Goal: Task Accomplishment & Management: Use online tool/utility

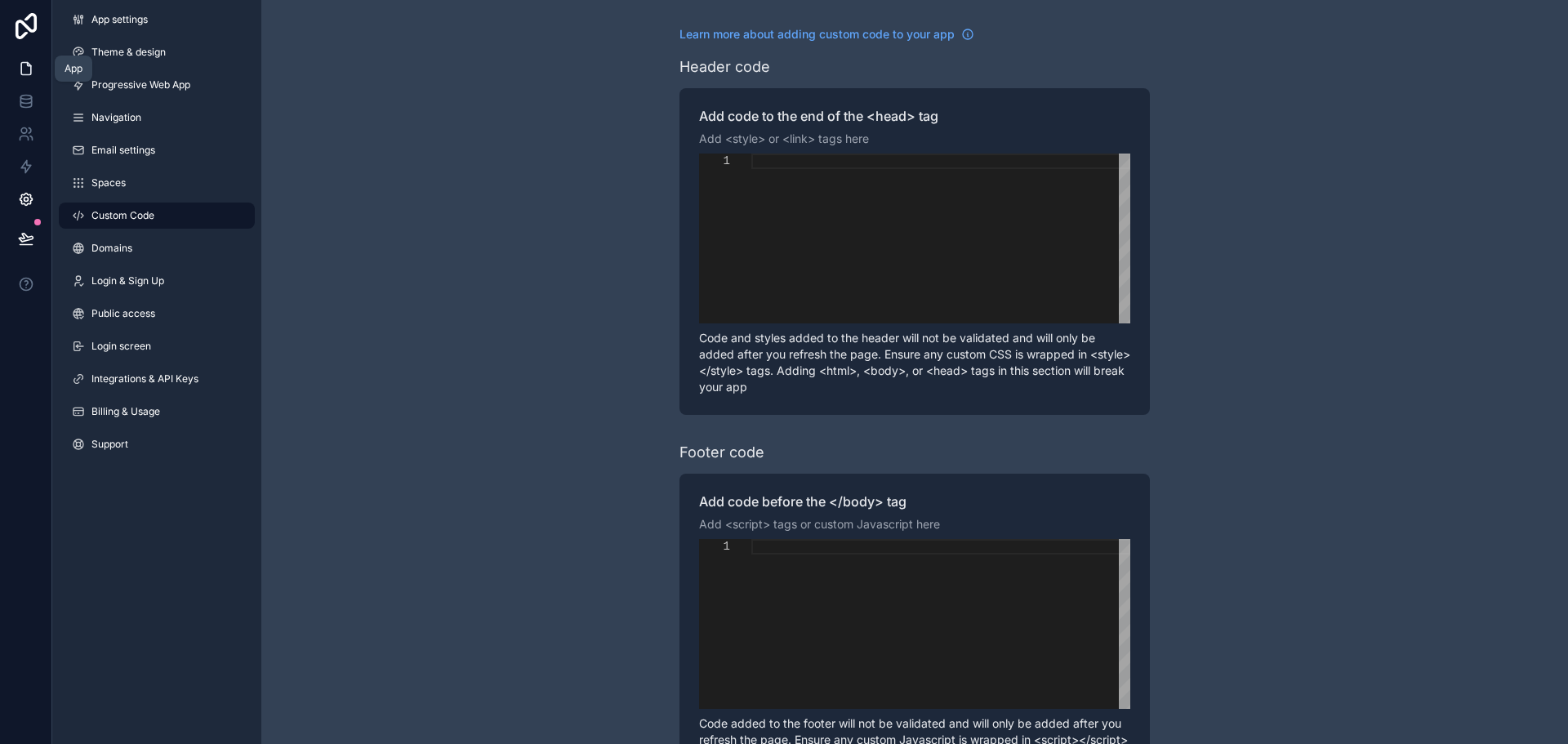
click at [21, 70] on icon at bounding box center [26, 69] width 10 height 12
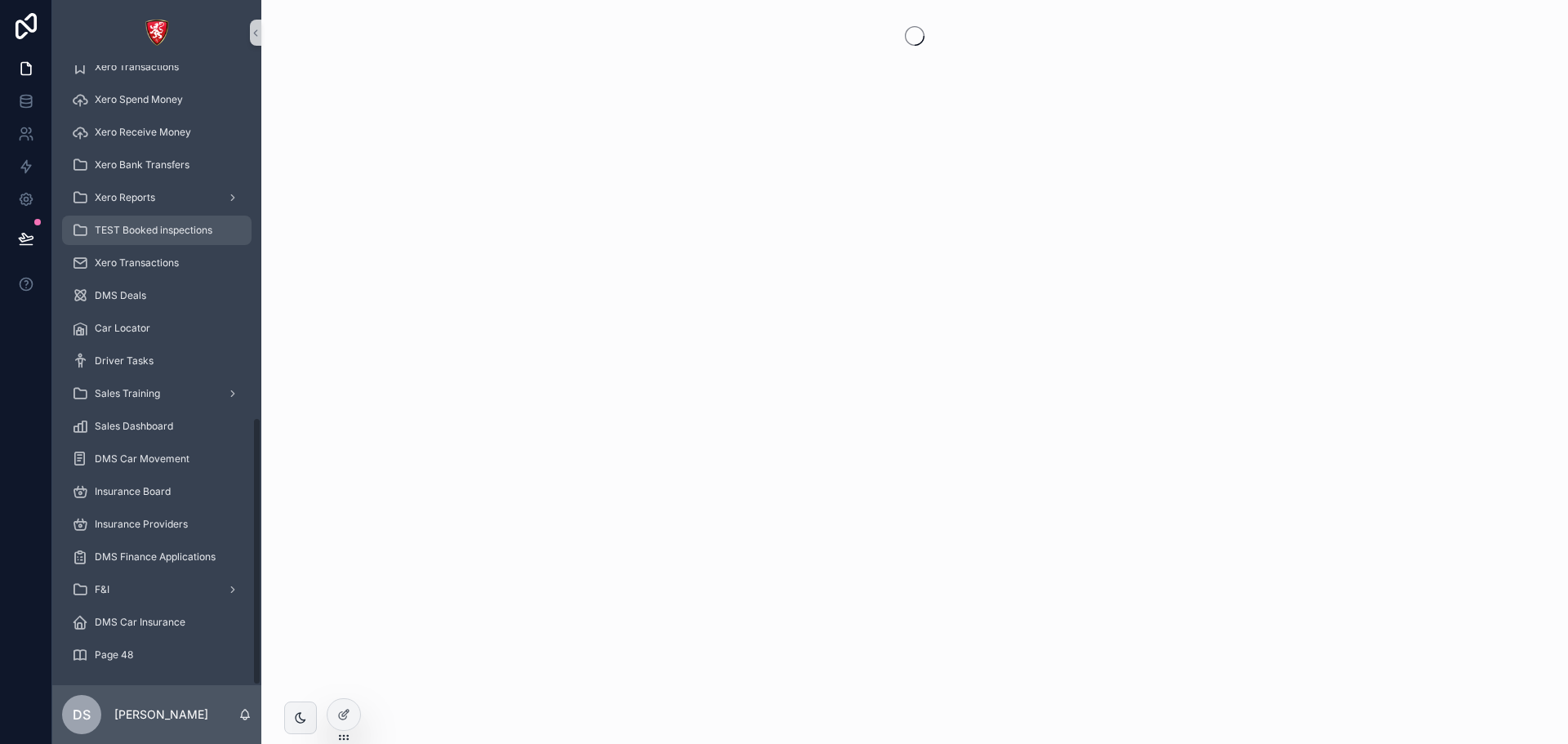
scroll to position [814, 0]
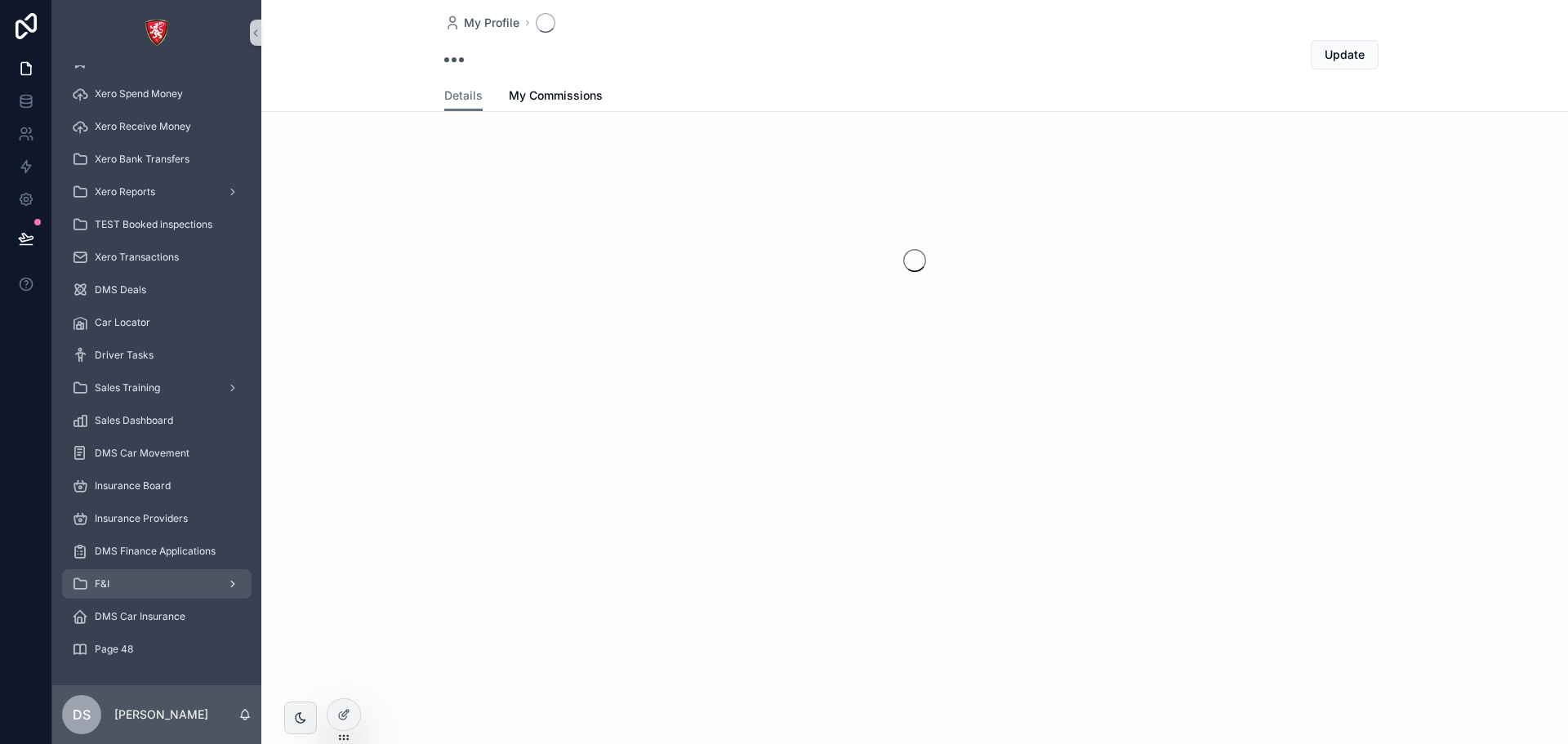
click at [119, 580] on div "F&I" at bounding box center [157, 584] width 170 height 26
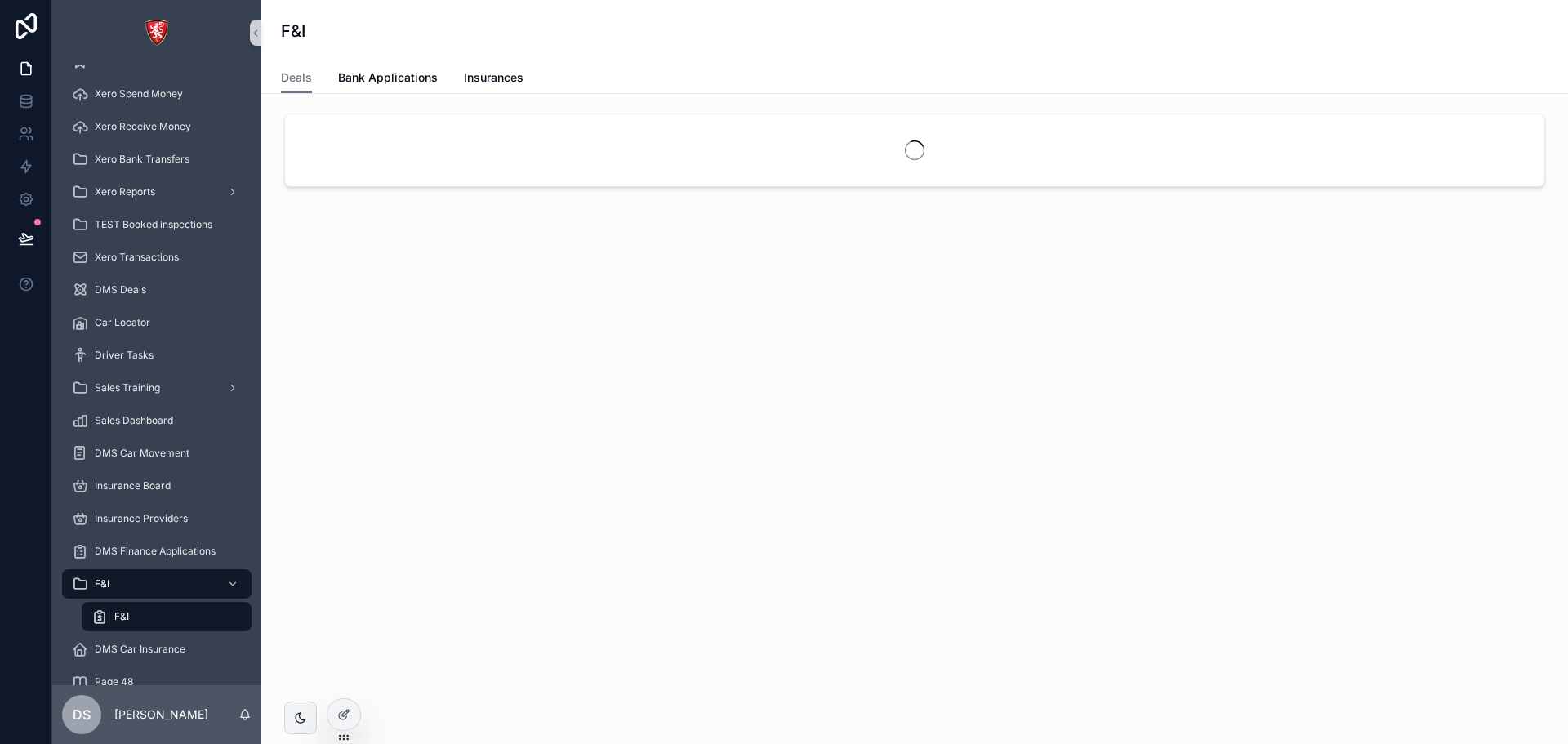
click at [126, 615] on span "F&I" at bounding box center [121, 616] width 15 height 13
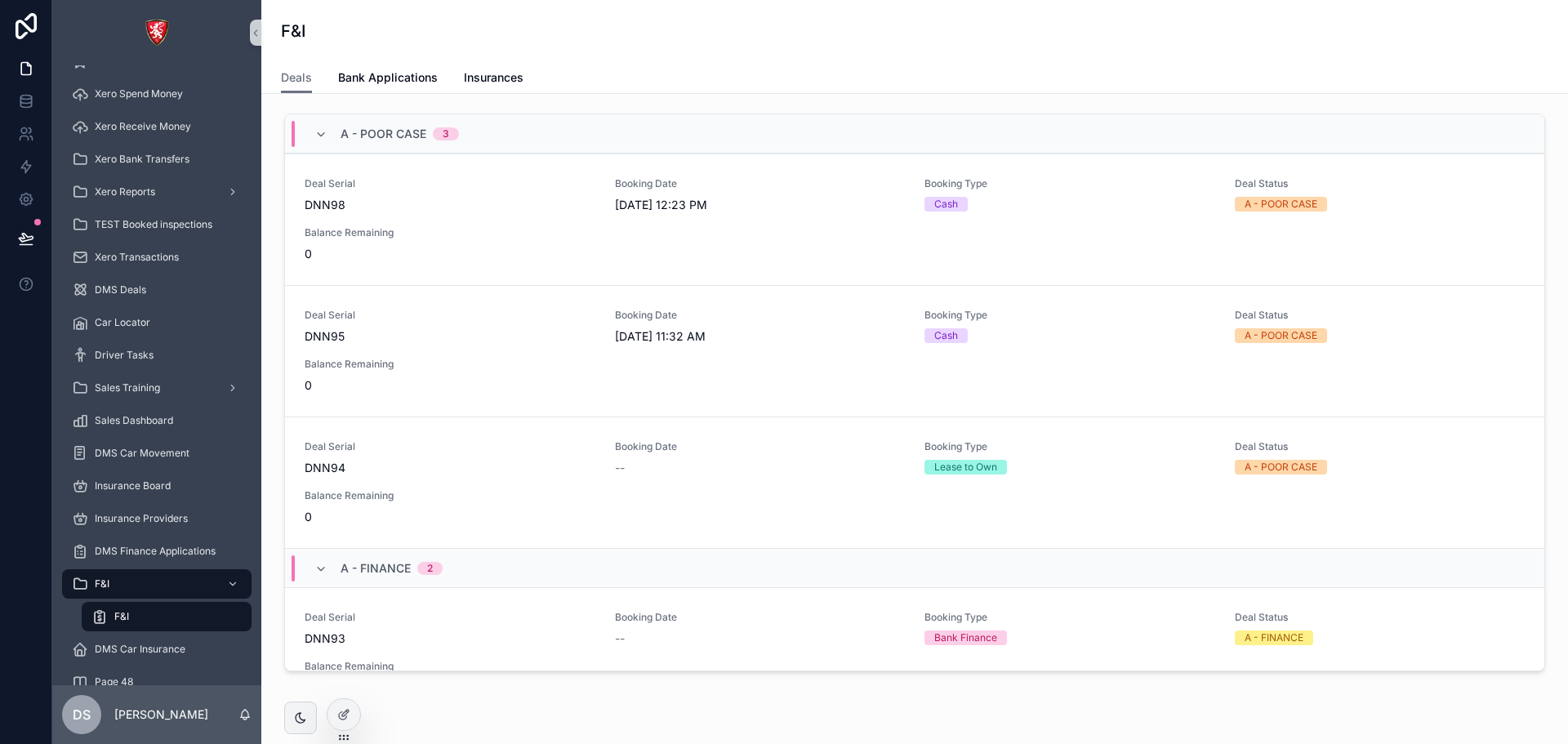
click at [603, 136] on div "A - POOR CASE 3" at bounding box center [914, 133] width 1259 height 39
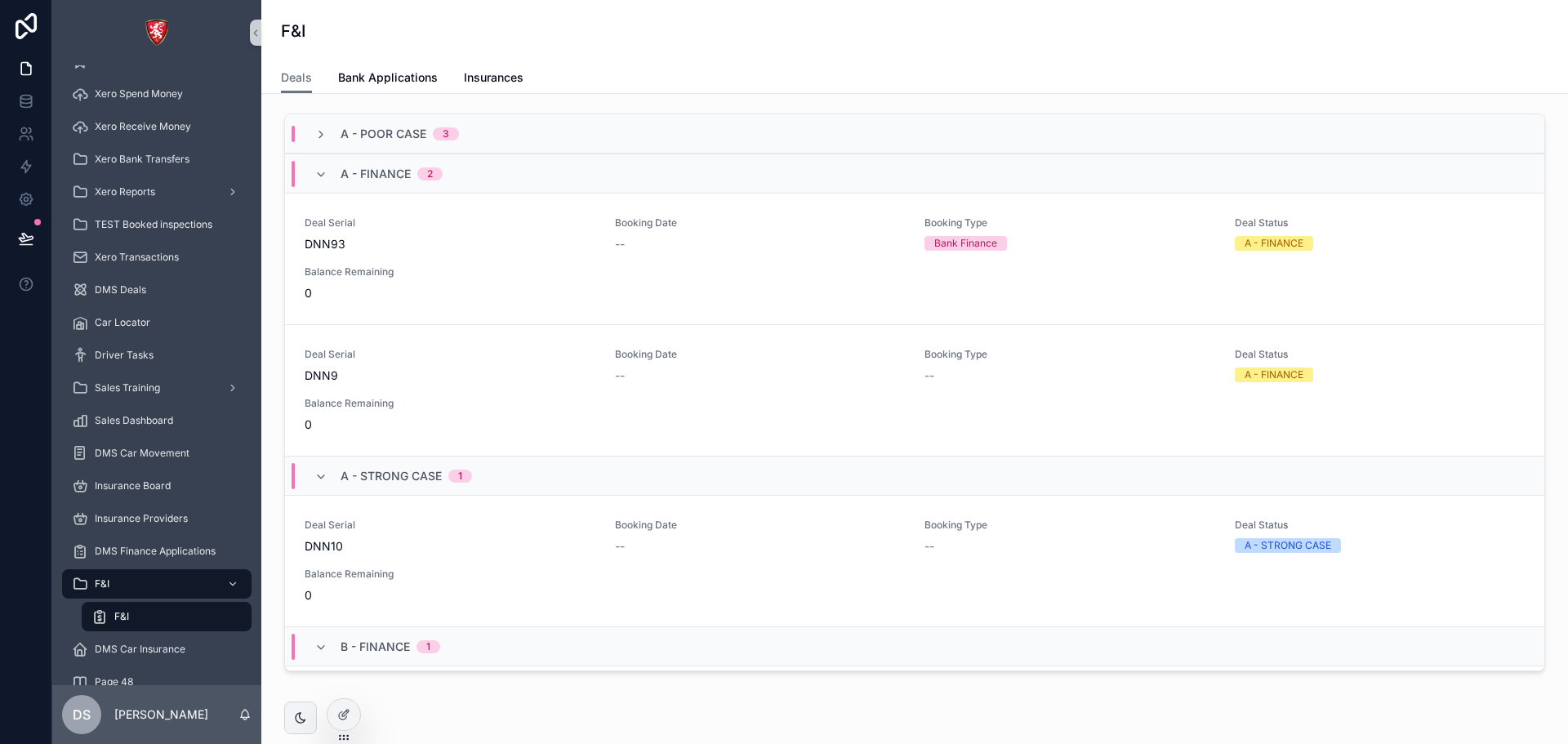
click at [603, 165] on div "A - FINANCE 2" at bounding box center [914, 173] width 1259 height 39
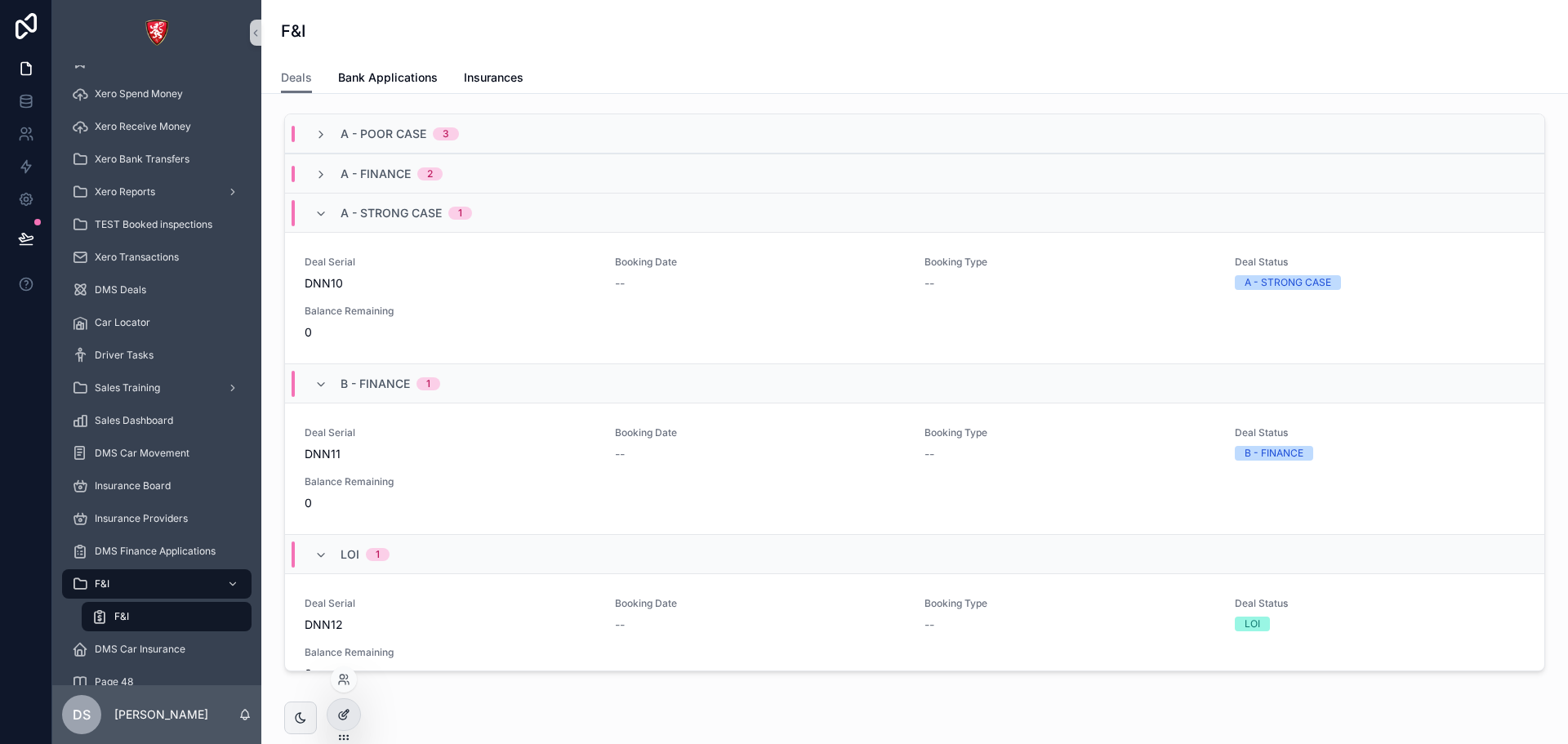
click at [347, 713] on icon at bounding box center [344, 714] width 13 height 13
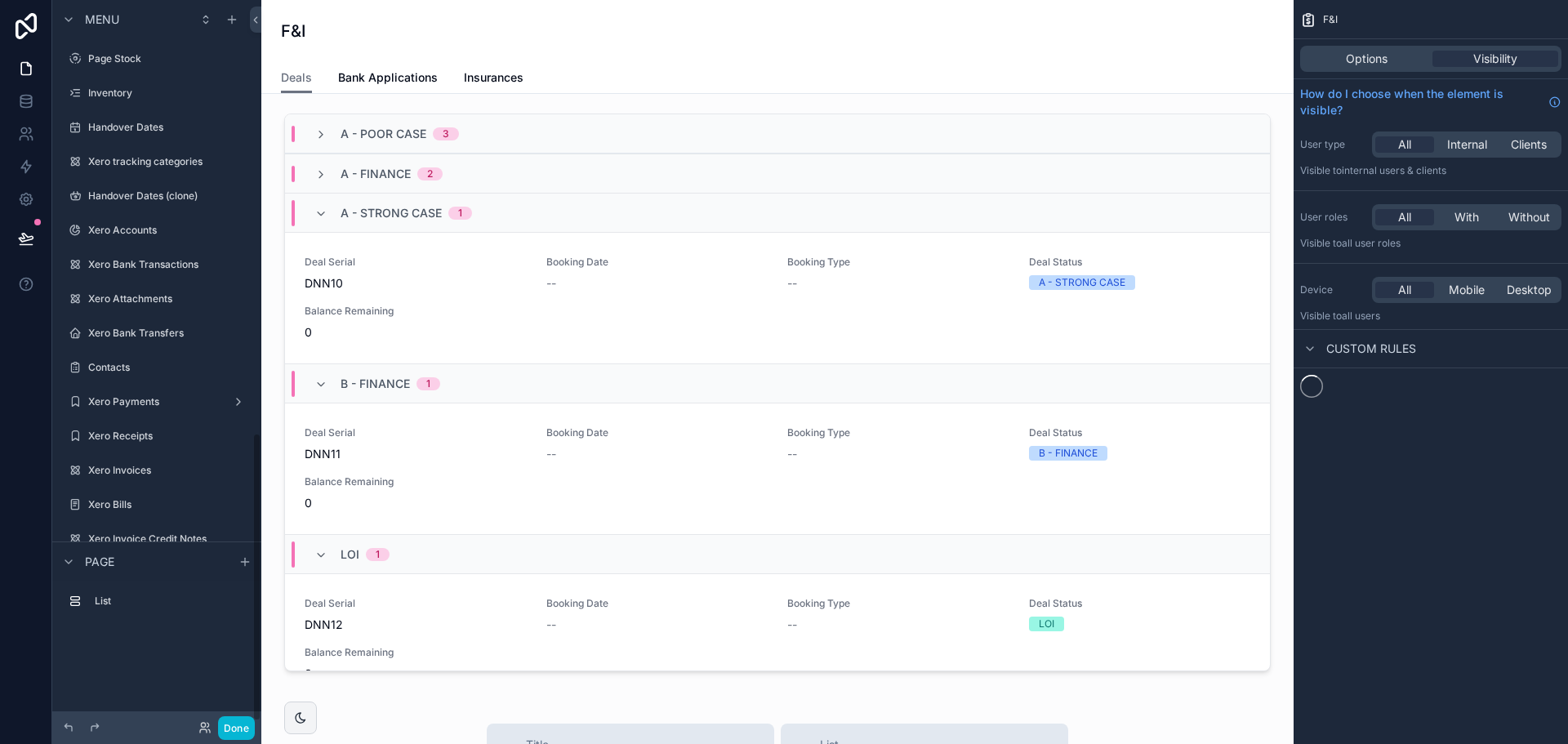
scroll to position [1086, 0]
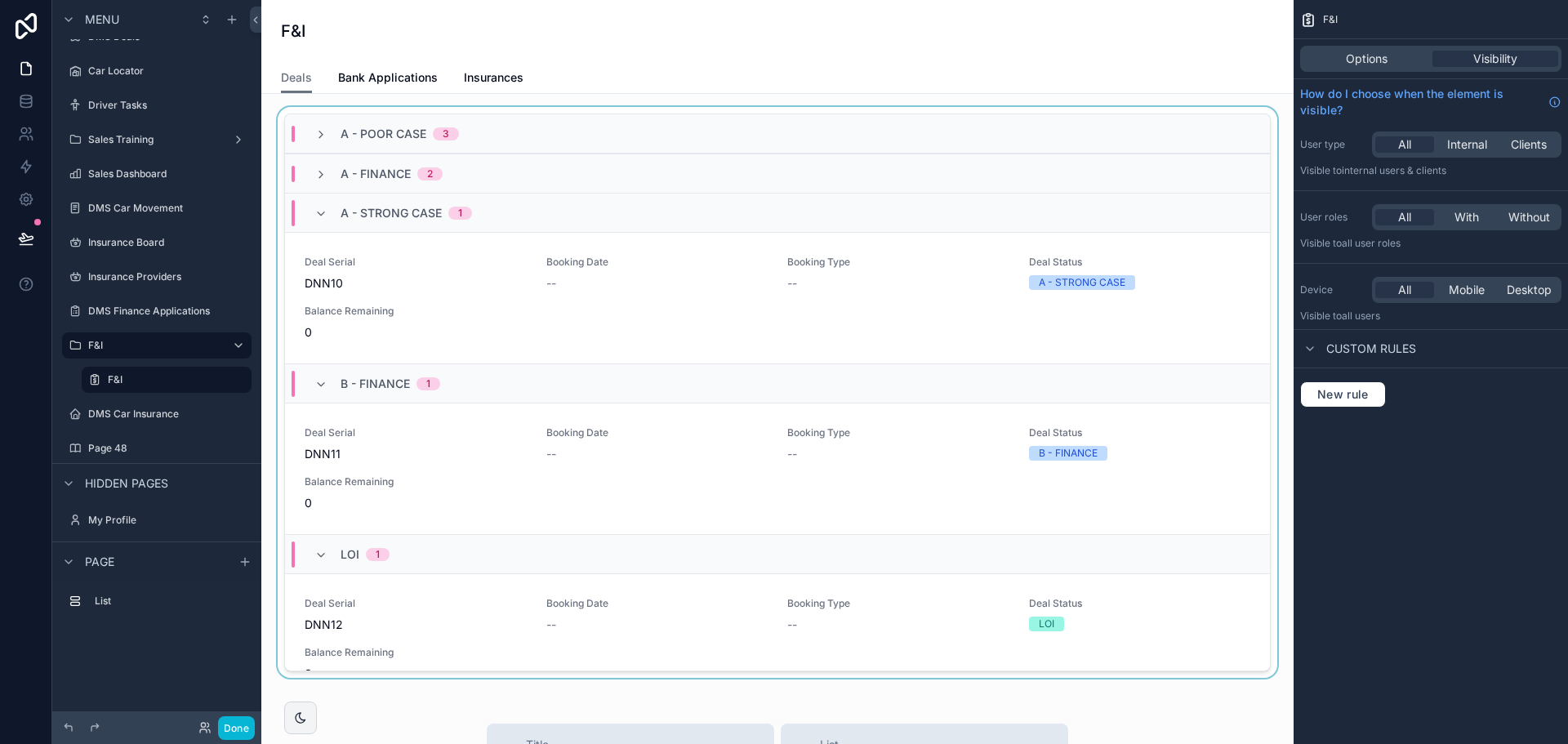
click at [1110, 125] on div "A - POOR CASE 3" at bounding box center [777, 133] width 985 height 39
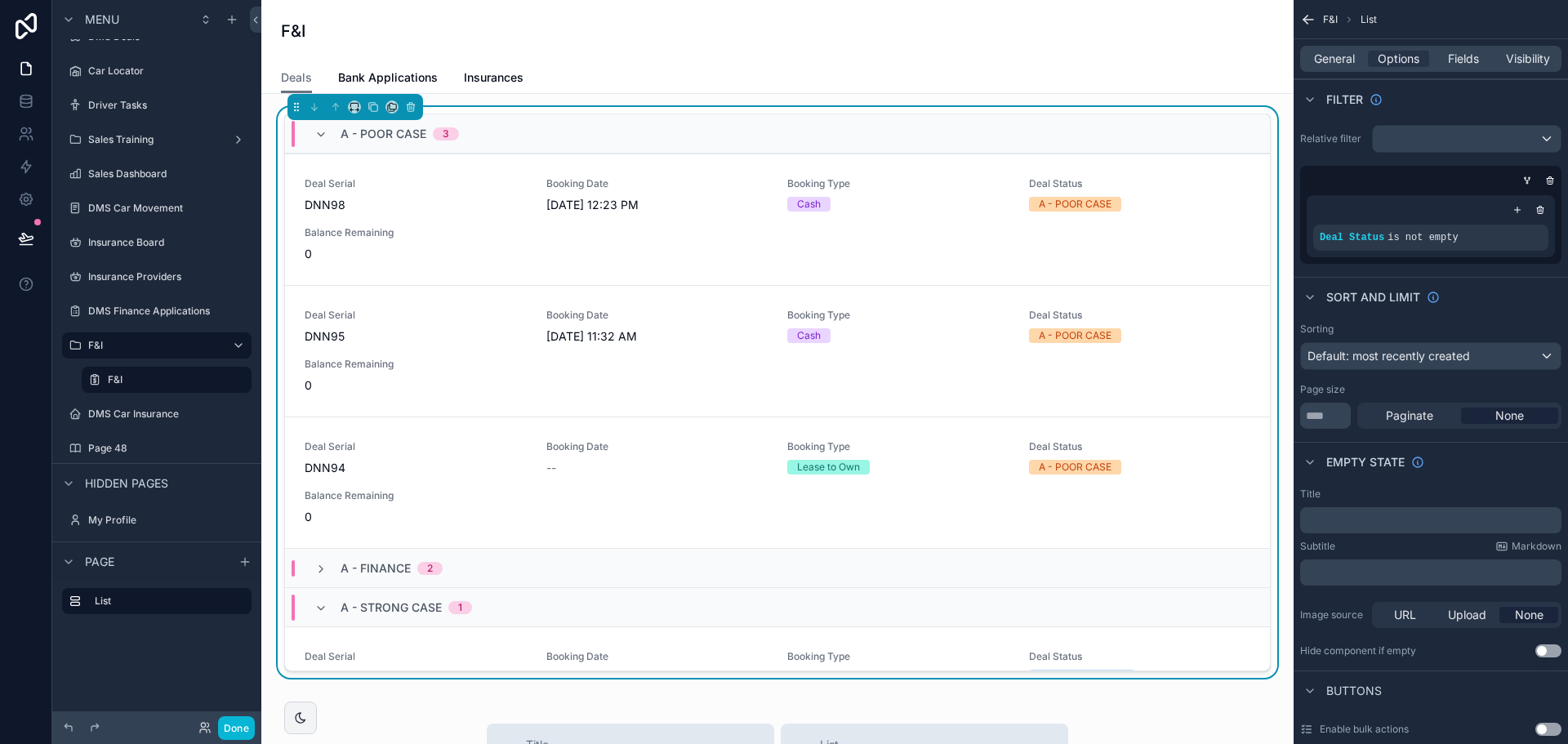
click at [1105, 110] on div "A - POOR CASE 3 Deal Serial DNN98 Booking Date 9/1/2025 12:23 PM Booking Type C…" at bounding box center [777, 395] width 1006 height 577
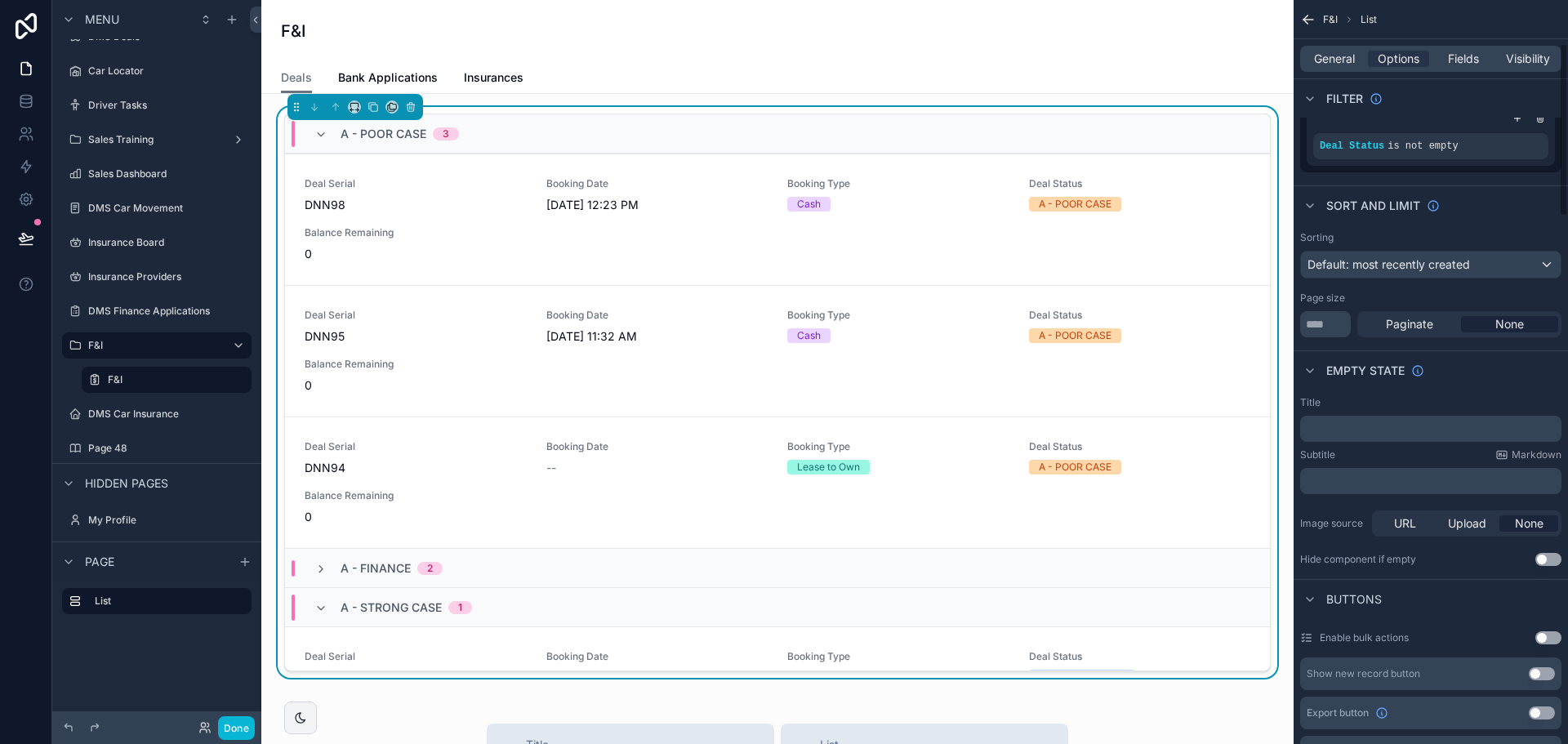
scroll to position [82, 0]
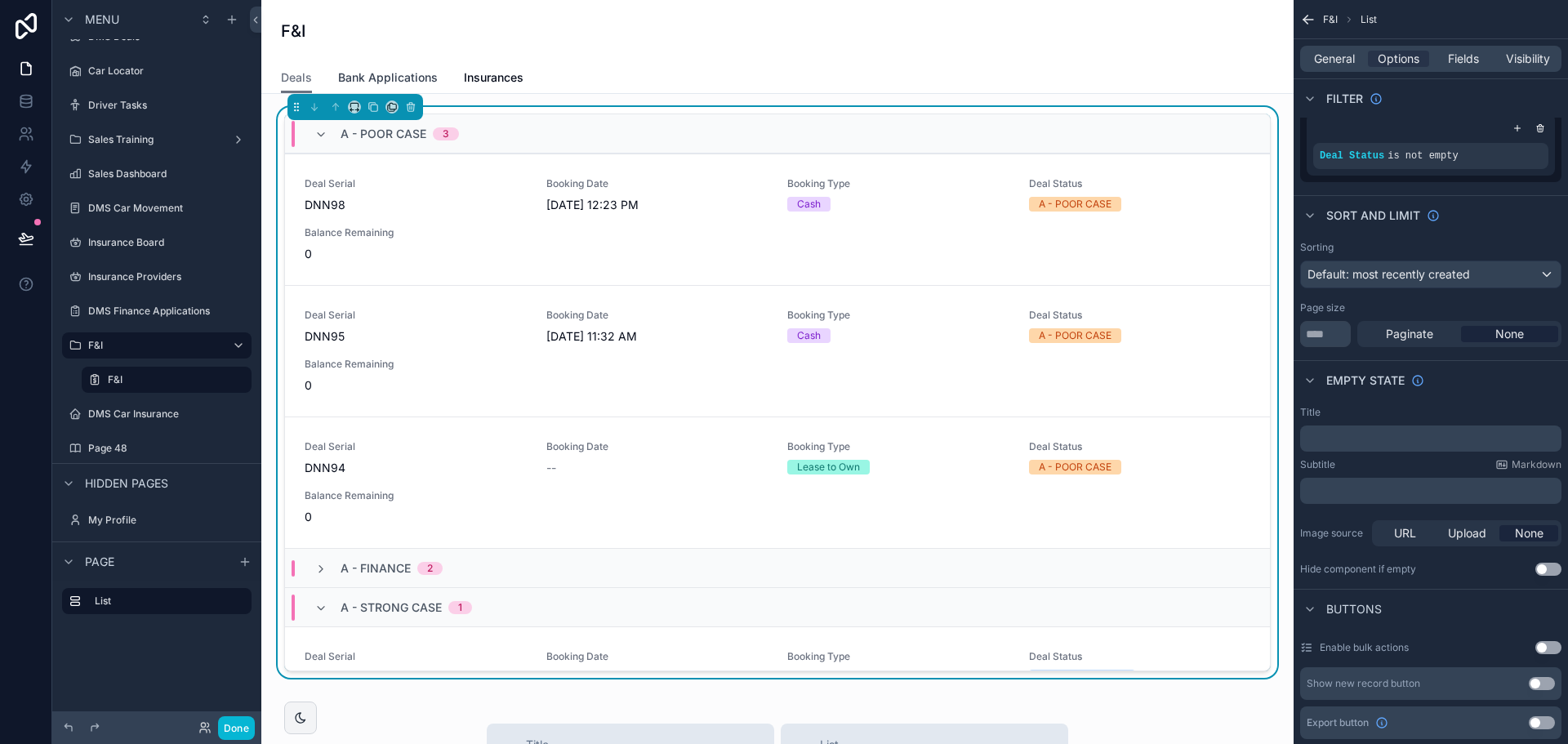
click at [392, 84] on span "Bank Applications" at bounding box center [389, 78] width 100 height 16
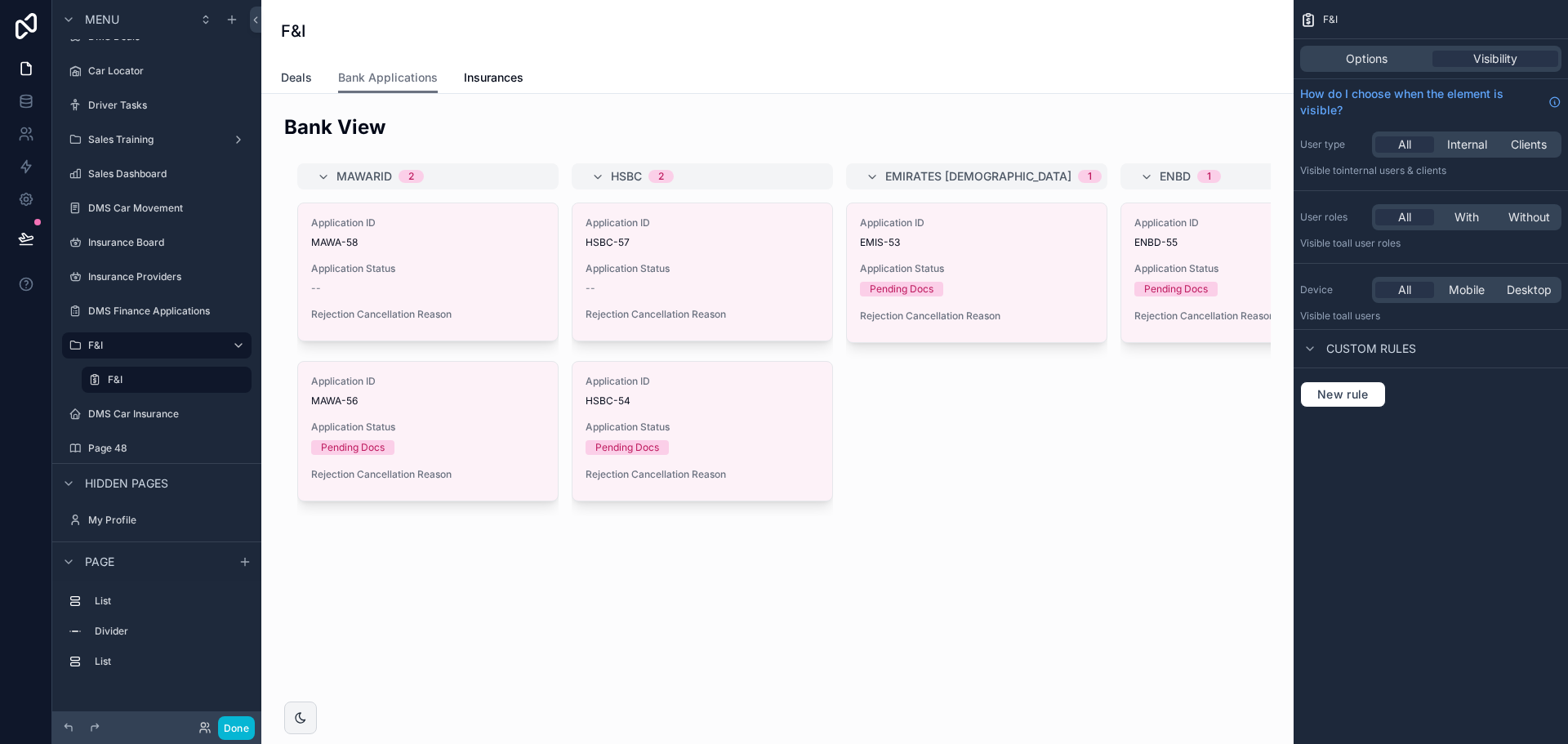
click at [301, 74] on span "Deals" at bounding box center [296, 78] width 31 height 16
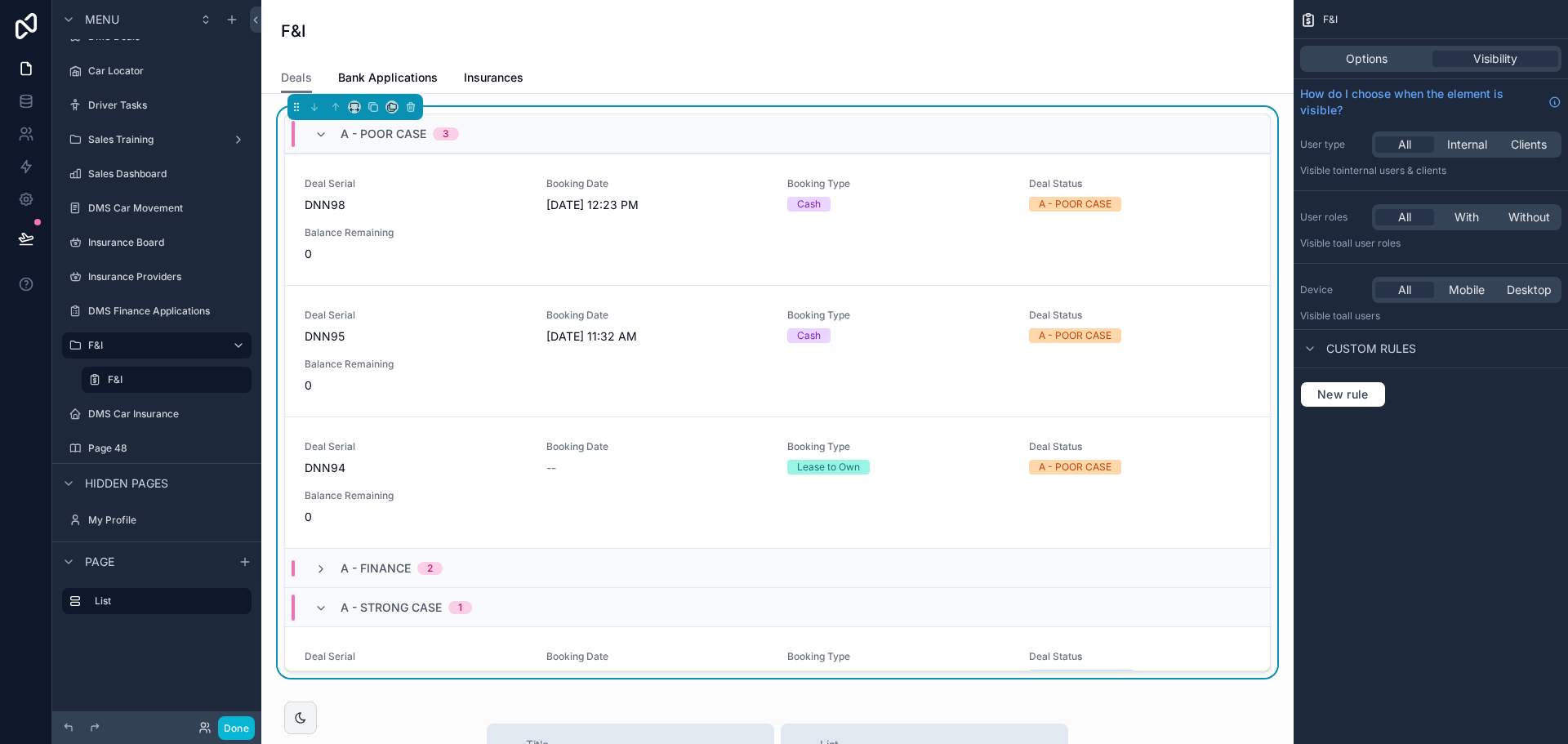
click at [553, 109] on div "A - POOR CASE 3 Deal Serial DNN98 Booking Date 9/1/2025 12:23 PM Booking Type C…" at bounding box center [777, 395] width 1006 height 577
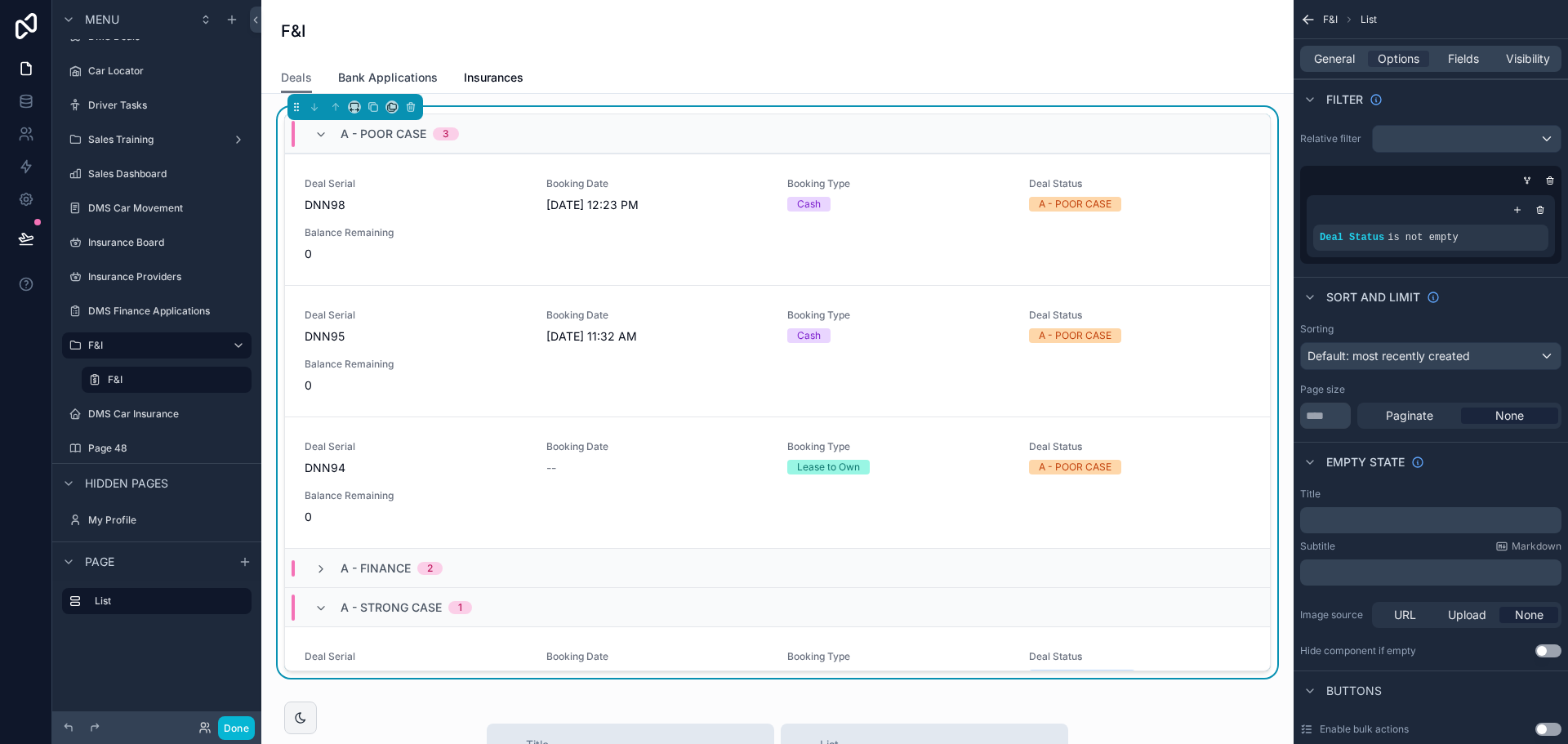
click at [419, 72] on span "Bank Applications" at bounding box center [389, 78] width 100 height 16
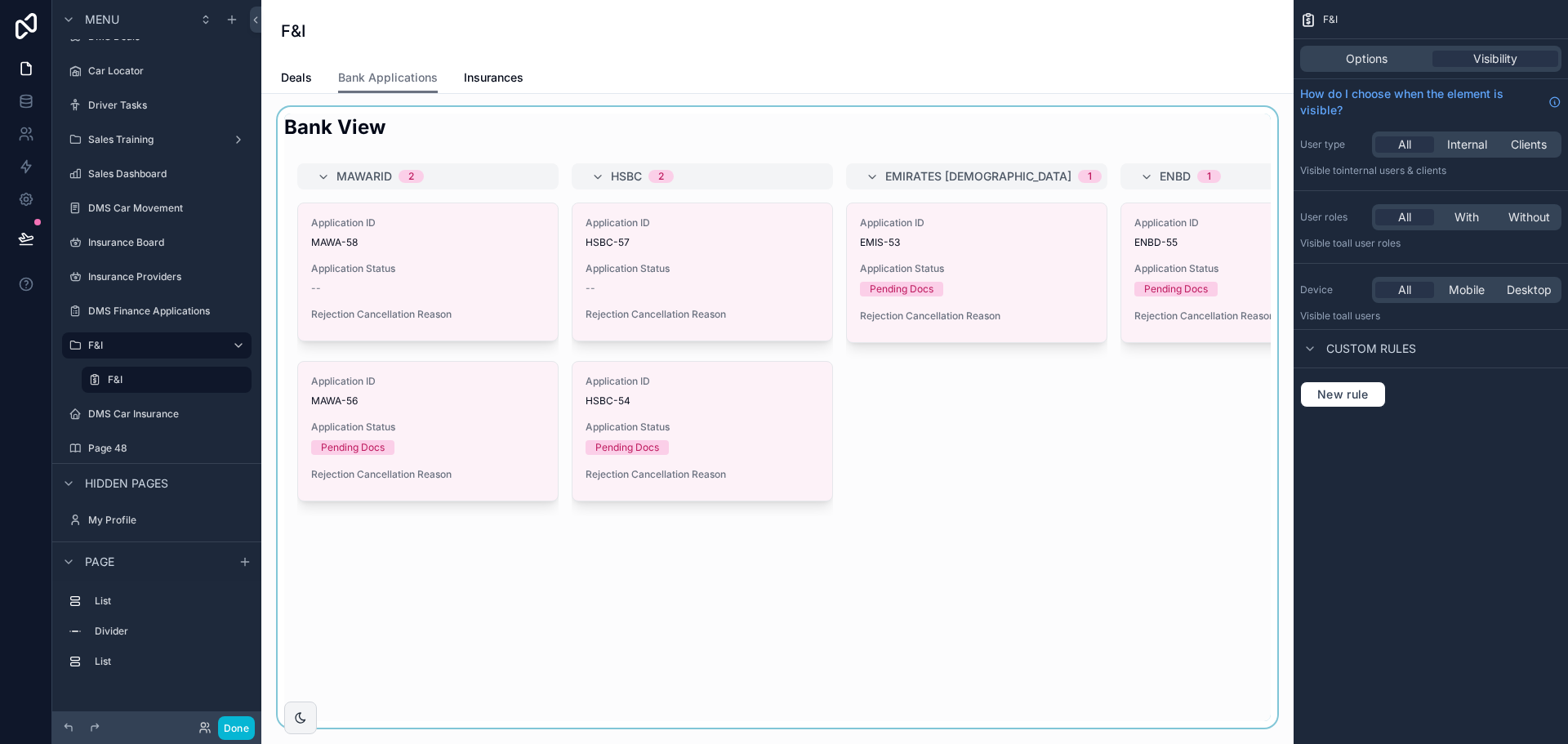
click at [453, 123] on div "scrollable content" at bounding box center [777, 417] width 1006 height 621
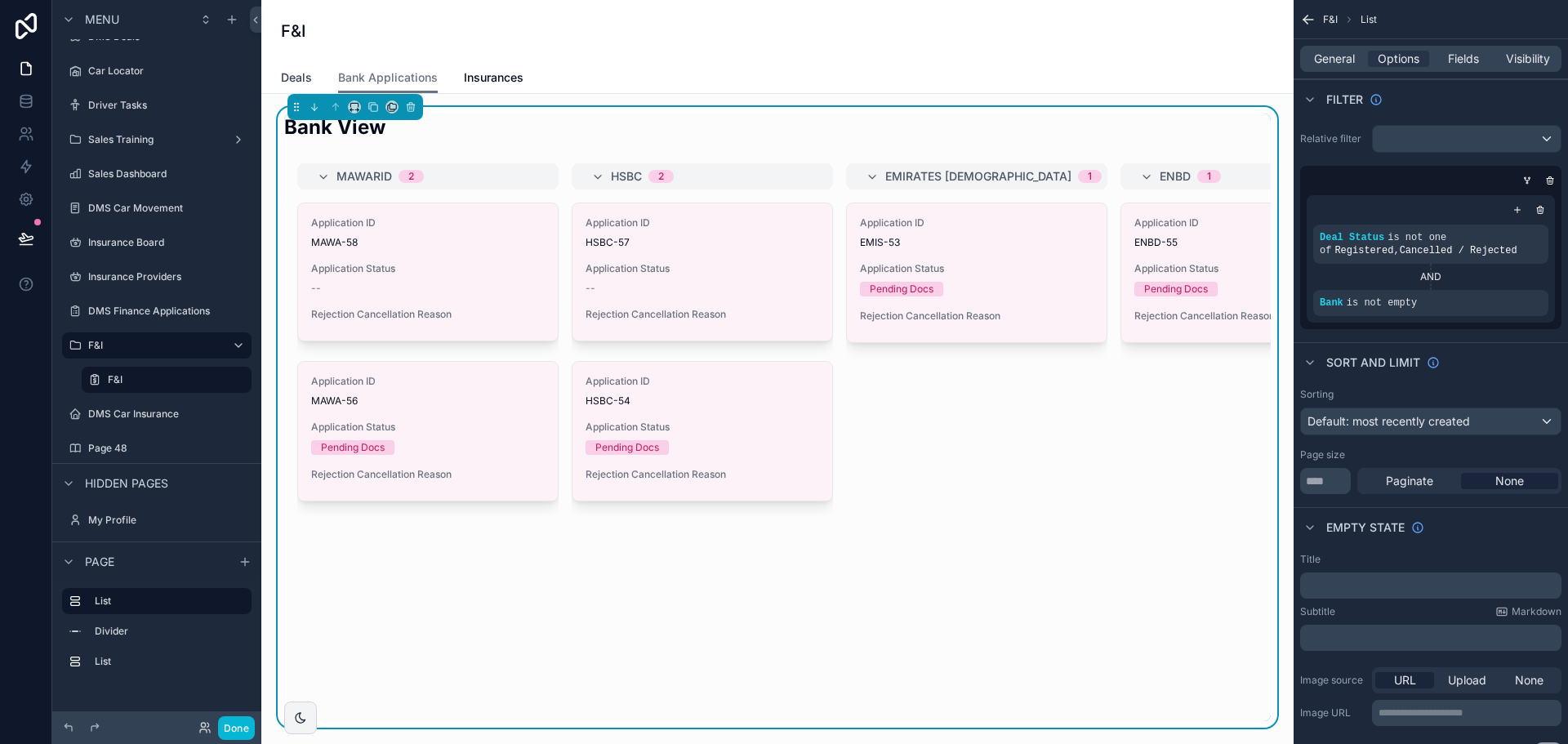
click at [306, 80] on span "Deals" at bounding box center [296, 78] width 31 height 16
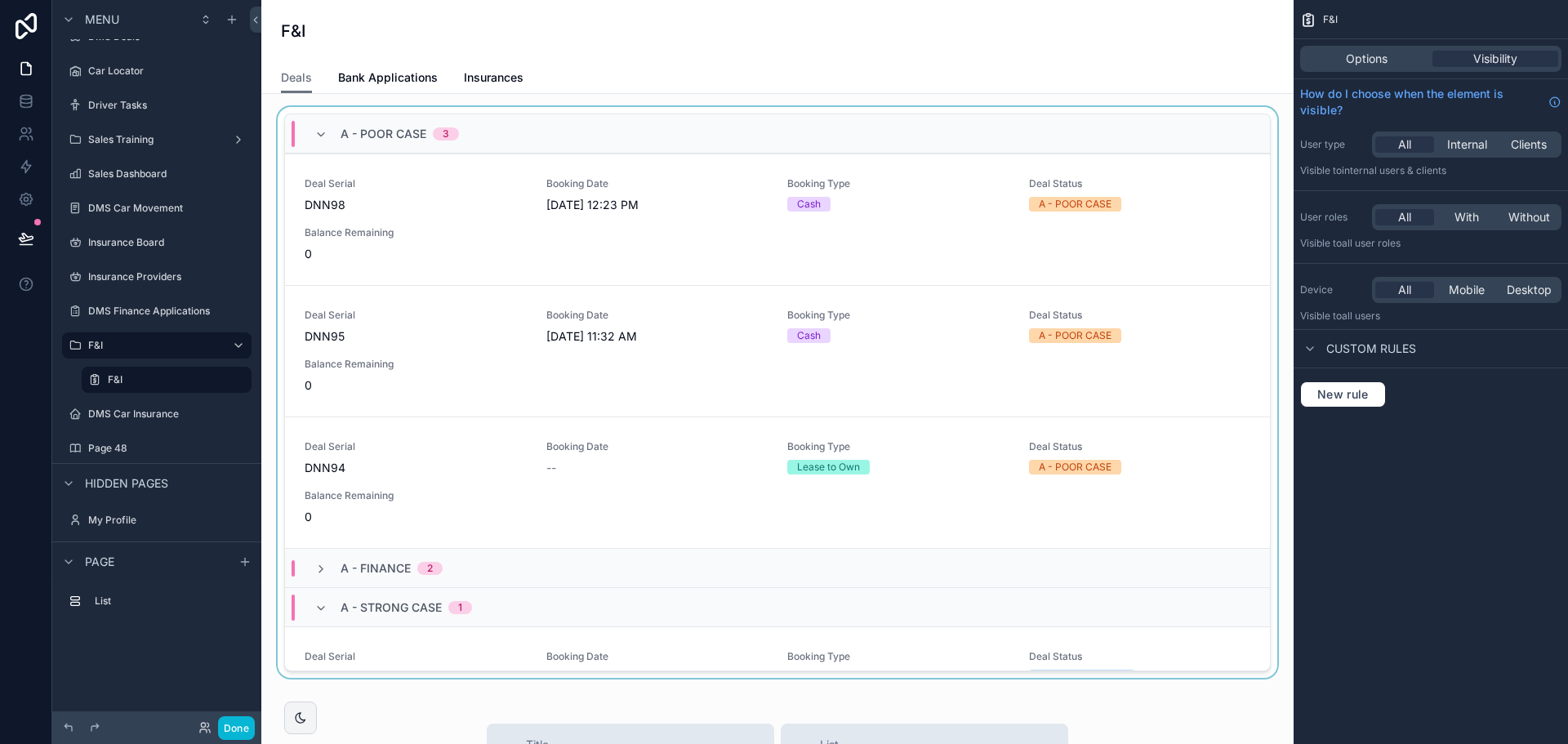
click at [399, 111] on div "scrollable content" at bounding box center [777, 395] width 1006 height 577
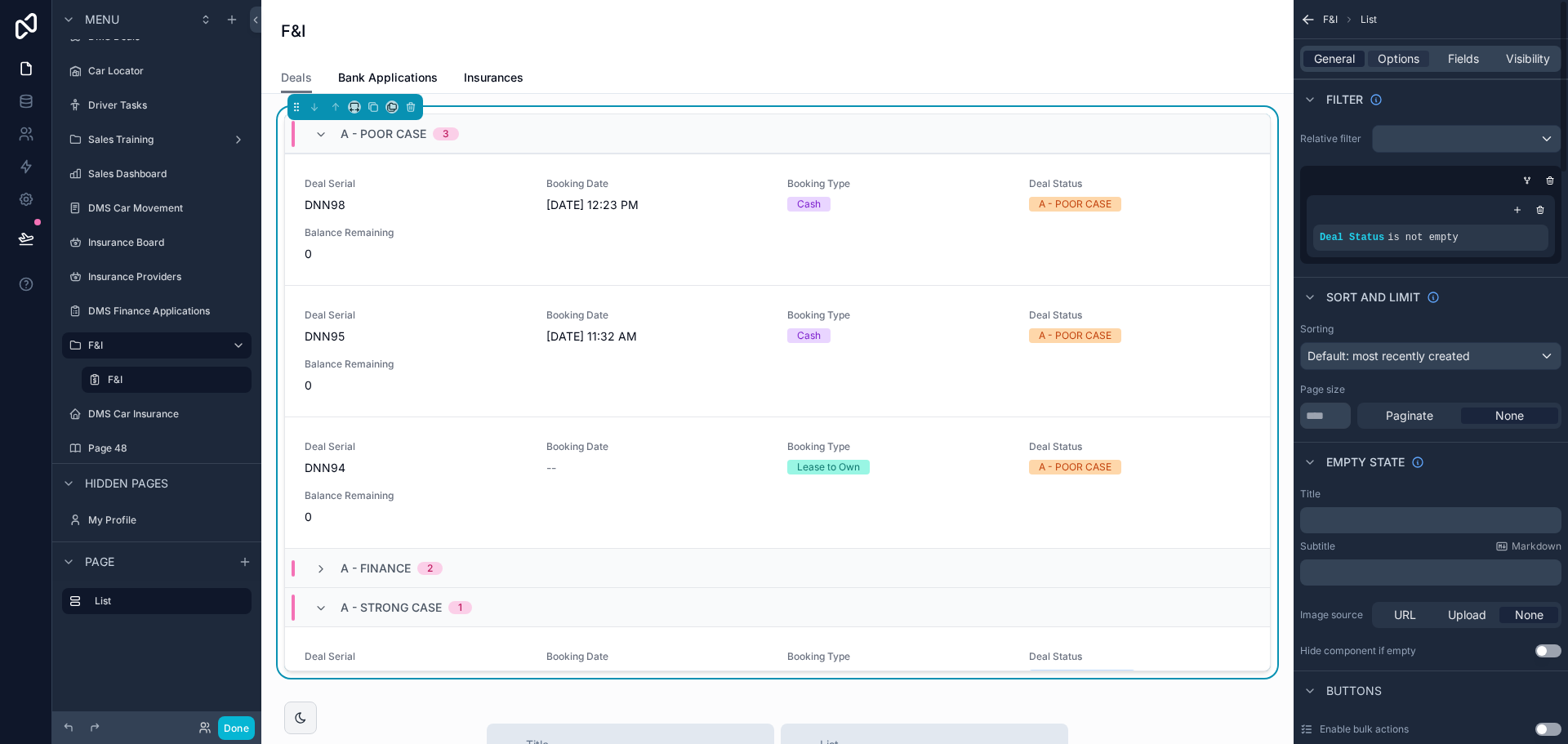
click at [1343, 56] on span "General" at bounding box center [1334, 59] width 41 height 16
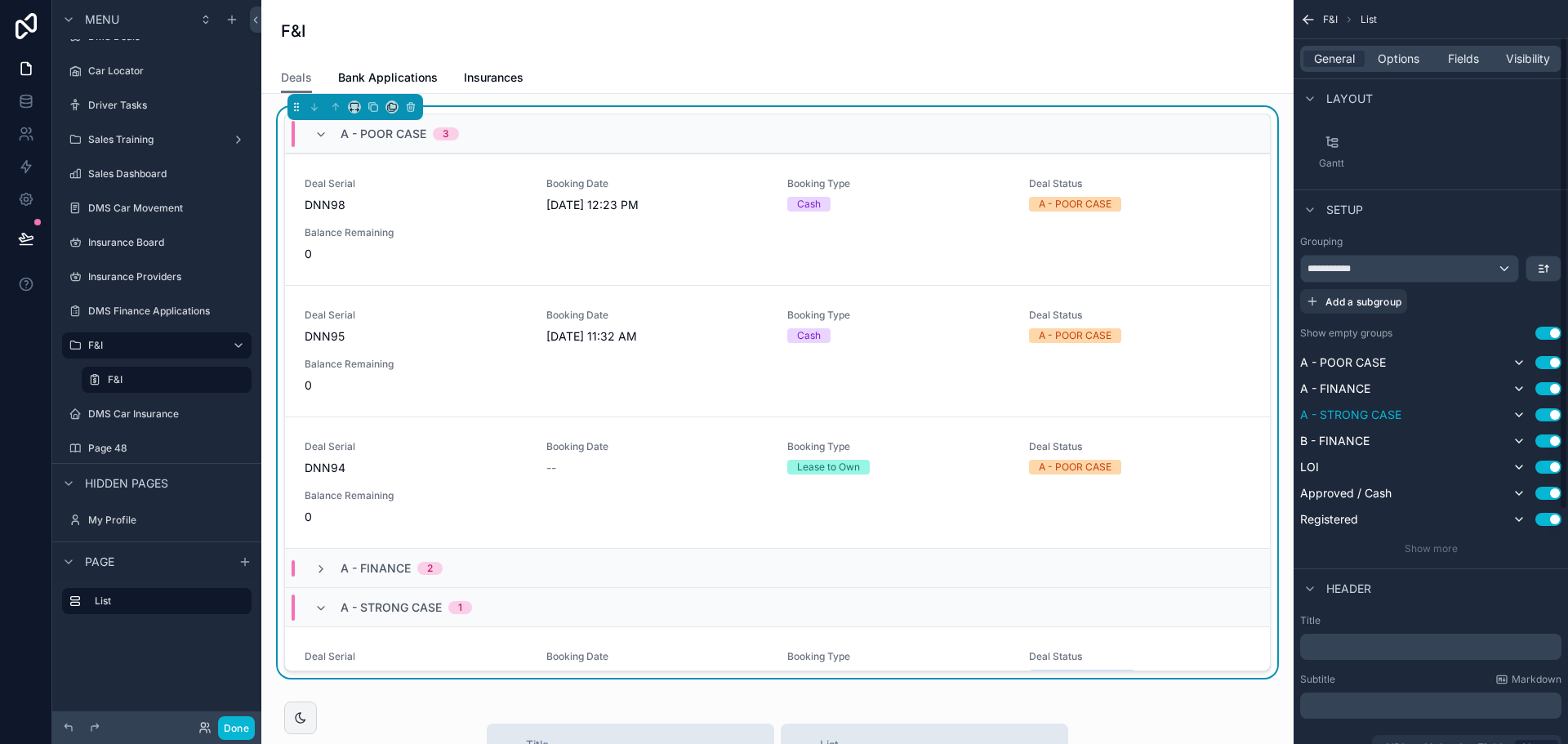
scroll to position [245, 0]
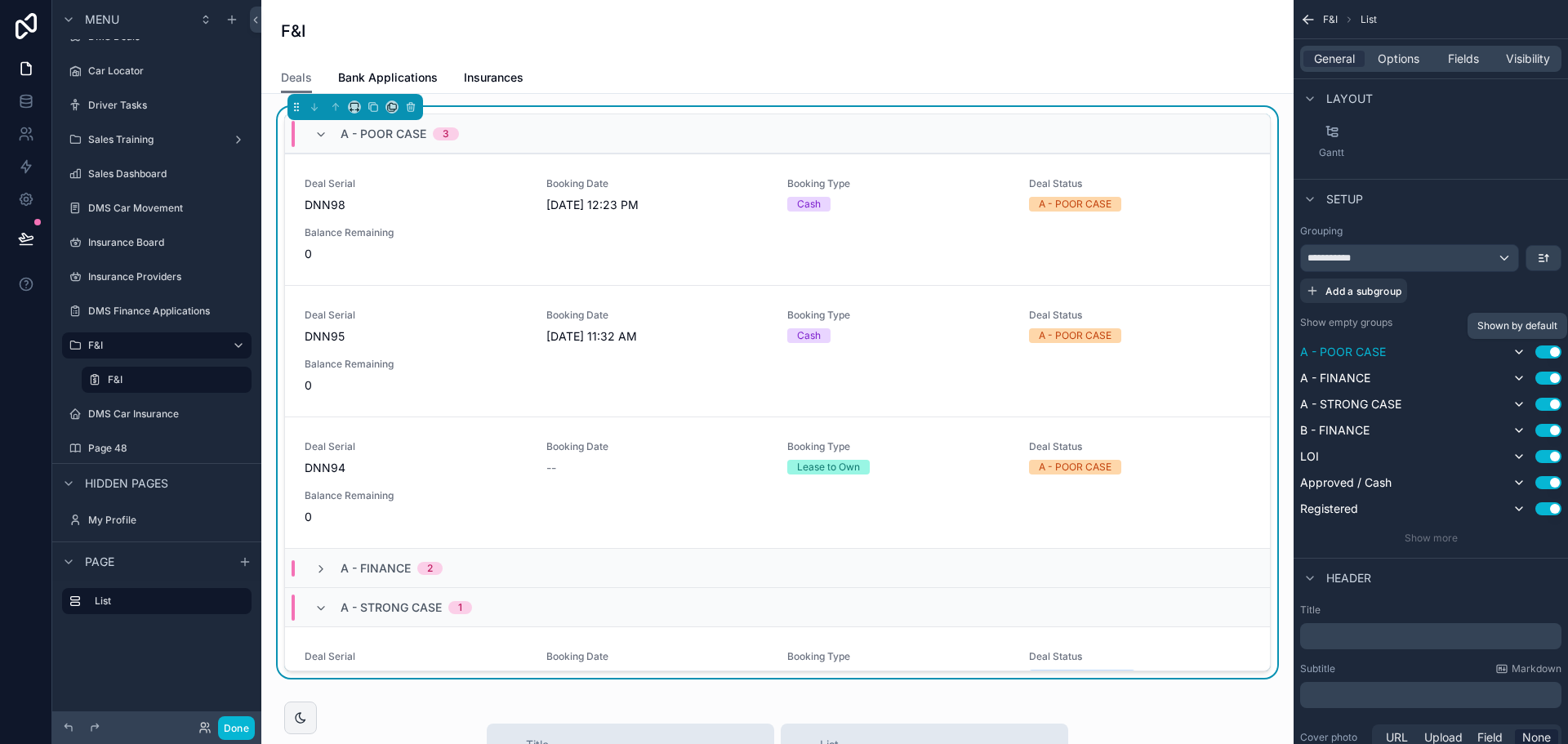
click at [1524, 351] on icon "scrollable content" at bounding box center [1518, 352] width 13 height 13
click at [1518, 365] on div "A - POOR CASE Use setting A - FINANCE Use setting A - STRONG CASE Use setting B…" at bounding box center [1431, 430] width 262 height 177
click at [1521, 378] on icon "scrollable content" at bounding box center [1518, 377] width 13 height 13
click at [1518, 401] on icon "scrollable content" at bounding box center [1518, 403] width 13 height 13
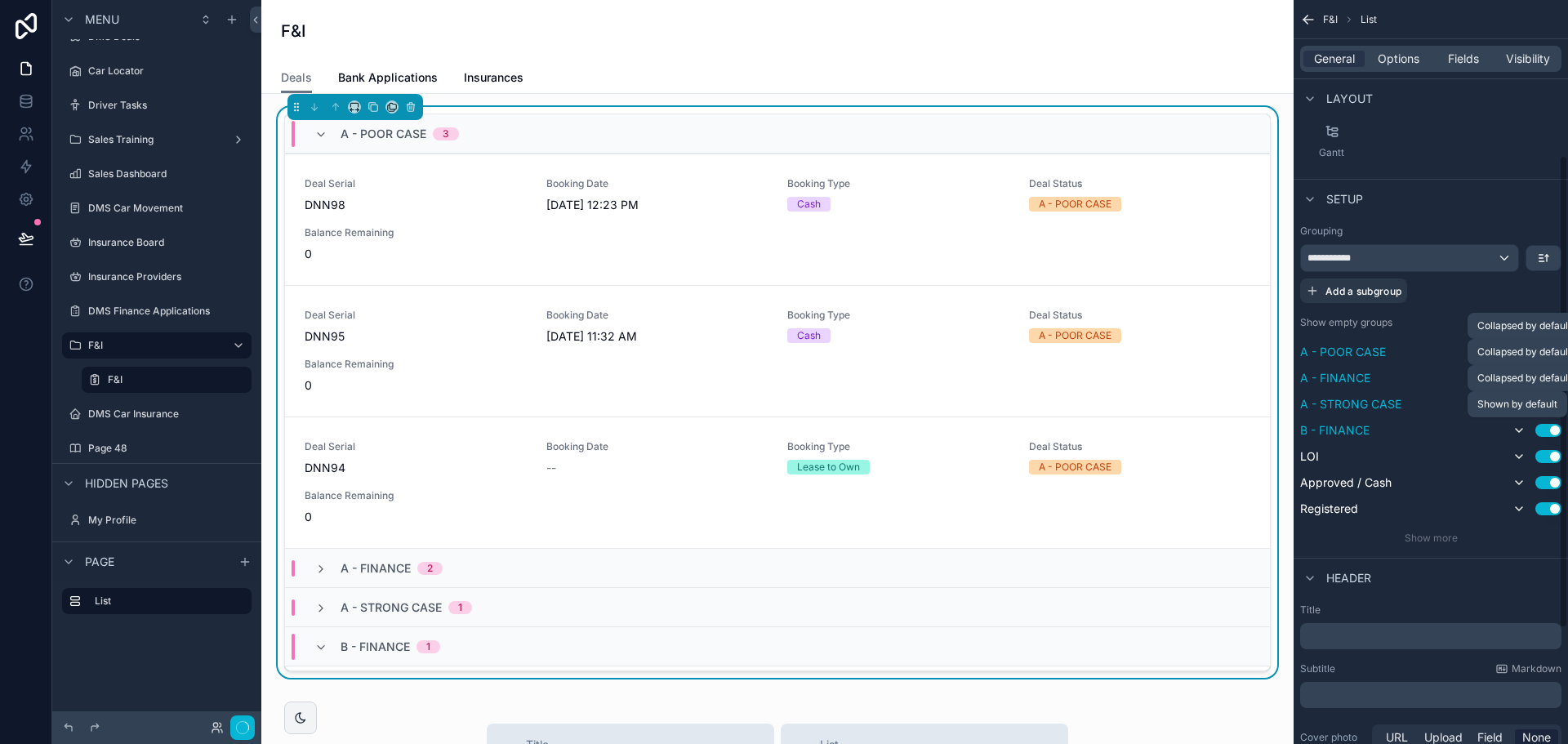
click at [1515, 431] on icon "scrollable content" at bounding box center [1518, 429] width 13 height 13
click at [1521, 455] on icon "scrollable content" at bounding box center [1518, 456] width 13 height 13
click at [1518, 481] on icon "scrollable content" at bounding box center [1518, 482] width 13 height 13
click at [1518, 510] on icon "scrollable content" at bounding box center [1518, 508] width 13 height 13
click at [1458, 540] on div "Show more" at bounding box center [1431, 537] width 262 height 13
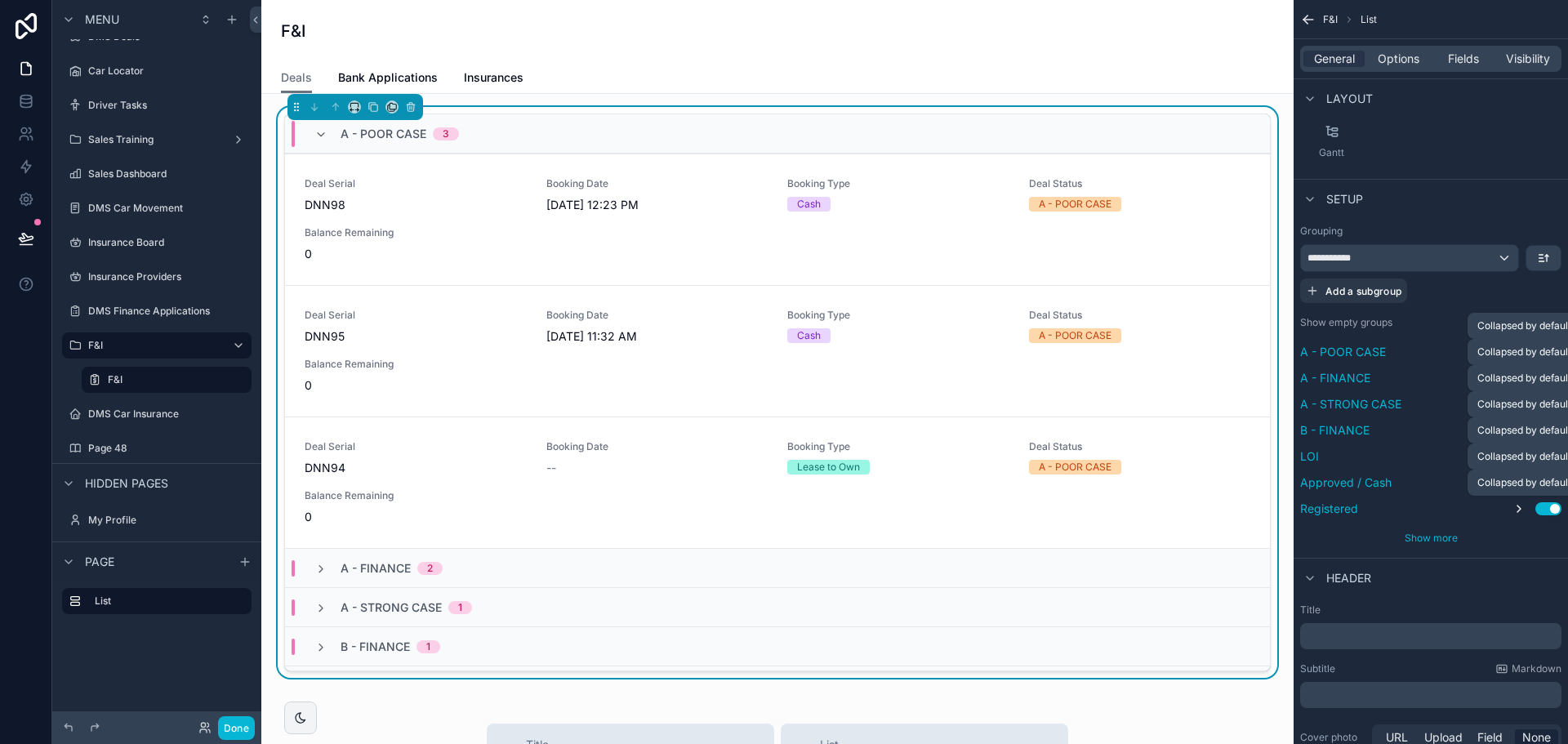
click at [1455, 540] on span "Show more" at bounding box center [1431, 537] width 53 height 12
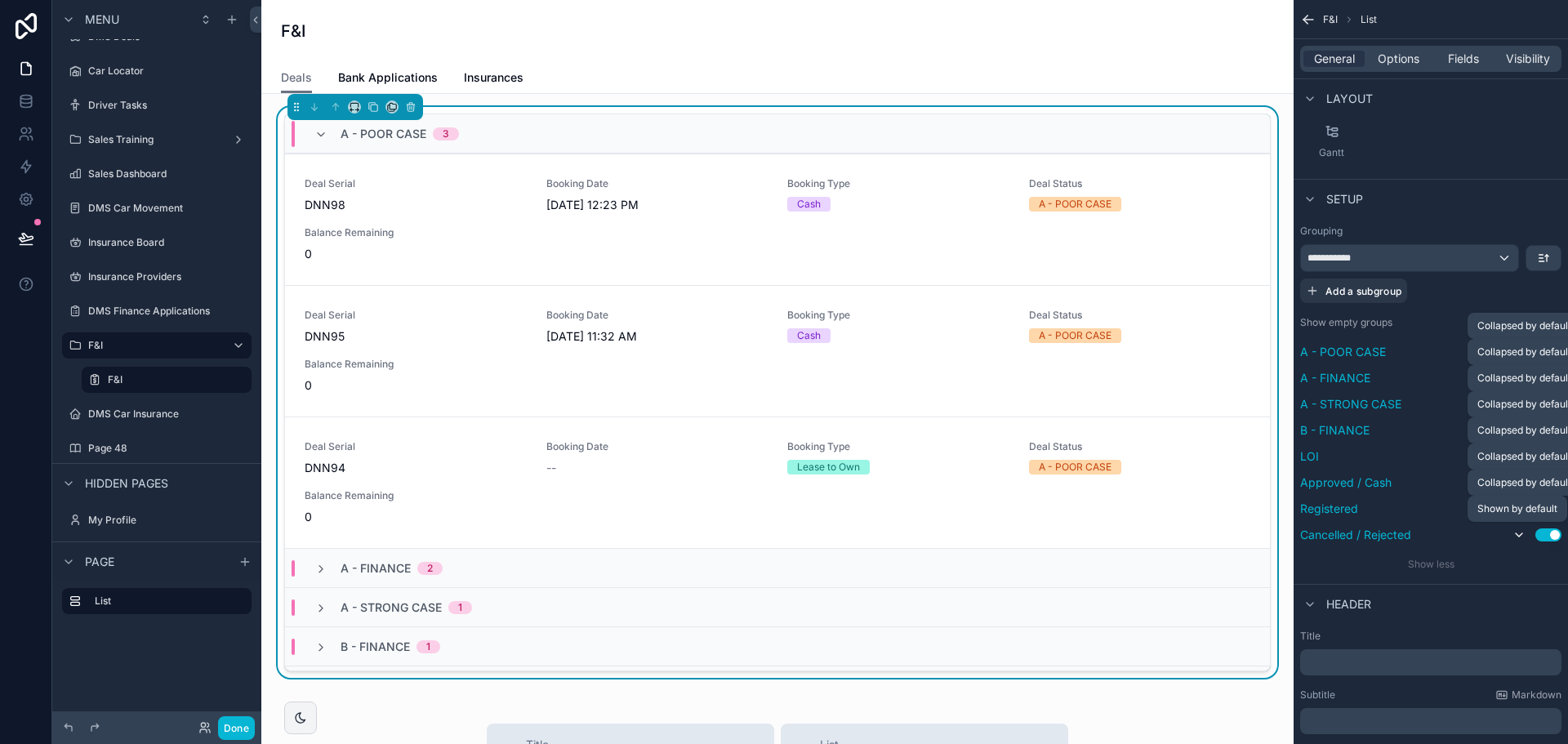
click at [1519, 536] on icon "scrollable content" at bounding box center [1519, 534] width 7 height 3
click at [1035, 139] on div "A - POOR CASE 3" at bounding box center [777, 133] width 985 height 39
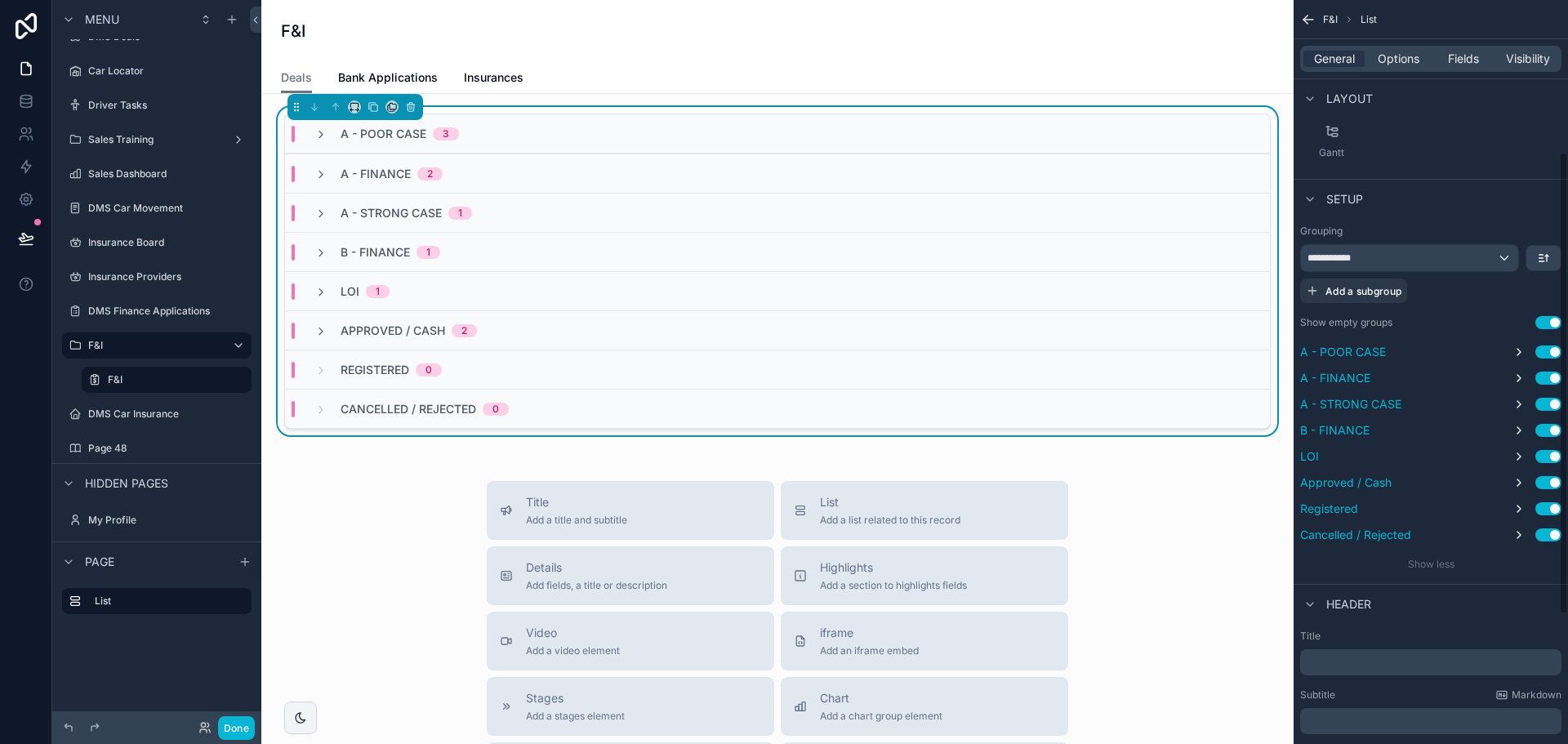
click at [1550, 323] on button "Use setting" at bounding box center [1548, 322] width 26 height 13
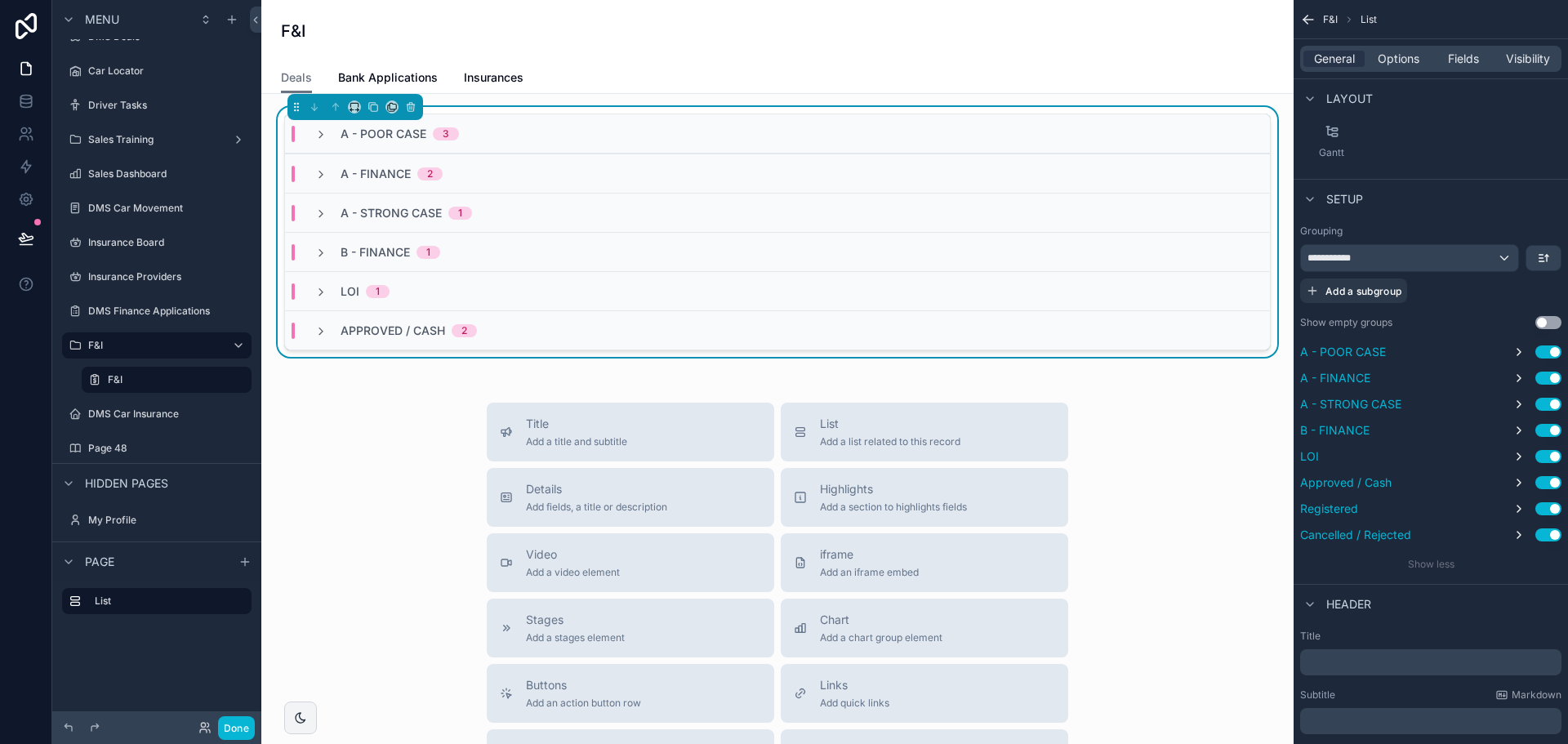
click at [589, 133] on div "A - POOR CASE 3" at bounding box center [777, 133] width 985 height 39
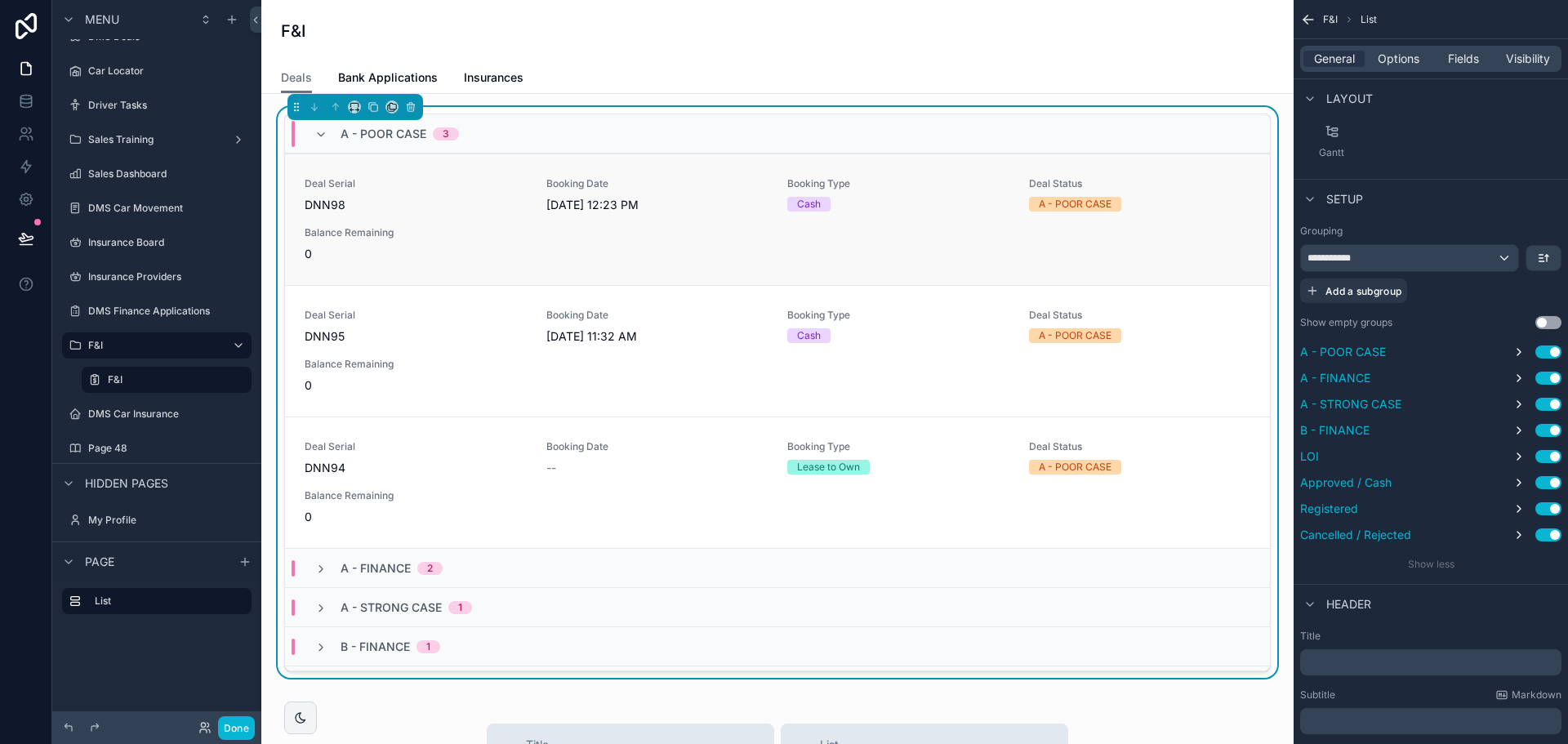
click at [536, 198] on div "Deal Serial DNN98 Booking Date 9/1/2025 12:23 PM Booking Type Cash Deal Status …" at bounding box center [777, 219] width 946 height 85
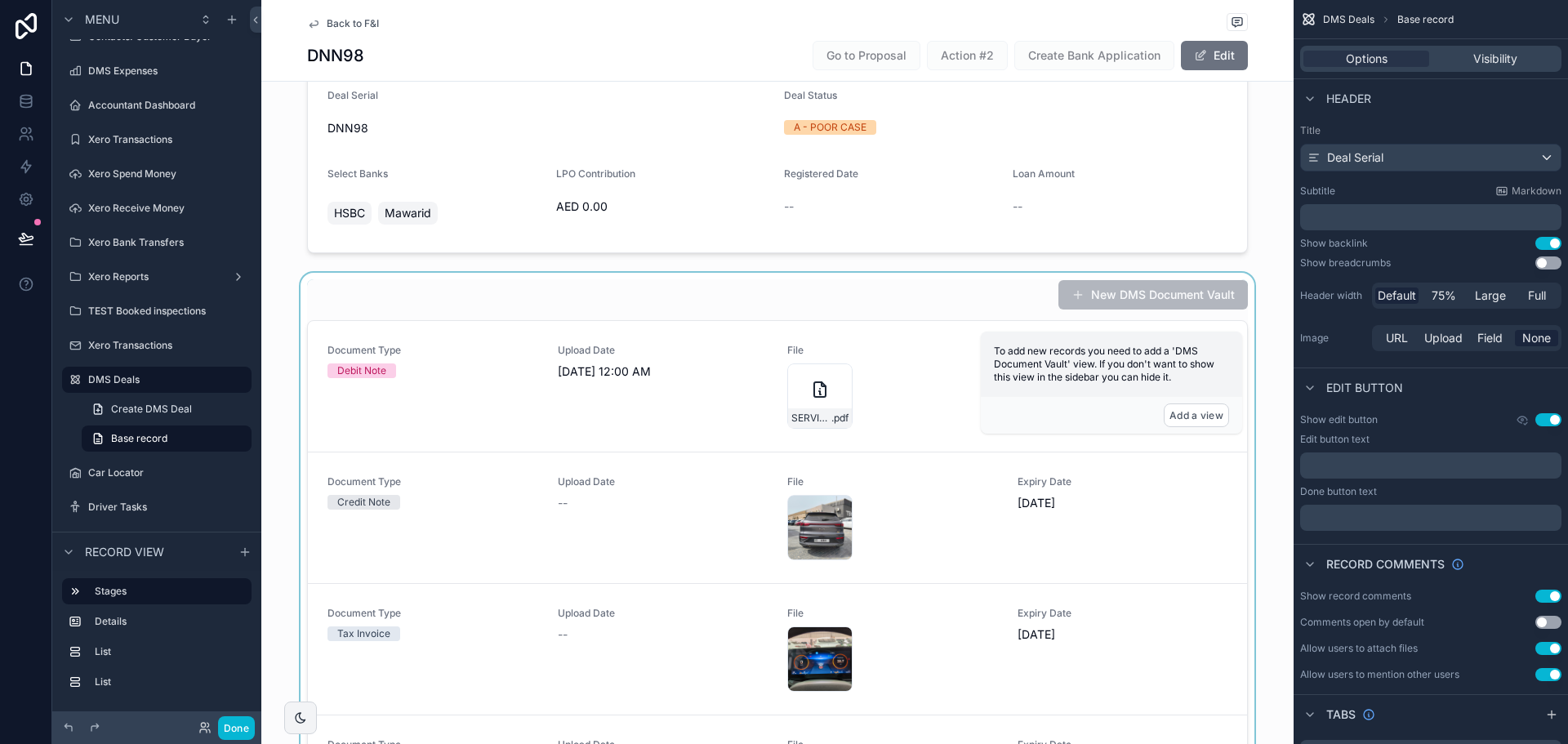
scroll to position [164, 0]
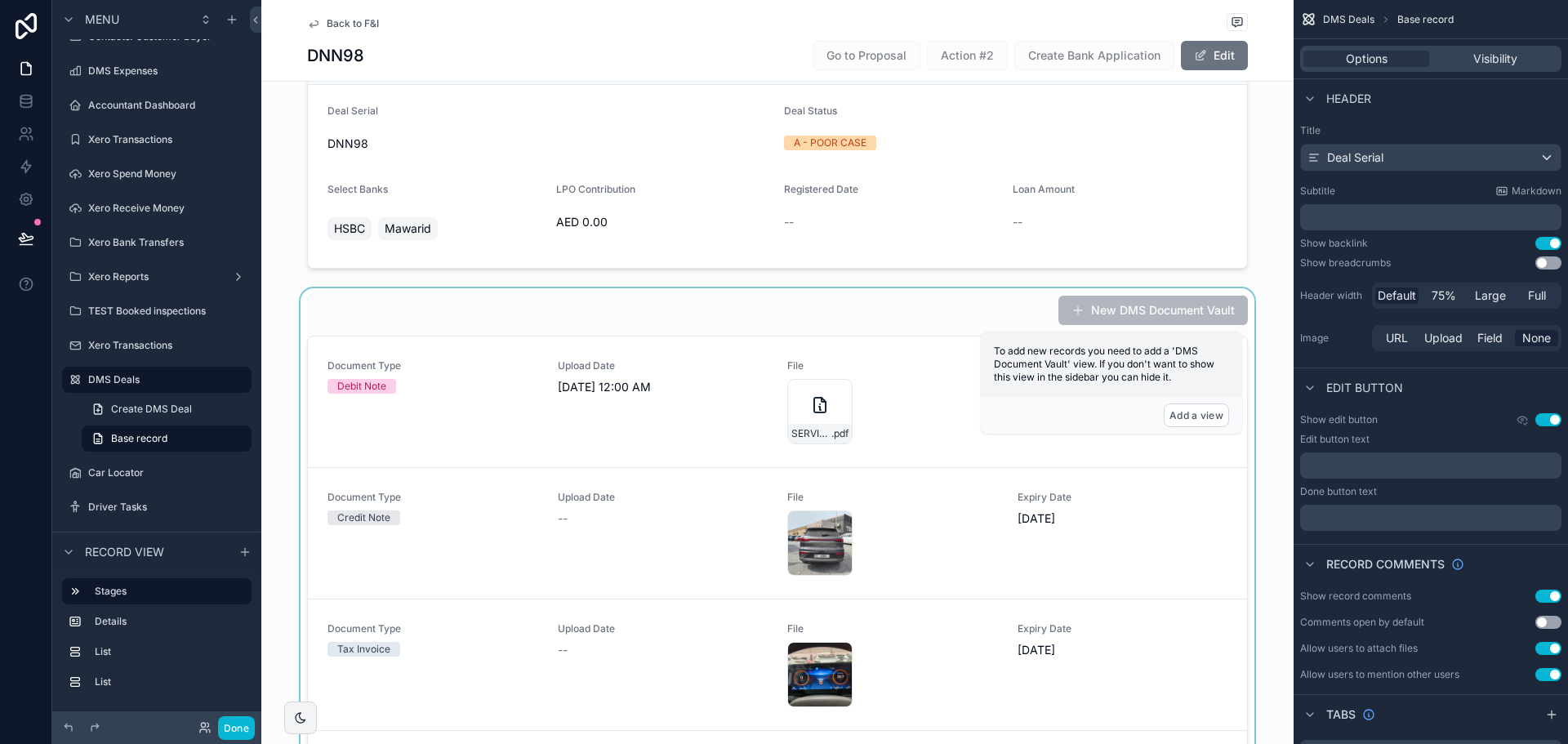
click at [672, 318] on div "scrollable content" at bounding box center [778, 594] width 1033 height 612
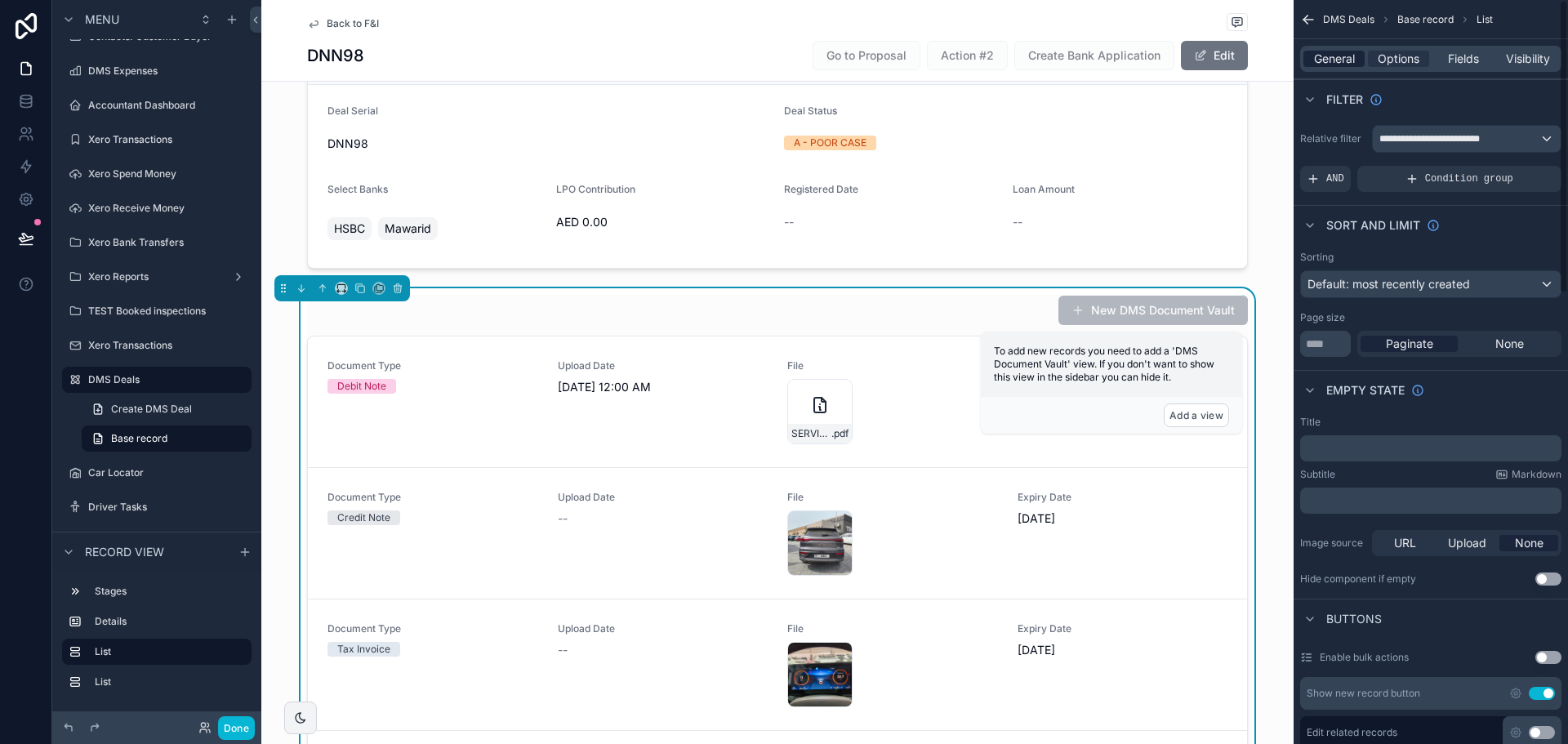
click at [1345, 50] on div "General Options Fields Visibility" at bounding box center [1431, 59] width 262 height 26
click at [1342, 58] on span "General" at bounding box center [1334, 59] width 41 height 16
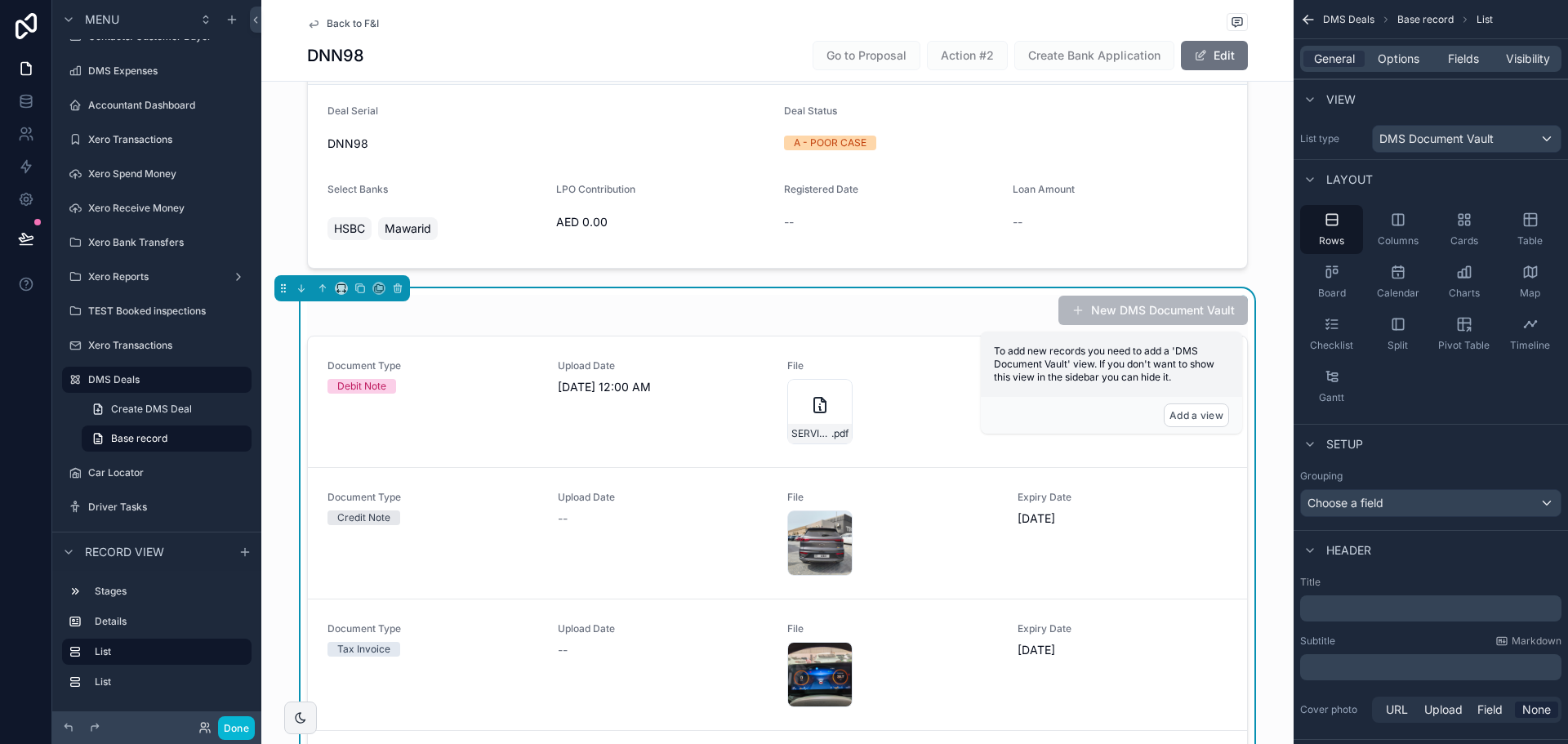
click at [1391, 600] on p "﻿" at bounding box center [1432, 608] width 252 height 16
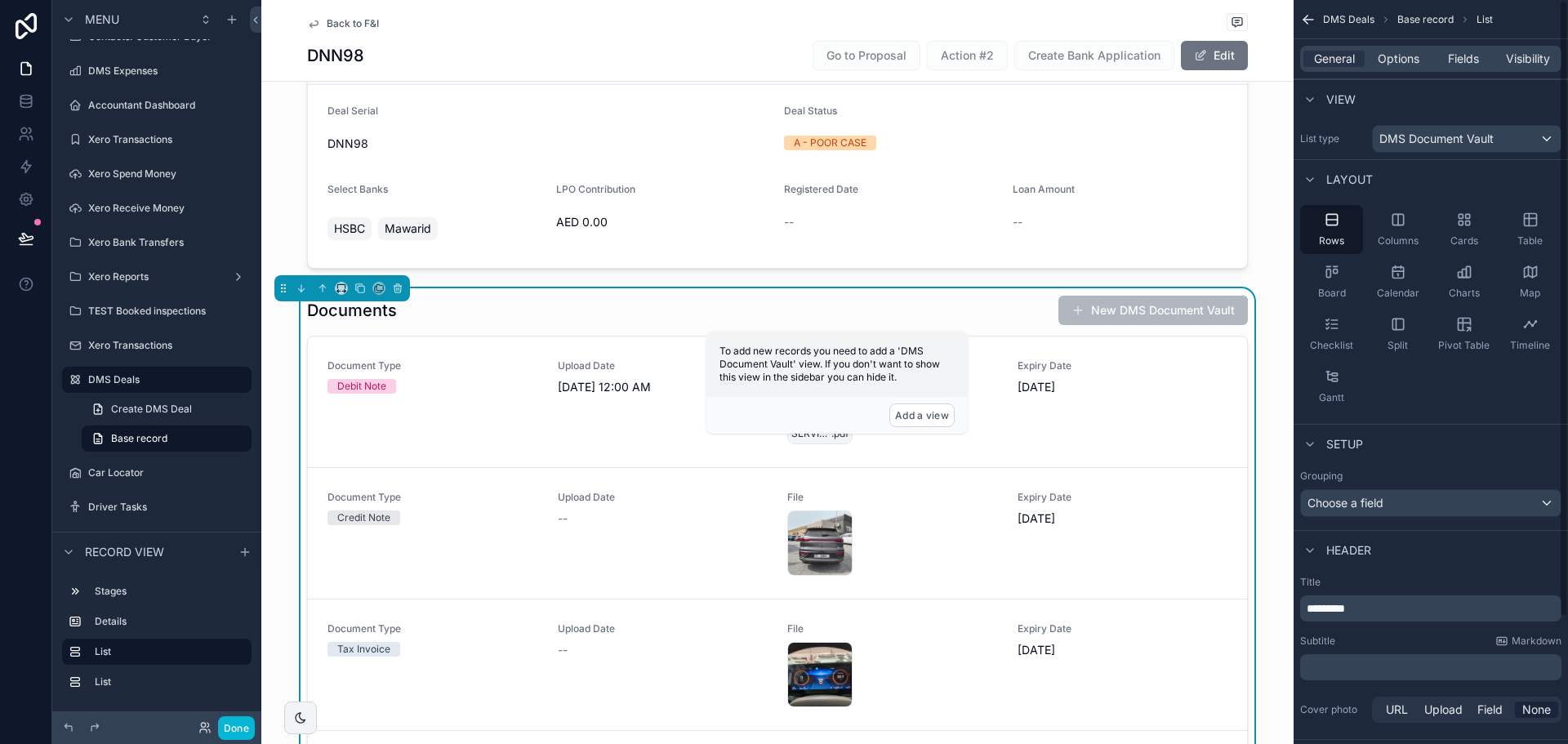
click at [1389, 640] on div "Subtitle Markdown" at bounding box center [1431, 640] width 262 height 13
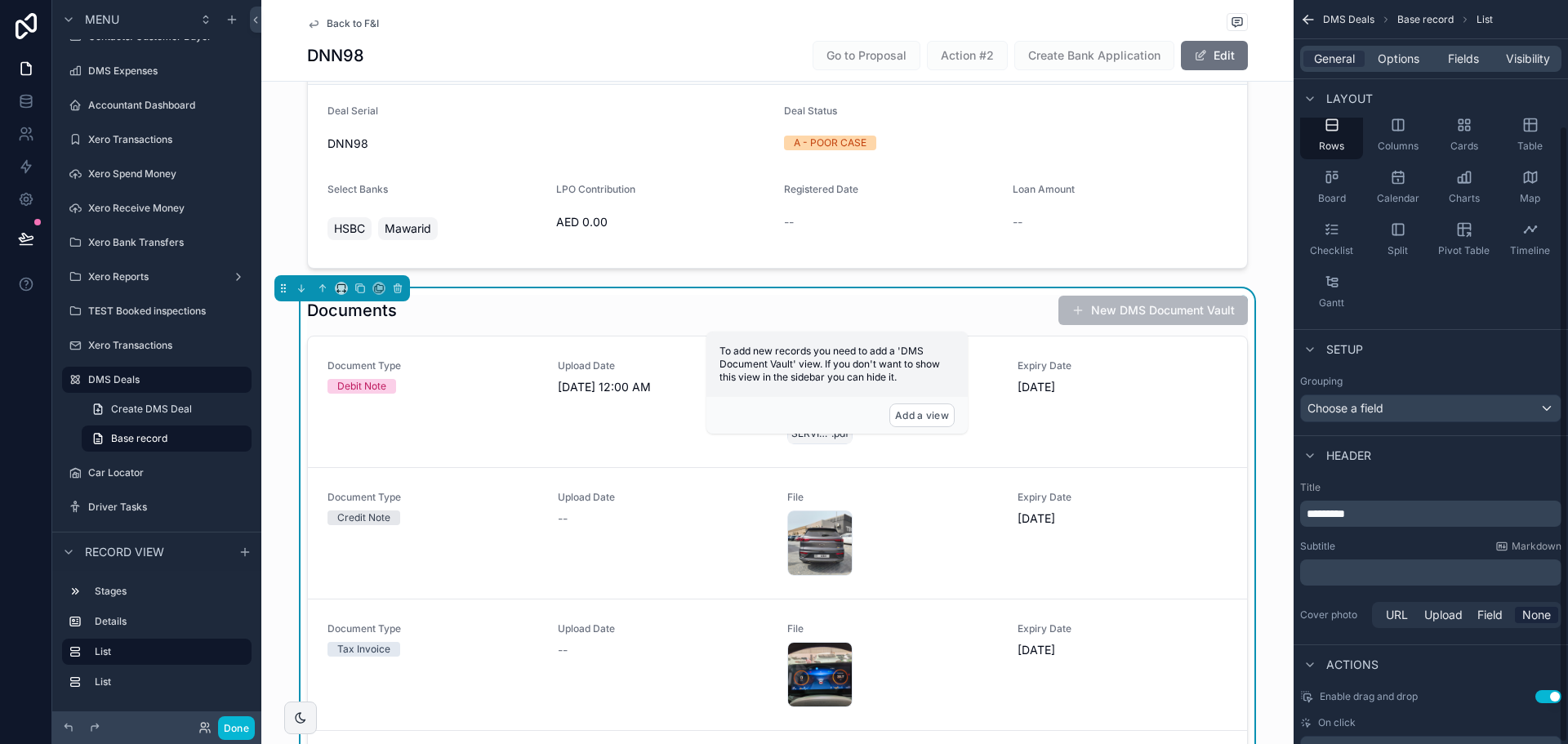
scroll to position [154, 0]
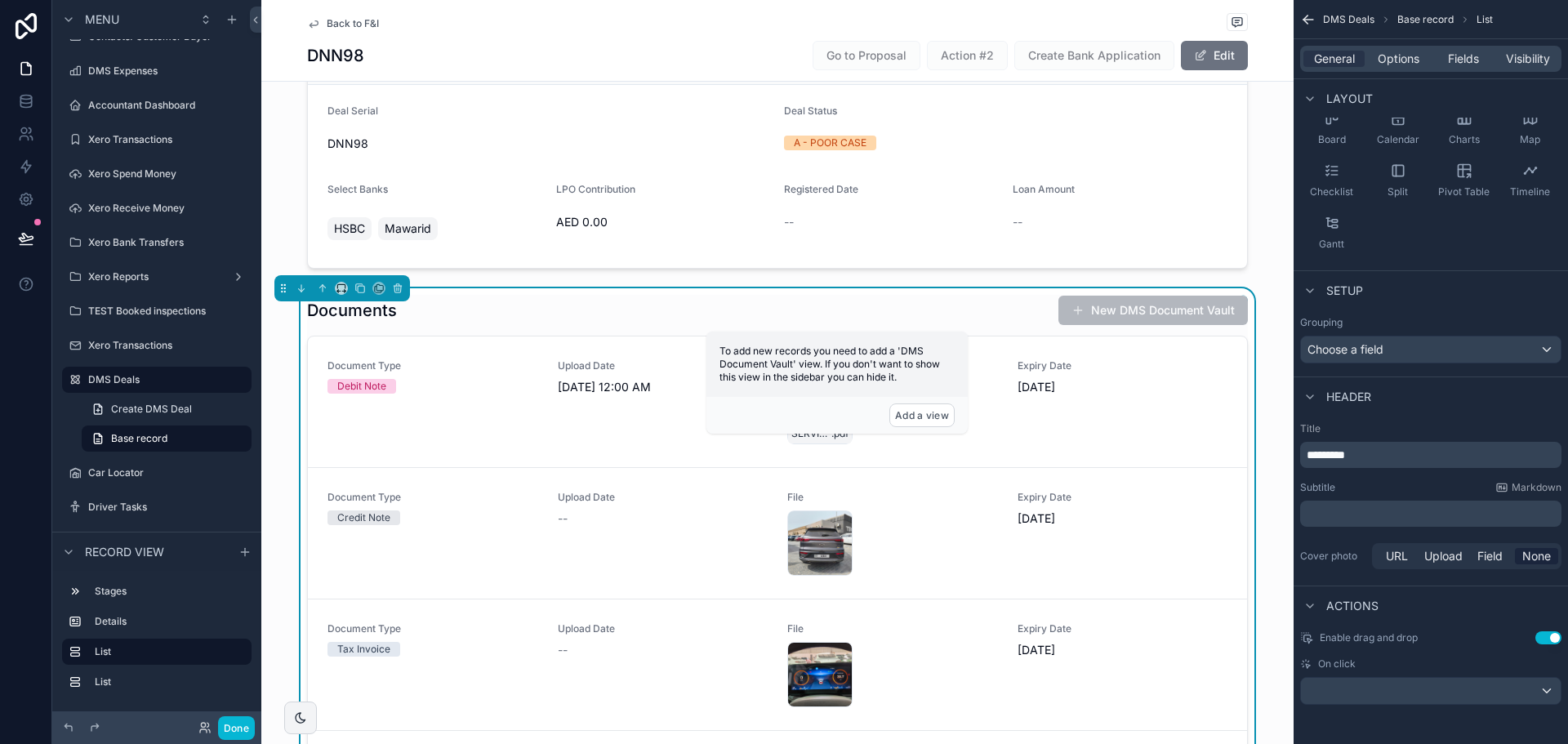
click at [1383, 68] on div "General Options Fields Visibility" at bounding box center [1431, 59] width 262 height 26
click at [1391, 60] on span "Options" at bounding box center [1399, 59] width 42 height 16
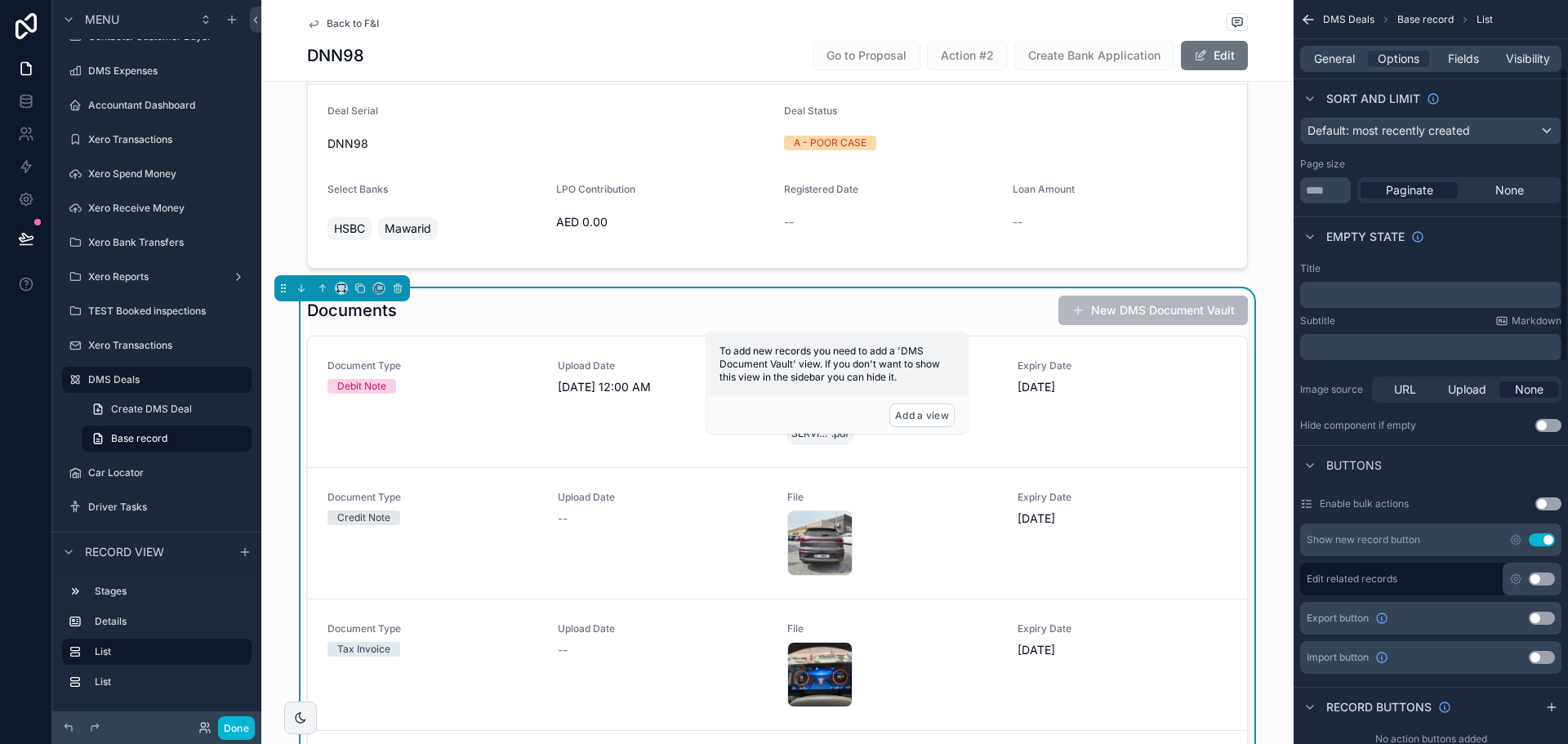
scroll to position [236, 0]
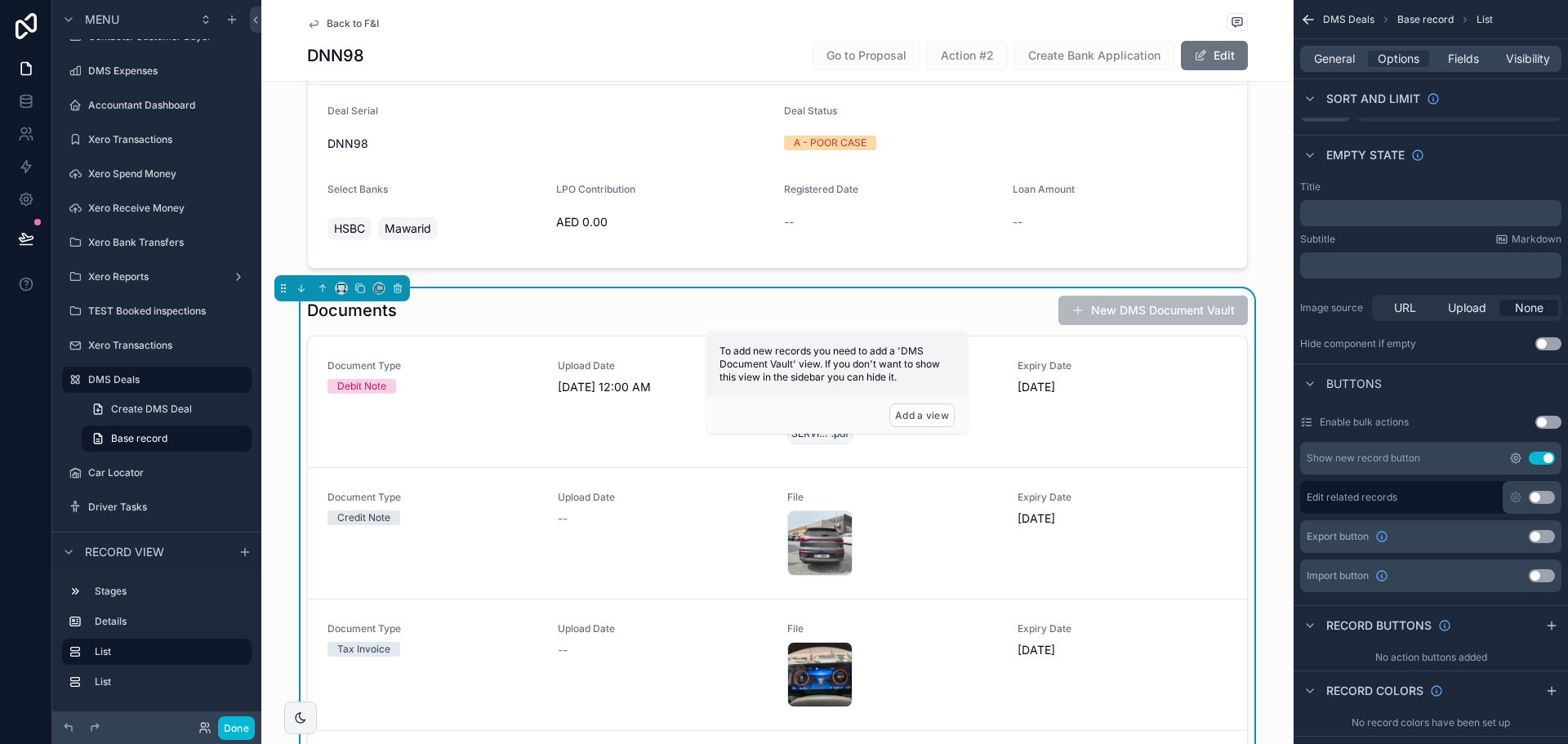
click at [1511, 459] on icon "scrollable content" at bounding box center [1515, 457] width 13 height 13
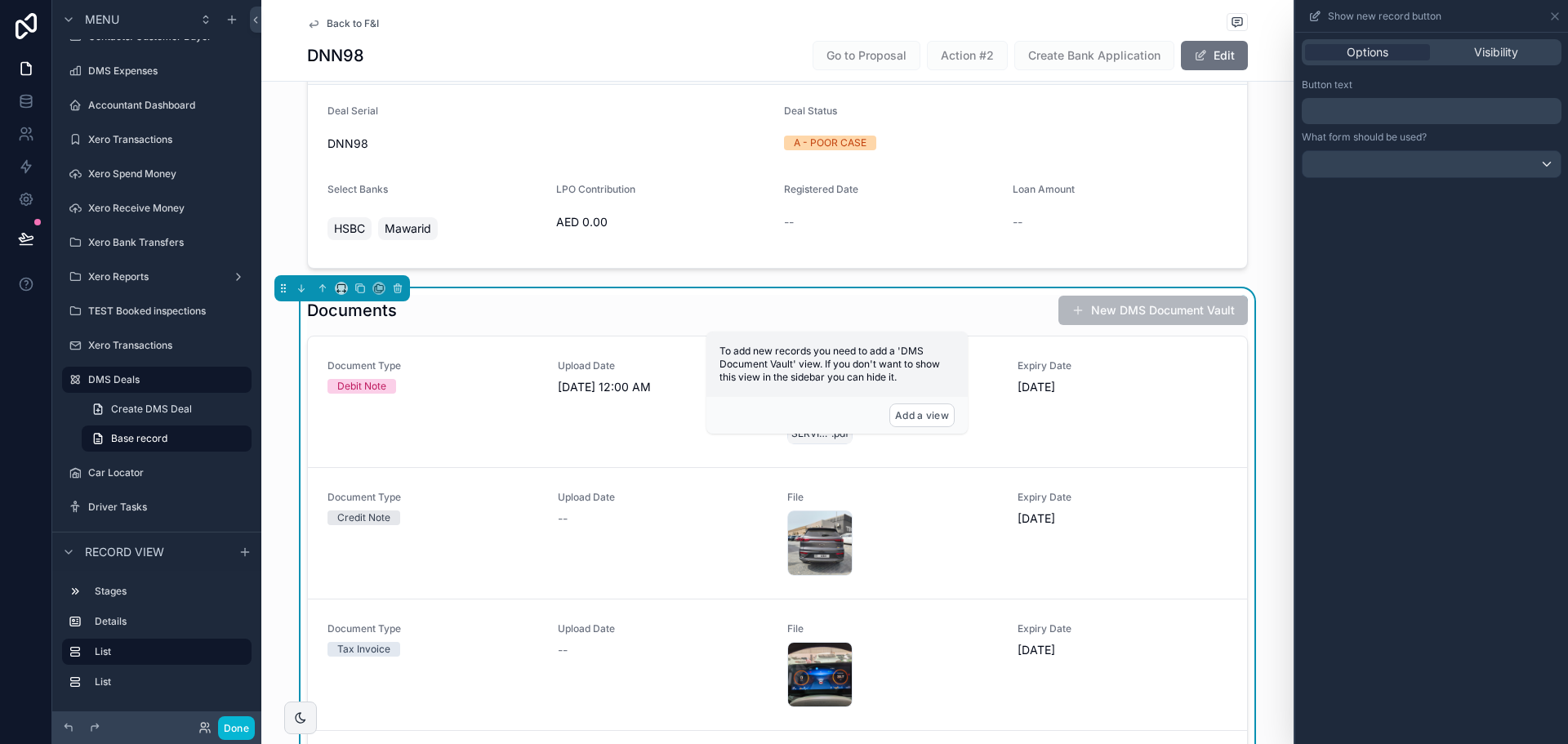
click at [1420, 119] on p "﻿" at bounding box center [1433, 111] width 250 height 20
click at [1382, 508] on div "**********" at bounding box center [1431, 388] width 273 height 711
click at [1549, 16] on icon at bounding box center [1554, 16] width 13 height 13
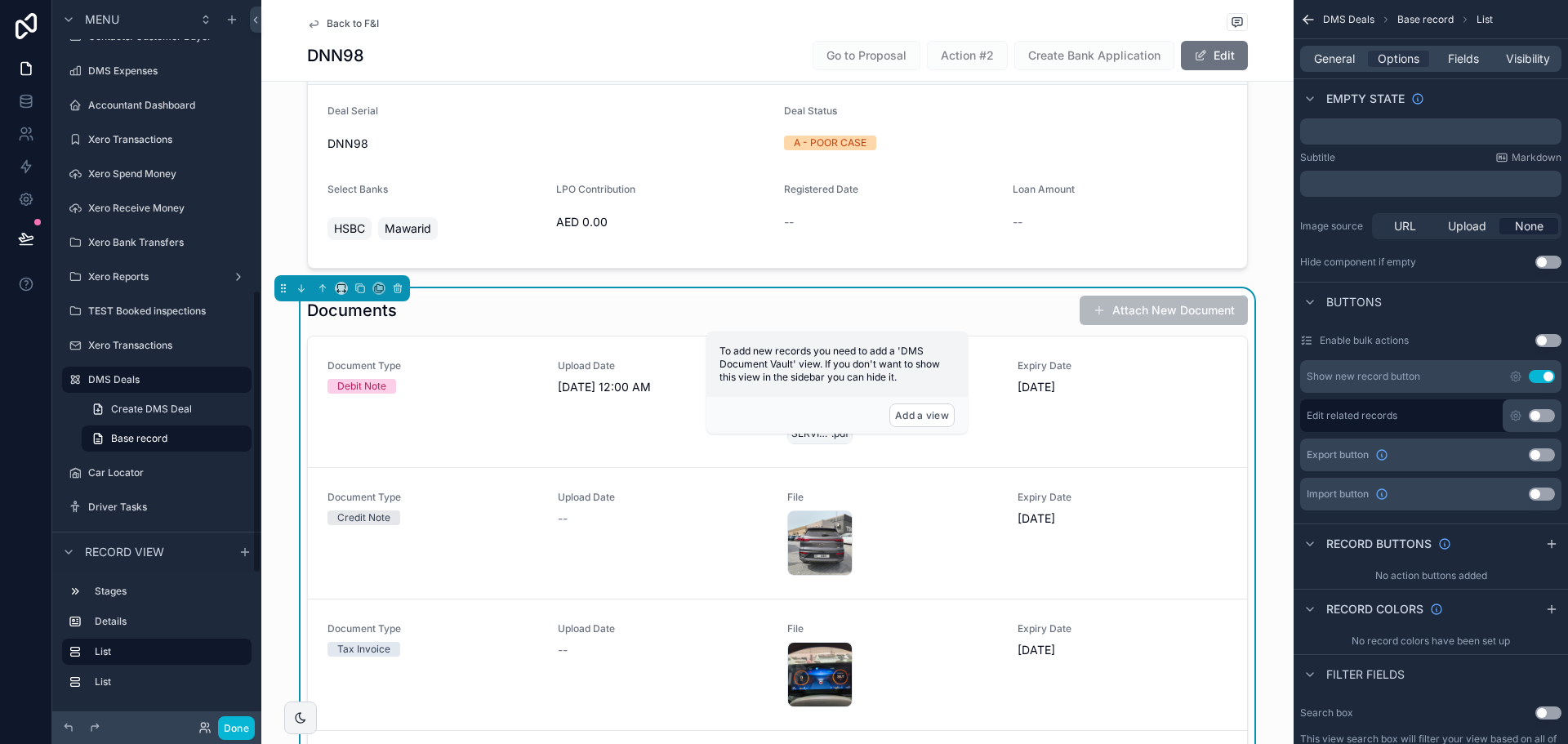
scroll to position [327, 0]
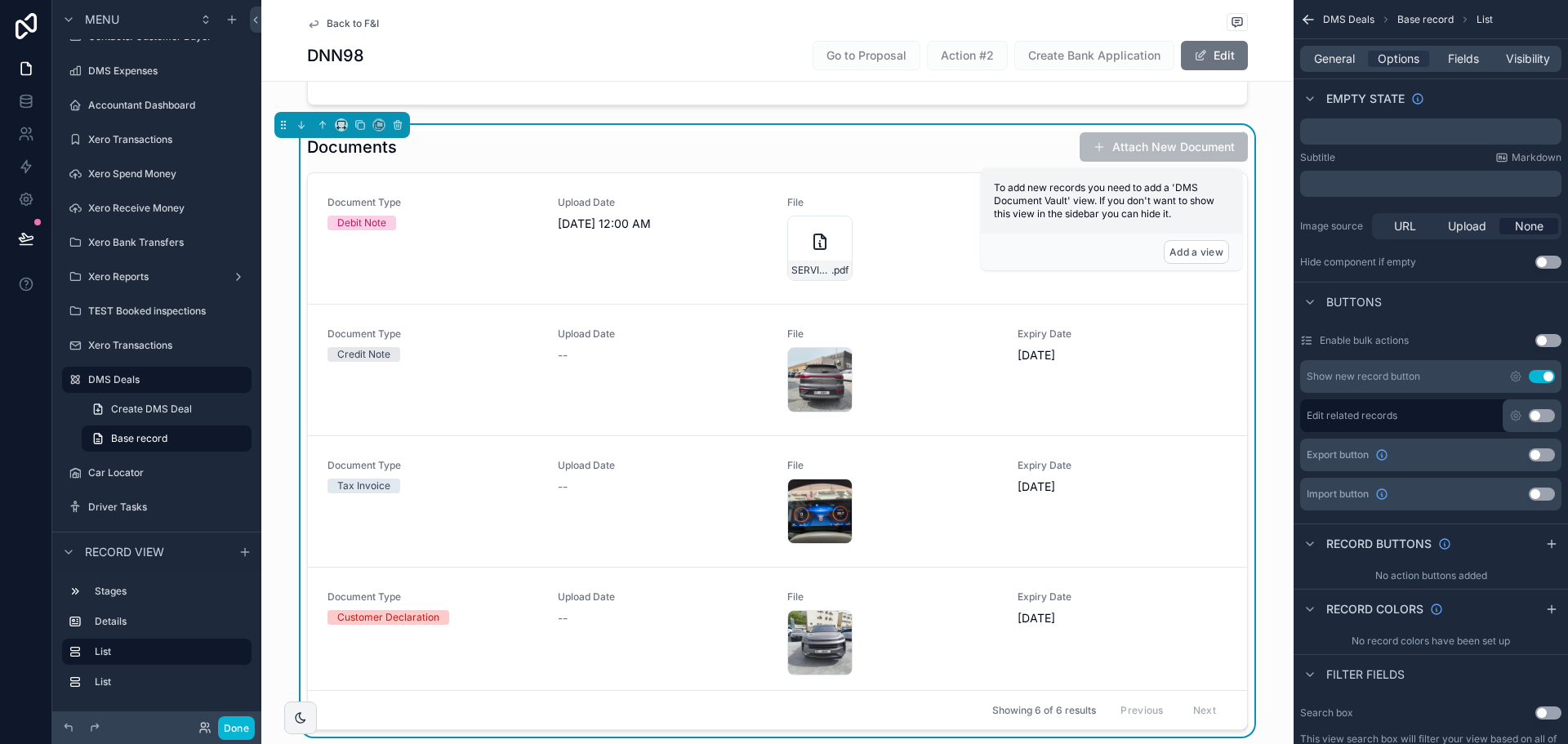
click at [282, 311] on div "Documents Attach New Document Document Type Debit Note Upload Date 9/5/2025 12:…" at bounding box center [778, 430] width 1033 height 612
click at [671, 233] on div "Upload Date 9/5/2025 12:00 AM" at bounding box center [663, 238] width 211 height 85
click at [694, 221] on span "9/5/2025 12:00 AM" at bounding box center [663, 224] width 211 height 16
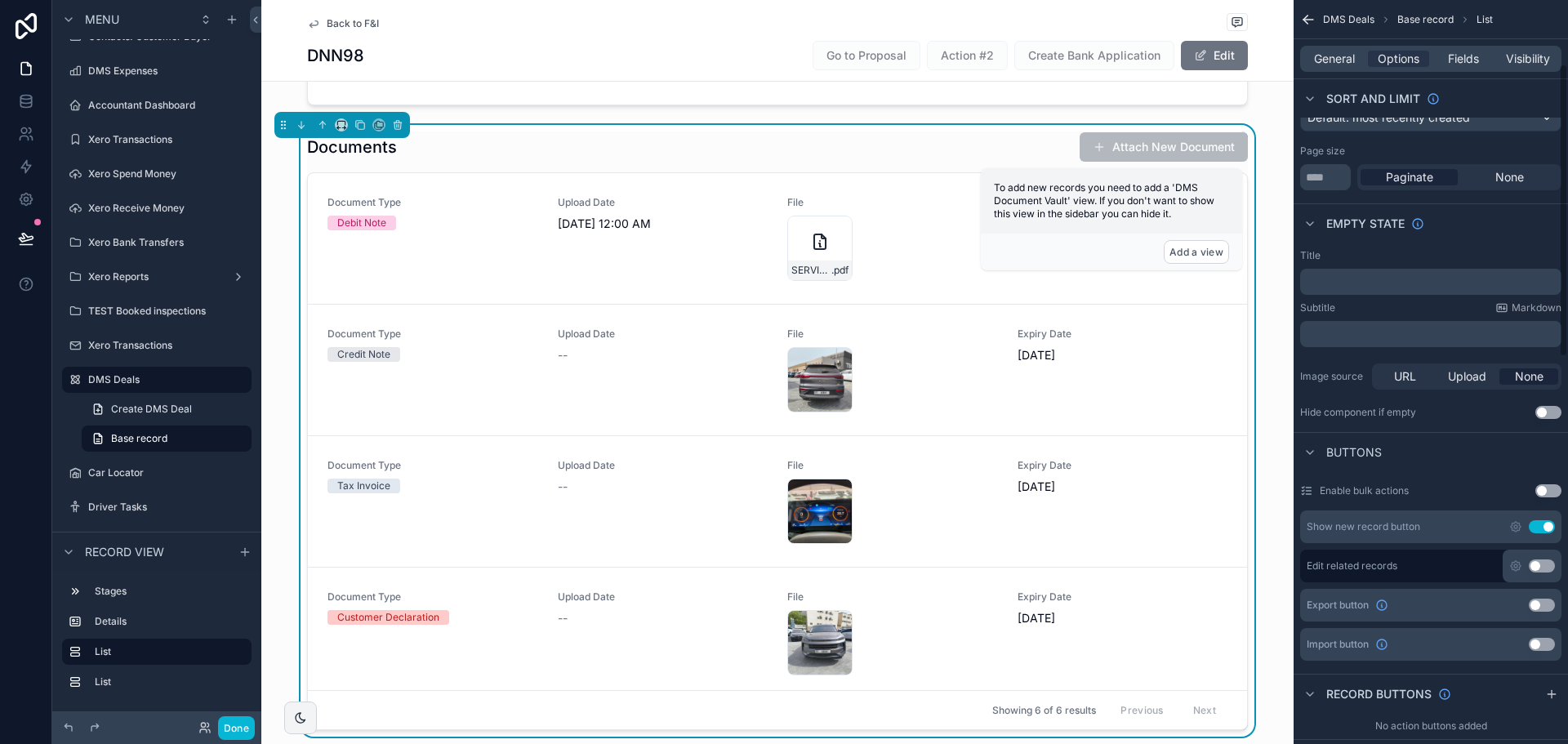
scroll to position [164, 0]
click at [1109, 142] on button "Attach New Document" at bounding box center [1164, 146] width 168 height 29
click at [1197, 248] on button "Add a view" at bounding box center [1195, 252] width 65 height 24
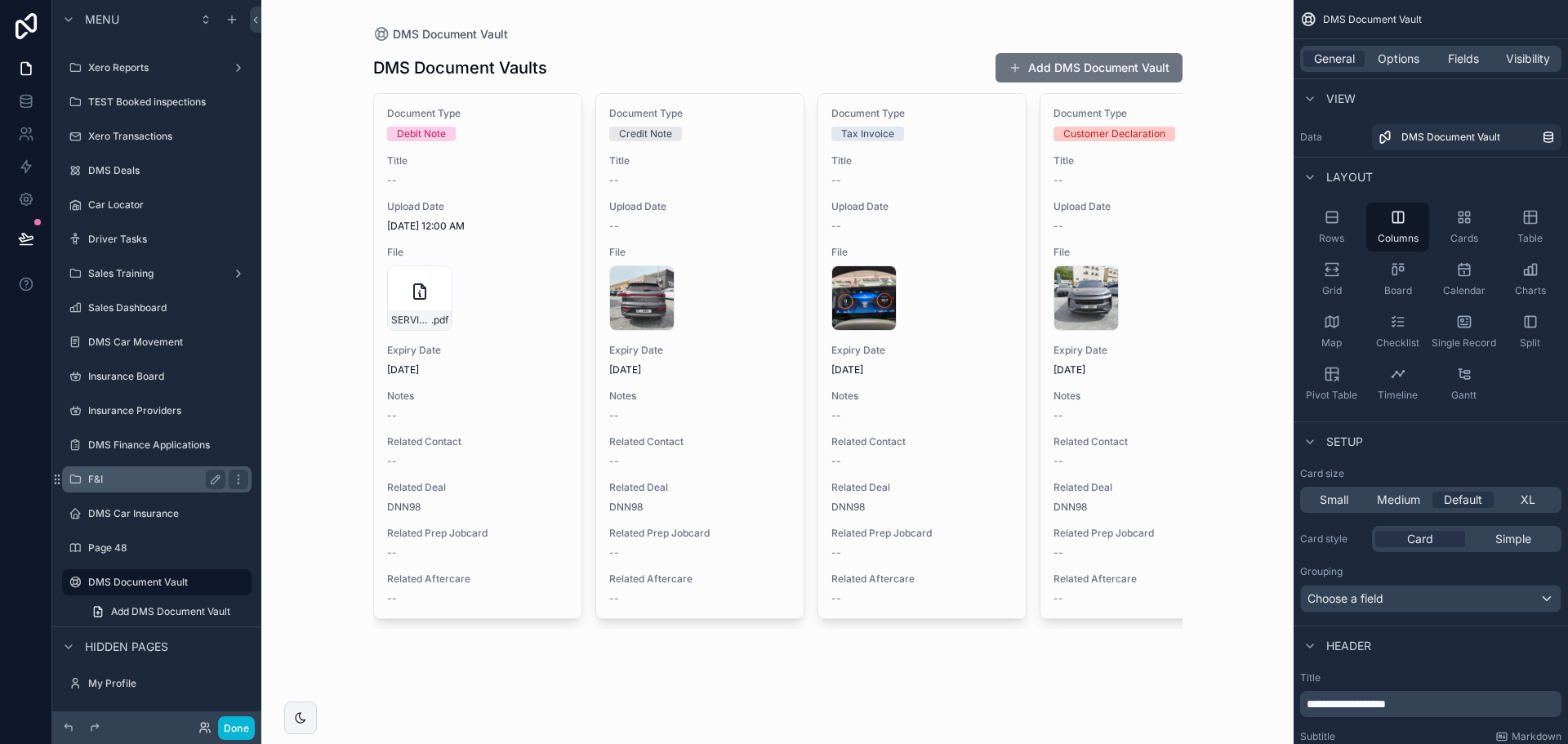
click at [132, 485] on label "F&I" at bounding box center [153, 478] width 131 height 13
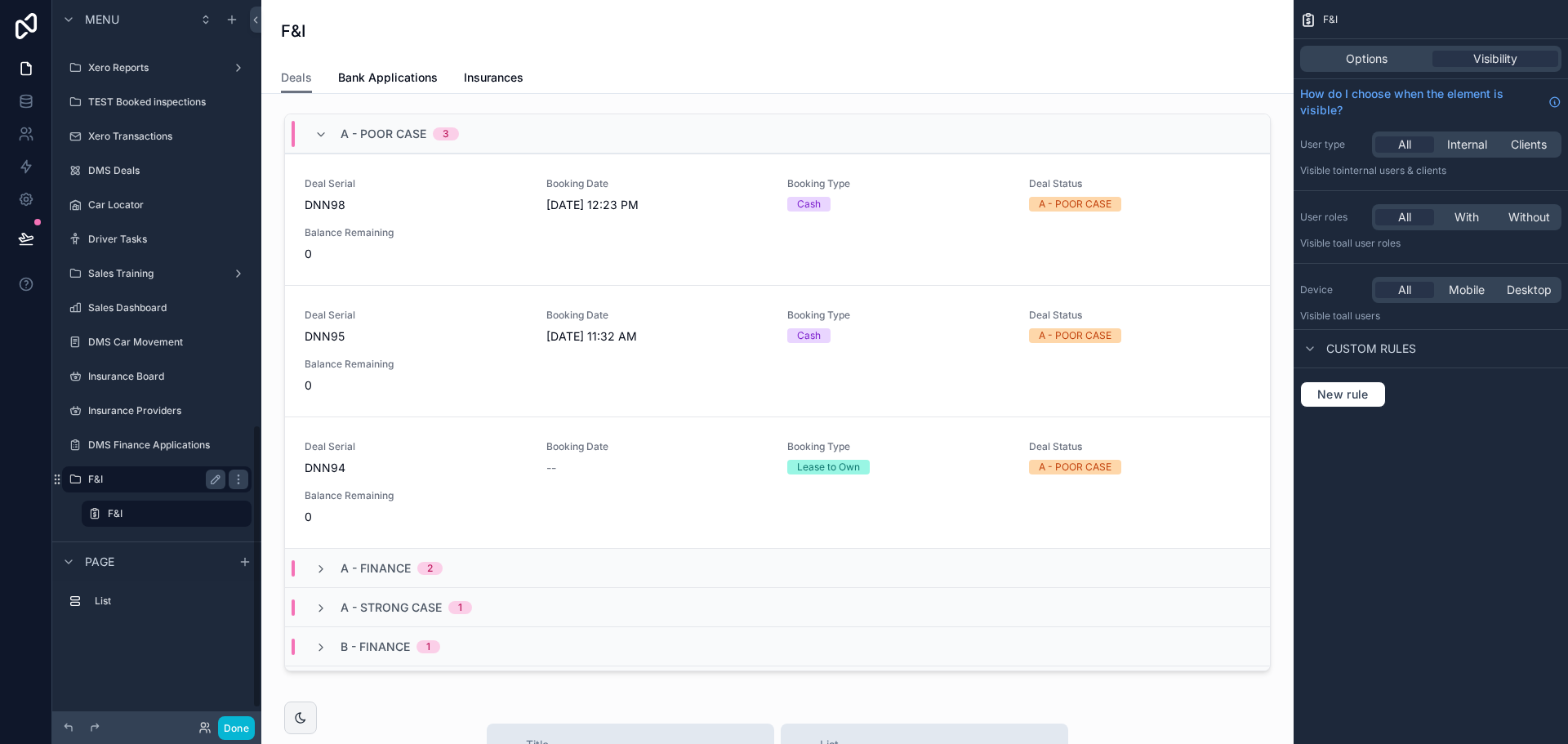
scroll to position [1086, 0]
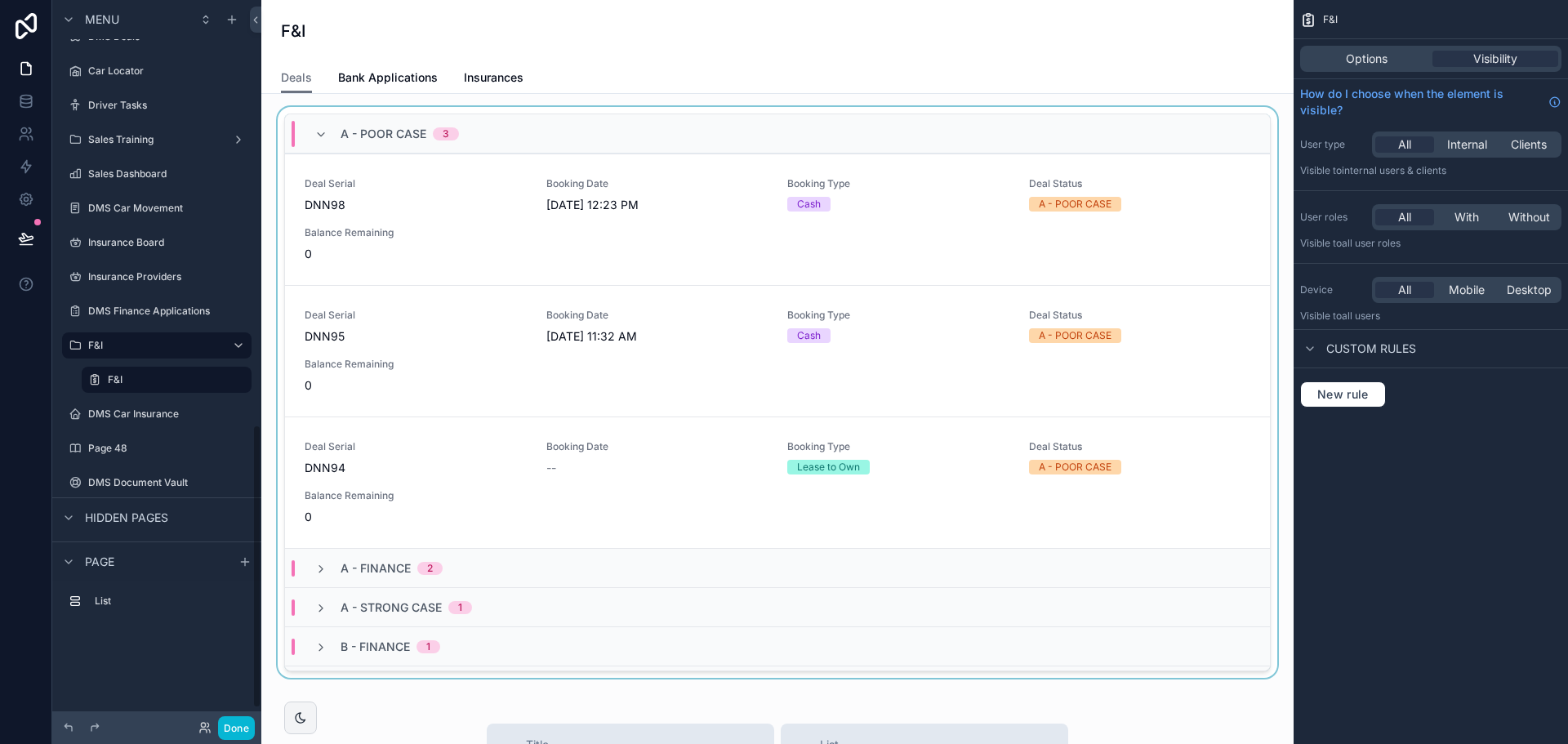
click at [454, 210] on div "scrollable content" at bounding box center [777, 395] width 1006 height 577
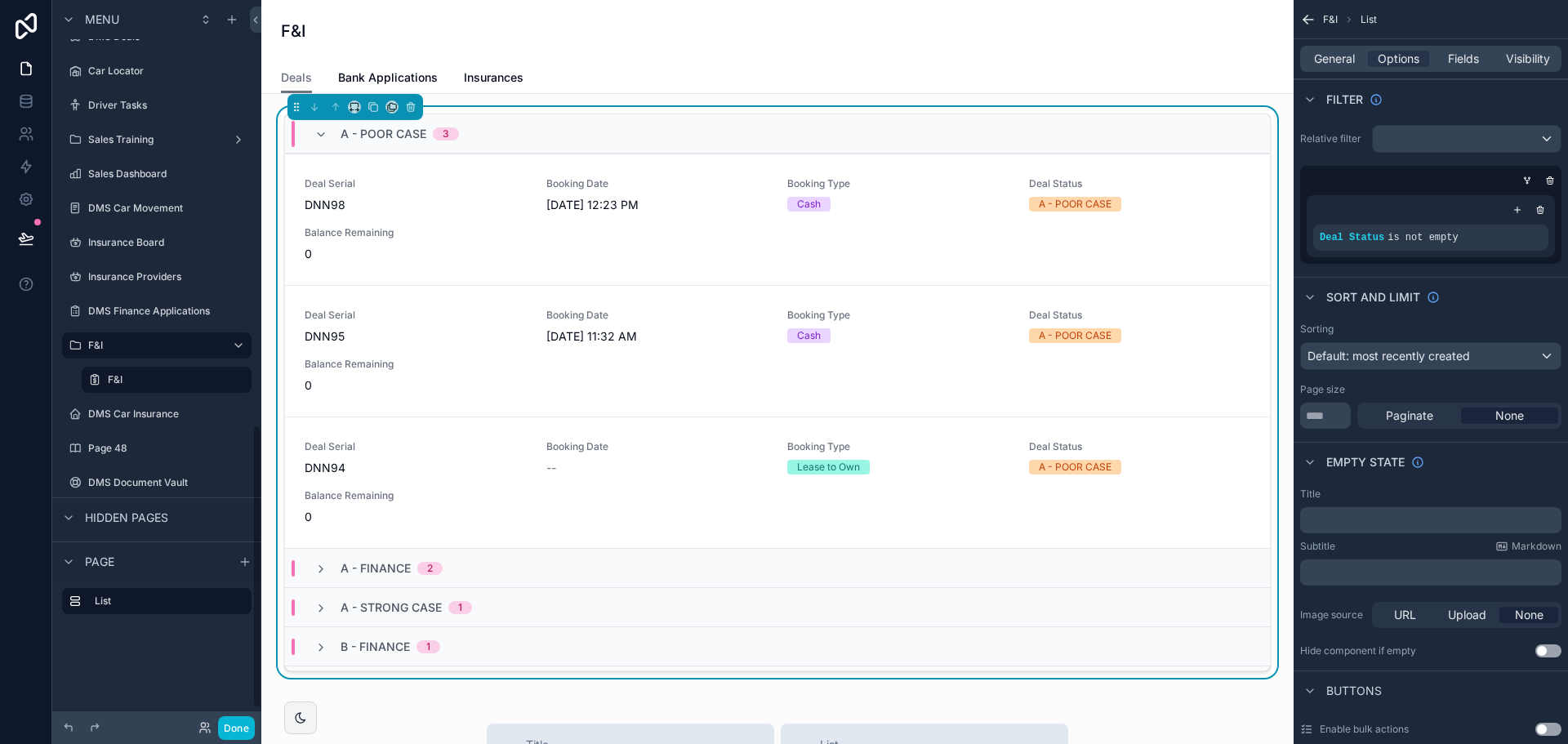
click at [455, 210] on span "DNN98" at bounding box center [415, 205] width 222 height 16
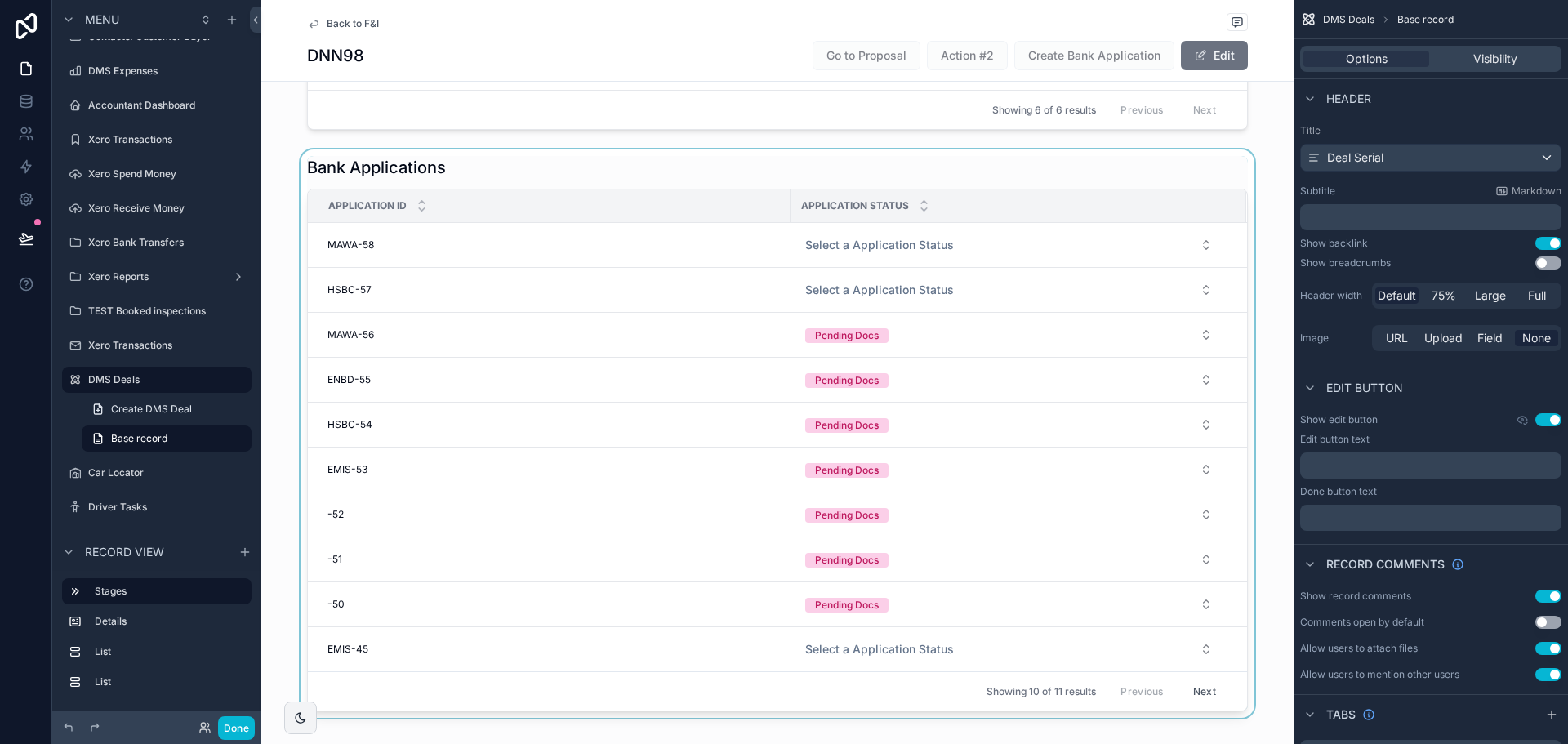
scroll to position [899, 0]
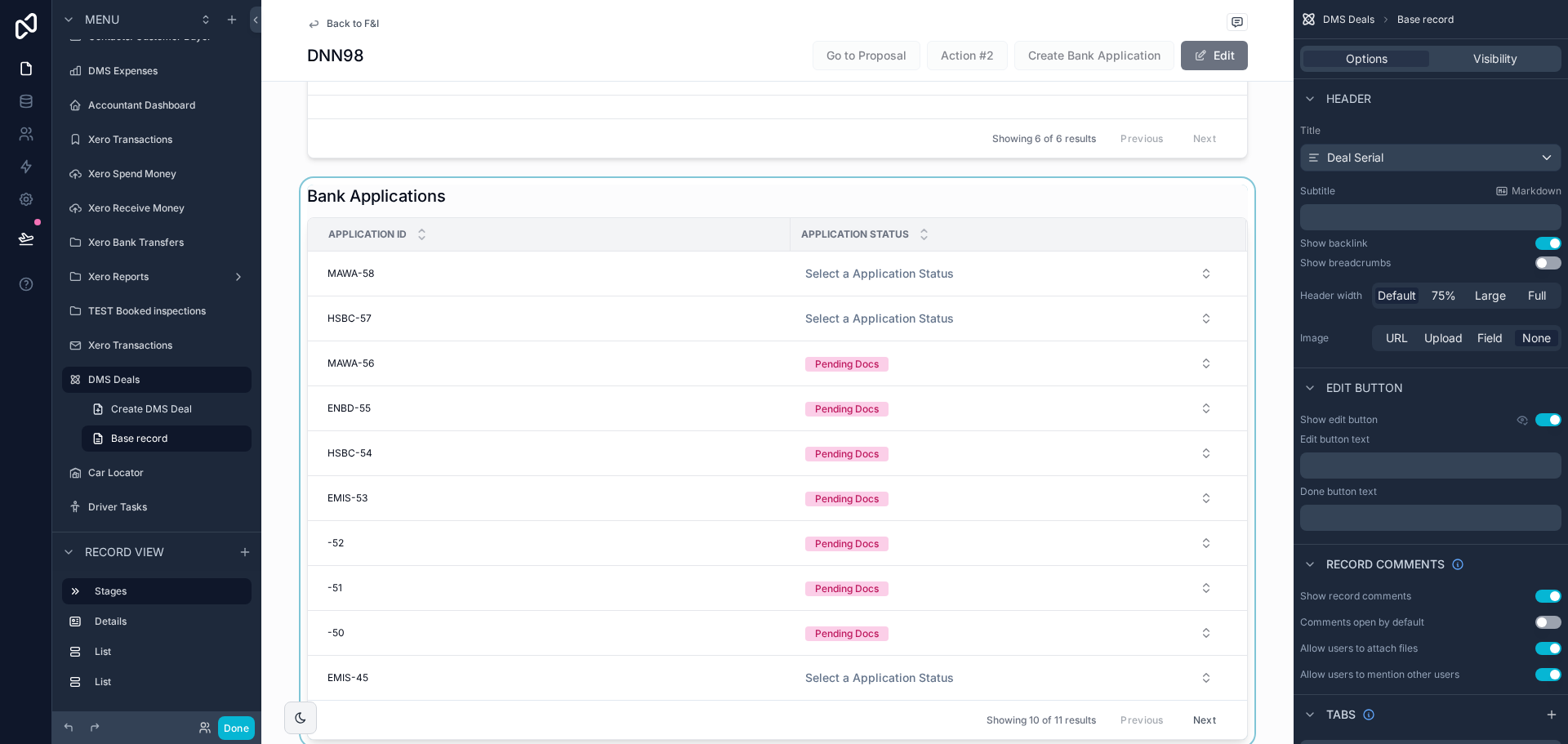
click at [912, 278] on div "scrollable content" at bounding box center [778, 461] width 1033 height 568
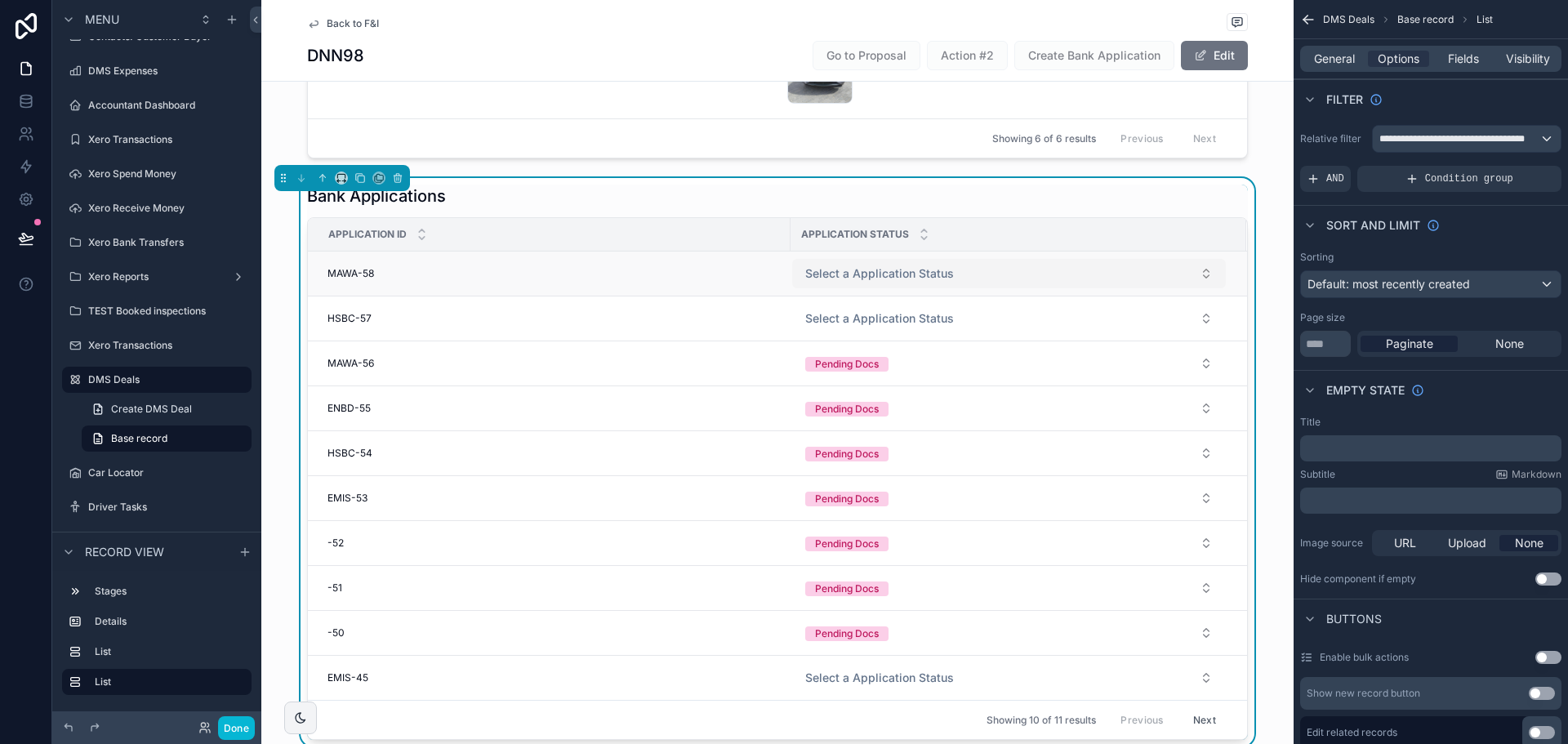
click at [916, 280] on span "Select a Application Status" at bounding box center [879, 274] width 149 height 16
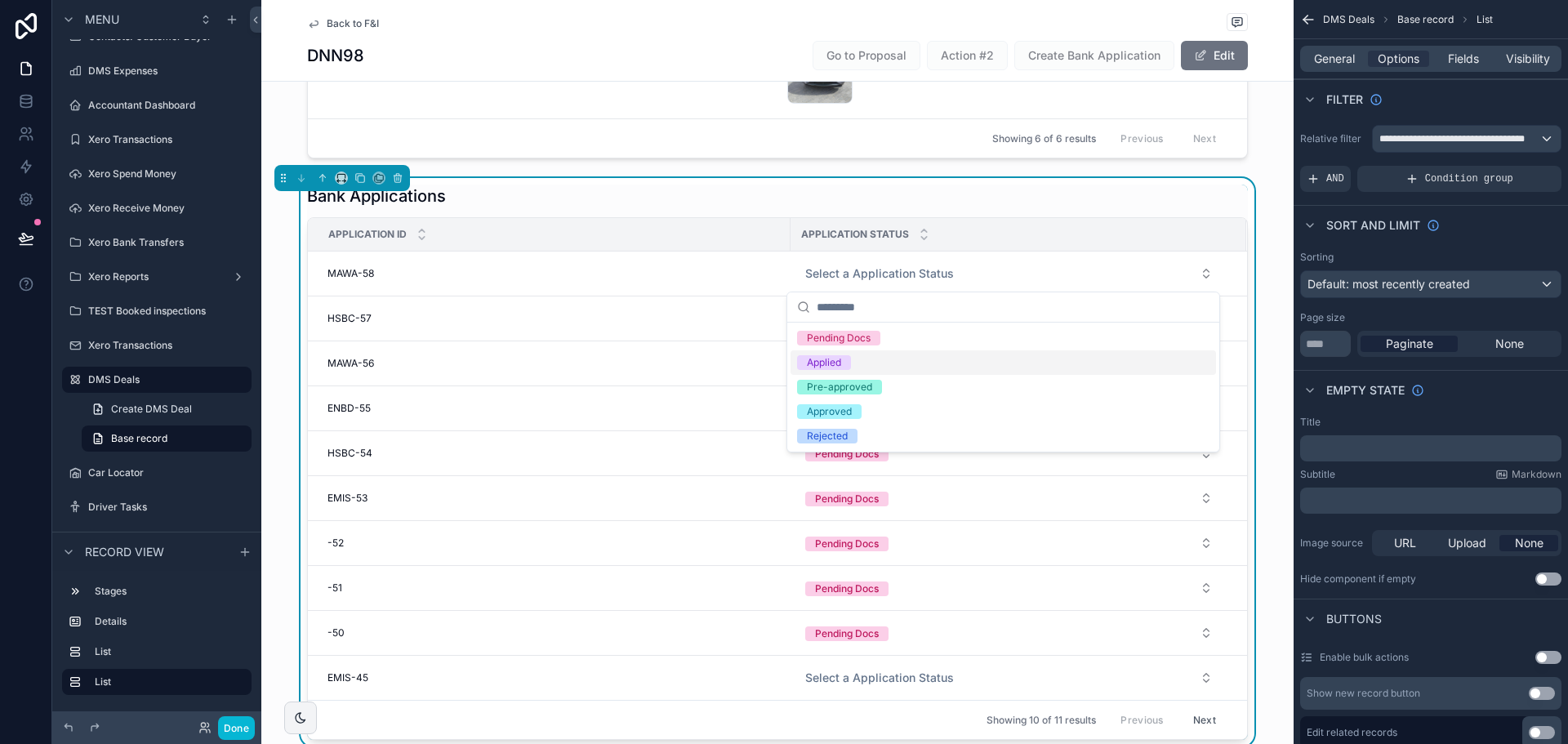
click at [878, 369] on div "Applied" at bounding box center [1004, 363] width 425 height 25
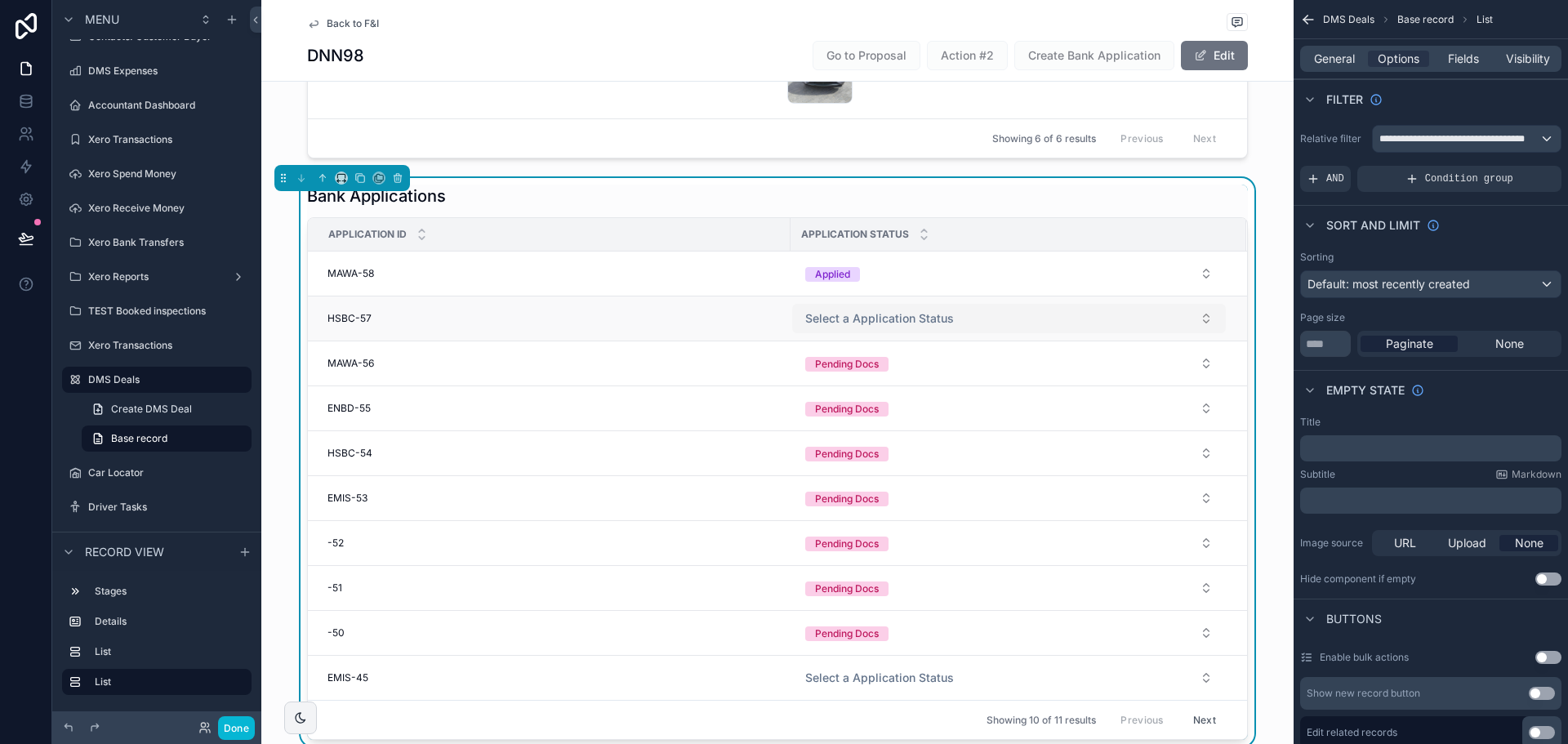
click at [878, 319] on span "Select a Application Status" at bounding box center [879, 319] width 149 height 16
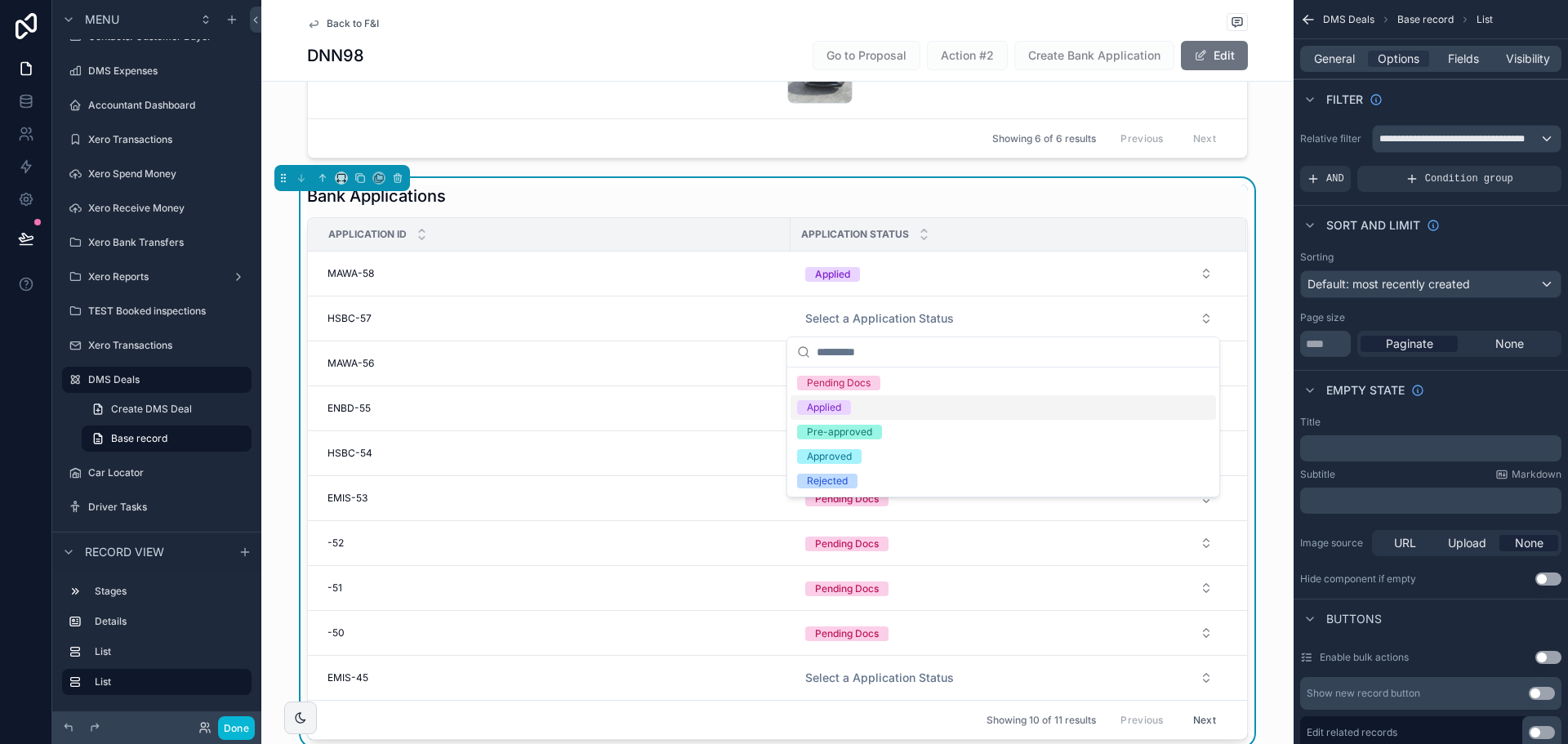
click at [872, 410] on div "Applied" at bounding box center [1004, 407] width 425 height 25
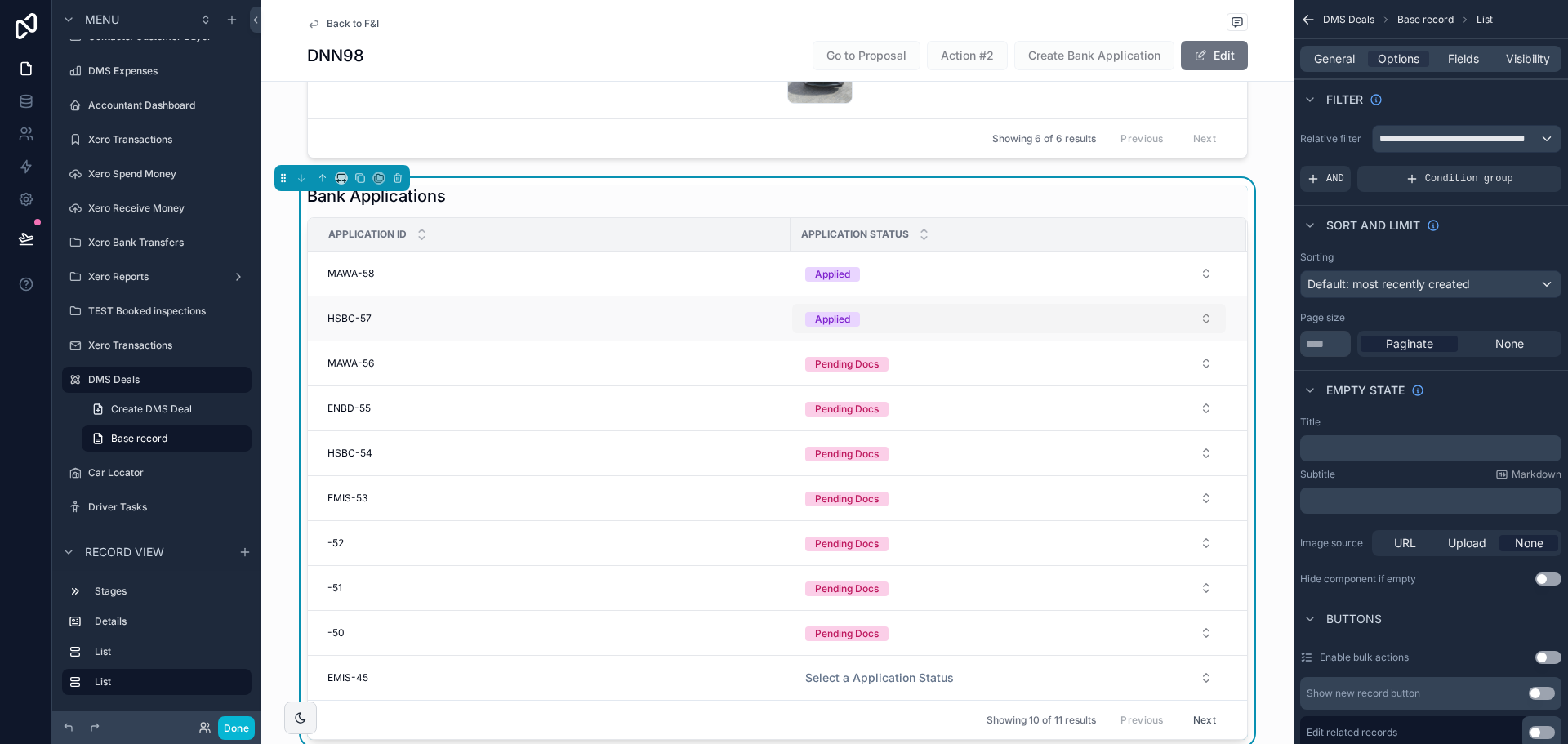
click at [833, 320] on div "Applied" at bounding box center [832, 319] width 35 height 15
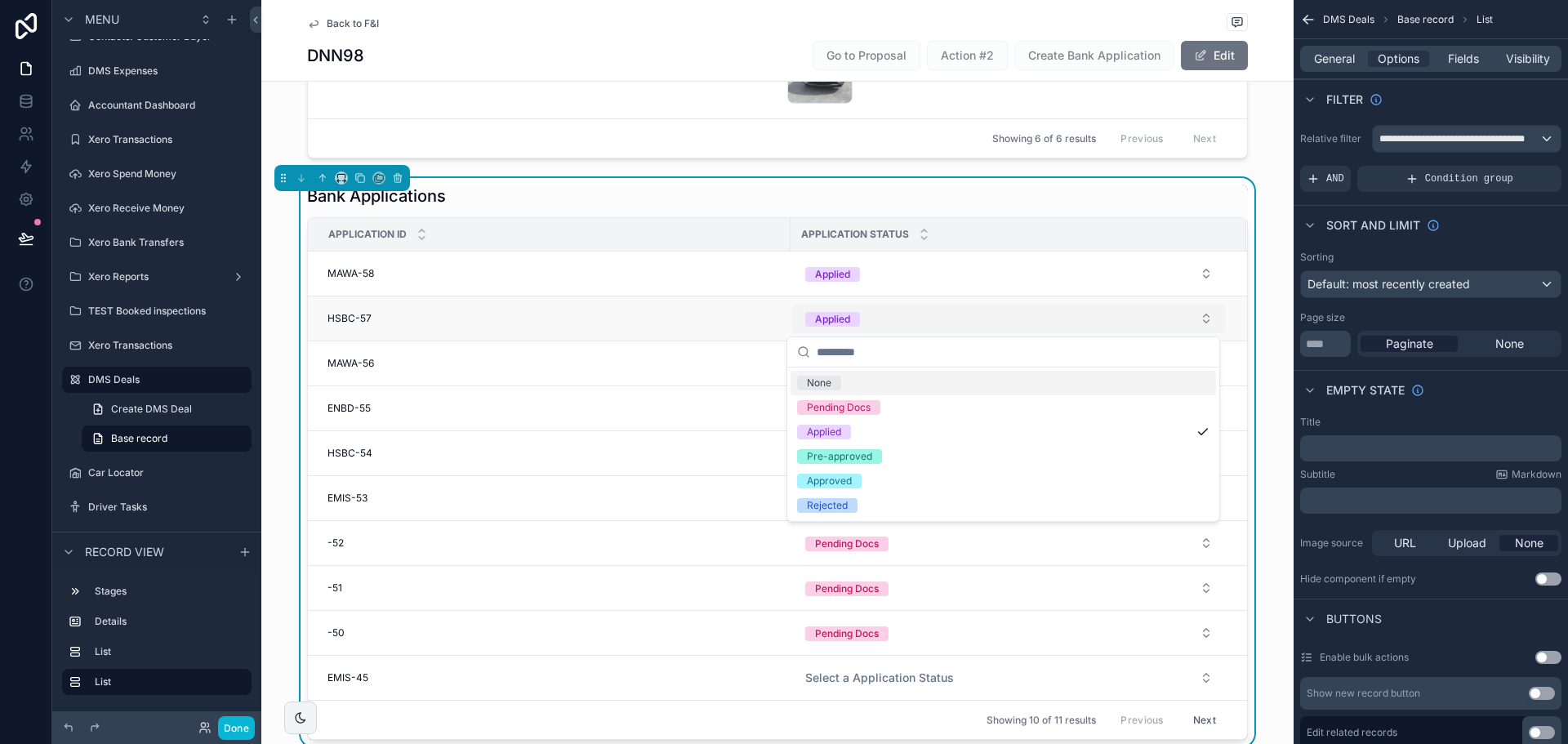
click at [833, 320] on div "Applied" at bounding box center [832, 319] width 35 height 15
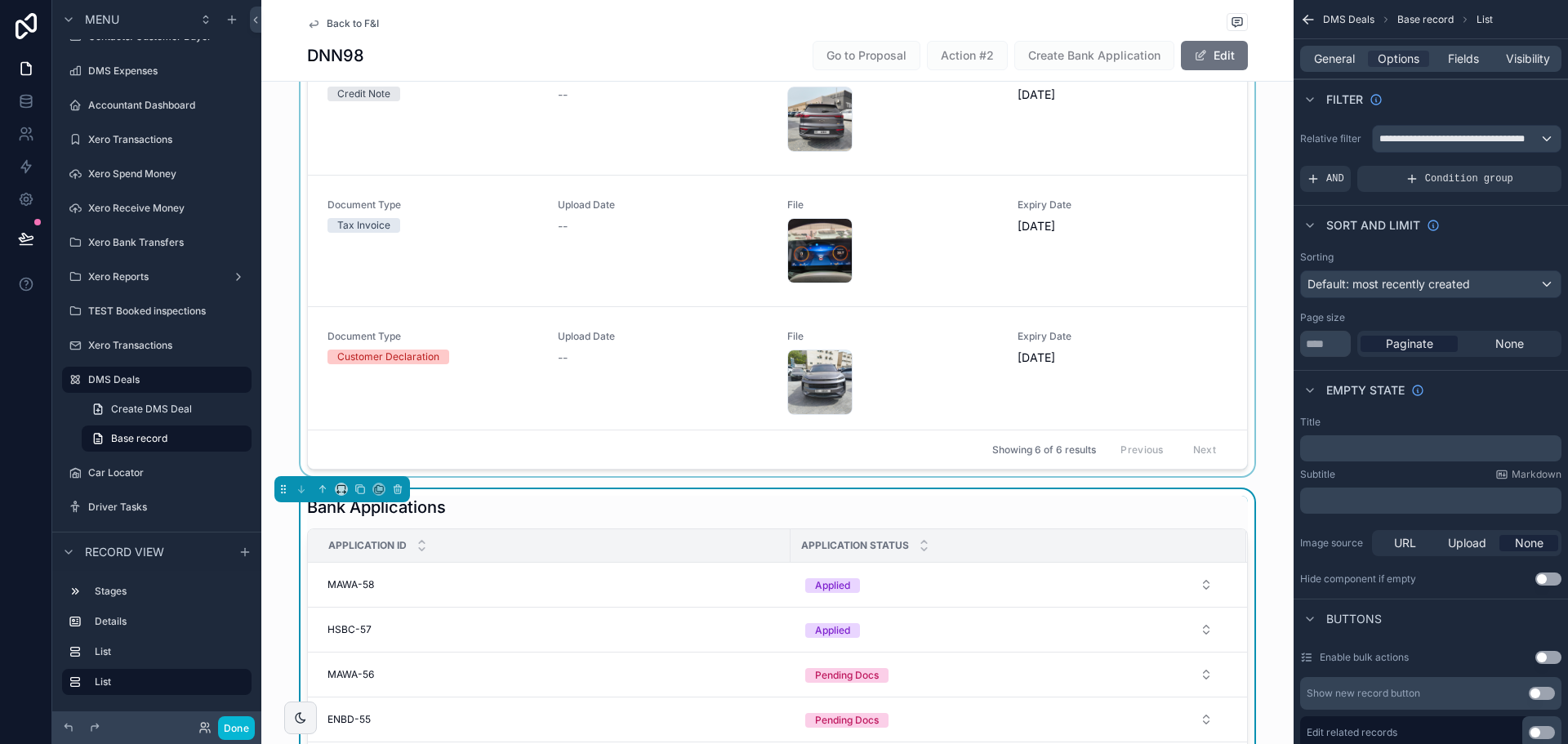
scroll to position [571, 0]
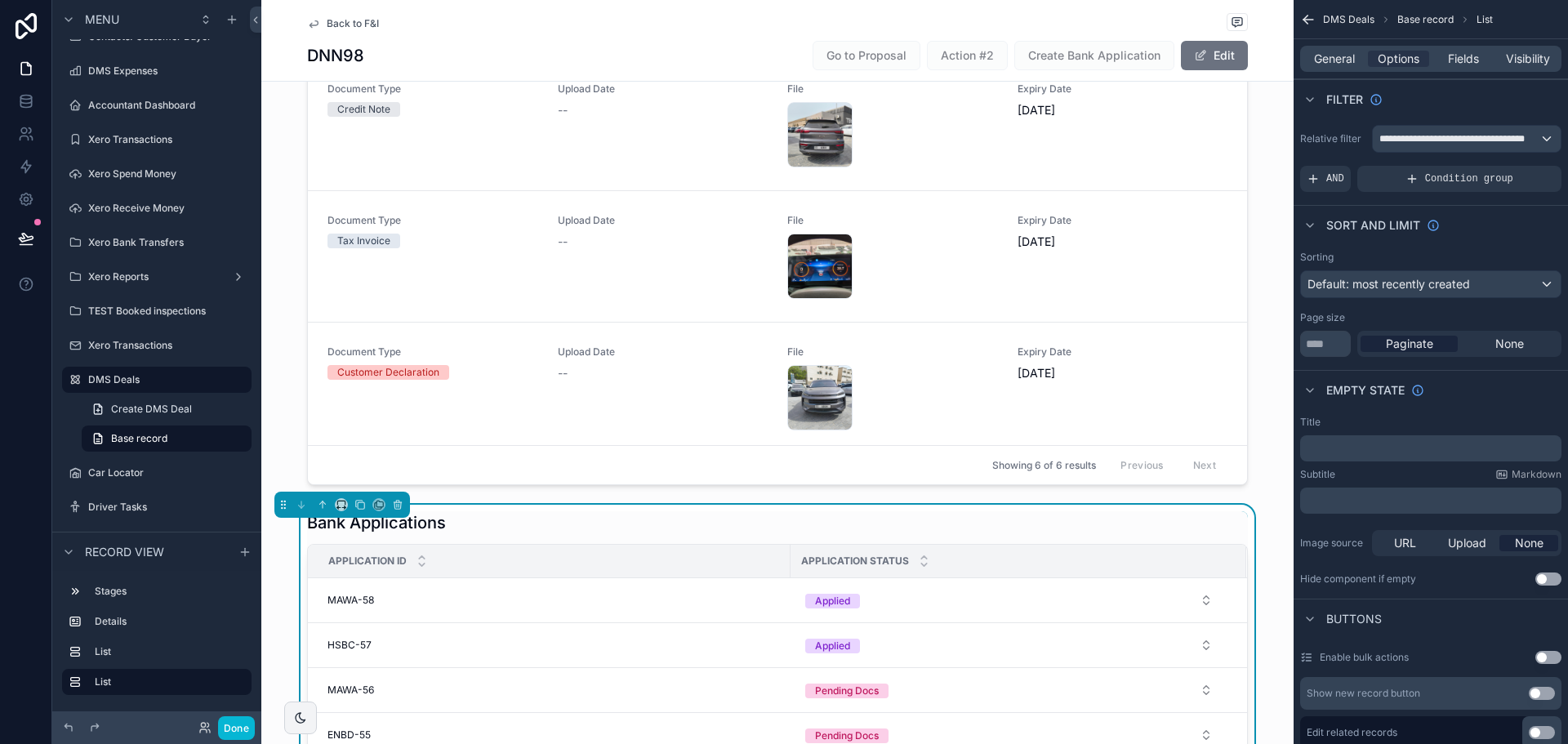
click at [342, 20] on span "Back to F&I" at bounding box center [353, 23] width 52 height 13
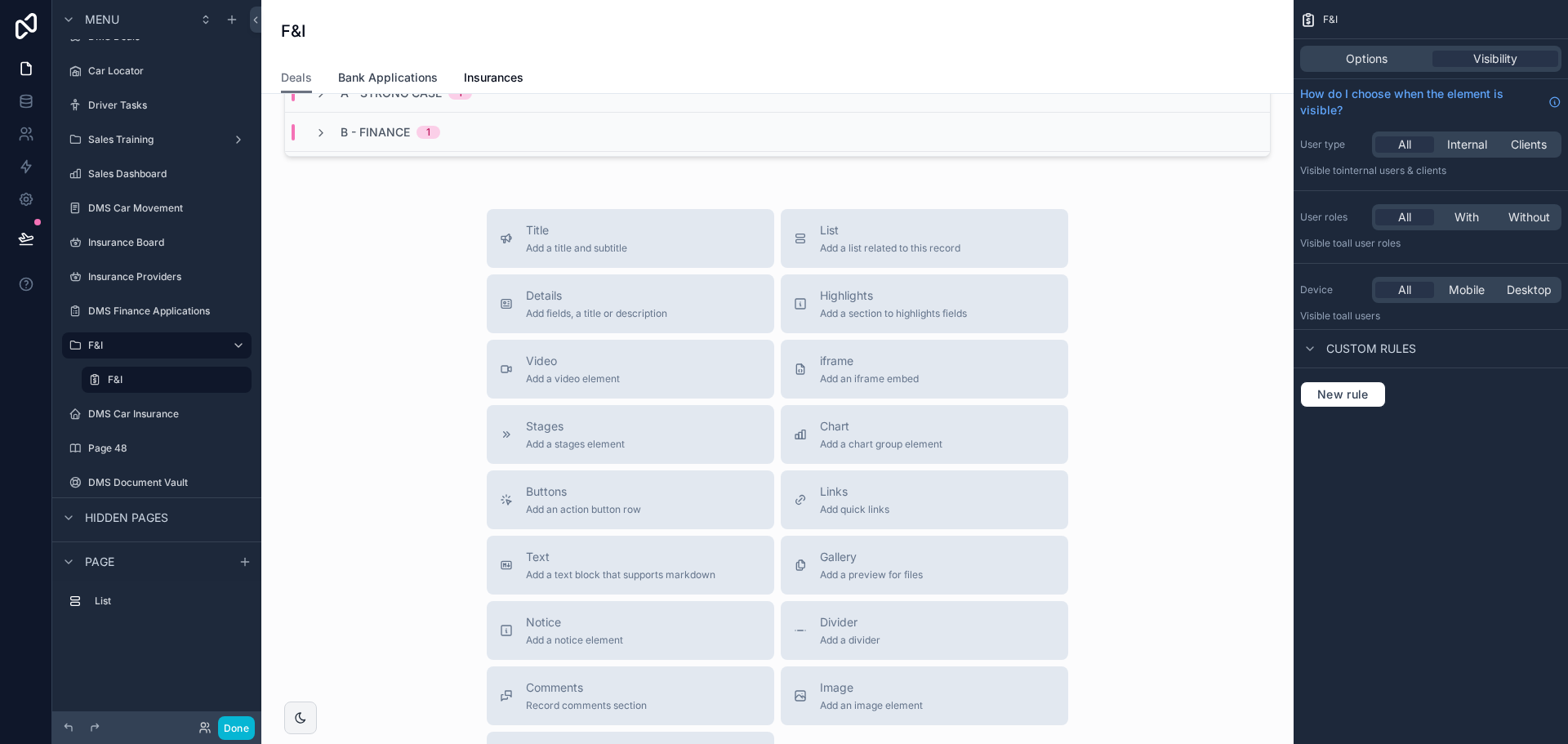
scroll to position [490, 0]
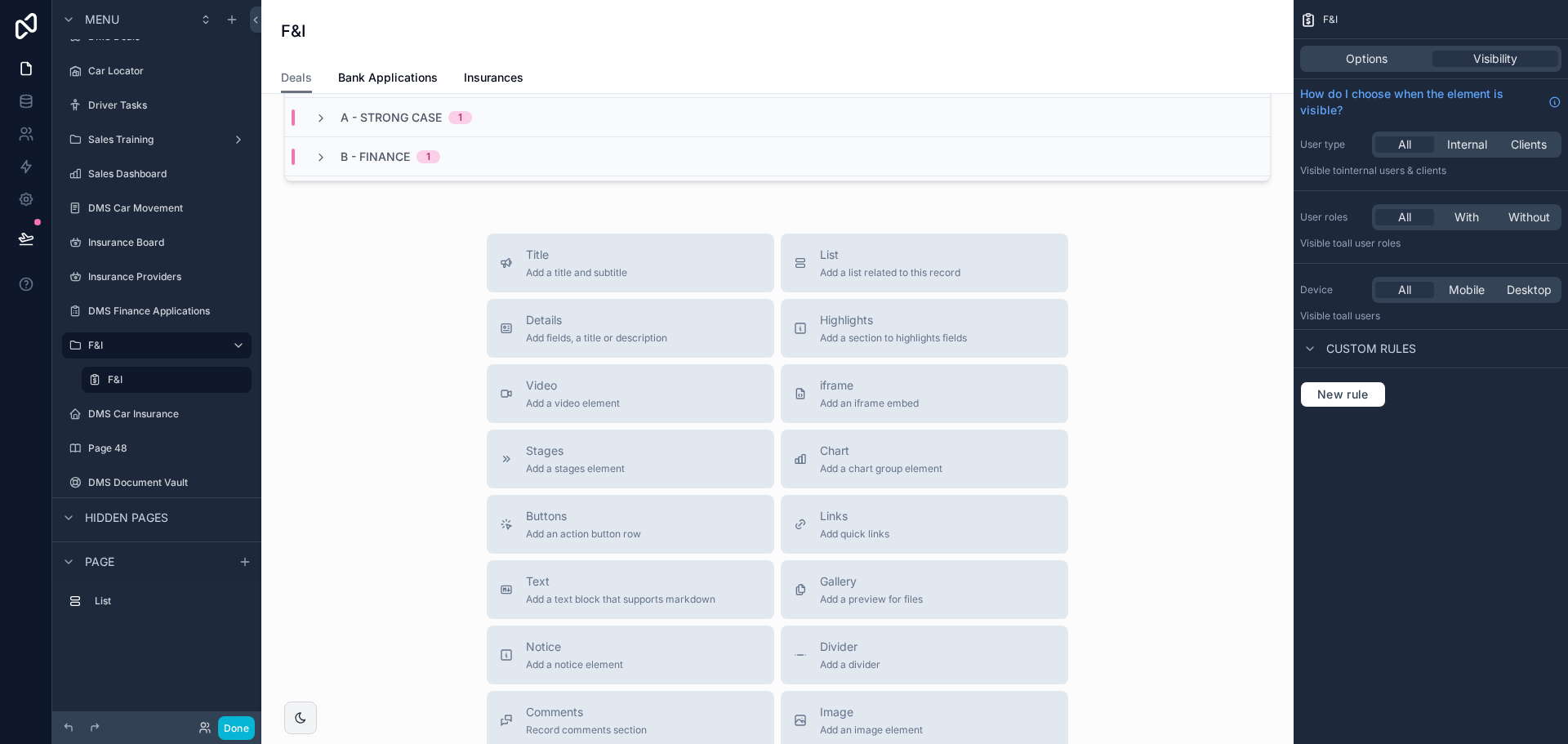
click at [395, 61] on div "F&I" at bounding box center [777, 31] width 993 height 62
click at [397, 70] on span "Bank Applications" at bounding box center [389, 78] width 100 height 16
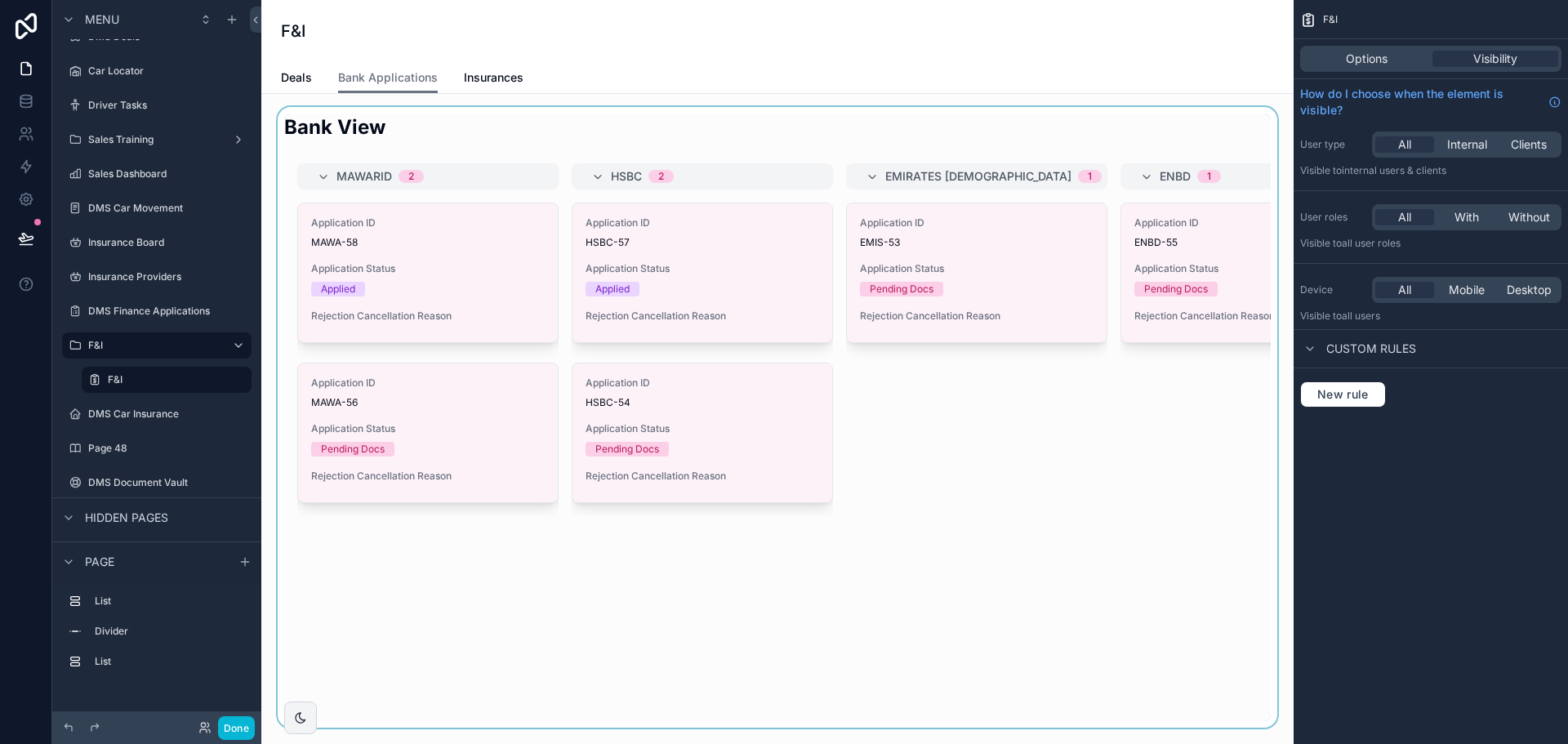
click at [1065, 430] on div "scrollable content" at bounding box center [777, 417] width 1006 height 621
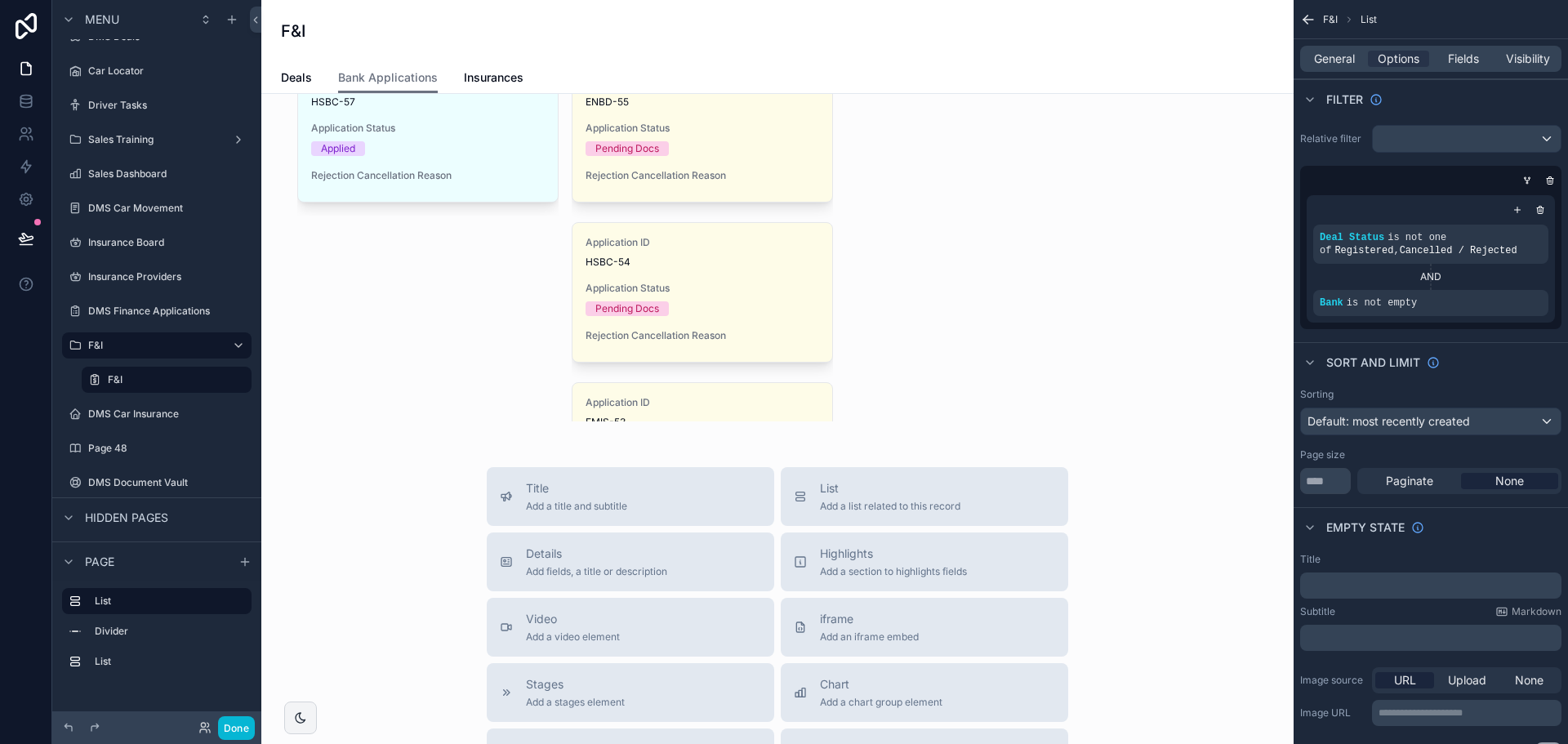
scroll to position [1062, 0]
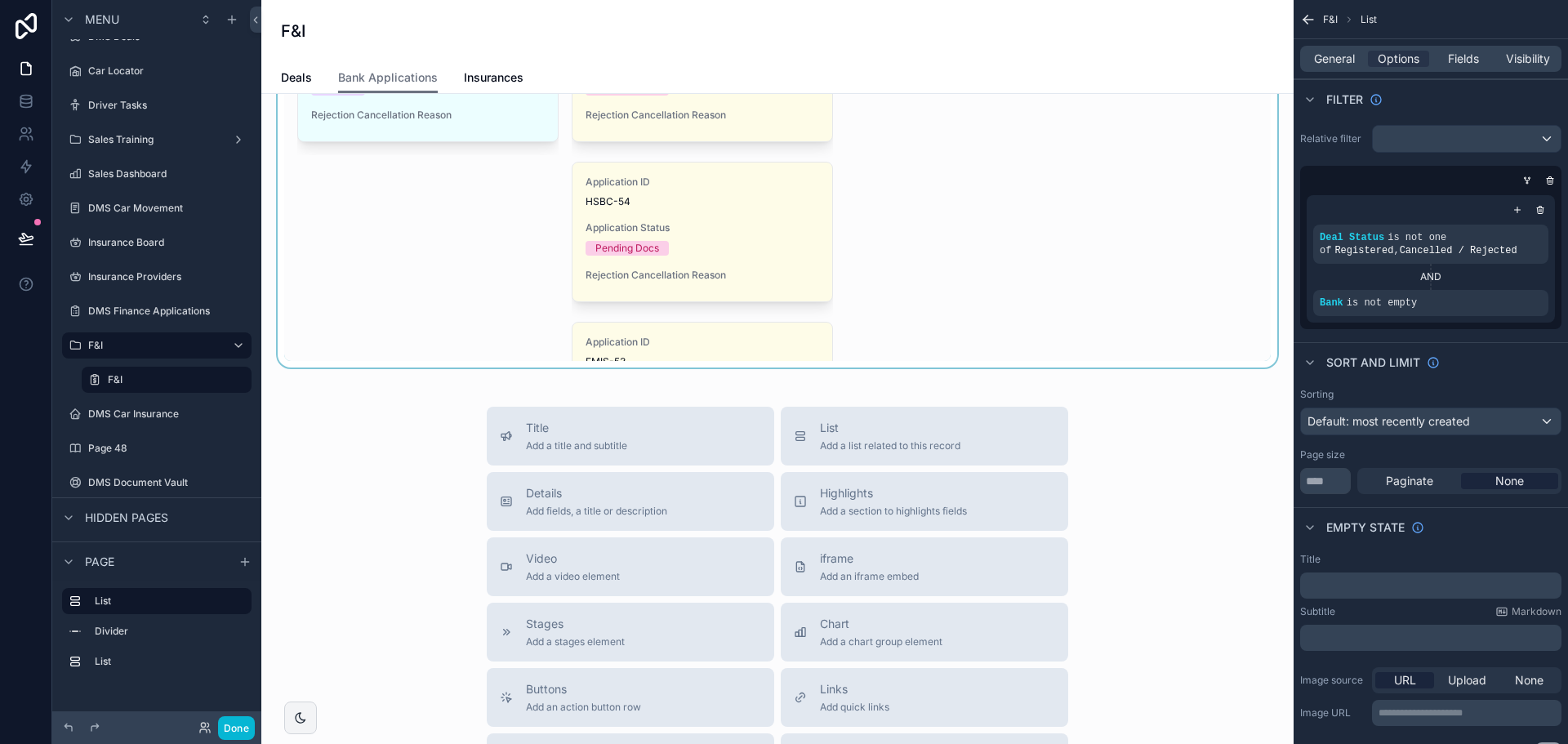
click at [987, 295] on div "scrollable content" at bounding box center [777, 57] width 1006 height 621
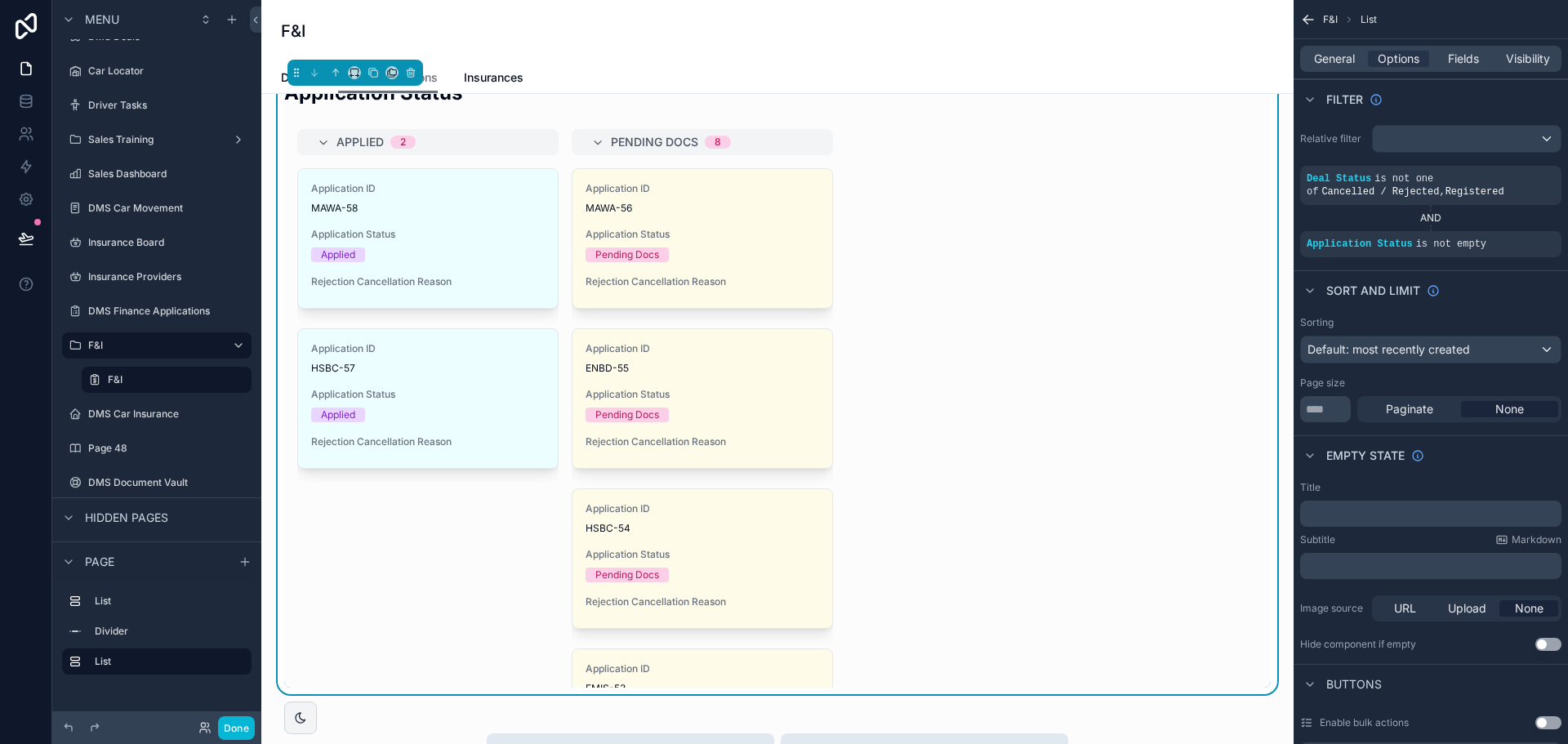
scroll to position [164, 0]
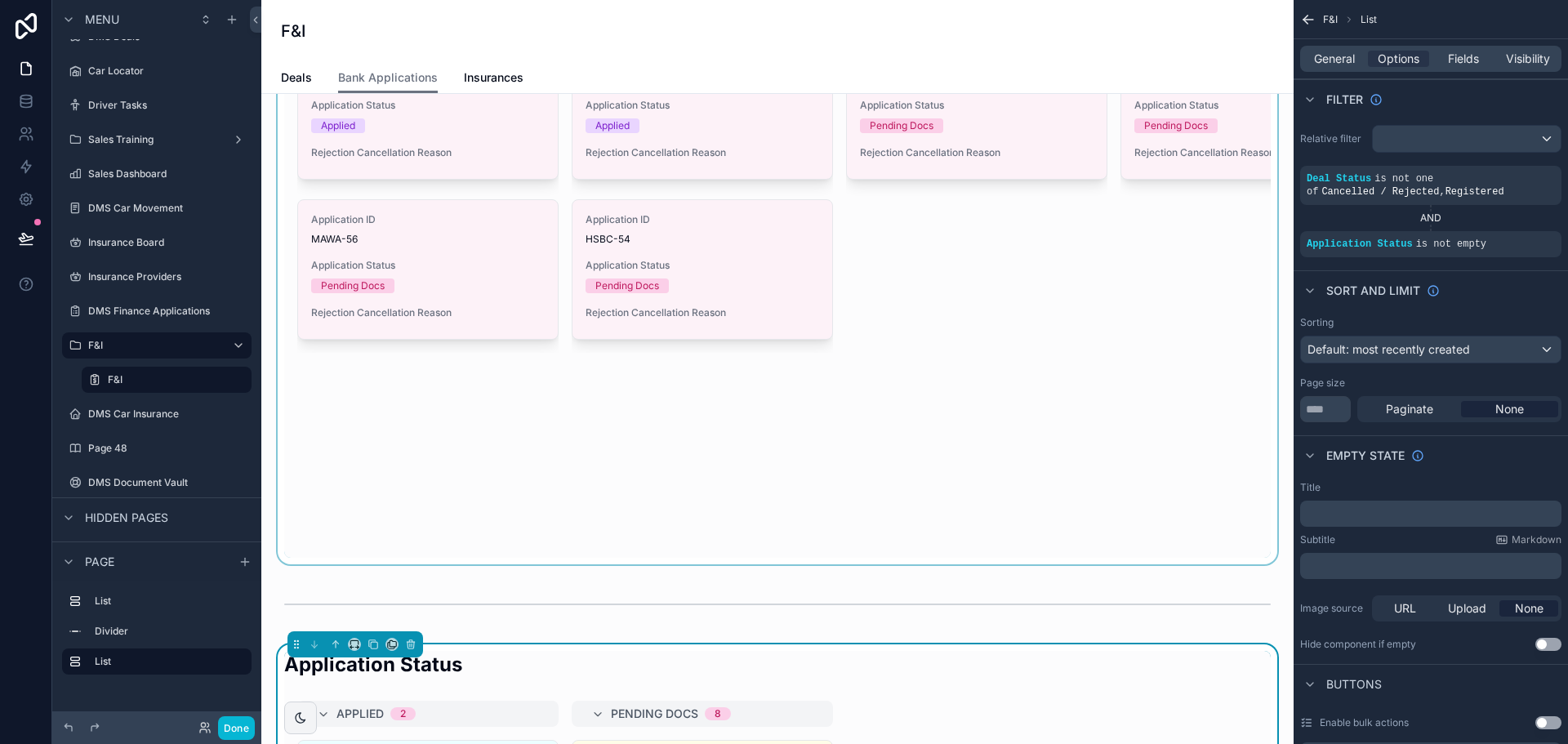
click at [984, 401] on div "scrollable content" at bounding box center [777, 255] width 1006 height 621
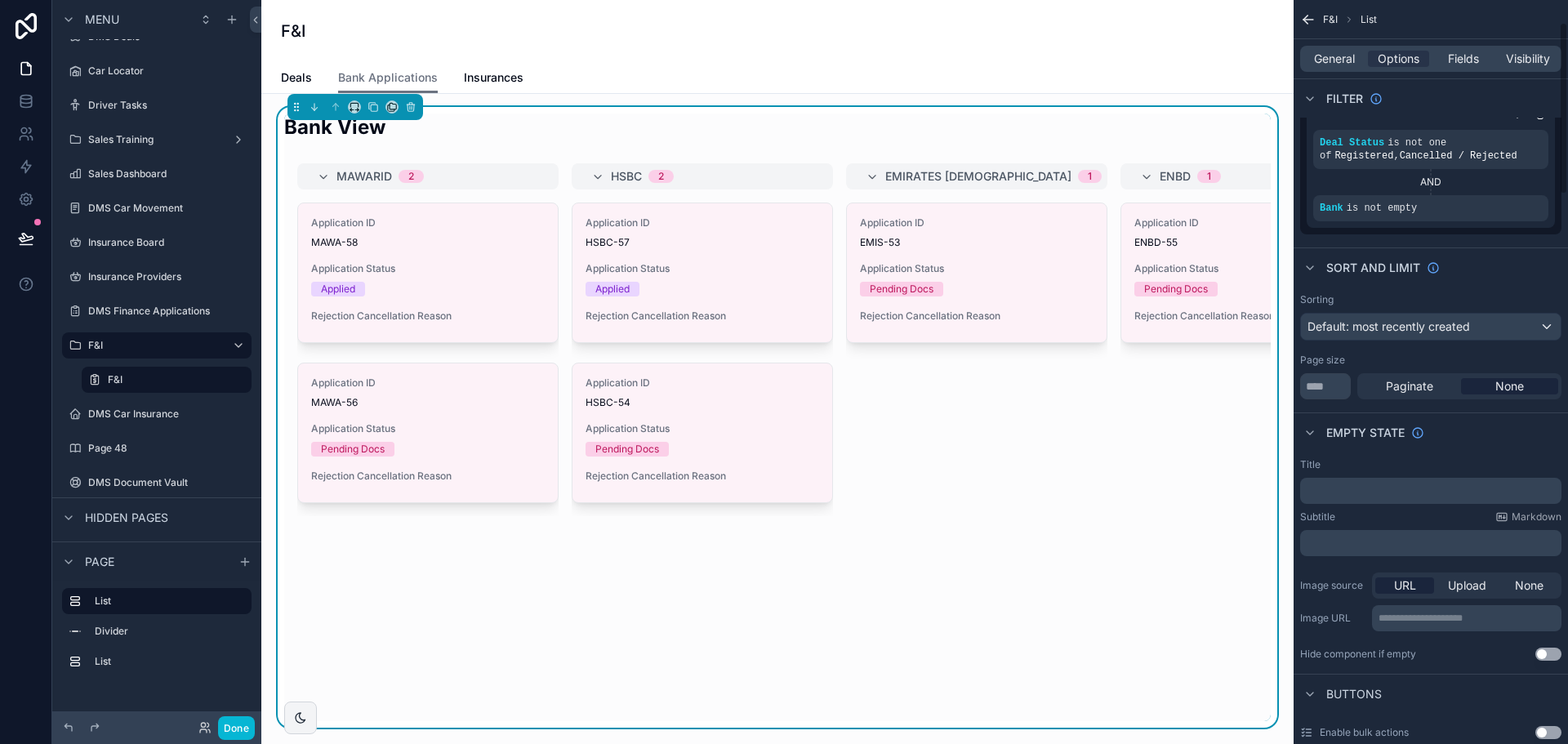
scroll to position [245, 0]
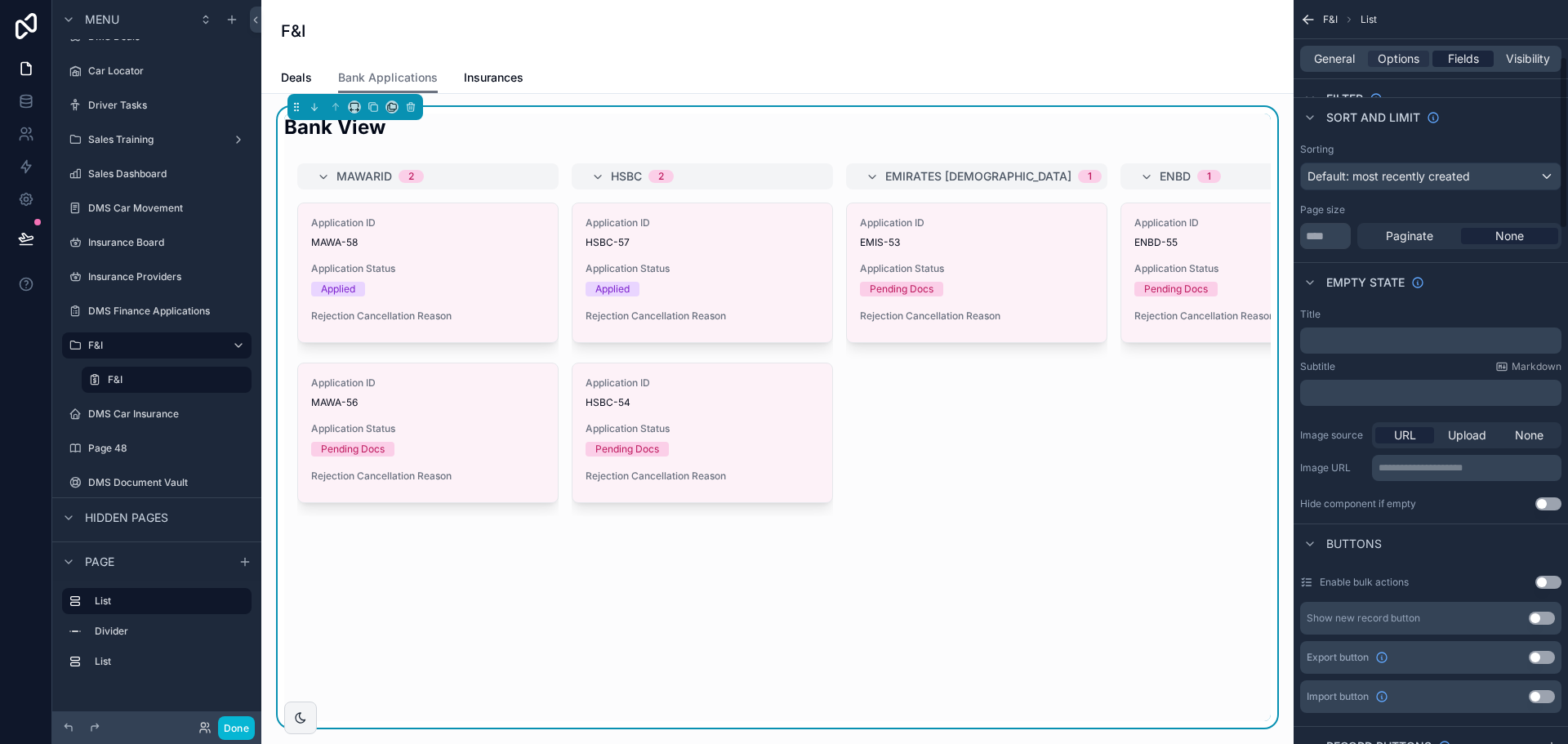
click at [1452, 55] on span "Fields" at bounding box center [1463, 59] width 31 height 16
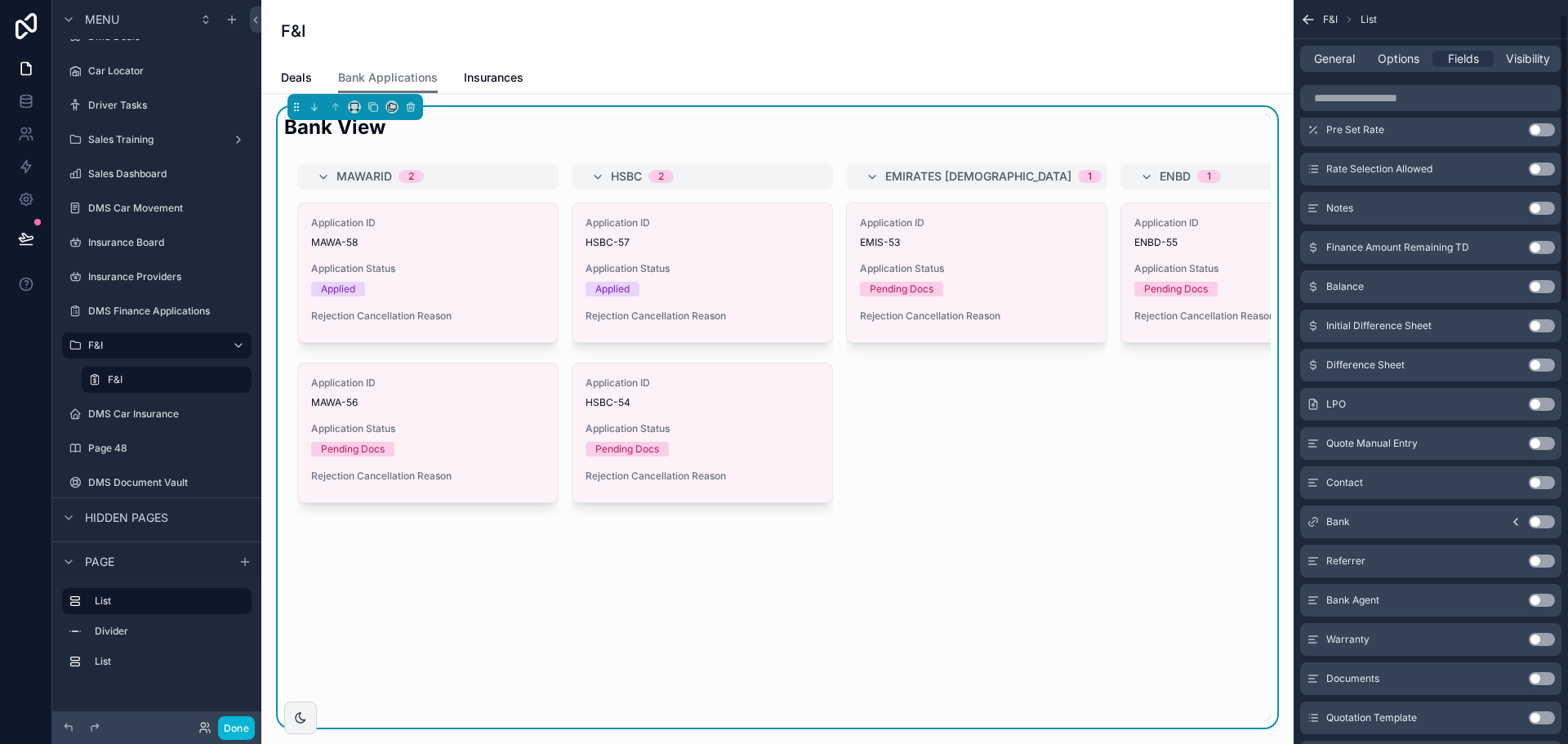
scroll to position [0, 0]
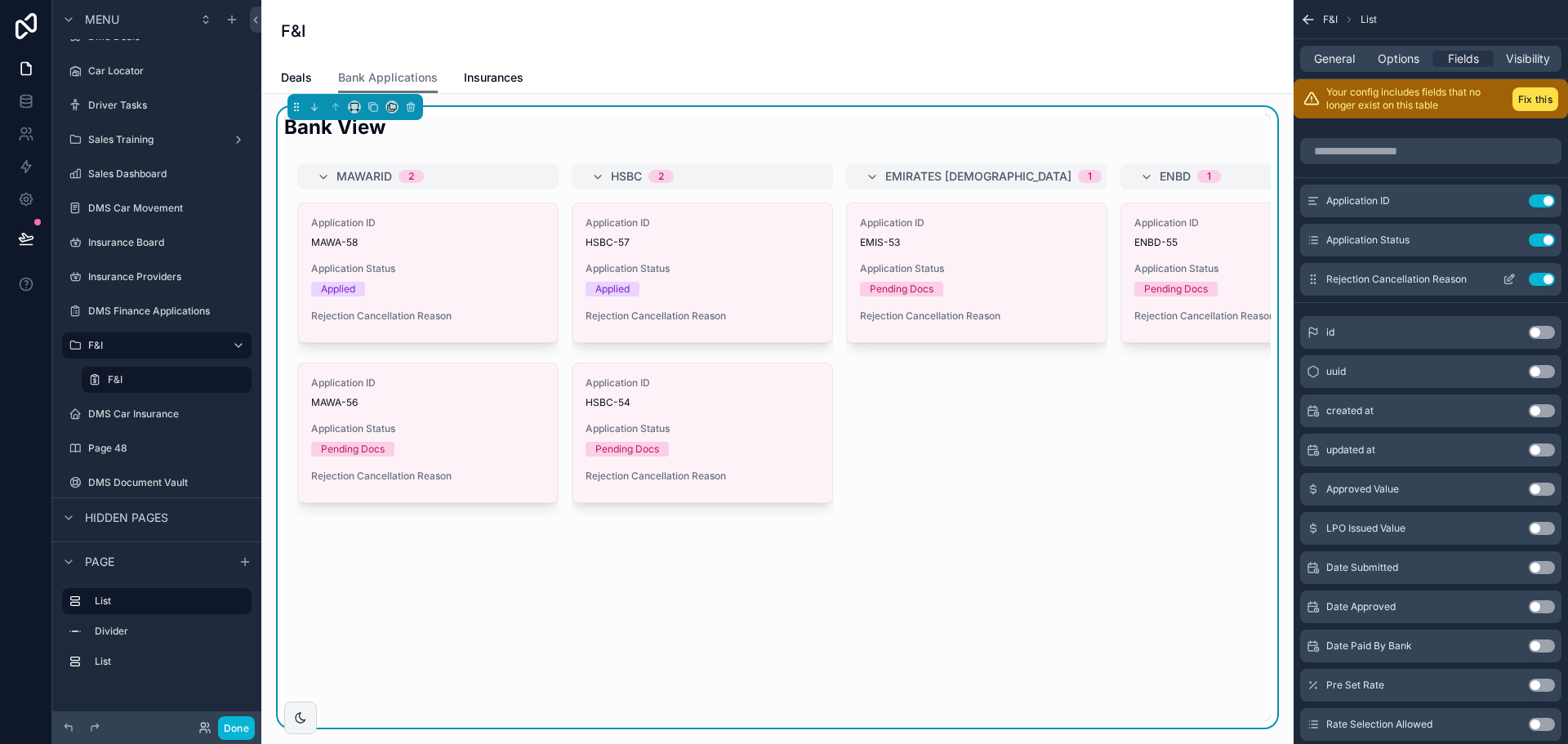
click at [1512, 276] on icon "scrollable content" at bounding box center [1513, 277] width 2 height 2
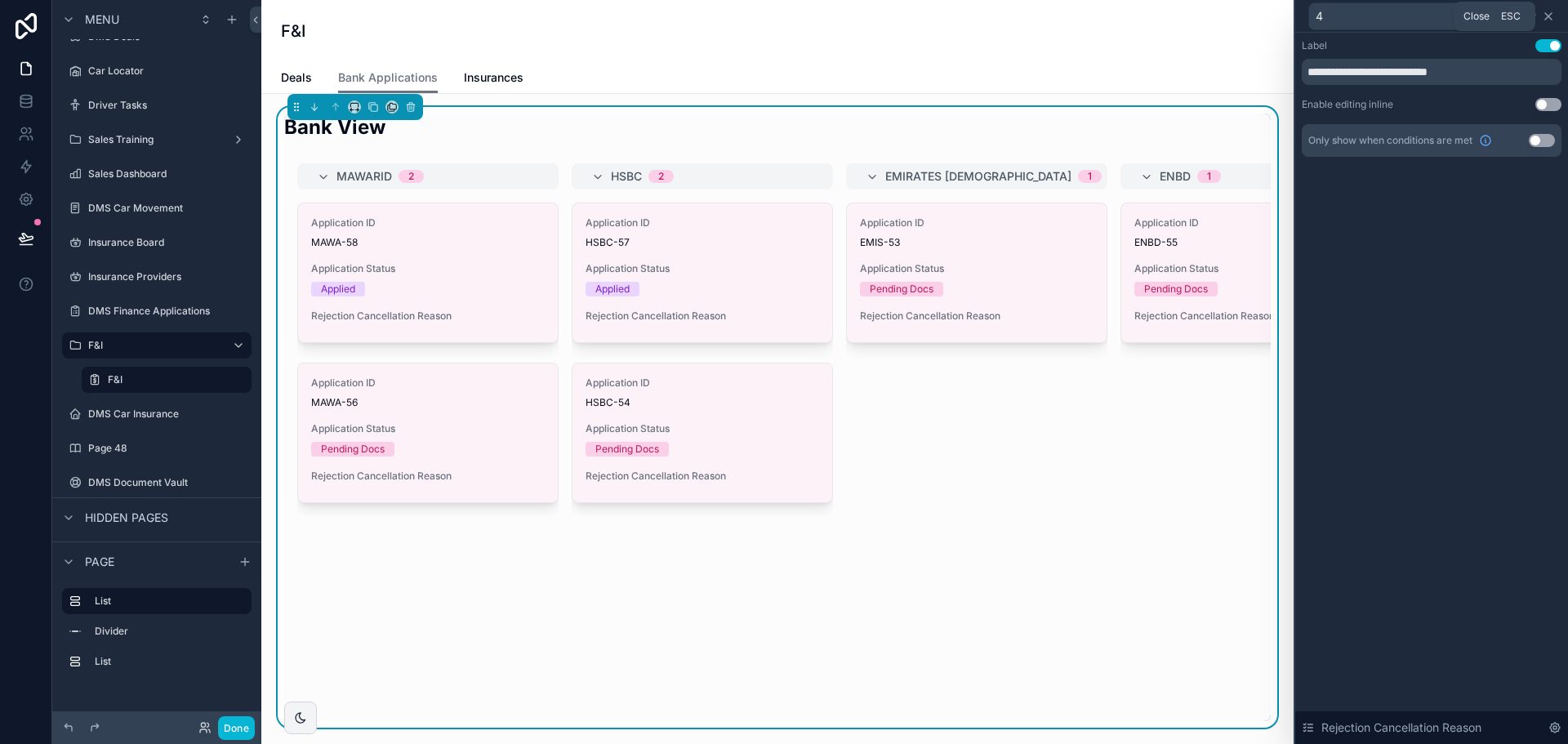
click at [1551, 13] on icon at bounding box center [1548, 16] width 7 height 7
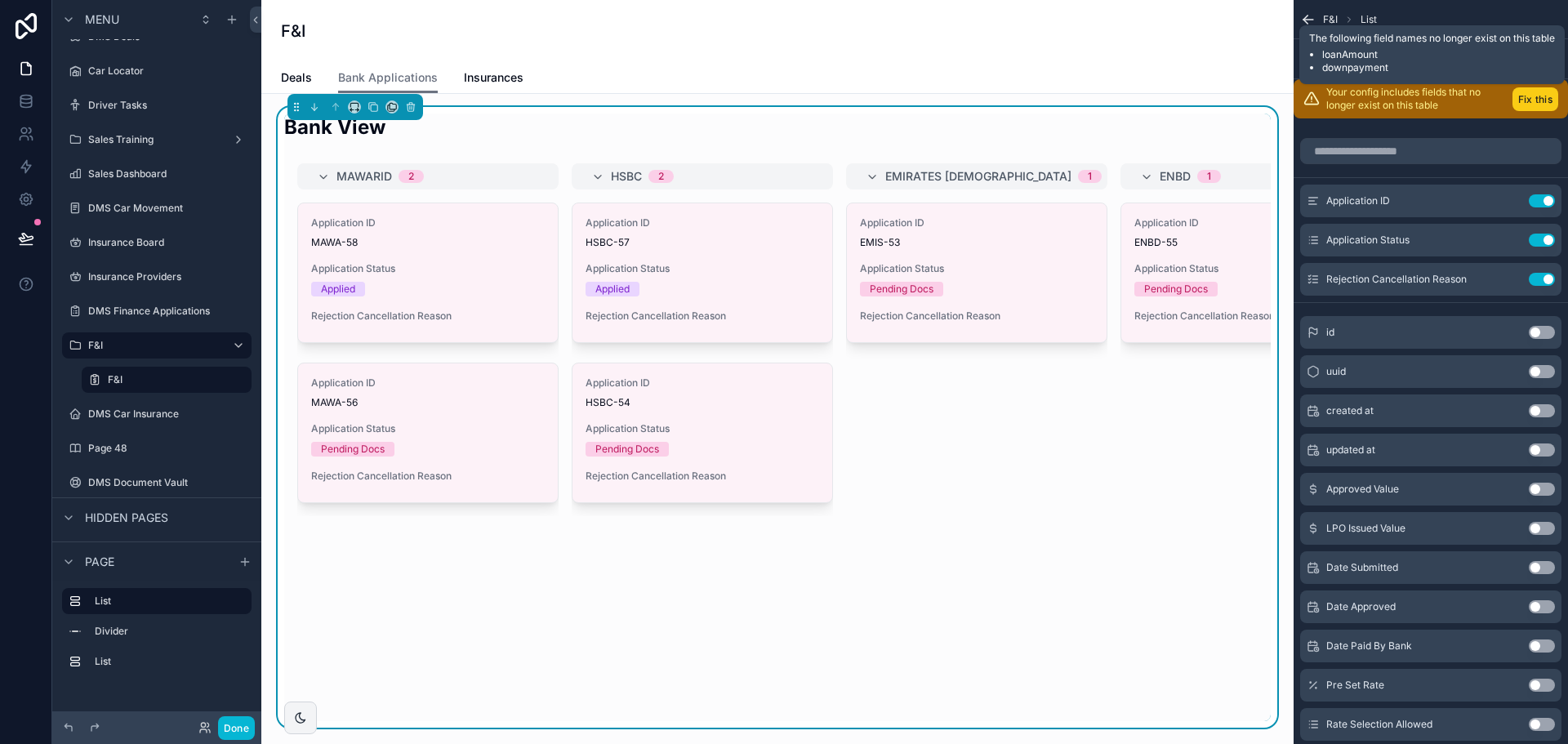
click at [1530, 97] on button "Fix this" at bounding box center [1535, 100] width 46 height 24
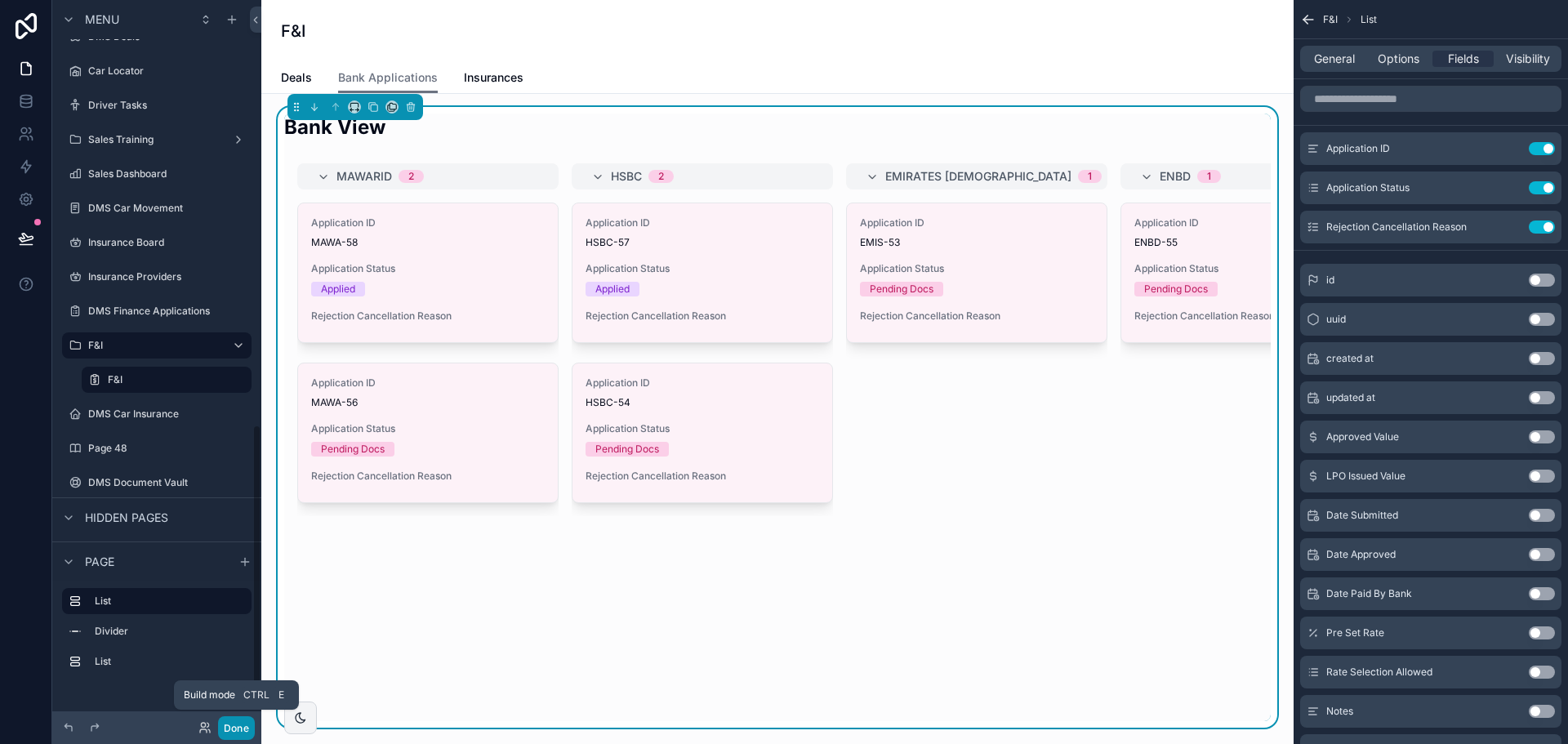
click at [232, 729] on button "Done" at bounding box center [236, 728] width 37 height 24
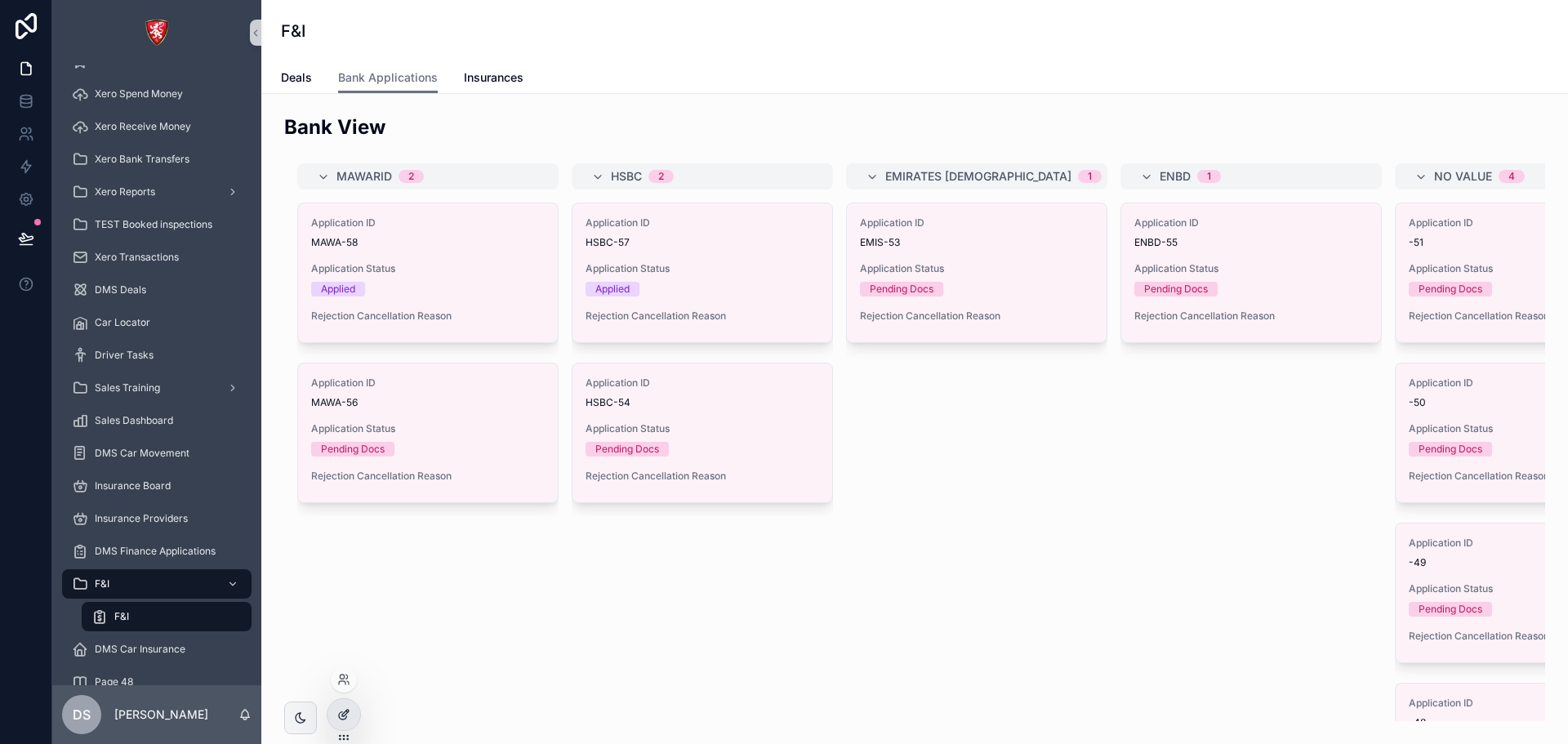
click at [336, 710] on div at bounding box center [344, 714] width 33 height 31
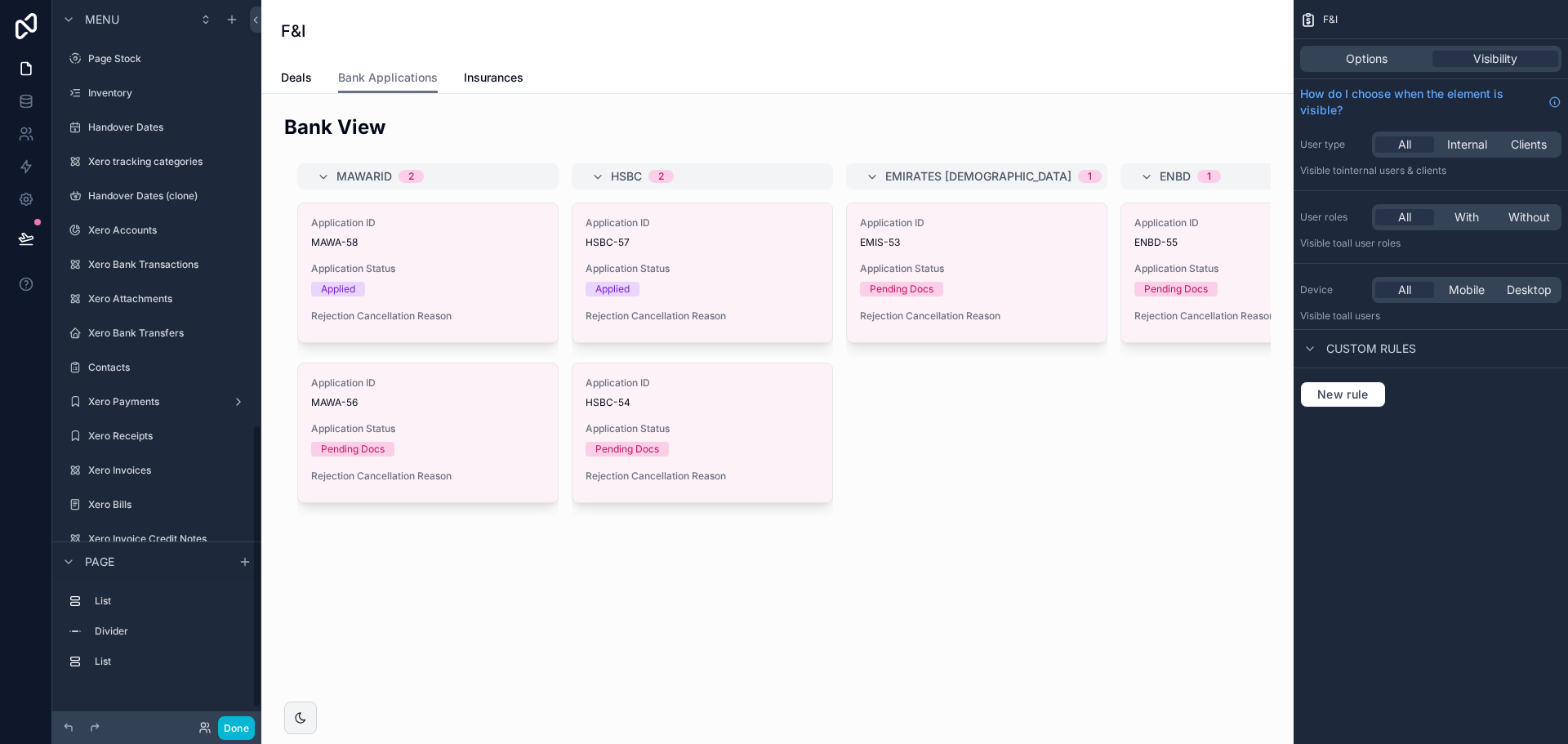
scroll to position [1086, 0]
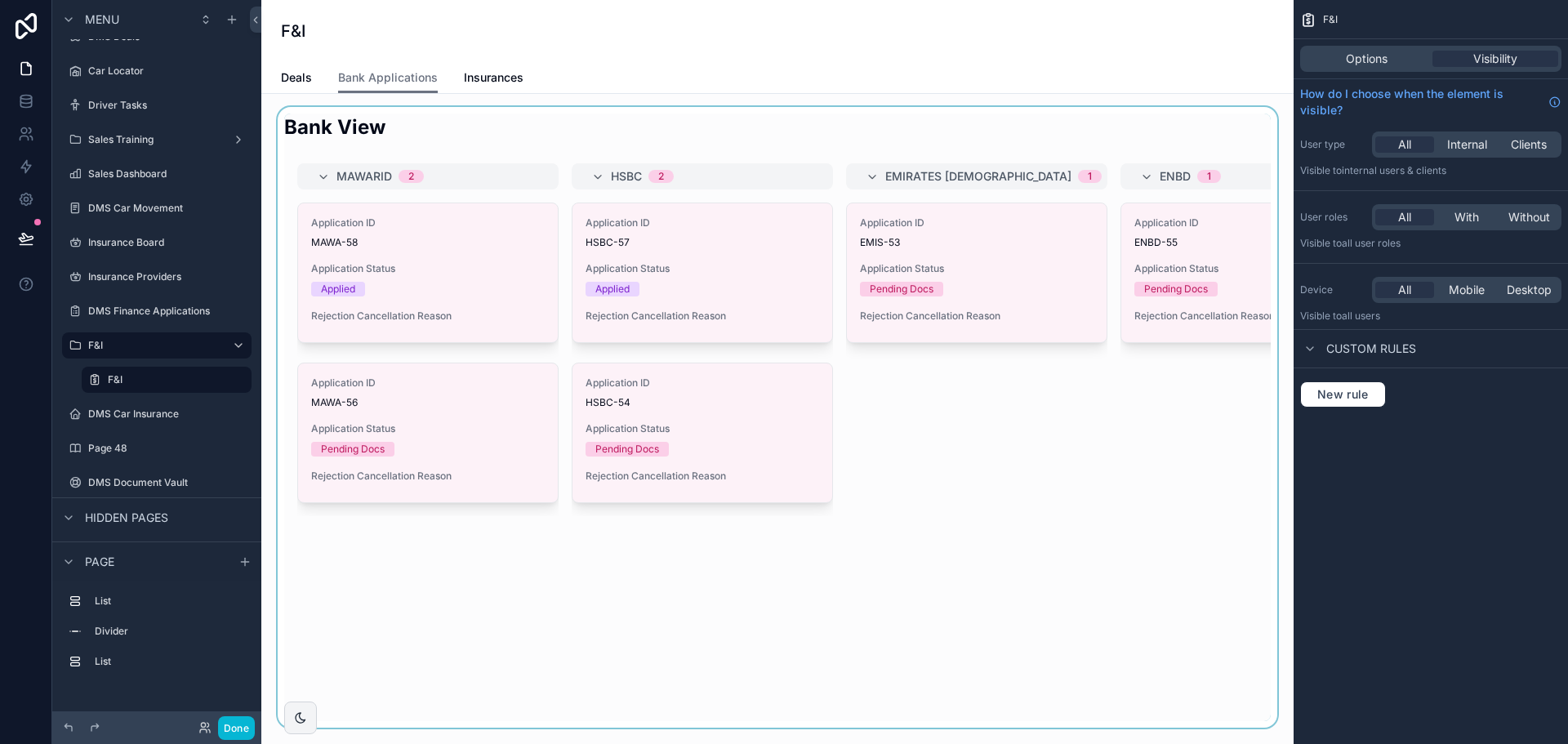
click at [451, 136] on div "scrollable content" at bounding box center [777, 417] width 1006 height 621
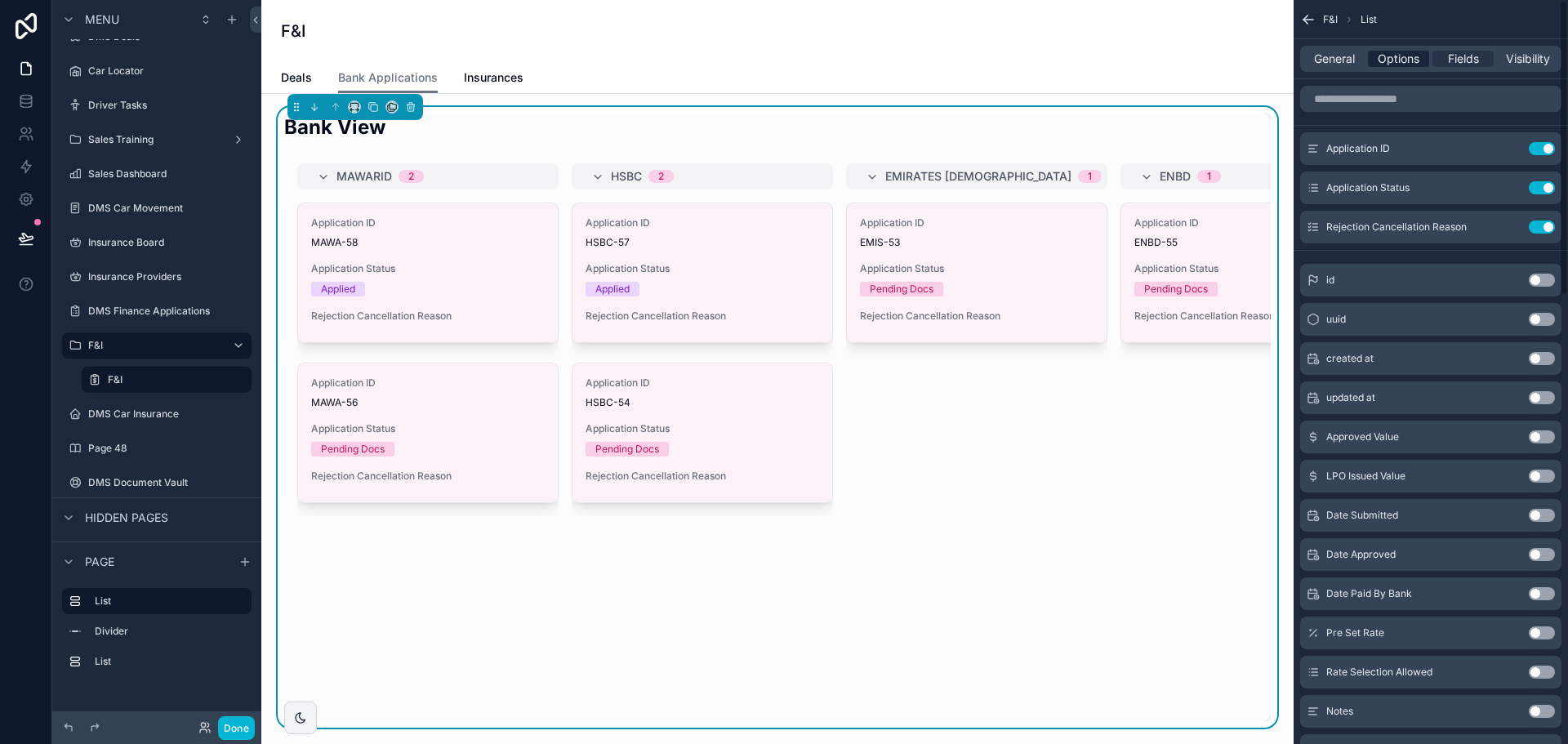
click at [1416, 55] on span "Options" at bounding box center [1399, 59] width 42 height 16
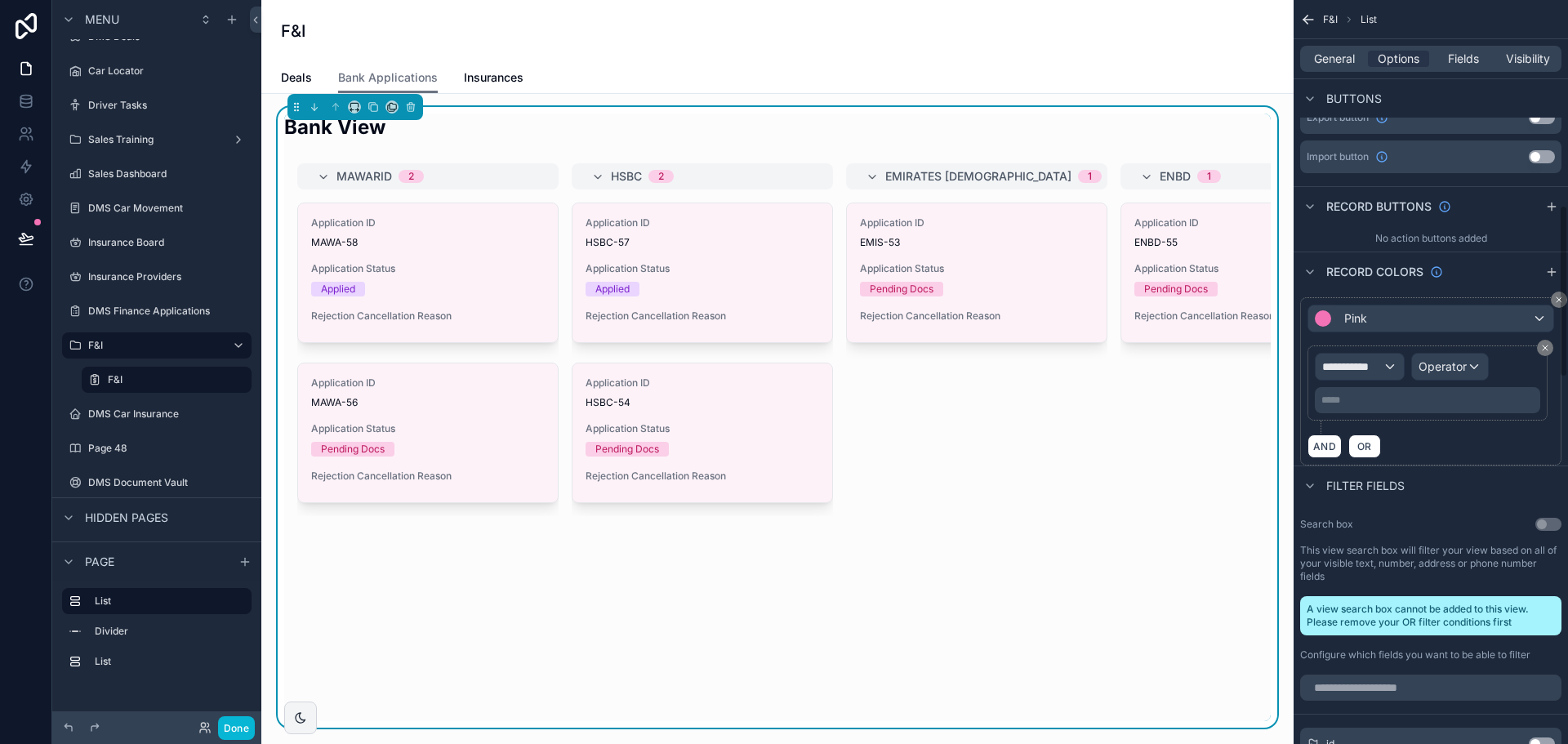
scroll to position [899, 0]
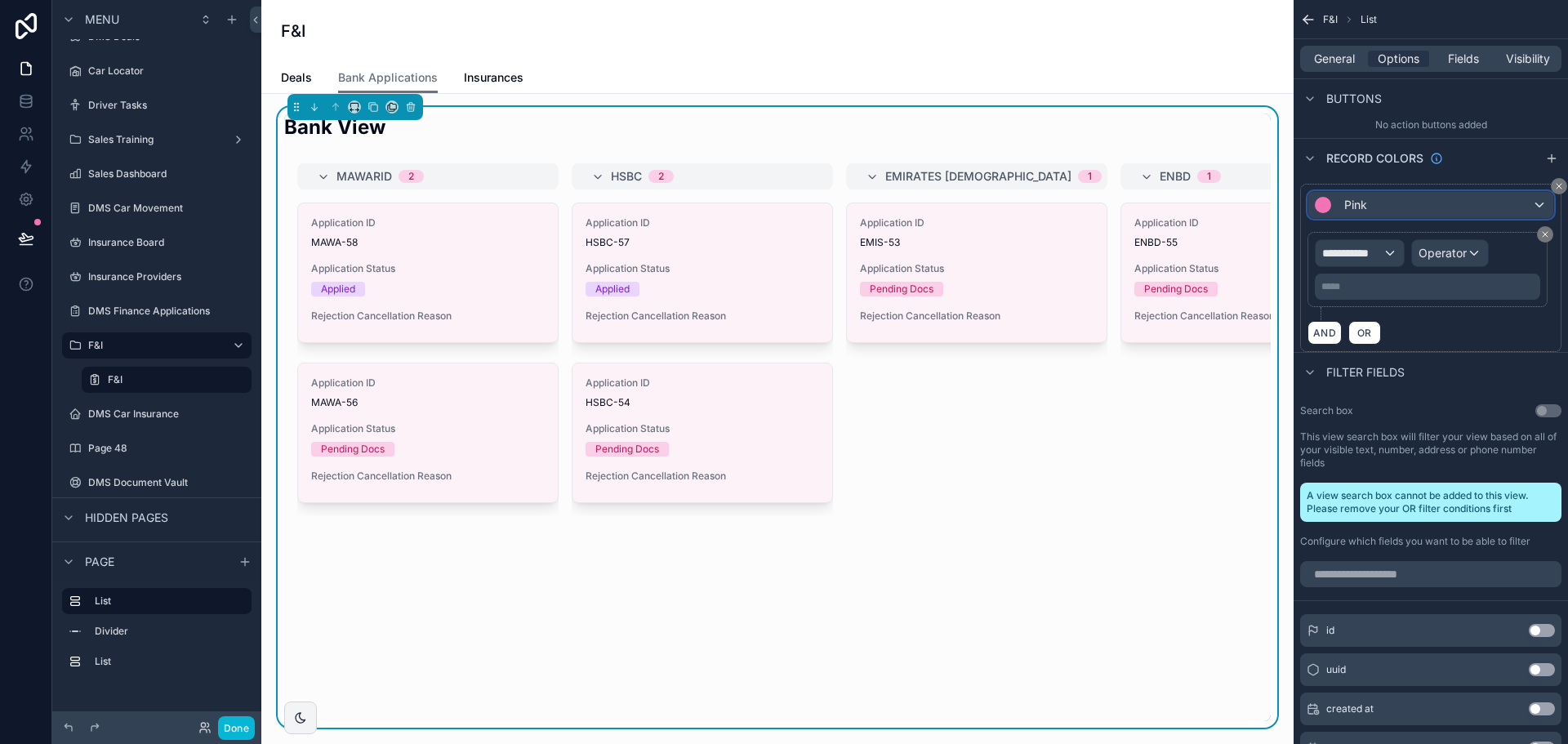
click at [1370, 202] on div "Pink" at bounding box center [1430, 205] width 245 height 26
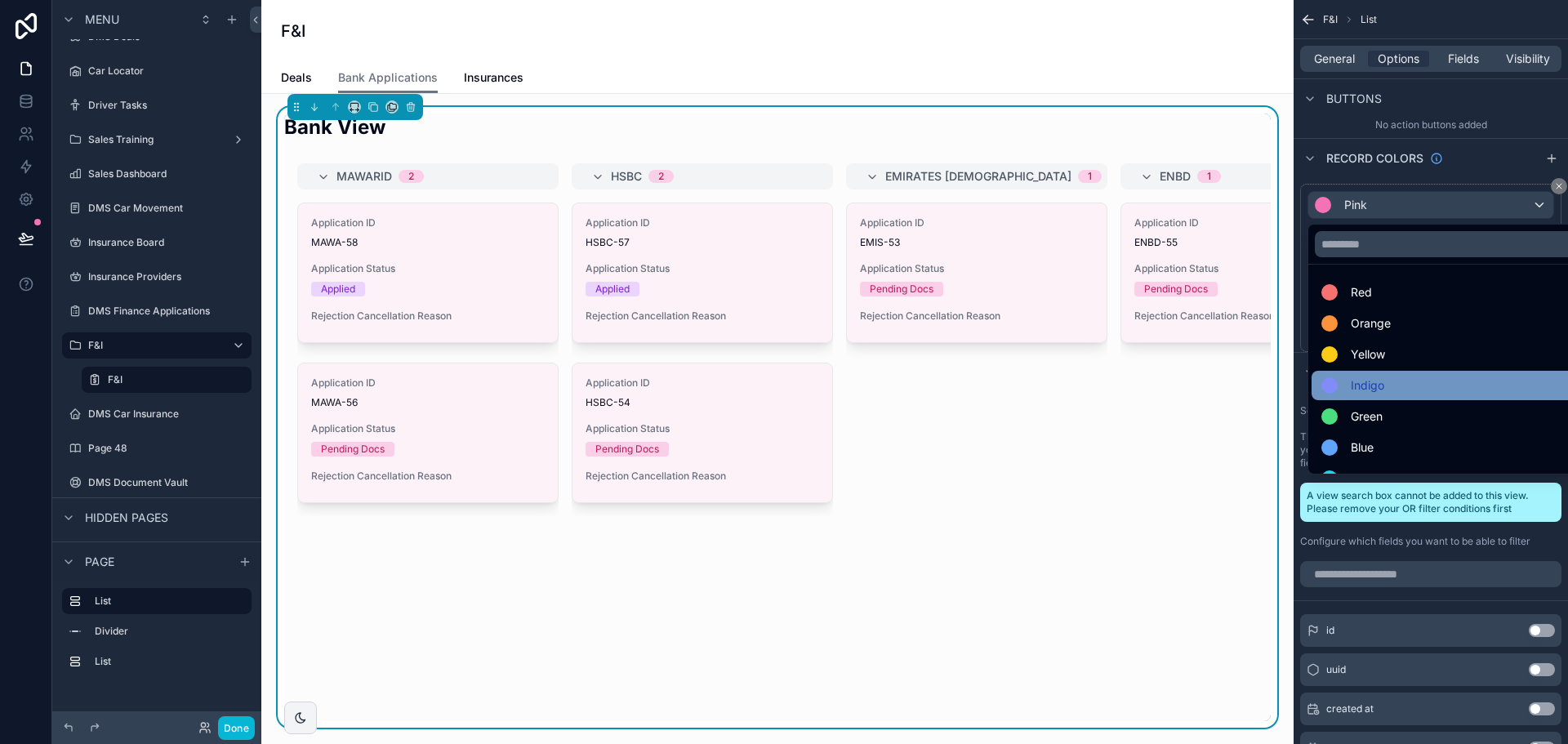
click at [1379, 386] on span "Indigo" at bounding box center [1368, 385] width 34 height 20
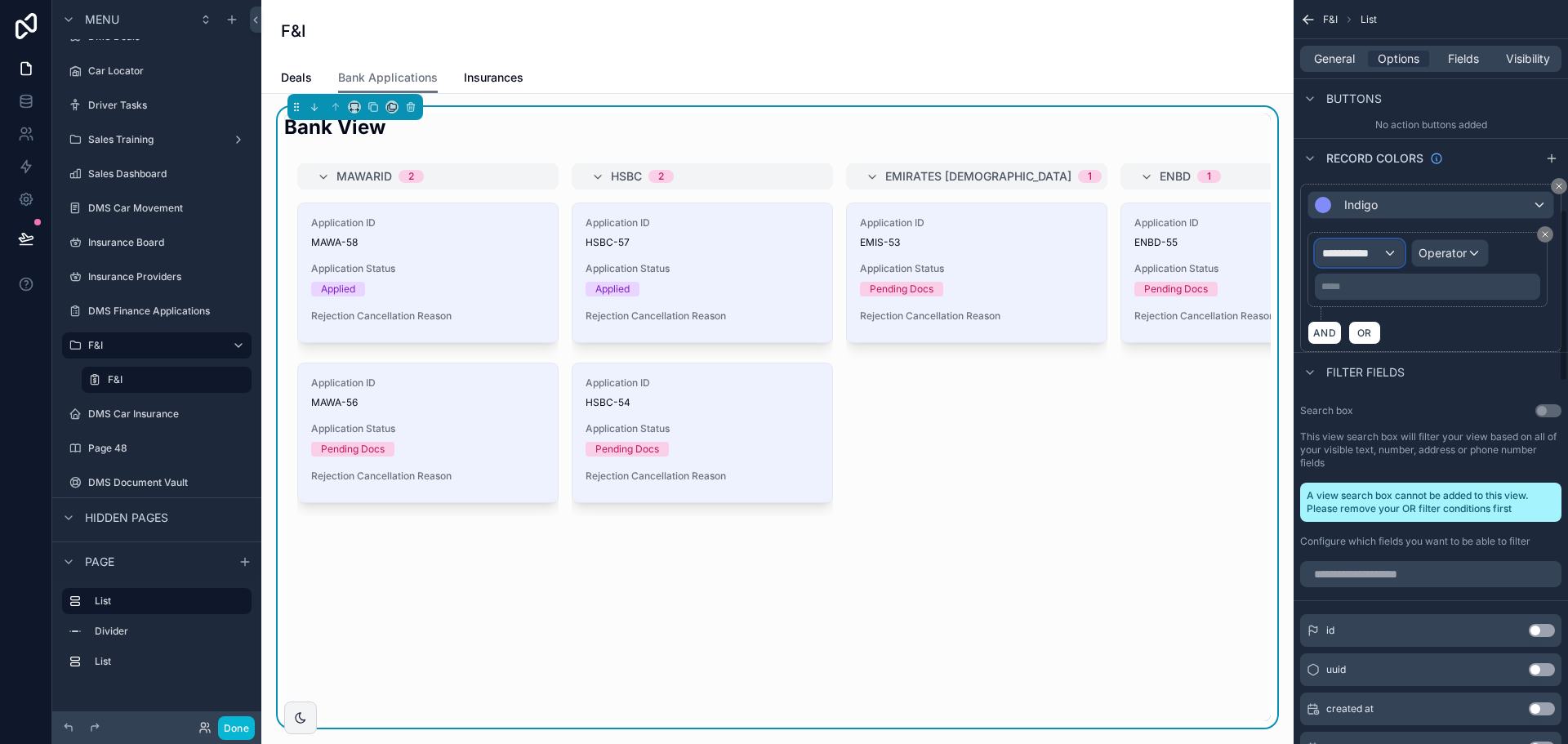
click at [1353, 255] on span "**********" at bounding box center [1352, 253] width 61 height 16
click at [1375, 336] on span "Row values" at bounding box center [1359, 341] width 61 height 20
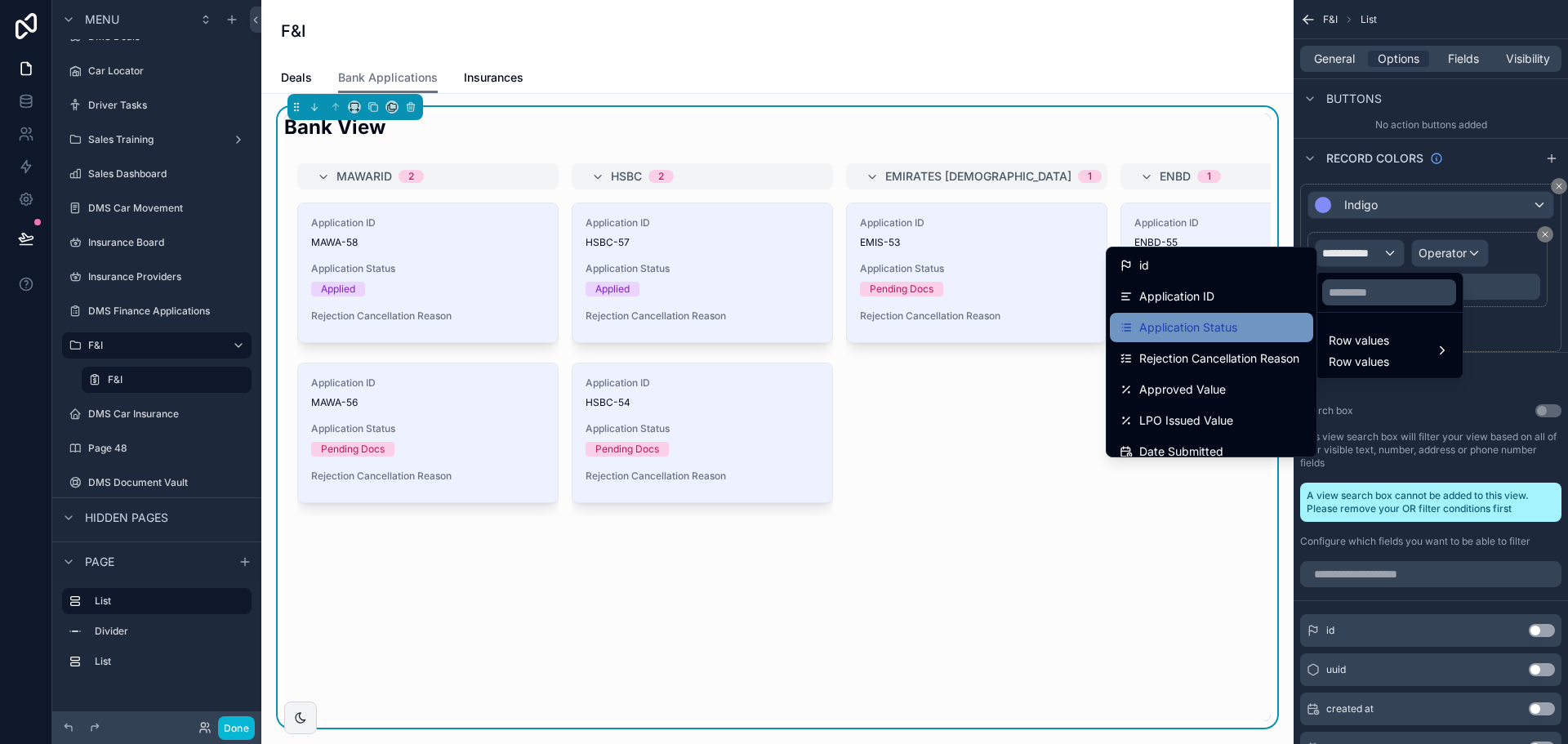
click at [1184, 330] on span "Application Status" at bounding box center [1188, 328] width 98 height 20
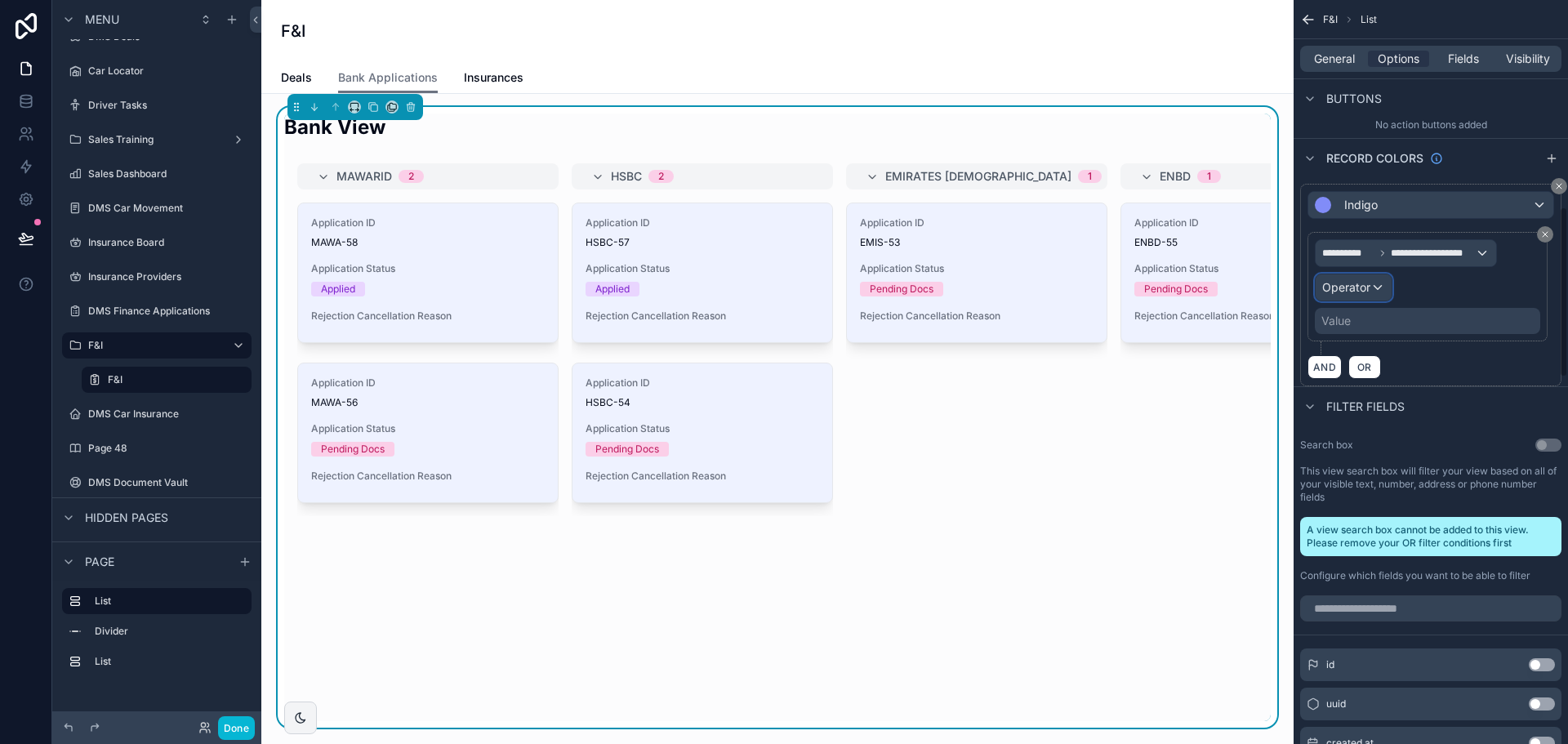
click at [1369, 293] on span "Operator" at bounding box center [1346, 287] width 48 height 14
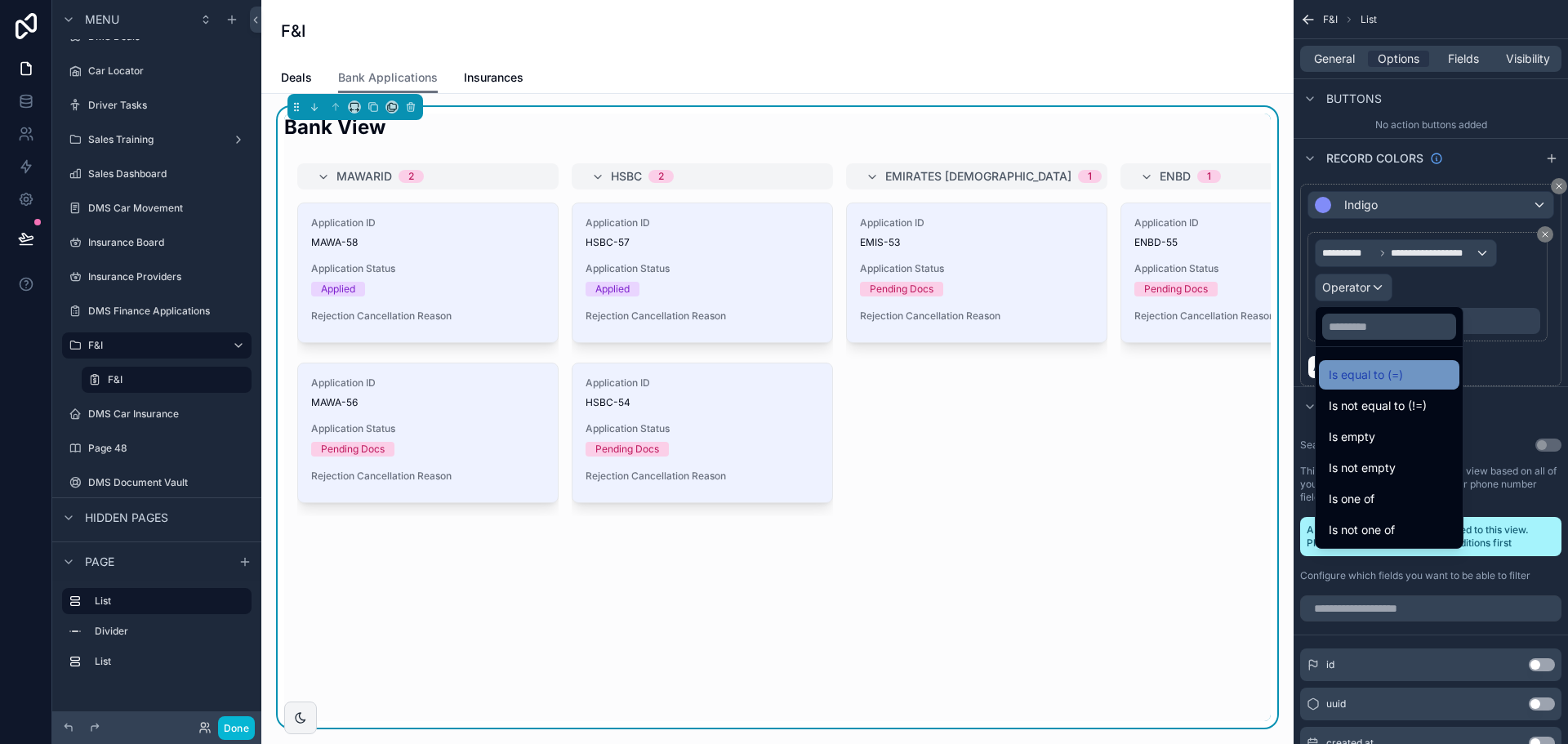
click at [1362, 383] on span "Is equal to (=)" at bounding box center [1366, 375] width 74 height 20
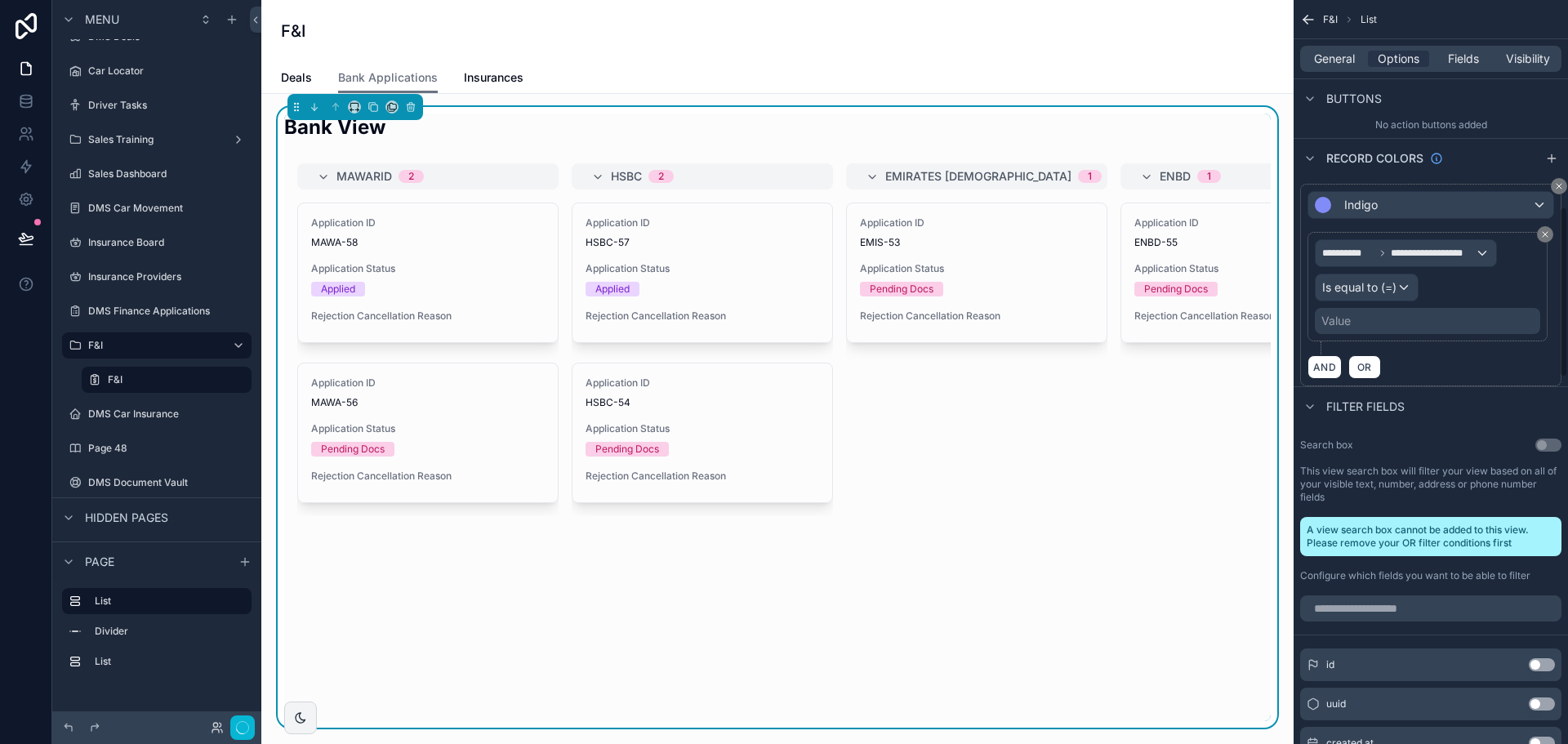
click at [1364, 319] on div "Value" at bounding box center [1428, 321] width 226 height 26
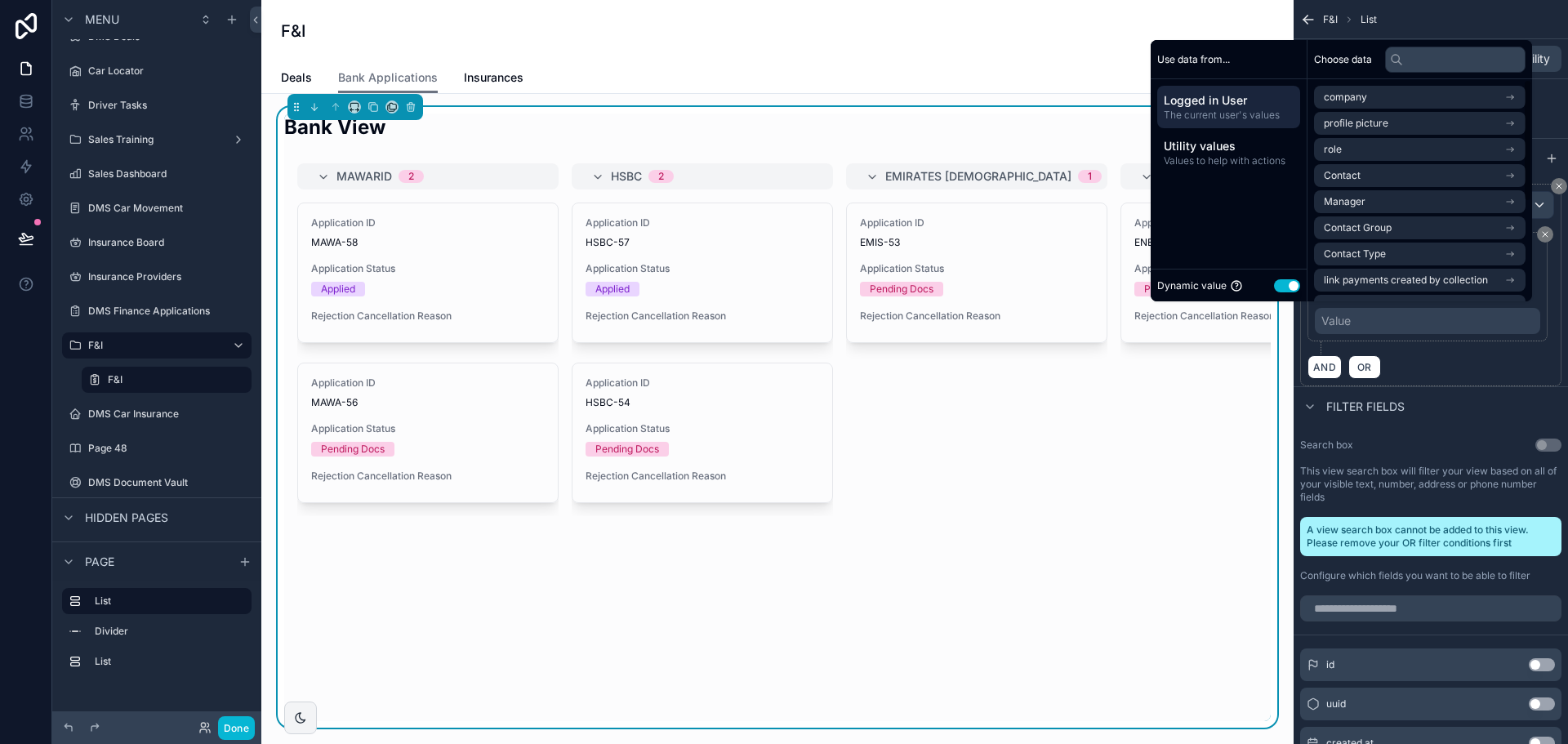
click at [1274, 288] on button "Use setting" at bounding box center [1287, 286] width 26 height 13
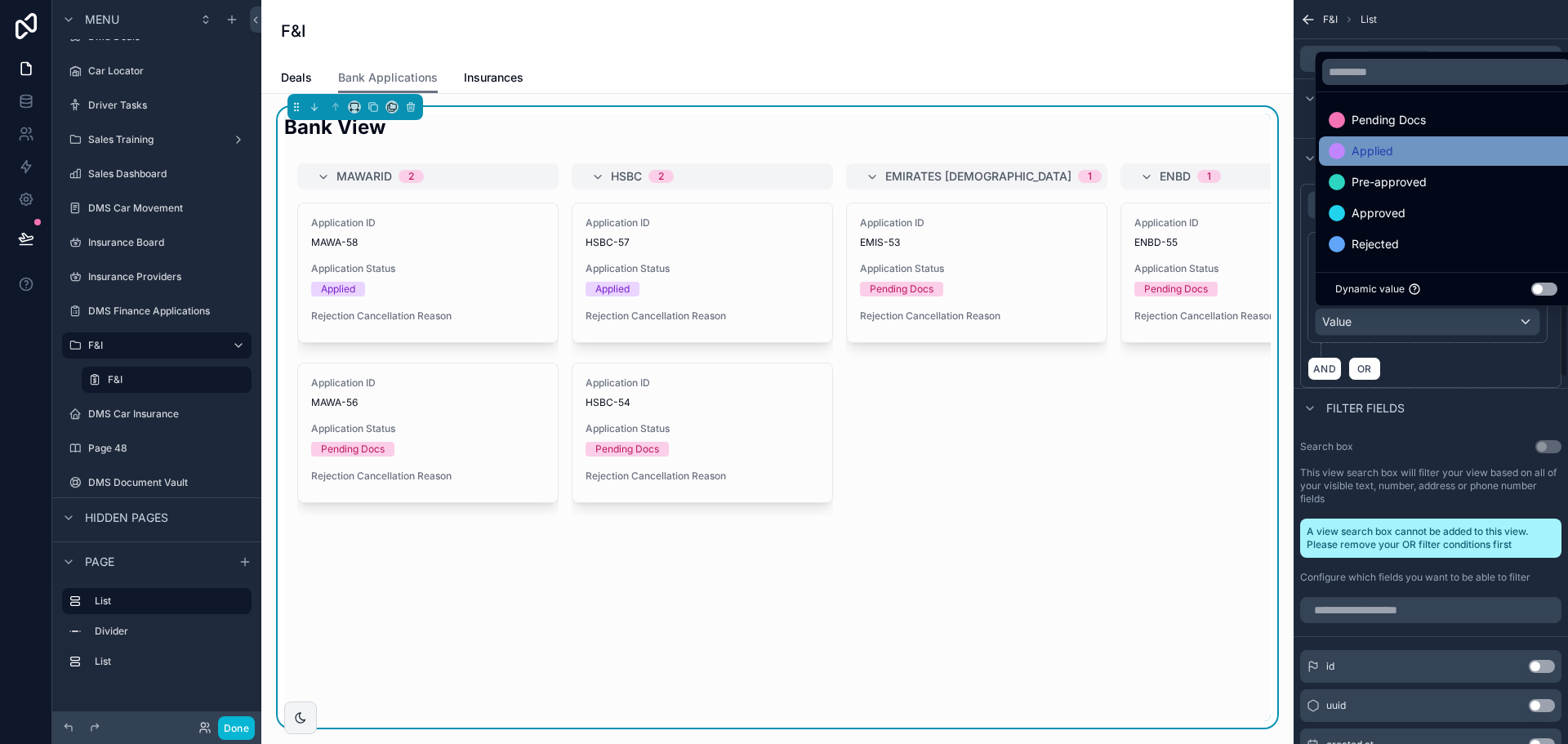
click at [1374, 143] on span "Applied" at bounding box center [1372, 151] width 42 height 20
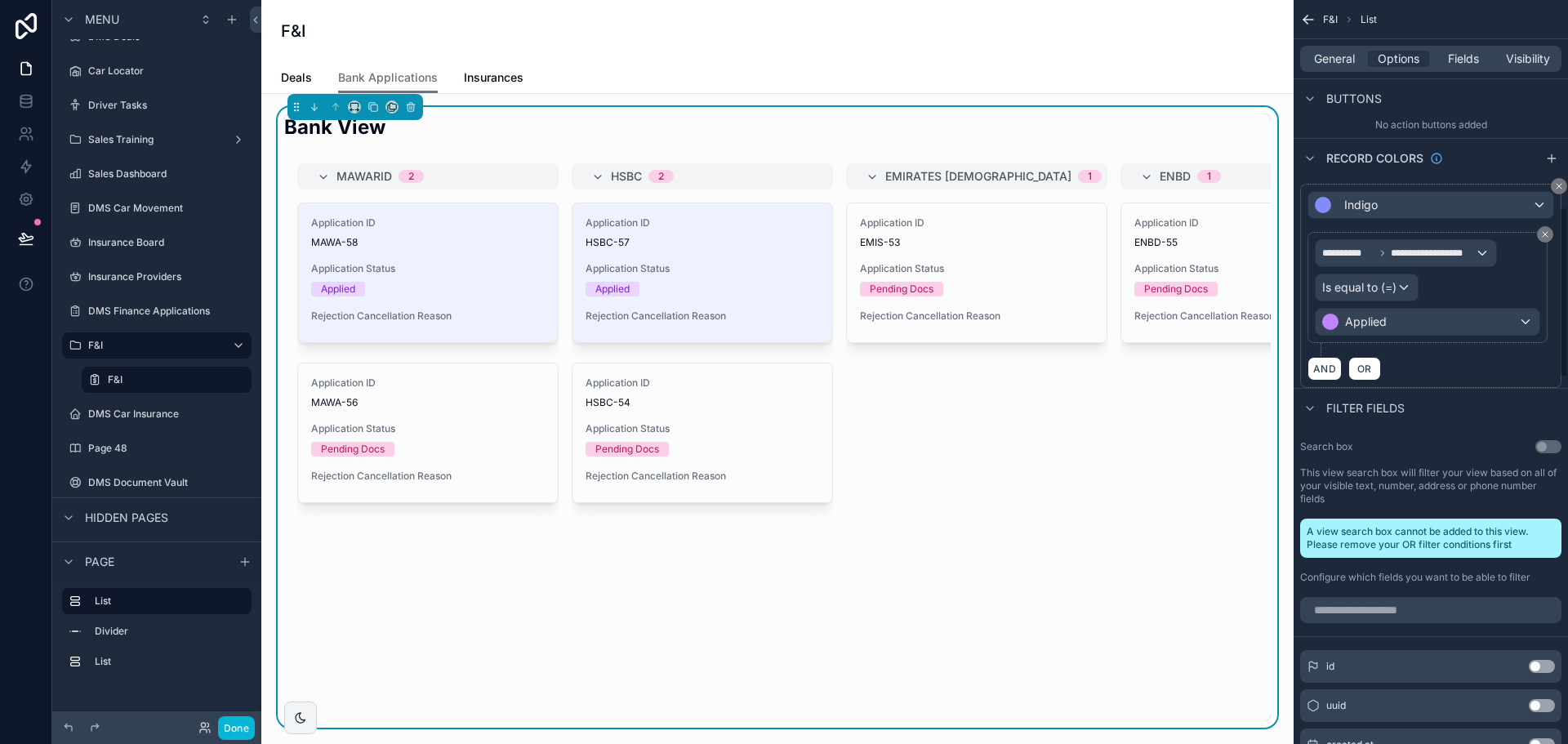
click at [1423, 359] on div "AND OR" at bounding box center [1430, 369] width 247 height 25
click at [1361, 370] on span "OR" at bounding box center [1364, 369] width 21 height 12
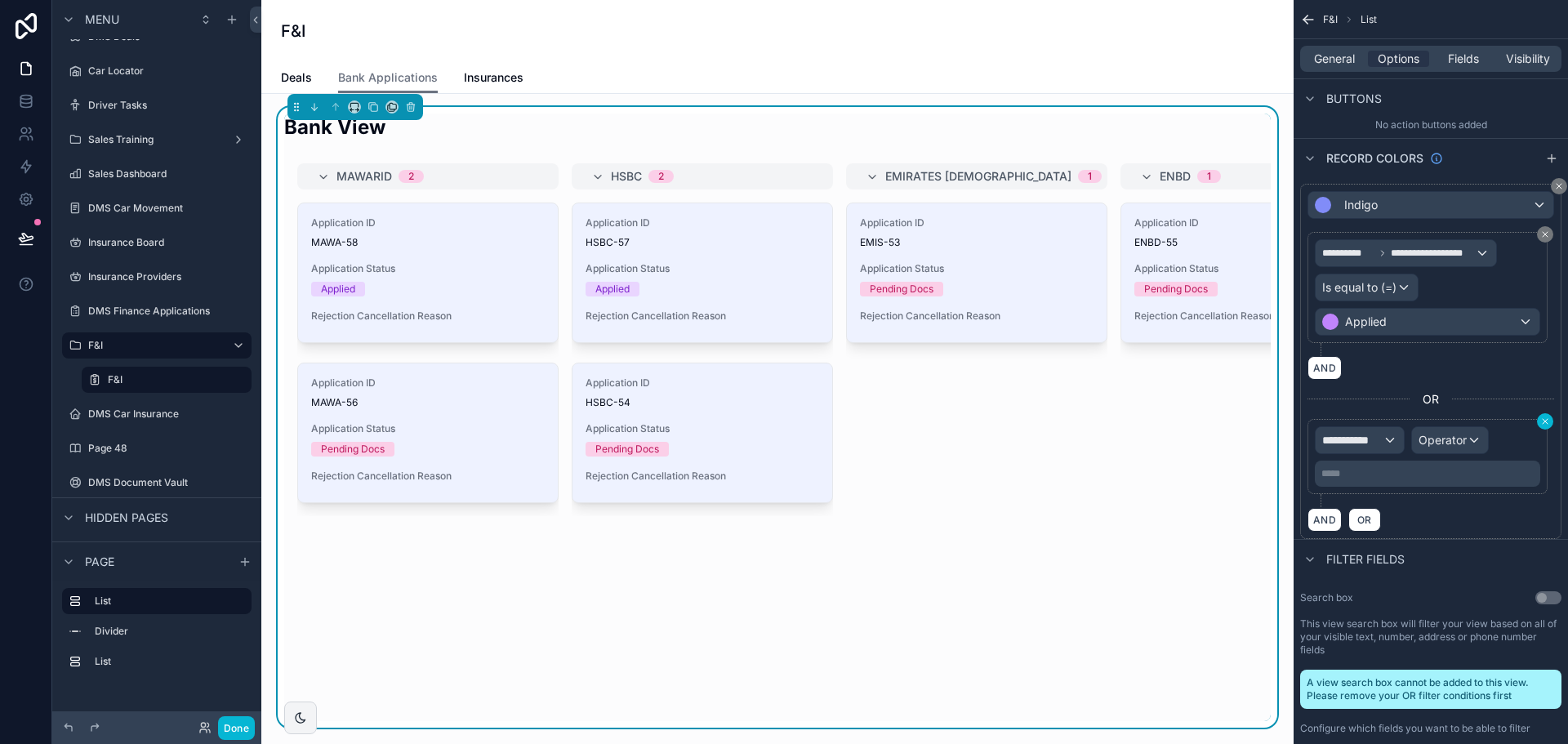
click at [1544, 423] on icon "scrollable content" at bounding box center [1545, 421] width 5 height 5
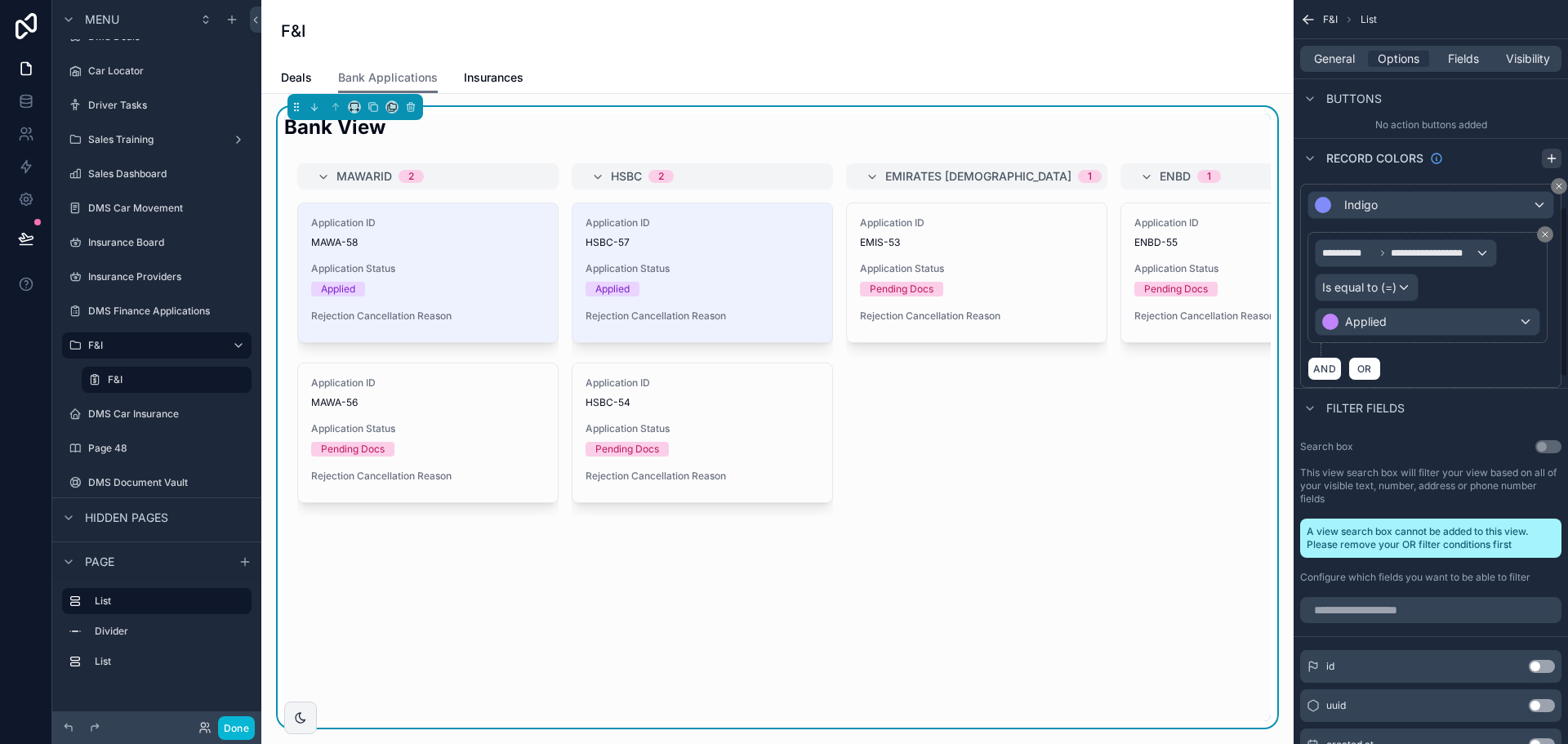
click at [1550, 162] on icon "scrollable content" at bounding box center [1551, 158] width 13 height 13
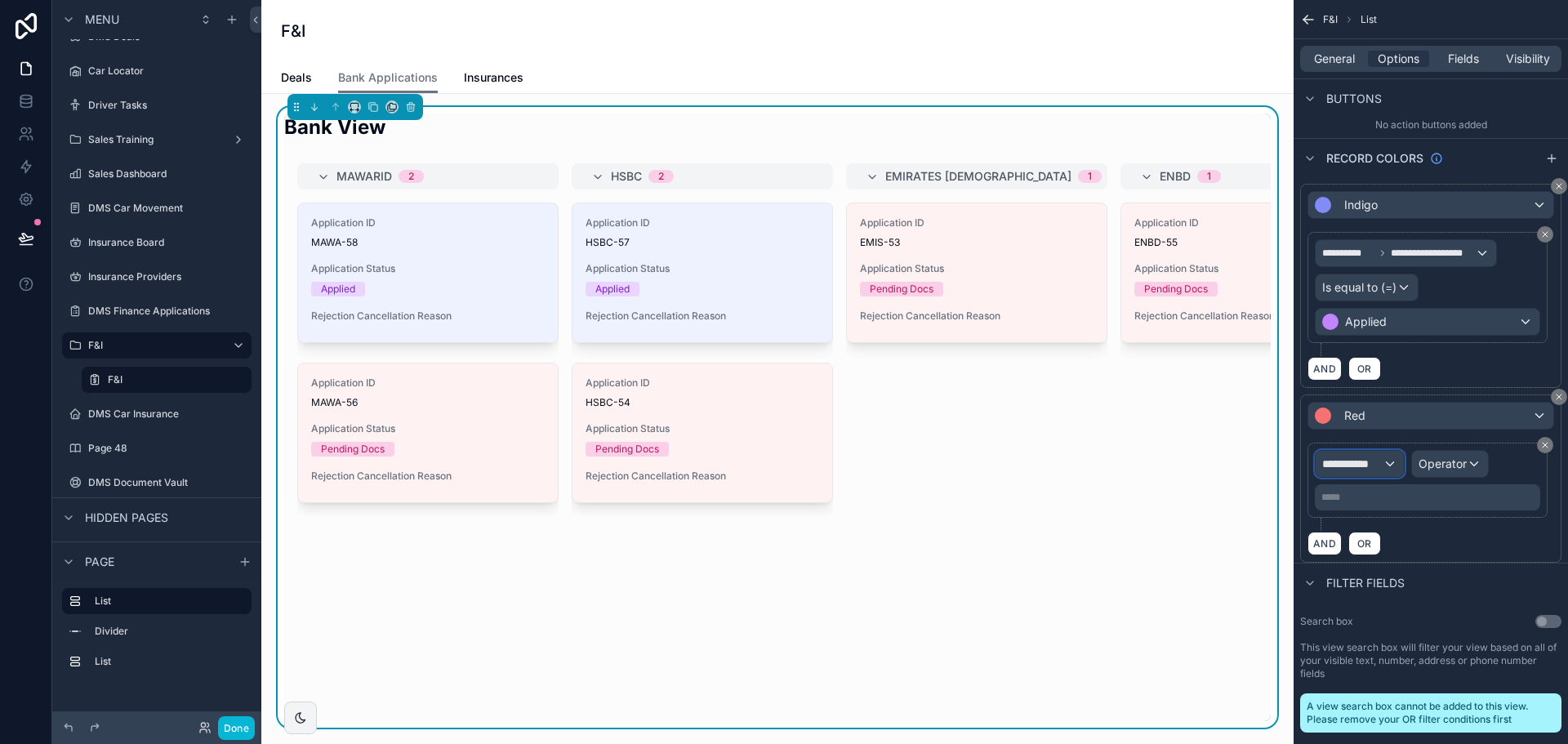
click at [1371, 460] on span "**********" at bounding box center [1352, 463] width 61 height 16
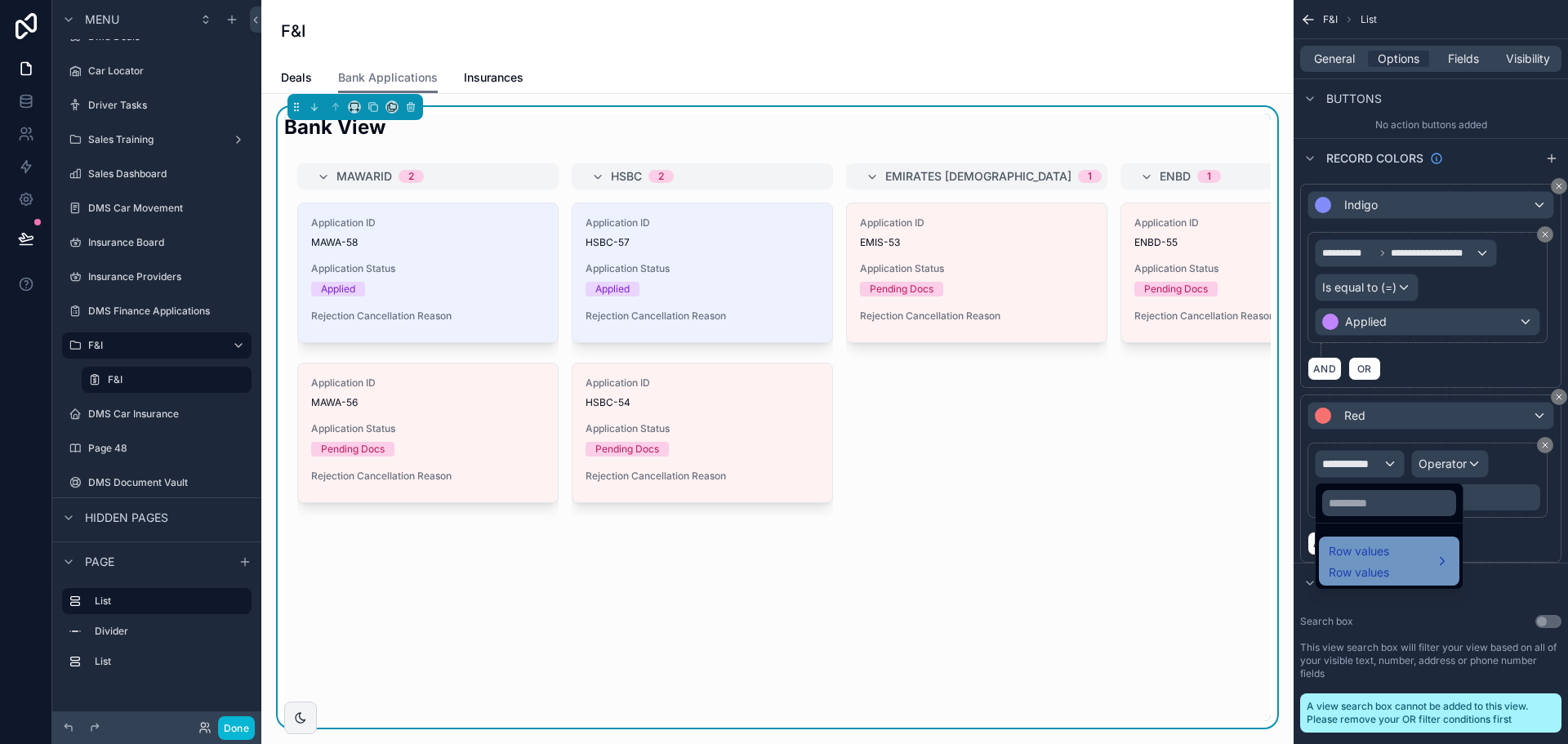
click at [1388, 567] on span "Row values" at bounding box center [1359, 572] width 61 height 16
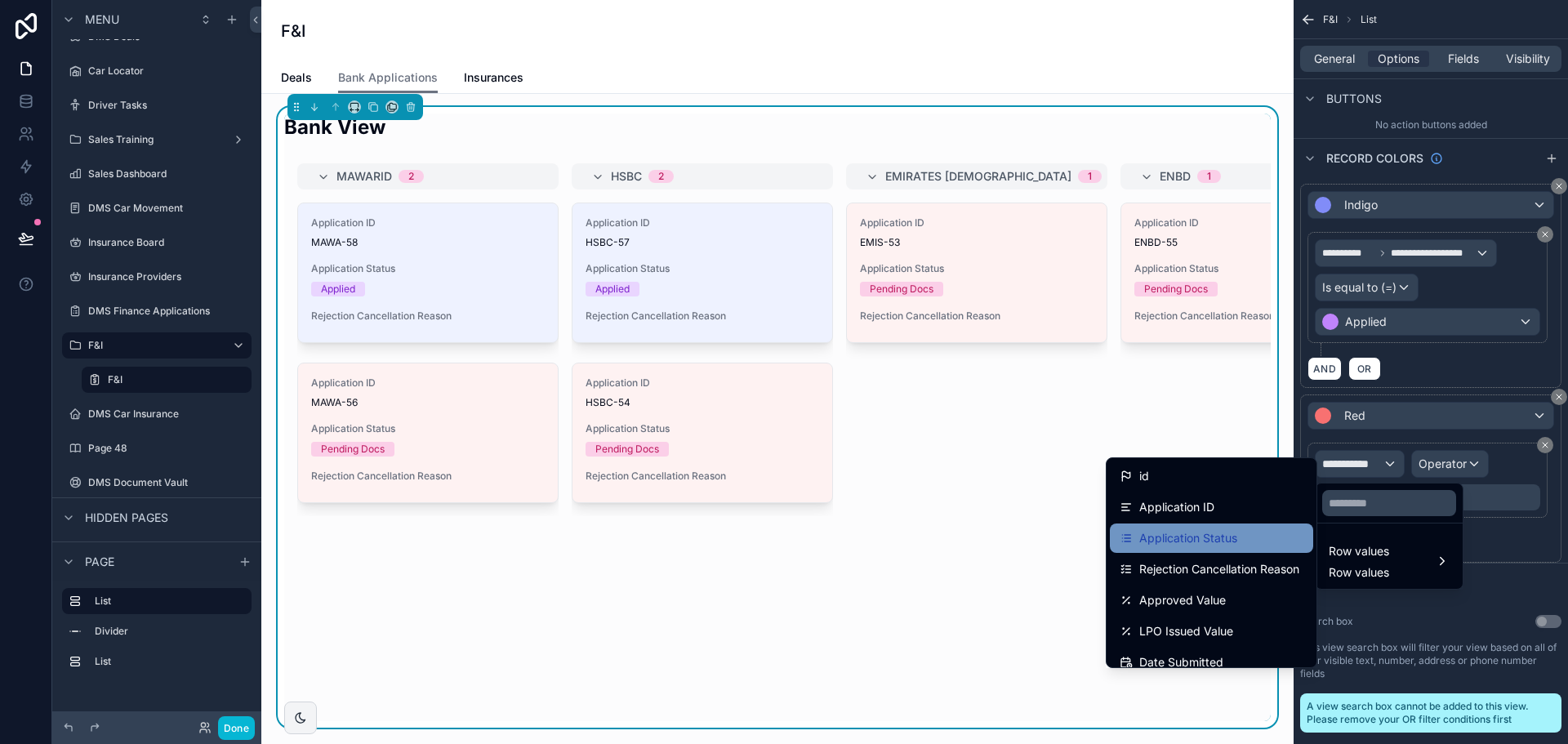
click at [1231, 535] on div "Application Status" at bounding box center [1211, 538] width 184 height 20
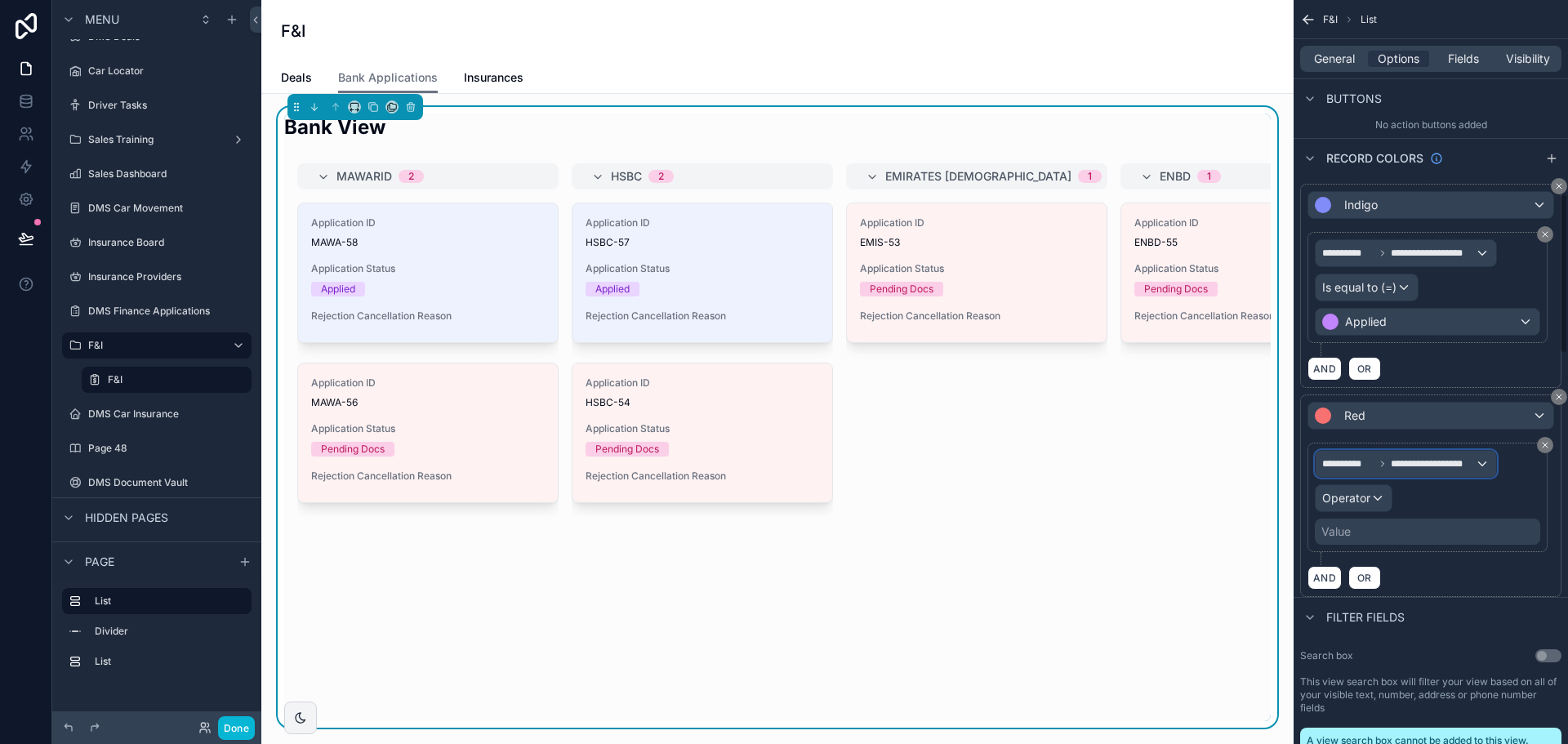
click at [1451, 460] on span "**********" at bounding box center [1433, 463] width 84 height 13
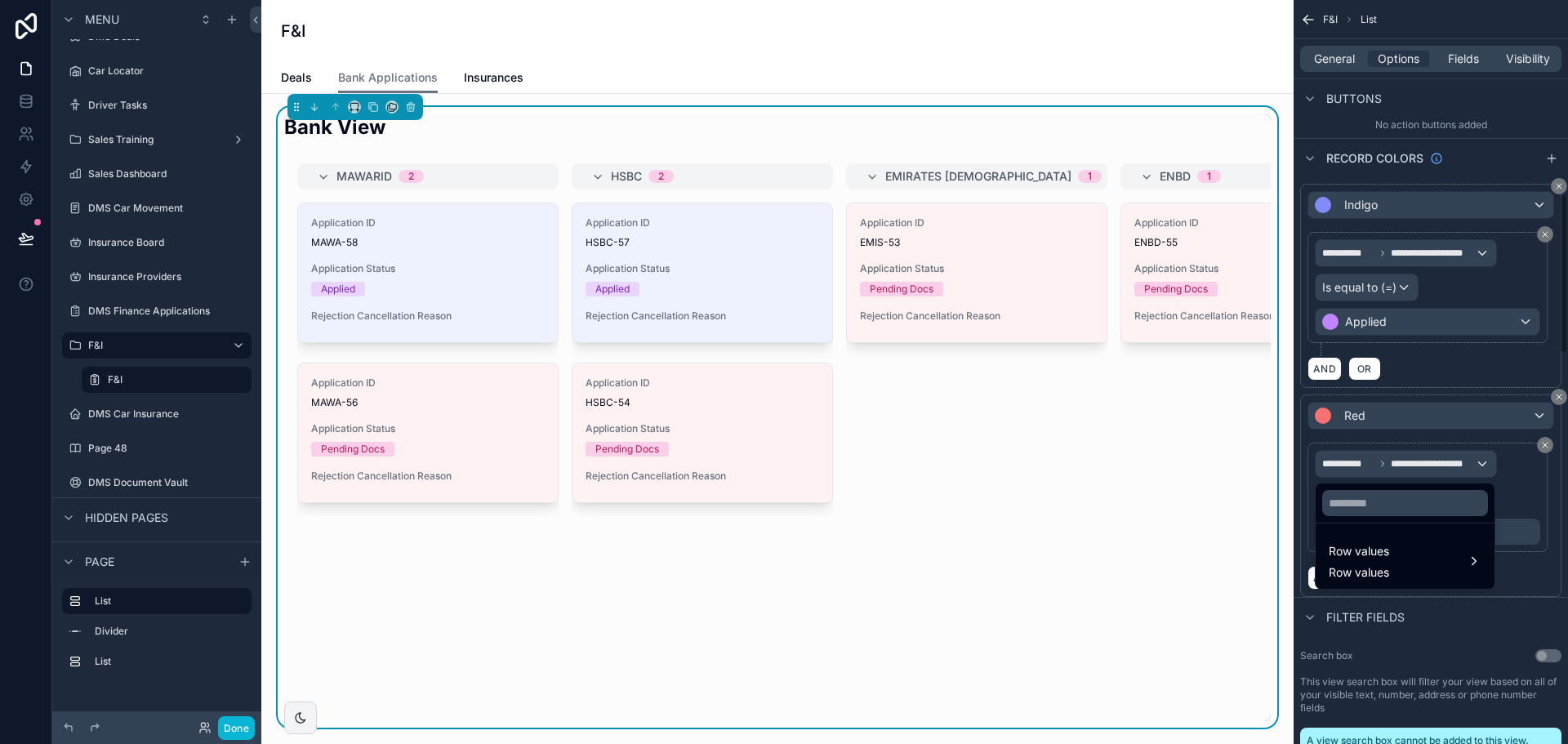
click at [1451, 463] on div "scrollable content" at bounding box center [784, 372] width 1568 height 744
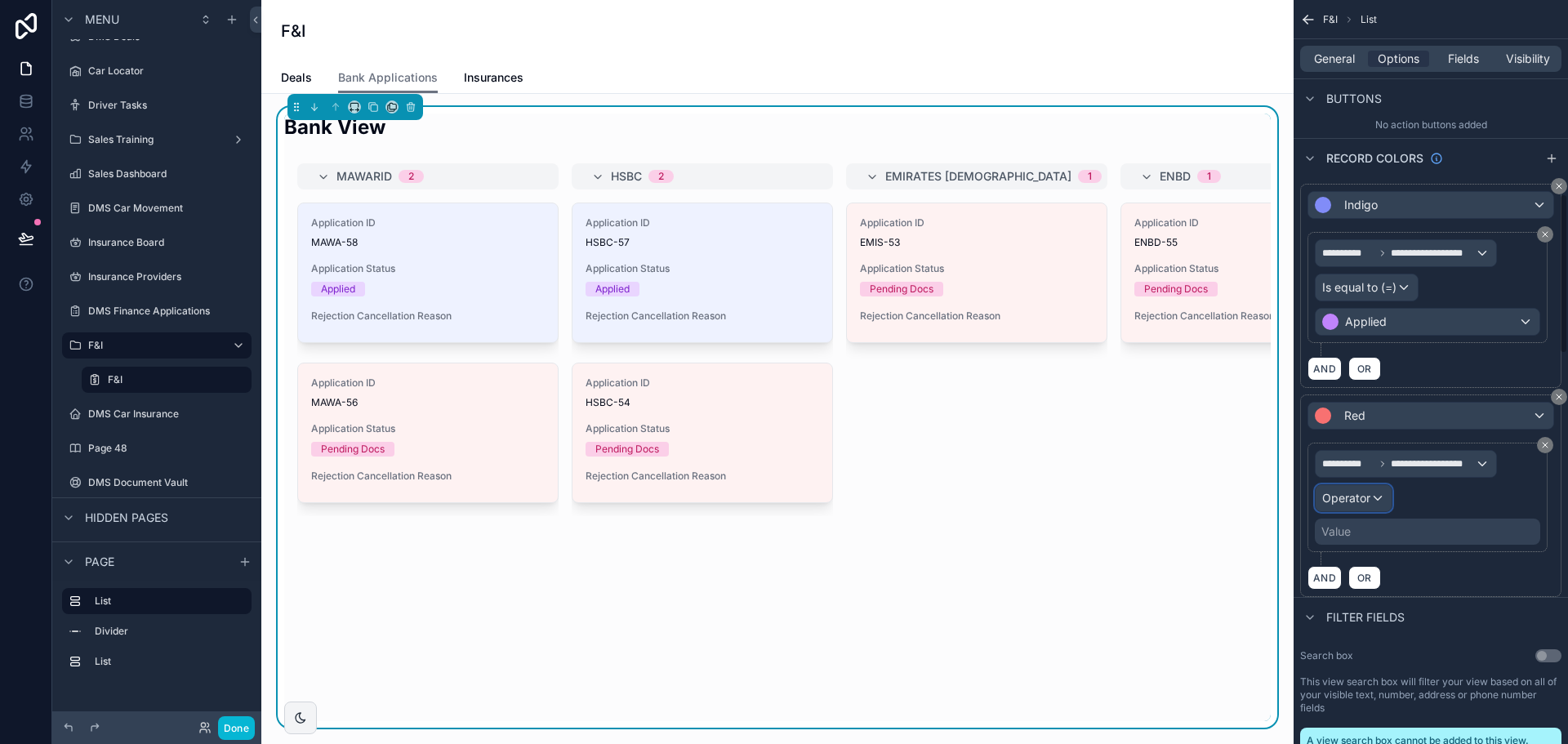
click at [1362, 509] on div "Operator" at bounding box center [1353, 498] width 76 height 26
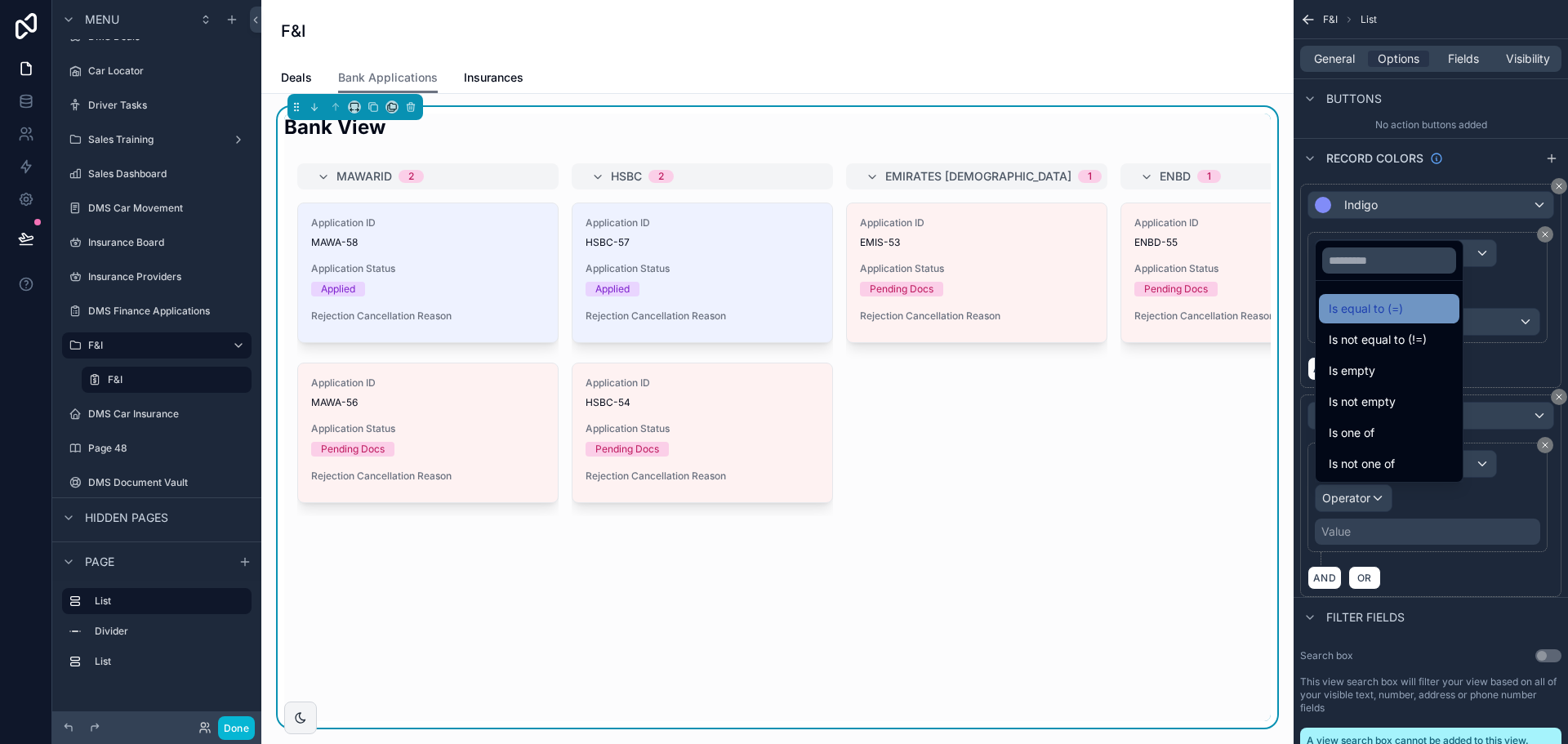
click at [1363, 308] on span "Is equal to (=)" at bounding box center [1366, 309] width 74 height 20
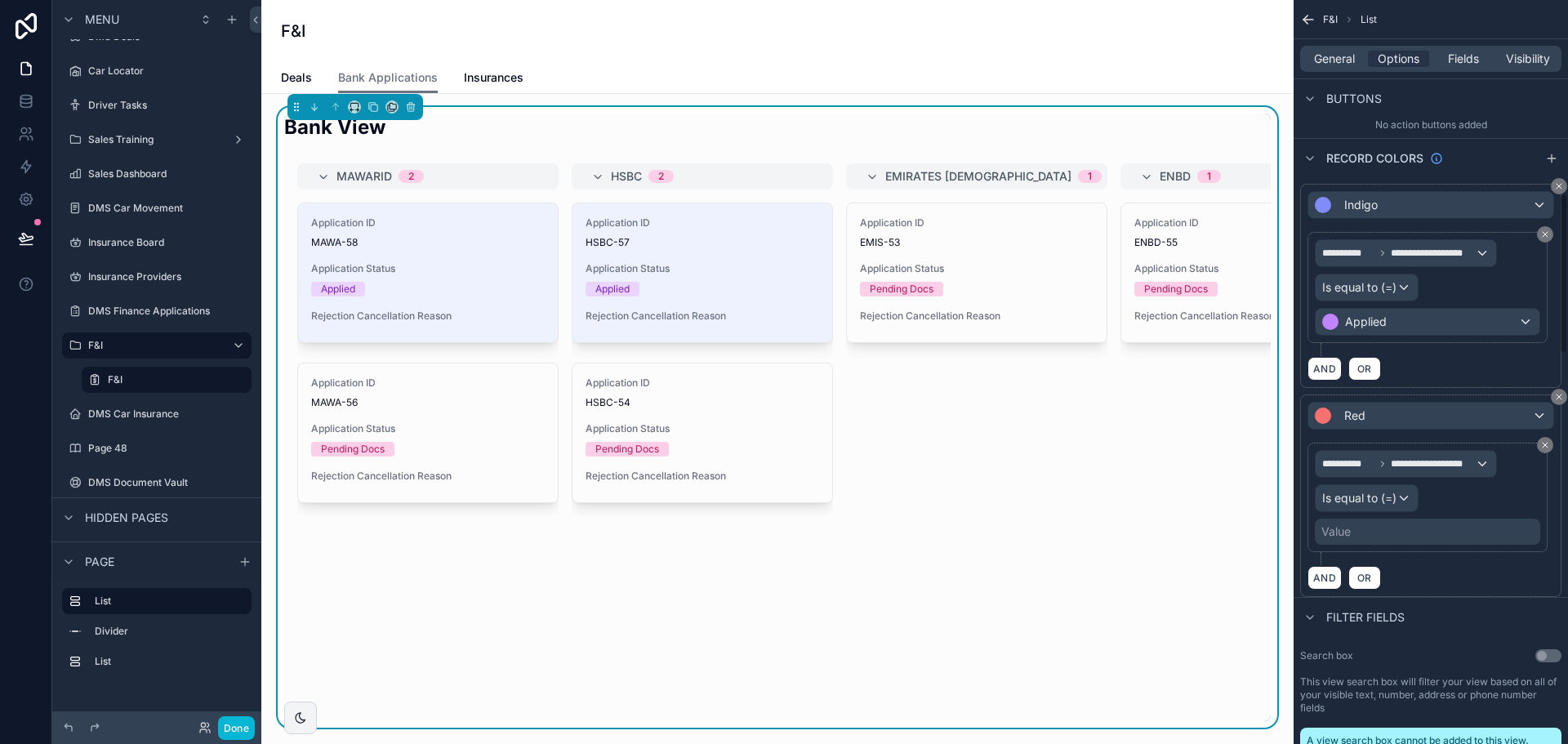
click at [1393, 539] on div "Value" at bounding box center [1428, 531] width 226 height 26
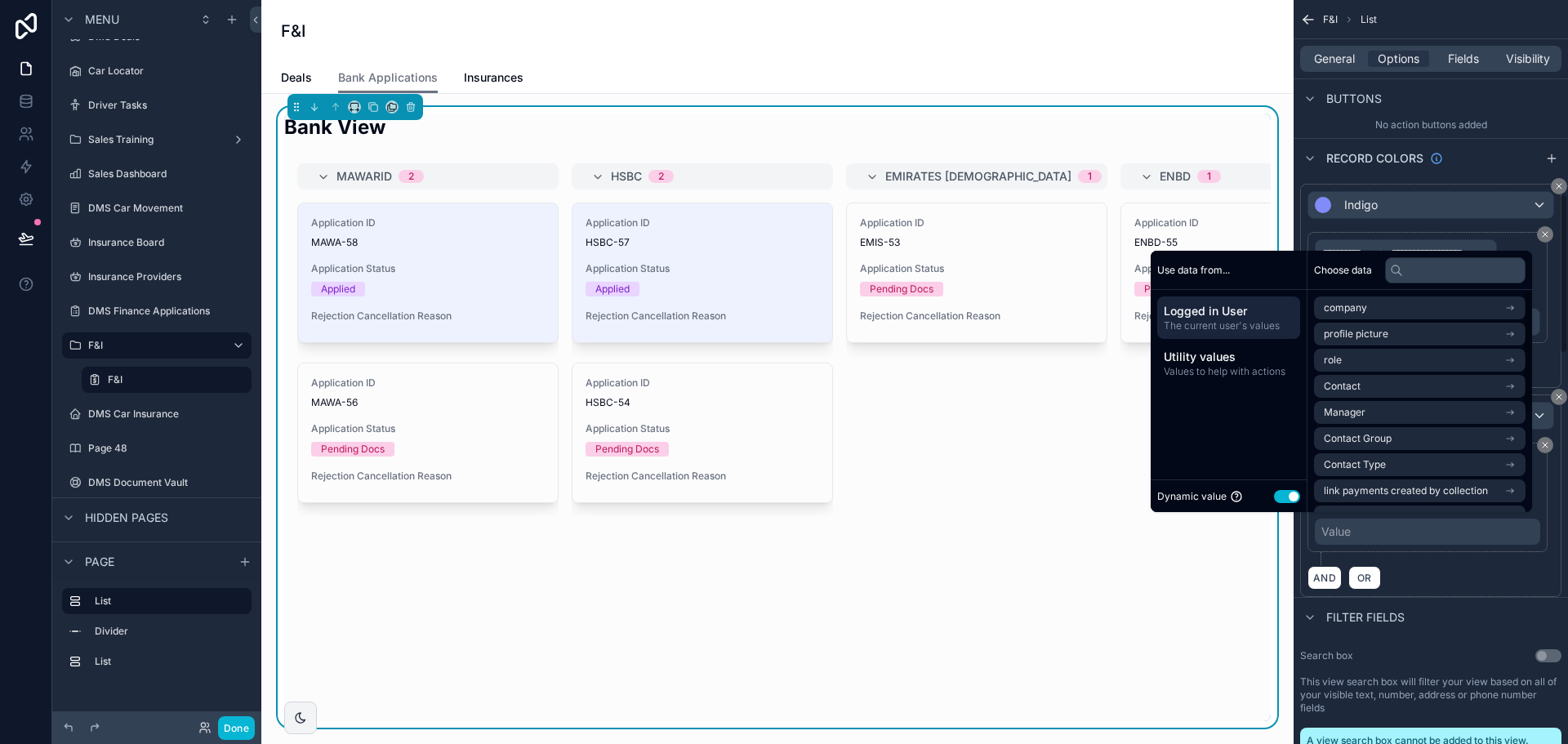
click at [1275, 491] on button "Use setting" at bounding box center [1287, 496] width 26 height 13
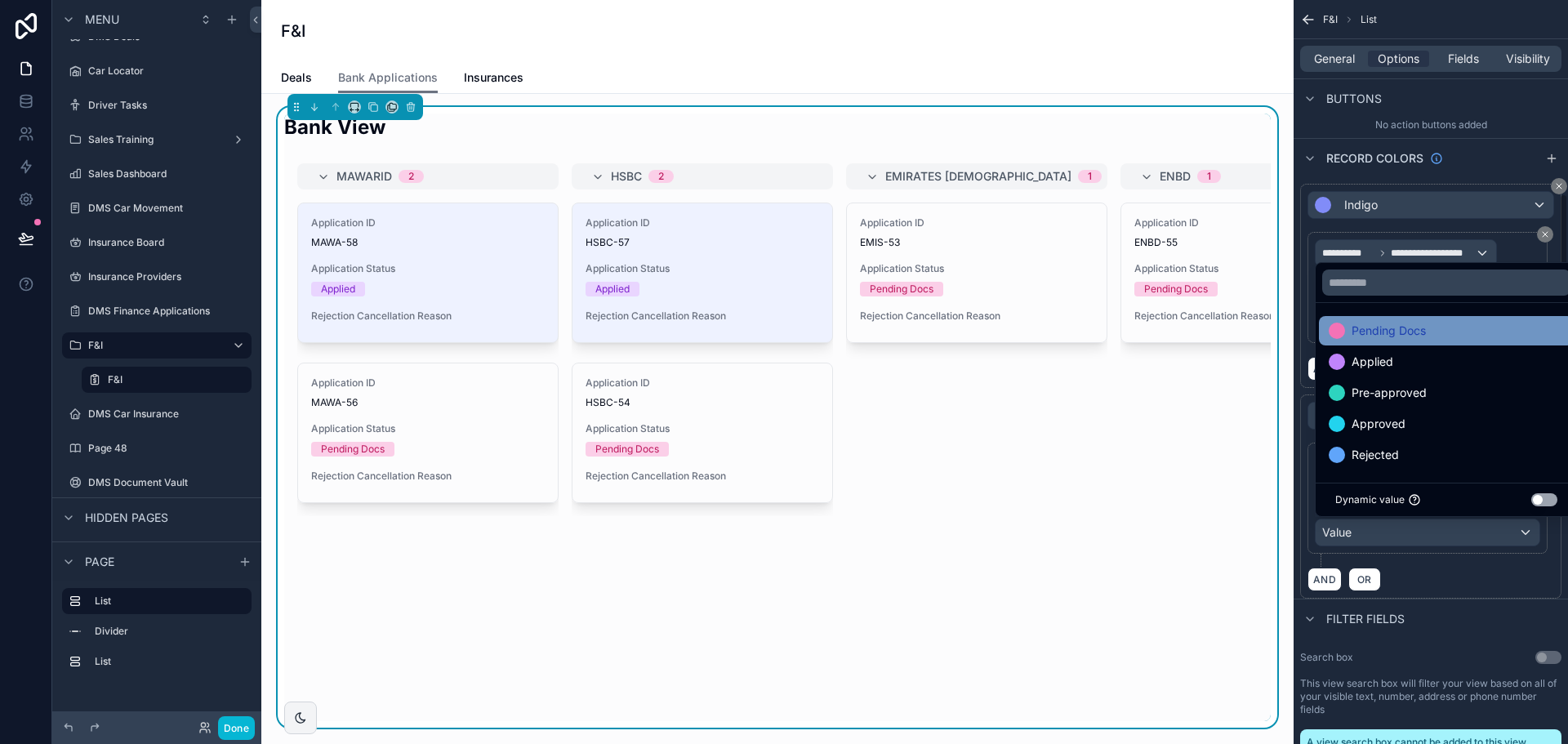
click at [1376, 330] on span "Pending Docs" at bounding box center [1388, 331] width 74 height 20
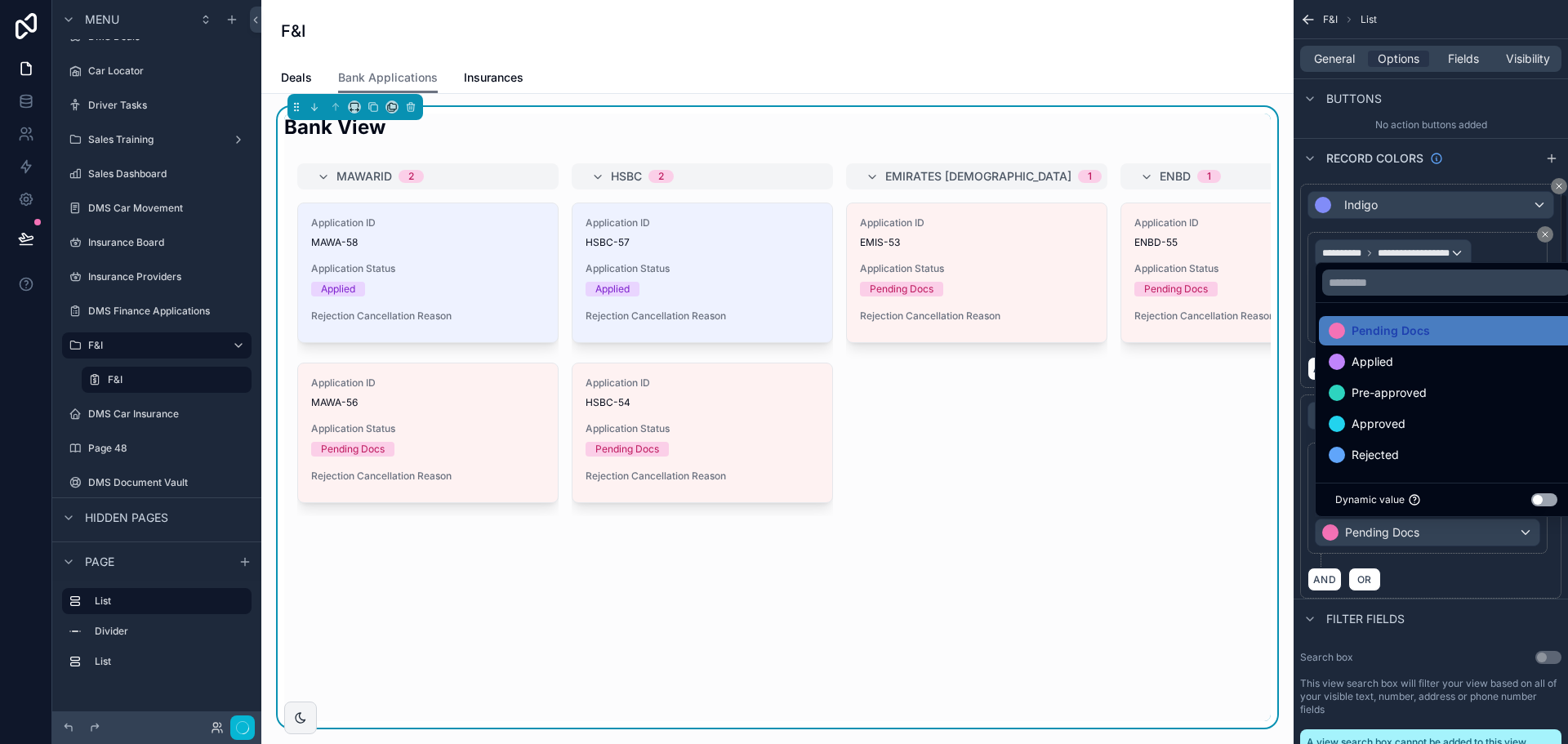
click at [1220, 437] on div "Application ID ENBD-55 Application Status Pending Docs Rejection Cancellation R…" at bounding box center [1251, 360] width 262 height 314
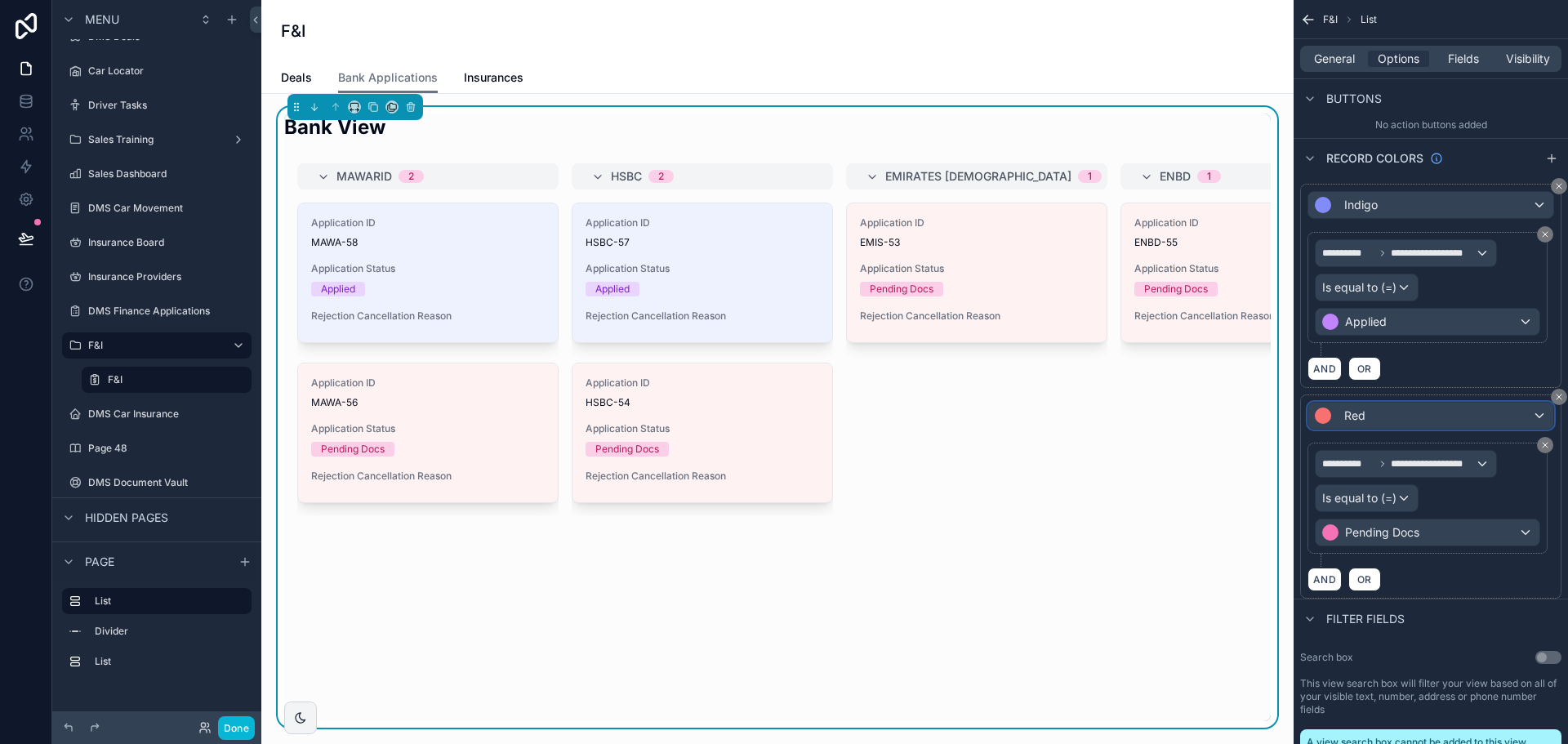
click at [1374, 410] on div "Red" at bounding box center [1430, 415] width 245 height 26
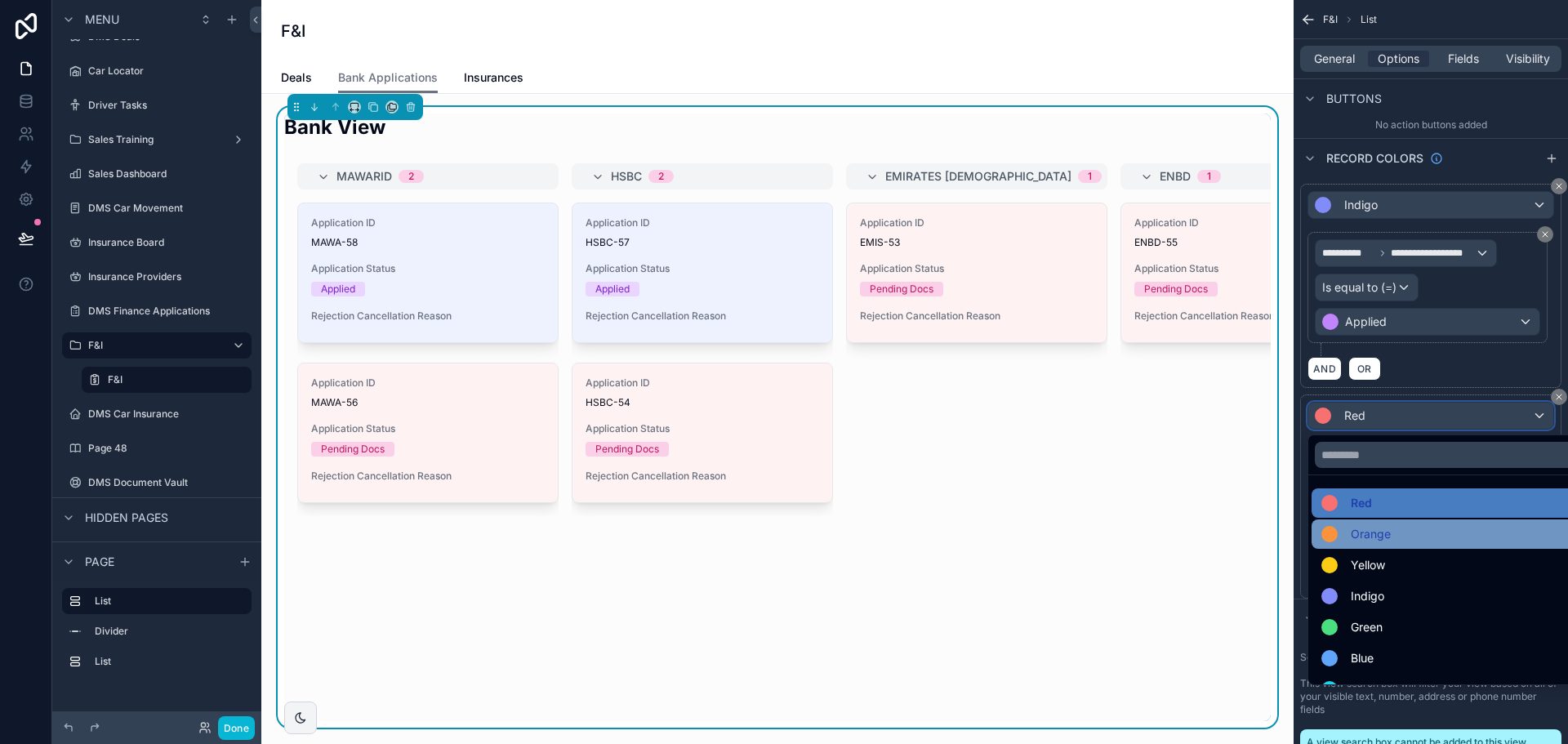
scroll to position [116, 0]
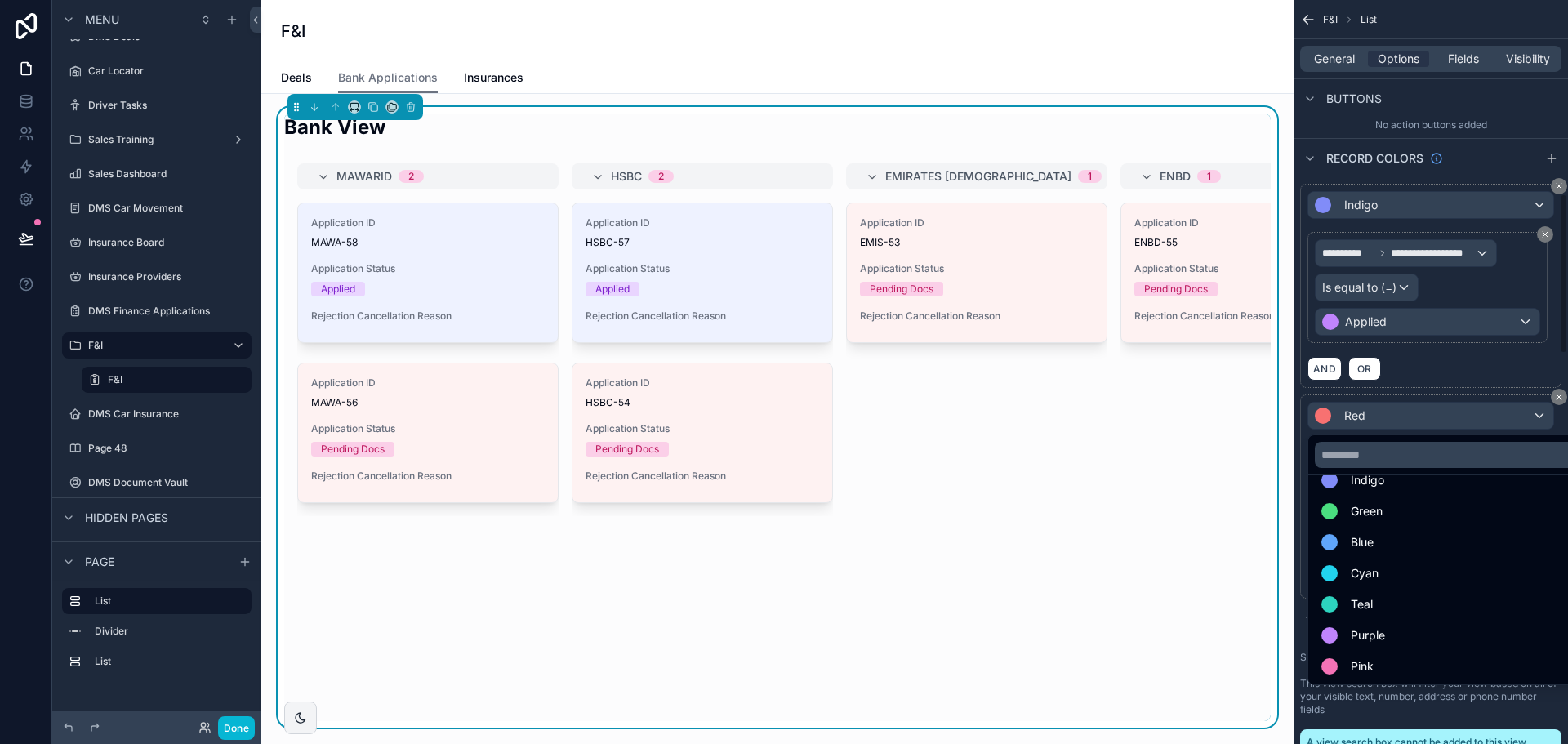
click at [1556, 395] on div "scrollable content" at bounding box center [784, 372] width 1568 height 744
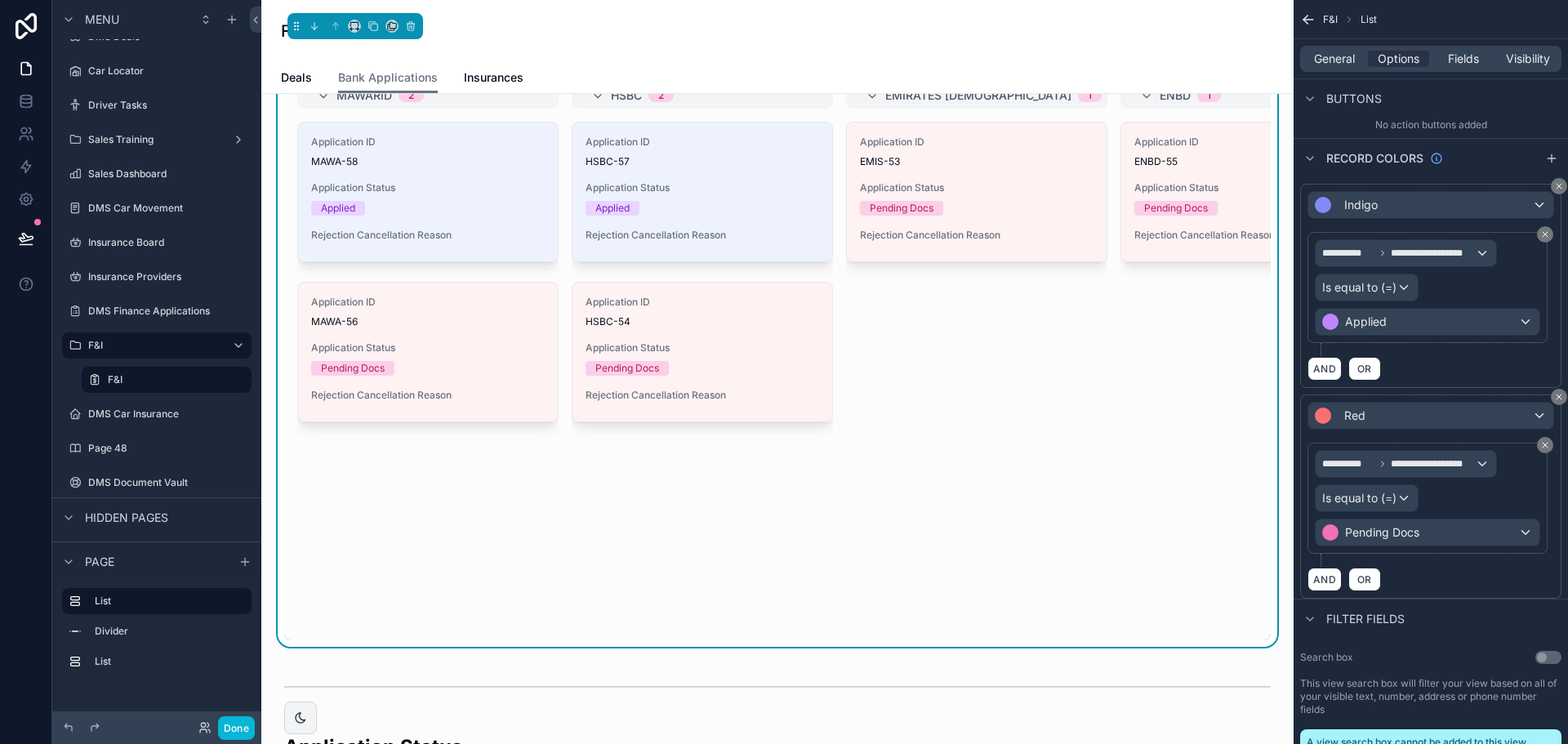
scroll to position [0, 0]
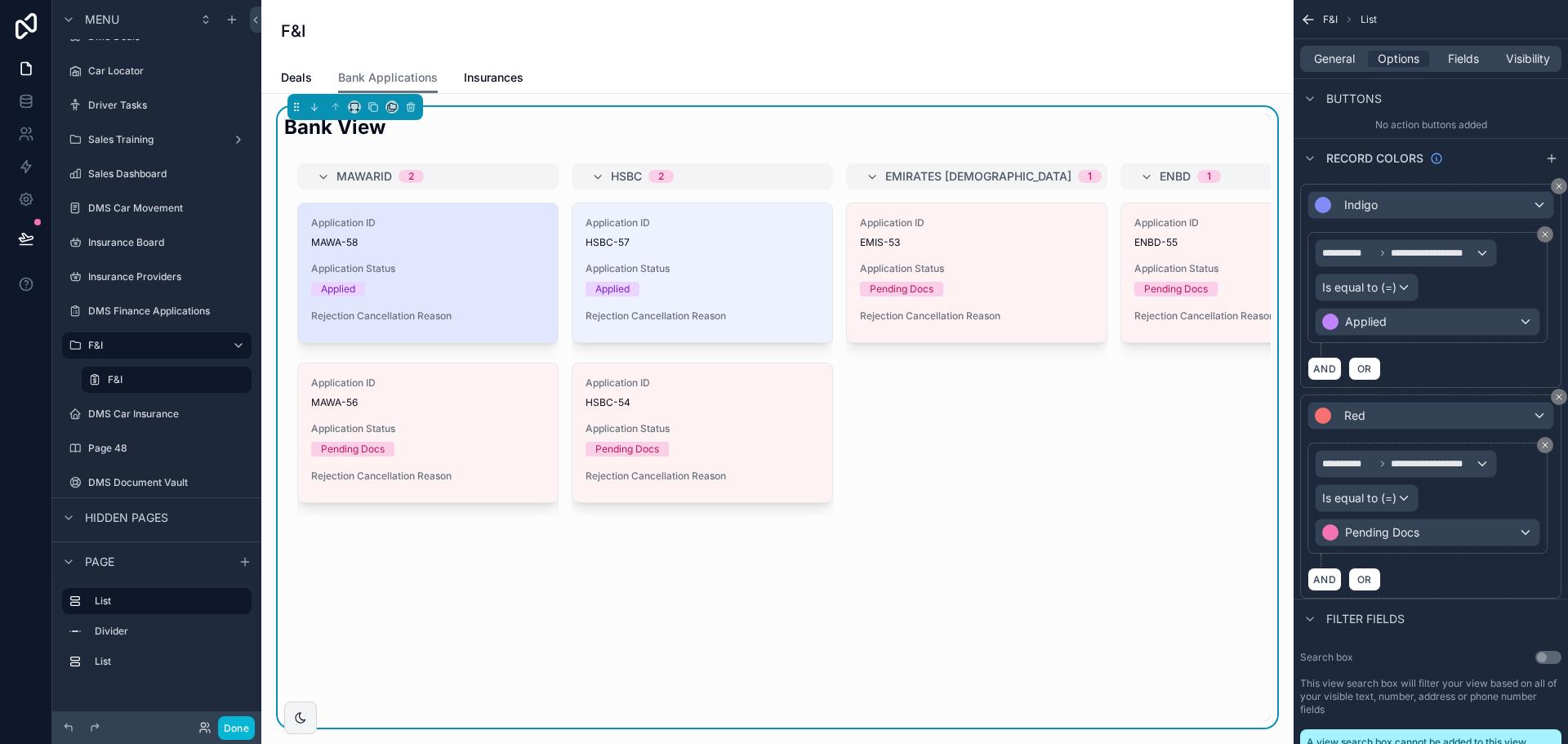
click at [410, 267] on span "Application Status" at bounding box center [428, 269] width 234 height 13
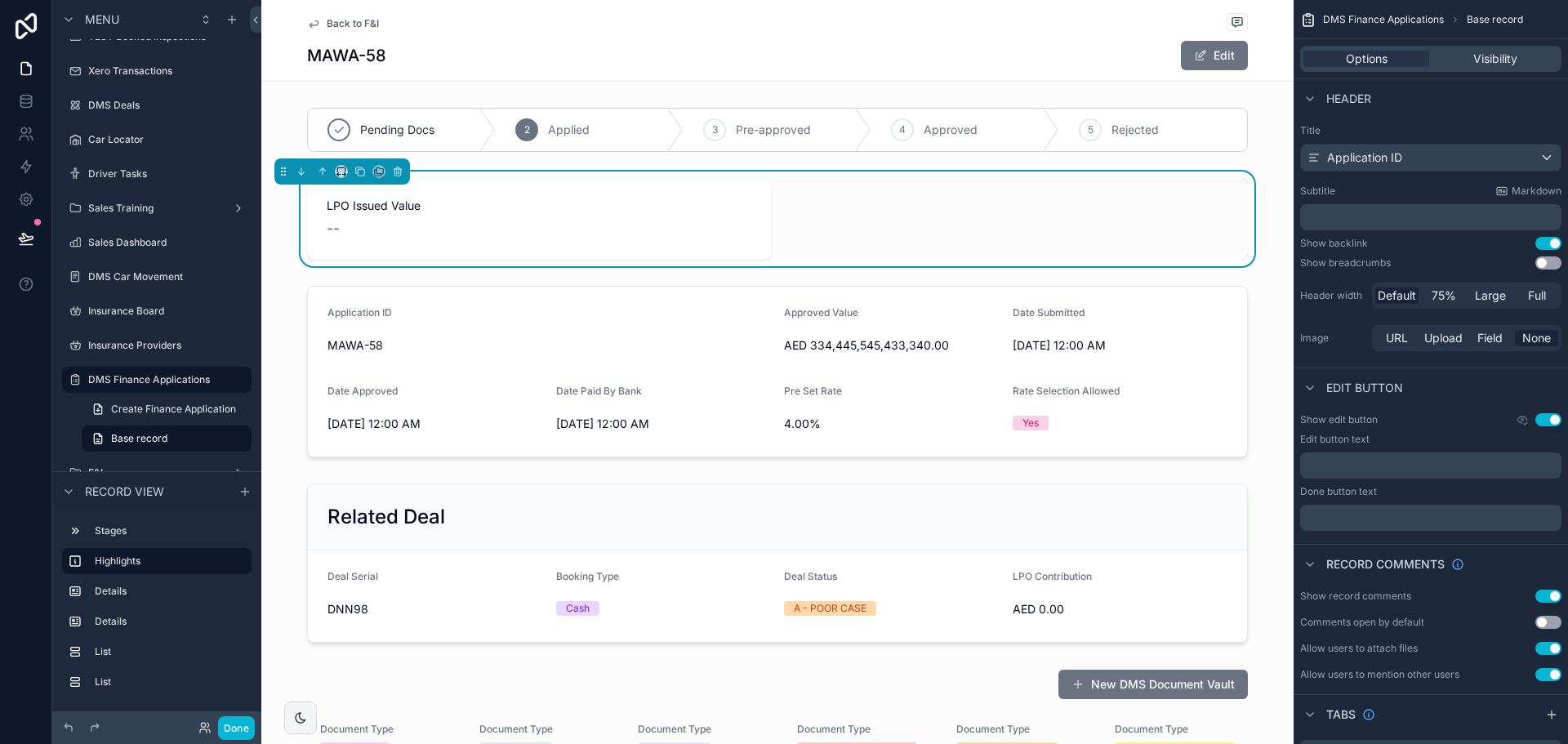
click at [327, 23] on span "Back to F&I" at bounding box center [353, 23] width 52 height 13
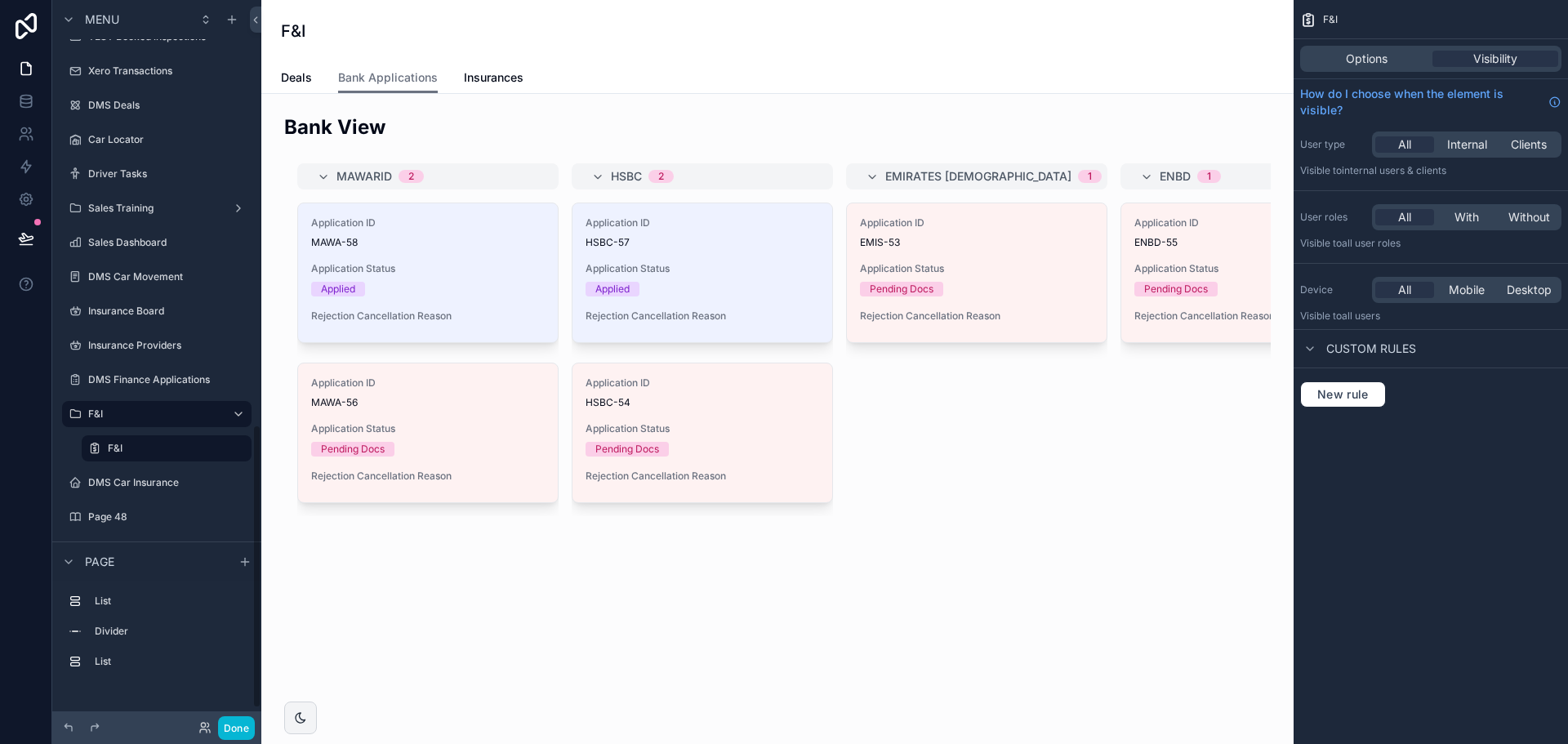
scroll to position [1086, 0]
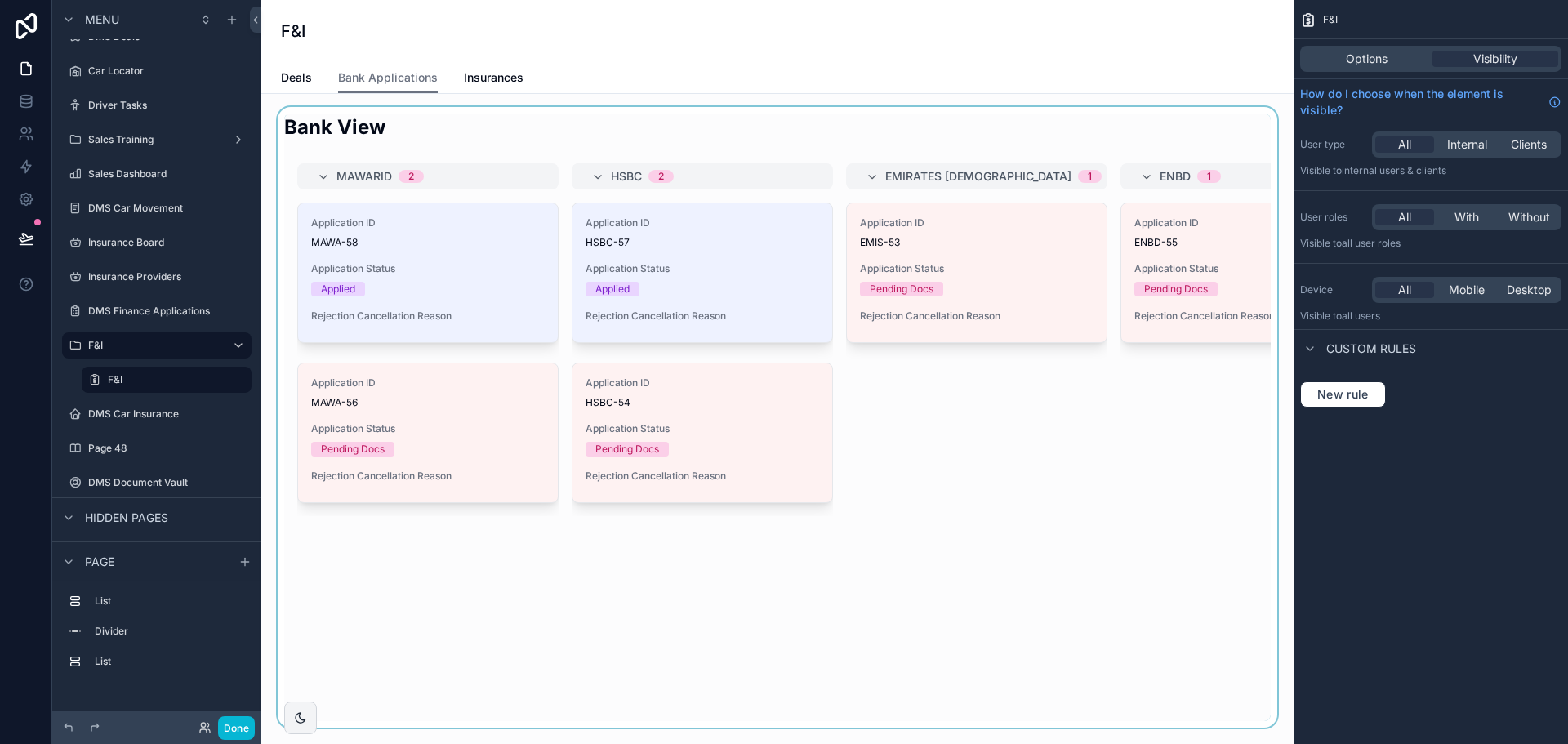
click at [436, 297] on div "scrollable content" at bounding box center [777, 417] width 1006 height 621
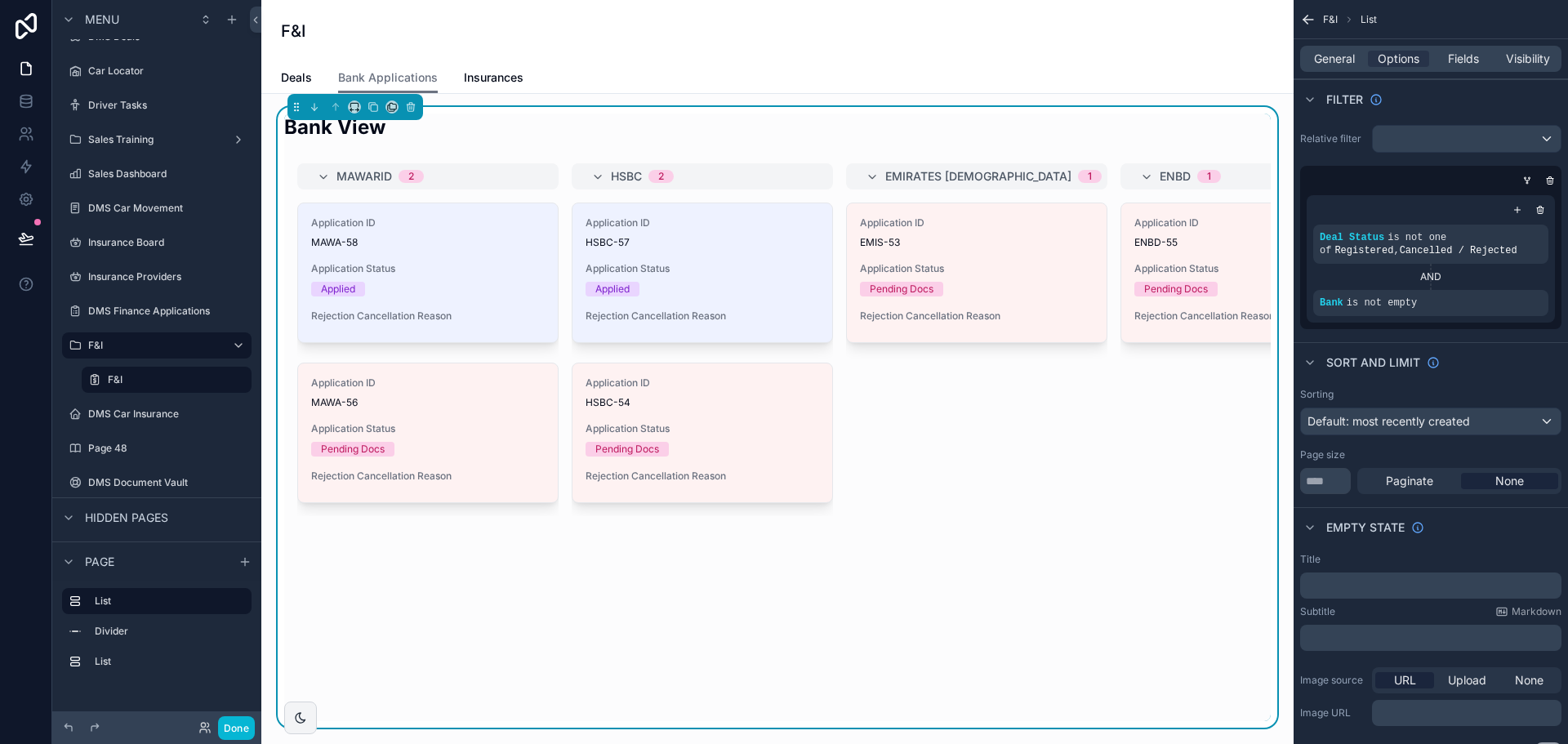
click at [437, 297] on div "Application ID MAWA-58 Application Status Applied Rejection Cancellation Reason" at bounding box center [427, 273] width 260 height 139
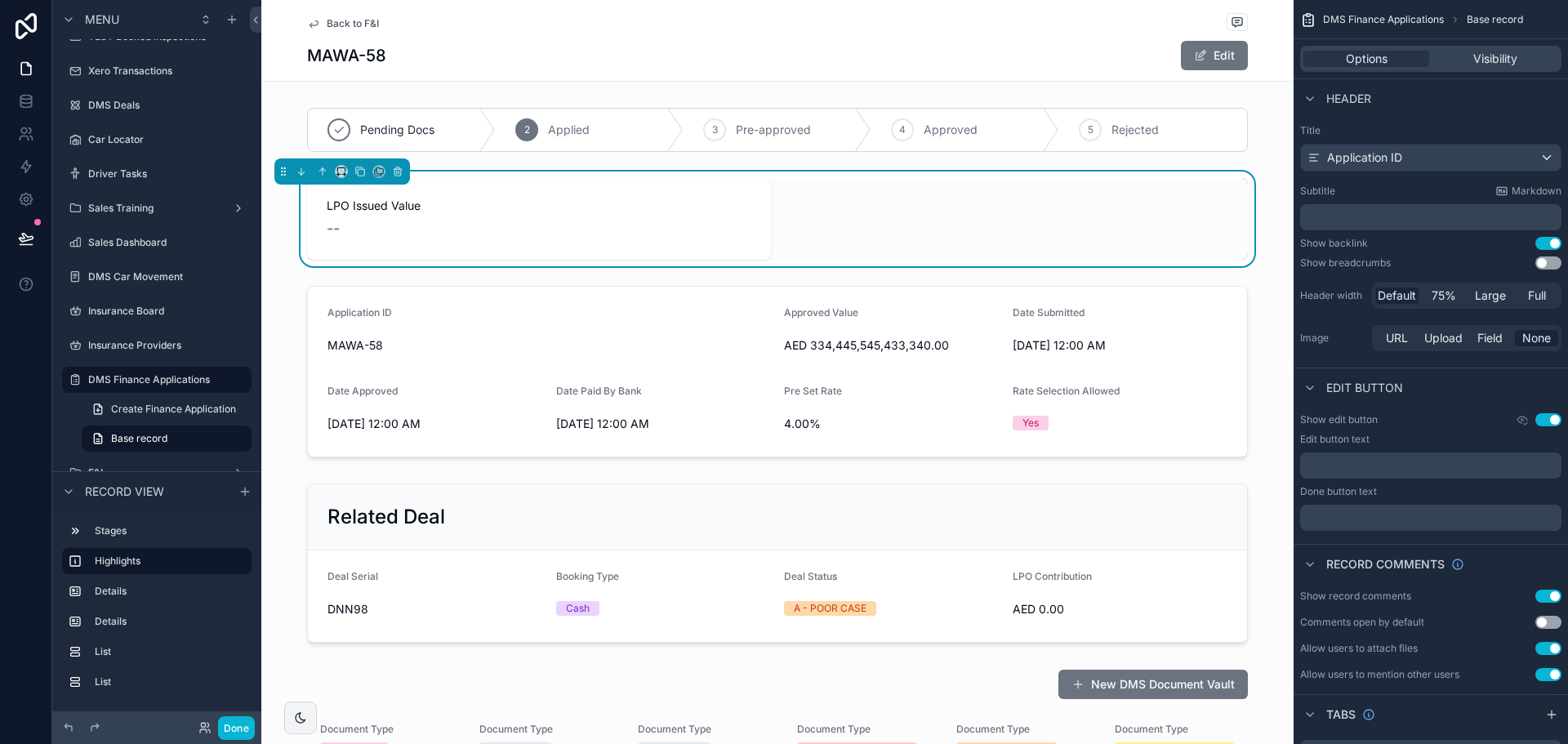
click at [345, 11] on div "Back to F&I MAWA-58 Edit" at bounding box center [777, 40] width 941 height 81
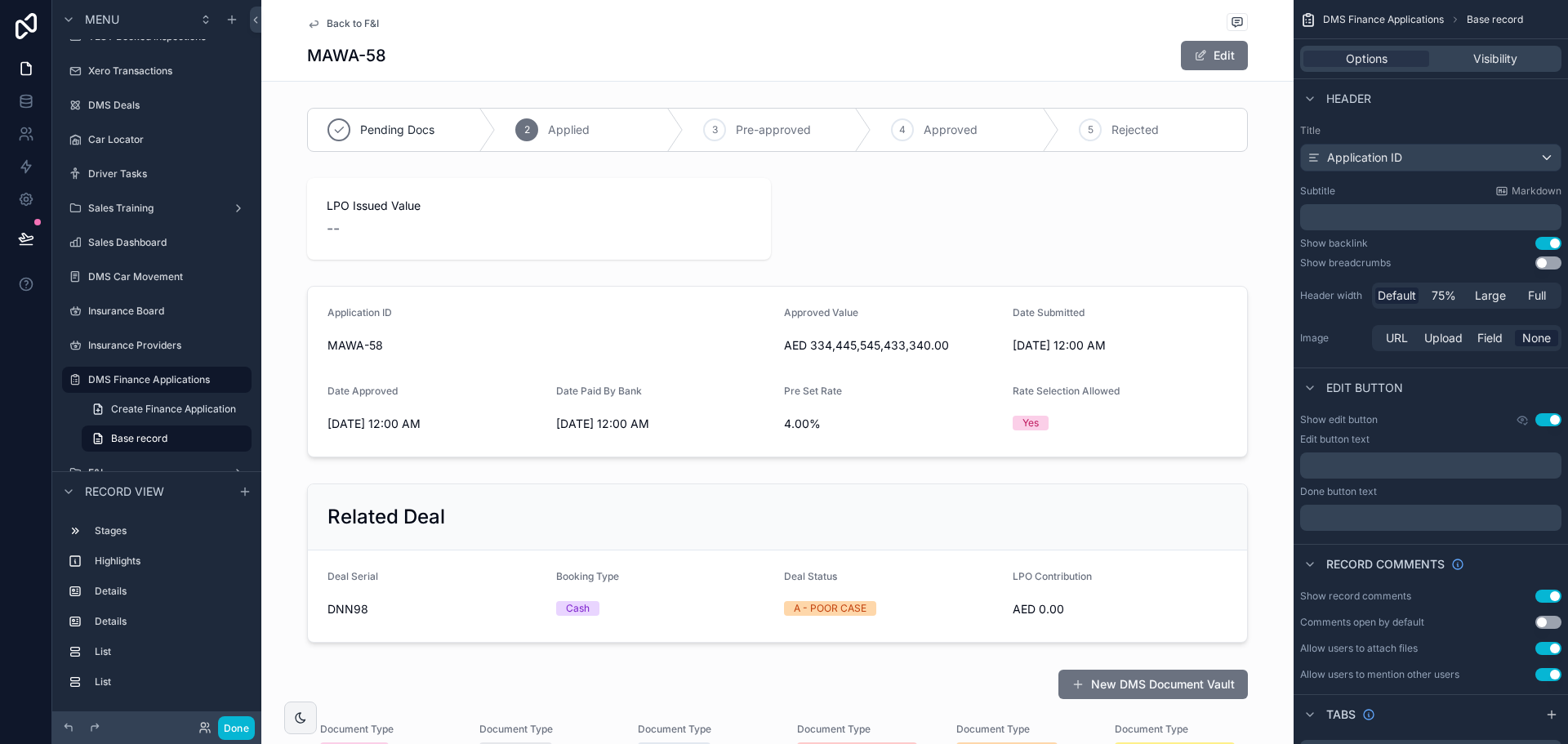
click at [351, 25] on span "Back to F&I" at bounding box center [353, 23] width 52 height 13
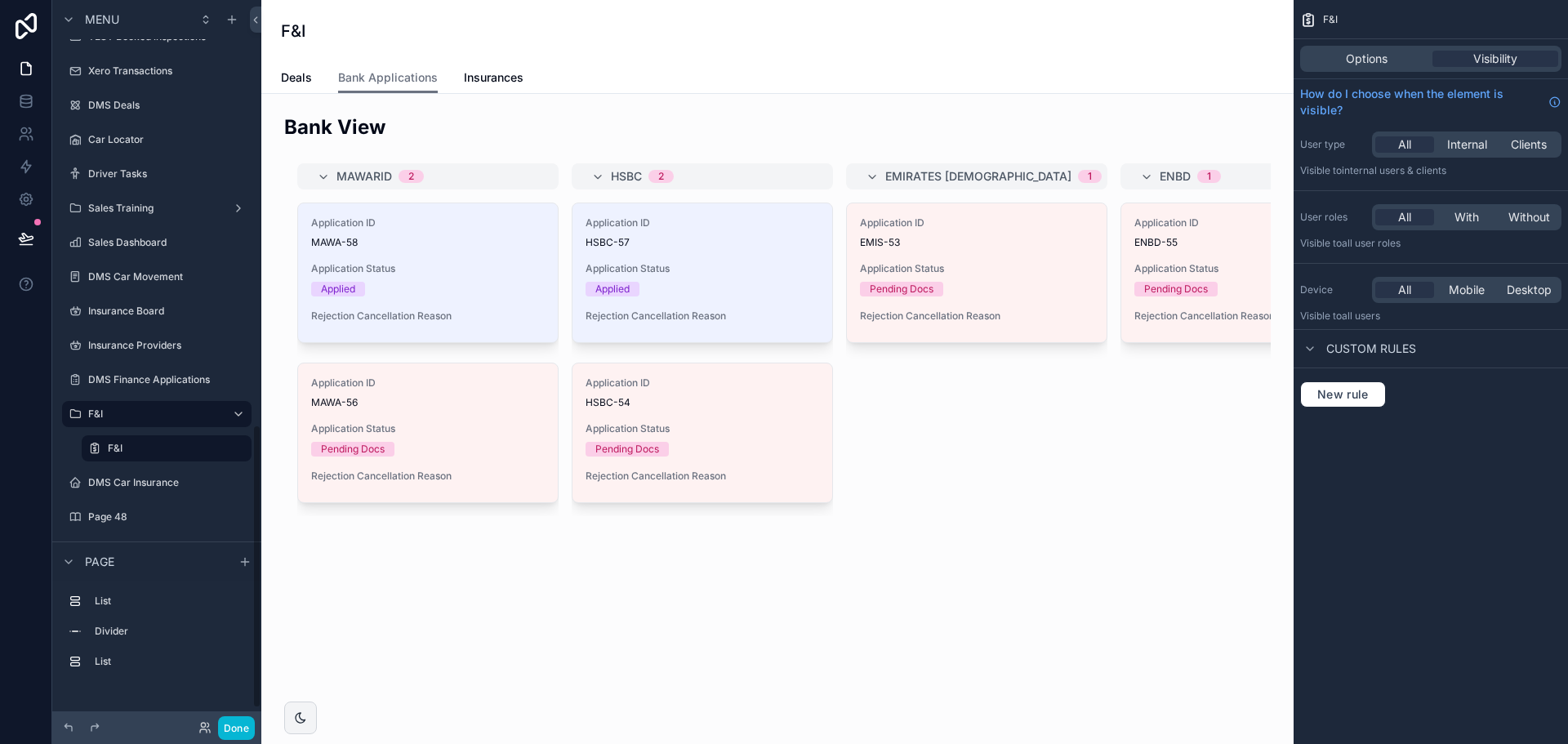
scroll to position [1086, 0]
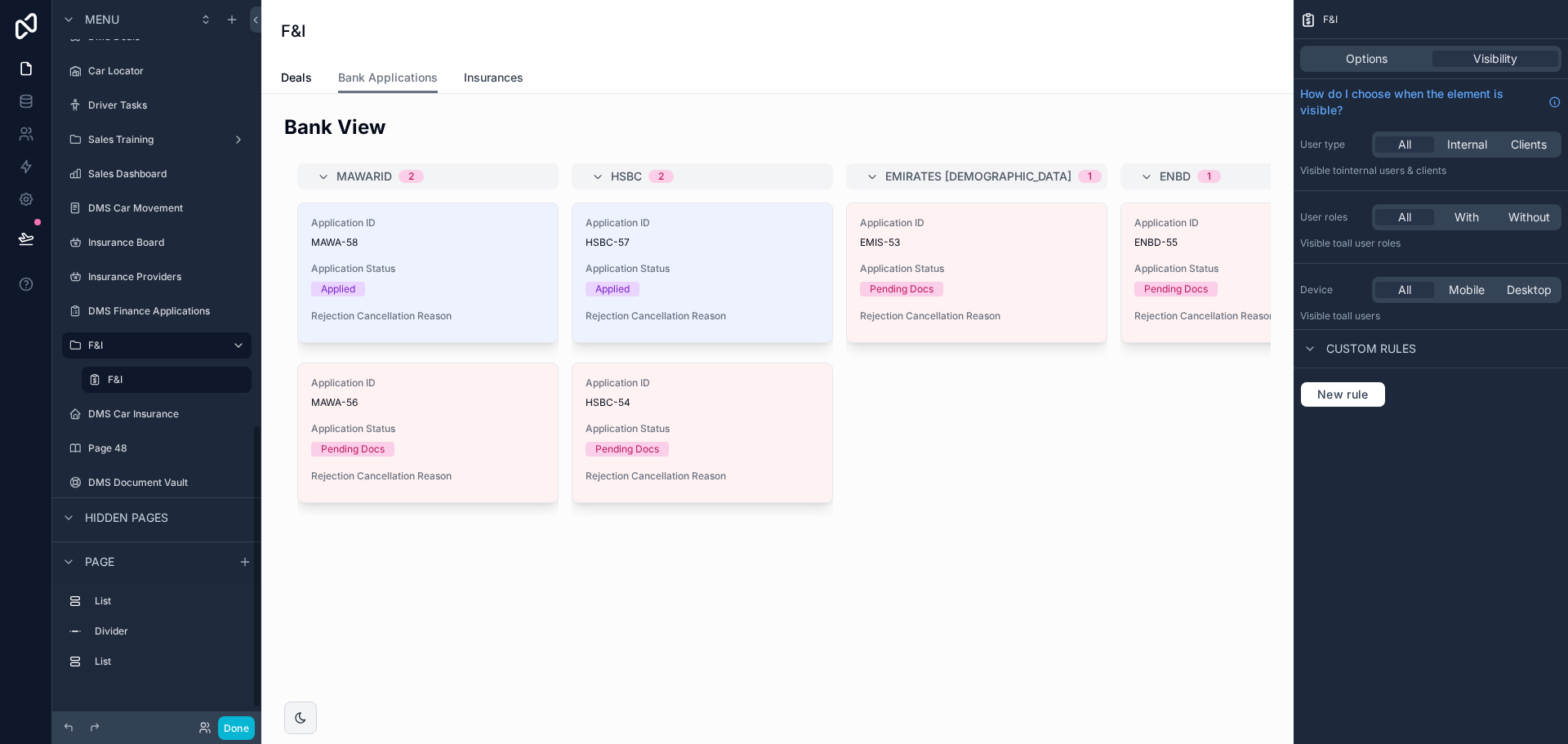
click at [478, 77] on span "Insurances" at bounding box center [493, 78] width 60 height 16
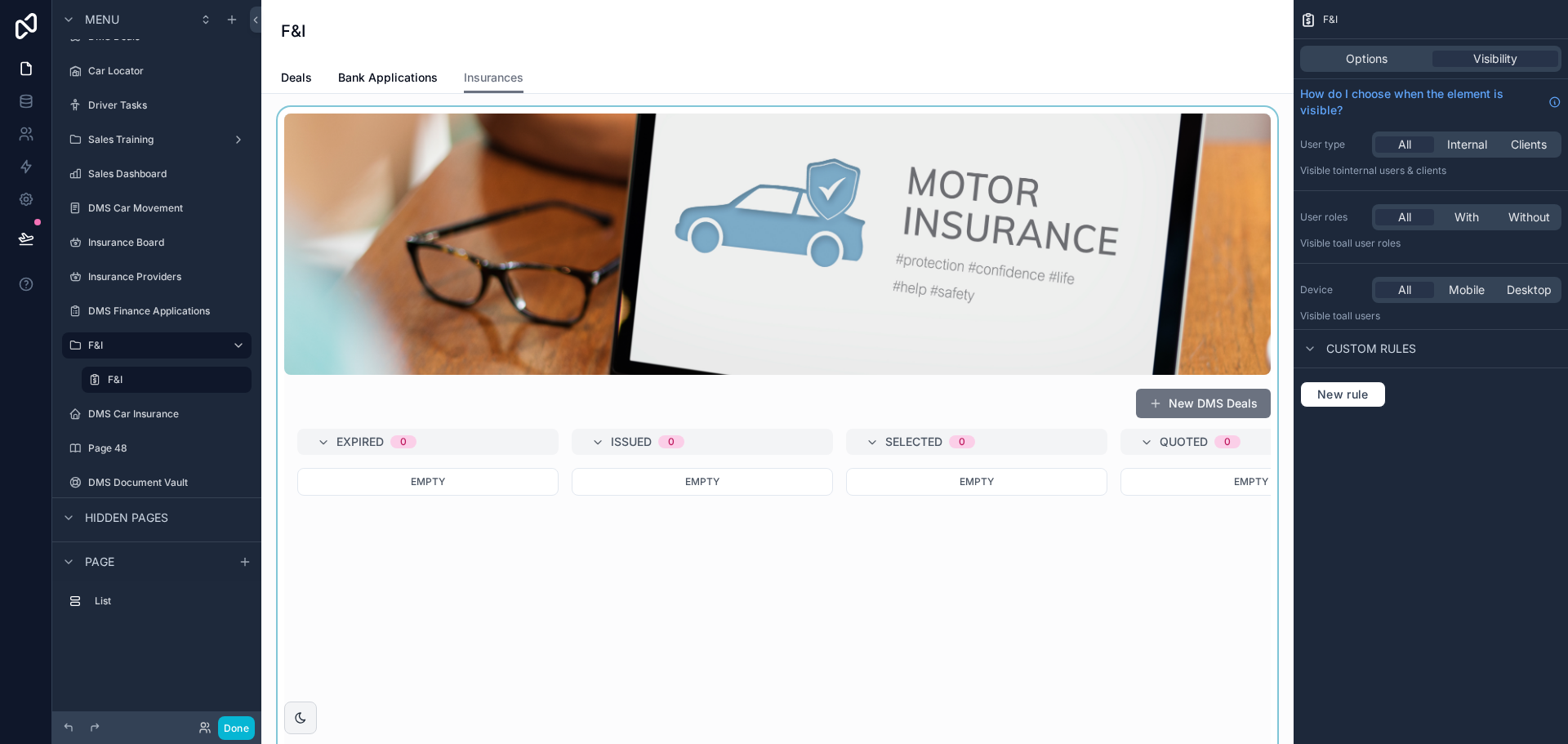
click at [685, 333] on div "scrollable content" at bounding box center [777, 549] width 1006 height 886
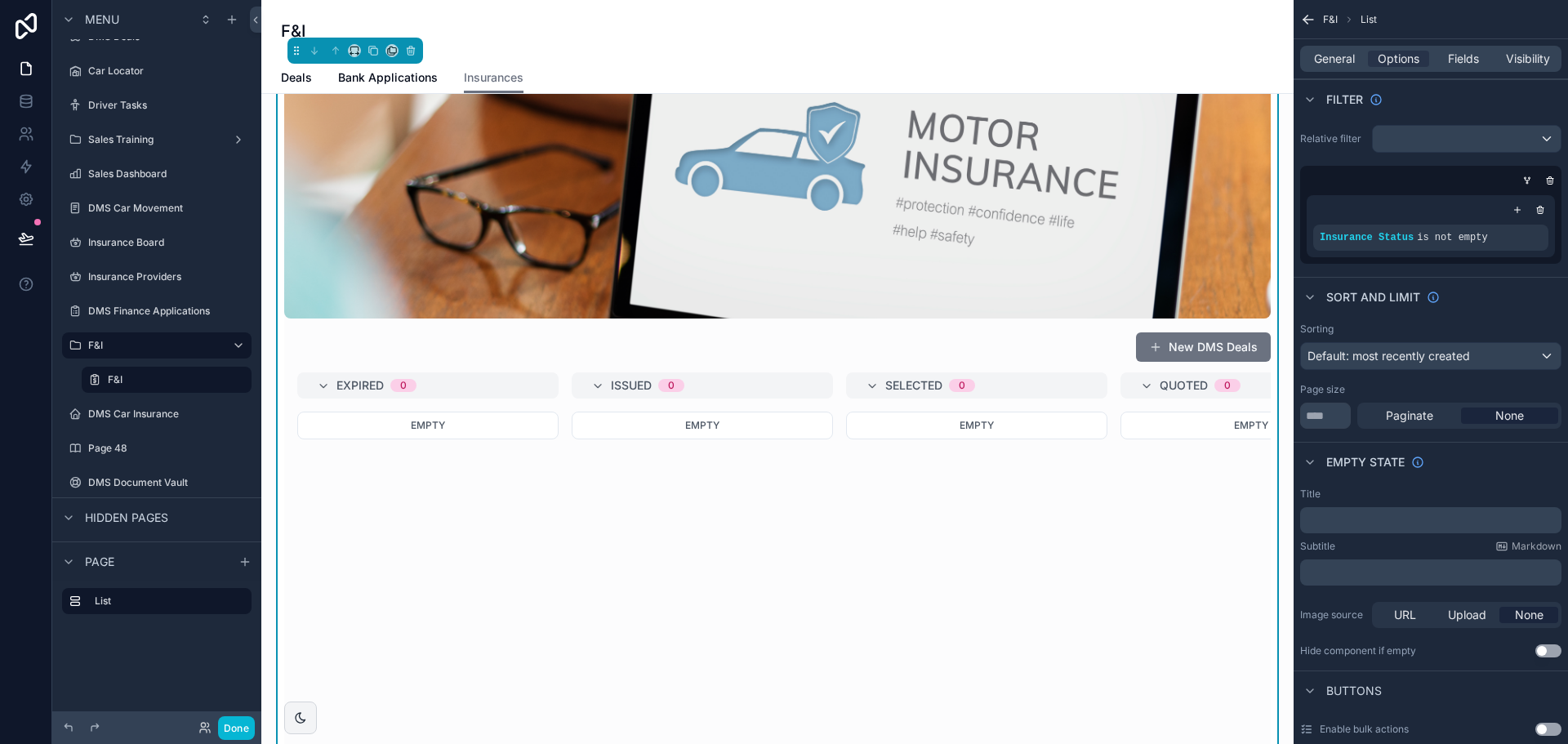
scroll to position [82, 0]
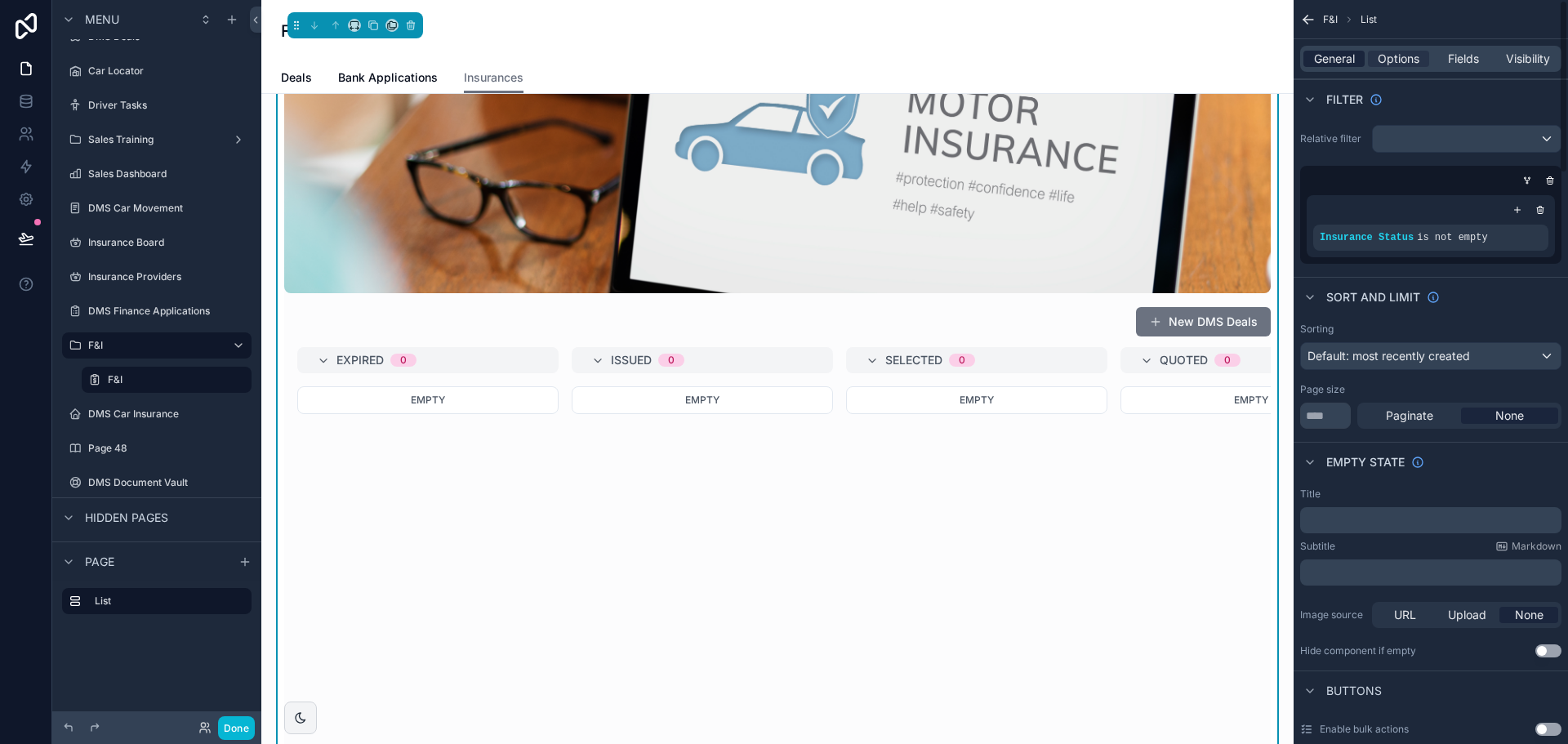
click at [1342, 55] on span "General" at bounding box center [1334, 59] width 41 height 16
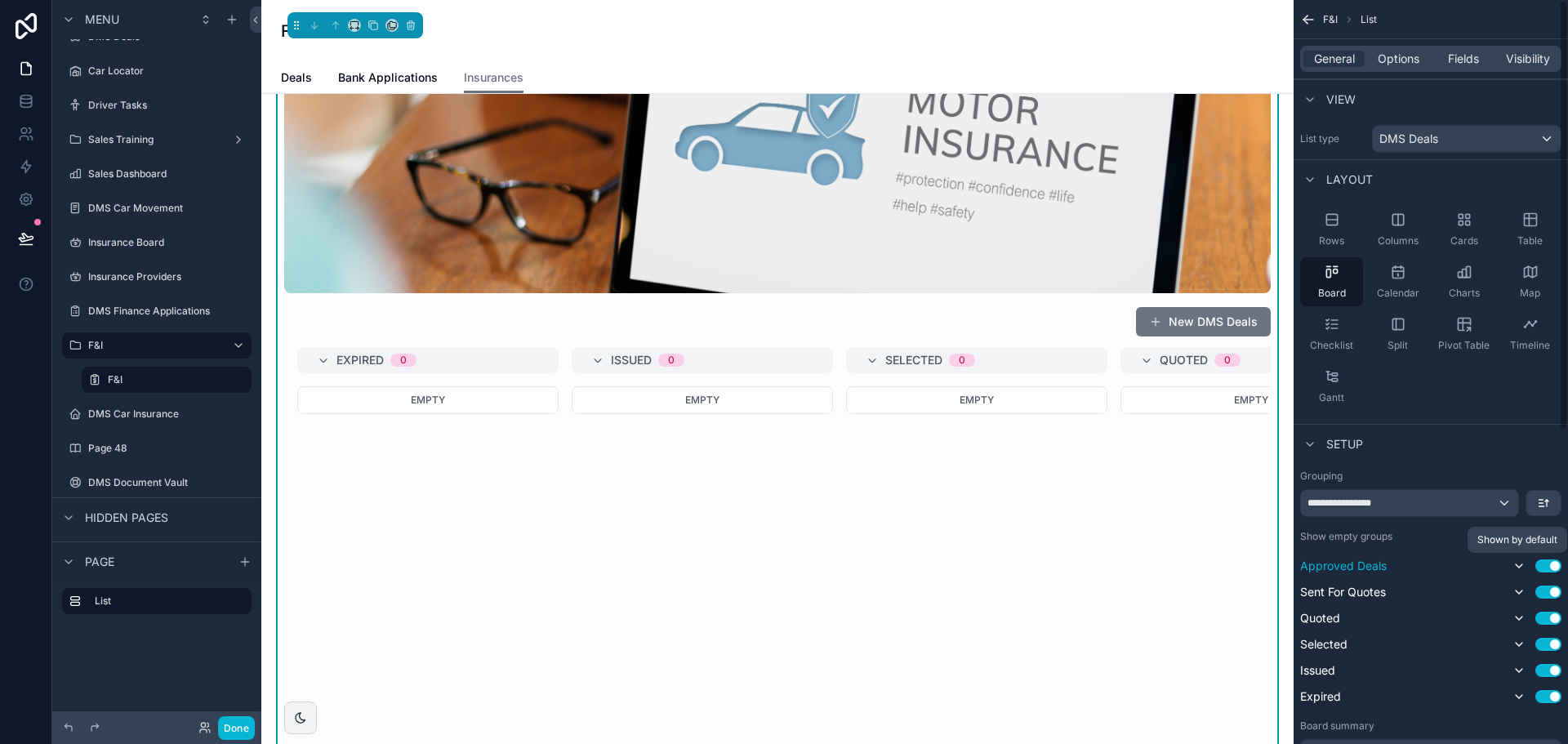
click at [1522, 566] on icon "scrollable content" at bounding box center [1518, 565] width 13 height 13
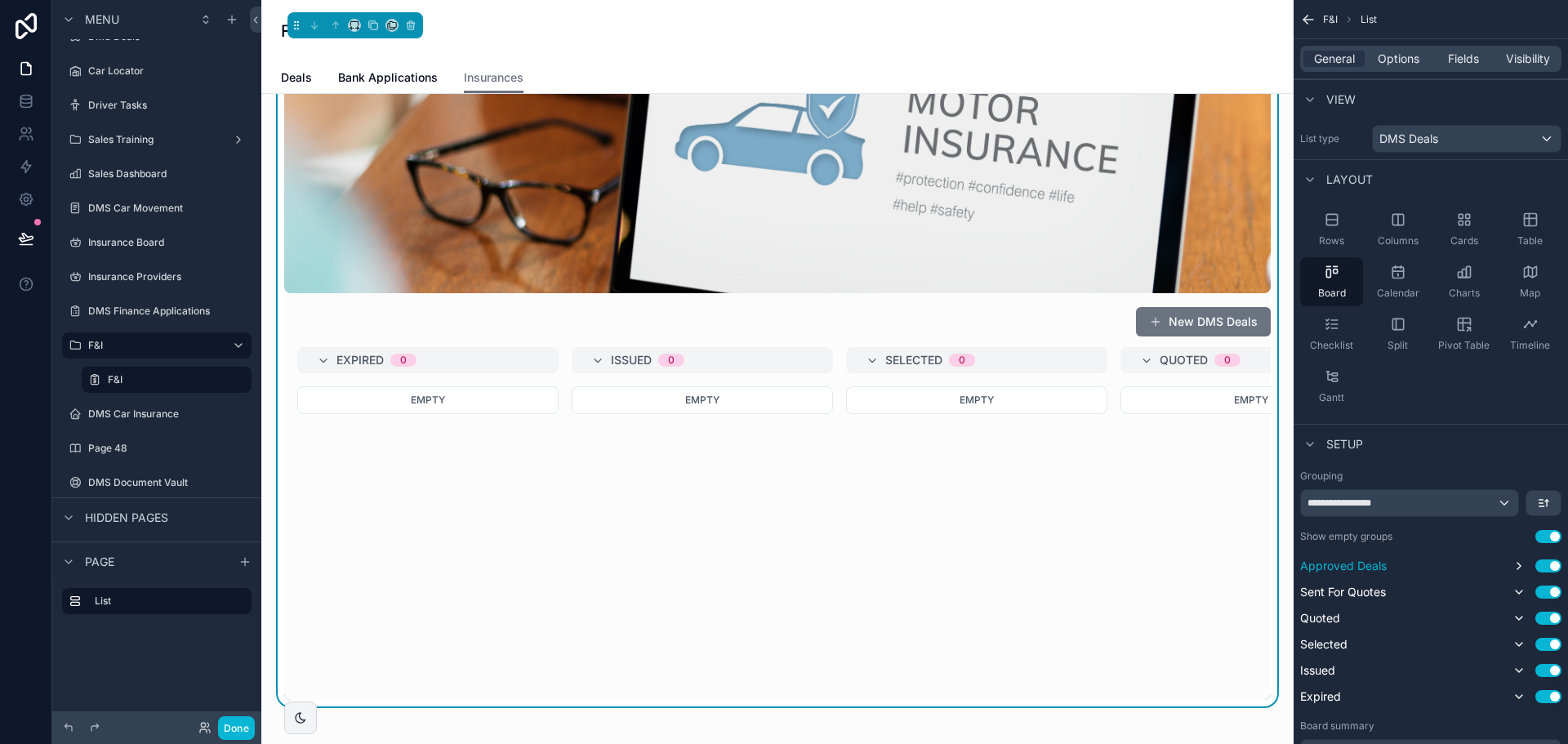
click at [1518, 581] on div "Approved Deals Use setting Sent For Quotes Use setting Quoted Use setting Selec…" at bounding box center [1431, 631] width 262 height 150
click at [1518, 591] on icon "scrollable content" at bounding box center [1518, 591] width 13 height 13
click at [1519, 616] on icon "scrollable content" at bounding box center [1518, 618] width 13 height 13
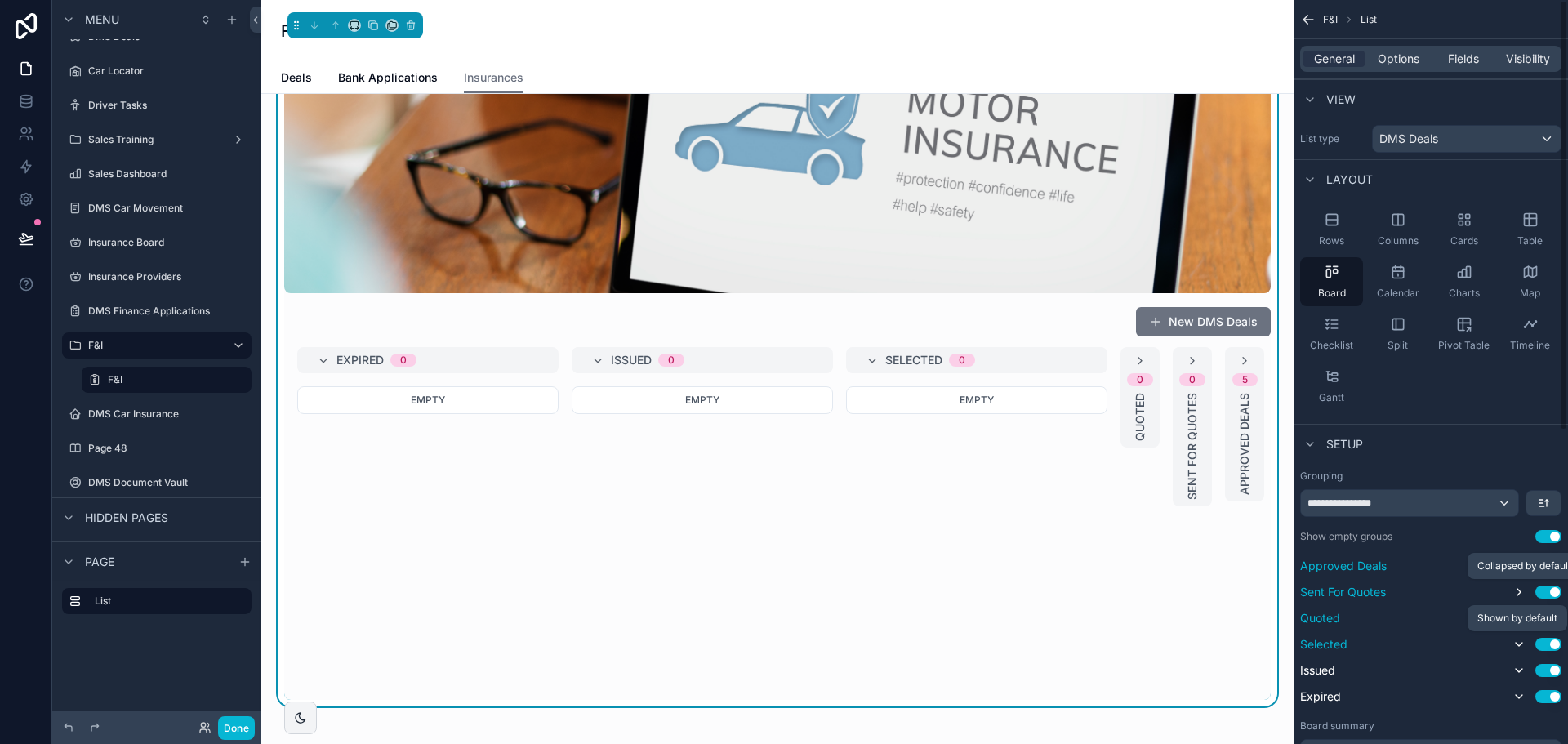
click at [1521, 647] on icon "scrollable content" at bounding box center [1518, 644] width 13 height 13
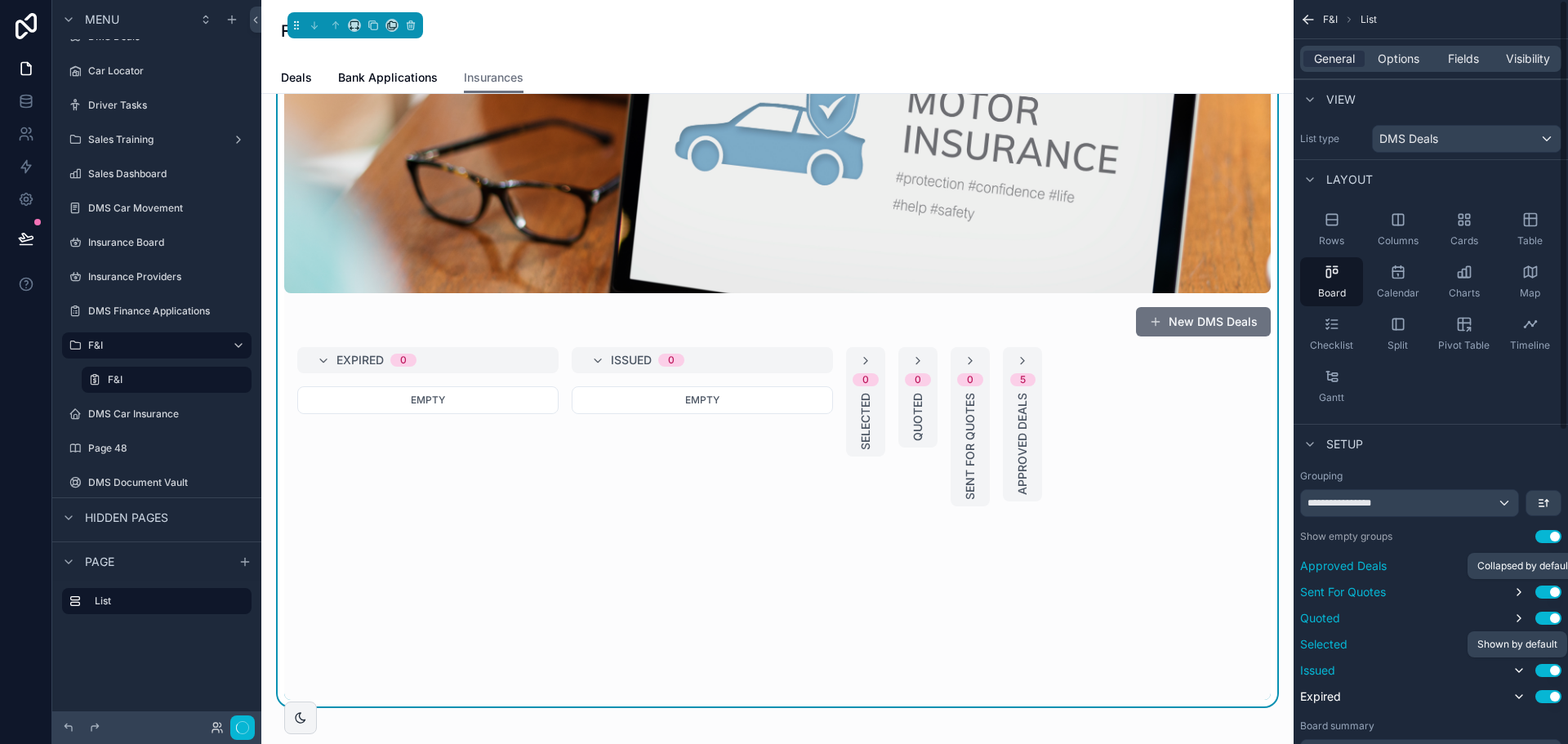
click at [1521, 679] on button "scrollable content" at bounding box center [1519, 671] width 20 height 20
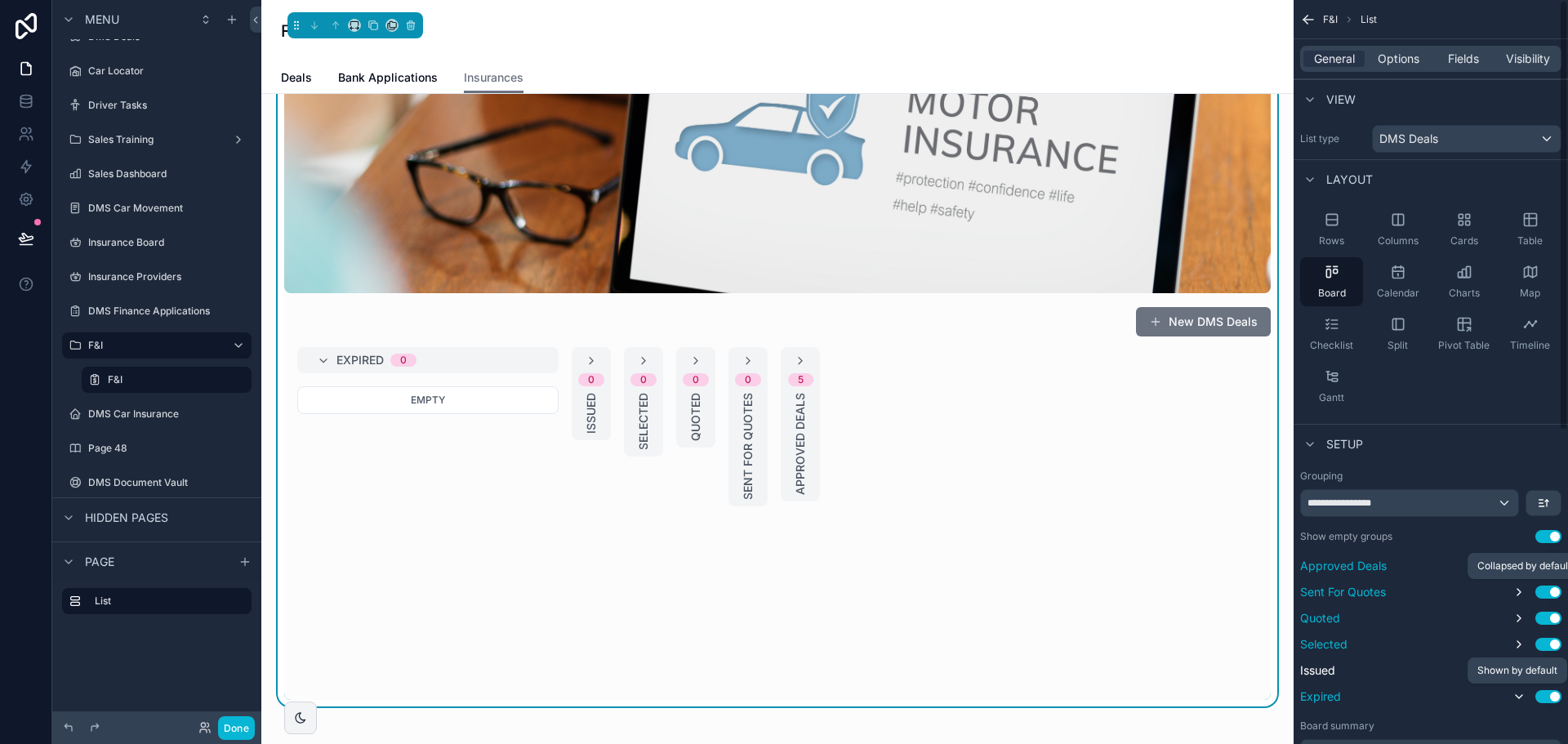
click at [1519, 695] on icon "scrollable content" at bounding box center [1518, 696] width 13 height 13
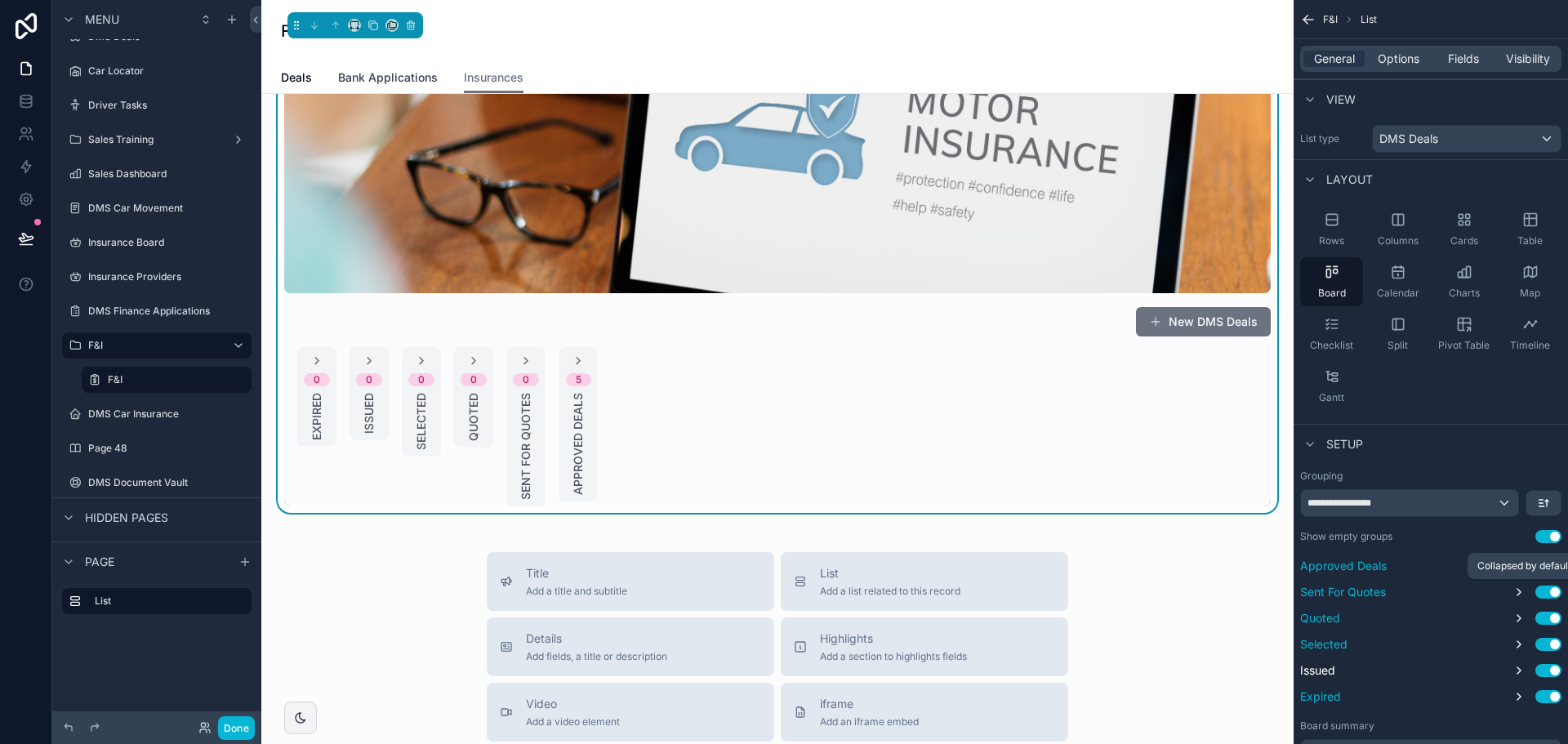
click at [414, 79] on span "Bank Applications" at bounding box center [389, 78] width 100 height 16
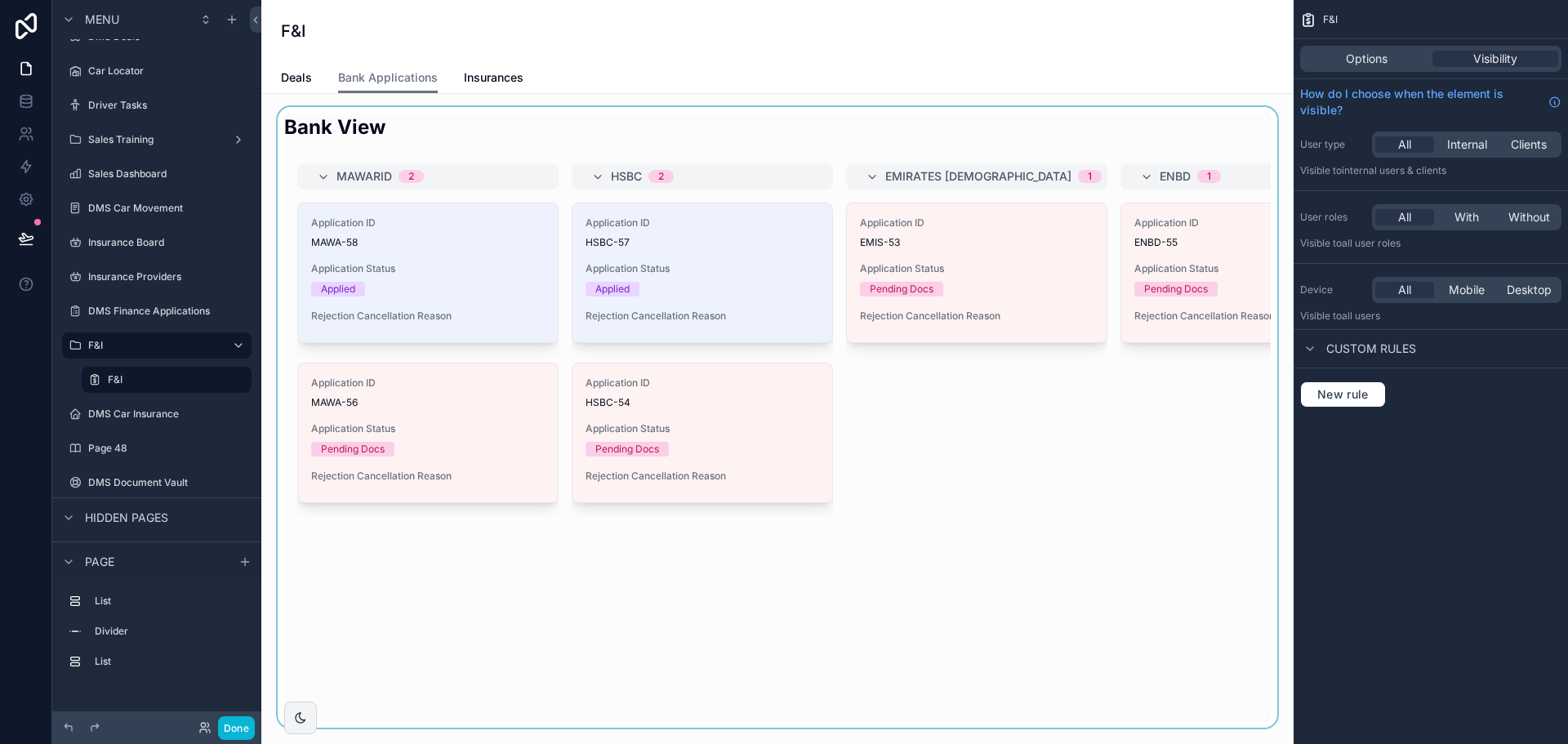
click at [454, 303] on div "scrollable content" at bounding box center [777, 417] width 1006 height 621
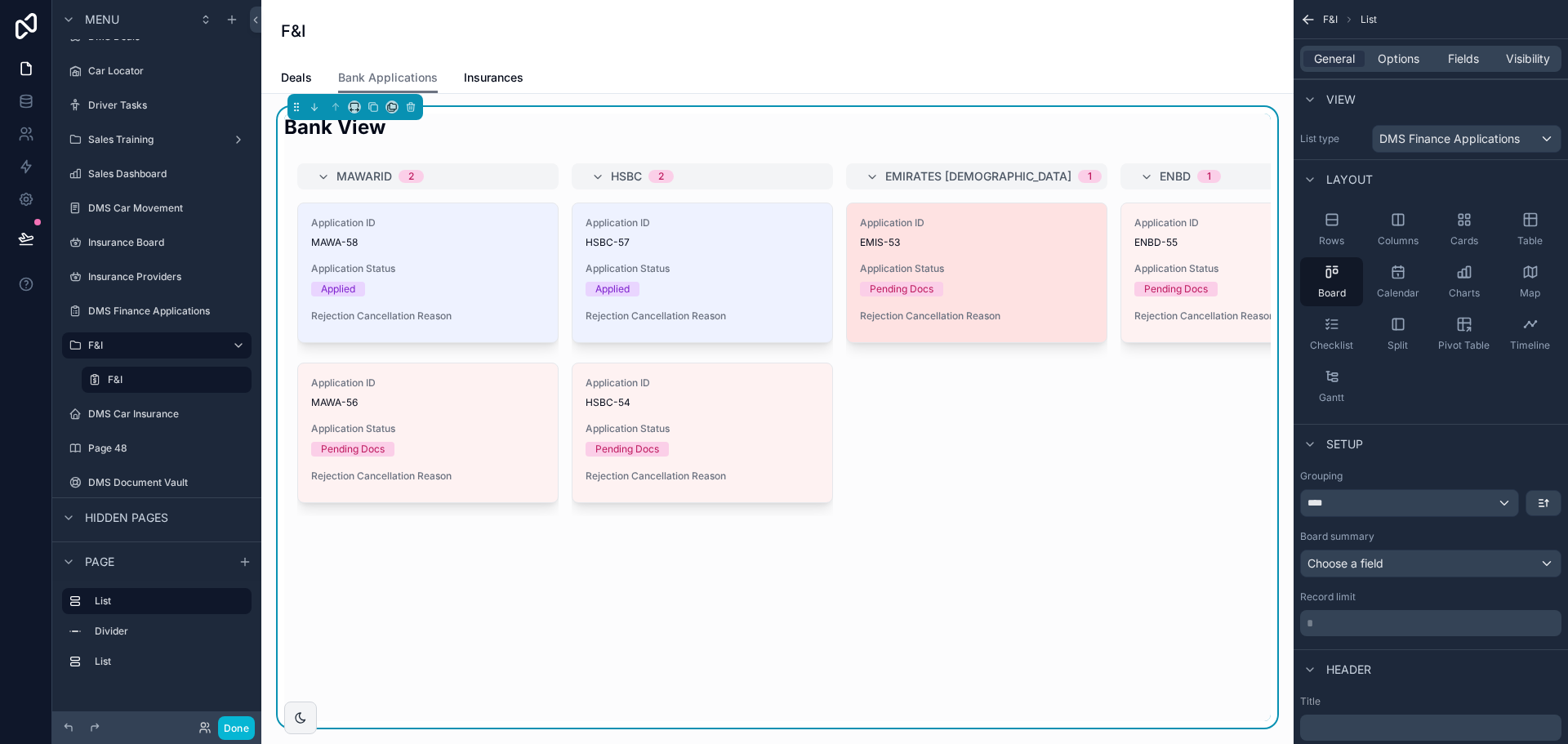
click at [990, 276] on div "Application Status Pending Docs" at bounding box center [977, 280] width 234 height 34
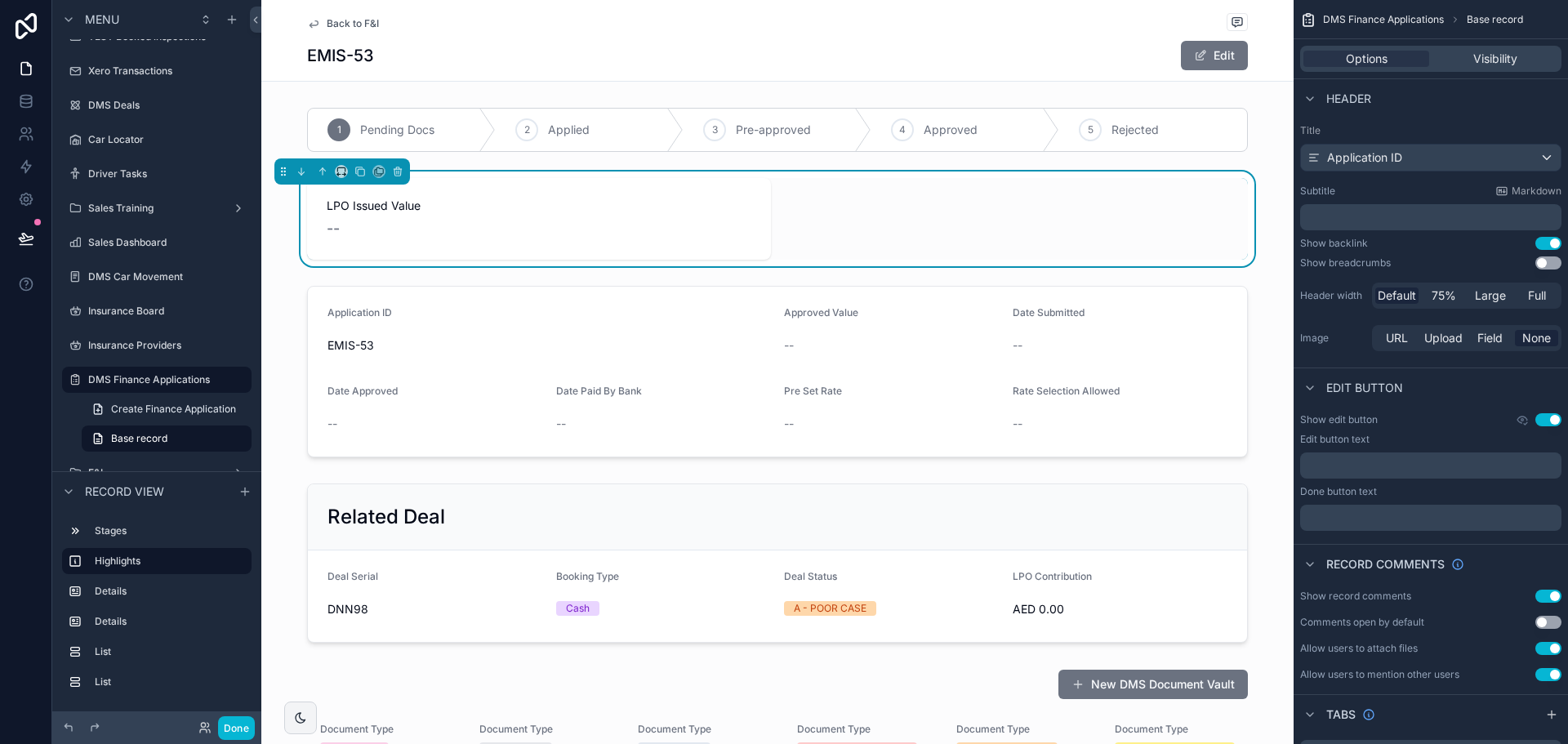
click at [346, 24] on span "Back to F&I" at bounding box center [353, 23] width 52 height 13
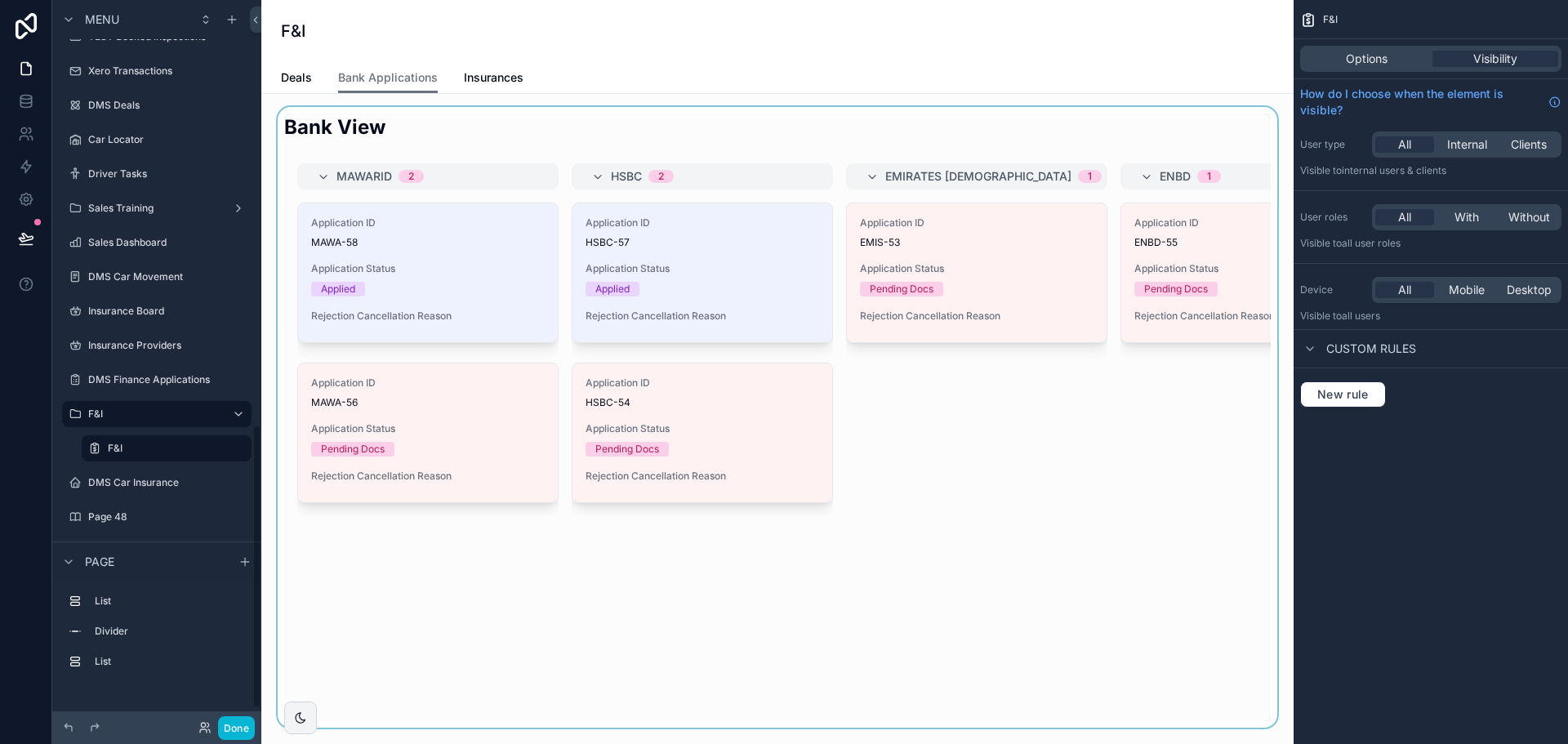
scroll to position [1086, 0]
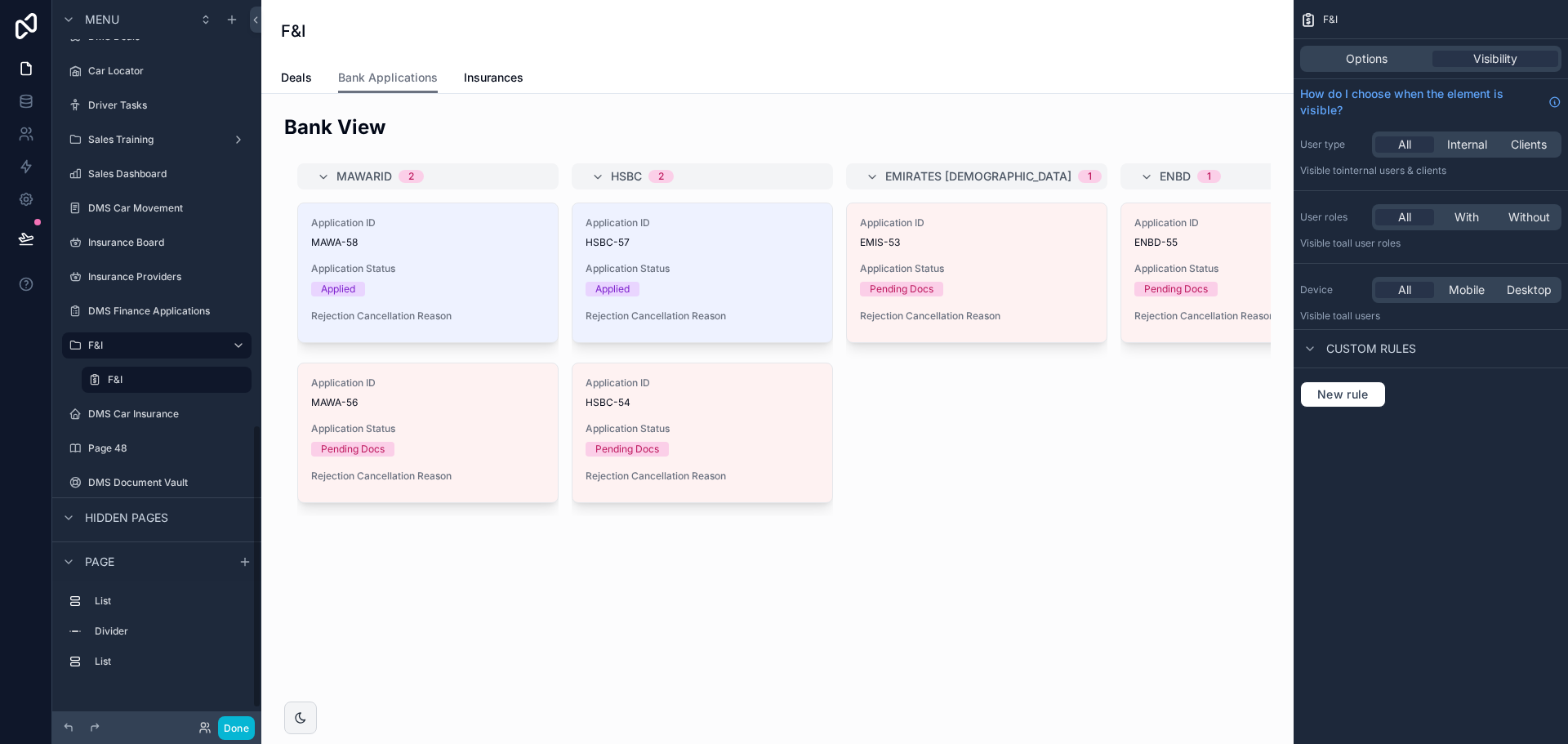
click at [460, 65] on div "Deals Bank Applications Insurances" at bounding box center [777, 77] width 993 height 31
click at [479, 88] on link "Insurances" at bounding box center [493, 79] width 60 height 33
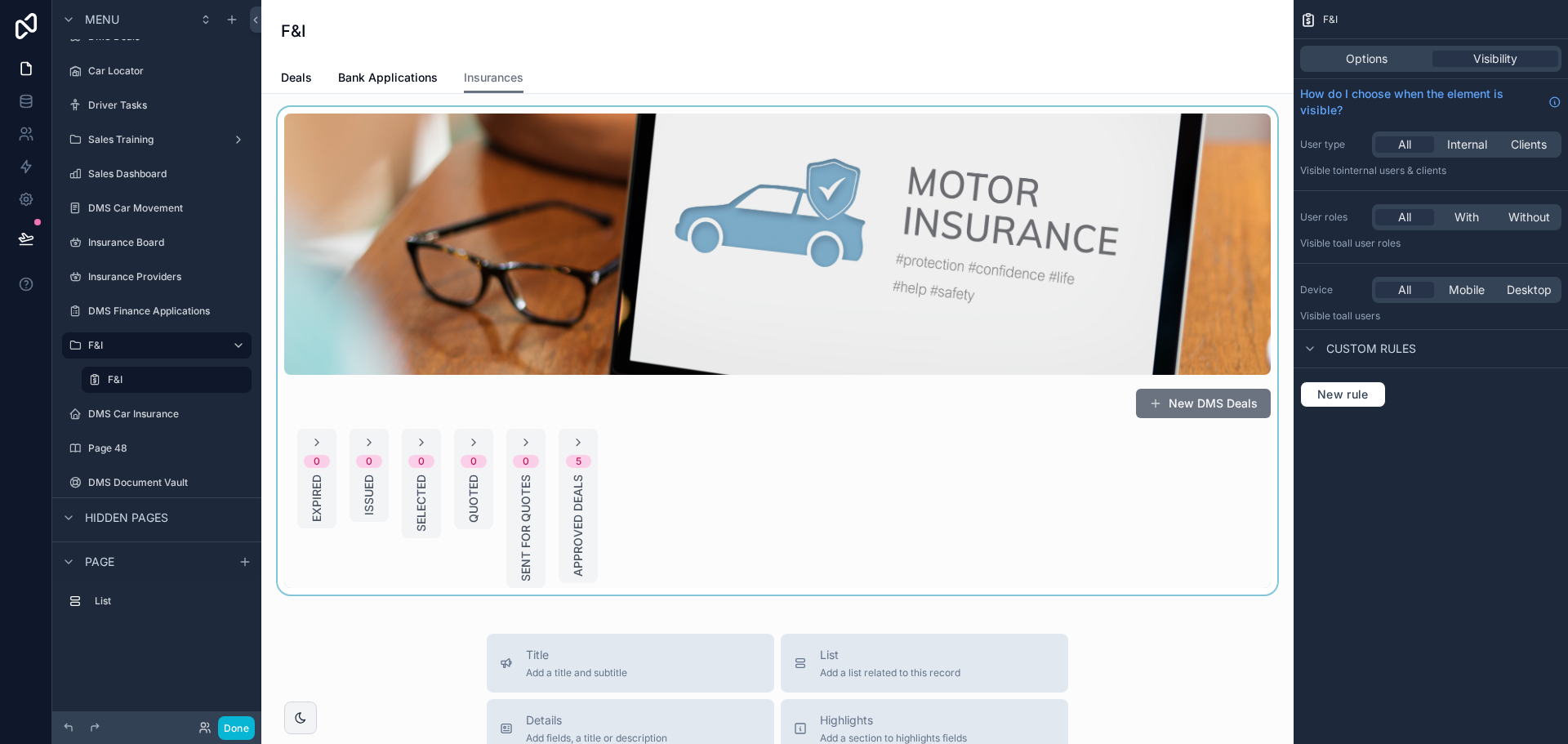
click at [365, 540] on div "scrollable content" at bounding box center [777, 351] width 1006 height 487
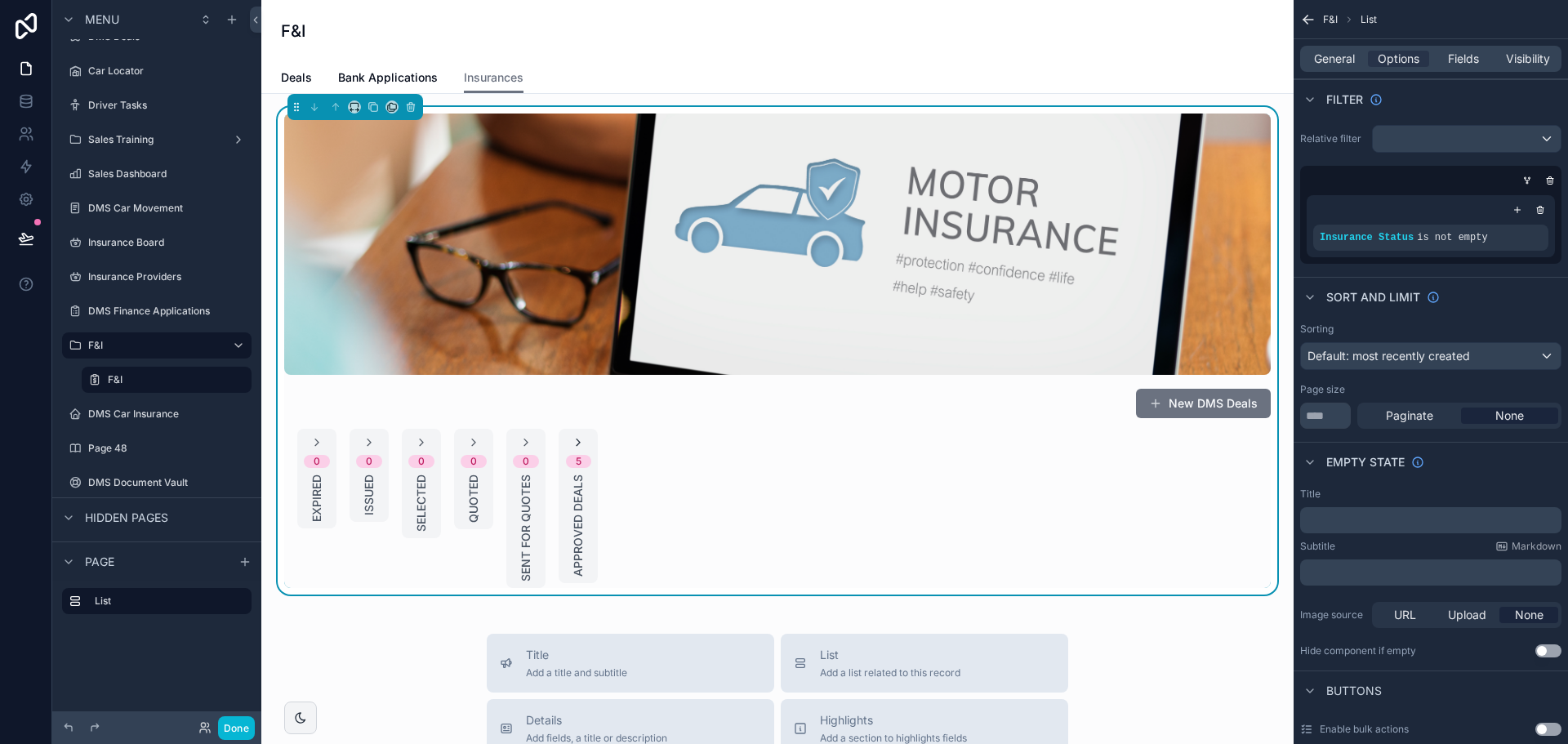
click at [577, 437] on icon "scrollable content" at bounding box center [577, 442] width 13 height 13
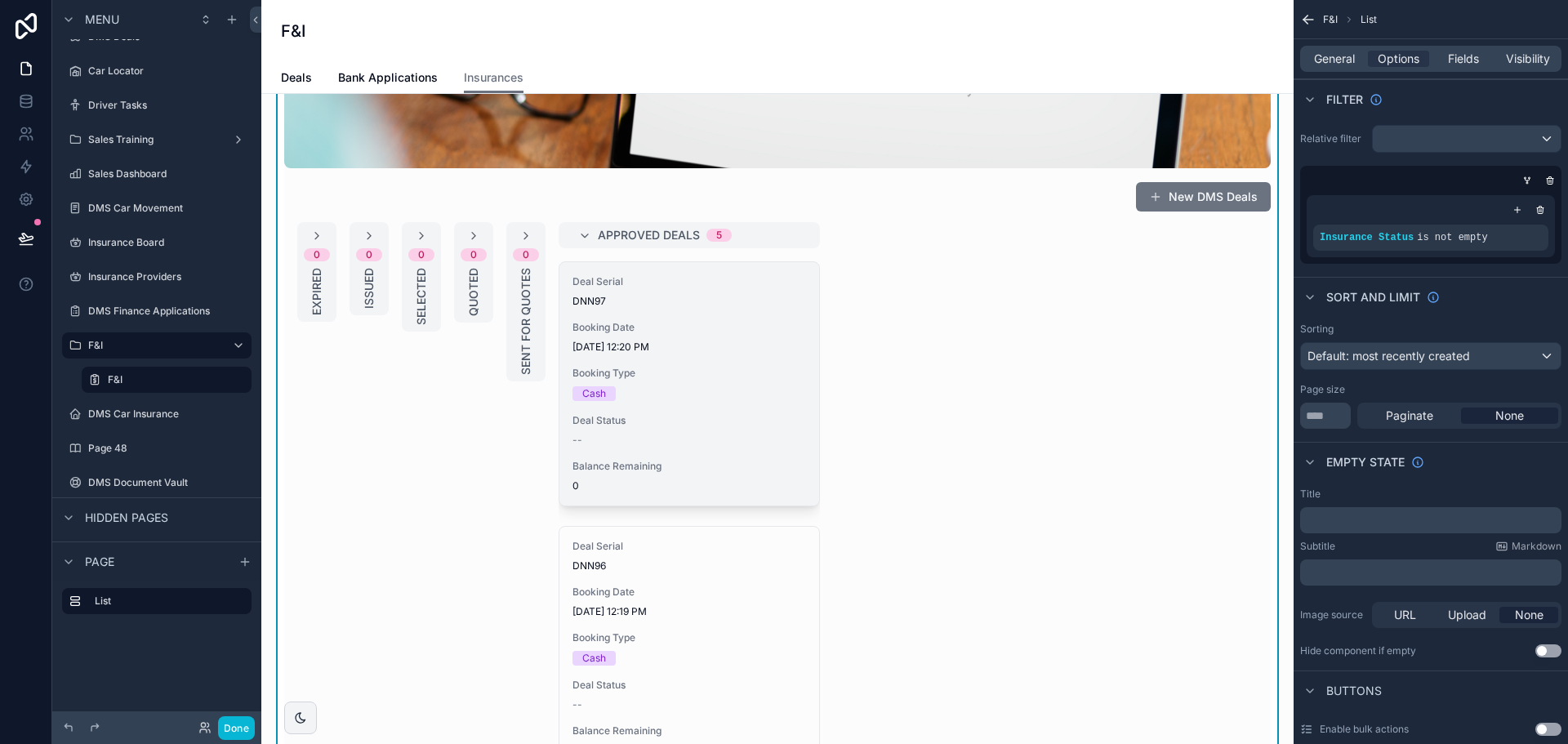
scroll to position [164, 0]
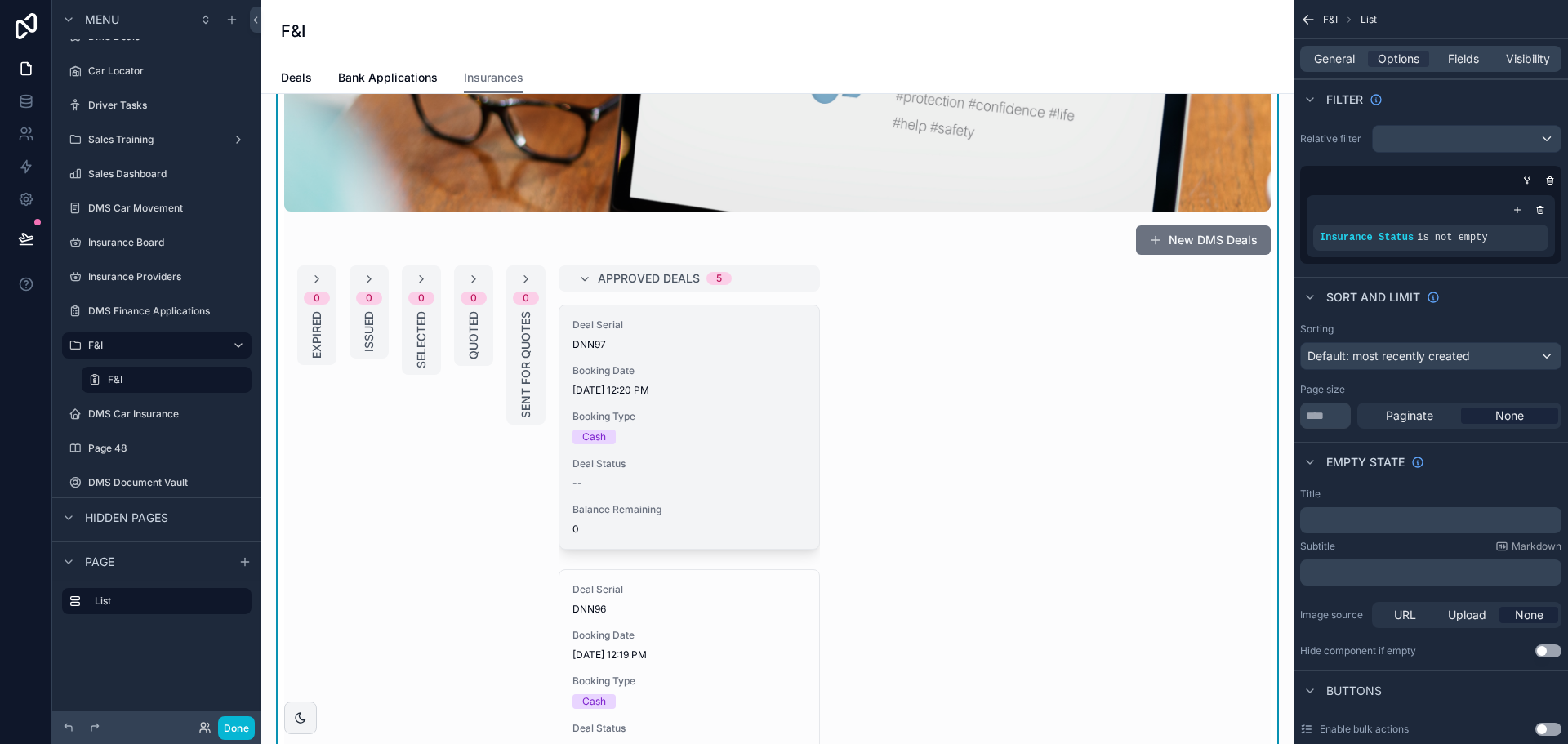
click at [653, 378] on div "Booking Date 9/1/2025 12:20 PM" at bounding box center [689, 380] width 234 height 33
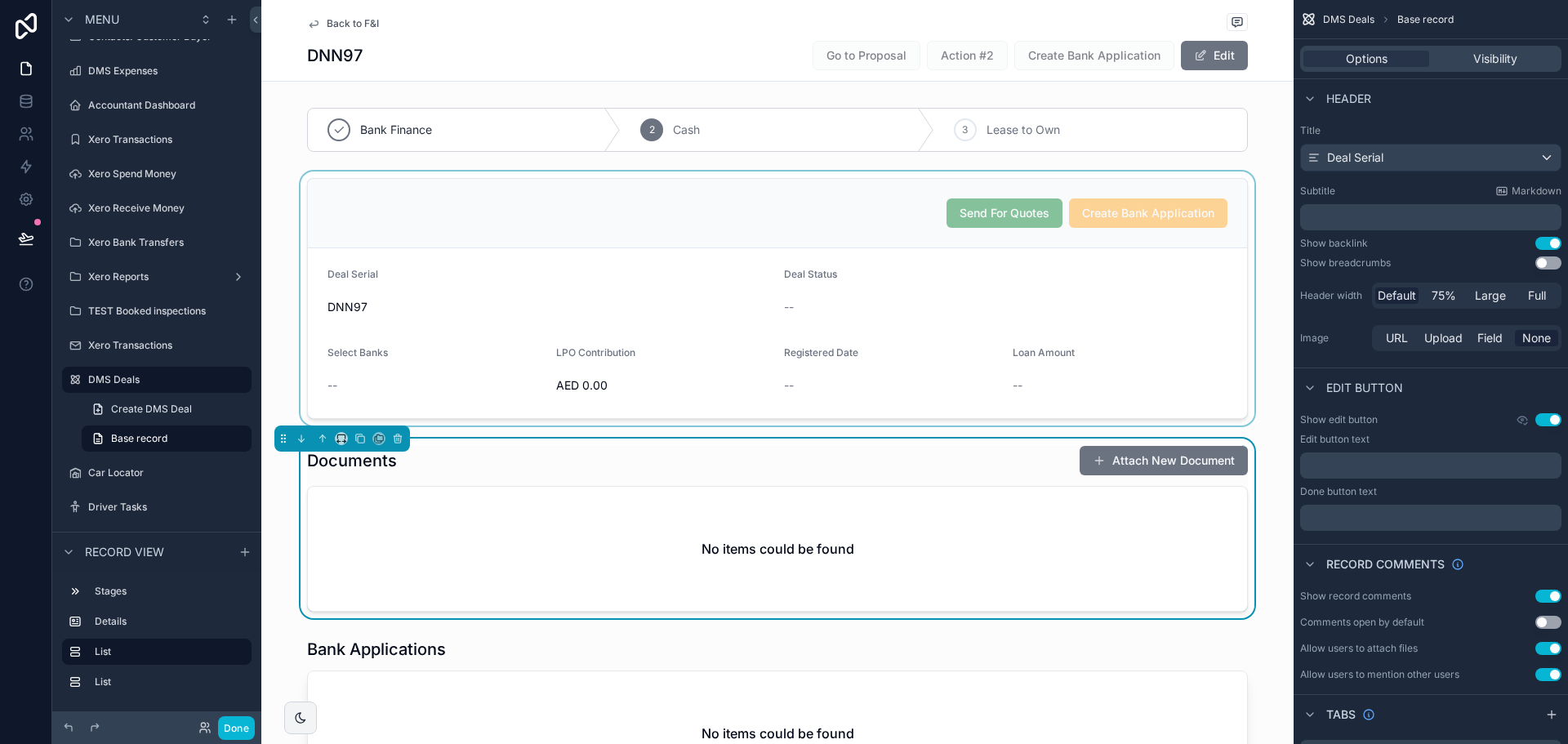
click at [989, 218] on div "scrollable content" at bounding box center [778, 299] width 1033 height 254
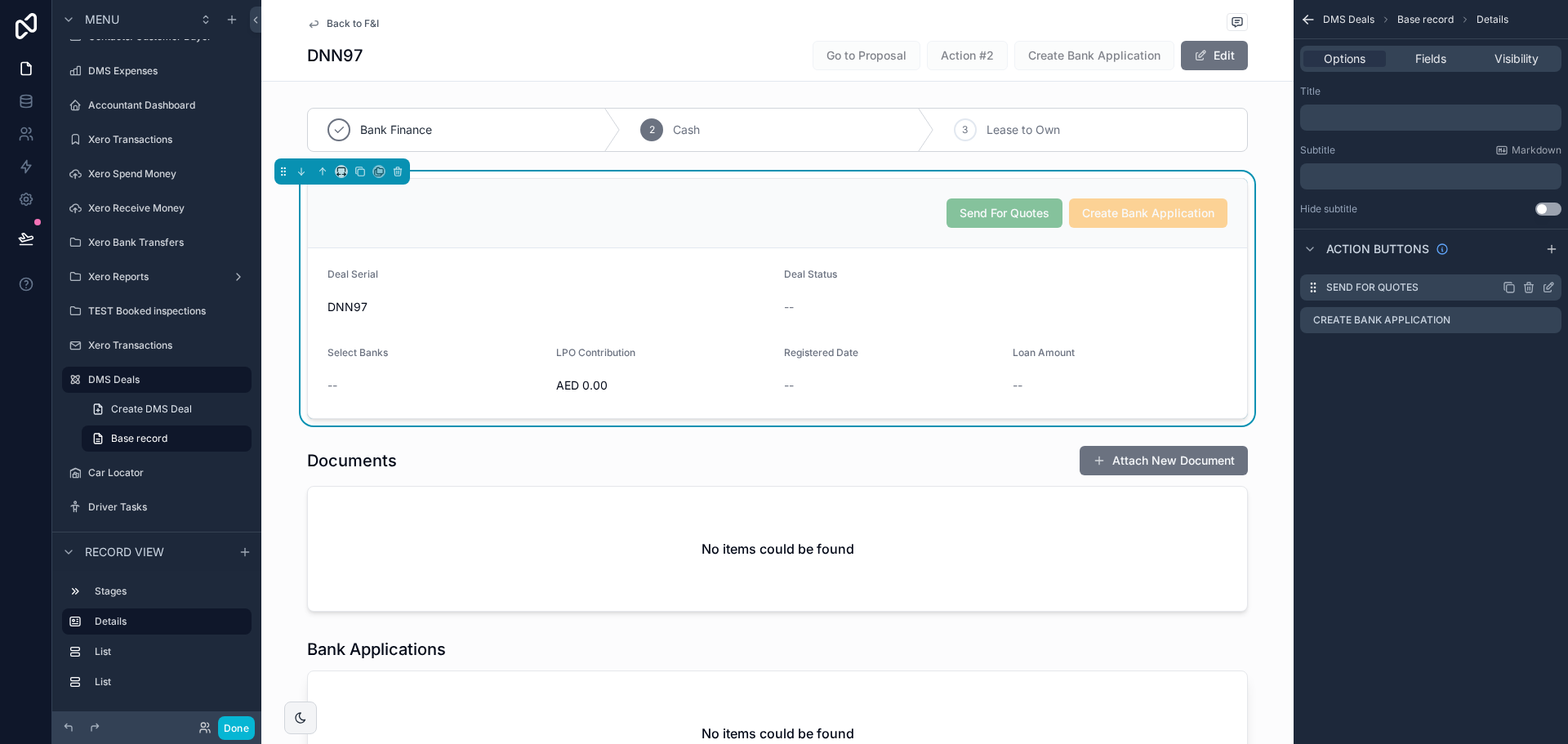
click at [1550, 290] on icon "scrollable content" at bounding box center [1548, 287] width 13 height 13
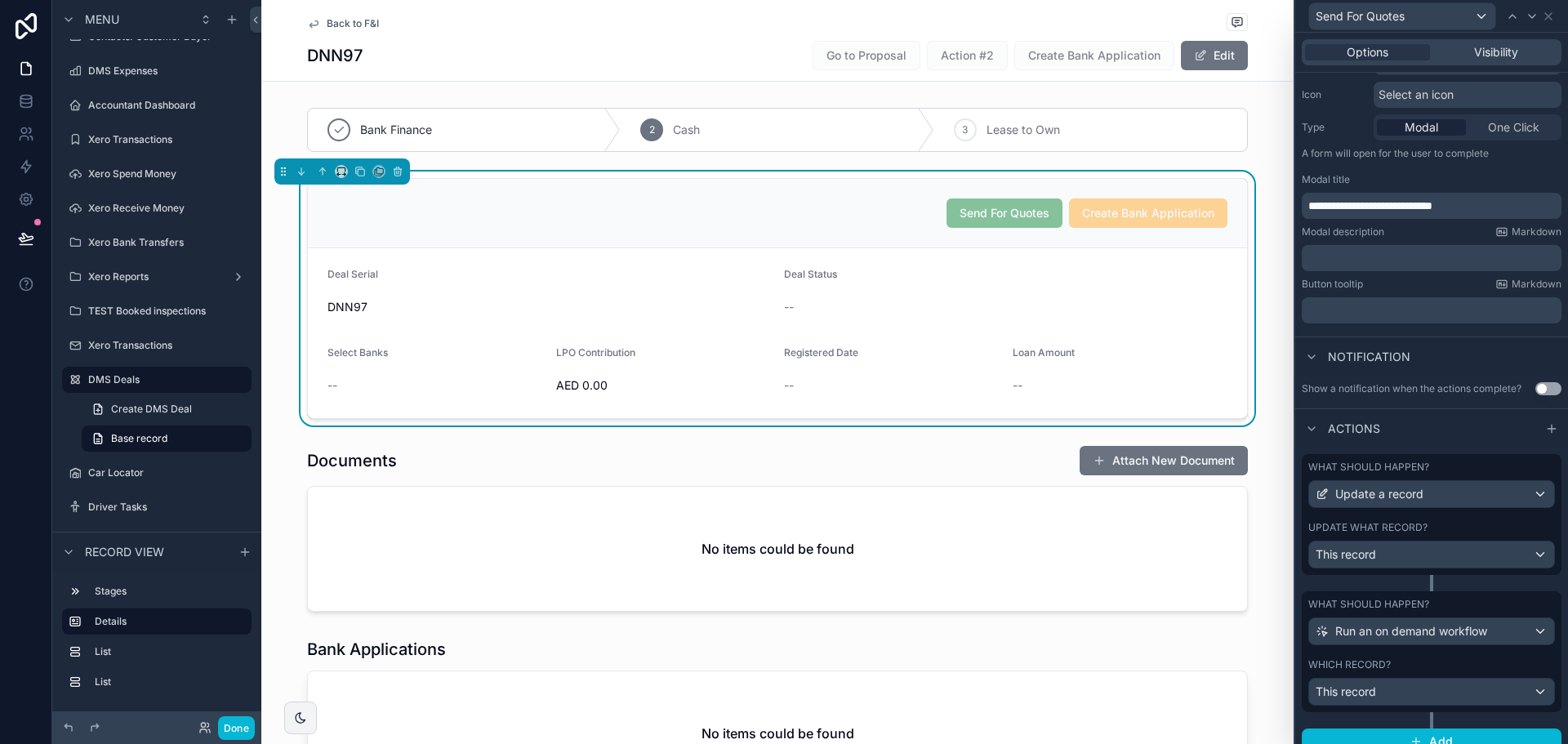
scroll to position [180, 0]
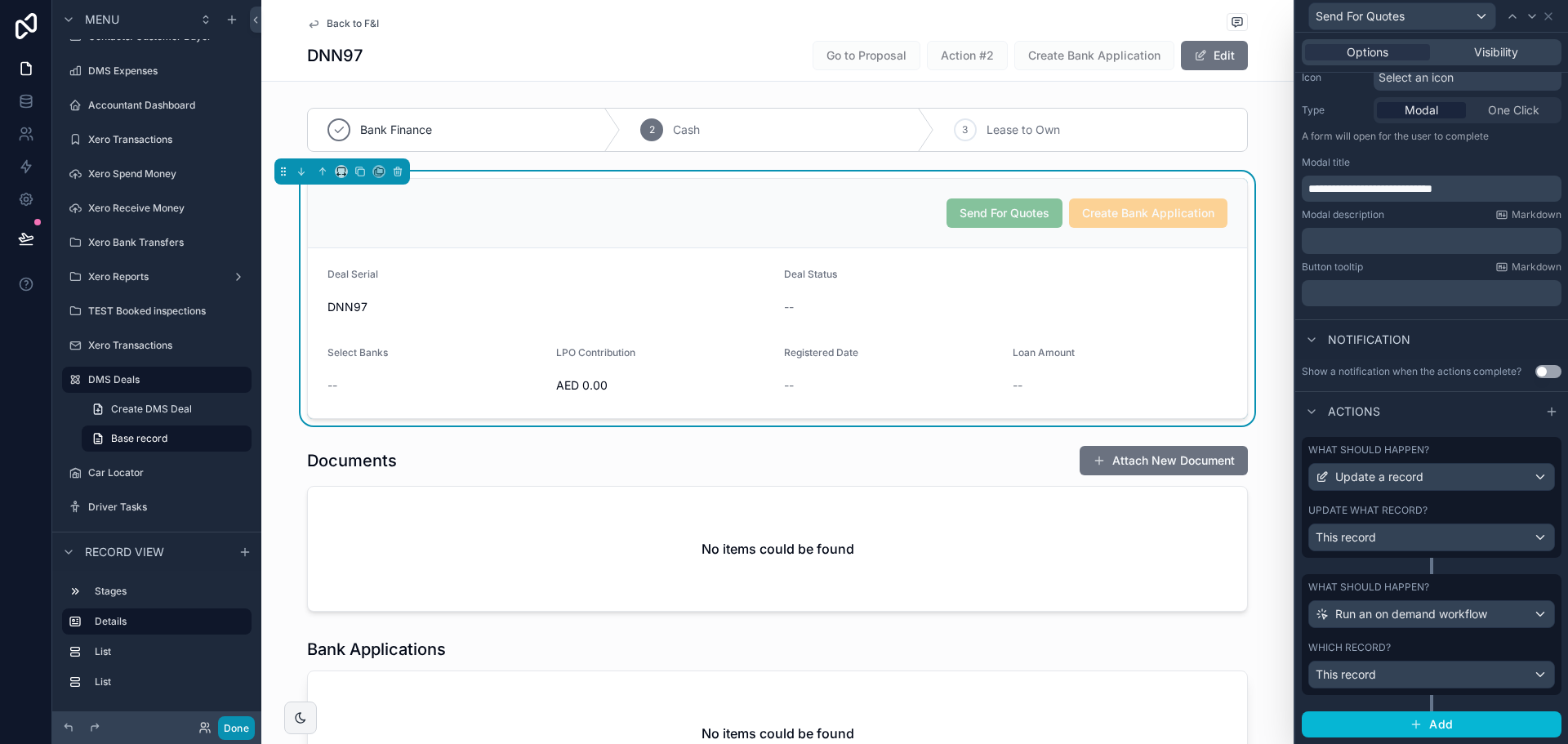
click at [239, 726] on button "Done" at bounding box center [236, 728] width 37 height 24
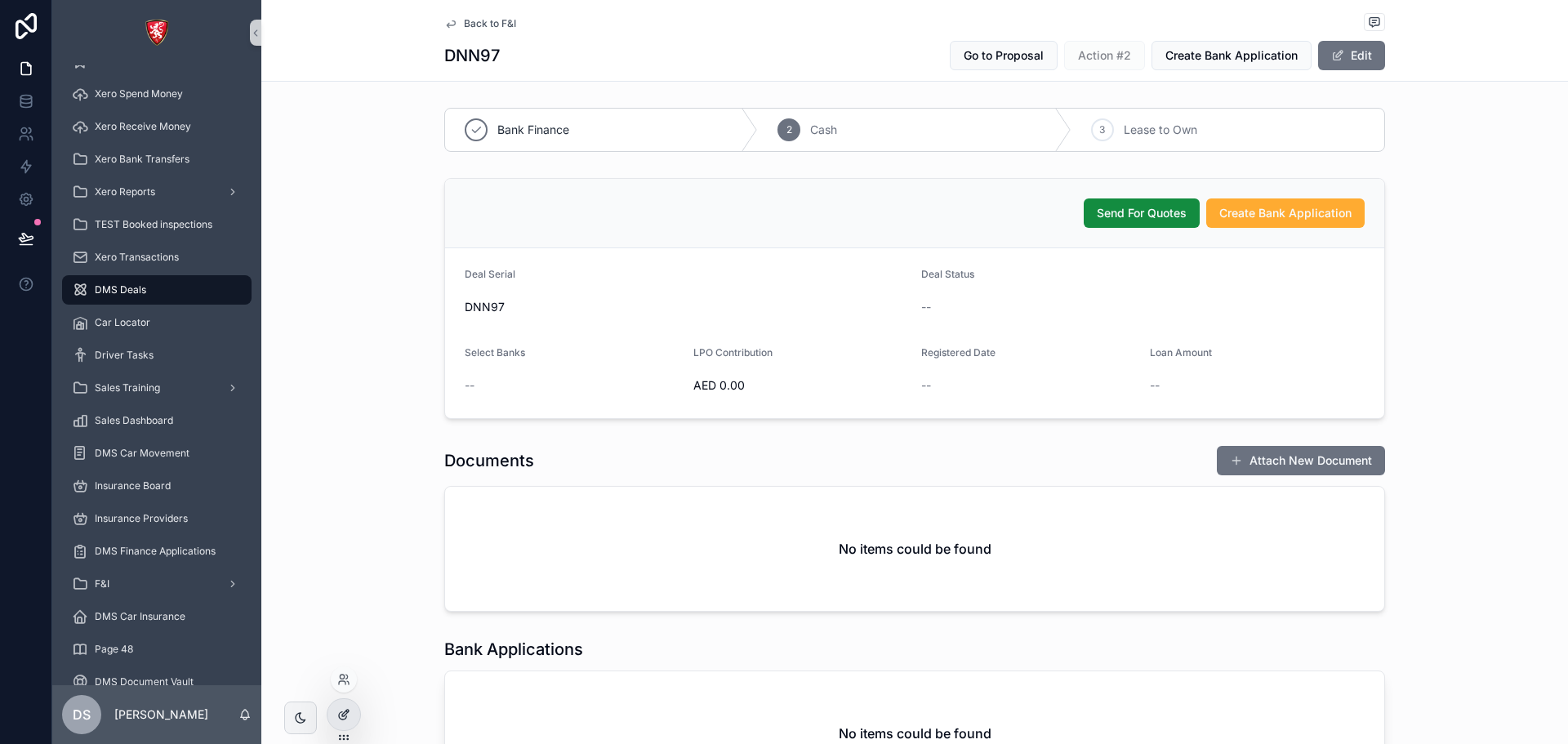
click at [343, 711] on icon at bounding box center [344, 714] width 13 height 13
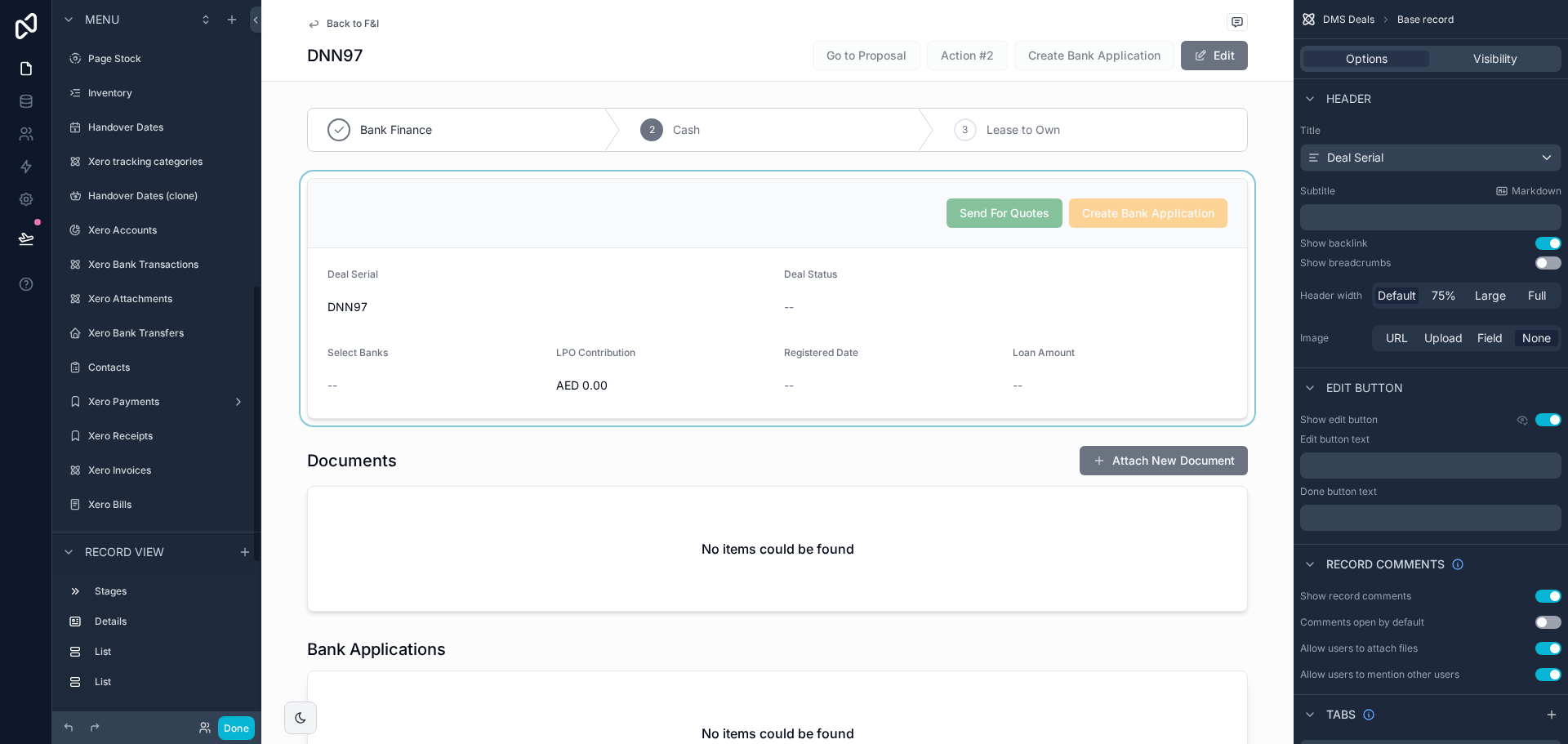
scroll to position [742, 0]
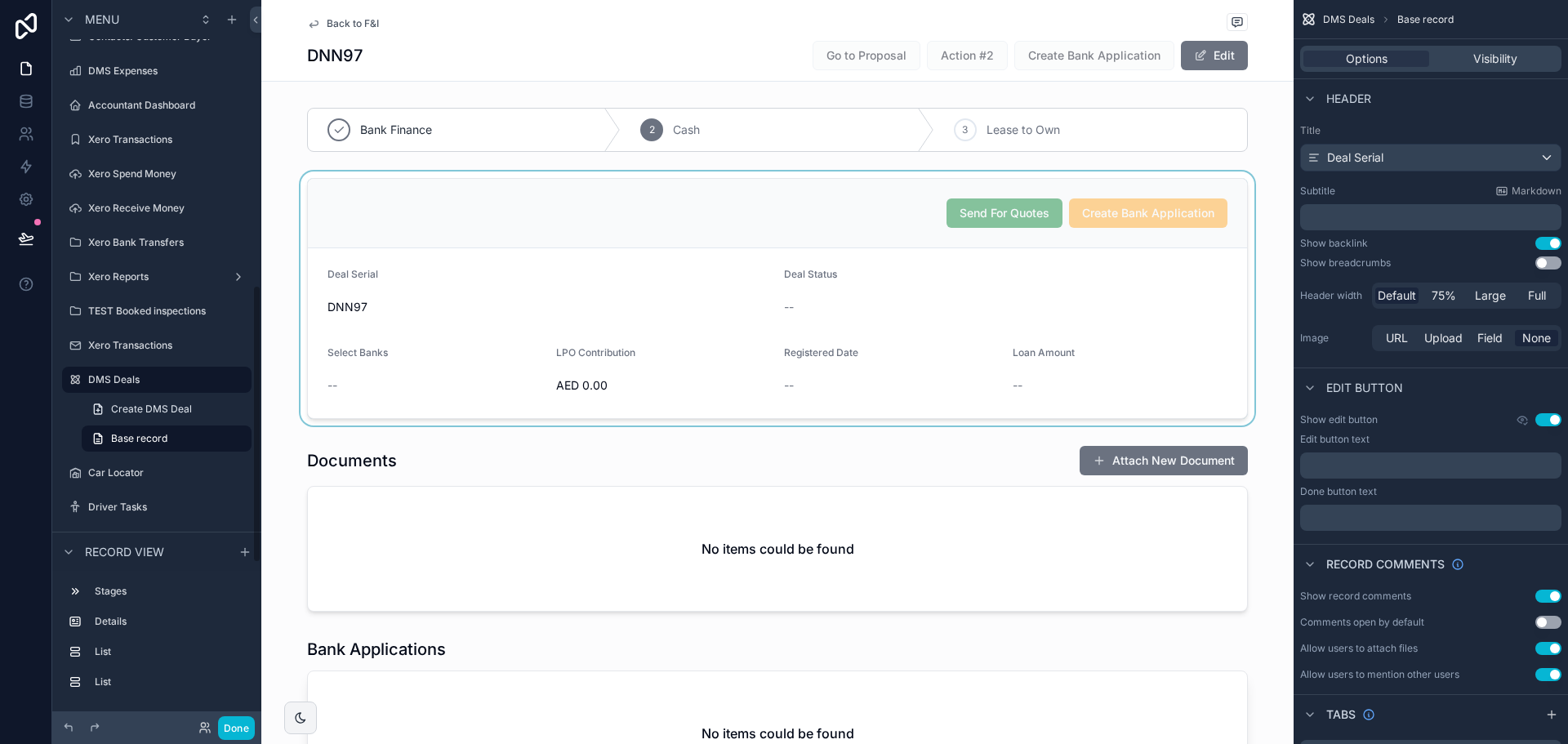
click at [816, 212] on div "scrollable content" at bounding box center [778, 299] width 1033 height 254
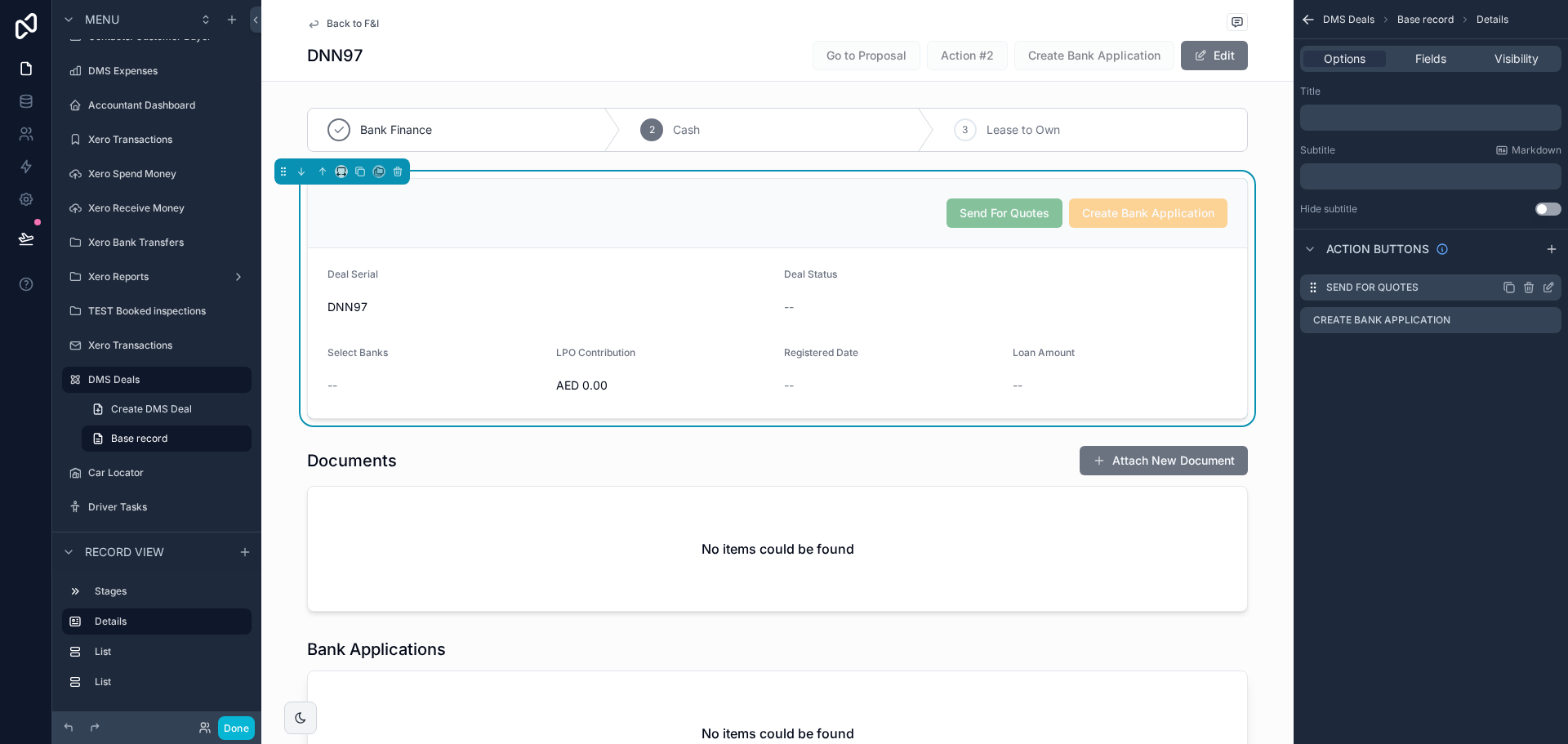
click at [1552, 289] on icon "scrollable content" at bounding box center [1548, 287] width 13 height 13
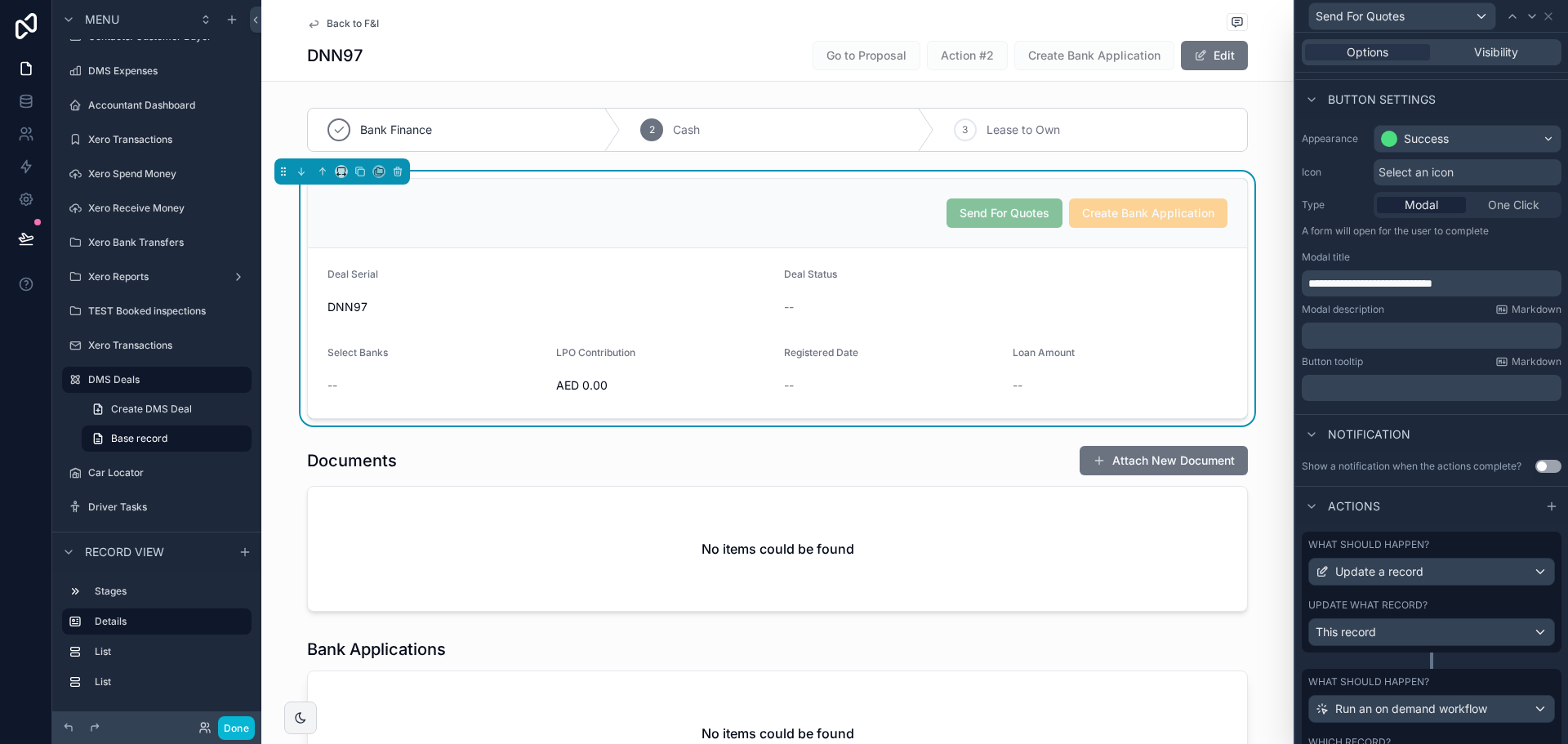
scroll to position [180, 0]
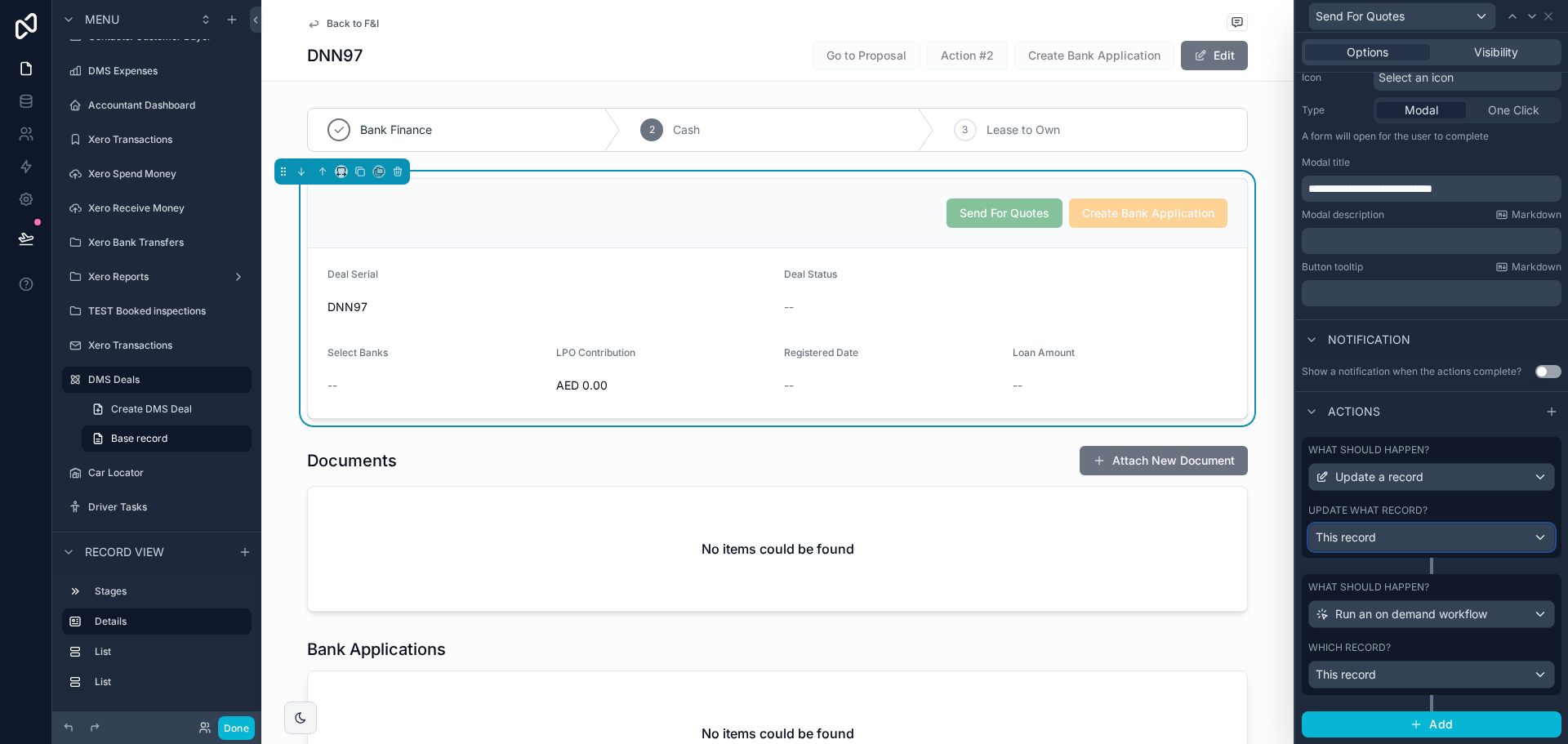
click at [1344, 537] on span "This record" at bounding box center [1345, 537] width 61 height 16
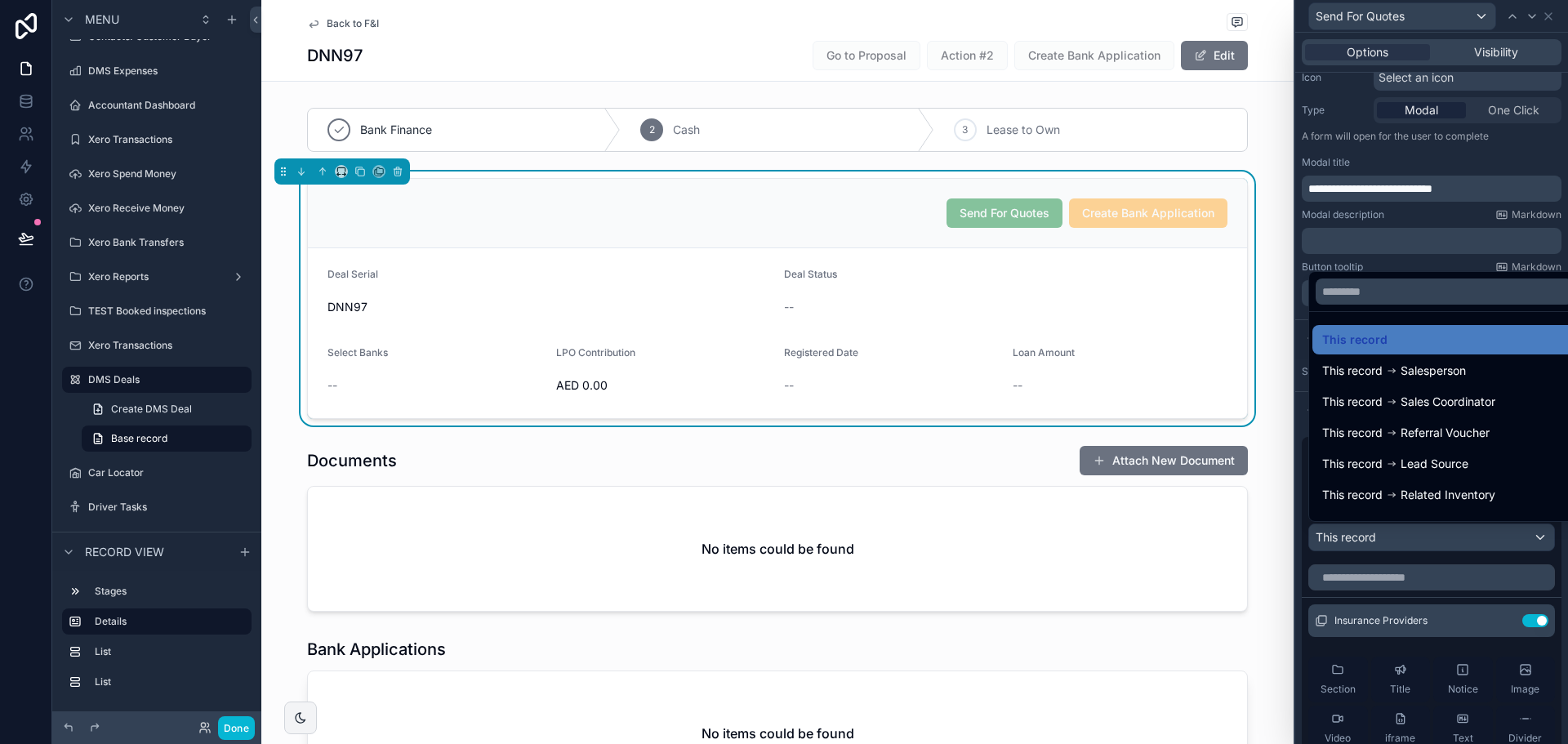
click at [1342, 561] on div at bounding box center [1431, 372] width 273 height 744
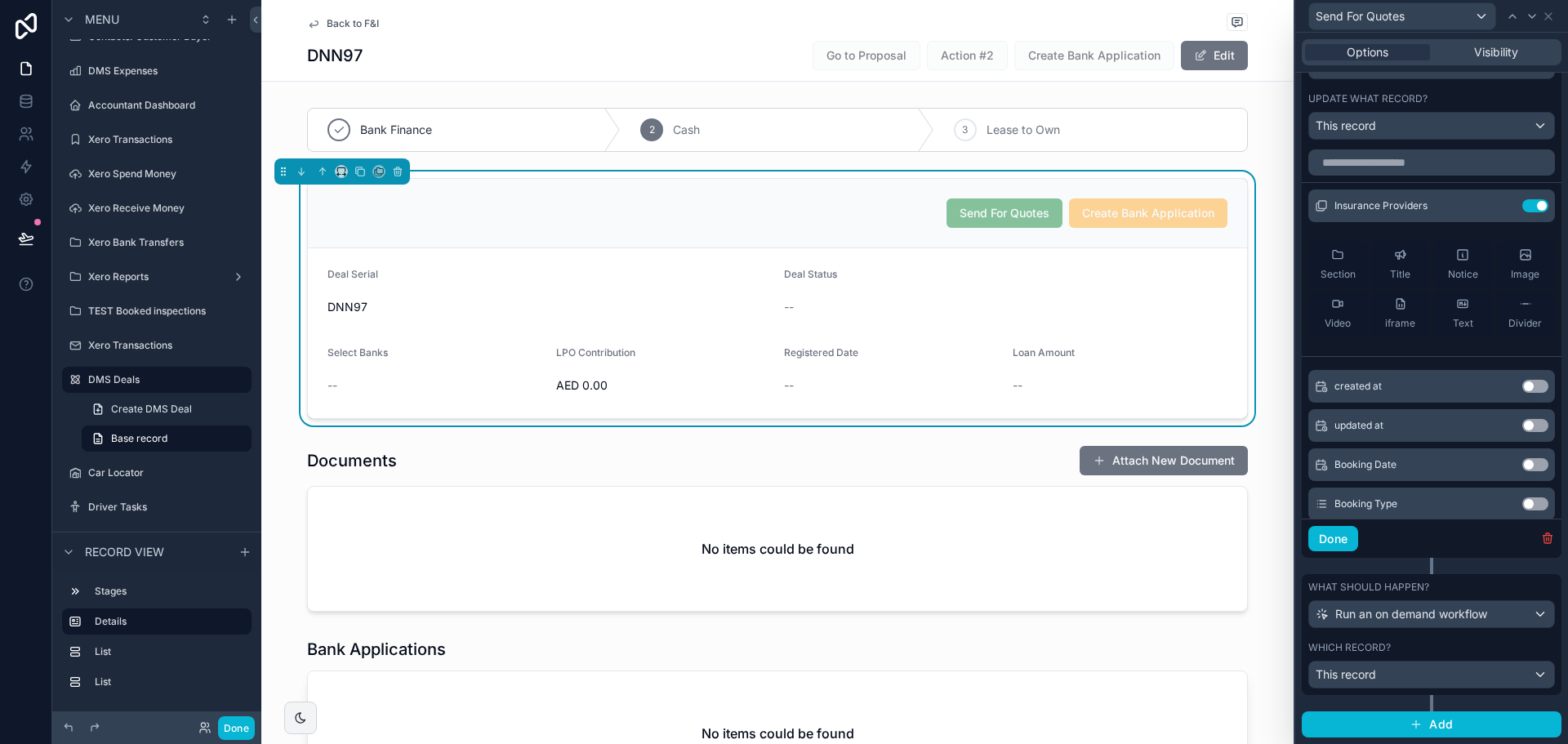
scroll to position [0, 0]
click at [1496, 209] on icon at bounding box center [1502, 209] width 13 height 13
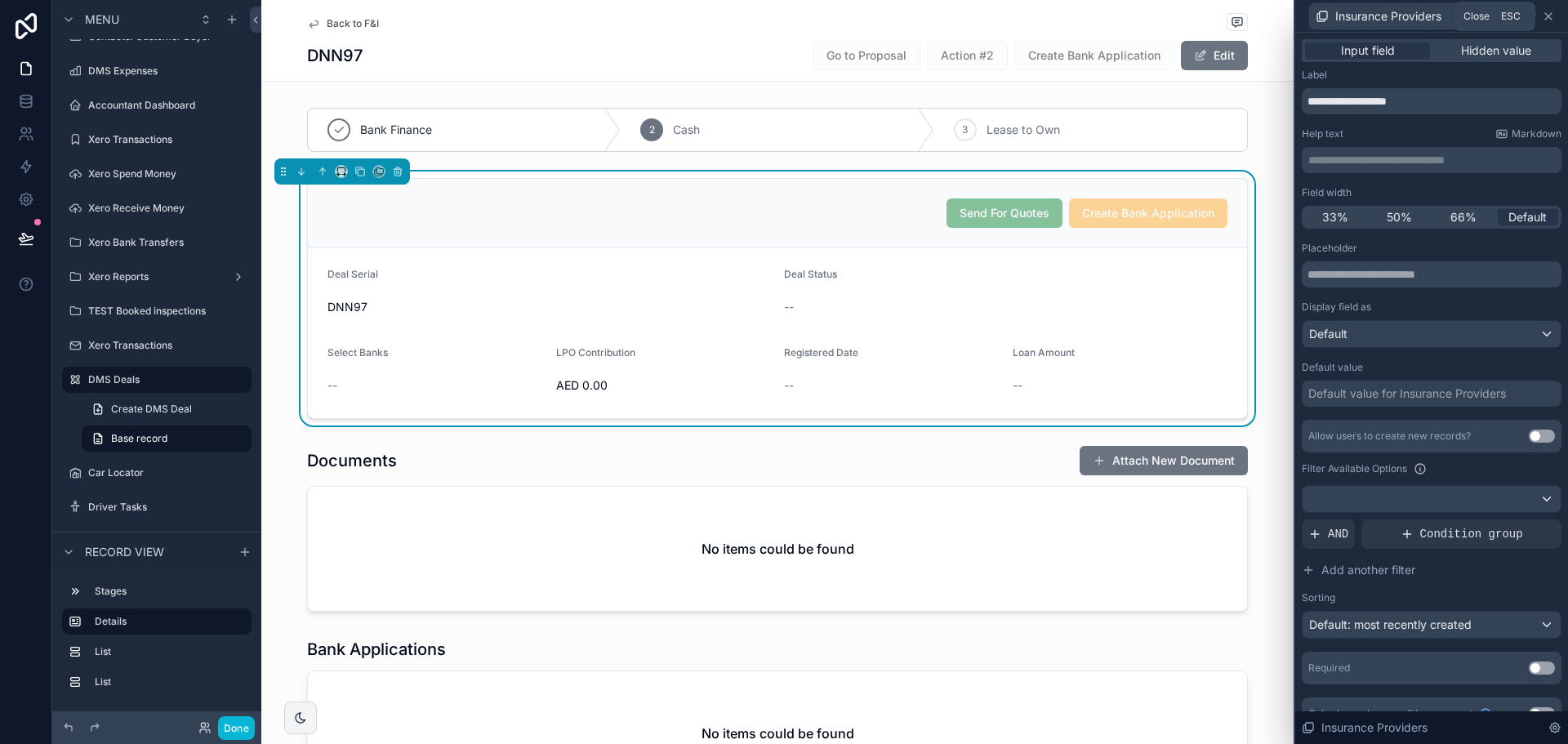
click at [1549, 12] on icon at bounding box center [1548, 16] width 13 height 13
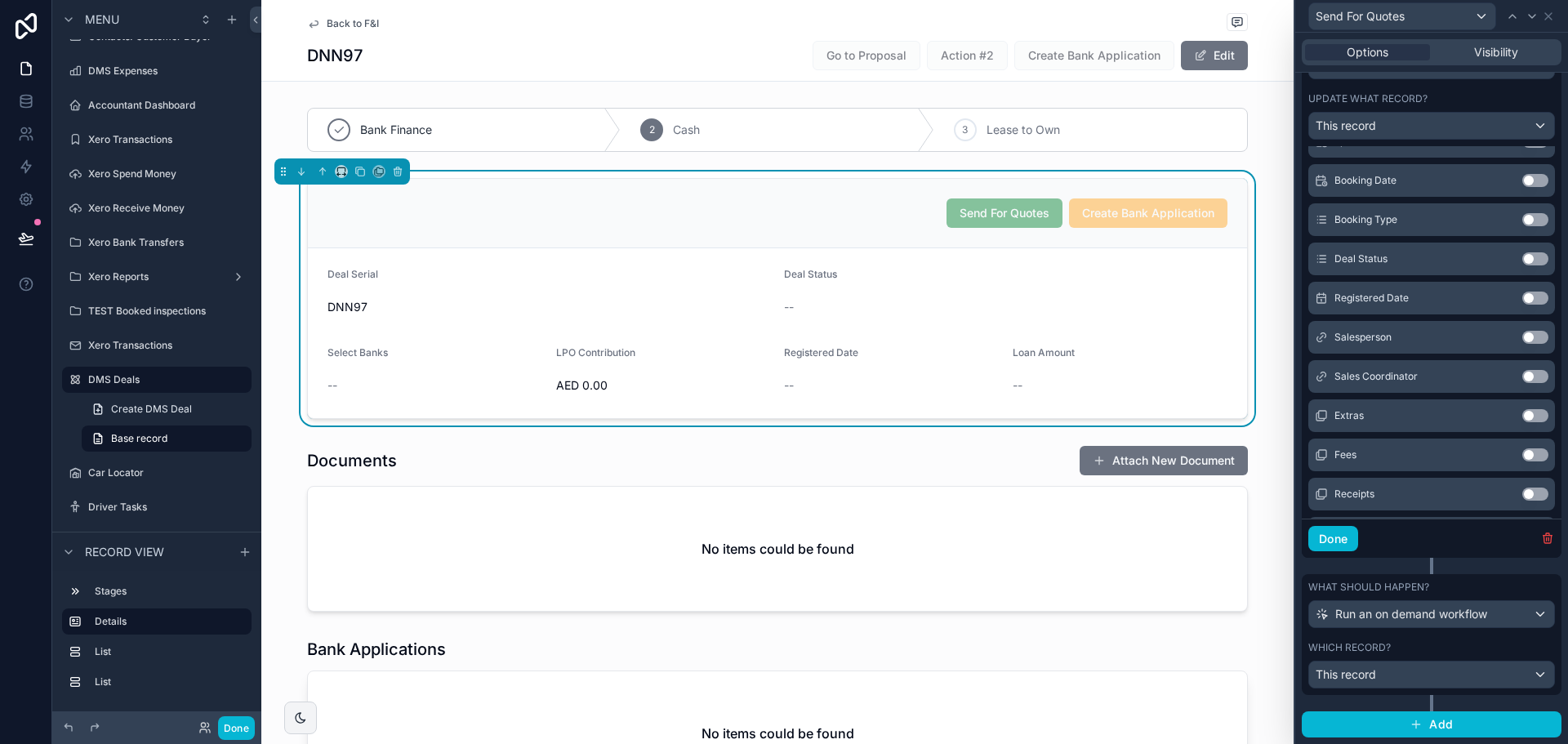
scroll to position [327, 0]
click at [1416, 647] on div "Which record?" at bounding box center [1431, 647] width 247 height 13
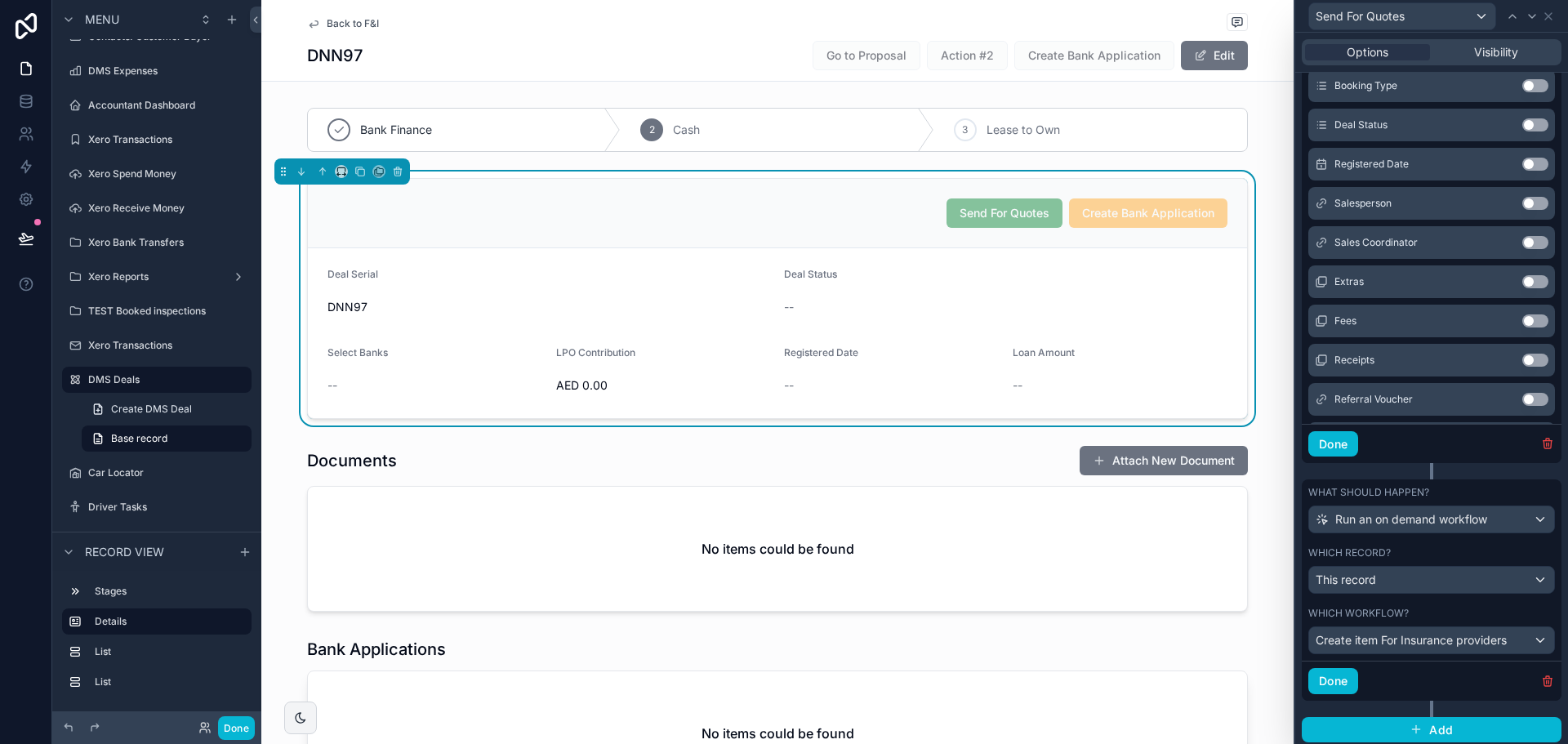
scroll to position [691, 0]
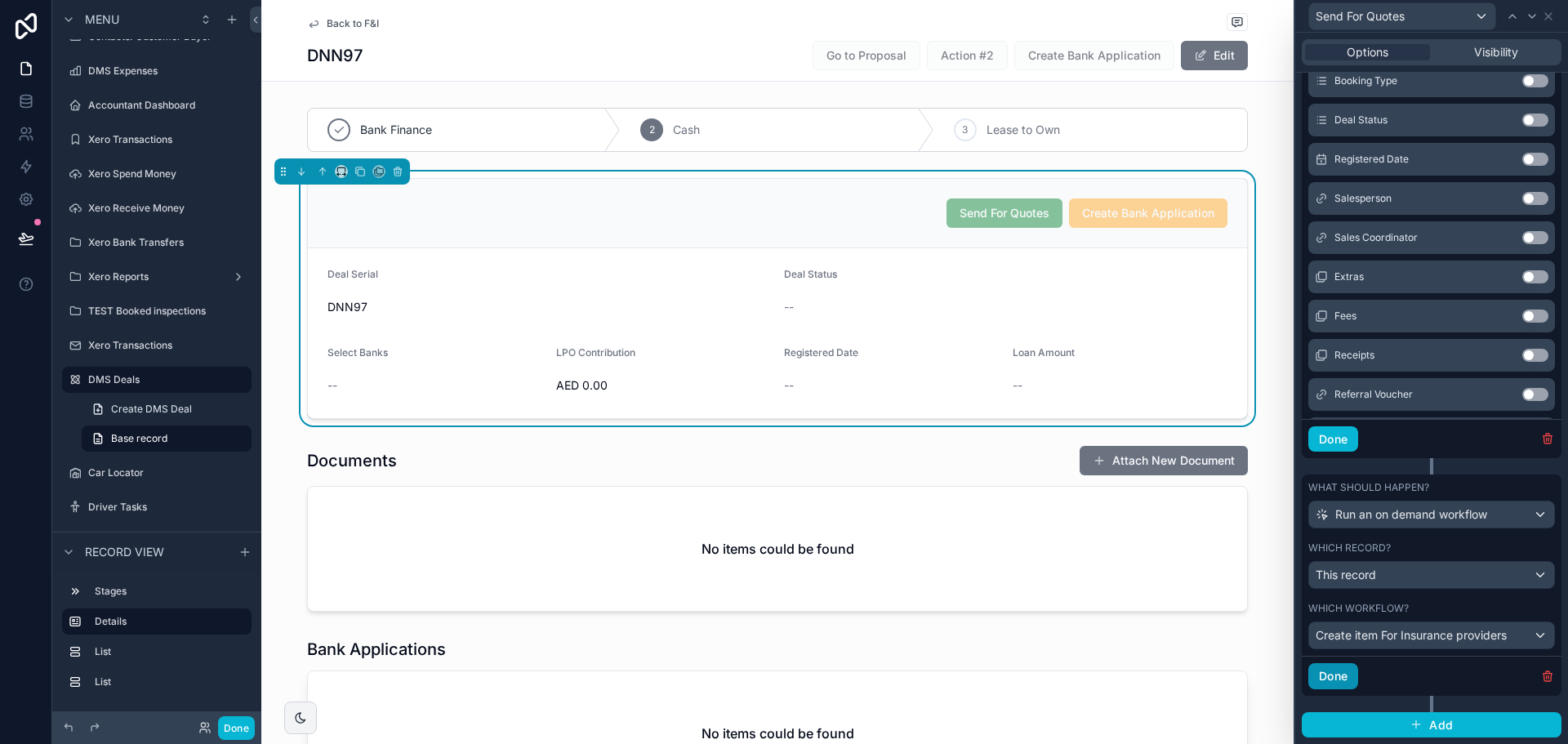
click at [1315, 670] on button "Done" at bounding box center [1333, 676] width 50 height 26
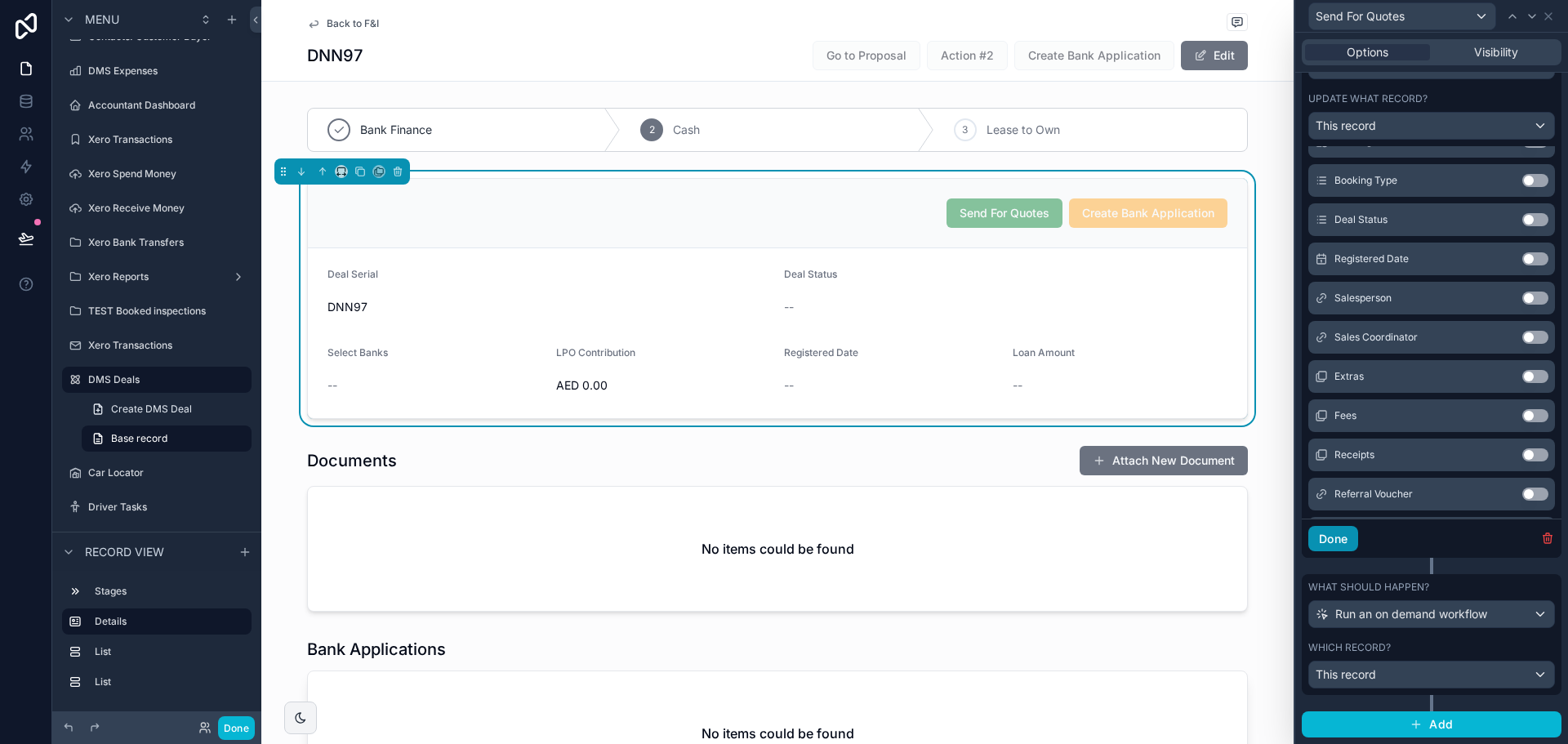
click at [1320, 545] on button "Done" at bounding box center [1333, 539] width 50 height 26
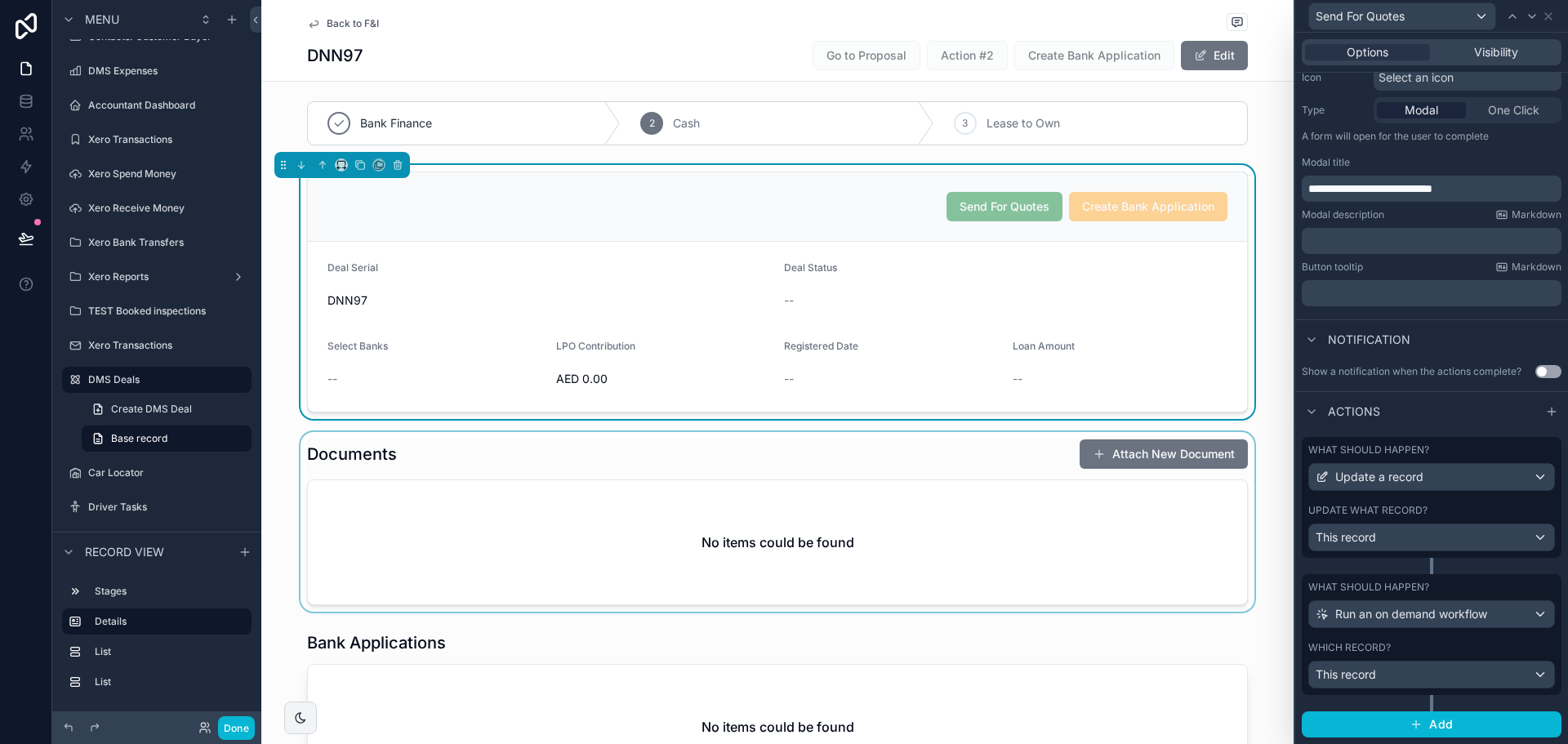
scroll to position [0, 0]
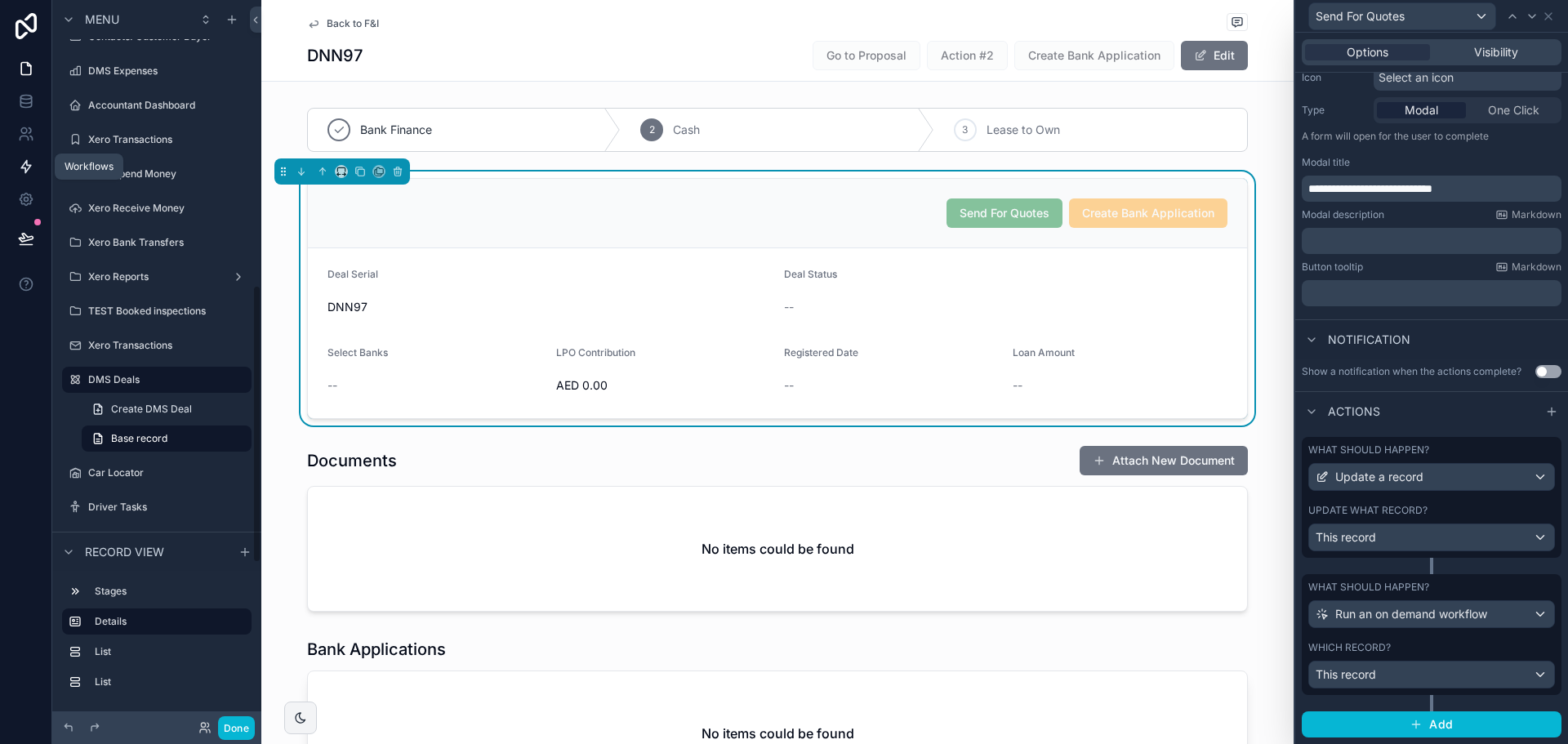
click at [12, 159] on link at bounding box center [26, 166] width 52 height 33
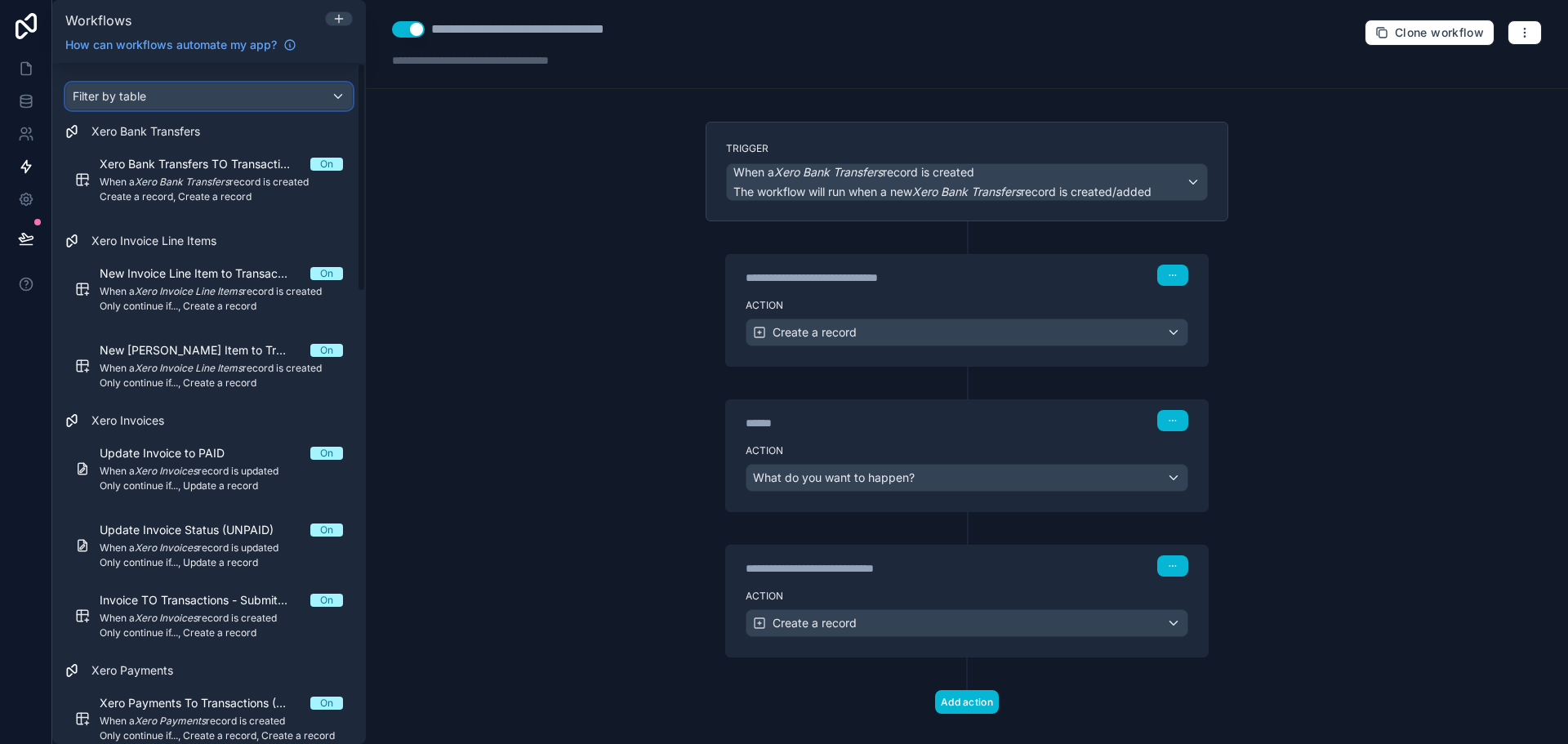
click at [191, 91] on div "Filter by table" at bounding box center [209, 96] width 286 height 26
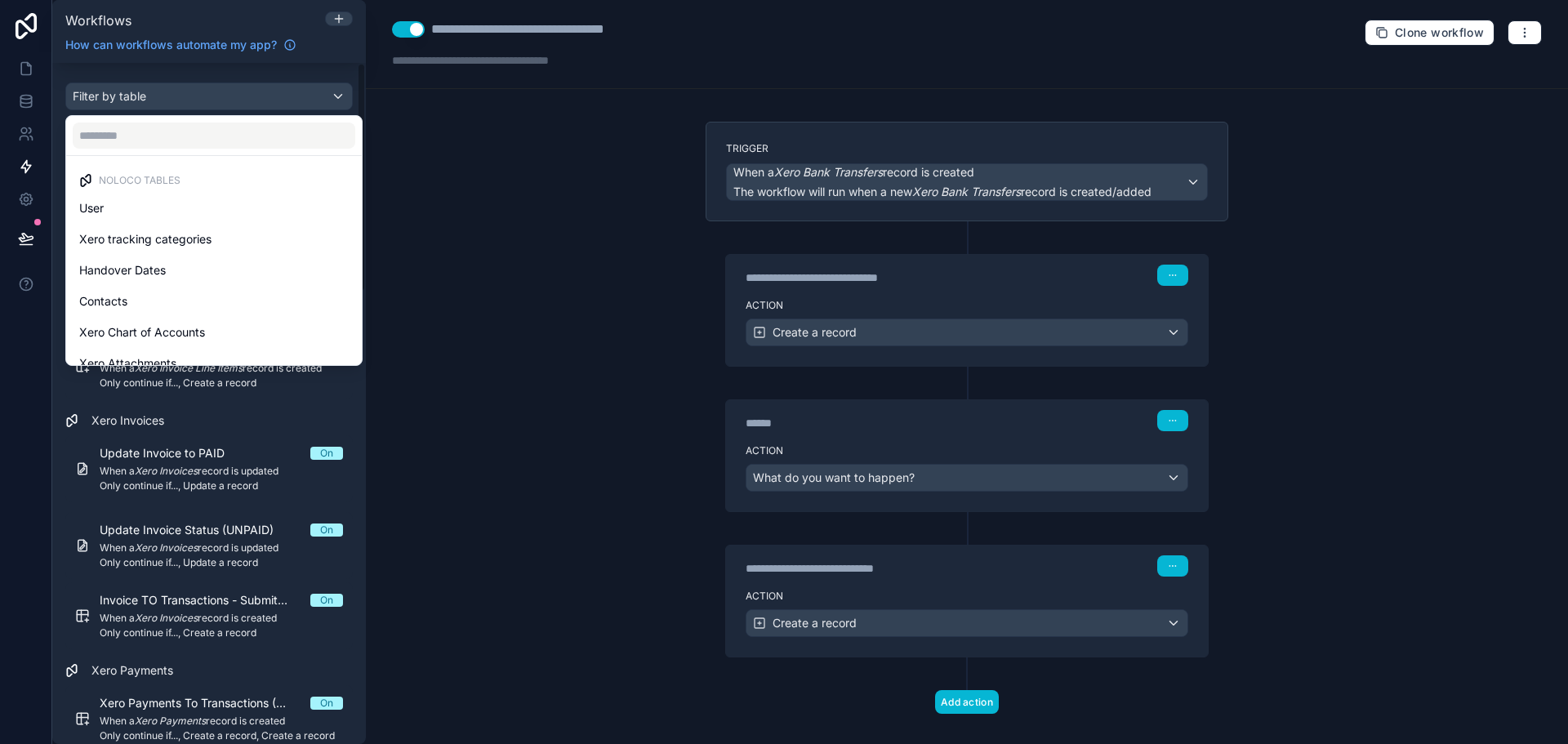
click at [191, 91] on div "scrollable content" at bounding box center [784, 372] width 1568 height 744
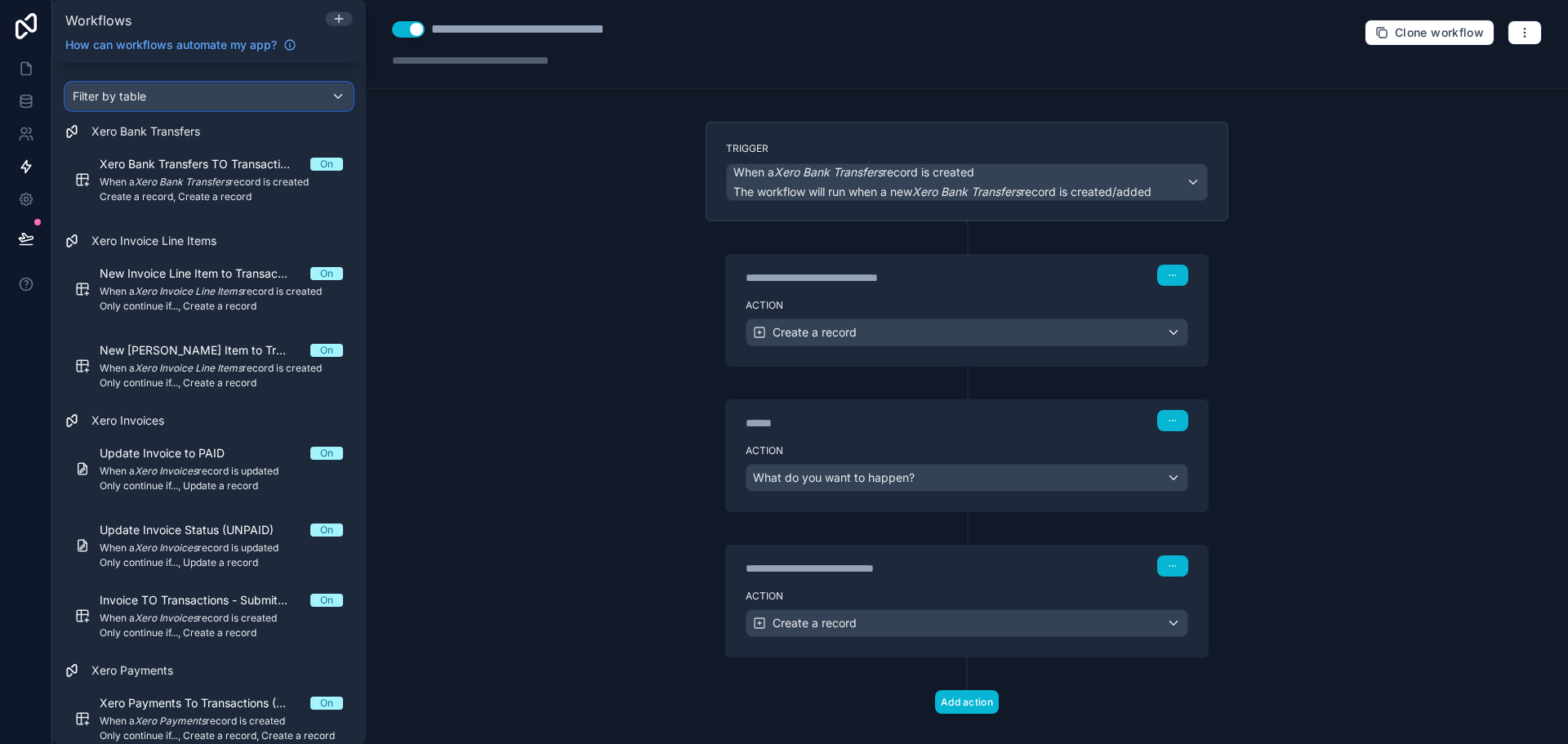
click at [205, 101] on div "Filter by table" at bounding box center [209, 96] width 286 height 26
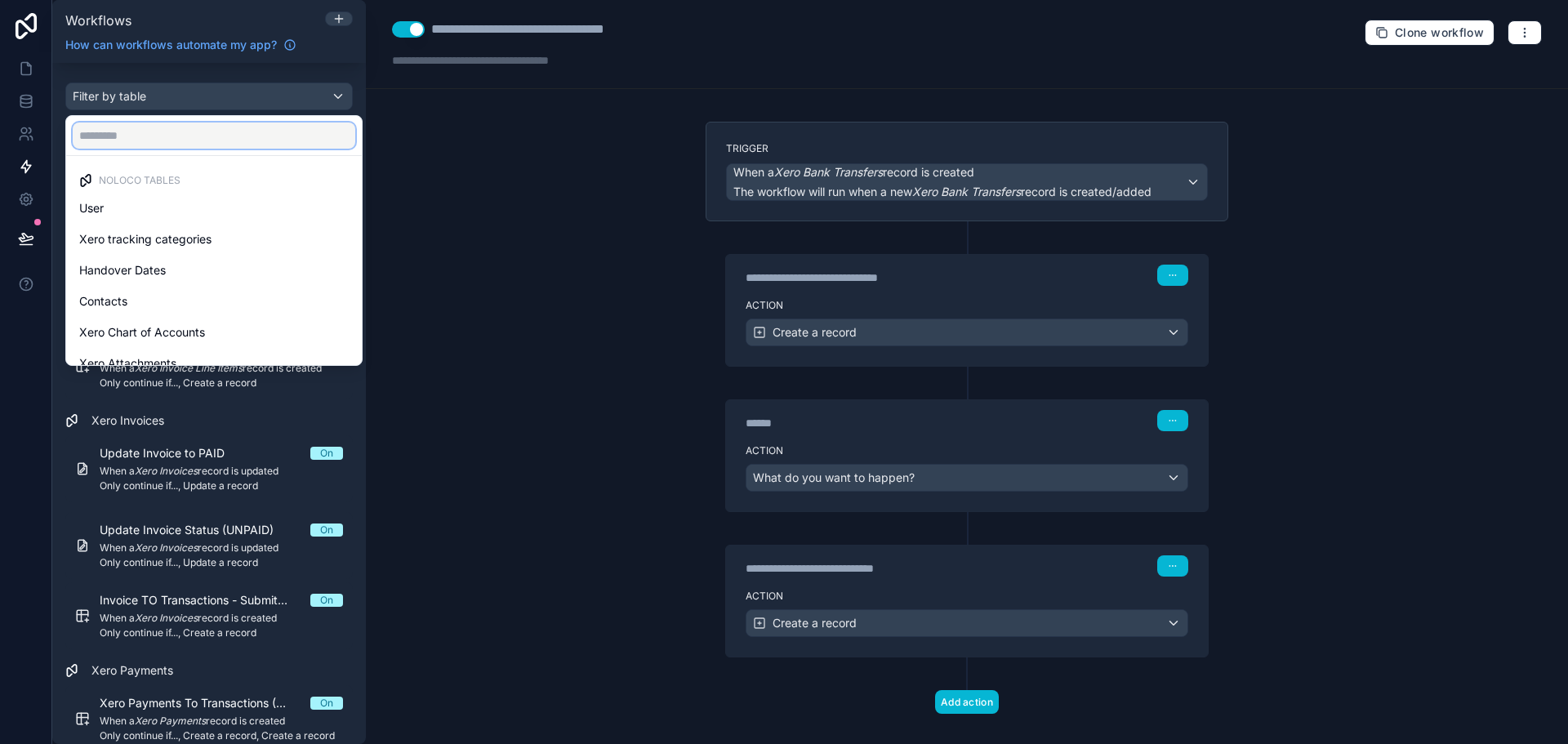
click at [195, 143] on input "text" at bounding box center [214, 136] width 283 height 26
type input "*"
click at [172, 80] on div "scrollable content" at bounding box center [784, 372] width 1568 height 744
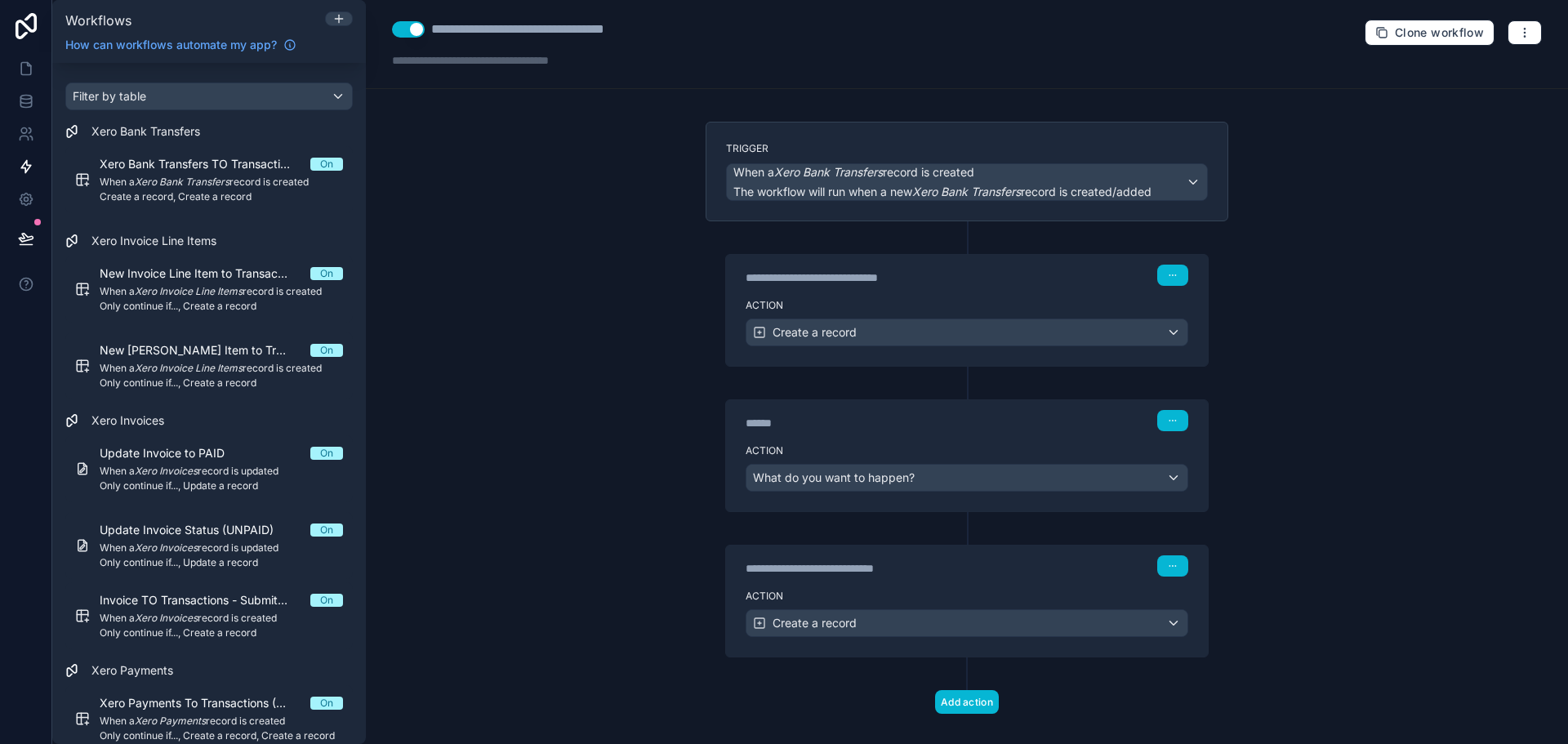
click at [168, 11] on div "Workflows" at bounding box center [209, 20] width 301 height 20
drag, startPoint x: 172, startPoint y: 14, endPoint x: 186, endPoint y: 16, distance: 14.1
click at [173, 14] on div "Workflows" at bounding box center [209, 20] width 301 height 20
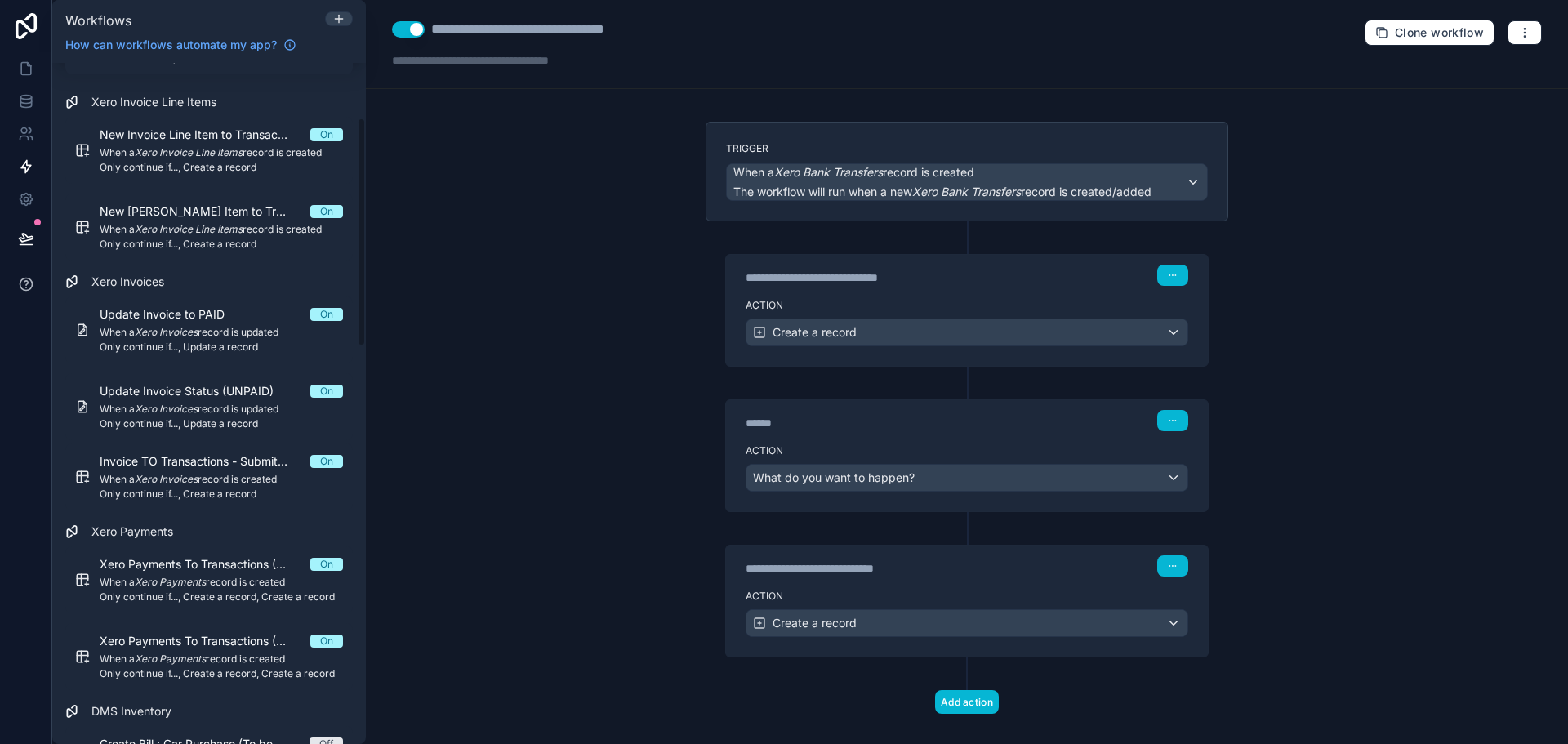
scroll to position [164, 0]
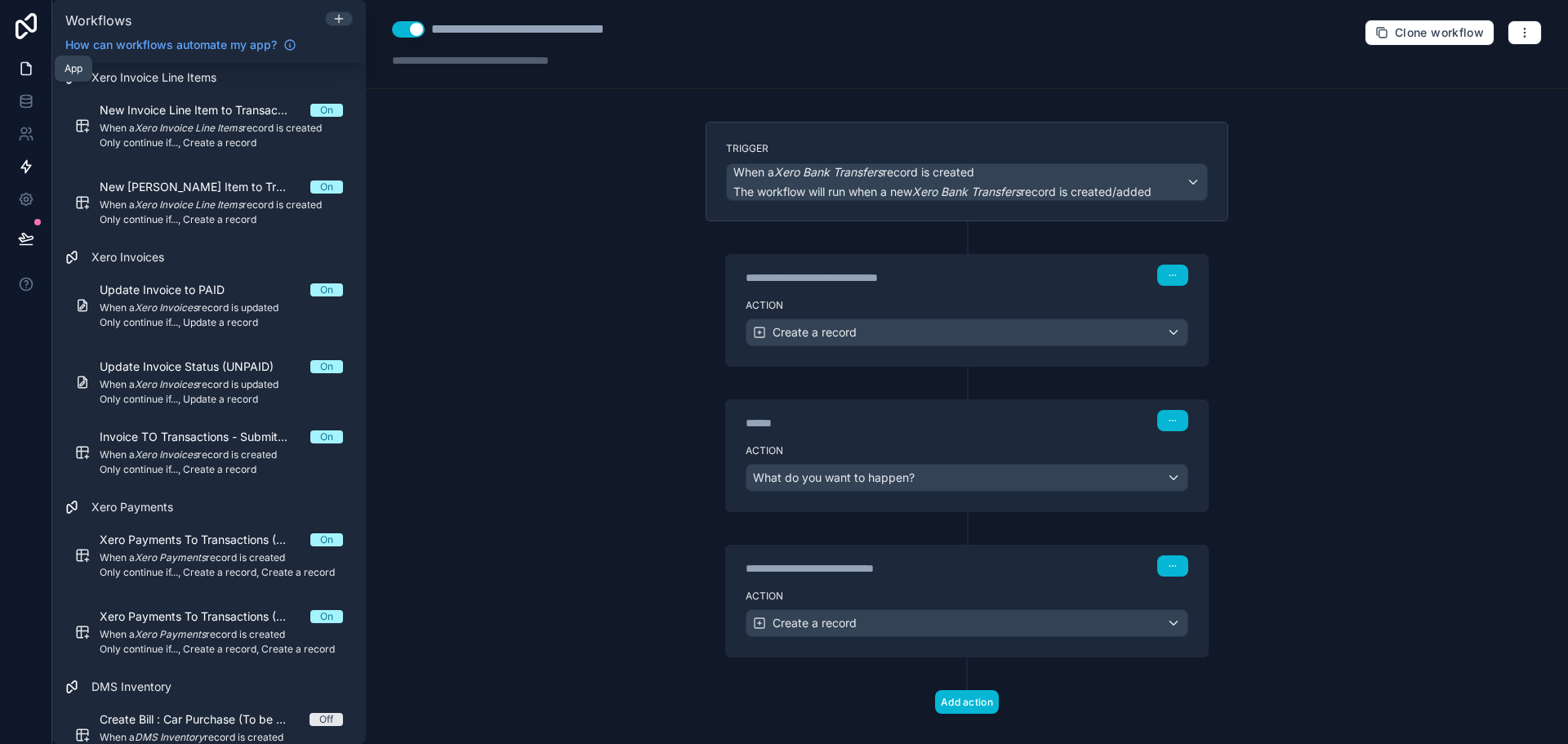
click at [27, 65] on icon at bounding box center [28, 64] width 3 height 3
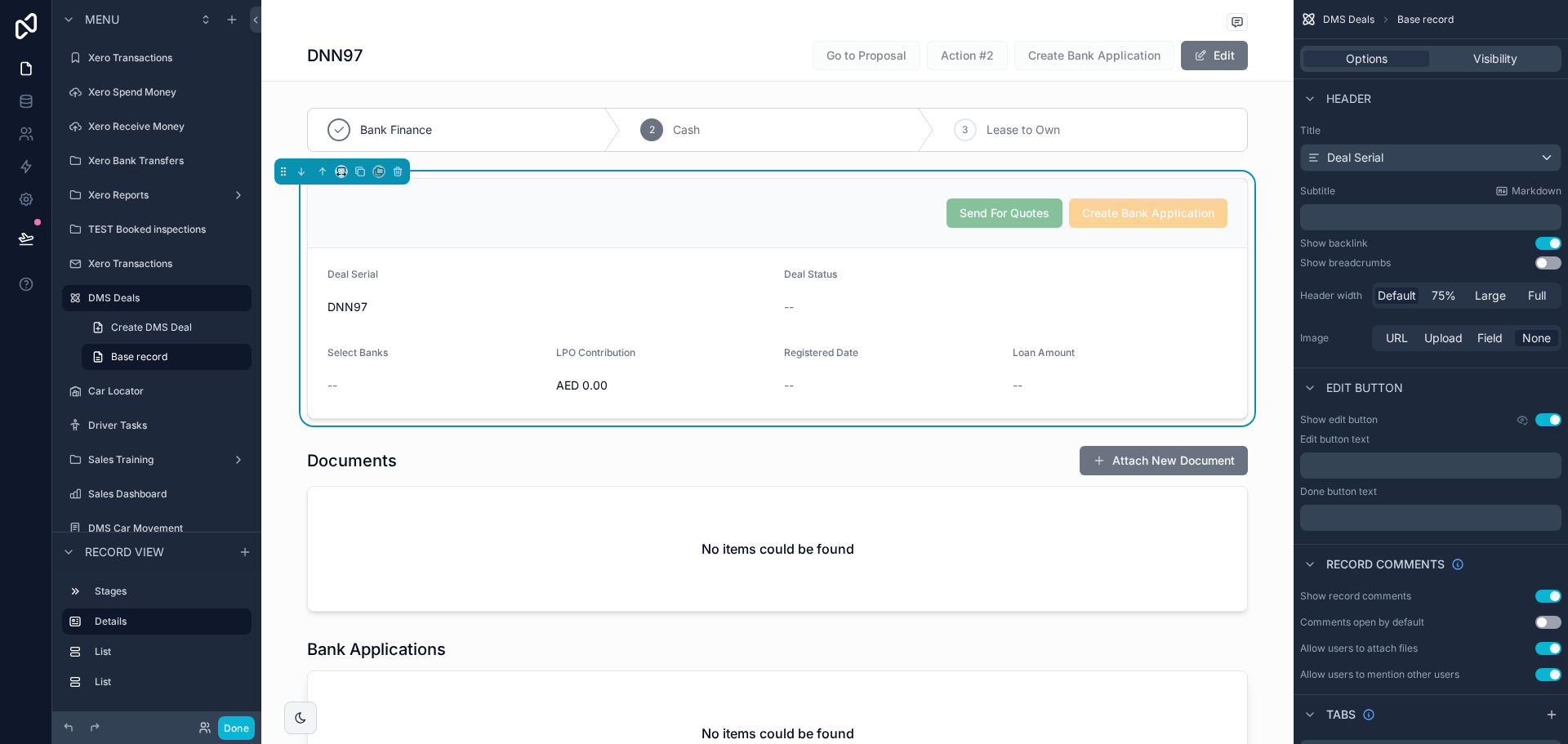
click at [416, 317] on div "DNN97" at bounding box center [549, 307] width 443 height 26
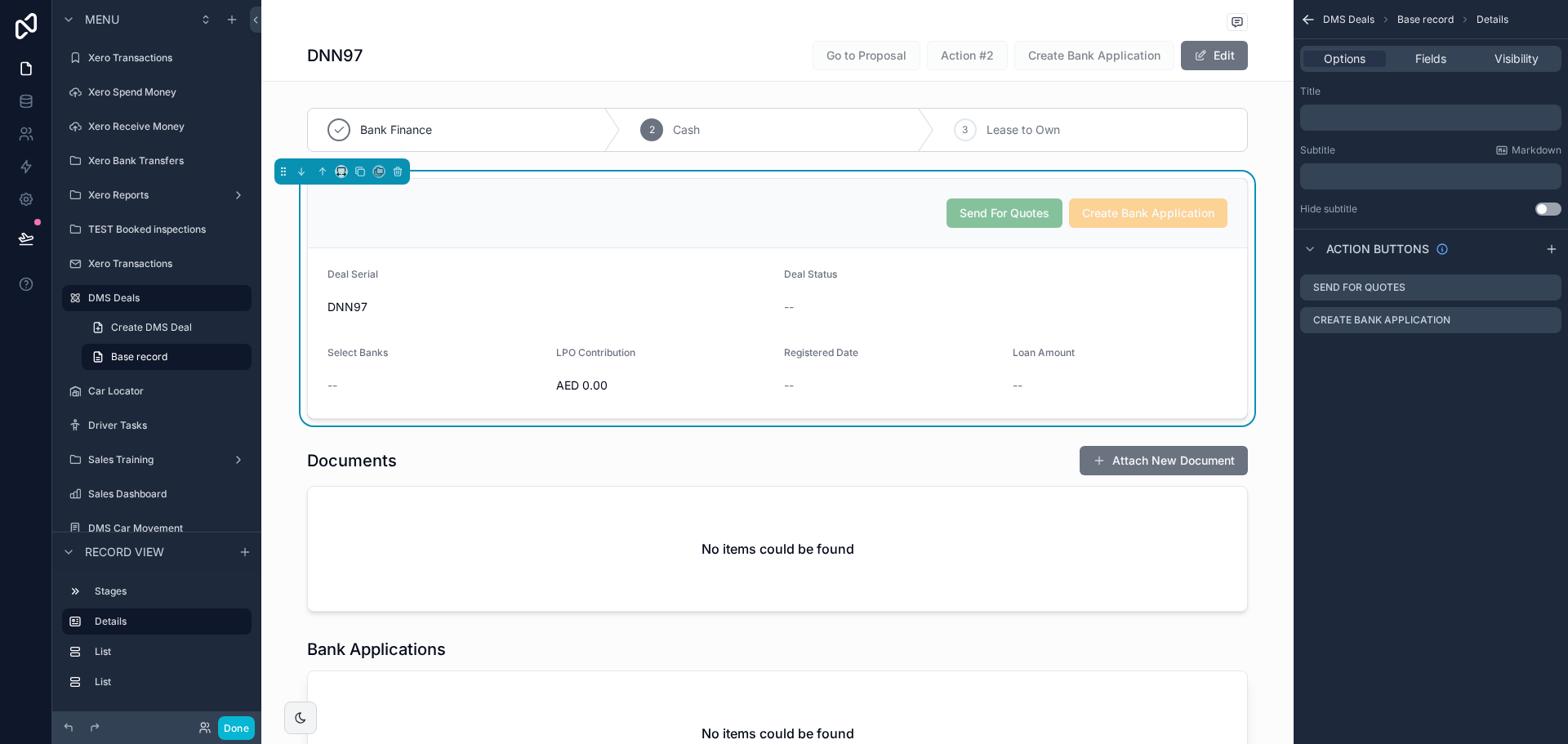
click at [1380, 114] on p "﻿" at bounding box center [1432, 117] width 252 height 13
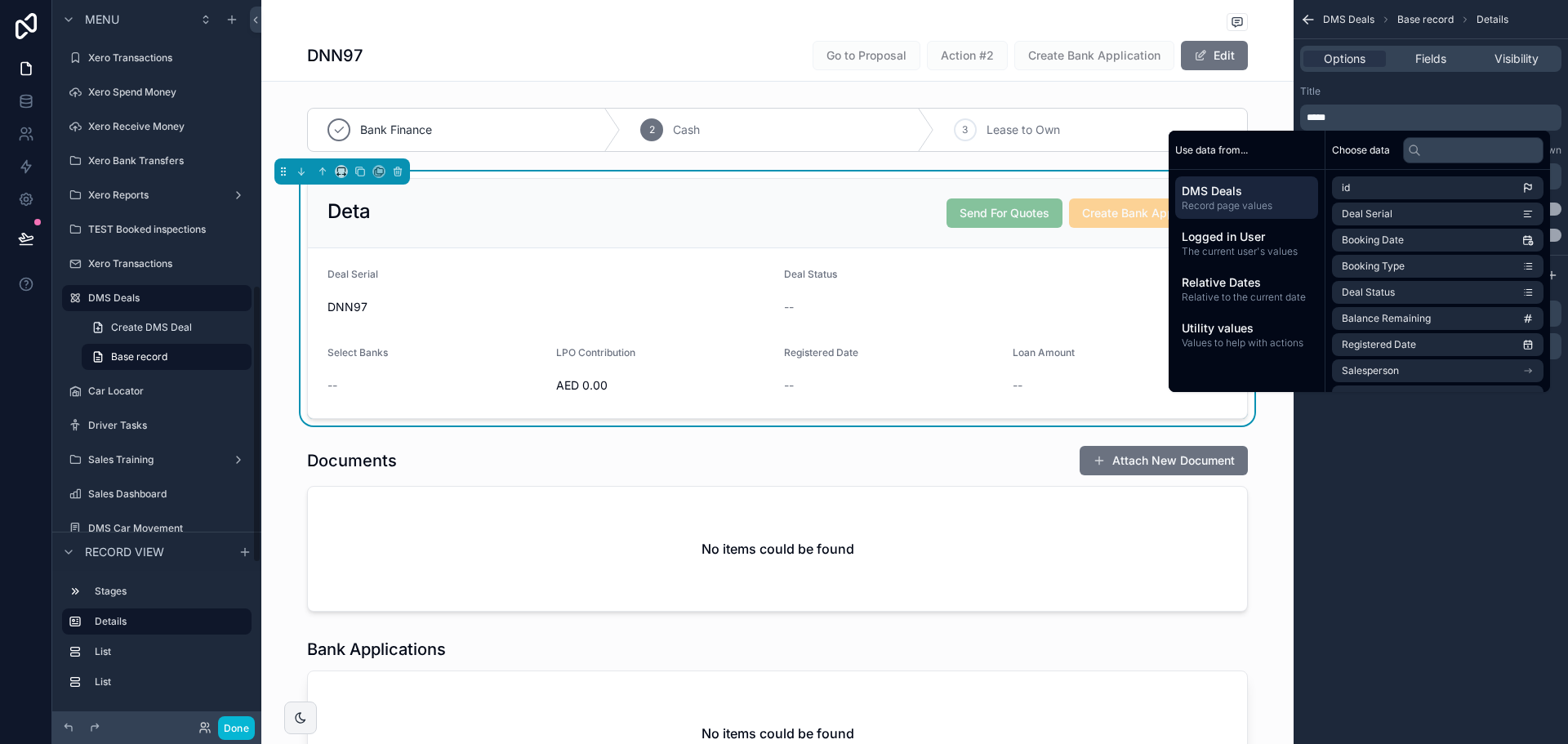
scroll to position [742, 0]
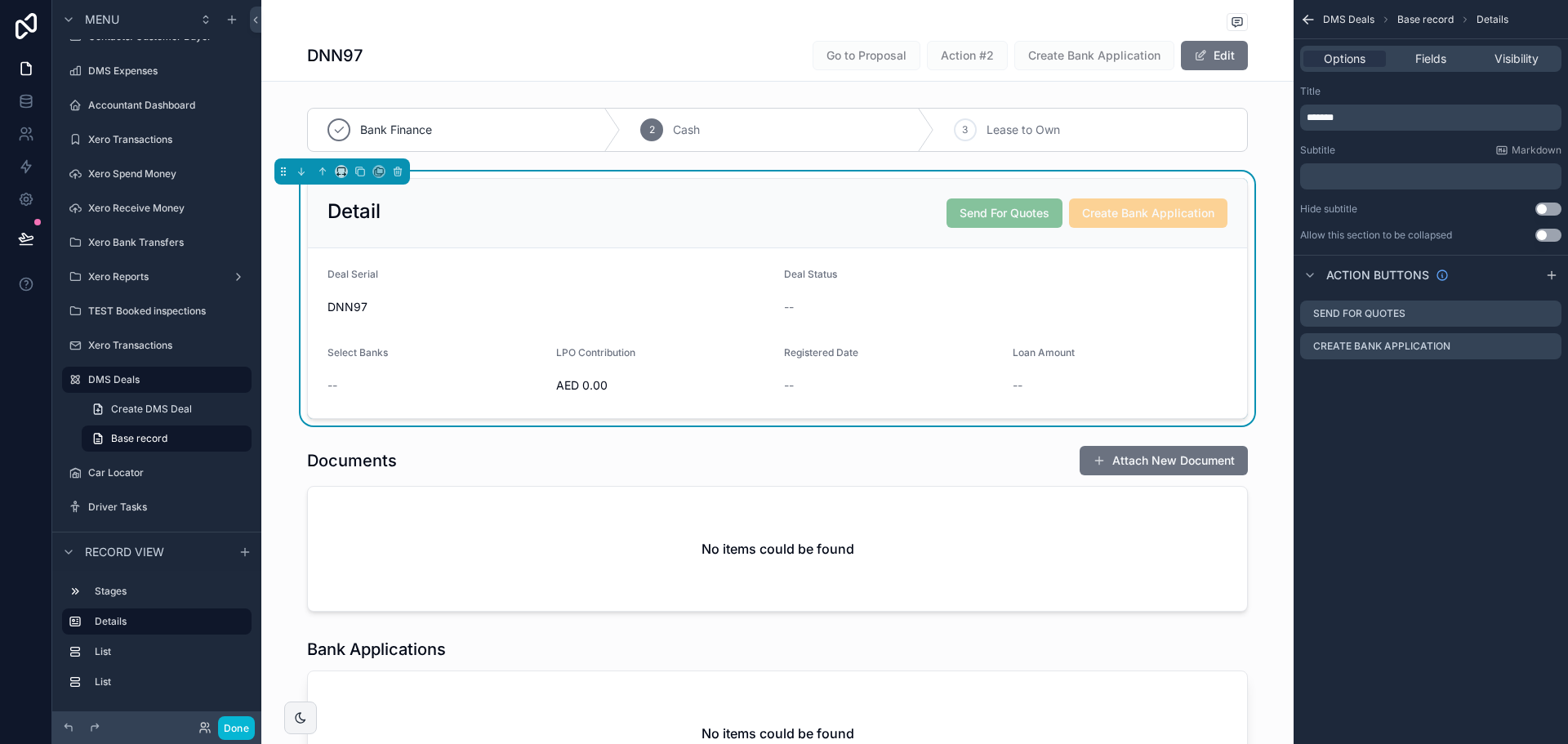
click at [1366, 96] on div "Title" at bounding box center [1431, 91] width 262 height 13
click at [558, 482] on div "scrollable content" at bounding box center [778, 528] width 1033 height 180
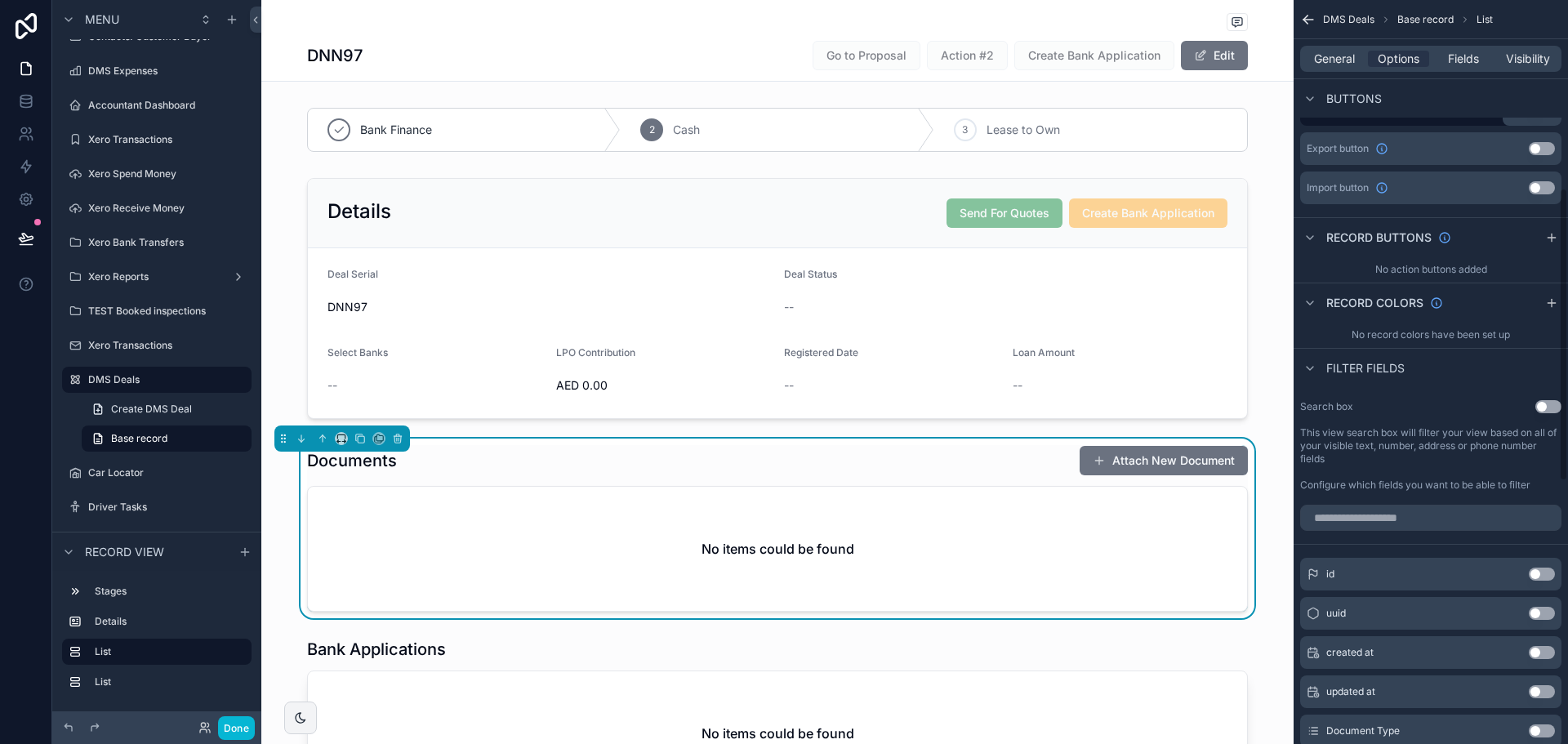
scroll to position [0, 0]
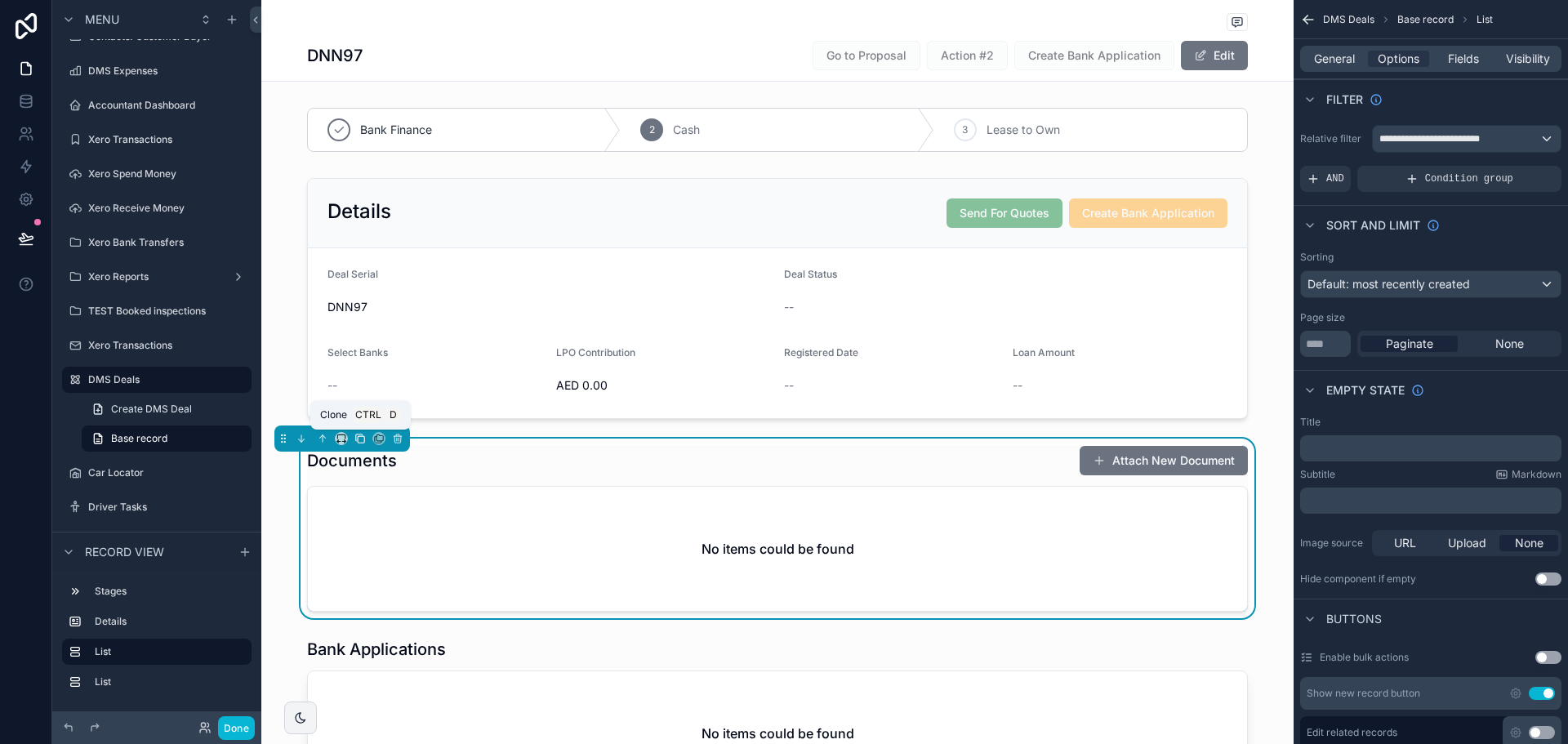
click at [358, 444] on button "scrollable content" at bounding box center [361, 438] width 18 height 18
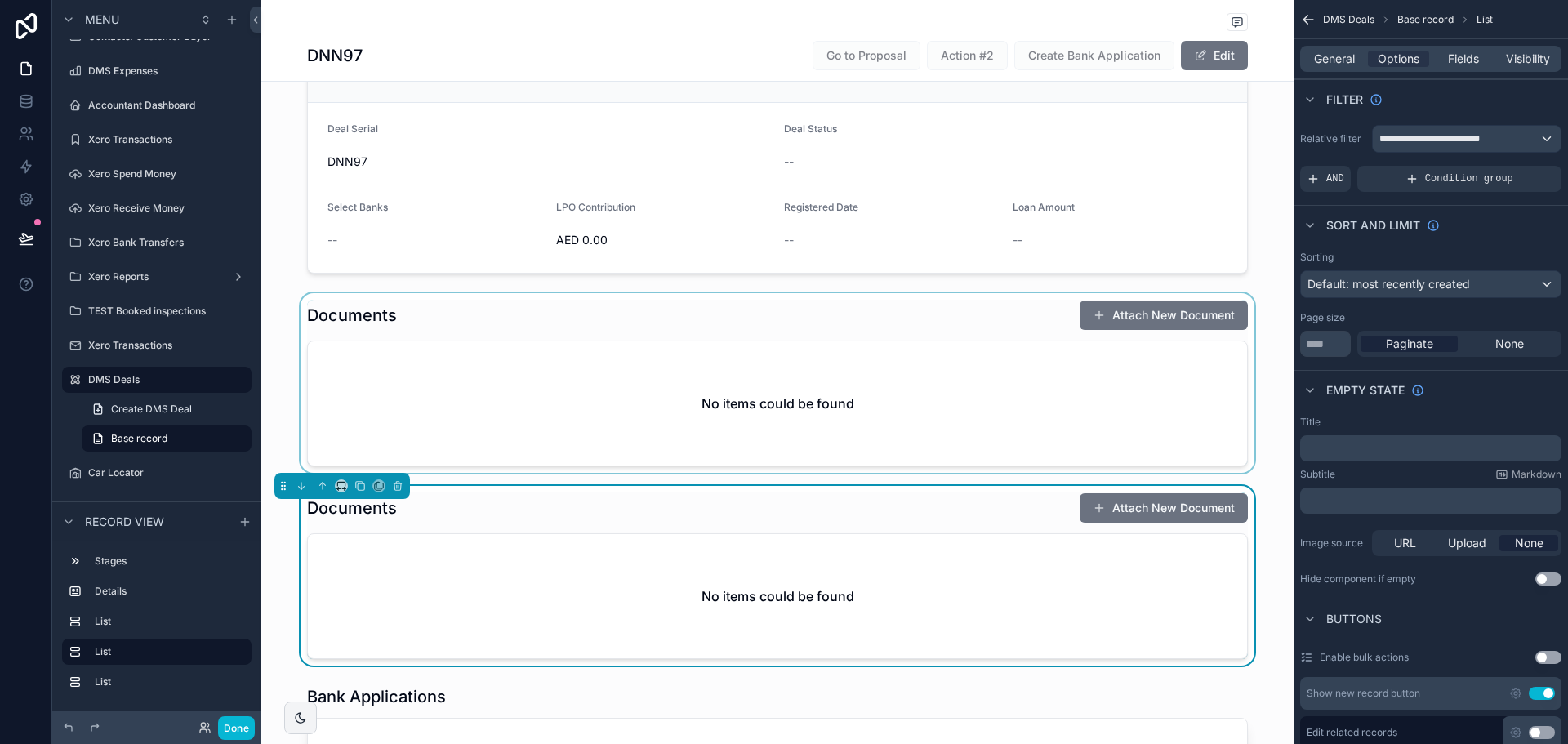
scroll to position [164, 0]
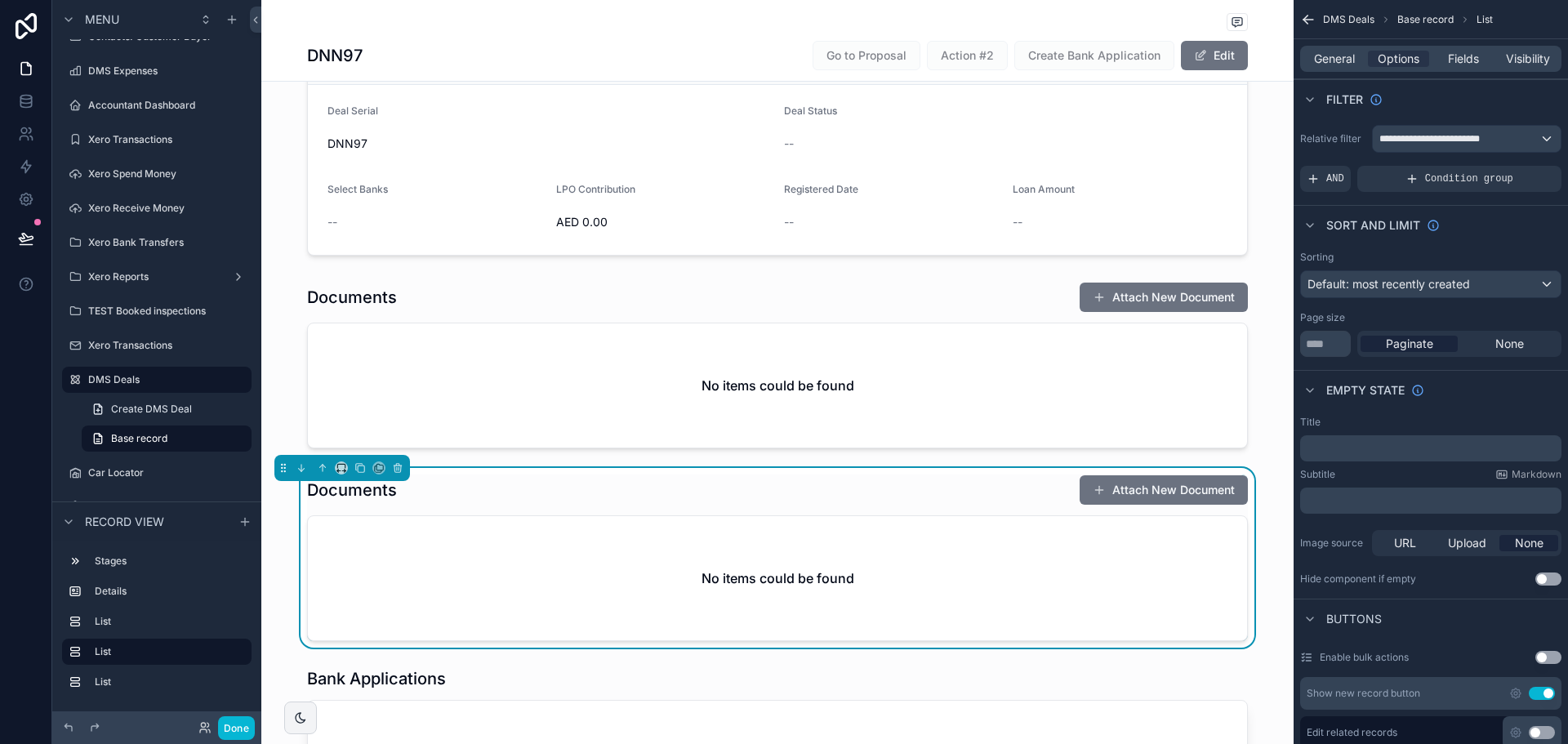
click at [407, 499] on div "Documents Attach New Document" at bounding box center [777, 489] width 941 height 31
click at [1305, 59] on div "General" at bounding box center [1333, 59] width 61 height 16
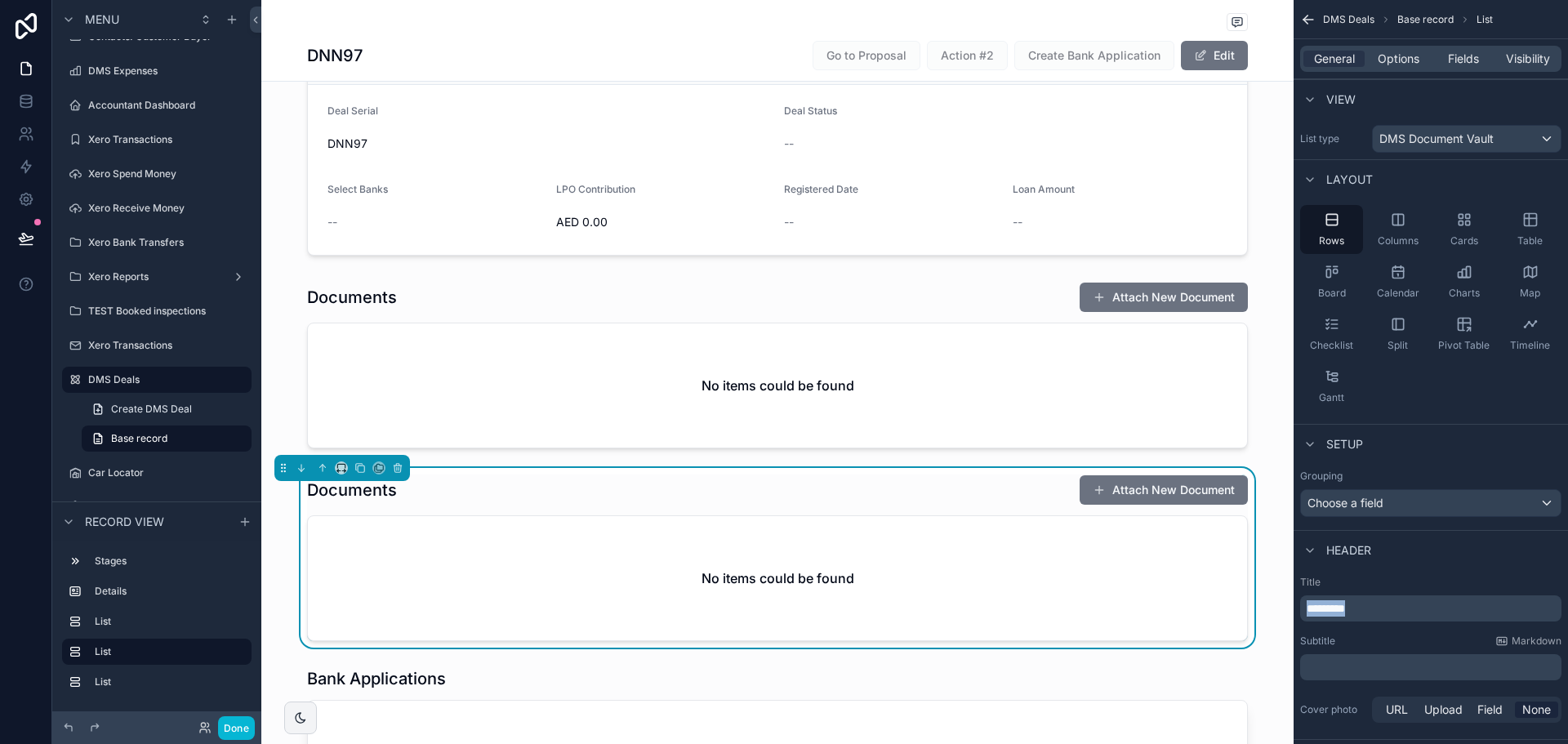
drag, startPoint x: 1386, startPoint y: 609, endPoint x: 1055, endPoint y: 582, distance: 332.1
click at [1055, 582] on div "Page Stock Inventory 1,987 Handover Dates Xero tracking categories Handover Dat…" at bounding box center [915, 372] width 1306 height 744
click at [1385, 58] on span "Options" at bounding box center [1399, 59] width 42 height 16
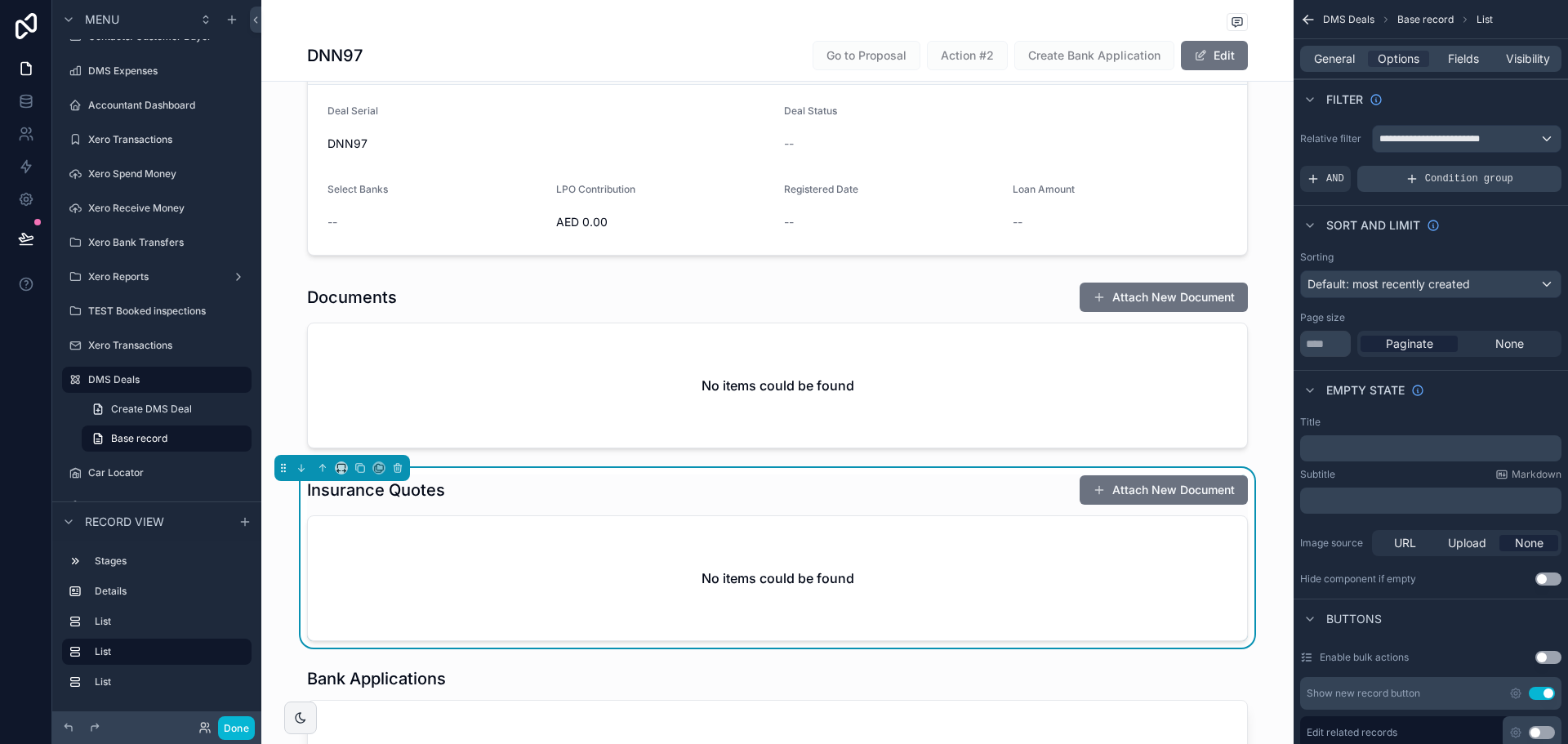
click at [1407, 175] on div "Condition group" at bounding box center [1459, 179] width 204 height 26
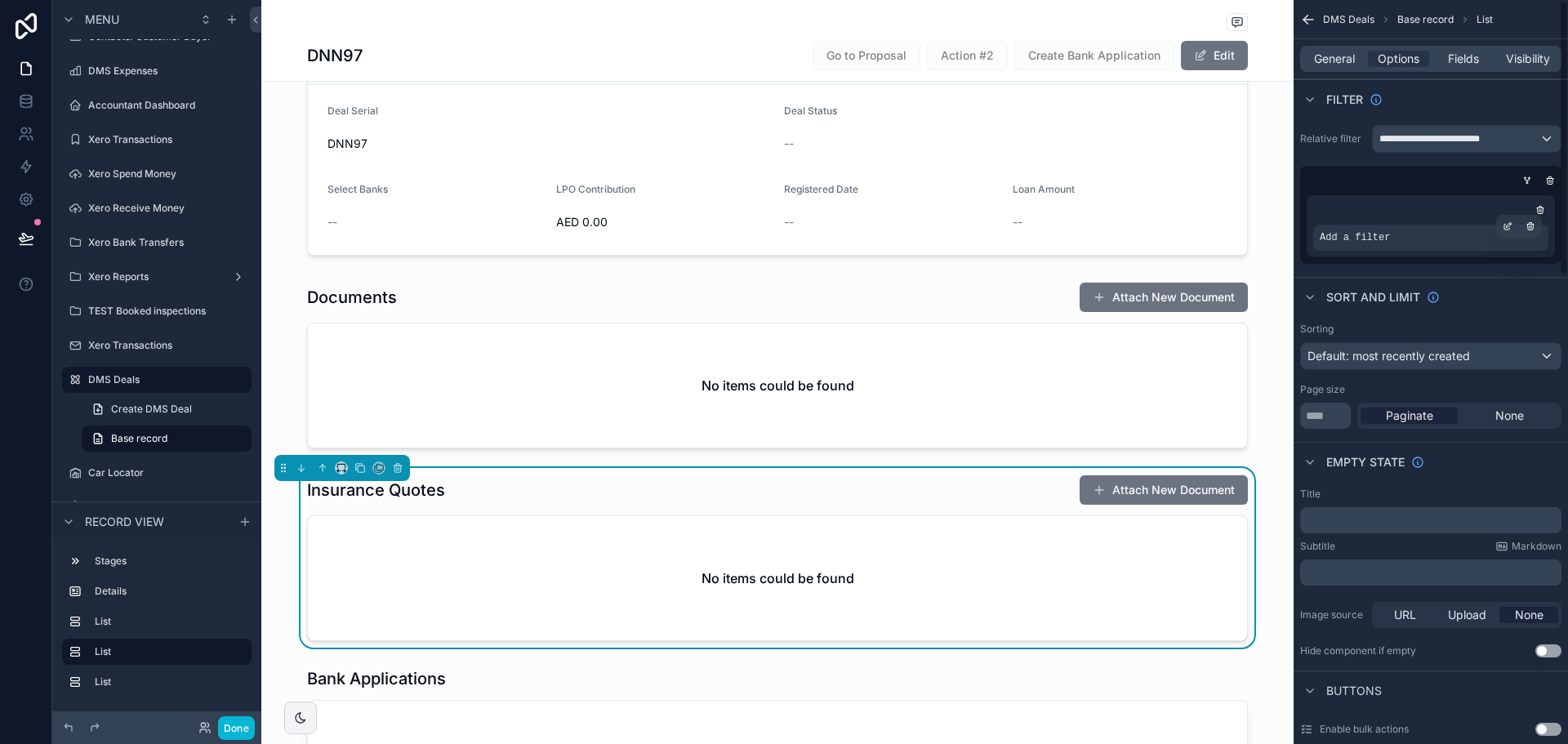
click at [1382, 239] on span "Add a filter" at bounding box center [1355, 237] width 70 height 13
click at [1504, 227] on icon "scrollable content" at bounding box center [1507, 228] width 6 height 6
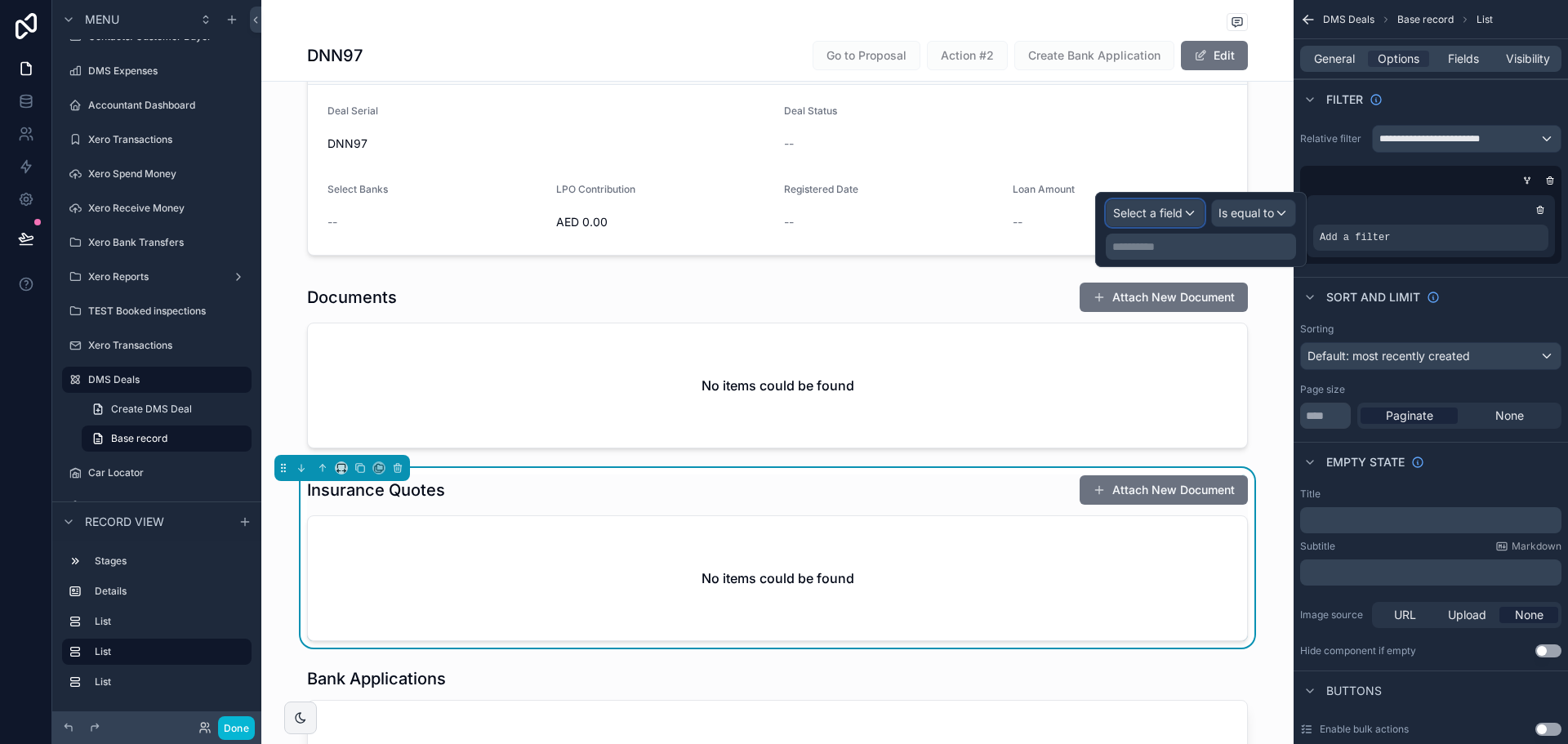
click at [1157, 220] on span "Select a field" at bounding box center [1149, 213] width 70 height 16
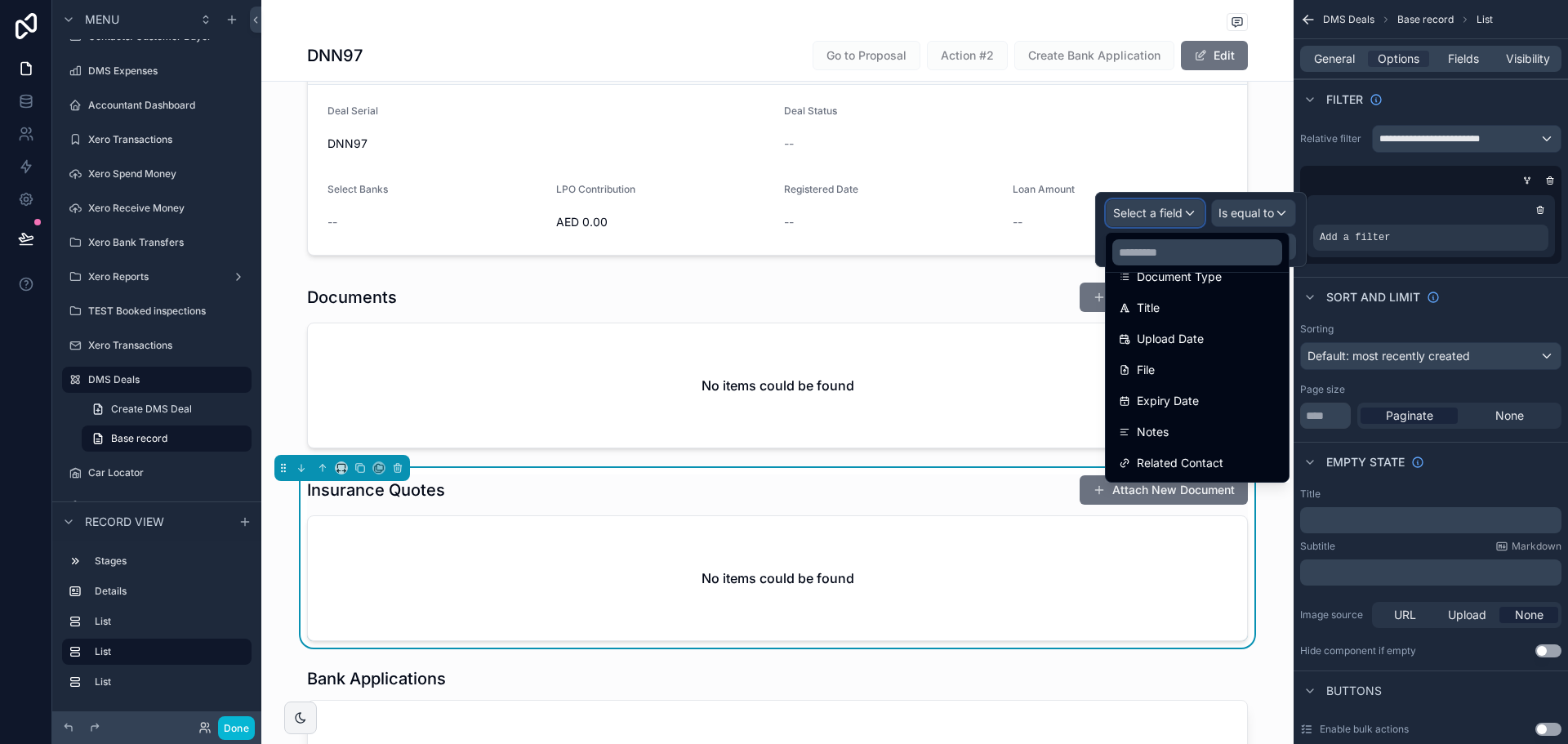
scroll to position [119, 0]
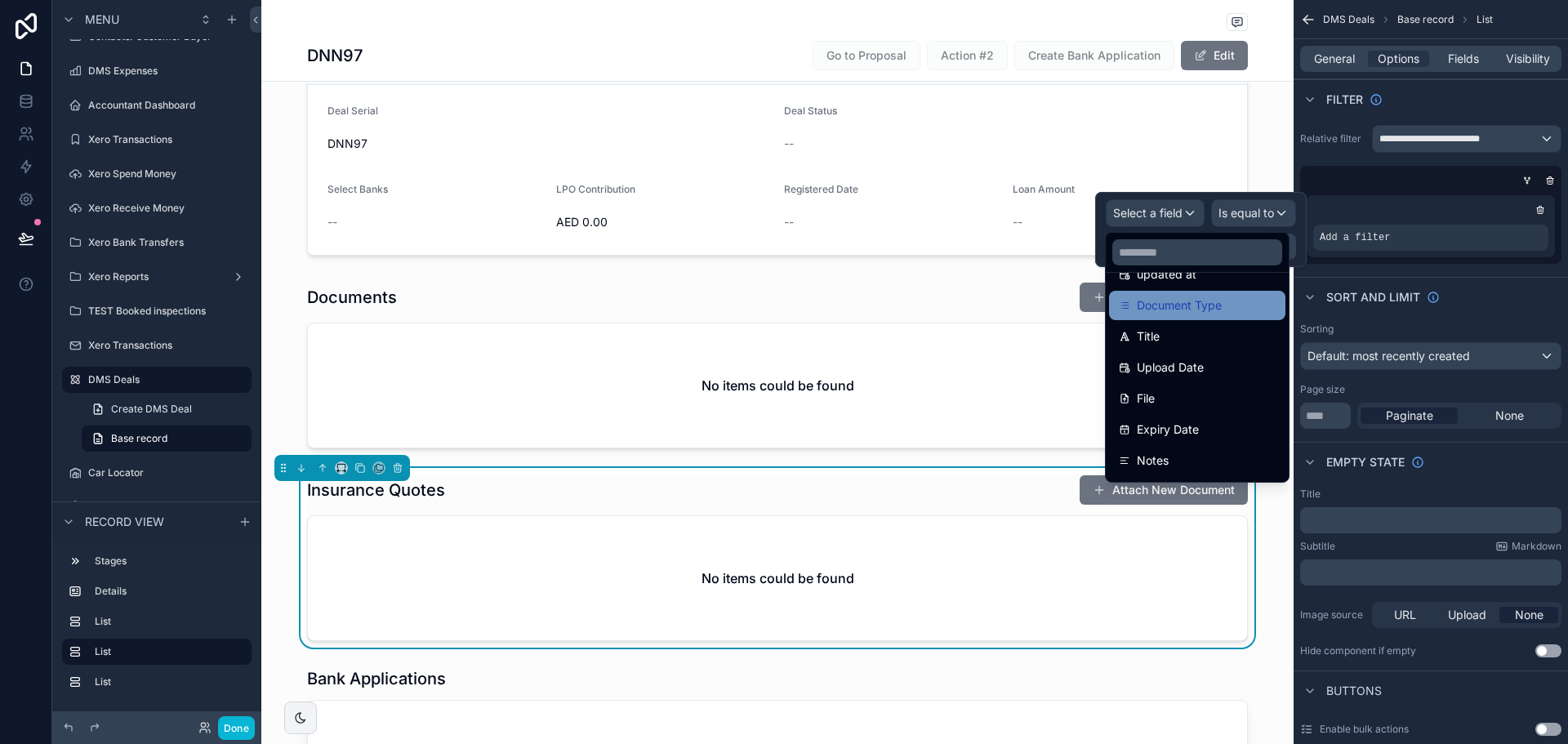
click at [1168, 307] on span "Document Type" at bounding box center [1178, 306] width 85 height 20
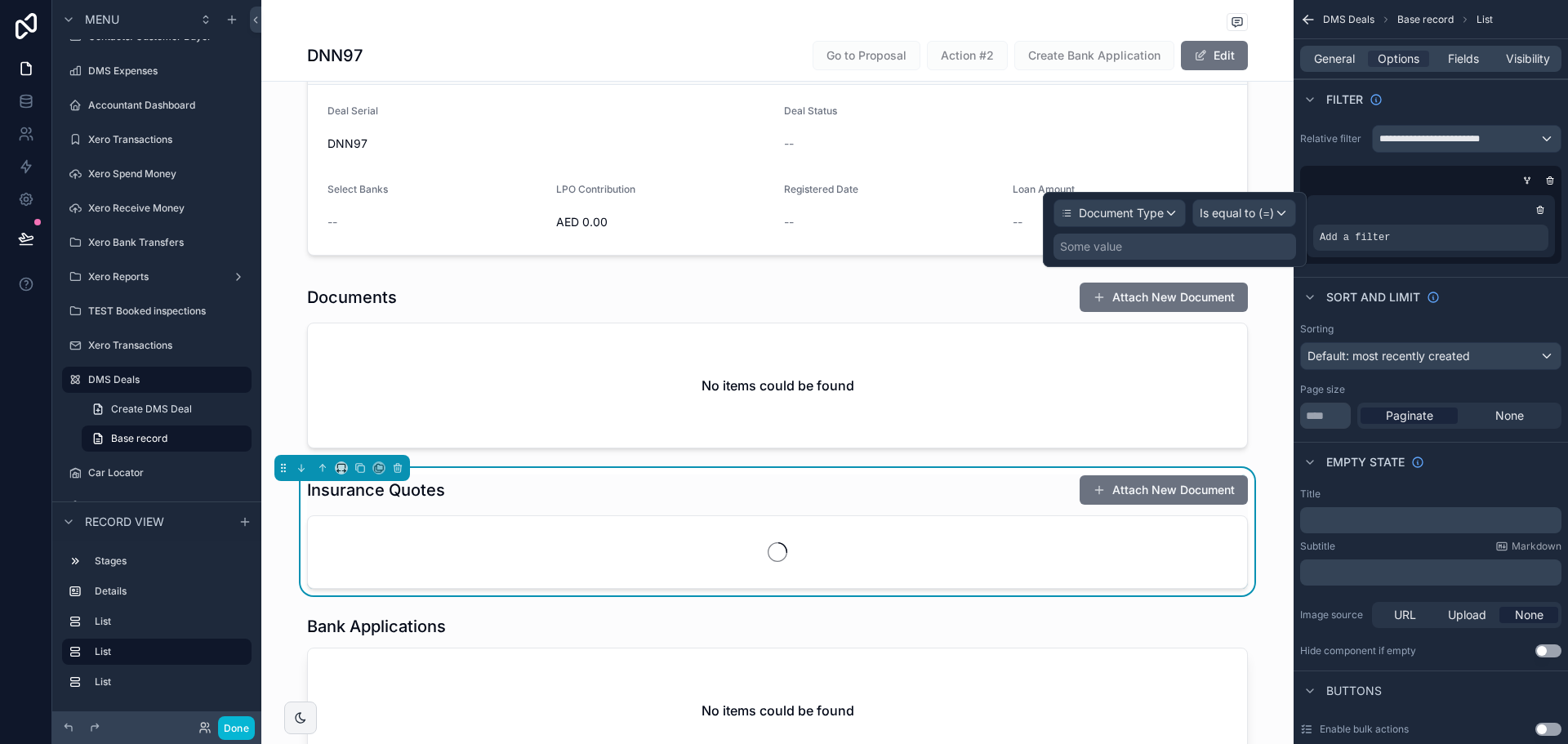
click at [1221, 251] on div "Some value" at bounding box center [1175, 247] width 243 height 26
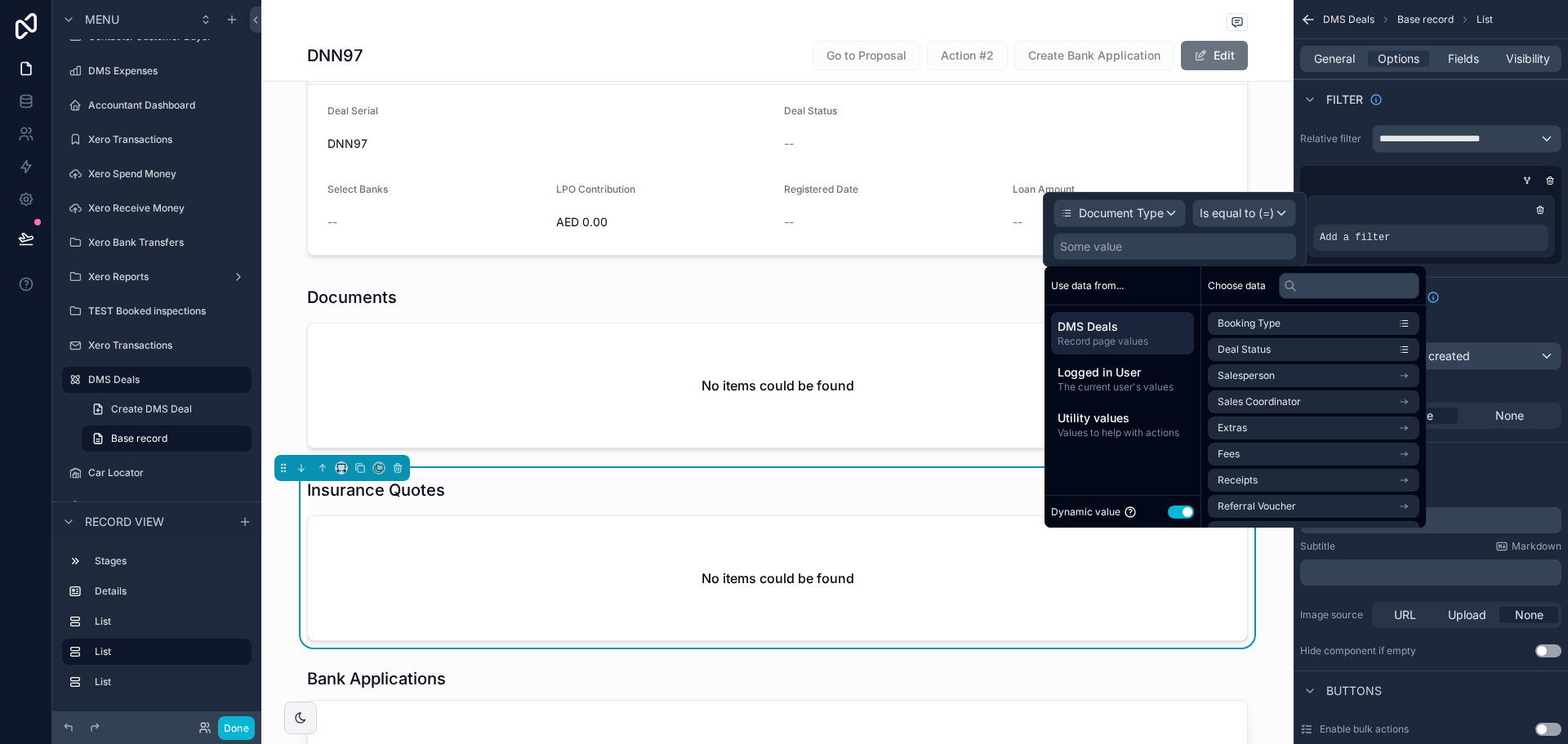
click at [1182, 506] on button "Use setting" at bounding box center [1180, 511] width 26 height 13
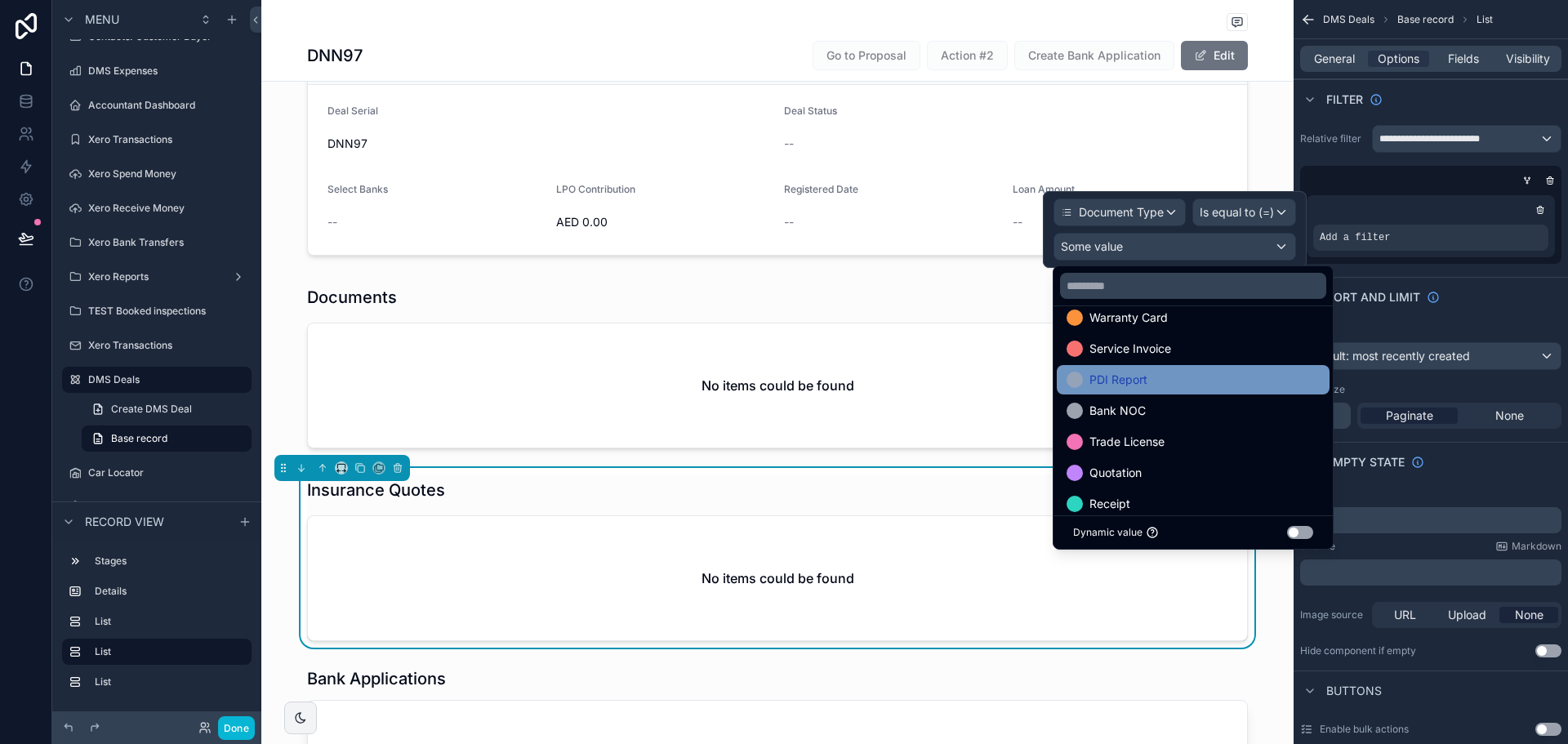
scroll to position [183, 0]
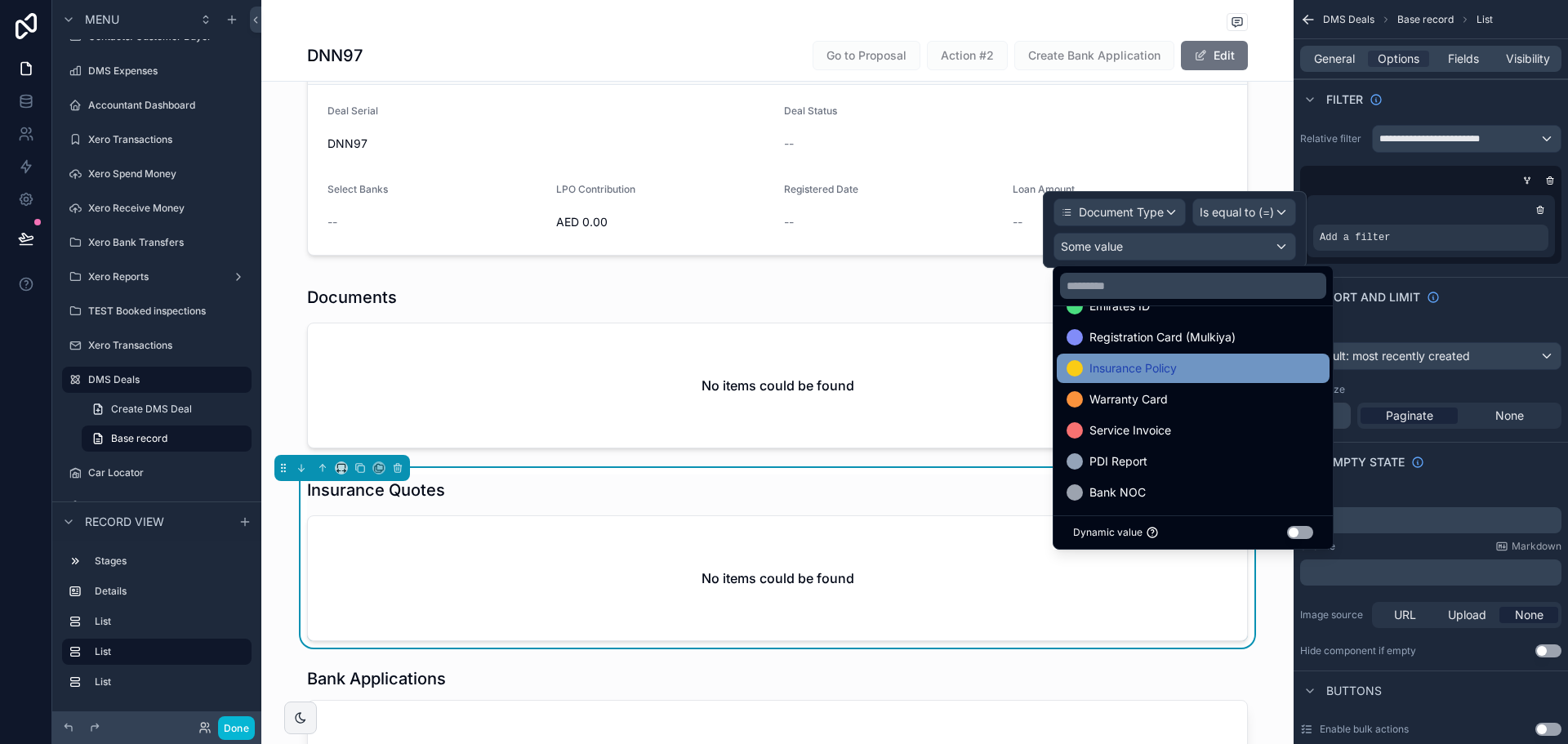
click at [1138, 366] on span "Insurance Policy" at bounding box center [1134, 369] width 88 height 20
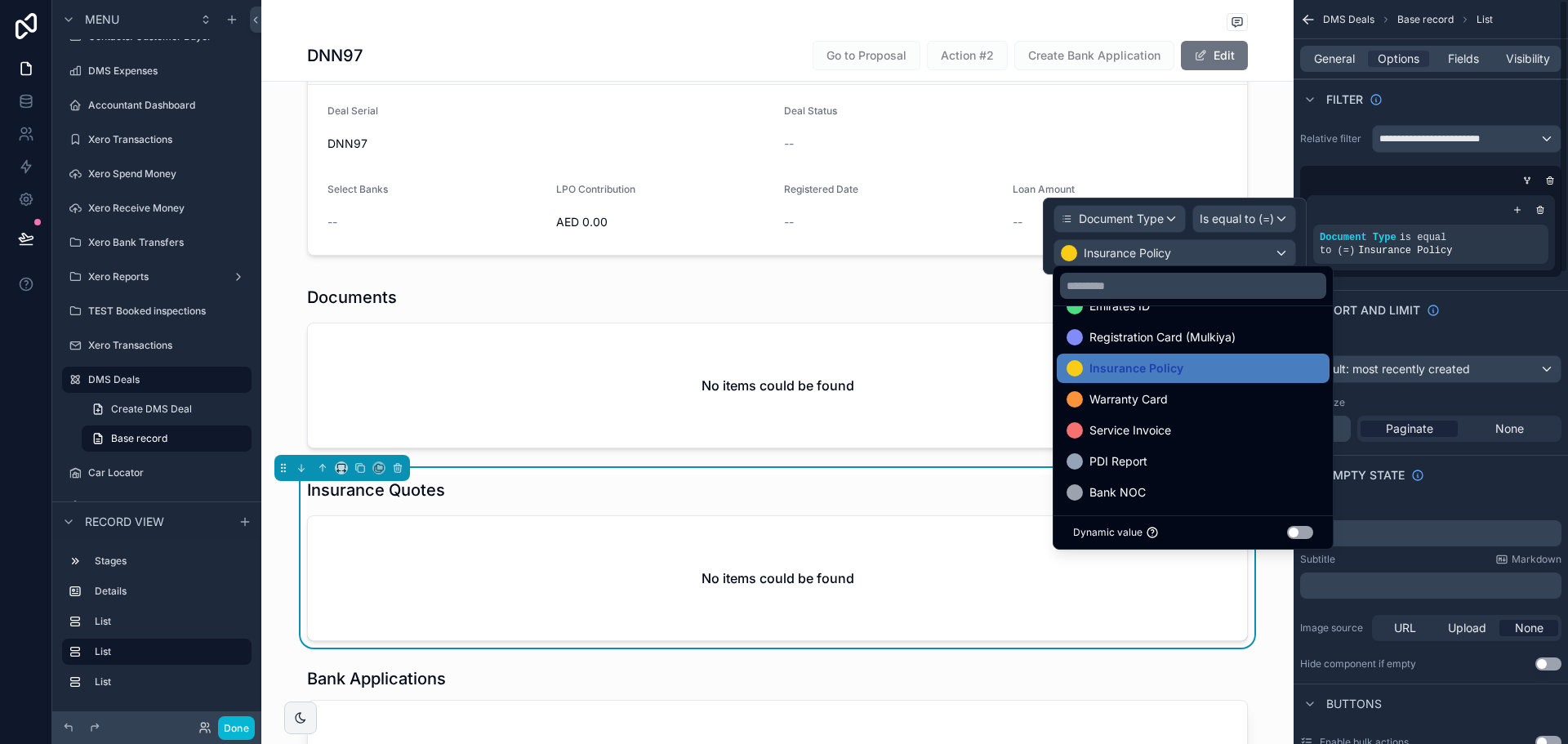
click at [1430, 335] on div "Sorting Default: most recently created Page size ** Paginate None" at bounding box center [1430, 388] width 275 height 119
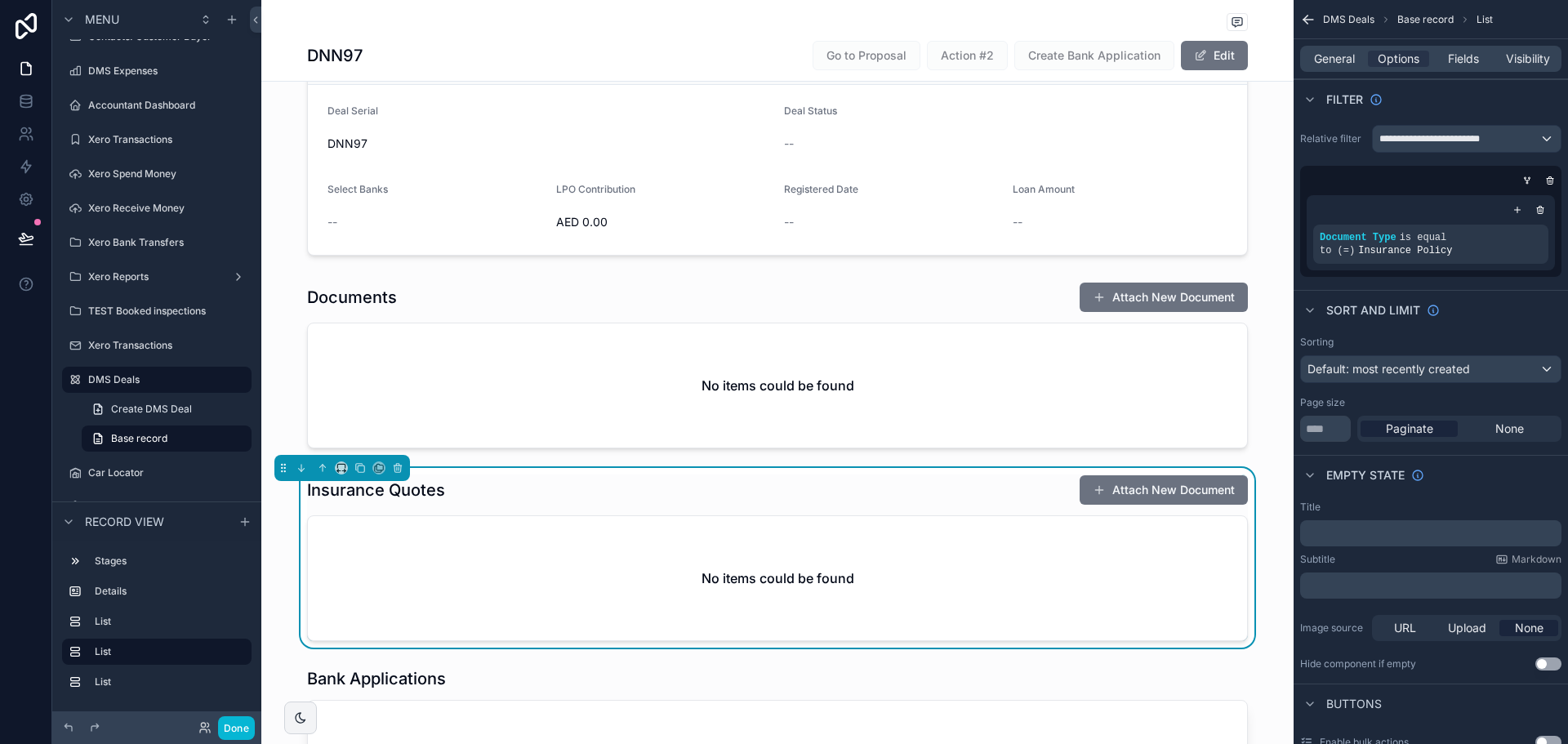
click at [988, 493] on div "Insurance Quotes Attach New Document" at bounding box center [777, 489] width 941 height 31
click at [1345, 65] on span "General" at bounding box center [1334, 59] width 41 height 16
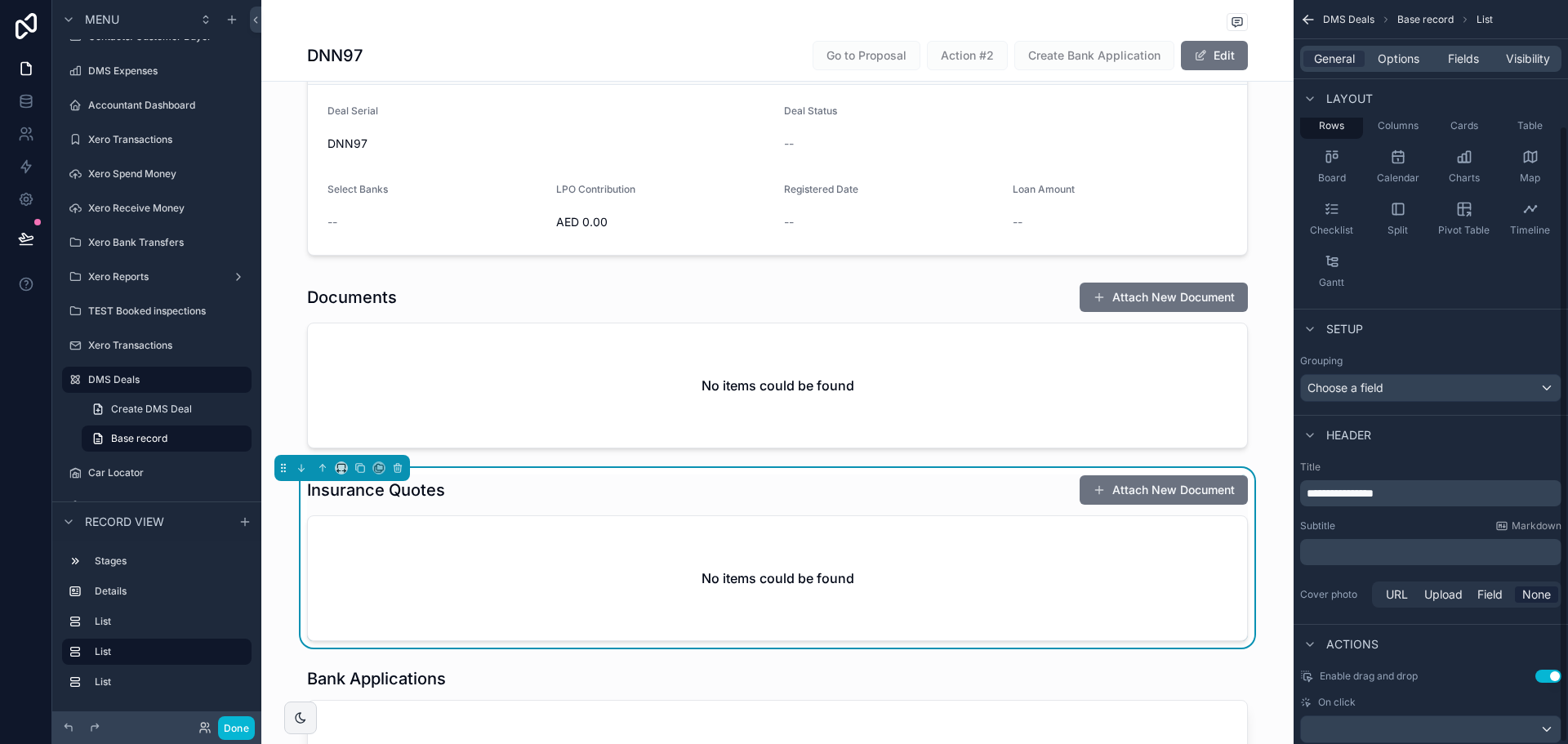
scroll to position [154, 0]
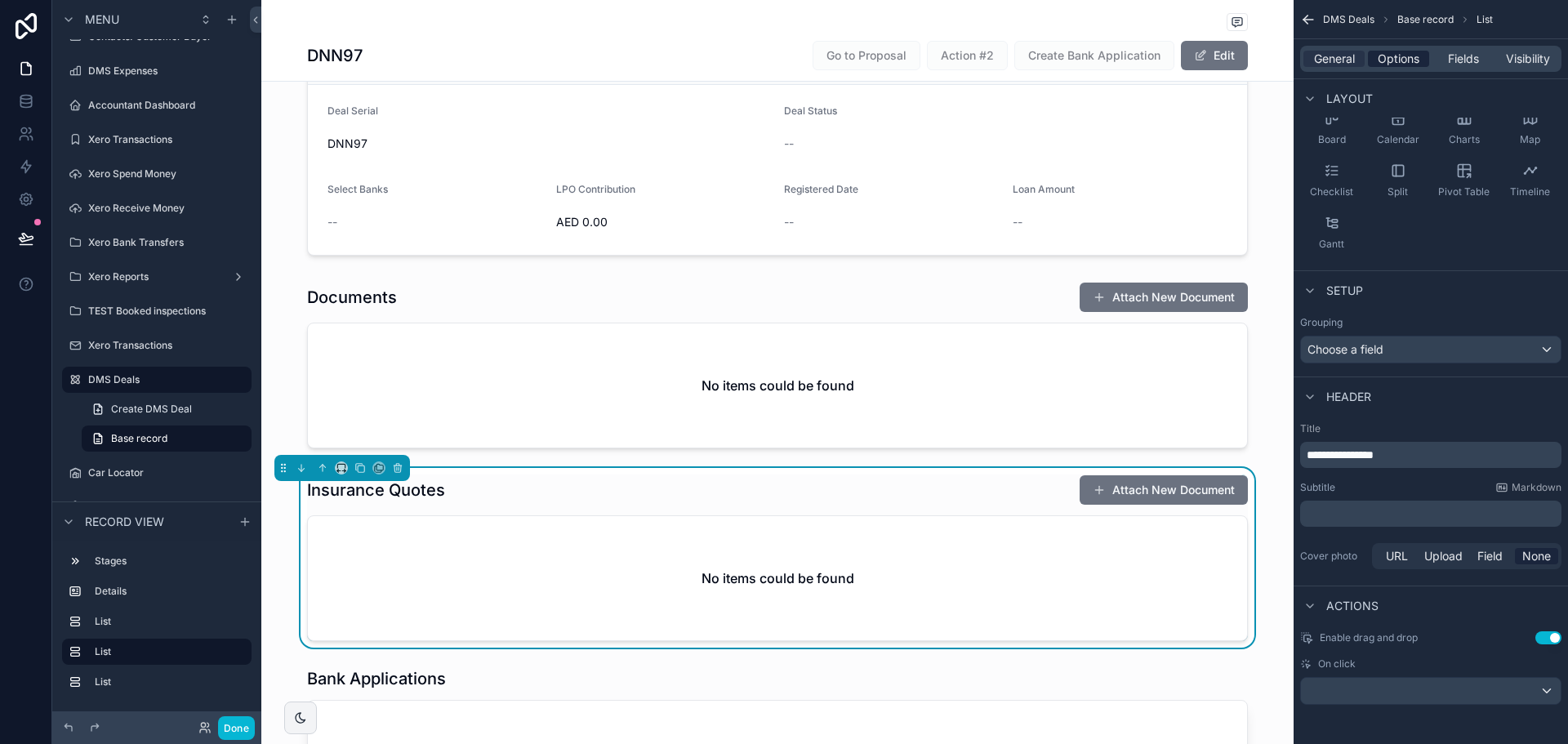
click at [1405, 63] on span "Options" at bounding box center [1399, 59] width 42 height 16
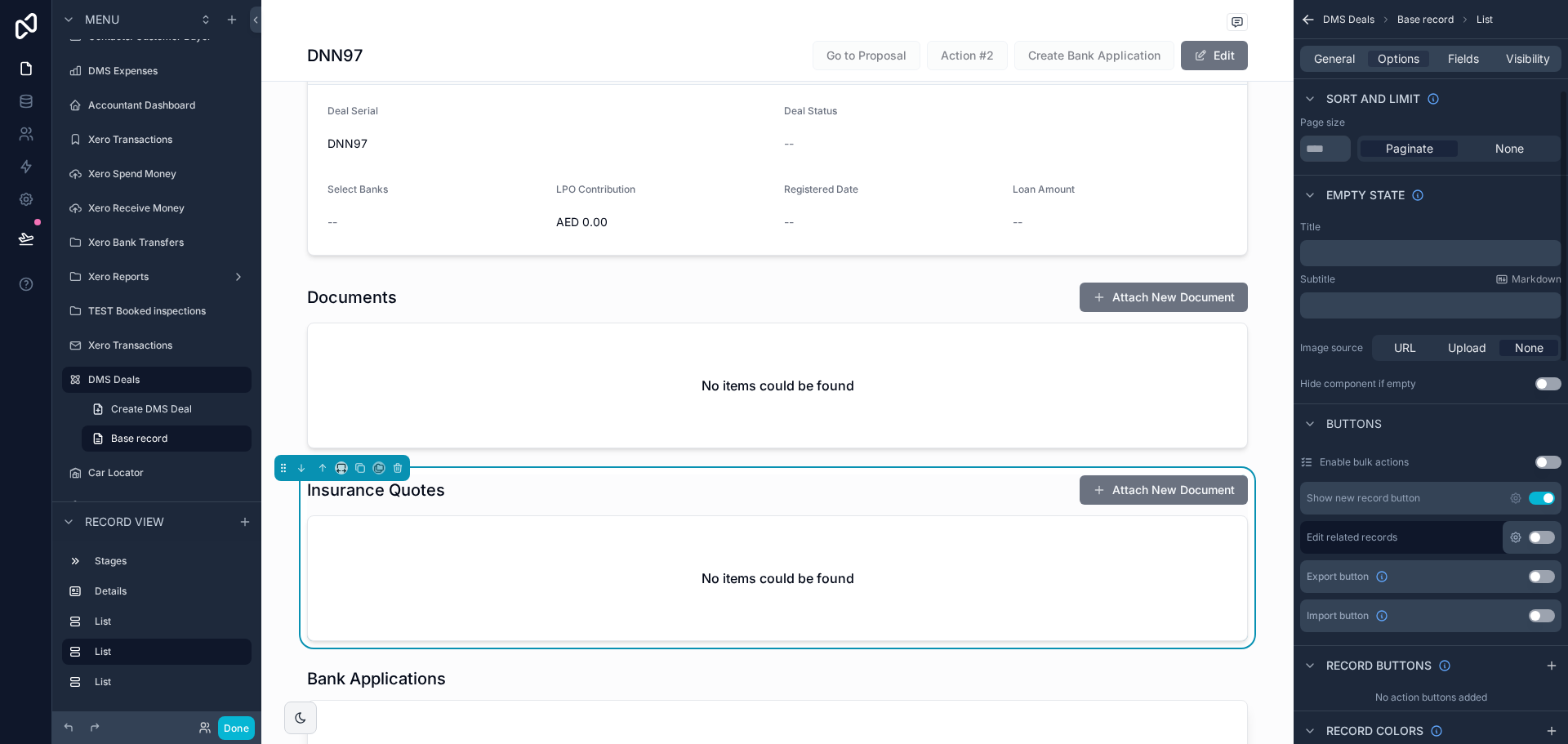
scroll to position [317, 0]
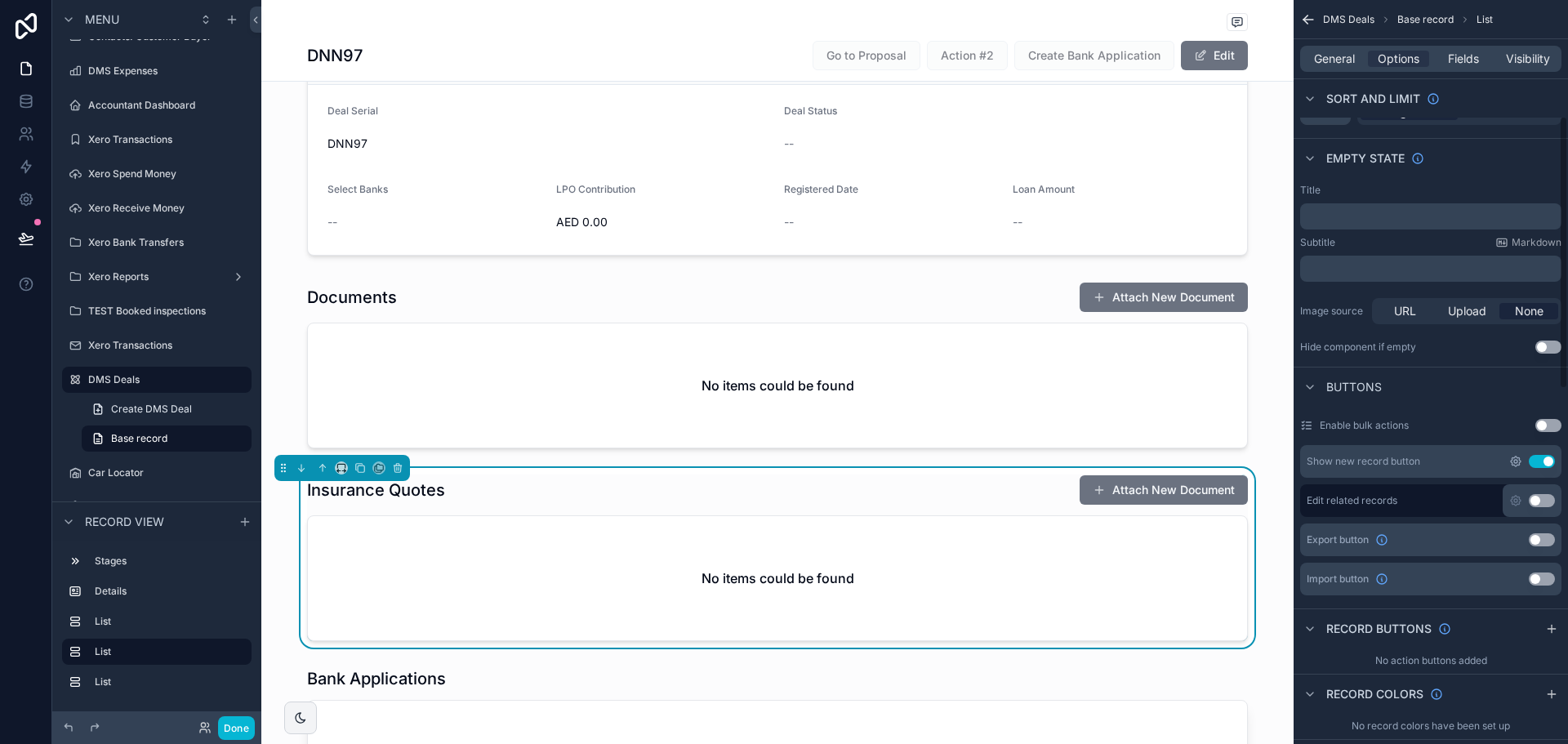
click at [1513, 463] on icon "scrollable content" at bounding box center [1515, 460] width 13 height 13
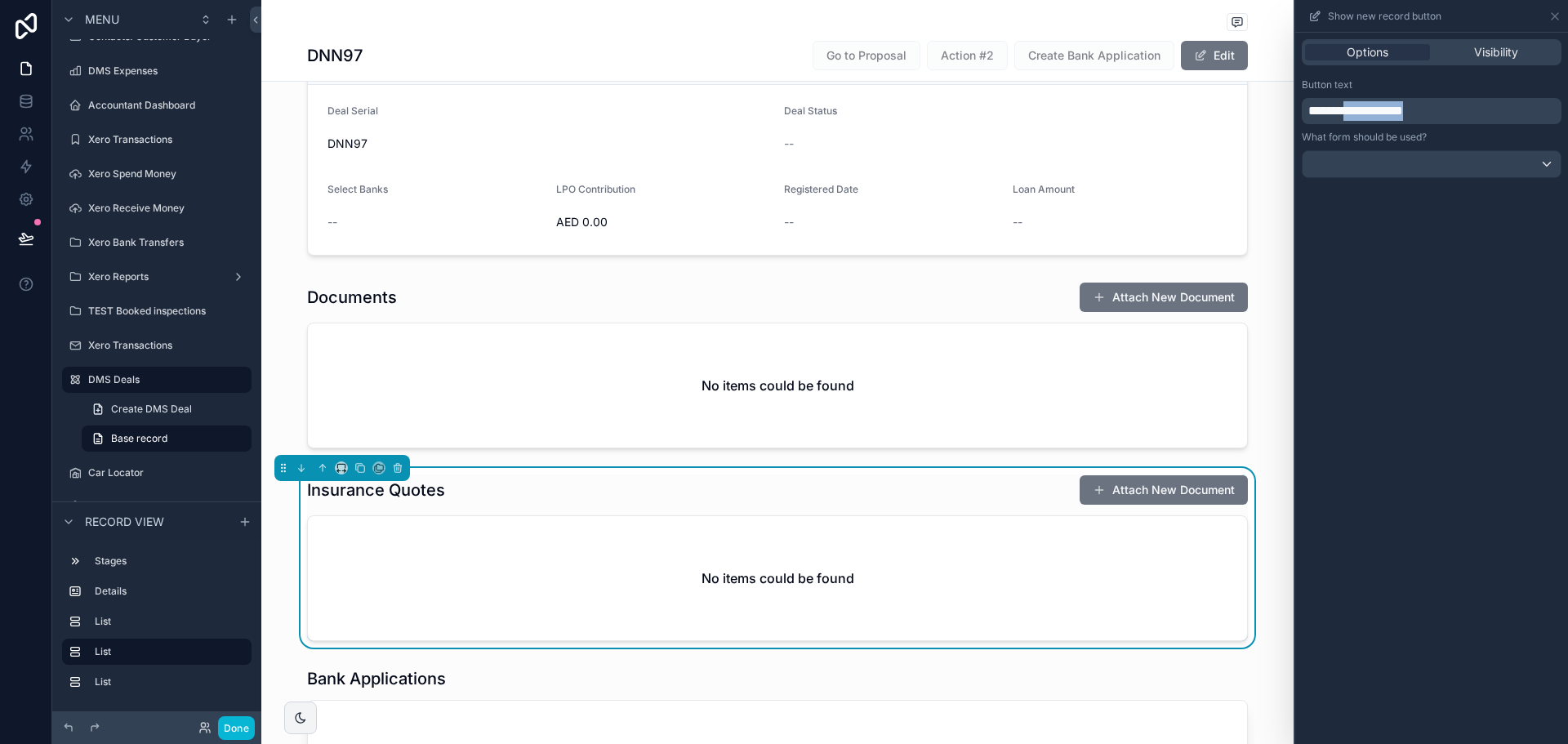
drag, startPoint x: 1378, startPoint y: 109, endPoint x: 1567, endPoint y: 112, distance: 189.0
click at [1567, 112] on div "**********" at bounding box center [1431, 128] width 273 height 113
click at [1483, 333] on div "**********" at bounding box center [1431, 388] width 273 height 711
click at [679, 335] on div "scrollable content" at bounding box center [778, 366] width 1033 height 180
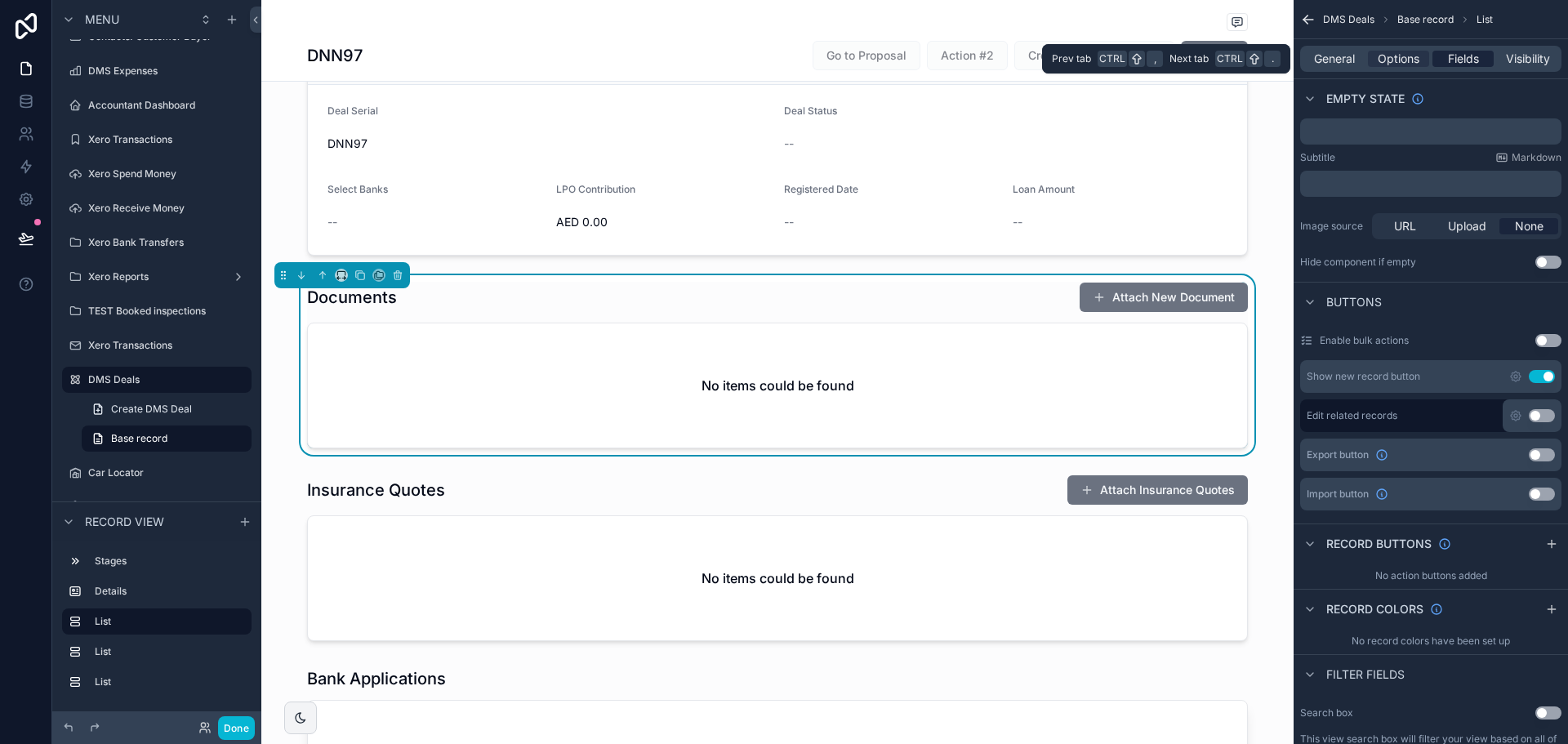
click at [1458, 54] on span "Fields" at bounding box center [1463, 59] width 31 height 16
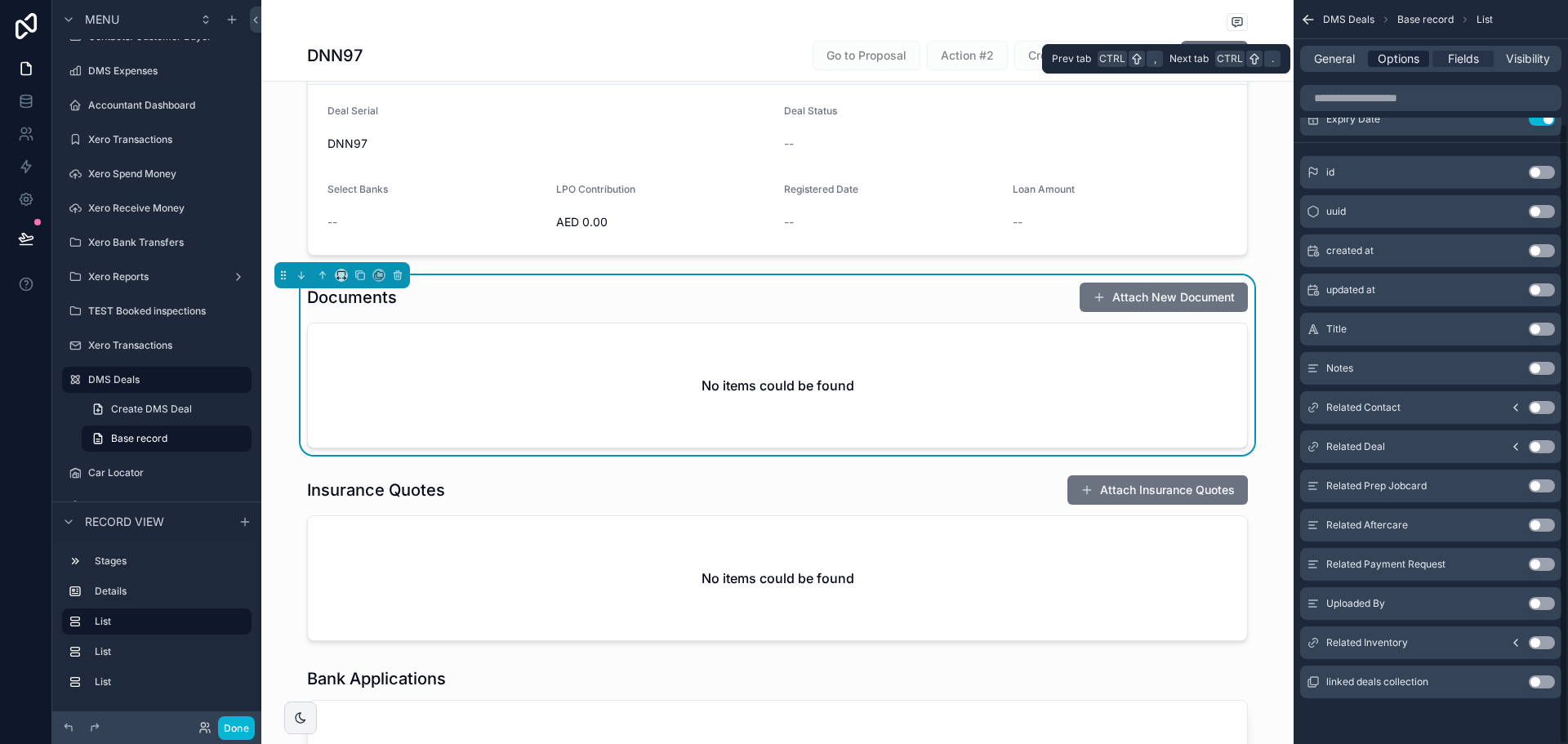
click at [1420, 58] on div "Options" at bounding box center [1398, 59] width 61 height 16
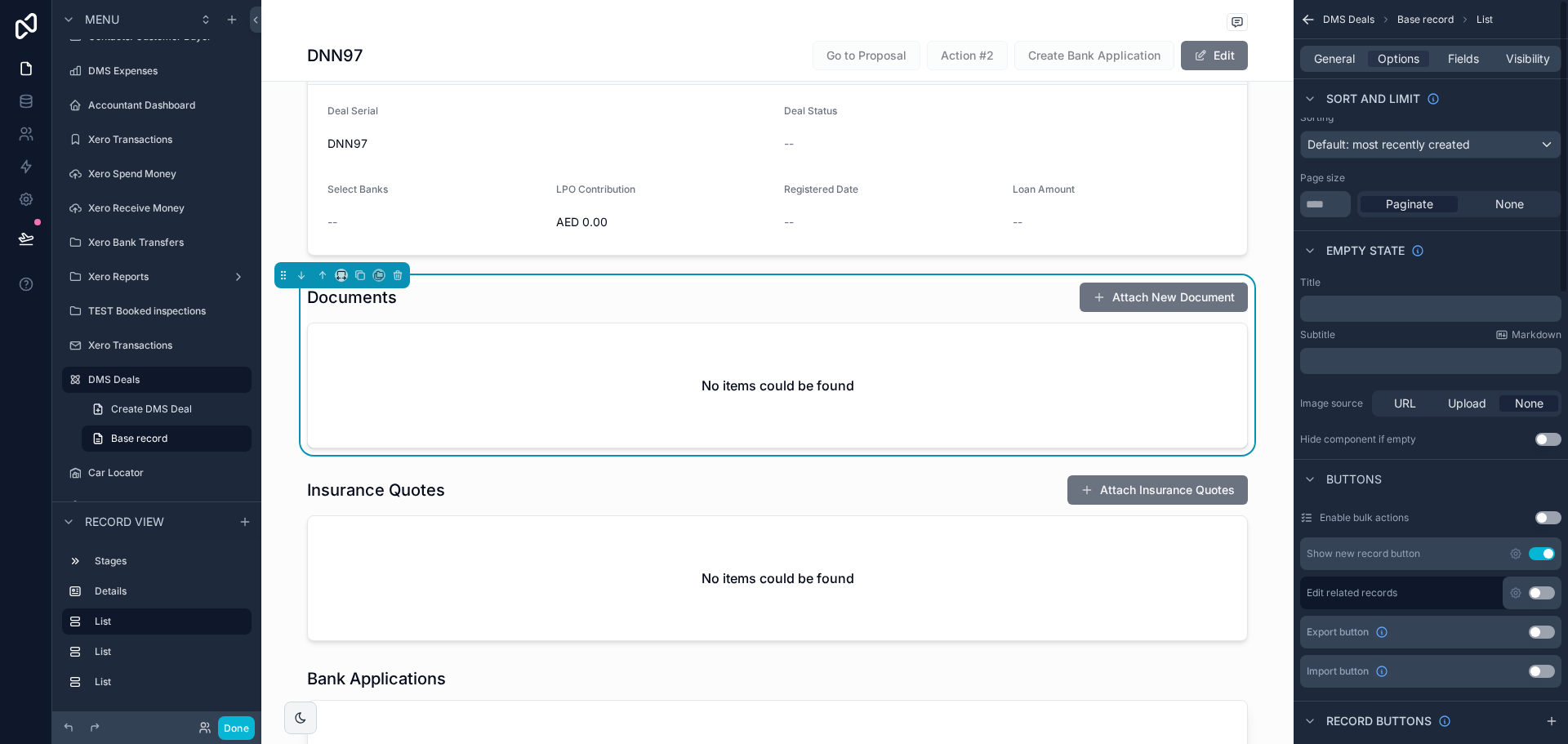
scroll to position [0, 0]
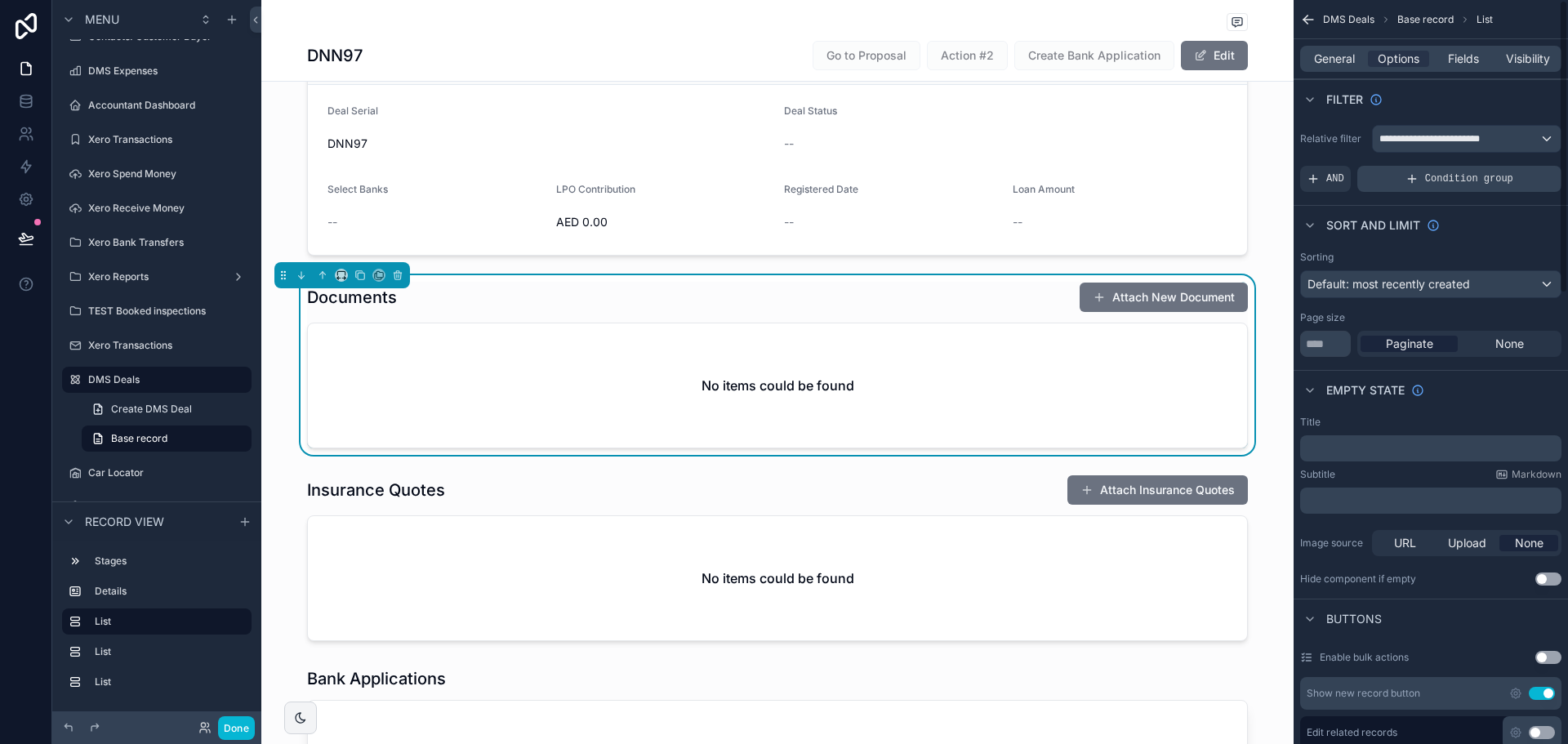
click at [1443, 177] on span "Condition group" at bounding box center [1469, 179] width 88 height 13
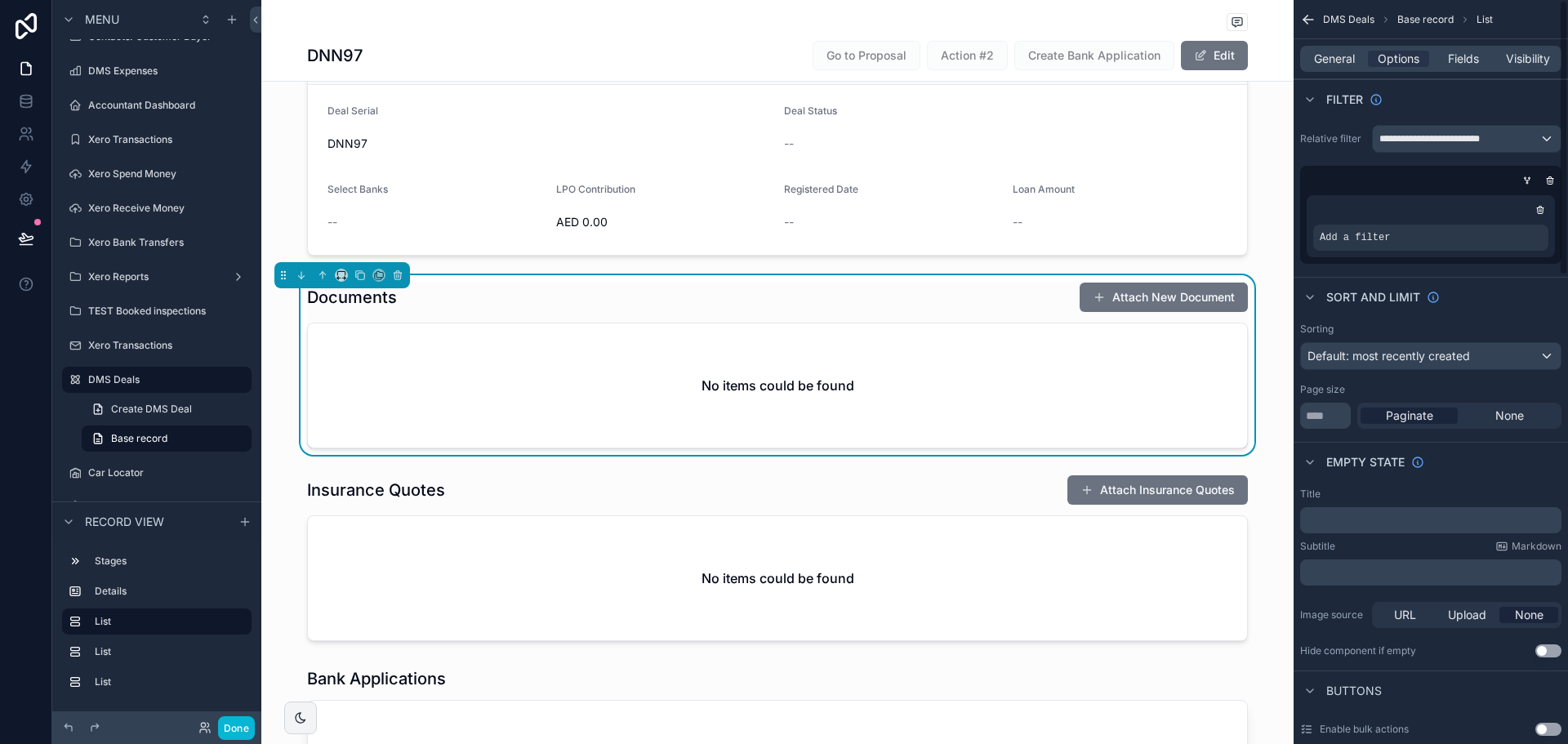
click at [1380, 252] on div "Add a filter" at bounding box center [1430, 226] width 249 height 62
click at [1512, 222] on div "scrollable content" at bounding box center [1507, 226] width 23 height 23
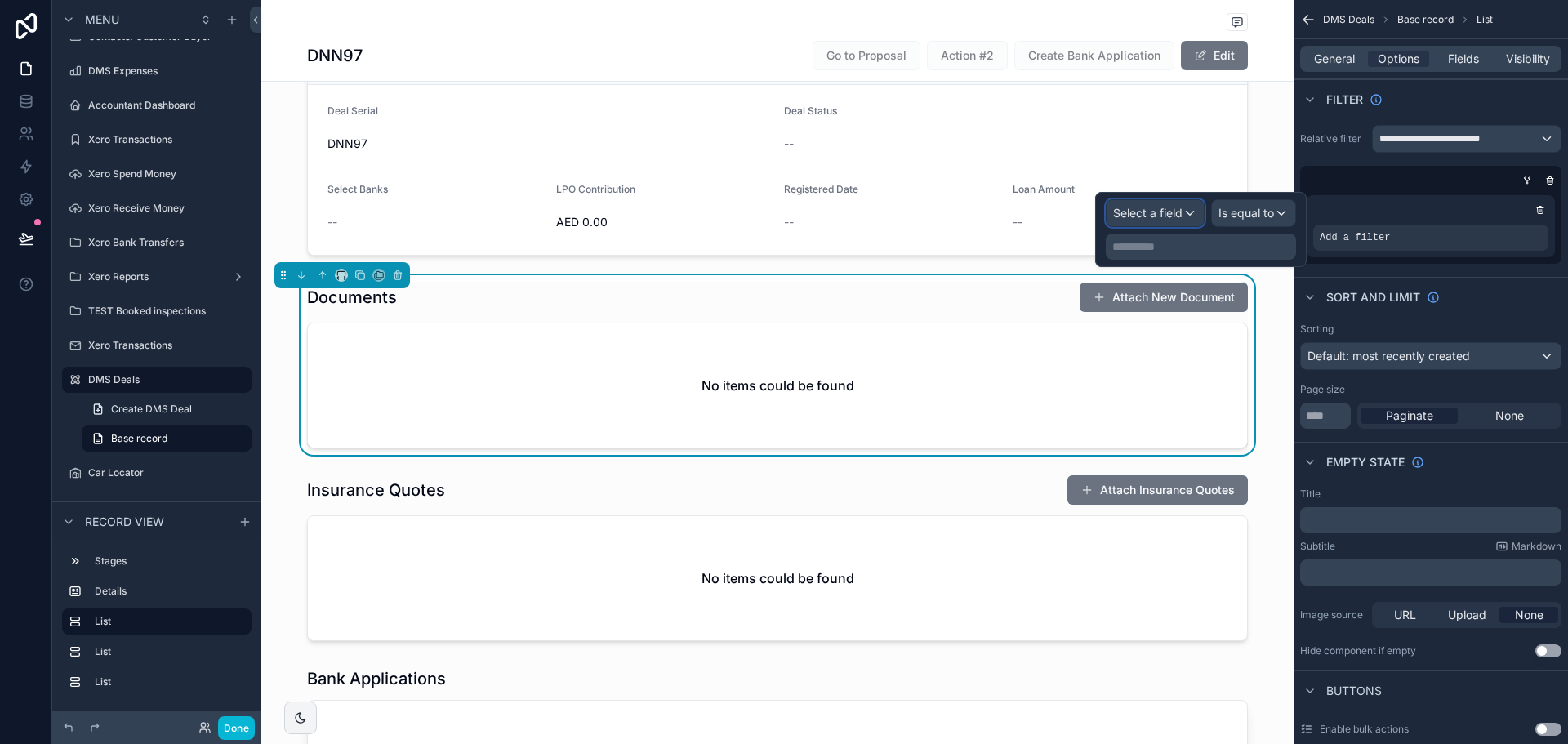
click at [1141, 218] on span "Select a field" at bounding box center [1149, 213] width 70 height 14
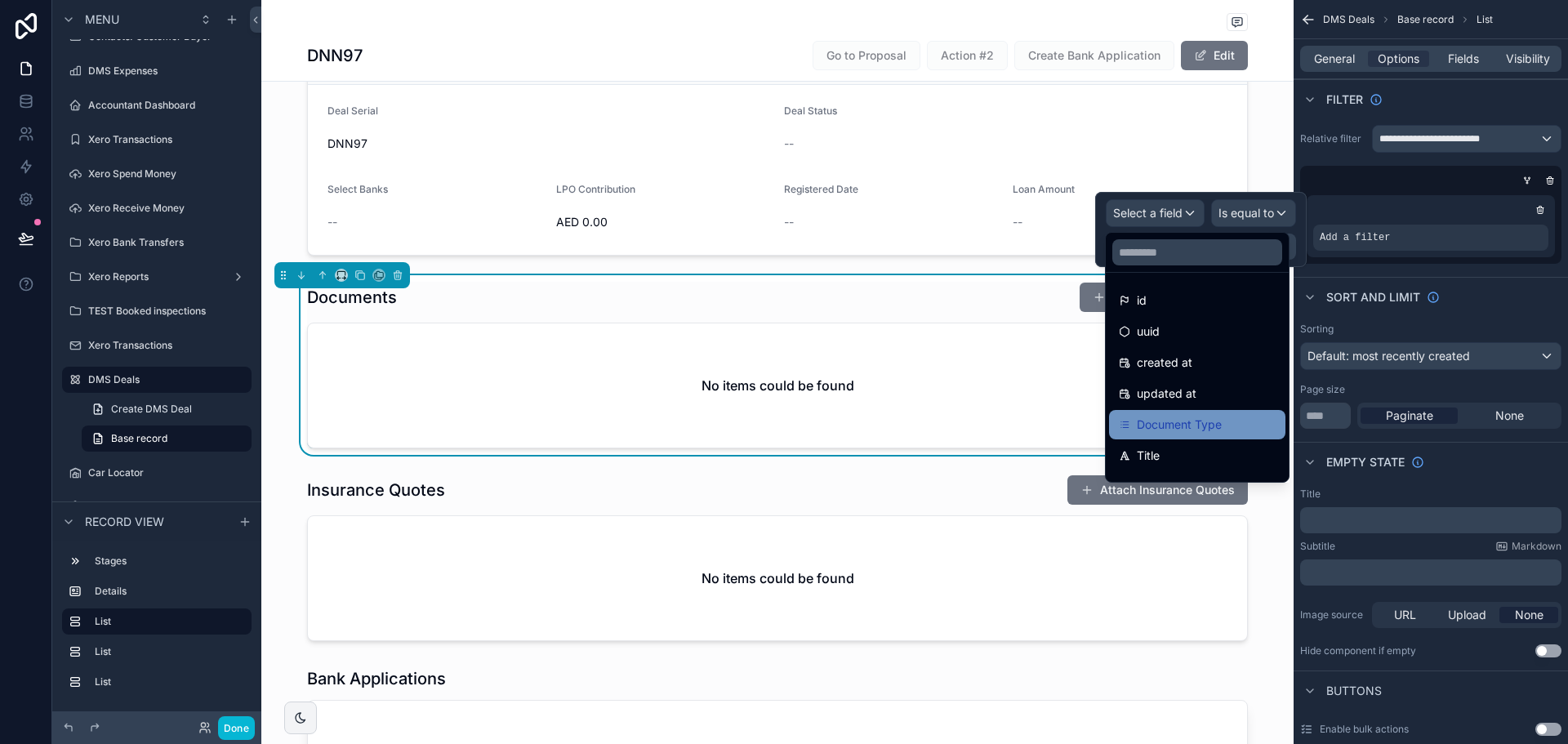
click at [1176, 416] on span "Document Type" at bounding box center [1178, 424] width 85 height 20
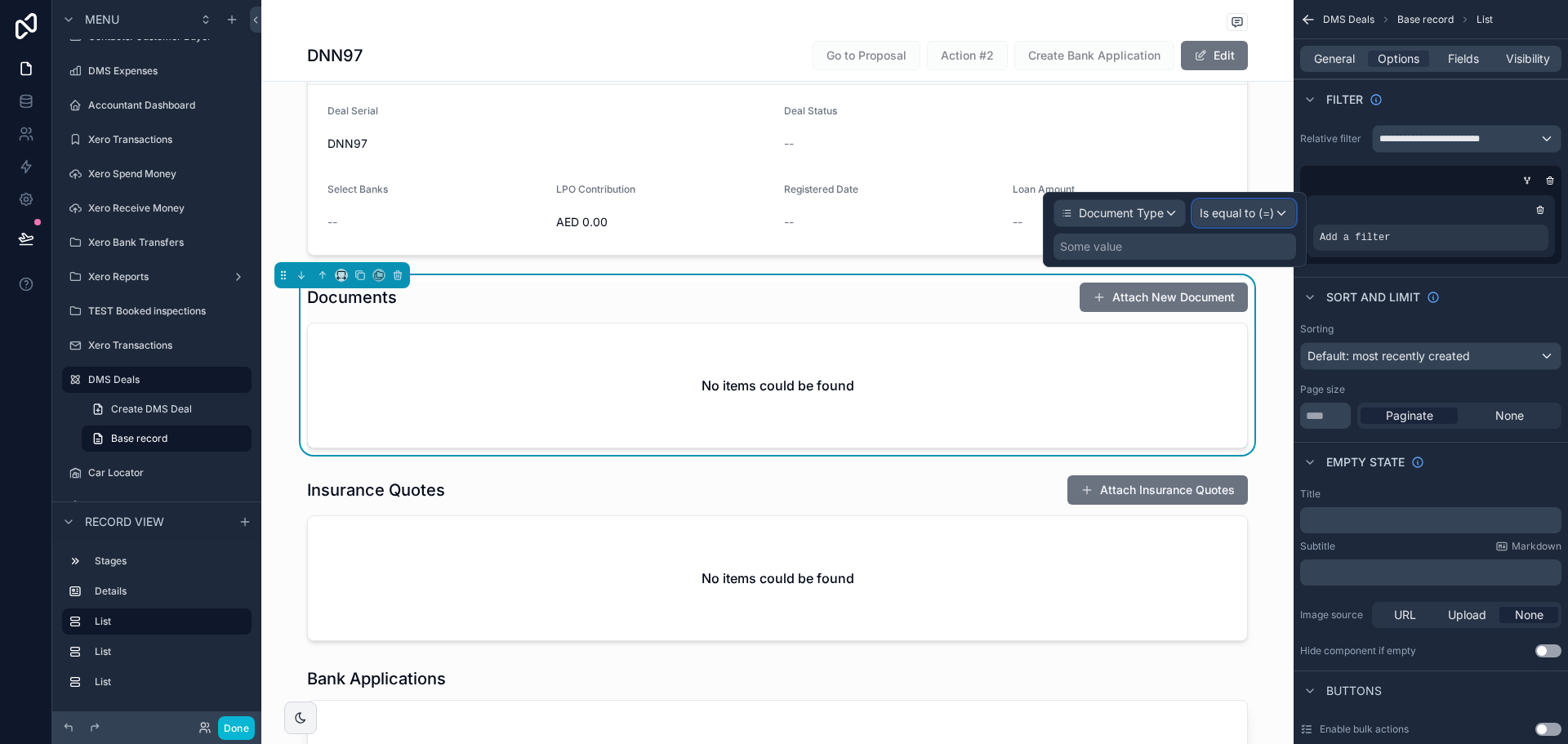
click at [1244, 214] on span "Is equal to (=)" at bounding box center [1236, 213] width 74 height 16
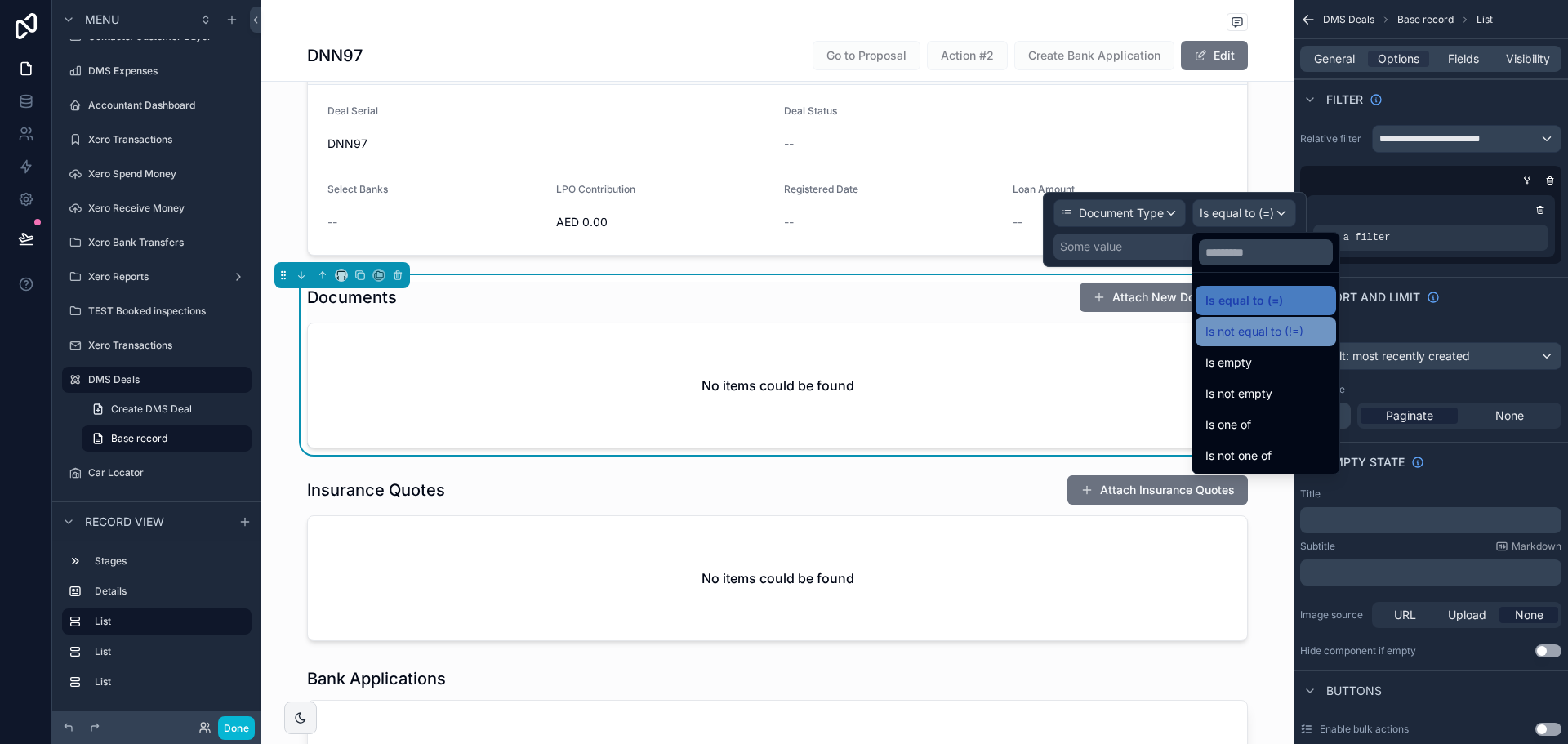
click at [1231, 333] on span "Is not equal to (!=)" at bounding box center [1254, 332] width 98 height 20
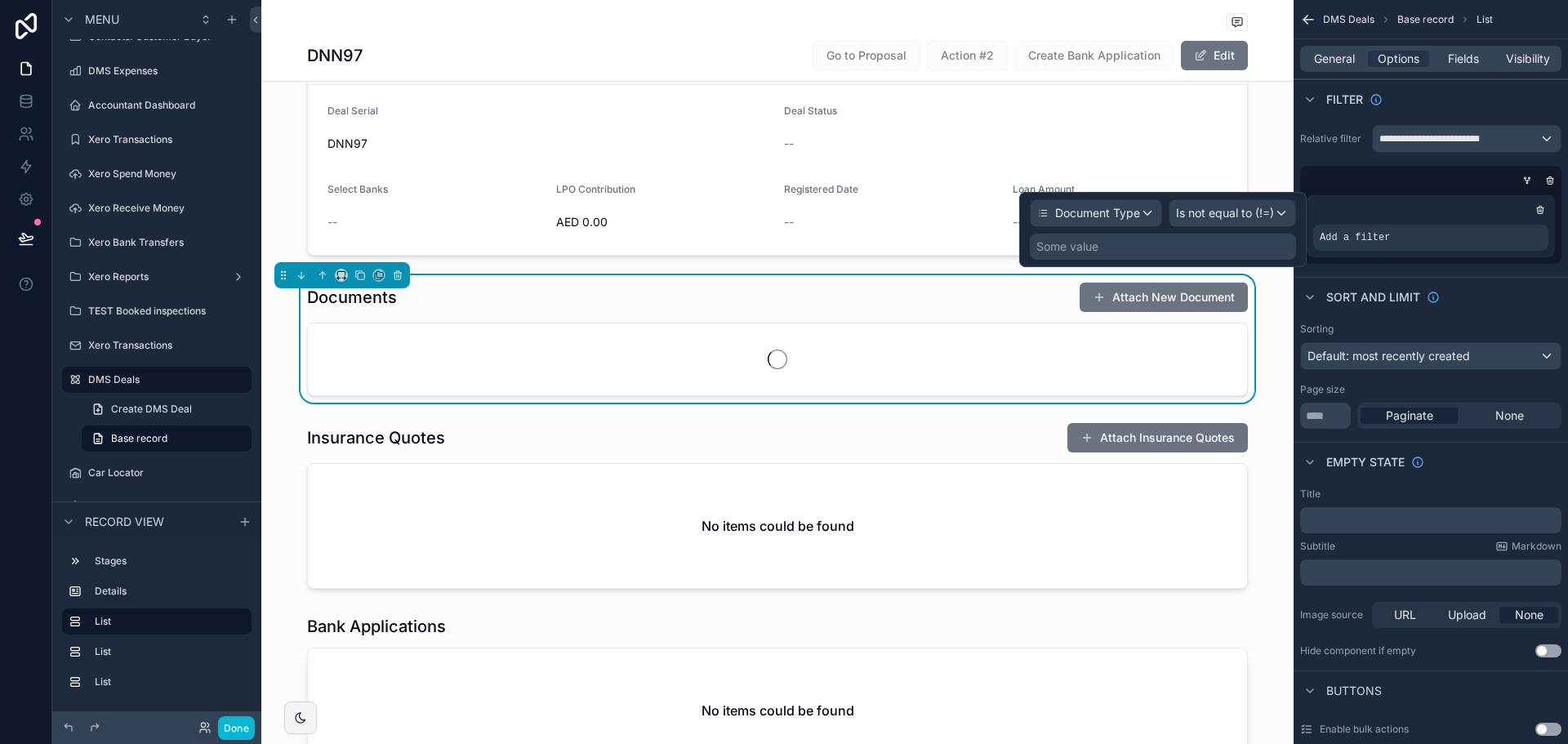
click at [1163, 245] on div "Some value" at bounding box center [1163, 247] width 267 height 26
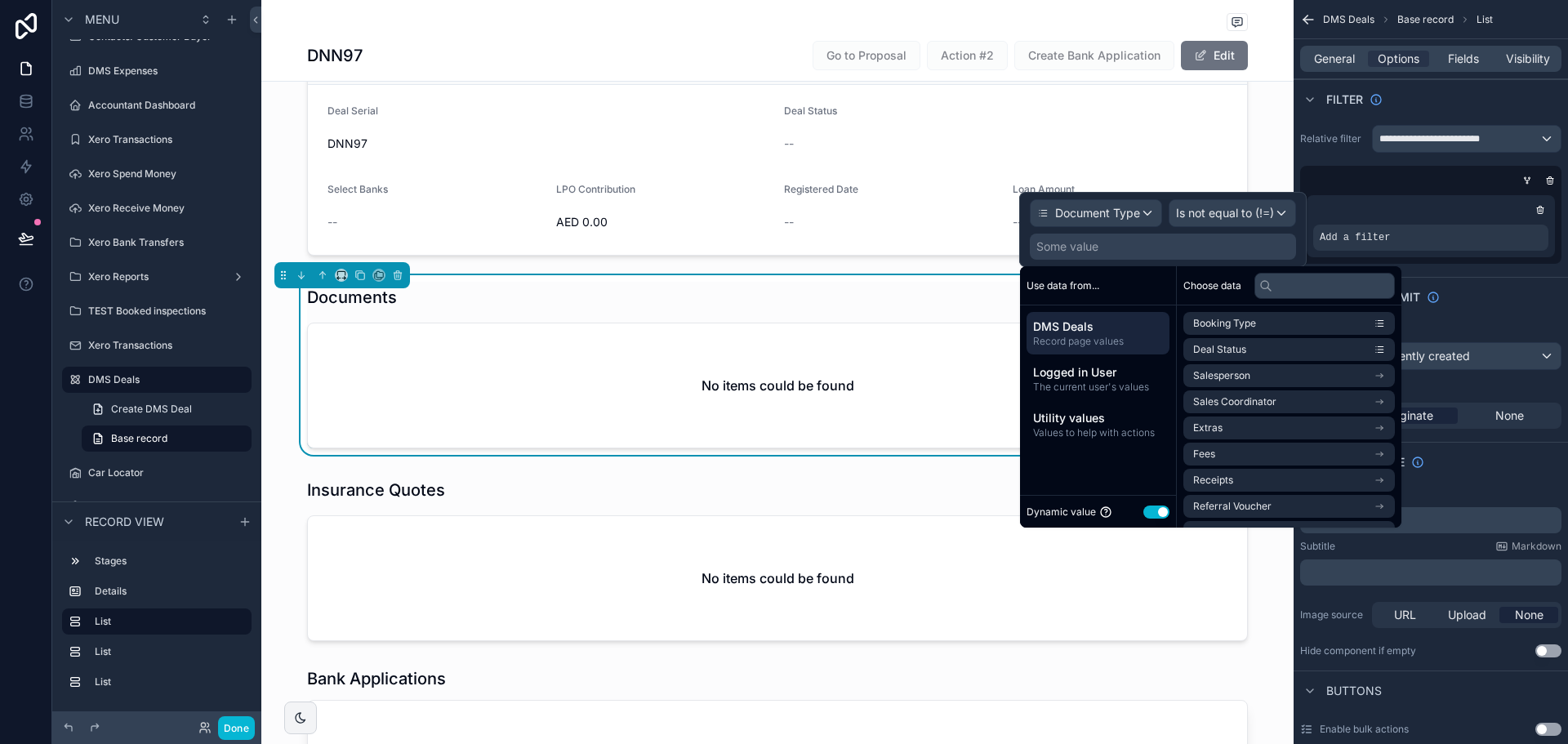
click at [1159, 500] on div "Dynamic value Use setting" at bounding box center [1098, 511] width 156 height 33
click at [1159, 507] on button "Use setting" at bounding box center [1157, 511] width 26 height 13
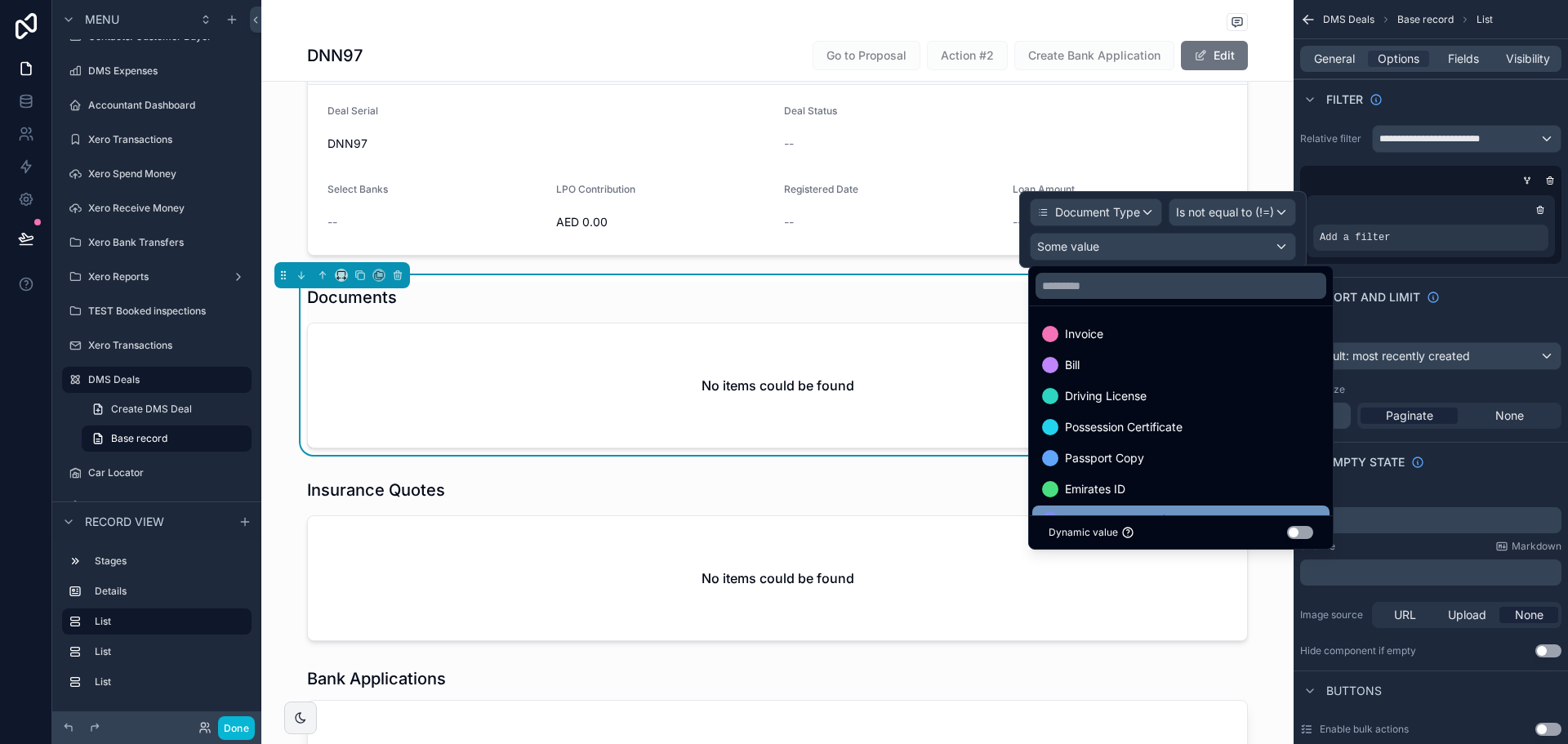
scroll to position [82, 0]
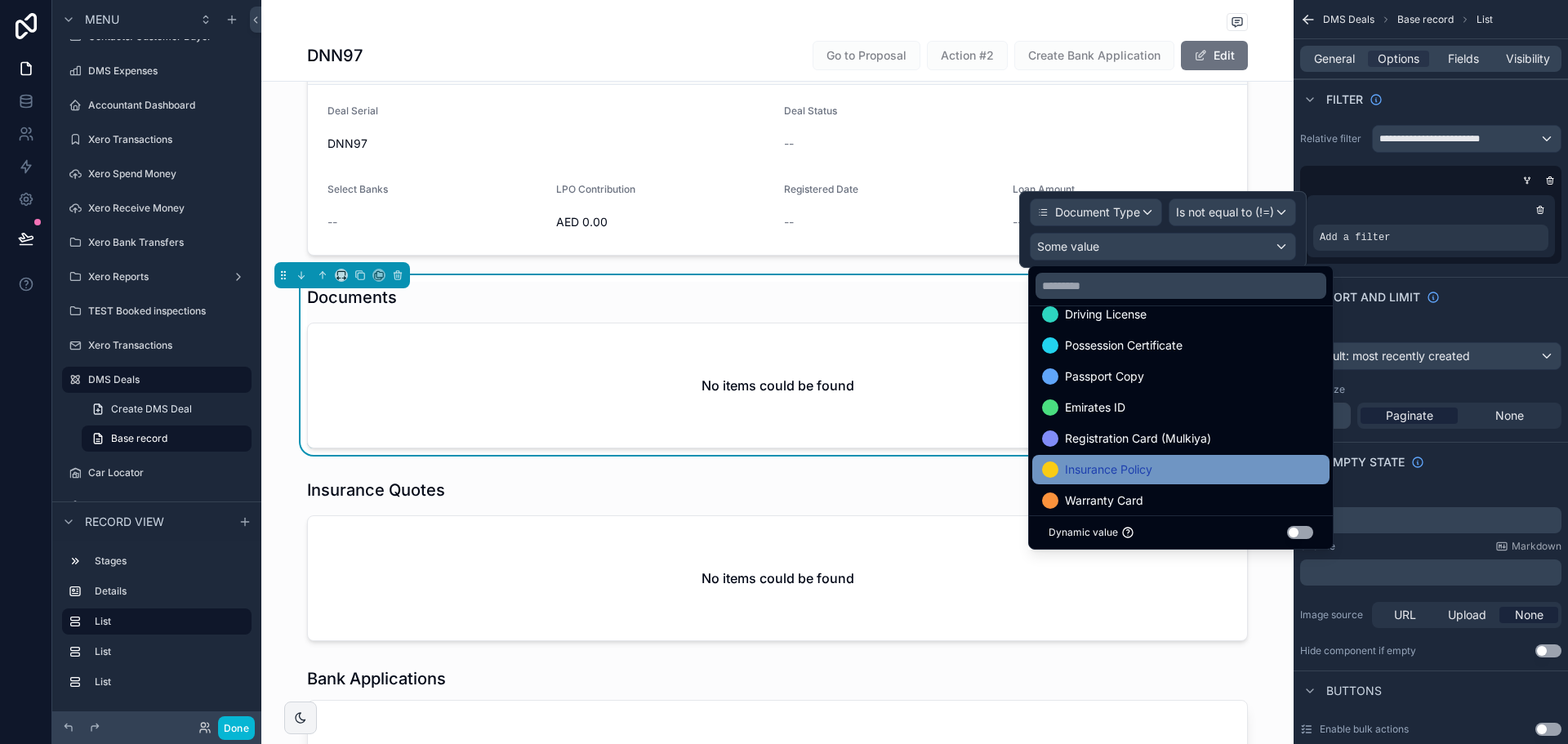
click at [1127, 475] on span "Insurance Policy" at bounding box center [1109, 469] width 88 height 20
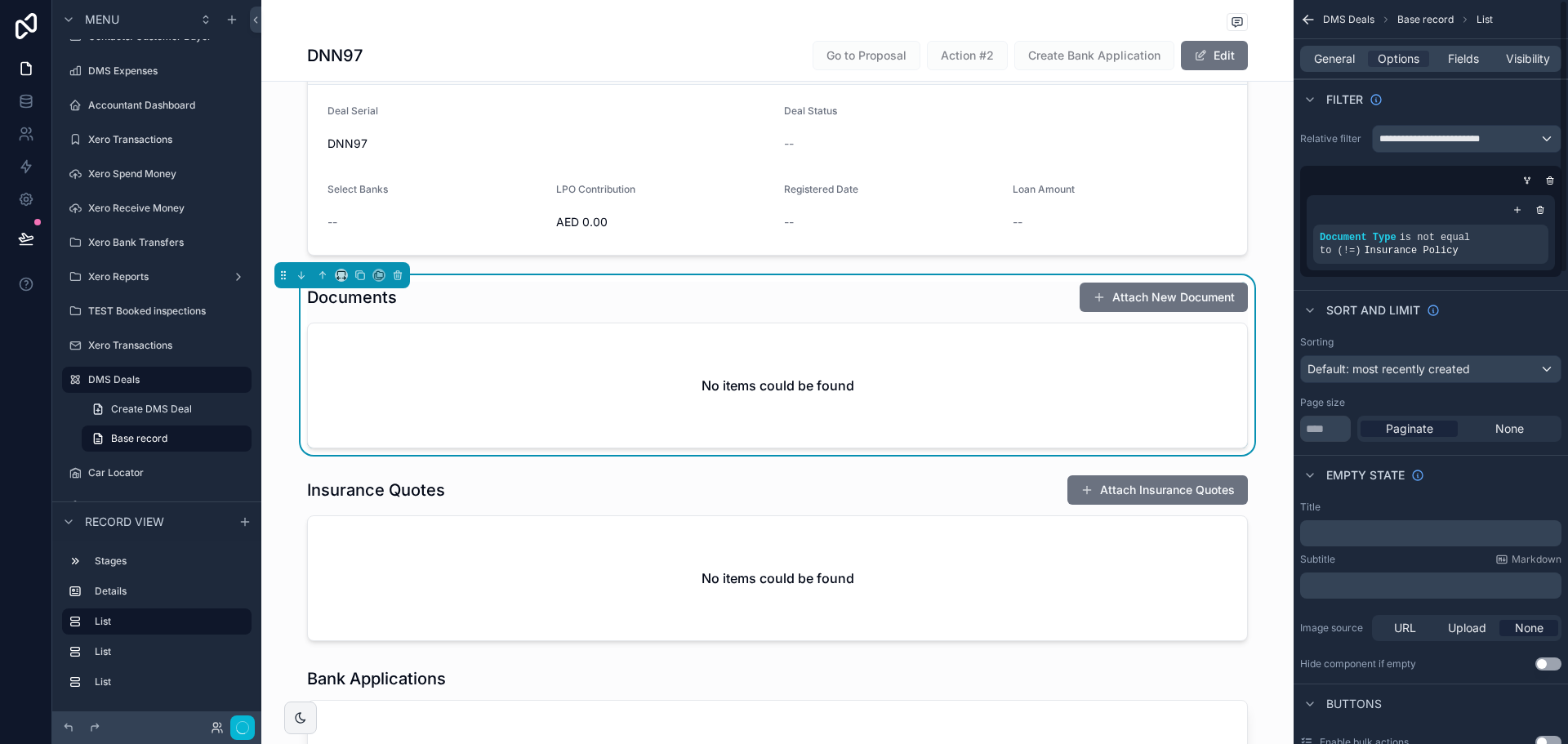
click at [1453, 292] on div "Sort And Limit" at bounding box center [1430, 309] width 275 height 39
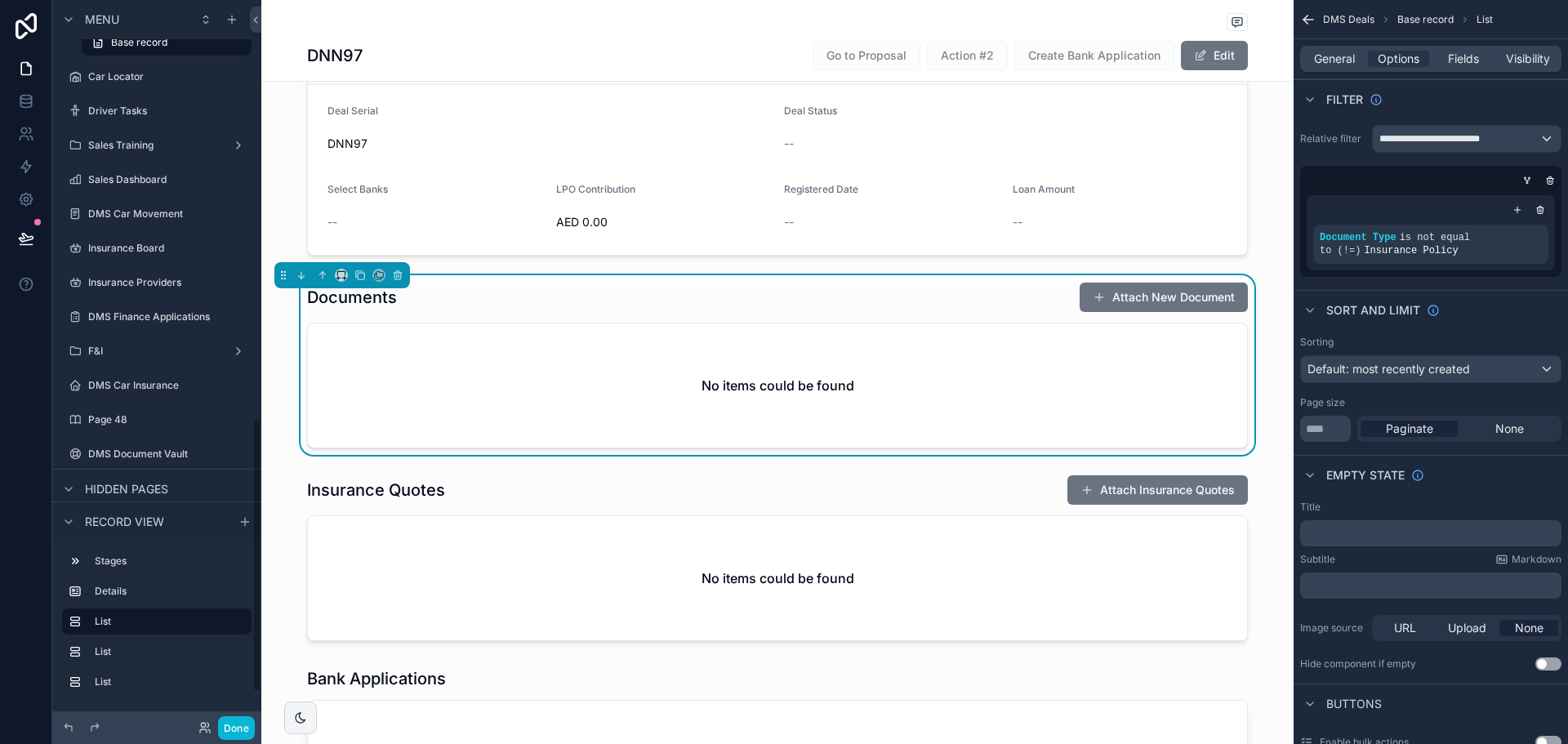
scroll to position [1190, 0]
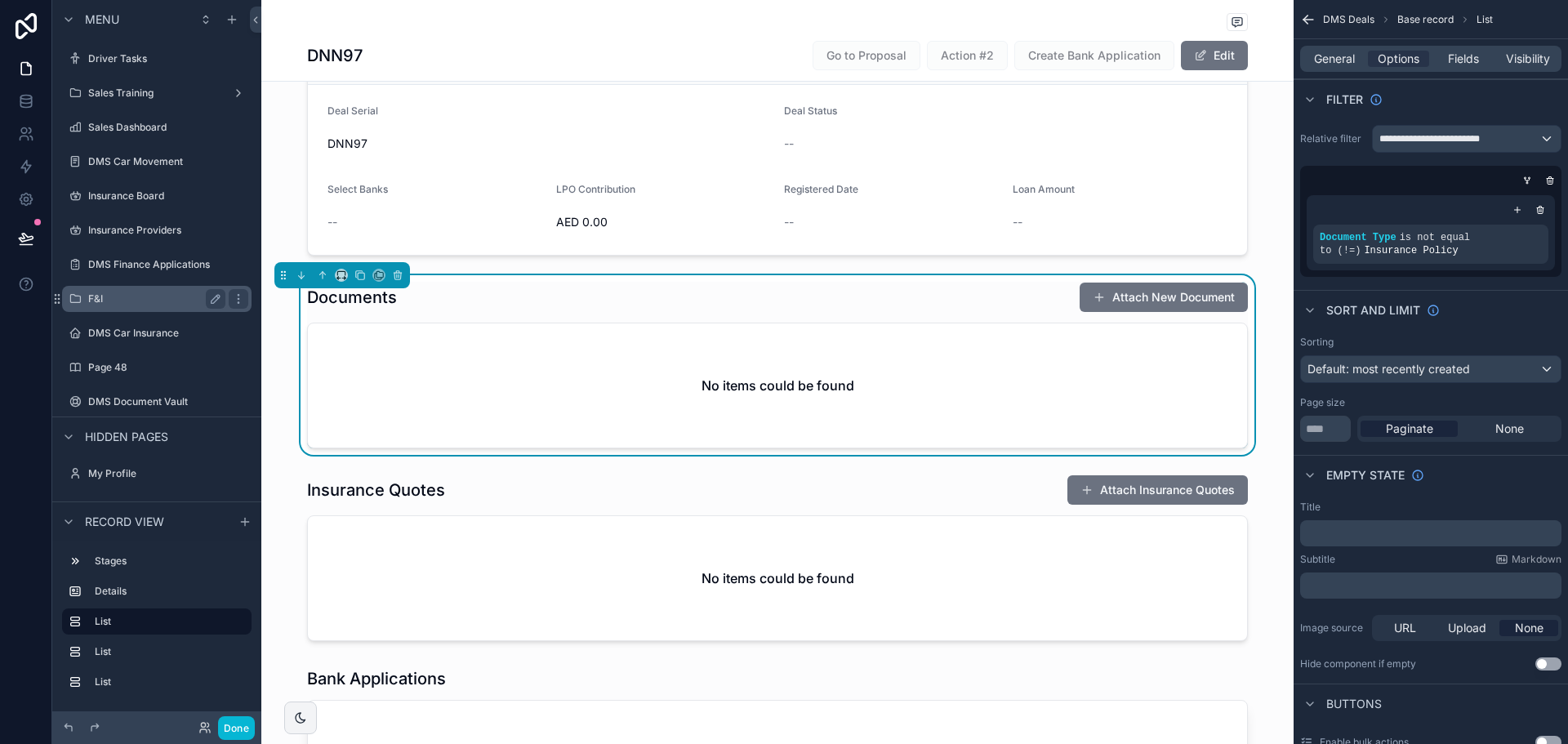
click at [133, 301] on label "F&I" at bounding box center [153, 299] width 131 height 13
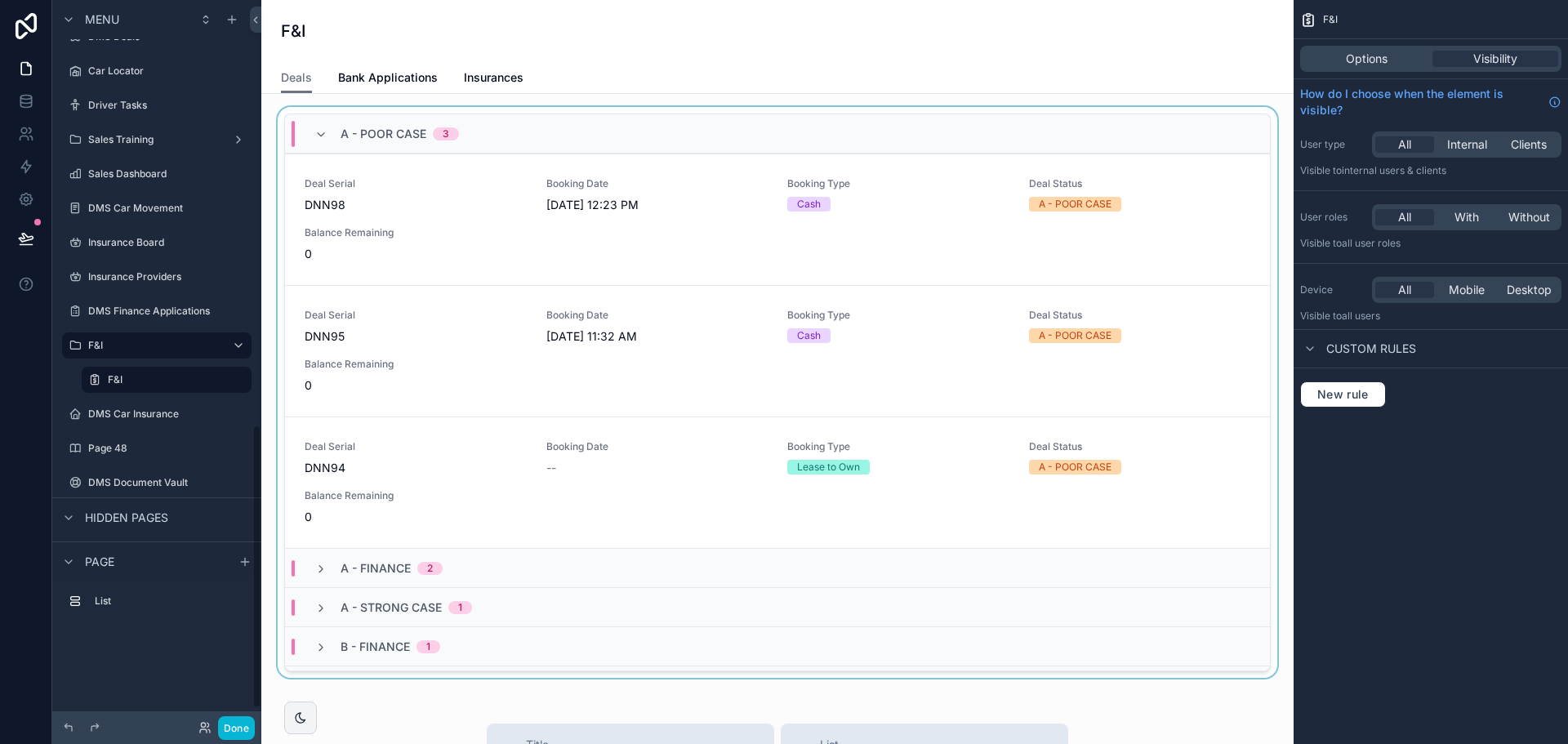
click at [376, 211] on div "scrollable content" at bounding box center [777, 395] width 1006 height 577
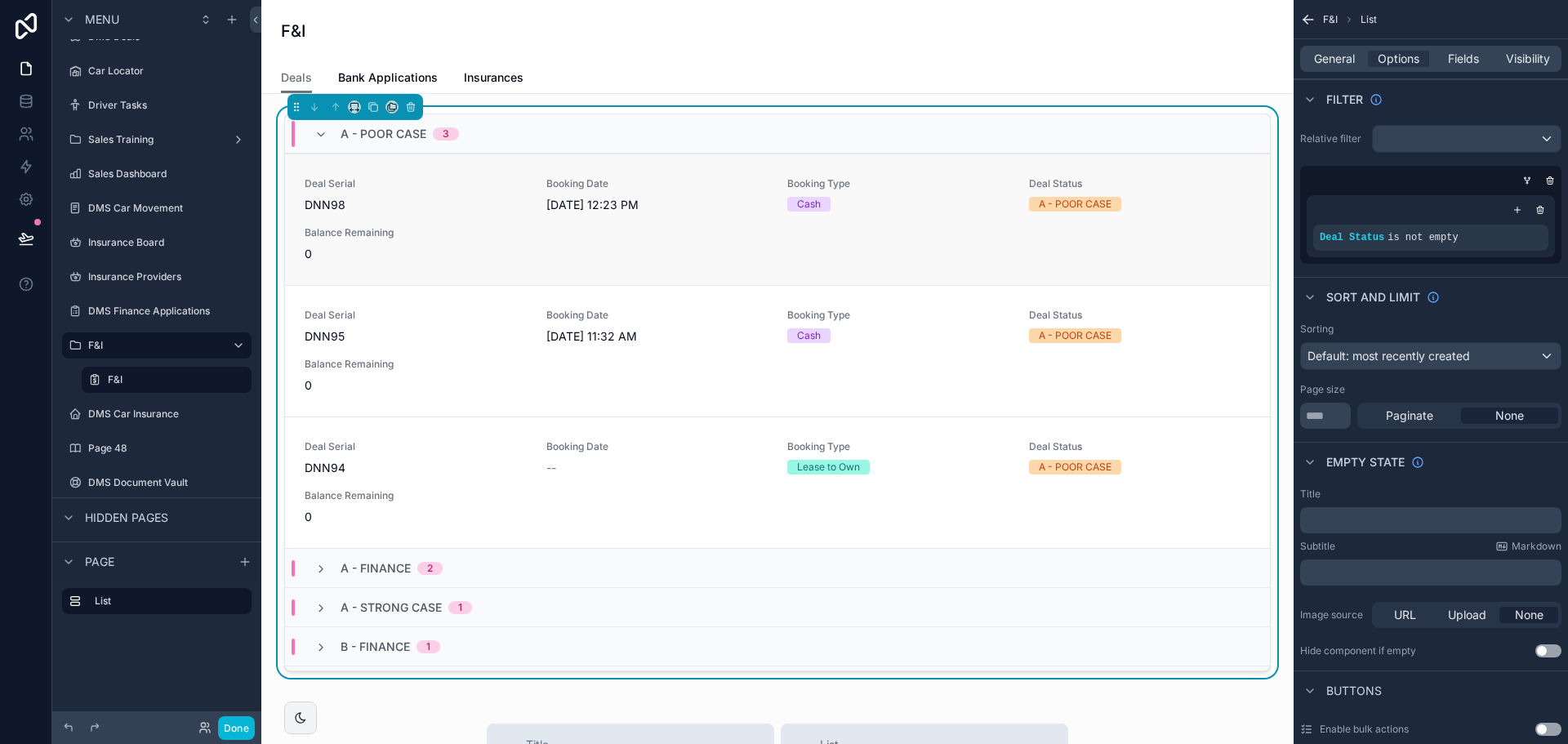
click at [414, 208] on span "DNN98" at bounding box center [415, 205] width 222 height 16
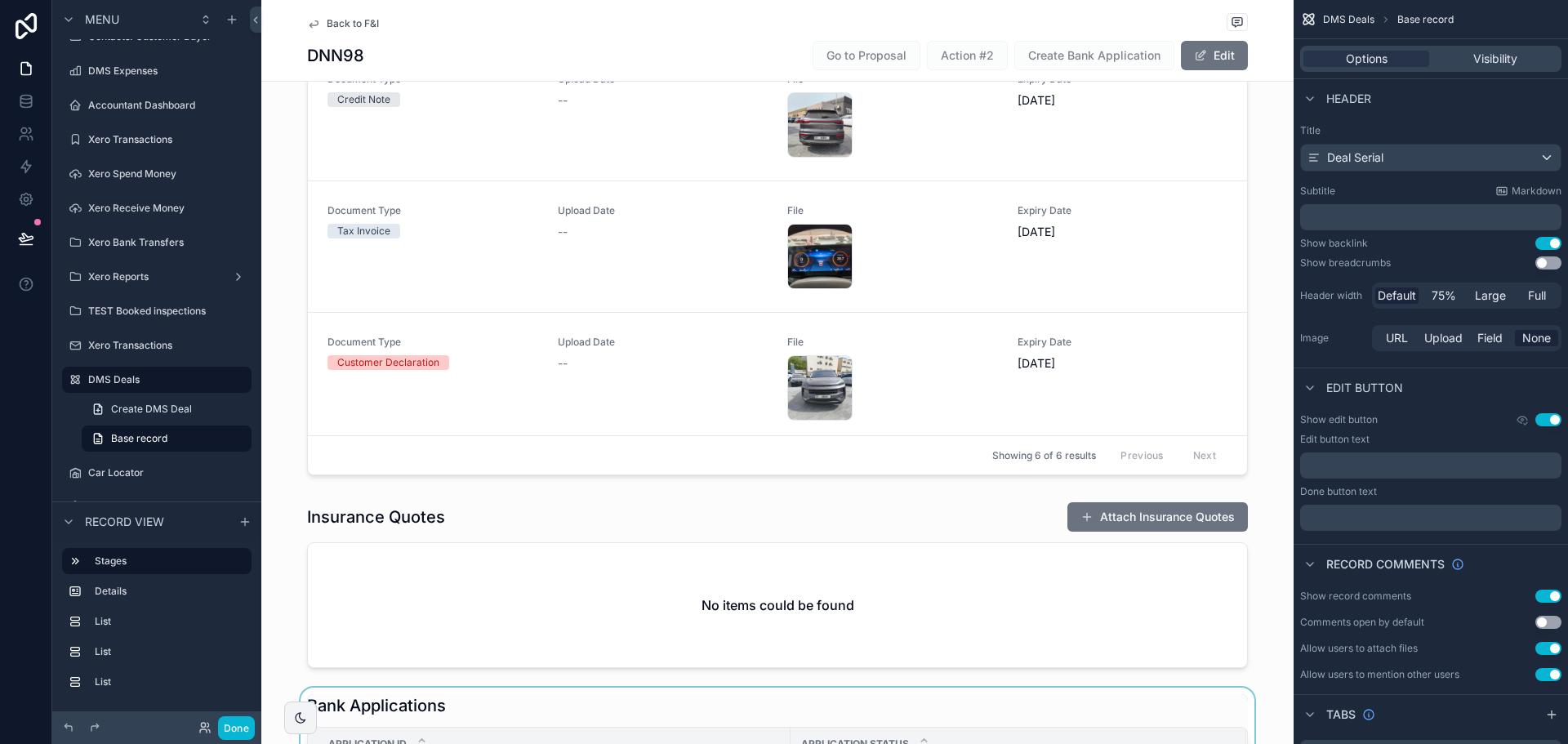
scroll to position [571, 0]
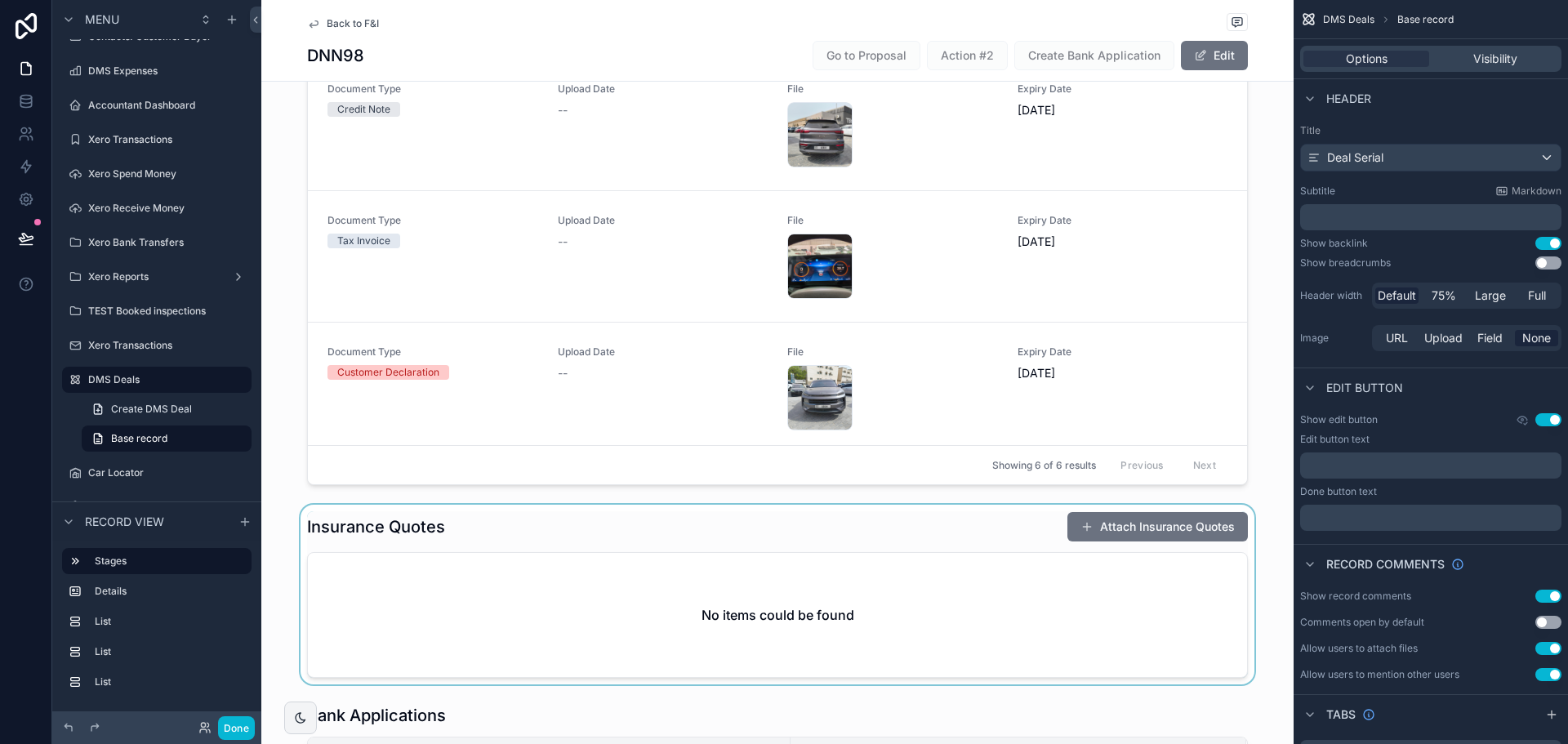
click at [562, 556] on div "scrollable content" at bounding box center [778, 594] width 1033 height 180
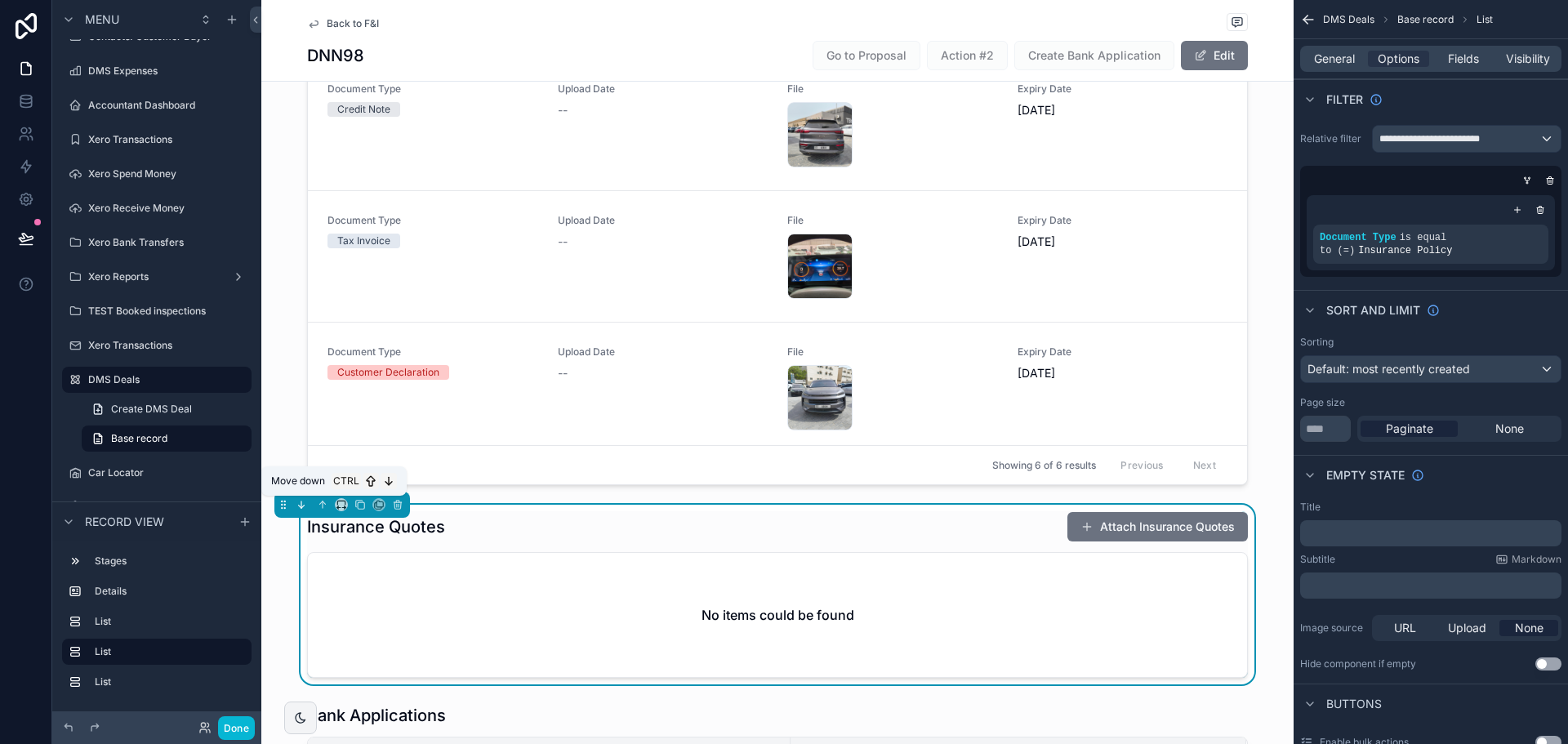
click at [306, 505] on icon "scrollable content" at bounding box center [301, 504] width 11 height 11
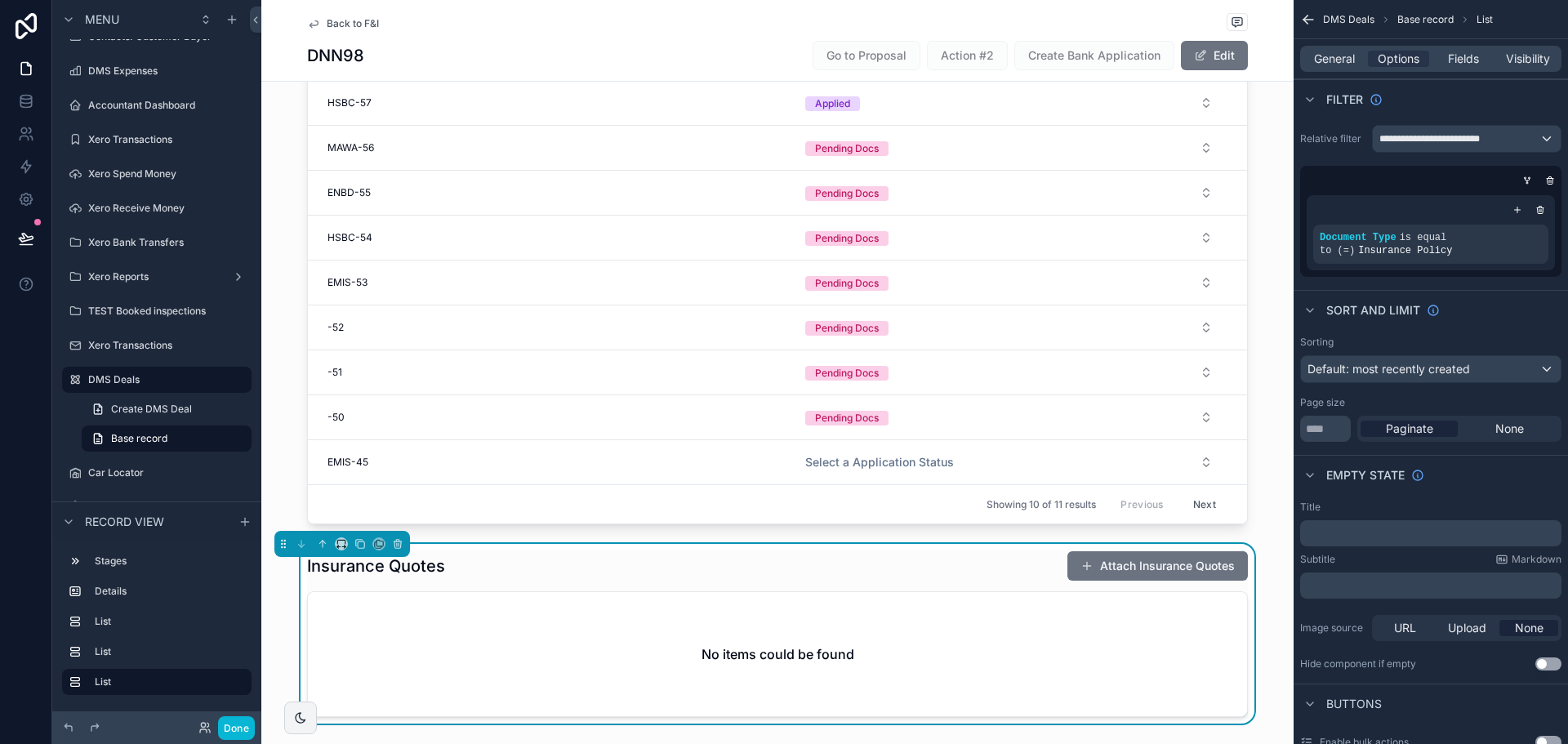
scroll to position [1143, 0]
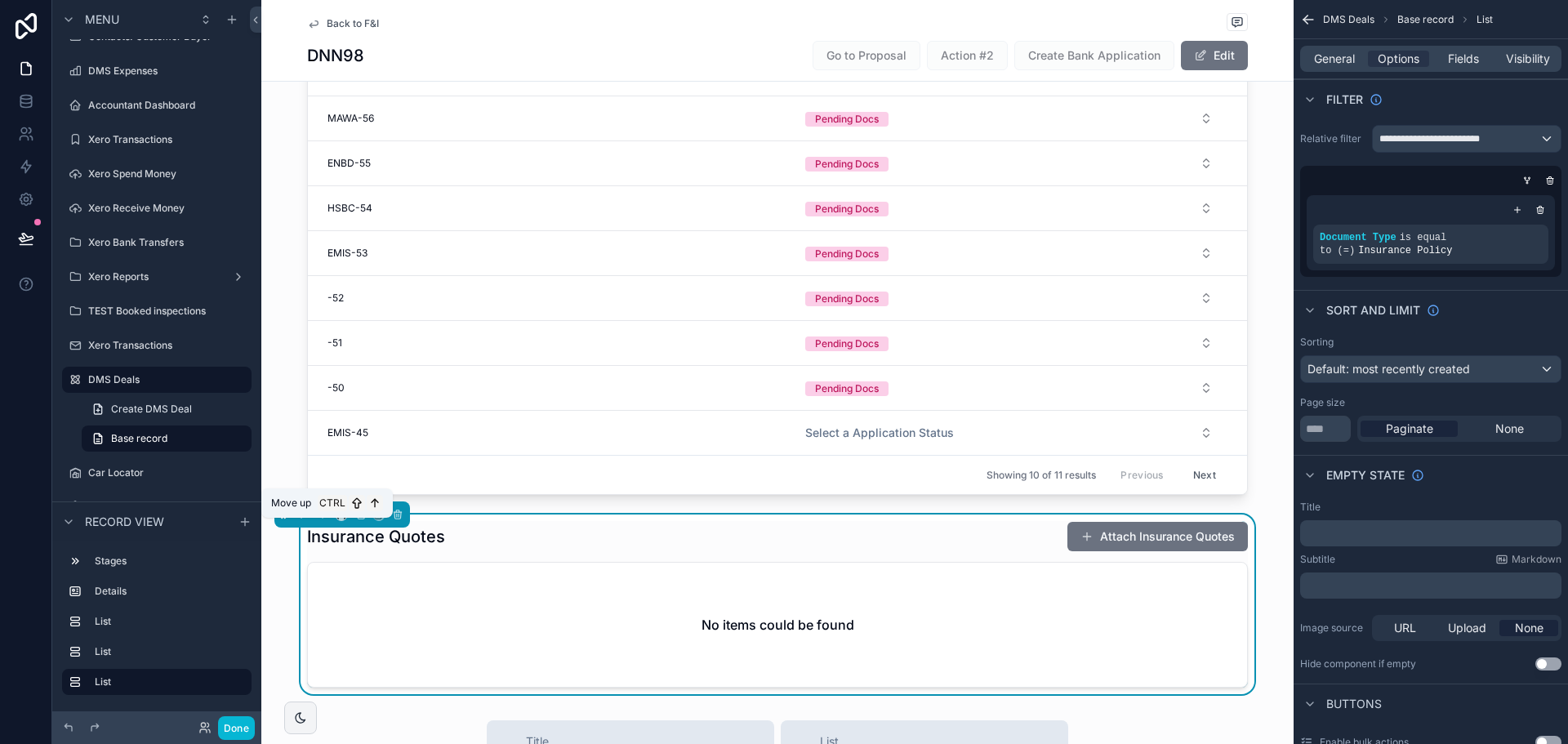
click at [321, 520] on icon "scrollable content" at bounding box center [322, 513] width 11 height 11
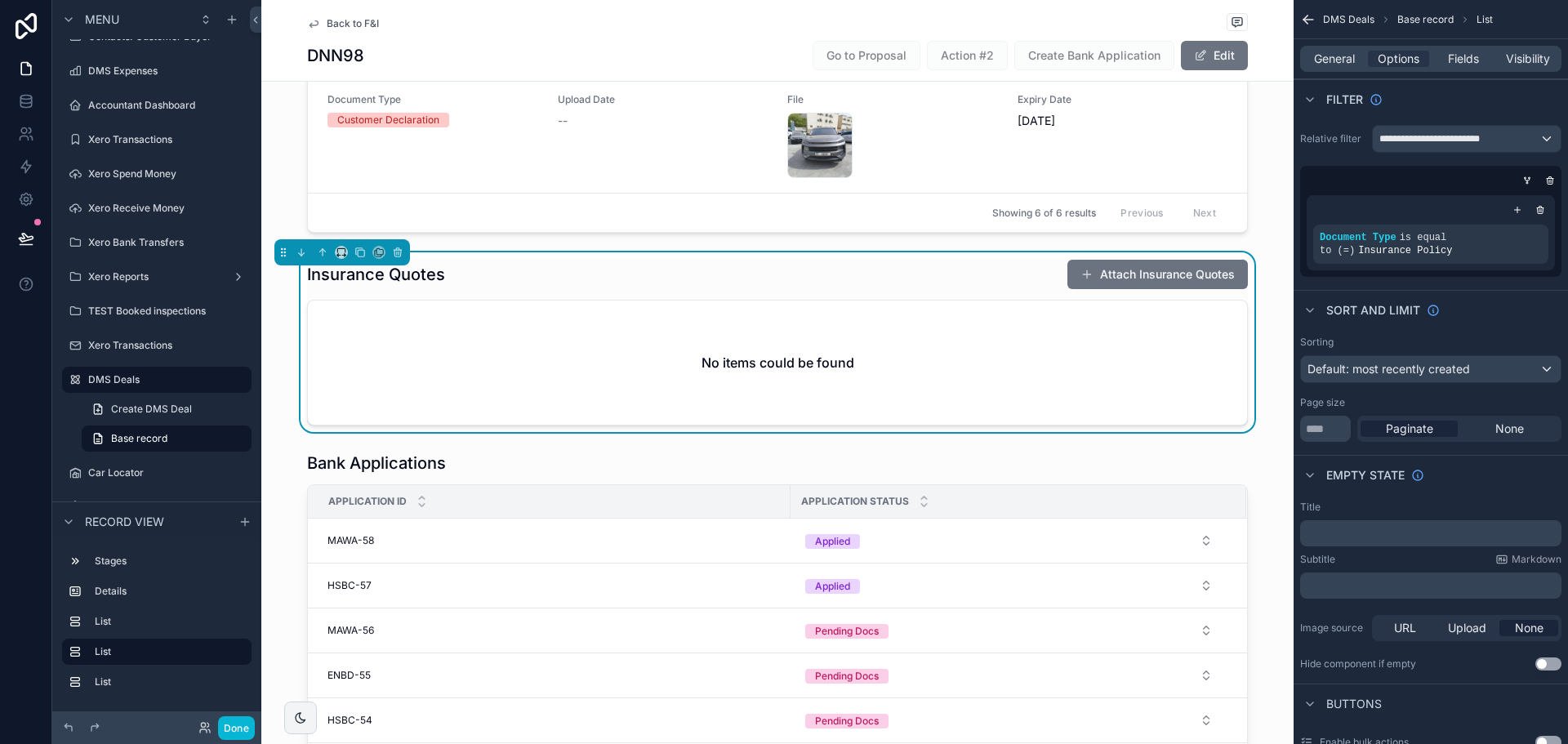
scroll to position [817, 0]
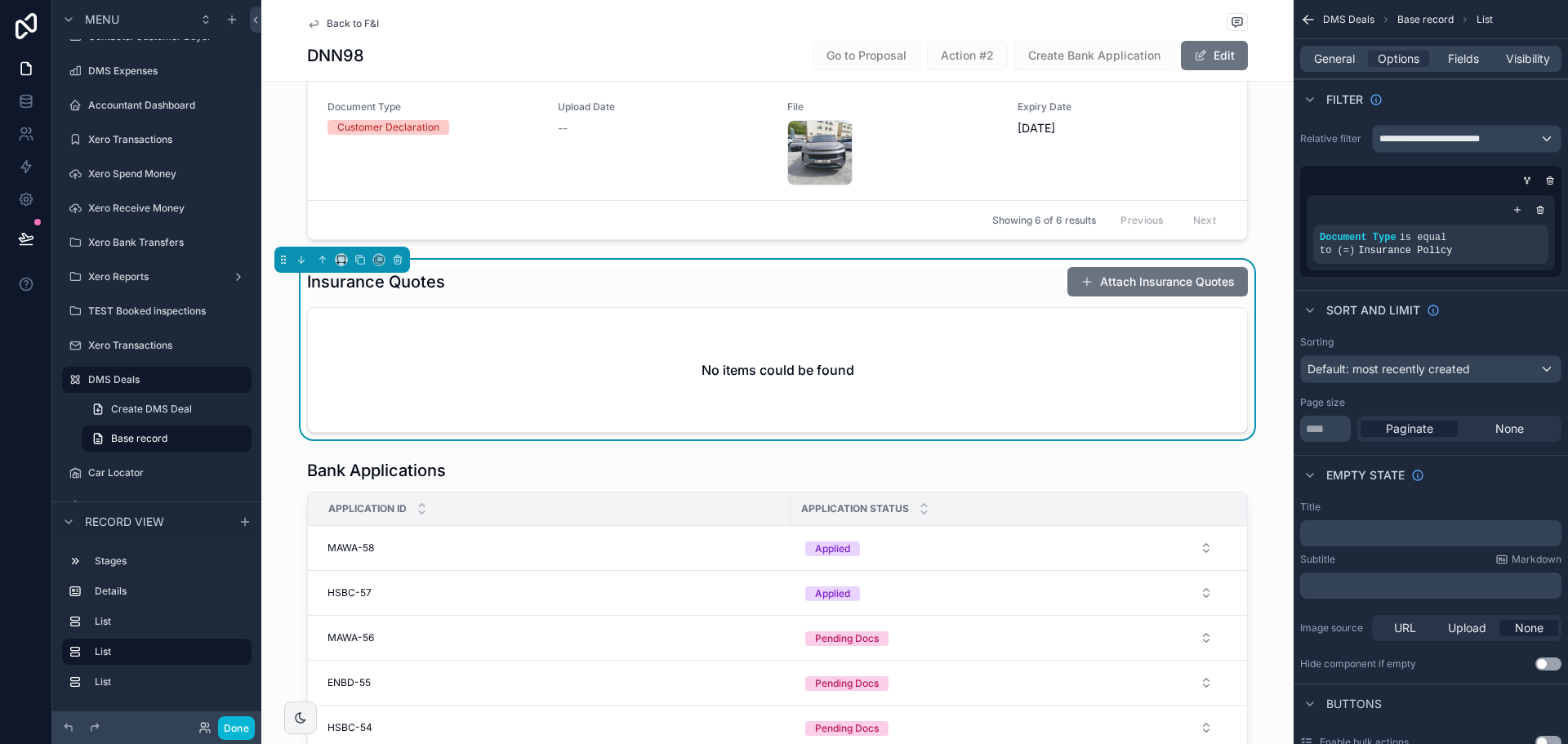
click at [276, 440] on div "Bank Finance 2 Cash 3 Lease to Own Details Send For Quotes Create Bank Applicat…" at bounding box center [778, 153] width 1033 height 1737
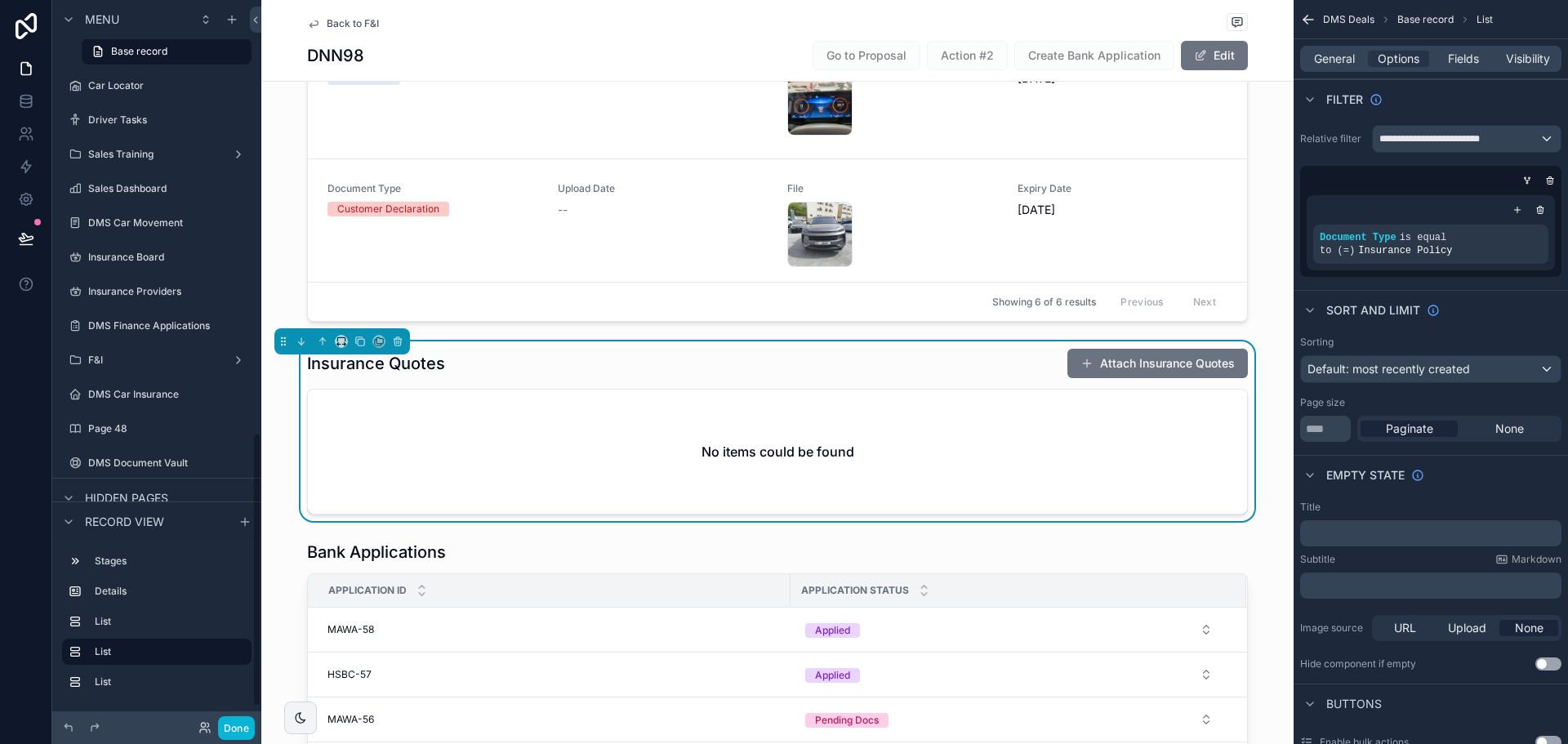
scroll to position [1190, 0]
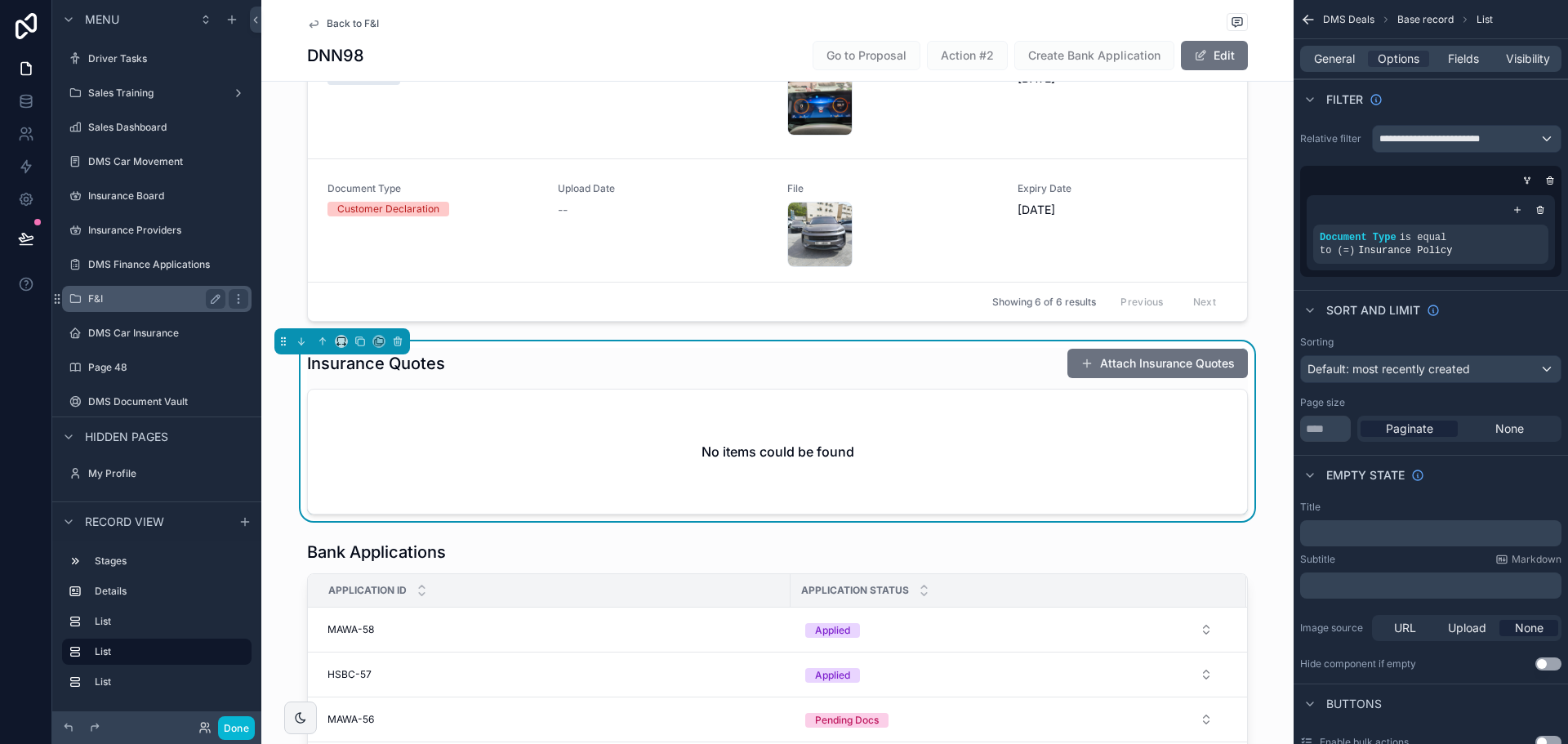
click at [154, 301] on label "F&I" at bounding box center [153, 299] width 131 height 13
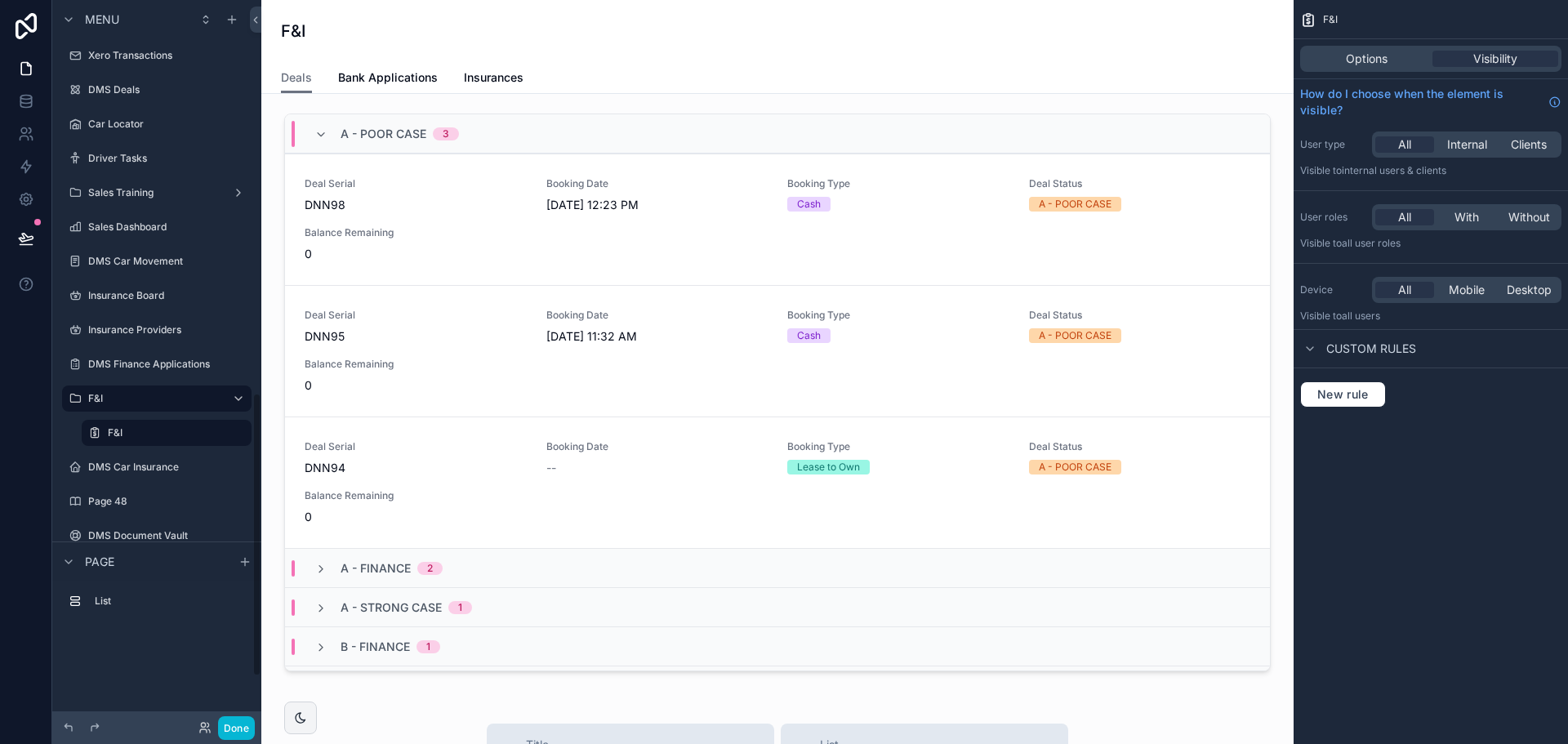
scroll to position [1004, 0]
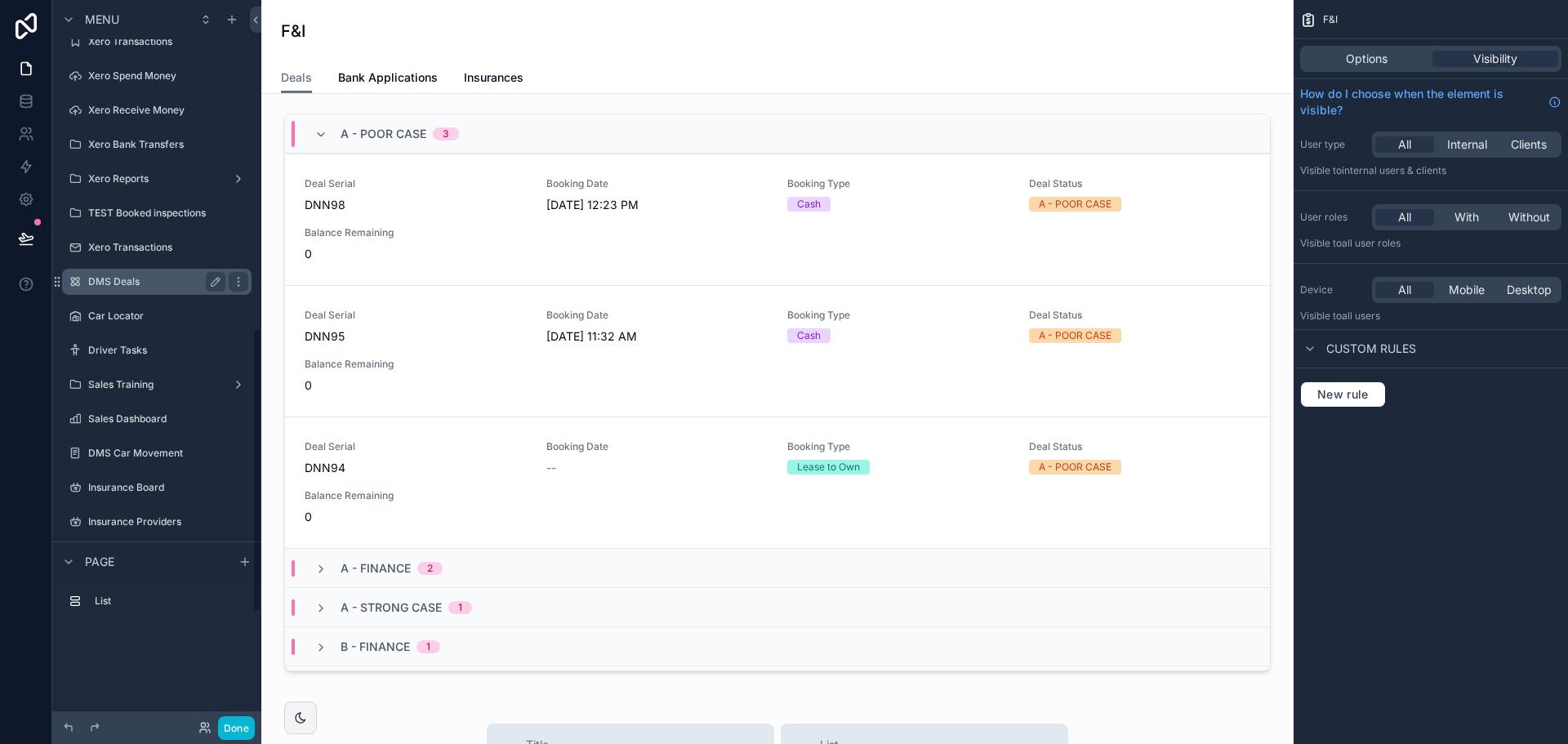
click at [146, 280] on label "DMS Deals" at bounding box center [153, 282] width 131 height 13
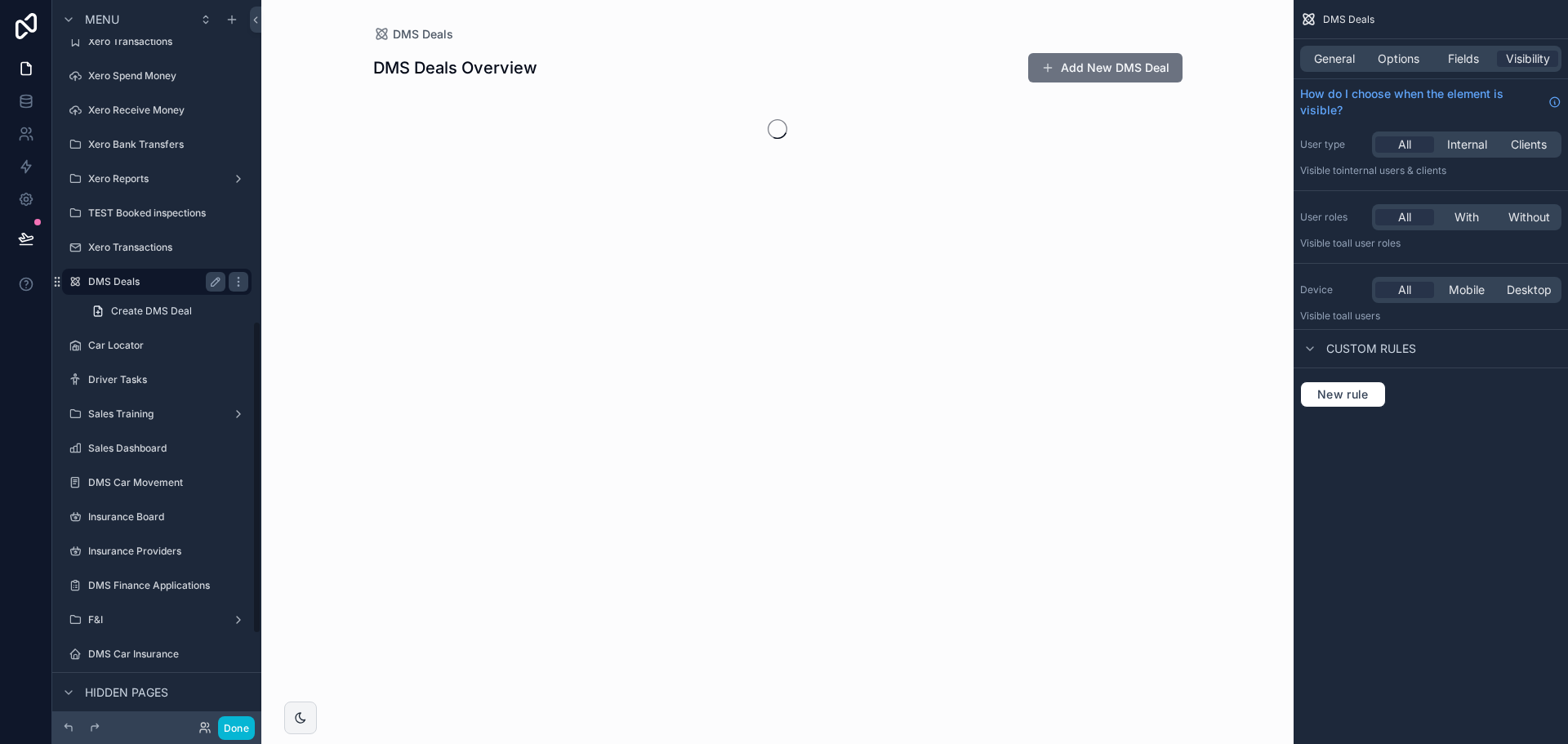
scroll to position [742, 0]
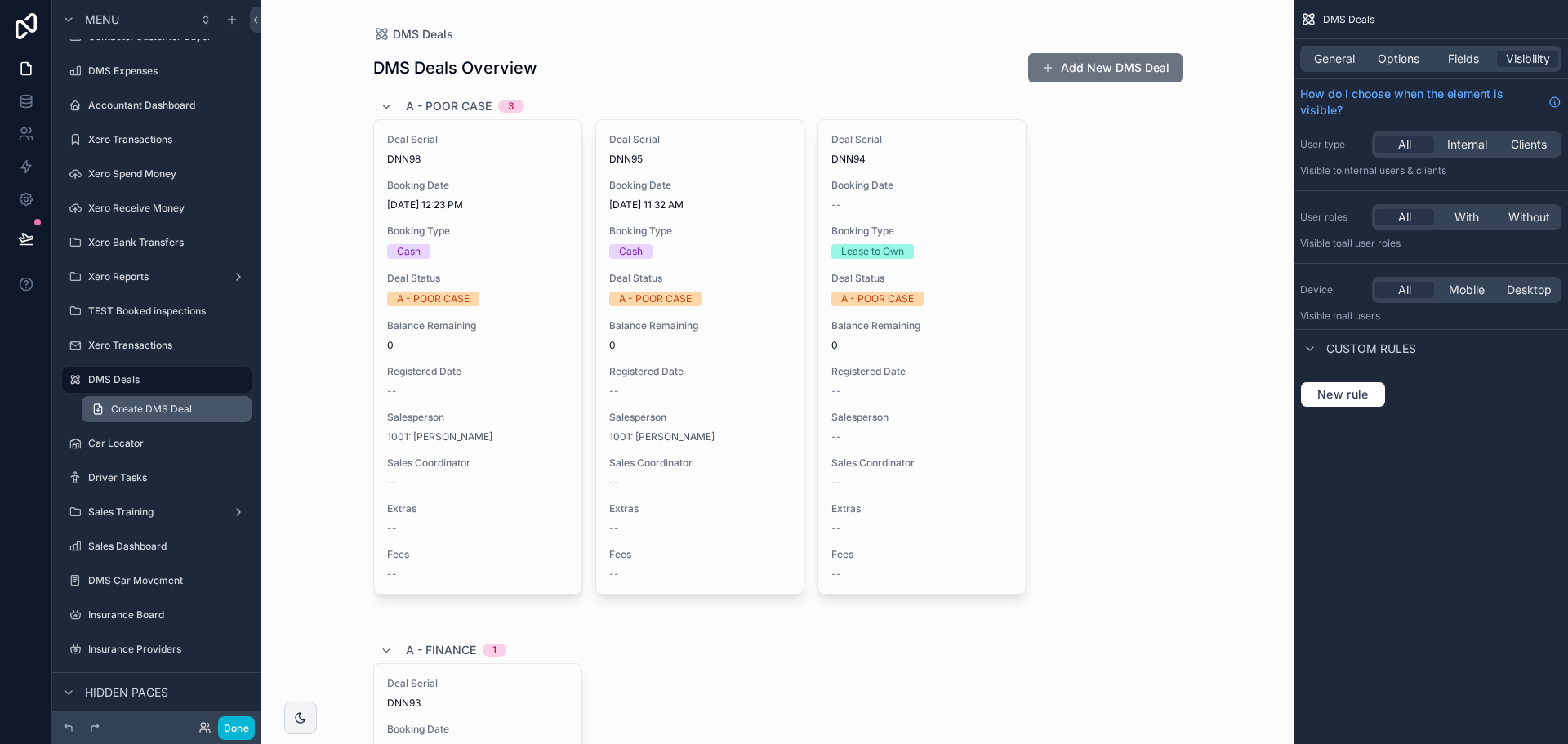
click at [182, 409] on span "Create DMS Deal" at bounding box center [151, 408] width 81 height 13
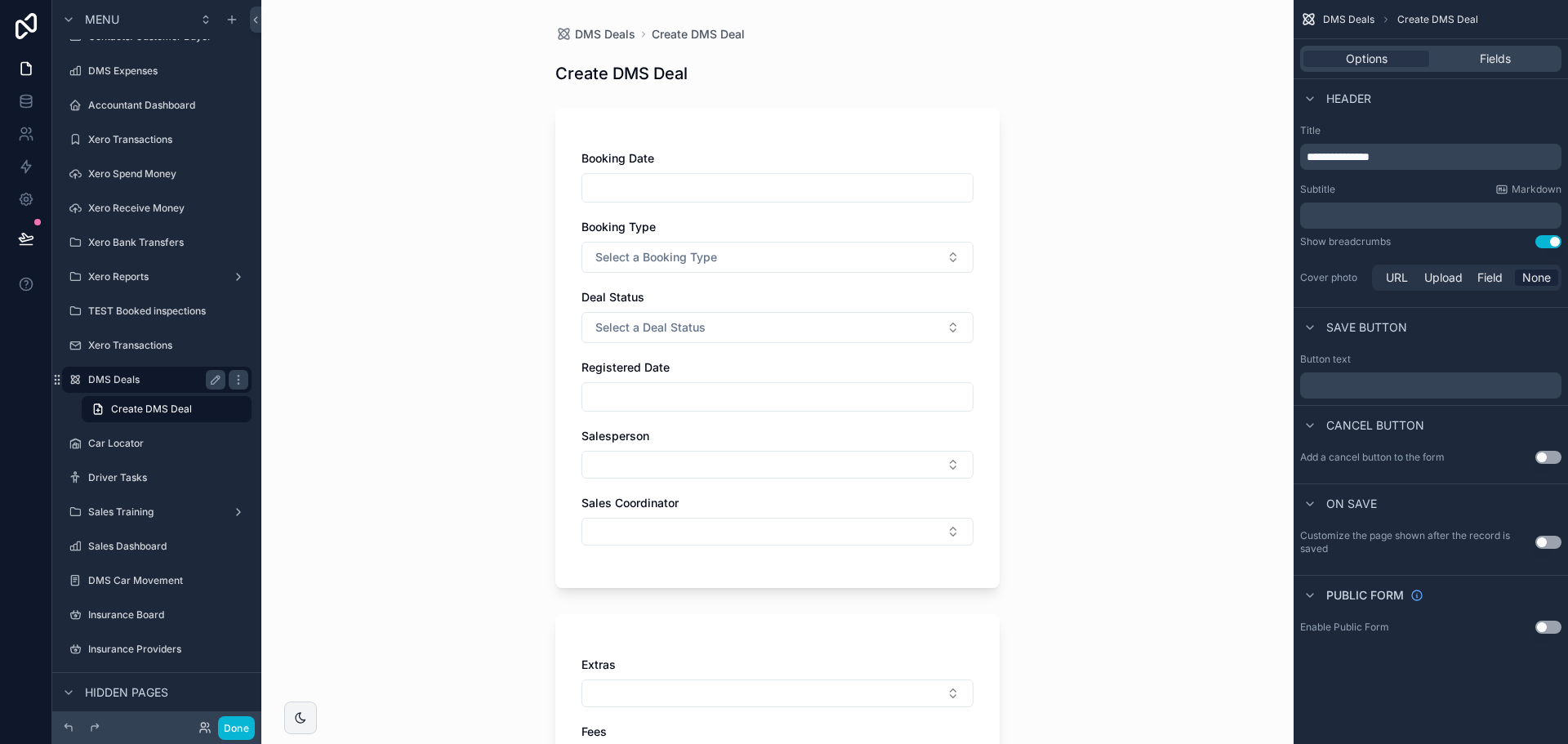
click at [168, 381] on label "DMS Deals" at bounding box center [153, 379] width 131 height 13
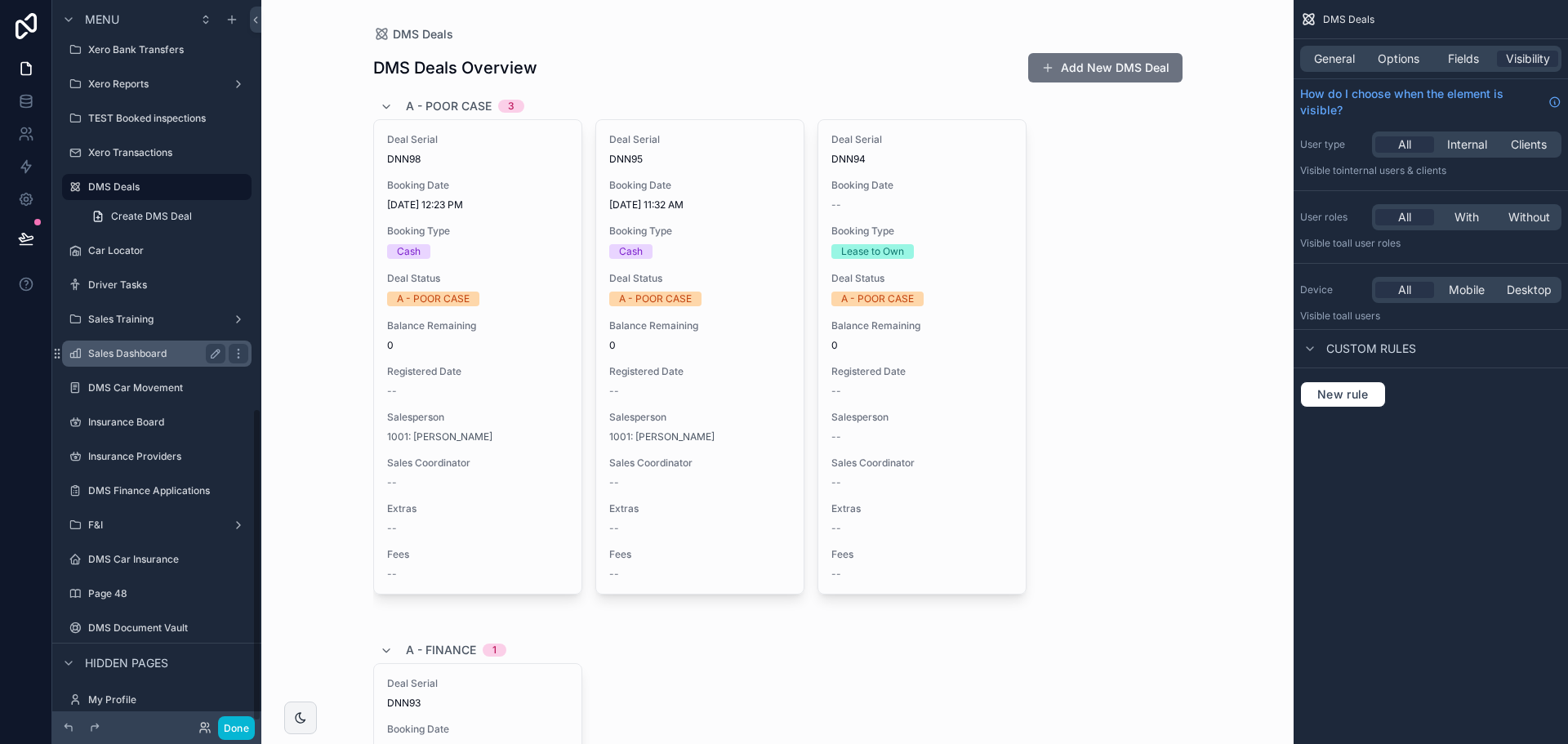
scroll to position [952, 0]
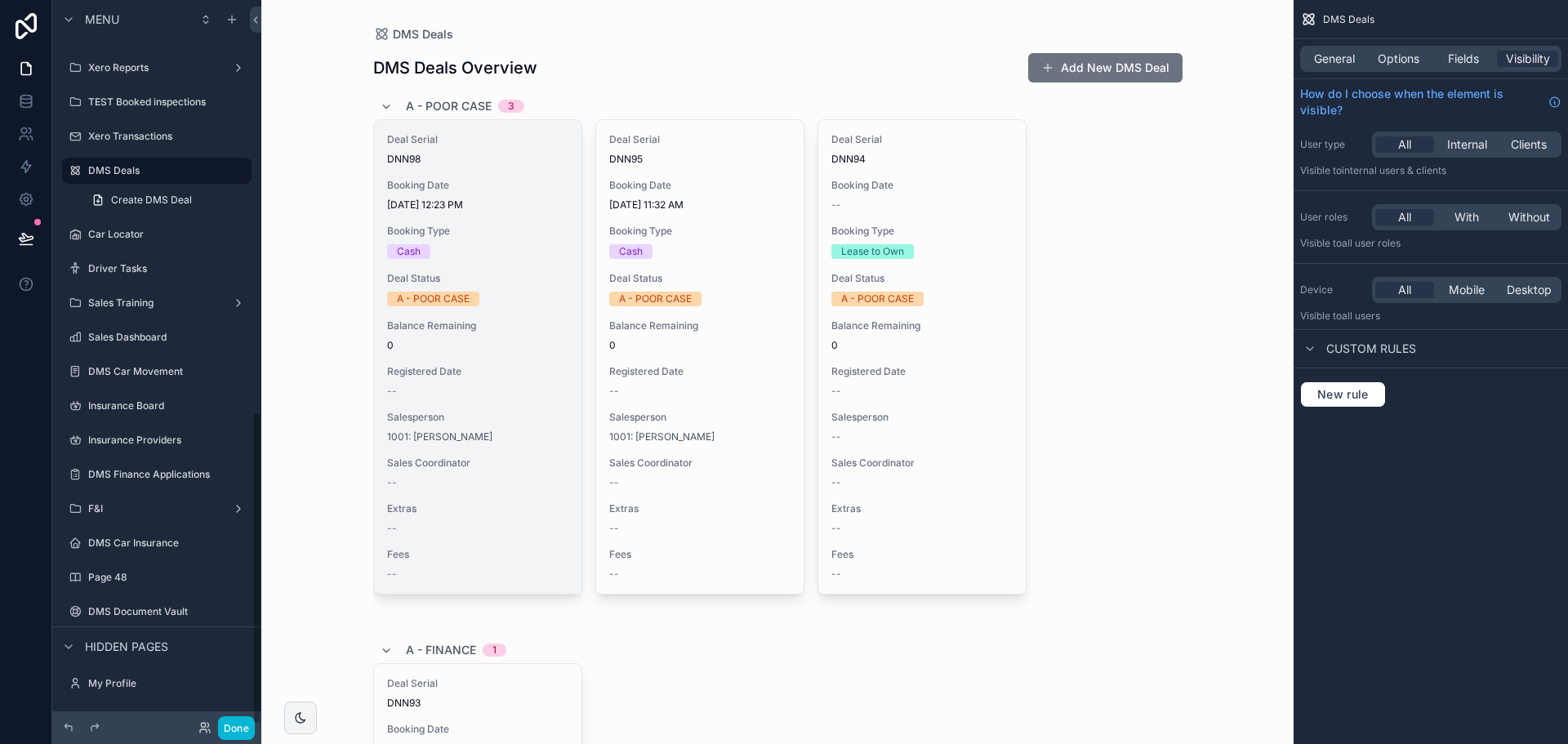
click at [419, 370] on span "Registered Date" at bounding box center [478, 372] width 182 height 13
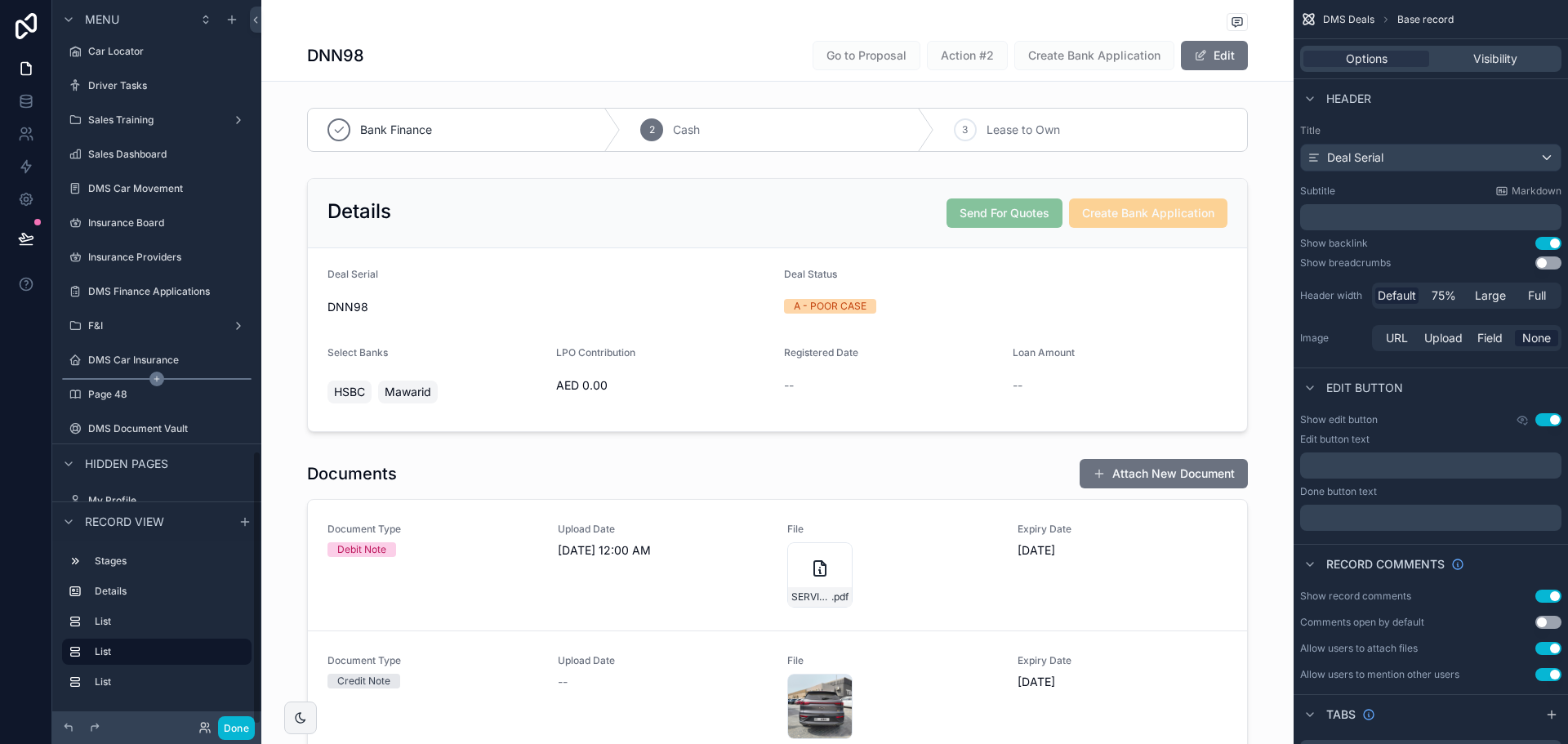
scroll to position [1190, 0]
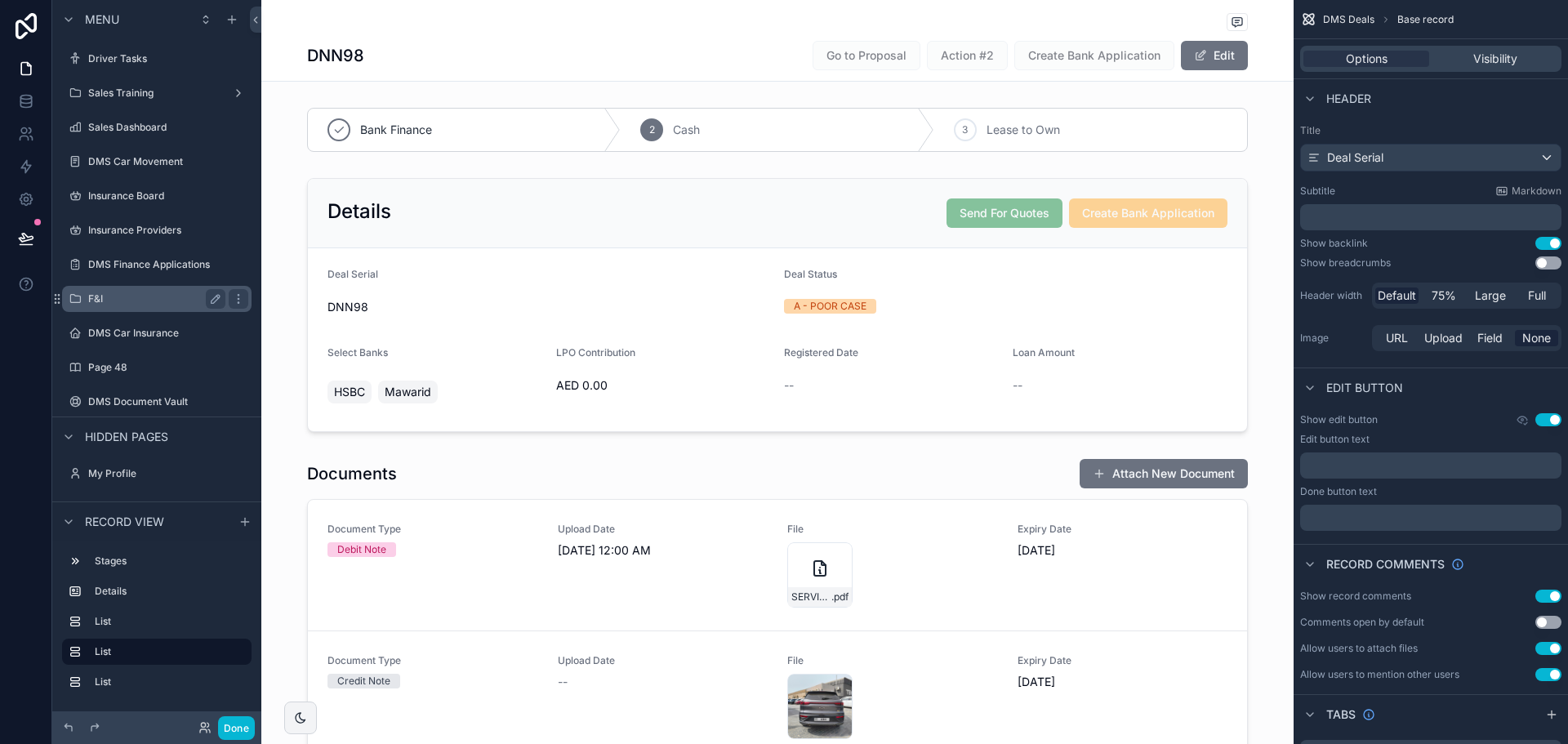
click at [164, 304] on label "F&I" at bounding box center [153, 299] width 131 height 13
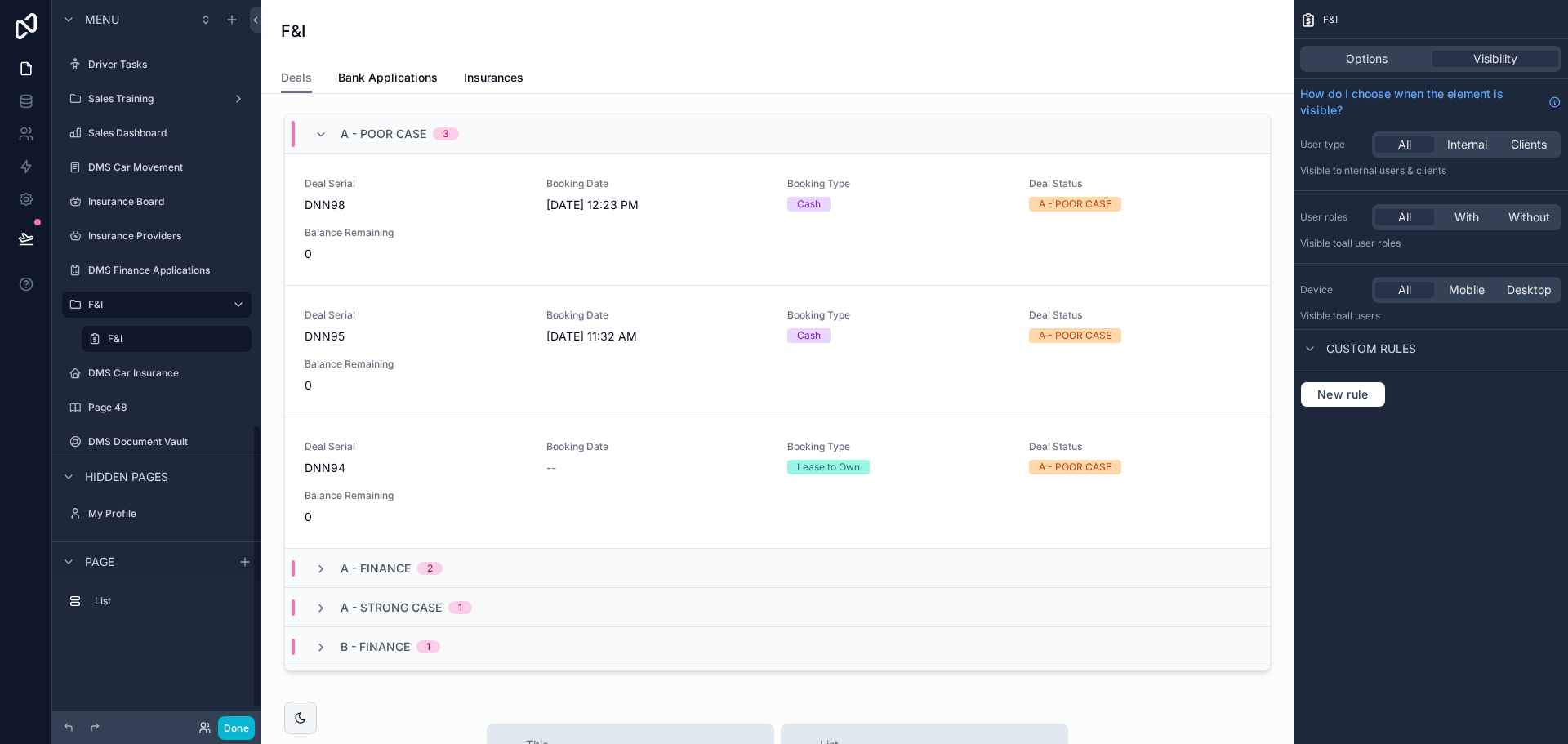
scroll to position [1086, 0]
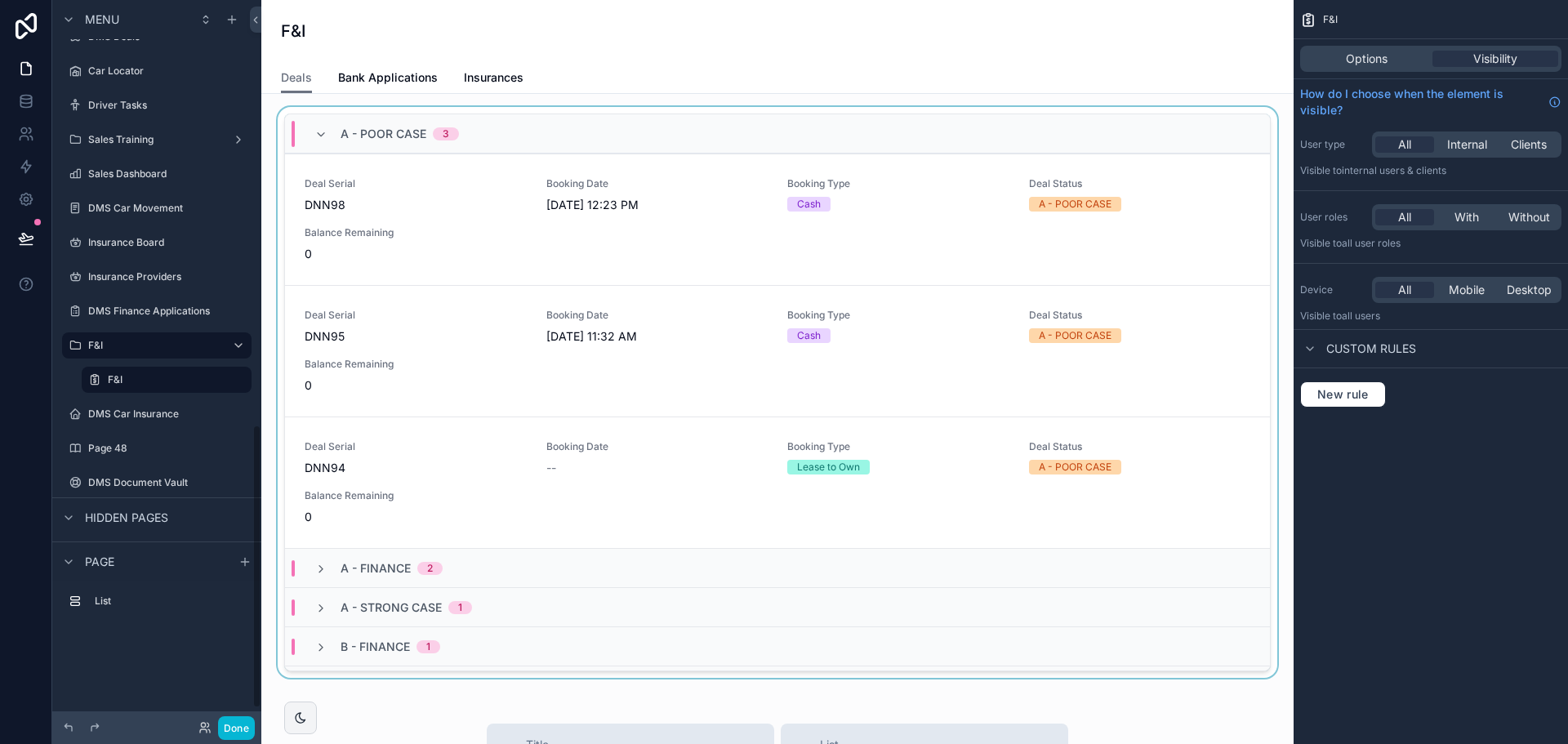
click at [407, 230] on div "scrollable content" at bounding box center [777, 395] width 1006 height 577
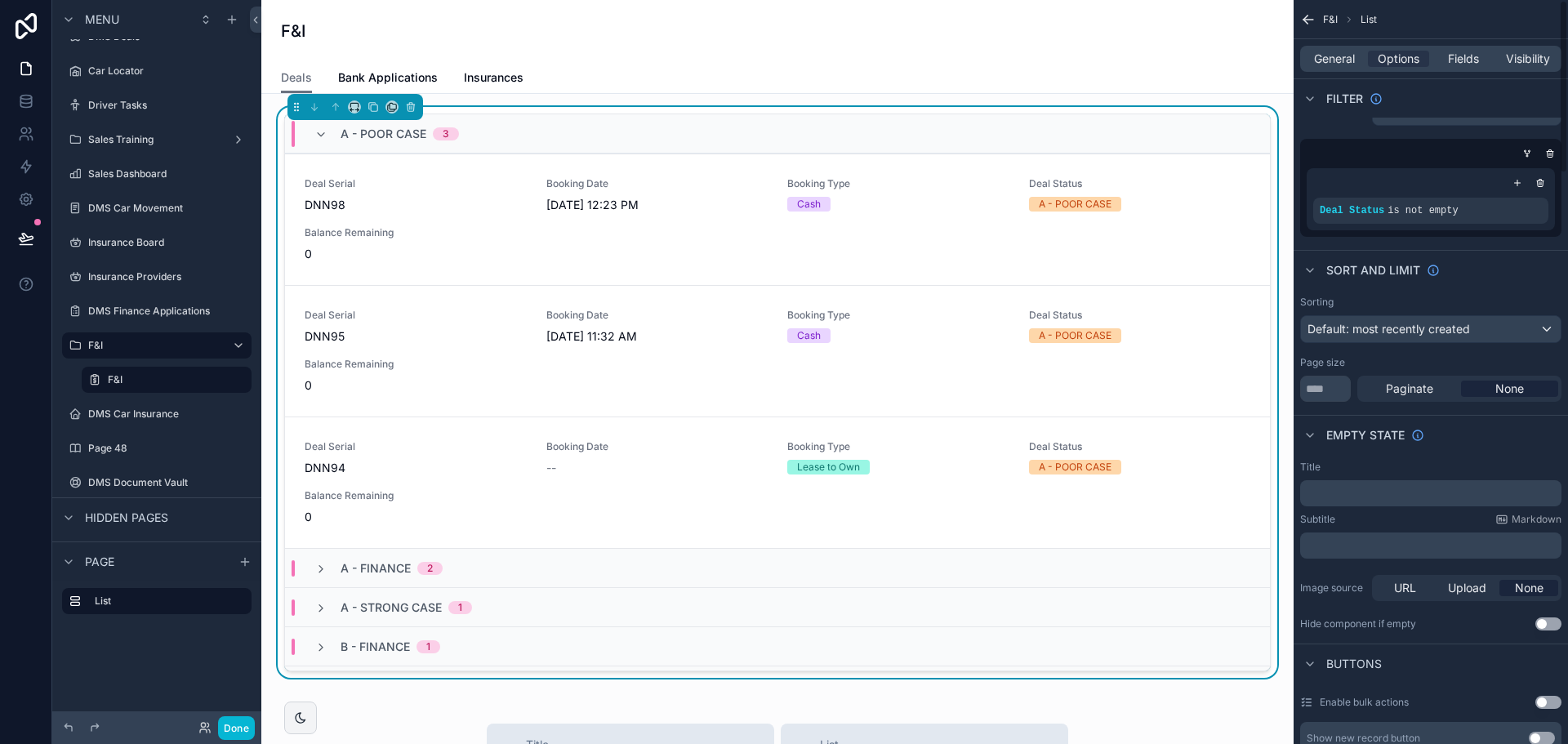
scroll to position [0, 0]
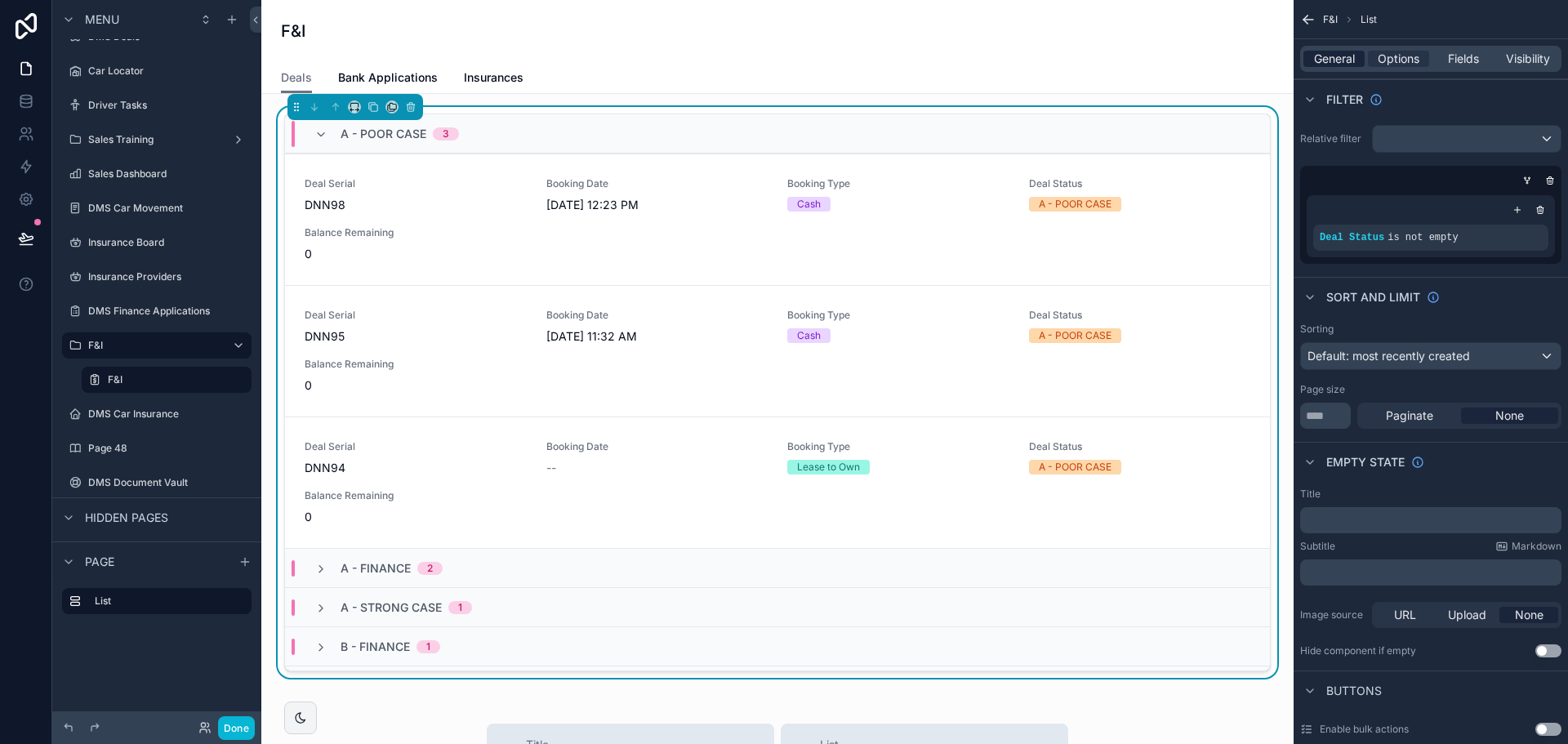
click at [1339, 56] on span "General" at bounding box center [1334, 59] width 41 height 16
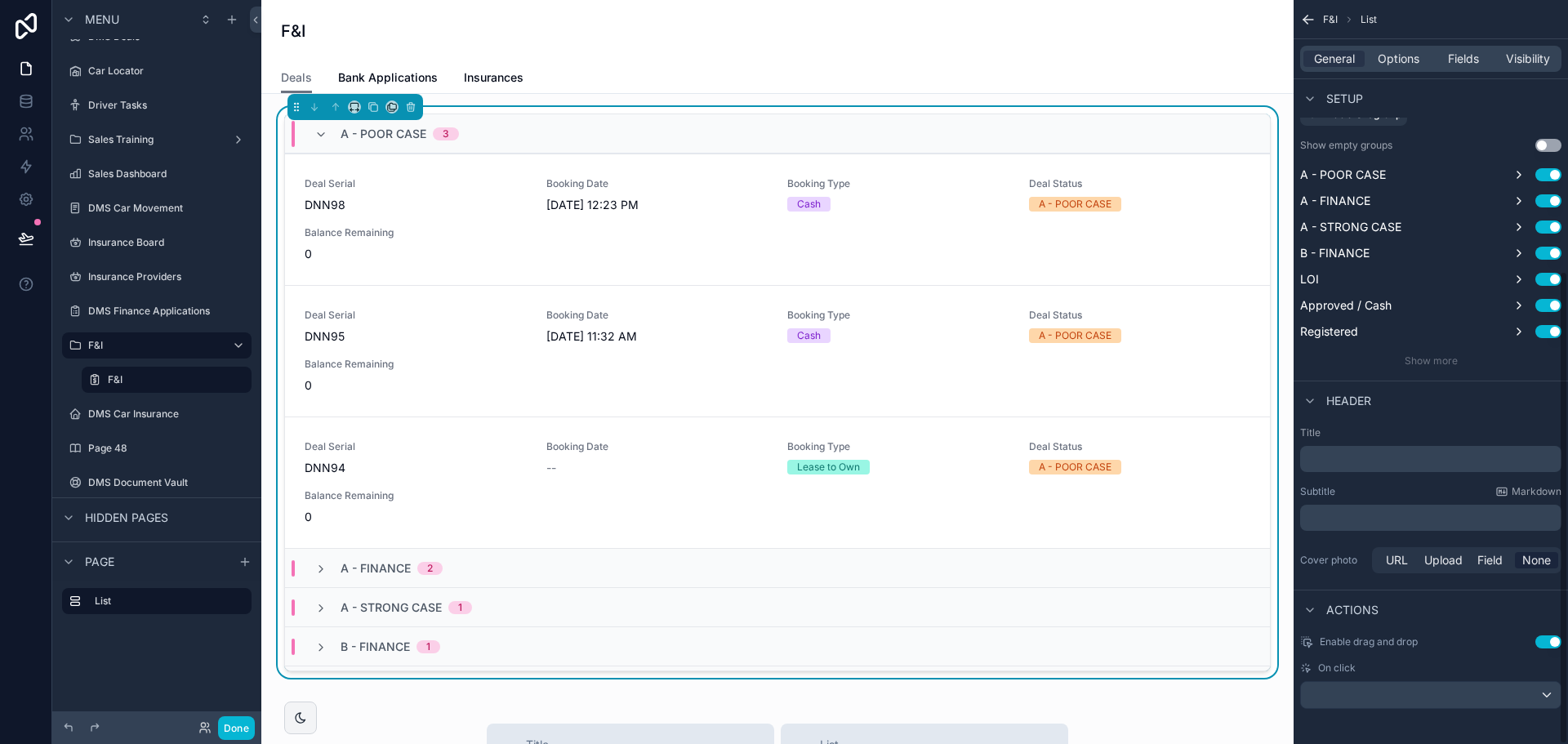
scroll to position [426, 0]
click at [1431, 682] on div "scrollable content" at bounding box center [1431, 691] width 260 height 26
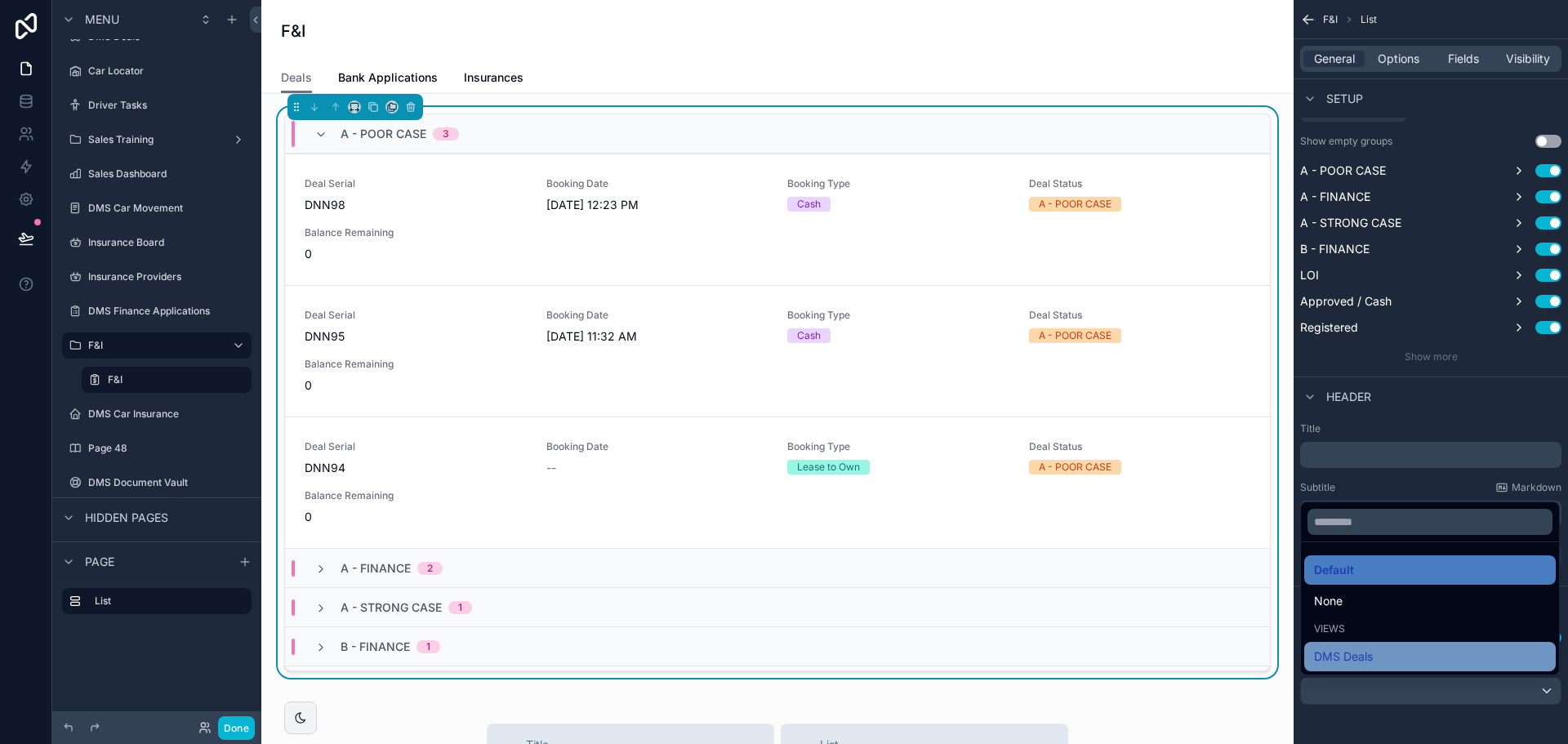
click at [1427, 661] on div "DMS Deals" at bounding box center [1430, 657] width 232 height 20
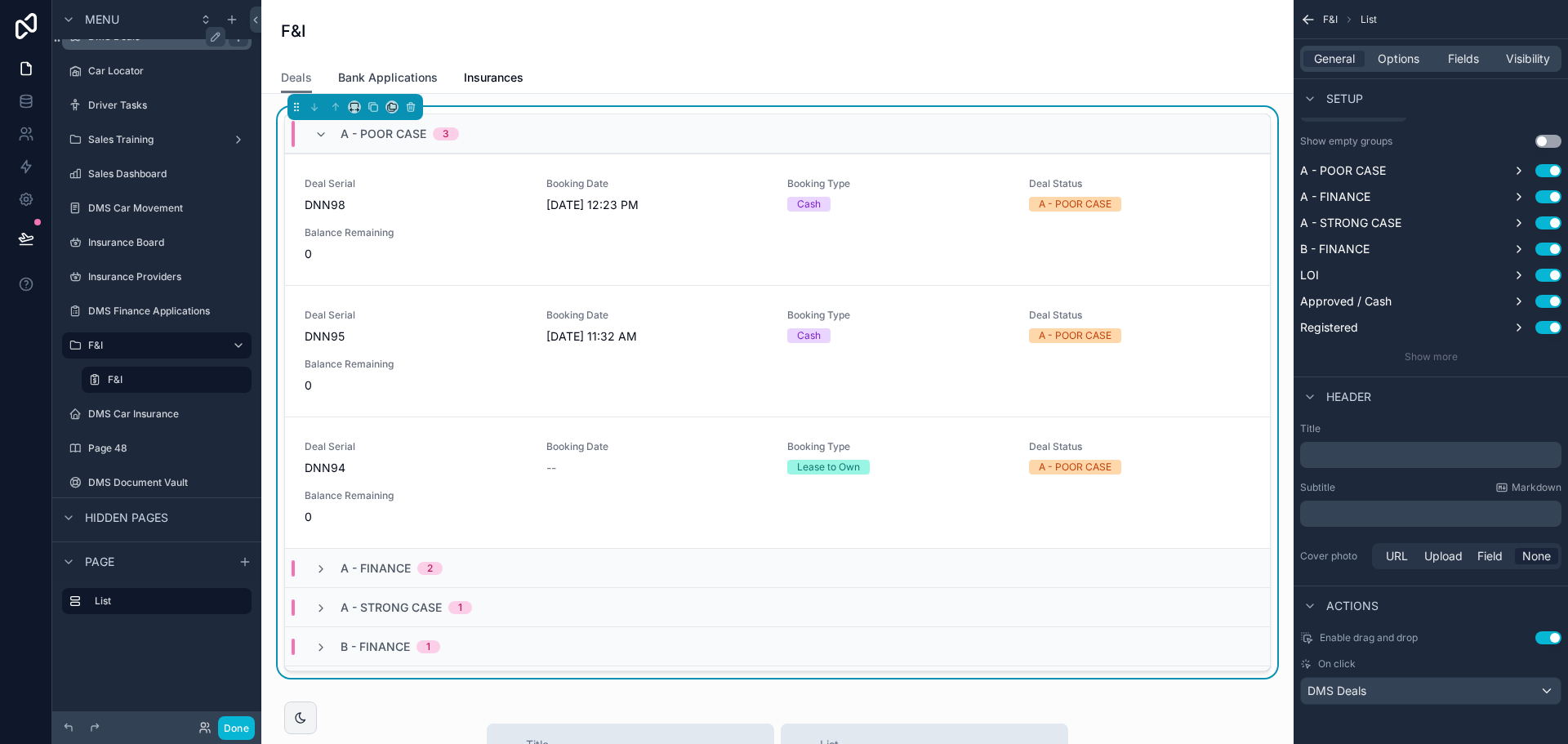
drag, startPoint x: 412, startPoint y: 83, endPoint x: 236, endPoint y: 41, distance: 180.9
click at [412, 83] on span "Bank Applications" at bounding box center [389, 78] width 100 height 16
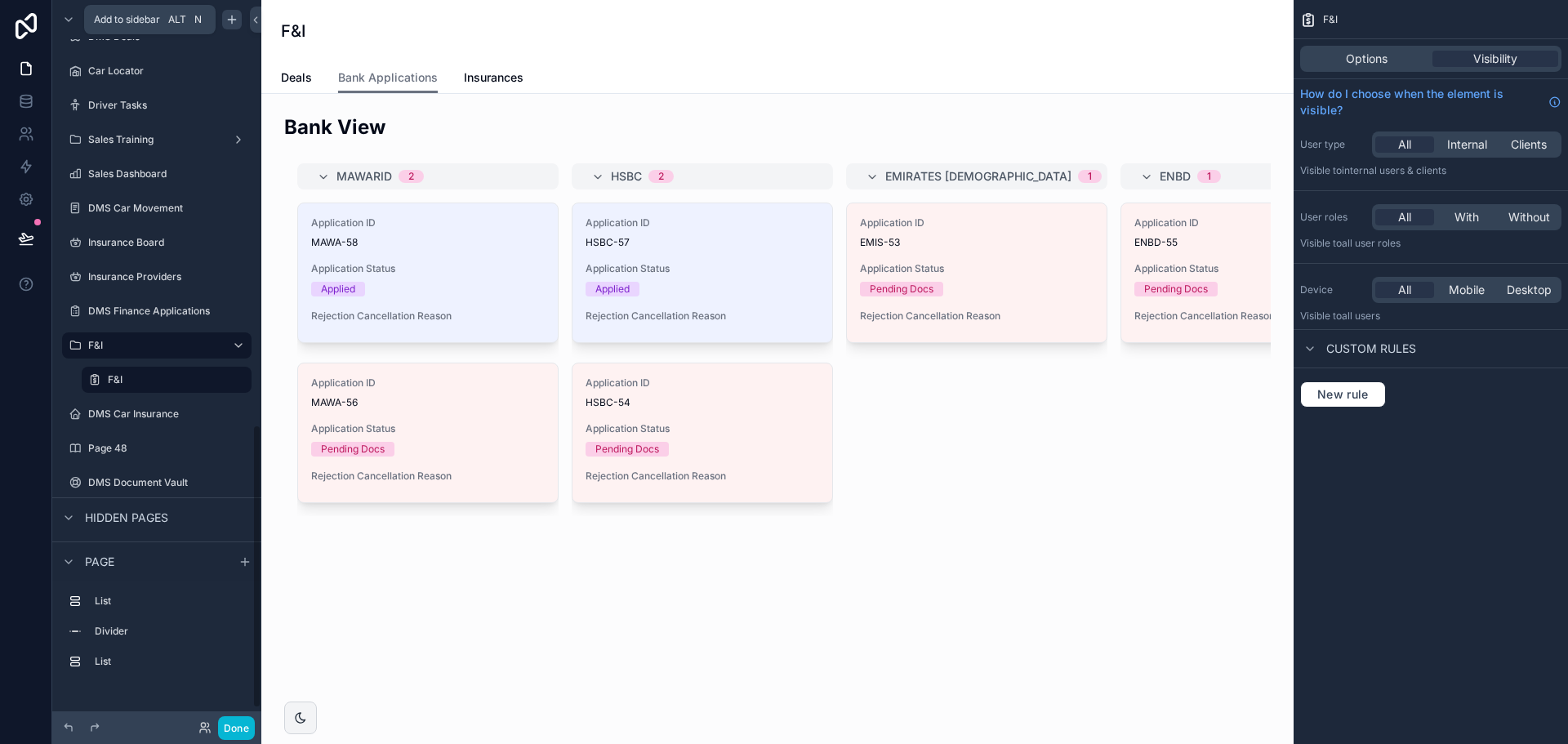
click at [240, 16] on div "scrollable content" at bounding box center [232, 20] width 20 height 20
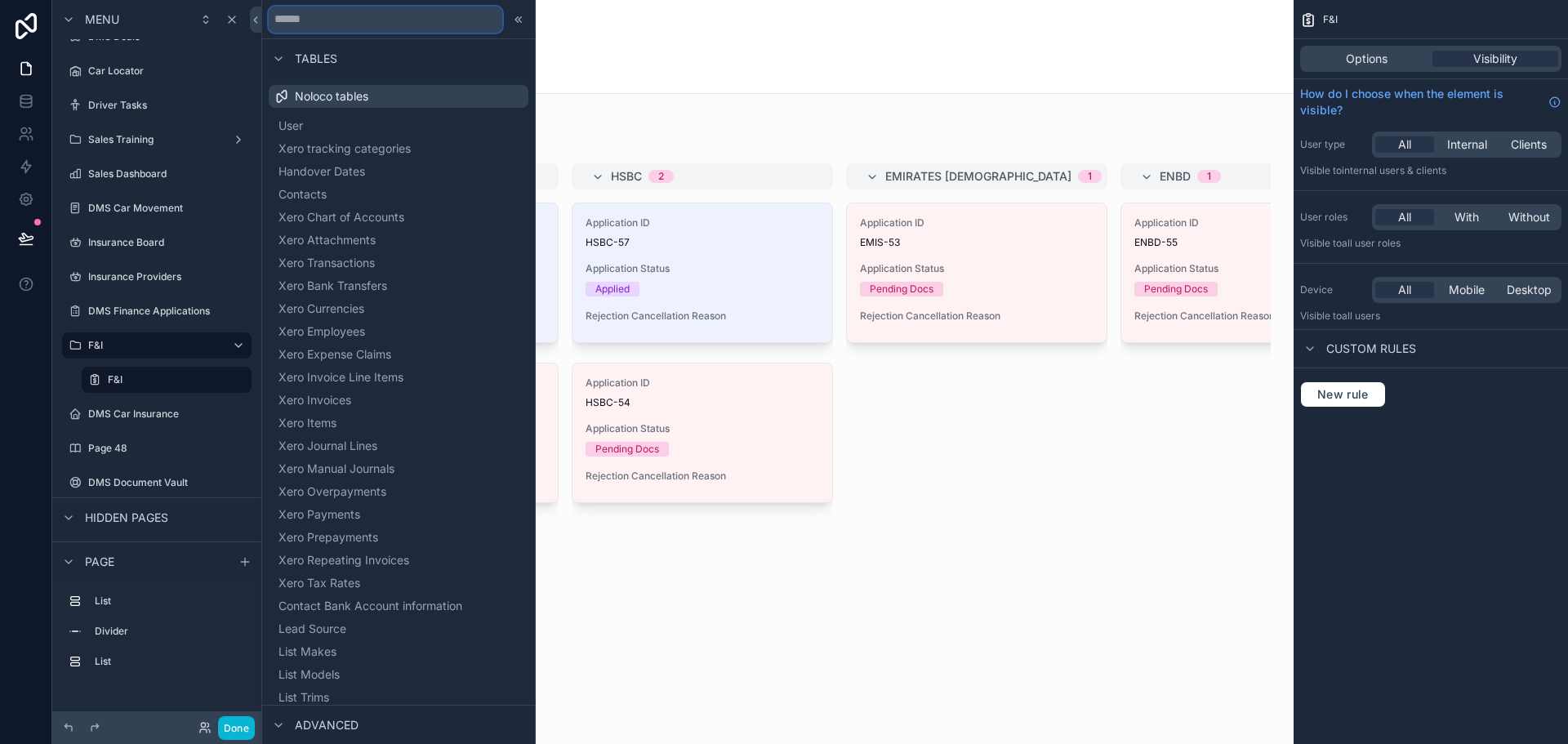
click at [334, 29] on input "text" at bounding box center [386, 20] width 234 height 26
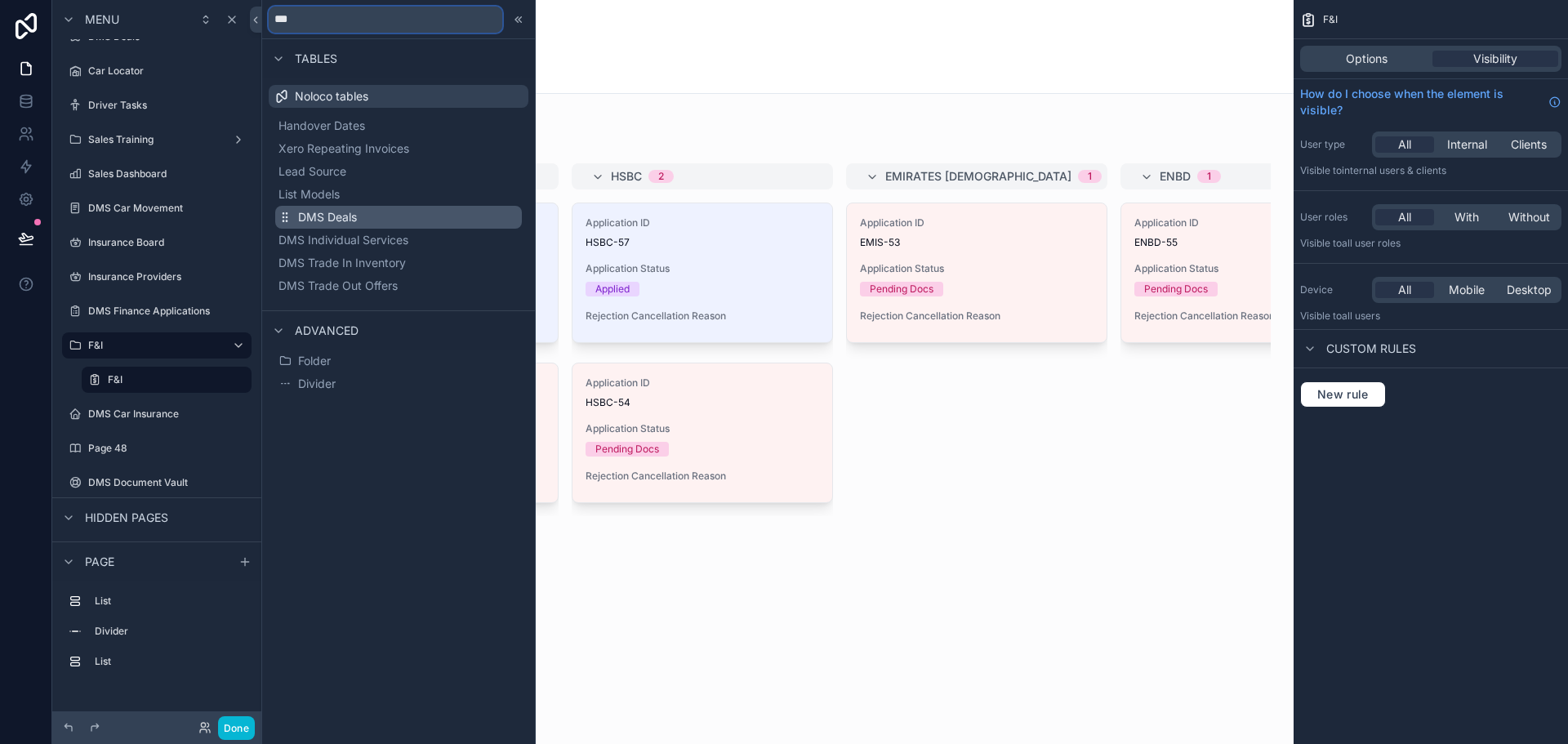
type input "***"
click at [348, 211] on span "DMS Deals" at bounding box center [327, 217] width 59 height 16
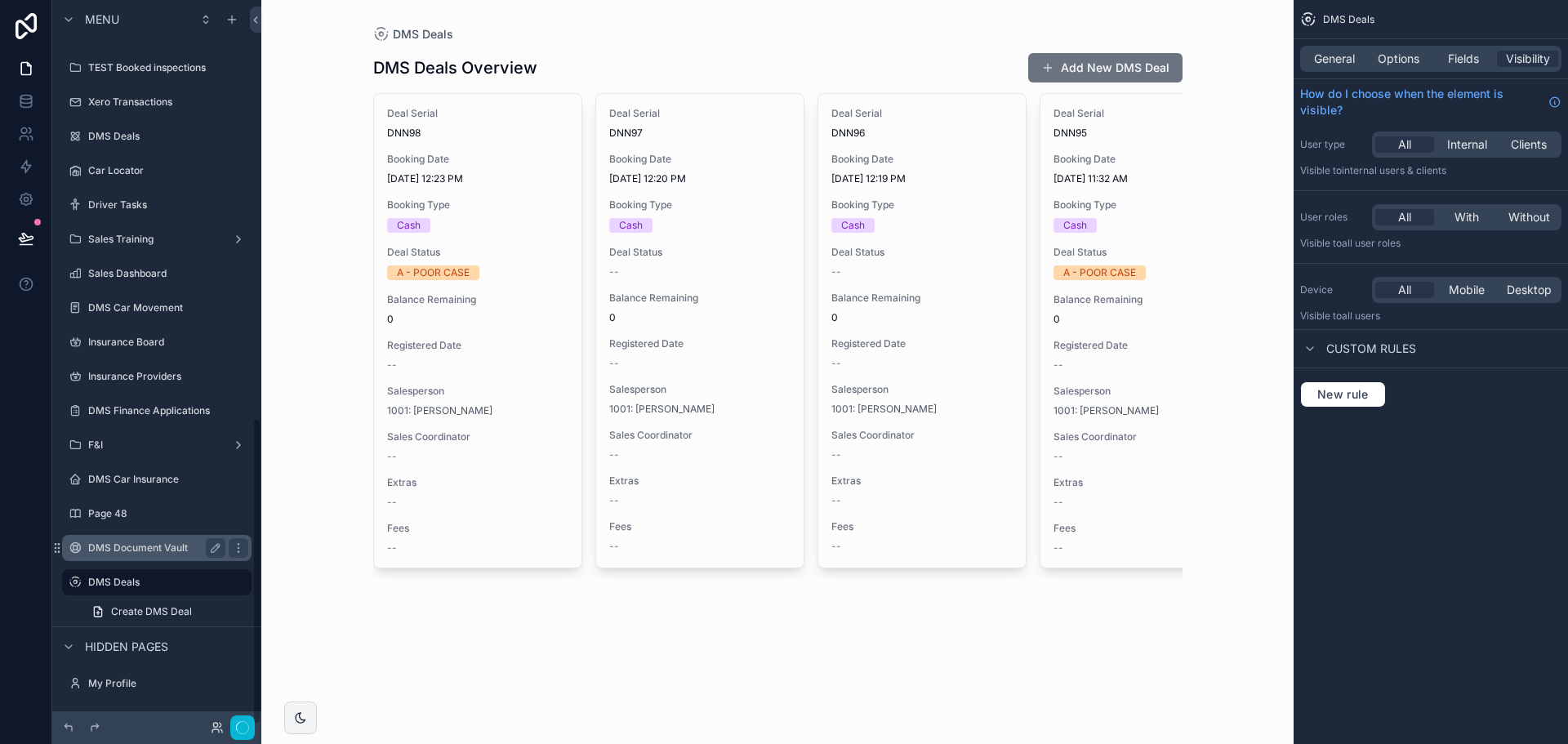
scroll to position [986, 0]
click at [214, 583] on icon "scrollable content" at bounding box center [215, 582] width 13 height 13
click at [176, 585] on input "*********" at bounding box center [143, 582] width 111 height 20
type input "**********"
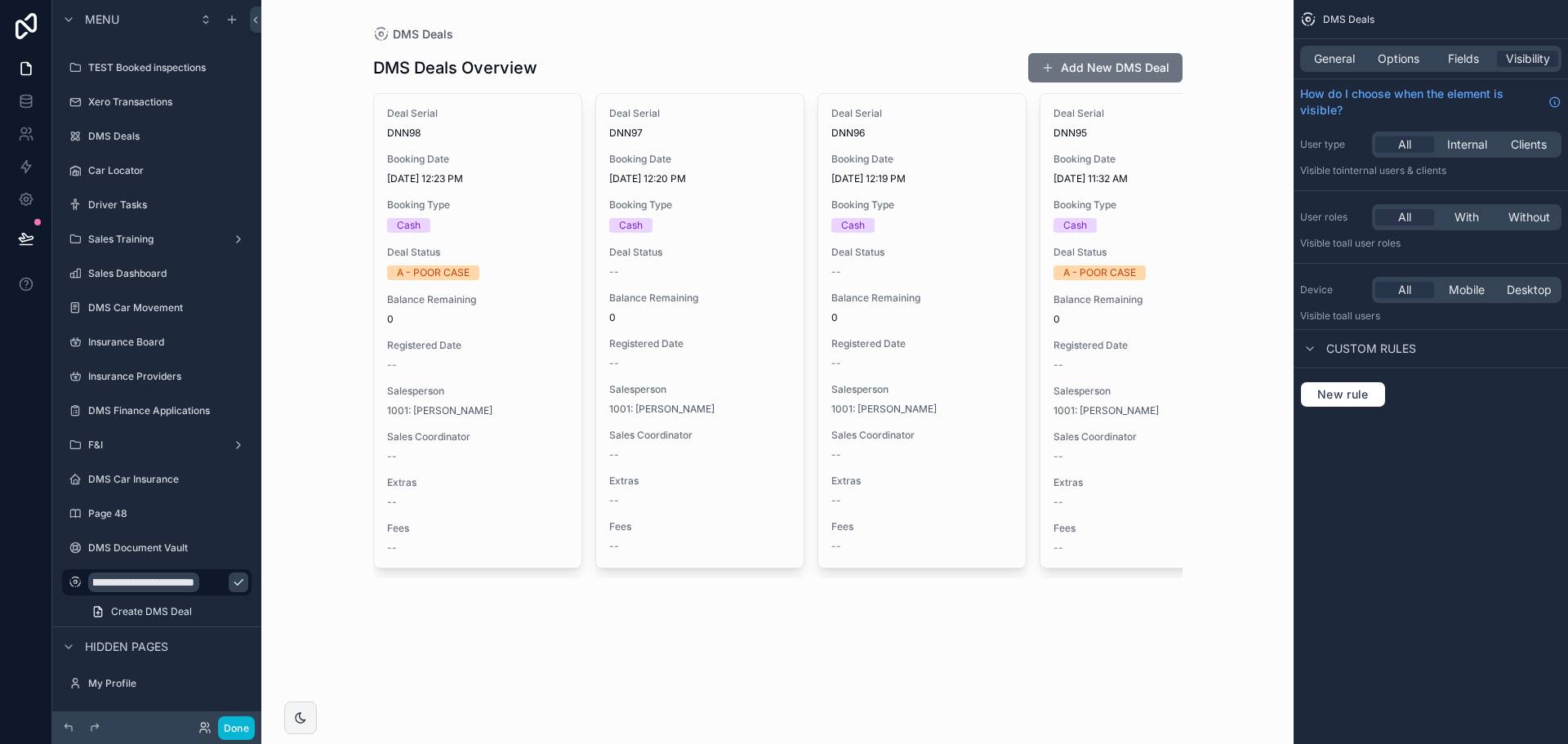
scroll to position [0, 0]
click at [232, 583] on icon "scrollable content" at bounding box center [238, 582] width 13 height 13
click at [167, 616] on span "Create DMS Deal" at bounding box center [151, 611] width 81 height 13
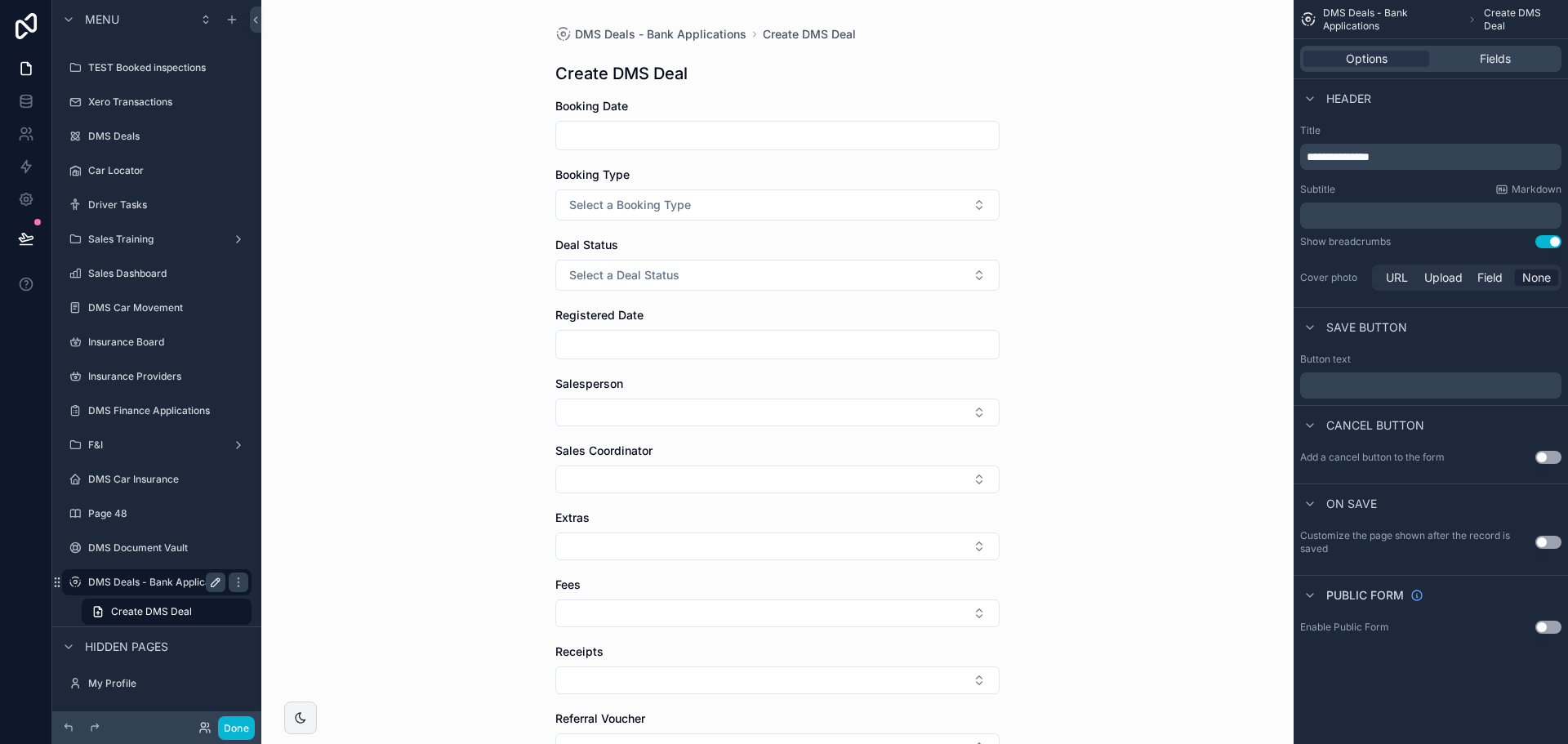
click at [164, 589] on div "DMS Deals - Bank Applications" at bounding box center [156, 582] width 137 height 20
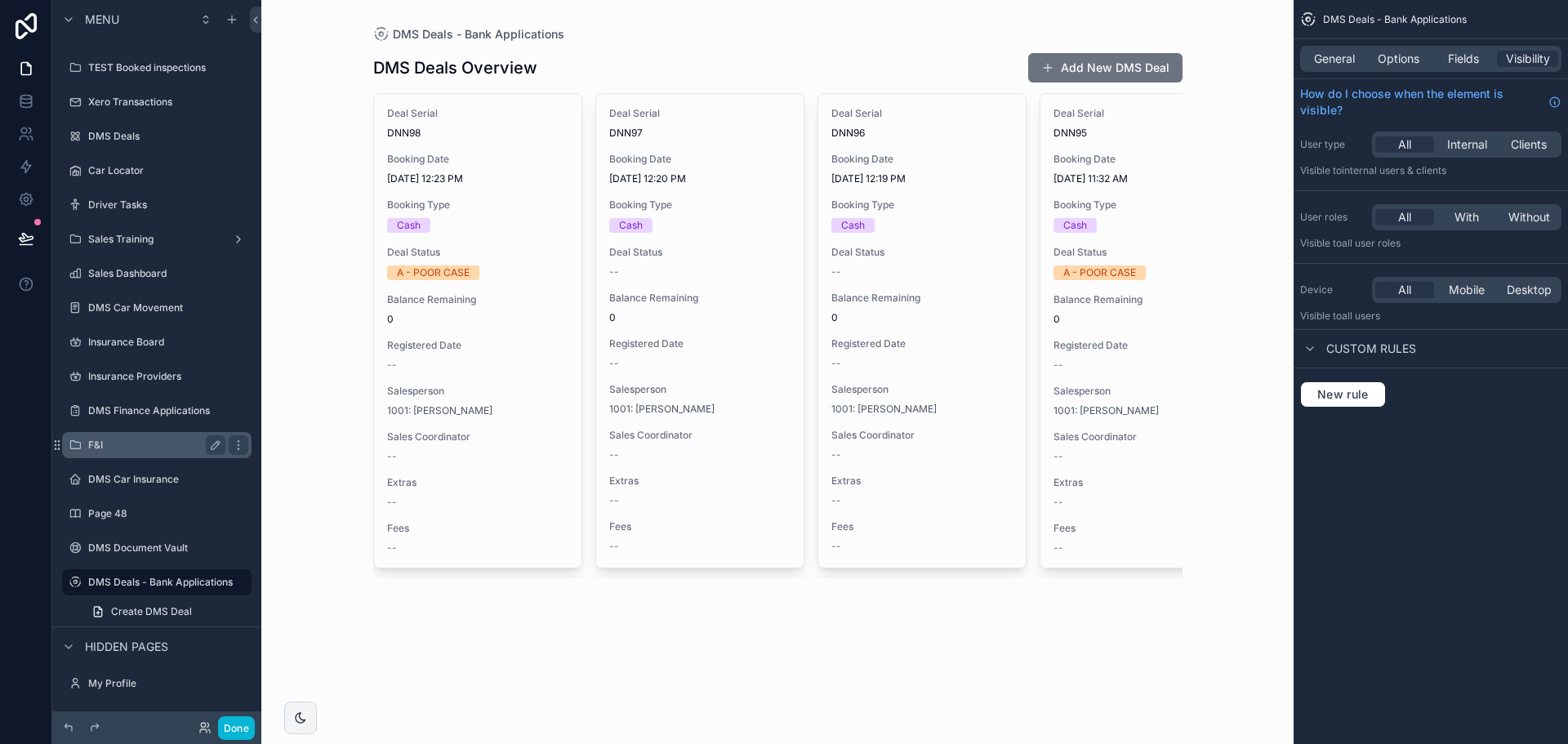
click at [142, 450] on label "F&I" at bounding box center [153, 444] width 131 height 13
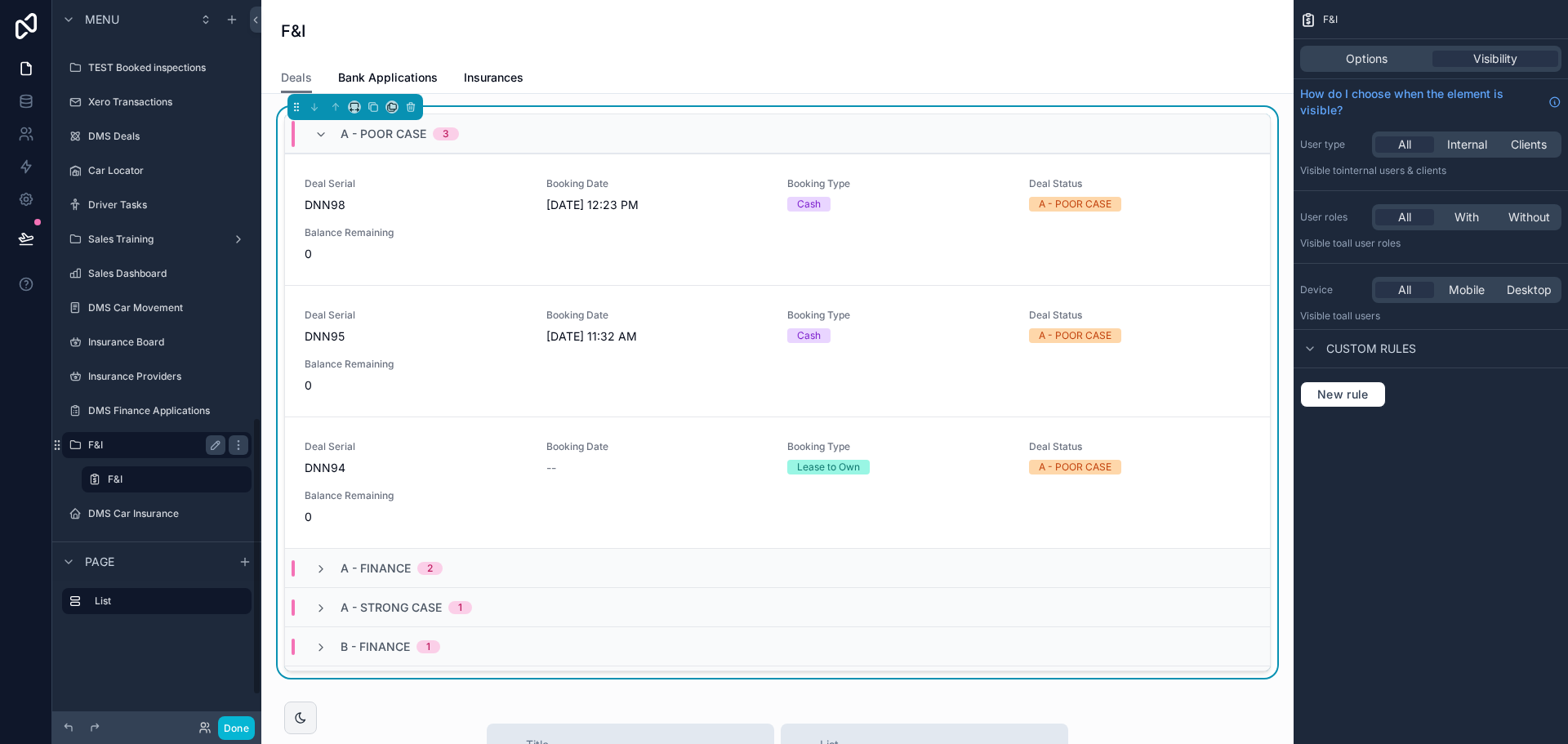
scroll to position [1086, 0]
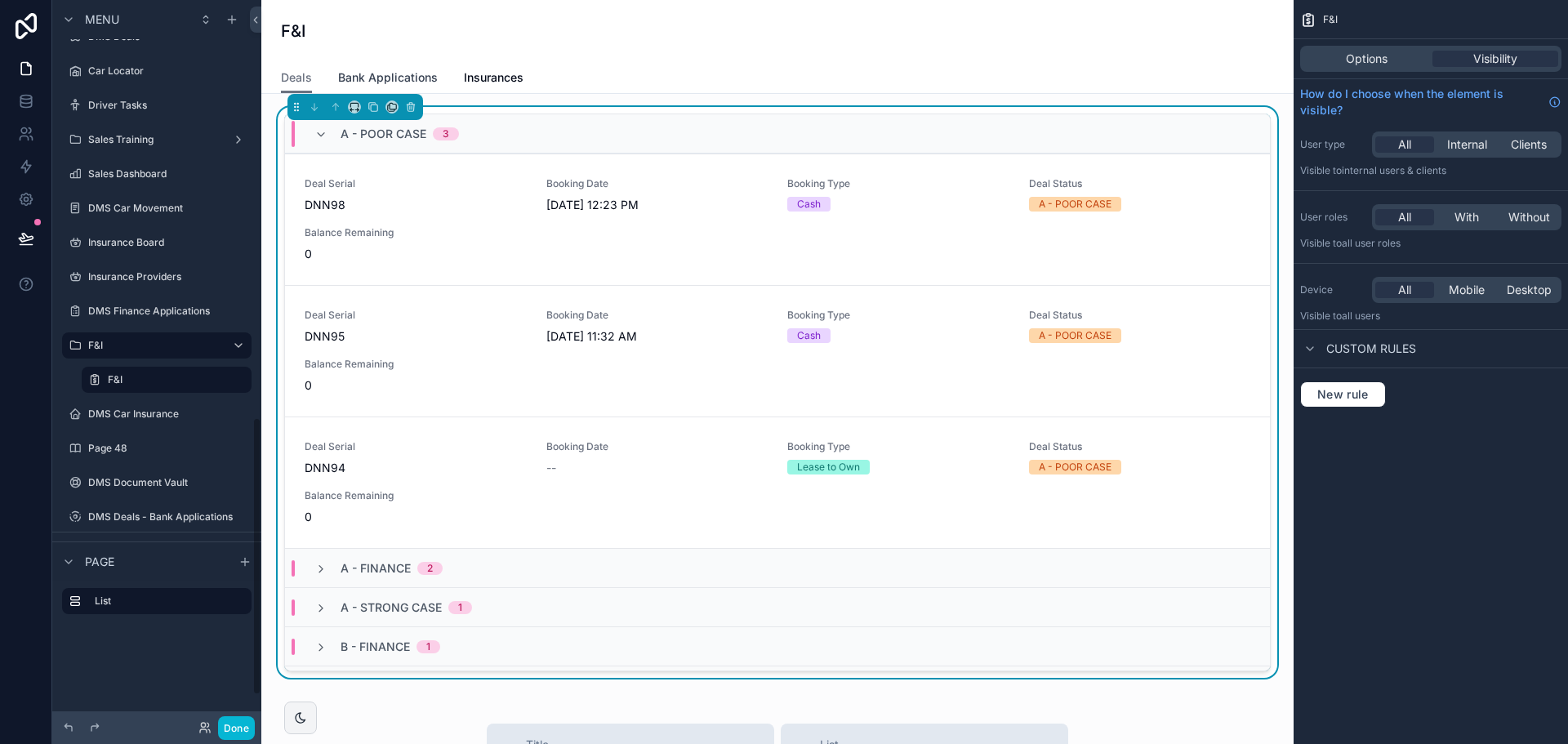
click at [406, 67] on link "Bank Applications" at bounding box center [389, 79] width 100 height 33
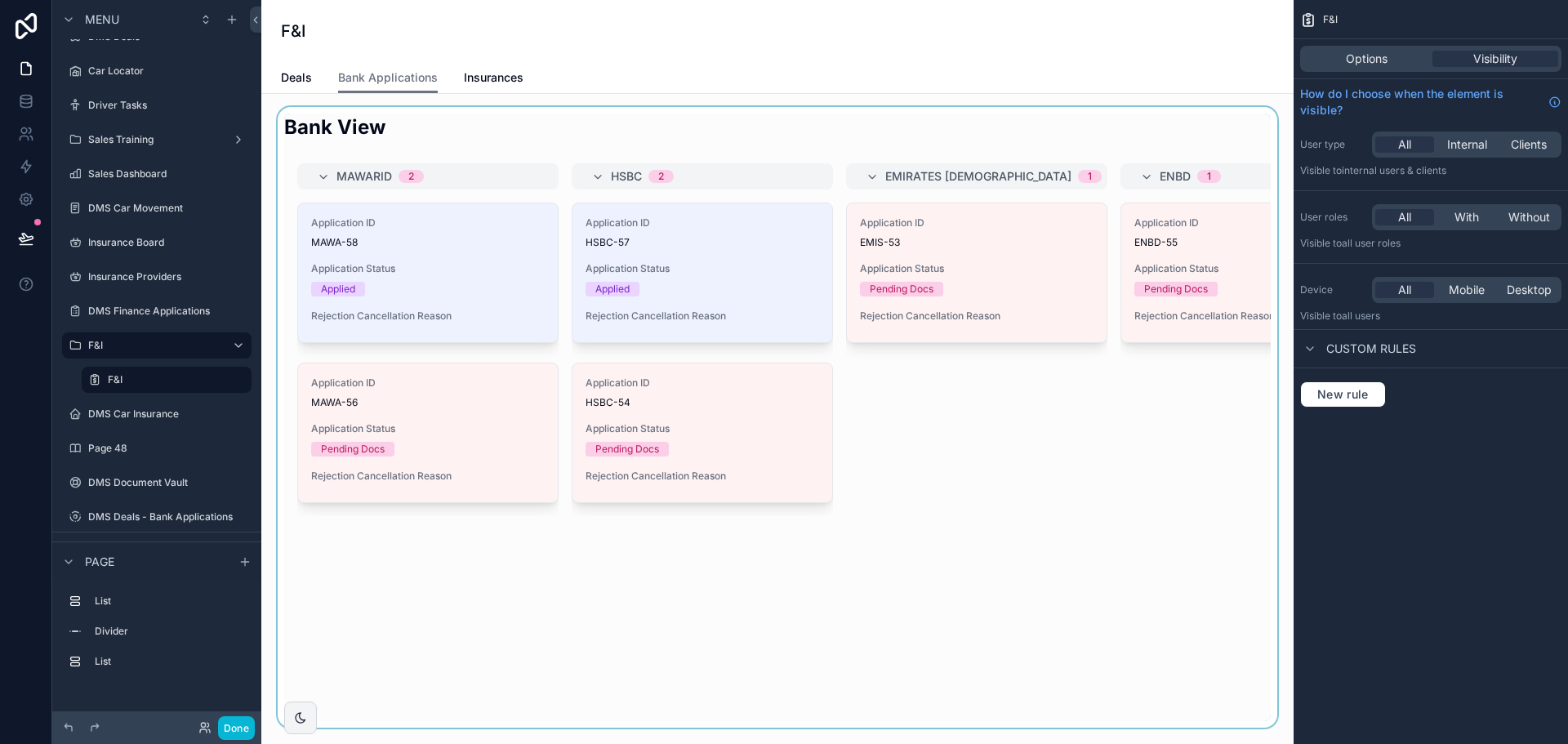
click at [422, 258] on div "scrollable content" at bounding box center [777, 417] width 1006 height 621
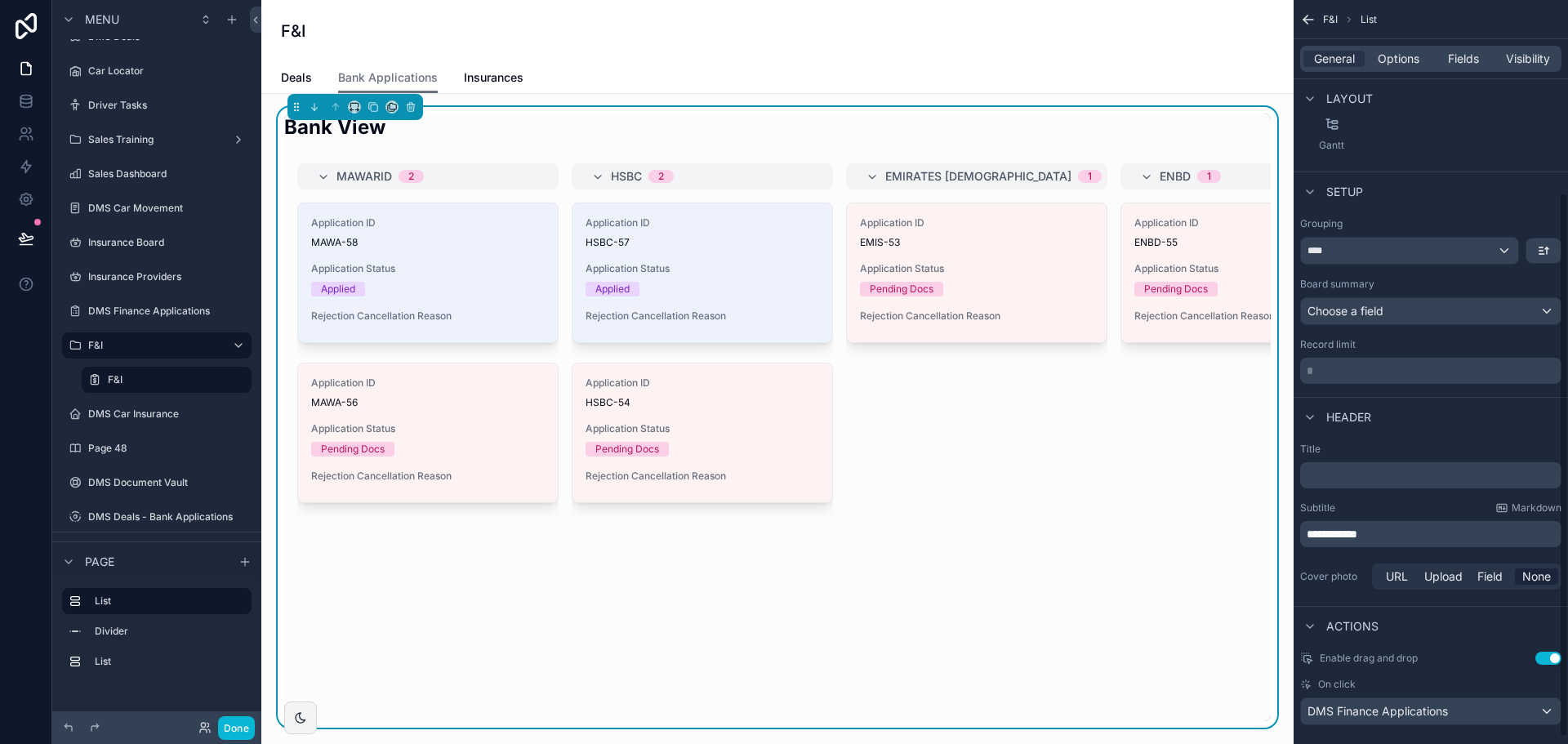
scroll to position [273, 0]
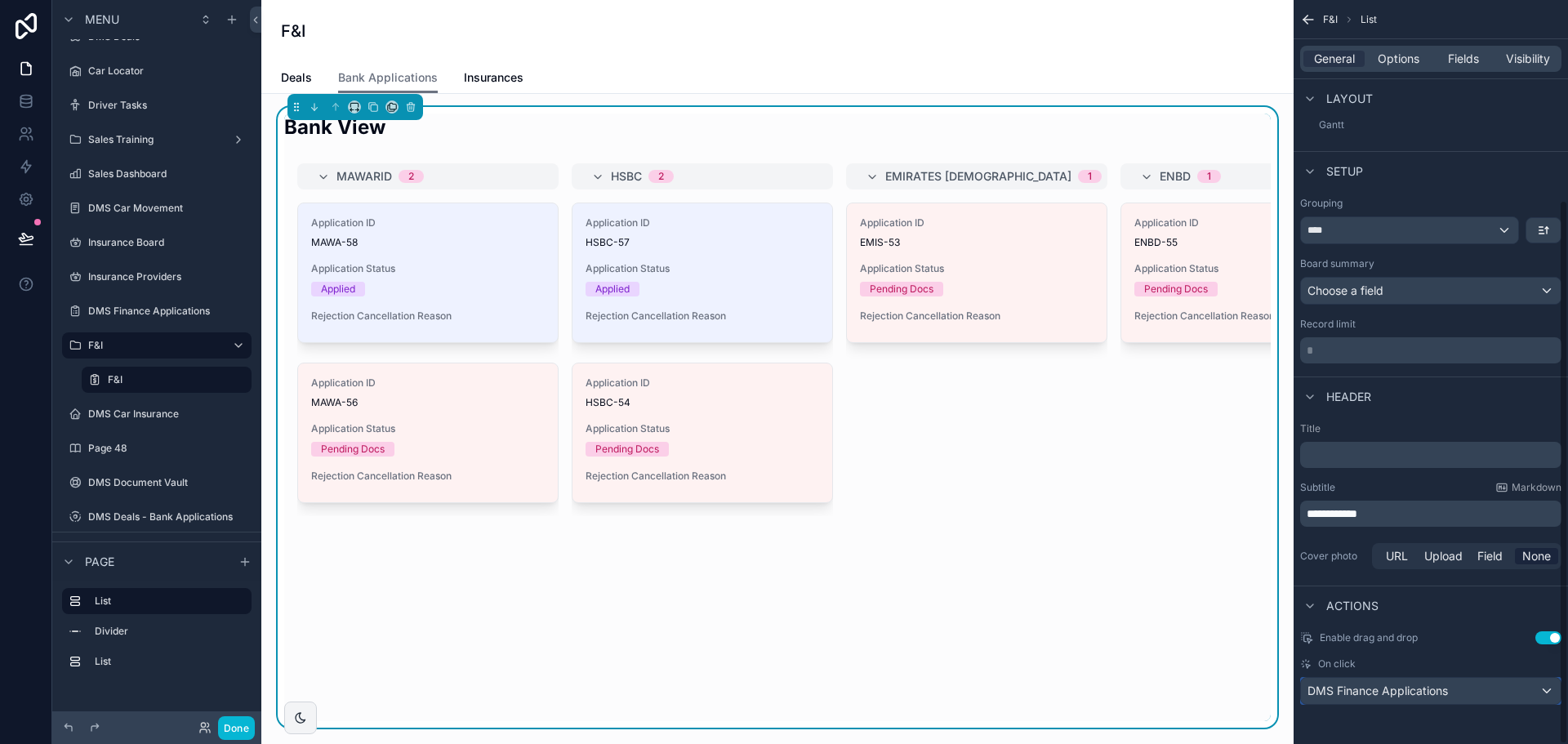
click at [1397, 696] on span "DMS Finance Applications" at bounding box center [1377, 691] width 141 height 16
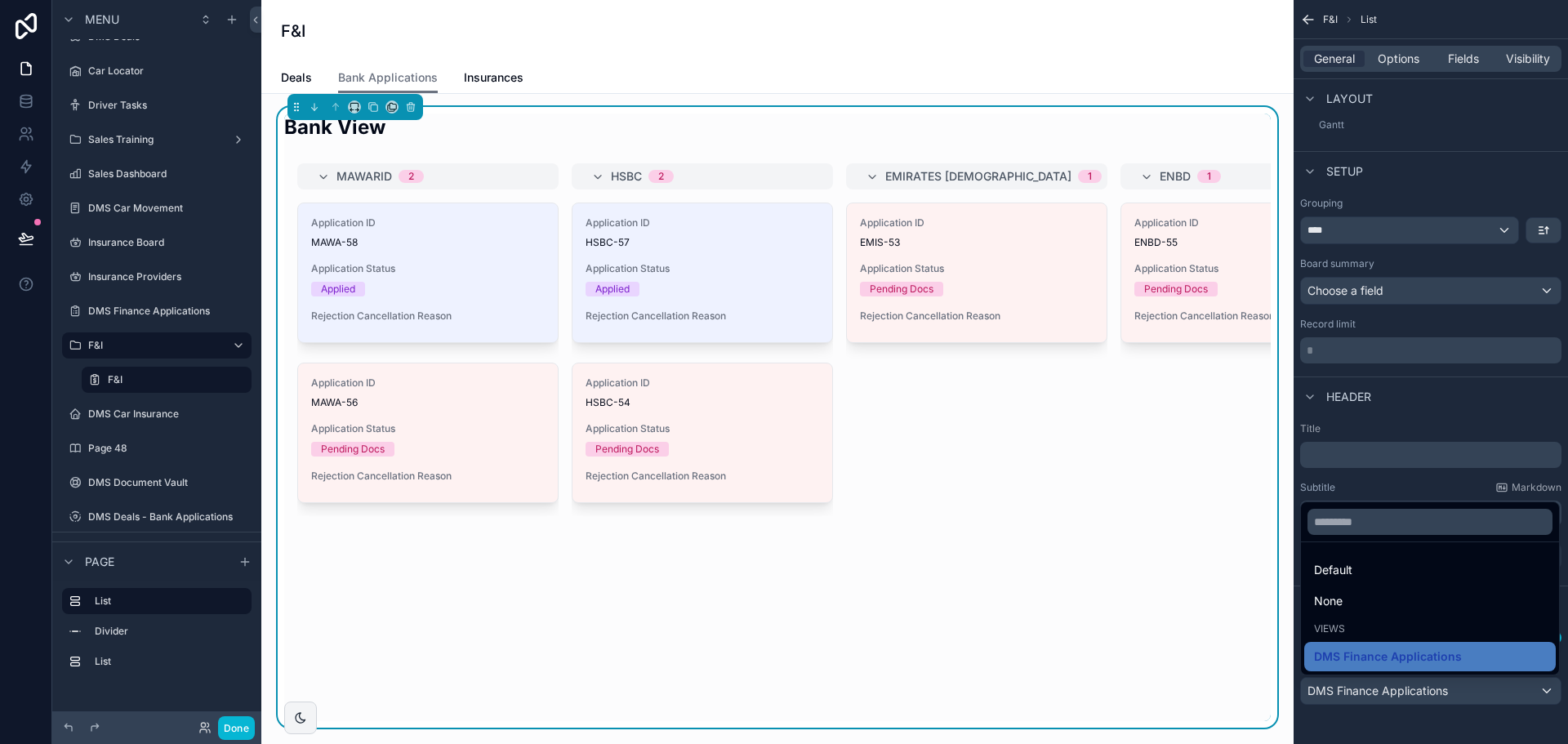
click at [1391, 695] on div "scrollable content" at bounding box center [784, 372] width 1568 height 744
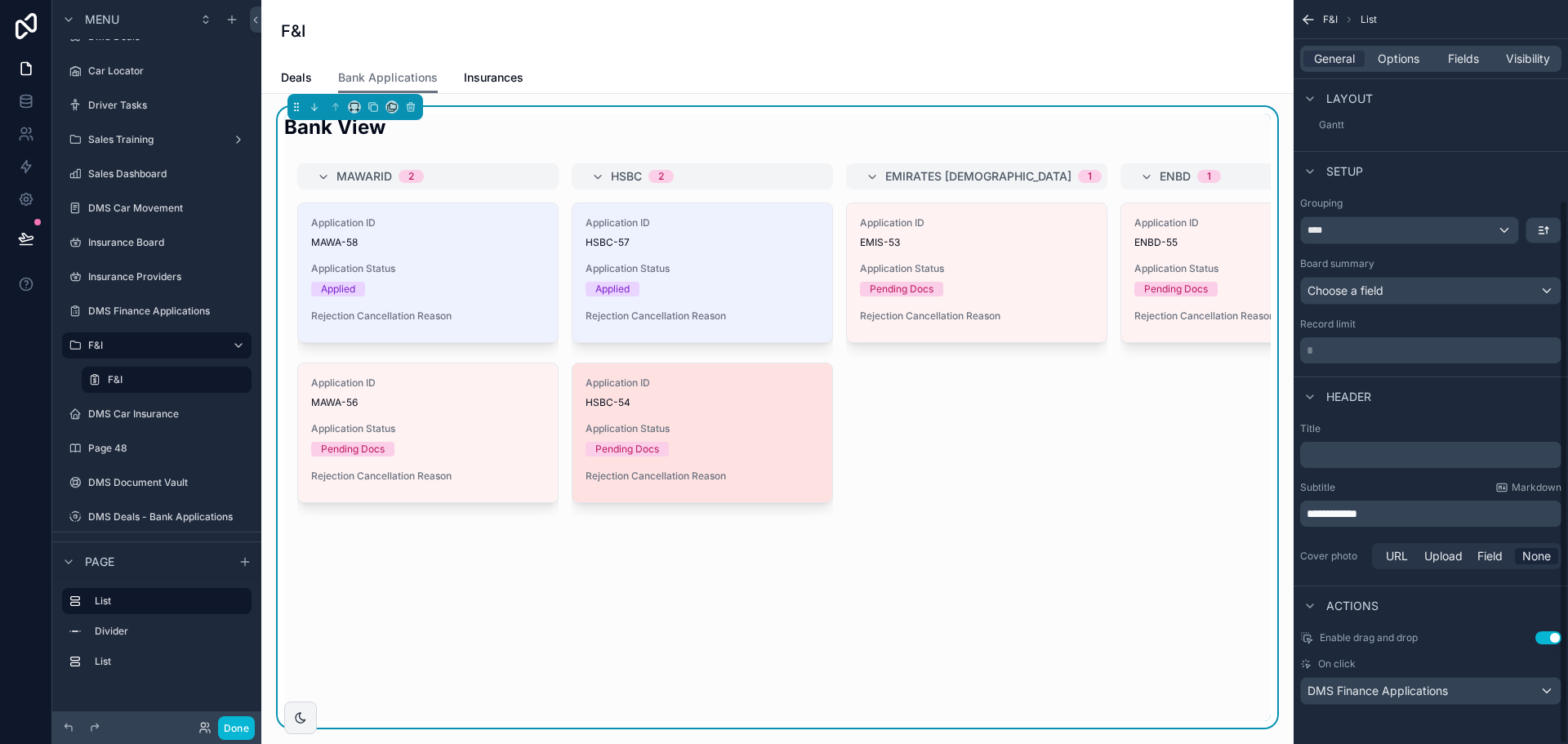
click at [675, 432] on span "Application Status" at bounding box center [702, 428] width 234 height 13
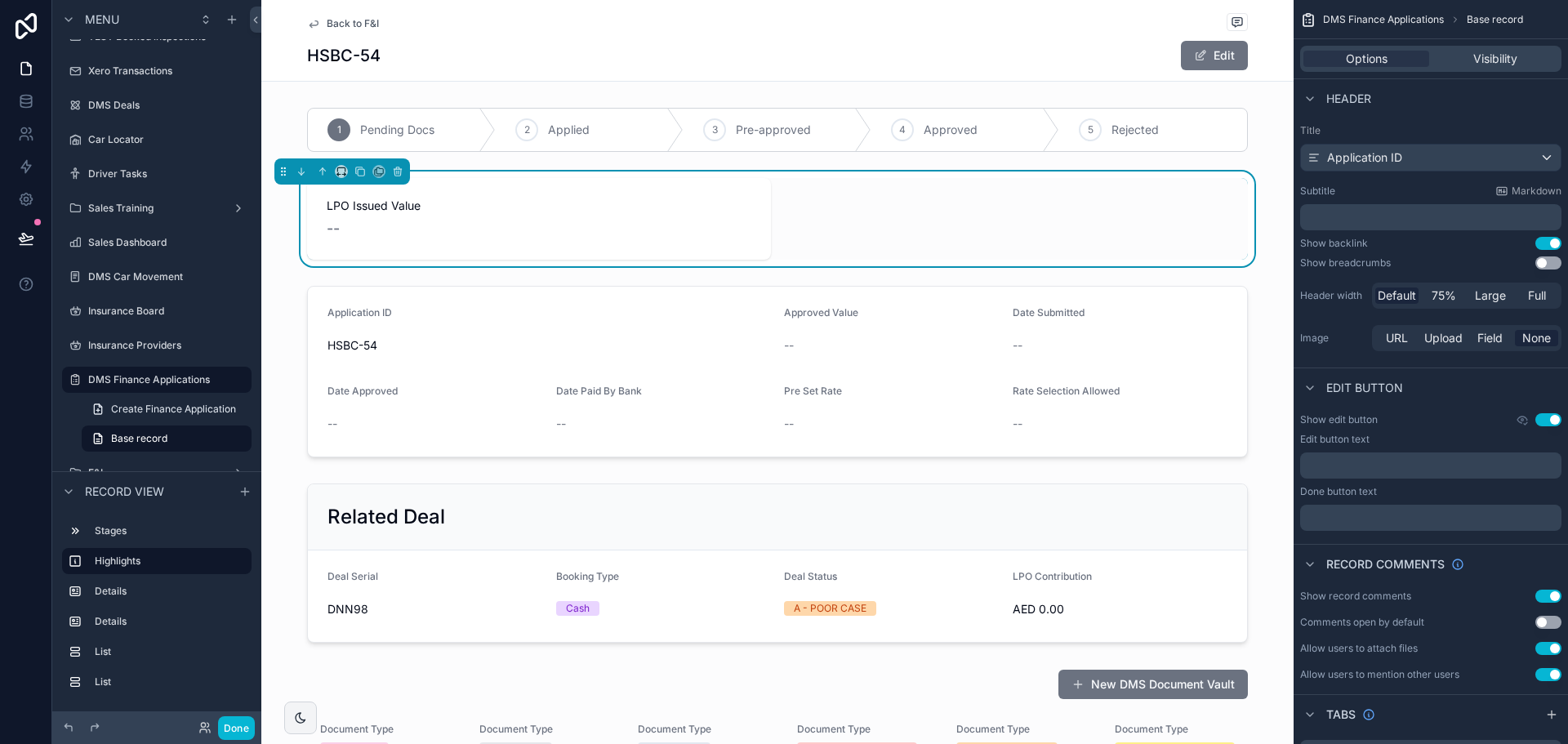
click at [336, 25] on span "Back to F&I" at bounding box center [353, 23] width 52 height 13
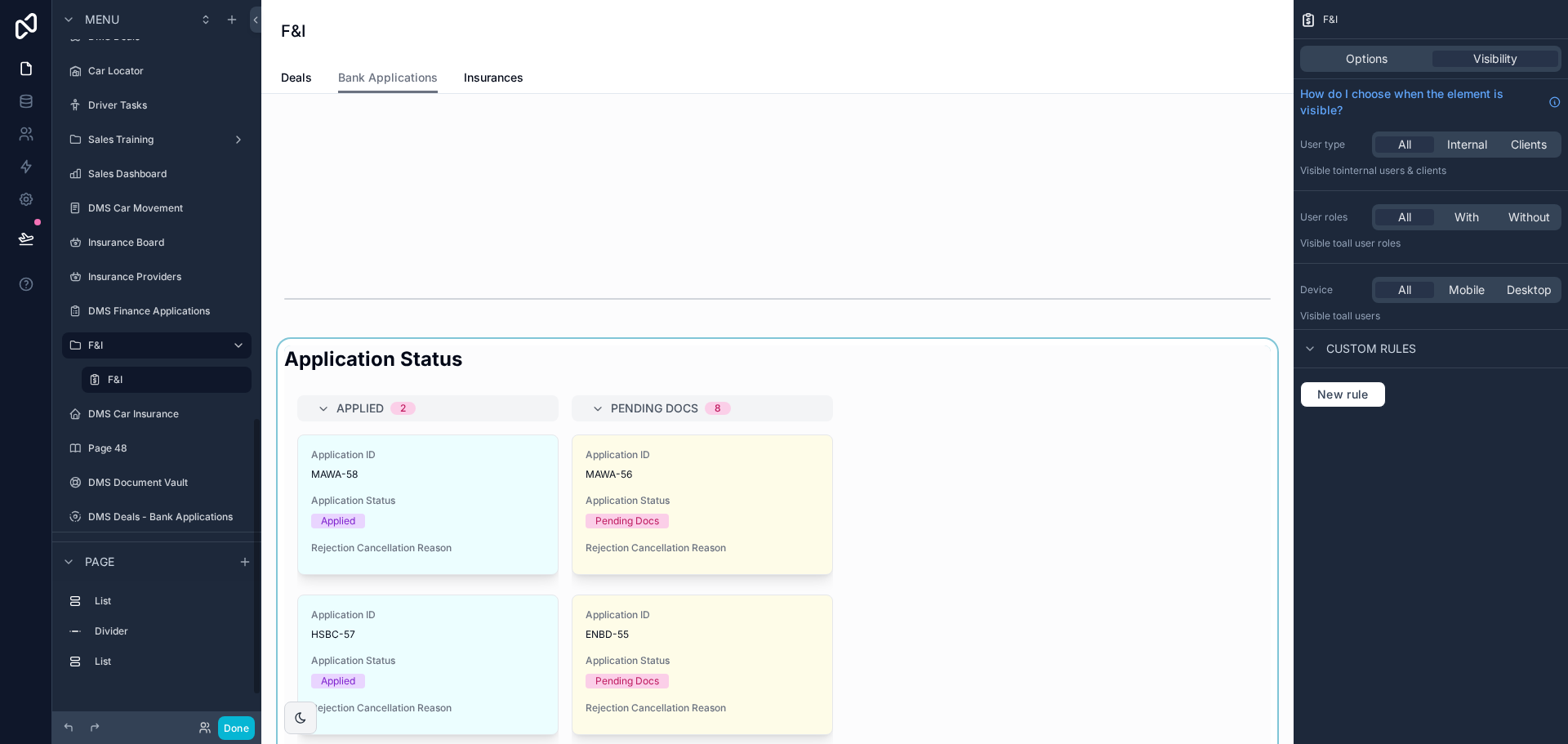
scroll to position [653, 0]
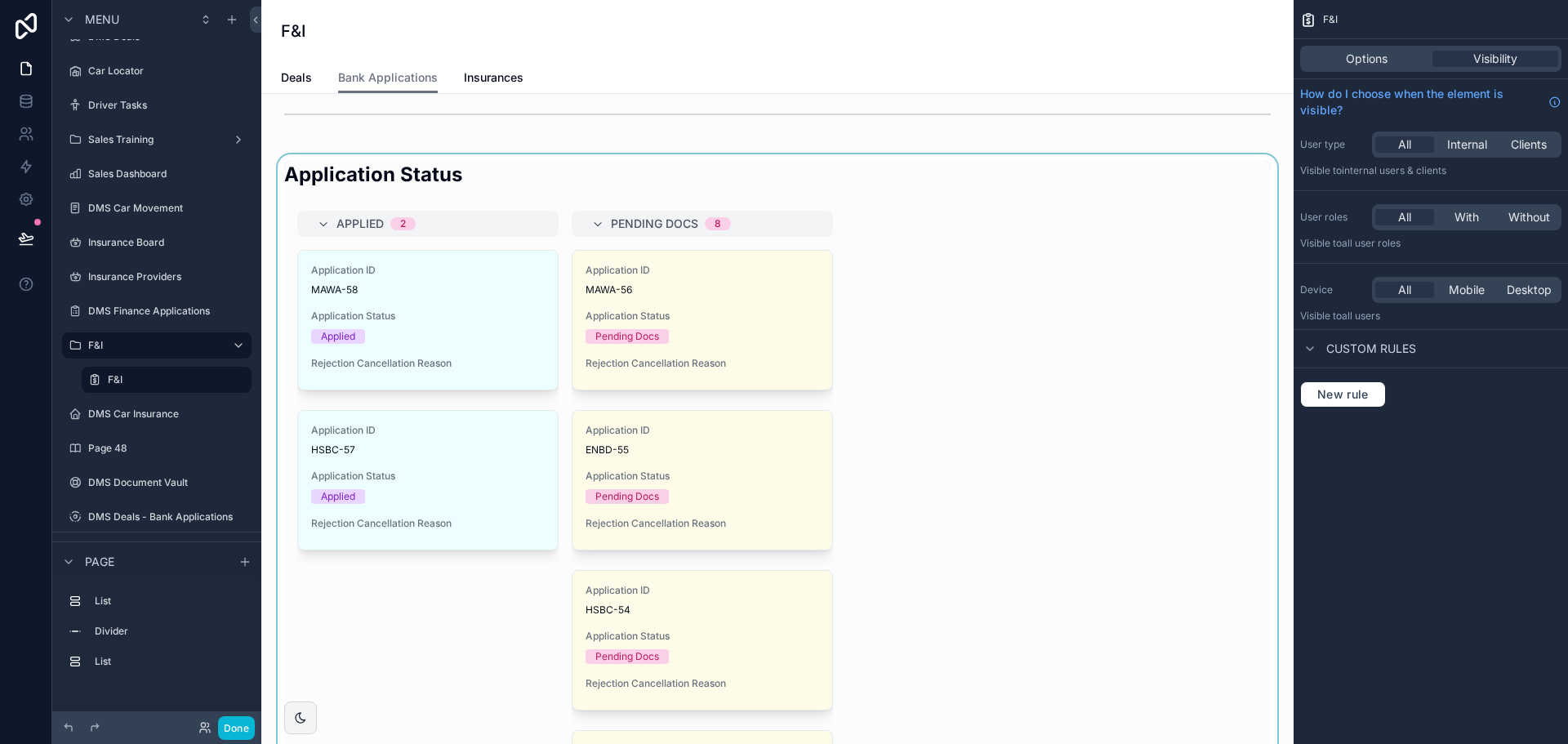
click at [495, 370] on div "scrollable content" at bounding box center [777, 465] width 1006 height 621
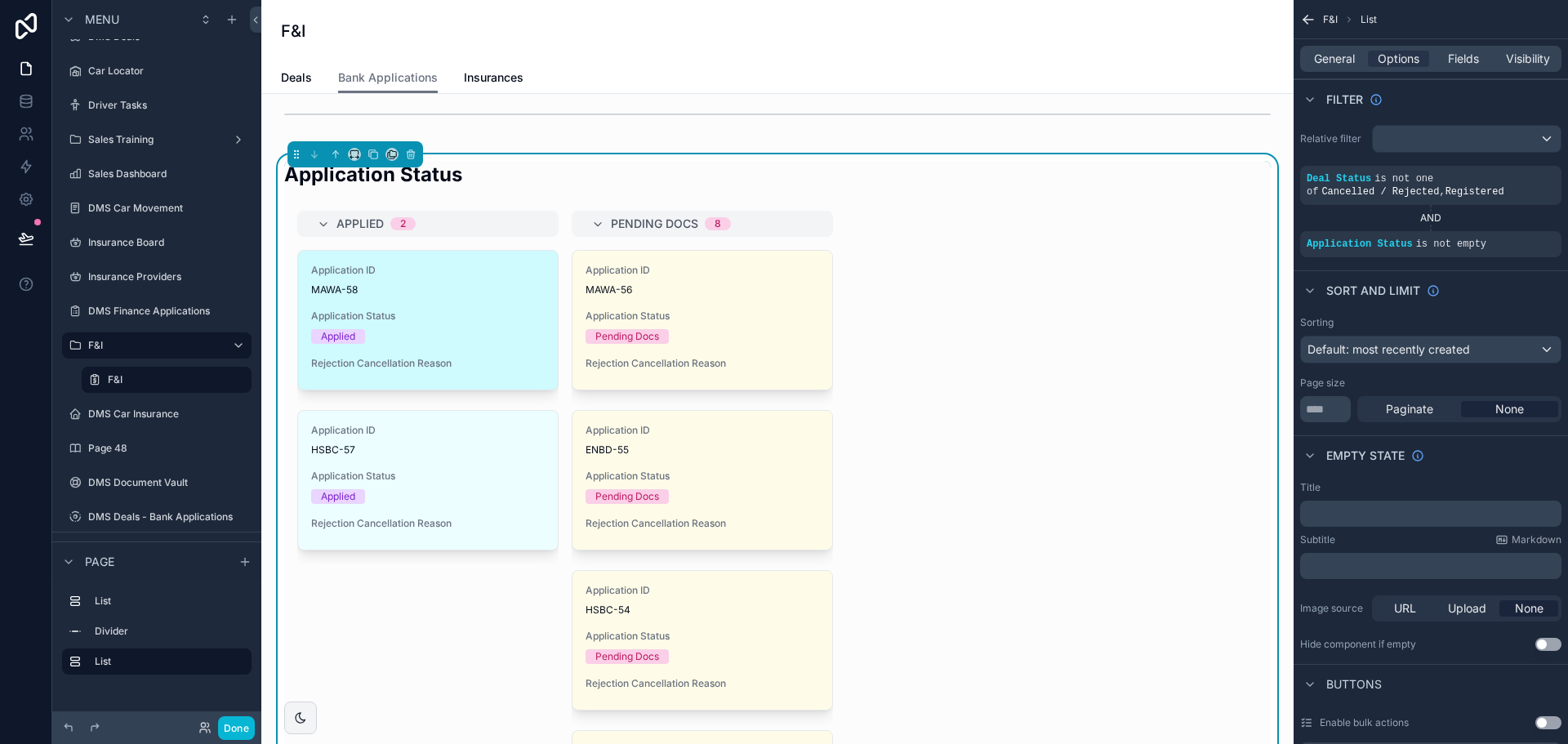
click at [490, 344] on div "Applied" at bounding box center [428, 337] width 234 height 15
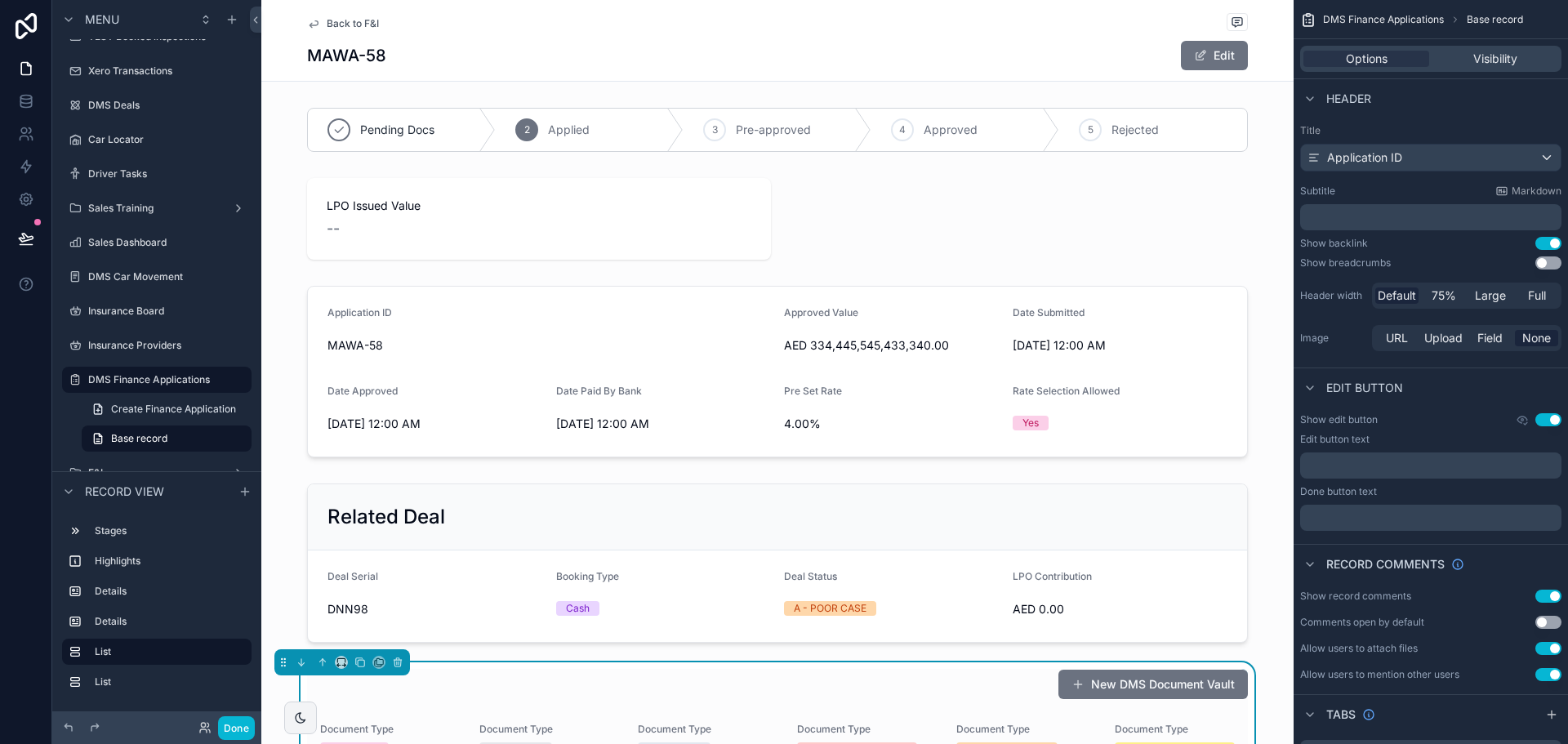
click at [316, 24] on link "Back to F&I" at bounding box center [343, 23] width 72 height 13
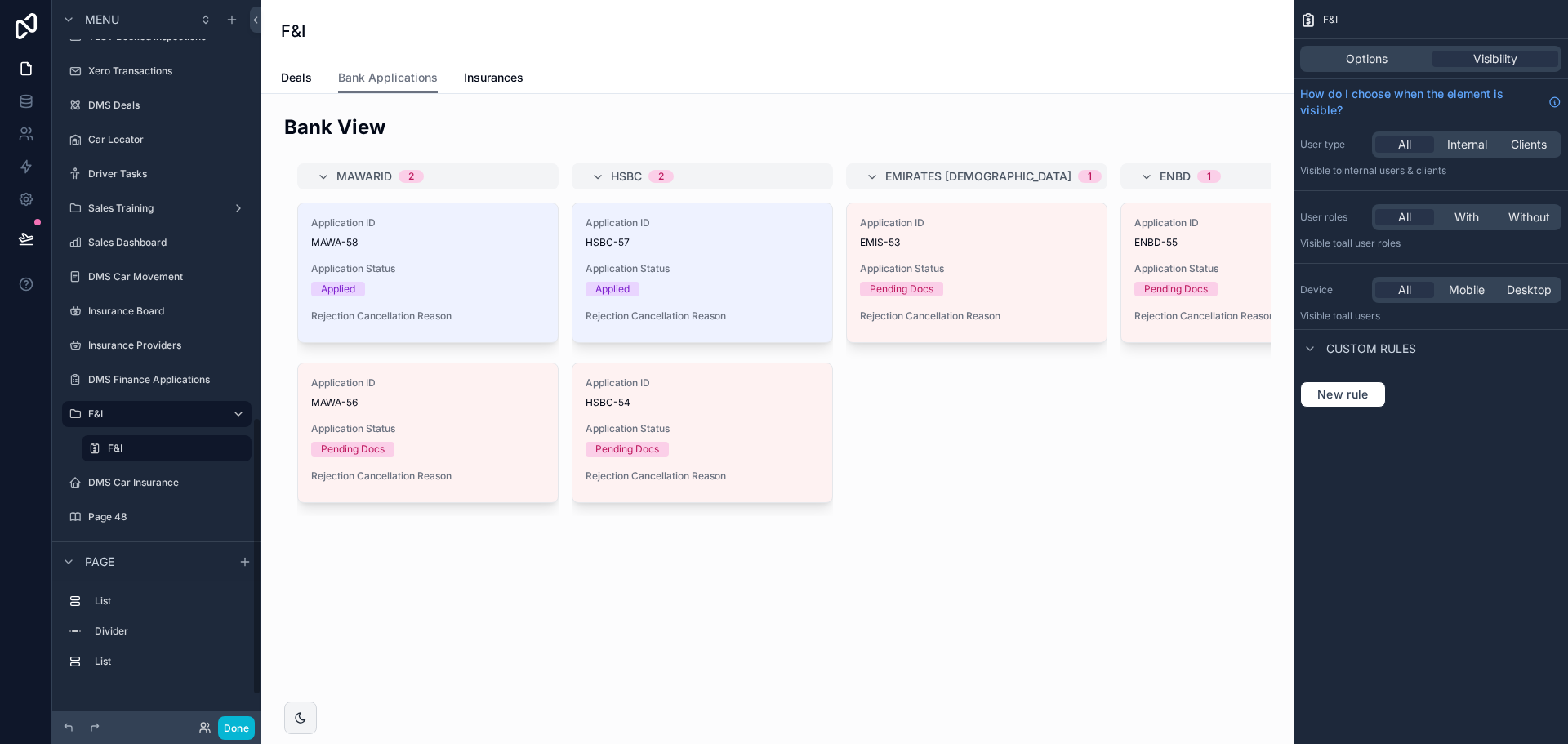
scroll to position [1086, 0]
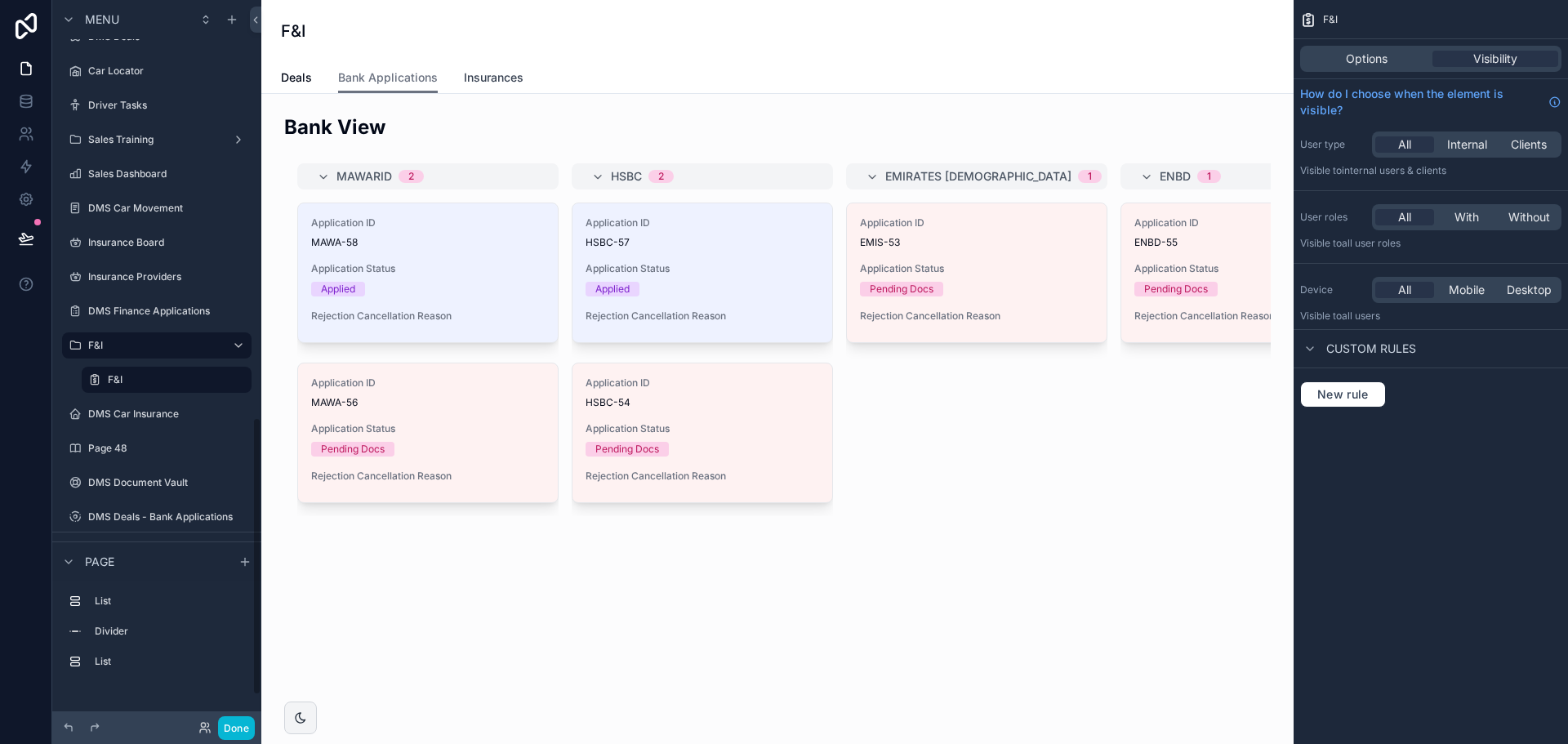
click at [482, 86] on link "Insurances" at bounding box center [493, 79] width 60 height 33
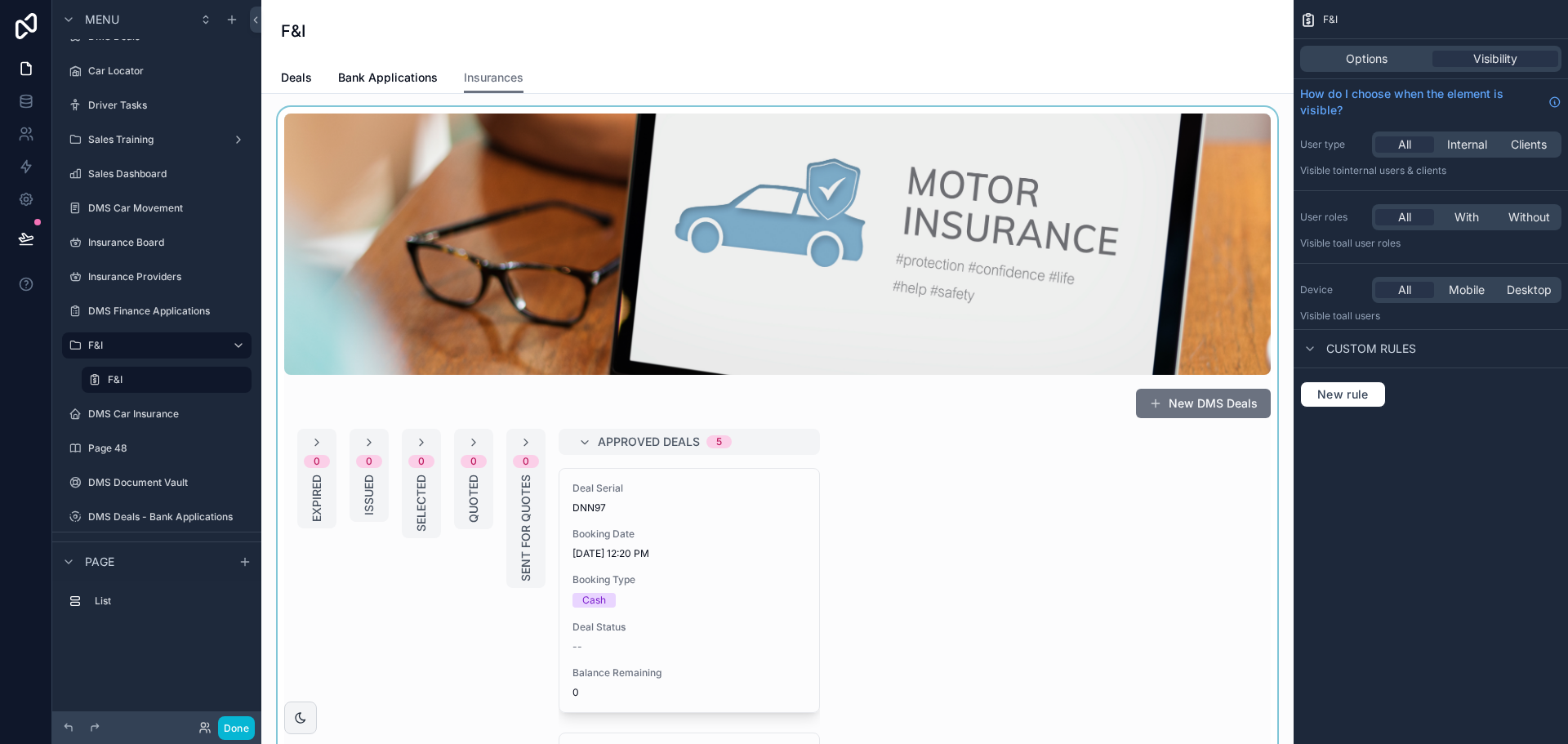
click at [902, 495] on div "scrollable content" at bounding box center [777, 549] width 1006 height 886
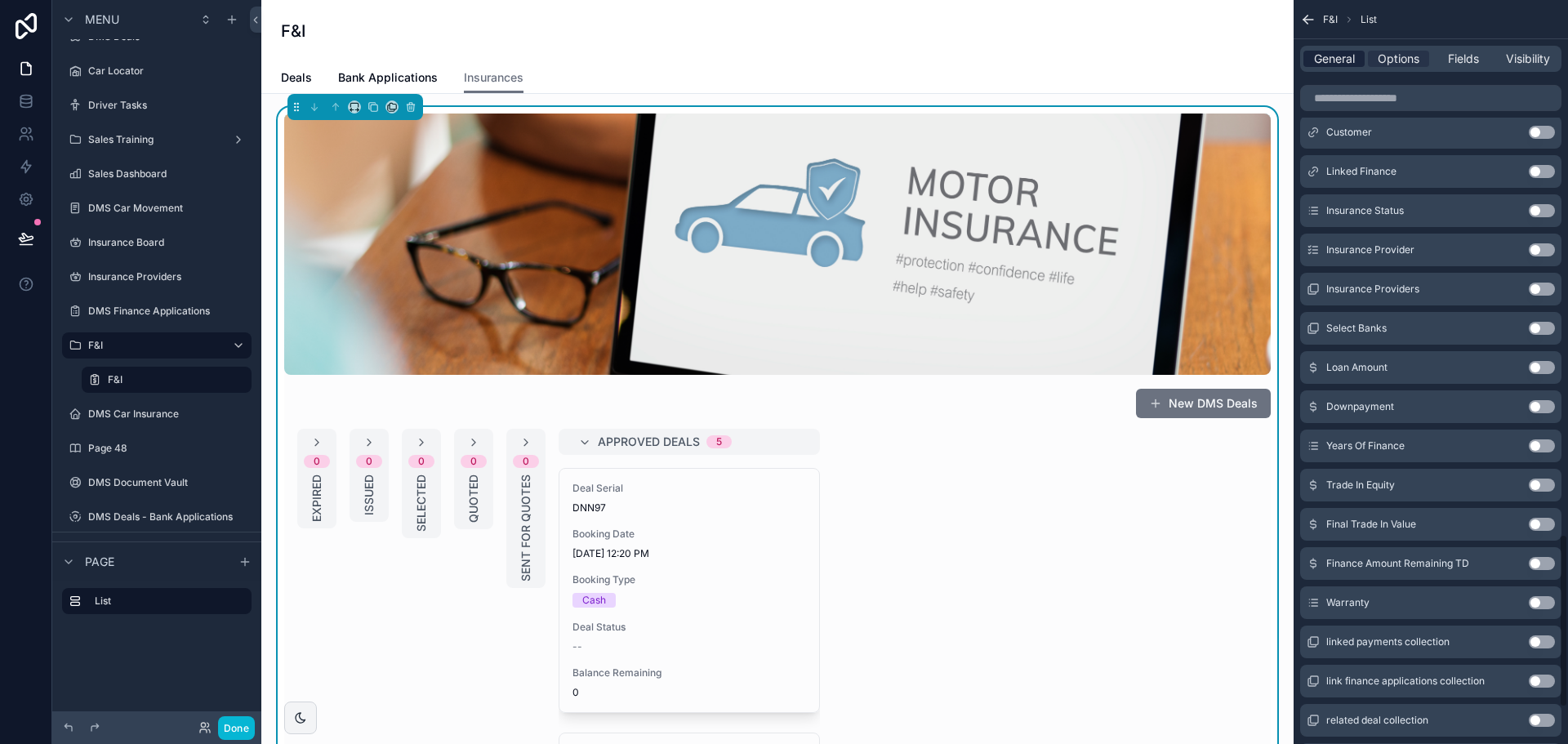
click at [1335, 64] on span "General" at bounding box center [1334, 59] width 41 height 16
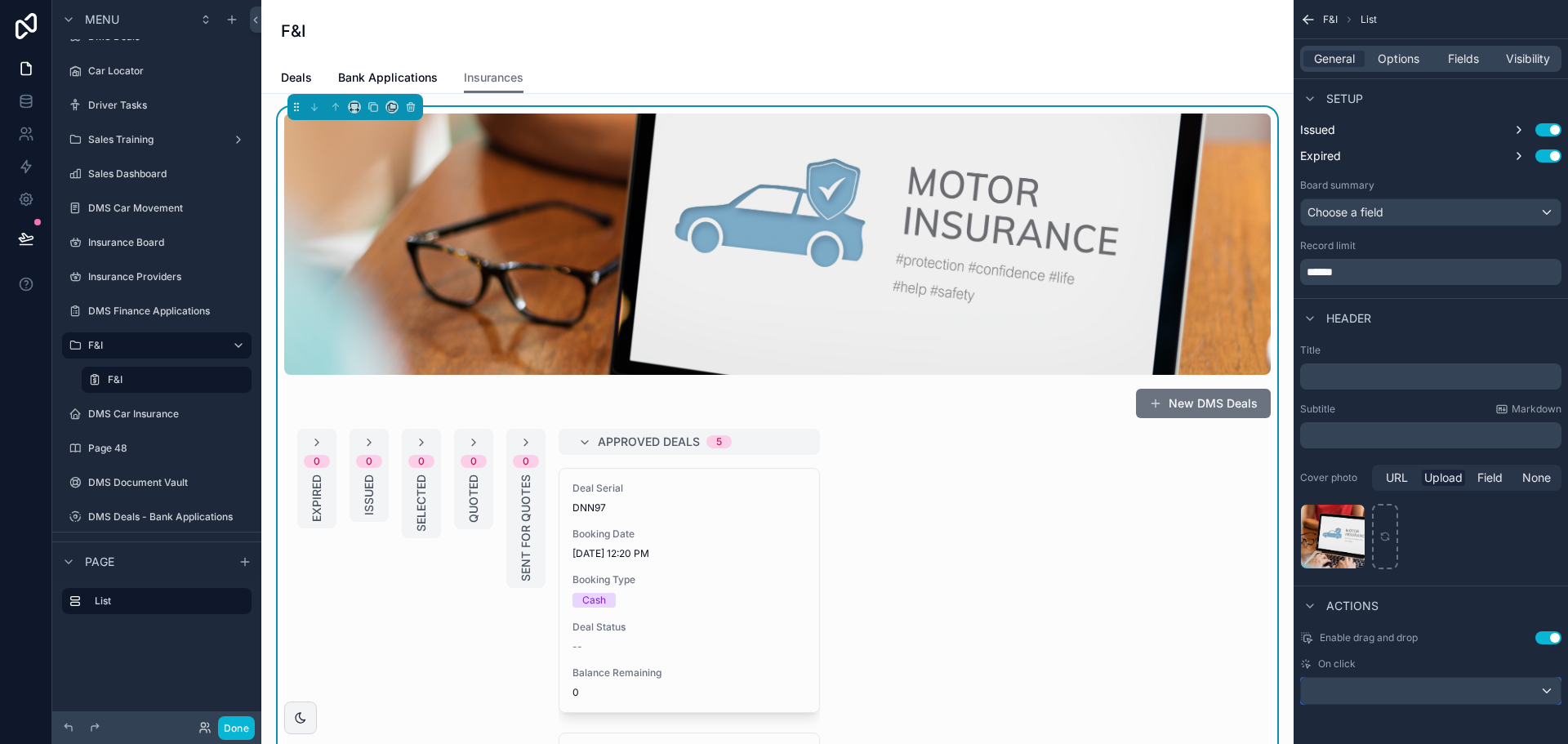
click at [1432, 684] on div "scrollable content" at bounding box center [1431, 691] width 260 height 26
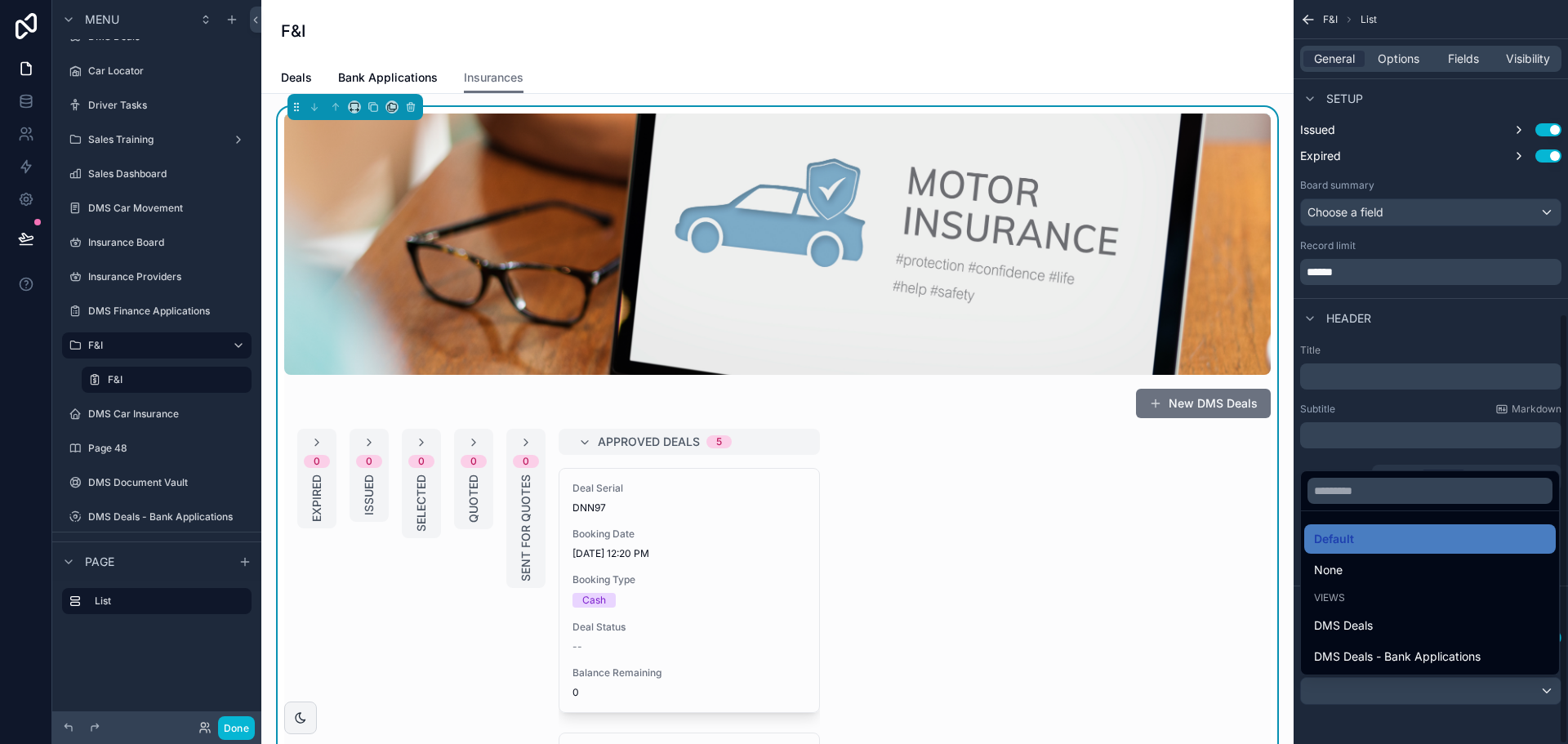
click at [150, 531] on div "scrollable content" at bounding box center [784, 372] width 1568 height 744
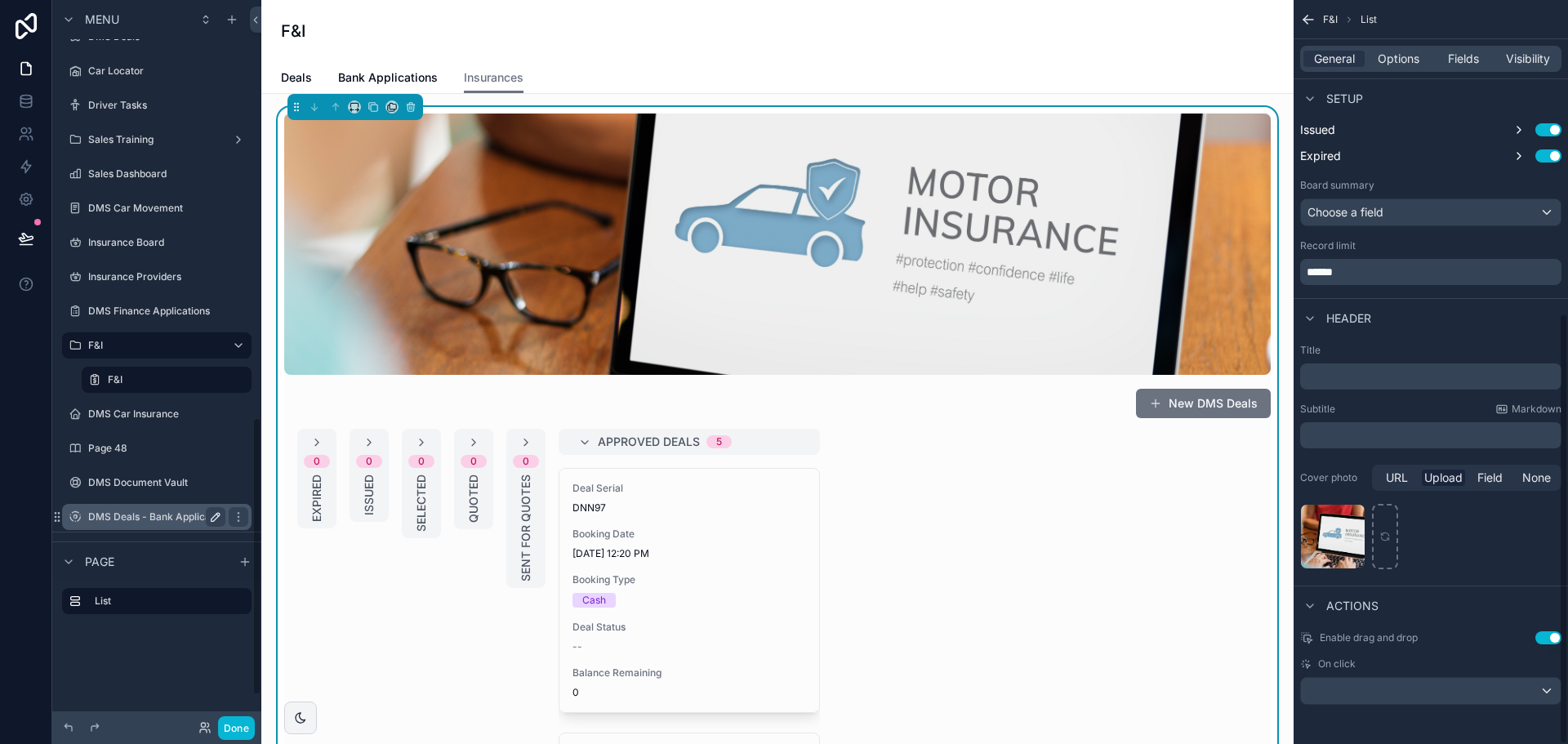
click at [153, 517] on label "DMS Deals - Bank Applications" at bounding box center [160, 516] width 145 height 13
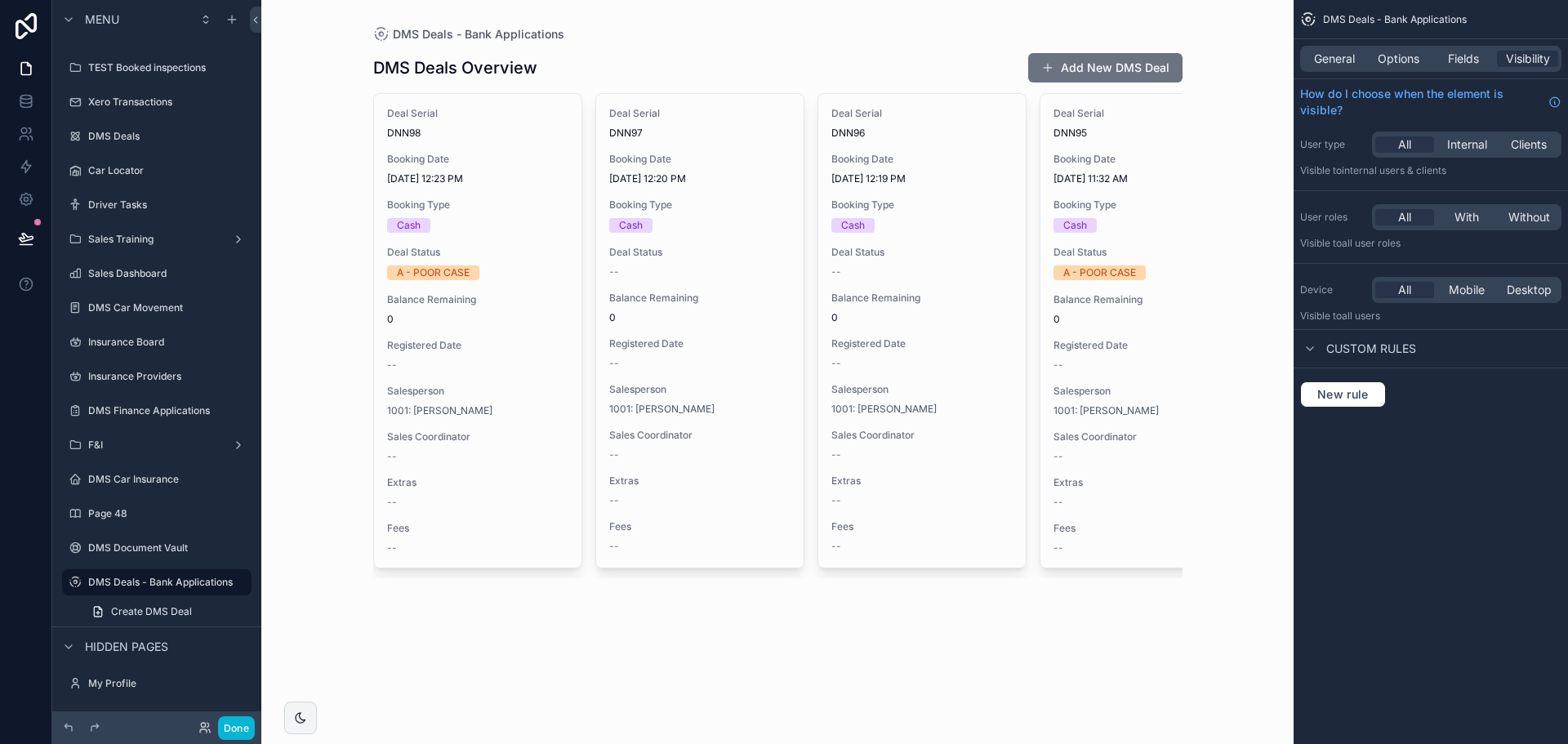
click at [0, 0] on icon "scrollable content" at bounding box center [0, 0] width 0 height 0
click at [168, 582] on input "**********" at bounding box center [143, 582] width 111 height 20
click at [182, 583] on input "**********" at bounding box center [143, 582] width 111 height 20
click at [231, 582] on div "scrollable content" at bounding box center [239, 582] width 20 height 20
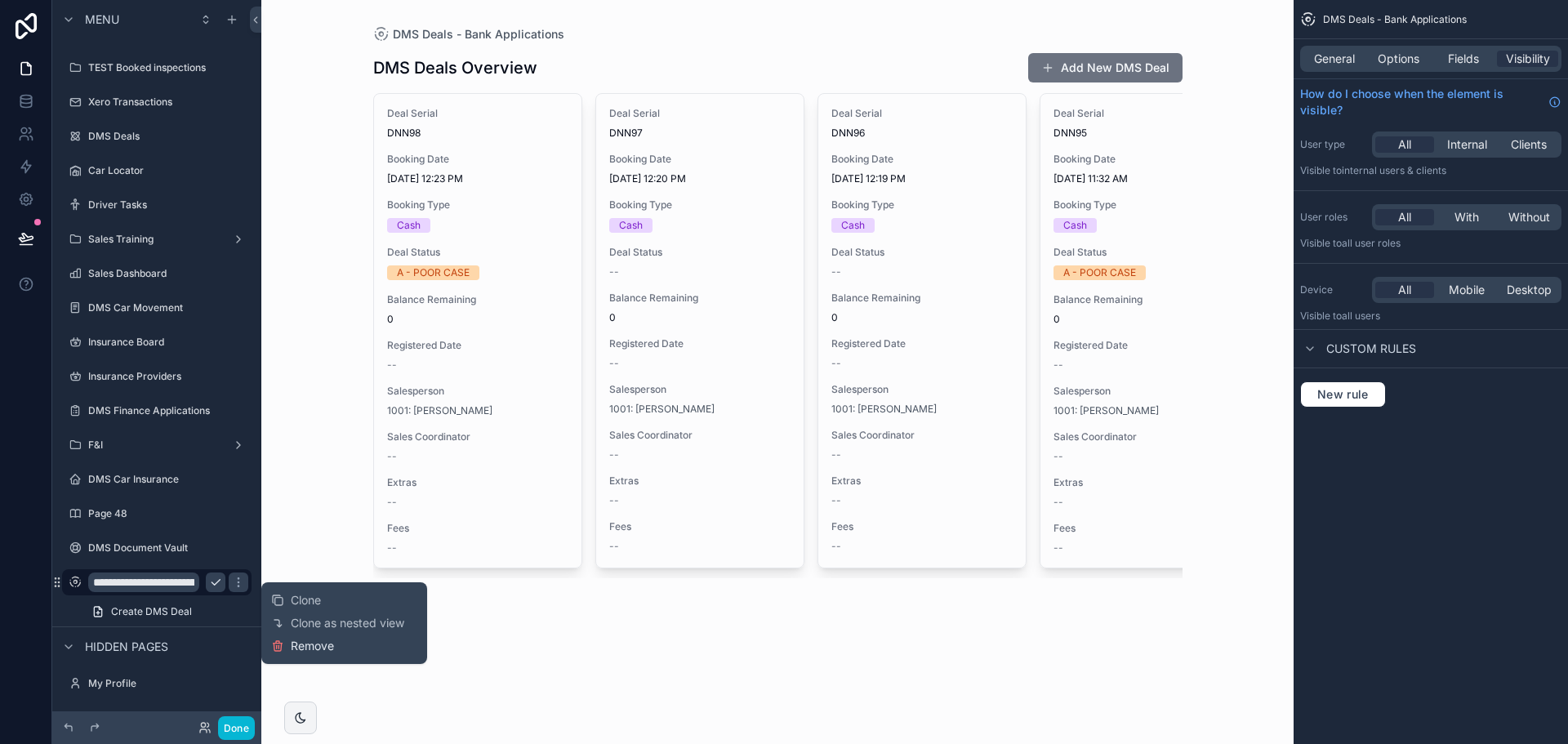
click at [327, 643] on span "Remove" at bounding box center [312, 646] width 43 height 16
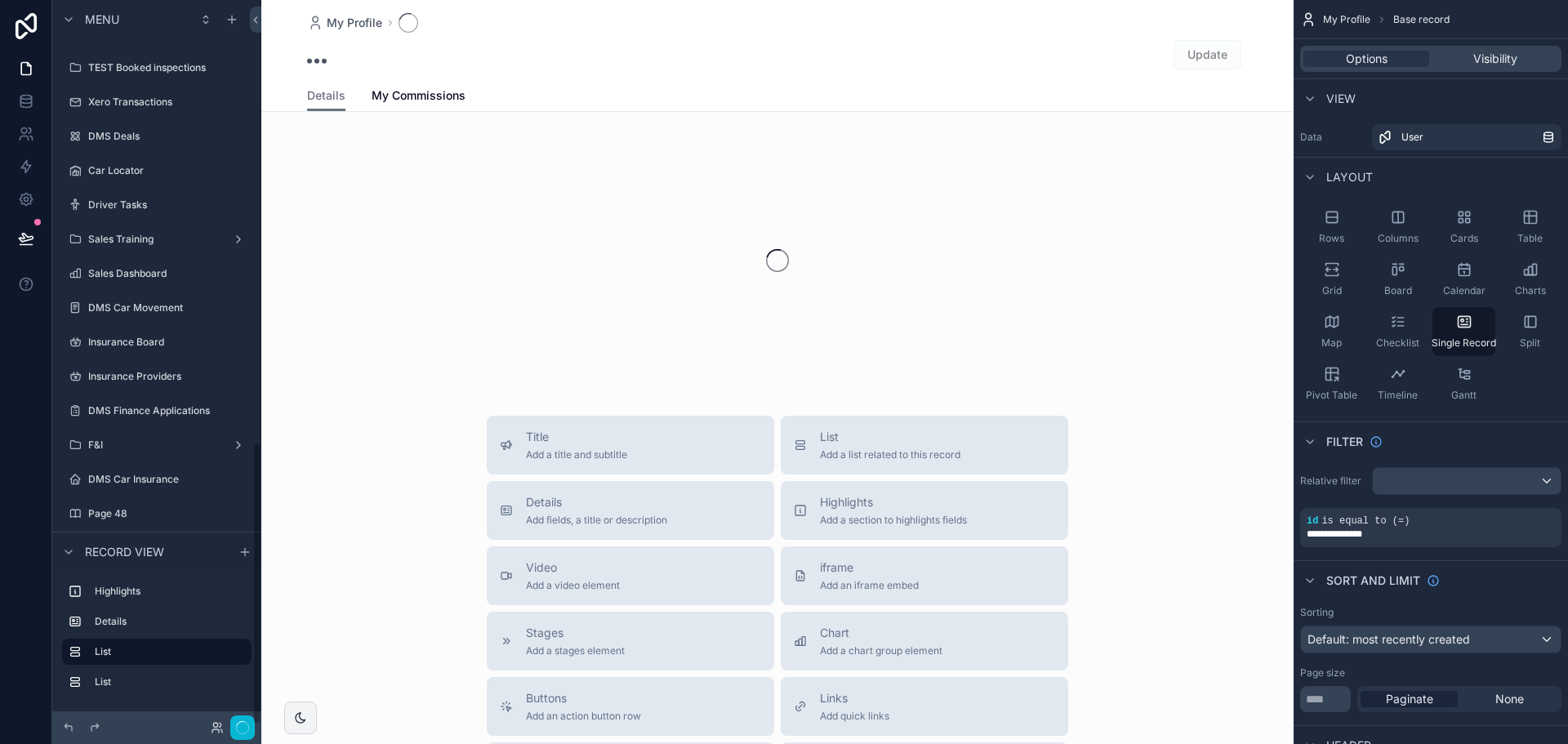
scroll to position [1131, 0]
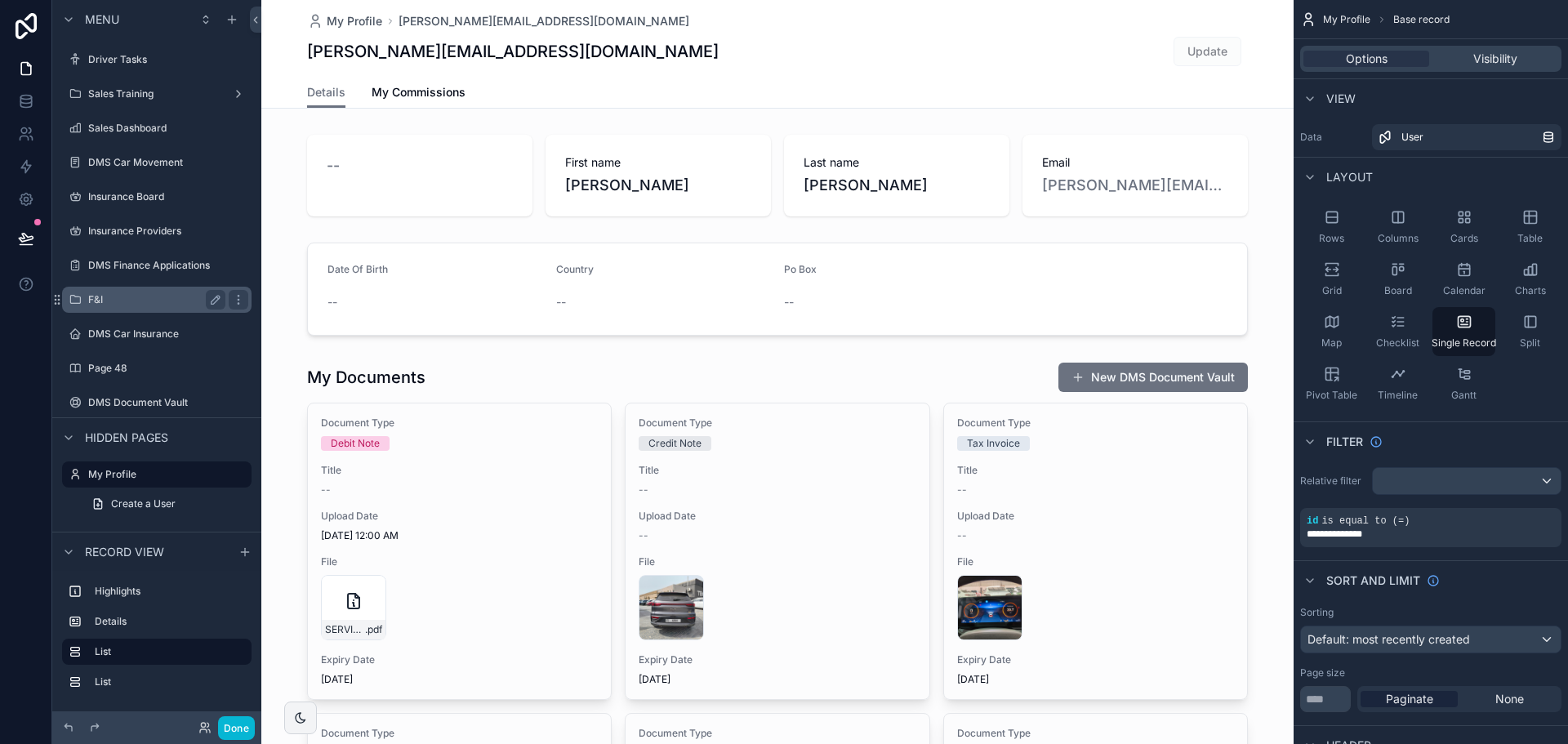
click at [132, 297] on label "F&I" at bounding box center [153, 300] width 131 height 13
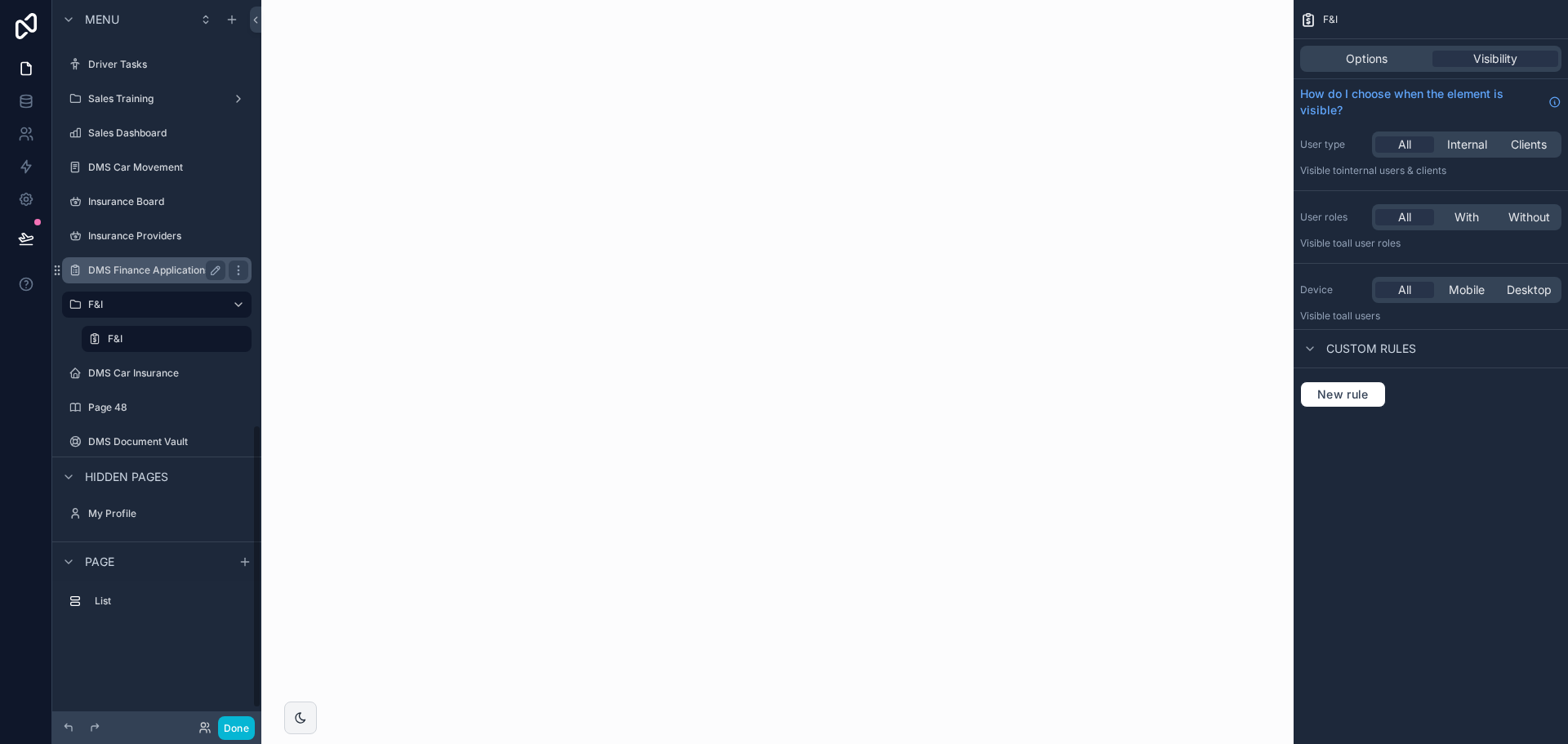
scroll to position [1086, 0]
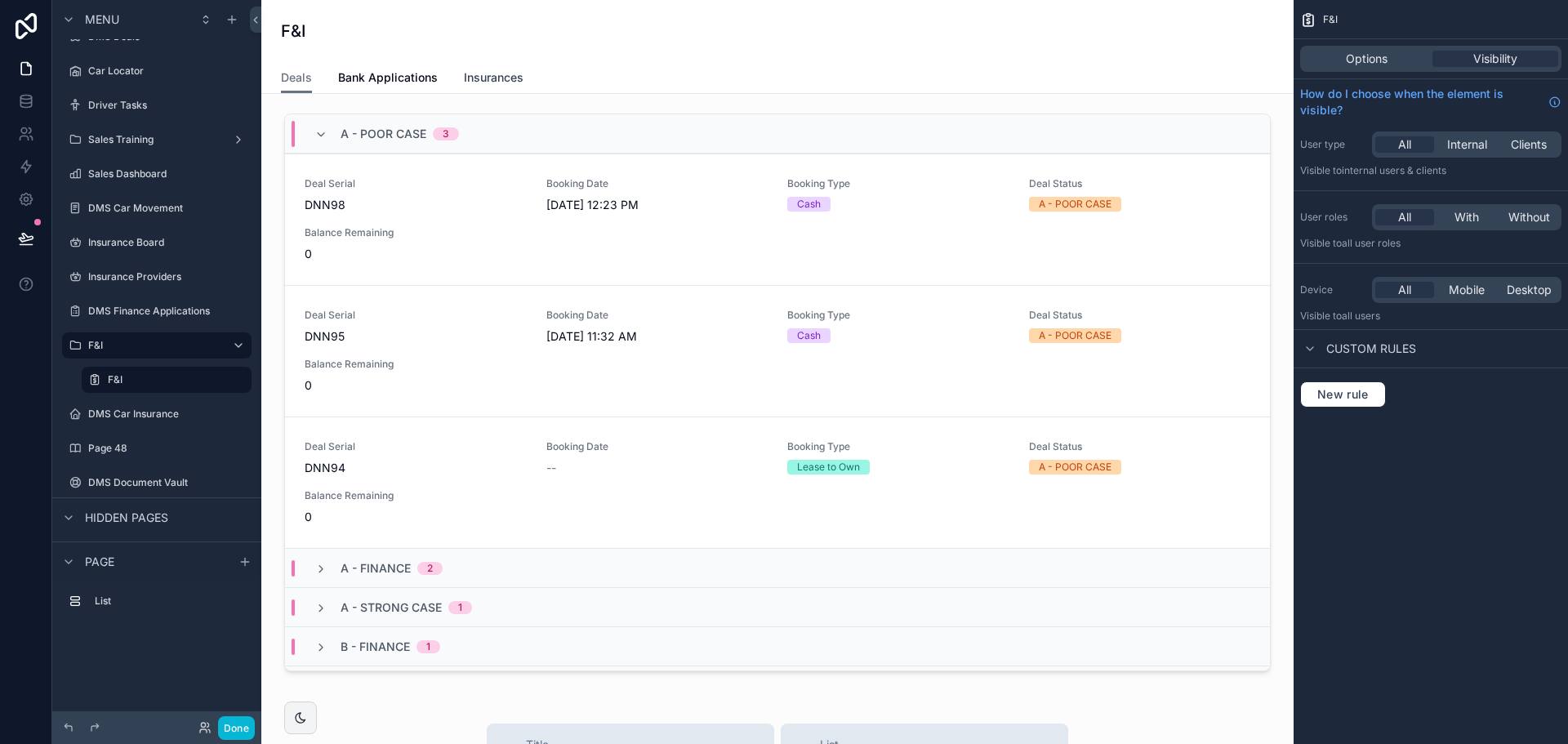
click at [481, 70] on span "Insurances" at bounding box center [493, 78] width 60 height 16
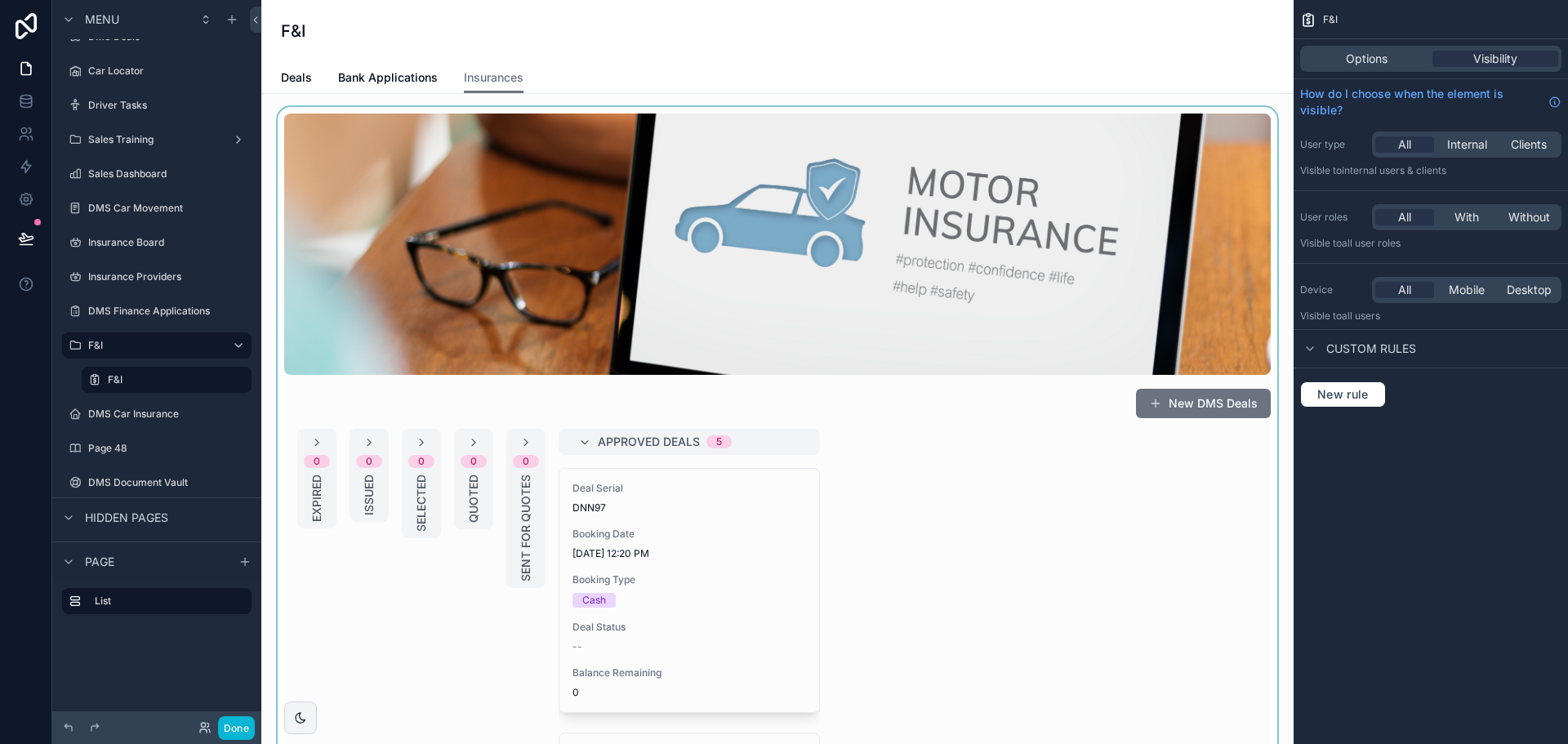
click at [1114, 531] on div "scrollable content" at bounding box center [777, 549] width 1006 height 886
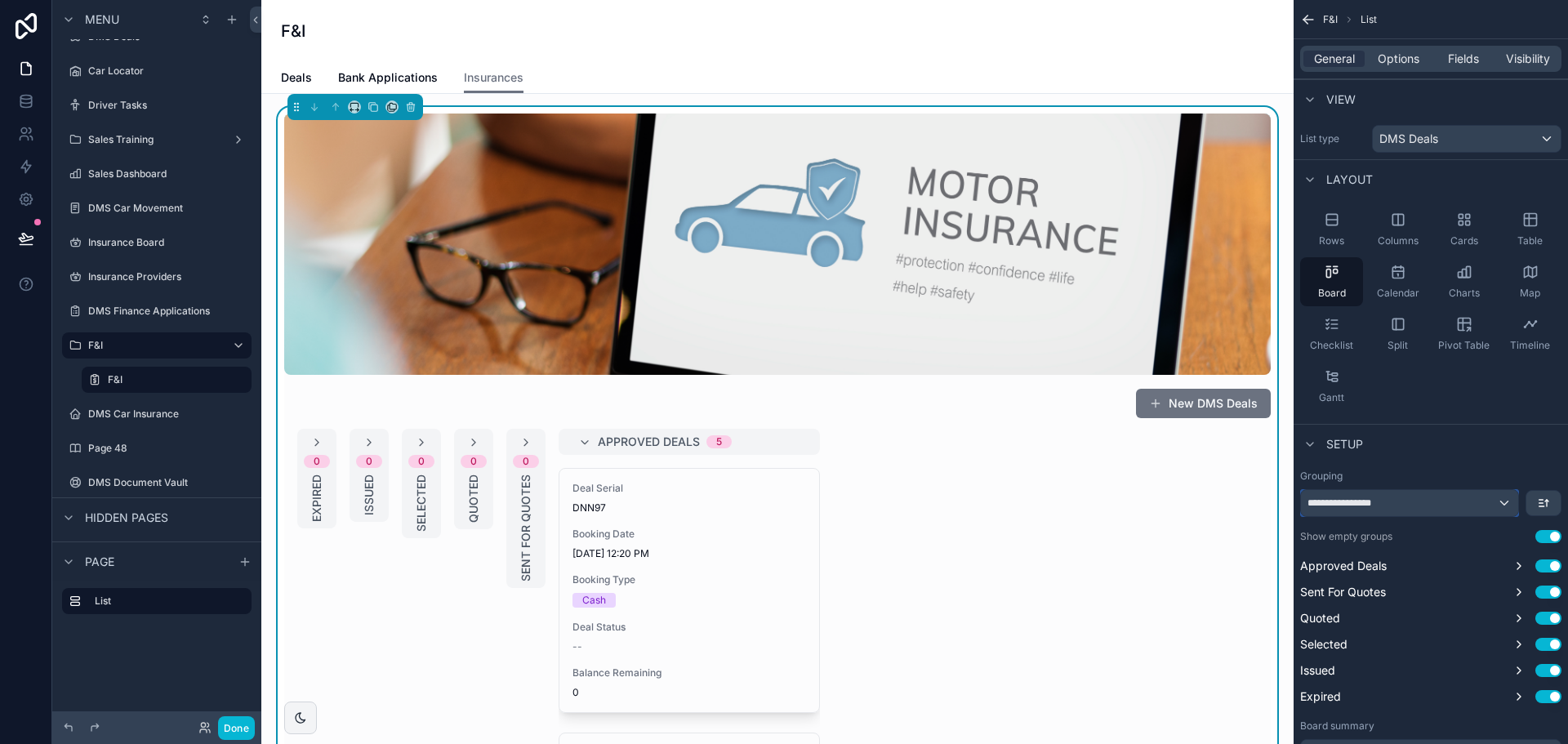
click at [1400, 504] on div "**********" at bounding box center [1410, 503] width 218 height 26
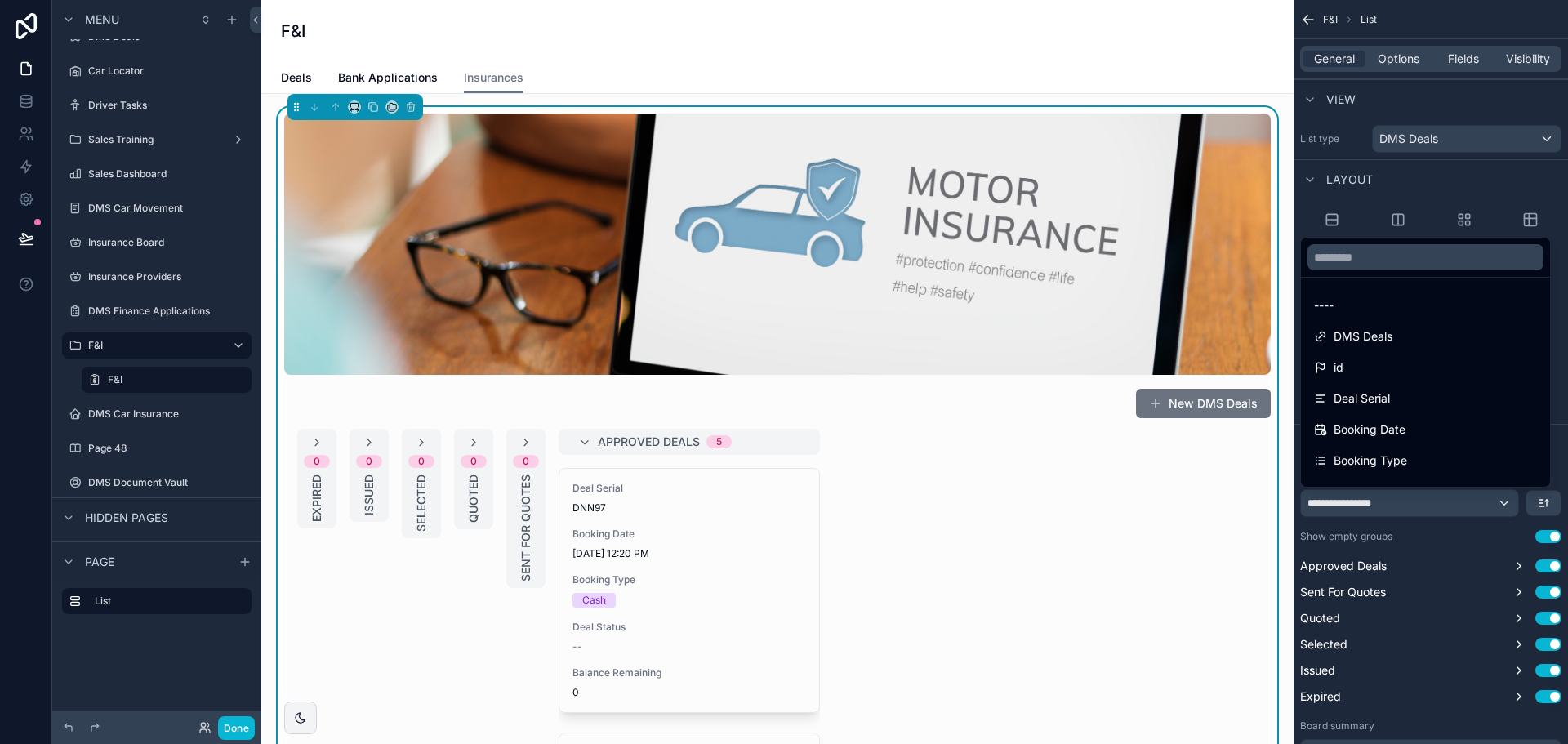
click at [1400, 504] on div "scrollable content" at bounding box center [784, 372] width 1568 height 744
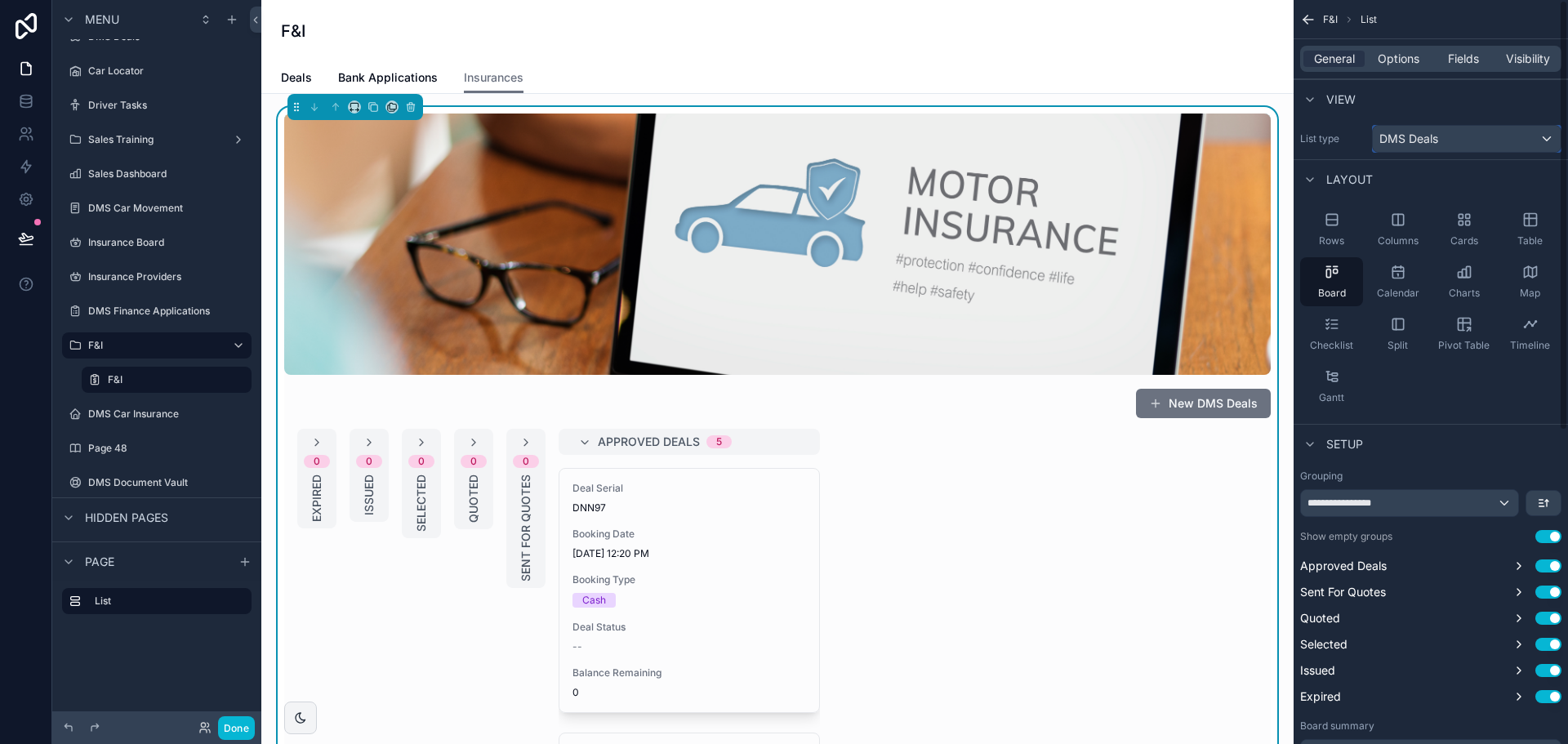
click at [1403, 128] on div "DMS Deals" at bounding box center [1467, 139] width 188 height 26
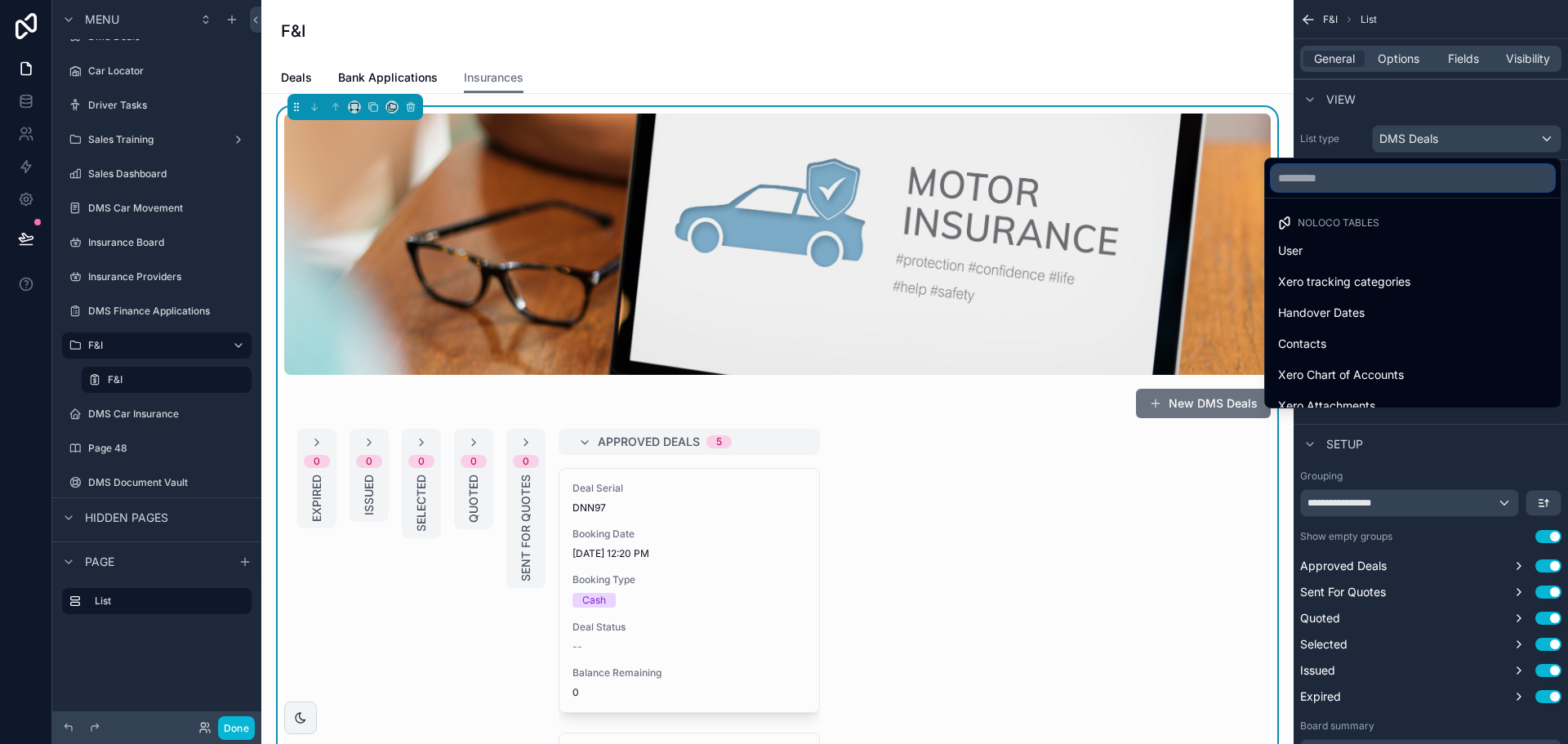
click at [1372, 176] on input "text" at bounding box center [1412, 178] width 283 height 26
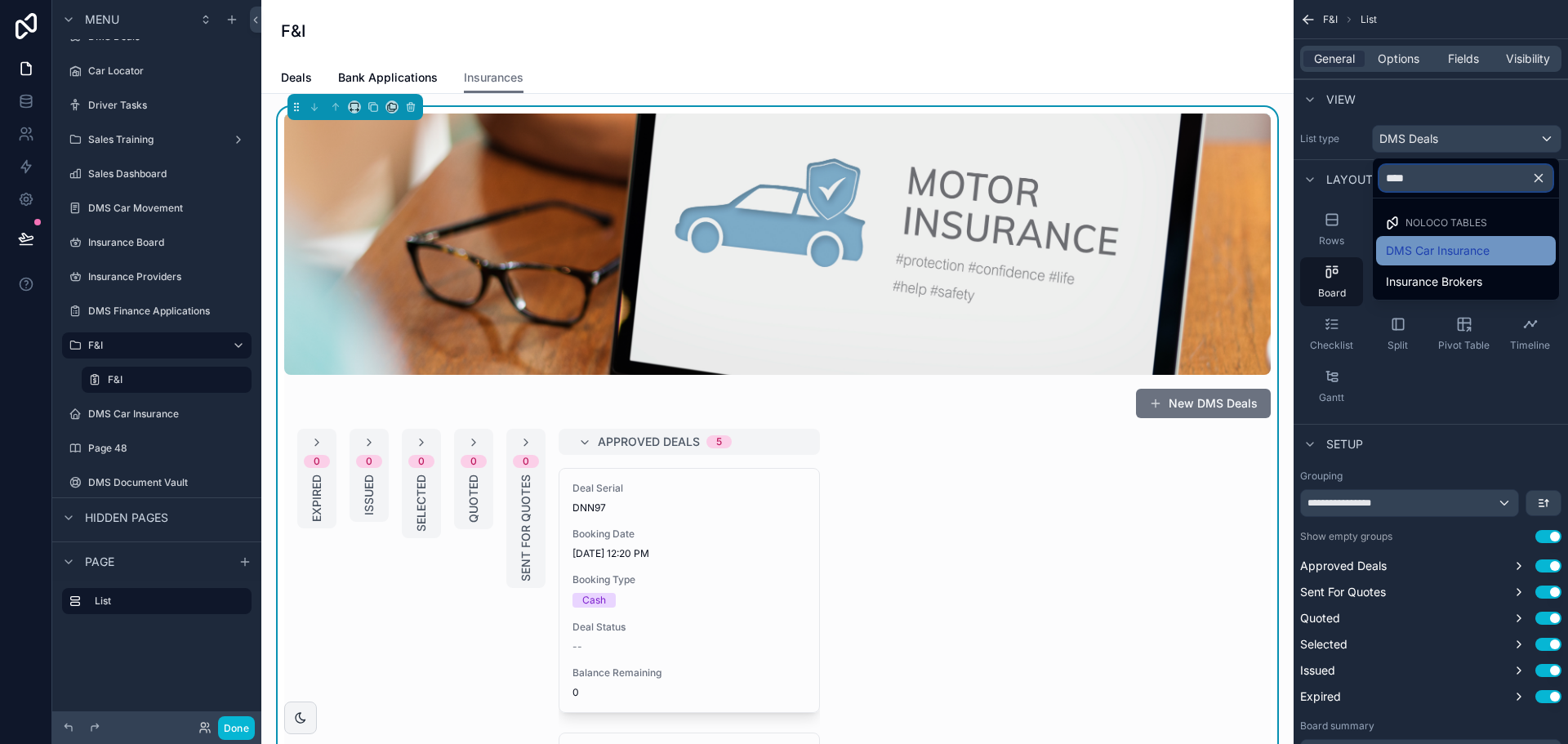
type input "****"
click at [1421, 256] on span "DMS Car Insurance" at bounding box center [1438, 251] width 104 height 20
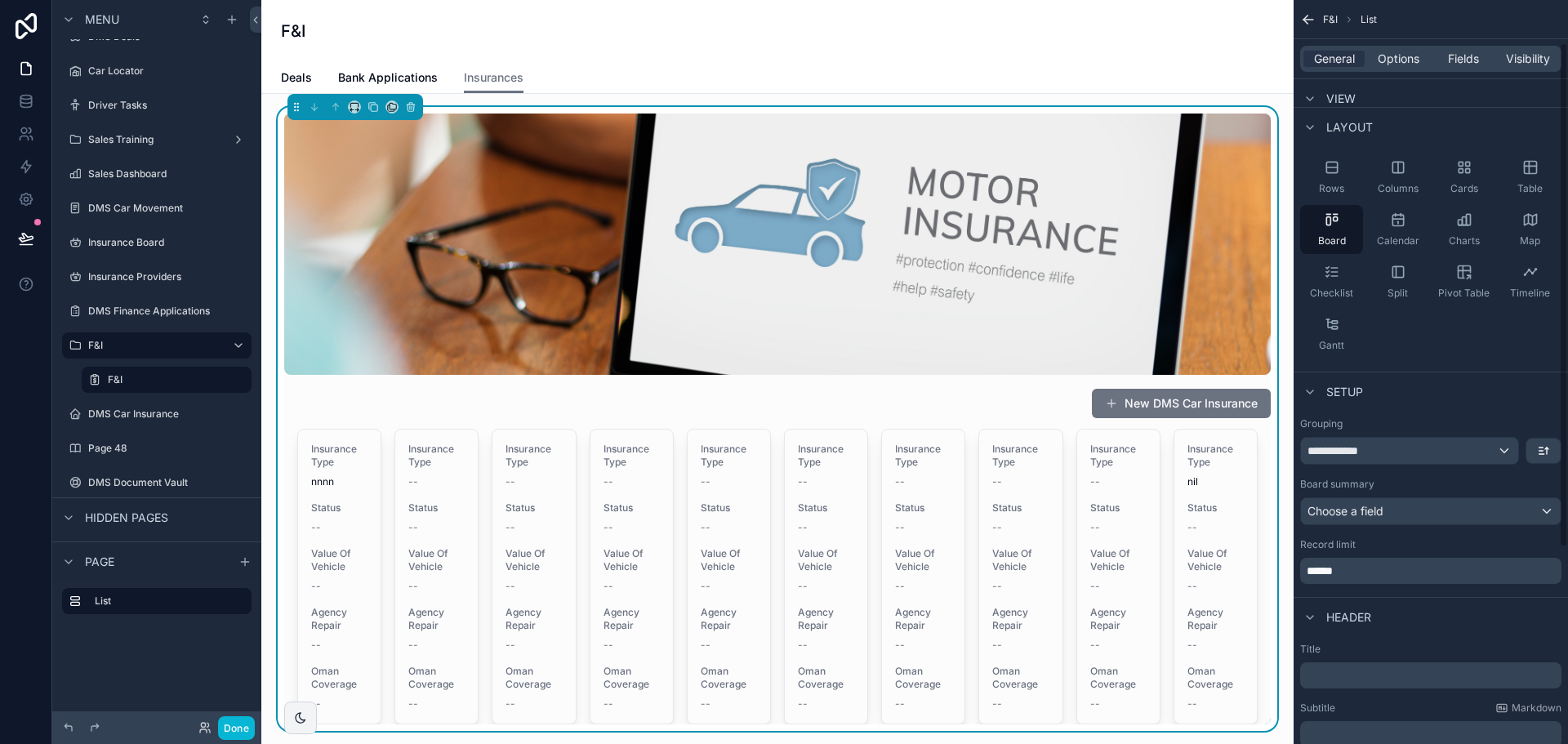
scroll to position [82, 0]
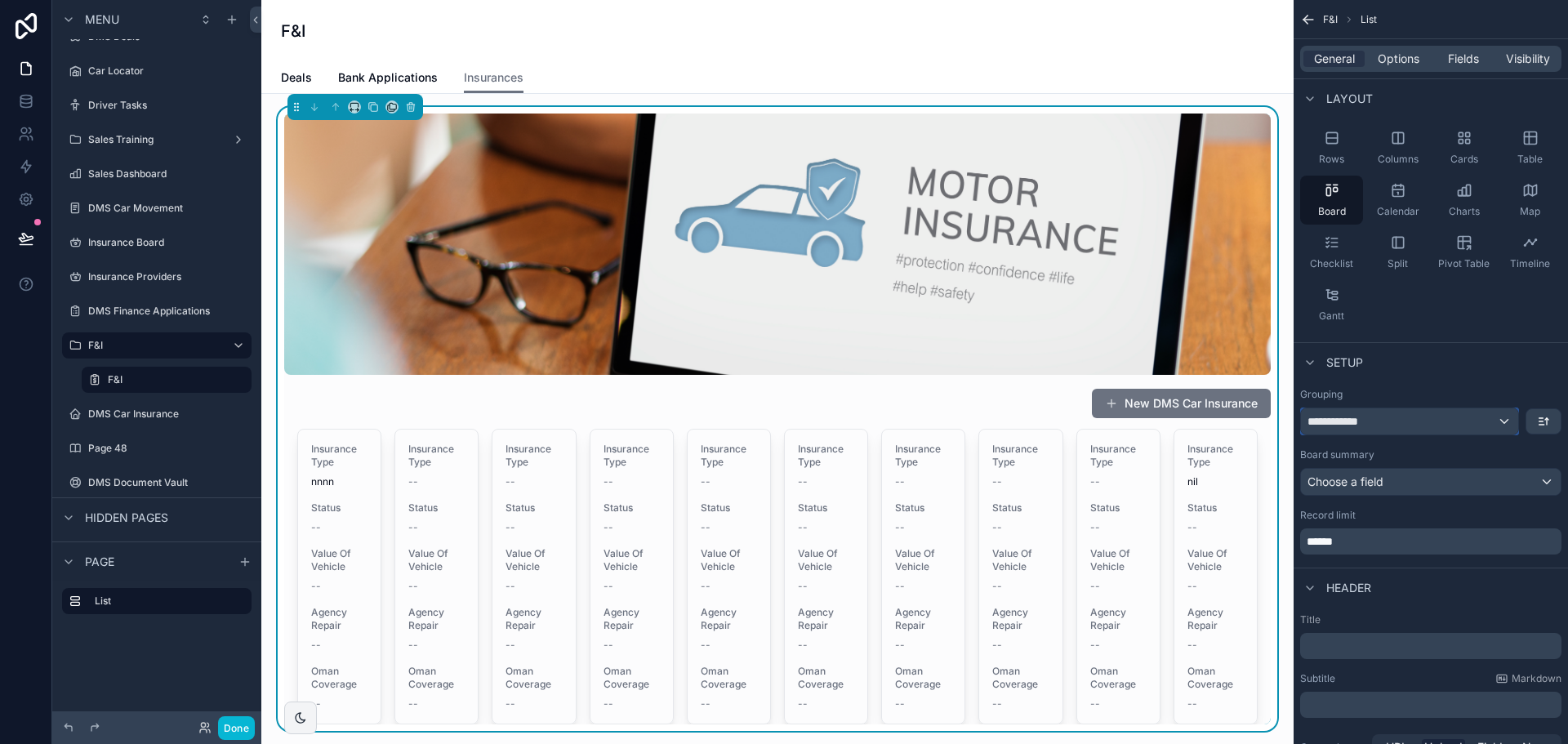
click at [1396, 423] on div "**********" at bounding box center [1410, 421] width 218 height 26
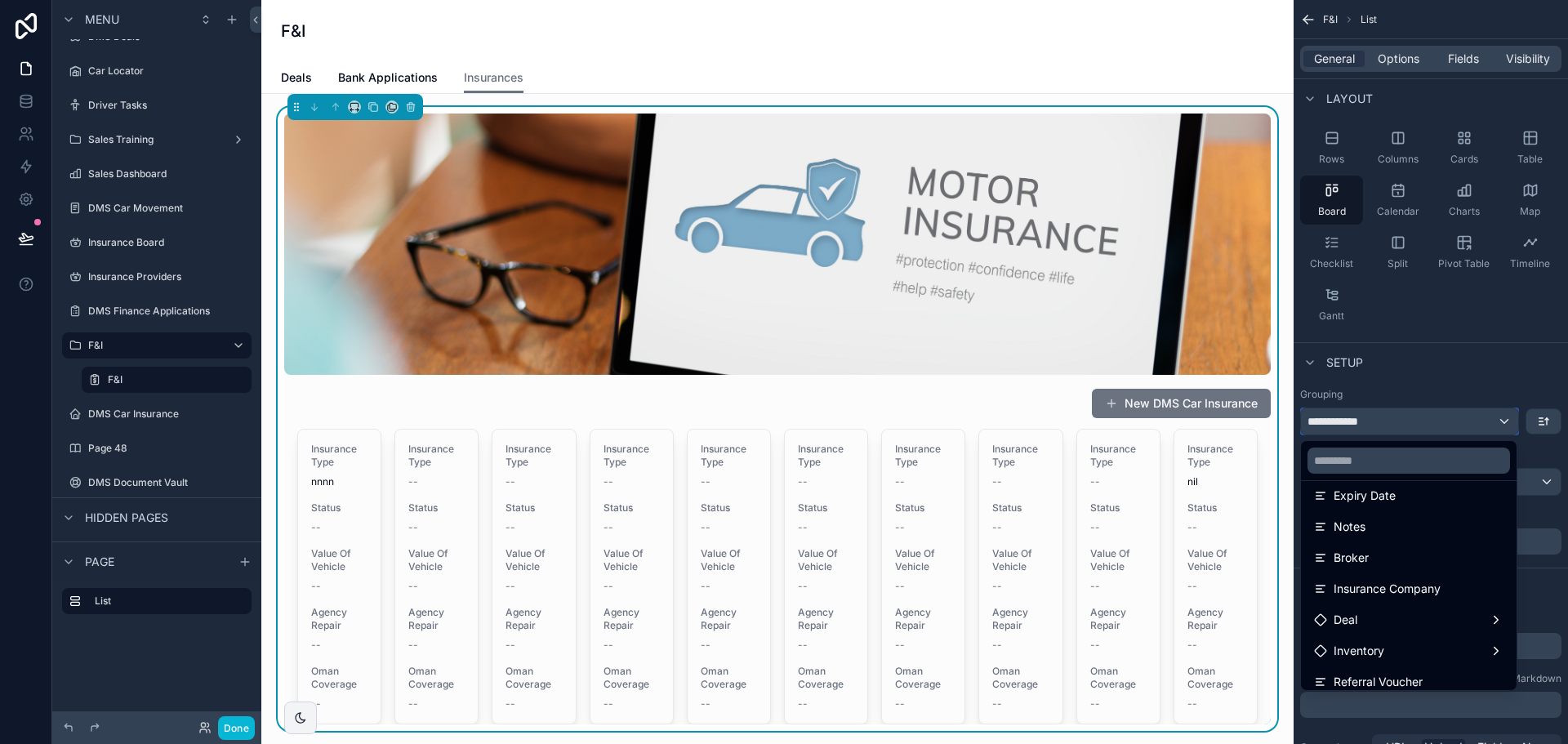
scroll to position [408, 0]
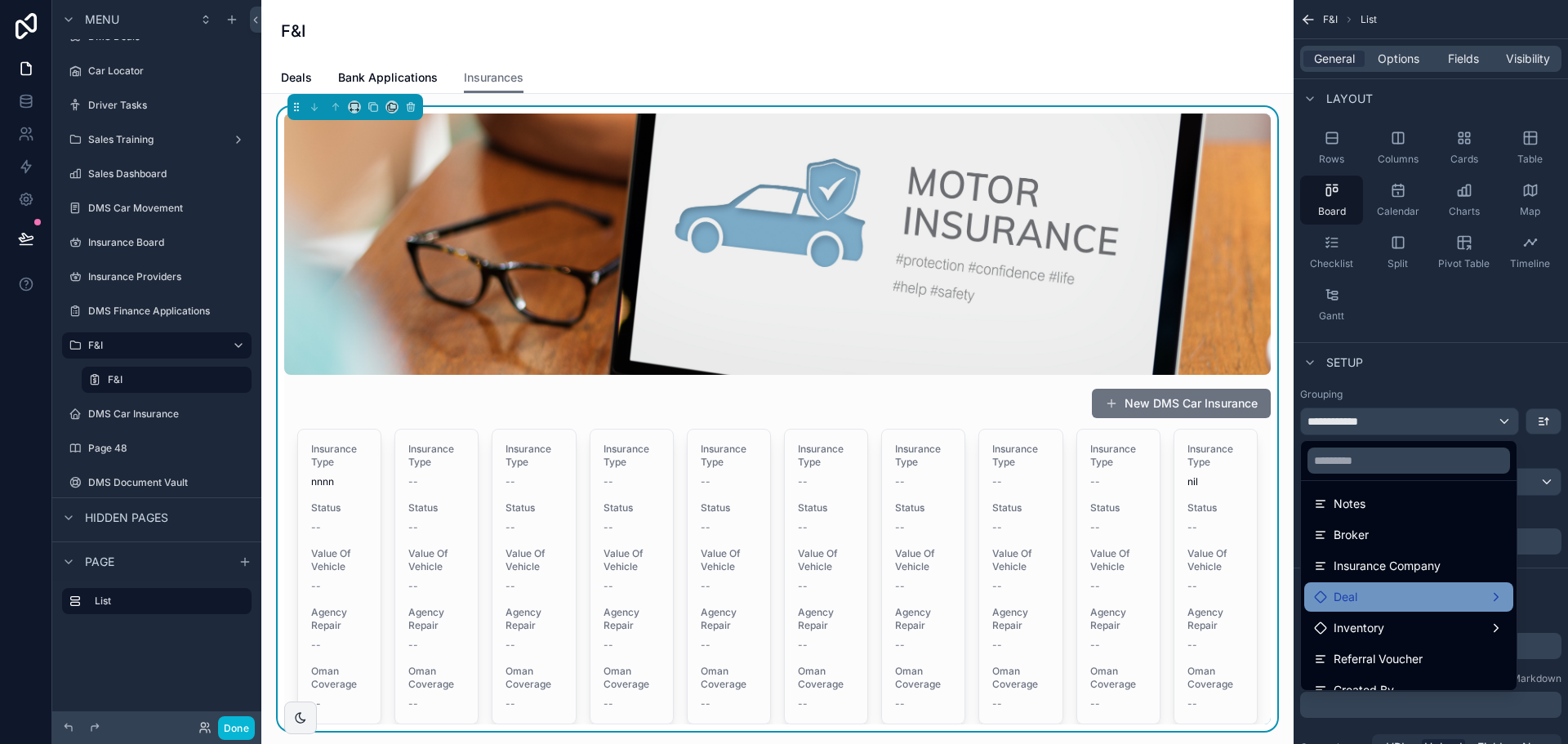
click at [1413, 592] on div "Deal" at bounding box center [1409, 597] width 190 height 20
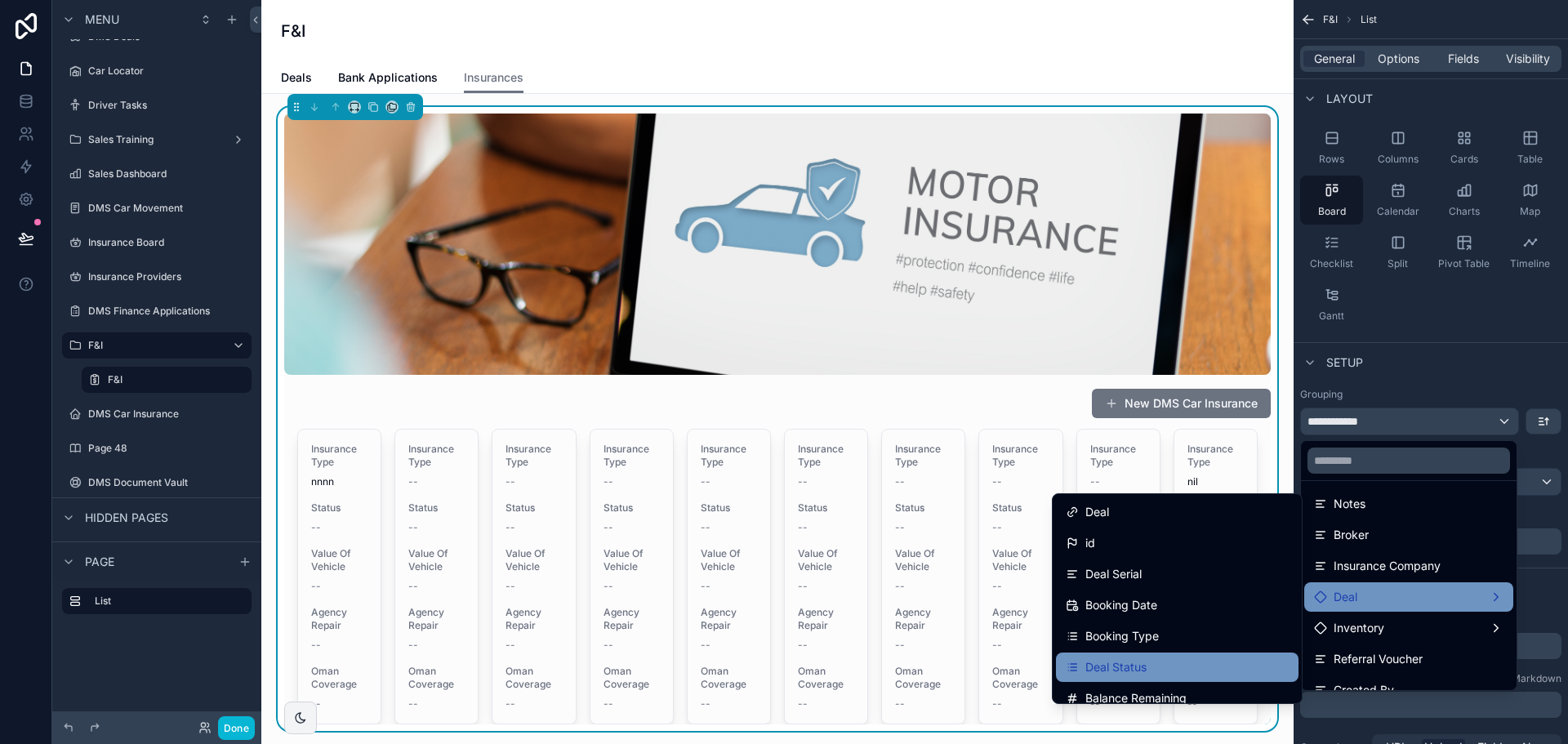
click at [1166, 673] on div "Deal Status" at bounding box center [1176, 667] width 223 height 20
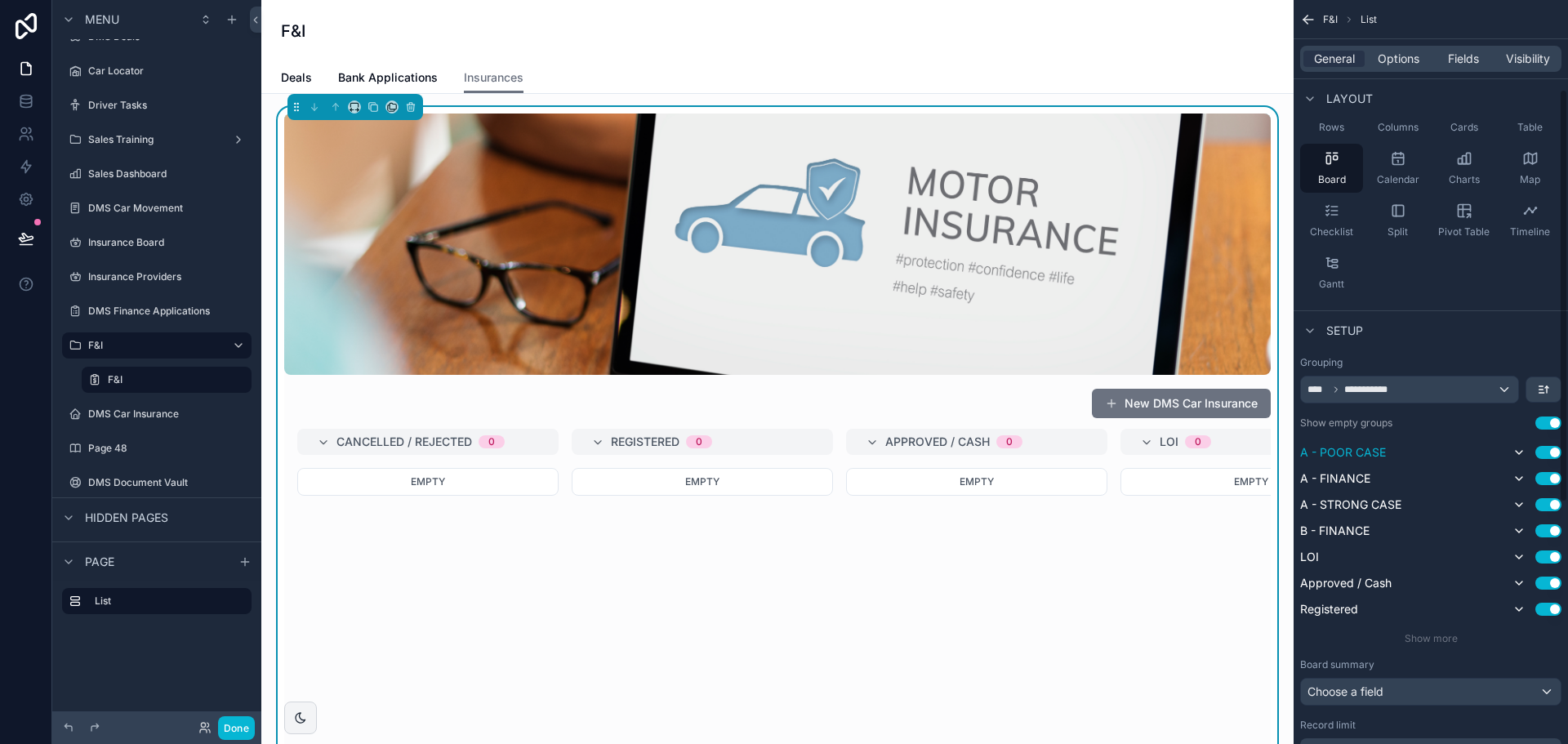
scroll to position [82, 0]
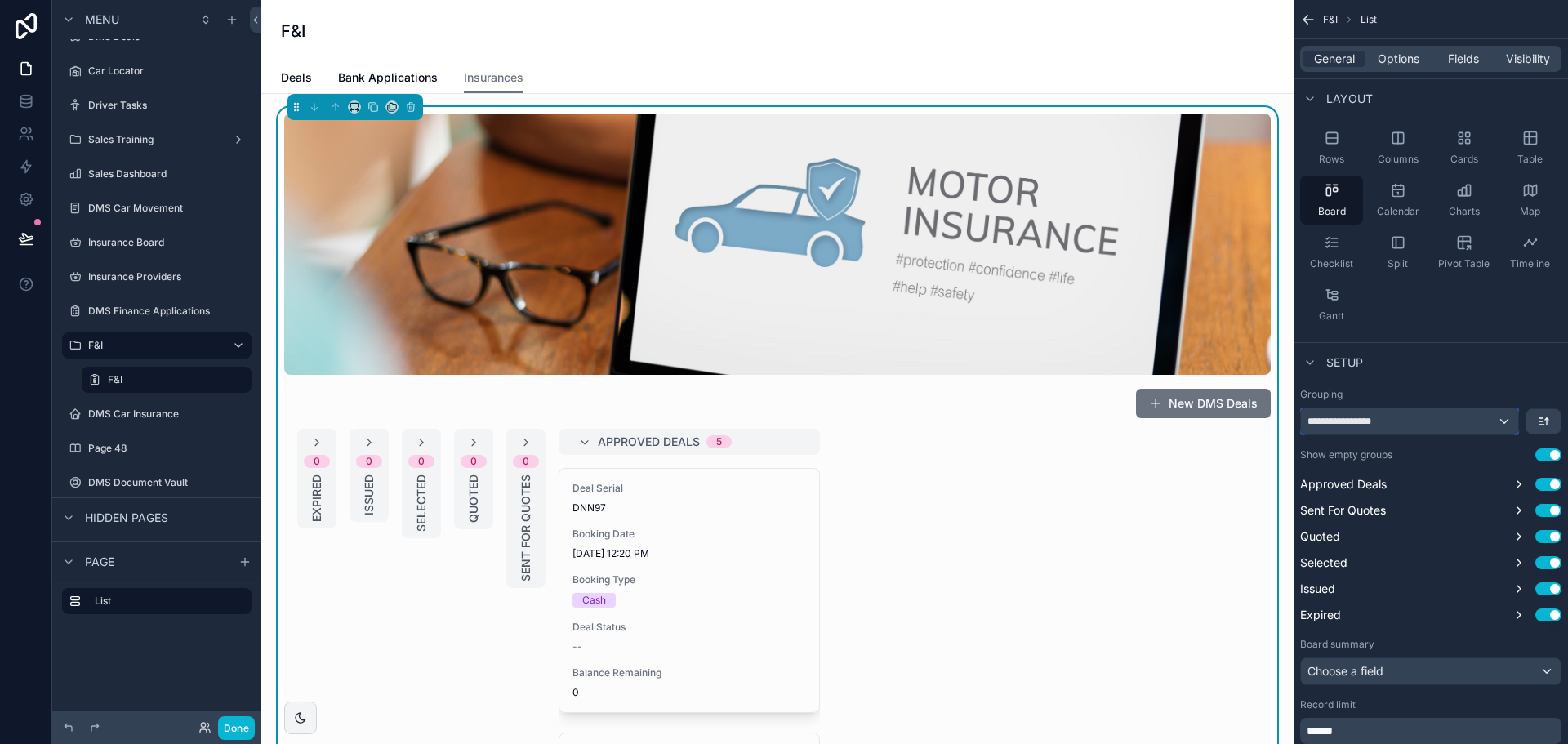
click at [1419, 416] on div "**********" at bounding box center [1410, 421] width 218 height 26
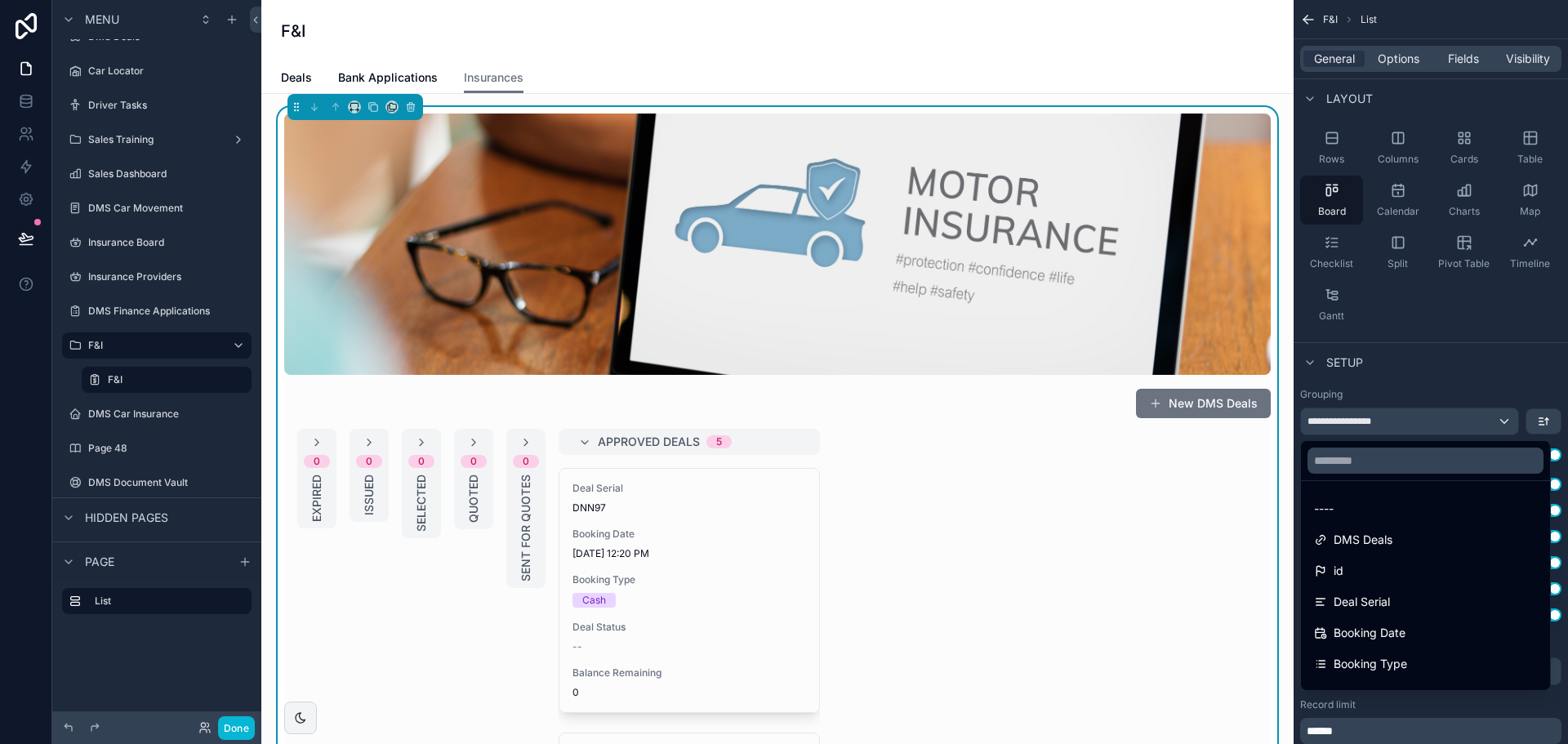
click at [1419, 416] on div "scrollable content" at bounding box center [784, 372] width 1568 height 744
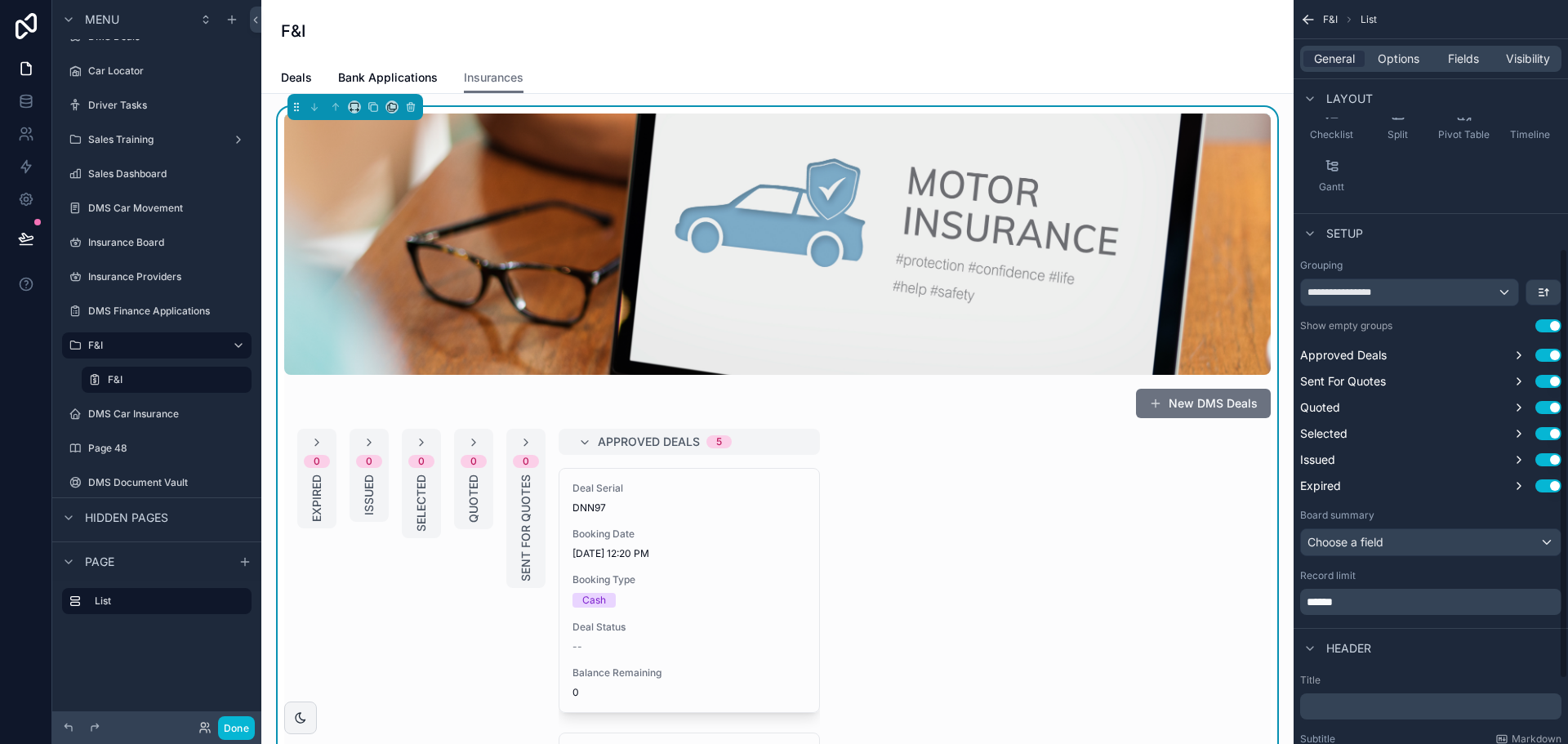
scroll to position [0, 0]
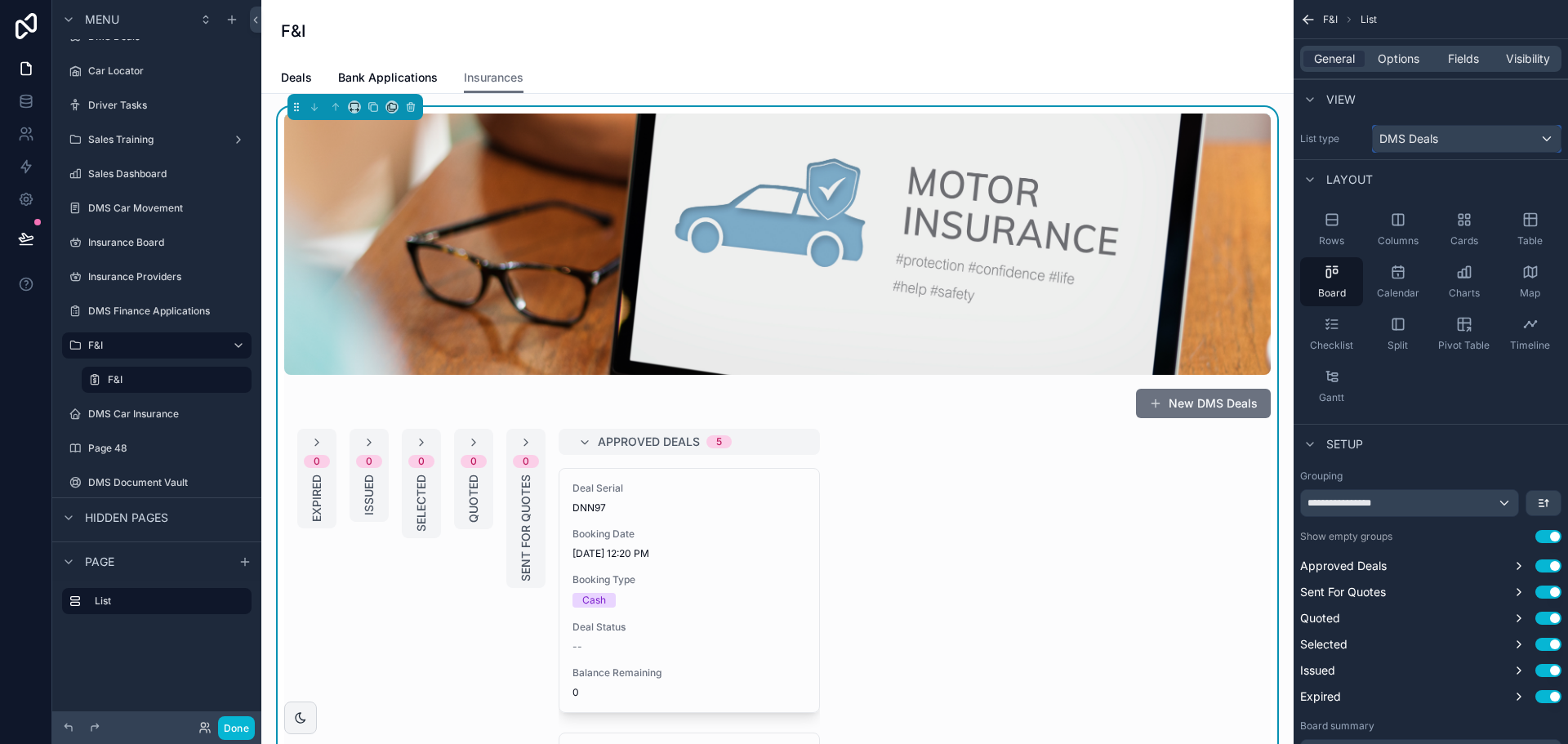
click at [1427, 137] on span "DMS Deals" at bounding box center [1408, 139] width 59 height 16
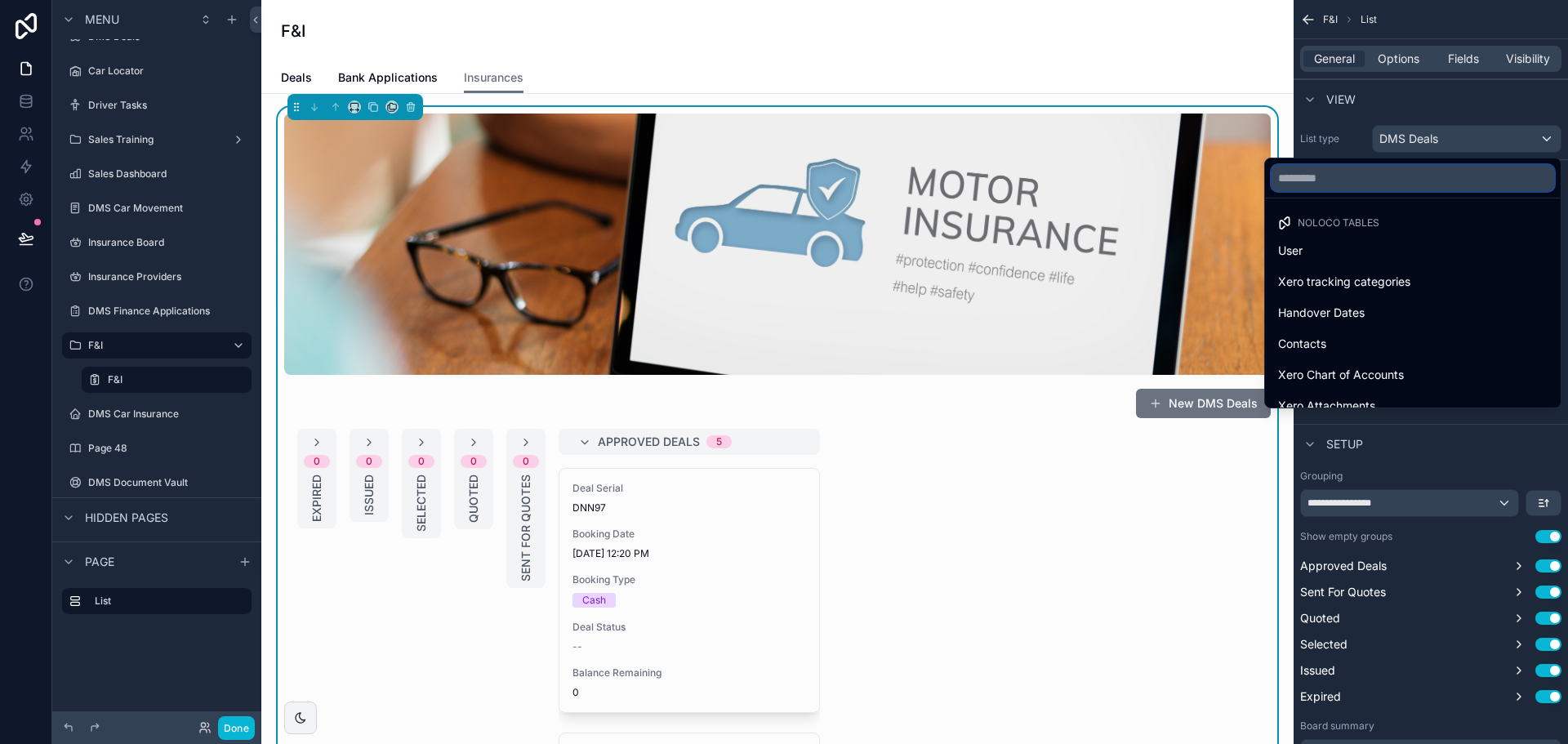
click at [1396, 182] on input "text" at bounding box center [1412, 178] width 283 height 26
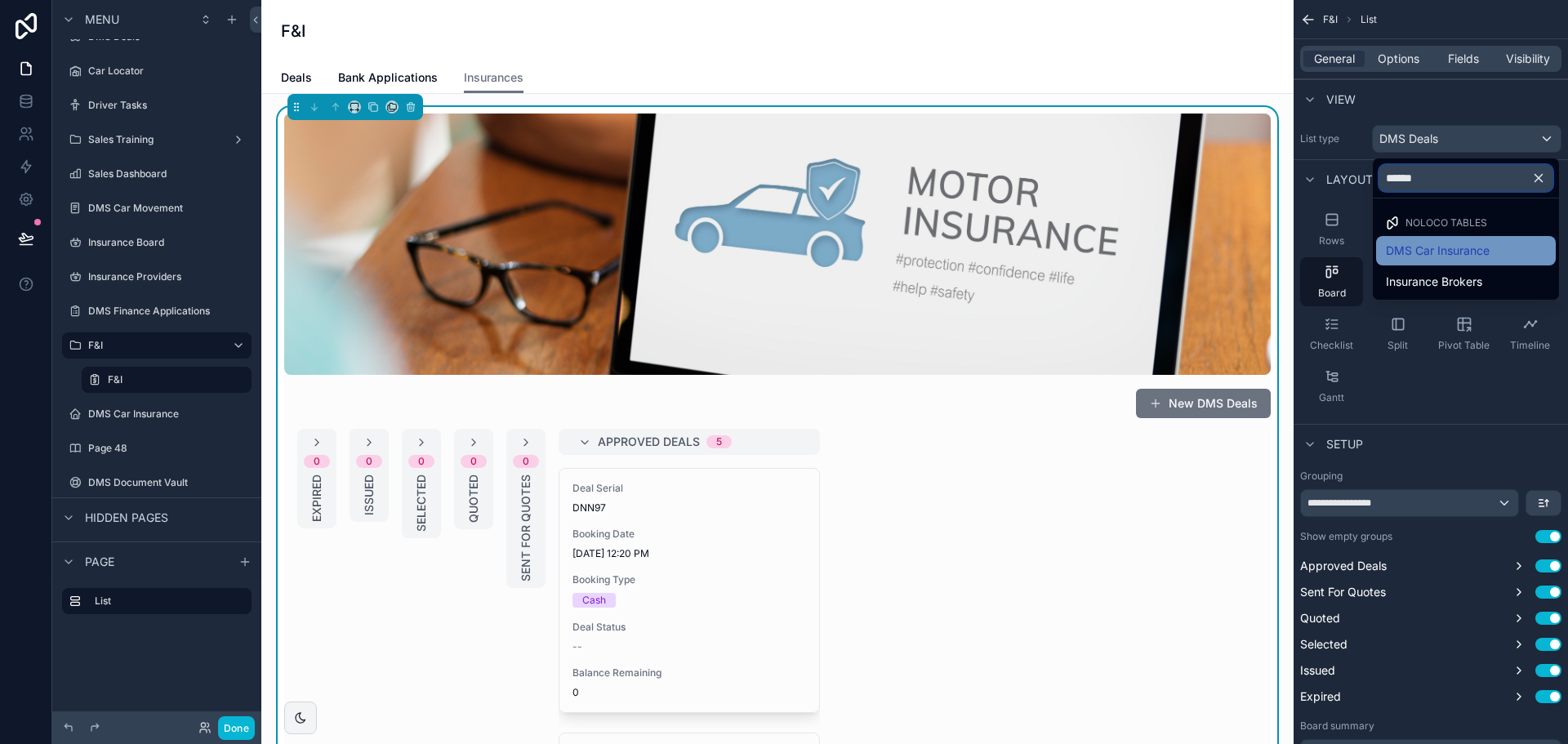
type input "******"
click at [1427, 241] on span "DMS Car Insurance" at bounding box center [1438, 251] width 104 height 20
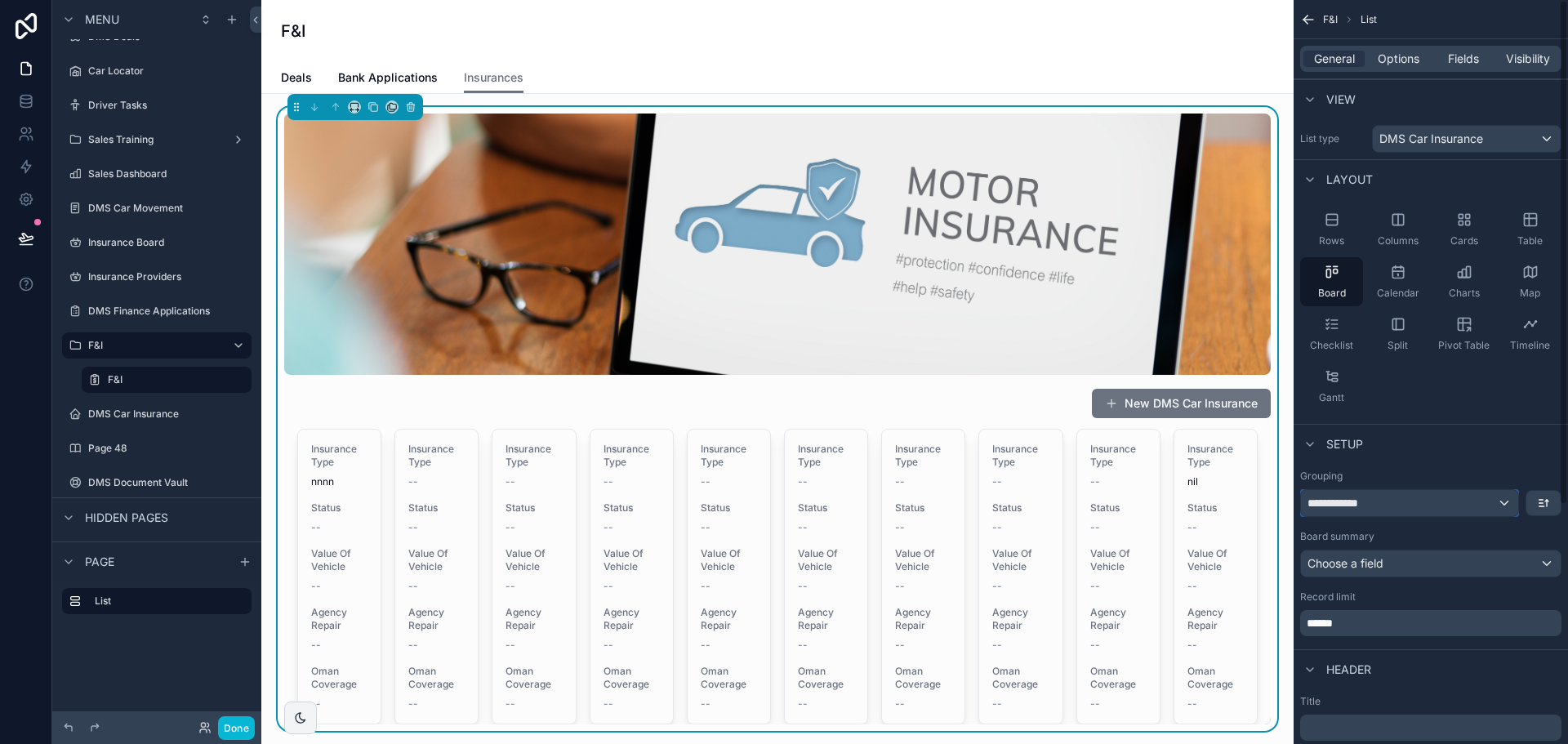
click at [1387, 499] on div "**********" at bounding box center [1410, 503] width 218 height 26
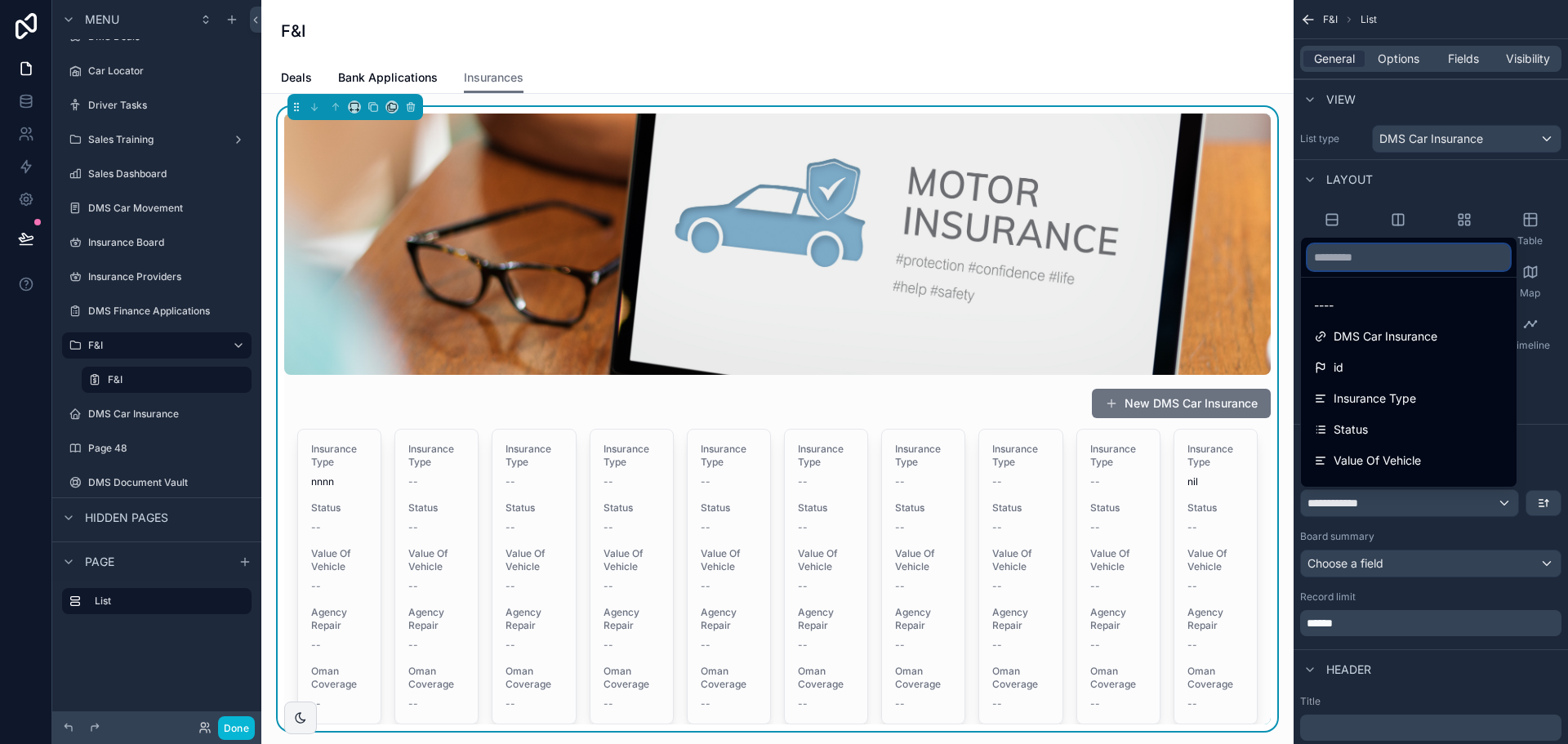
click at [1364, 259] on input "text" at bounding box center [1408, 258] width 203 height 26
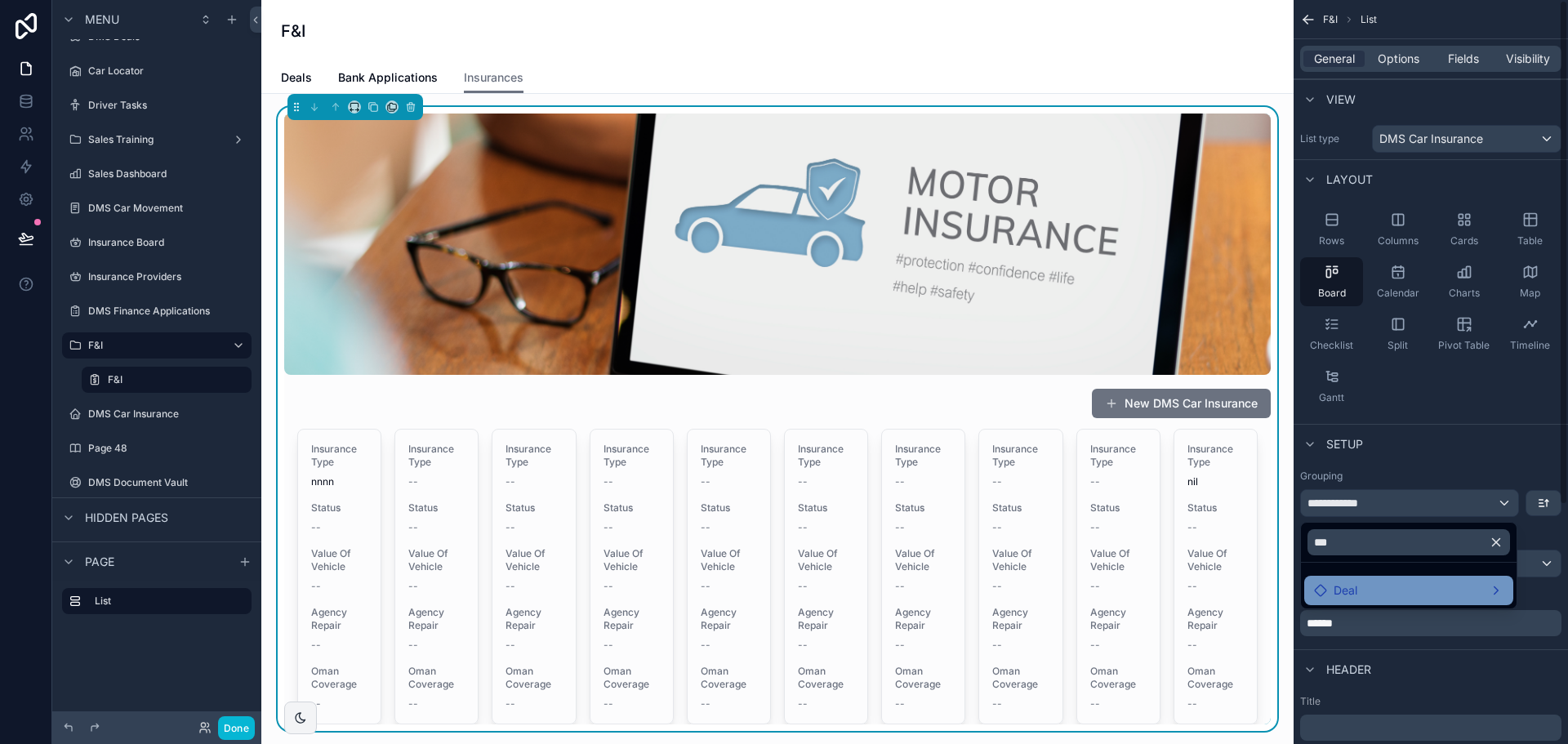
click at [1391, 596] on div "Deal" at bounding box center [1409, 590] width 190 height 20
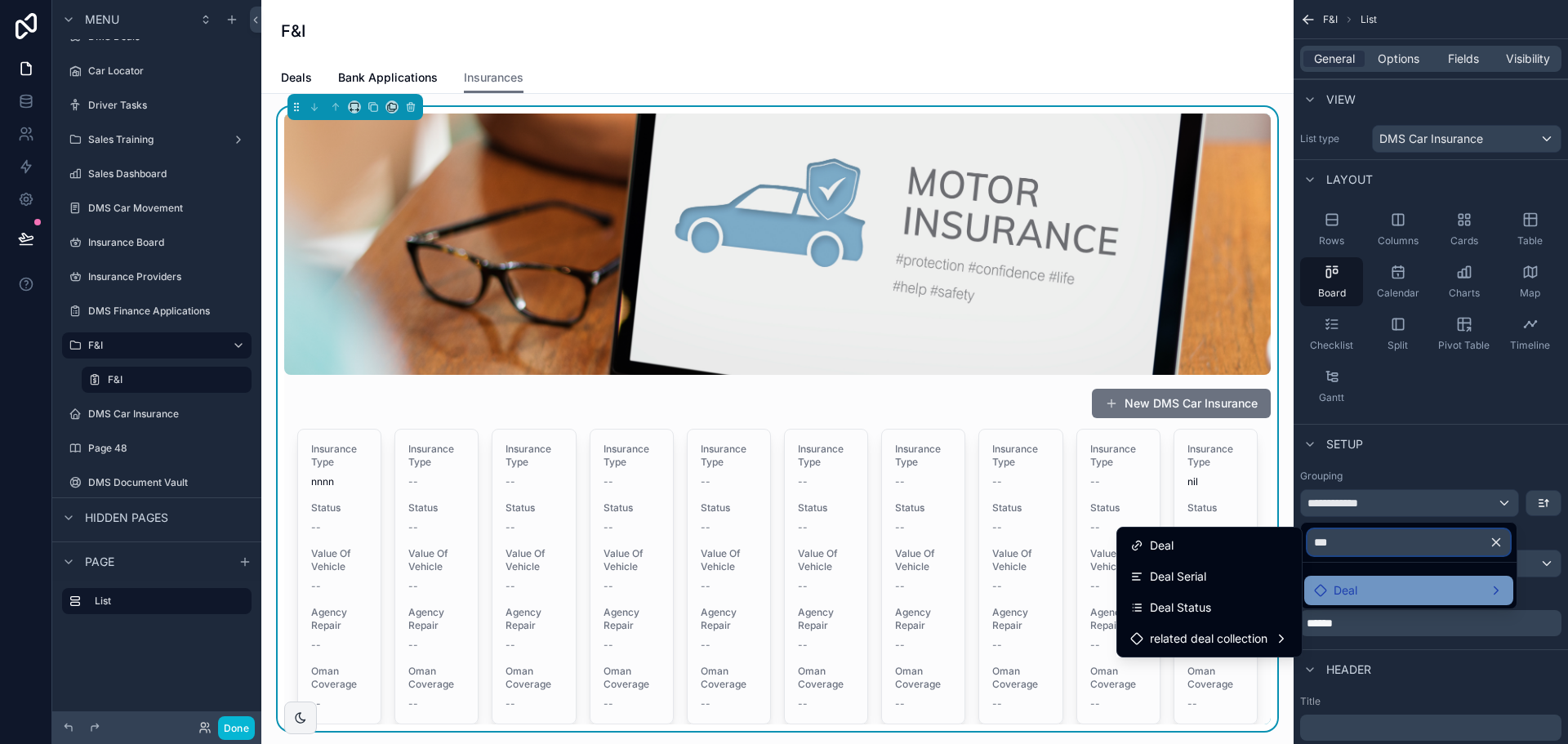
click at [1352, 541] on input "***" at bounding box center [1408, 542] width 203 height 26
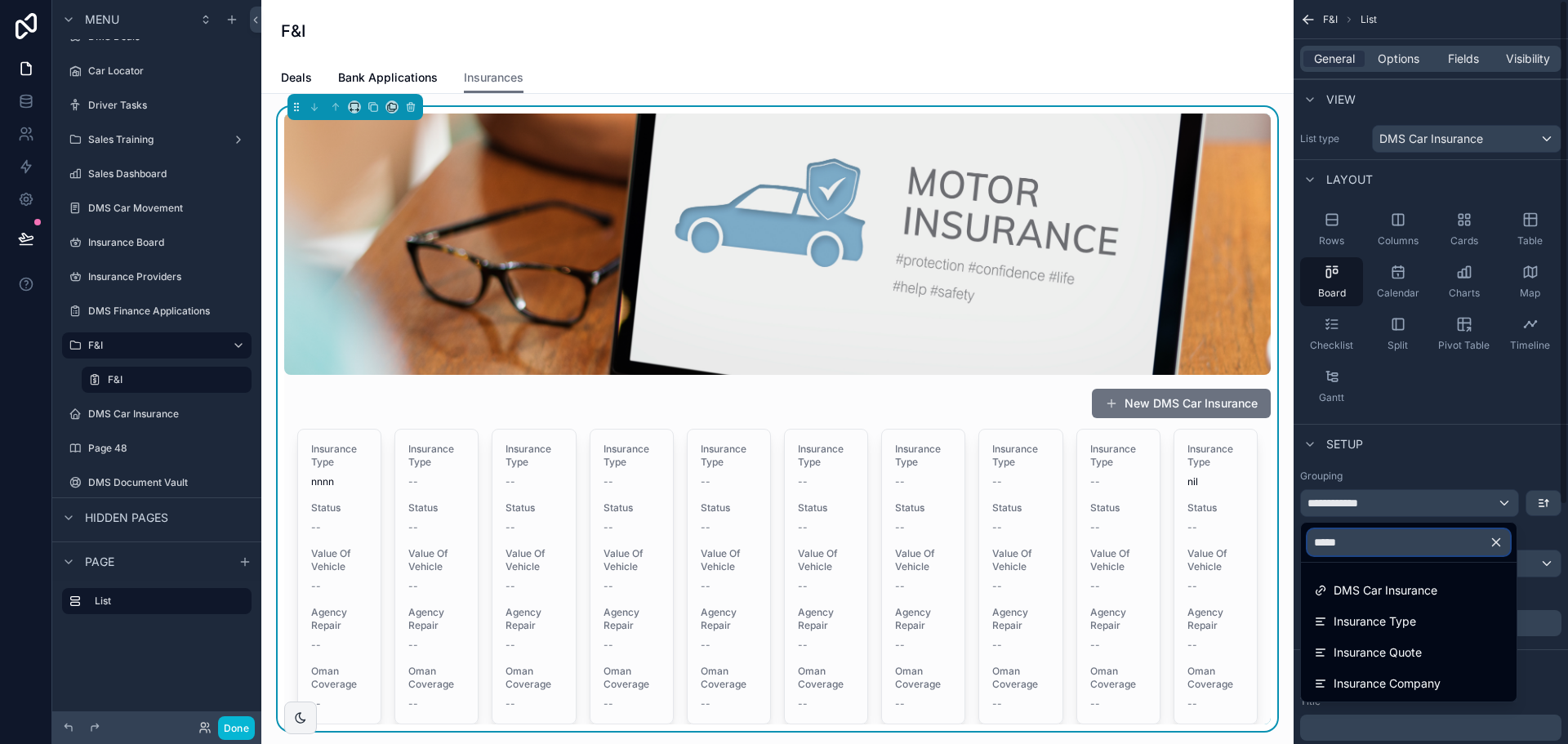
type input "******"
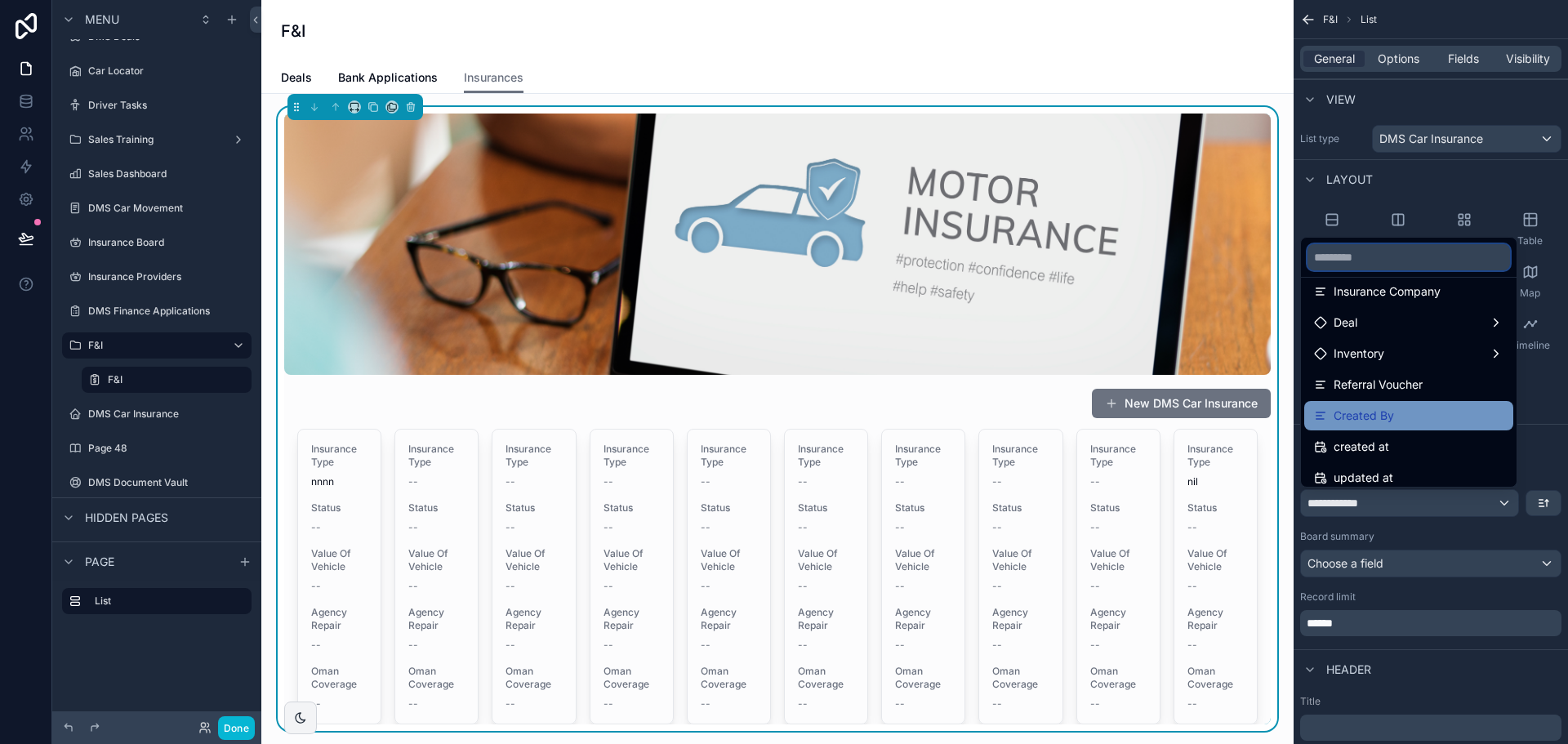
scroll to position [490, 0]
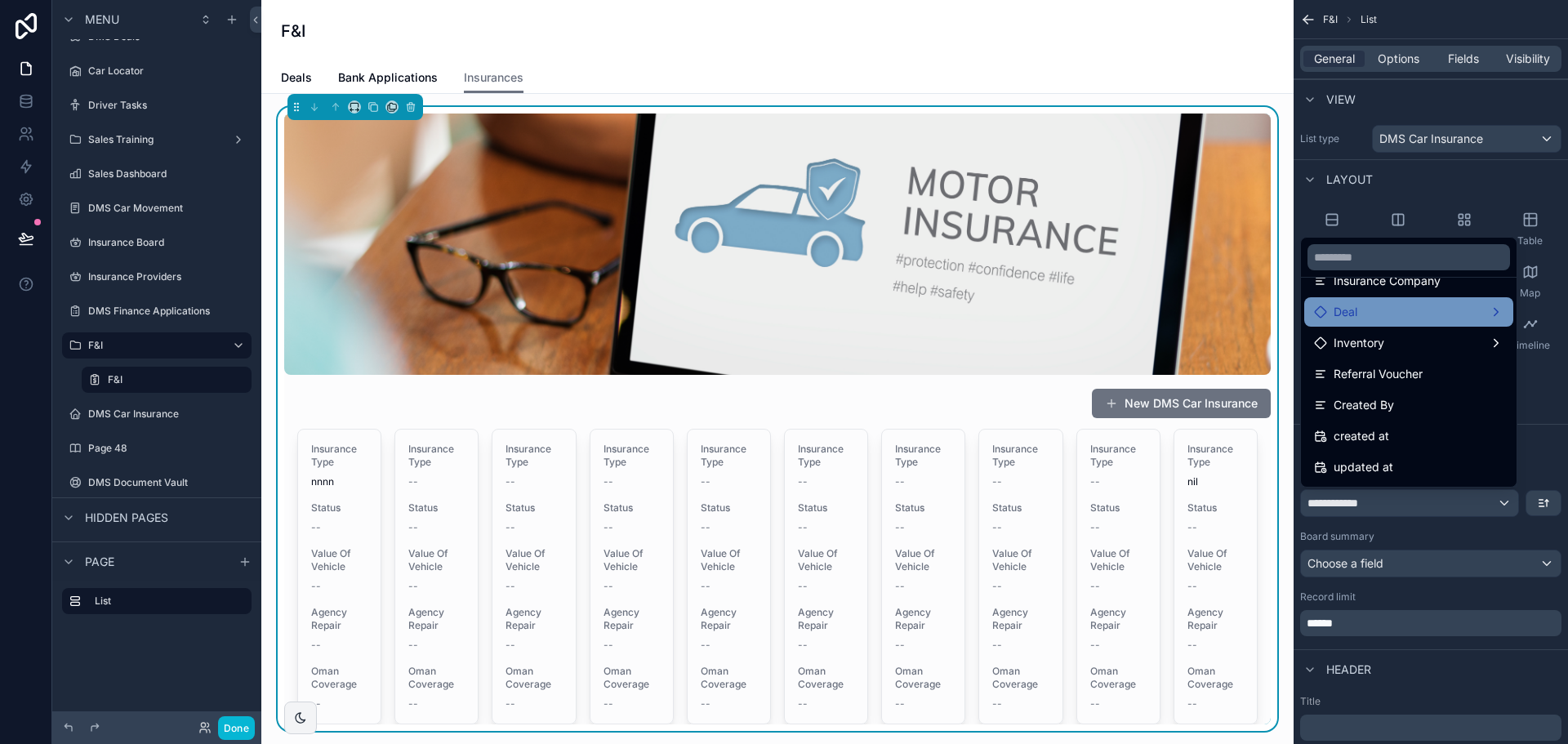
click at [1395, 307] on div "Deal" at bounding box center [1409, 313] width 190 height 20
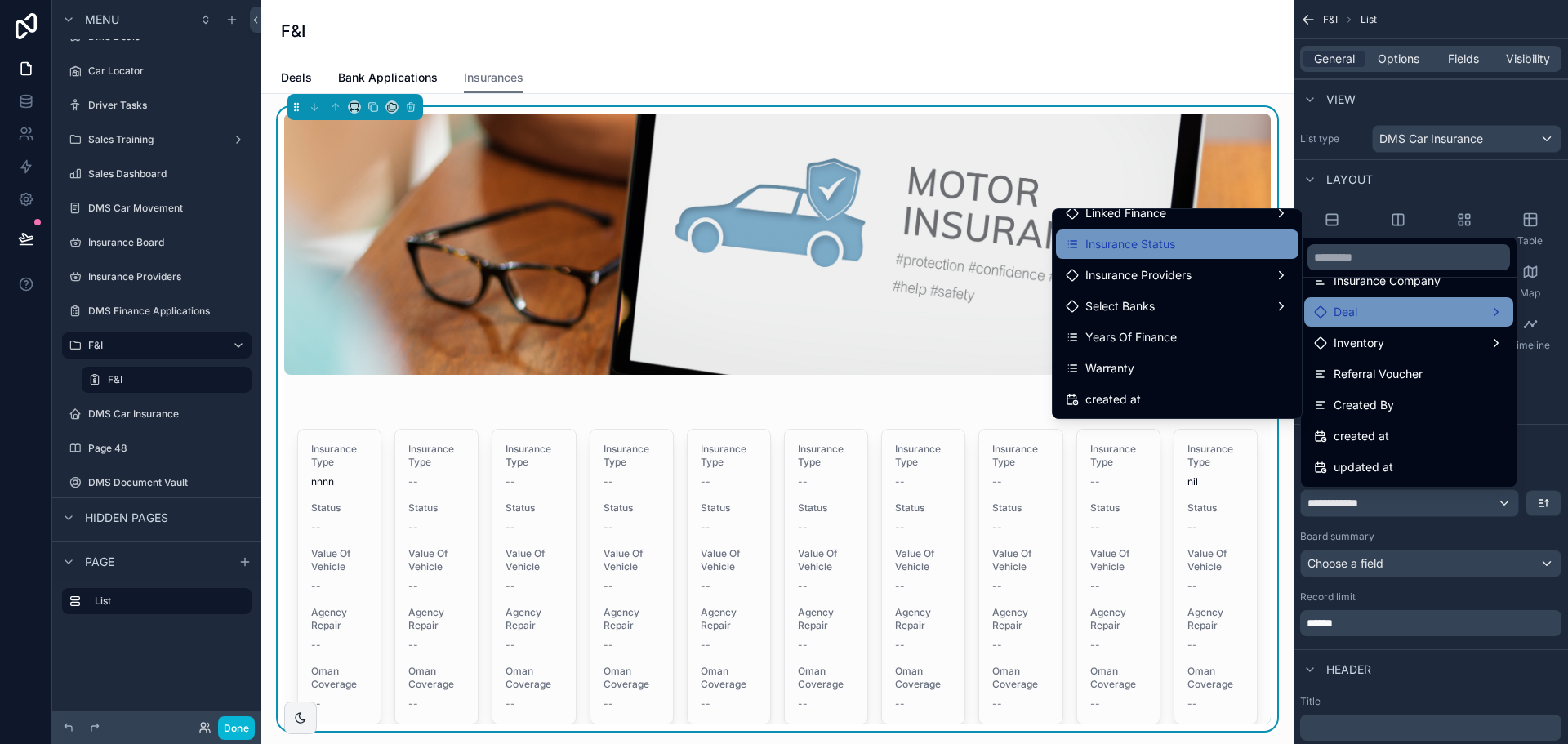
scroll to position [699, 0]
click at [1144, 246] on span "Insurance Status" at bounding box center [1131, 242] width 90 height 20
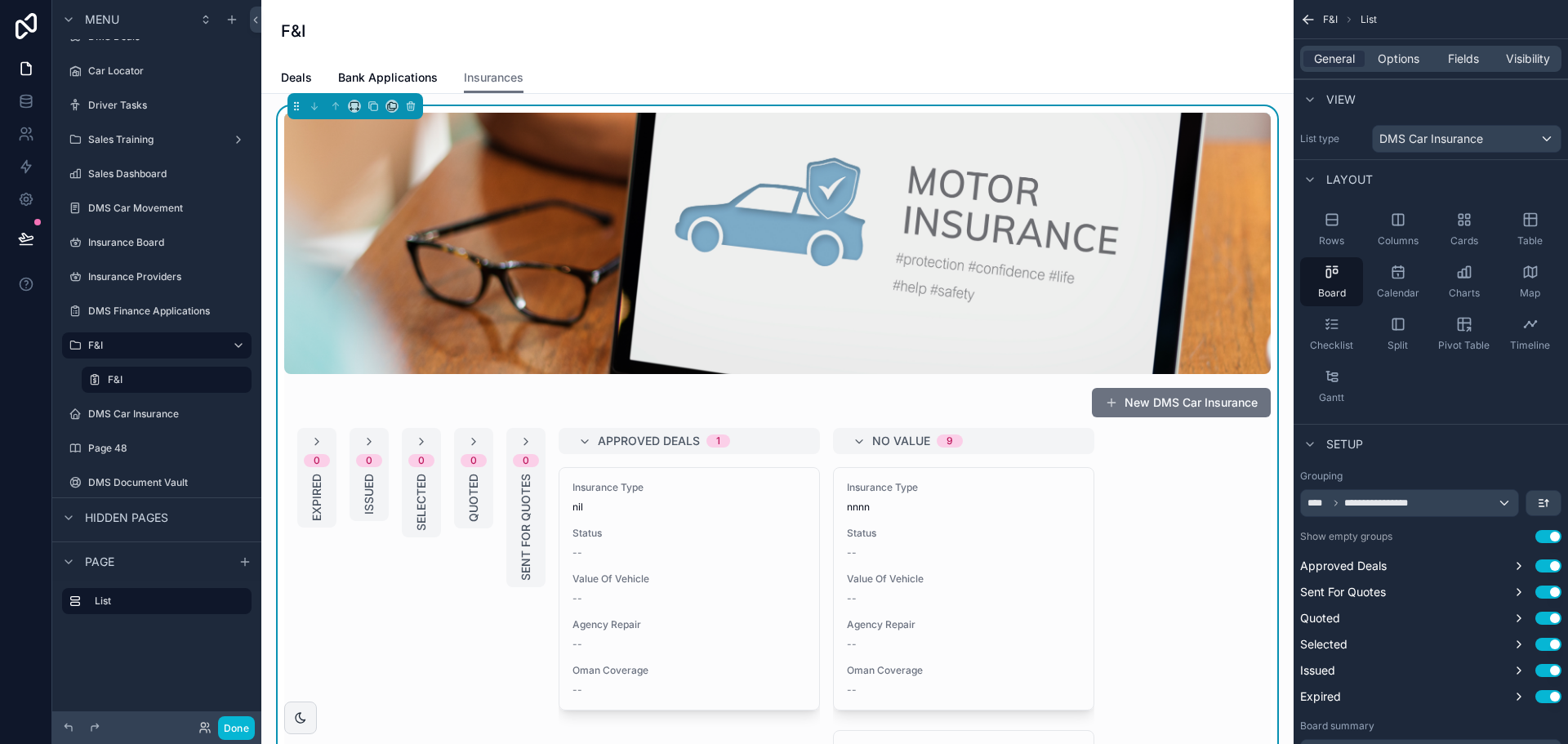
scroll to position [0, 0]
click at [1405, 65] on span "Options" at bounding box center [1399, 59] width 42 height 16
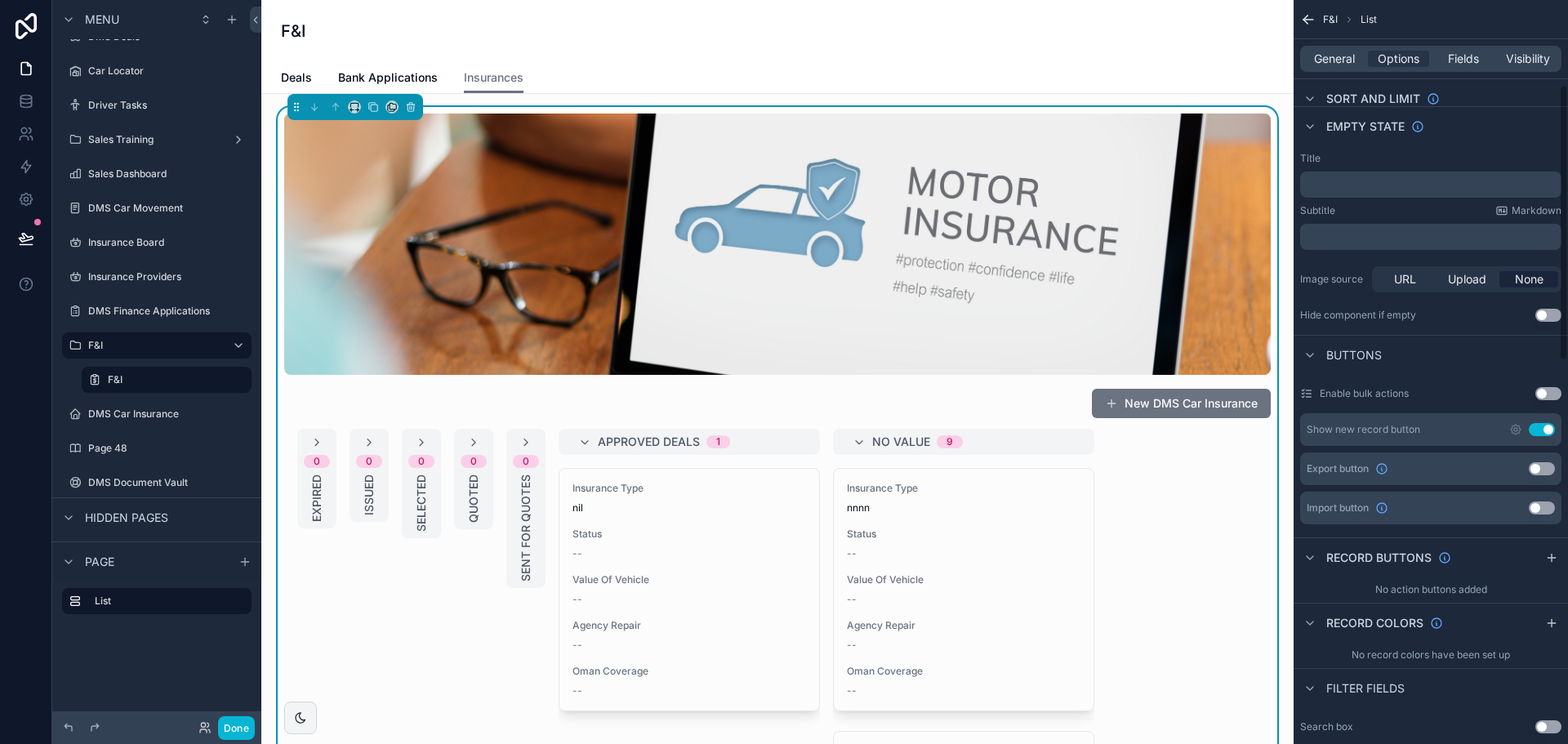
scroll to position [327, 0]
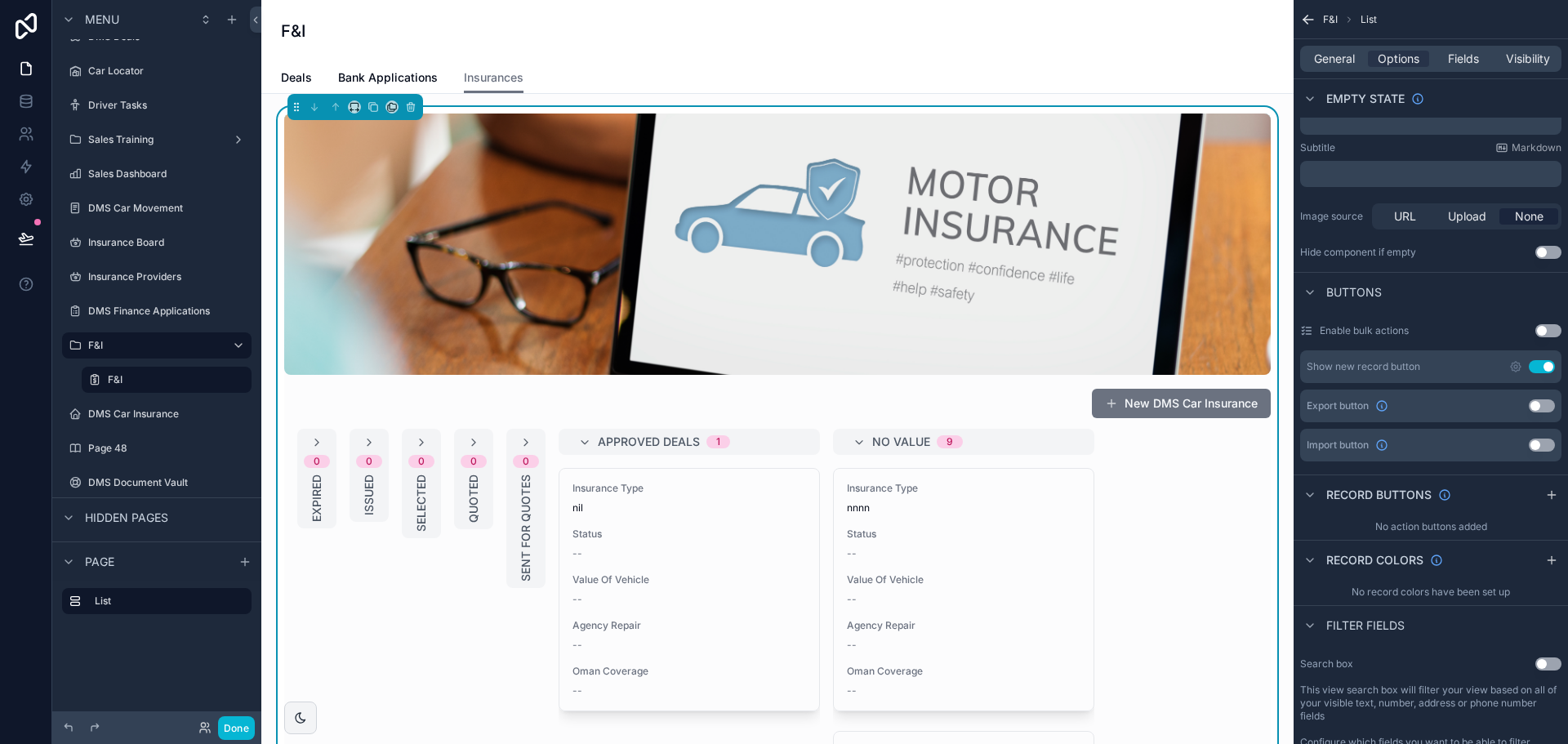
click at [1545, 364] on button "Use setting" at bounding box center [1542, 367] width 26 height 13
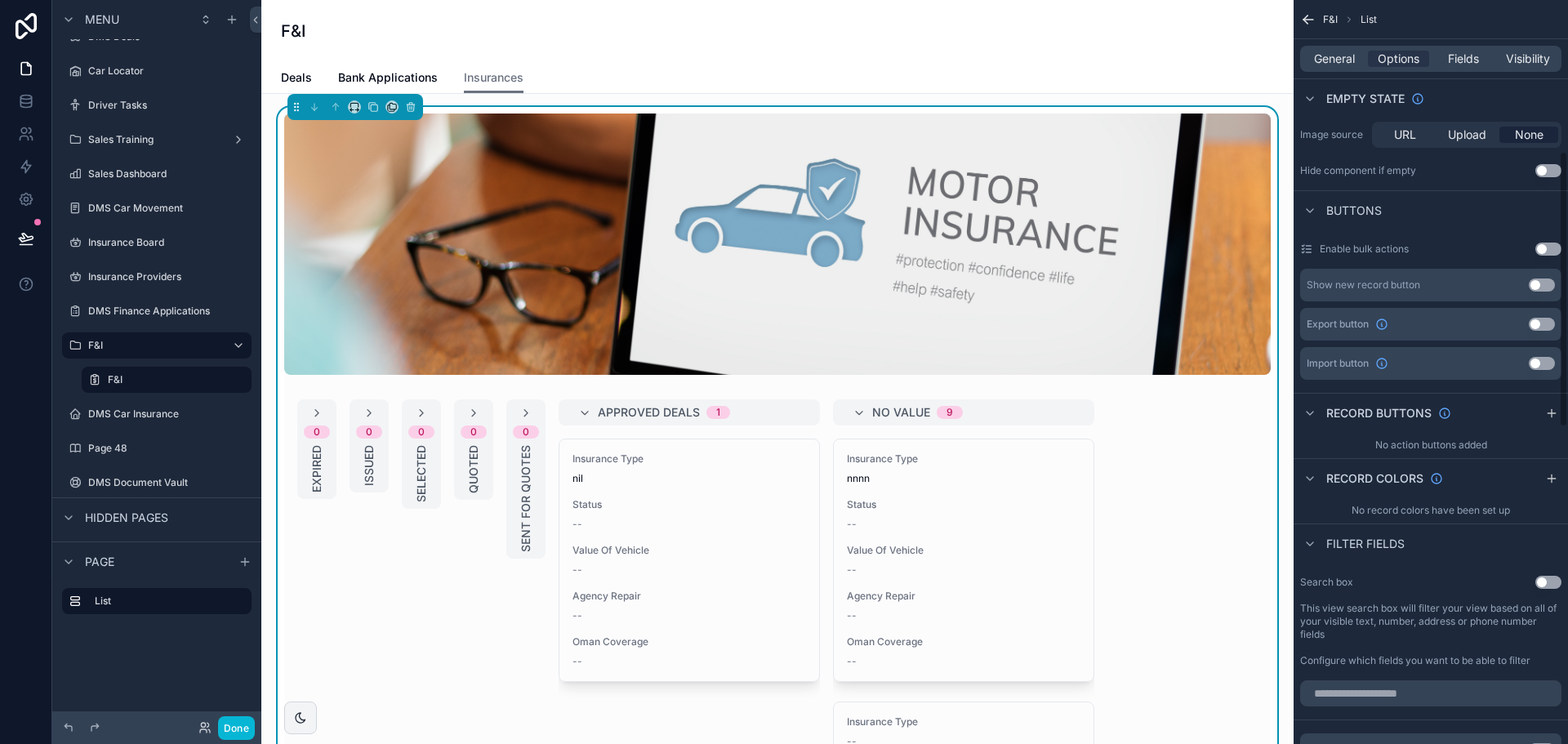
scroll to position [0, 0]
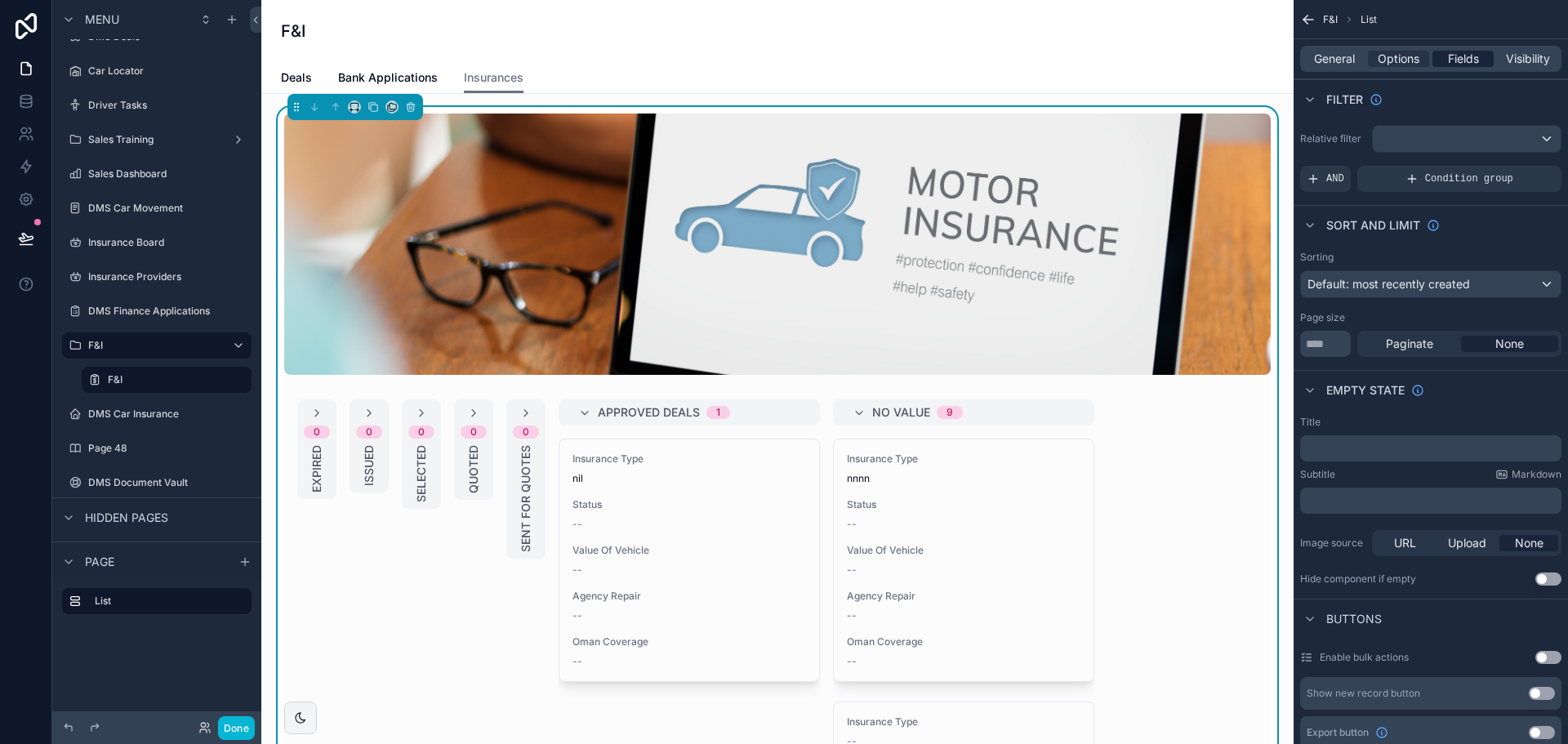
click at [1455, 53] on span "Fields" at bounding box center [1463, 59] width 31 height 16
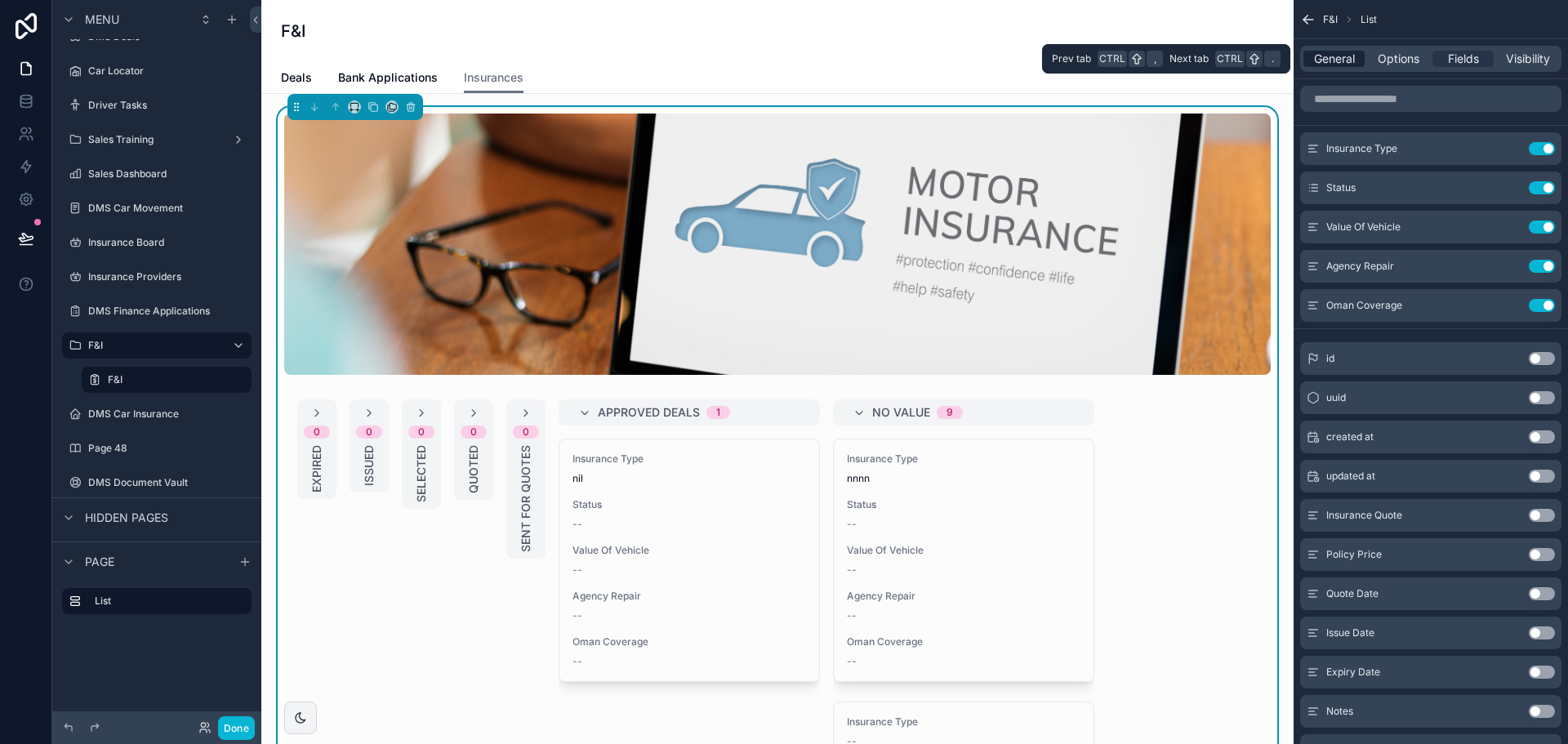
click at [1350, 56] on span "General" at bounding box center [1334, 59] width 41 height 16
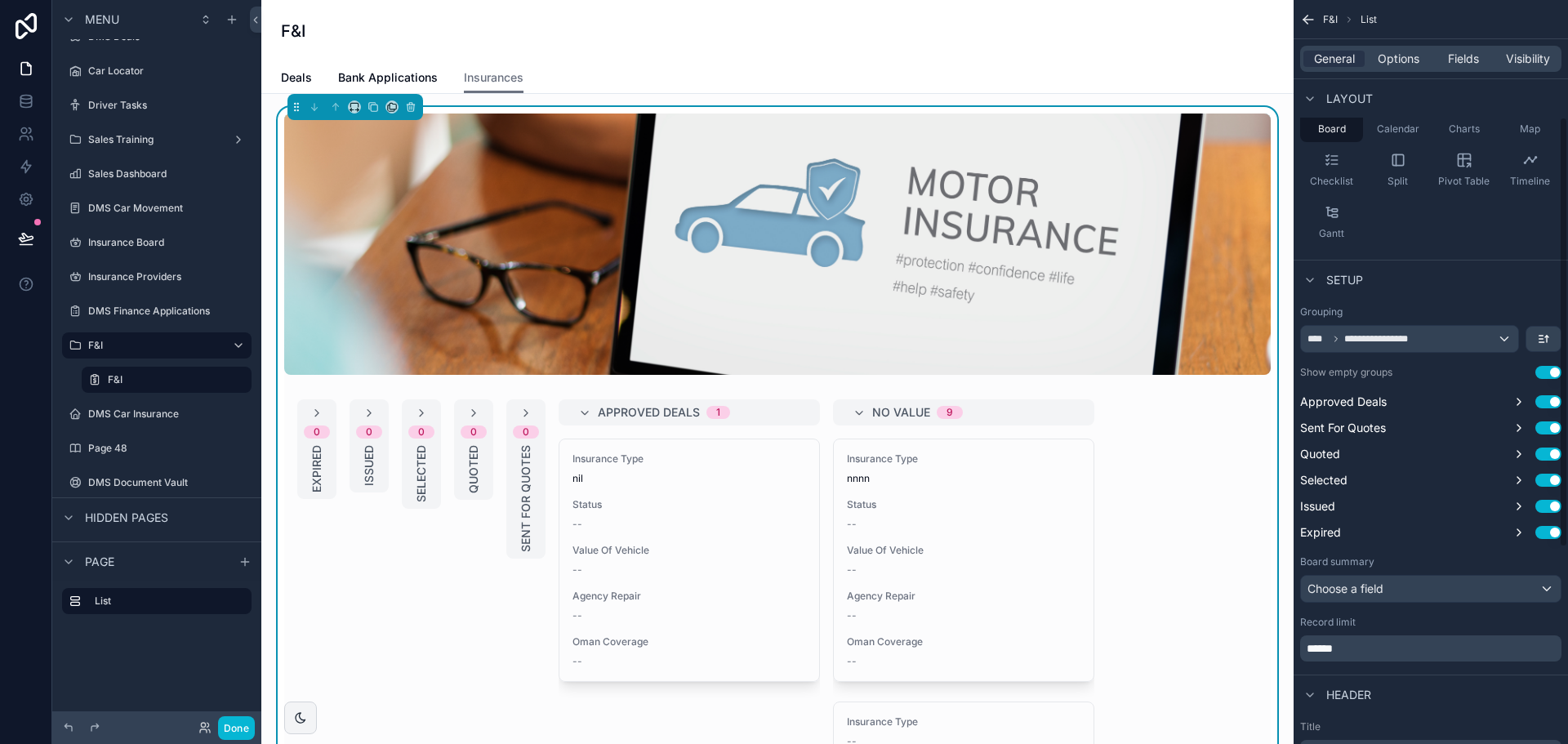
scroll to position [164, 0]
click at [1377, 650] on p "******" at bounding box center [1432, 649] width 252 height 16
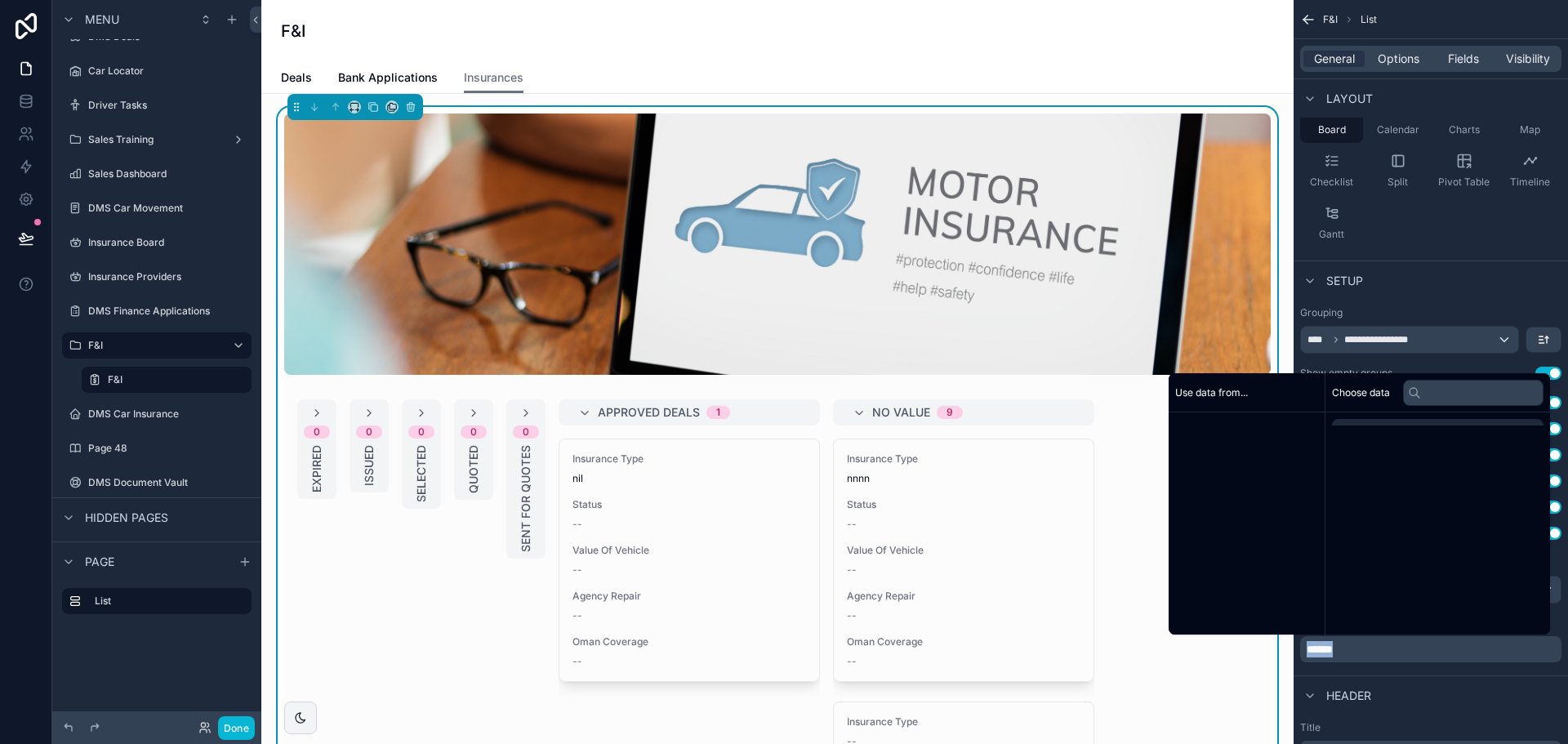
click at [1377, 650] on p "******" at bounding box center [1432, 649] width 252 height 16
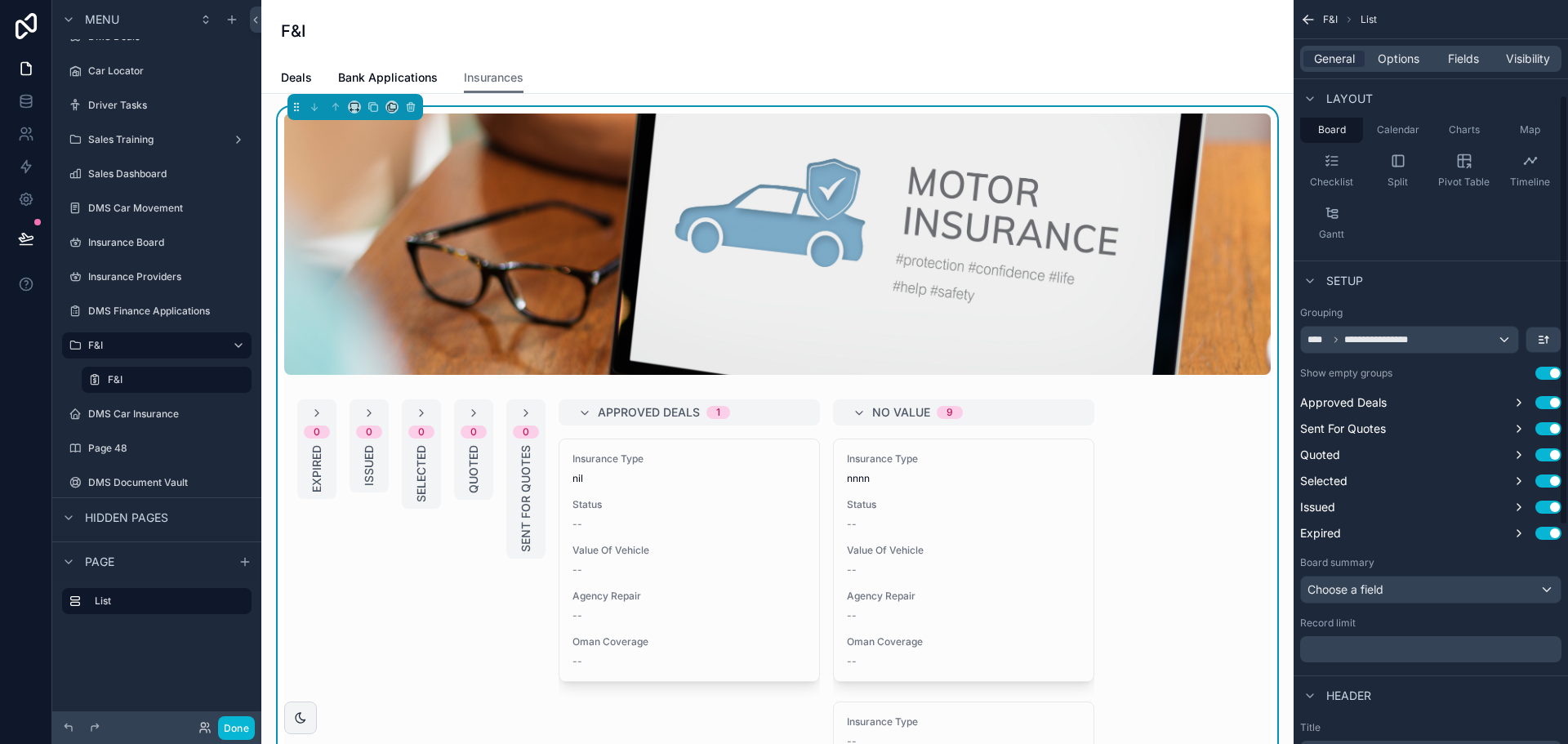
click at [1403, 677] on div "Header" at bounding box center [1430, 694] width 275 height 39
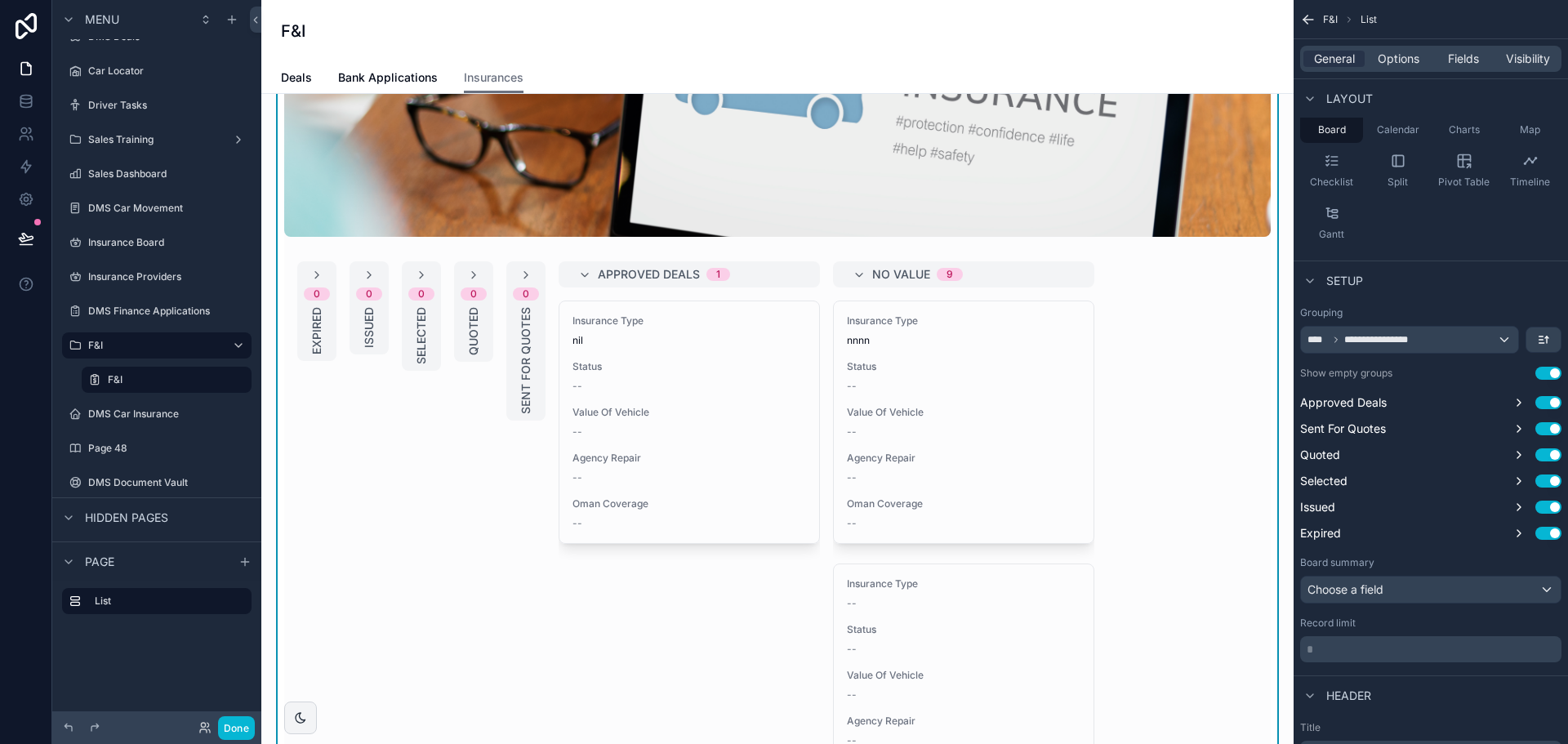
scroll to position [0, 0]
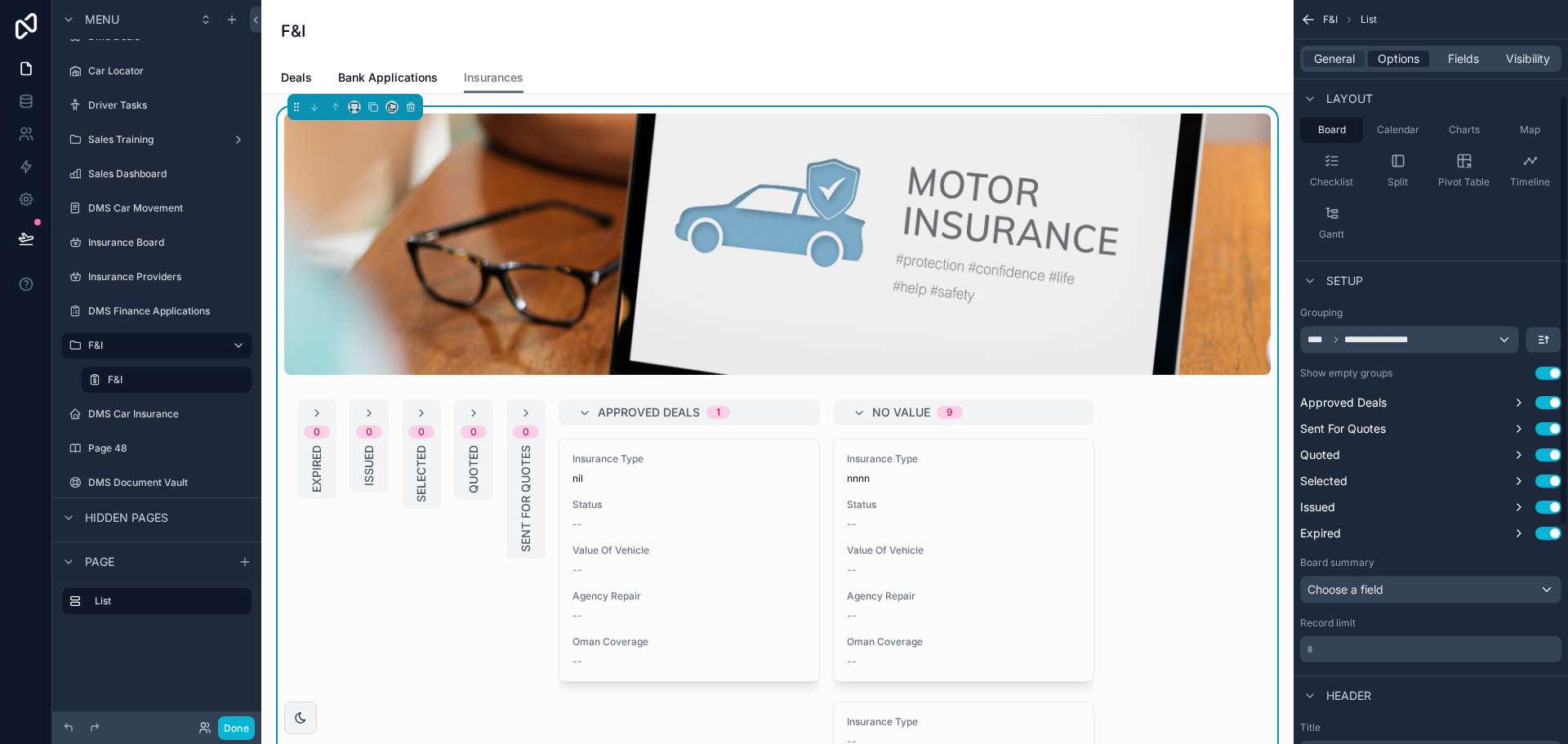
click at [1387, 59] on span "Options" at bounding box center [1399, 59] width 42 height 16
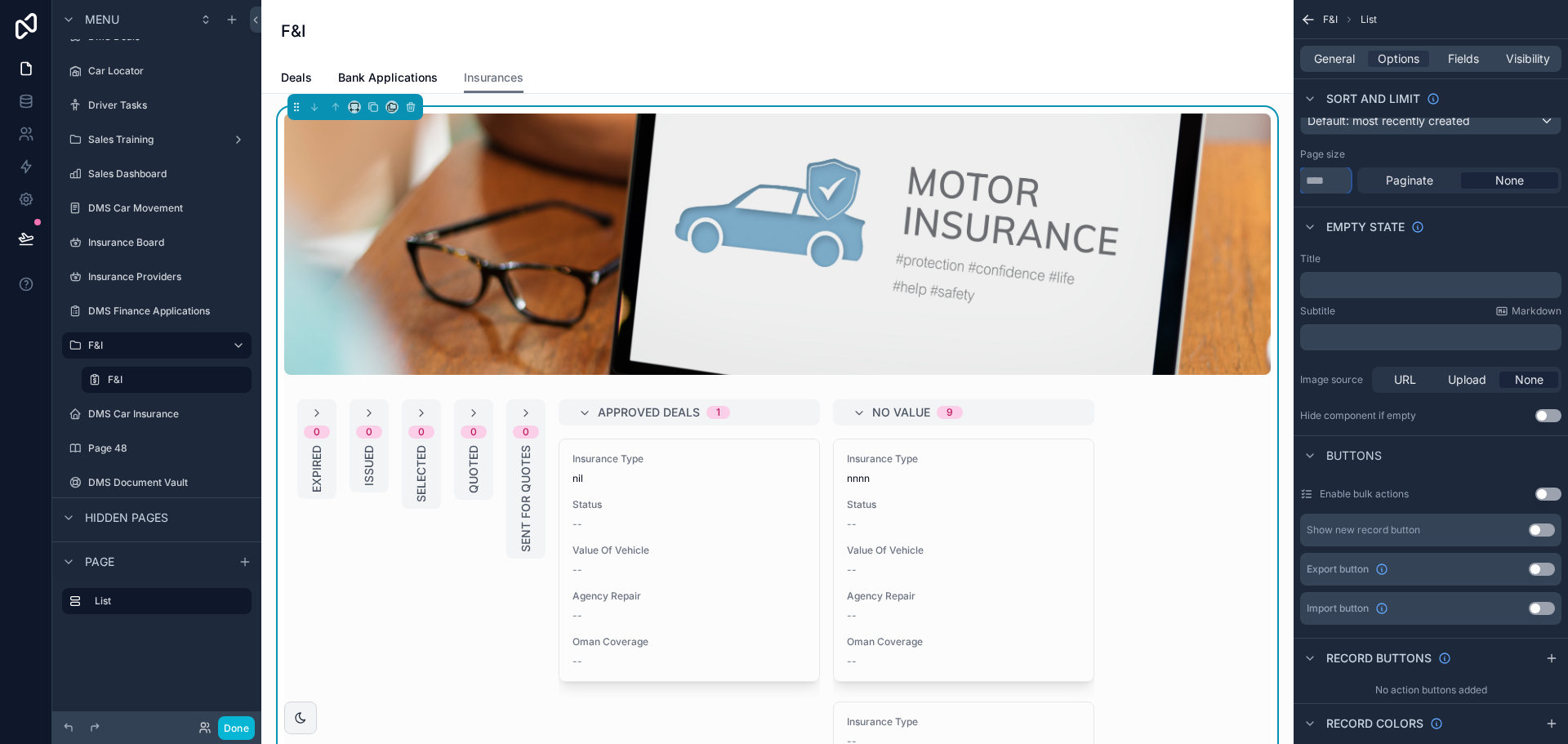
drag, startPoint x: 1340, startPoint y: 178, endPoint x: 1302, endPoint y: 181, distance: 38.1
click at [1302, 181] on input "**" at bounding box center [1325, 181] width 51 height 26
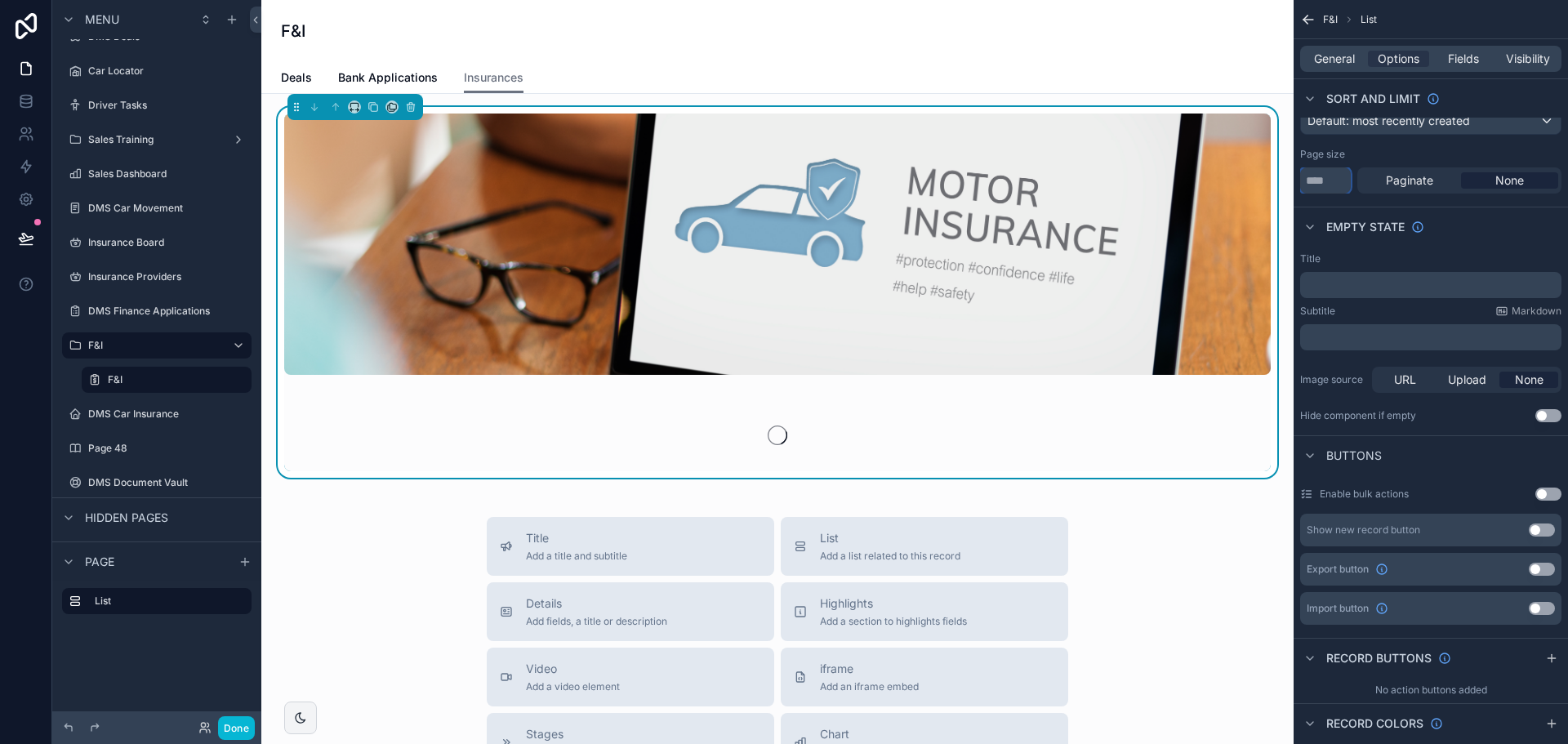
type input "*****"
click at [1366, 164] on div "Page size ***** Paginate None" at bounding box center [1431, 171] width 262 height 46
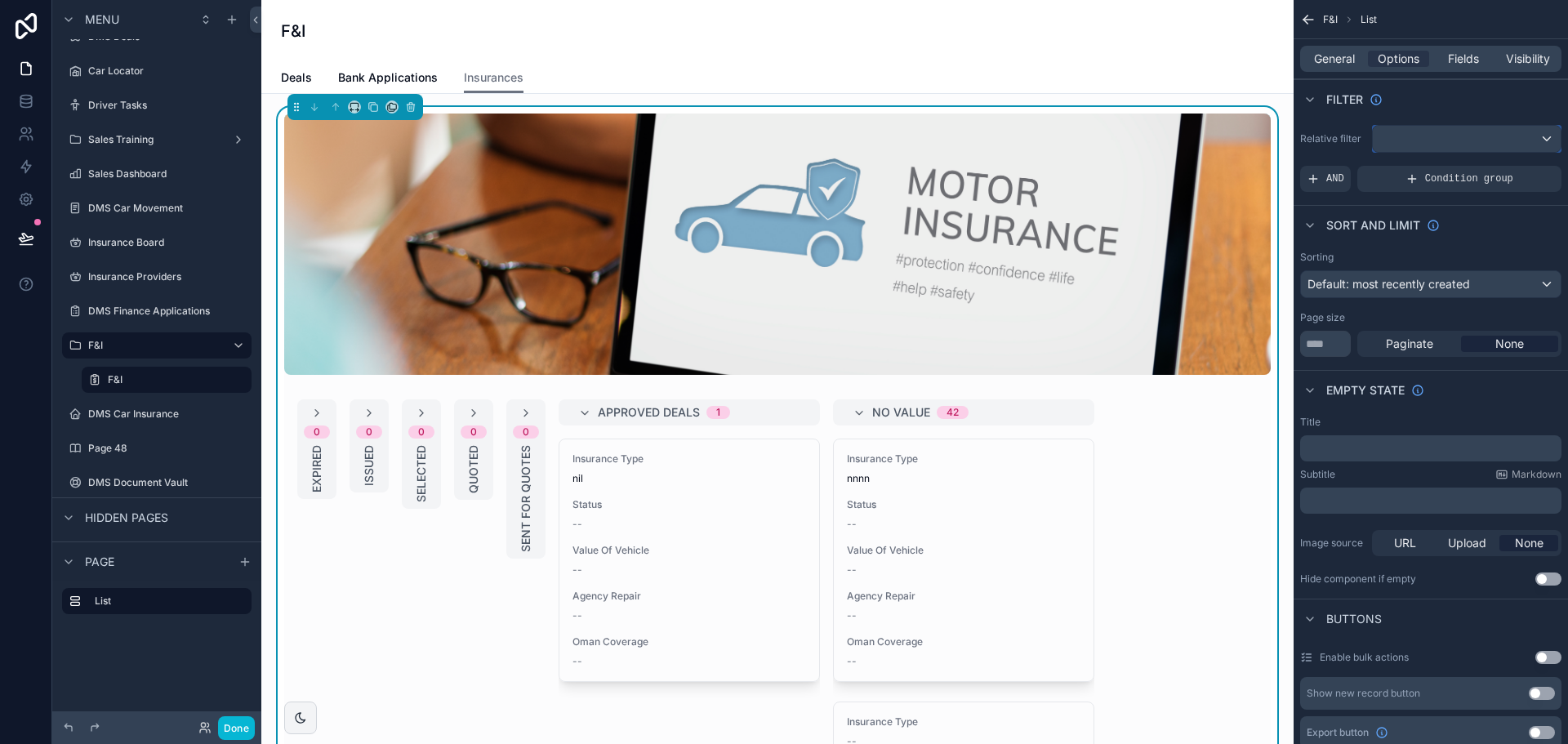
click at [1417, 138] on div "scrollable content" at bounding box center [1467, 139] width 188 height 26
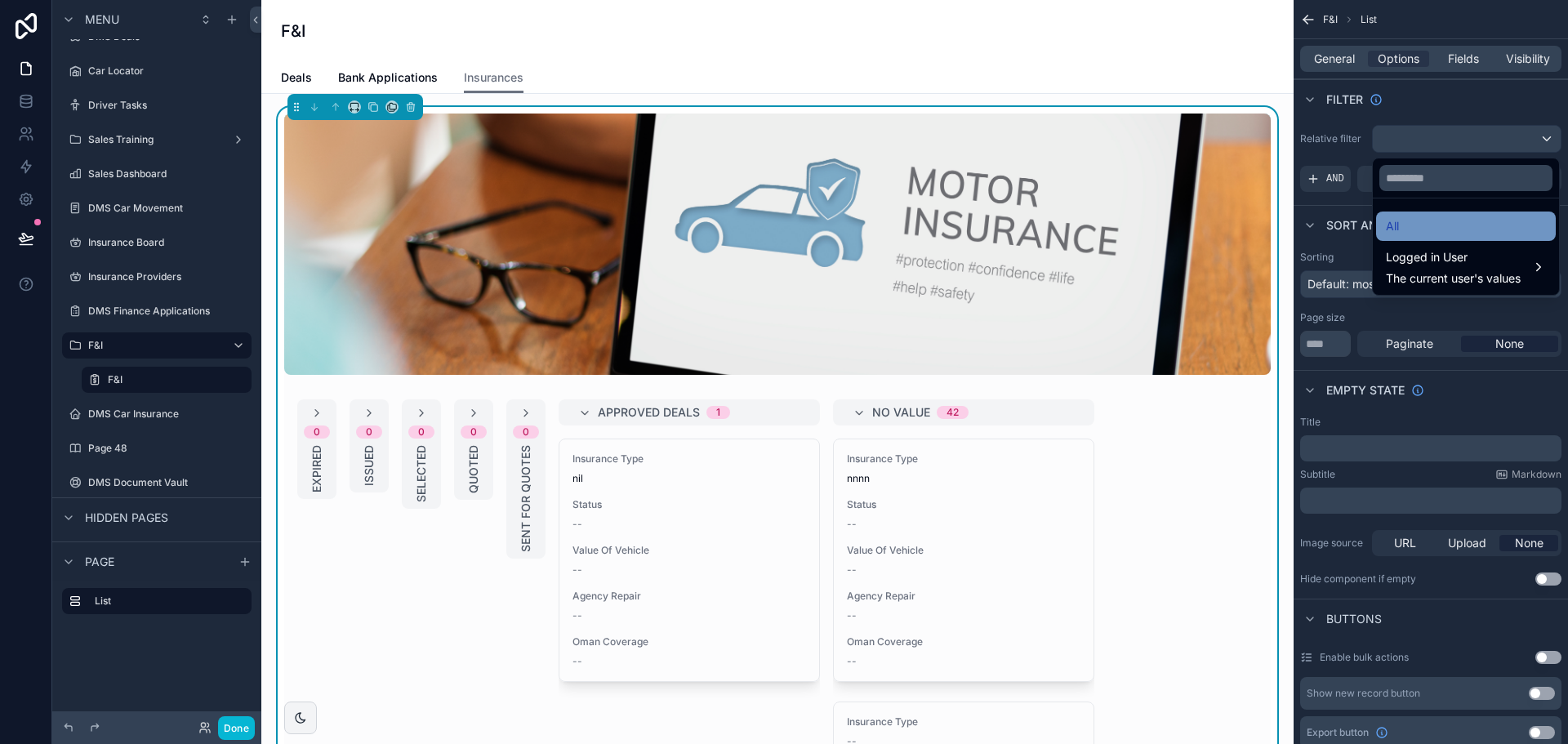
click at [1422, 228] on div "All" at bounding box center [1466, 227] width 160 height 20
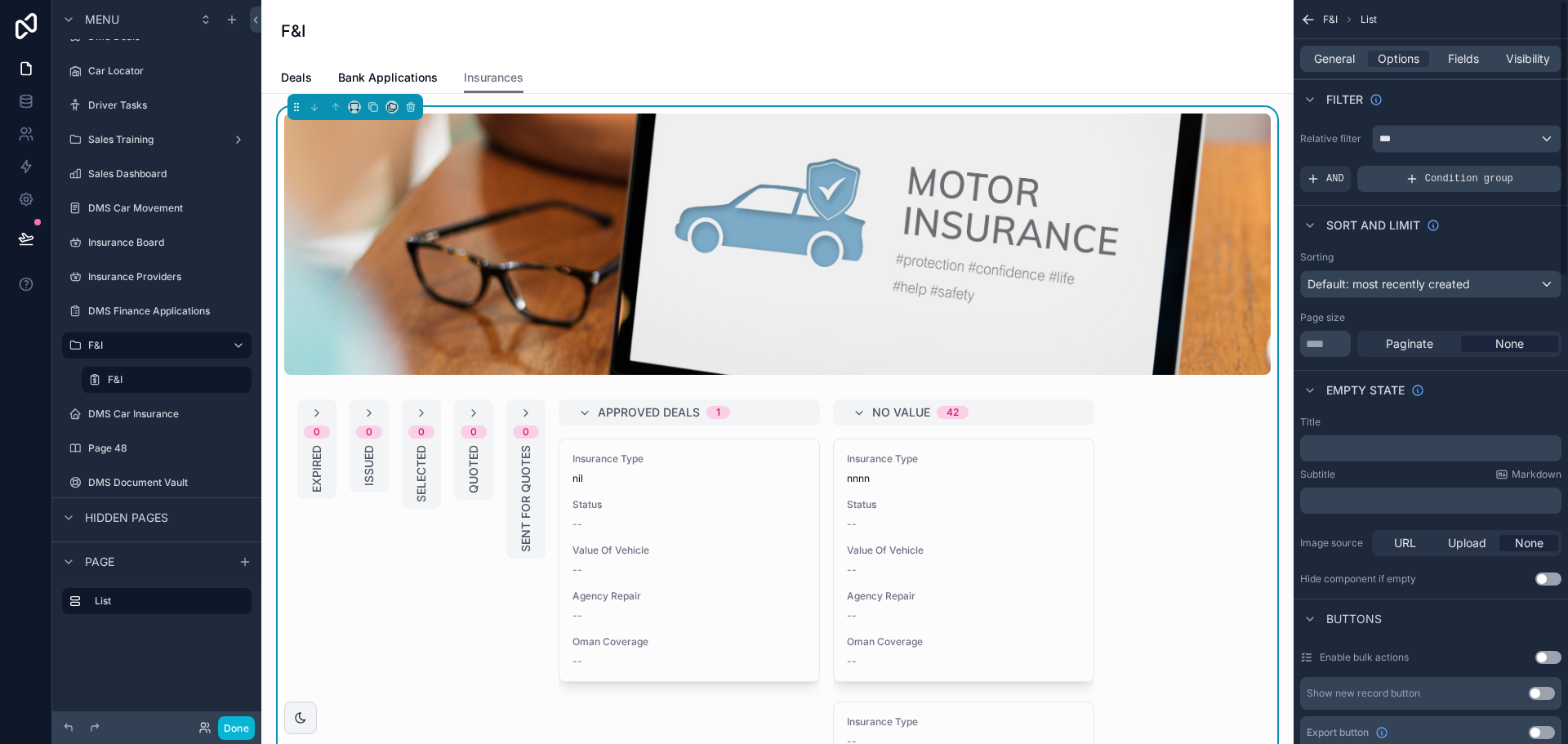
click at [1380, 180] on div "Condition group" at bounding box center [1459, 179] width 204 height 26
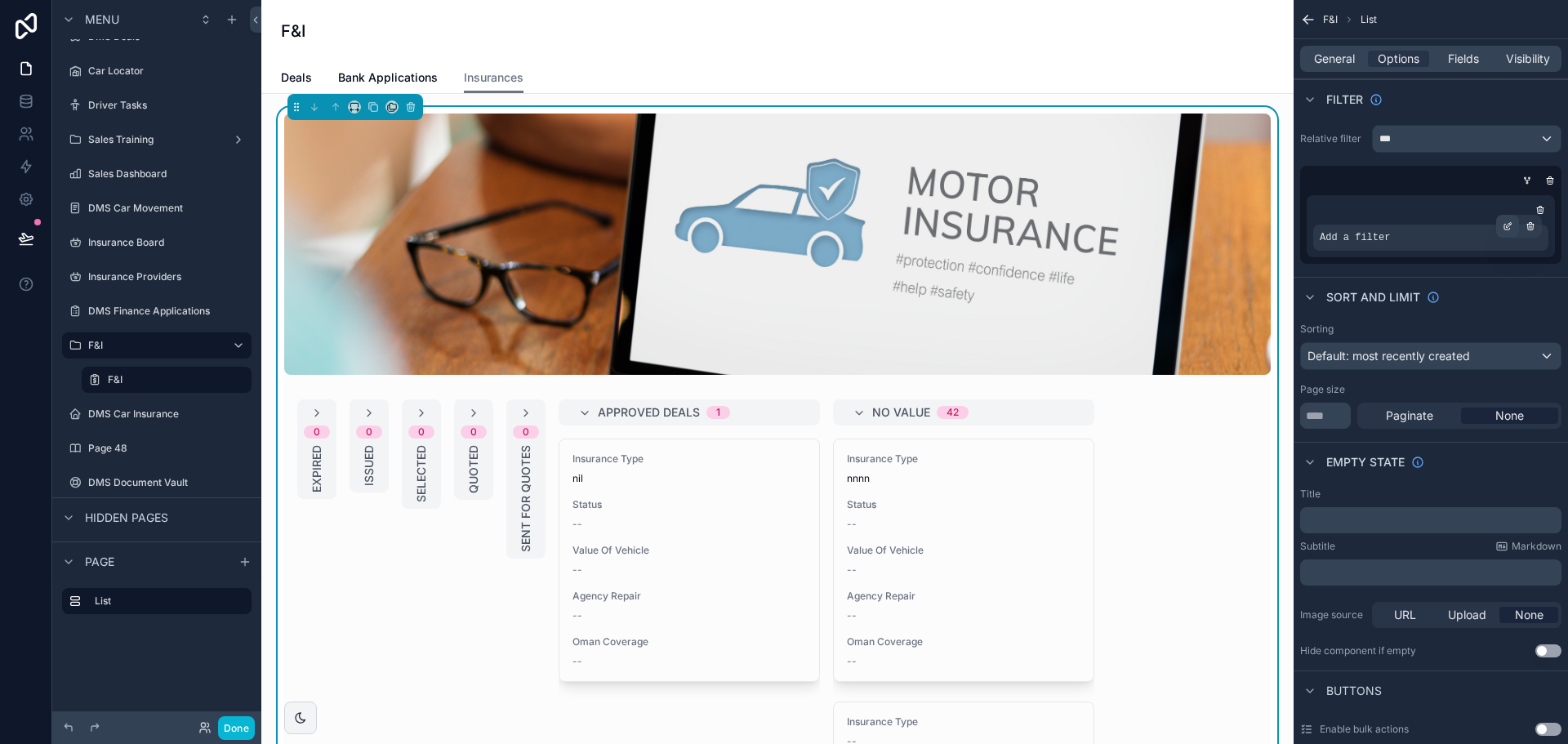
click at [1508, 226] on icon "scrollable content" at bounding box center [1509, 224] width 5 height 5
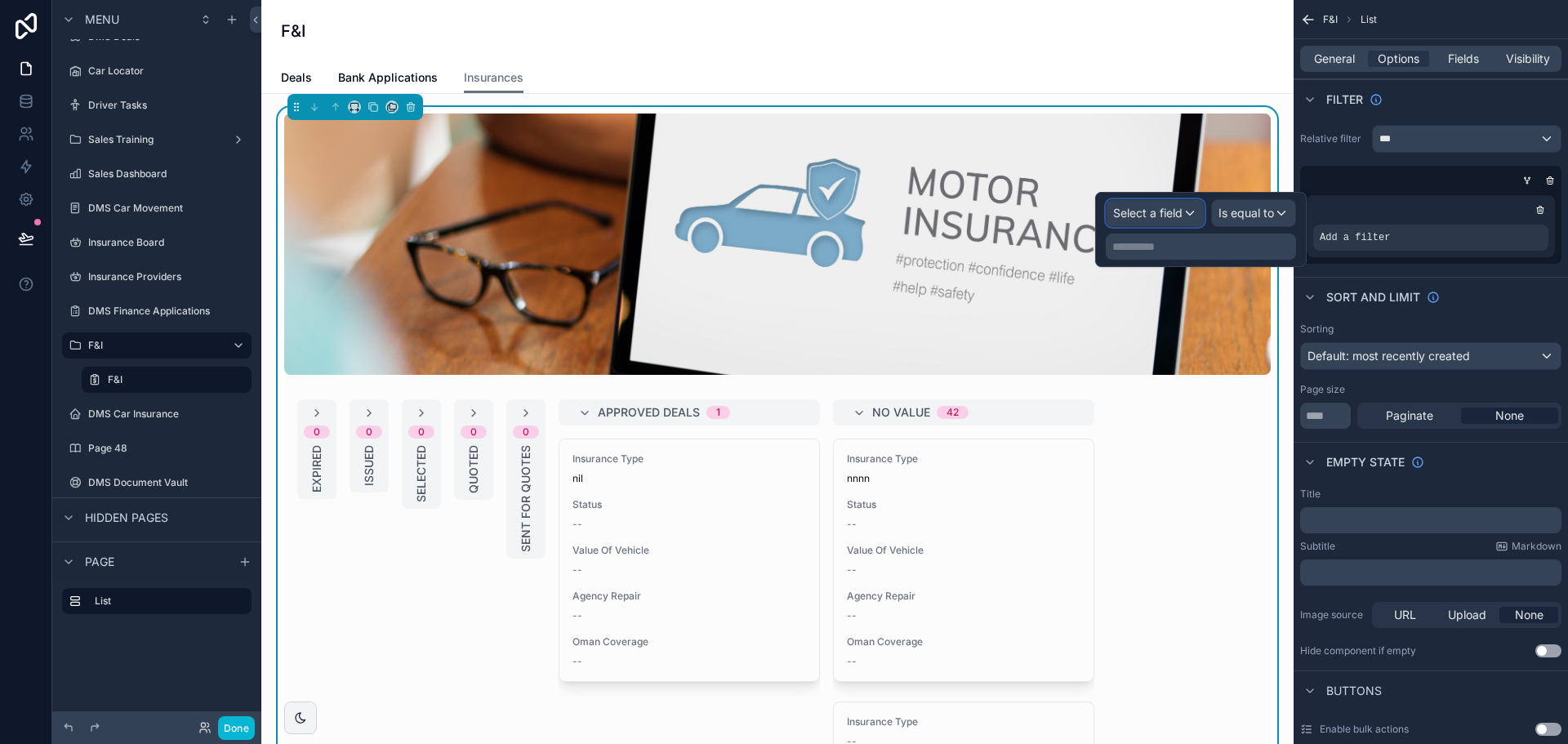
click at [1183, 219] on div "Select a field" at bounding box center [1155, 213] width 97 height 26
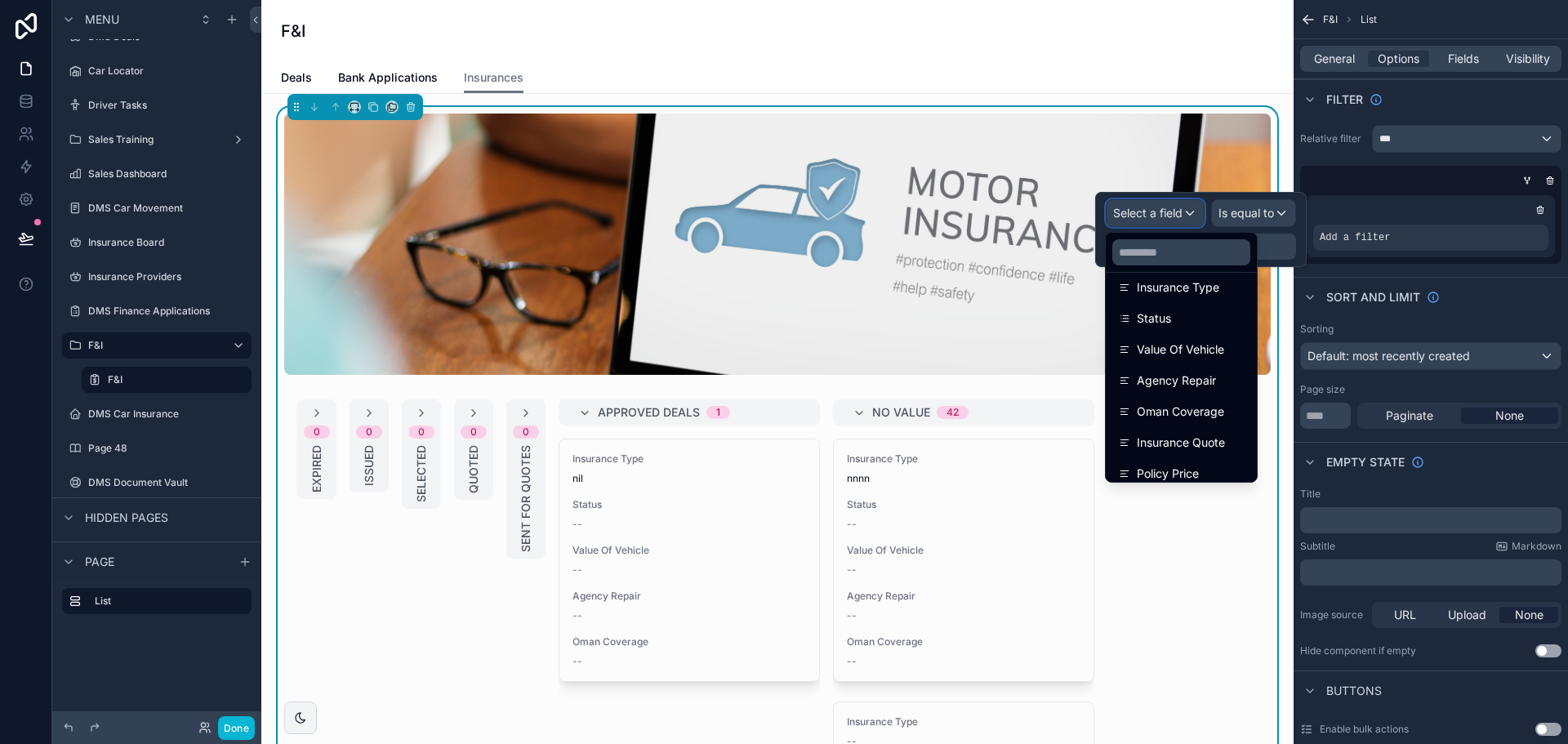
scroll to position [457, 0]
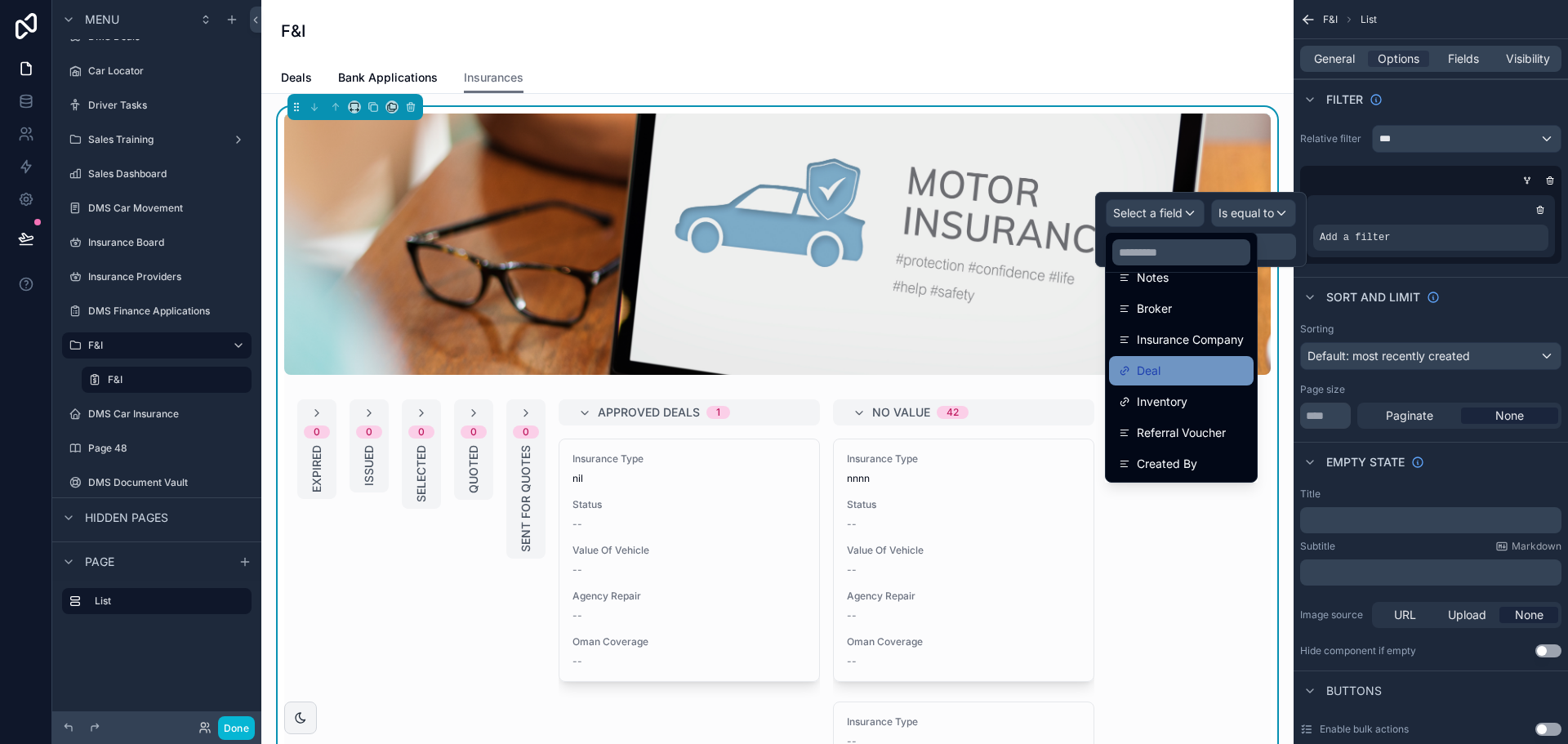
click at [1189, 367] on div "Deal" at bounding box center [1180, 371] width 125 height 20
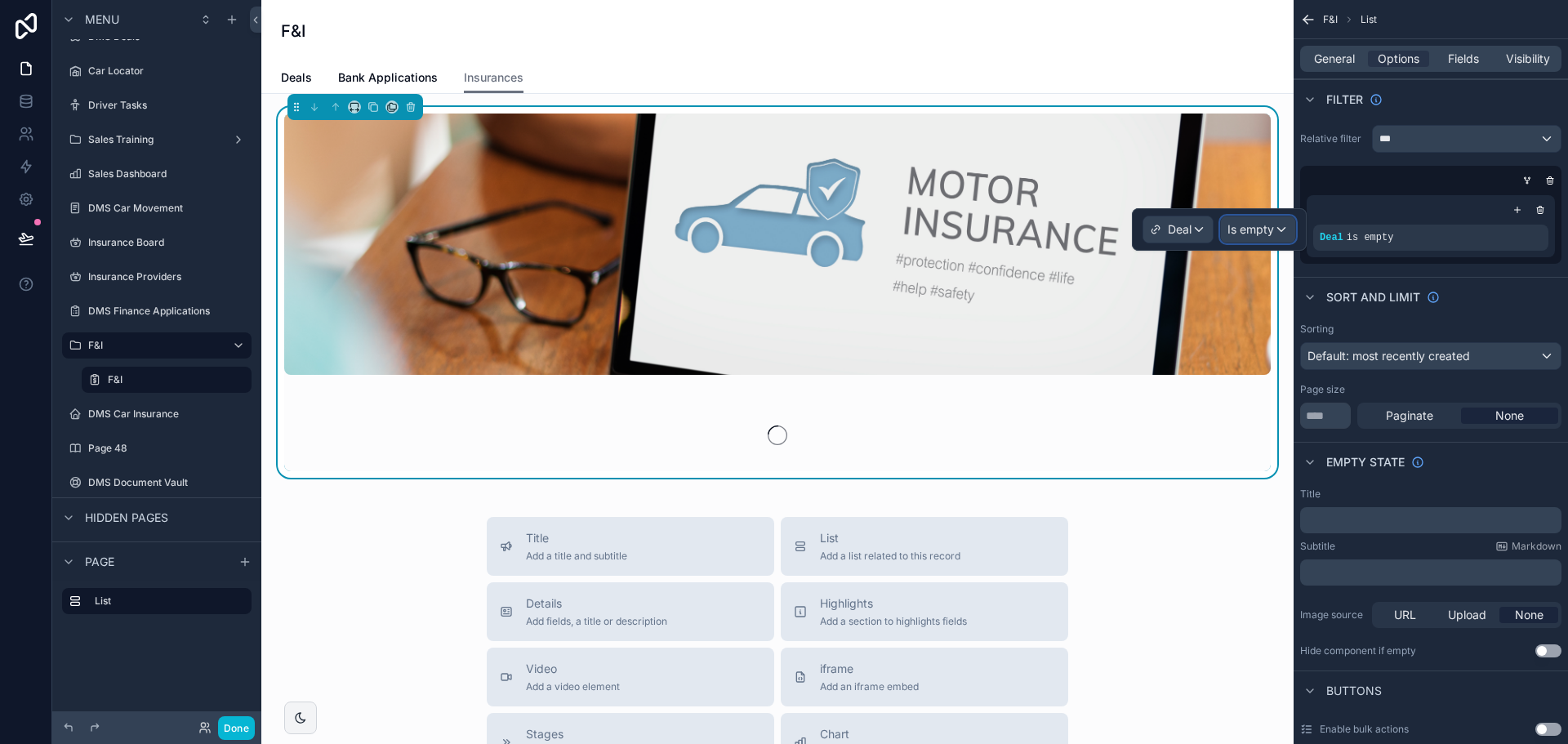
click at [1250, 223] on span "Is empty" at bounding box center [1250, 230] width 47 height 16
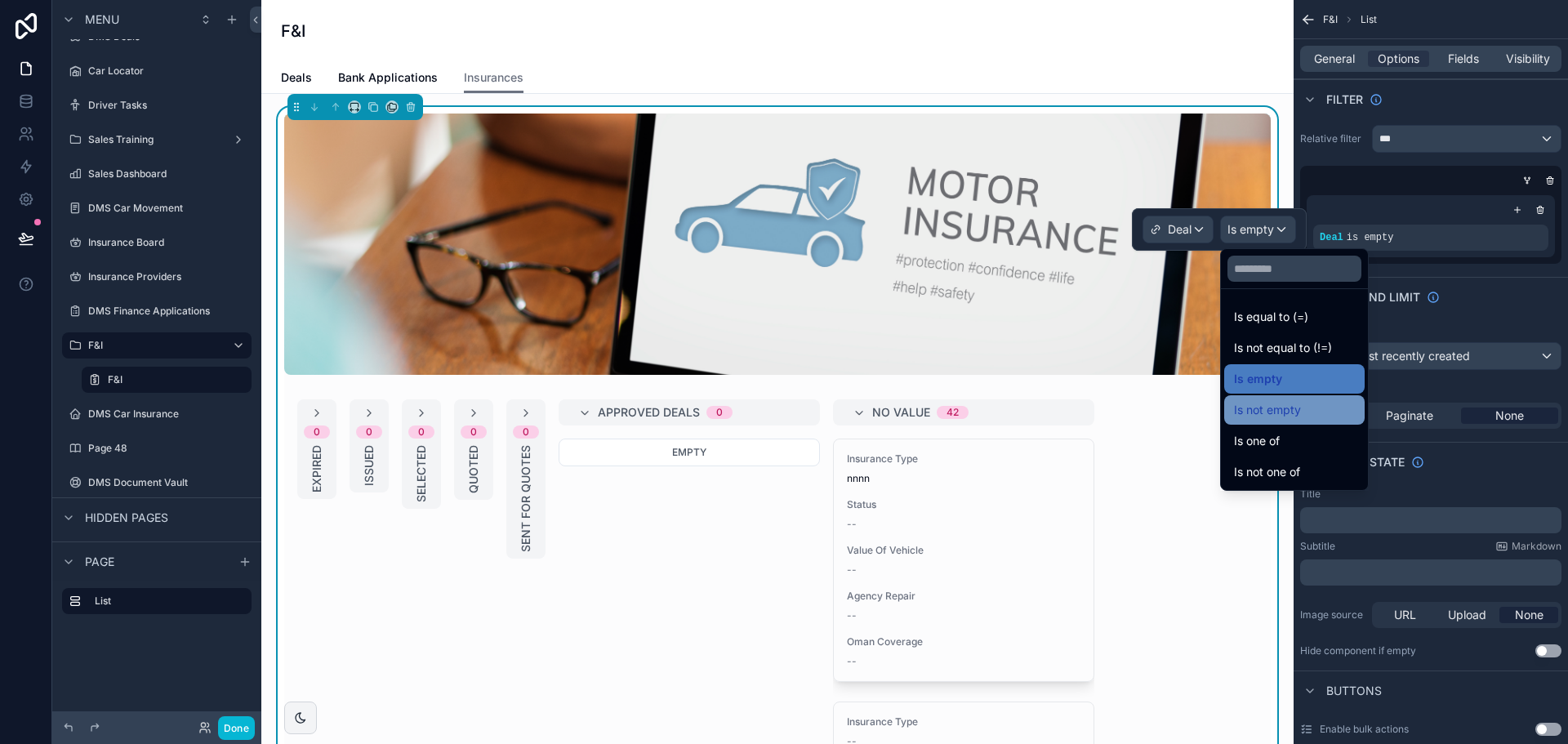
click at [1267, 420] on div "Is not empty" at bounding box center [1294, 409] width 141 height 29
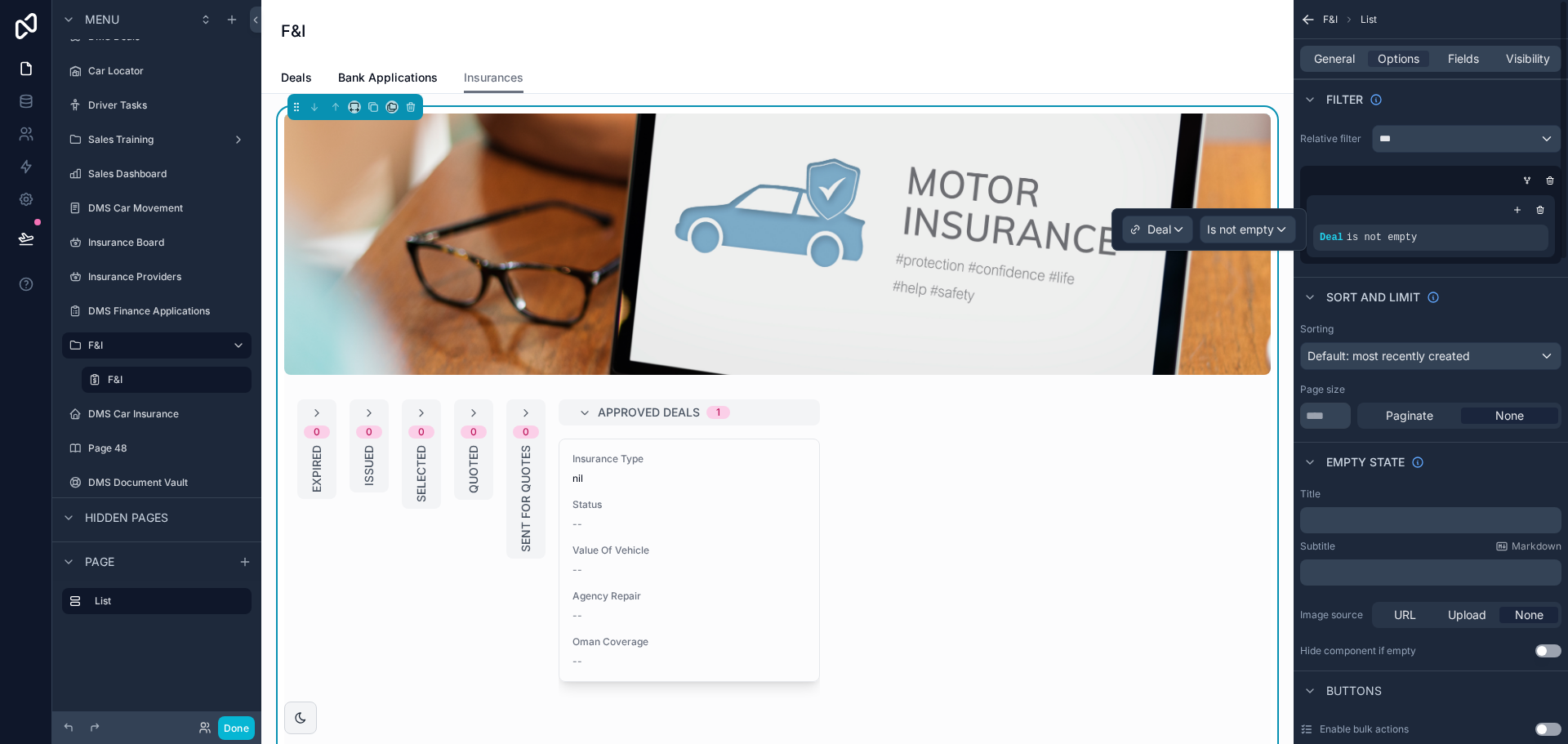
click at [1401, 191] on div "Deal is not empty" at bounding box center [1431, 226] width 262 height 75
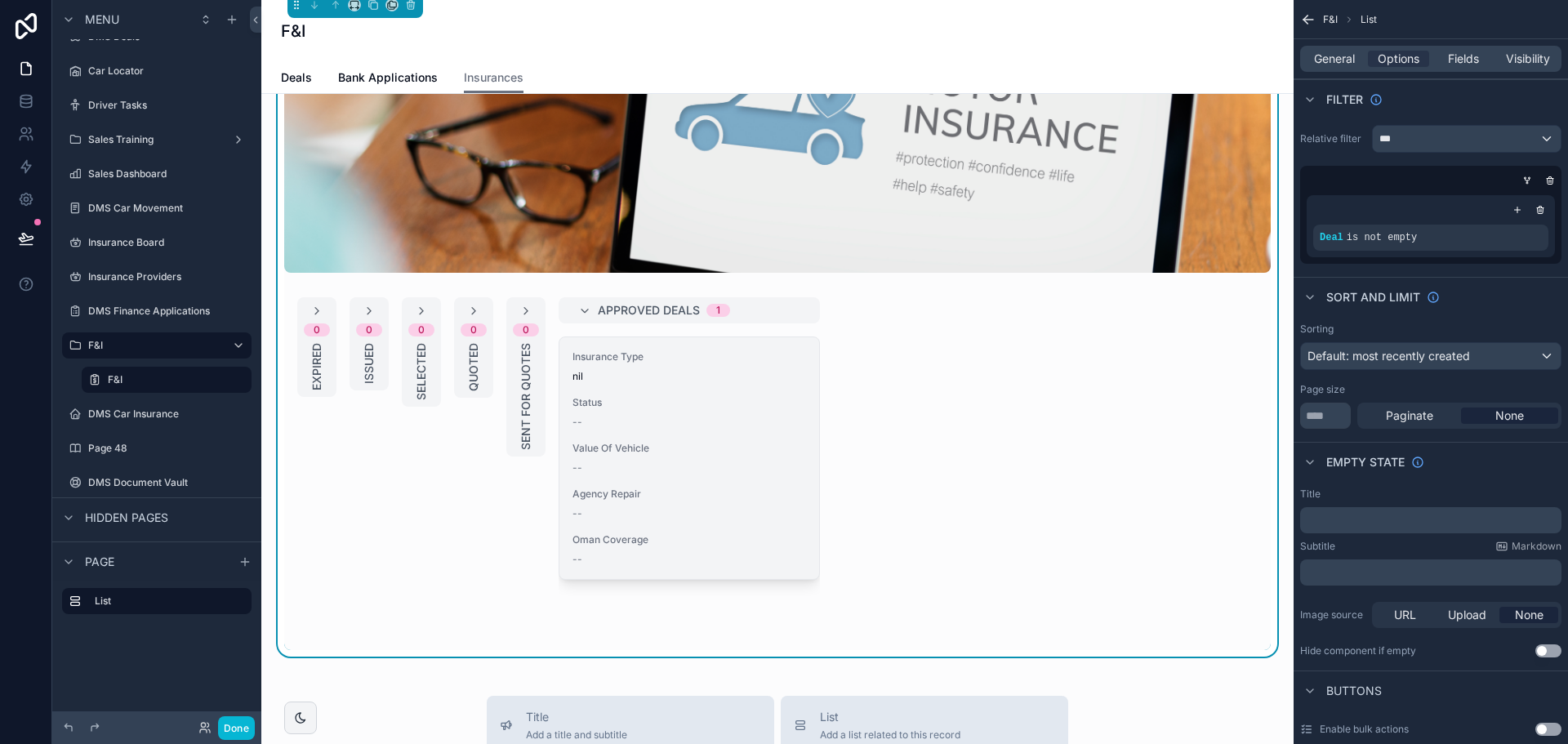
scroll to position [0, 0]
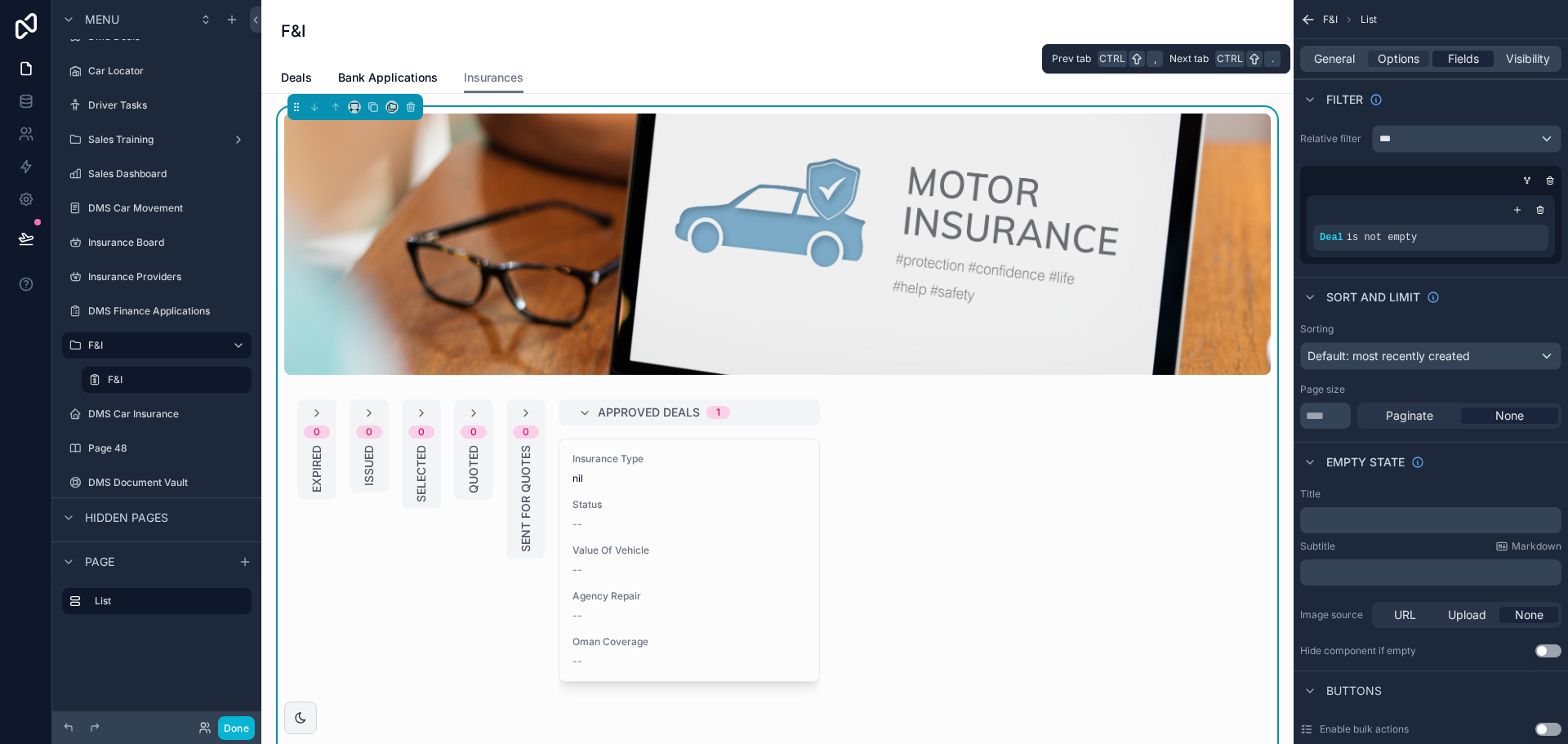
click at [1479, 61] on span "Fields" at bounding box center [1463, 59] width 31 height 16
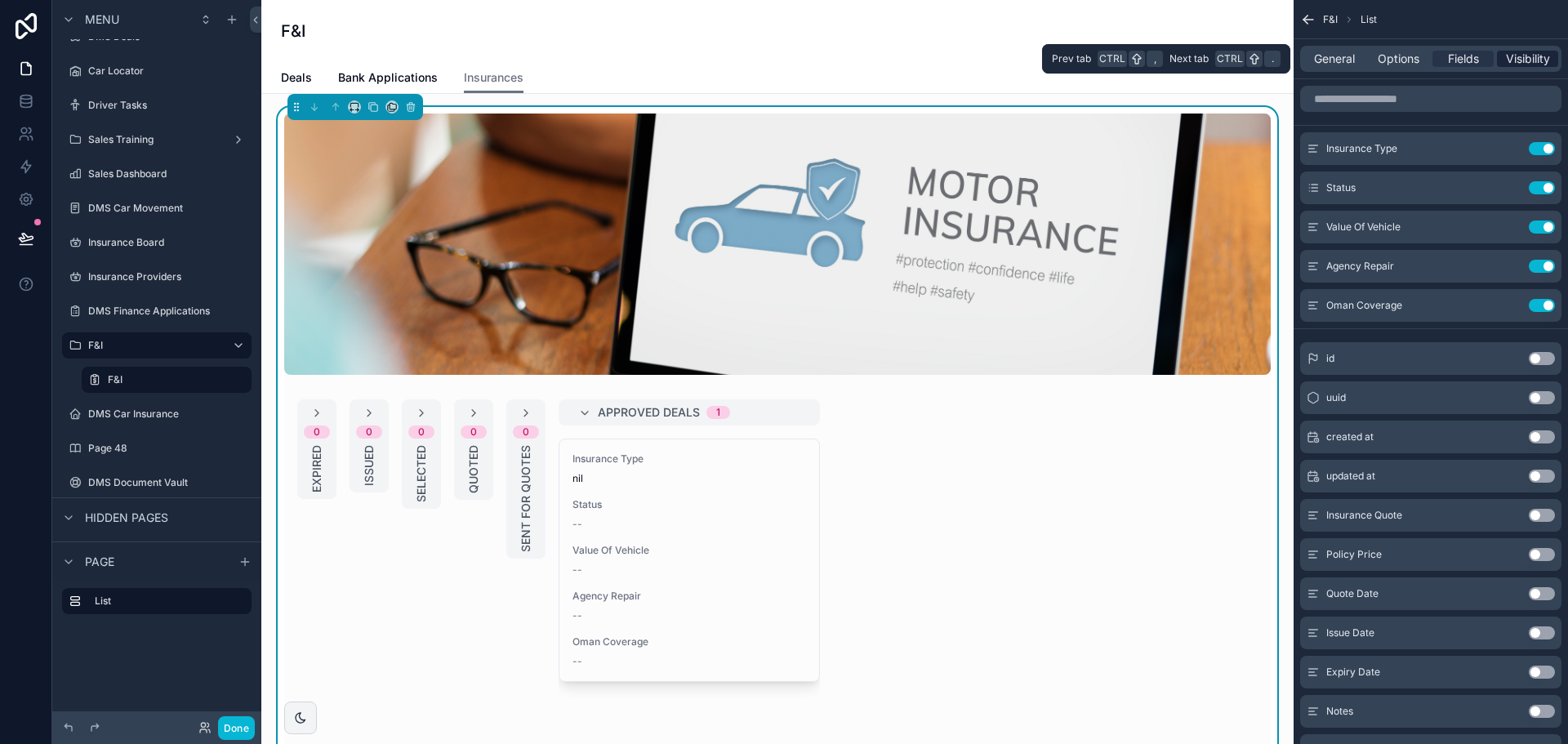
click at [1515, 55] on span "Visibility" at bounding box center [1528, 59] width 44 height 16
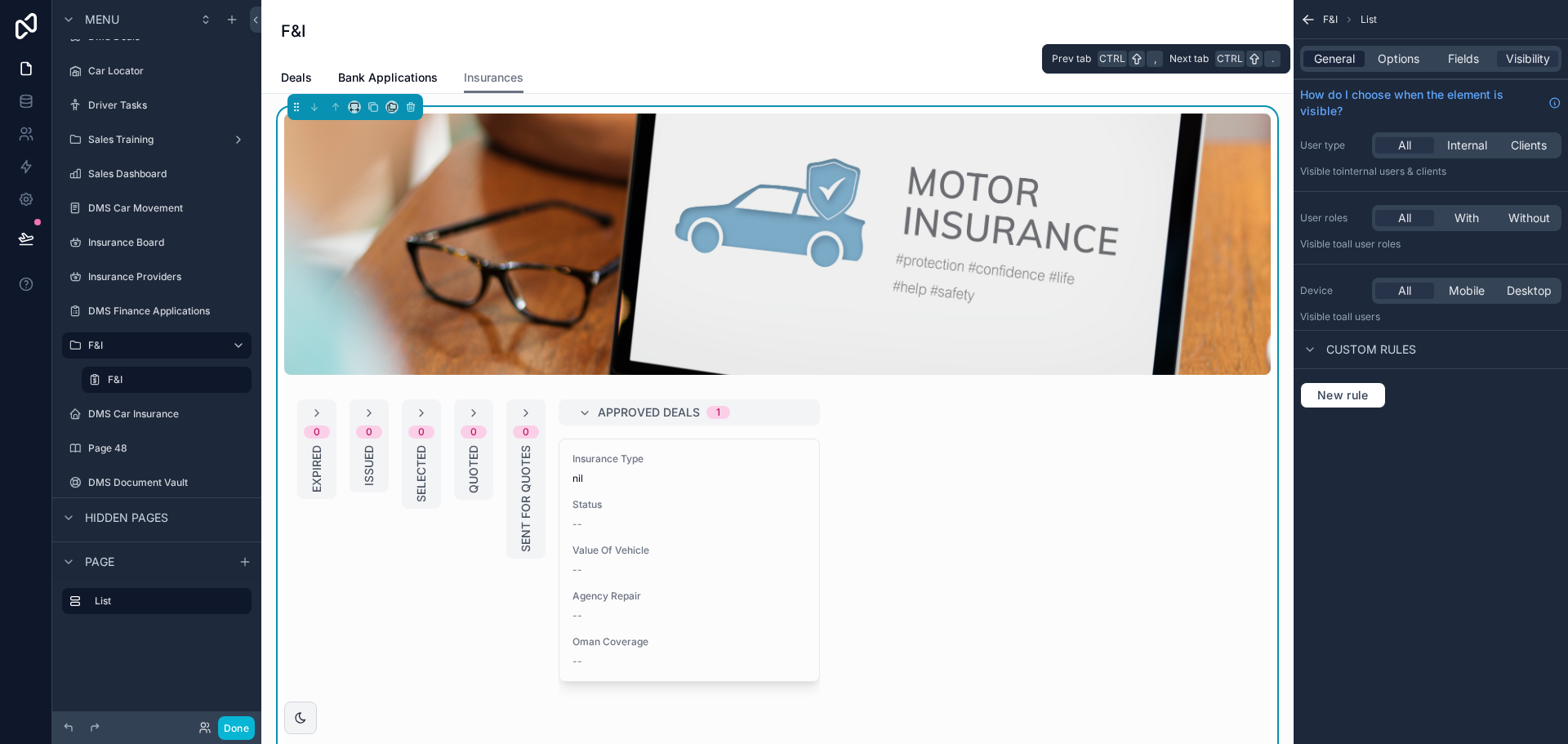
click at [1359, 54] on div "General" at bounding box center [1333, 59] width 61 height 16
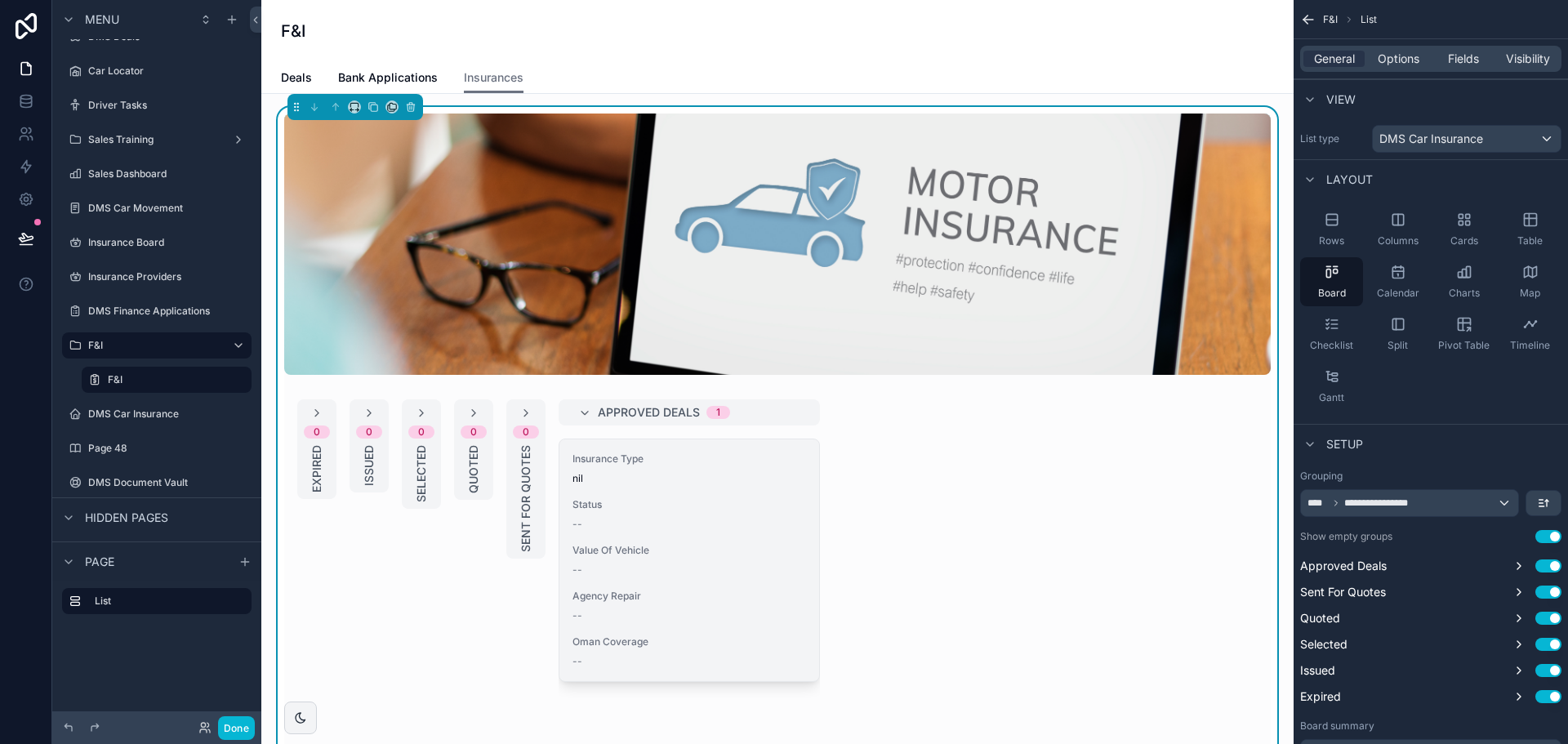
click at [741, 479] on span "nil" at bounding box center [689, 478] width 234 height 13
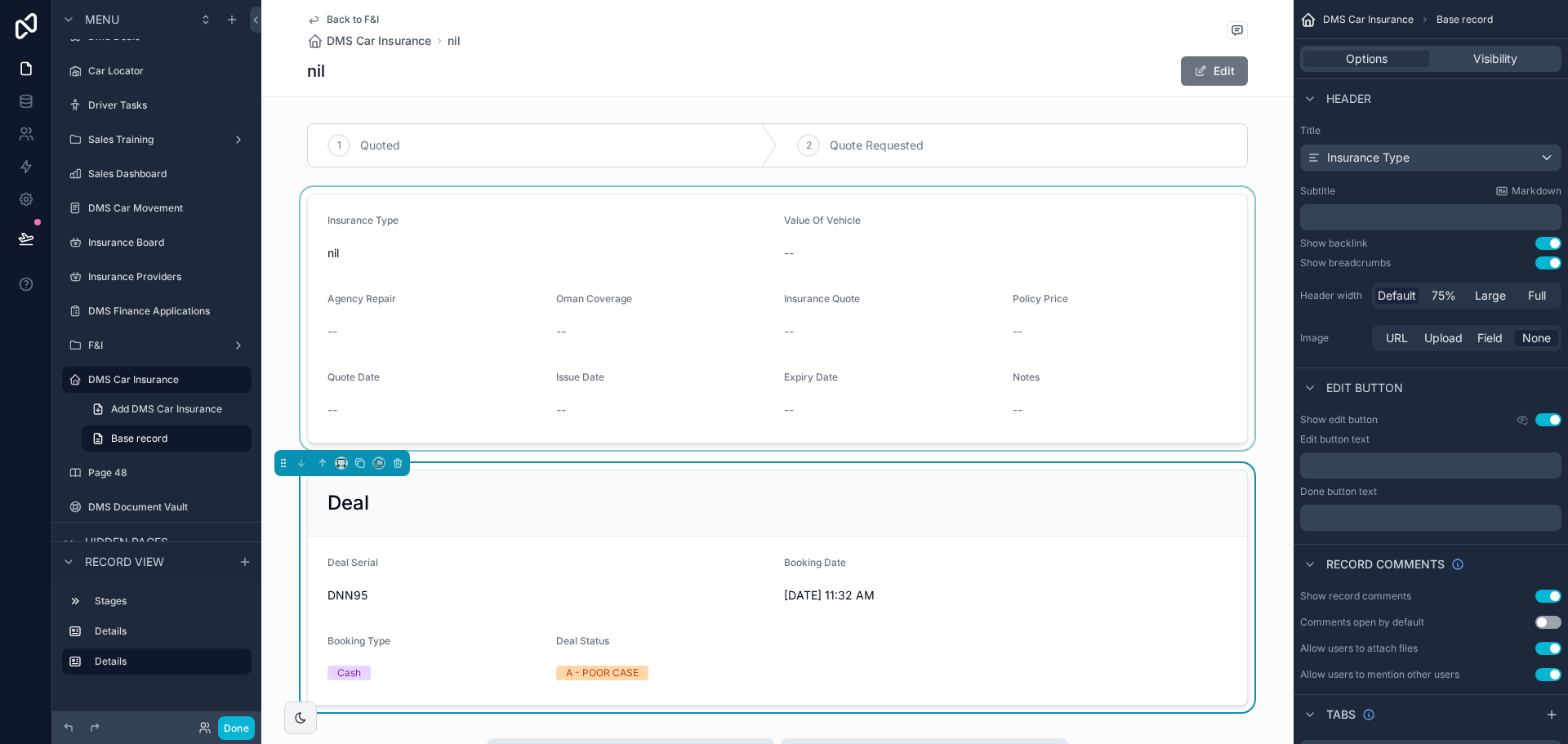
click at [711, 281] on div "scrollable content" at bounding box center [778, 318] width 1033 height 263
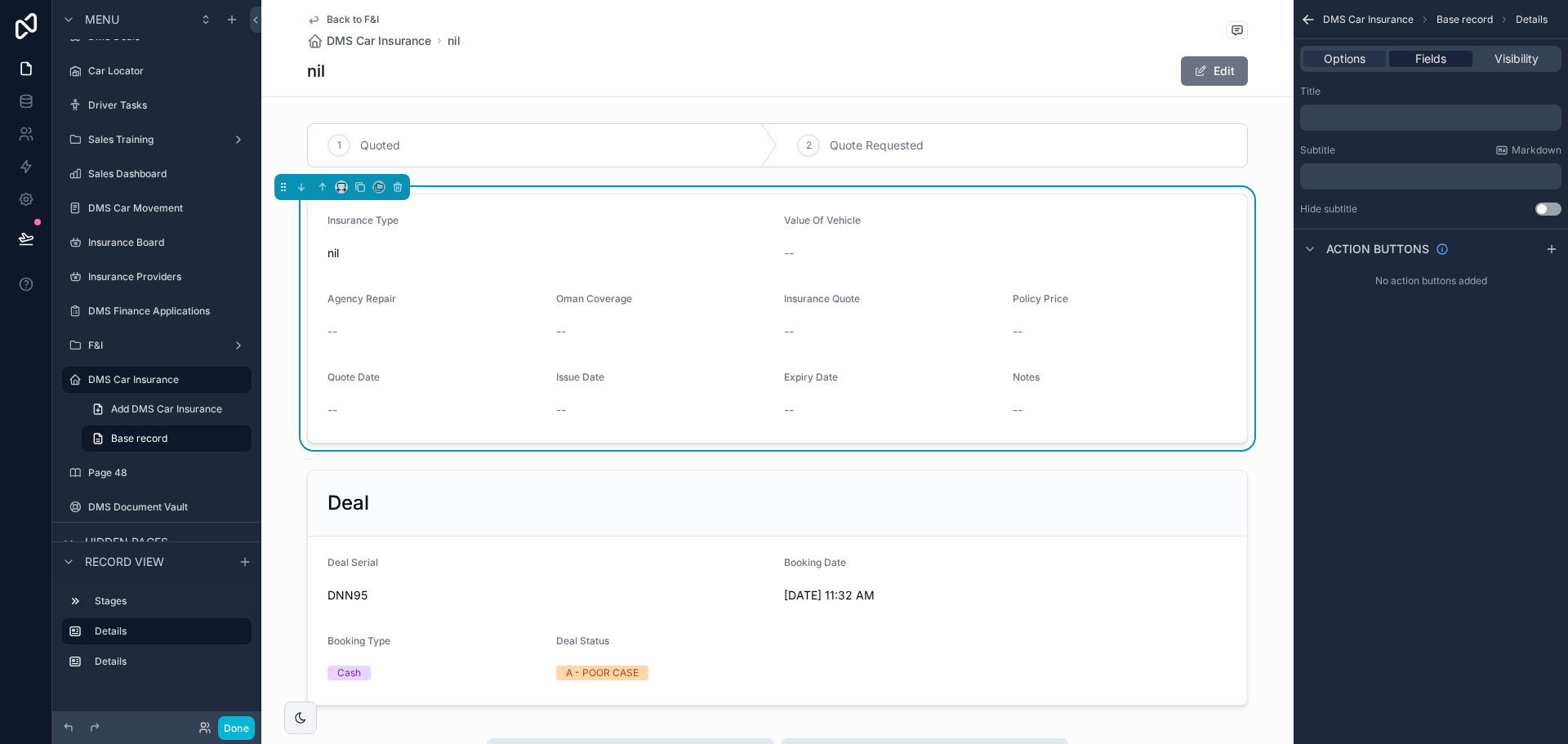
click at [1425, 60] on span "Fields" at bounding box center [1430, 59] width 31 height 16
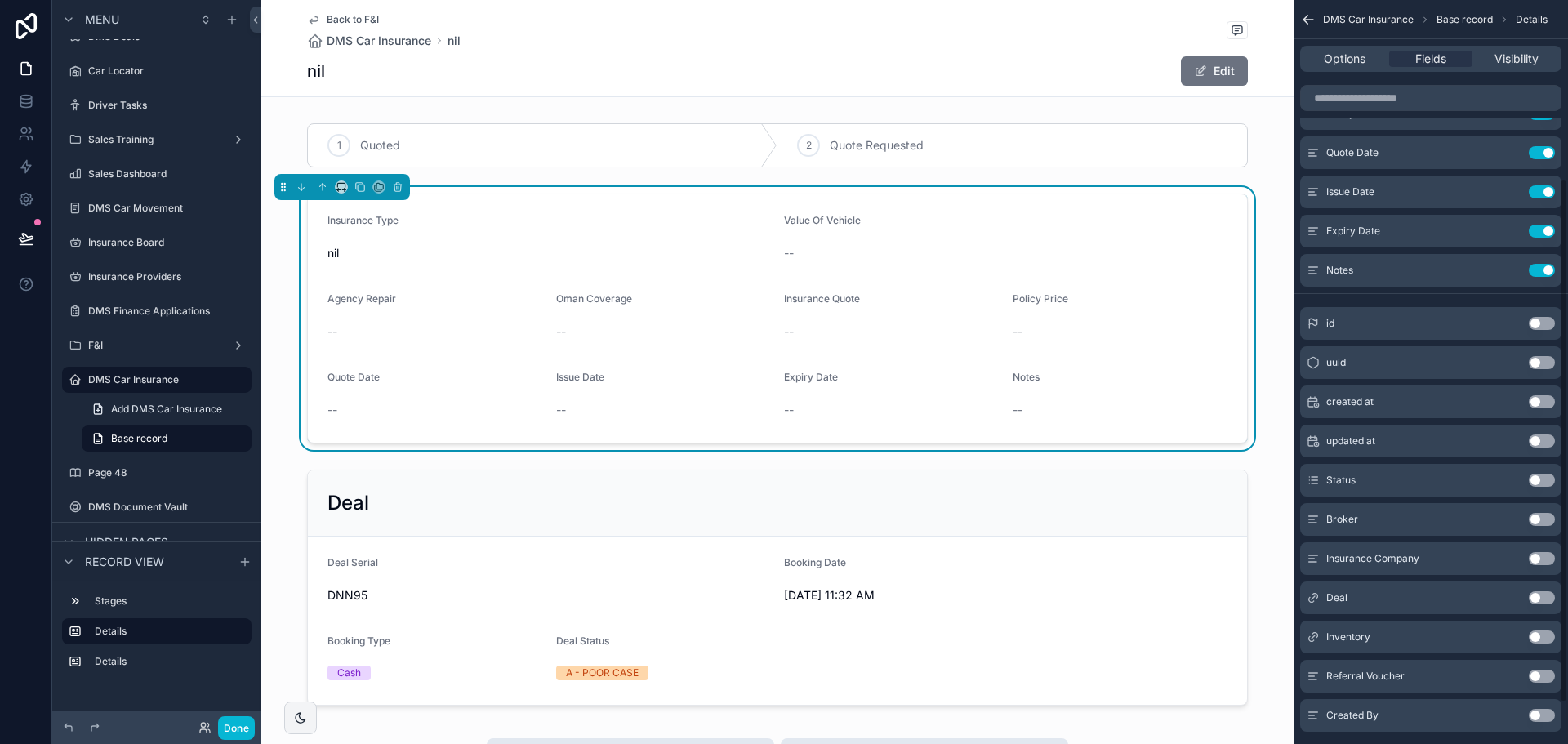
scroll to position [312, 0]
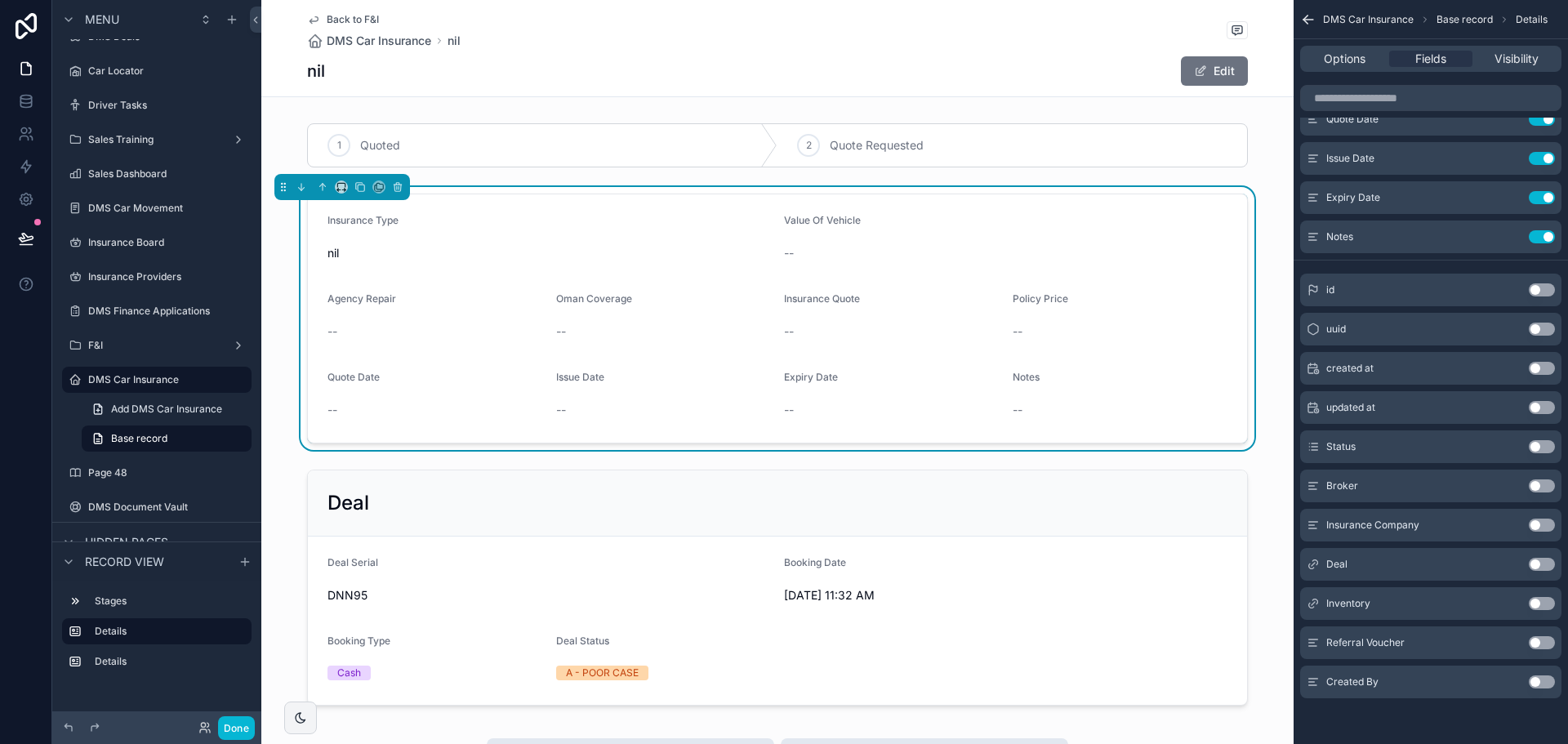
click at [1544, 450] on button "Use setting" at bounding box center [1542, 446] width 26 height 13
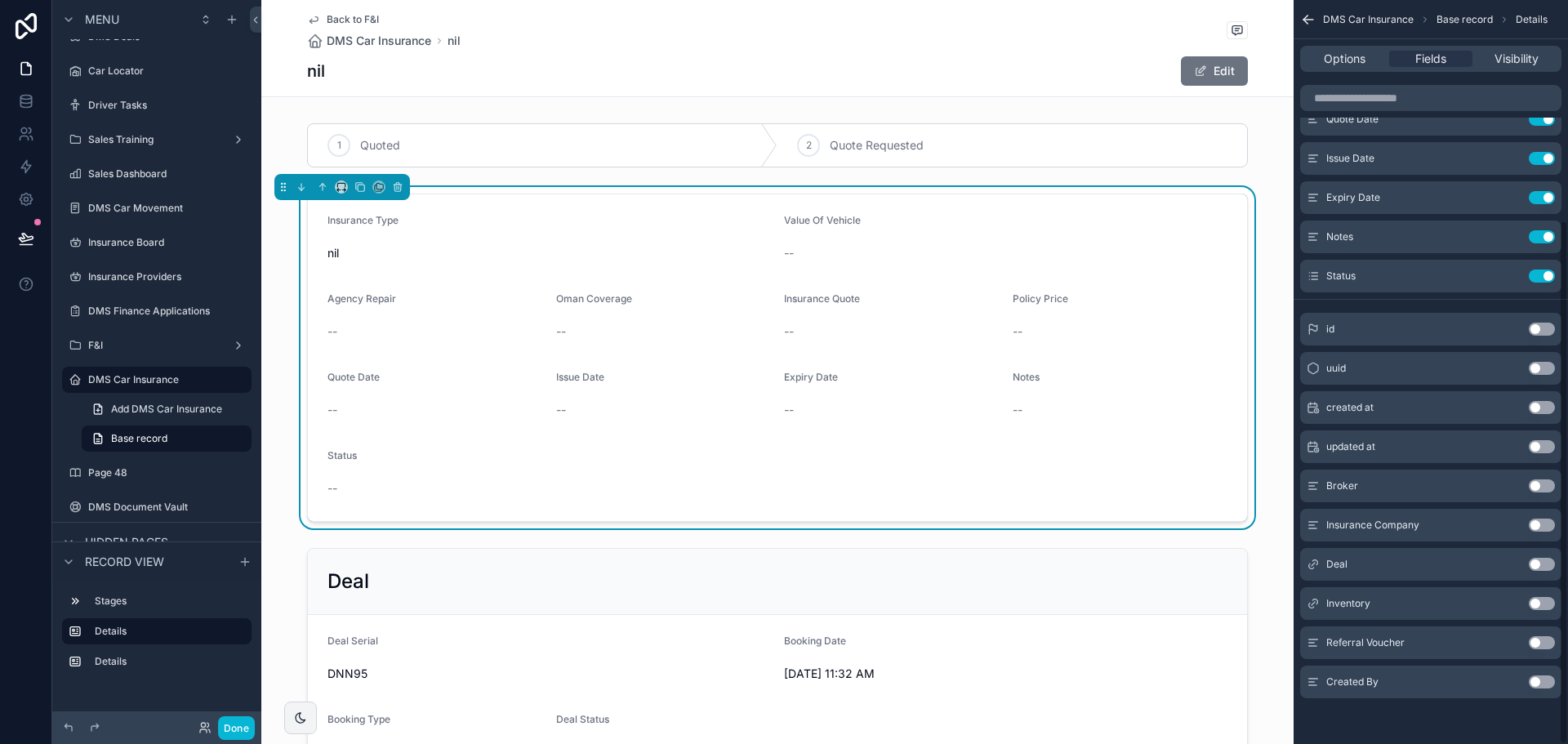
click at [1544, 485] on button "Use setting" at bounding box center [1542, 485] width 26 height 13
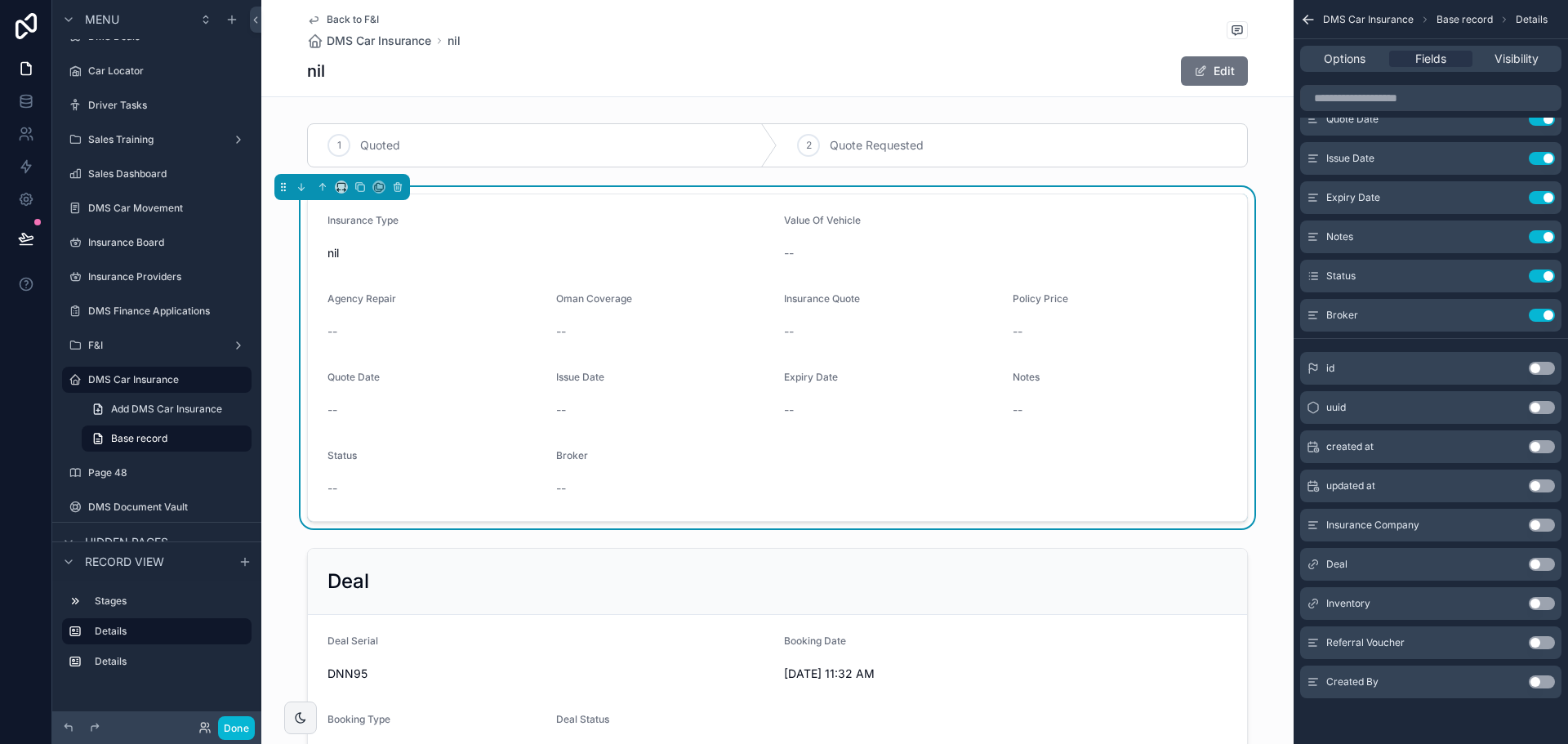
click at [1539, 530] on button "Use setting" at bounding box center [1542, 524] width 26 height 13
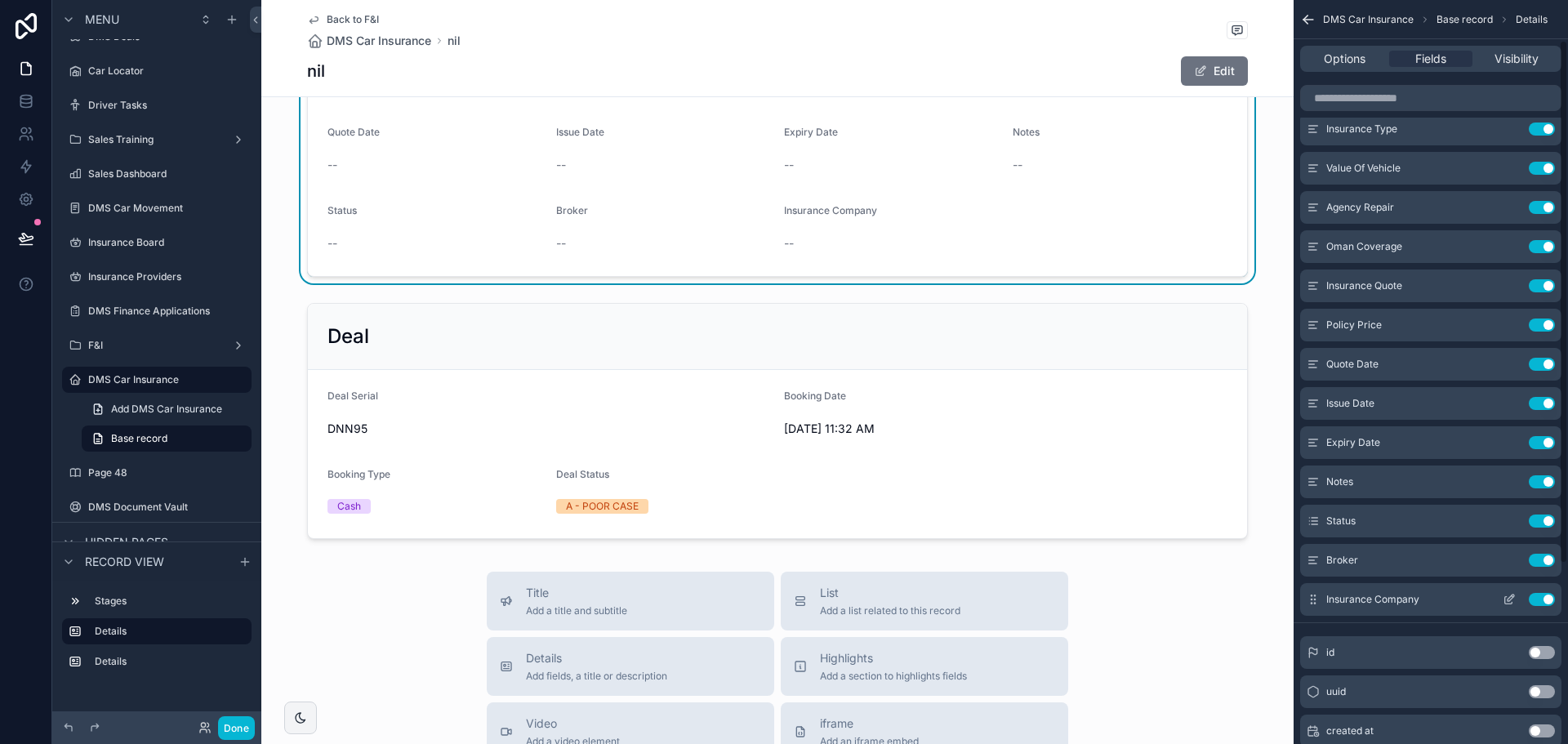
scroll to position [0, 0]
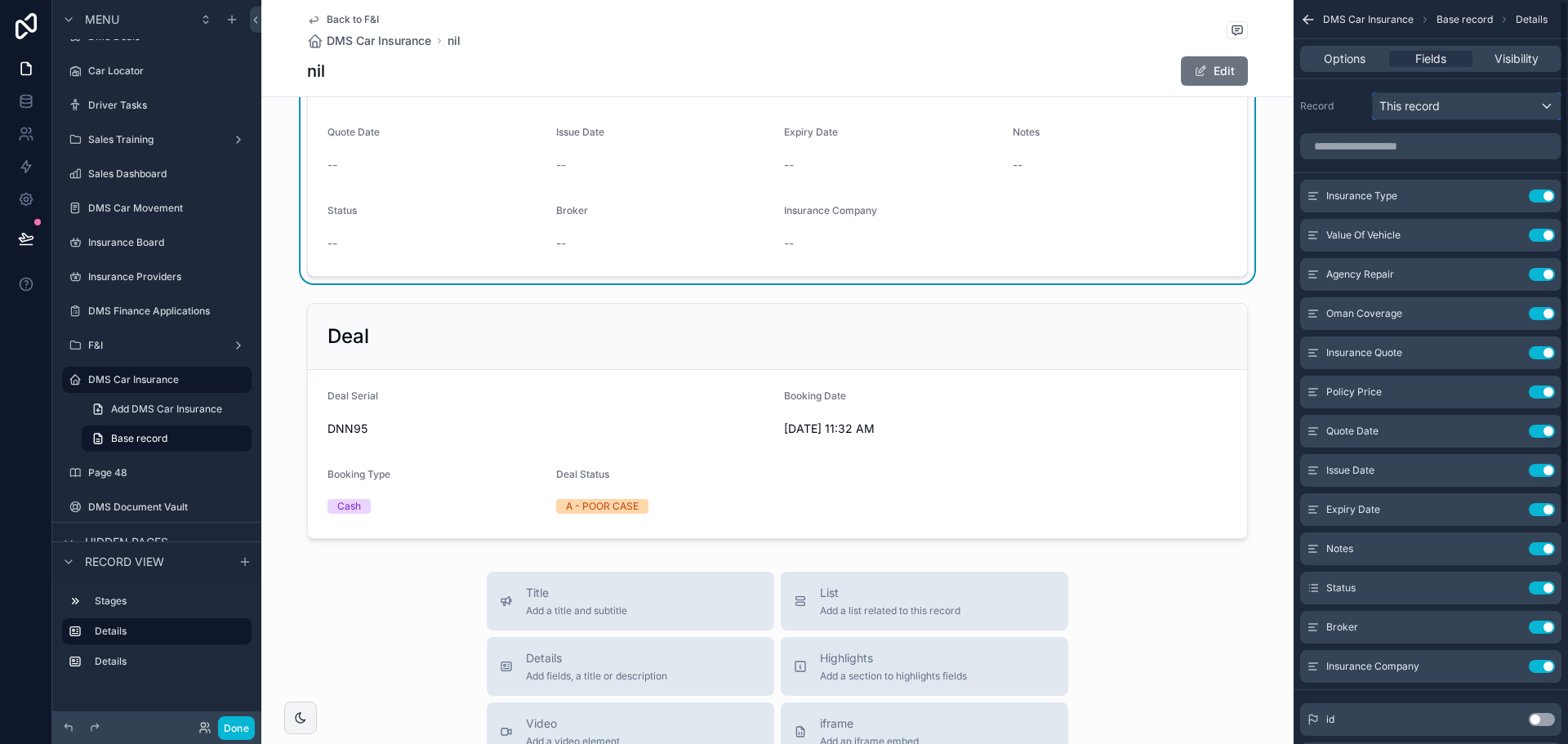
click at [1403, 108] on span "This record" at bounding box center [1409, 106] width 61 height 16
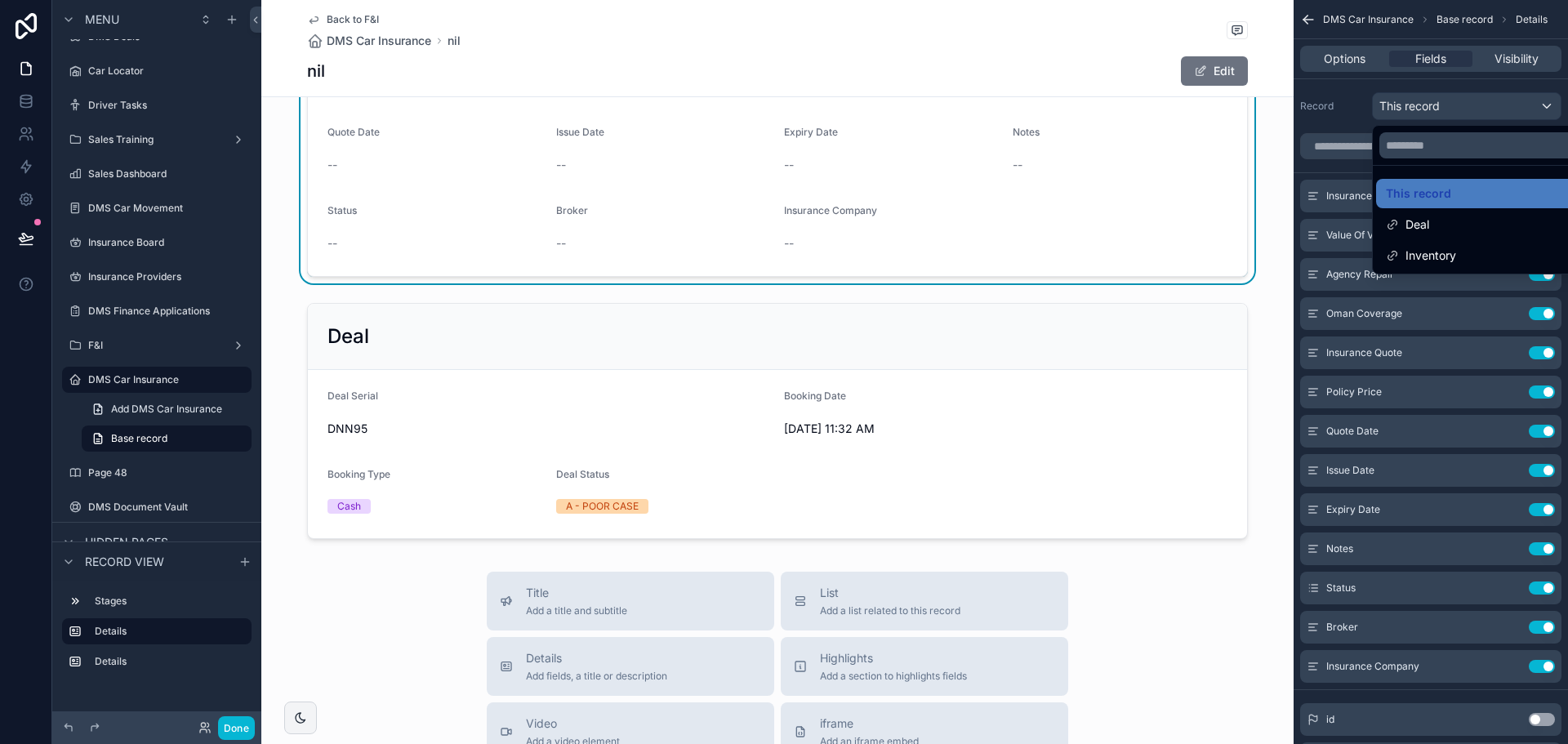
click at [1403, 105] on div "scrollable content" at bounding box center [784, 372] width 1568 height 744
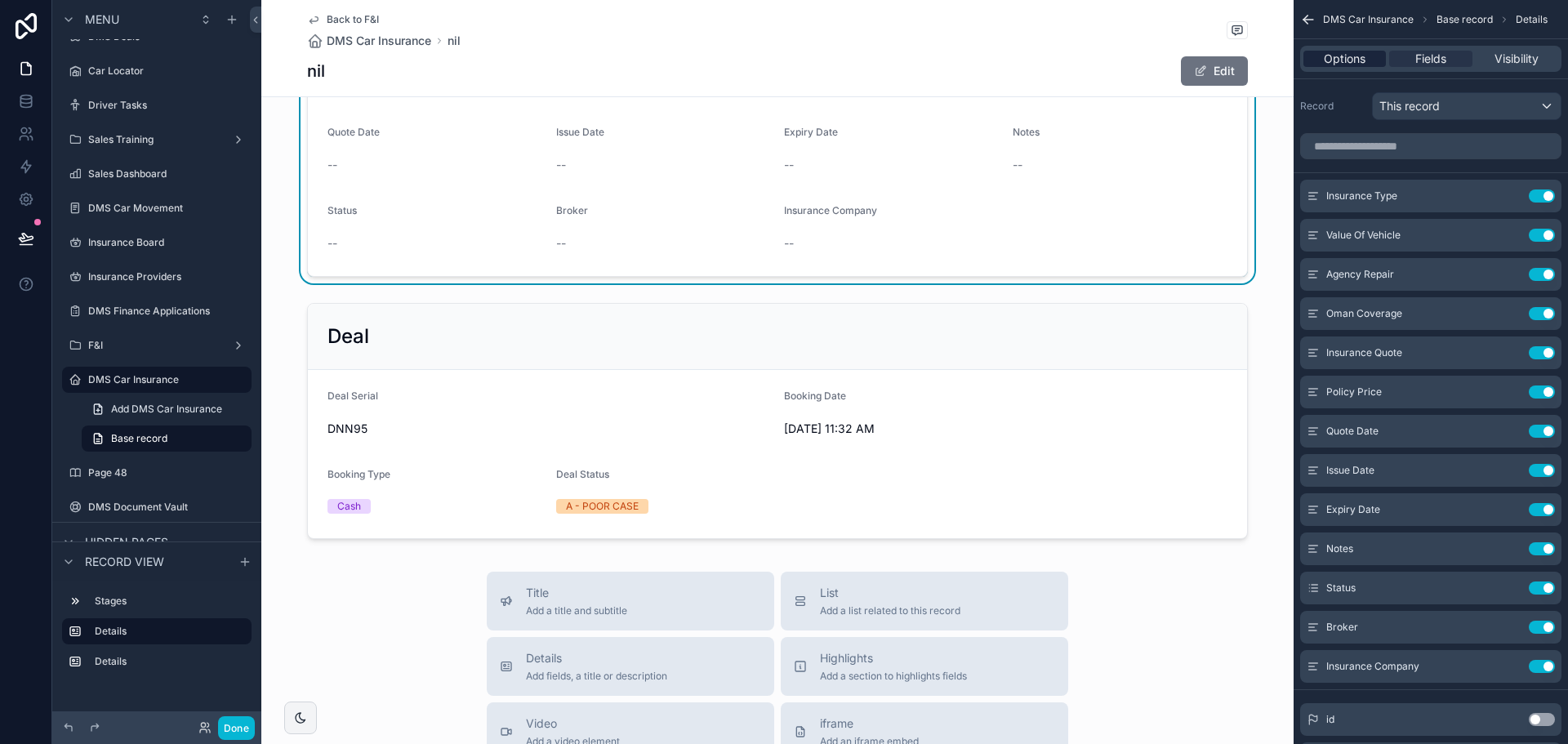
click at [1357, 56] on span "Options" at bounding box center [1345, 59] width 42 height 16
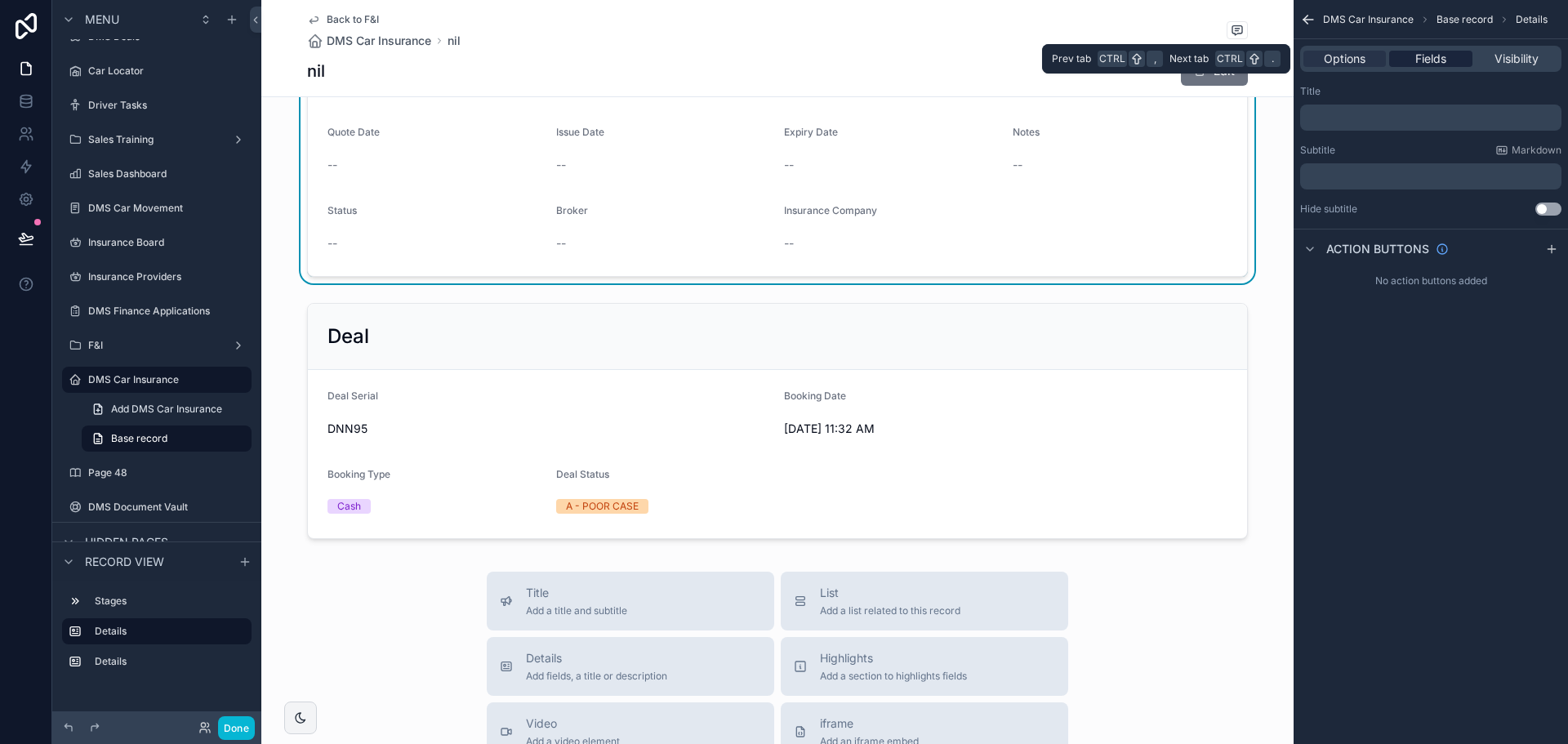
click at [1410, 61] on div "Fields" at bounding box center [1430, 59] width 83 height 16
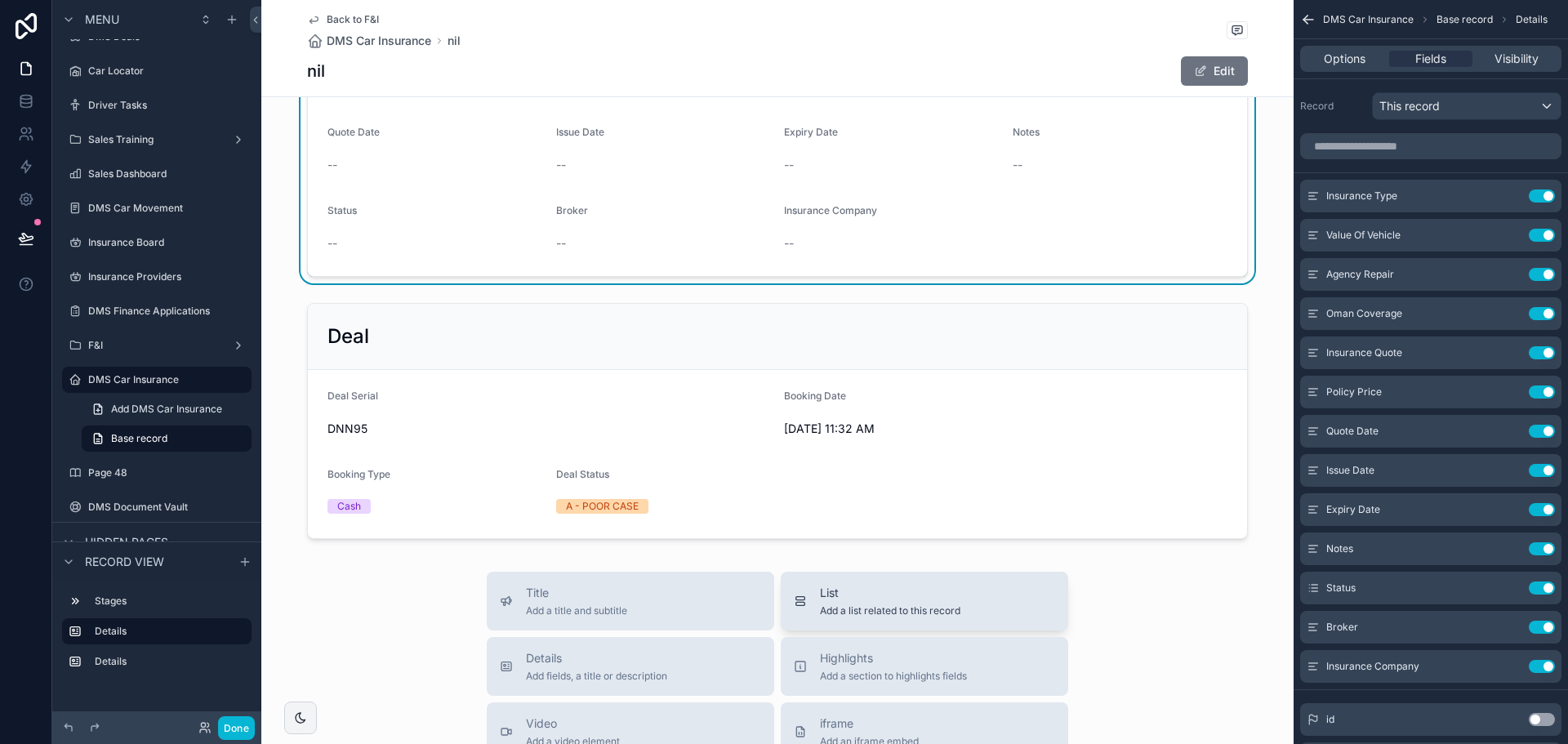
click at [825, 600] on span "List" at bounding box center [890, 593] width 141 height 16
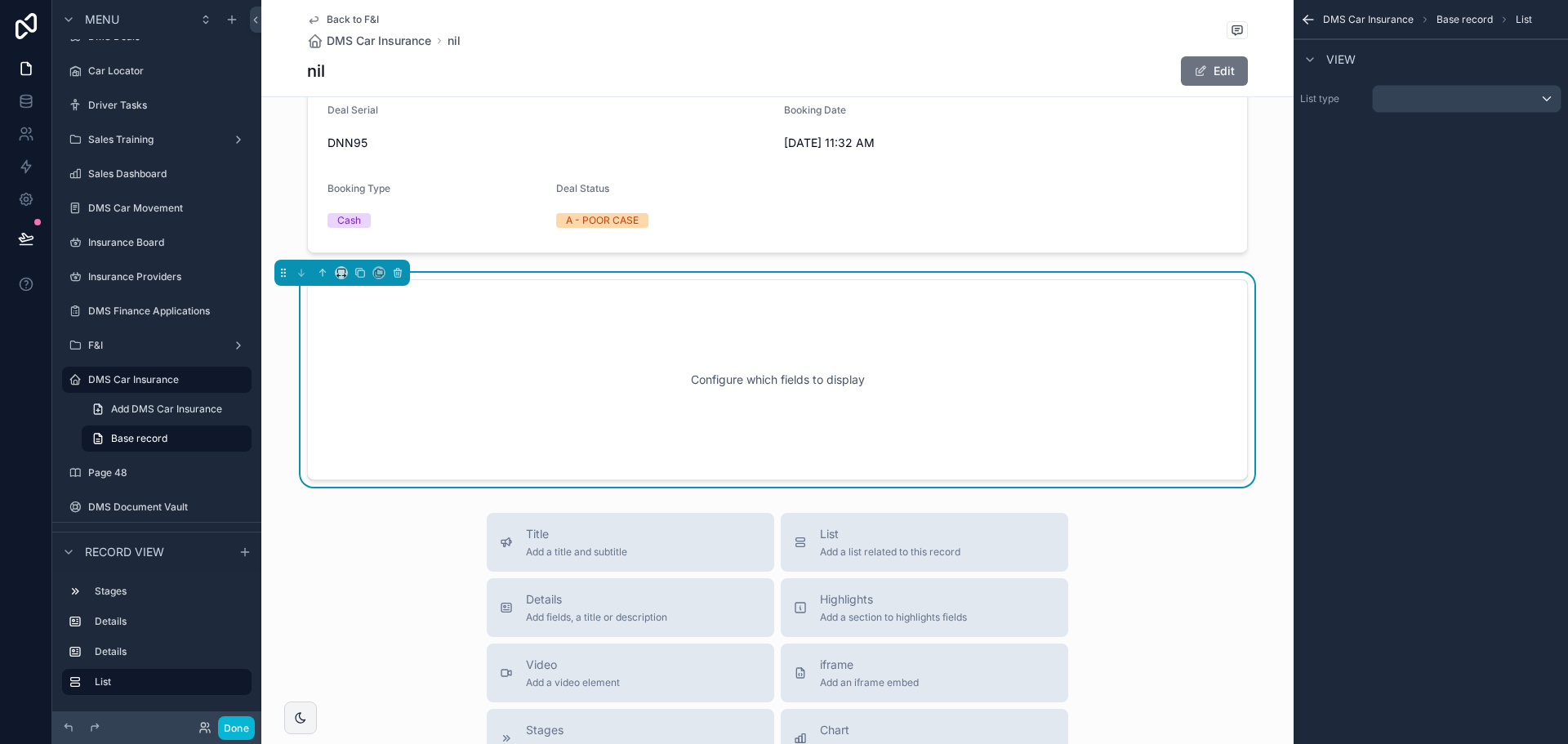
scroll to position [539, 0]
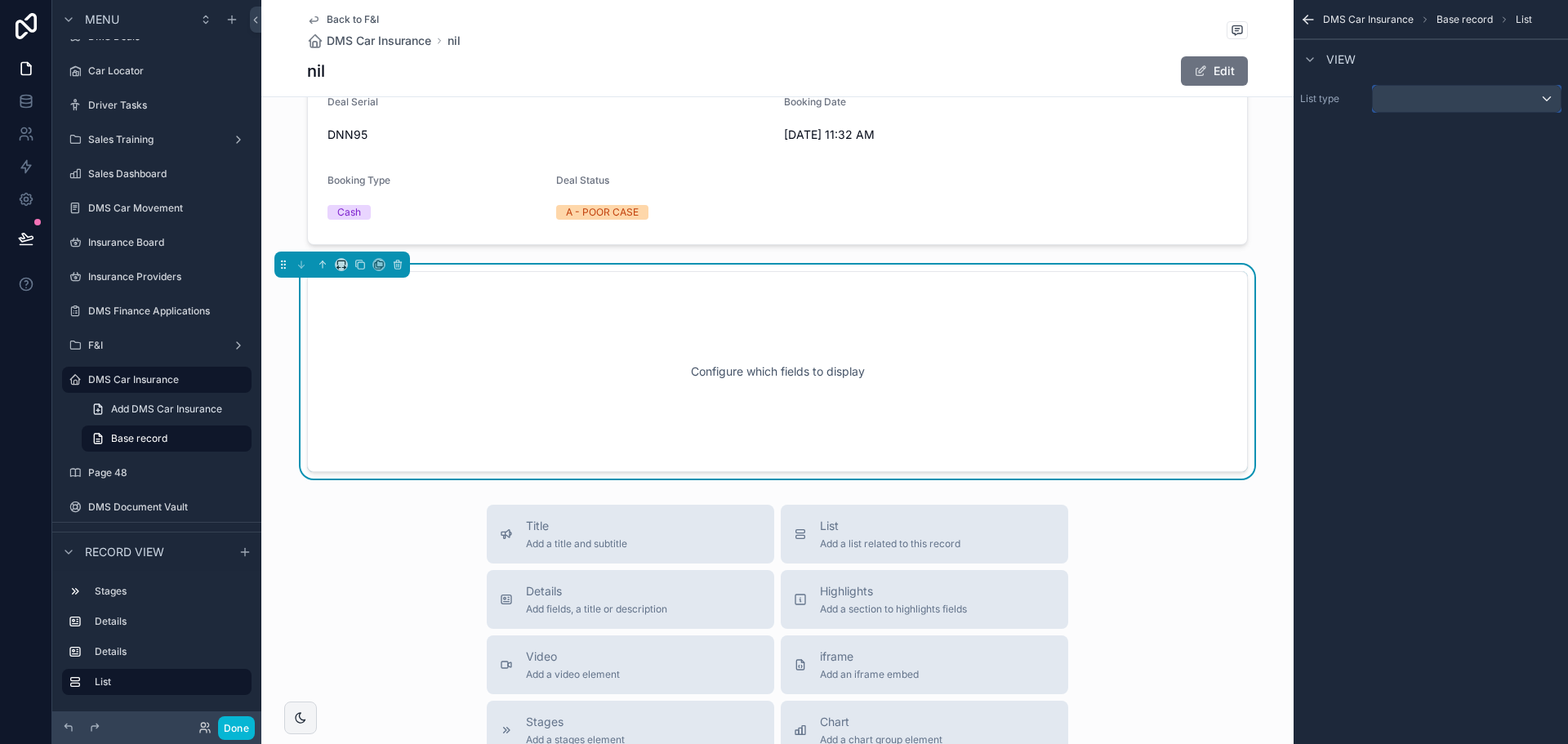
click at [1517, 87] on div "scrollable content" at bounding box center [1467, 99] width 188 height 26
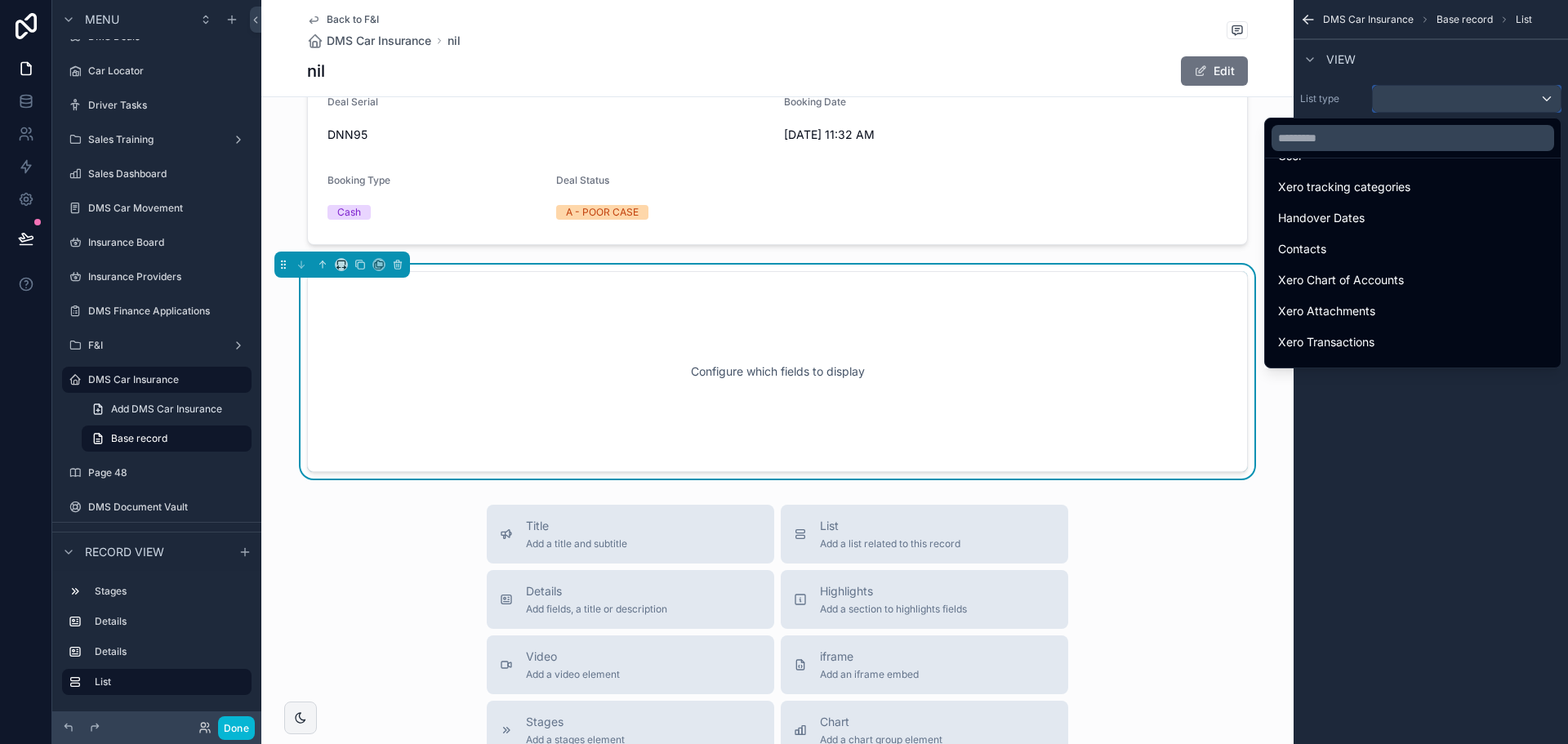
scroll to position [82, 0]
click at [1360, 140] on input "text" at bounding box center [1412, 138] width 283 height 26
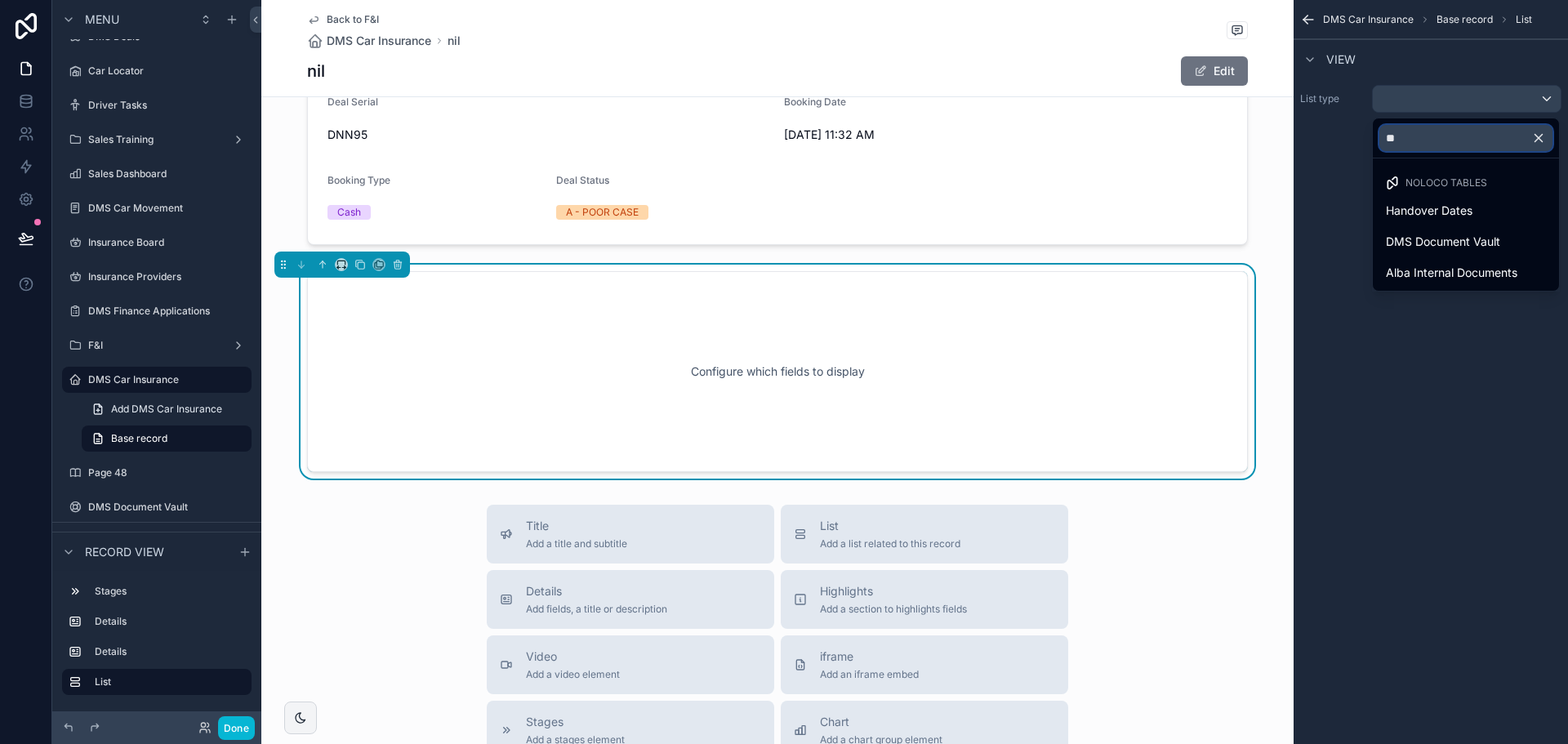
scroll to position [0, 0]
type input "***"
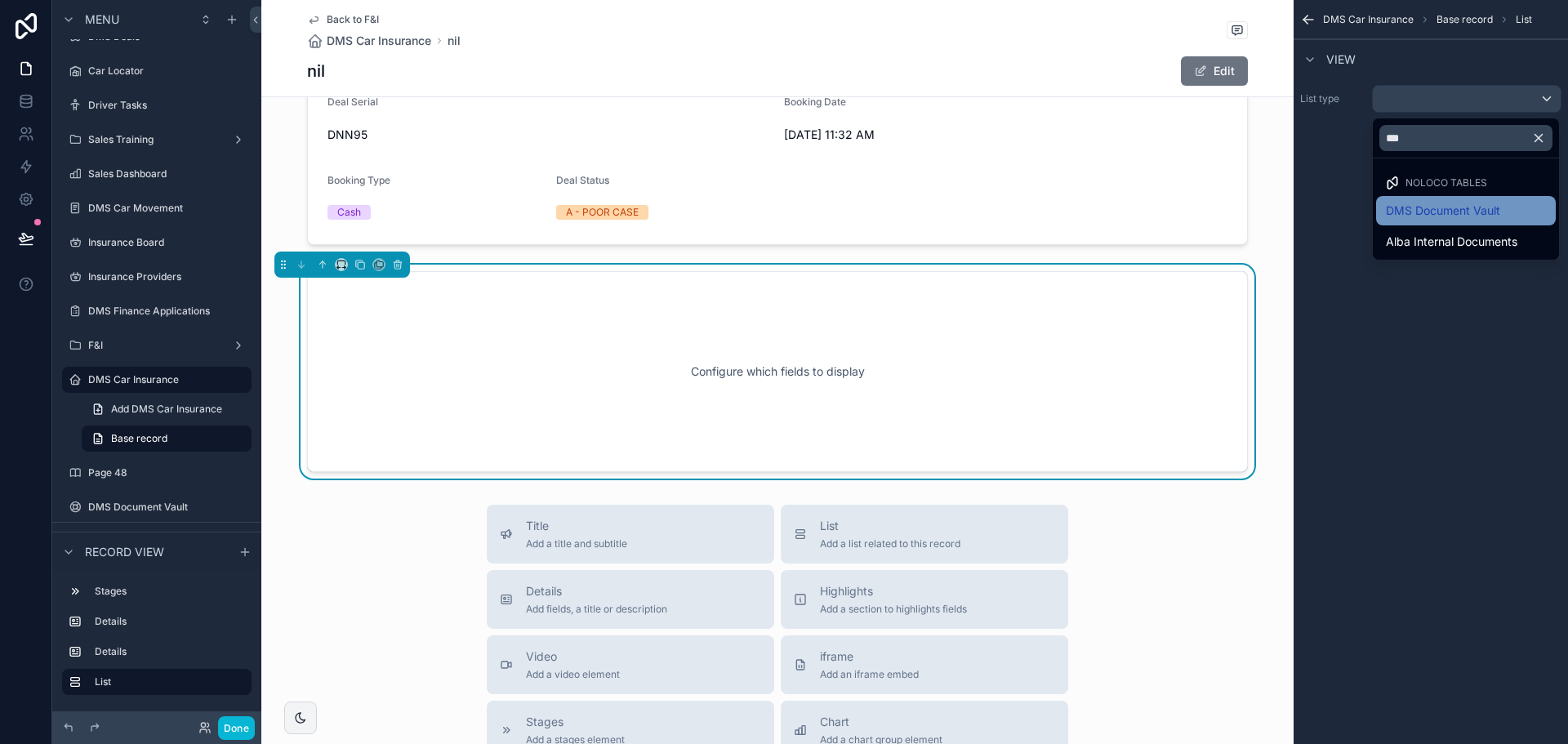
click at [1428, 200] on div "DMS Document Vault" at bounding box center [1466, 210] width 180 height 29
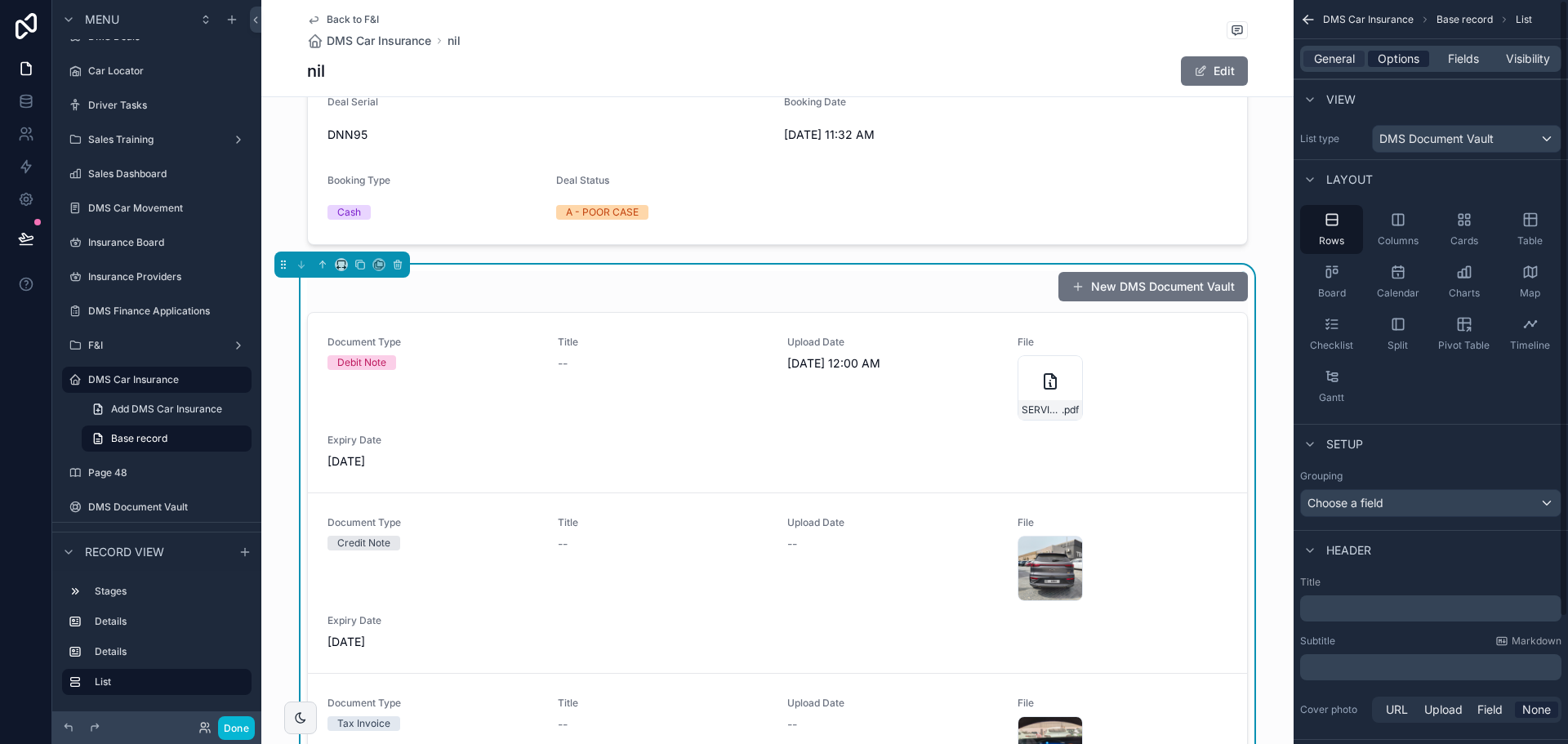
click at [1387, 58] on span "Options" at bounding box center [1399, 59] width 42 height 16
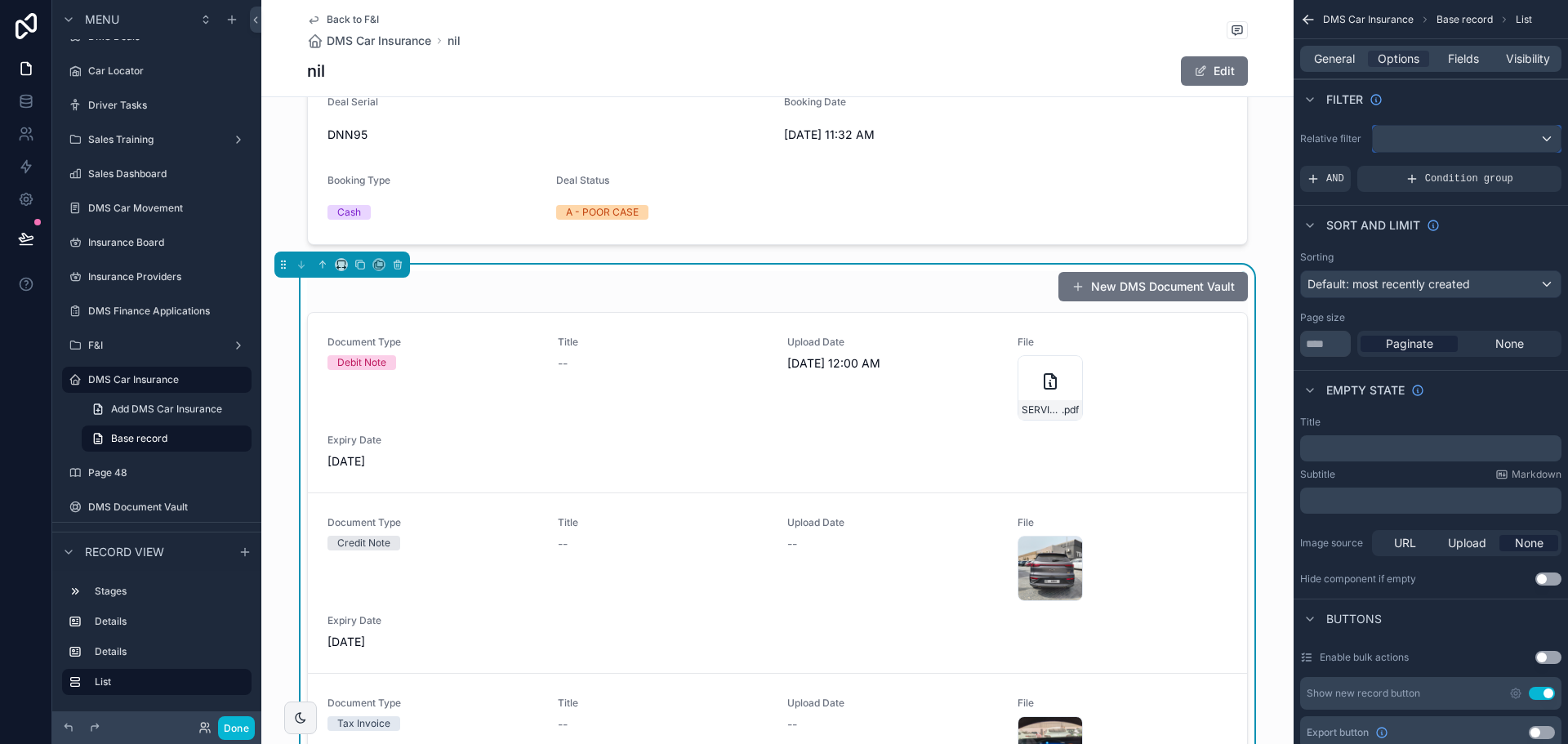
click at [1397, 141] on div "scrollable content" at bounding box center [1467, 139] width 188 height 26
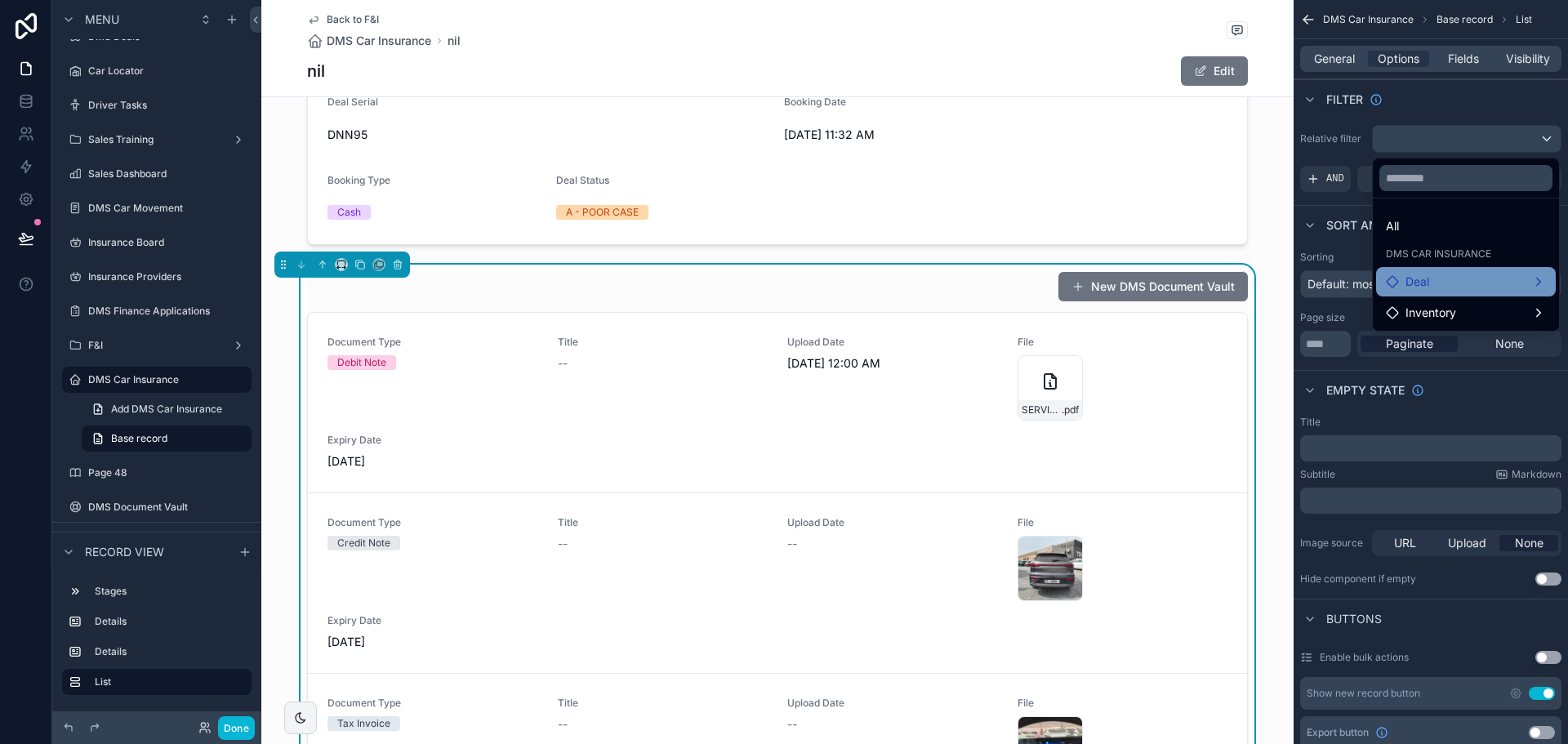
click at [1428, 280] on span "Deal" at bounding box center [1417, 282] width 24 height 20
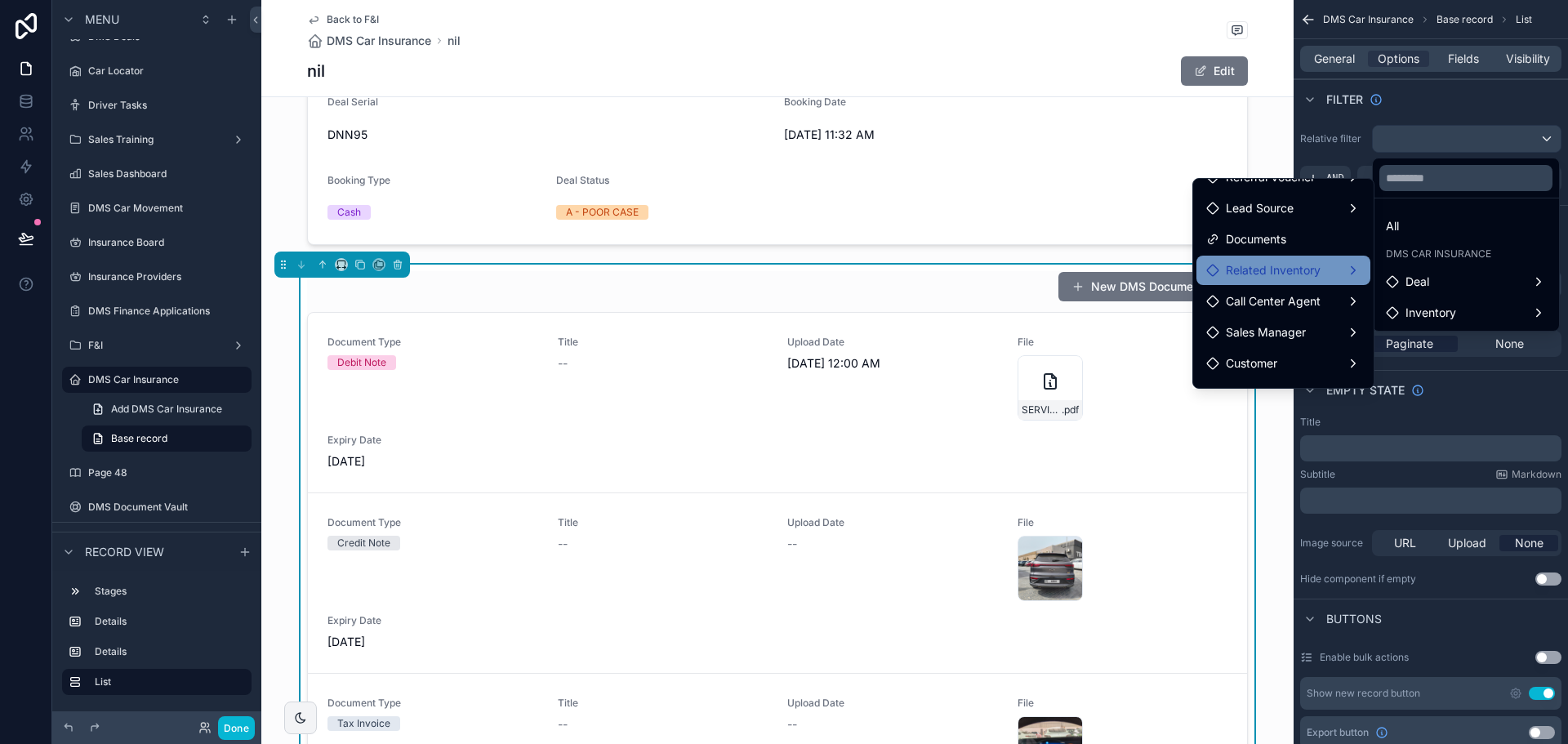
scroll to position [168, 0]
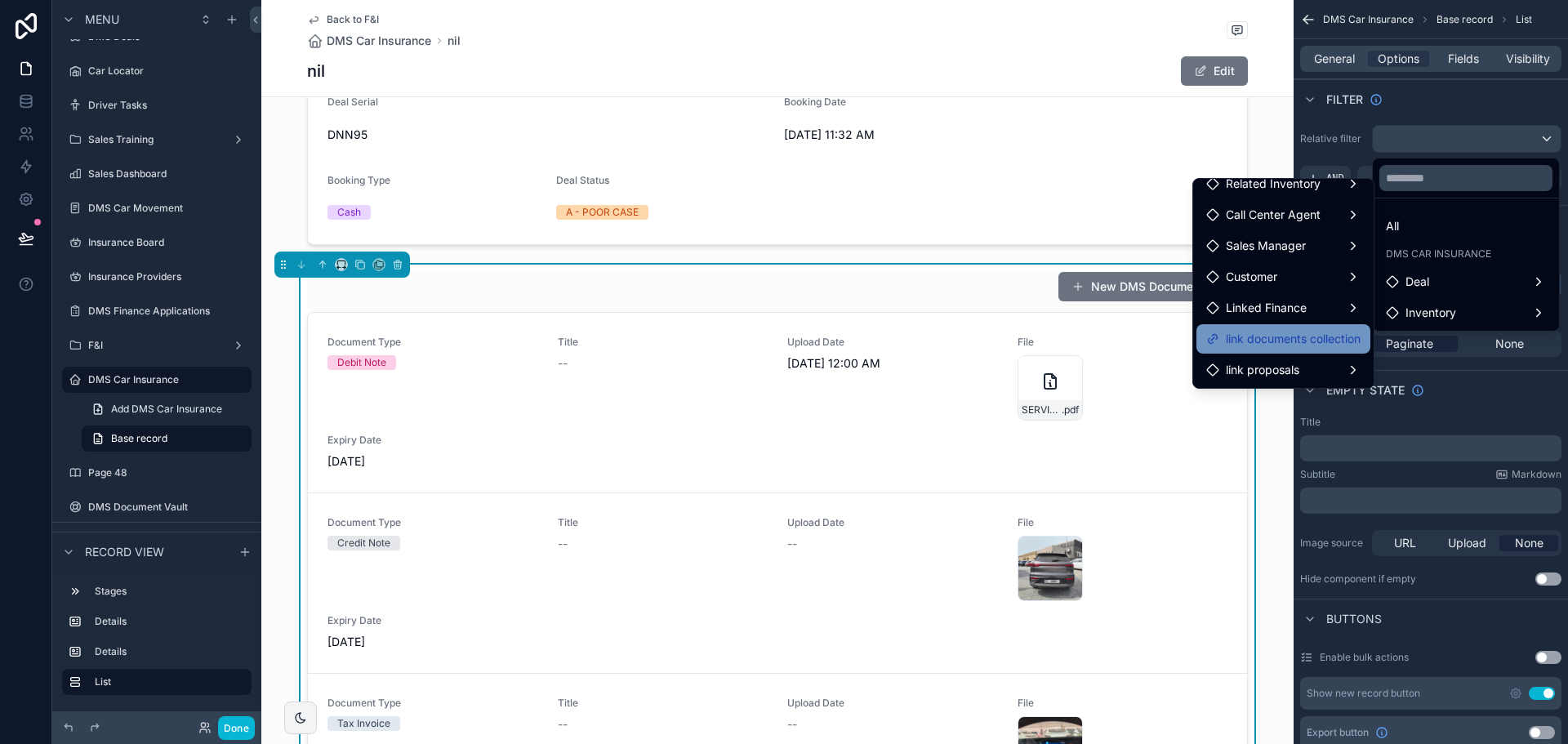
click at [1284, 336] on span "link documents collection" at bounding box center [1292, 340] width 135 height 20
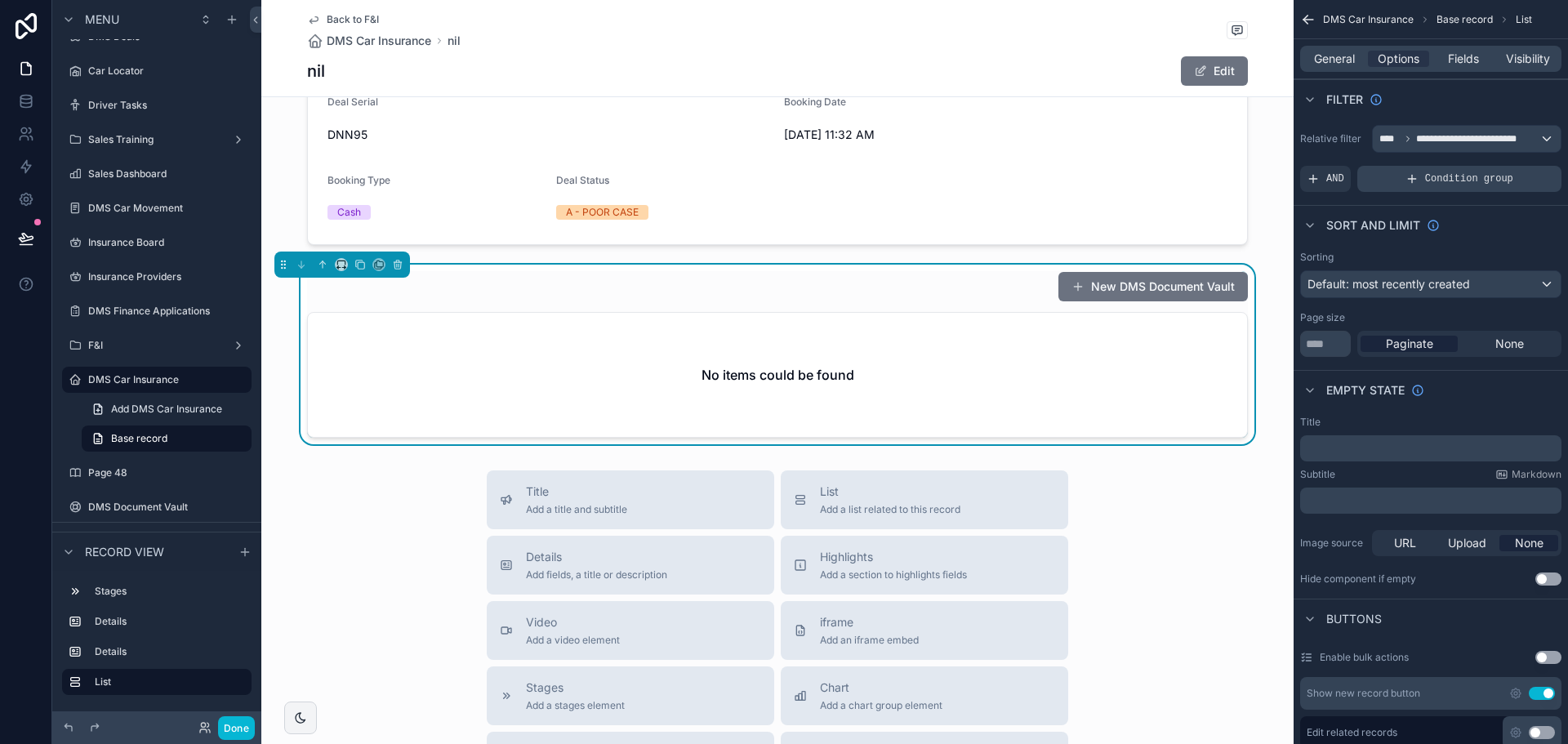
click at [1437, 180] on span "Condition group" at bounding box center [1469, 179] width 88 height 13
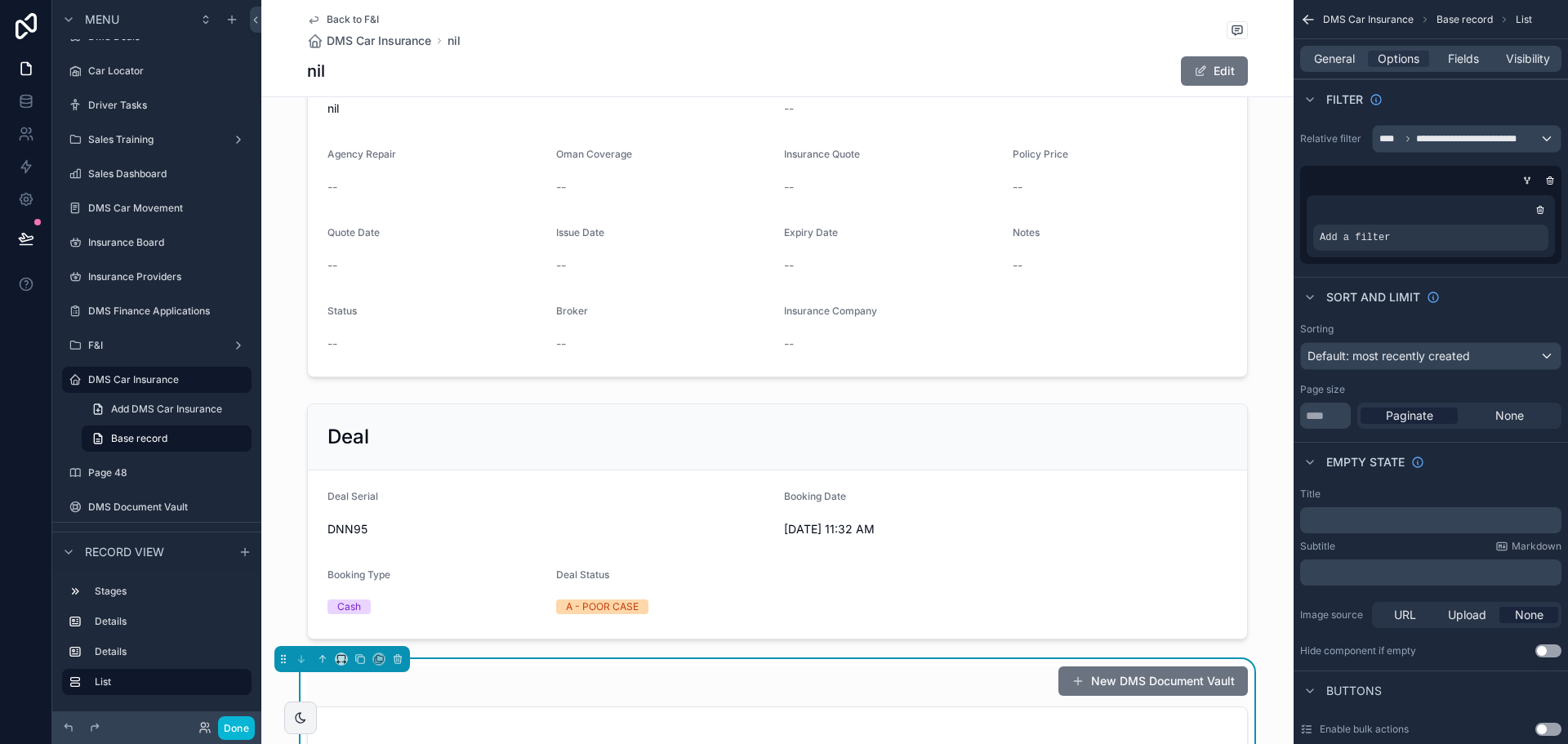
scroll to position [375, 0]
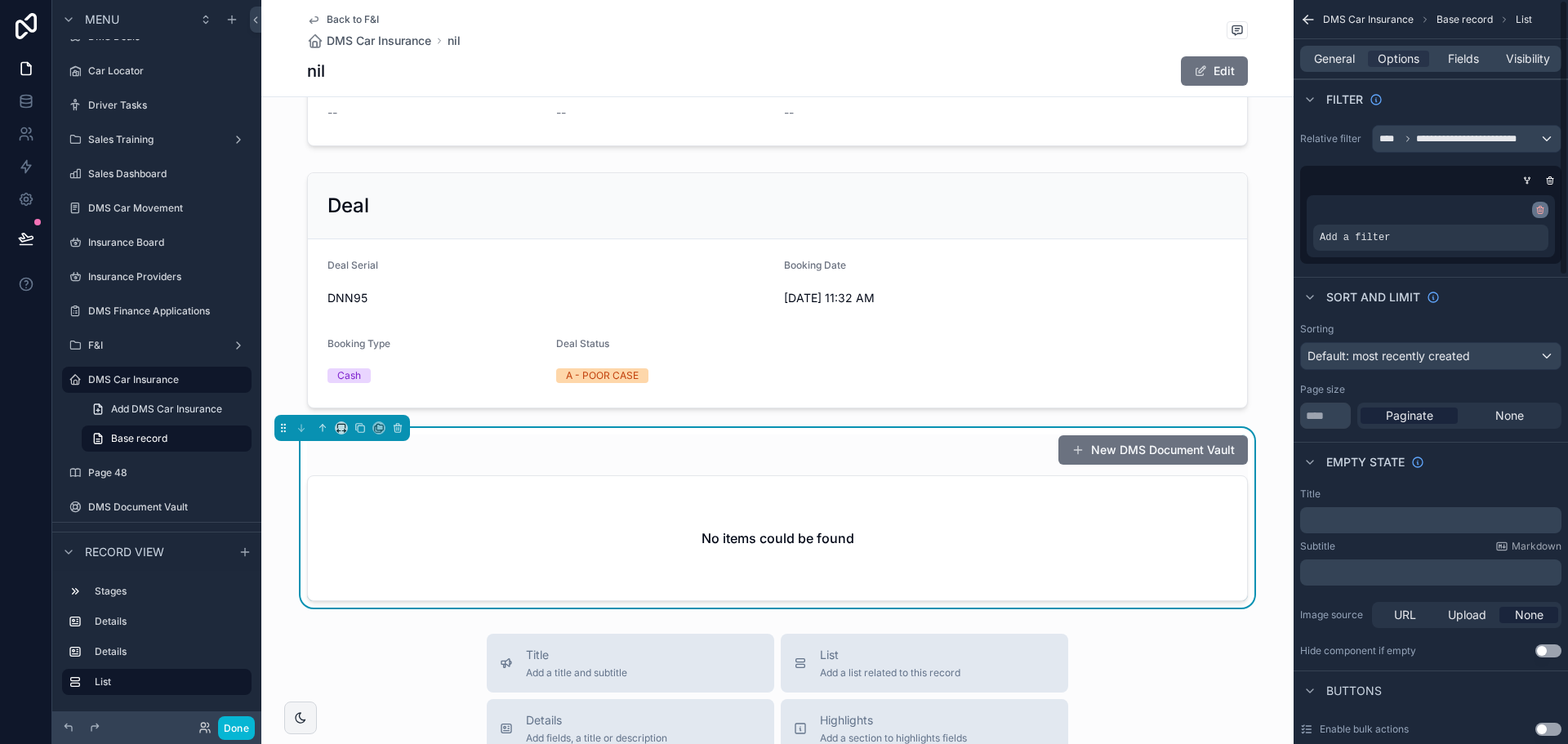
click at [1542, 208] on icon "scrollable content" at bounding box center [1540, 208] width 2 height 2
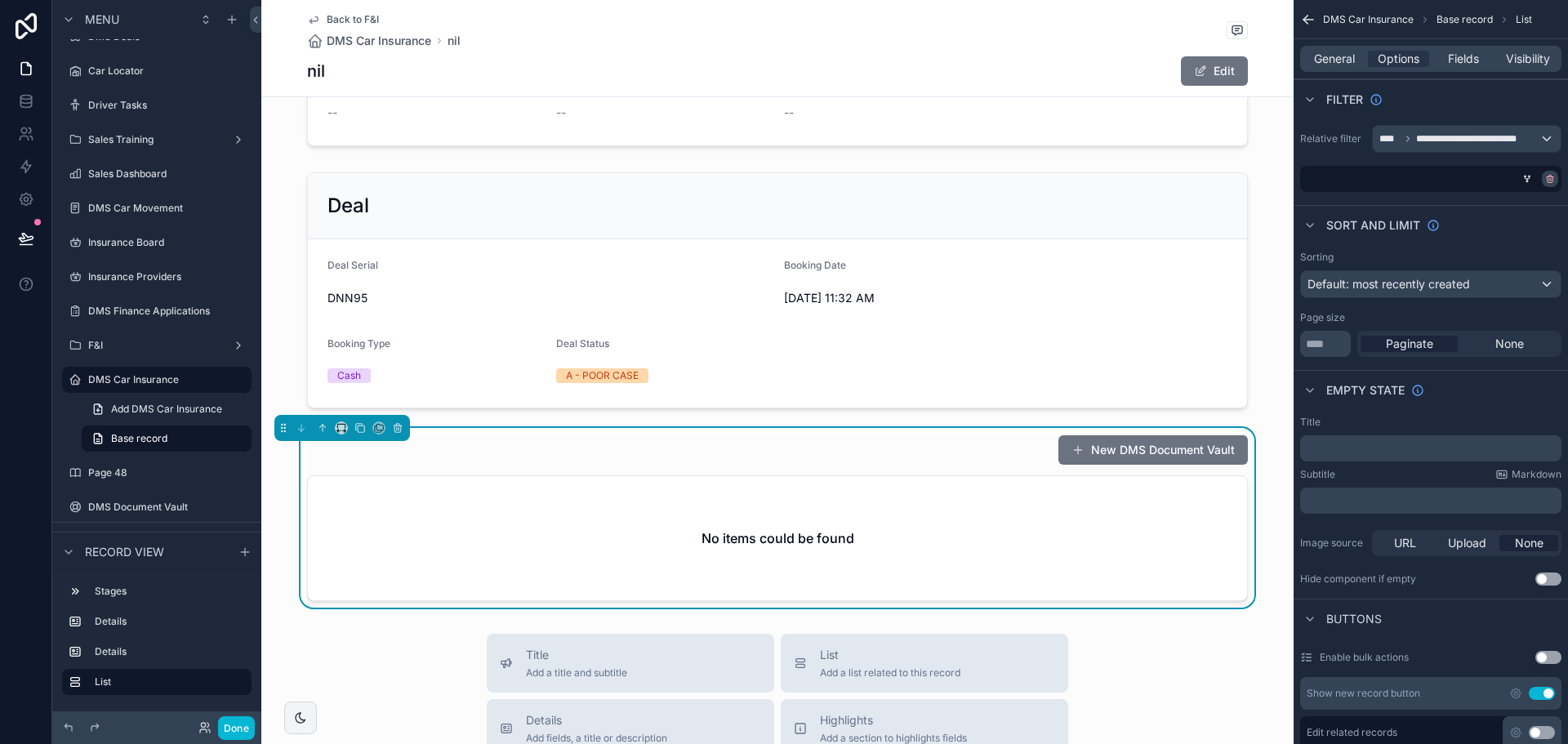
click at [1552, 178] on icon "scrollable content" at bounding box center [1550, 179] width 10 height 10
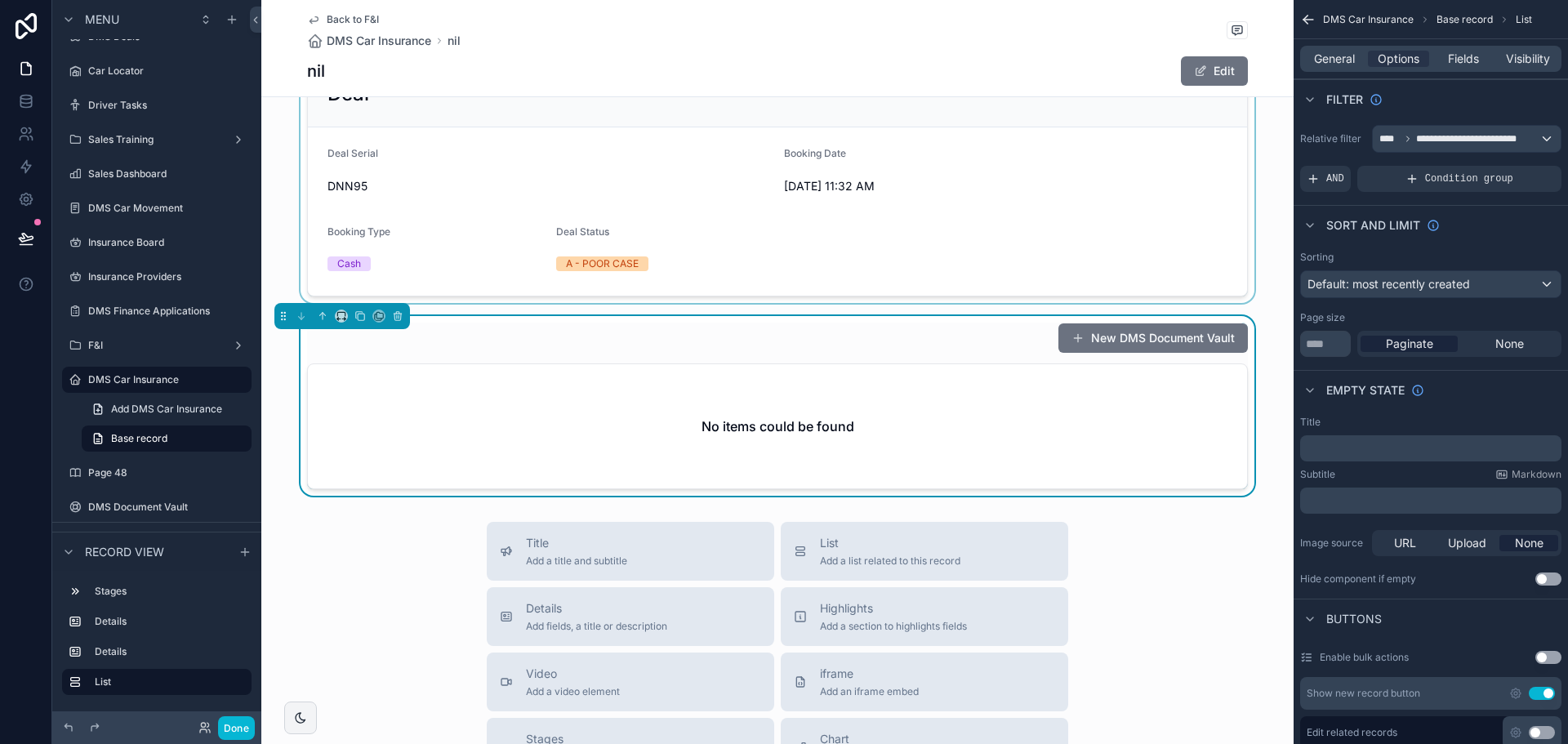
scroll to position [490, 0]
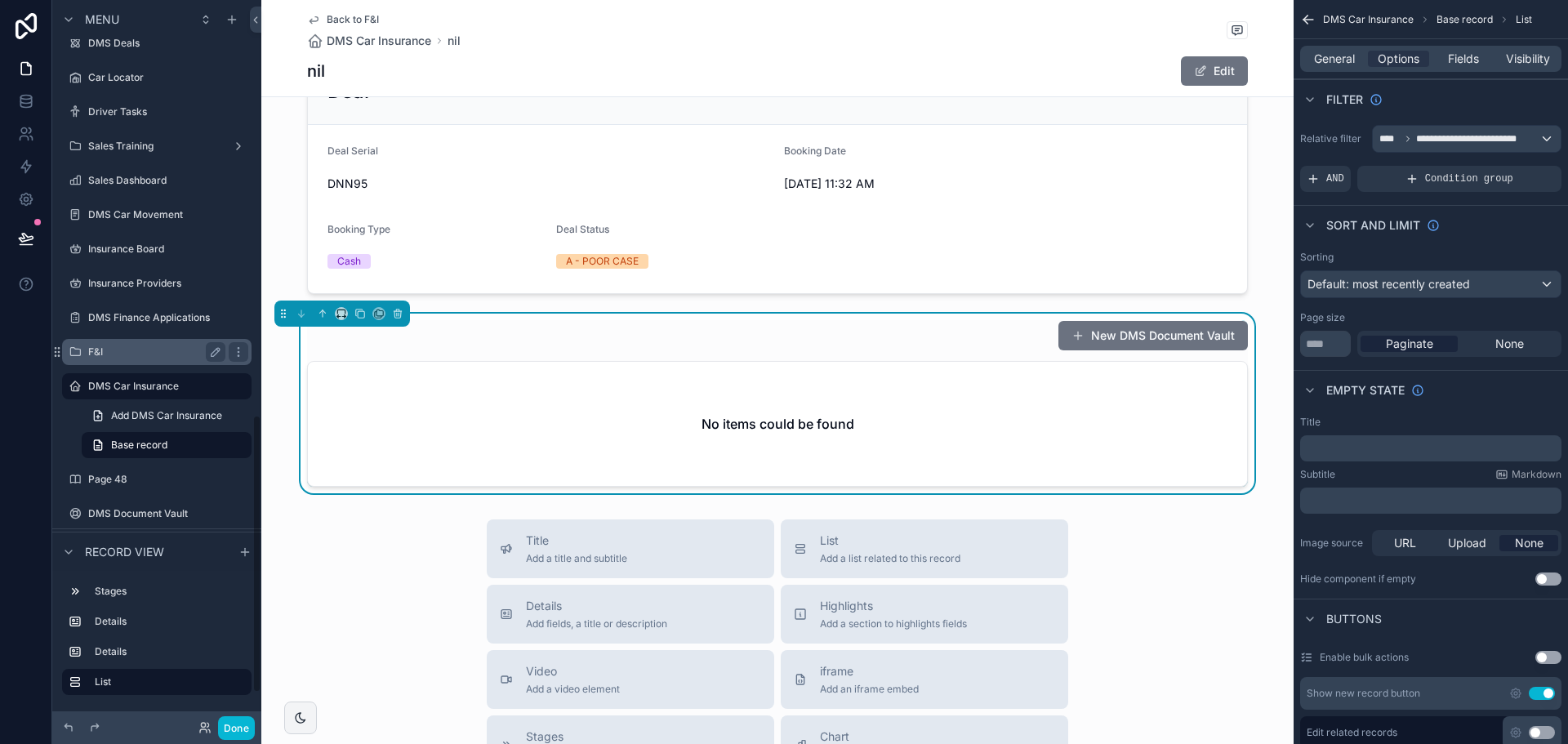
click at [165, 361] on div "F&I" at bounding box center [156, 353] width 137 height 20
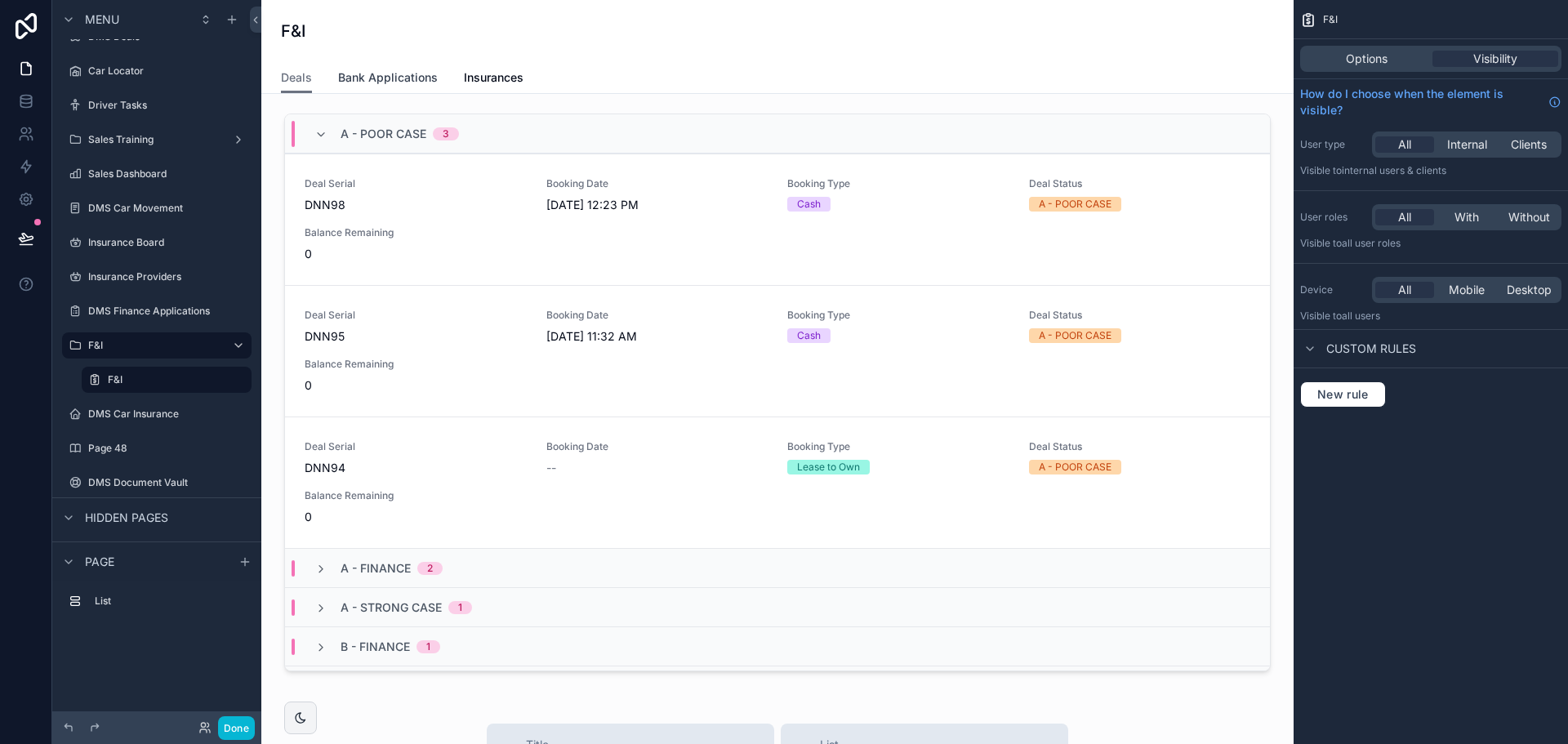
click at [405, 83] on span "Bank Applications" at bounding box center [389, 78] width 100 height 16
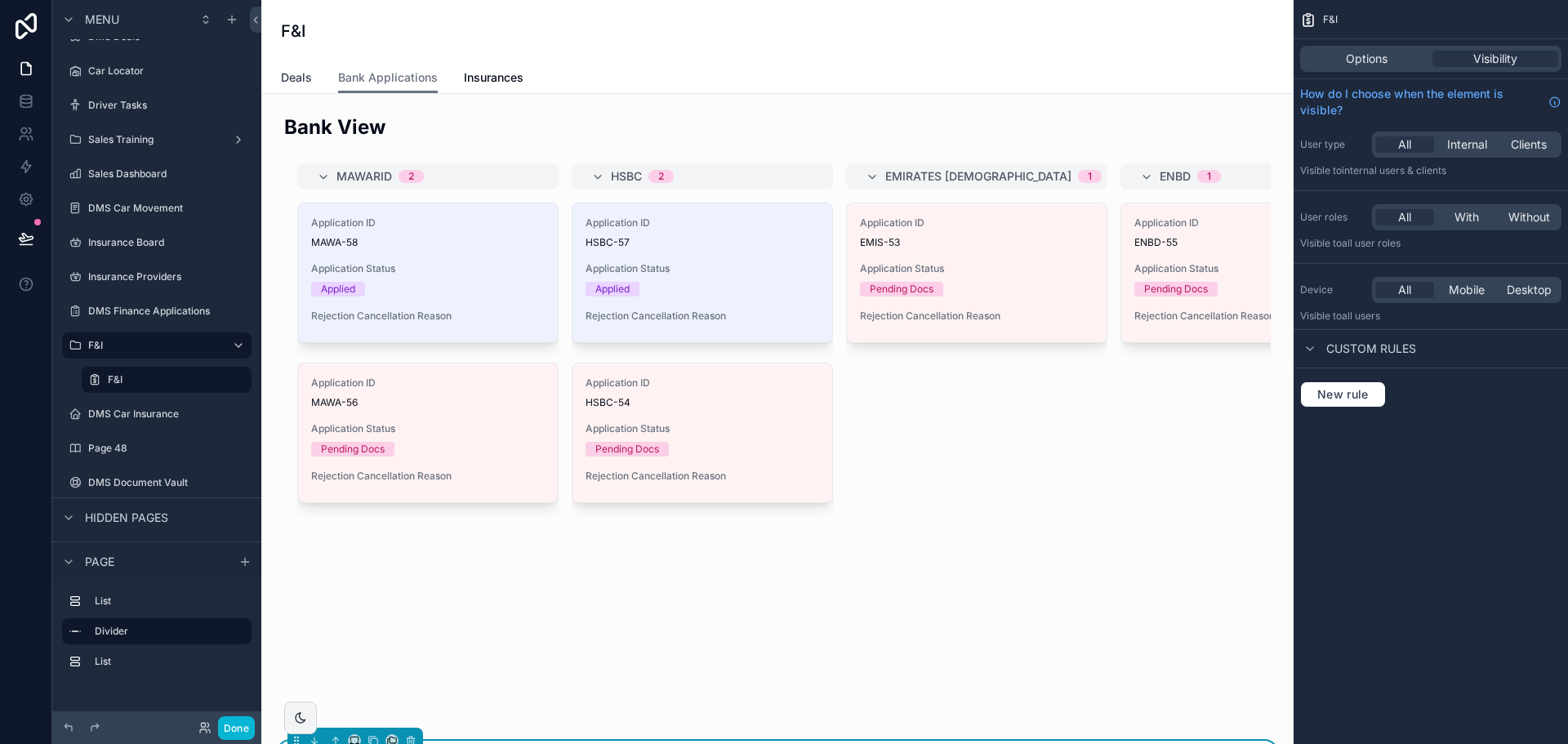
click at [294, 64] on link "Deals" at bounding box center [296, 79] width 31 height 33
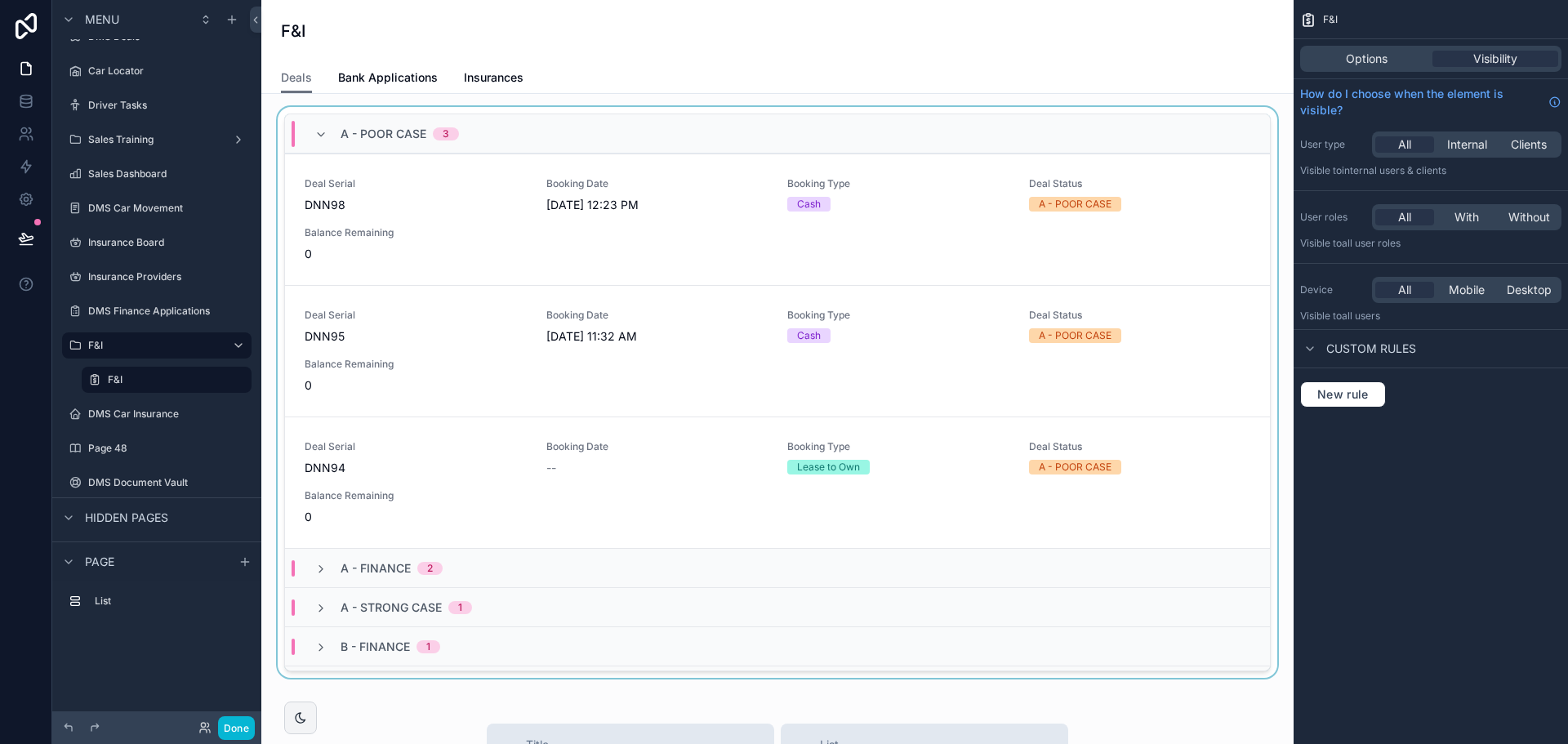
click at [507, 109] on div "scrollable content" at bounding box center [777, 395] width 1006 height 577
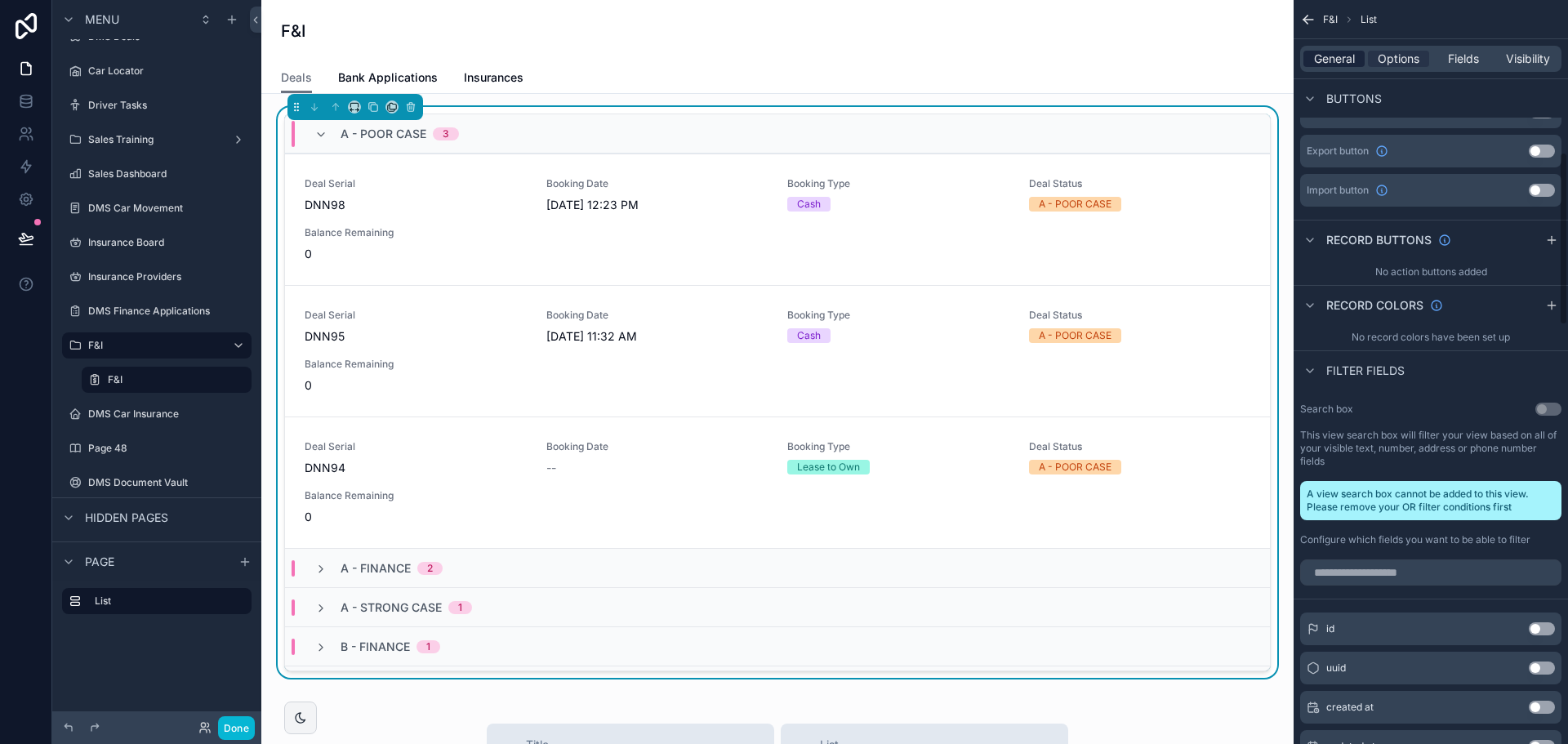
click at [1354, 61] on span "General" at bounding box center [1334, 59] width 41 height 16
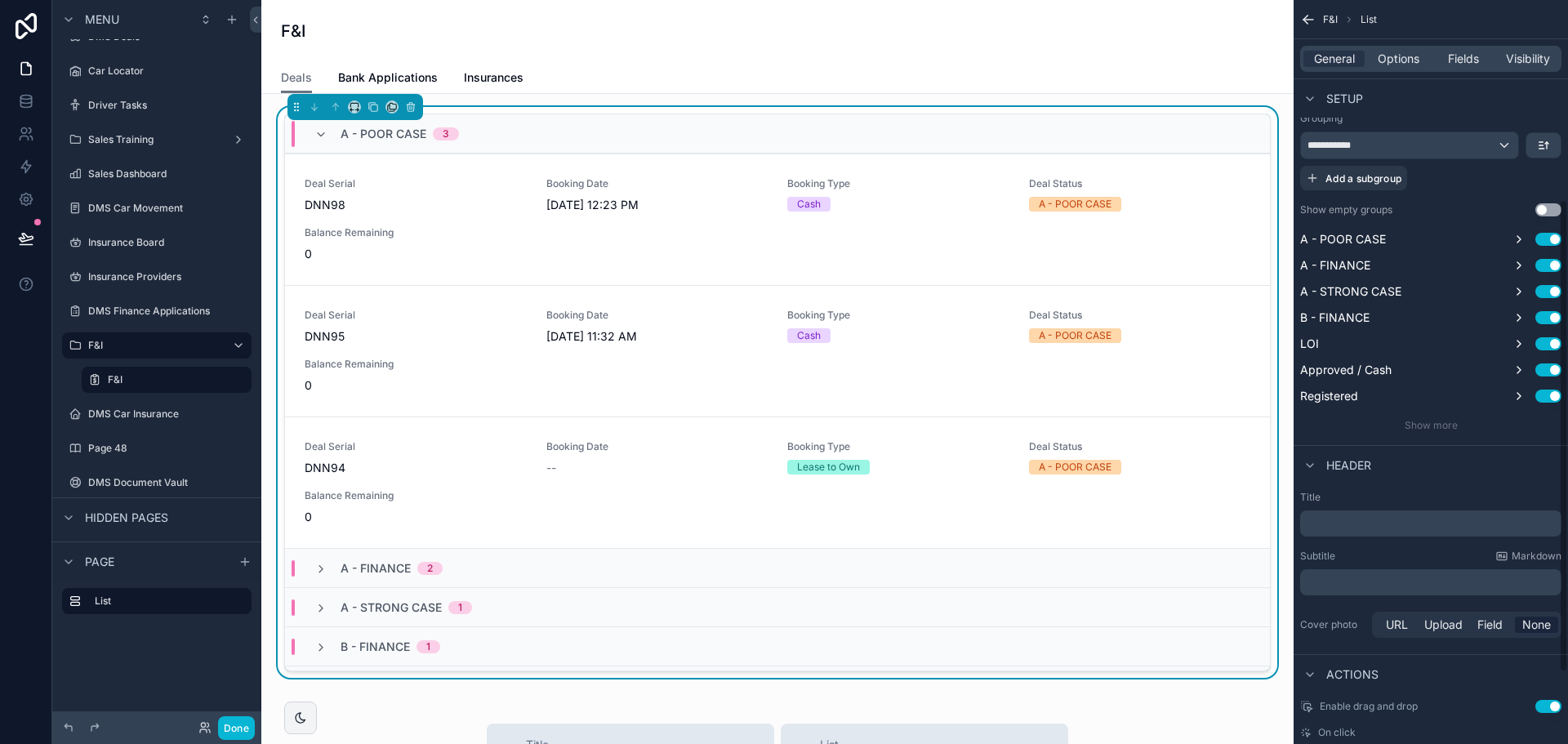
scroll to position [263, 0]
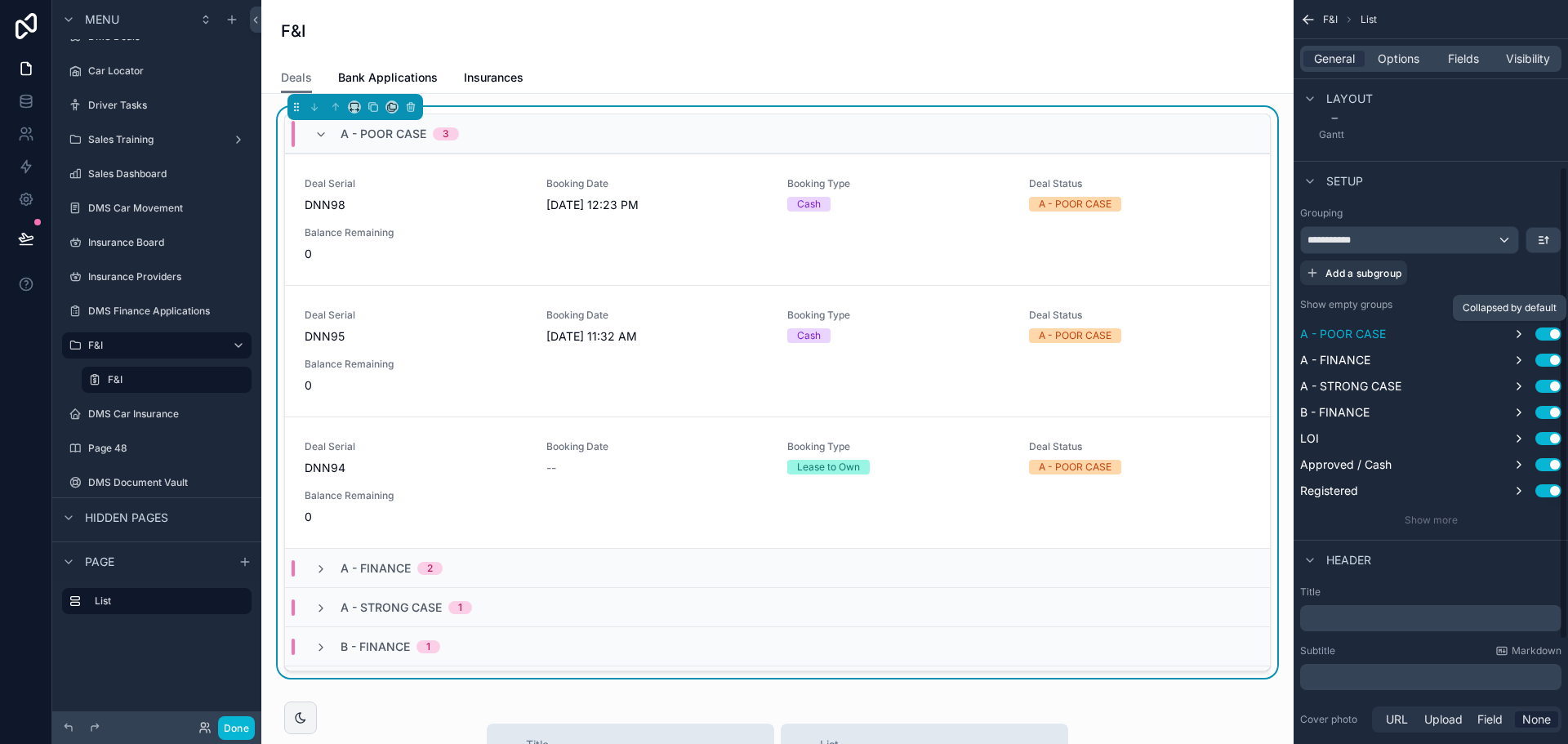
click at [1514, 339] on icon "scrollable content" at bounding box center [1518, 334] width 13 height 13
click at [1547, 337] on button "Use setting" at bounding box center [1548, 334] width 26 height 13
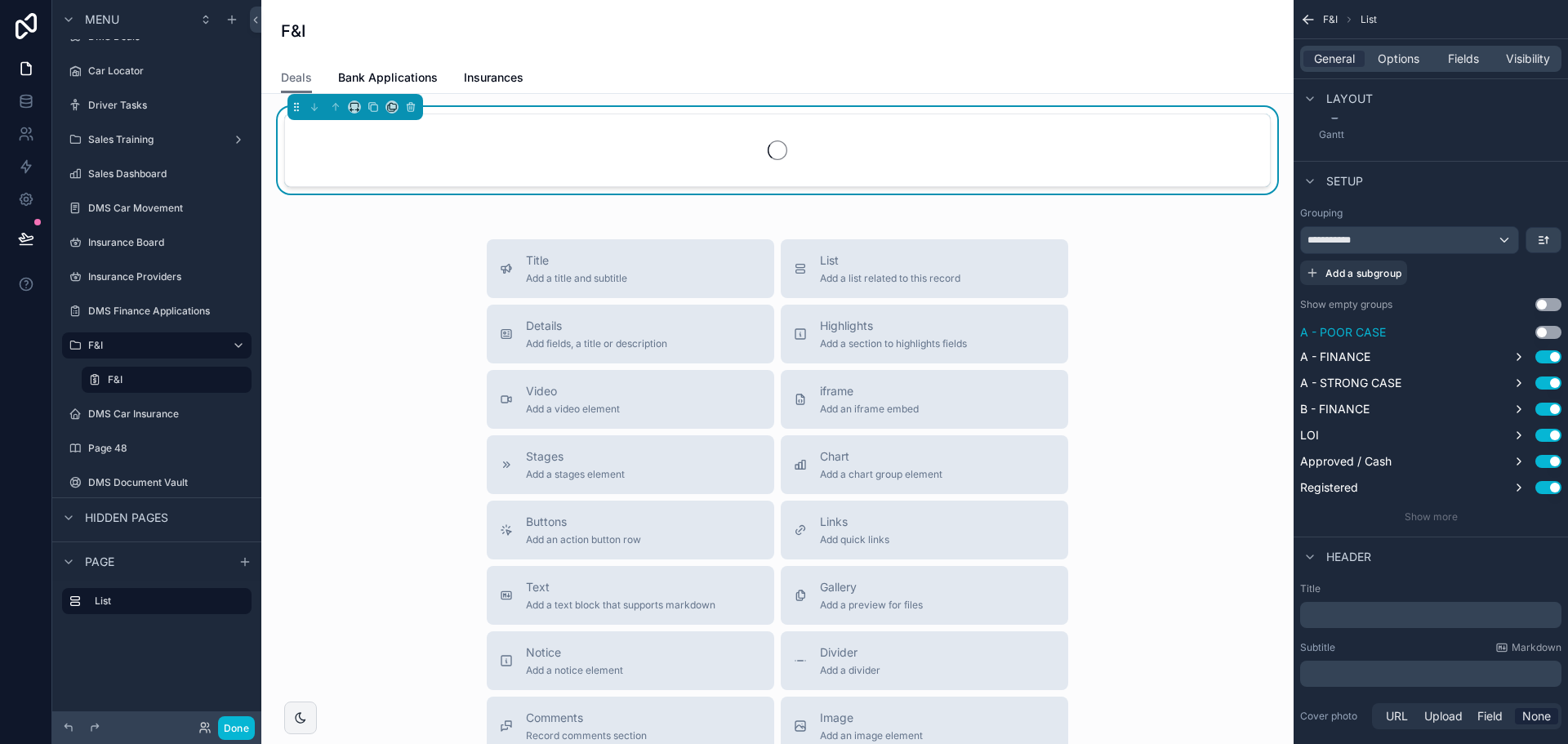
click at [1547, 336] on button "Use setting" at bounding box center [1548, 332] width 26 height 13
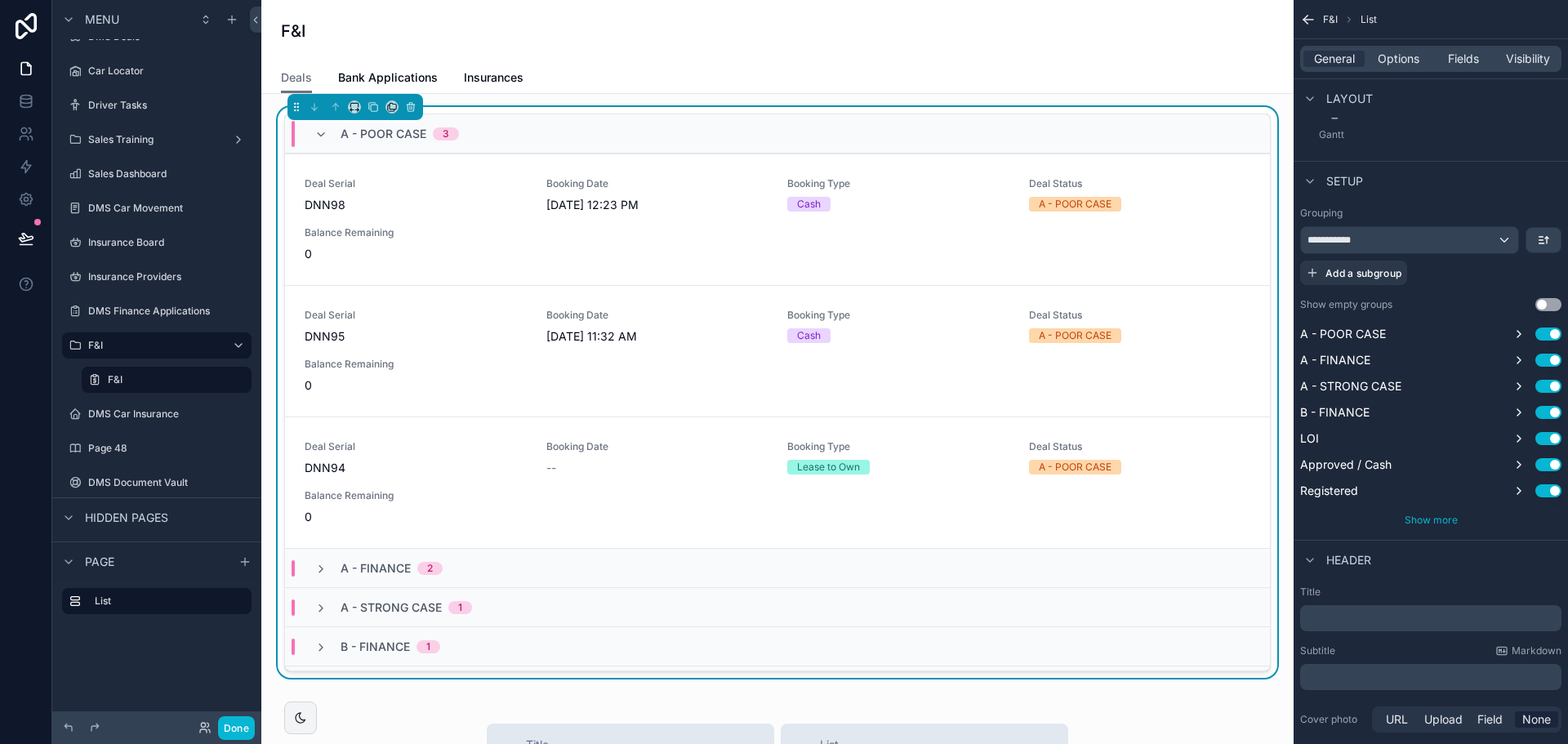
click at [1445, 515] on span "Show more" at bounding box center [1431, 519] width 53 height 12
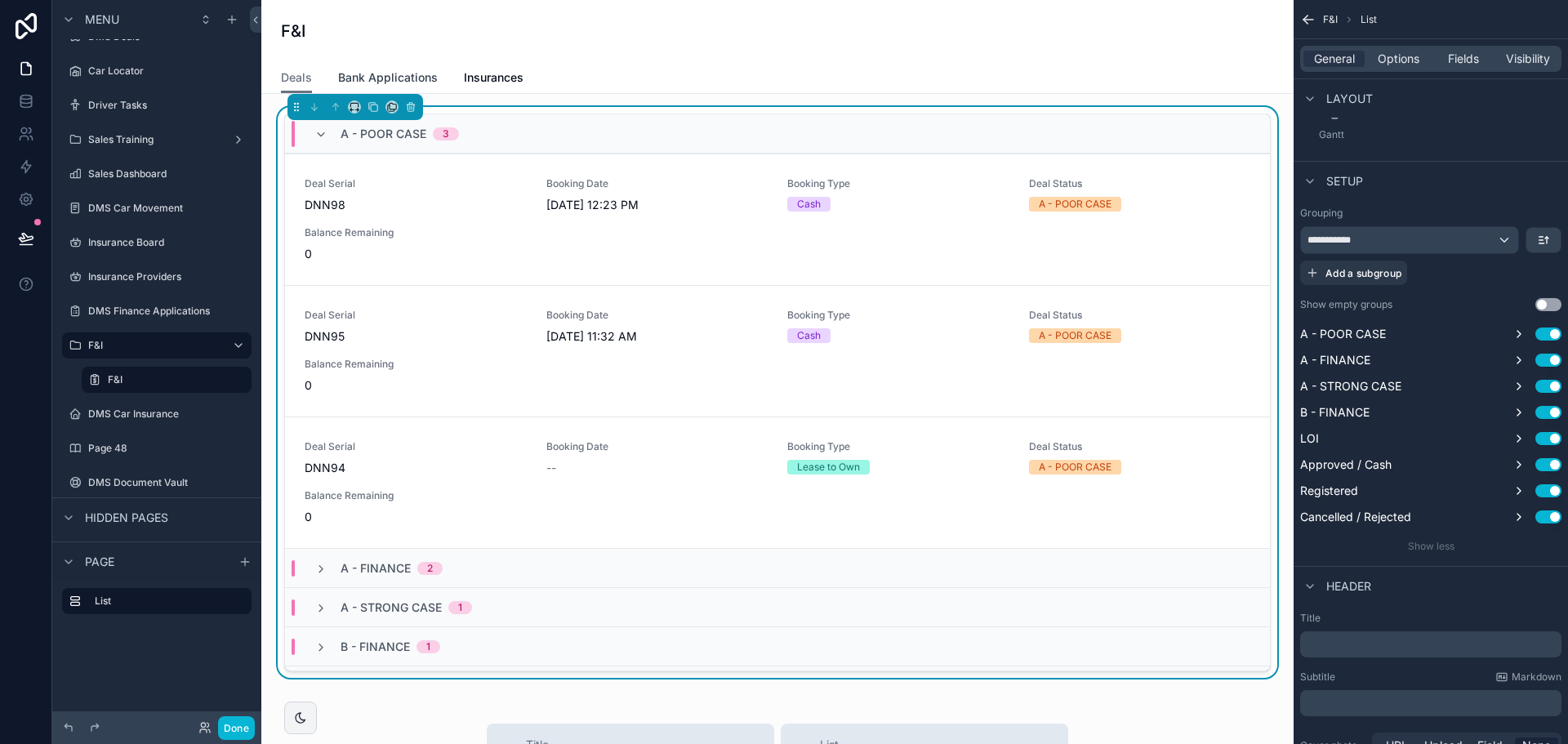
click at [401, 71] on span "Bank Applications" at bounding box center [389, 78] width 100 height 16
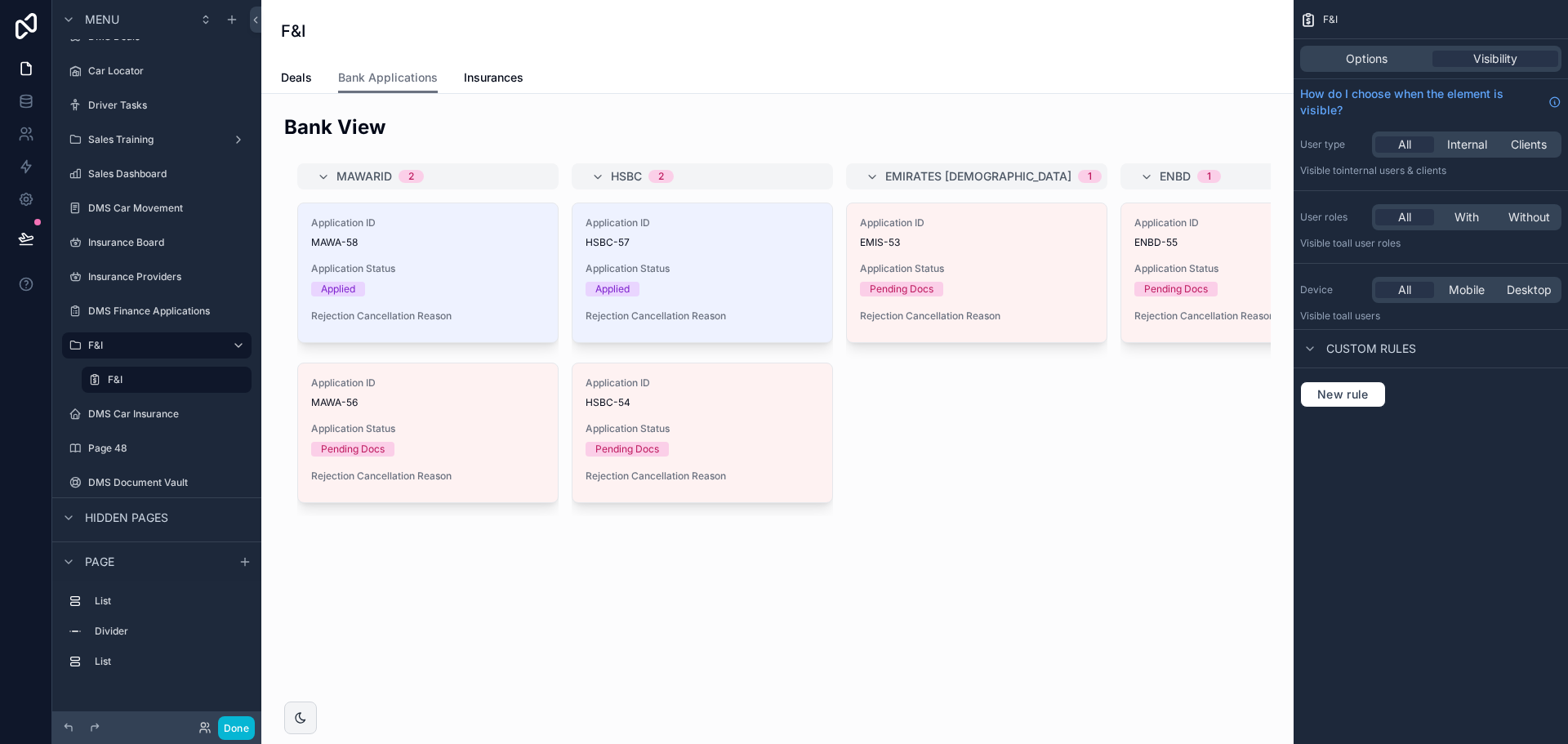
click at [312, 79] on div "Deals Bank Applications Insurances" at bounding box center [777, 77] width 993 height 31
click at [303, 79] on span "Deals" at bounding box center [296, 78] width 31 height 16
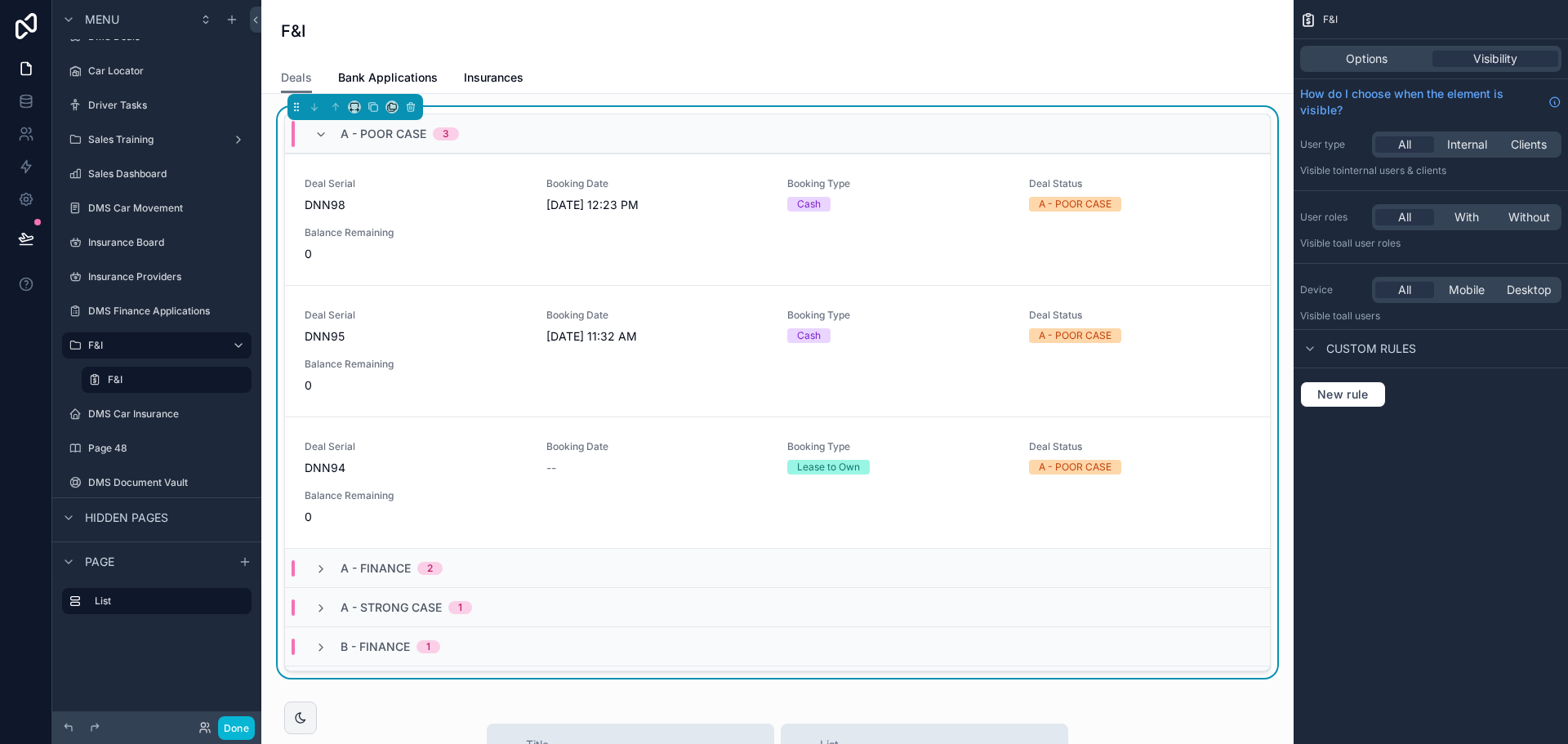
click at [747, 113] on div "A - POOR CASE 3 Deal Serial DNN98 Booking Date 9/1/2025 12:23 PM Booking Type C…" at bounding box center [777, 395] width 1006 height 577
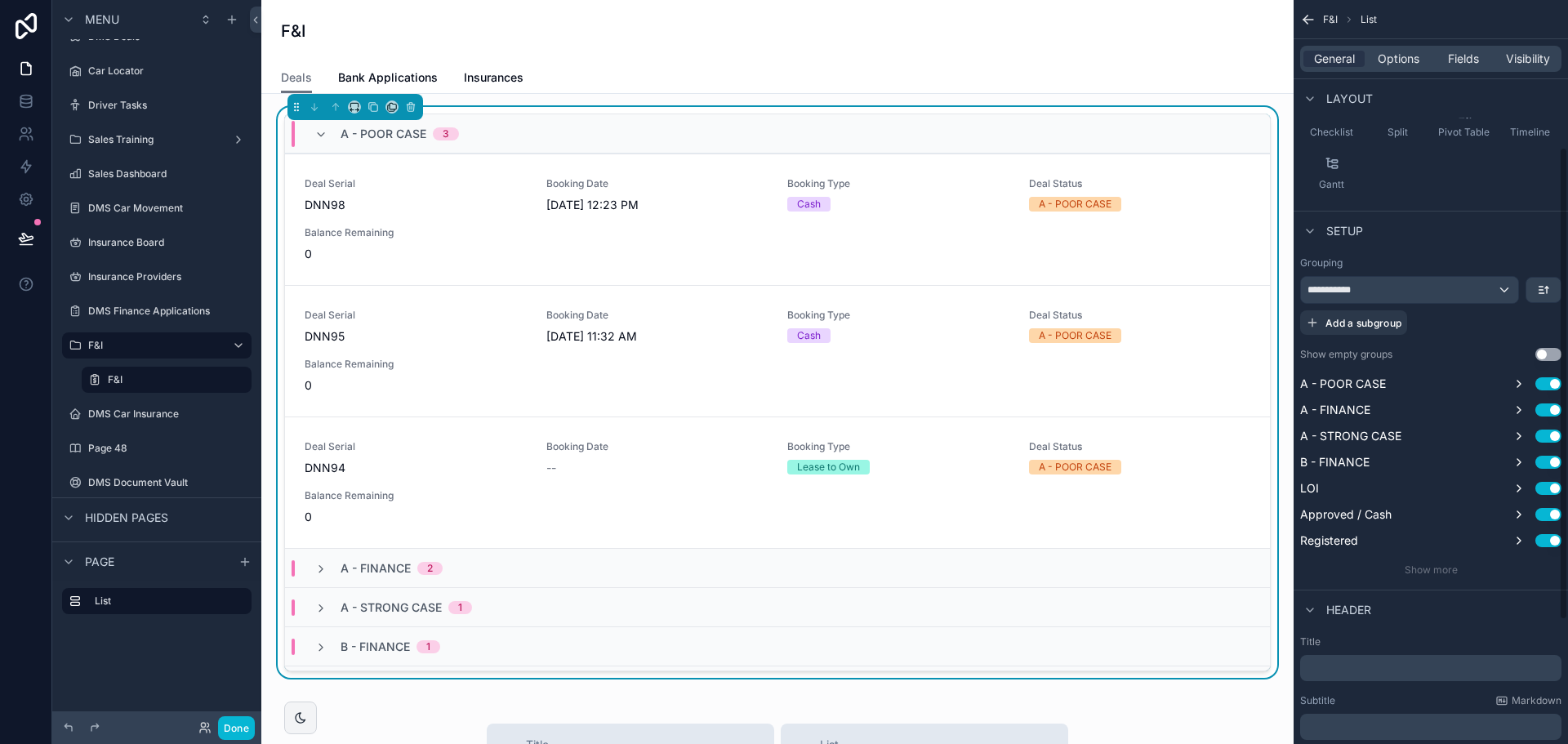
scroll to position [245, 0]
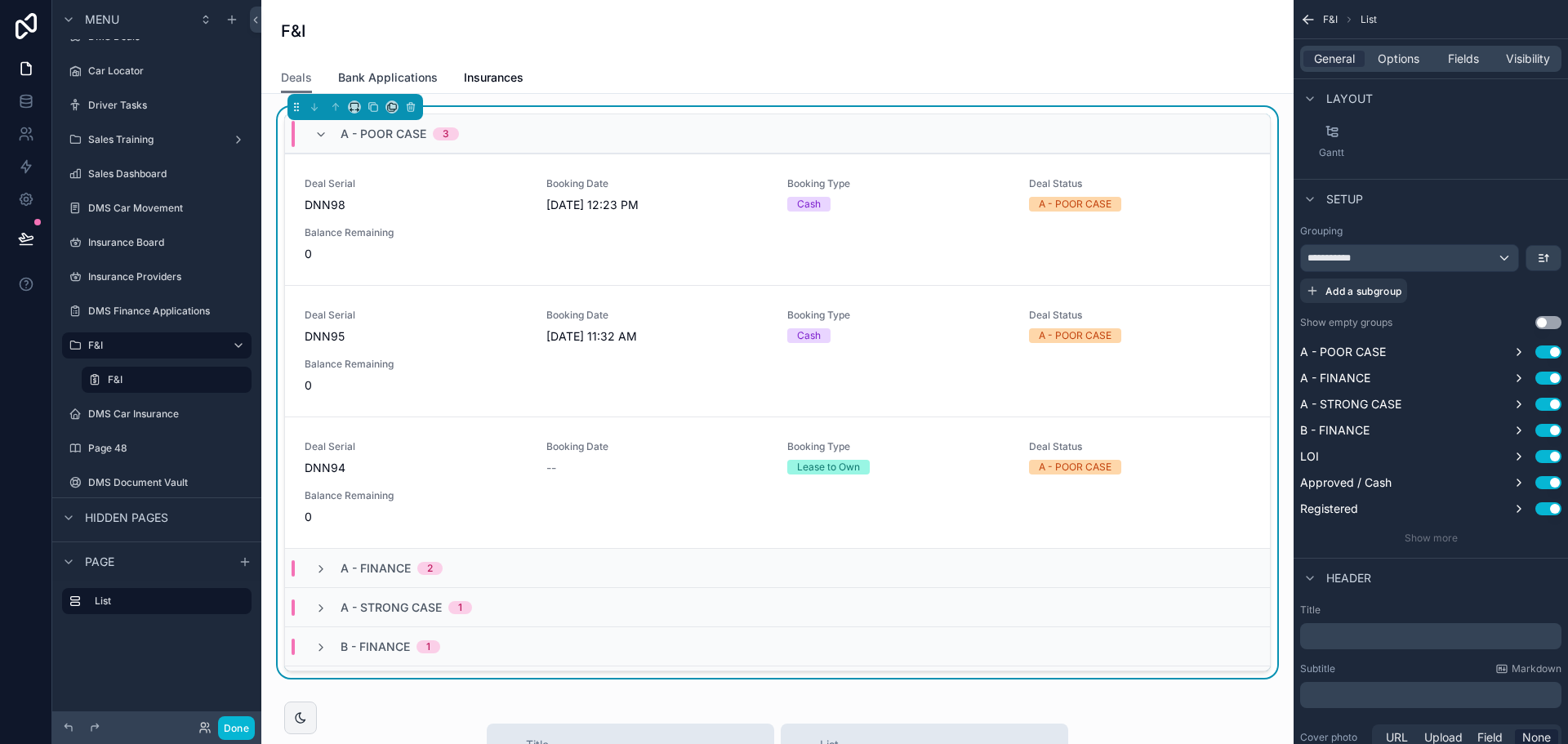
click at [418, 74] on span "Bank Applications" at bounding box center [389, 78] width 100 height 16
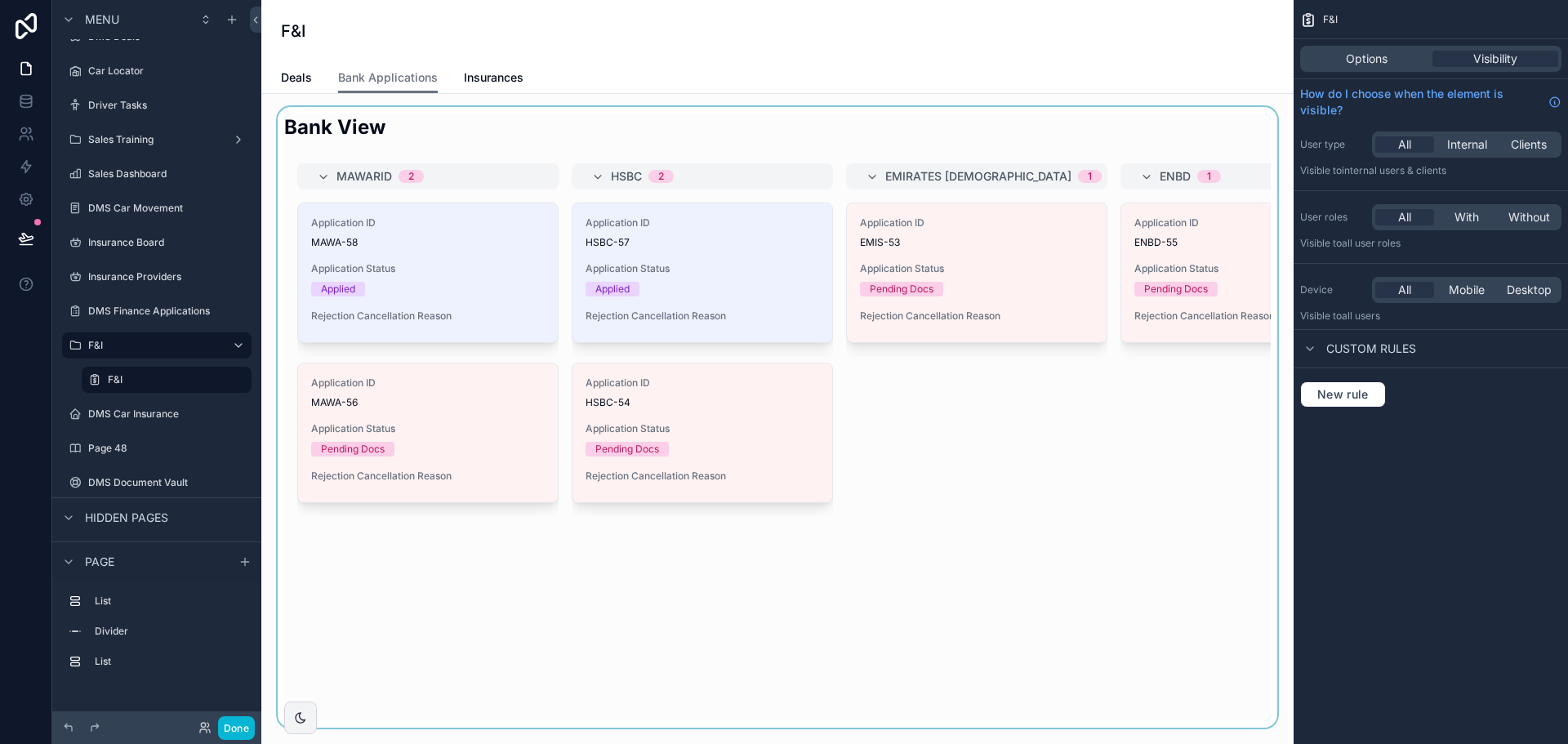
click at [592, 141] on div "scrollable content" at bounding box center [777, 417] width 1006 height 621
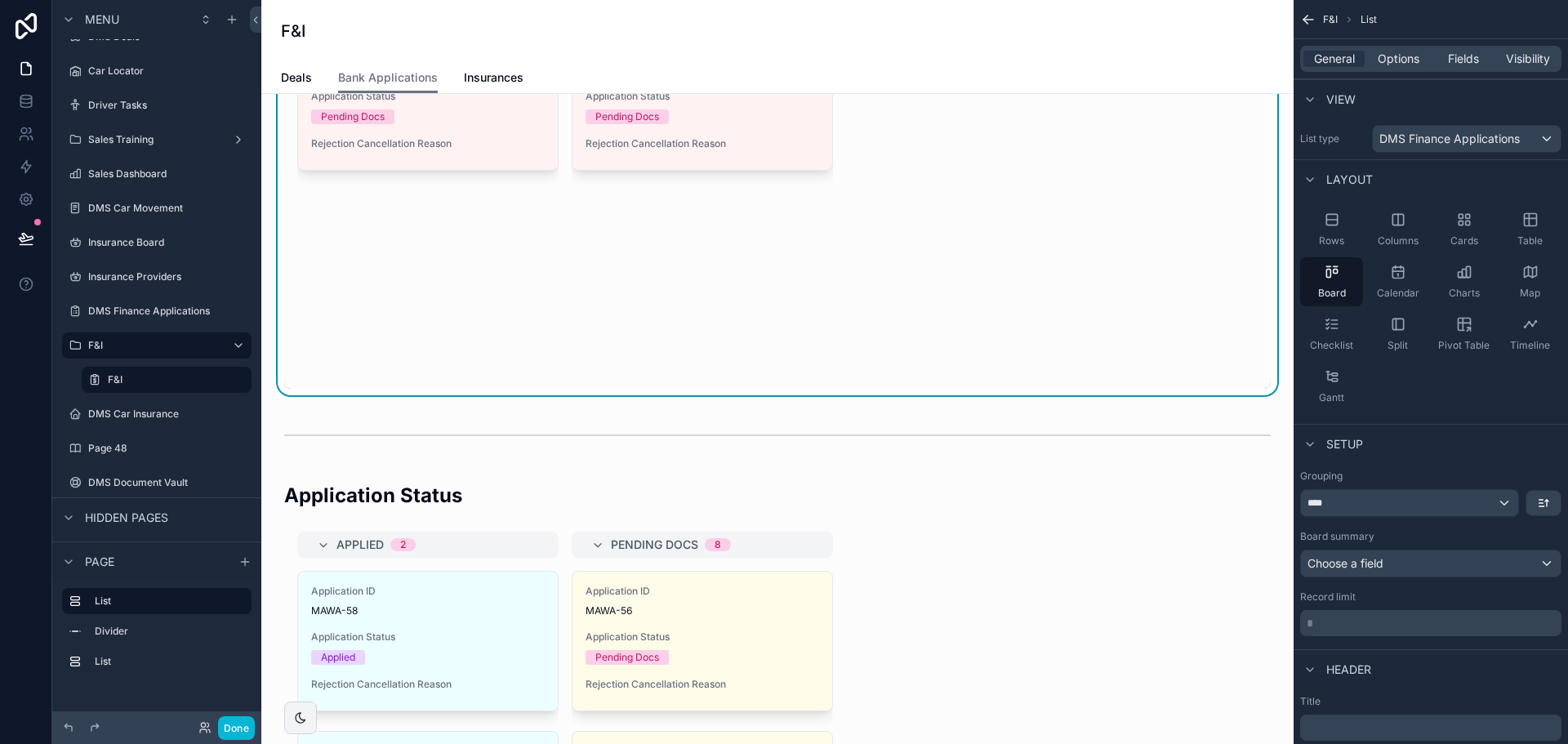
scroll to position [82, 0]
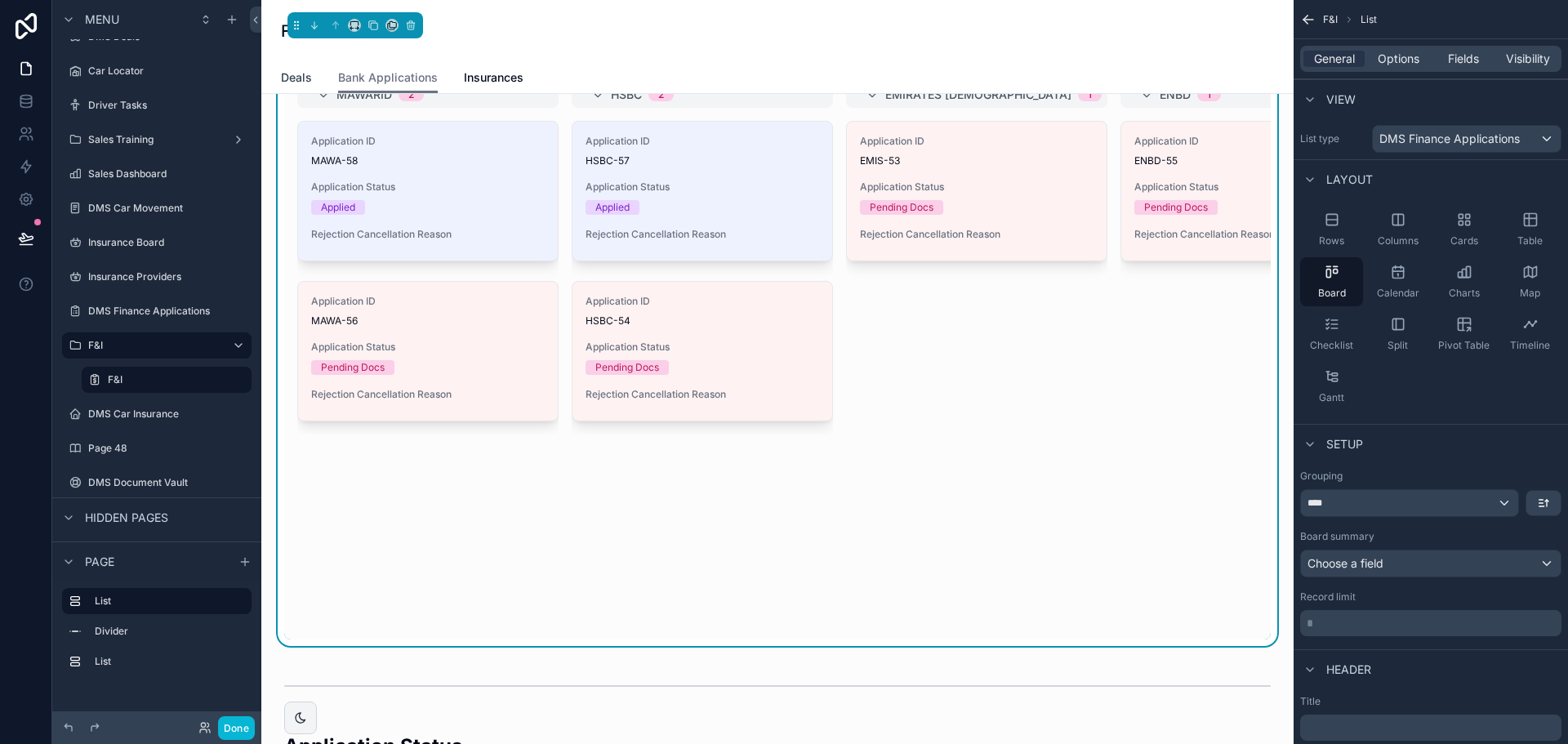
click at [285, 83] on span "Deals" at bounding box center [296, 78] width 31 height 16
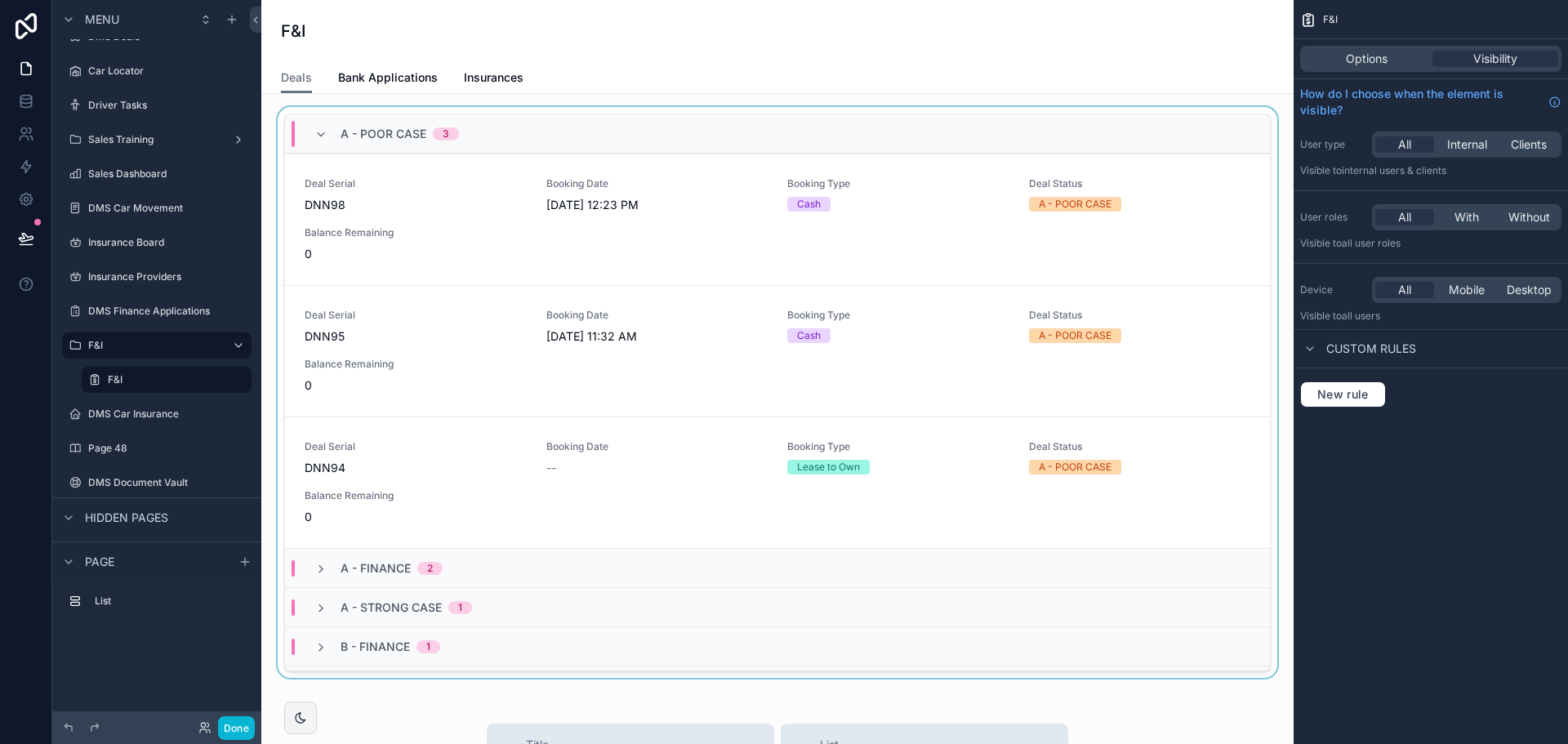
click at [548, 234] on div "scrollable content" at bounding box center [777, 395] width 1006 height 577
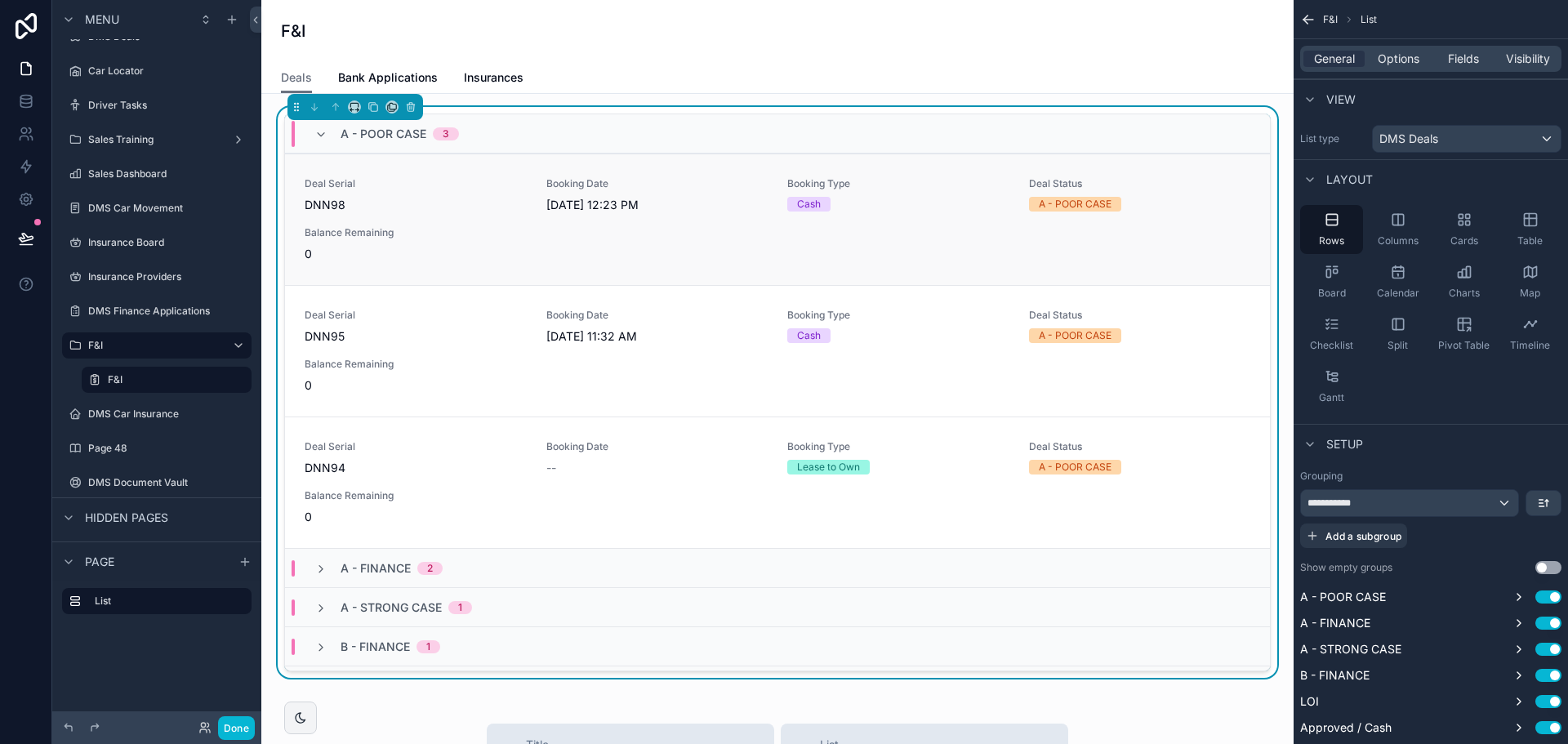
click at [481, 227] on span "Balance Remaining" at bounding box center [415, 233] width 222 height 13
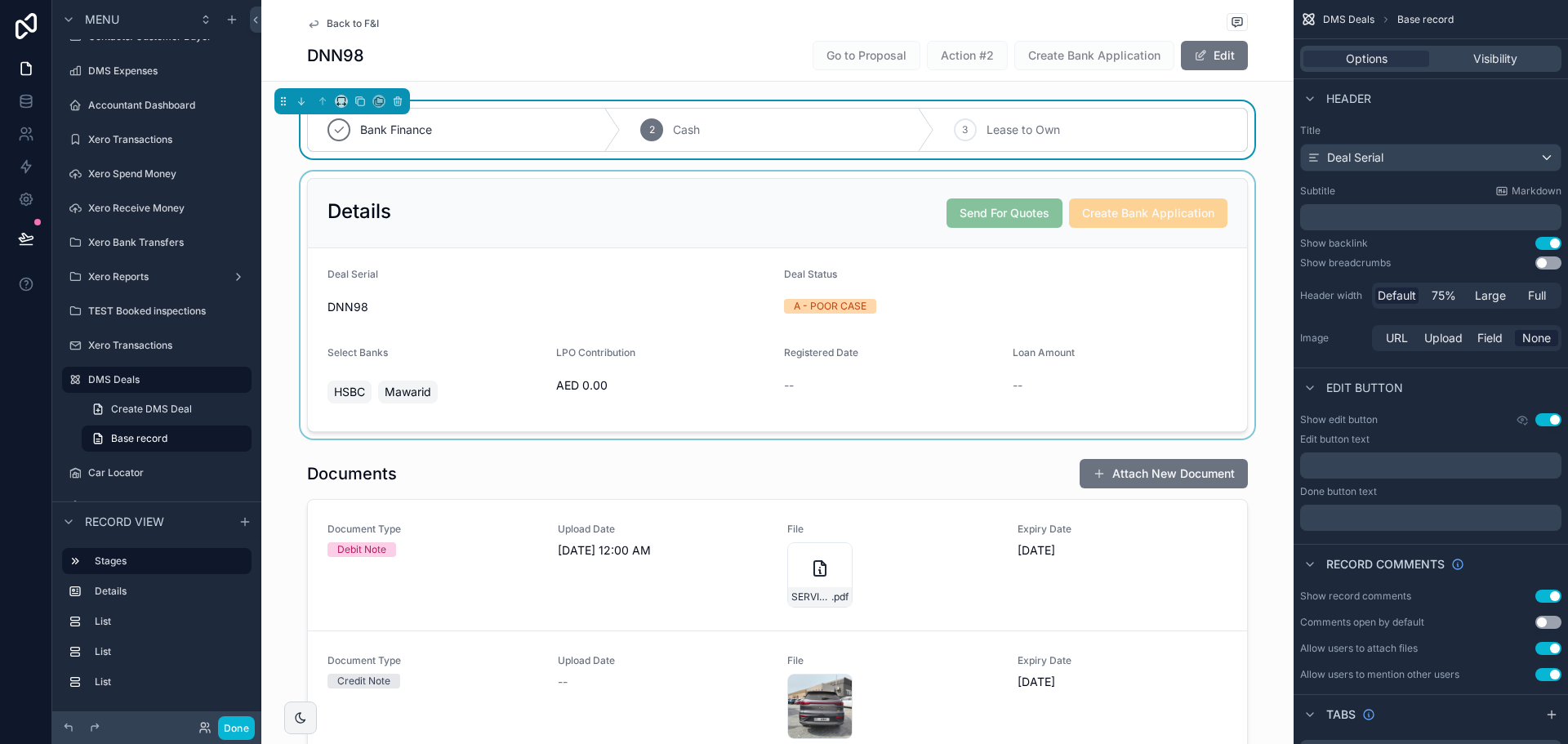
click at [803, 200] on div "scrollable content" at bounding box center [778, 305] width 1033 height 267
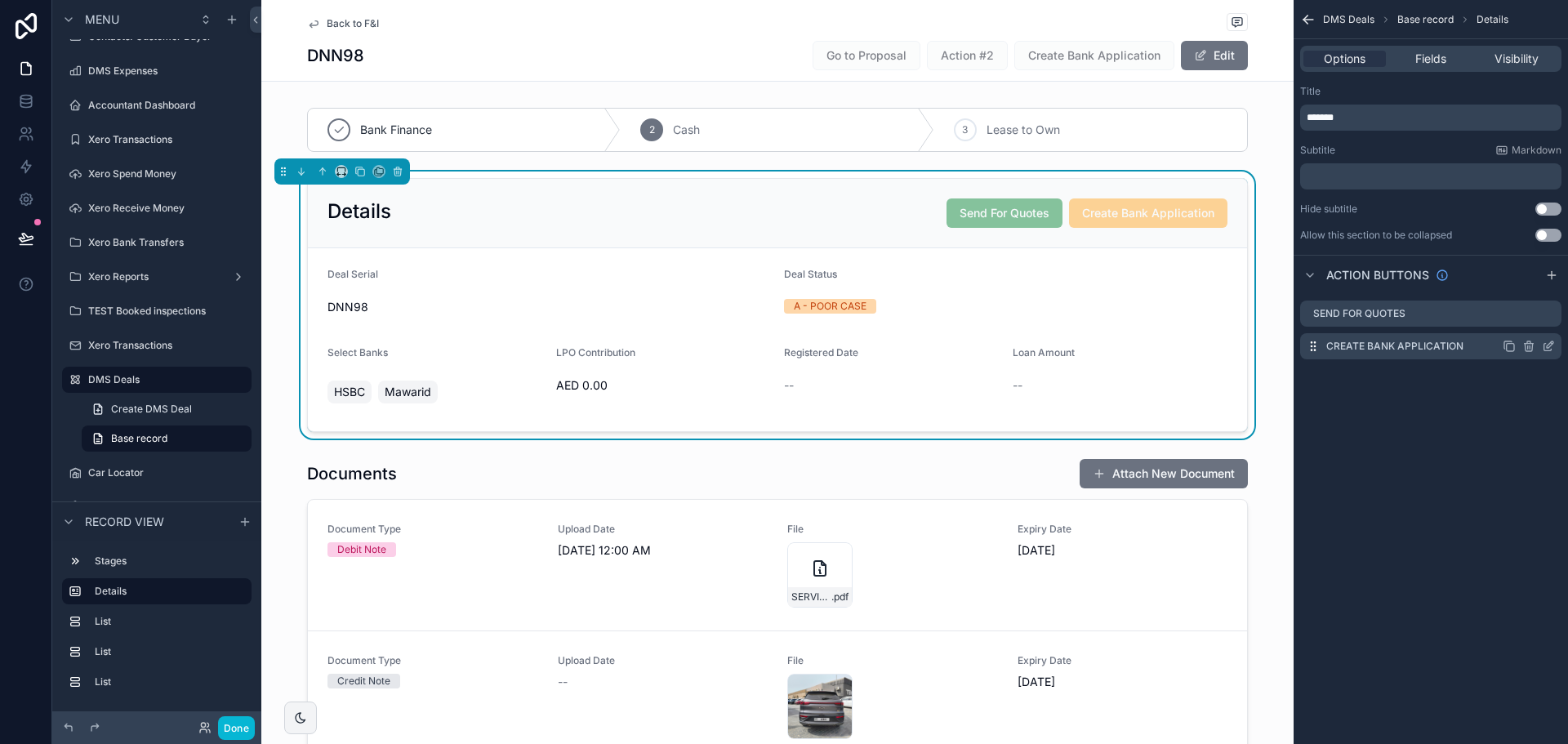
click at [1546, 344] on icon "scrollable content" at bounding box center [1547, 347] width 7 height 7
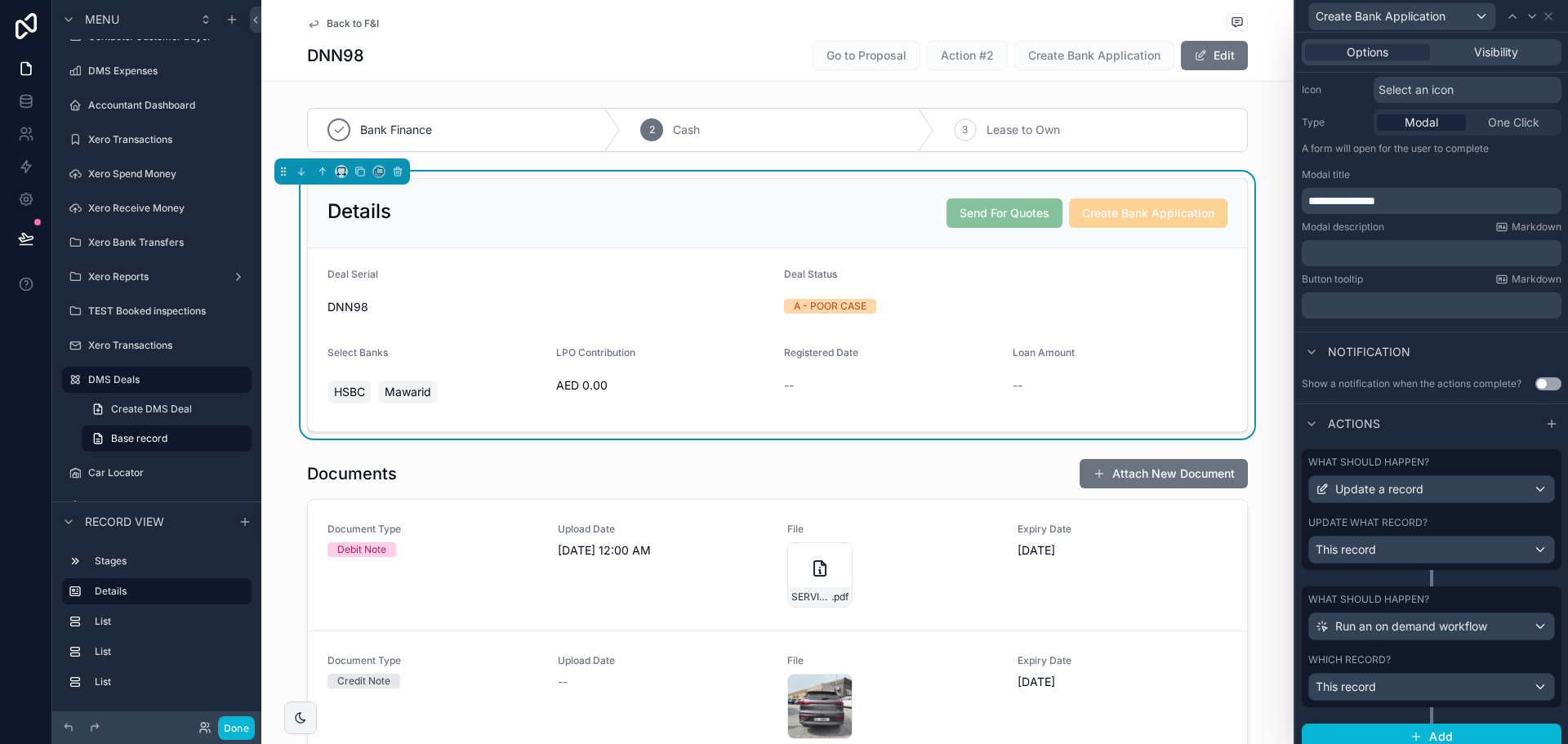
scroll to position [180, 0]
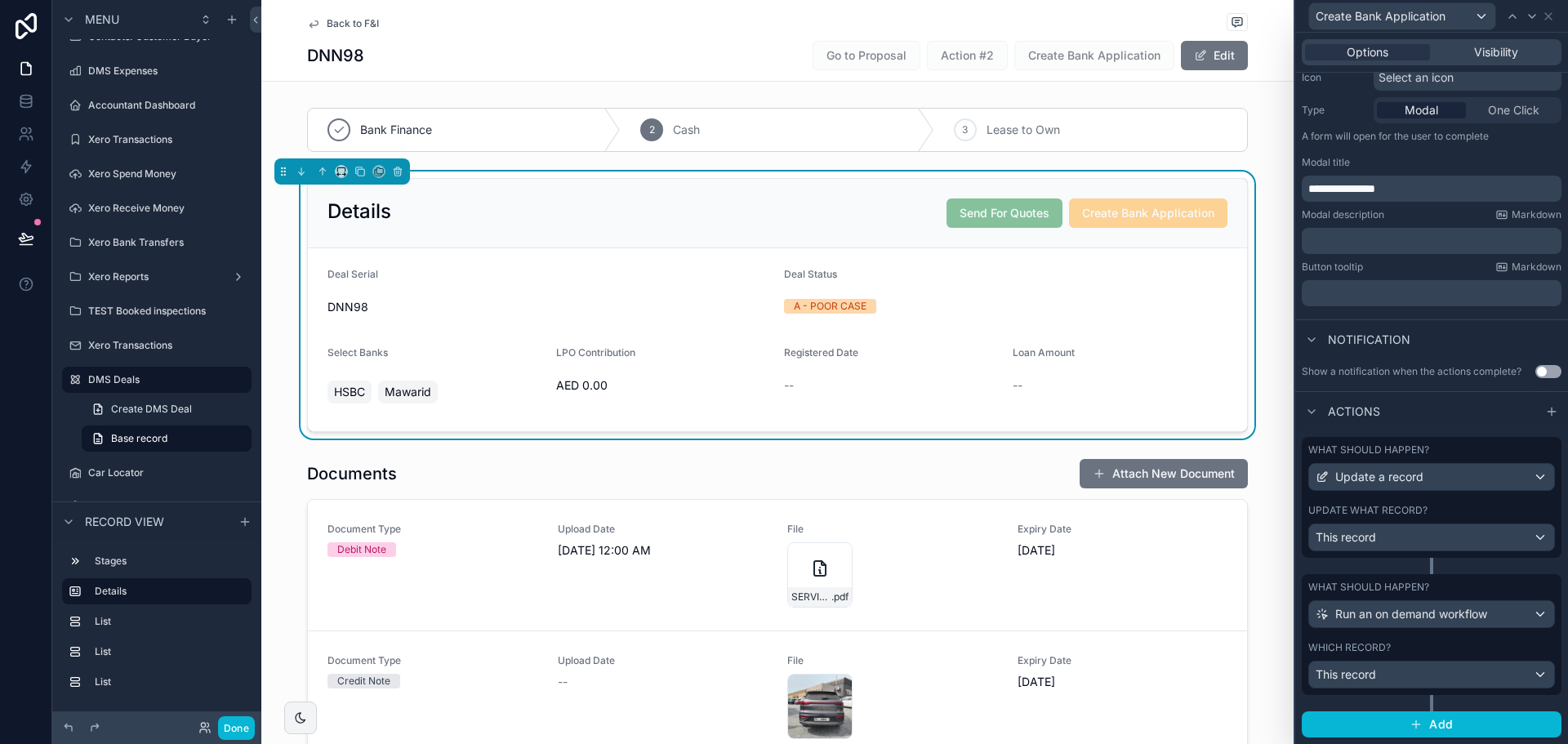
click at [1437, 516] on div "Update what record?" at bounding box center [1431, 510] width 247 height 13
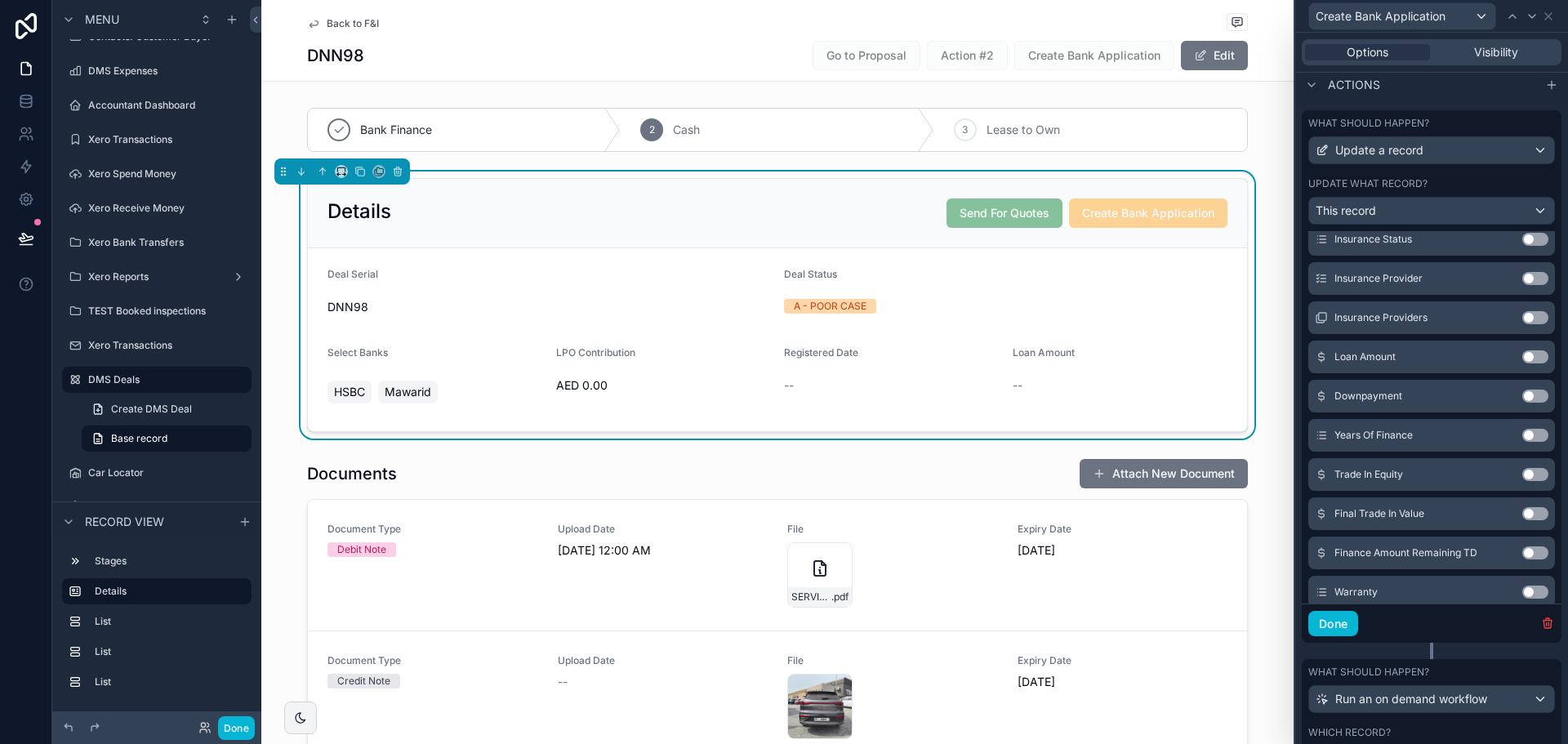
scroll to position [1239, 0]
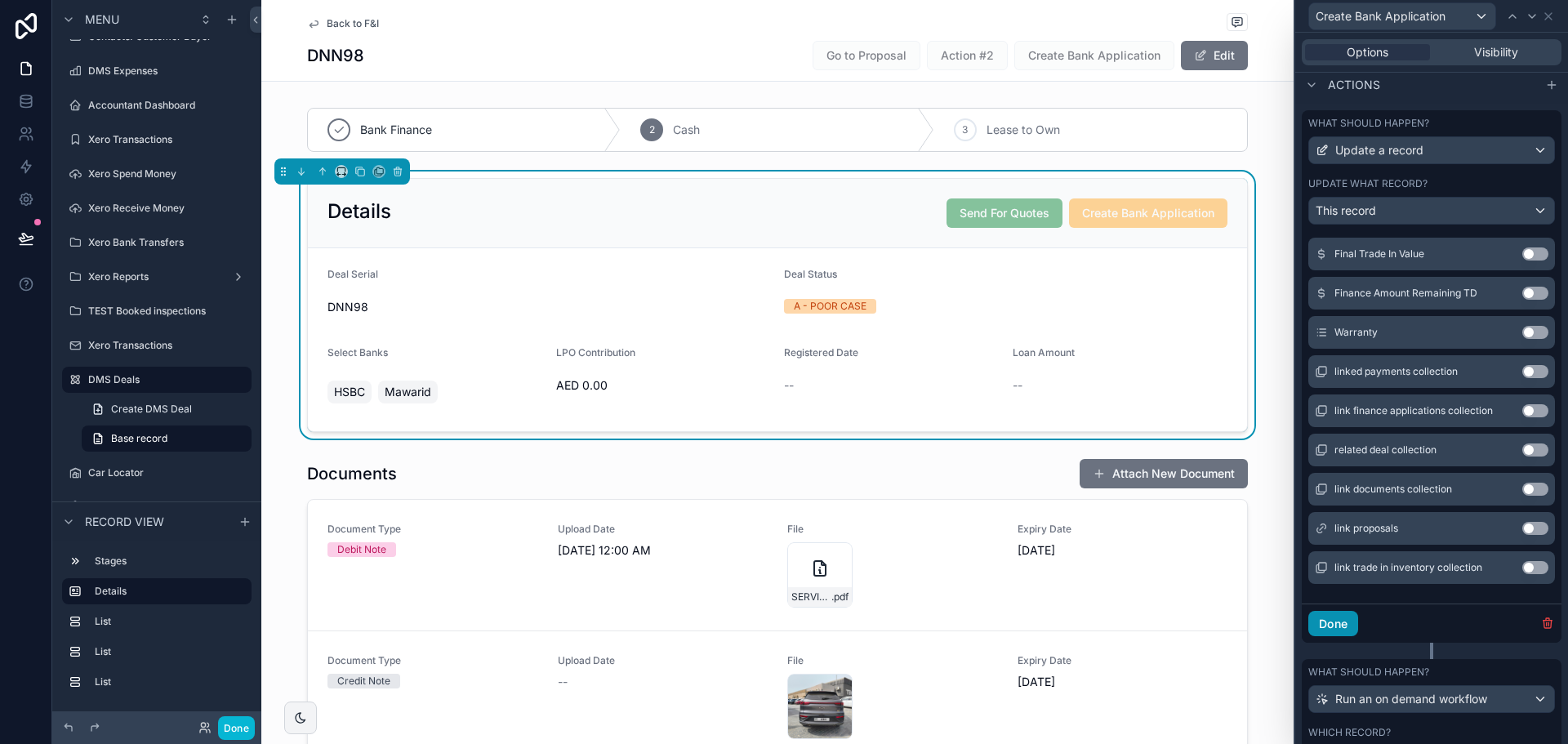
click at [1345, 633] on button "Done" at bounding box center [1333, 624] width 50 height 26
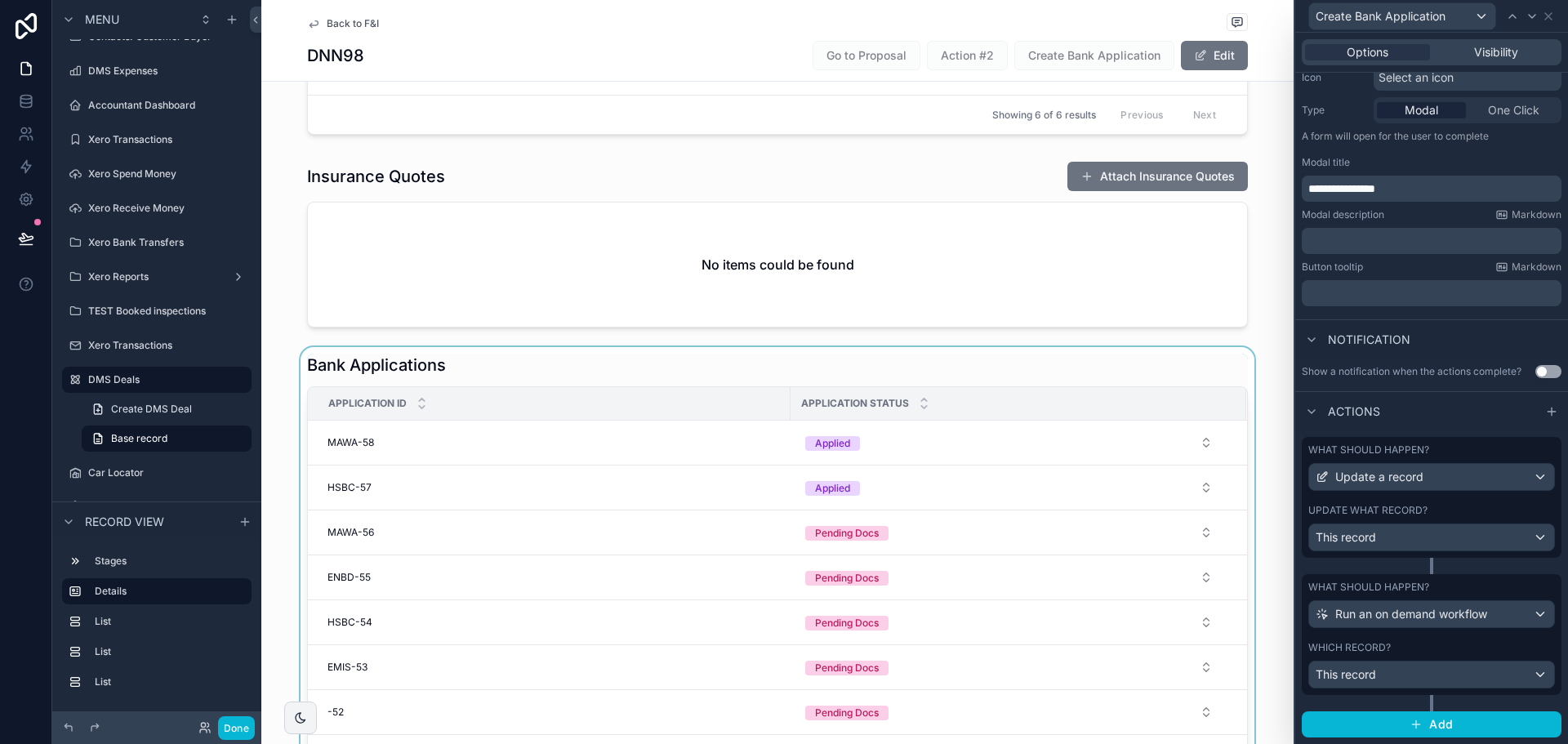
scroll to position [980, 0]
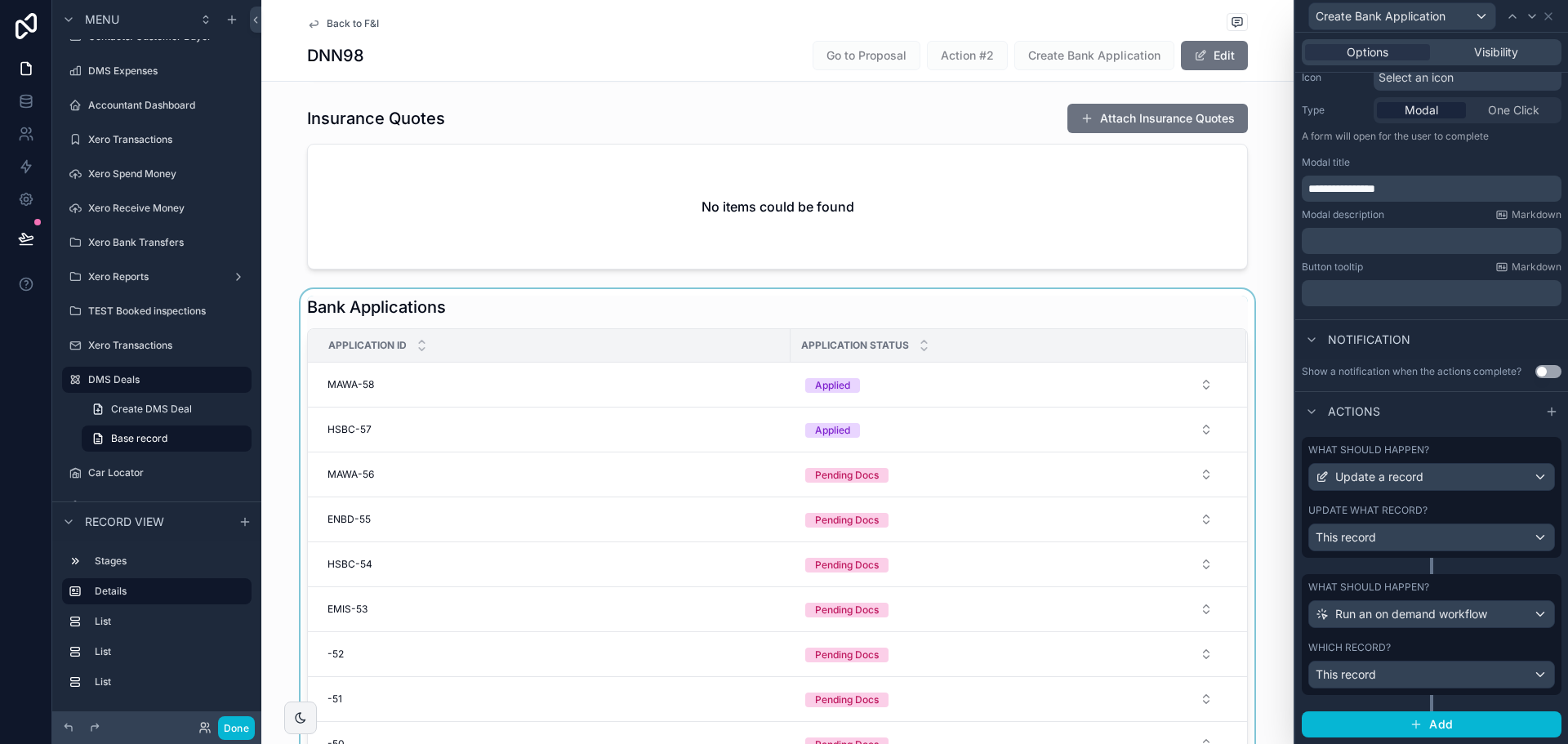
click at [813, 309] on div "scrollable content" at bounding box center [778, 572] width 1033 height 568
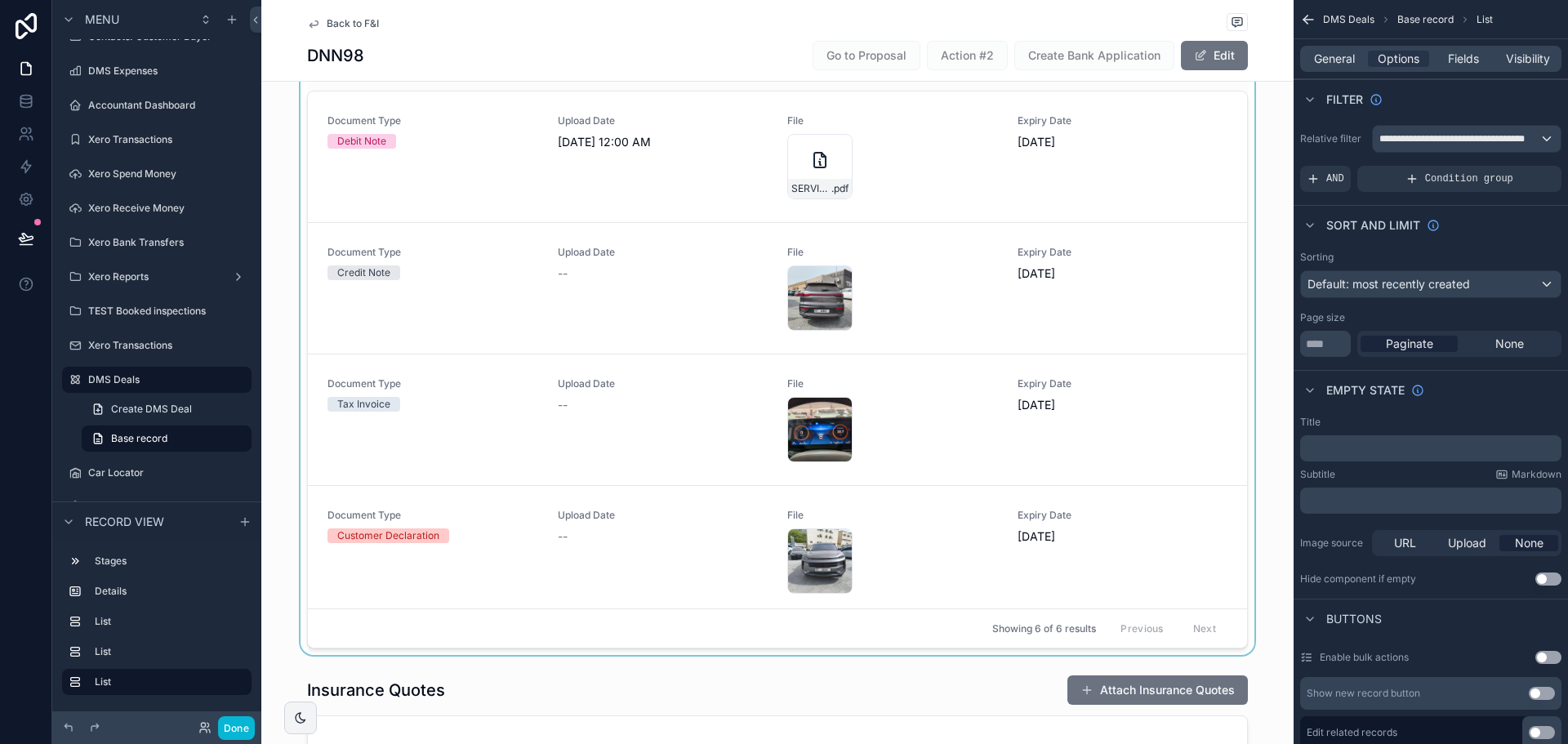
scroll to position [0, 0]
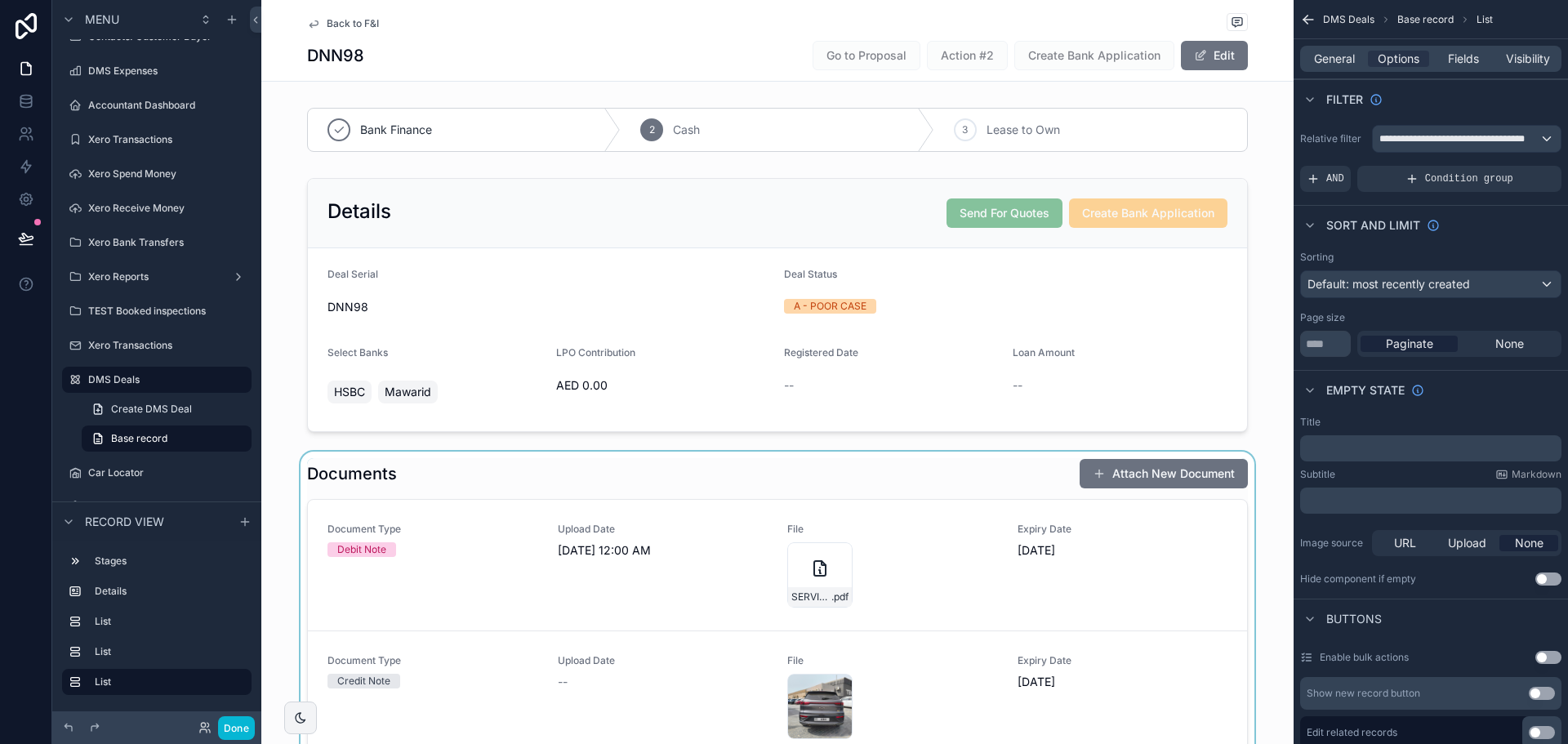
click at [862, 464] on div "scrollable content" at bounding box center [778, 757] width 1033 height 612
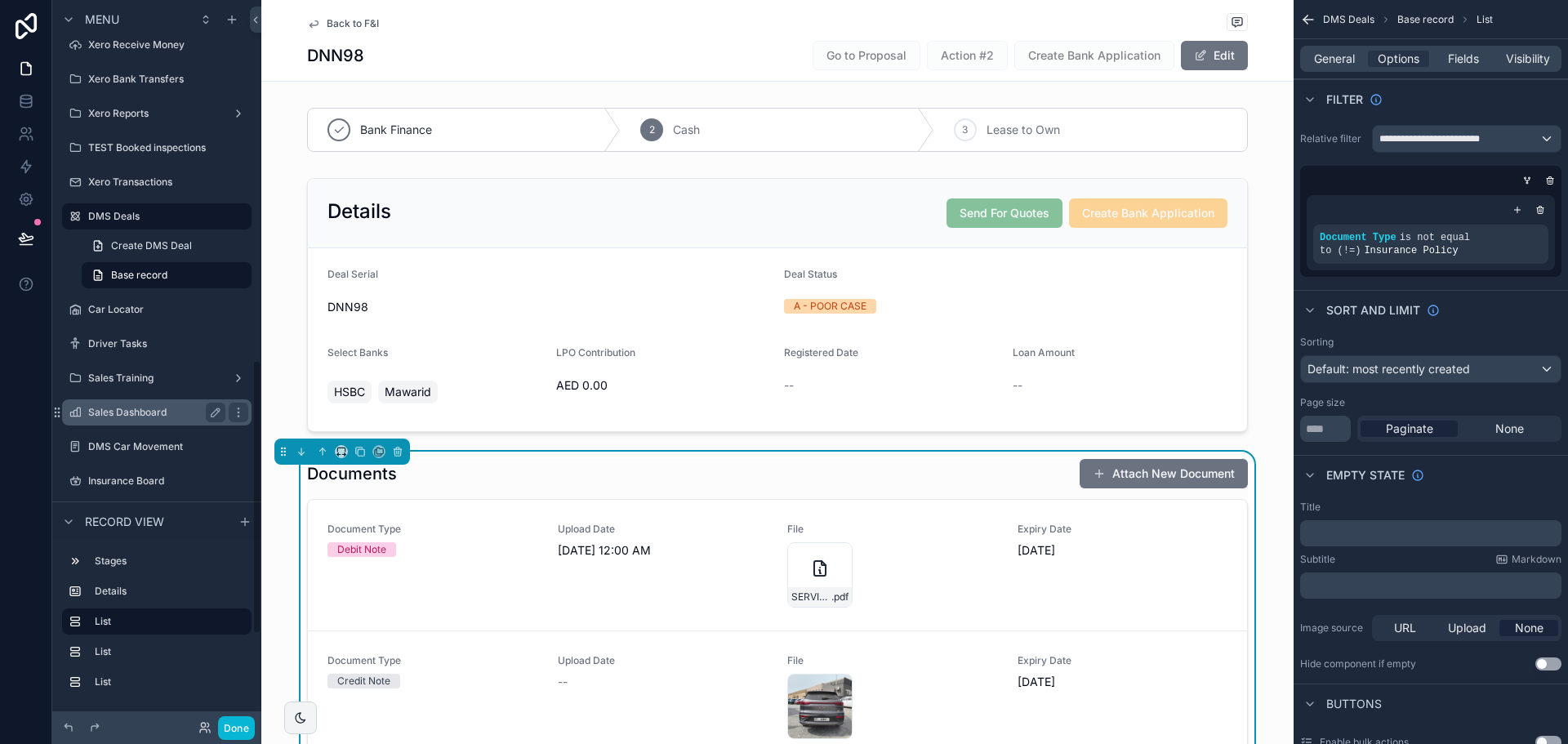
scroll to position [1069, 0]
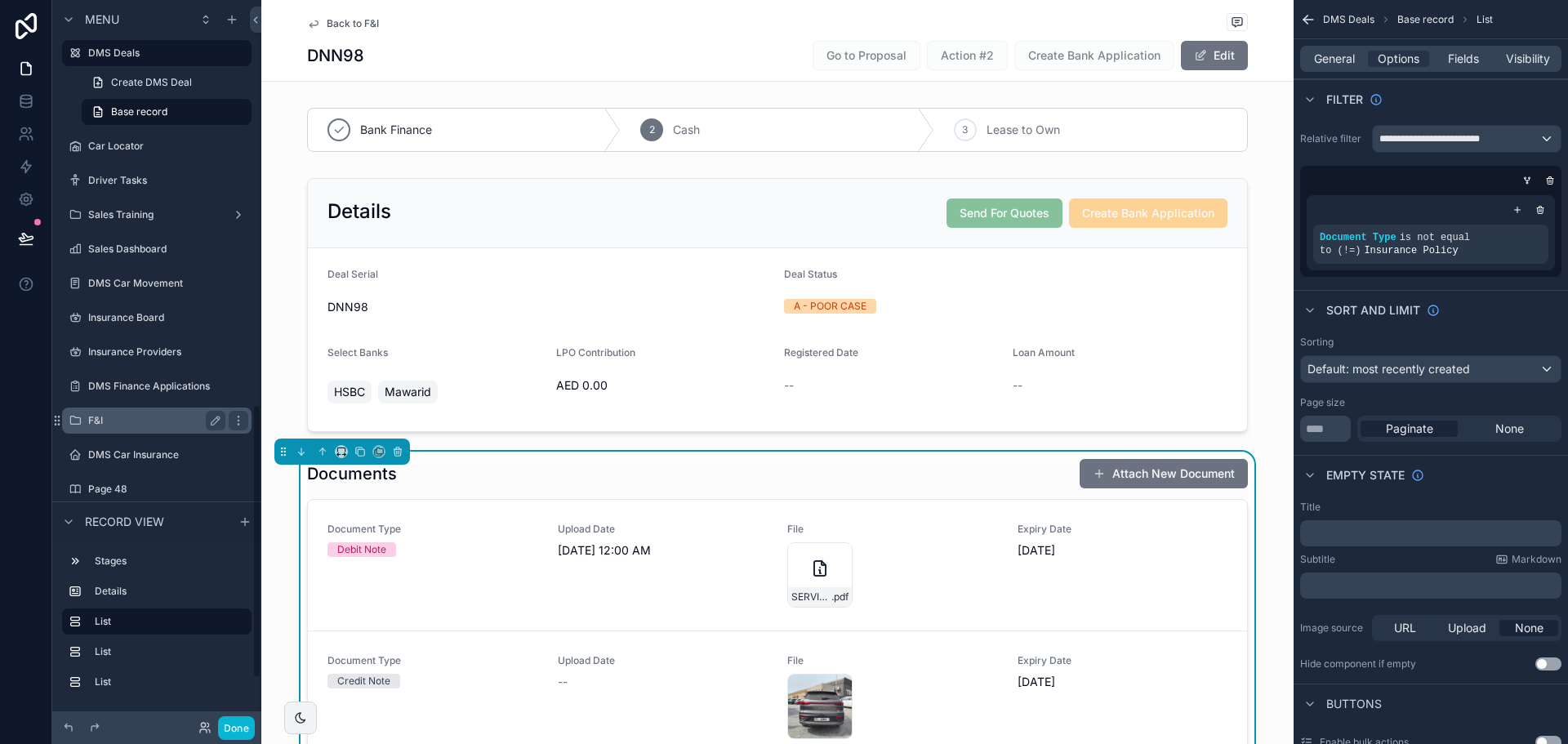
click at [157, 415] on label "F&I" at bounding box center [153, 420] width 131 height 13
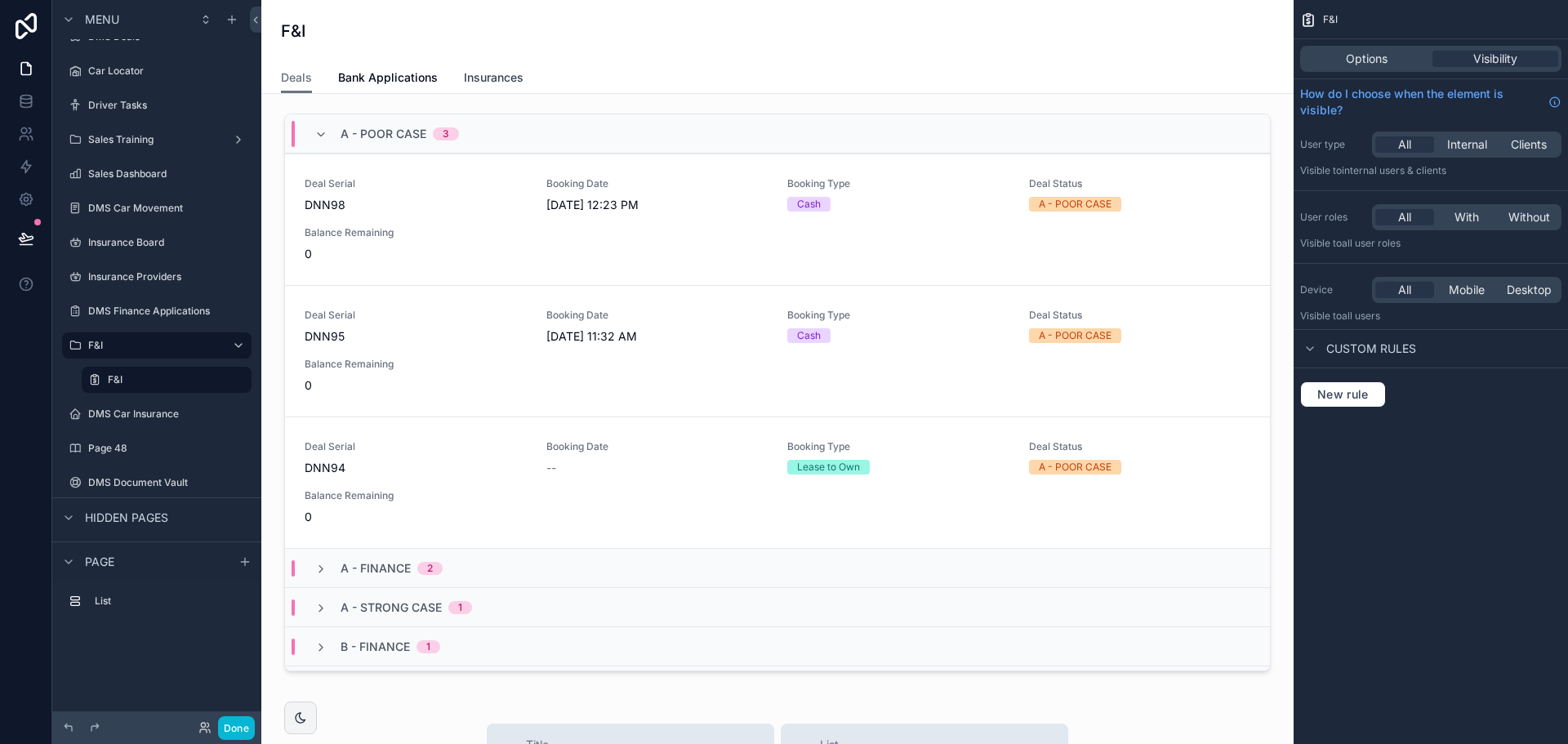
click at [481, 68] on link "Insurances" at bounding box center [493, 79] width 60 height 33
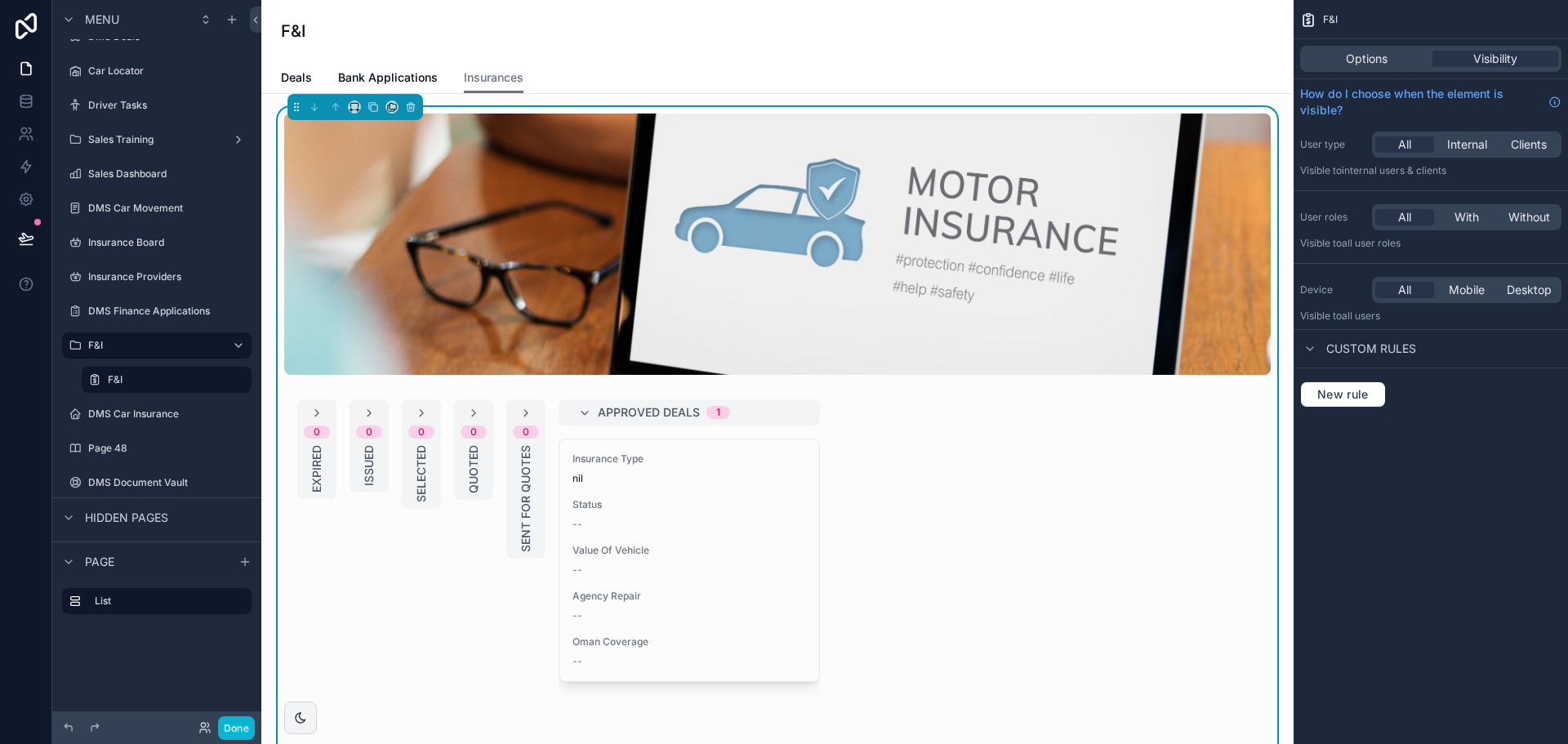
click at [1131, 522] on div "0 Expired 0 Issued 0 Selected 0 Quoted 0 Sent For Quotes Approved Deals 1 Insur…" at bounding box center [778, 575] width 987 height 353
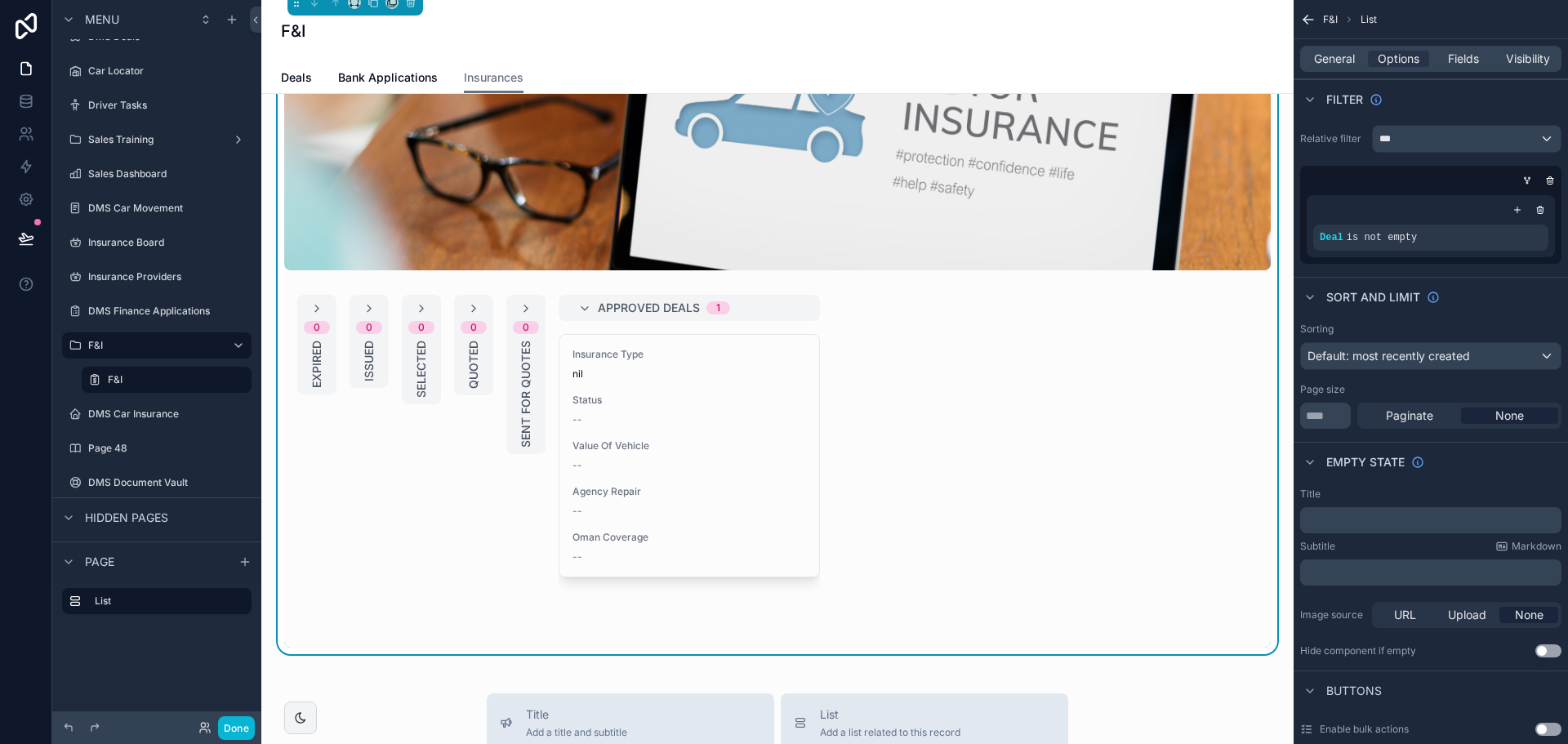
scroll to position [245, 0]
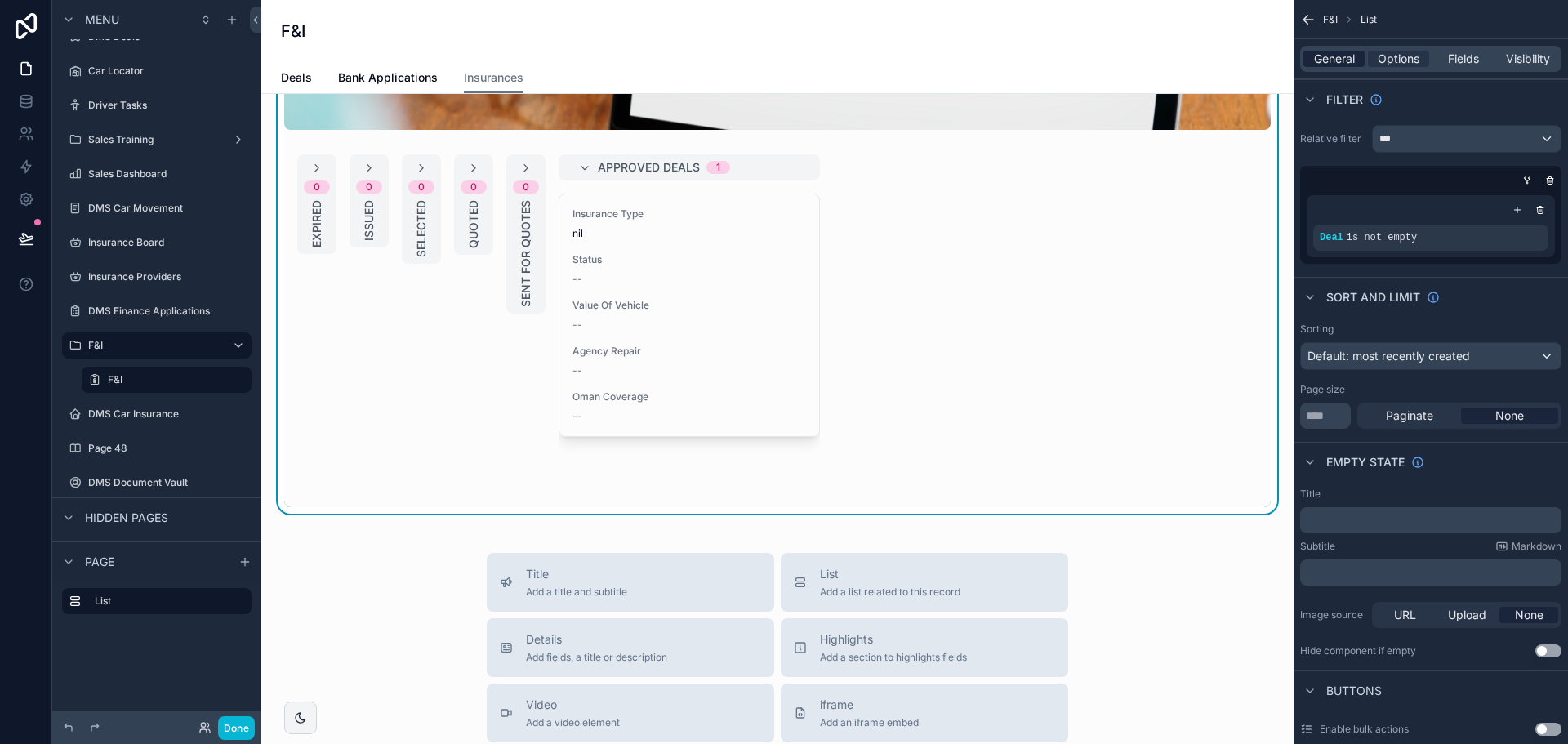
click at [1346, 56] on span "General" at bounding box center [1334, 59] width 41 height 16
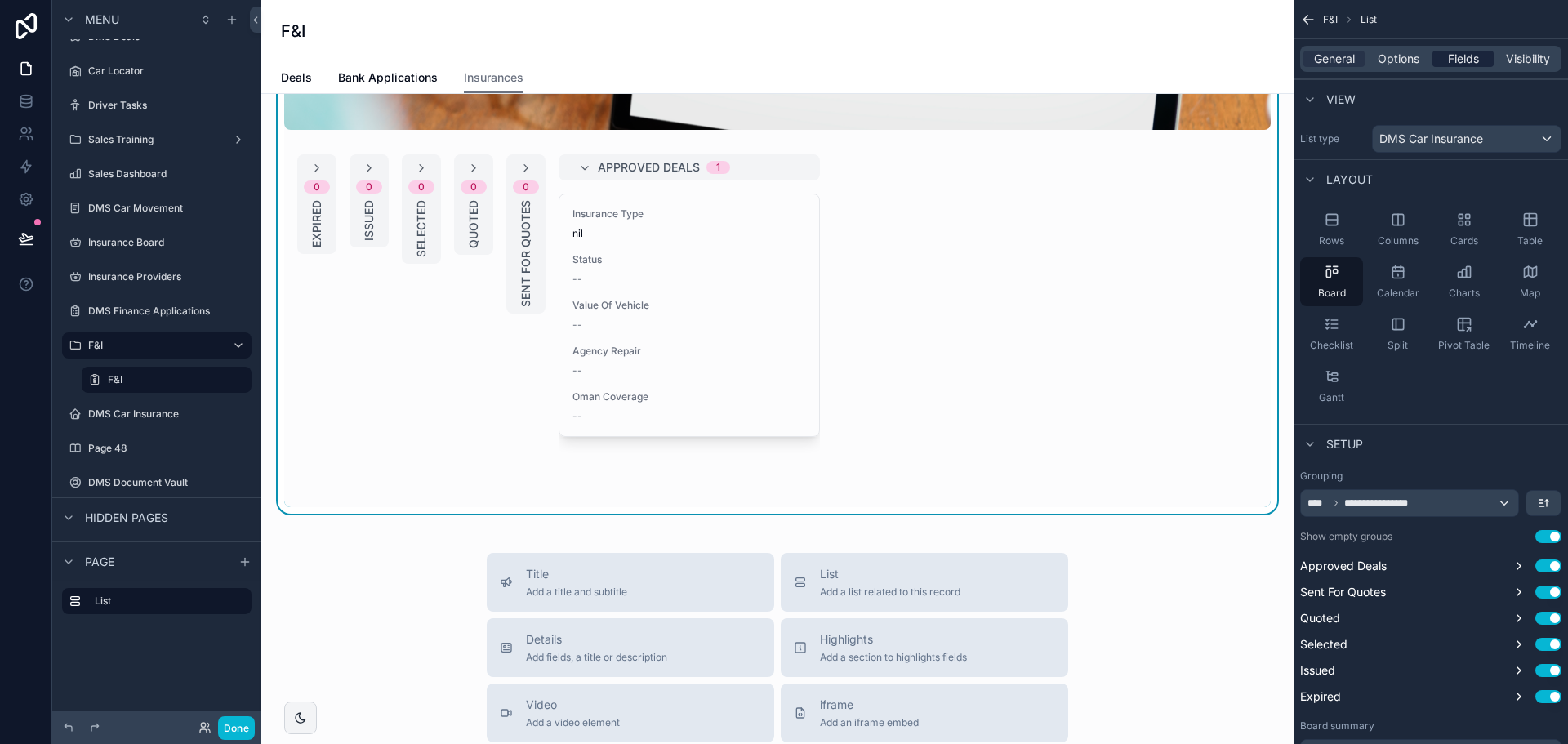
click at [1454, 55] on span "Fields" at bounding box center [1463, 59] width 31 height 16
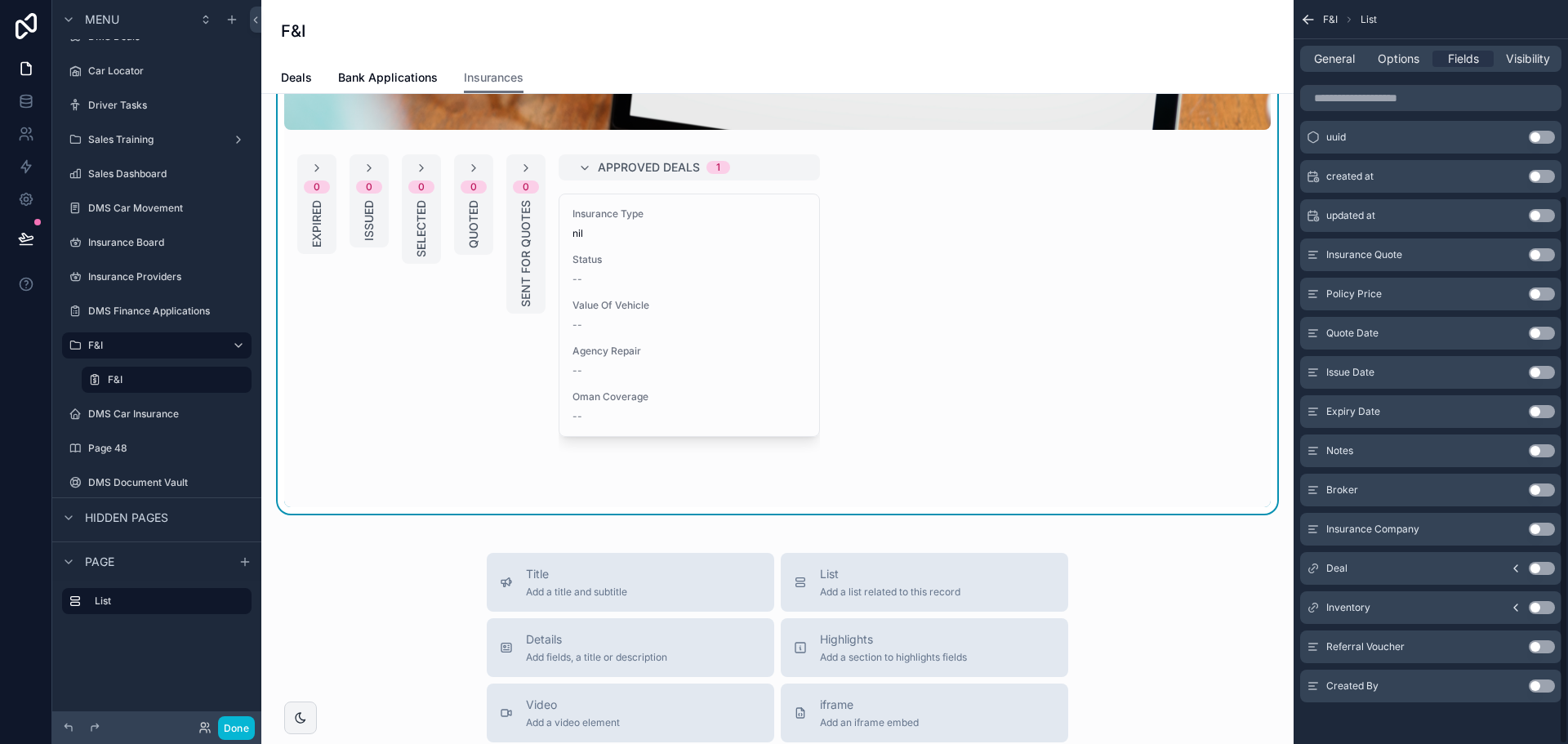
scroll to position [265, 0]
click at [1514, 562] on icon "scrollable content" at bounding box center [1515, 564] width 13 height 13
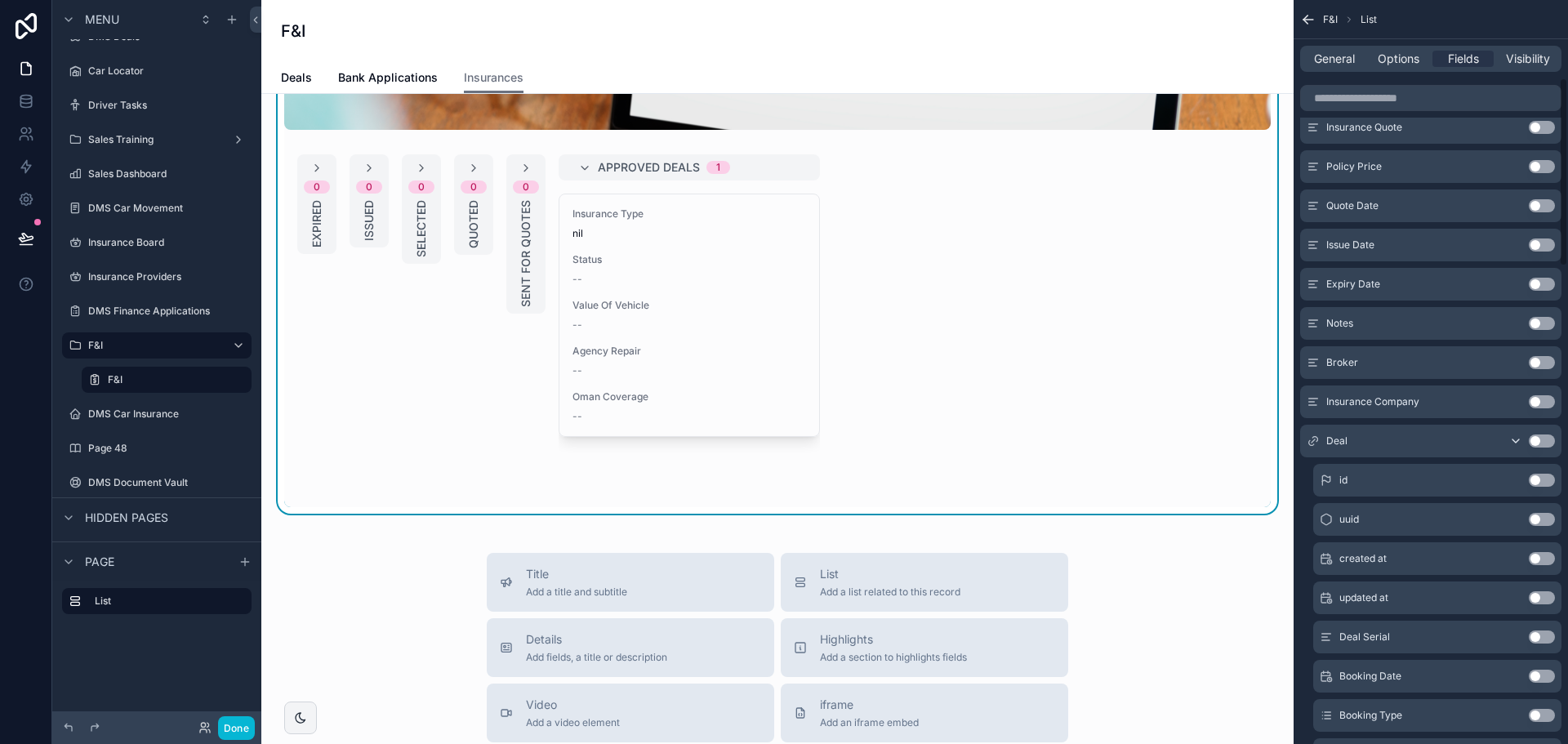
scroll to position [428, 0]
click at [1516, 398] on icon "scrollable content" at bounding box center [1515, 400] width 13 height 13
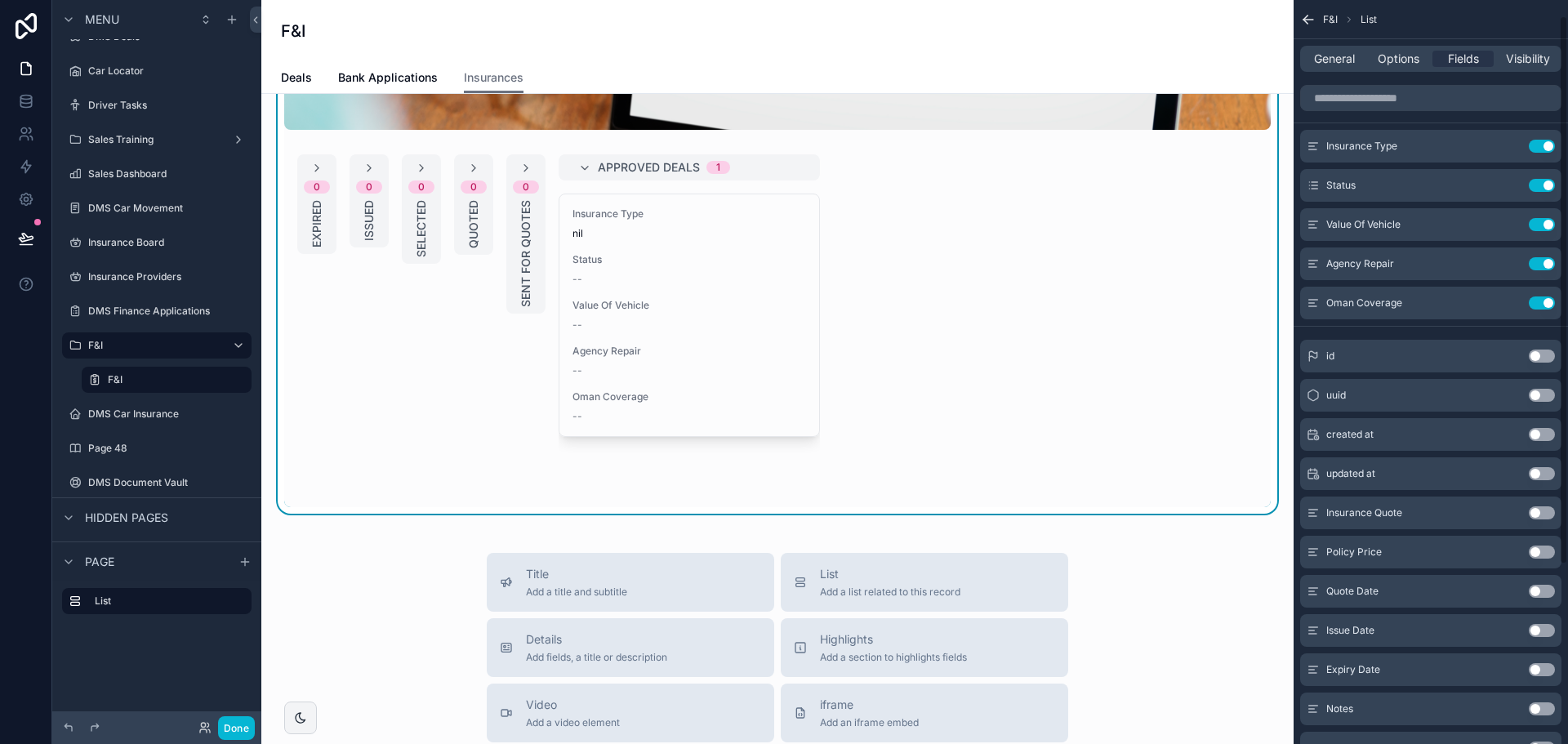
scroll to position [0, 0]
click at [1537, 303] on button "Use setting" at bounding box center [1542, 305] width 26 height 13
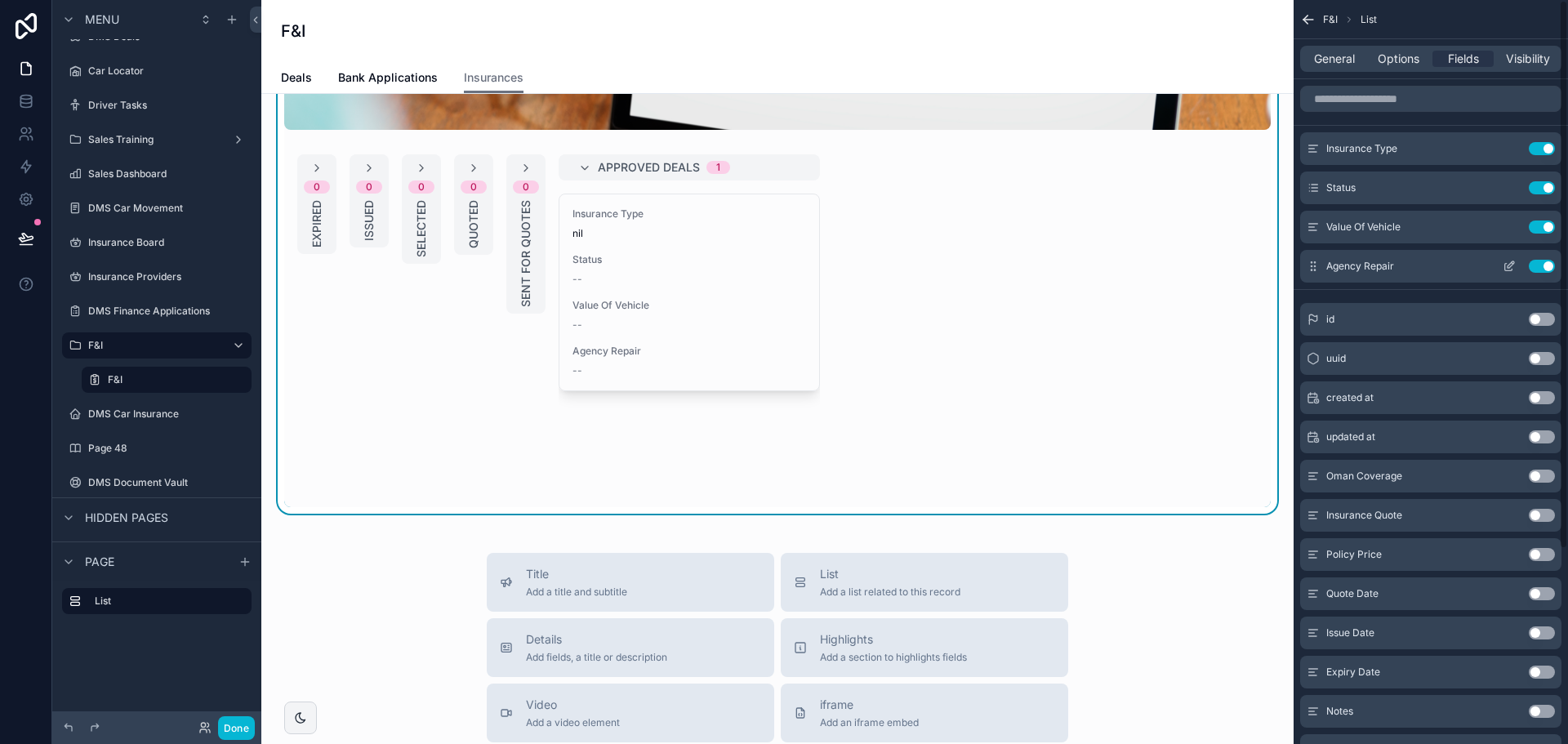
click at [1543, 271] on button "Use setting" at bounding box center [1542, 266] width 26 height 13
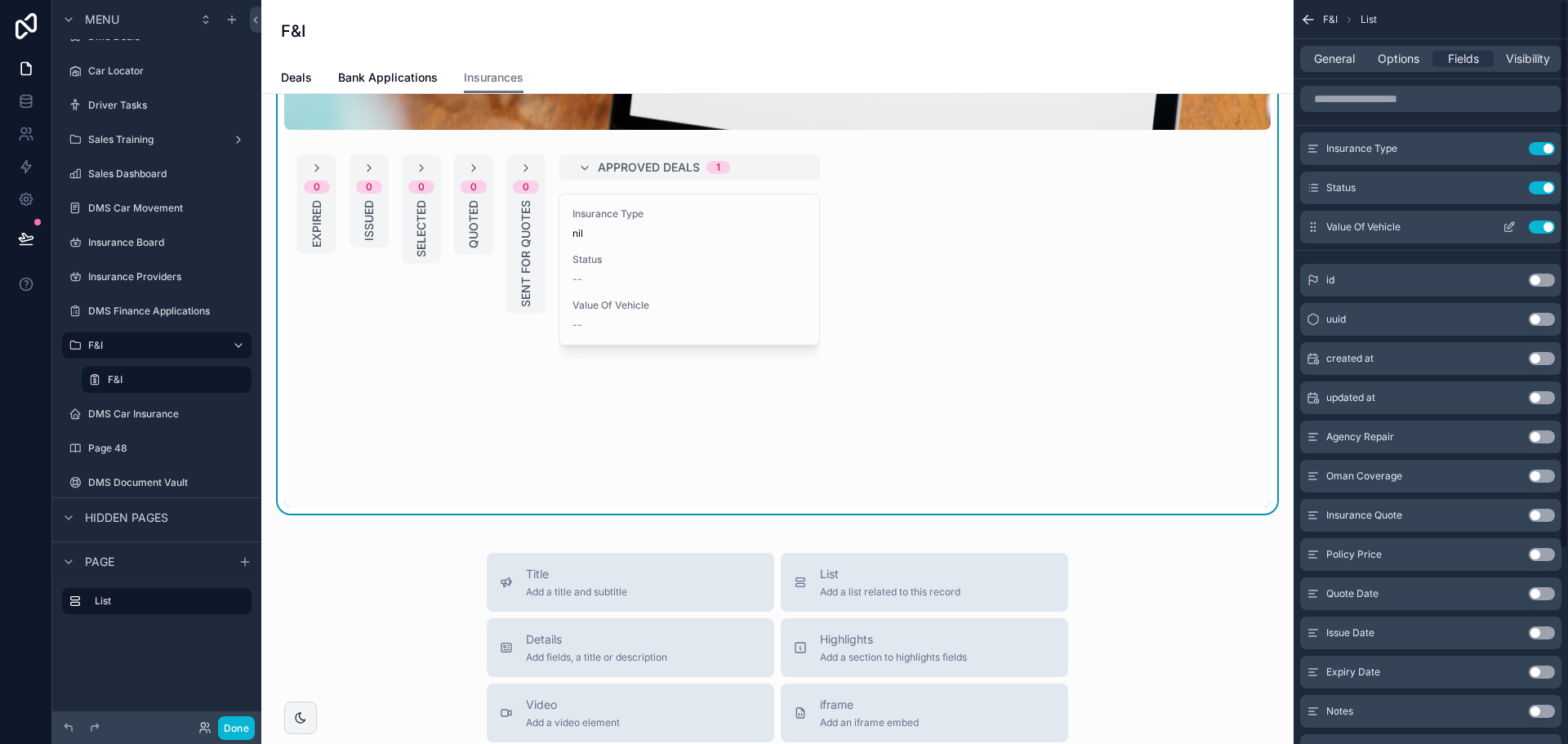
click at [1548, 225] on button "Use setting" at bounding box center [1542, 227] width 26 height 13
click at [1538, 150] on button "Use setting" at bounding box center [1542, 148] width 26 height 13
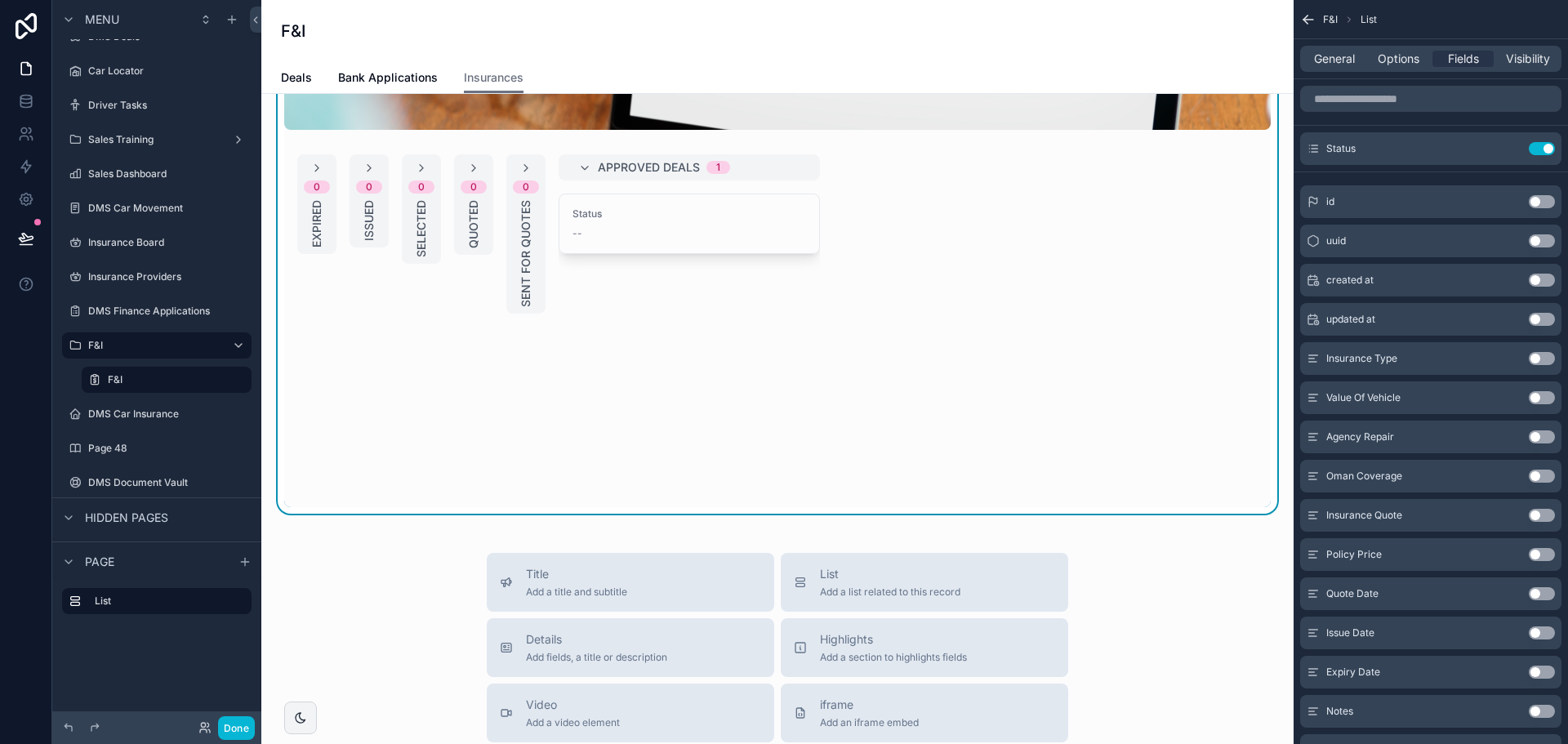
click at [1538, 150] on button "Use setting" at bounding box center [1542, 148] width 26 height 13
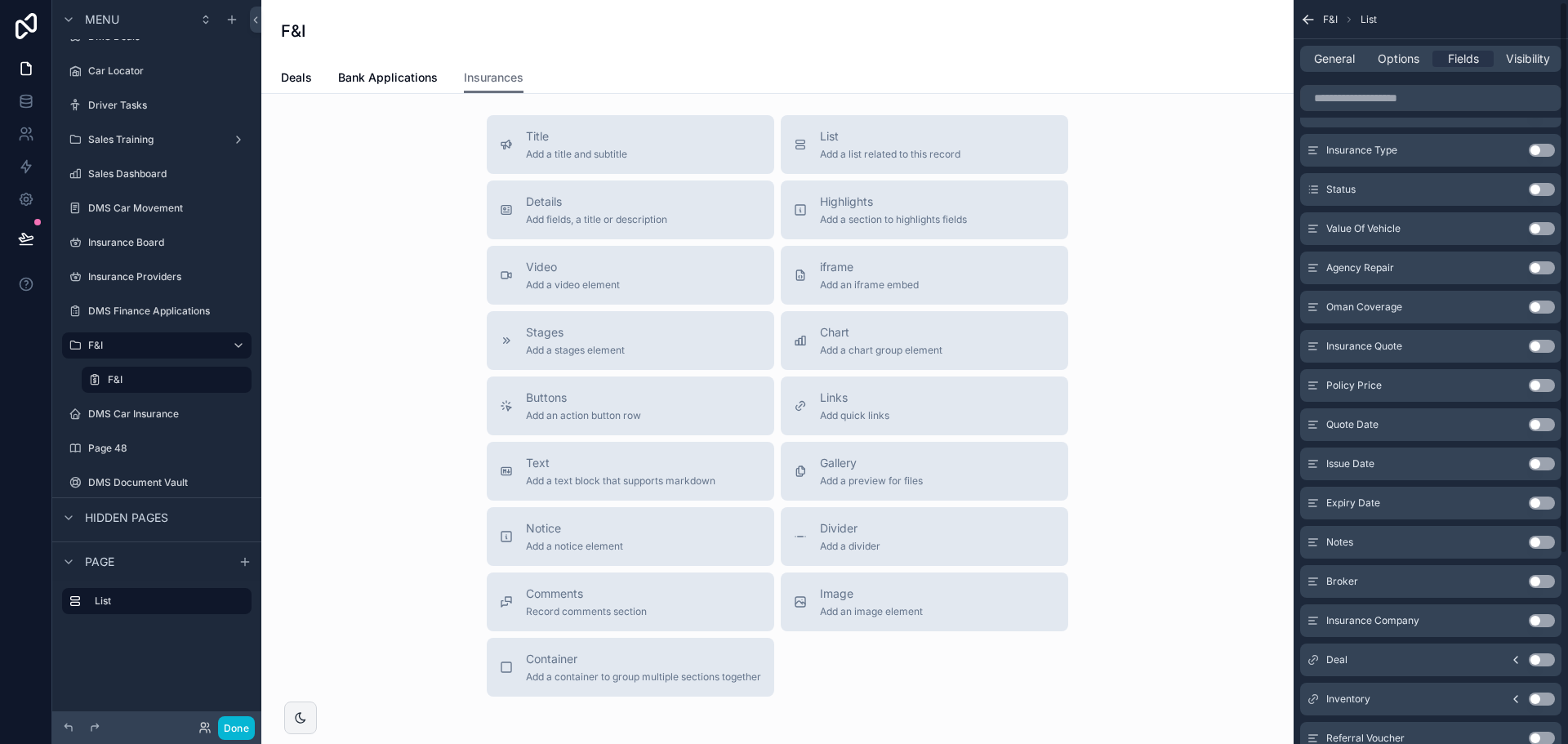
scroll to position [245, 0]
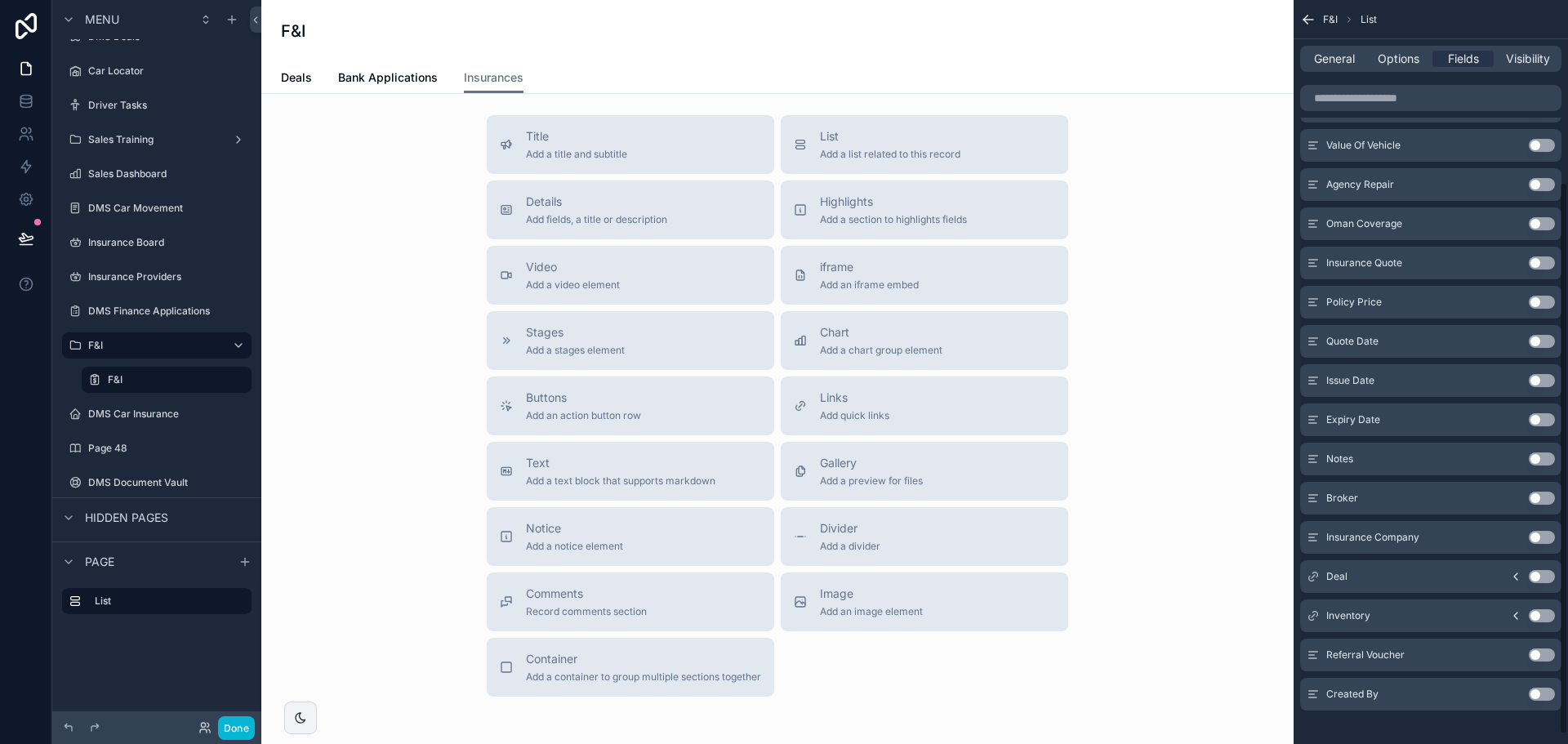
click at [1513, 578] on icon "scrollable content" at bounding box center [1515, 576] width 13 height 13
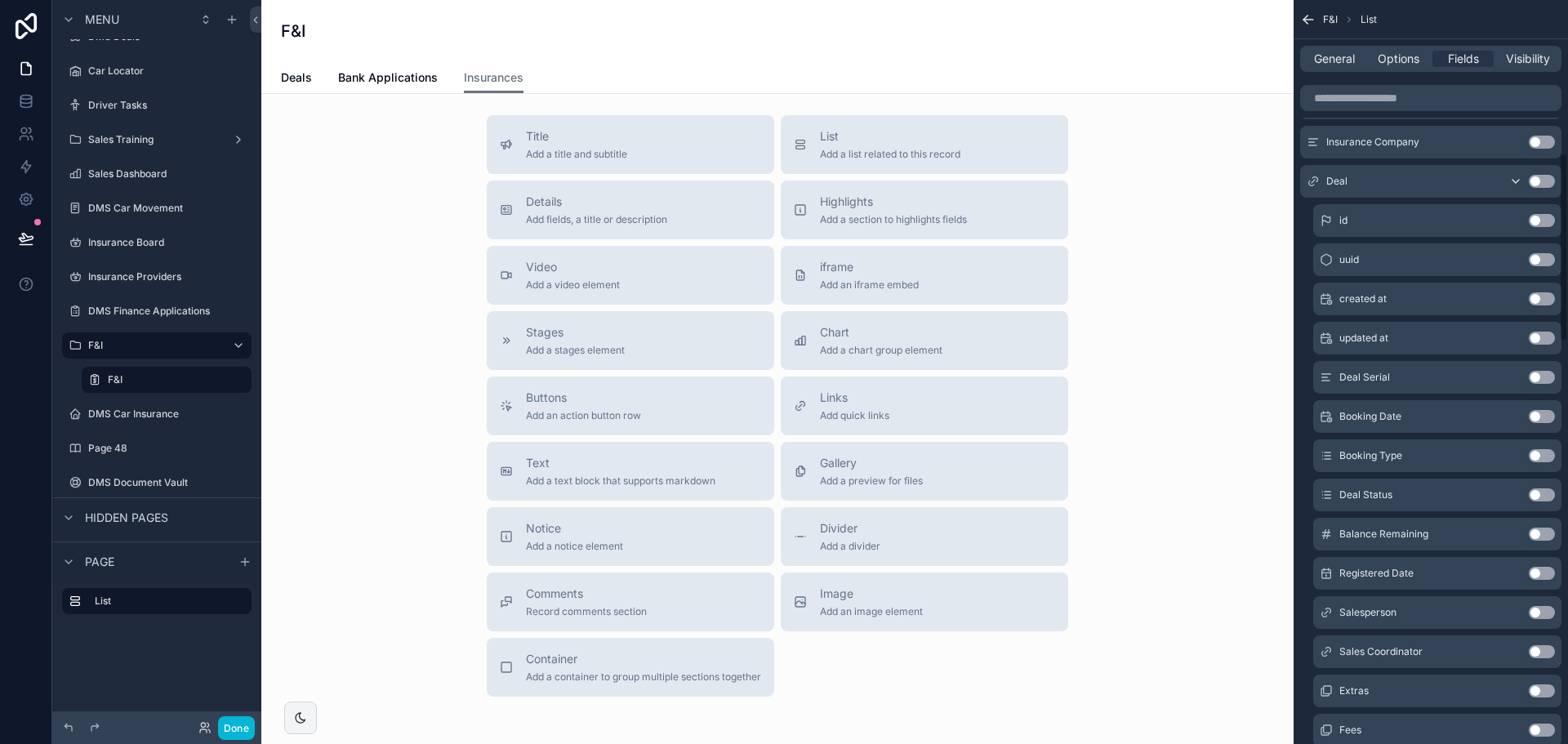
scroll to position [653, 0]
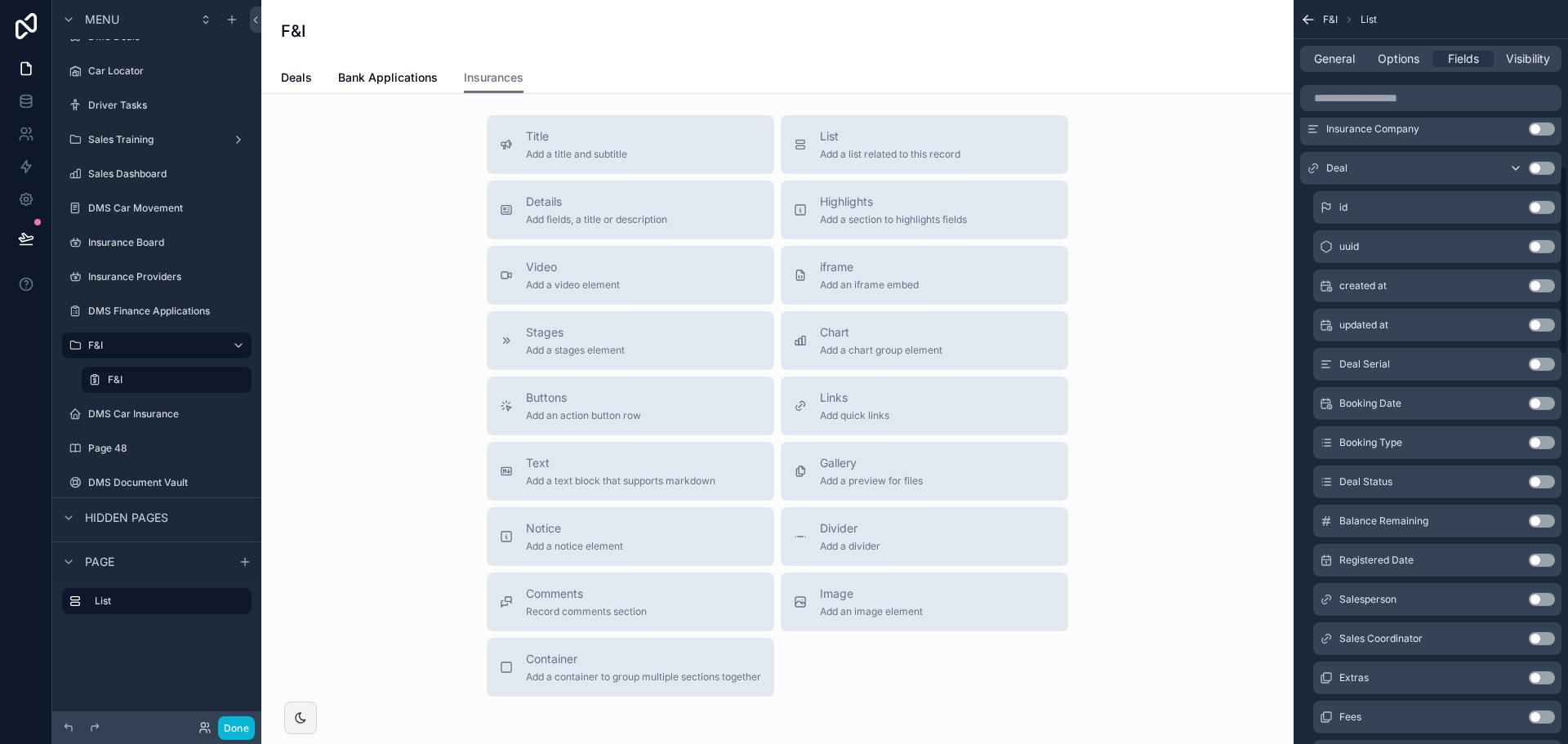
click at [1544, 482] on button "Use setting" at bounding box center [1542, 481] width 26 height 13
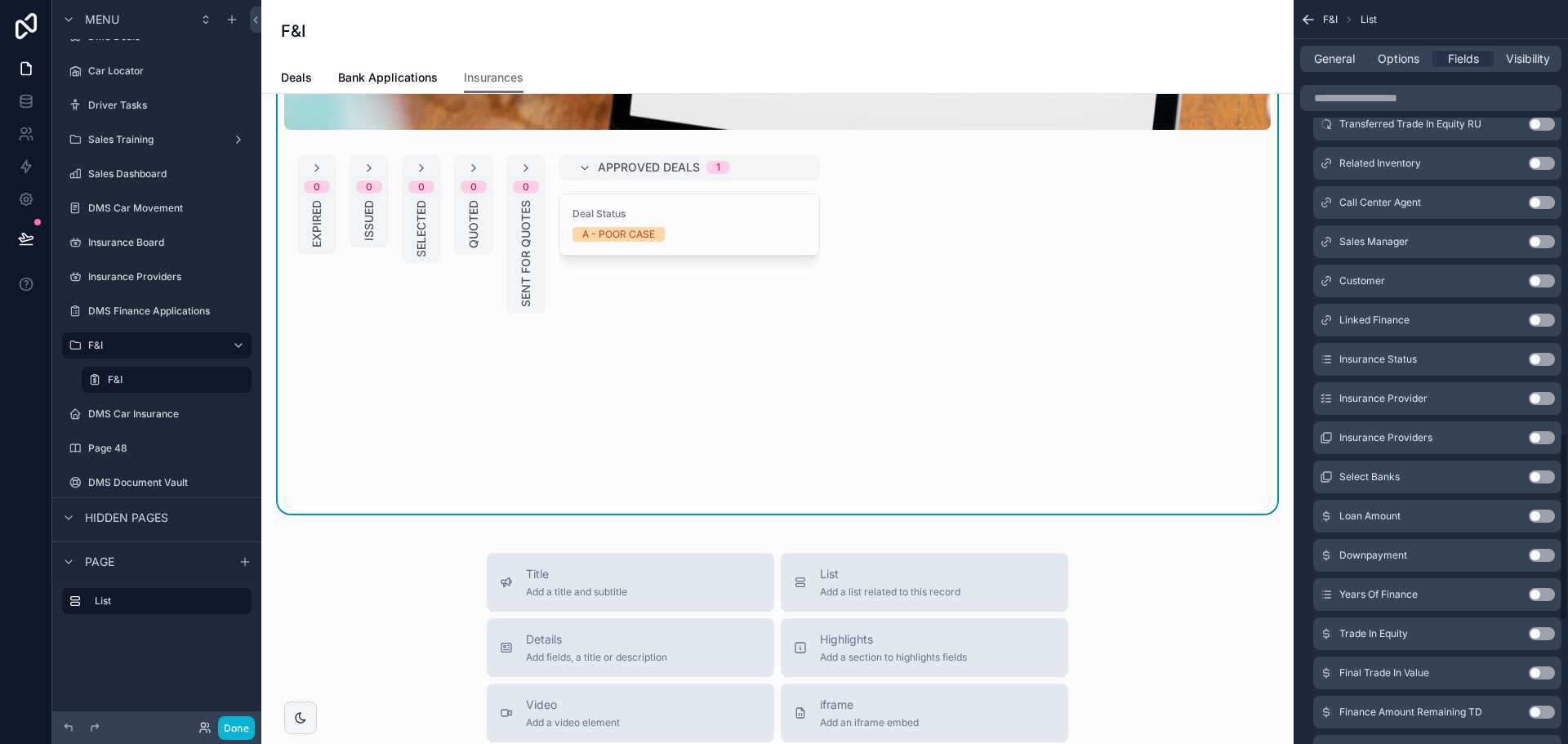
scroll to position [1710, 0]
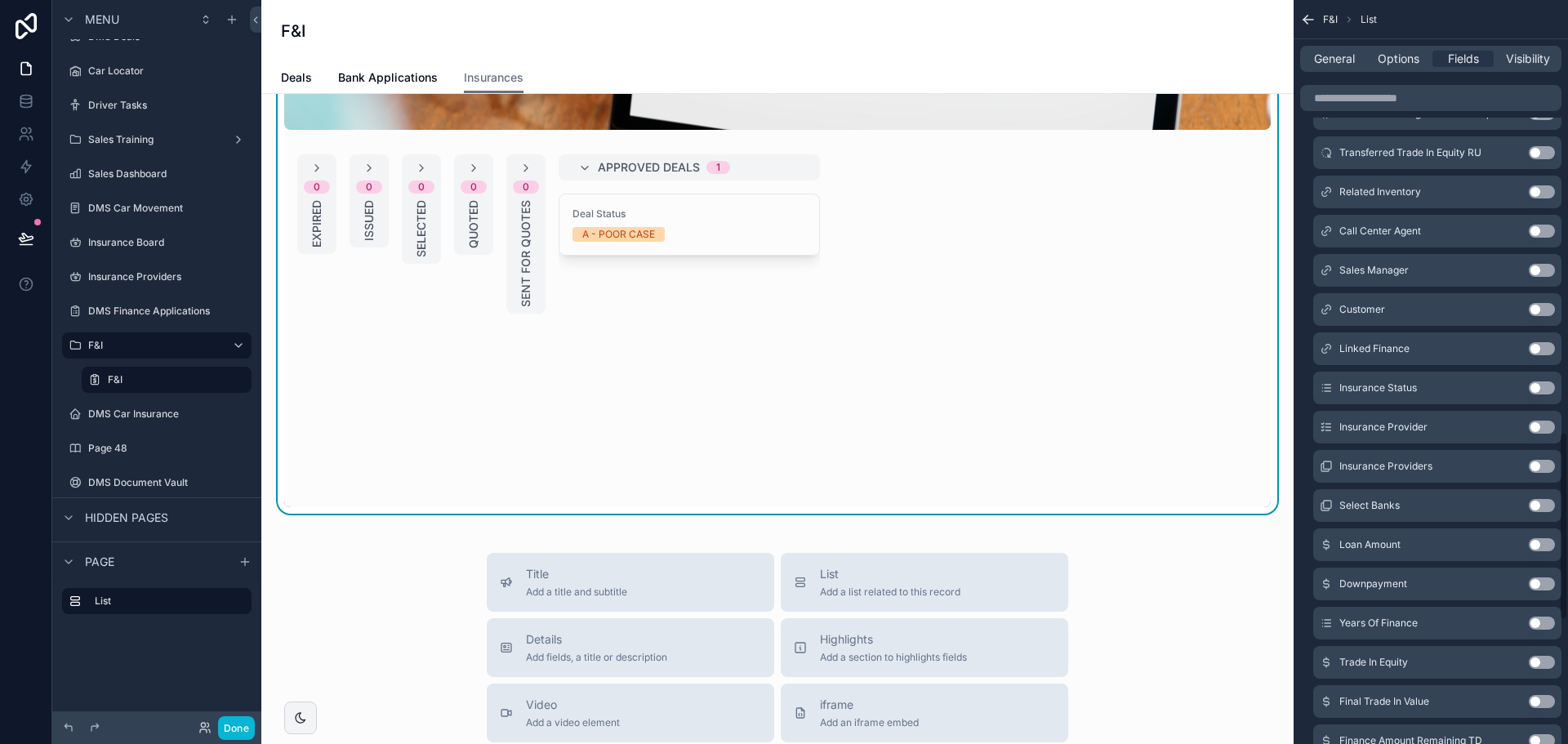
click at [1539, 308] on button "Use setting" at bounding box center [1542, 309] width 26 height 13
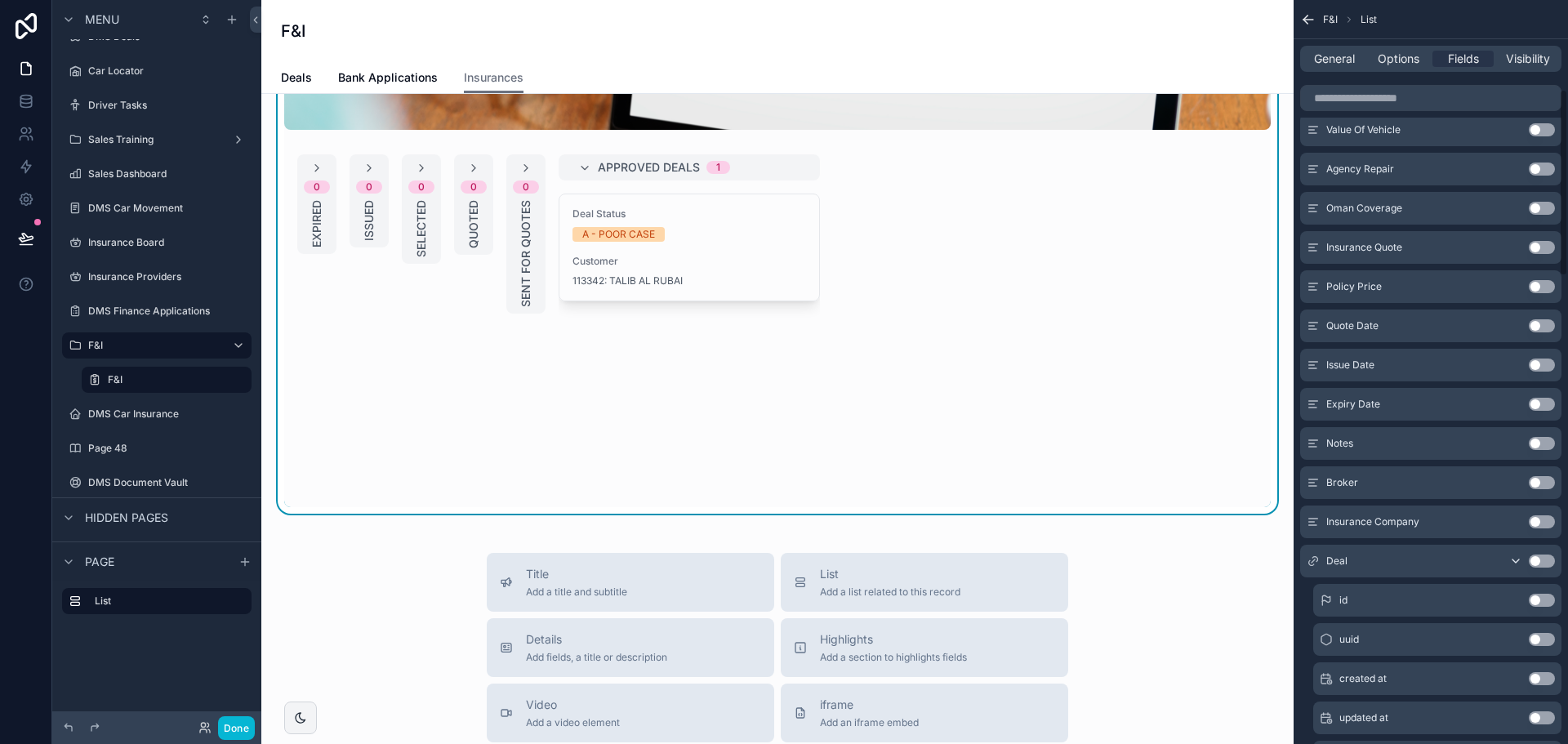
scroll to position [293, 0]
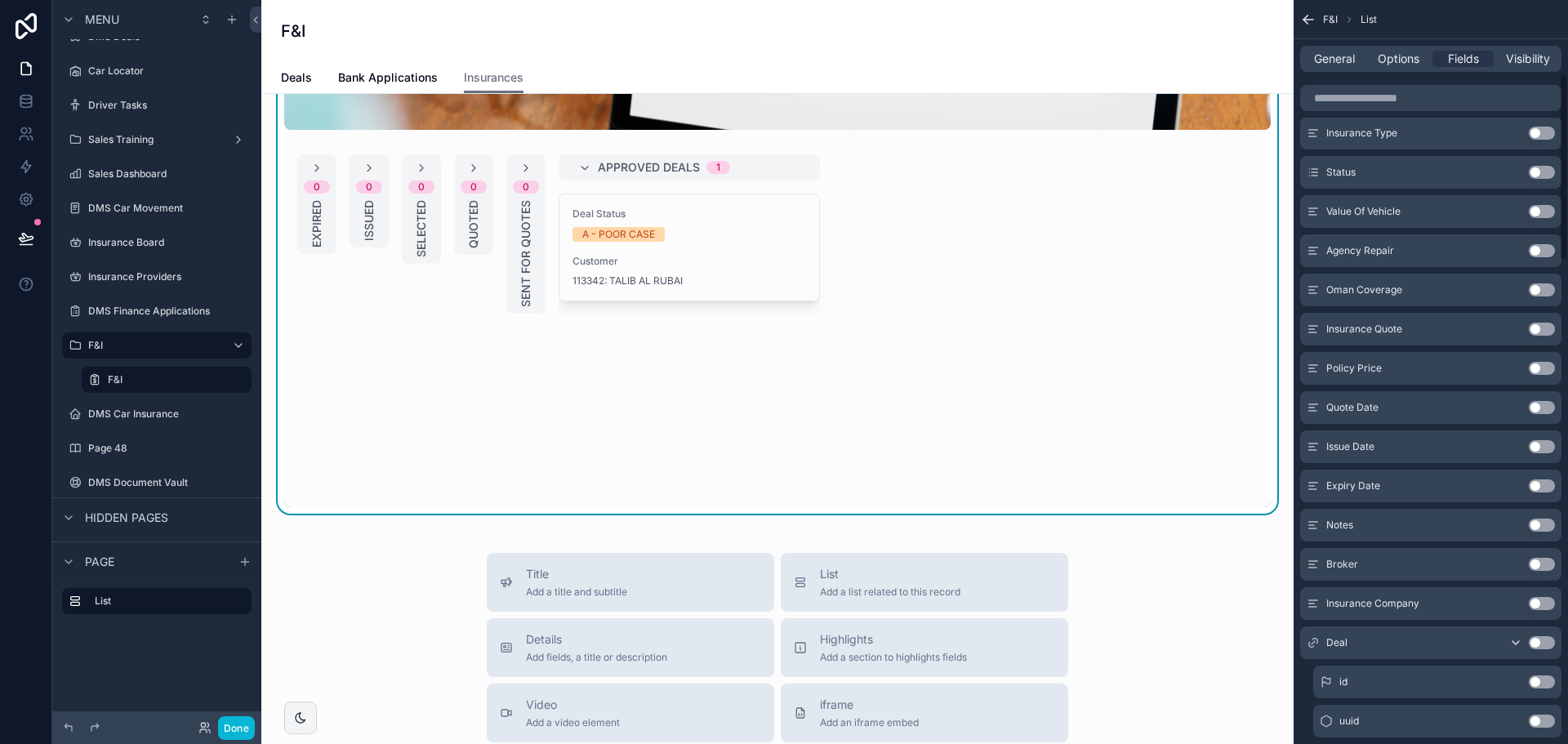
click at [1548, 325] on button "Use setting" at bounding box center [1542, 329] width 26 height 13
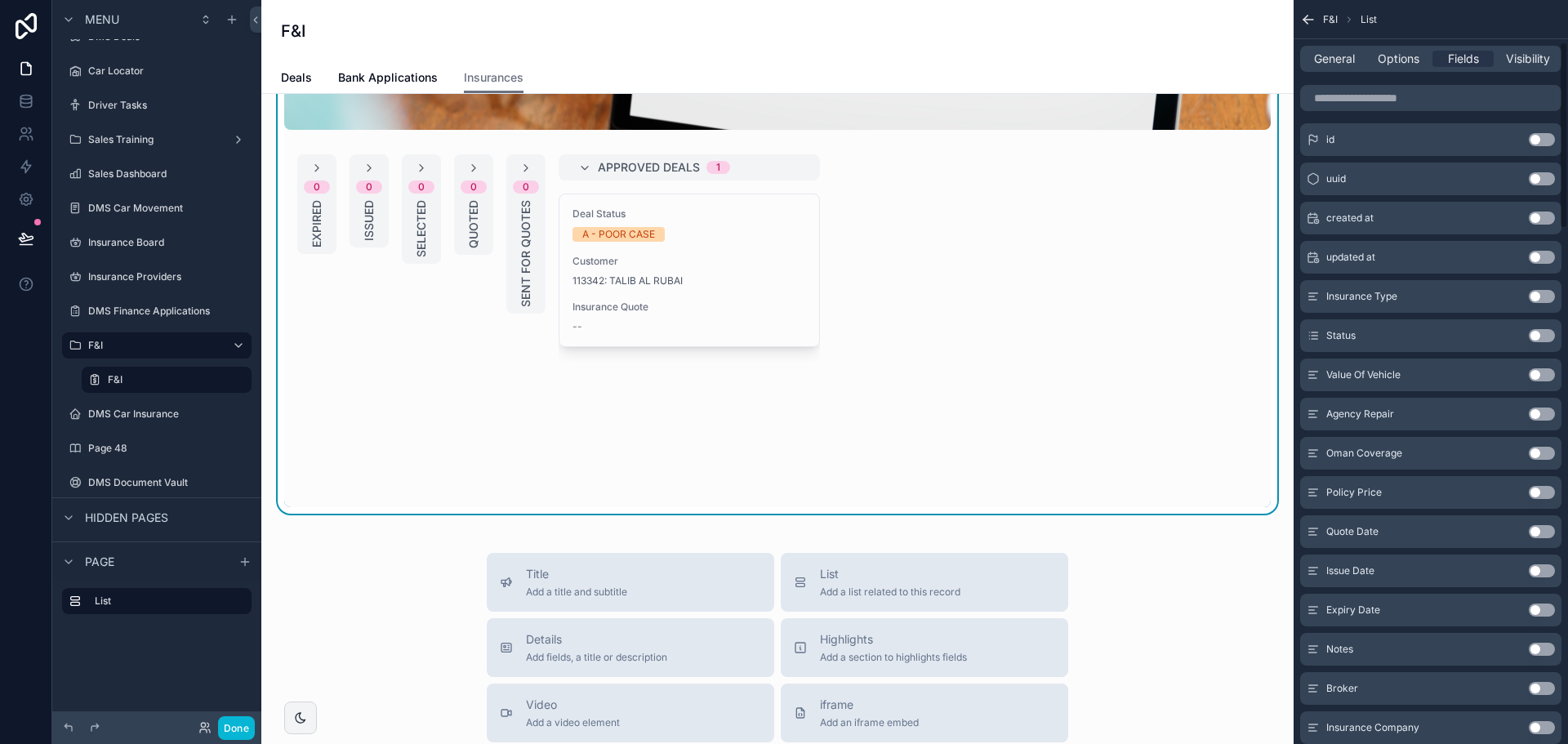
click at [1534, 295] on button "Use setting" at bounding box center [1542, 296] width 26 height 13
click at [1539, 332] on button "Use setting" at bounding box center [1542, 336] width 26 height 13
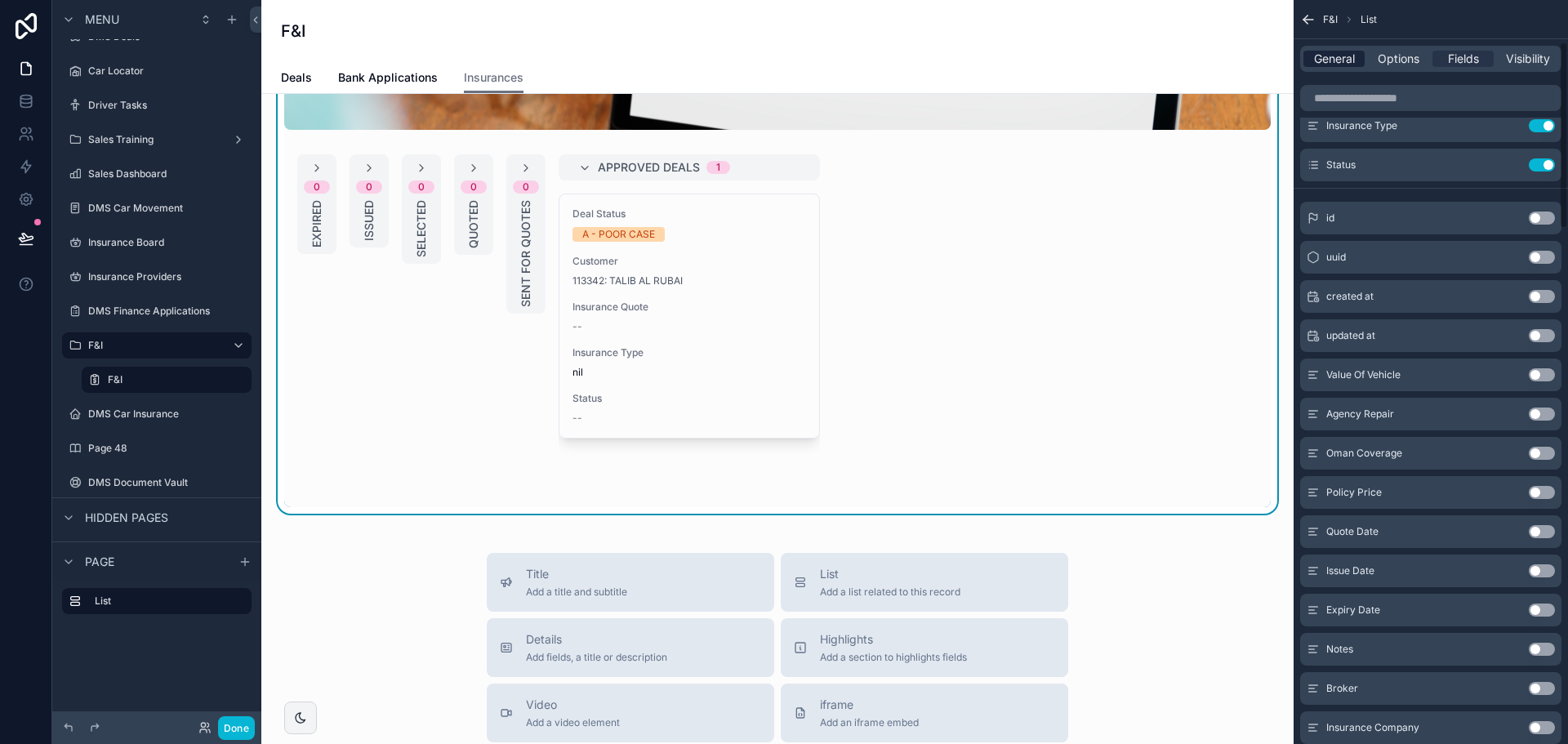
click at [1321, 53] on span "General" at bounding box center [1334, 59] width 41 height 16
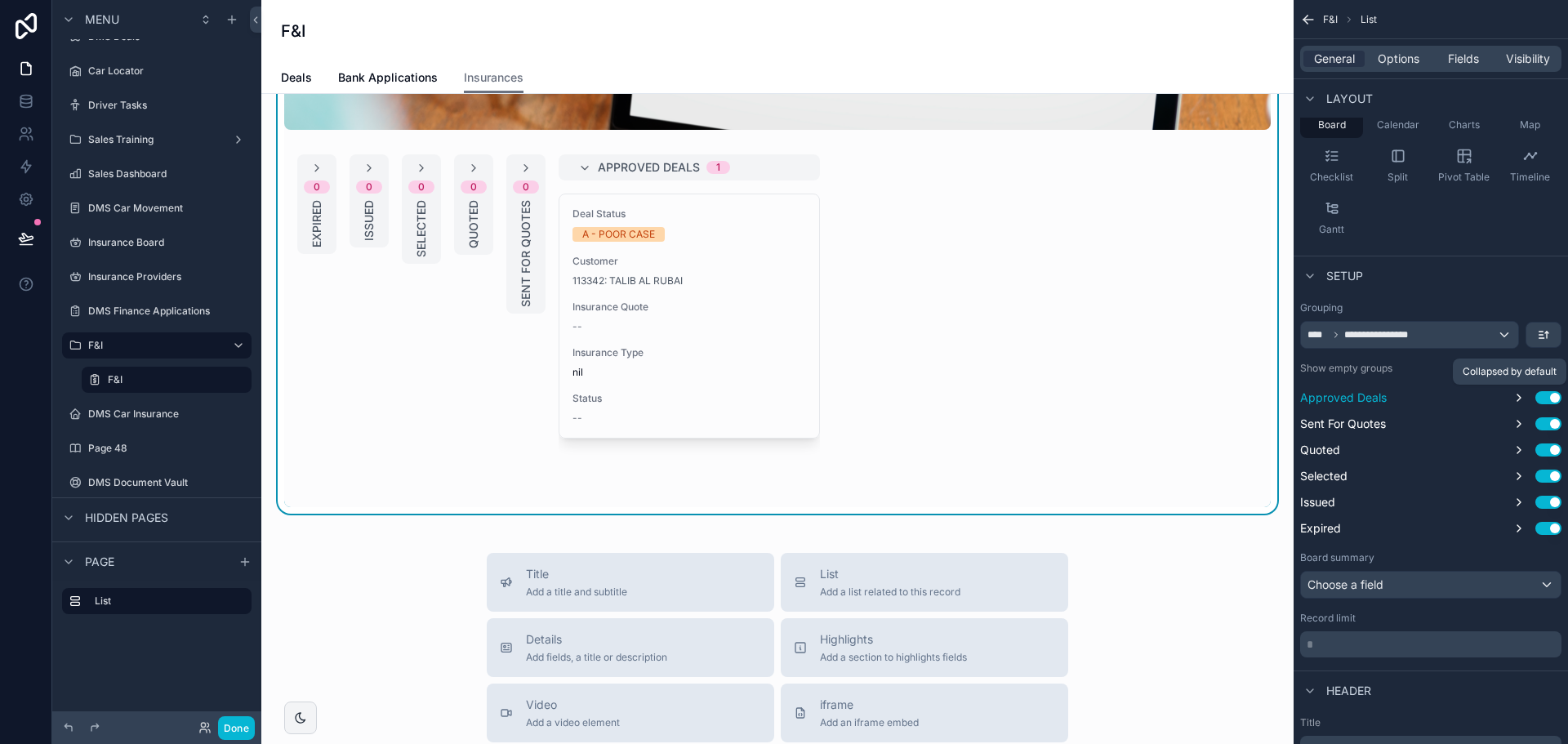
click at [1513, 392] on icon "scrollable content" at bounding box center [1518, 397] width 13 height 13
click at [1515, 419] on icon "scrollable content" at bounding box center [1518, 423] width 13 height 13
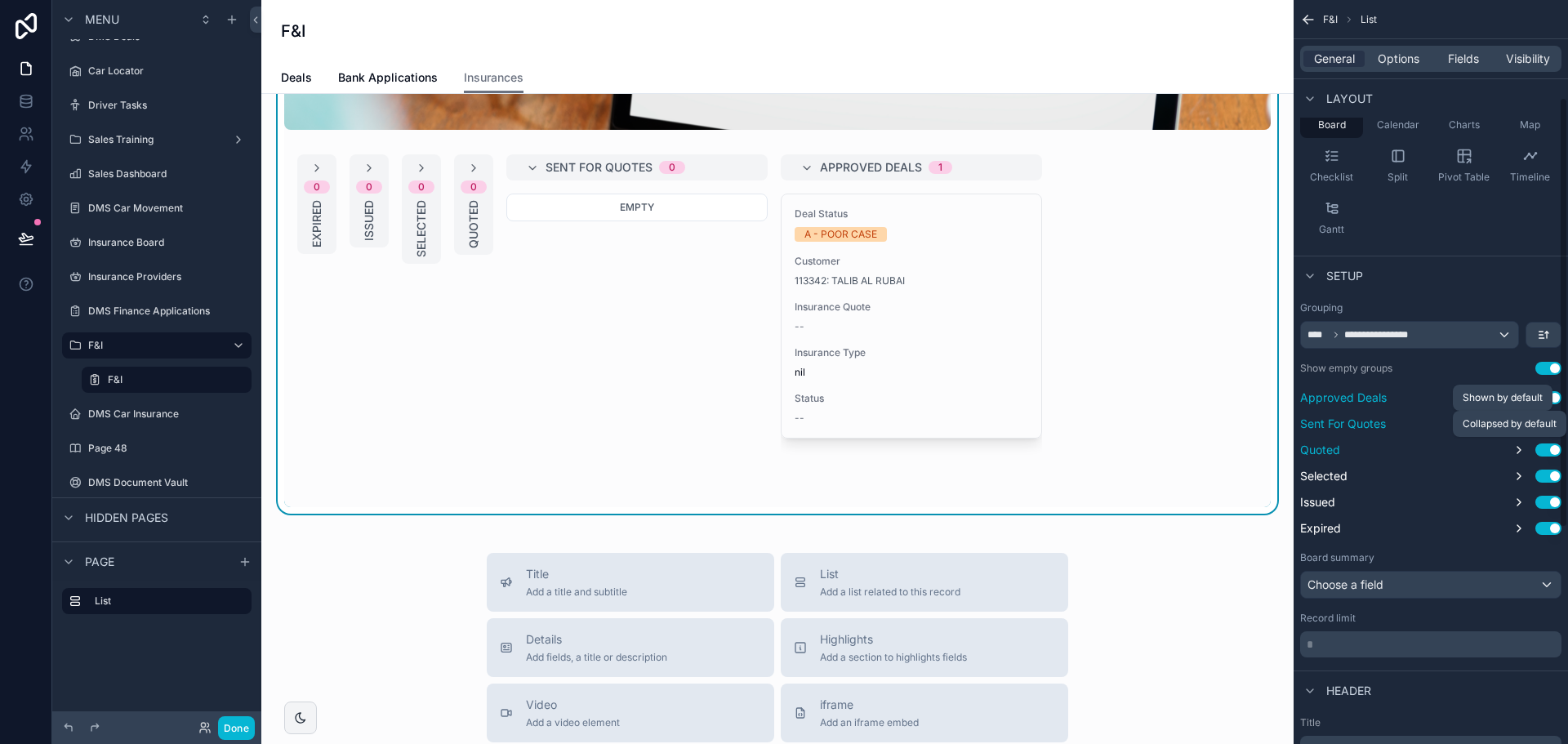
click at [1521, 455] on icon "scrollable content" at bounding box center [1518, 449] width 13 height 13
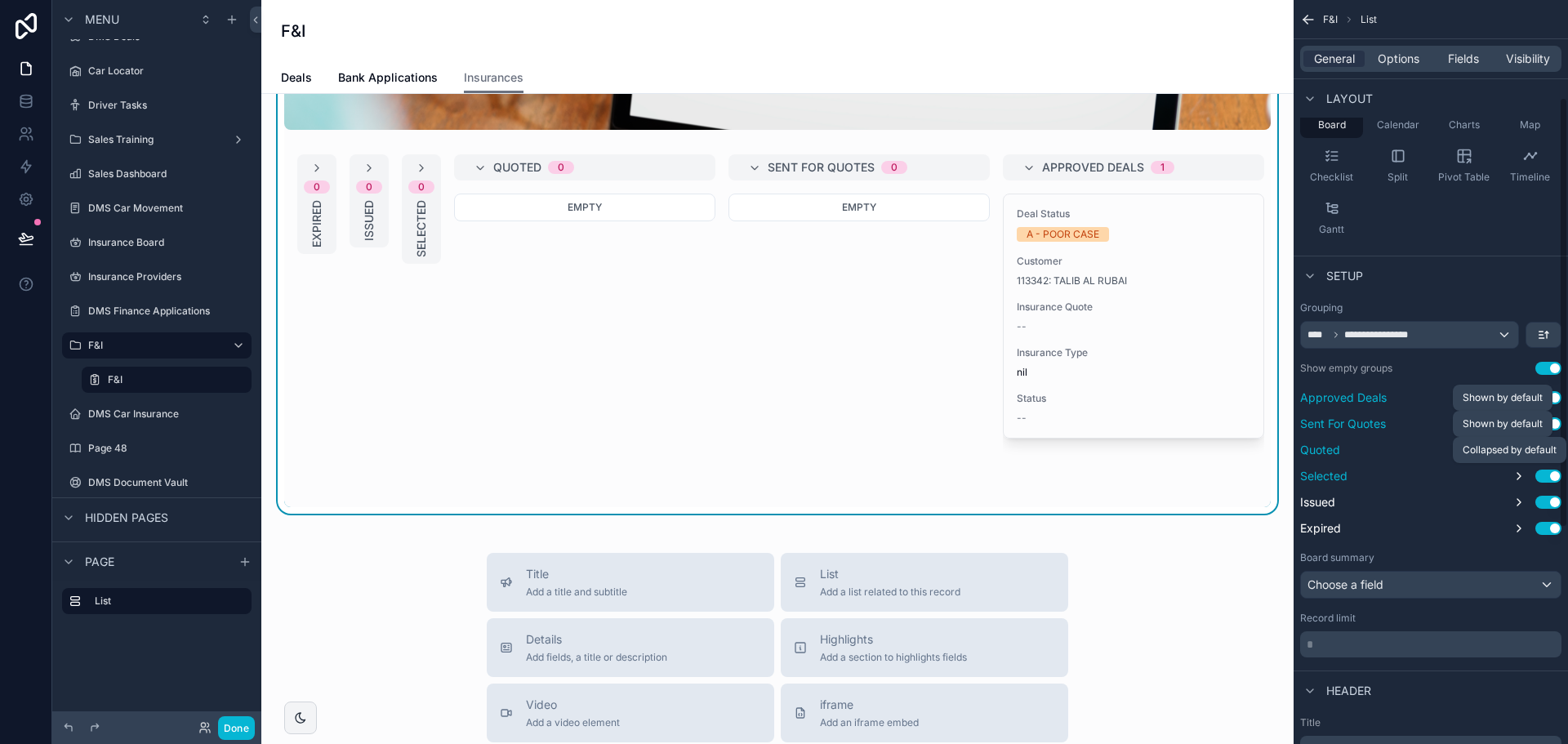
click at [1521, 481] on icon "scrollable content" at bounding box center [1518, 475] width 13 height 13
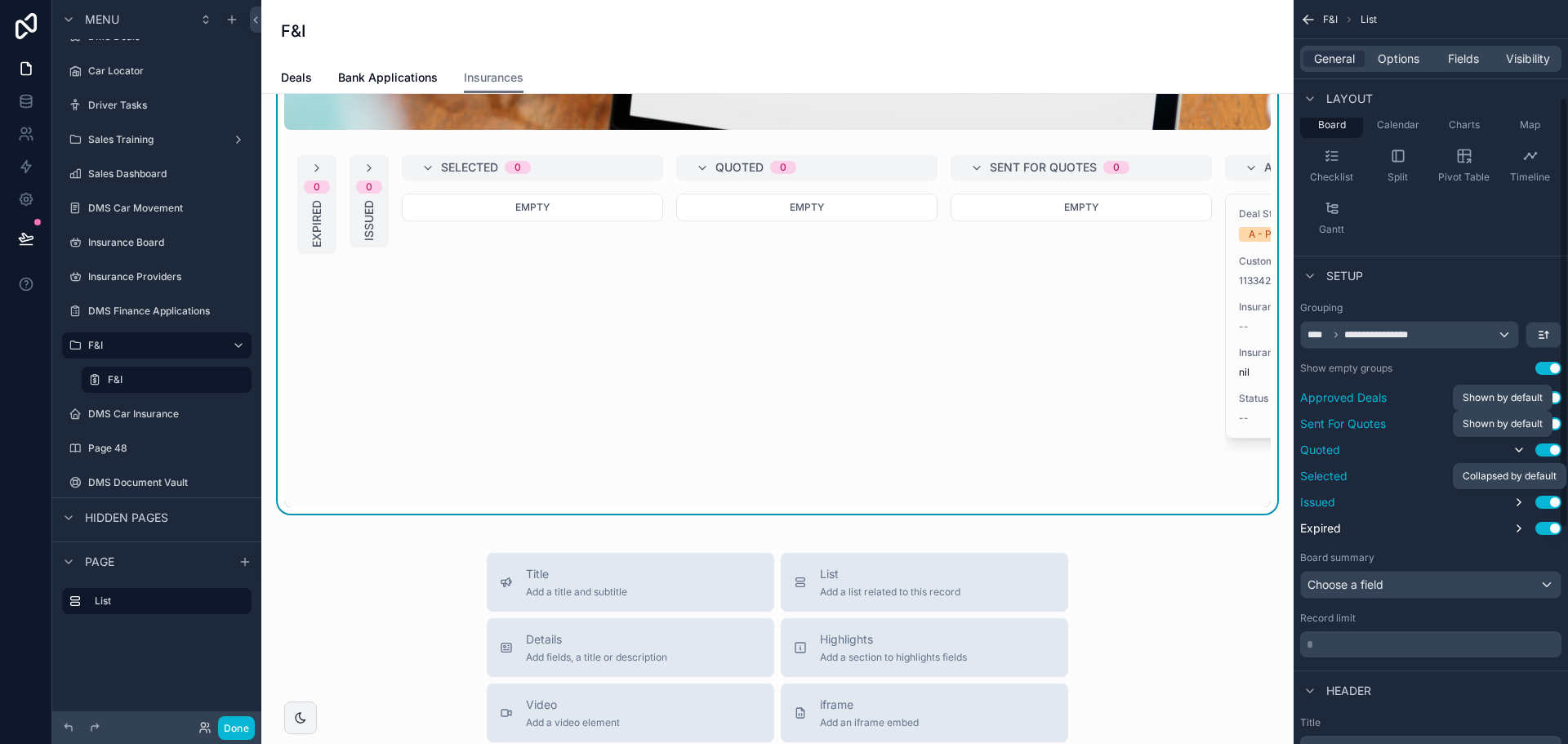
click at [1521, 499] on icon "scrollable content" at bounding box center [1518, 501] width 13 height 13
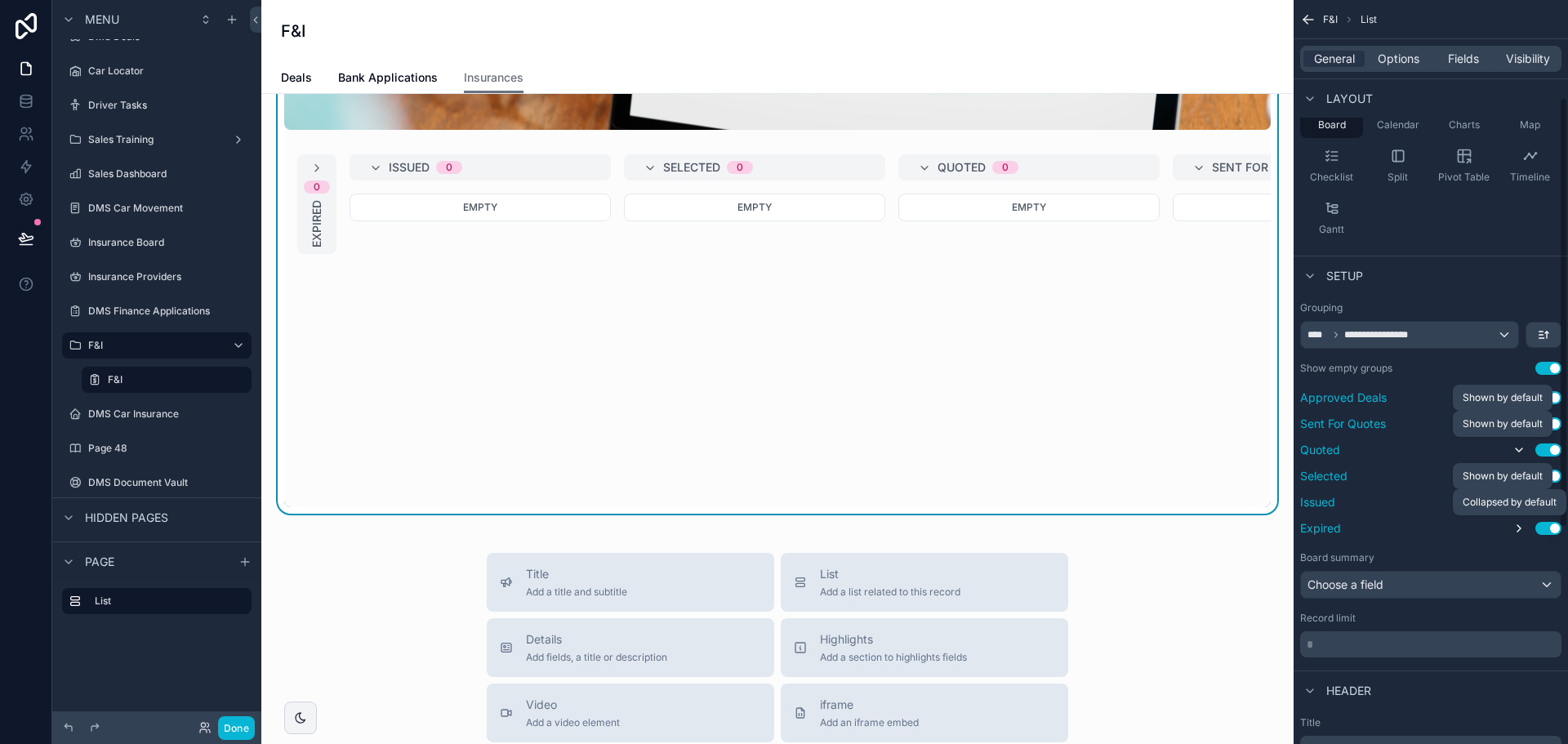
click at [1518, 521] on button "scrollable content" at bounding box center [1519, 528] width 20 height 20
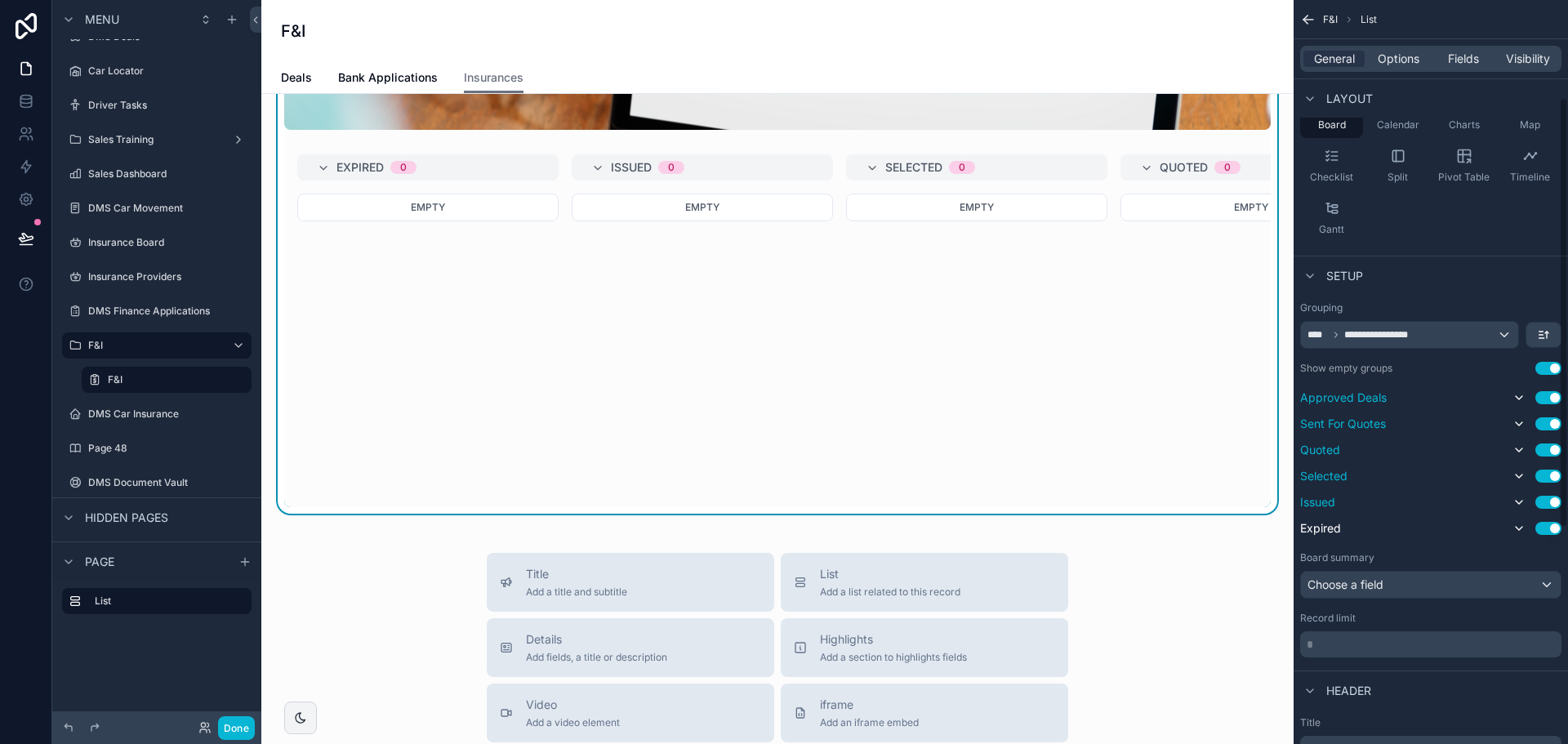
click at [1551, 366] on button "Use setting" at bounding box center [1548, 368] width 26 height 13
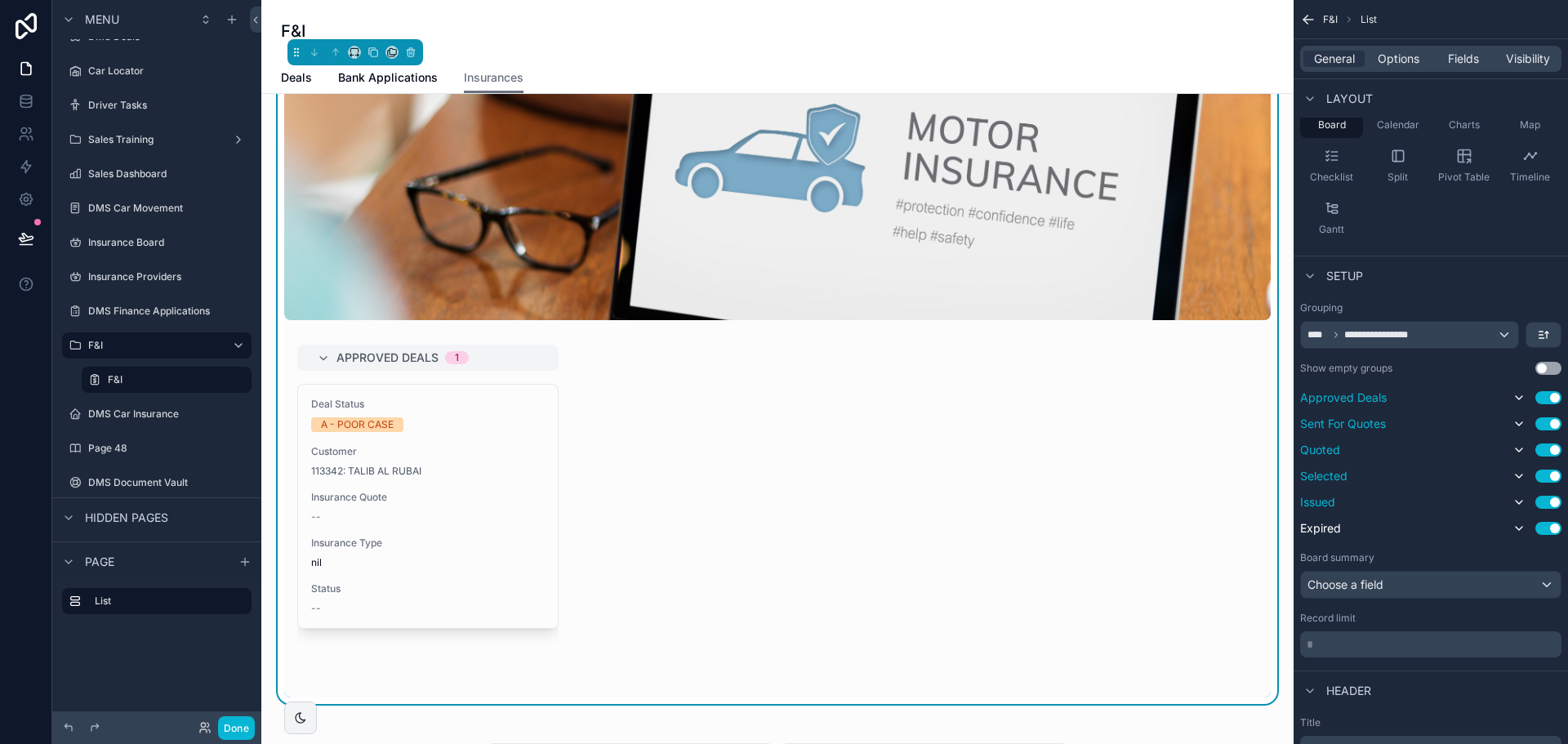
scroll to position [82, 0]
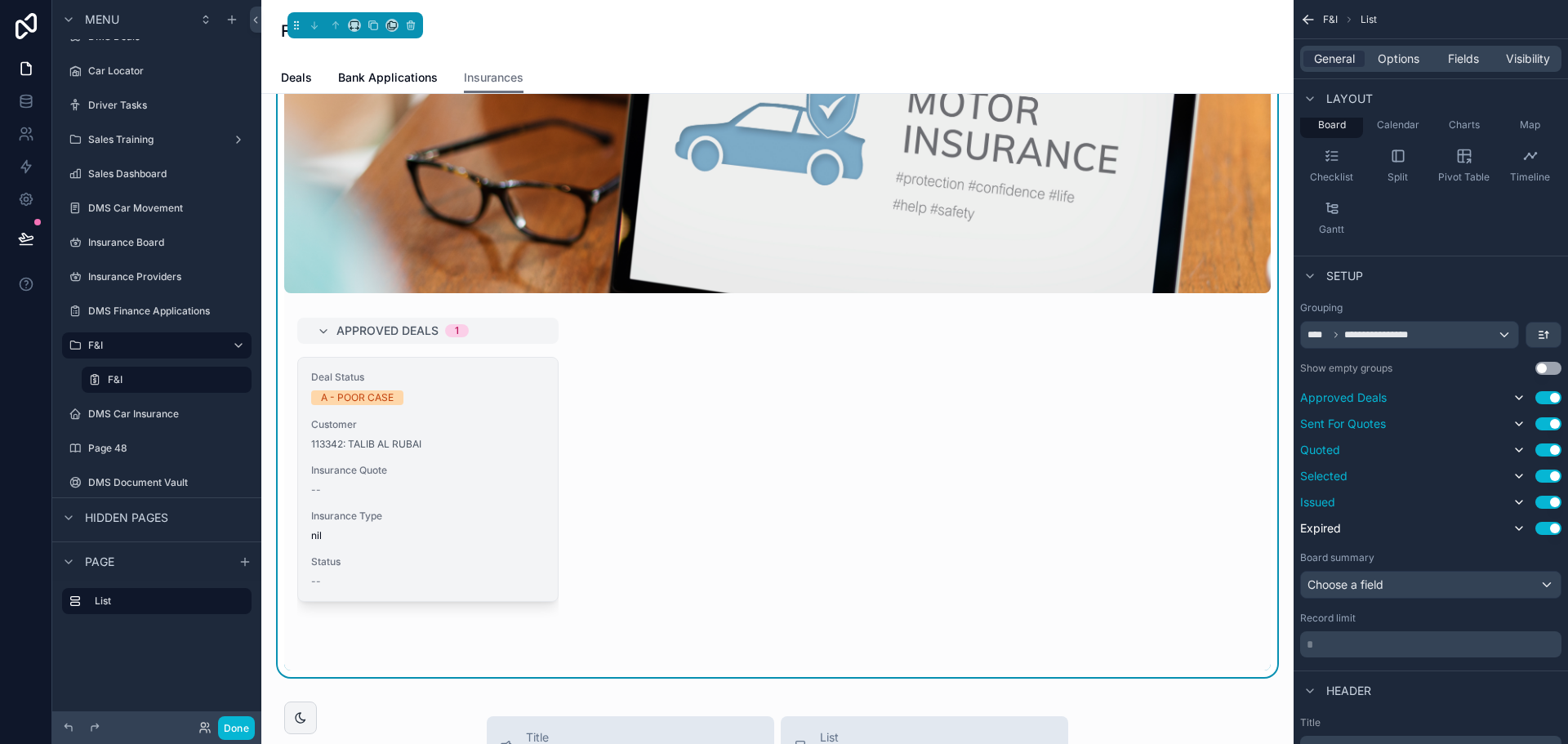
click at [461, 445] on div "113342: TALIB AL RUBAI" at bounding box center [428, 443] width 234 height 13
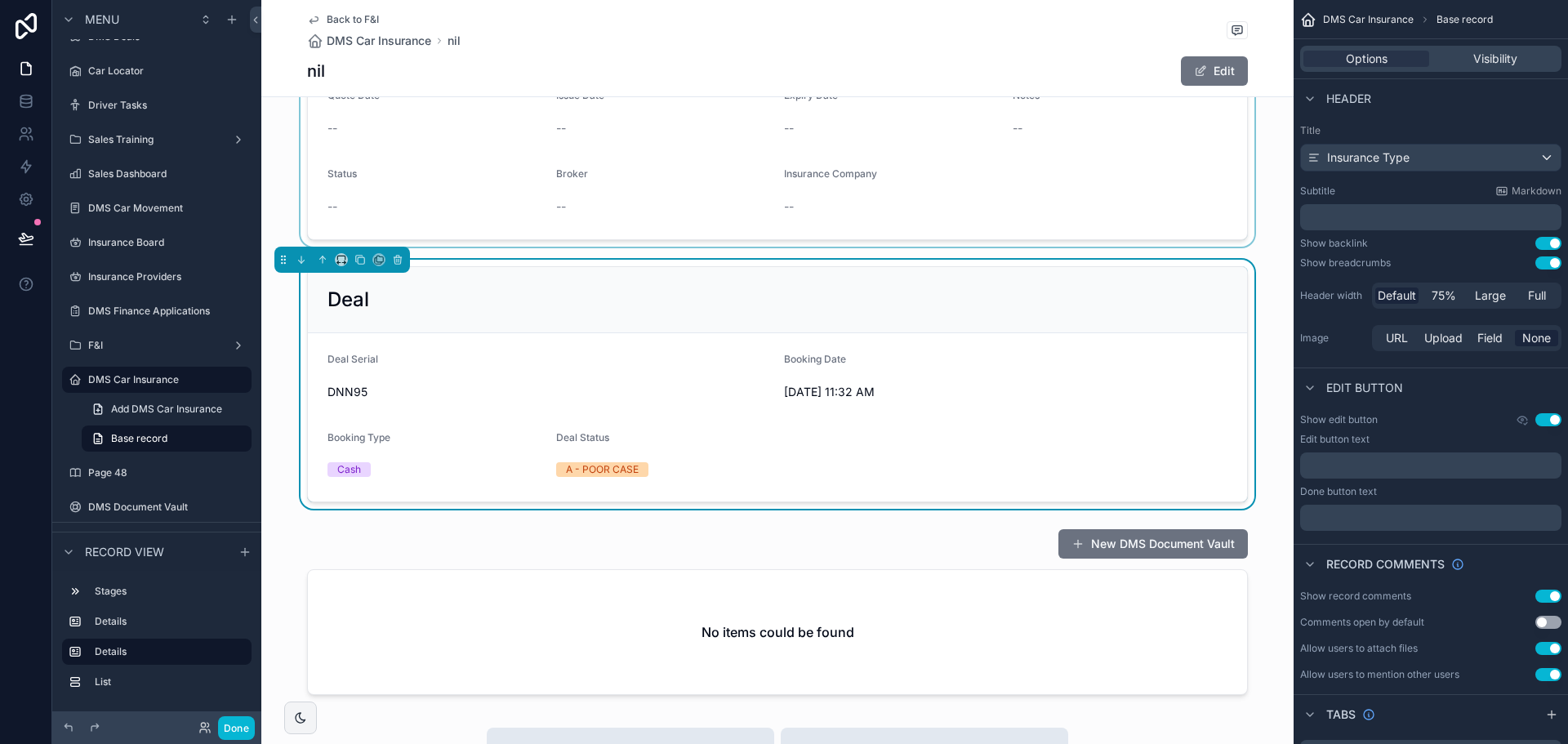
scroll to position [490, 0]
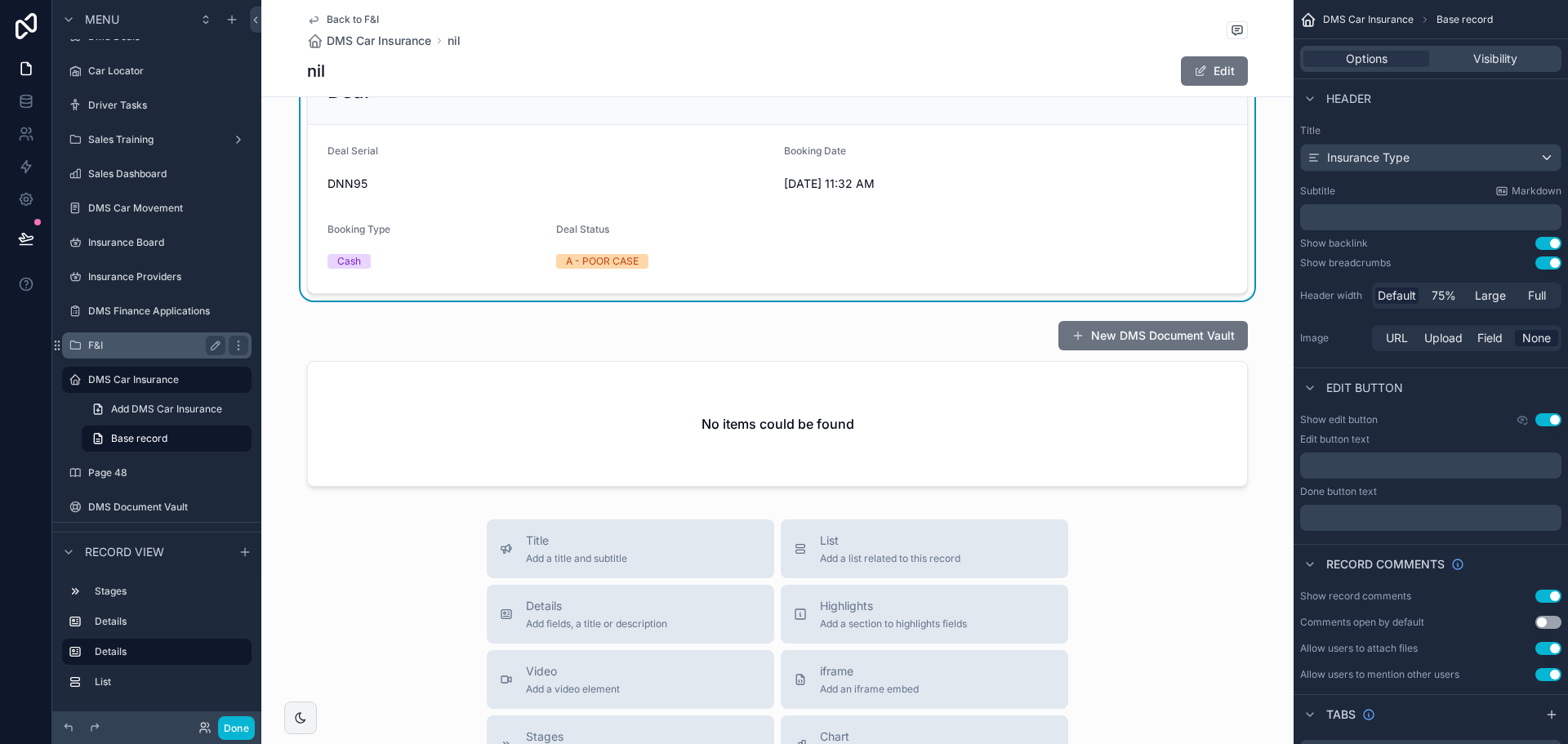
click at [159, 351] on label "F&I" at bounding box center [153, 345] width 131 height 13
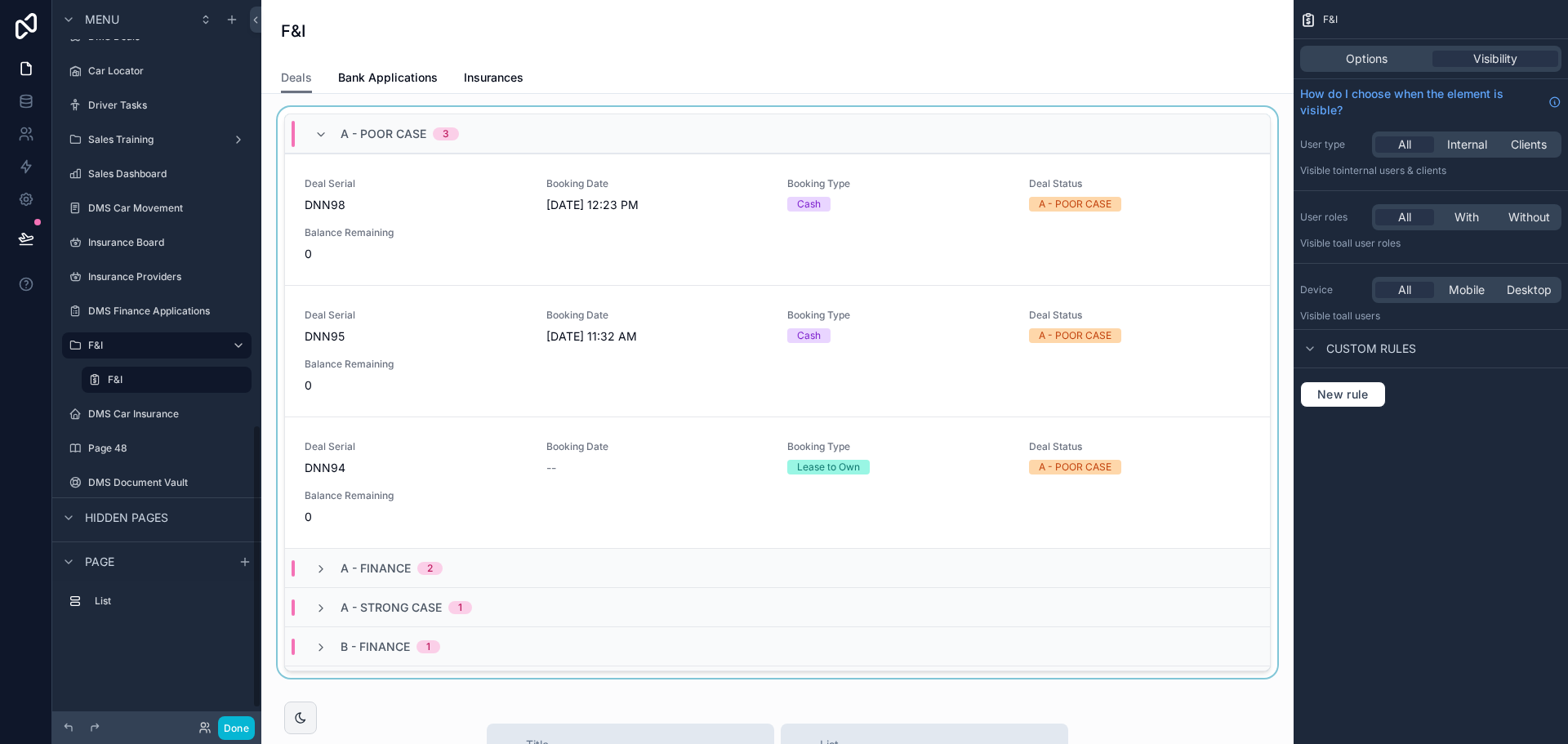
click at [438, 240] on div "scrollable content" at bounding box center [777, 395] width 1006 height 577
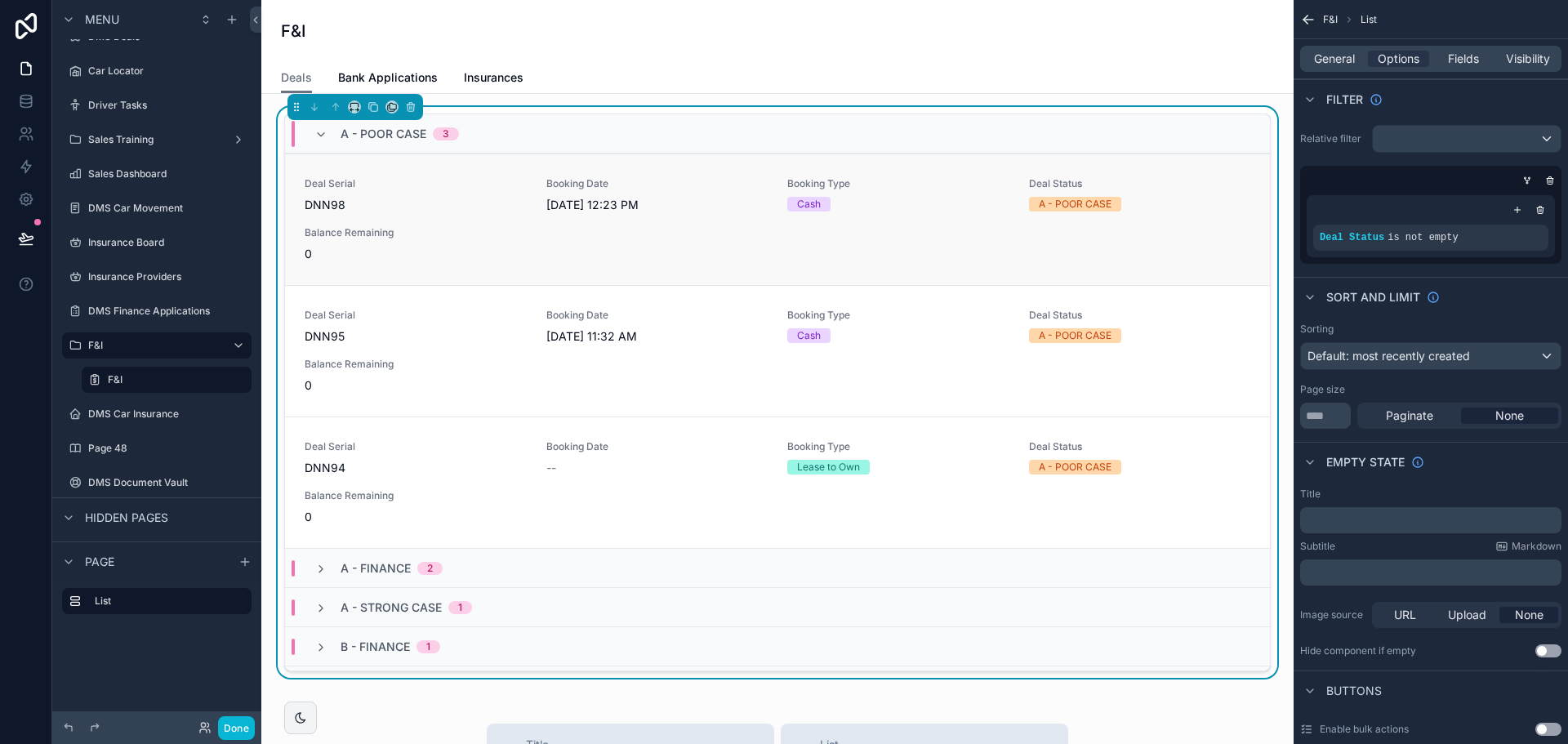
click at [439, 236] on span "Balance Remaining" at bounding box center [415, 233] width 222 height 13
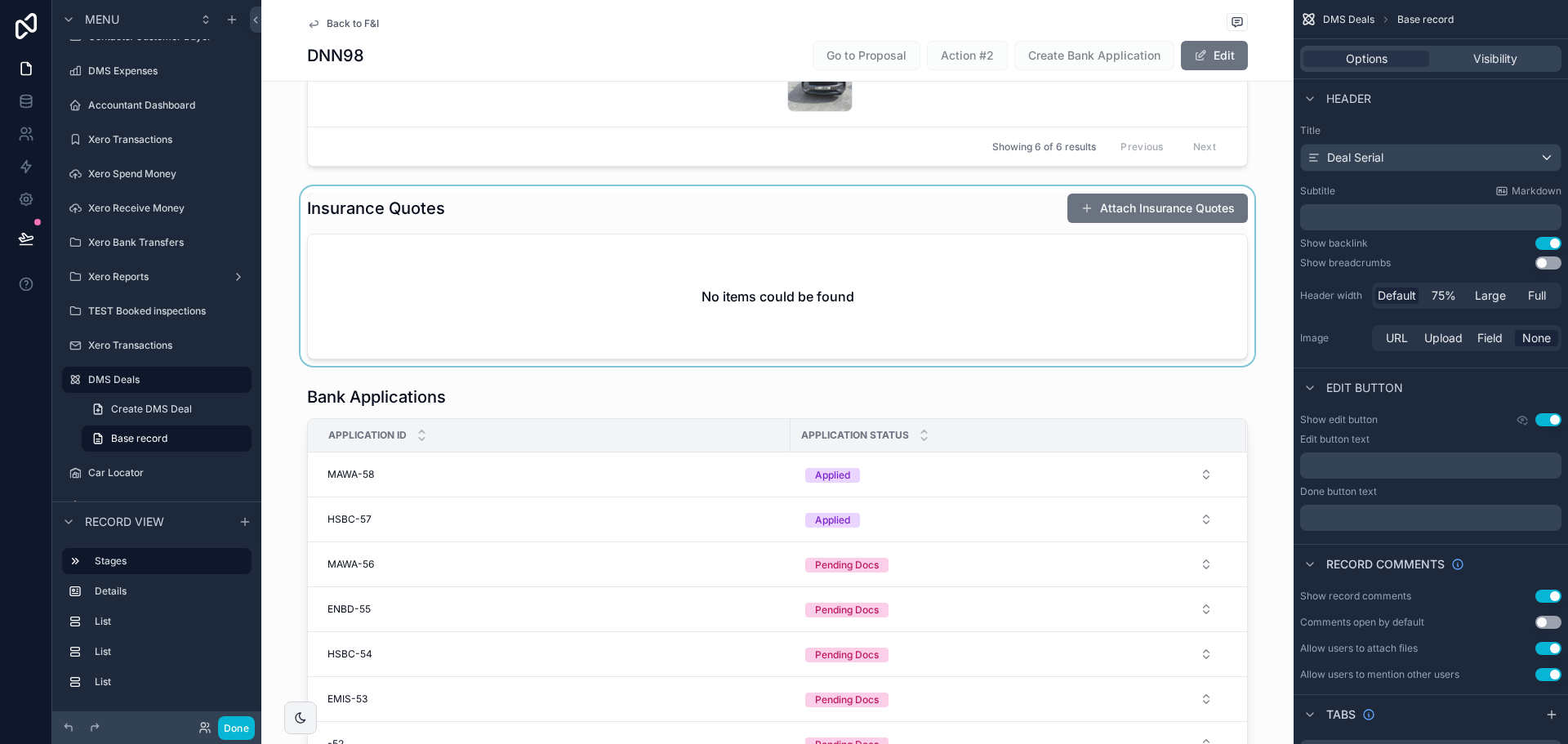
scroll to position [735, 0]
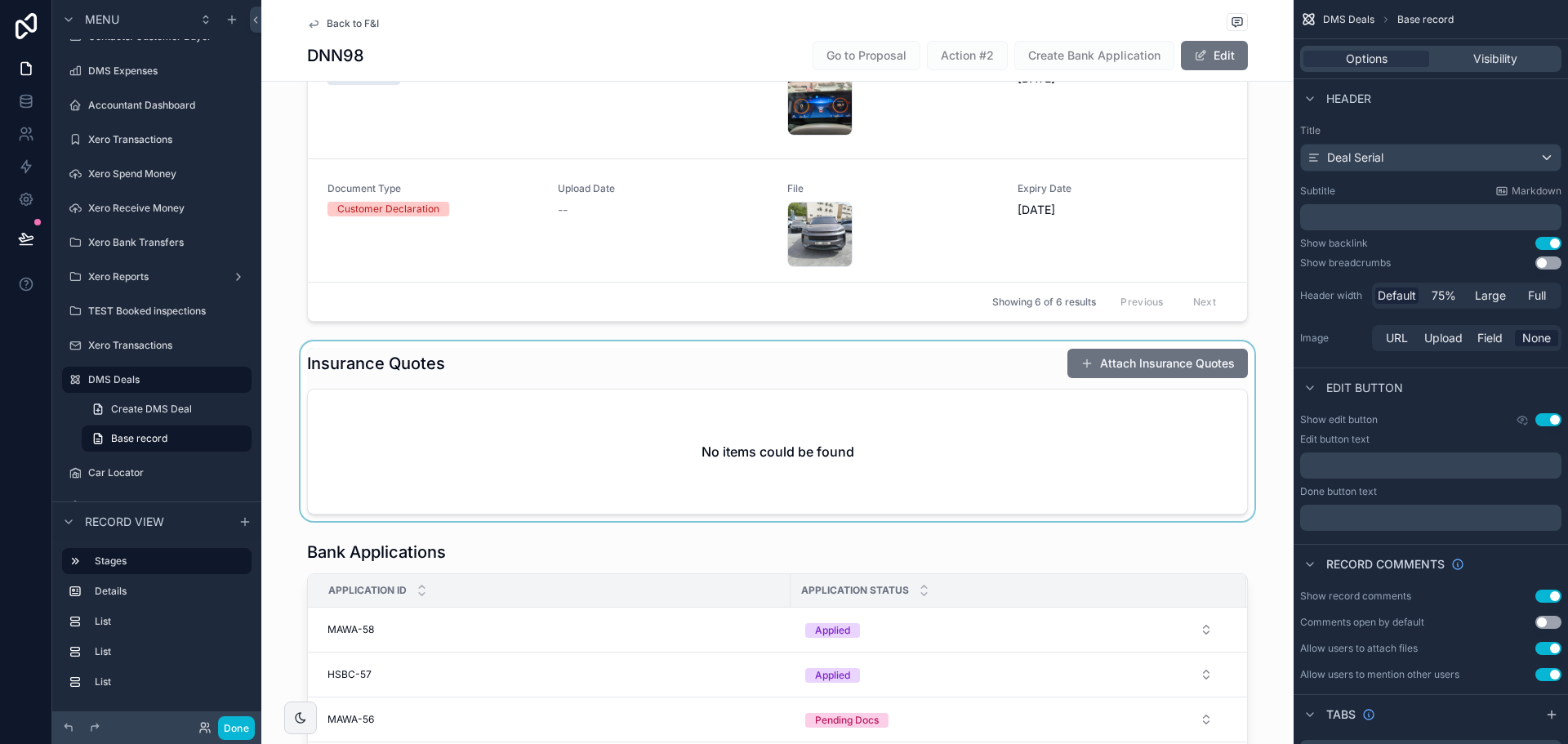
click at [1151, 363] on div "scrollable content" at bounding box center [778, 431] width 1033 height 180
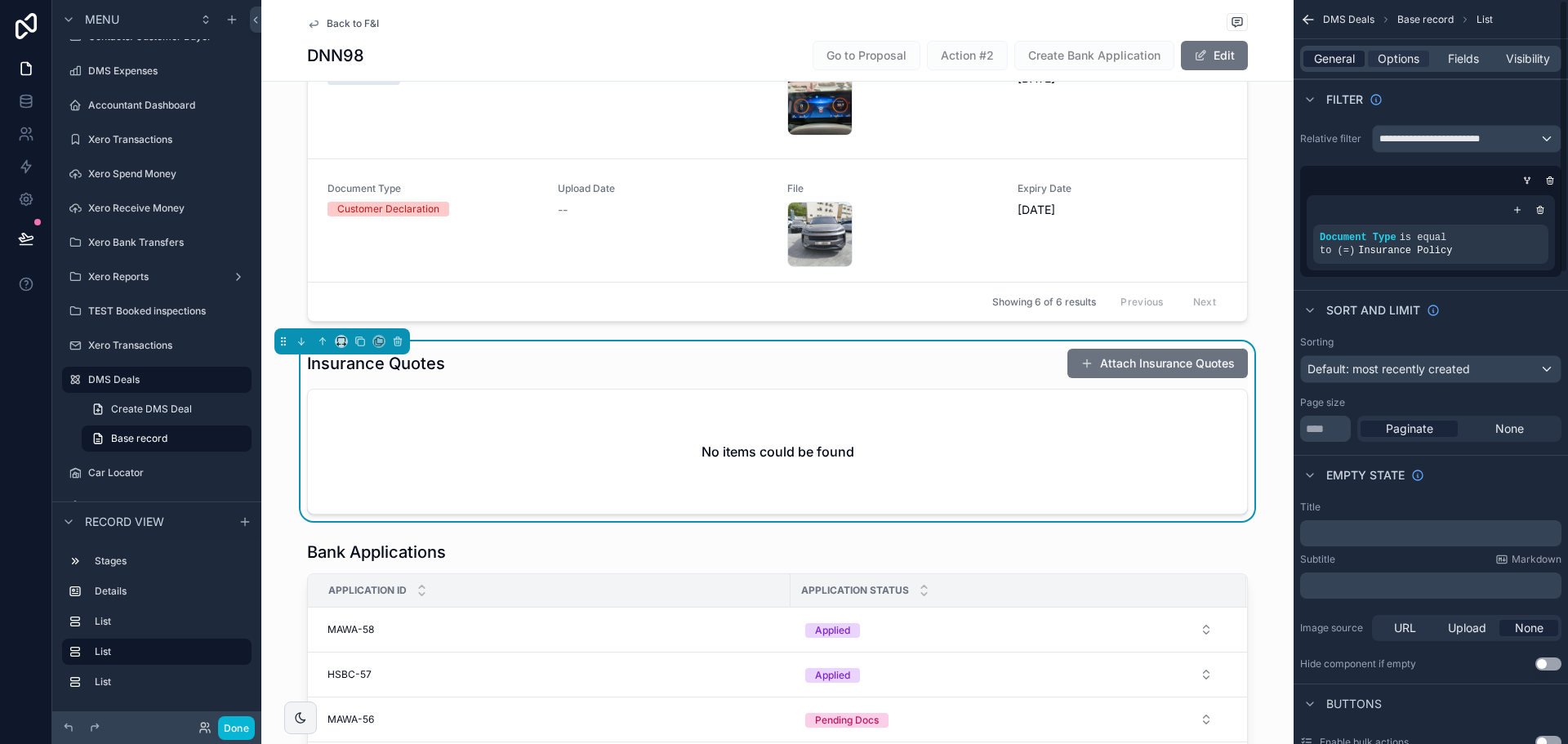
click at [1341, 58] on span "General" at bounding box center [1334, 59] width 41 height 16
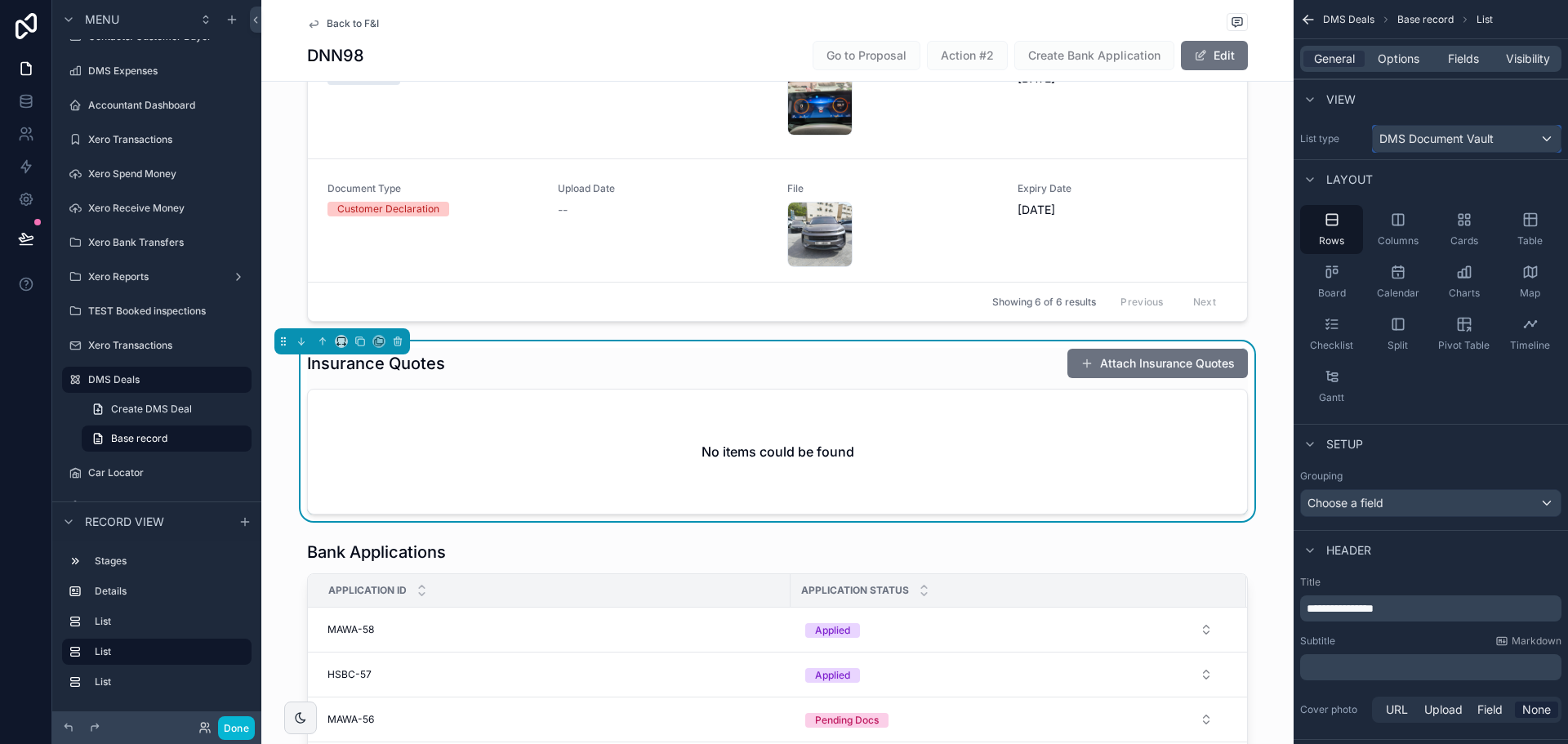
click at [1463, 141] on span "DMS Document Vault" at bounding box center [1436, 139] width 114 height 16
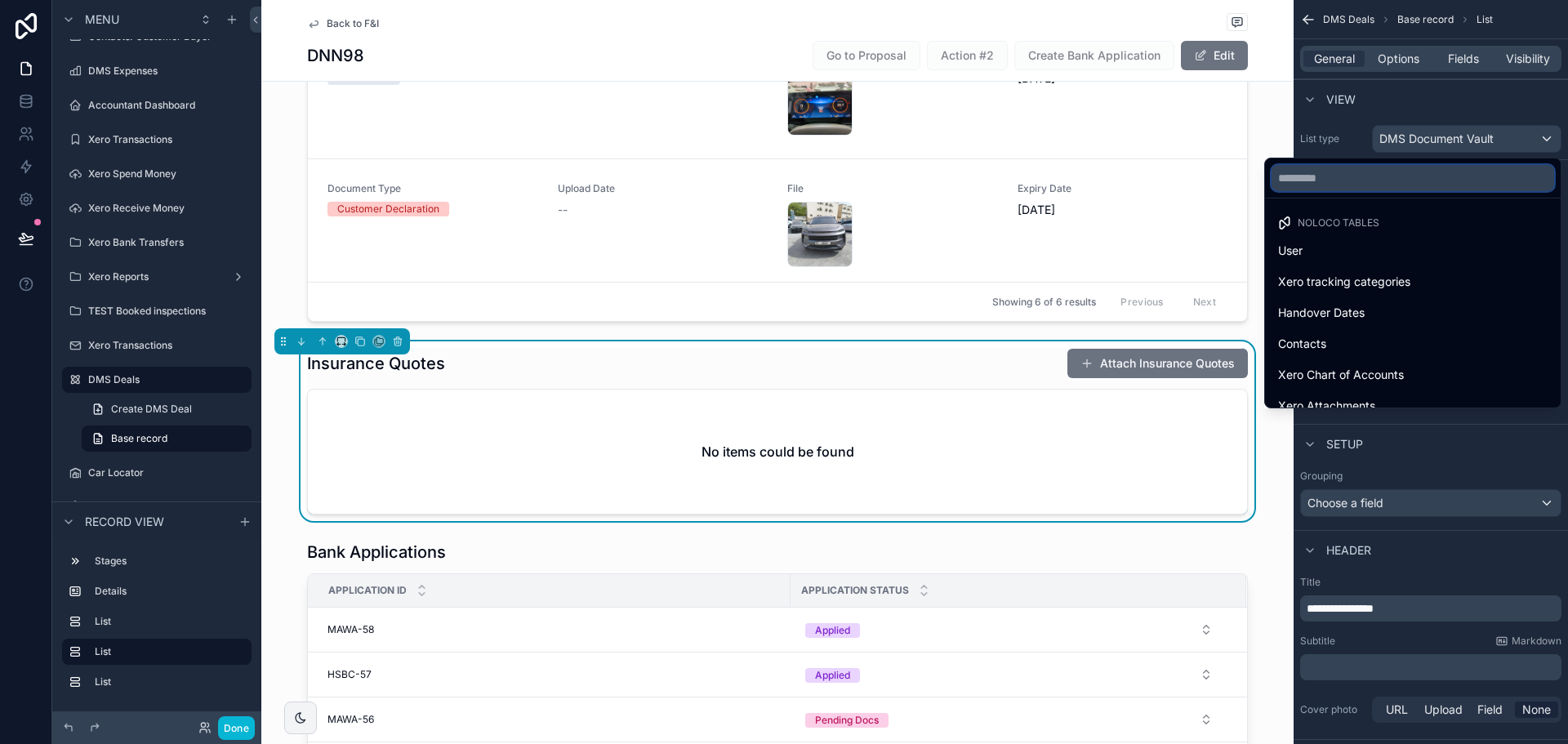
click at [1407, 181] on input "text" at bounding box center [1412, 178] width 283 height 26
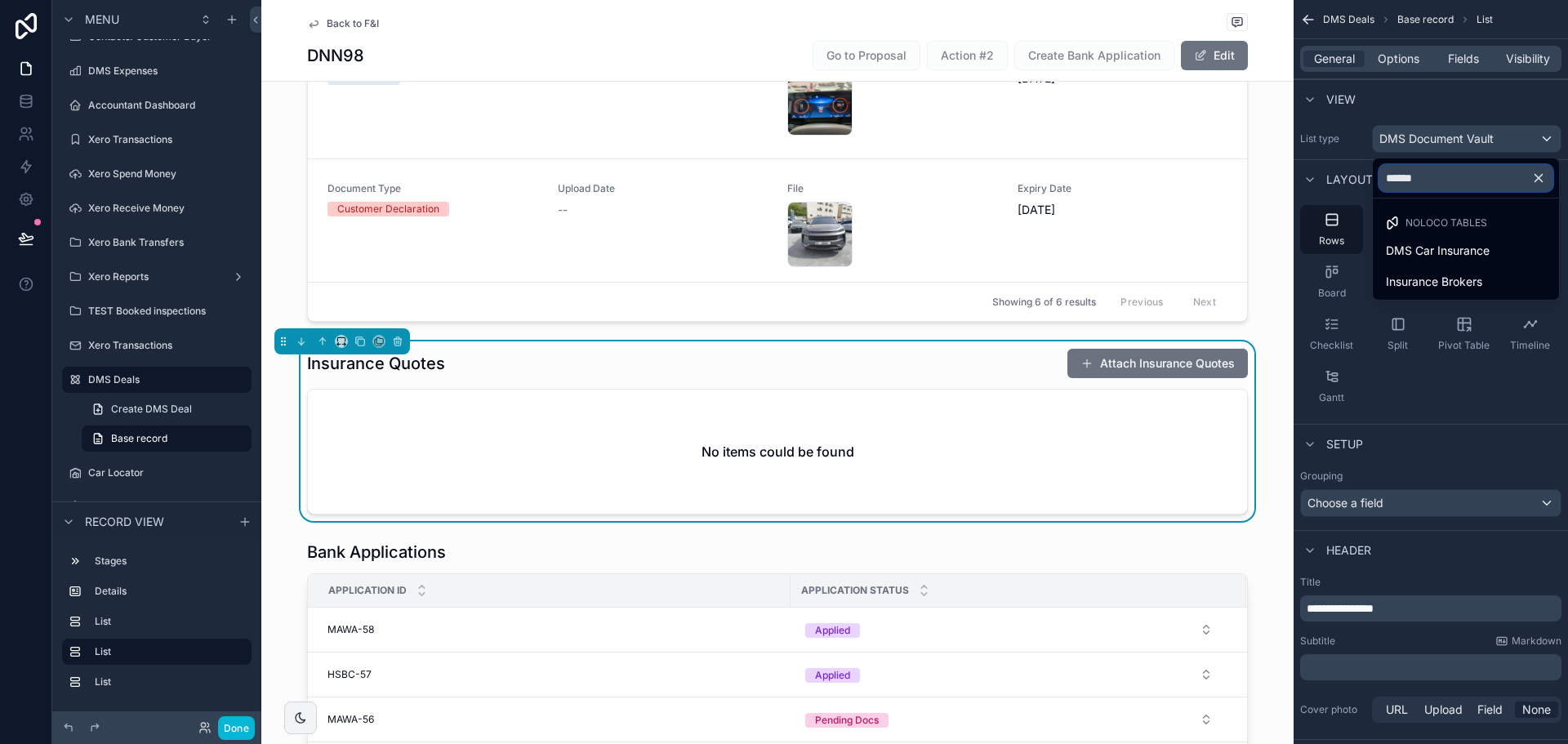
type input "*******"
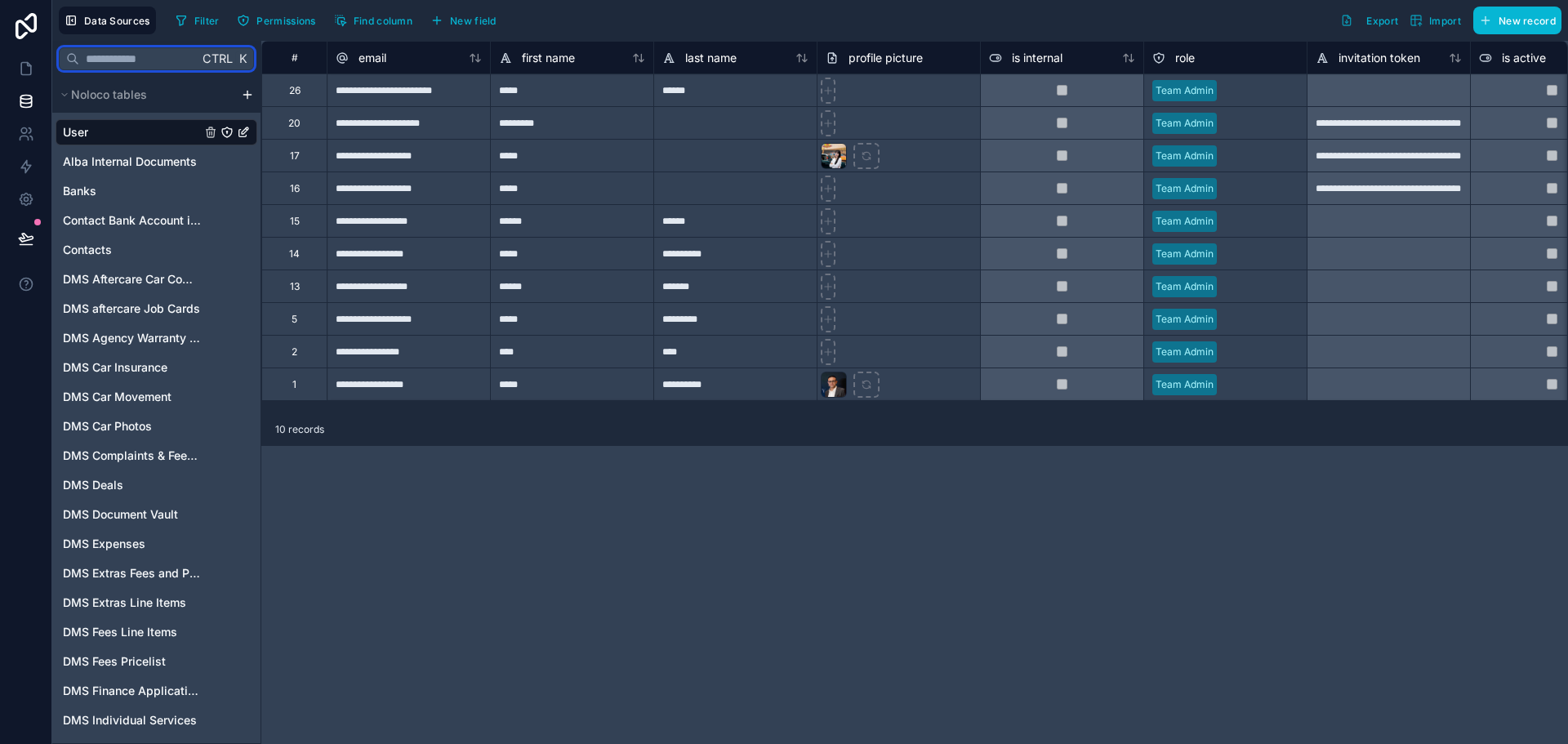
click at [167, 61] on input "text" at bounding box center [138, 58] width 119 height 29
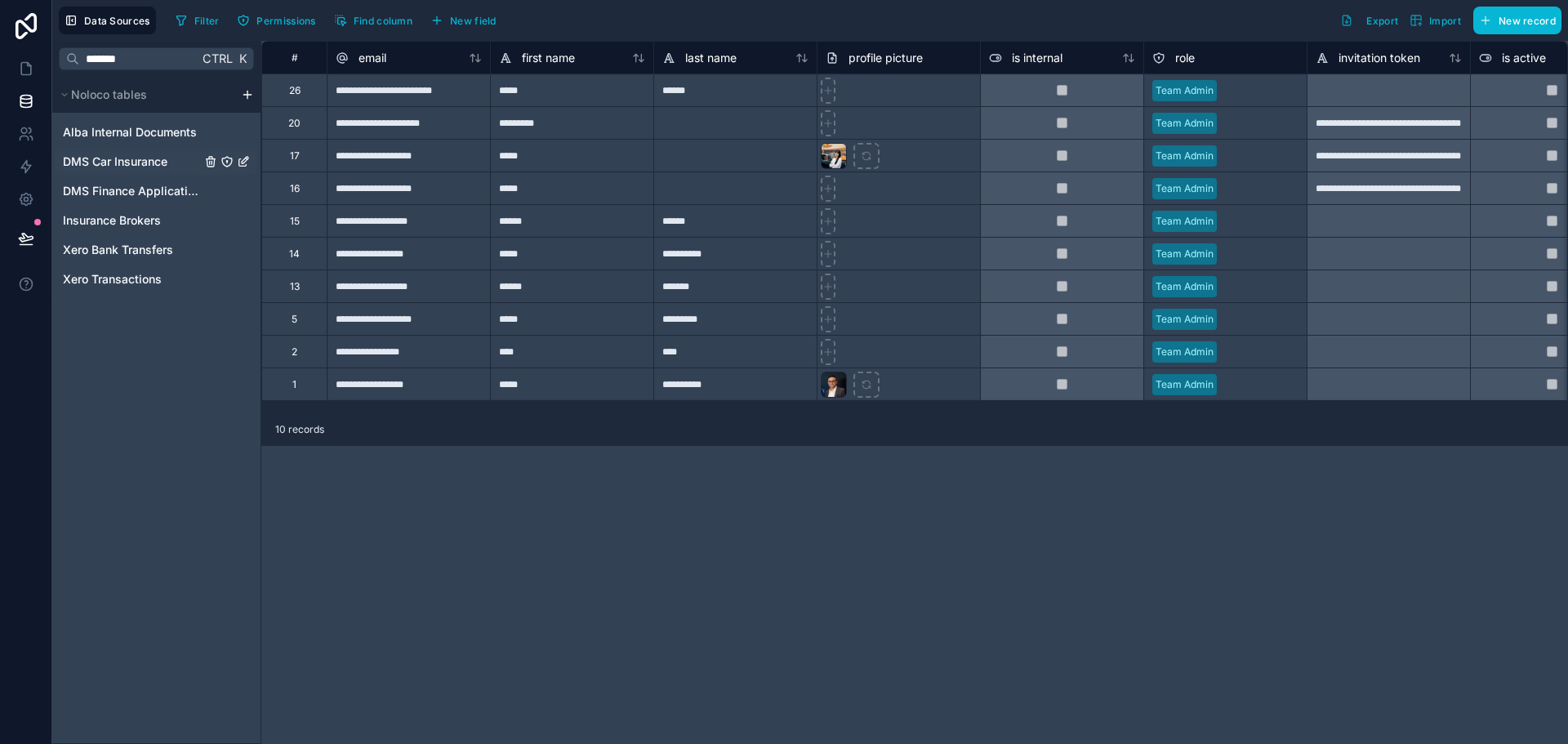
click at [112, 163] on span "DMS Car Insurance" at bounding box center [115, 162] width 105 height 16
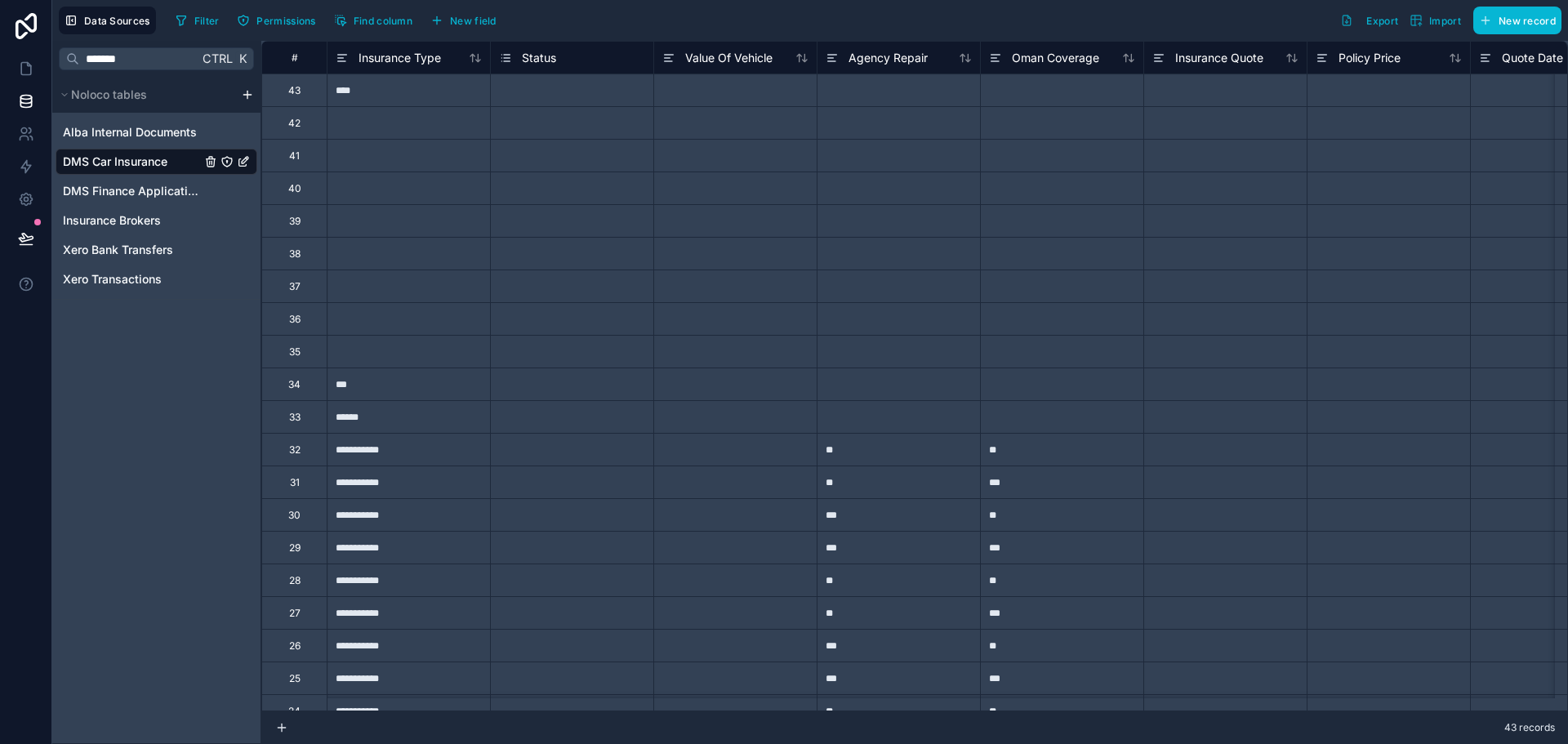
click at [531, 84] on div "Select a Status" at bounding box center [534, 90] width 70 height 13
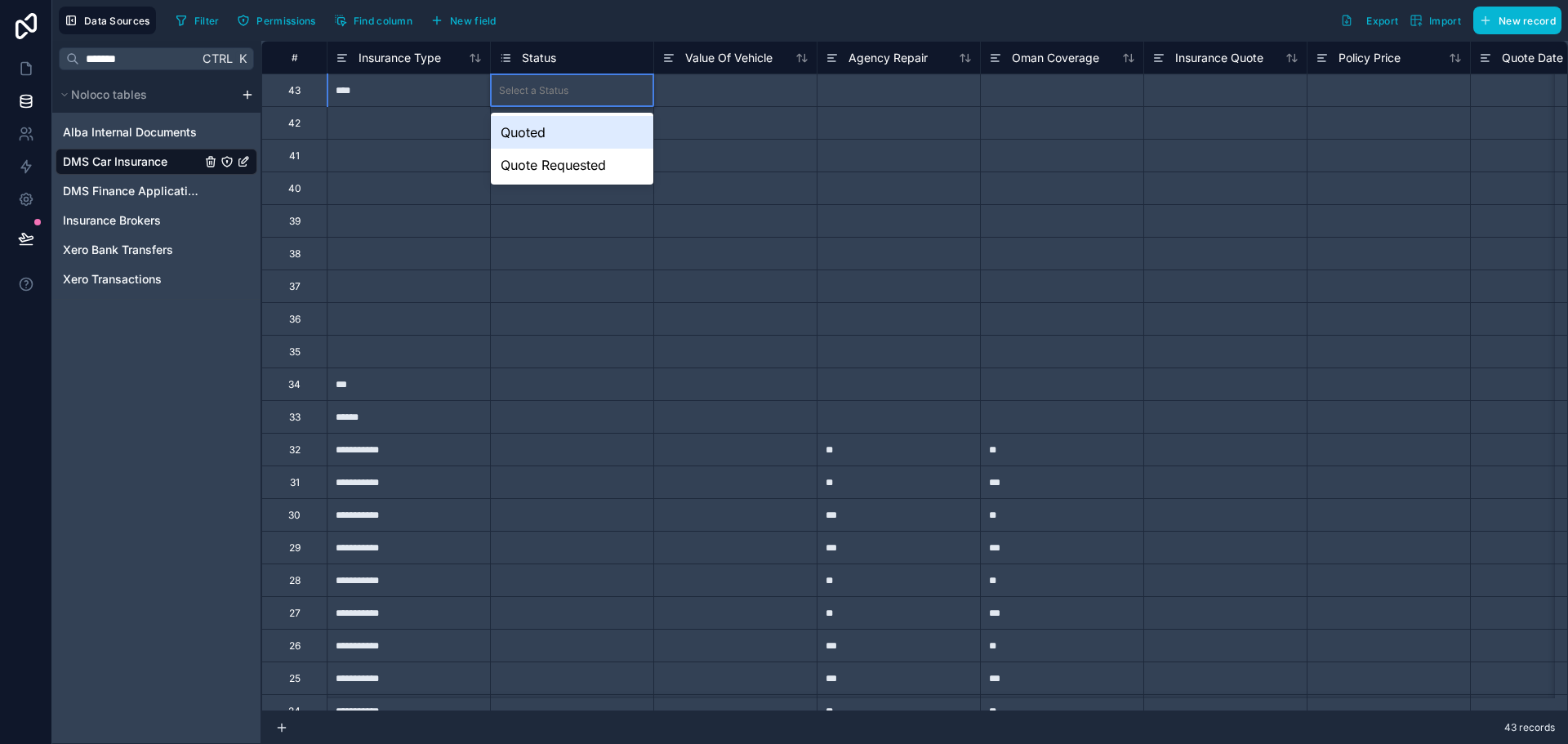
click at [531, 84] on div "Select a Status" at bounding box center [534, 90] width 70 height 13
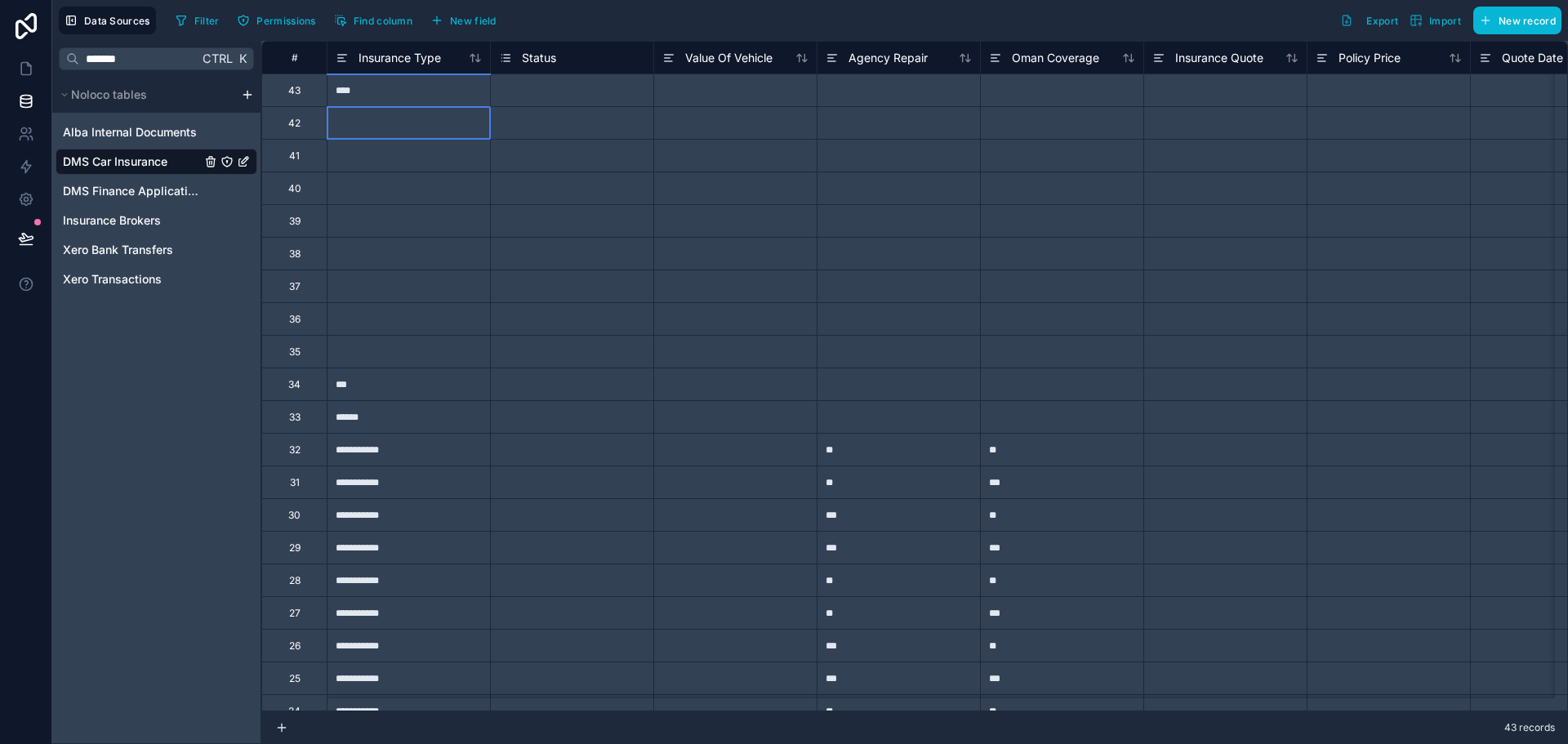
click at [442, 114] on div at bounding box center [408, 122] width 164 height 33
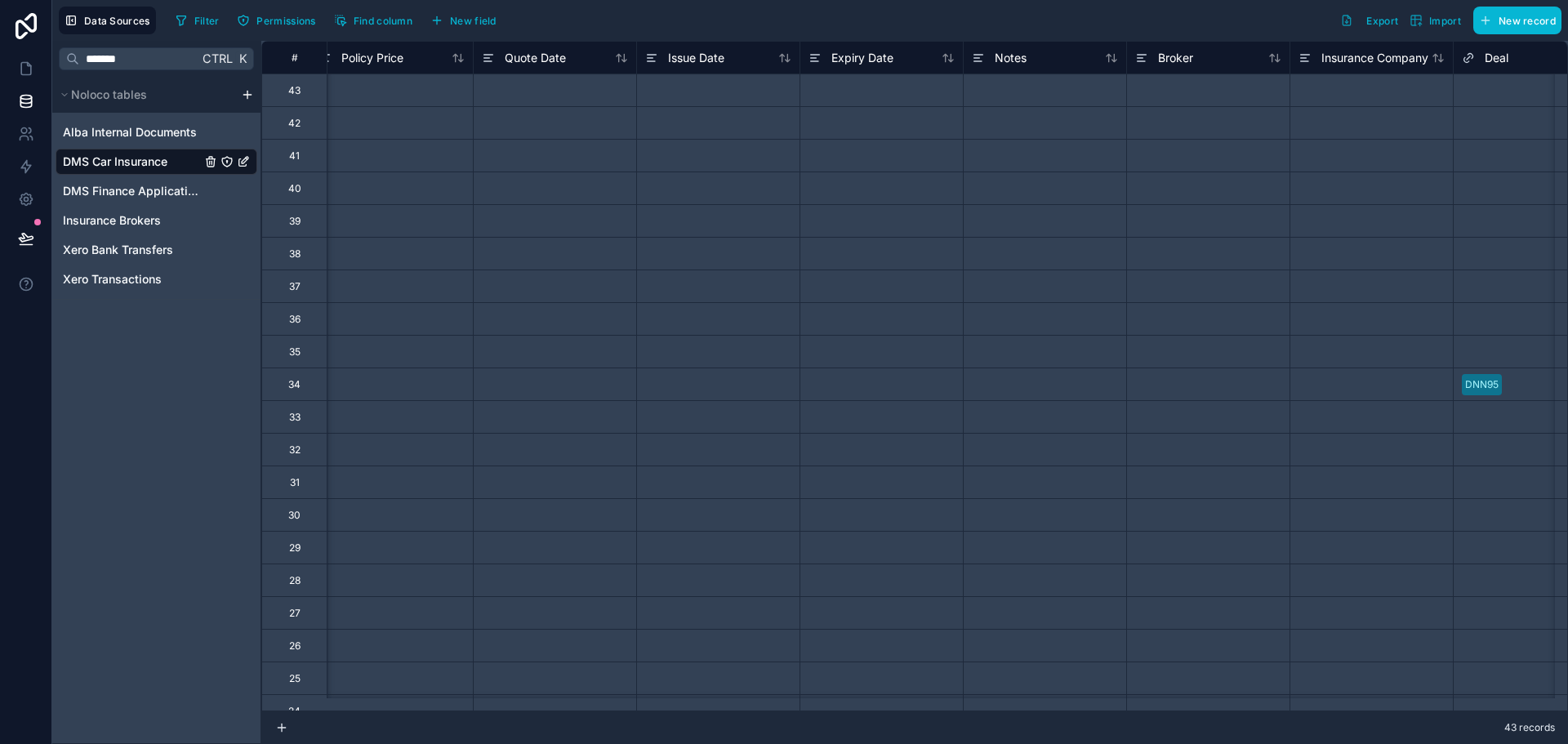
scroll to position [0, 2038]
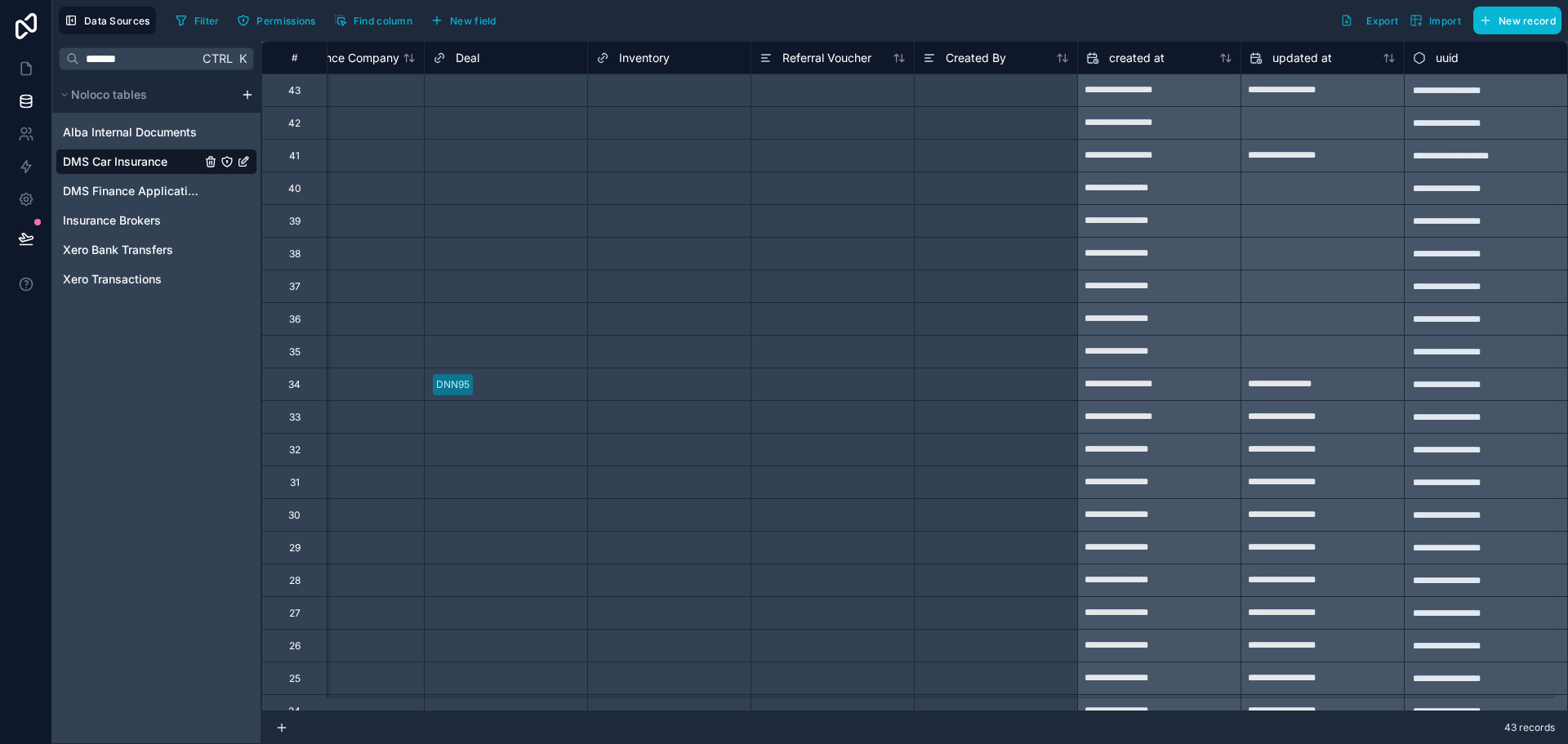
click at [489, 186] on div "Select a Deal" at bounding box center [505, 189] width 163 height 16
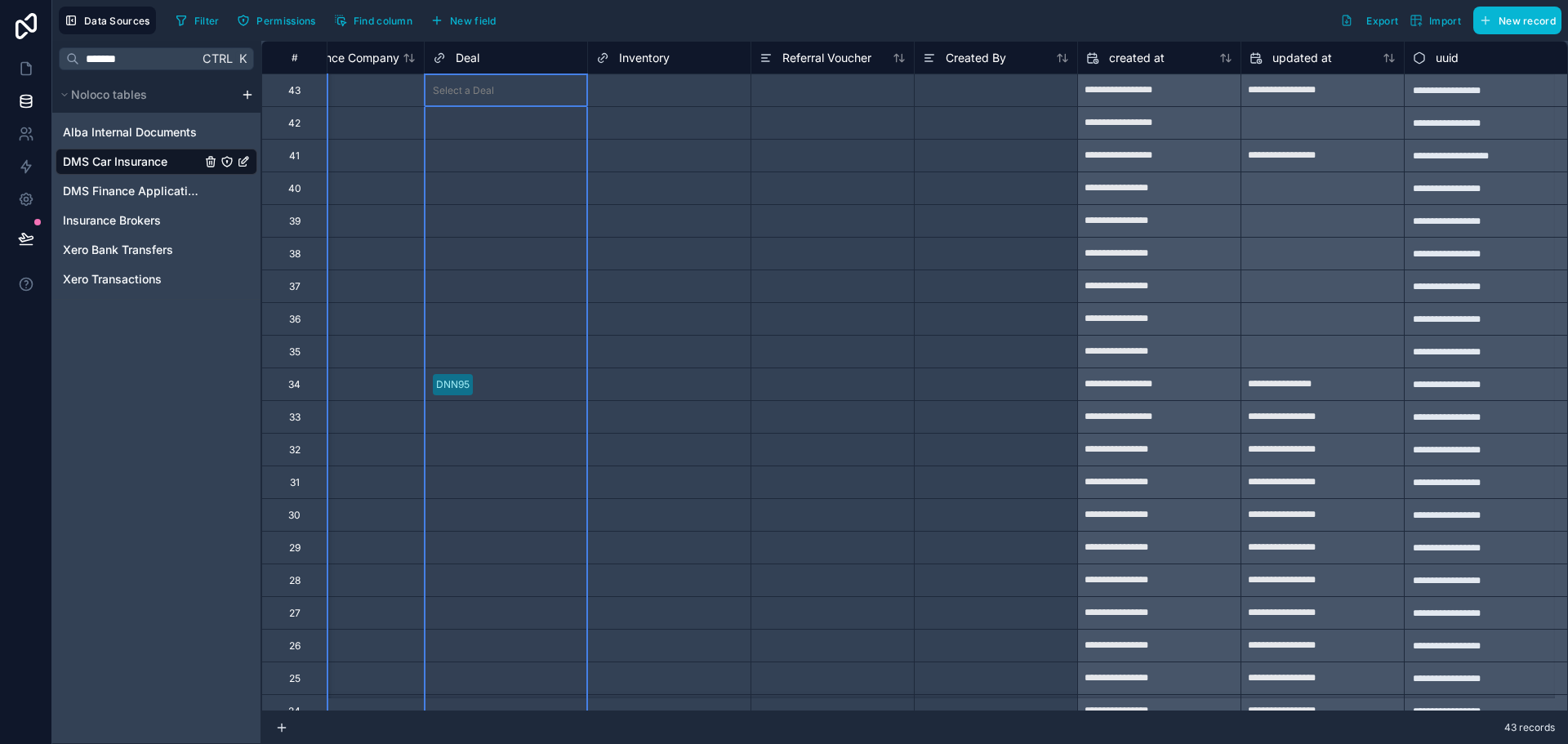
click at [473, 61] on div "Deal" at bounding box center [505, 58] width 146 height 20
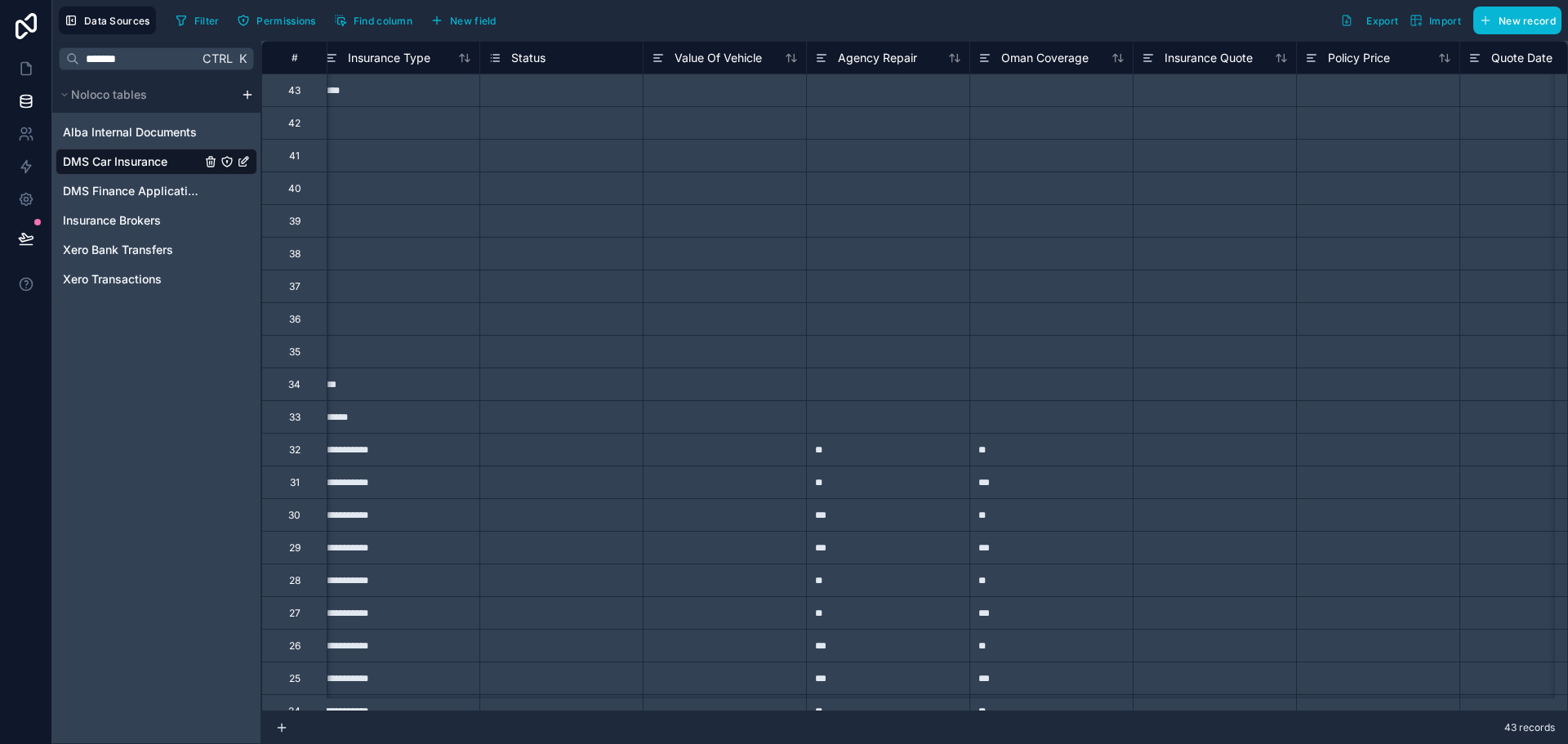
scroll to position [0, 0]
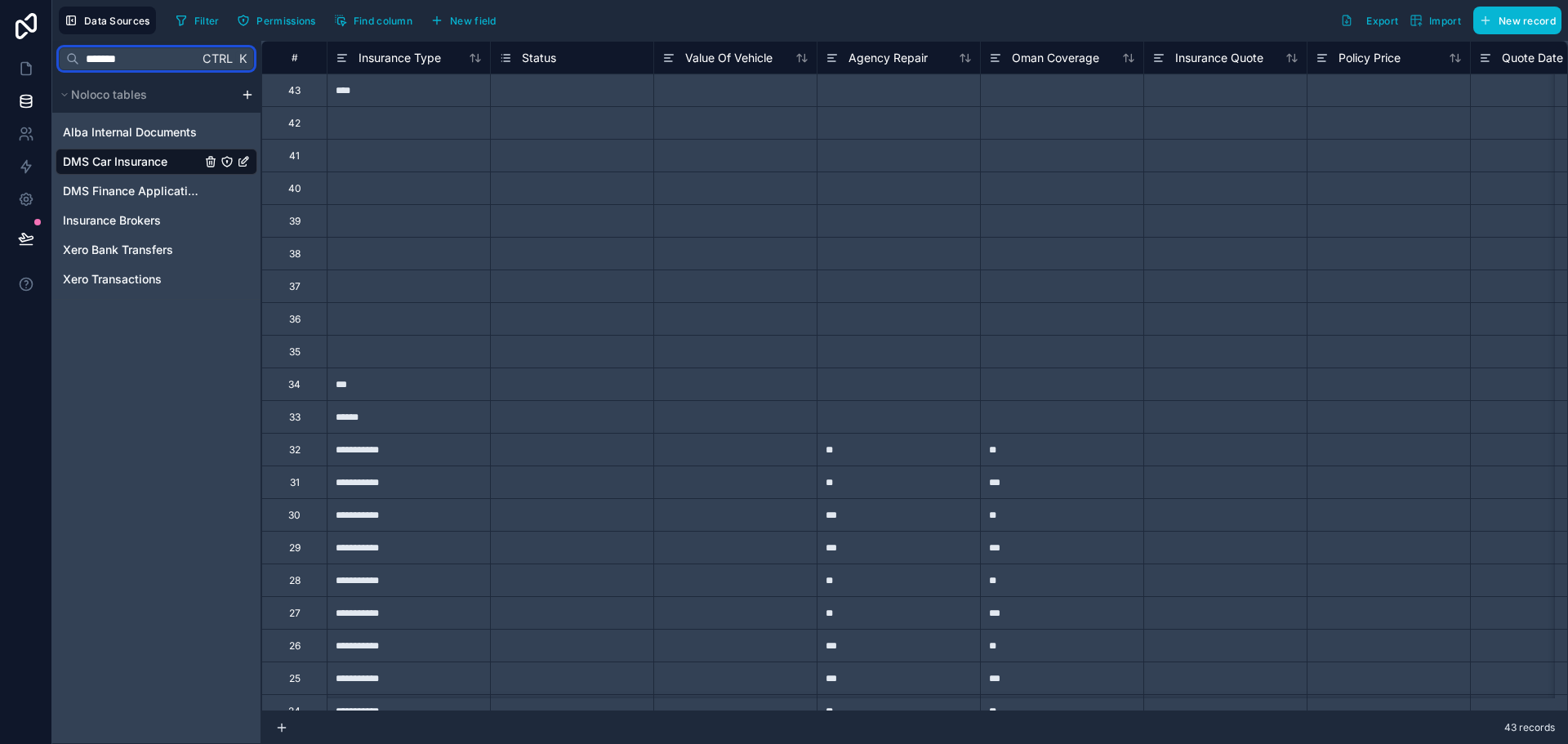
drag, startPoint x: 168, startPoint y: 62, endPoint x: 45, endPoint y: 48, distance: 123.8
click at [45, 48] on div "**********" at bounding box center [784, 372] width 1568 height 744
type input "****"
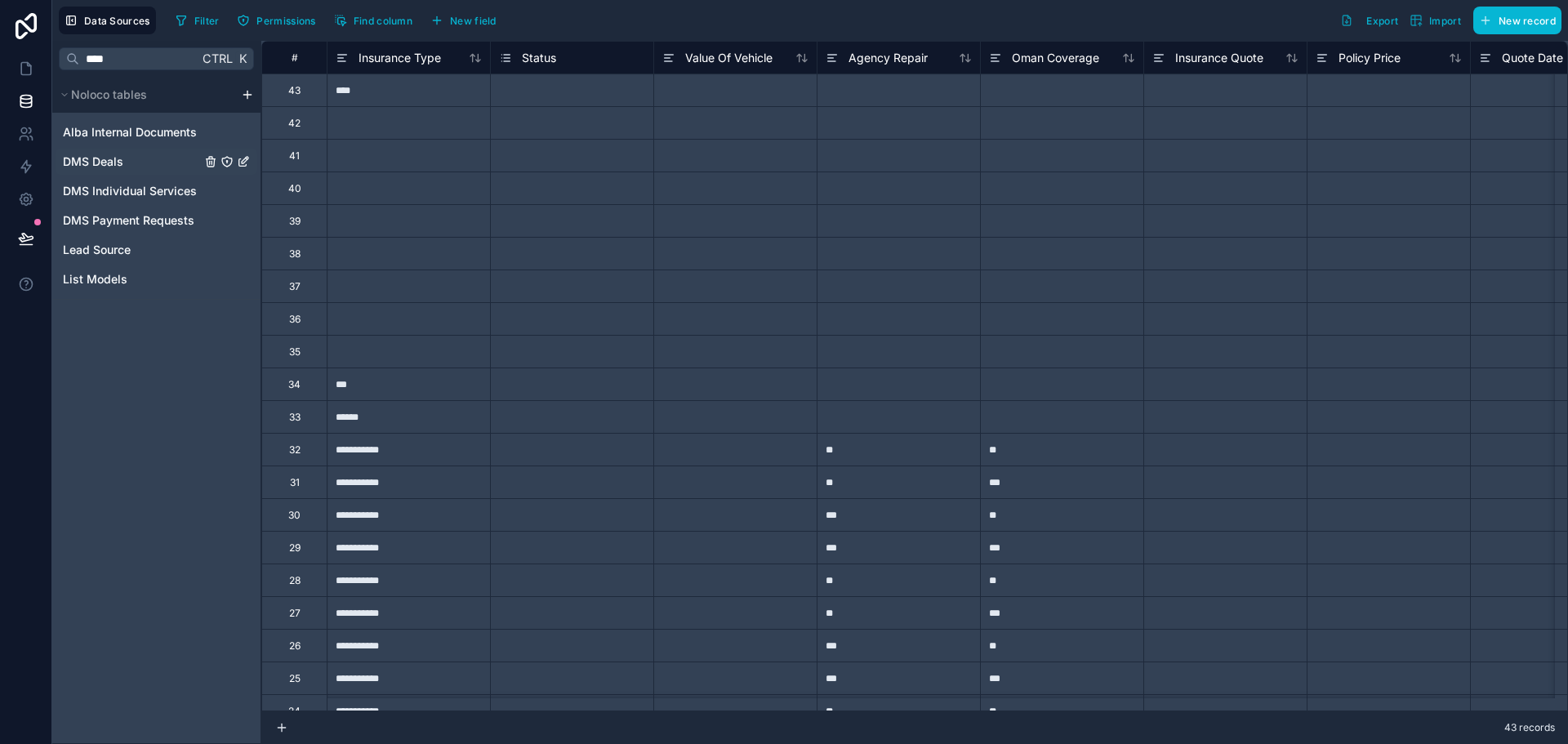
click at [166, 159] on link "DMS Deals" at bounding box center [157, 162] width 202 height 26
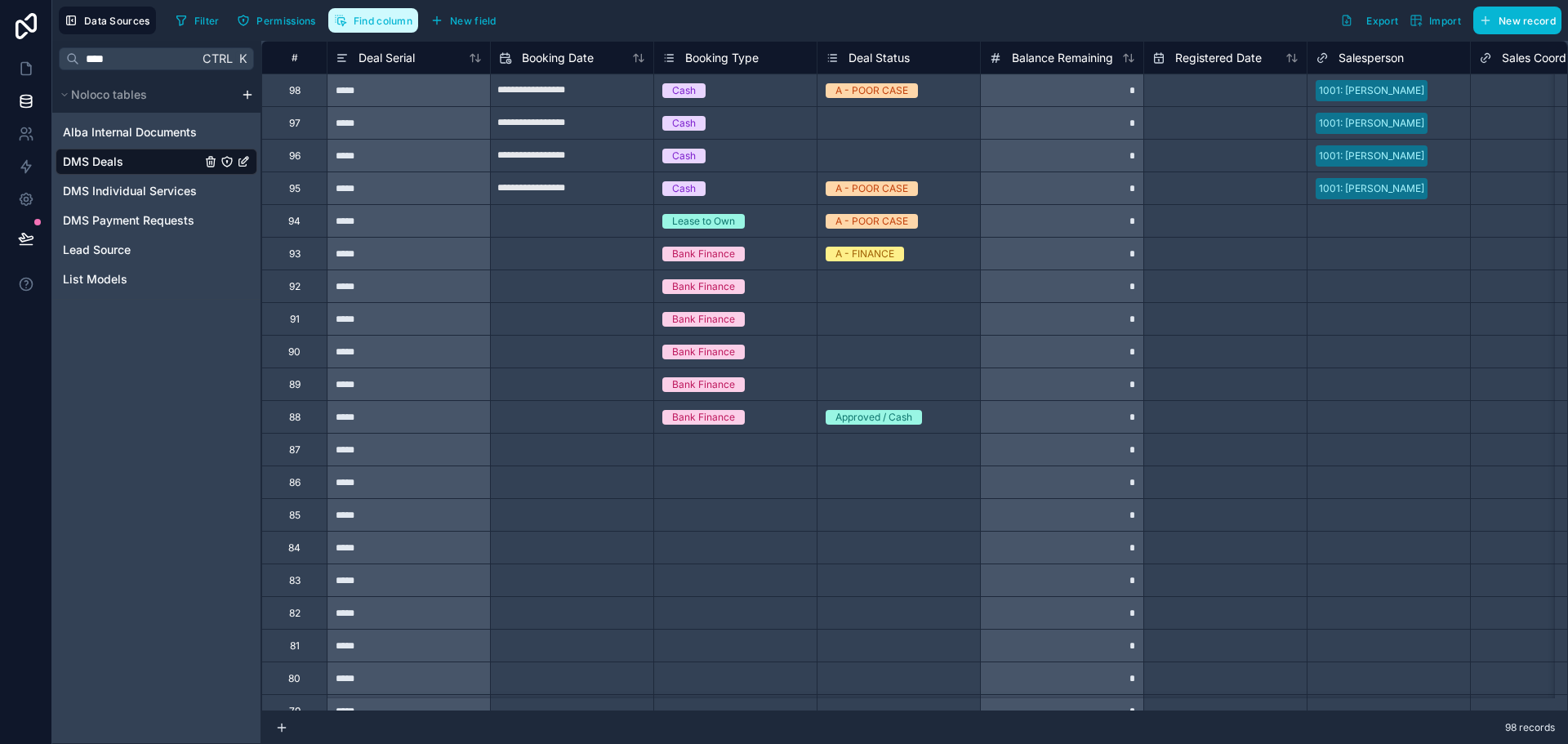
click at [384, 11] on button "Find column" at bounding box center [374, 20] width 90 height 25
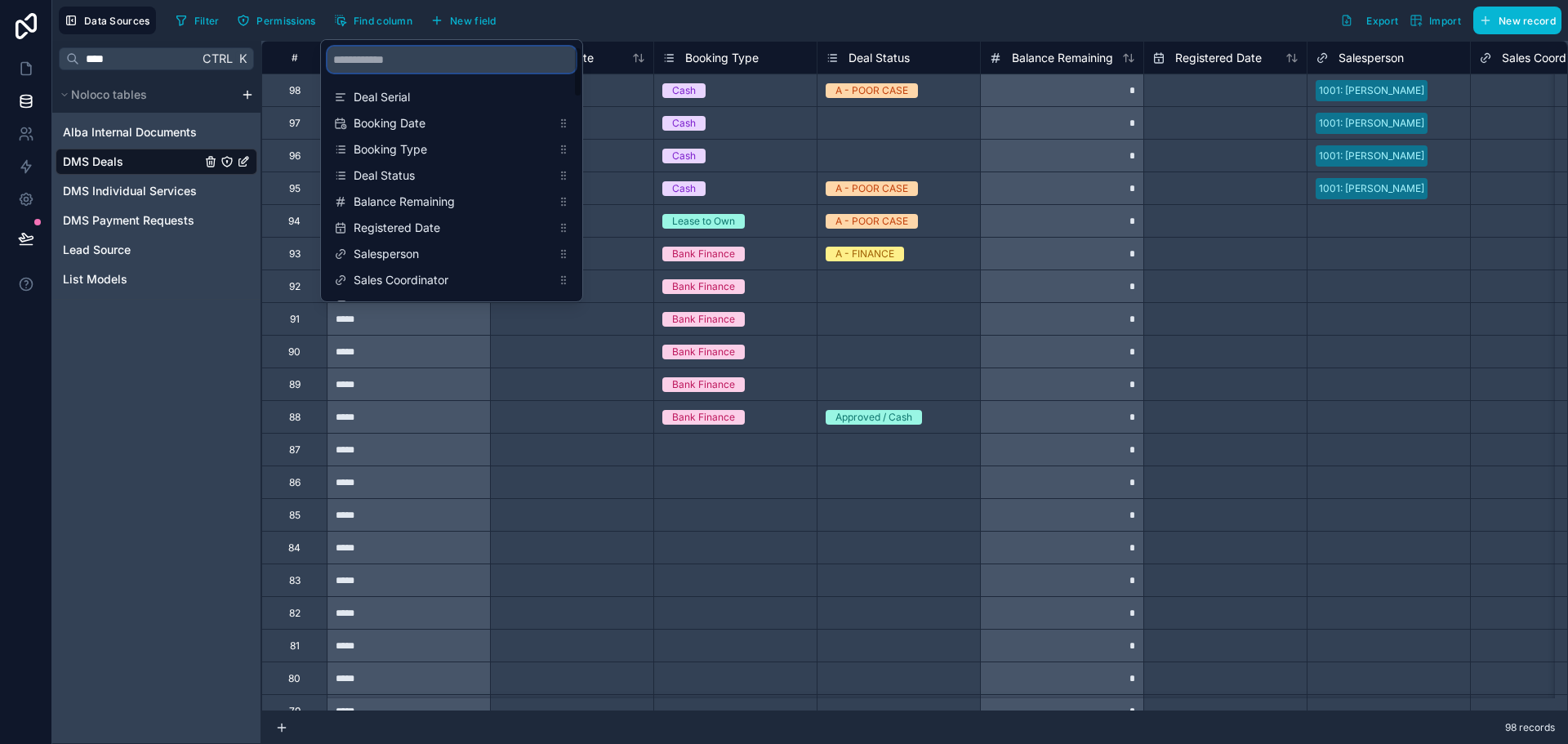
click at [396, 47] on input "scrollable content" at bounding box center [451, 60] width 249 height 26
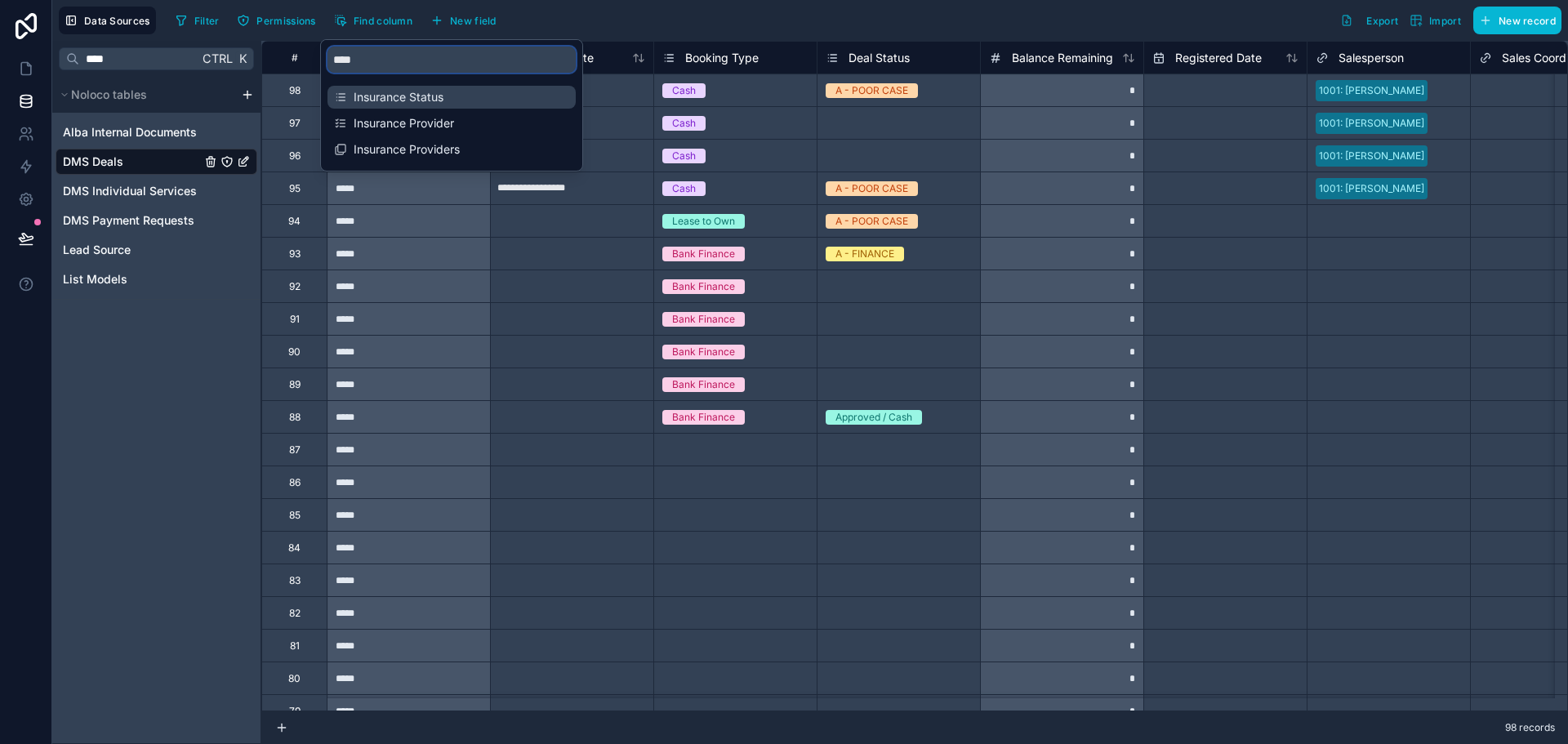
type input "****"
click at [406, 89] on span "Insurance Status" at bounding box center [452, 97] width 198 height 16
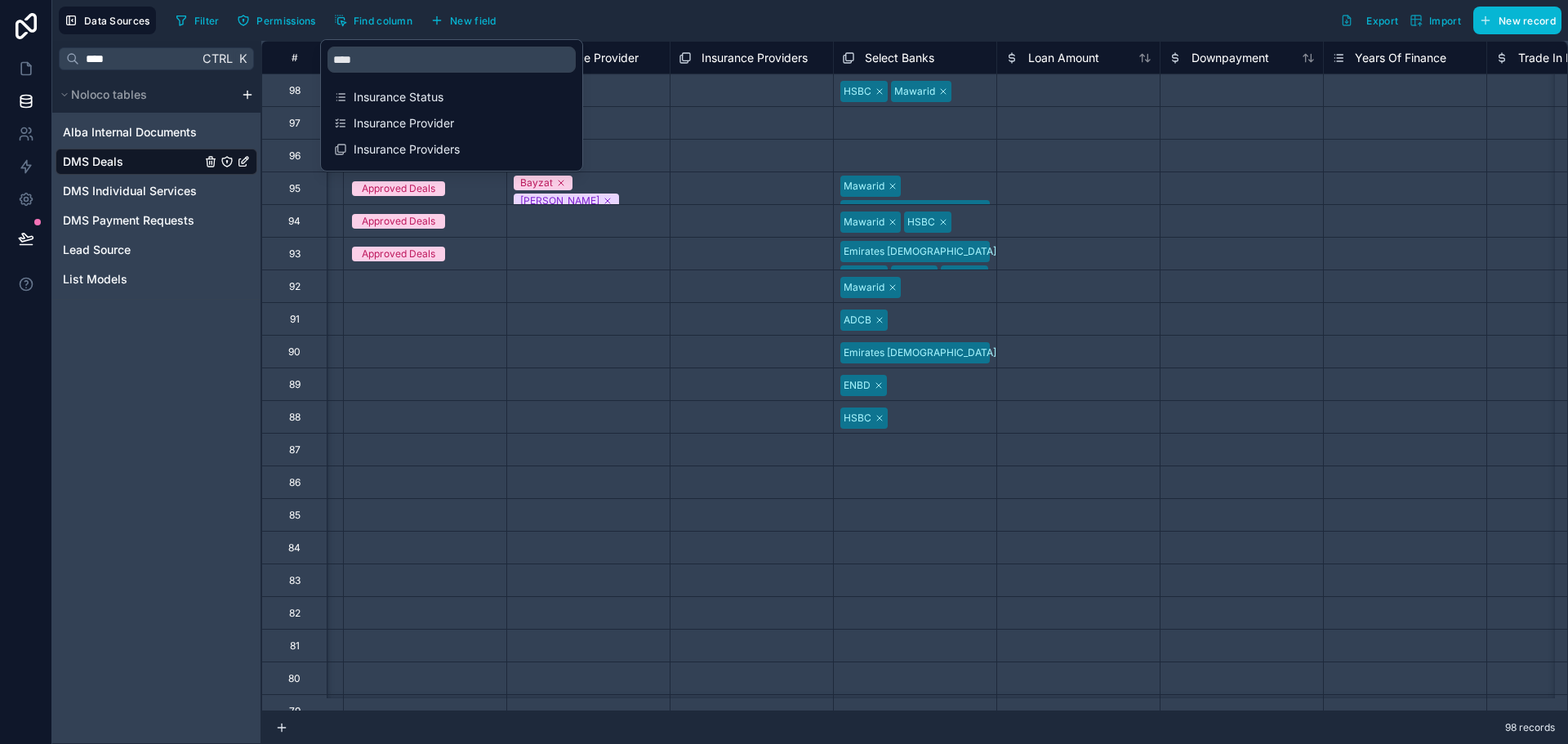
scroll to position [0, 4410]
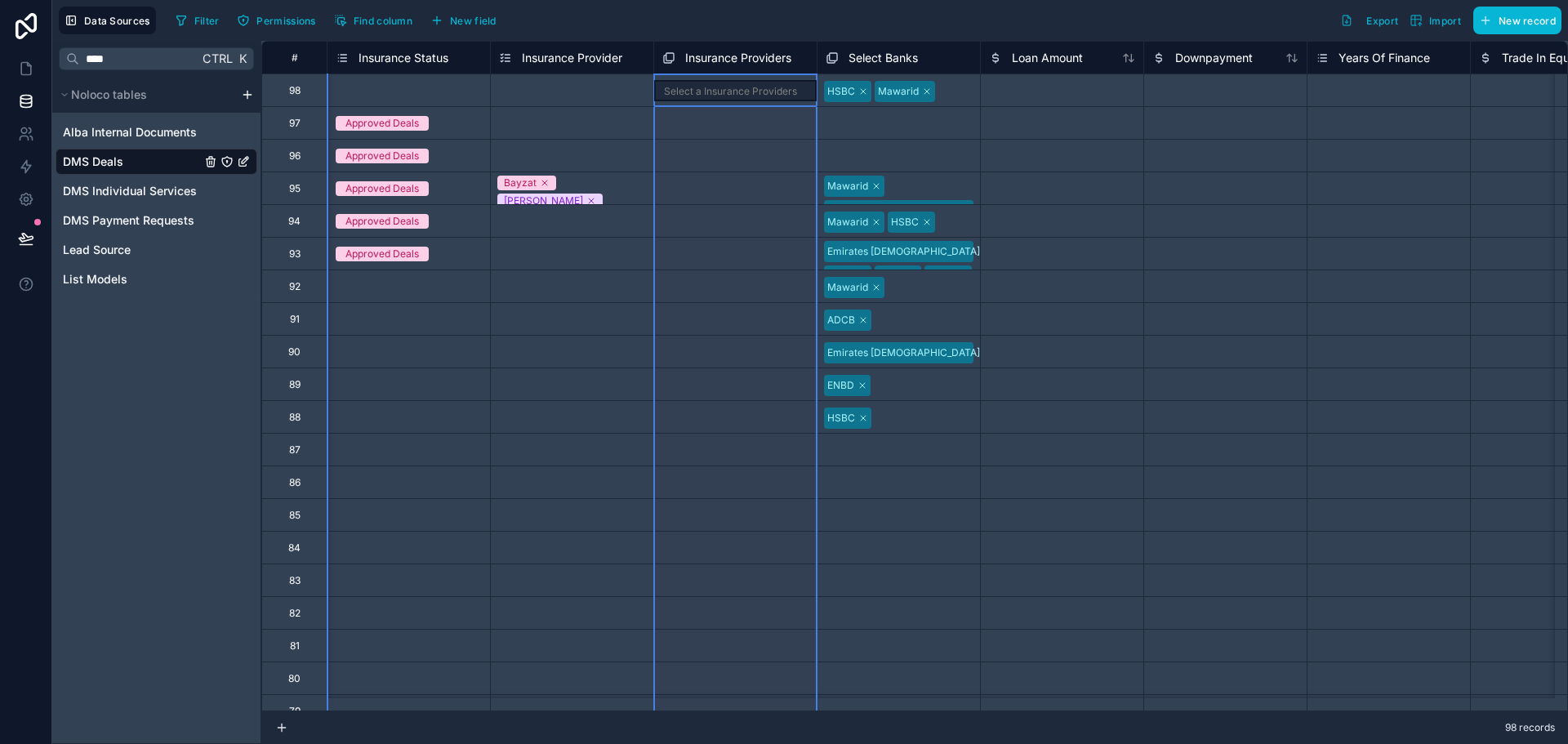
click at [701, 59] on span "Insurance Providers" at bounding box center [738, 58] width 106 height 16
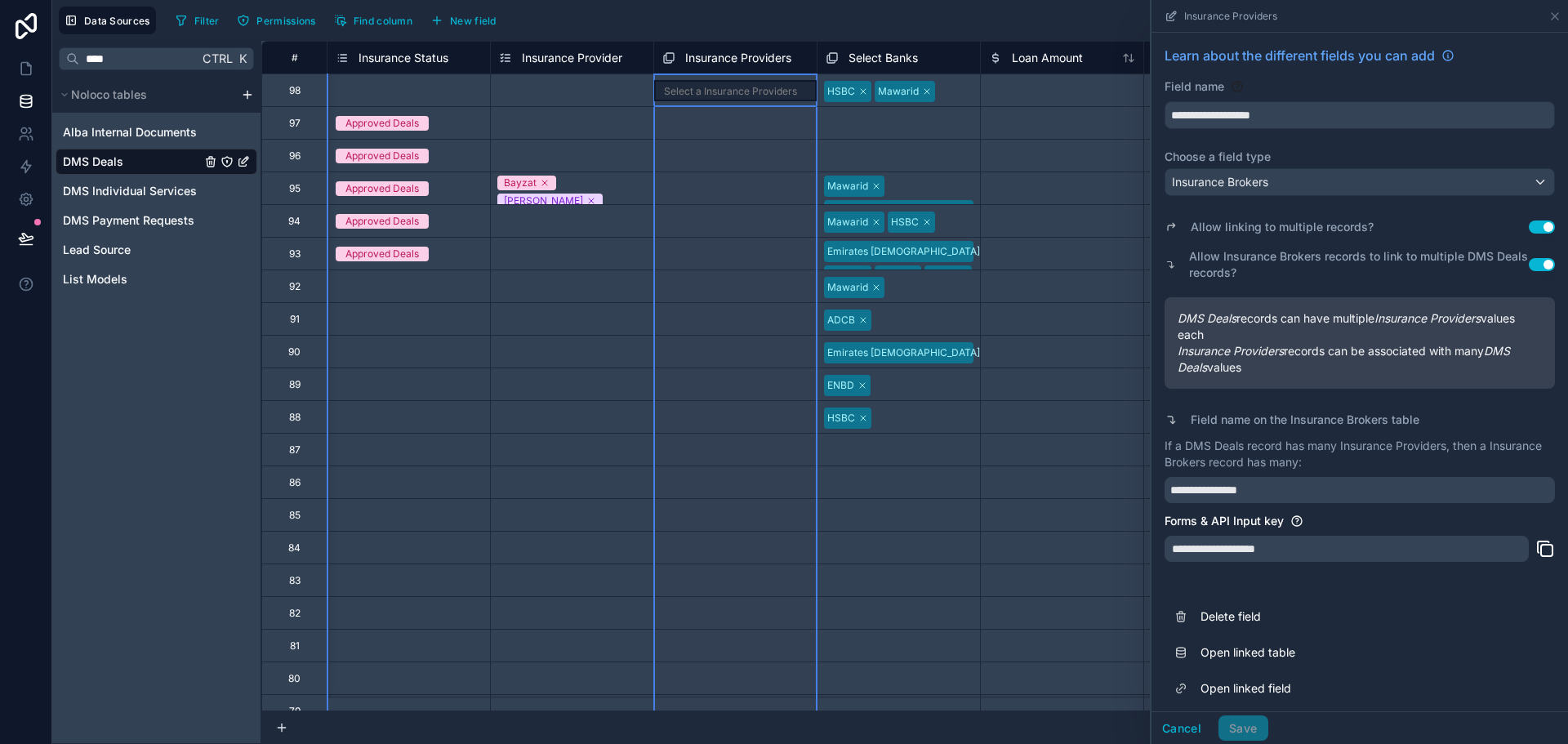
click at [420, 52] on span "Insurance Status" at bounding box center [403, 58] width 90 height 16
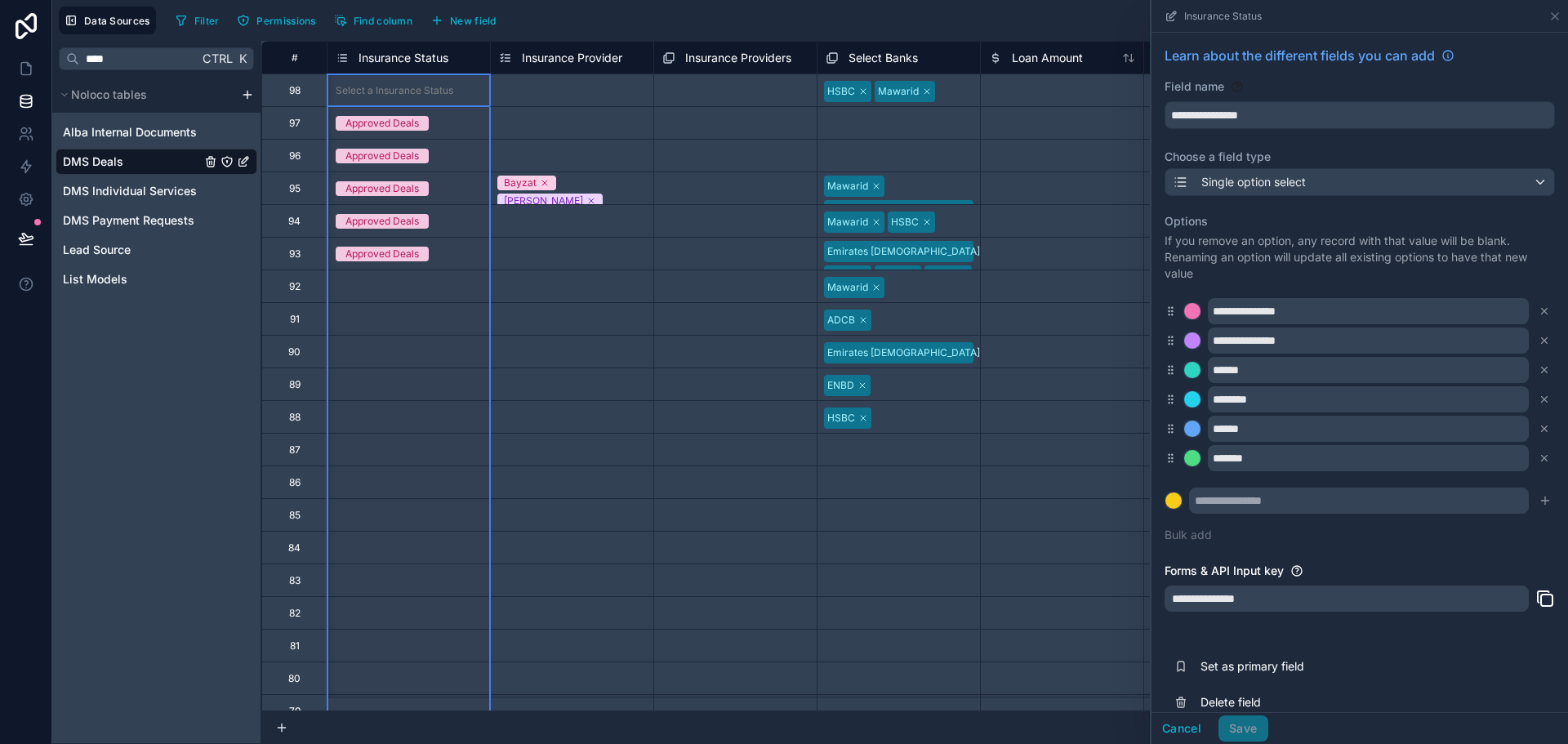
click at [1254, 728] on div "Cancel Save" at bounding box center [1209, 728] width 117 height 26
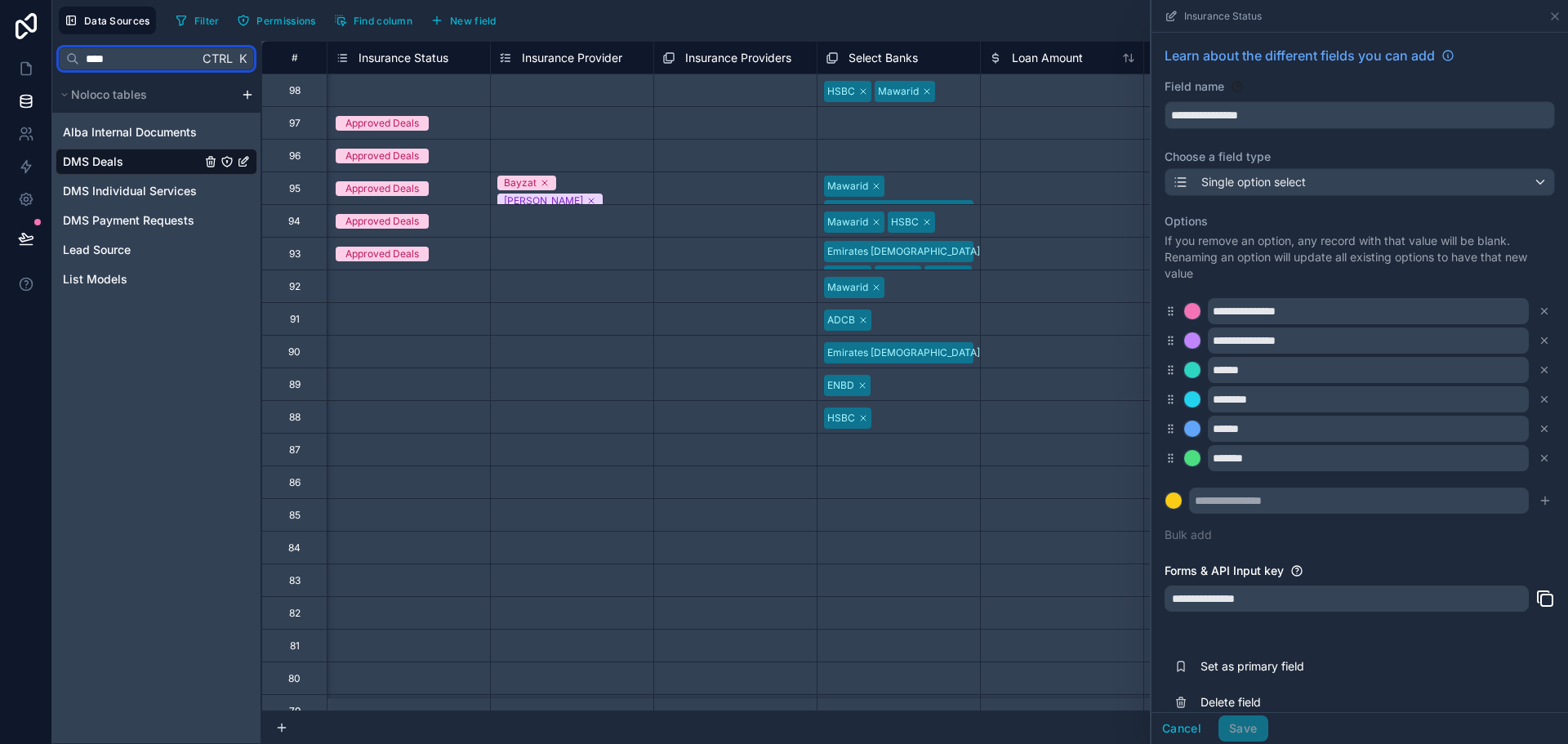
click at [160, 61] on input "****" at bounding box center [138, 58] width 119 height 29
click at [159, 61] on input "****" at bounding box center [138, 58] width 119 height 29
type input "***"
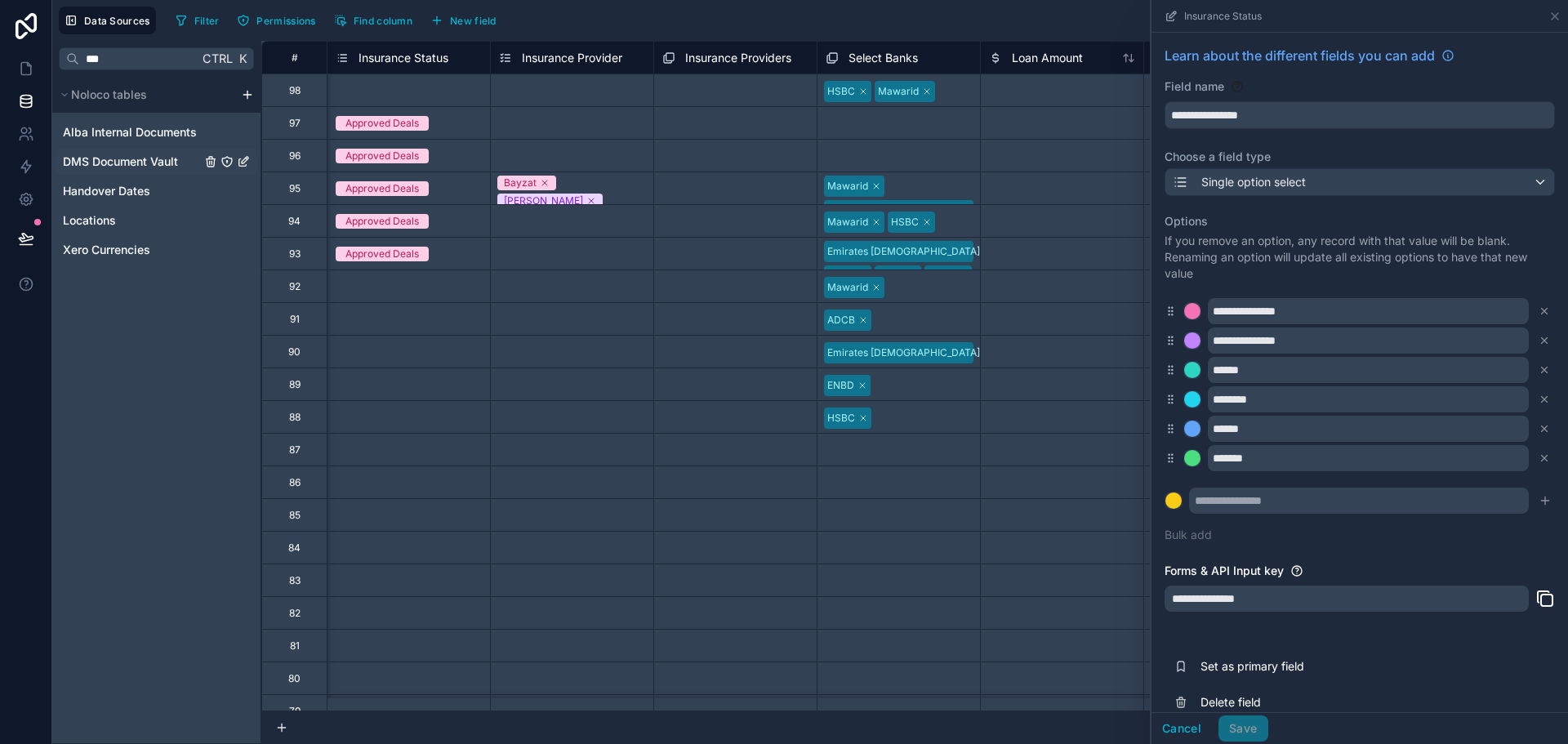
click at [143, 159] on span "DMS Document Vault" at bounding box center [120, 162] width 115 height 16
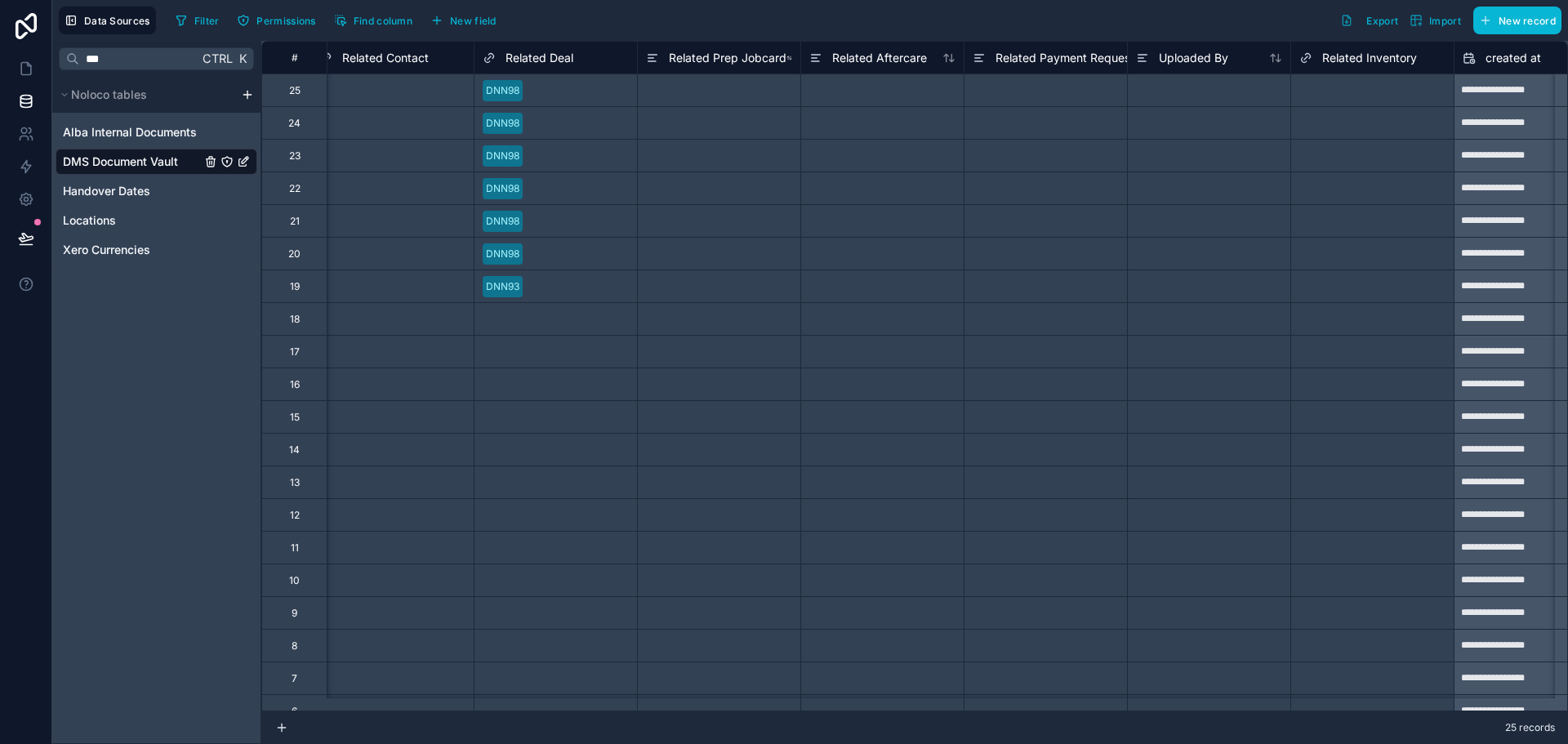
scroll to position [0, 980]
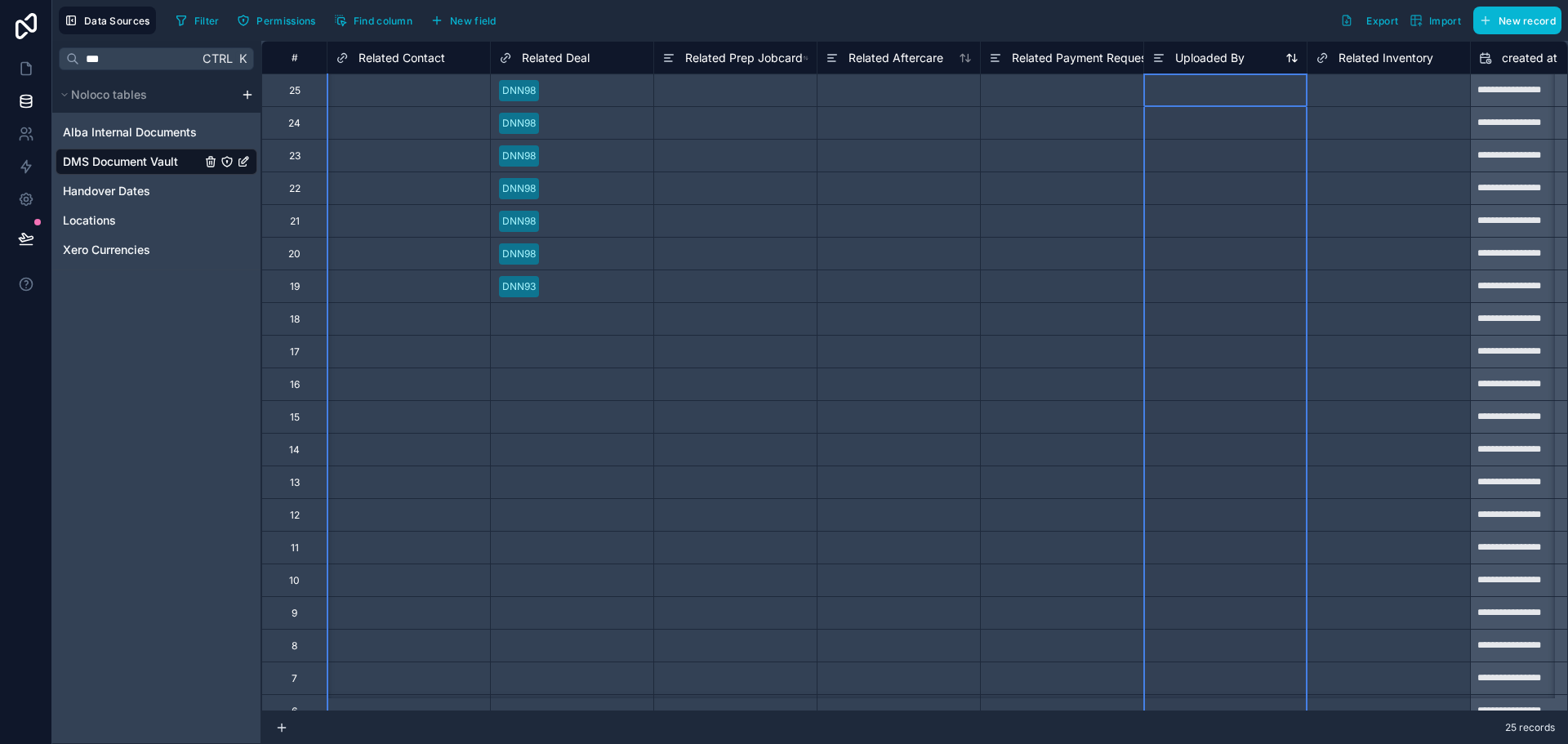
click at [1193, 56] on span "Uploaded By" at bounding box center [1210, 58] width 70 height 16
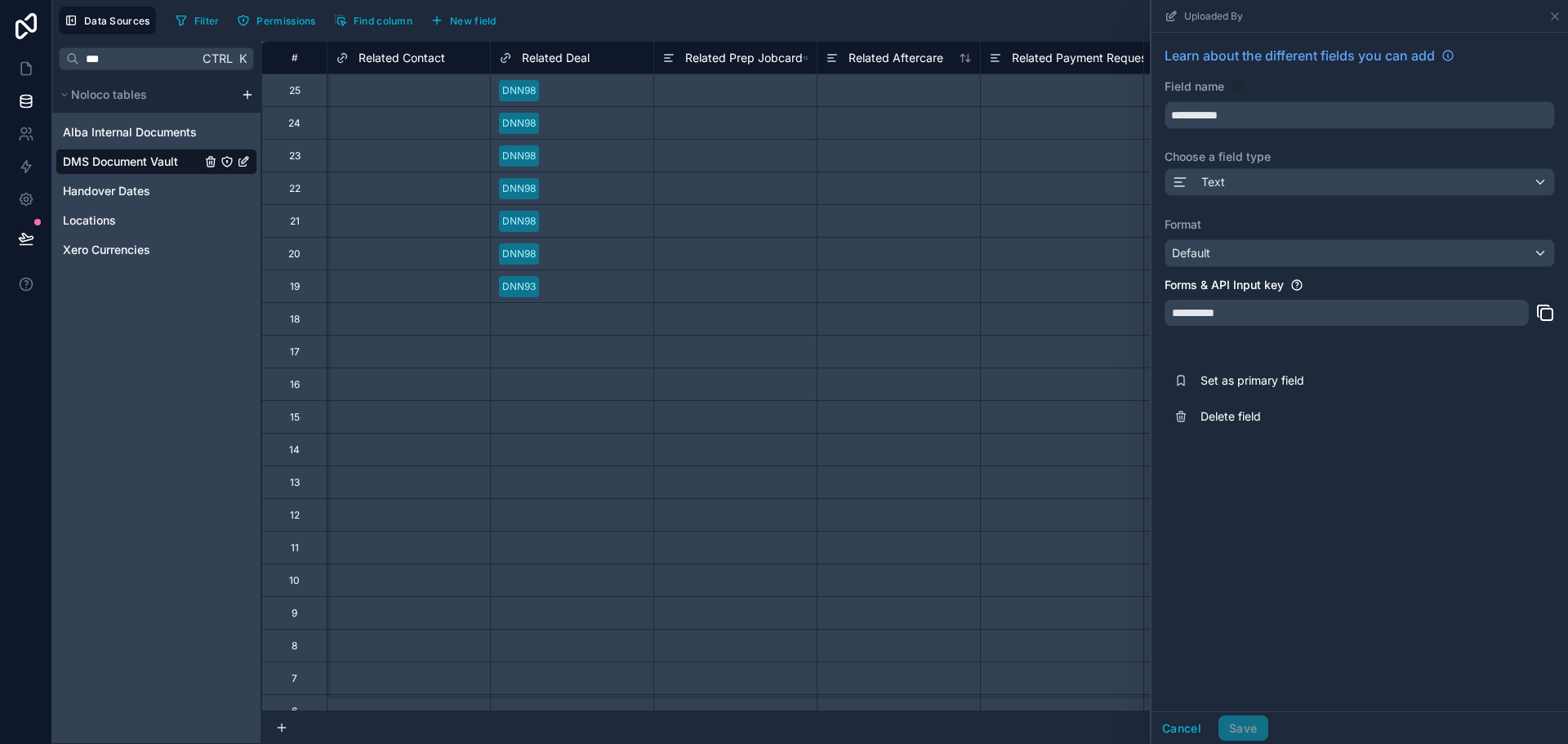
click at [1237, 198] on div "**********" at bounding box center [1359, 240] width 416 height 414
click at [1237, 181] on div "Text" at bounding box center [1359, 182] width 389 height 26
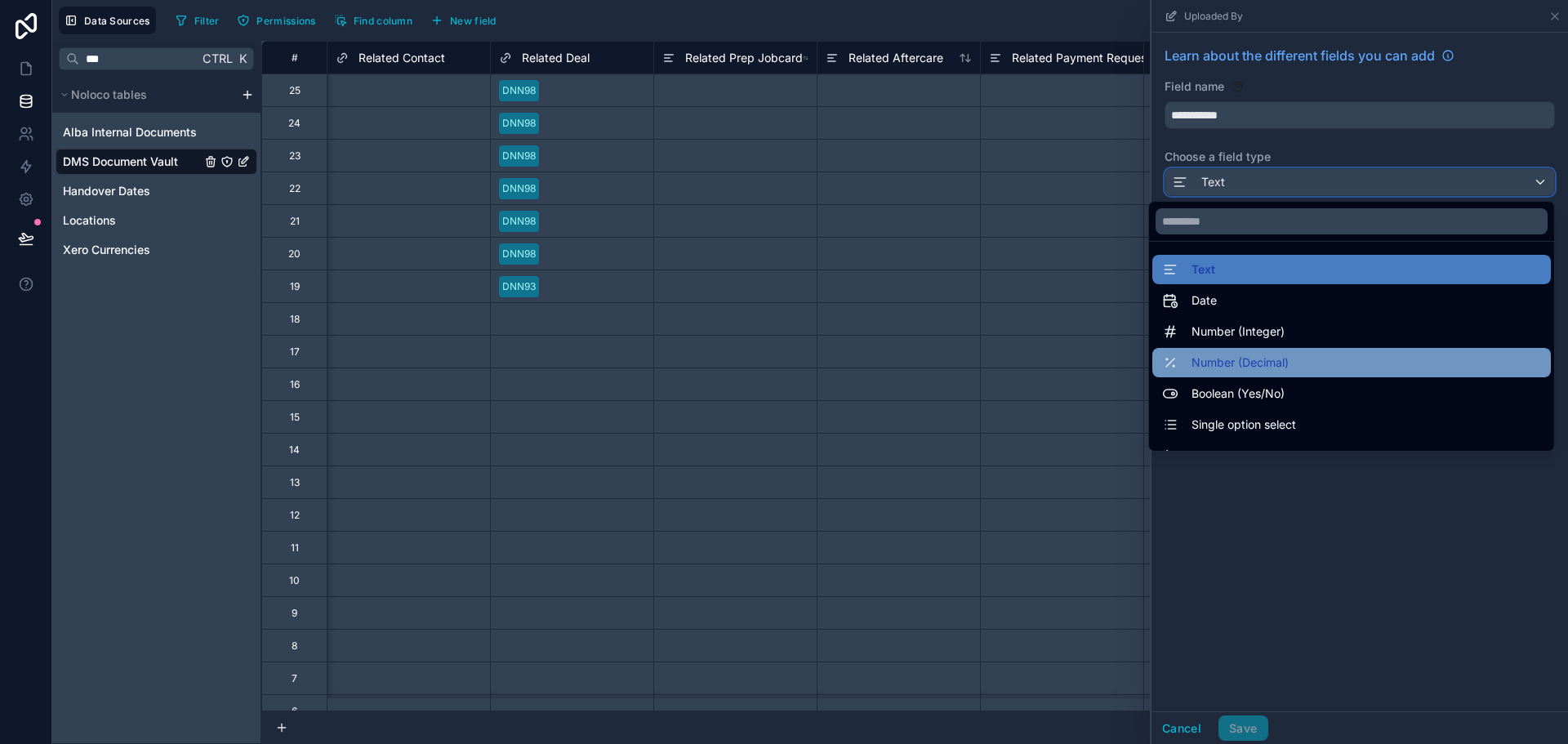
scroll to position [473, 0]
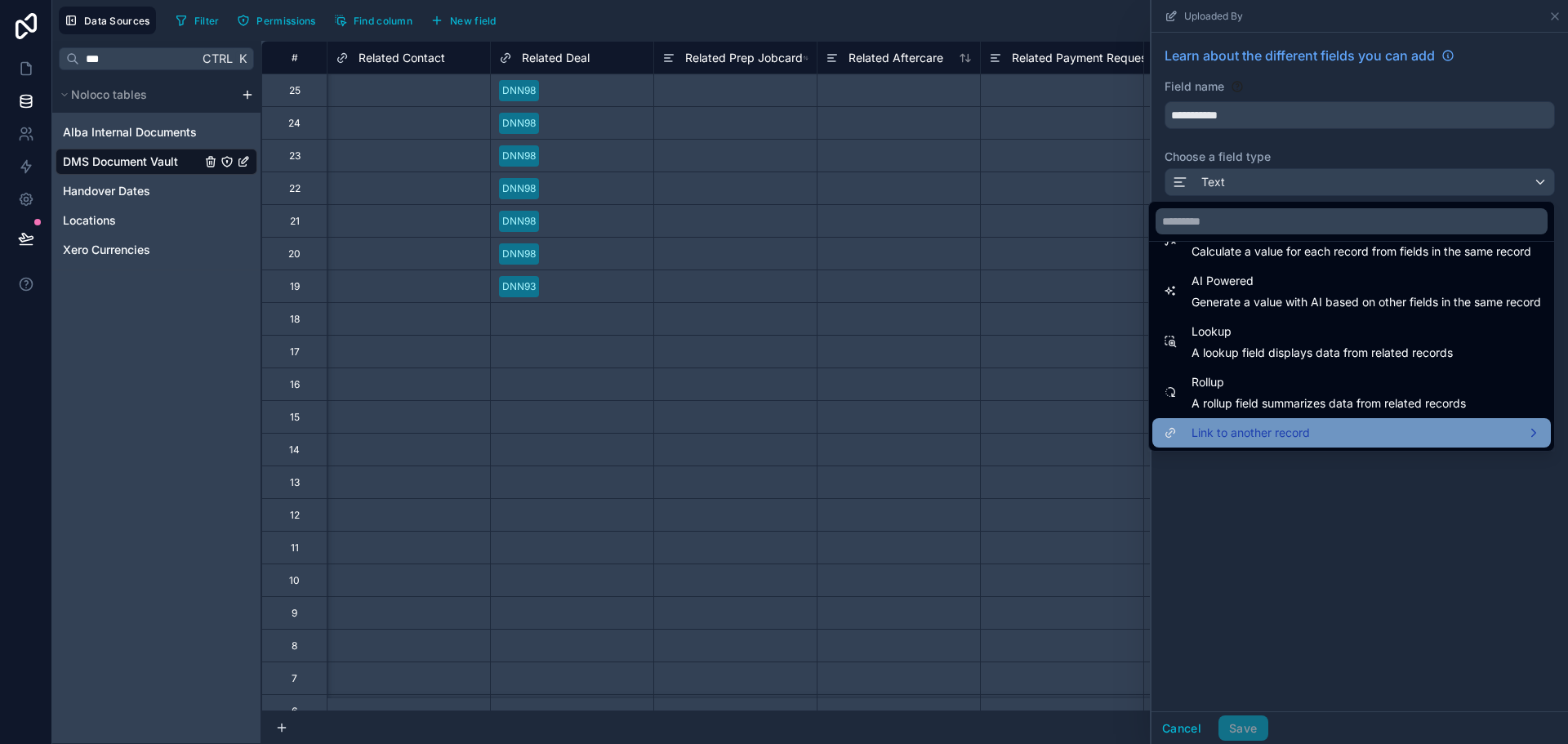
click at [1283, 435] on span "Link to another record" at bounding box center [1250, 433] width 119 height 20
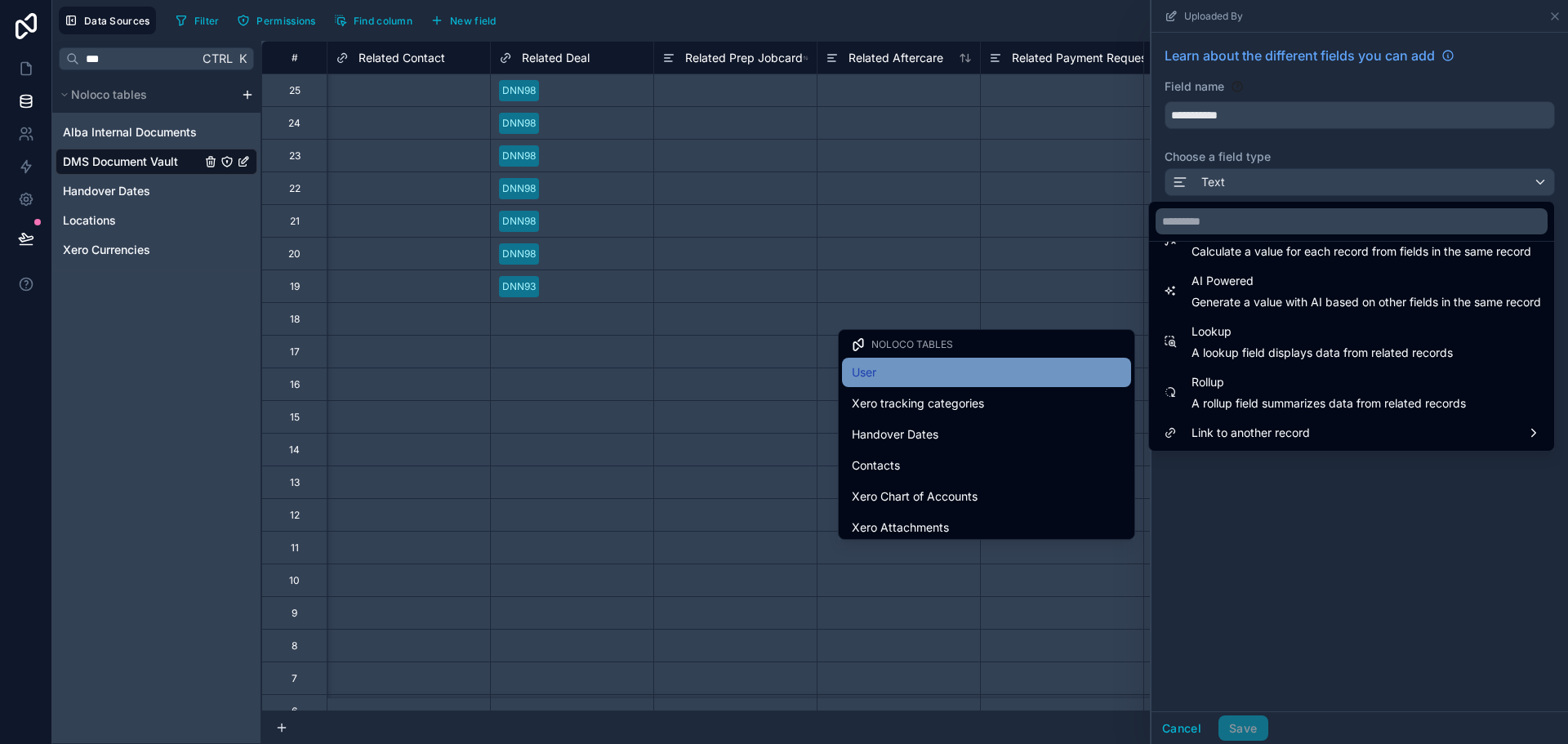
click at [997, 376] on div "User" at bounding box center [987, 372] width 270 height 20
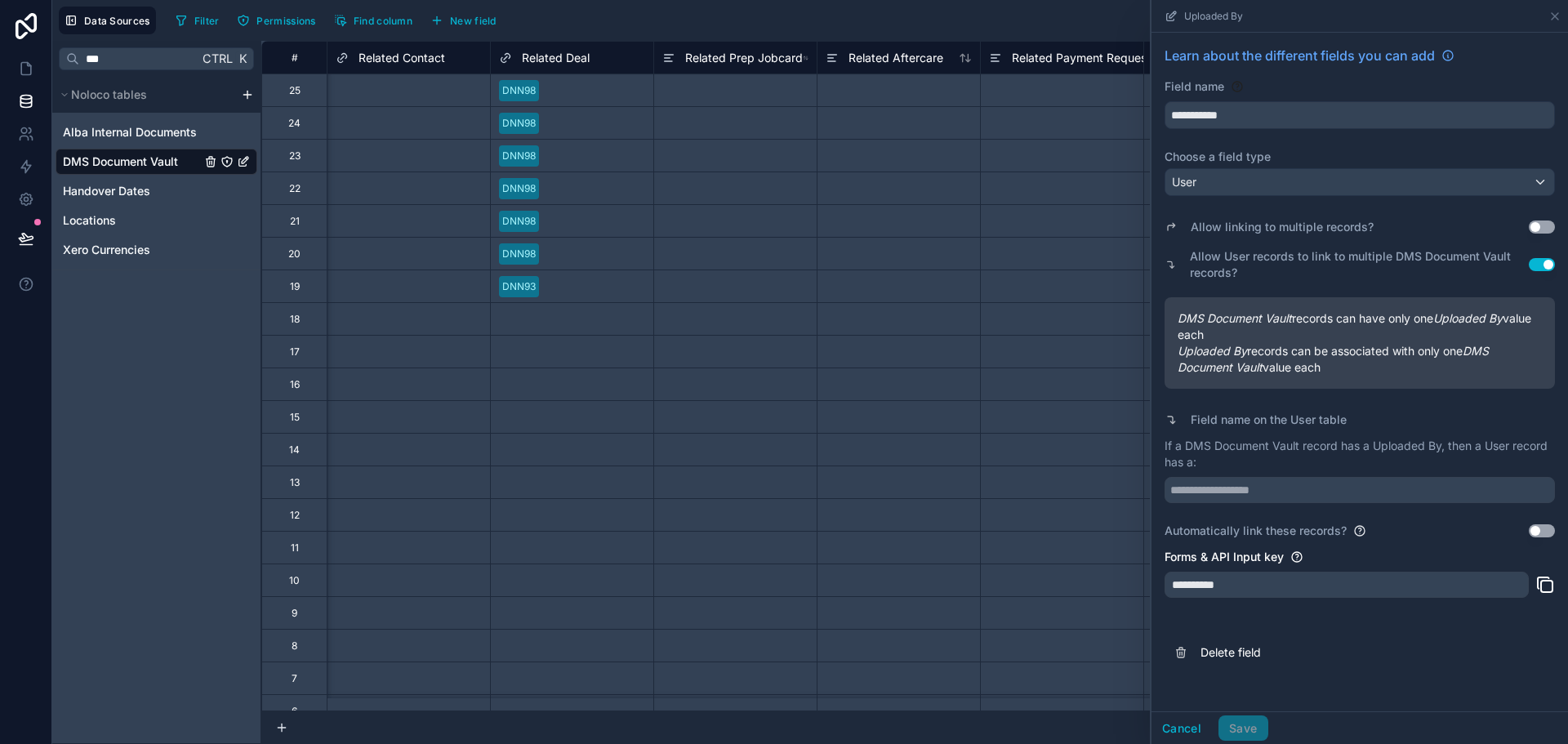
drag, startPoint x: 1237, startPoint y: 352, endPoint x: 1376, endPoint y: 358, distance: 139.1
click at [1376, 358] on span "Uploaded By records can be associated with only one DMS Document Vault value ea…" at bounding box center [1359, 359] width 365 height 33
click at [1376, 355] on span "Uploaded By records can be associated with only one DMS Document Vault value ea…" at bounding box center [1359, 359] width 365 height 33
click at [1303, 490] on input "text" at bounding box center [1359, 490] width 391 height 26
type input "**********"
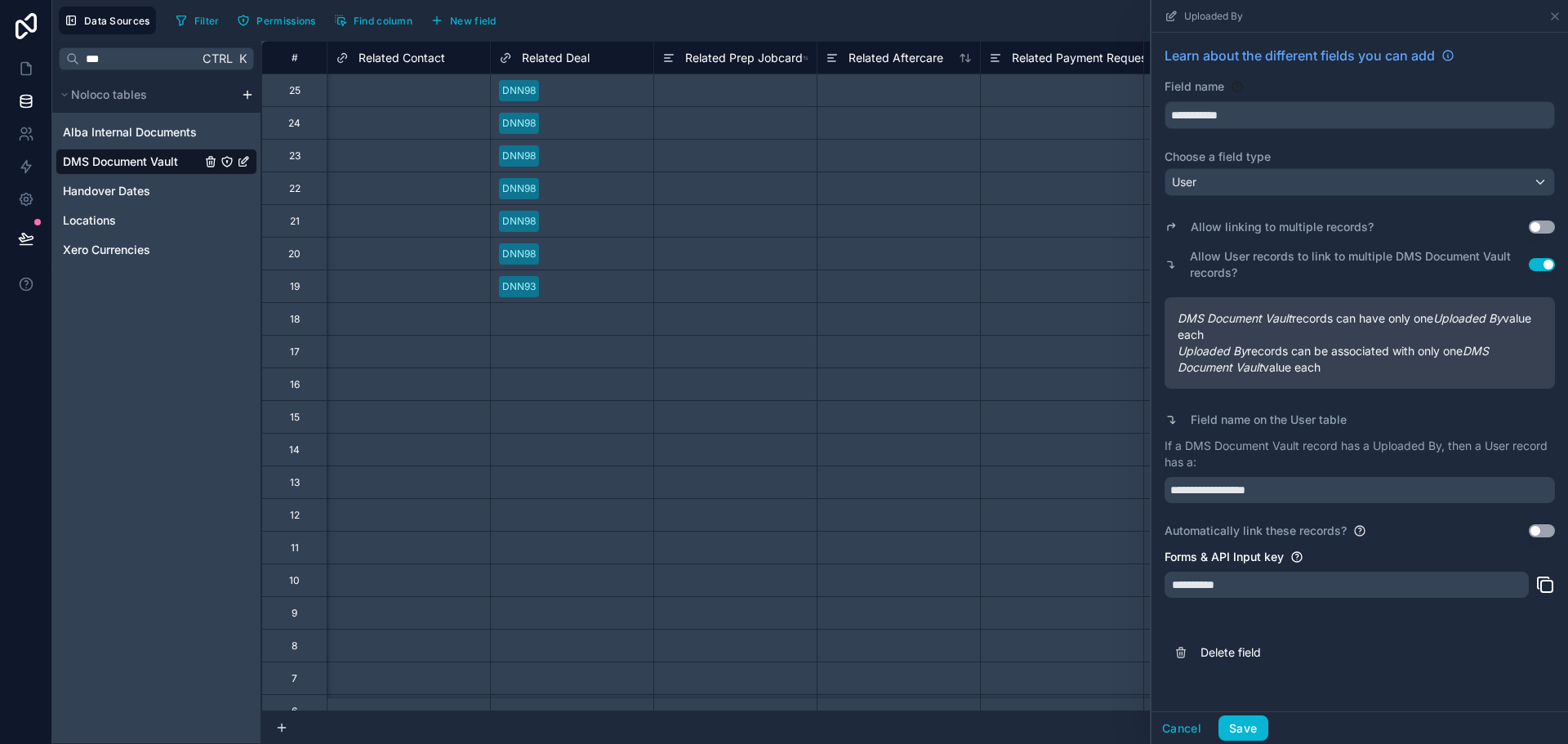
click at [1324, 454] on p "If a DMS Document Vault record has a Uploaded By, then a User record has a:" at bounding box center [1359, 453] width 391 height 33
click at [1538, 264] on button "Use setting" at bounding box center [1542, 264] width 26 height 13
click at [1538, 263] on button "Use setting" at bounding box center [1542, 264] width 26 height 13
click at [1249, 725] on button "Save" at bounding box center [1242, 728] width 49 height 26
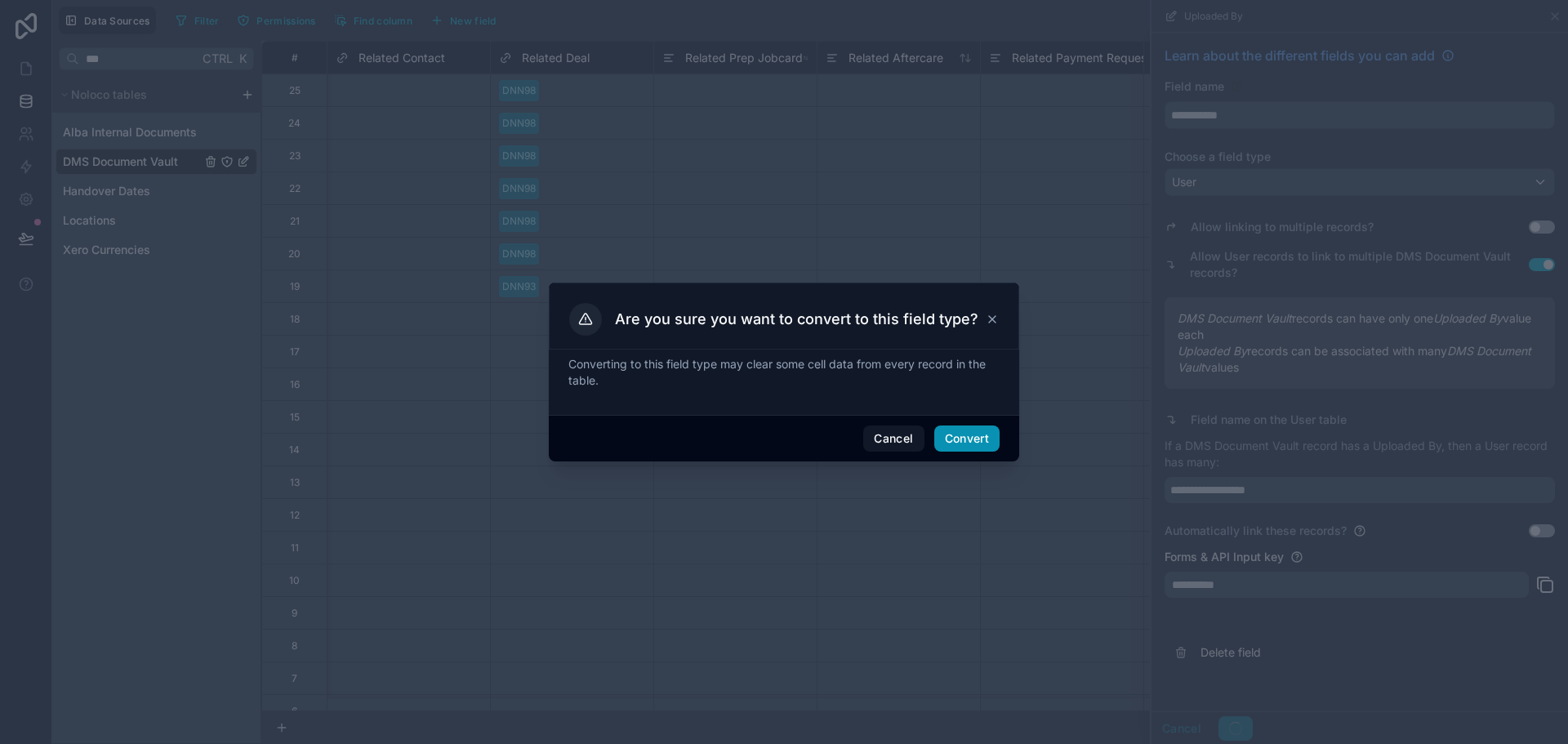
click at [959, 441] on button "Convert" at bounding box center [967, 438] width 65 height 26
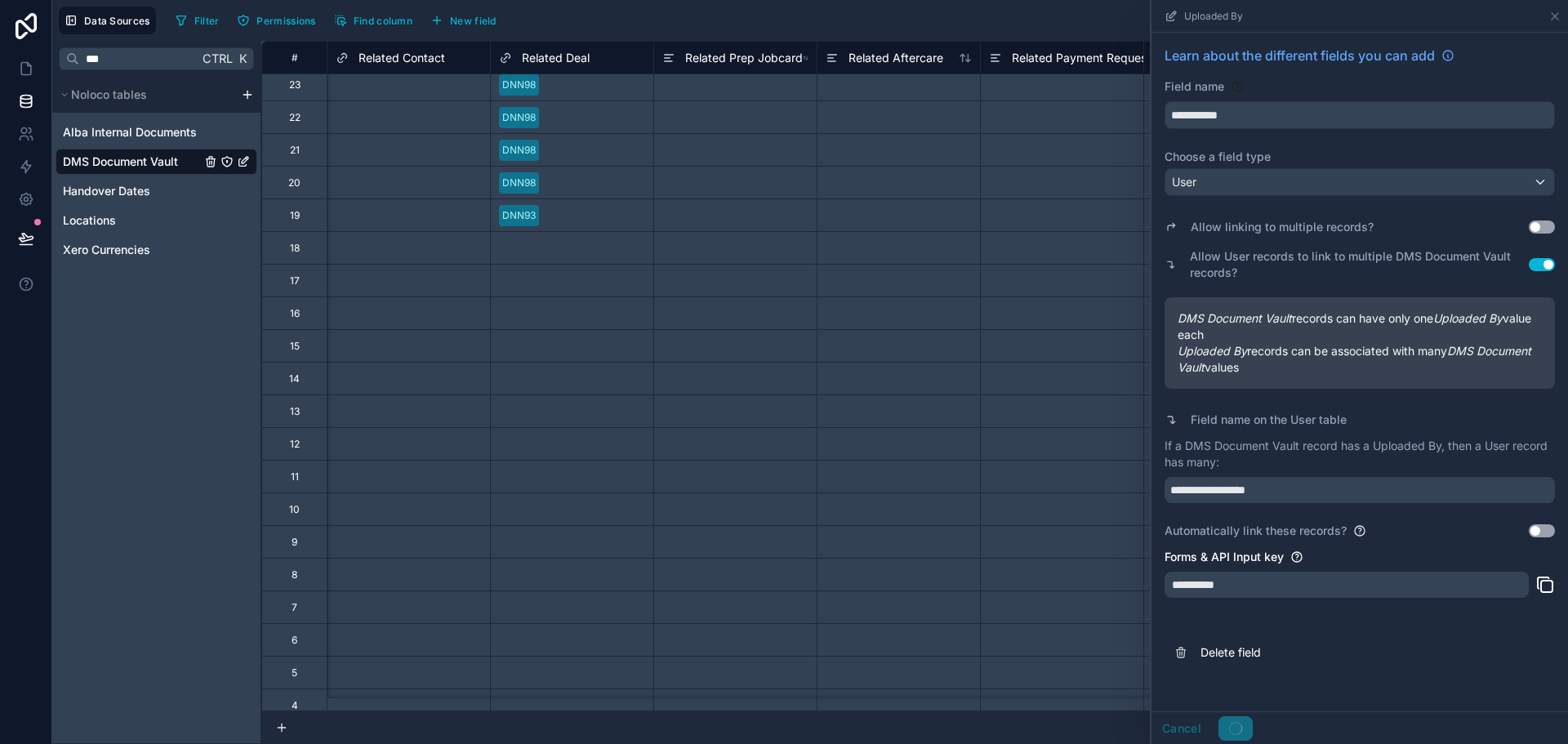
scroll to position [0, 980]
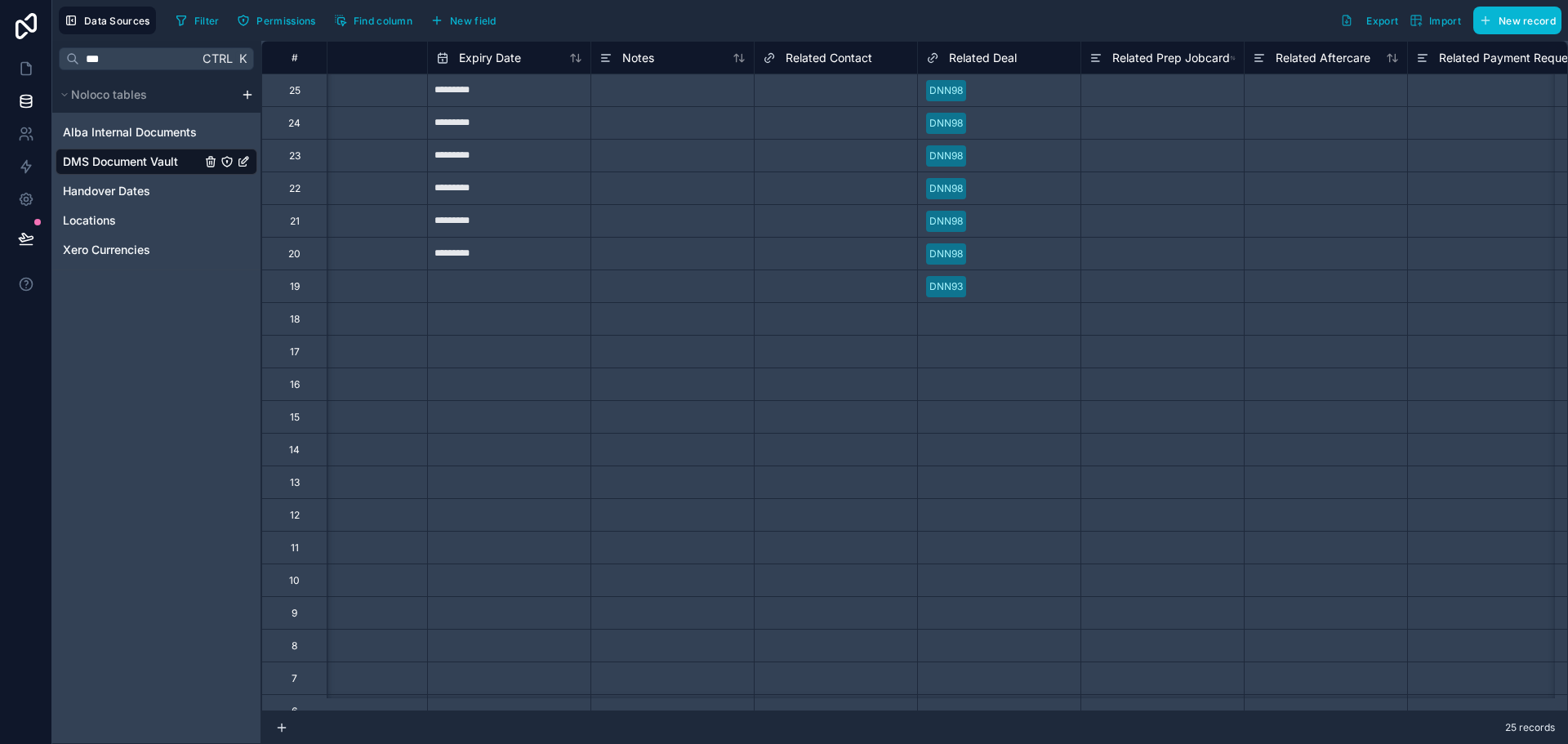
scroll to position [0, 632]
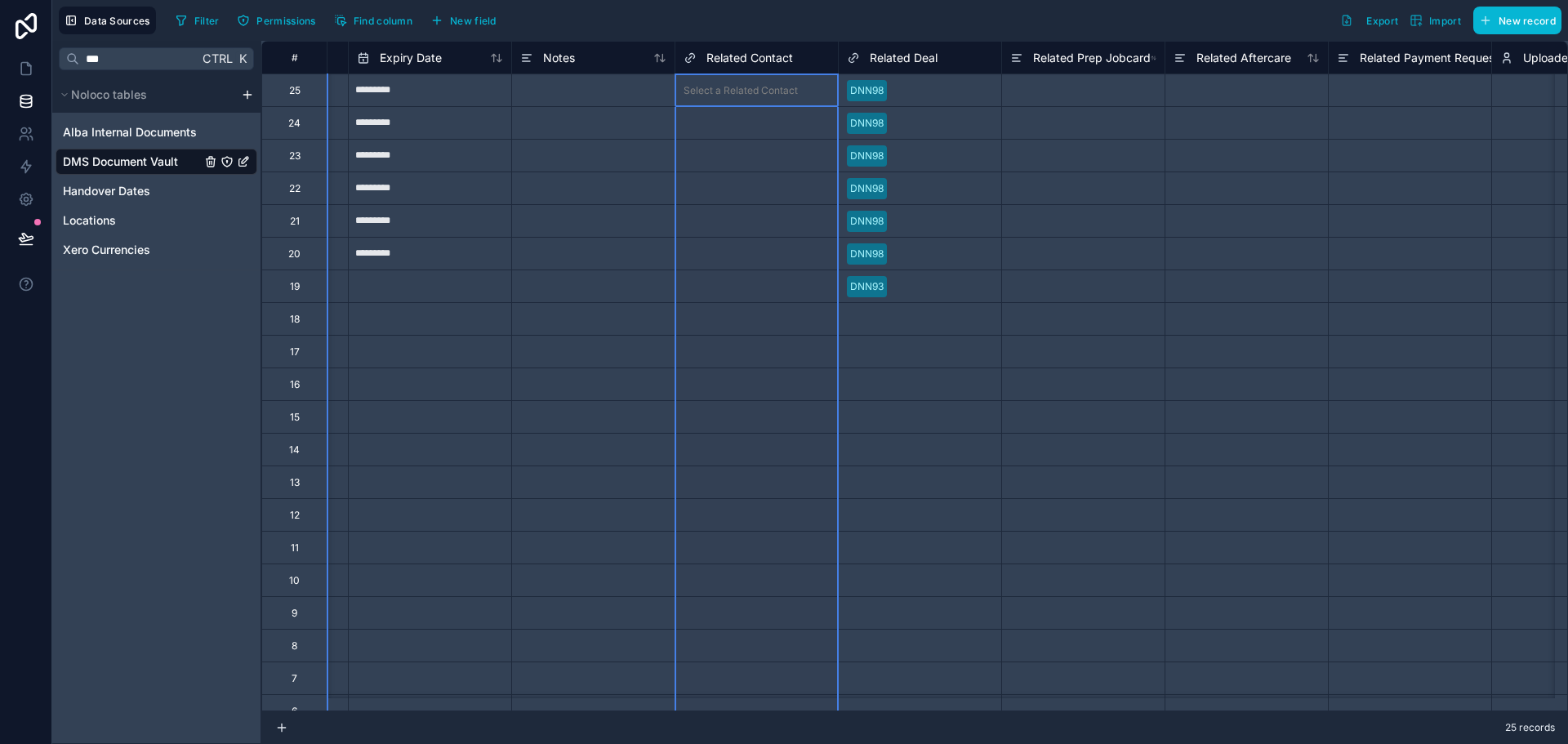
click at [787, 61] on span "Related Contact" at bounding box center [749, 58] width 87 height 16
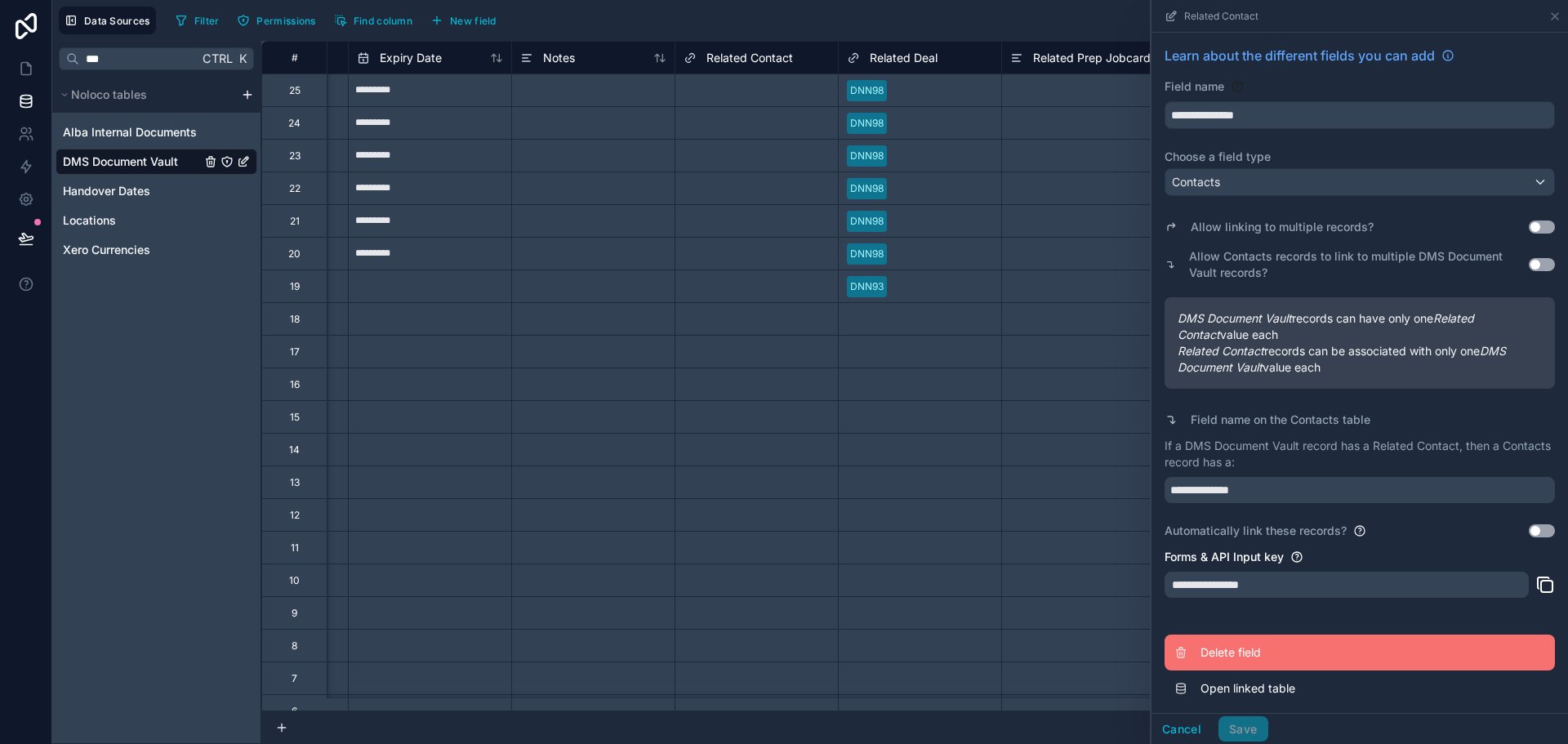
click at [1321, 659] on span "Delete field" at bounding box center [1318, 652] width 236 height 16
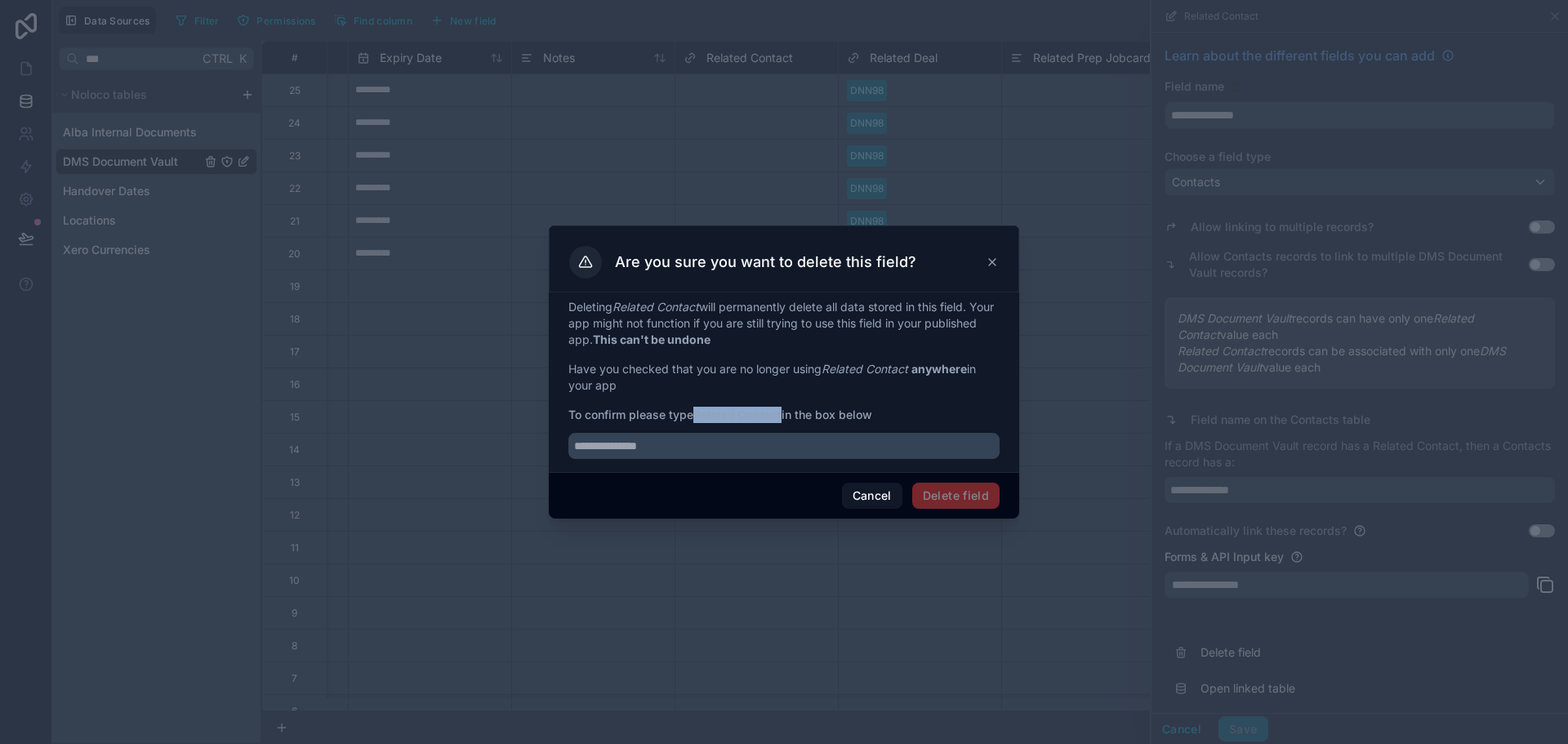
drag, startPoint x: 699, startPoint y: 410, endPoint x: 785, endPoint y: 419, distance: 86.5
click at [782, 419] on strong "Related Contact" at bounding box center [737, 414] width 88 height 14
copy strong "Related Contact"
click at [785, 439] on input "text" at bounding box center [784, 445] width 431 height 26
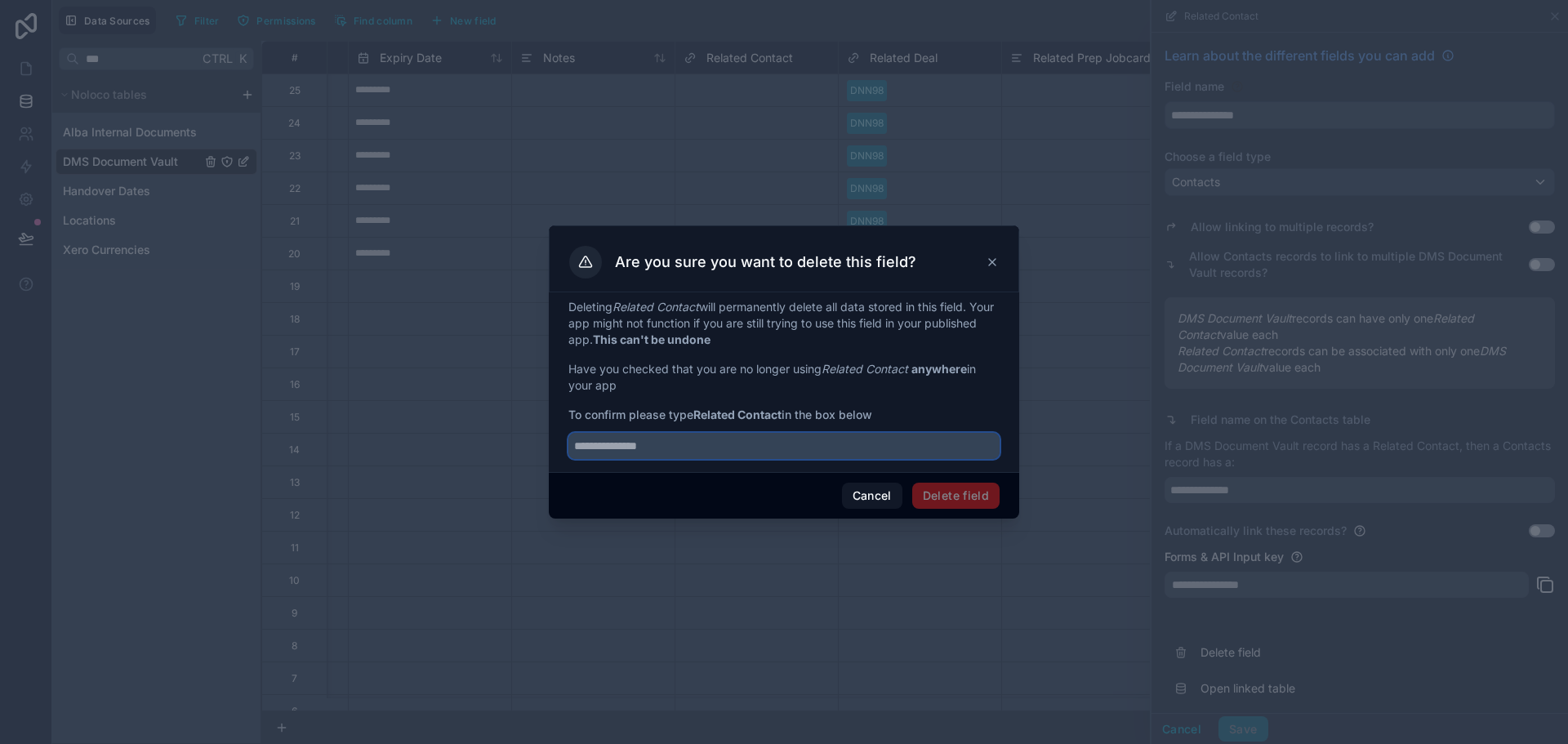
paste input "**********"
type input "**********"
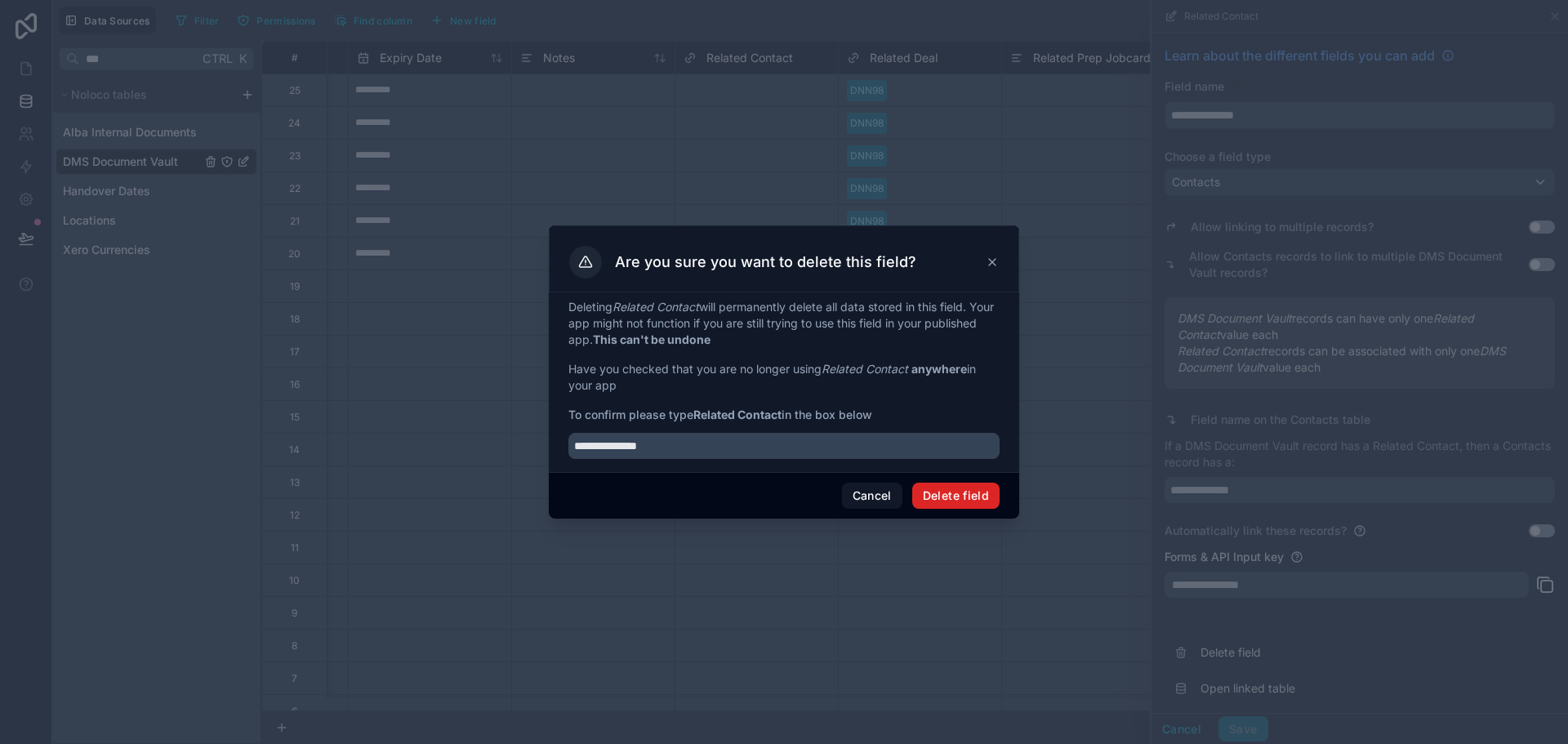
click at [928, 484] on button "Delete field" at bounding box center [956, 495] width 88 height 26
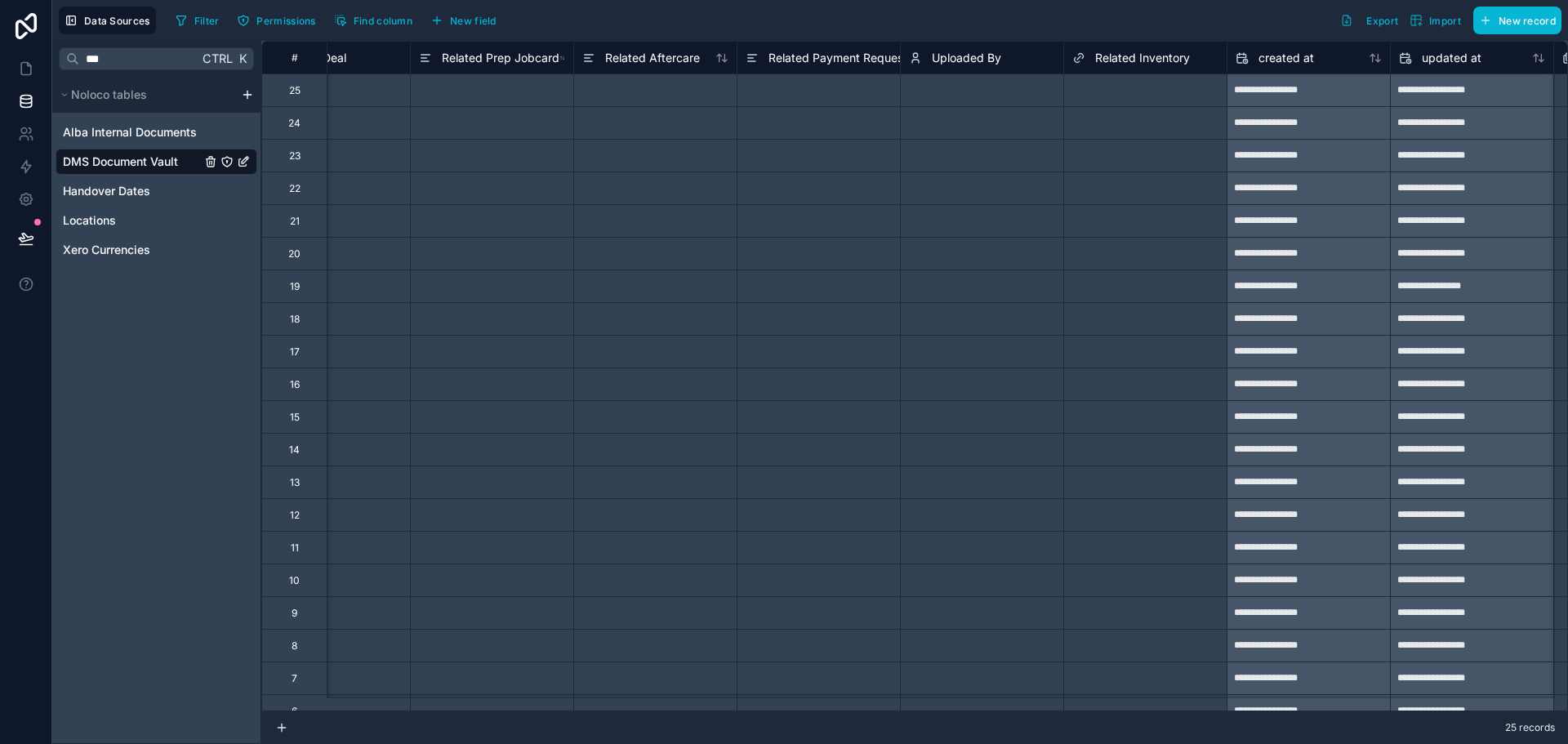
scroll to position [0, 1059]
click at [1179, 61] on span "Related Inventory" at bounding box center [1144, 58] width 95 height 16
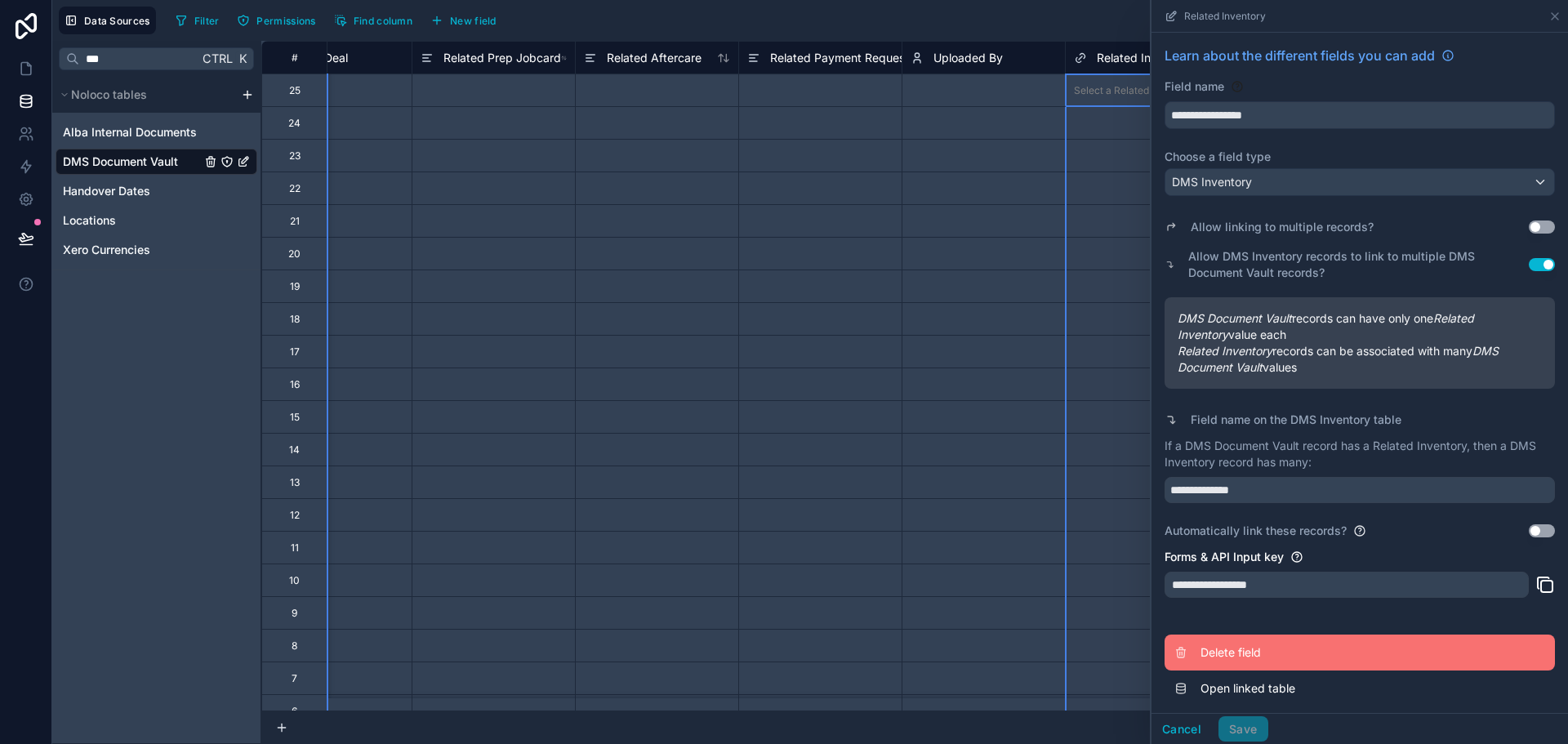
click at [1259, 652] on span "Delete field" at bounding box center [1318, 652] width 236 height 16
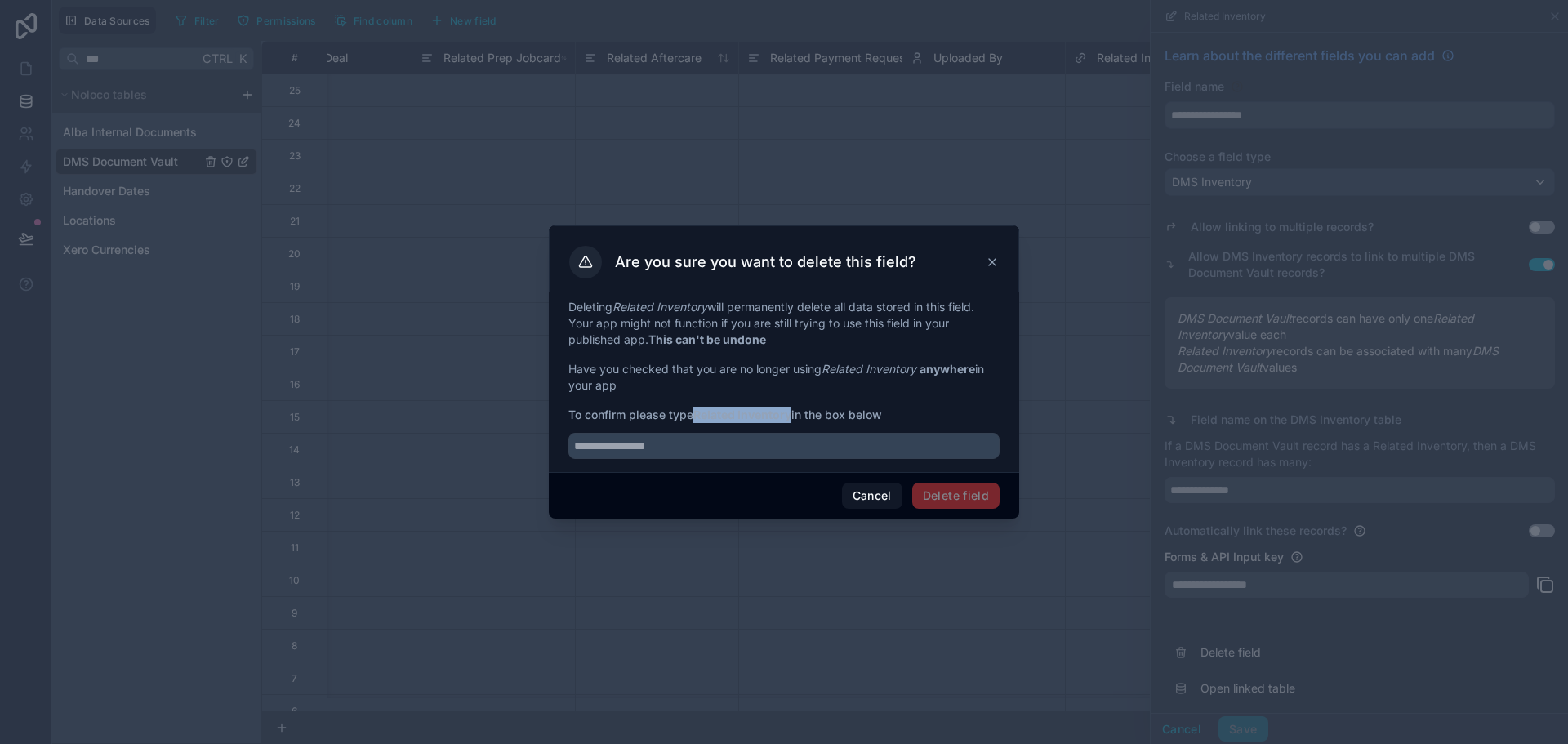
drag, startPoint x: 695, startPoint y: 414, endPoint x: 796, endPoint y: 419, distance: 101.1
click at [796, 419] on span "To confirm please type Related Inventory in the box below" at bounding box center [784, 414] width 431 height 16
copy span "Related Inventory"
click at [727, 451] on input "text" at bounding box center [784, 445] width 431 height 26
paste input "**********"
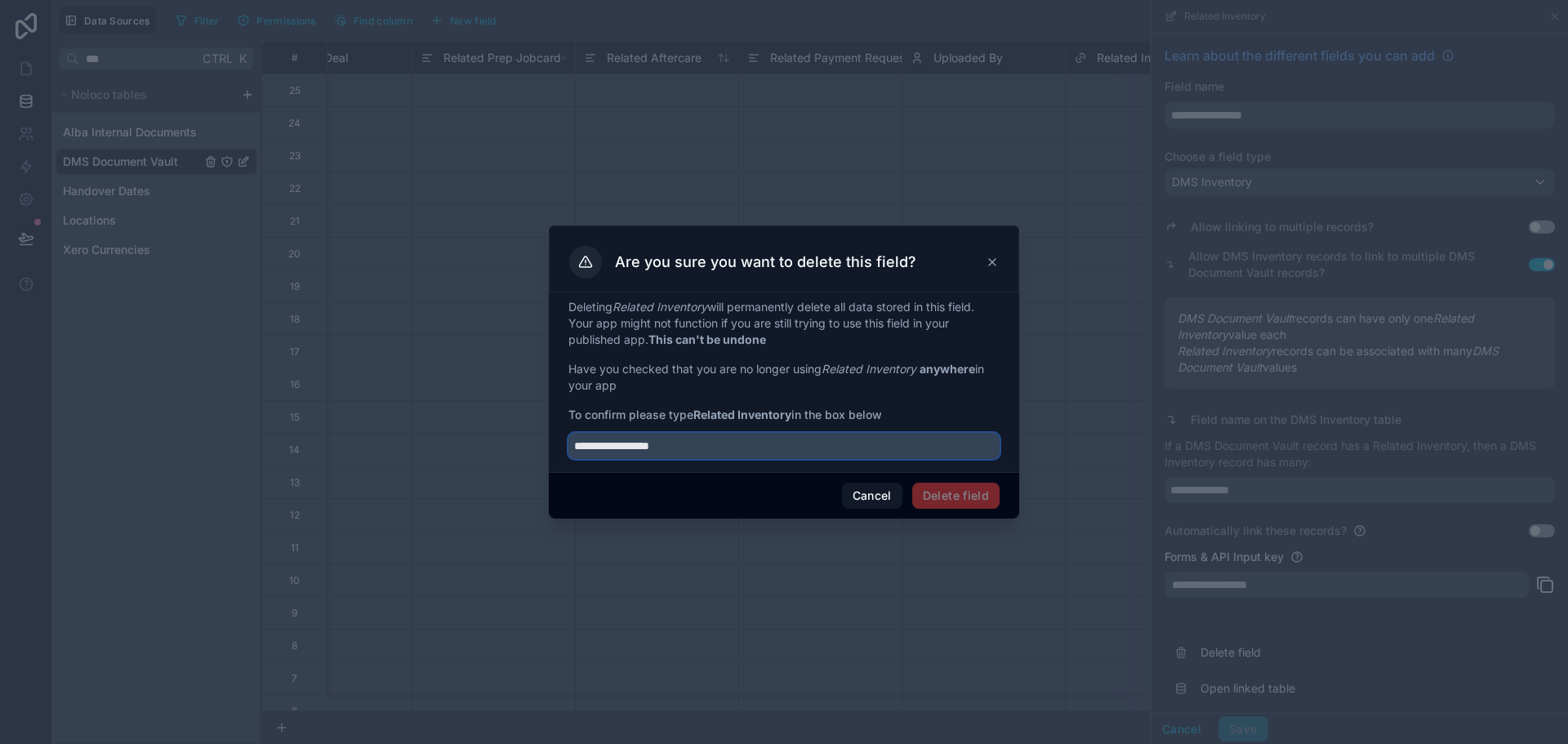
click at [579, 445] on input "**********" at bounding box center [784, 445] width 431 height 26
type input "**********"
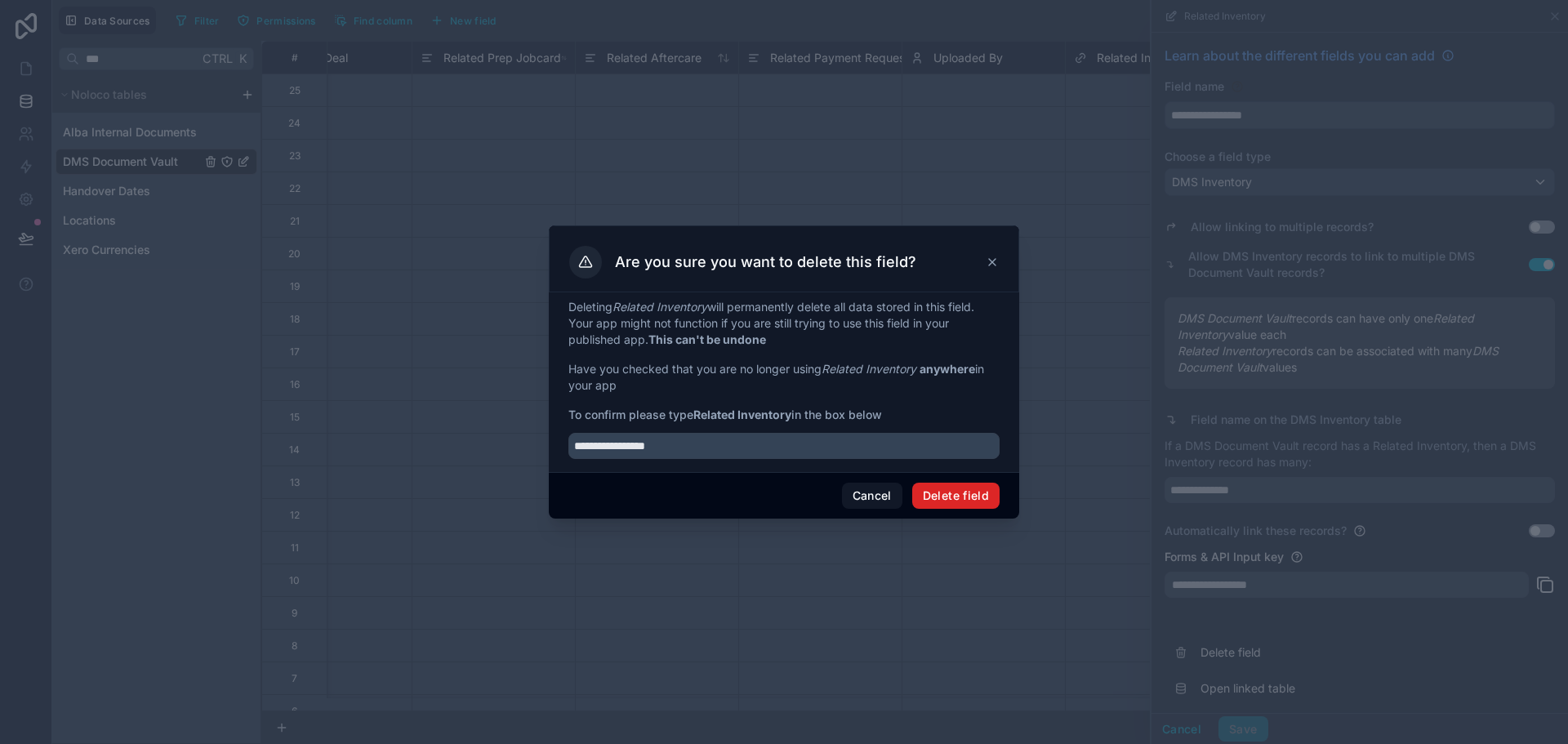
click at [963, 491] on button "Delete field" at bounding box center [956, 495] width 88 height 26
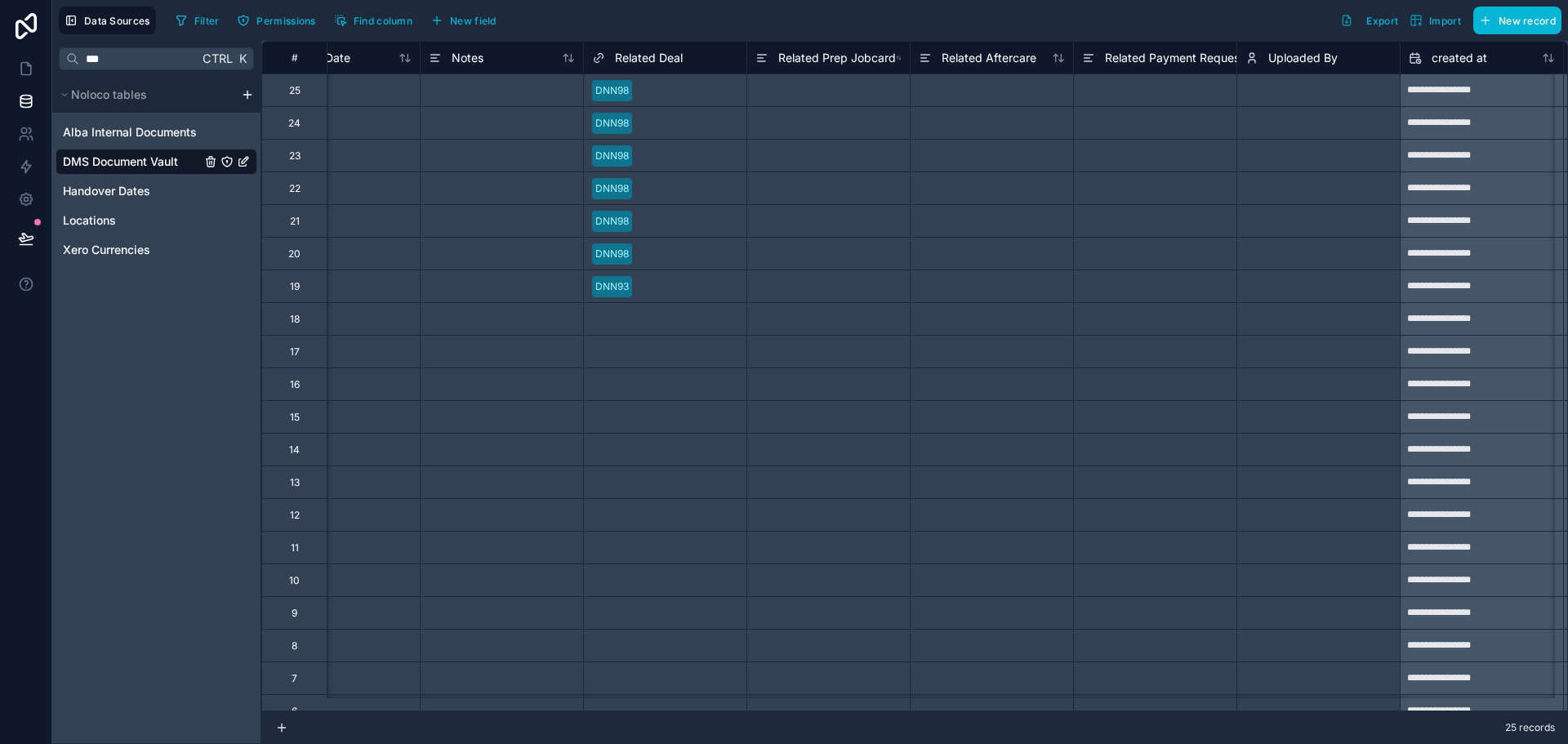
scroll to position [0, 735]
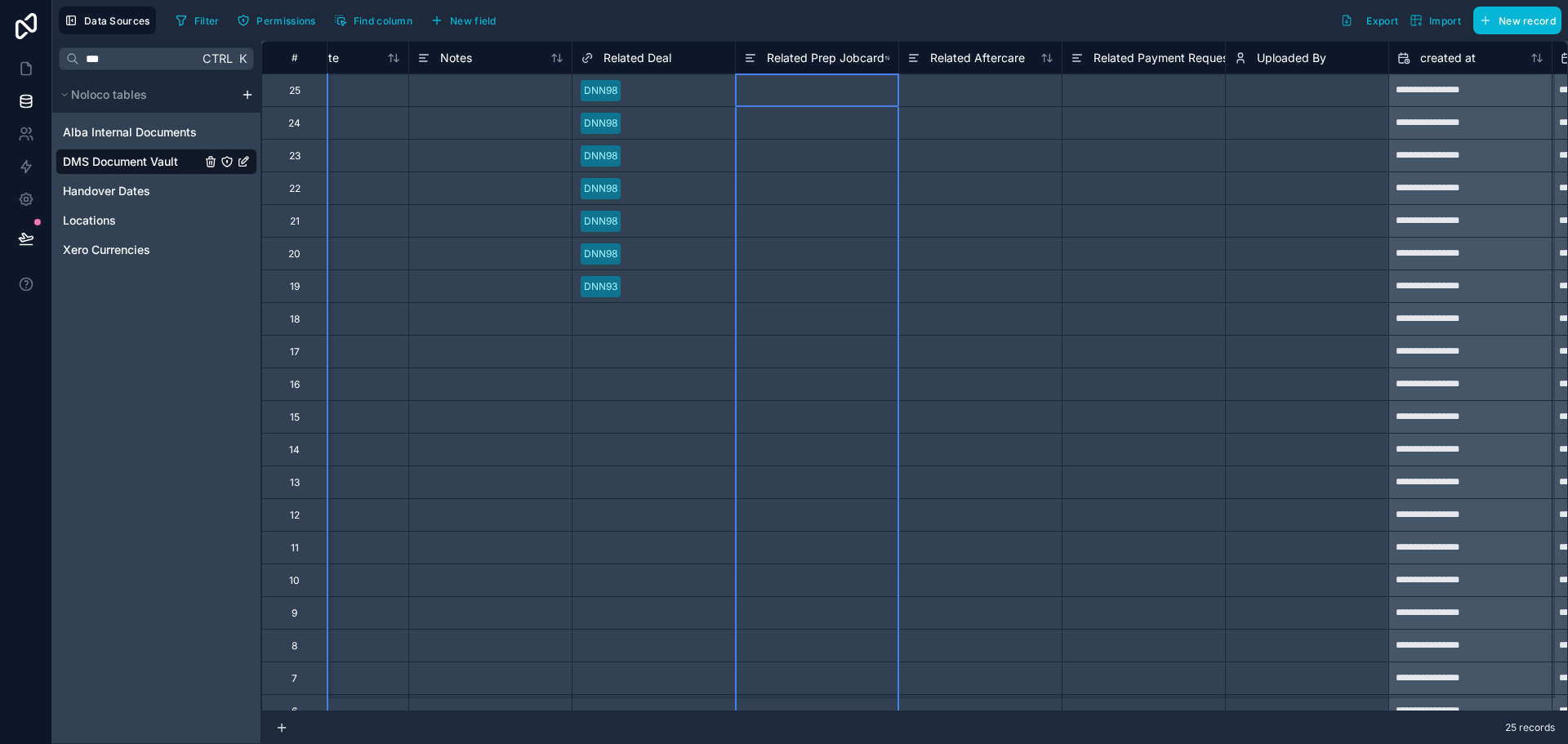
click at [836, 61] on span "Related Prep Jobcard" at bounding box center [826, 58] width 118 height 16
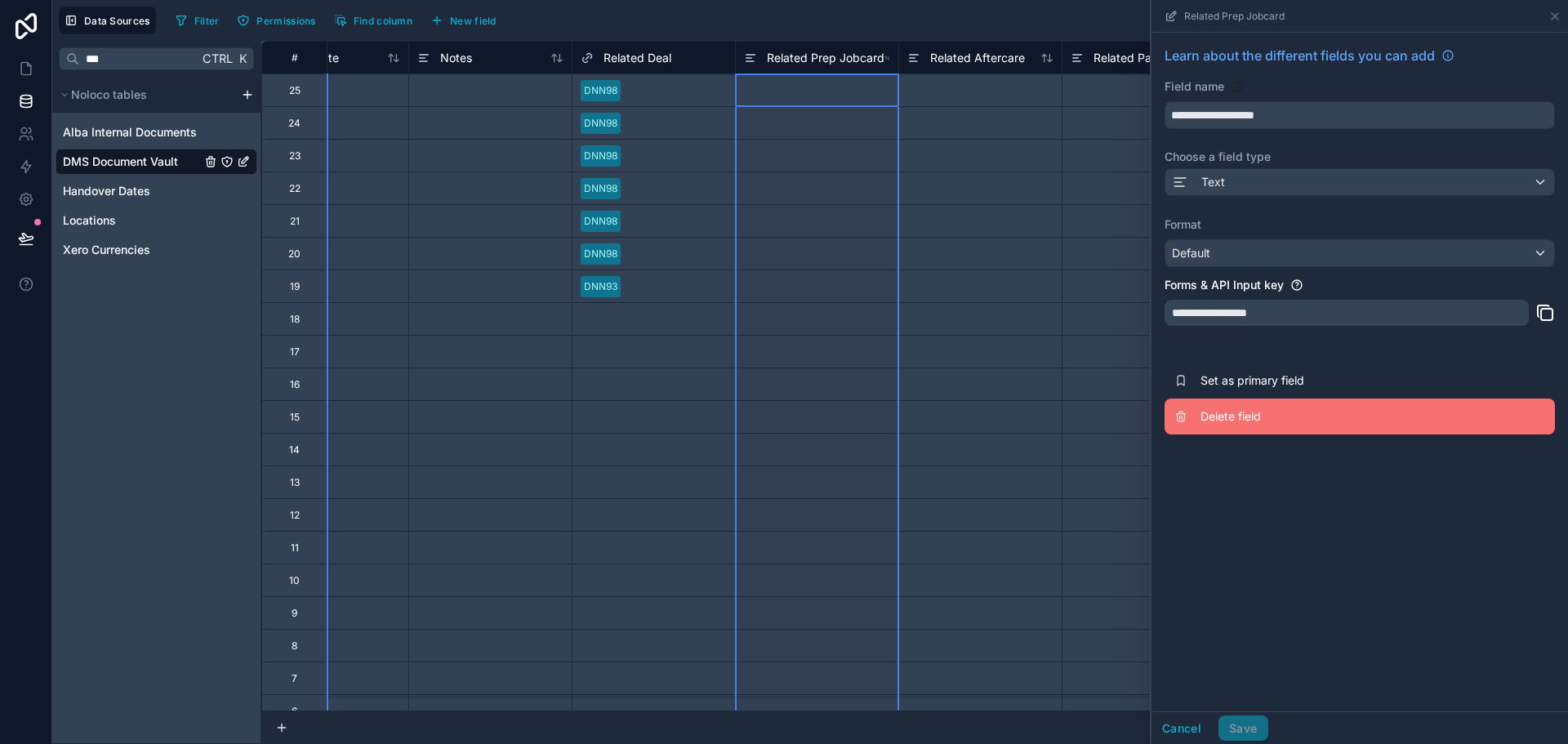
click at [1199, 414] on button "Delete field" at bounding box center [1359, 416] width 391 height 36
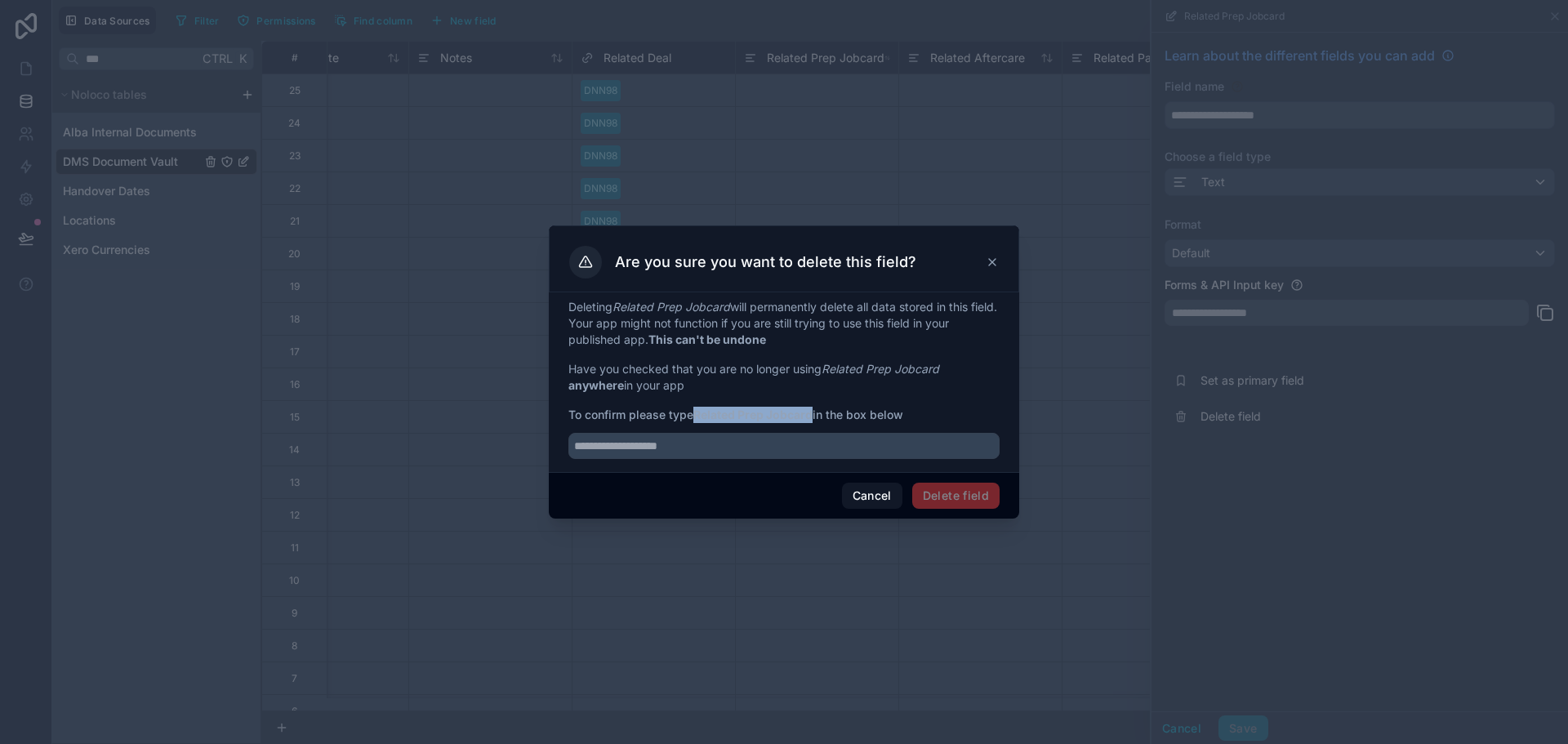
drag, startPoint x: 699, startPoint y: 414, endPoint x: 813, endPoint y: 417, distance: 114.0
click at [813, 417] on strong "Related Prep Jobcard" at bounding box center [752, 414] width 119 height 14
copy strong "Related Prep Jobcard"
click at [818, 436] on input "text" at bounding box center [784, 445] width 431 height 26
paste input "**********"
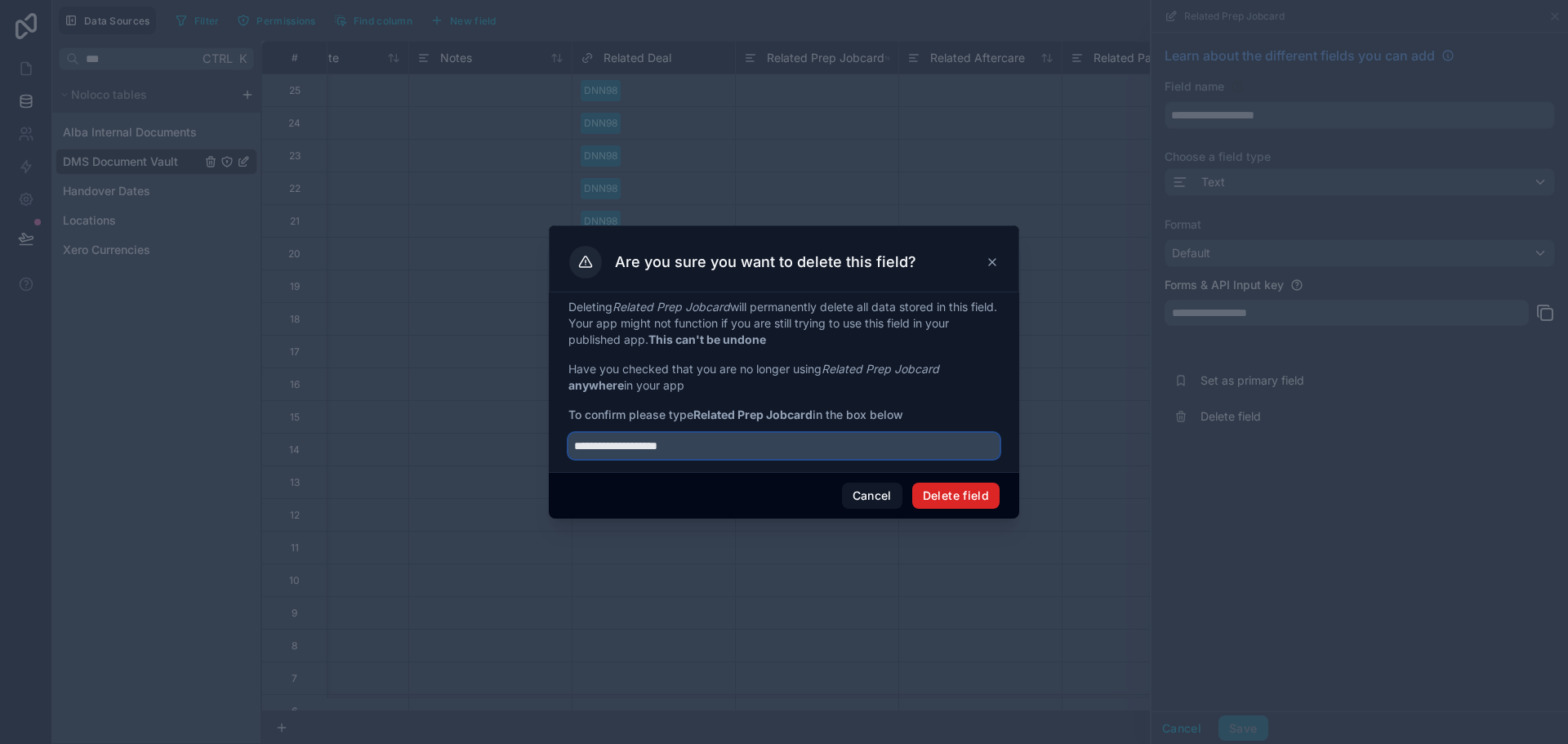
type input "**********"
click at [930, 486] on button "Delete field" at bounding box center [956, 495] width 88 height 26
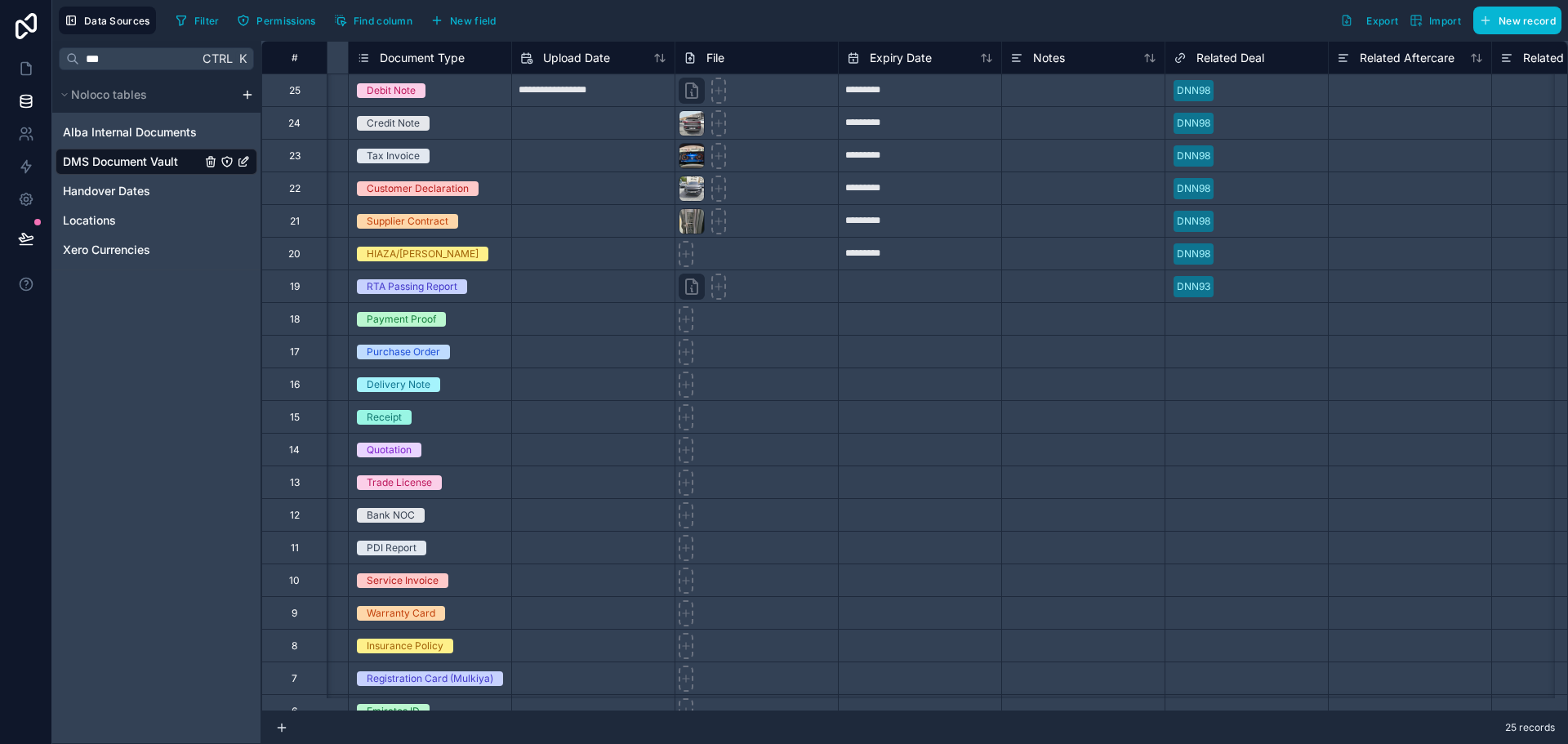
scroll to position [0, 571]
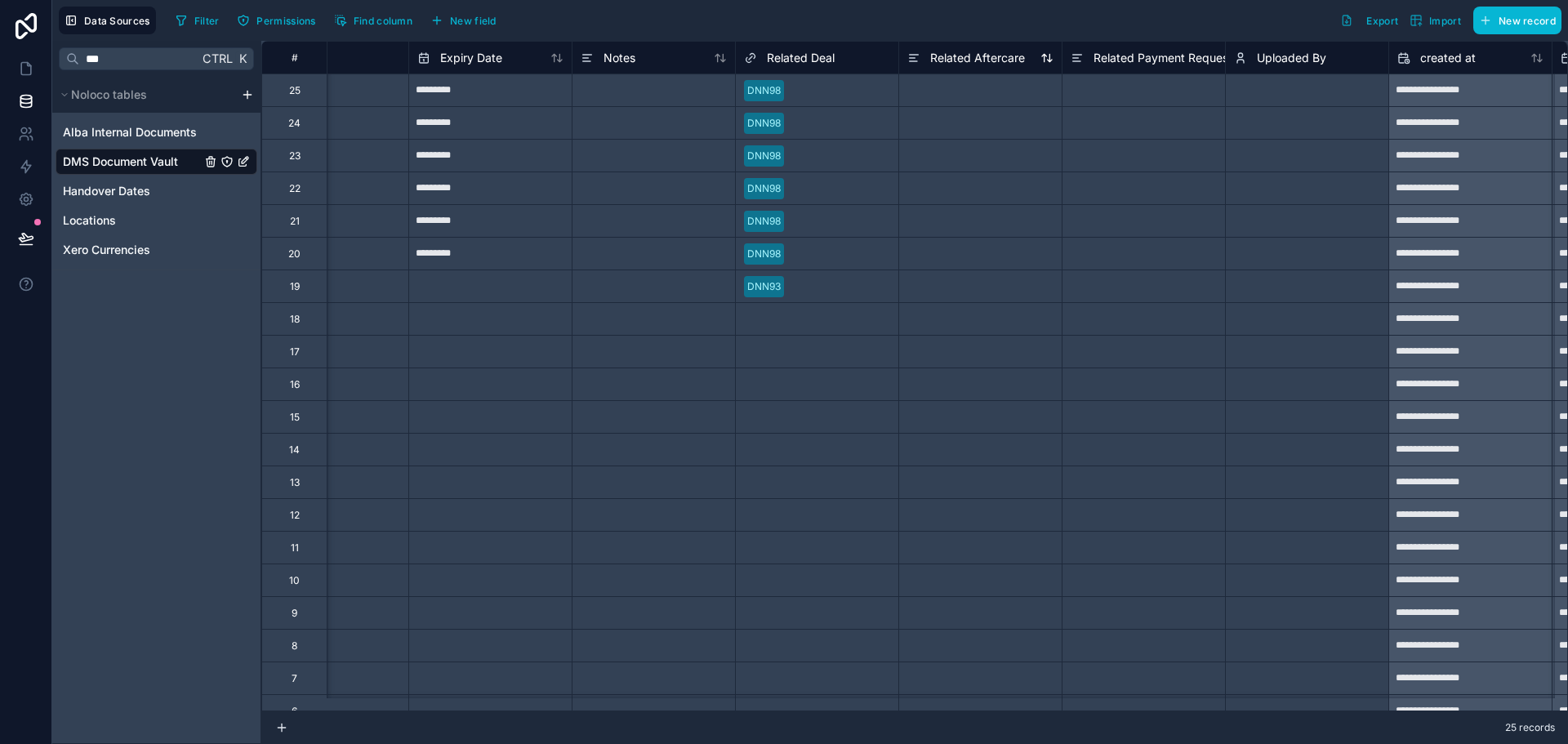
click at [983, 63] on span "Related Aftercare" at bounding box center [977, 58] width 95 height 16
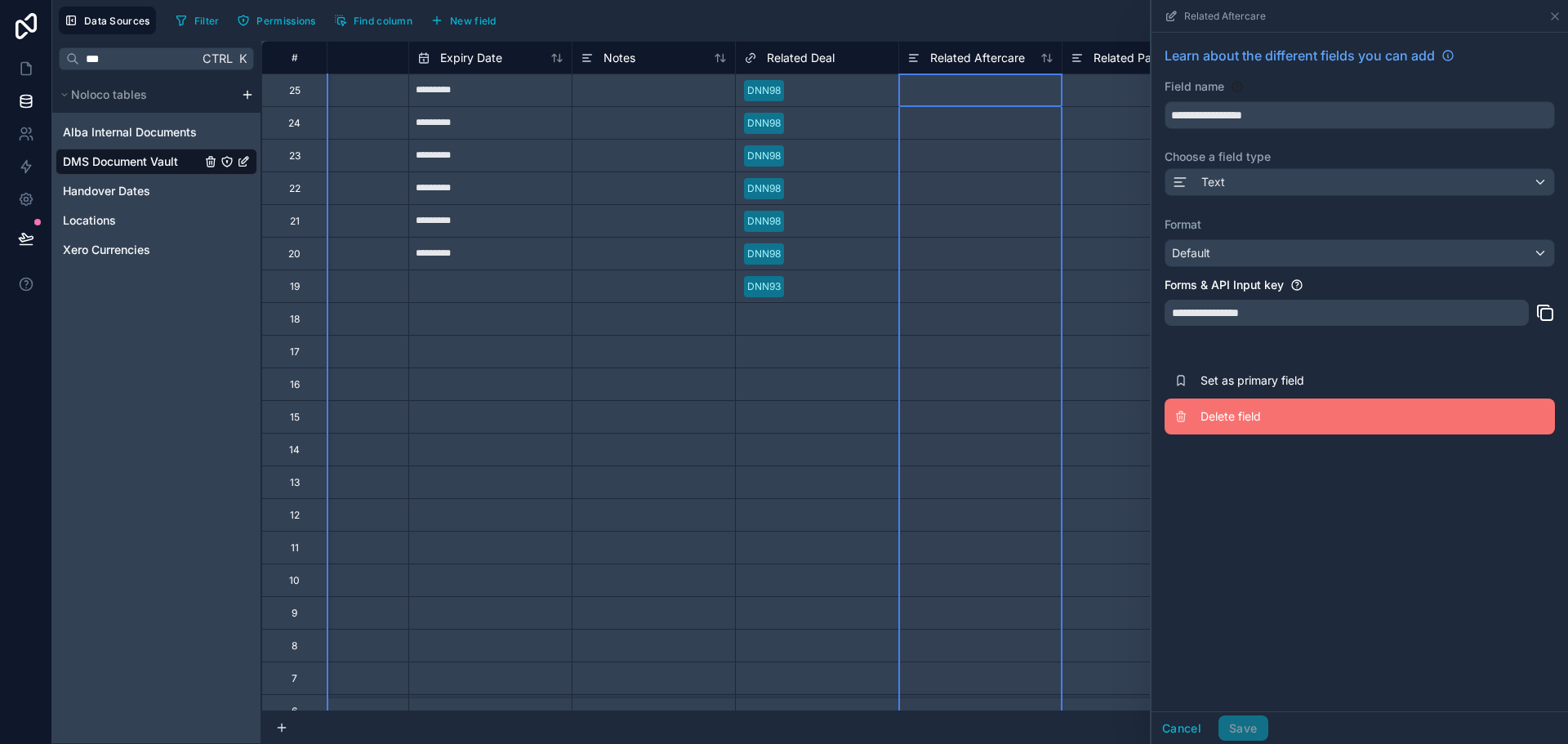
click at [1230, 414] on span "Delete field" at bounding box center [1318, 416] width 236 height 16
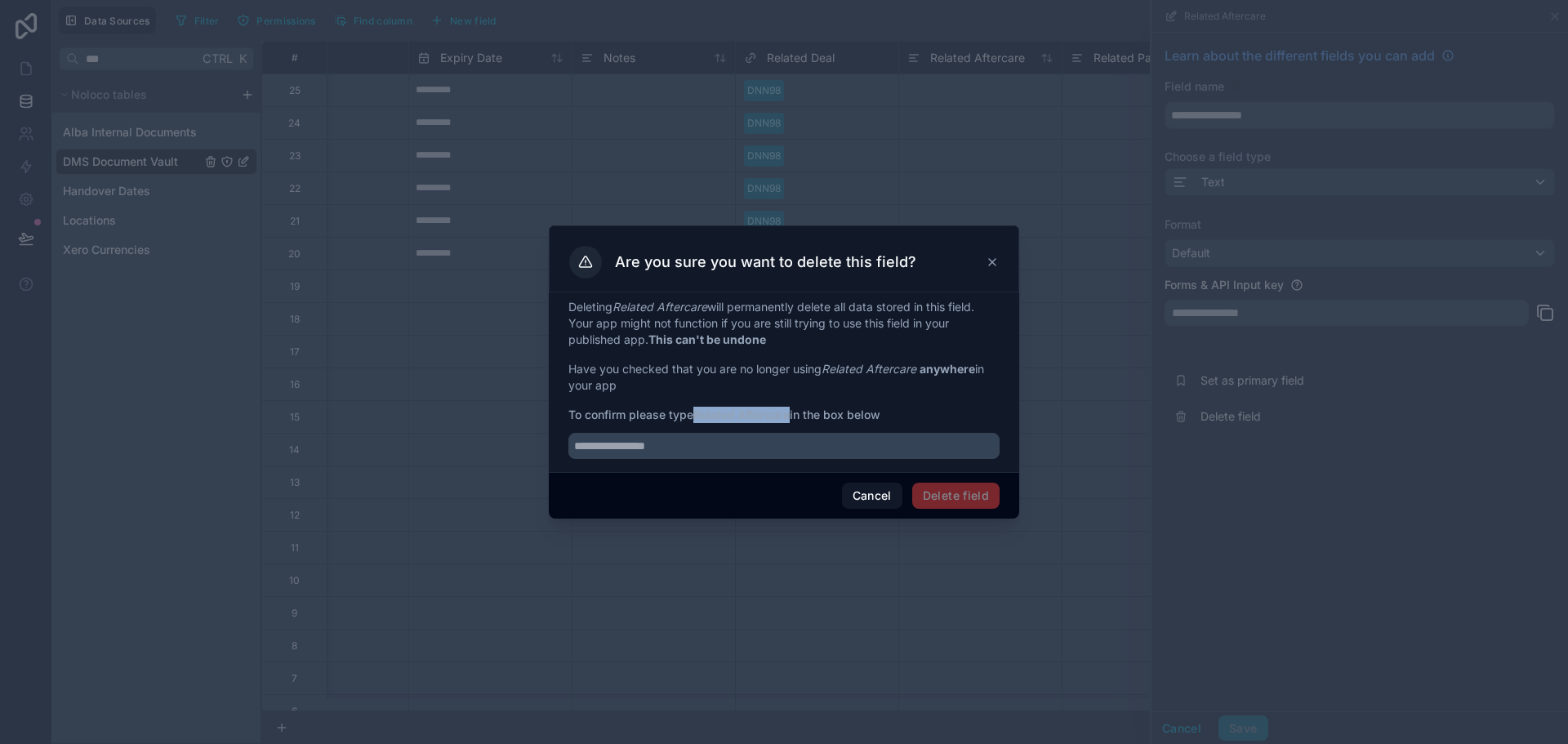
drag, startPoint x: 700, startPoint y: 414, endPoint x: 793, endPoint y: 418, distance: 93.1
click at [790, 418] on strong "Related Aftercare" at bounding box center [741, 414] width 96 height 14
copy strong "Related Aftercare"
click at [788, 441] on input "text" at bounding box center [784, 445] width 431 height 26
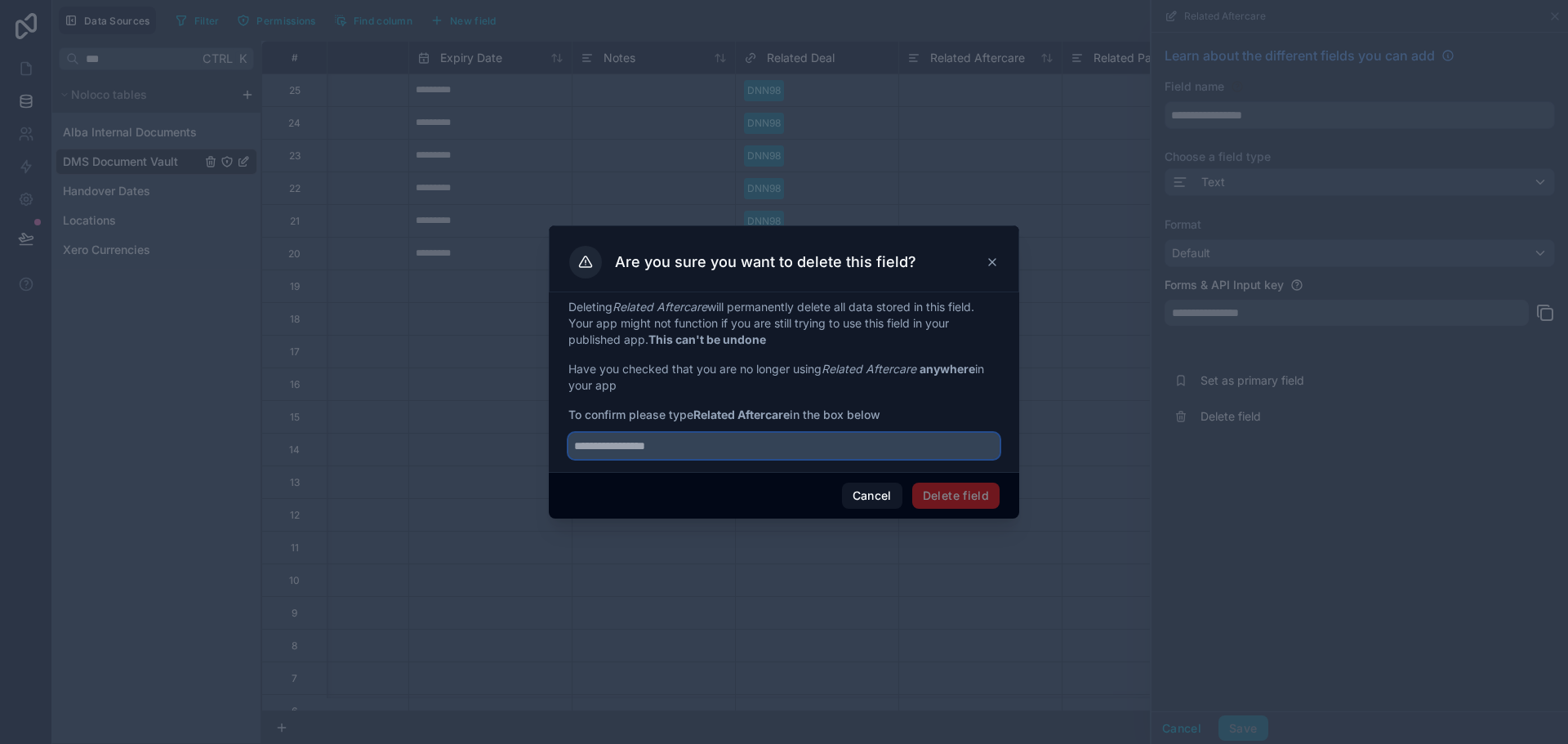
paste input "**********"
type input "**********"
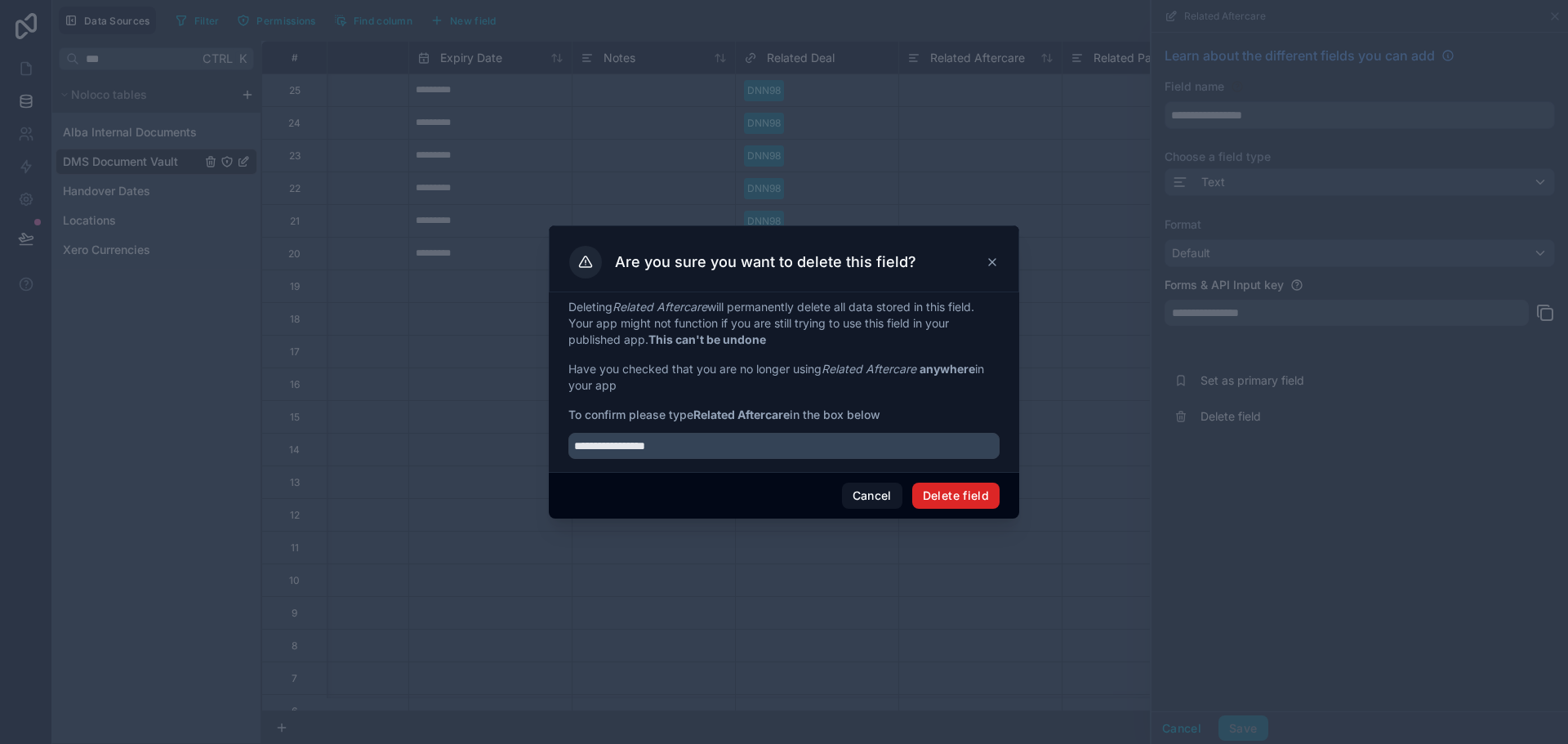
click at [966, 490] on button "Delete field" at bounding box center [956, 495] width 88 height 26
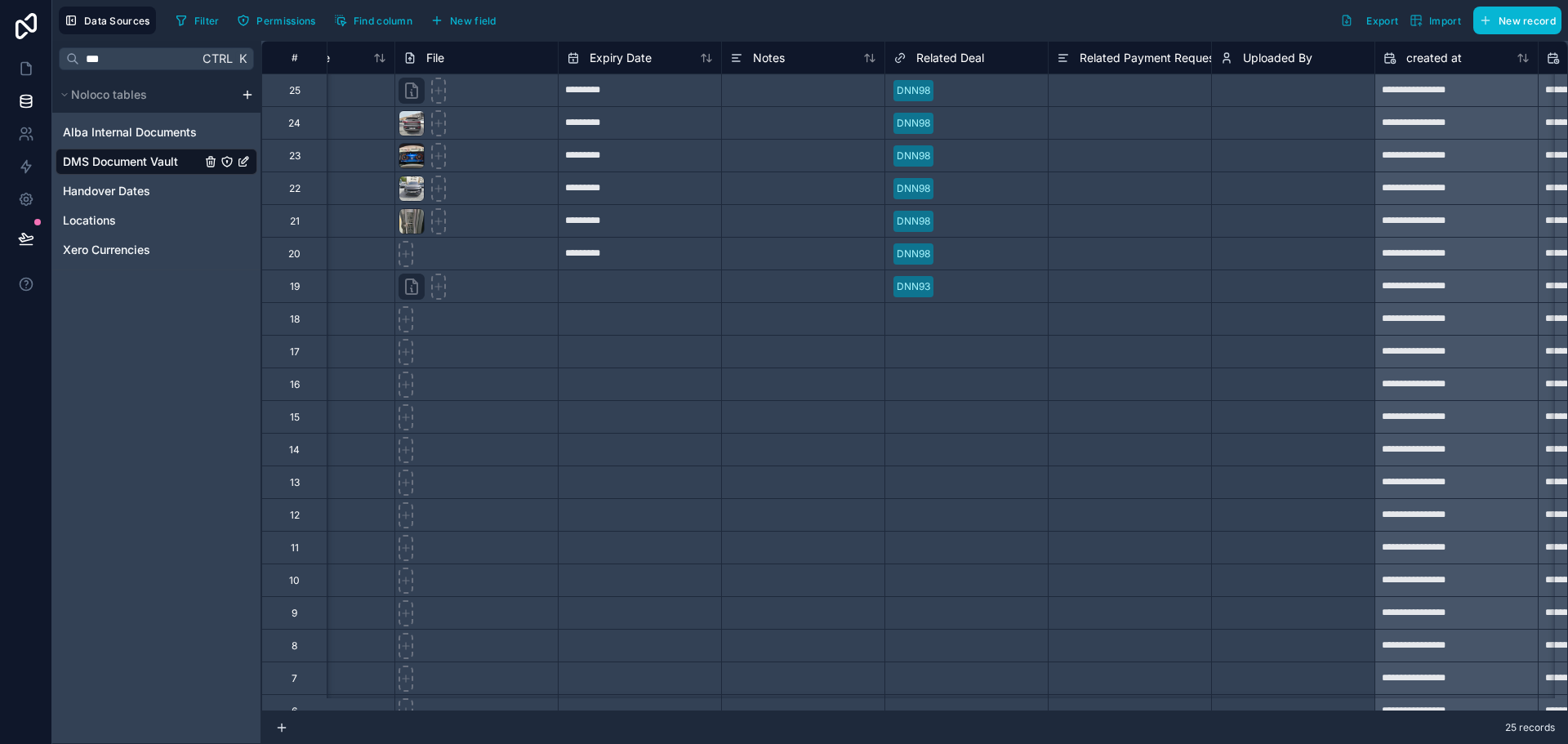
scroll to position [0, 490]
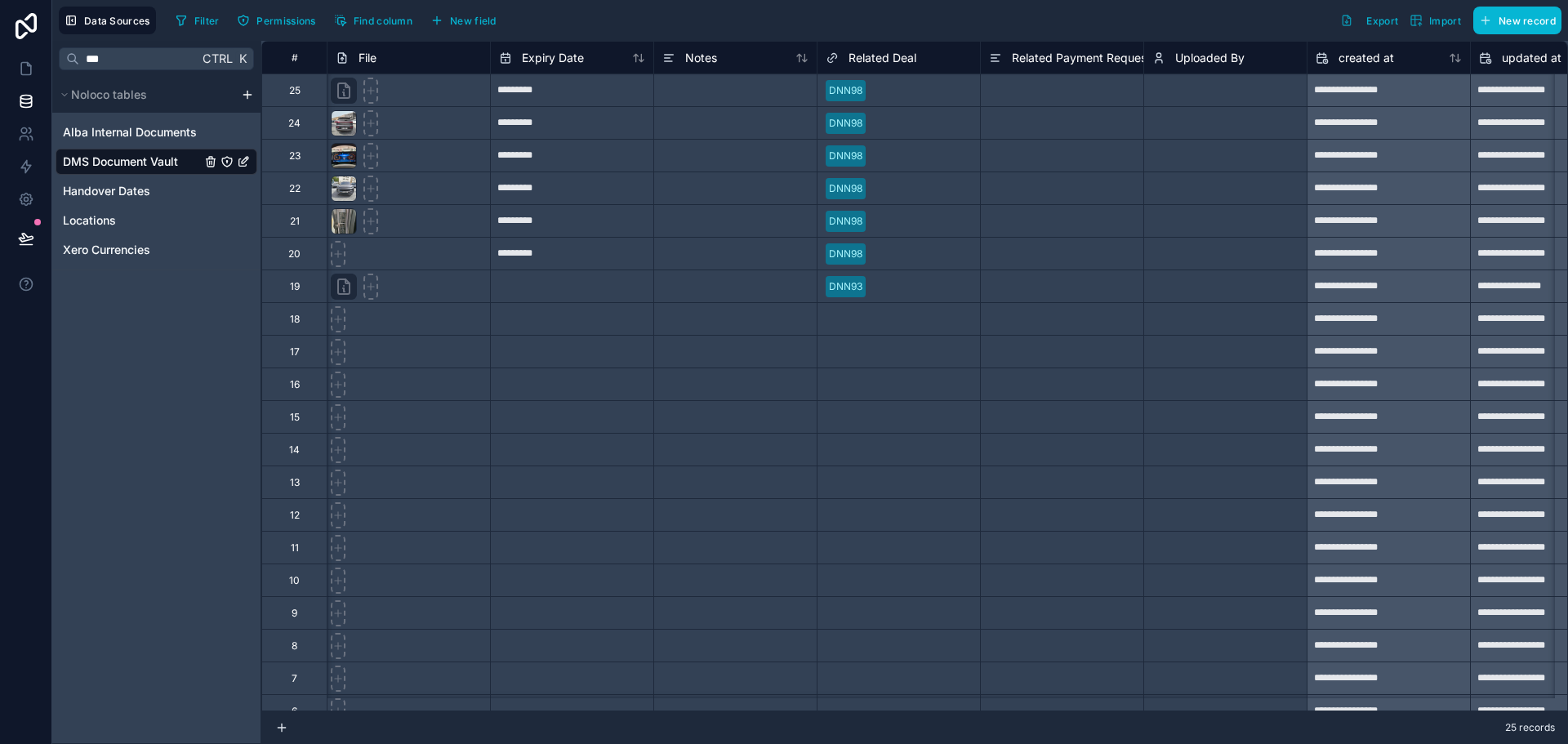
click at [1055, 63] on span "Related Payment Request" at bounding box center [1081, 58] width 139 height 16
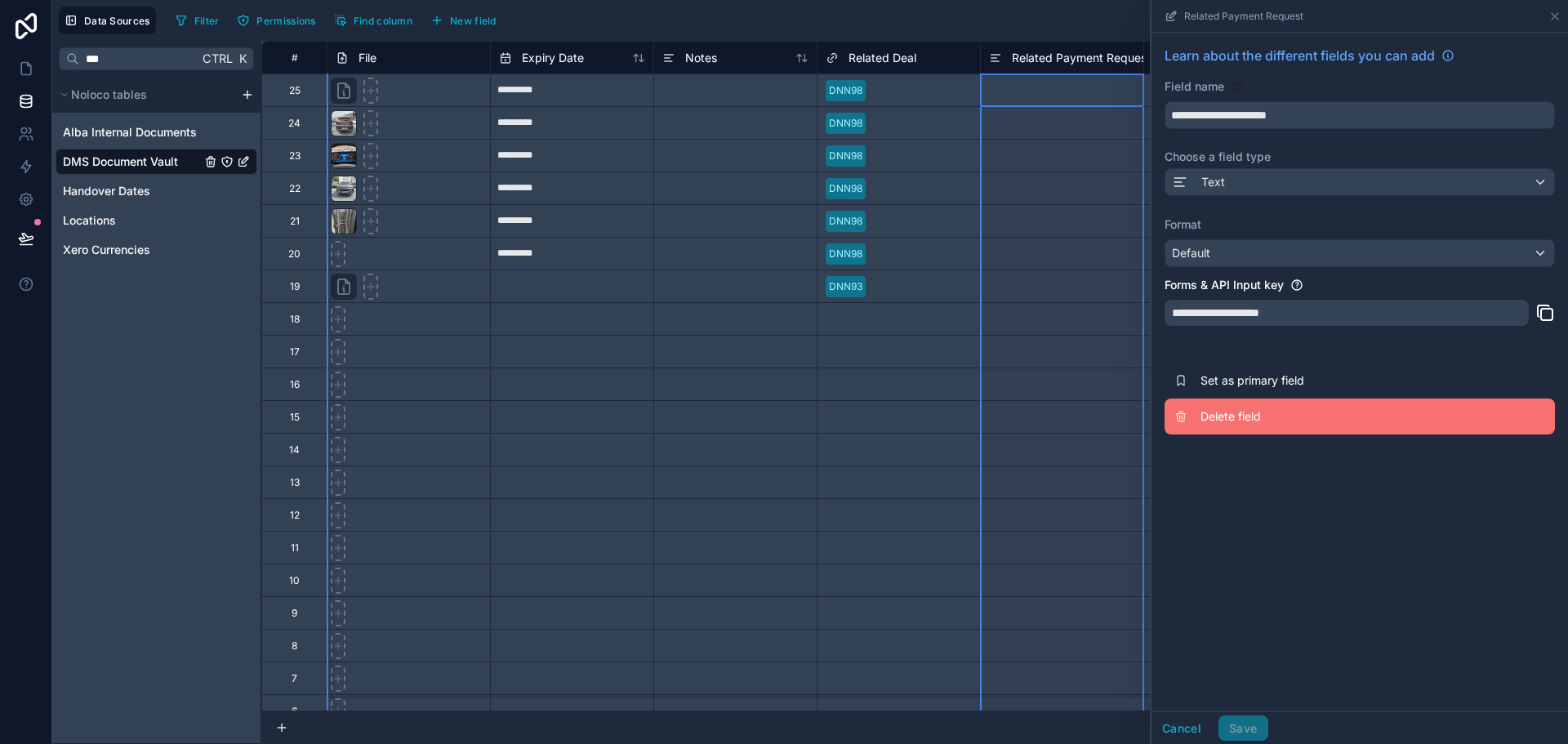
click at [1261, 402] on button "Delete field" at bounding box center [1359, 416] width 391 height 36
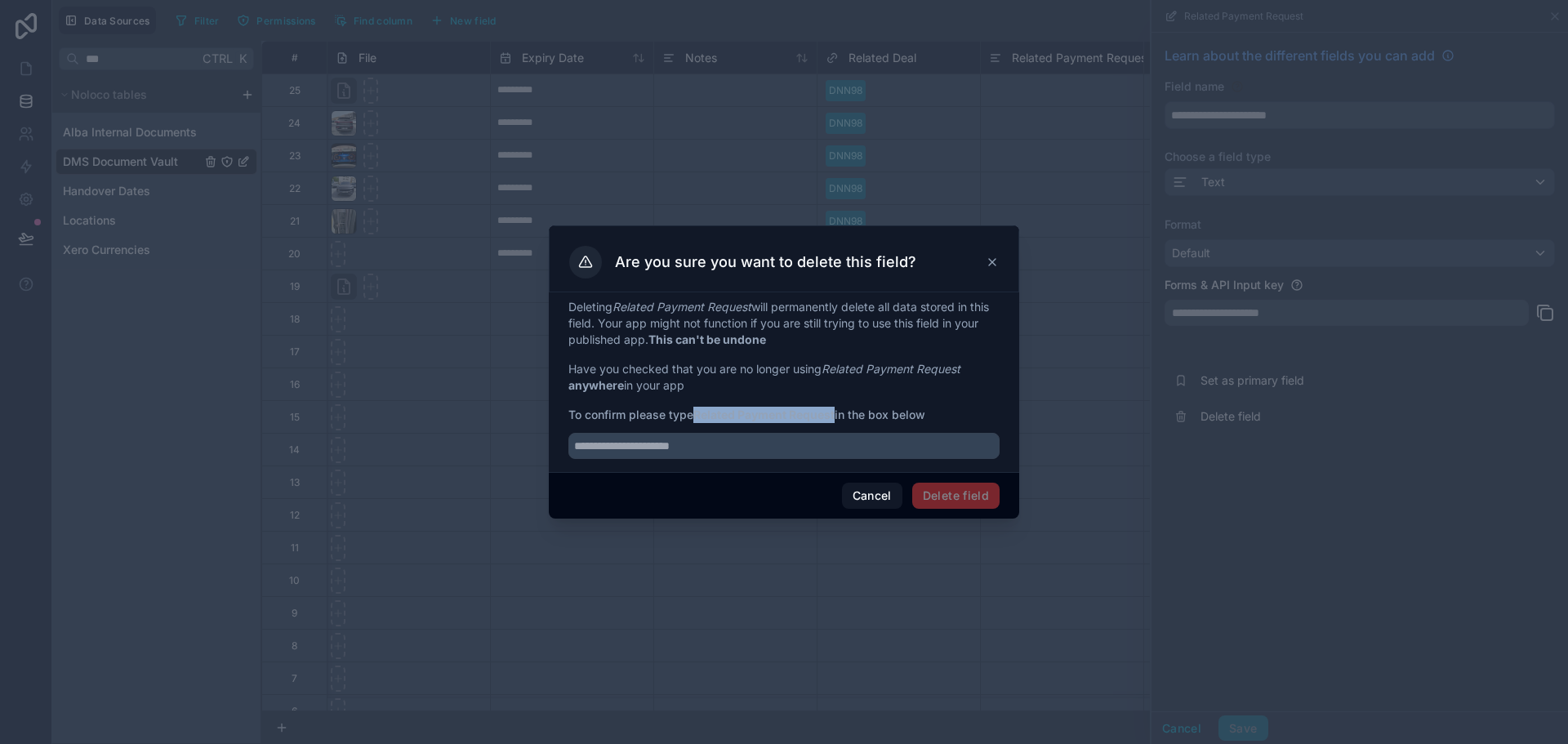
drag, startPoint x: 696, startPoint y: 411, endPoint x: 840, endPoint y: 416, distance: 144.1
click at [840, 416] on span "To confirm please type Related Payment Request in the box below" at bounding box center [784, 414] width 431 height 16
copy strong "Related Payment Request"
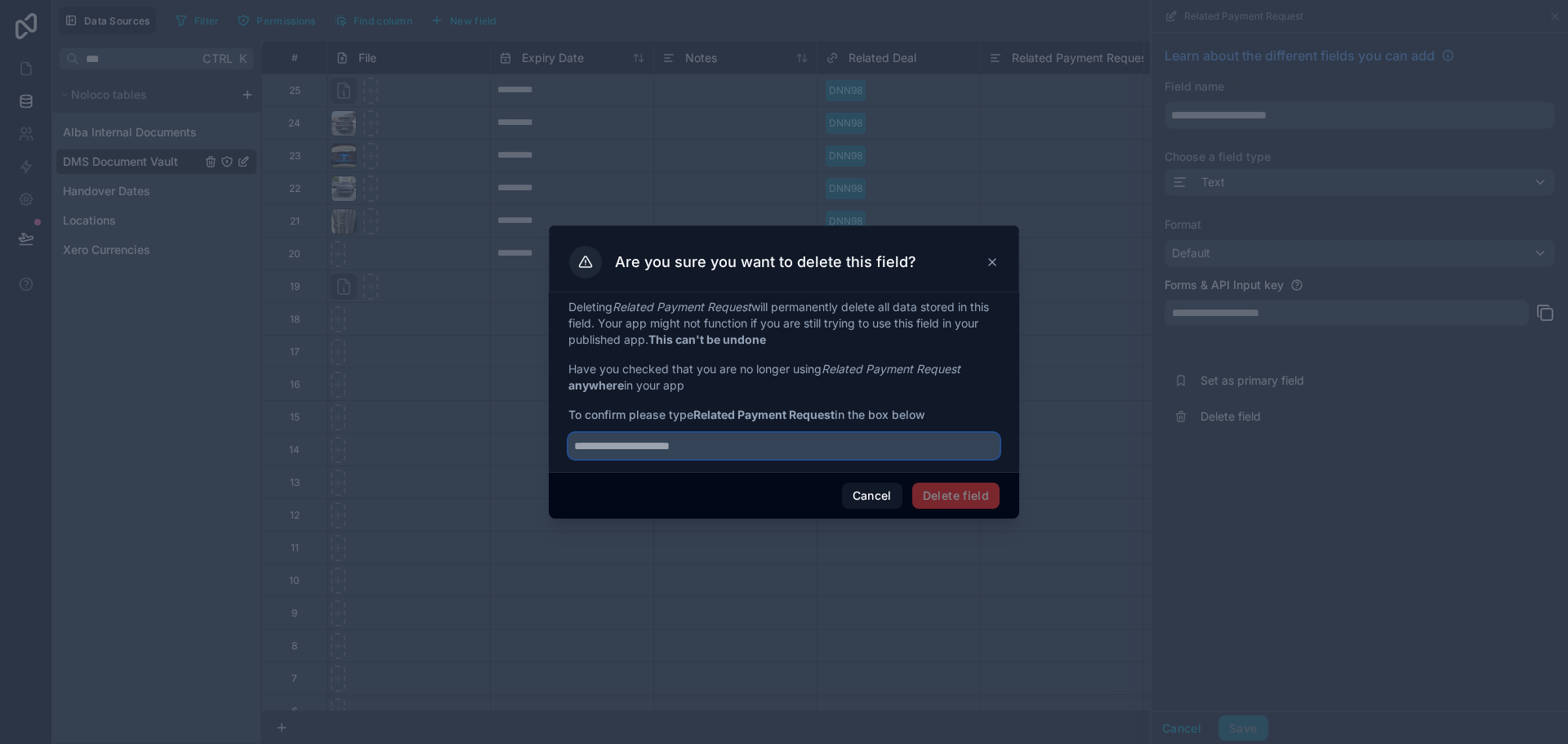
click at [837, 445] on input "text" at bounding box center [784, 445] width 431 height 26
paste input "**********"
type input "**********"
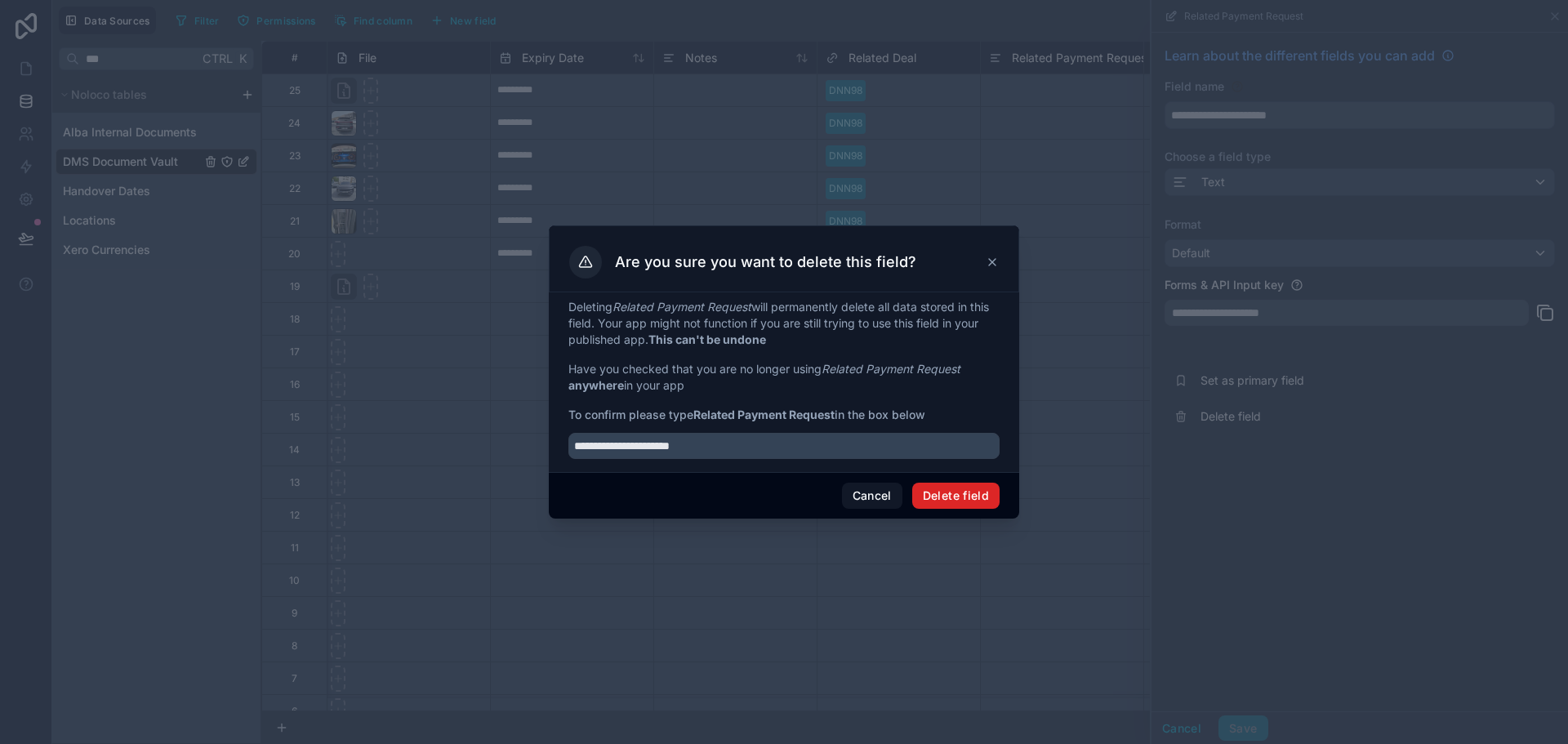
click at [938, 490] on button "Delete field" at bounding box center [956, 495] width 88 height 26
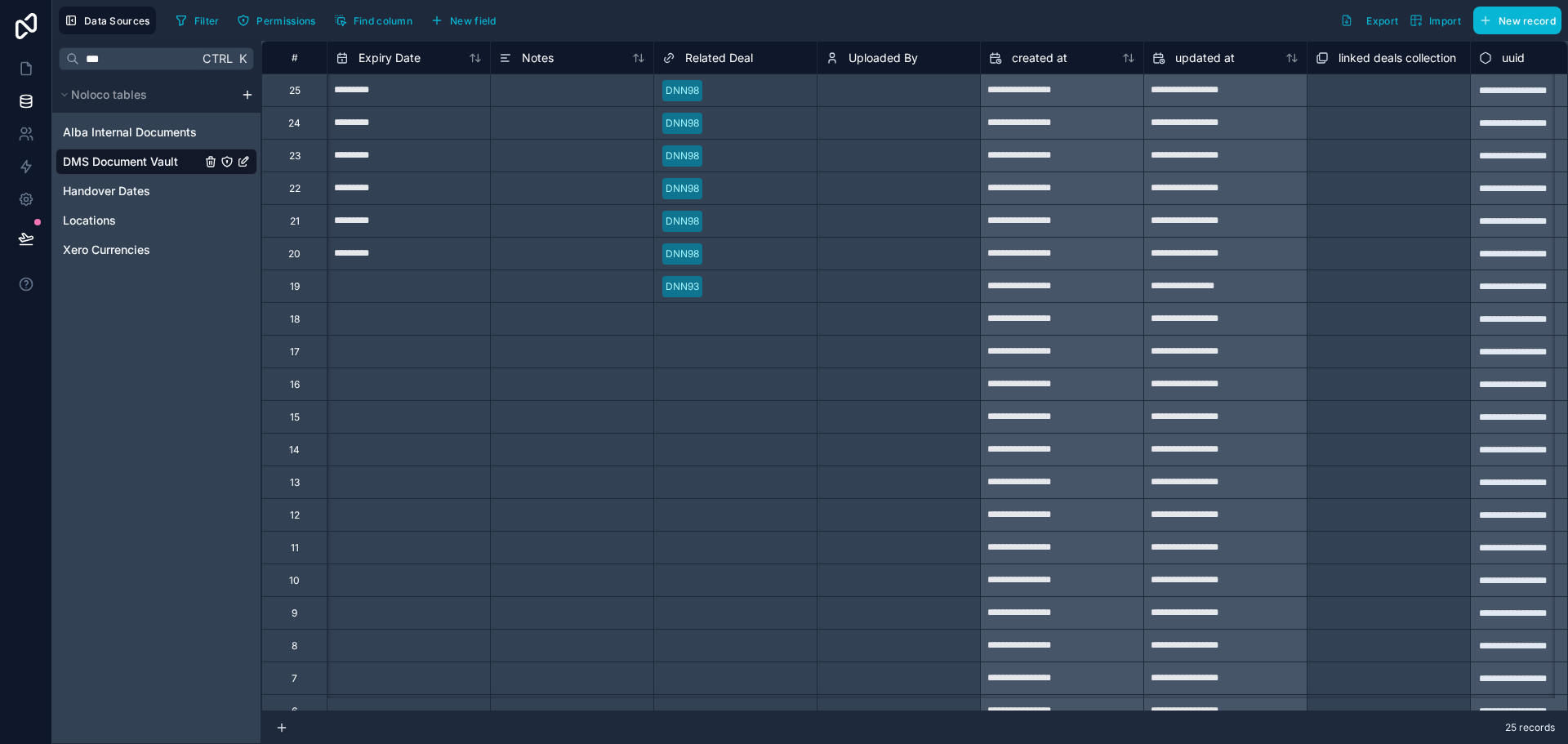
scroll to position [0, 732]
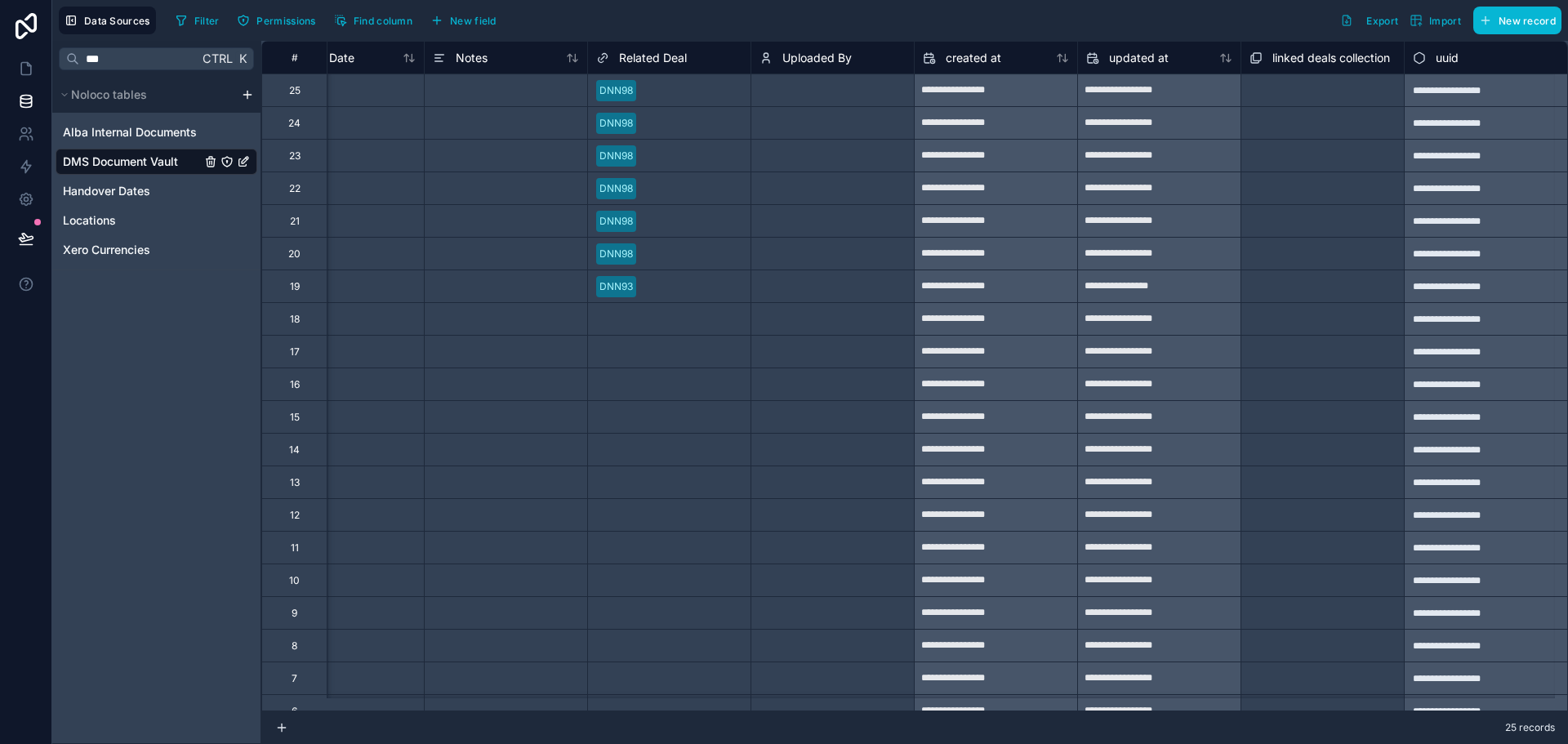
click at [1296, 58] on span "linked deals collection" at bounding box center [1331, 58] width 118 height 16
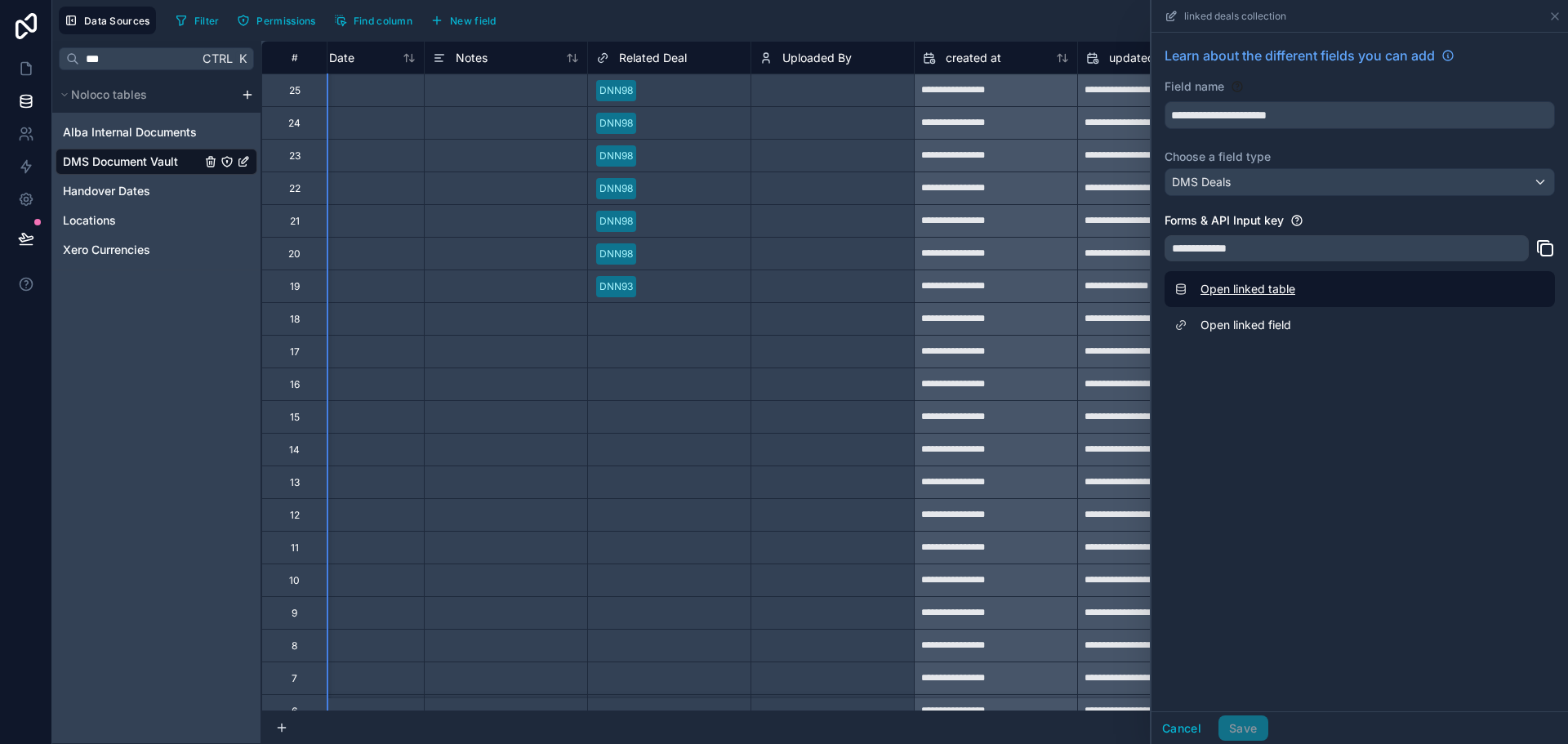
click at [1287, 290] on link "Open linked table" at bounding box center [1359, 289] width 391 height 36
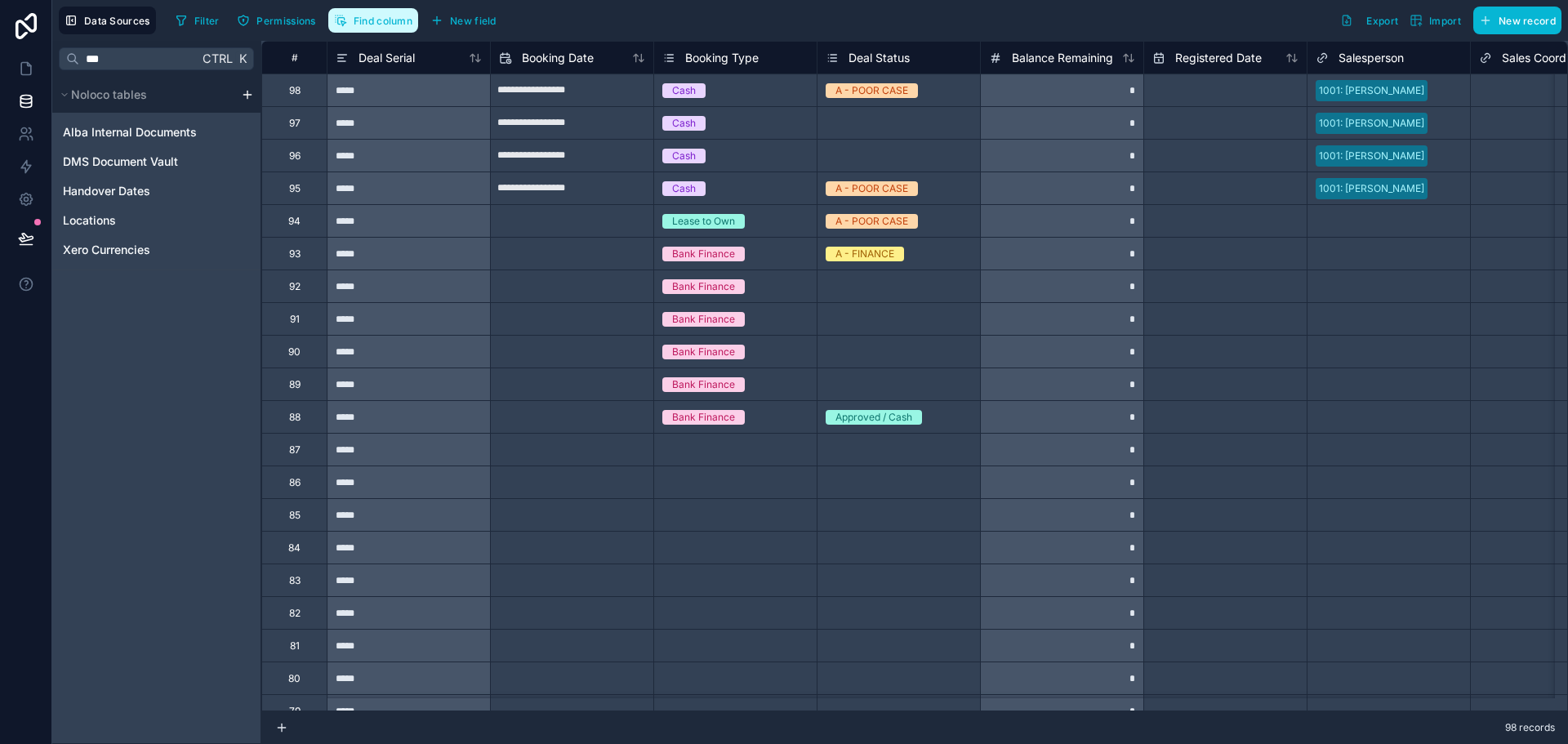
click at [372, 19] on span "Find column" at bounding box center [383, 21] width 59 height 12
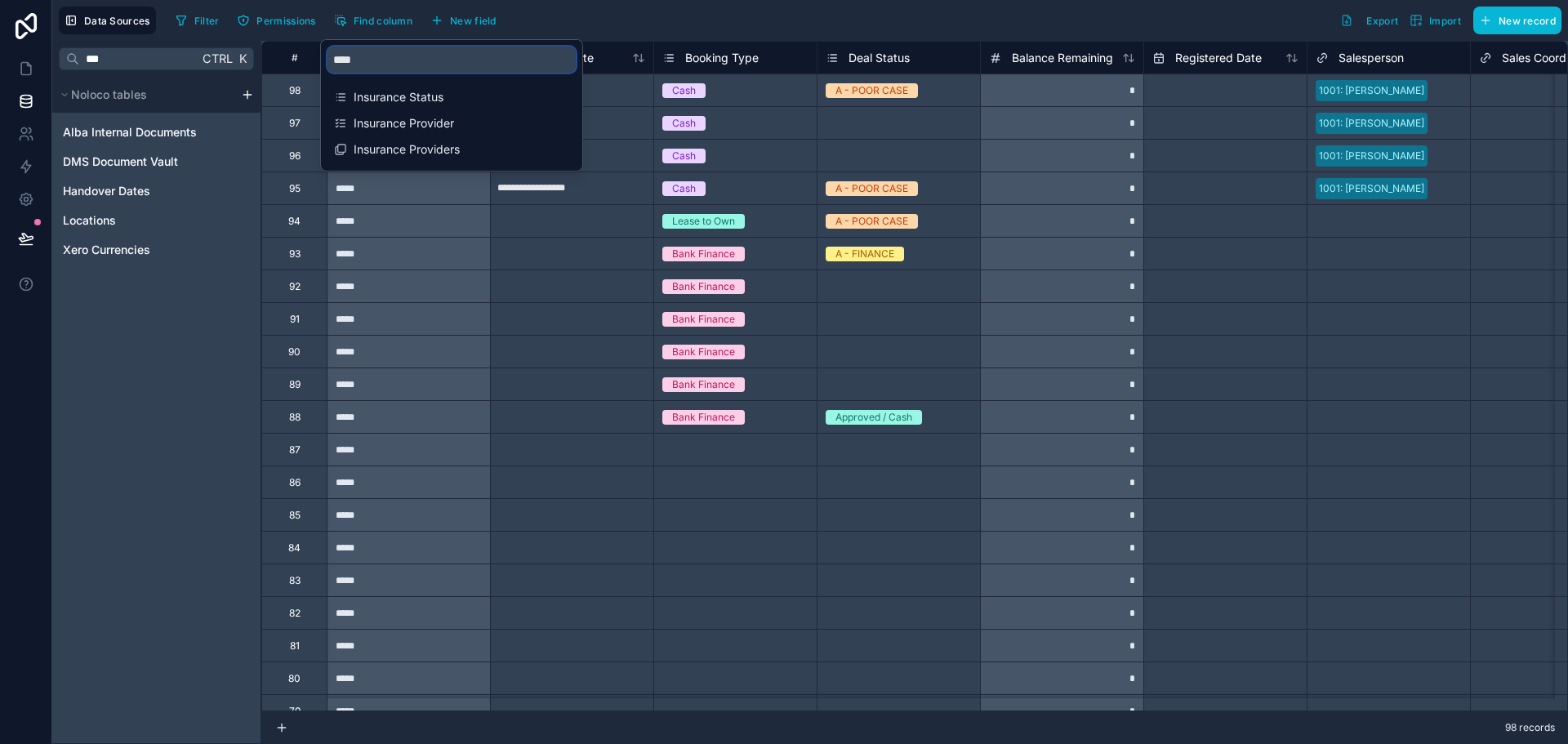
drag, startPoint x: 369, startPoint y: 62, endPoint x: 296, endPoint y: 62, distance: 73.0
click at [296, 62] on div "**********" at bounding box center [810, 372] width 1516 height 744
click at [392, 60] on input "****" at bounding box center [451, 60] width 249 height 26
type input "***"
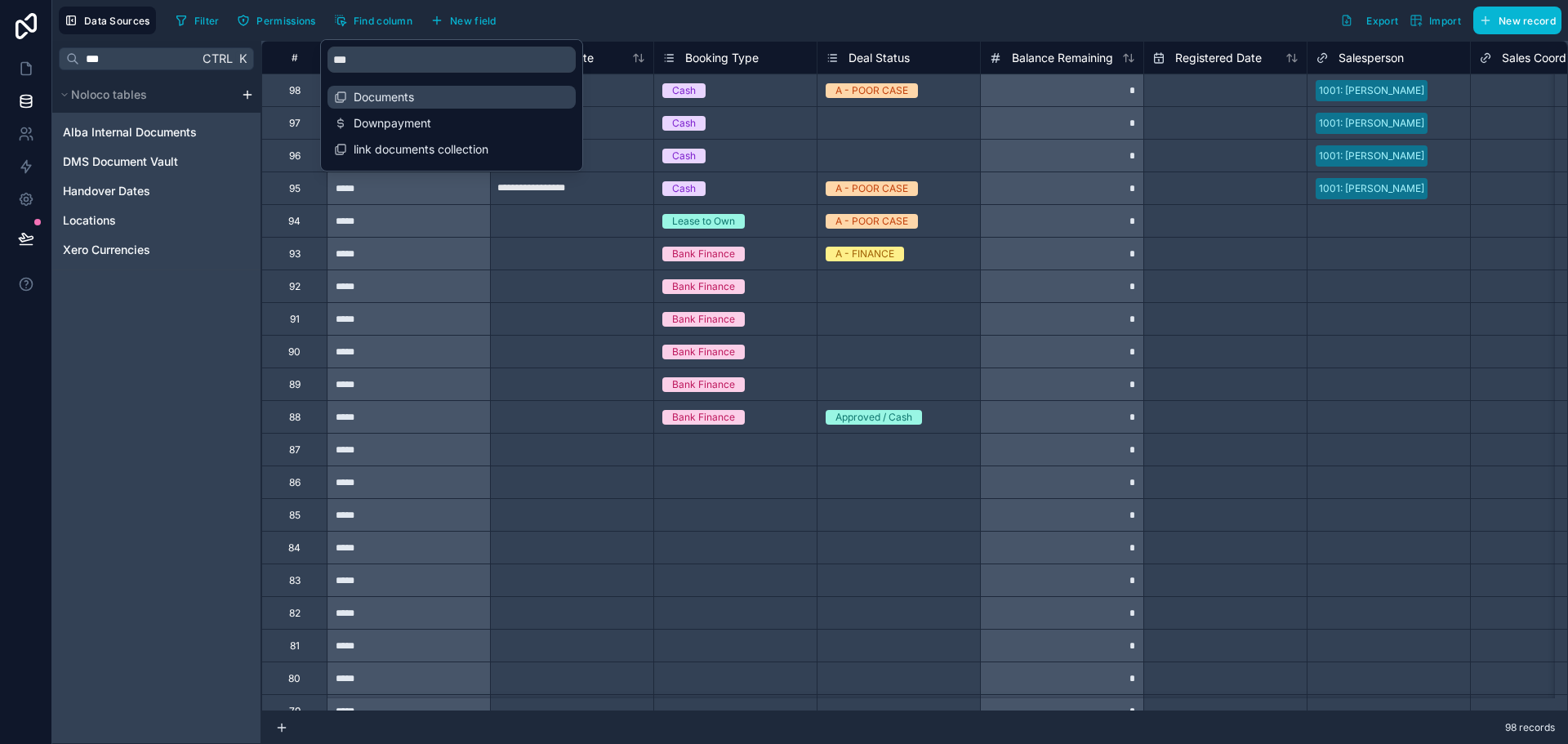
click at [416, 100] on span "Documents" at bounding box center [452, 97] width 198 height 16
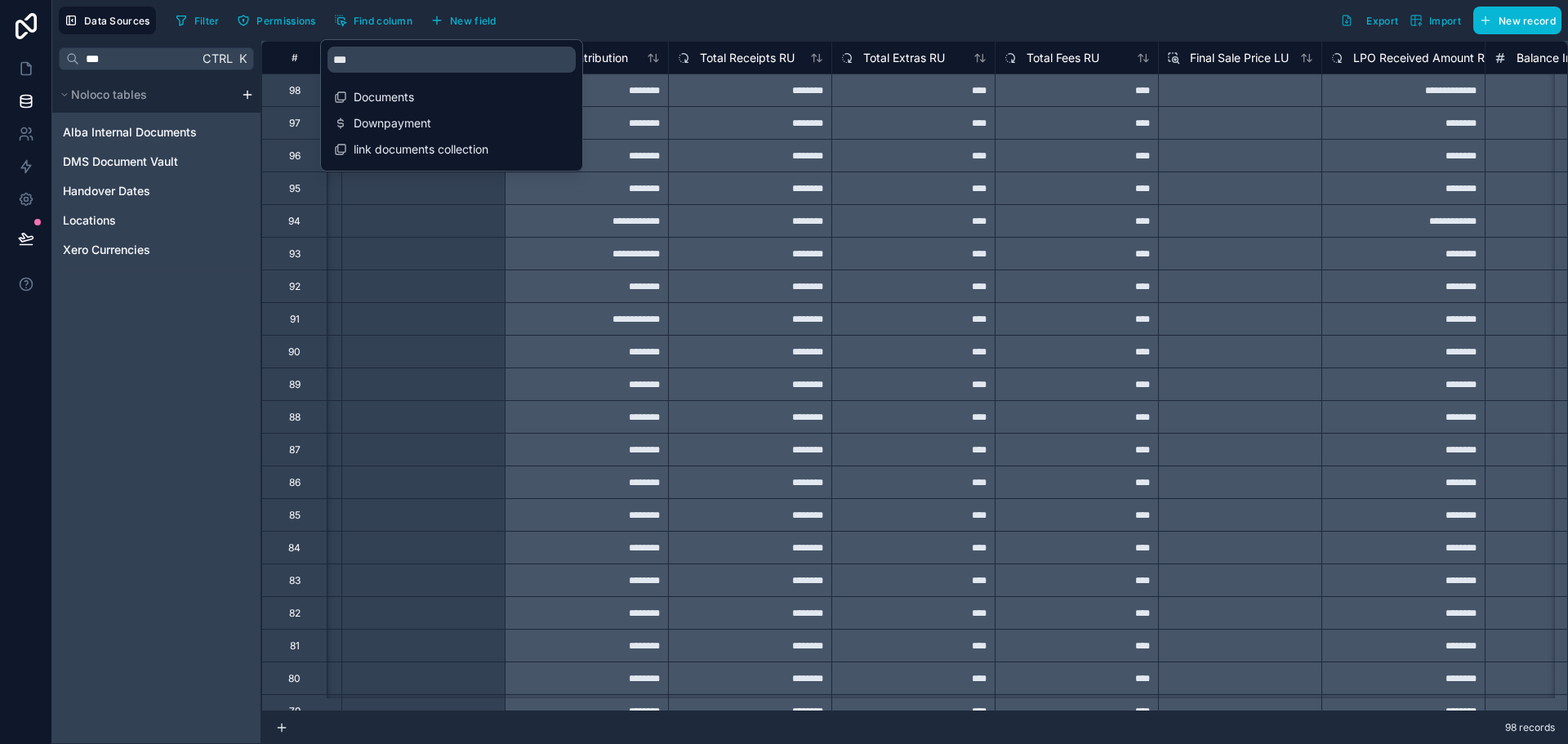
scroll to position [0, 2123]
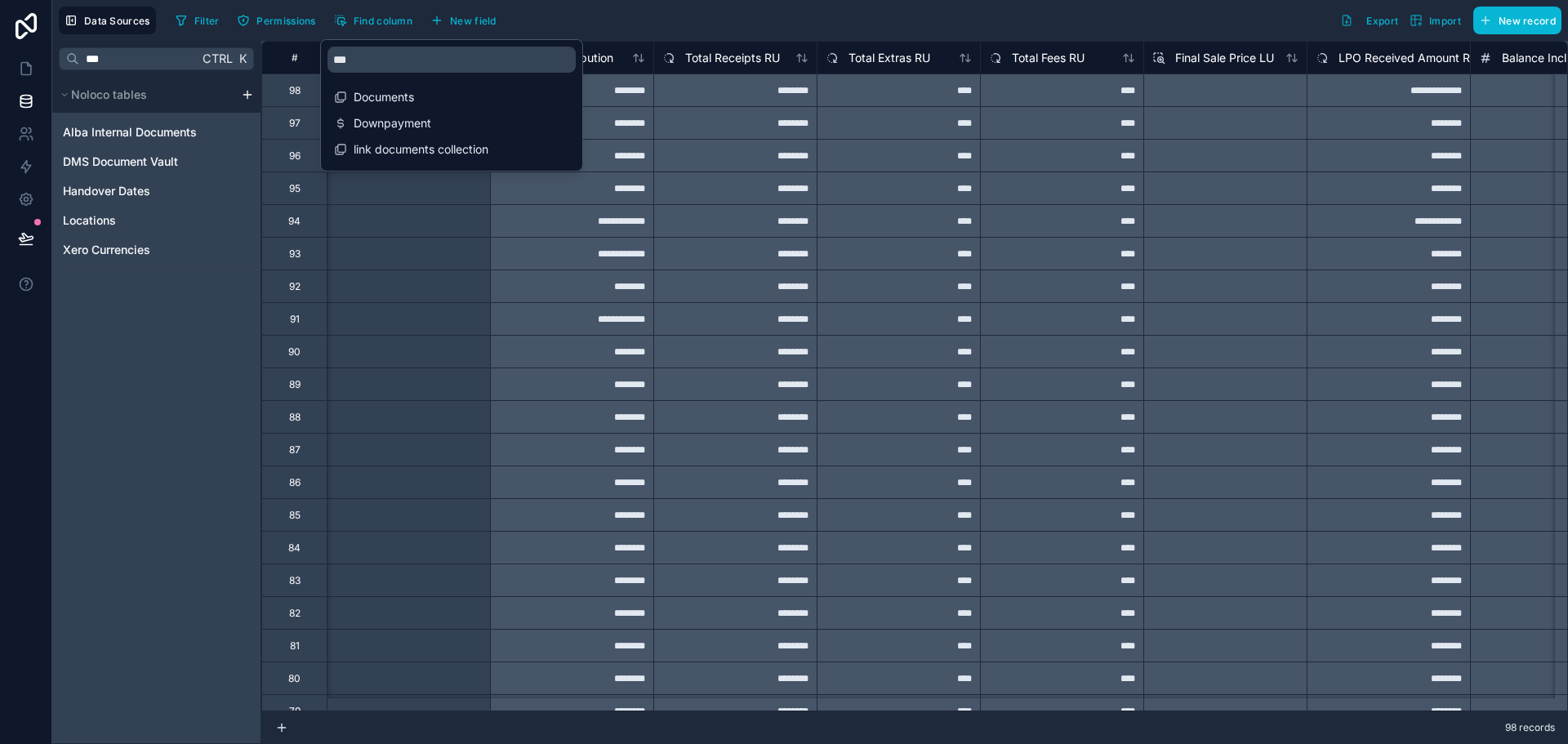
click at [771, 180] on div "********" at bounding box center [735, 188] width 164 height 33
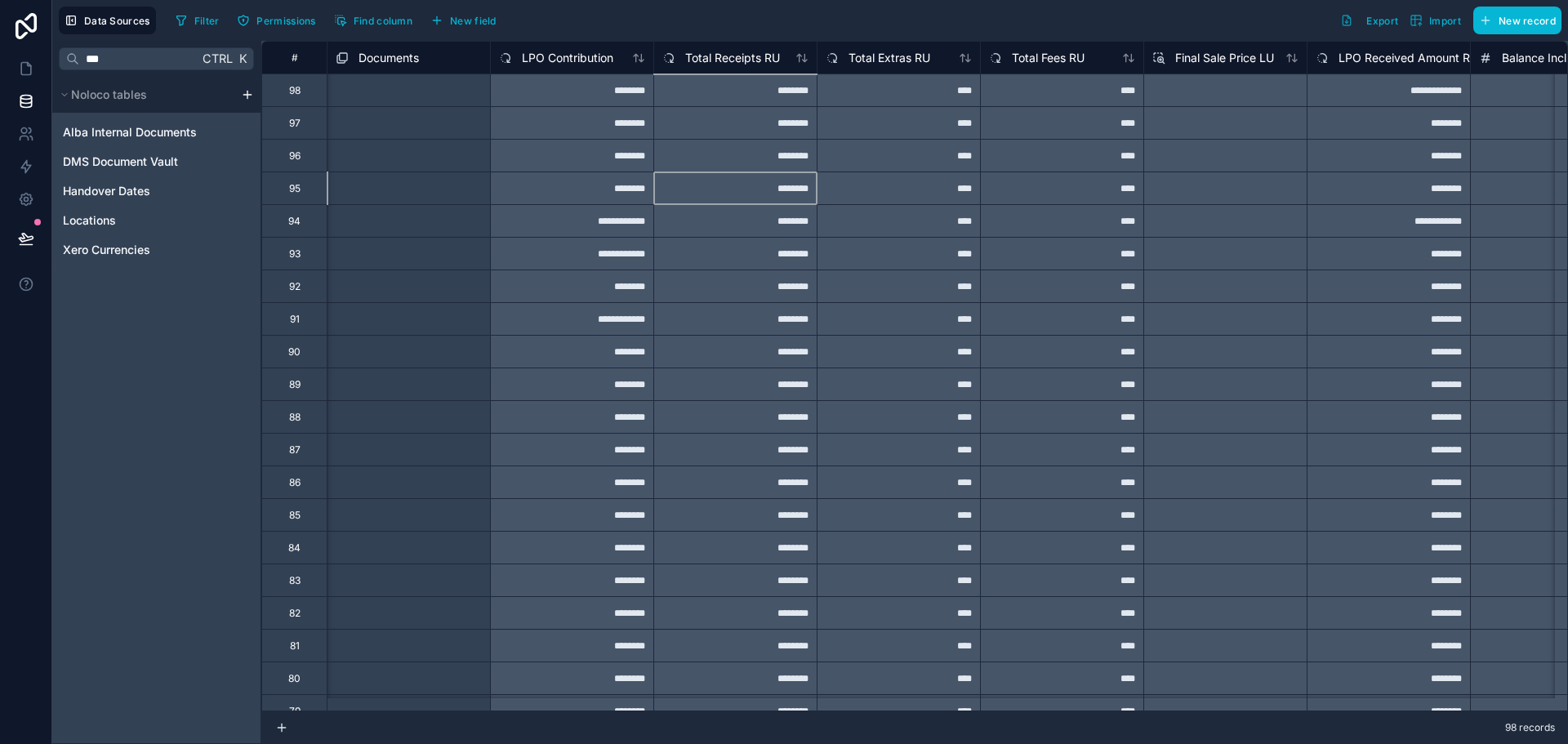
click at [385, 56] on span "Documents" at bounding box center [389, 58] width 61 height 16
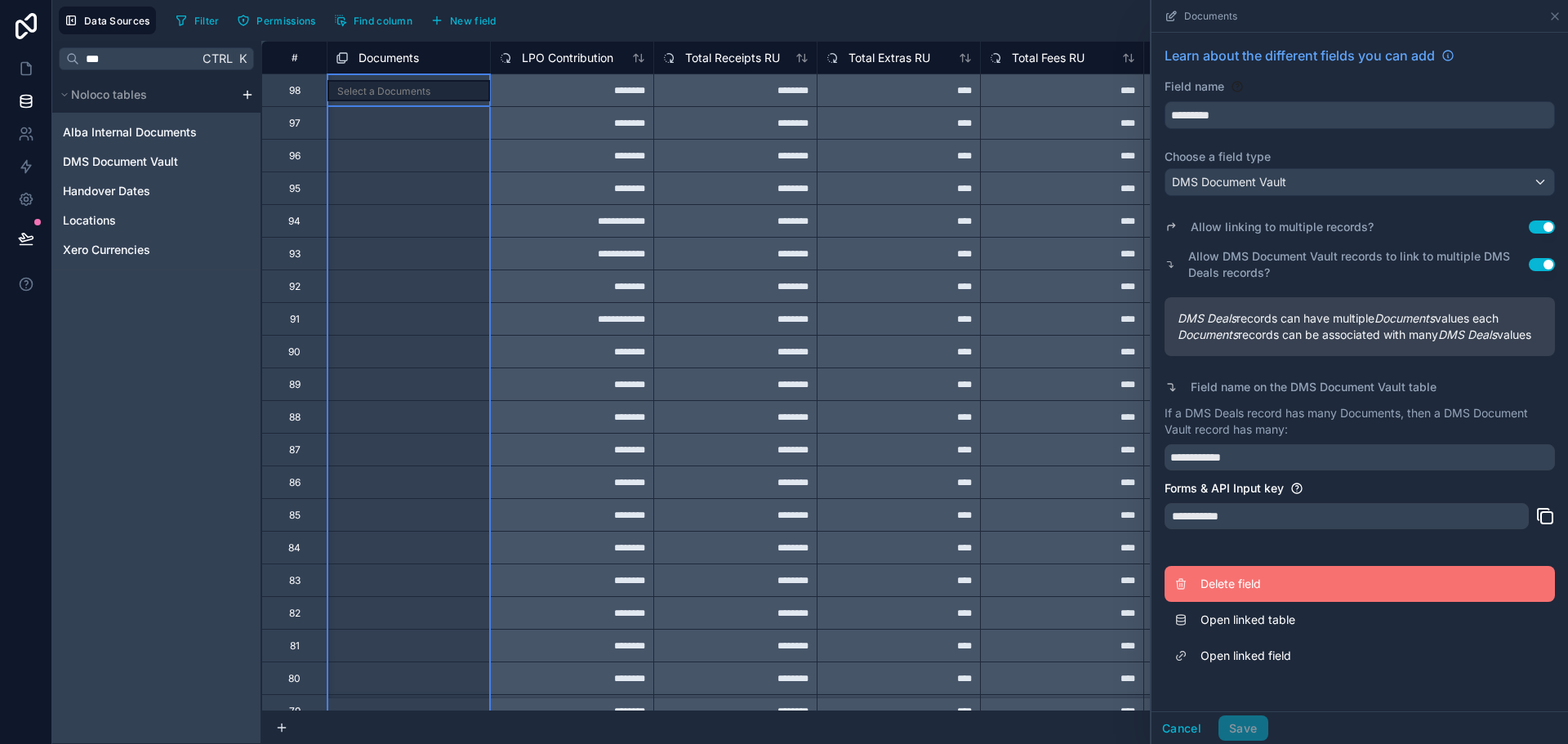
click at [1252, 592] on span "Delete field" at bounding box center [1318, 584] width 236 height 16
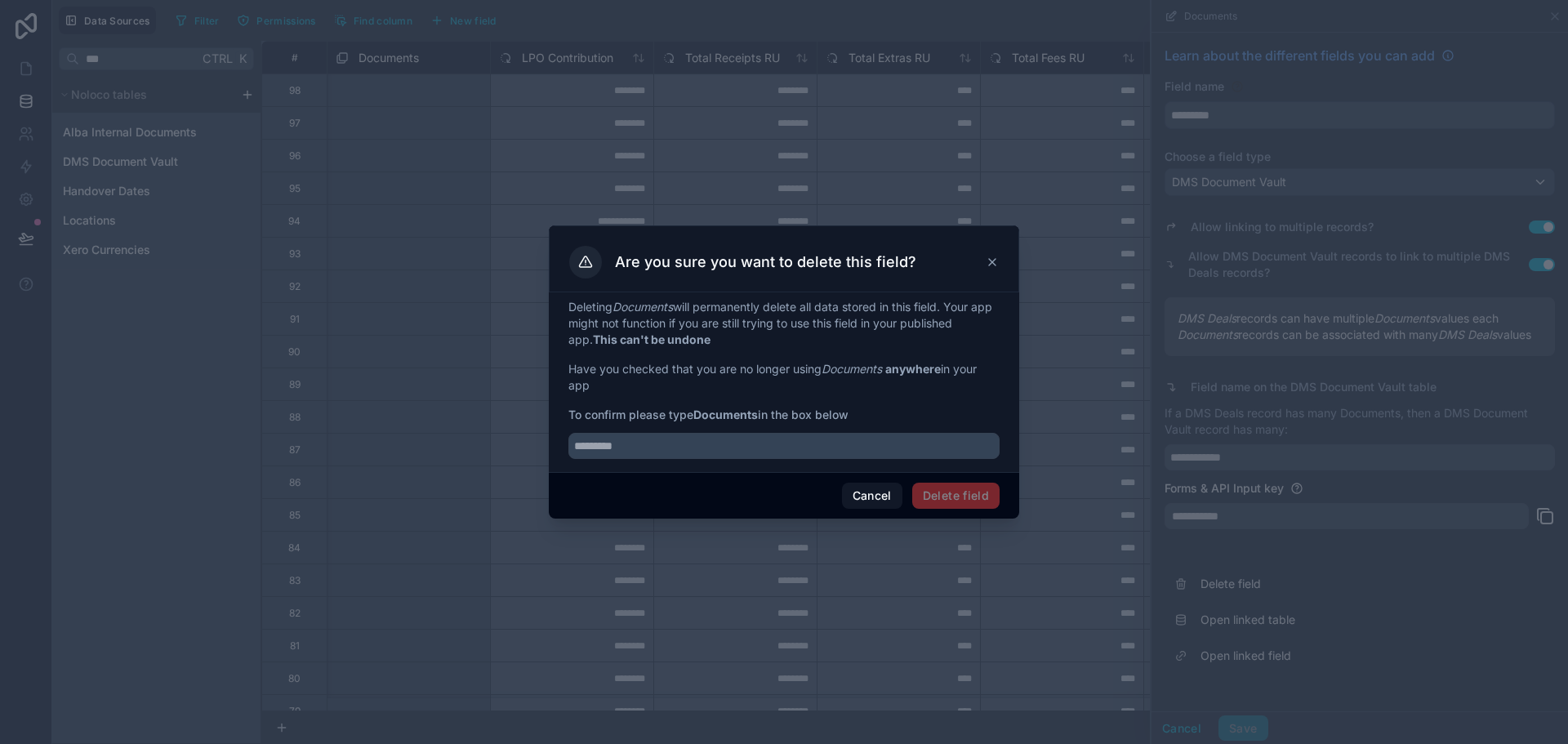
click at [724, 412] on strong "Documents" at bounding box center [725, 414] width 65 height 14
copy span "Documents"
click at [731, 439] on input "text" at bounding box center [784, 445] width 431 height 26
paste input "*********"
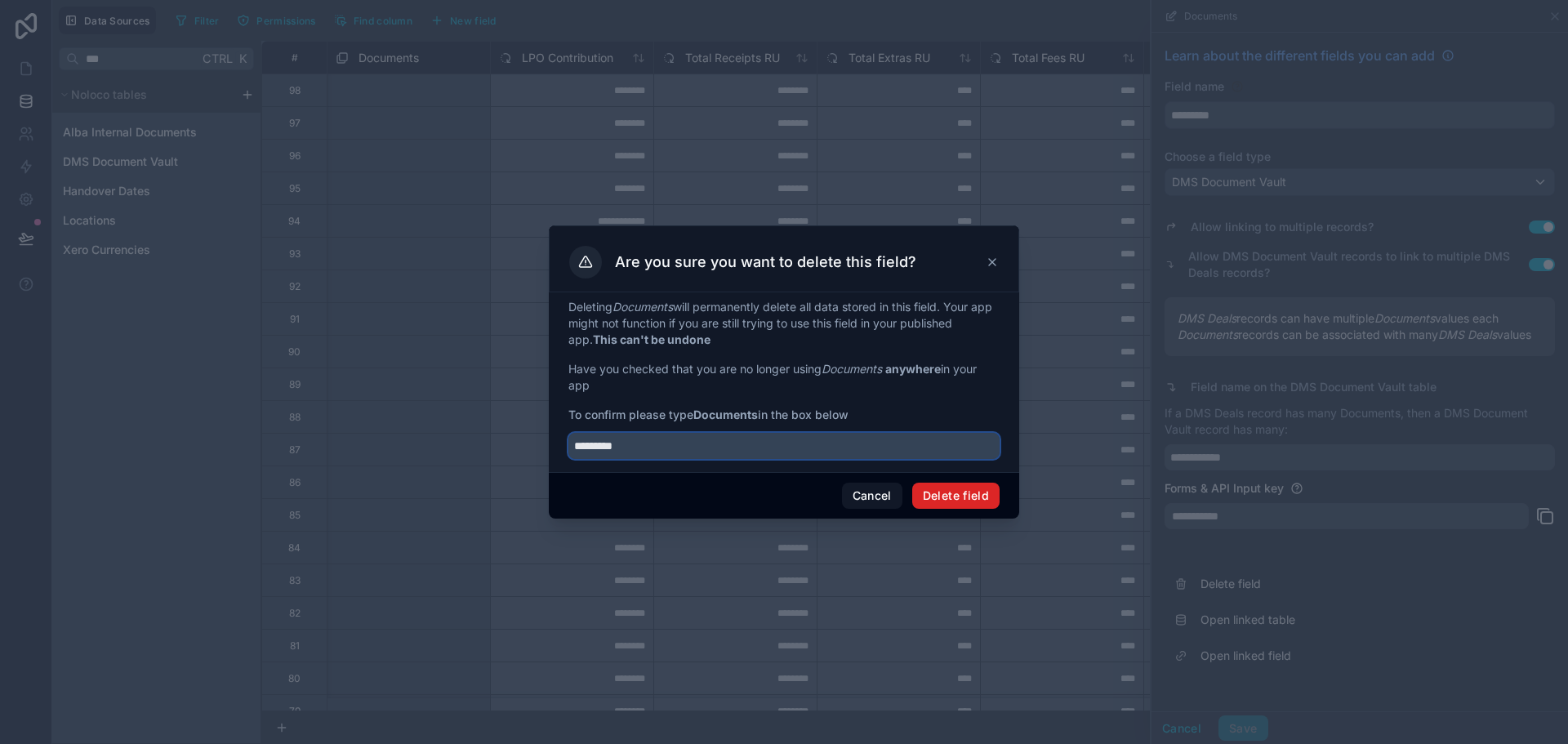
type input "*********"
click at [946, 497] on button "Delete field" at bounding box center [956, 495] width 88 height 26
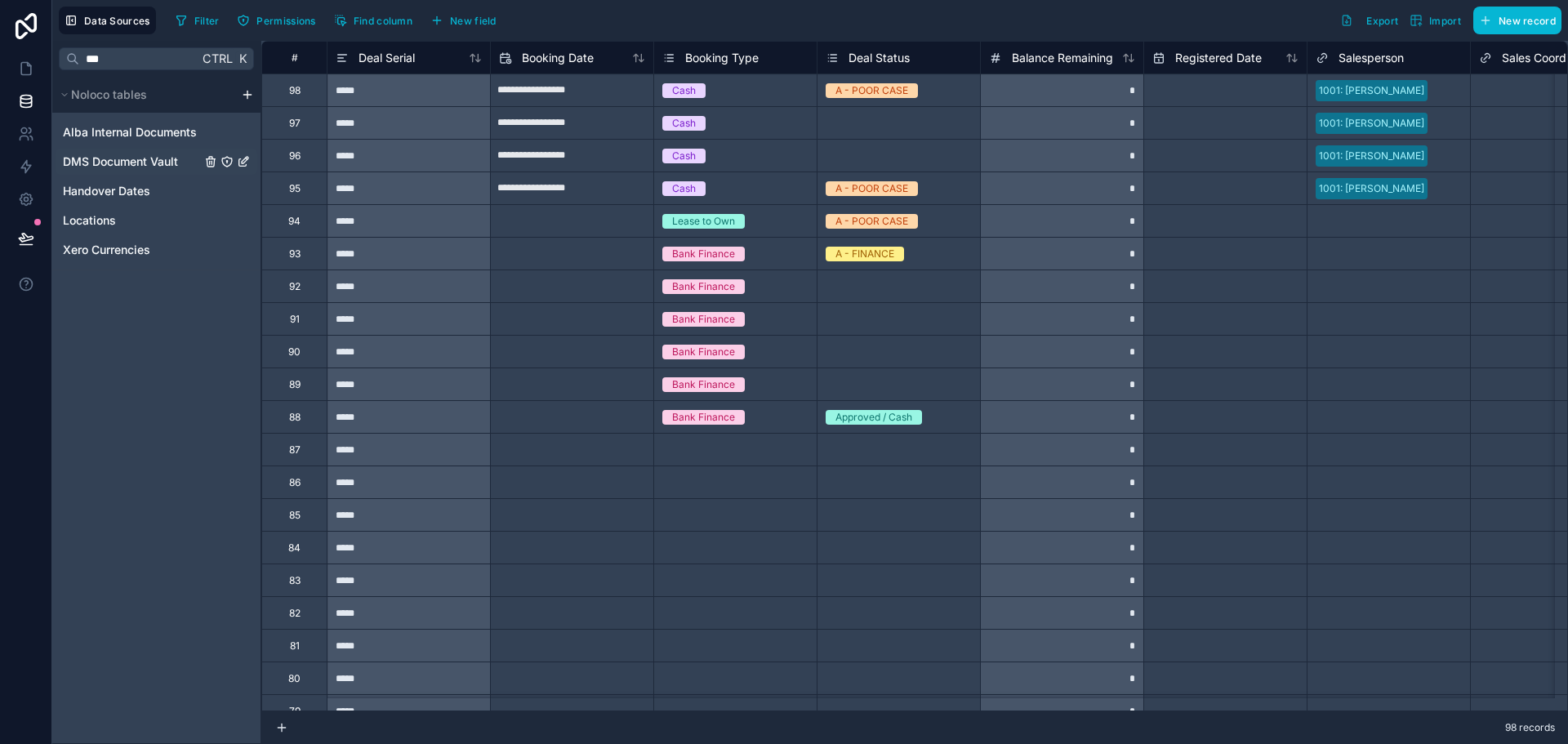
click at [140, 157] on span "DMS Document Vault" at bounding box center [120, 162] width 115 height 16
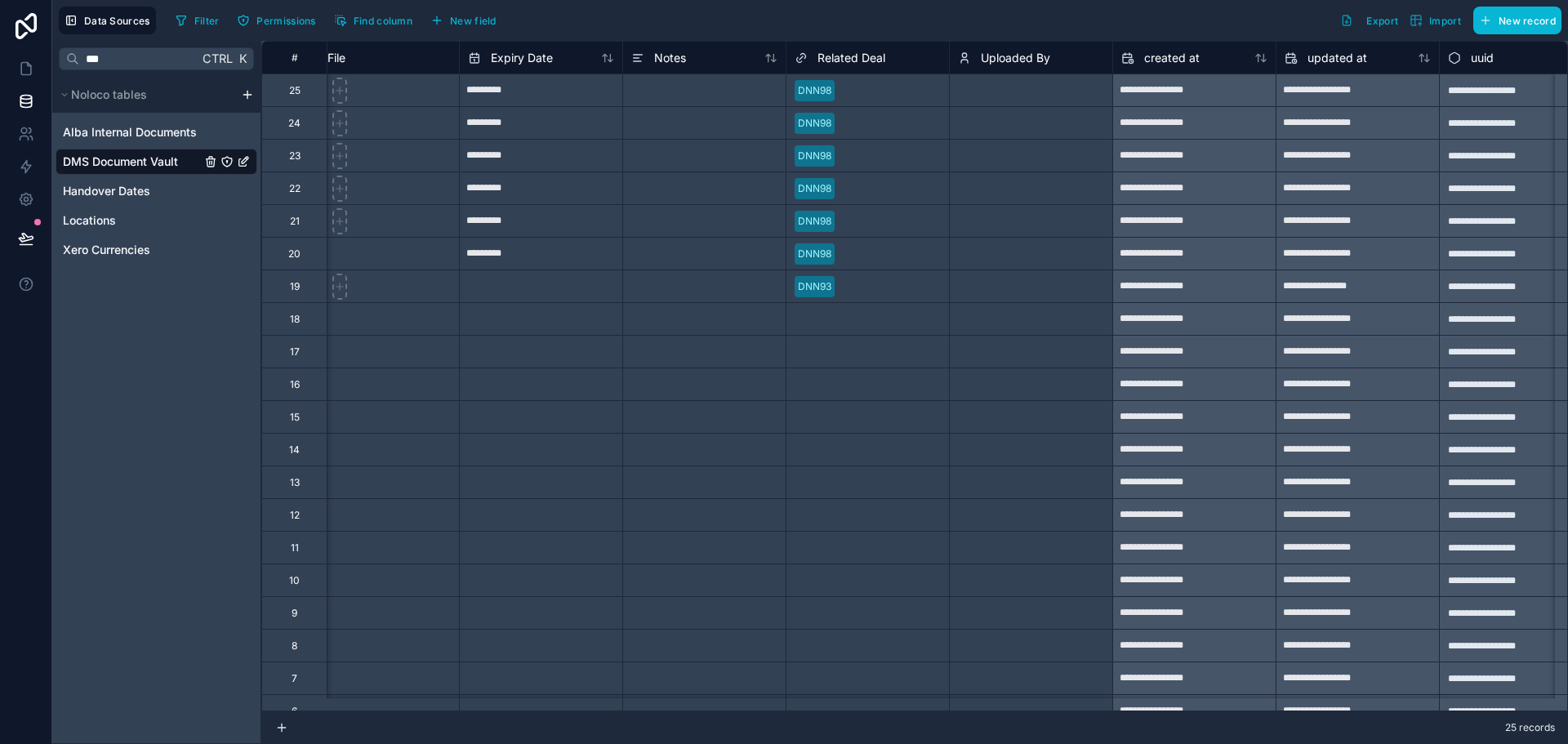
scroll to position [0, 568]
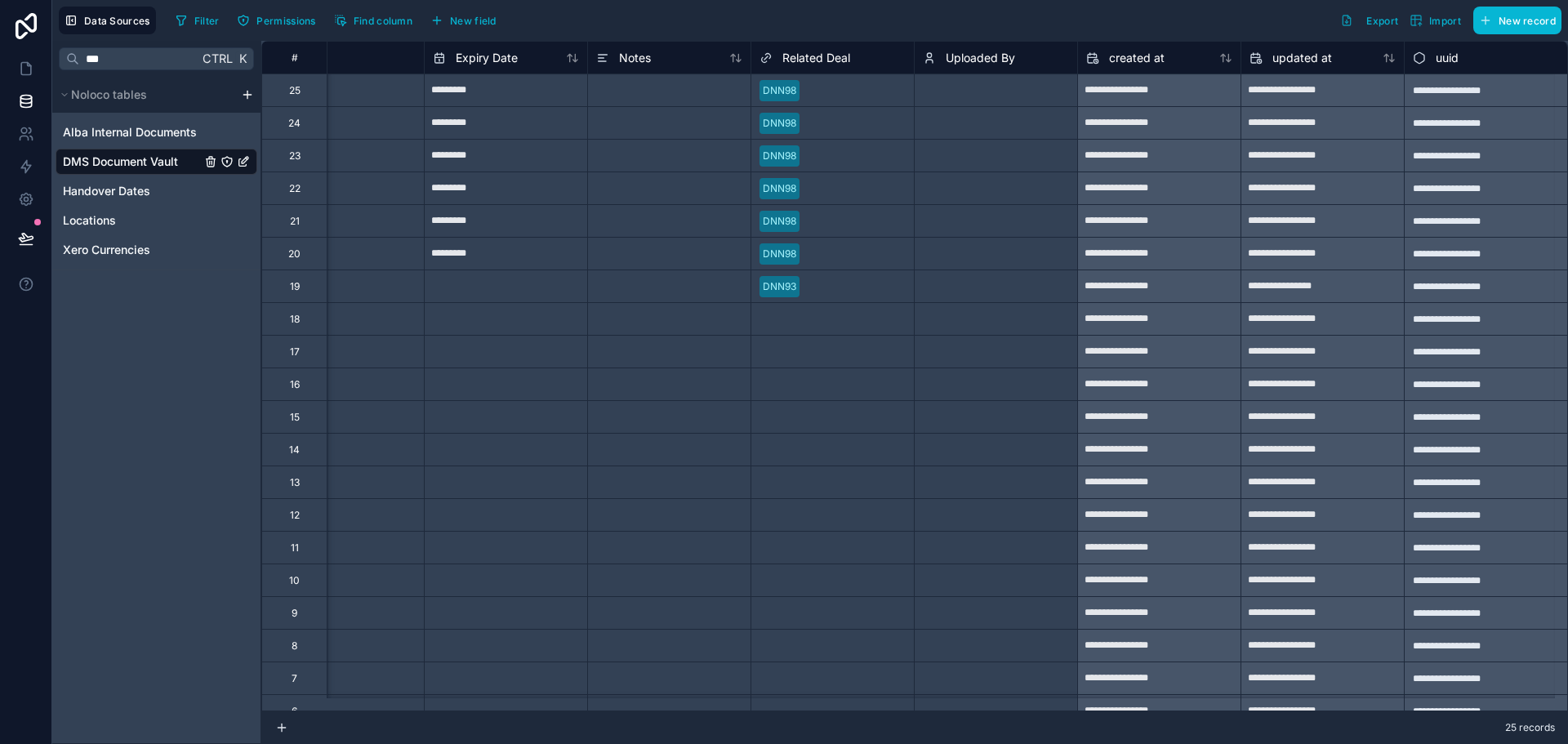
click at [965, 54] on span "Uploaded By" at bounding box center [981, 58] width 70 height 16
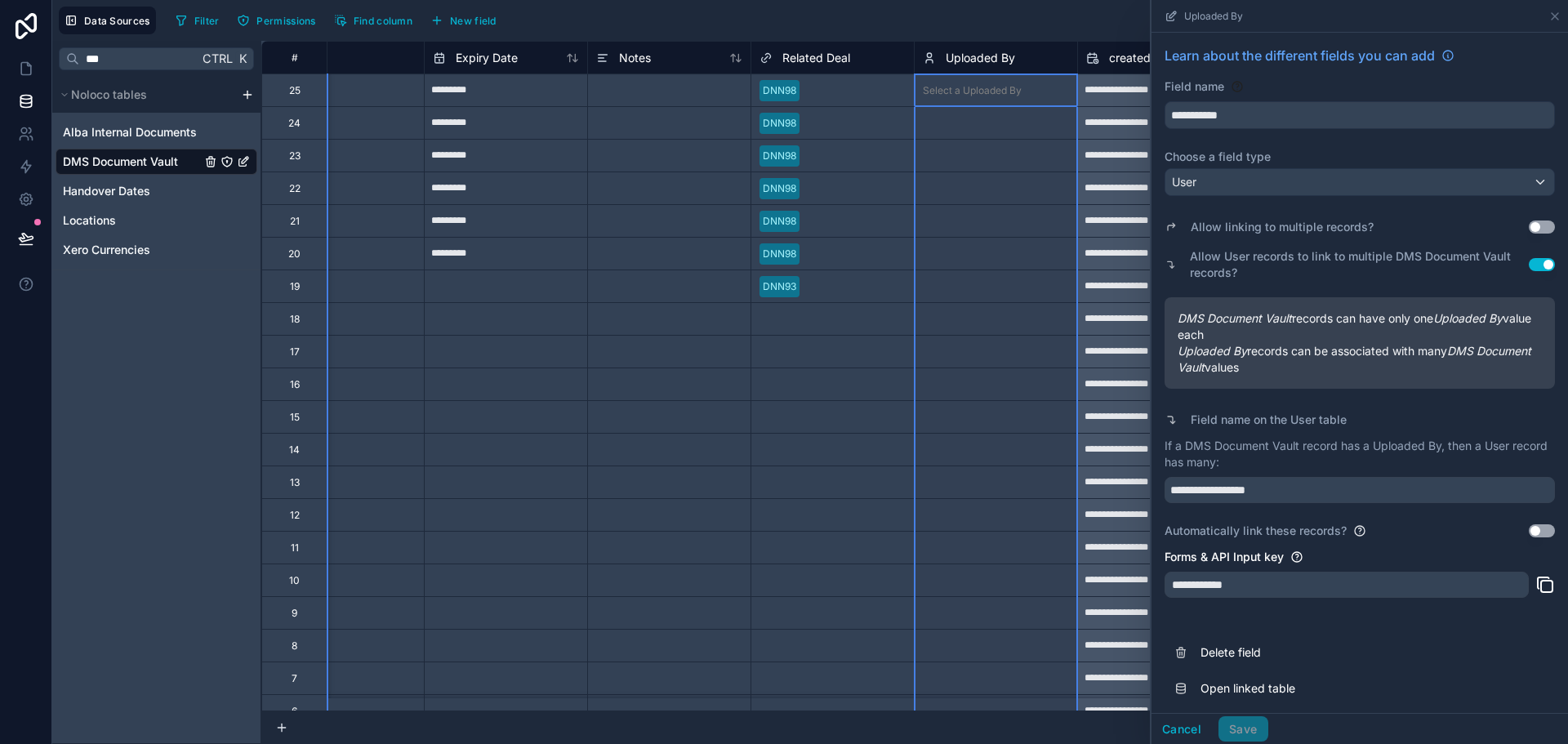
click at [526, 225] on input "*********" at bounding box center [505, 222] width 163 height 26
select select "****"
select select "*"
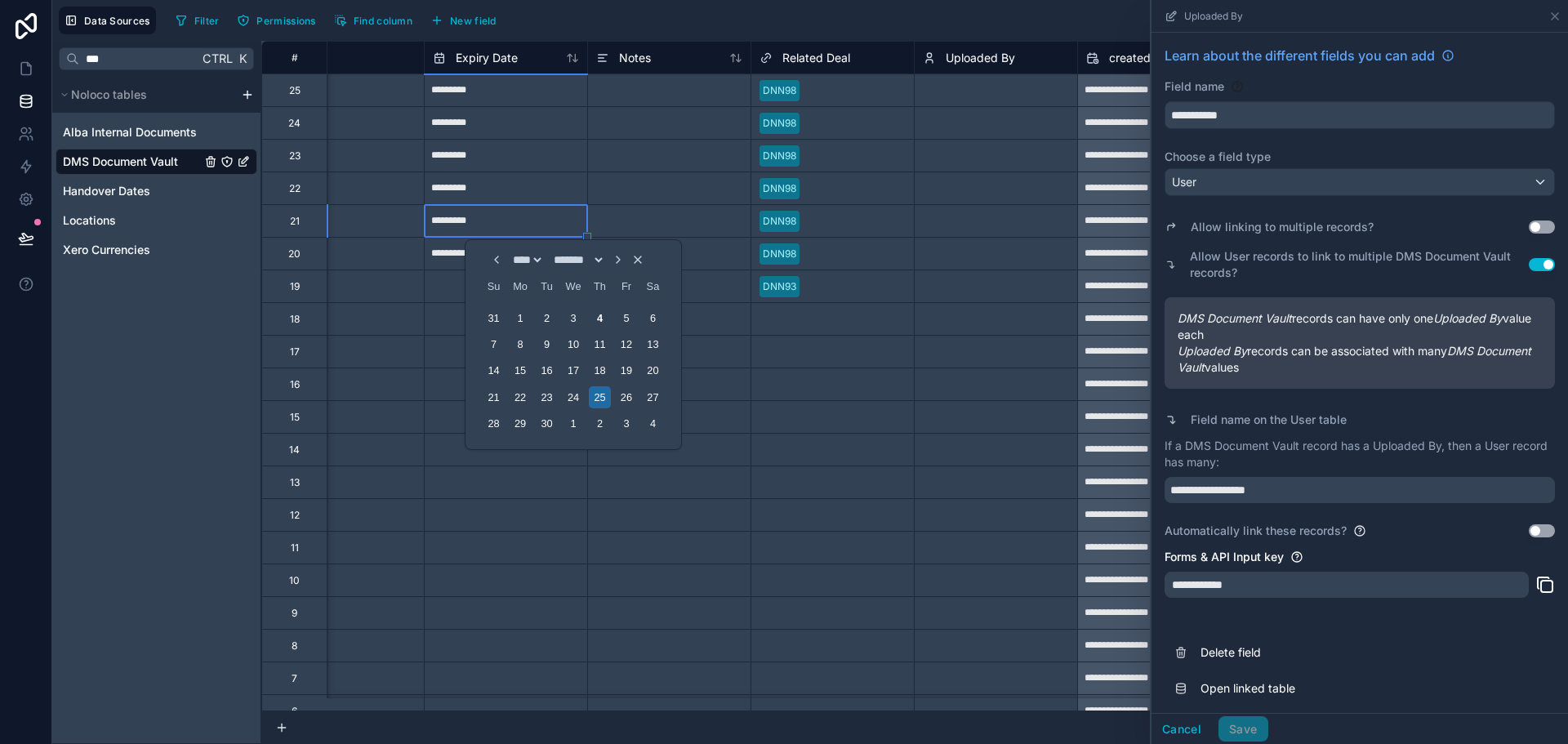
click at [1032, 151] on div "Select a Uploaded By" at bounding box center [996, 156] width 163 height 16
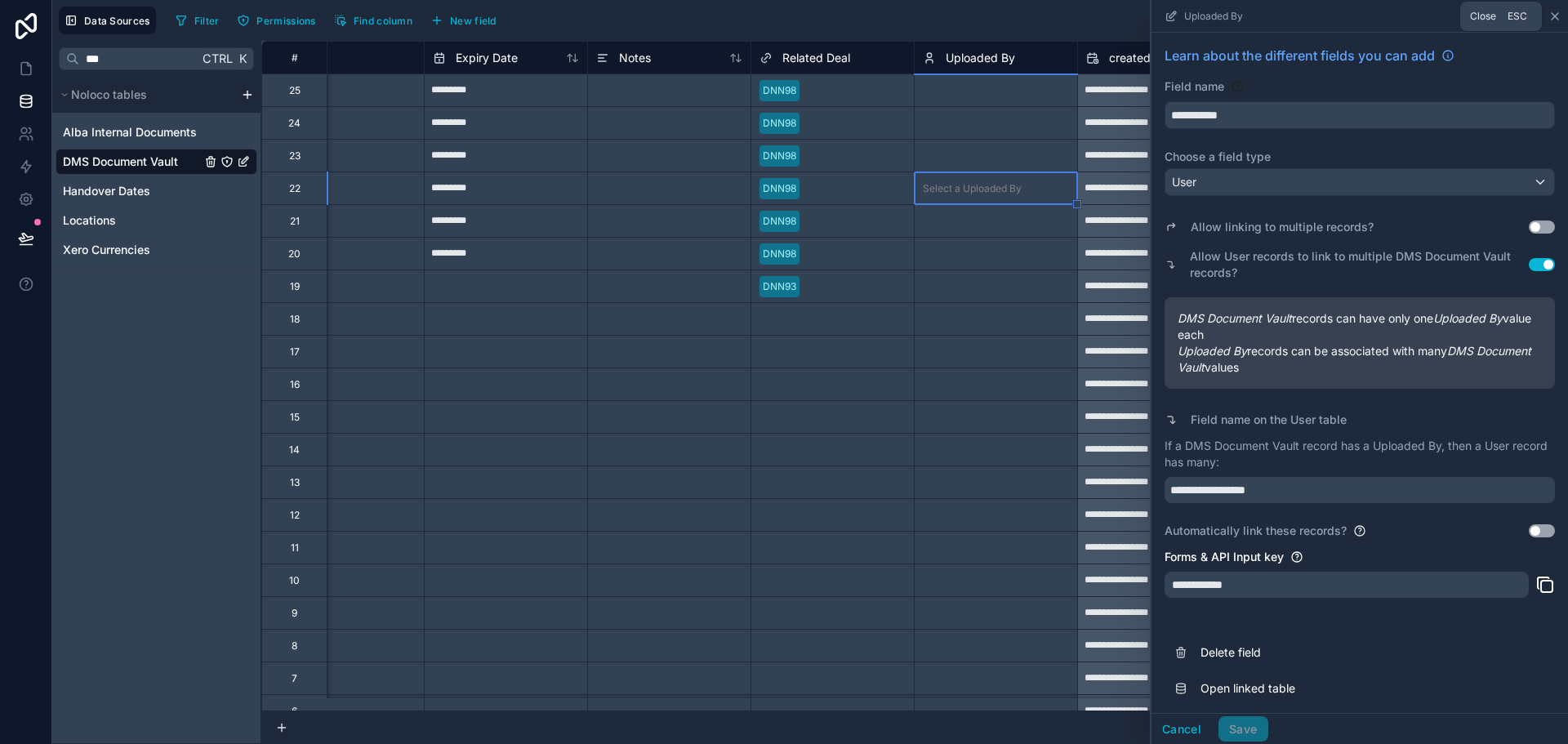
click at [1553, 15] on icon at bounding box center [1555, 16] width 7 height 7
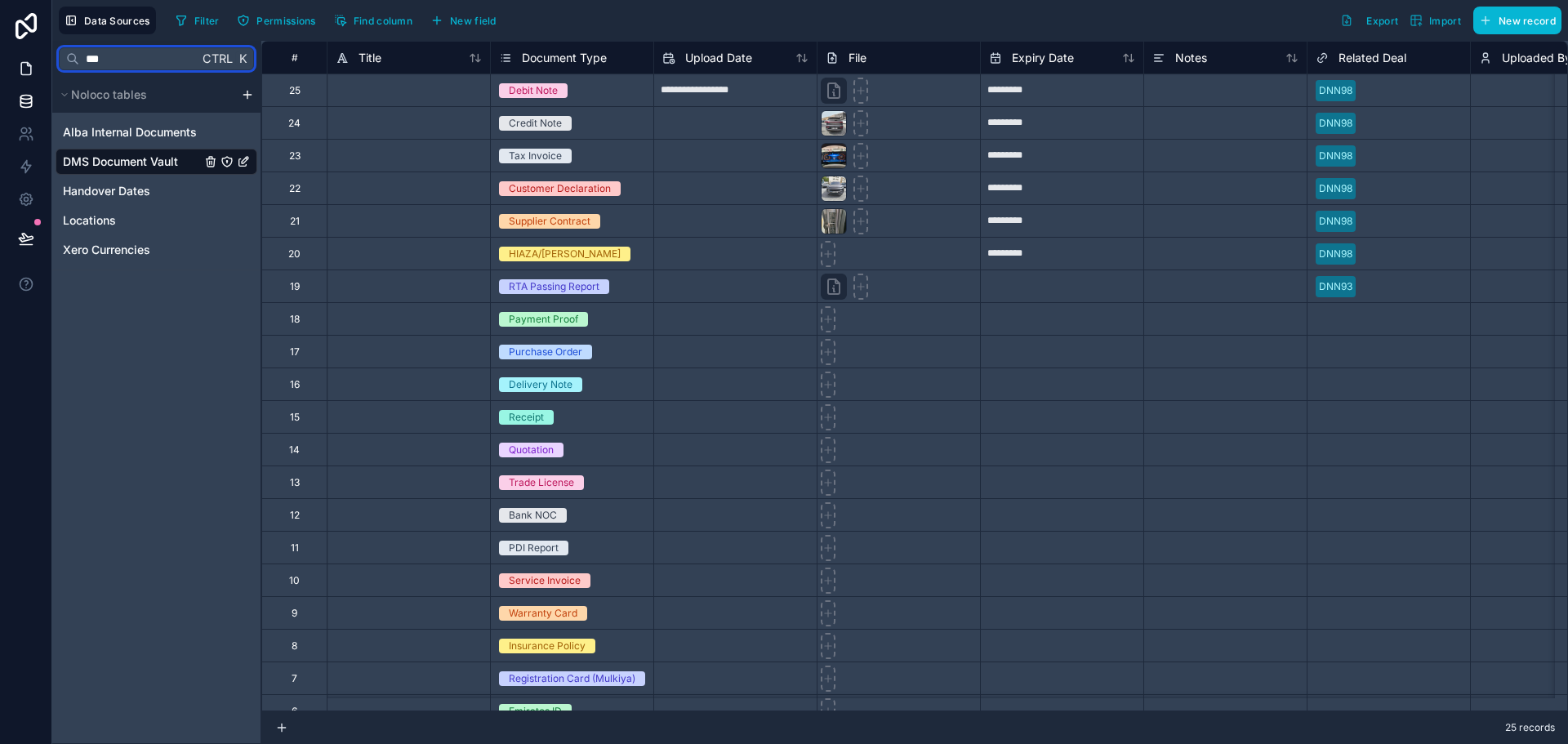
drag, startPoint x: 189, startPoint y: 63, endPoint x: 16, endPoint y: 57, distance: 173.1
click at [16, 57] on div "**********" at bounding box center [784, 372] width 1568 height 744
type input "*********"
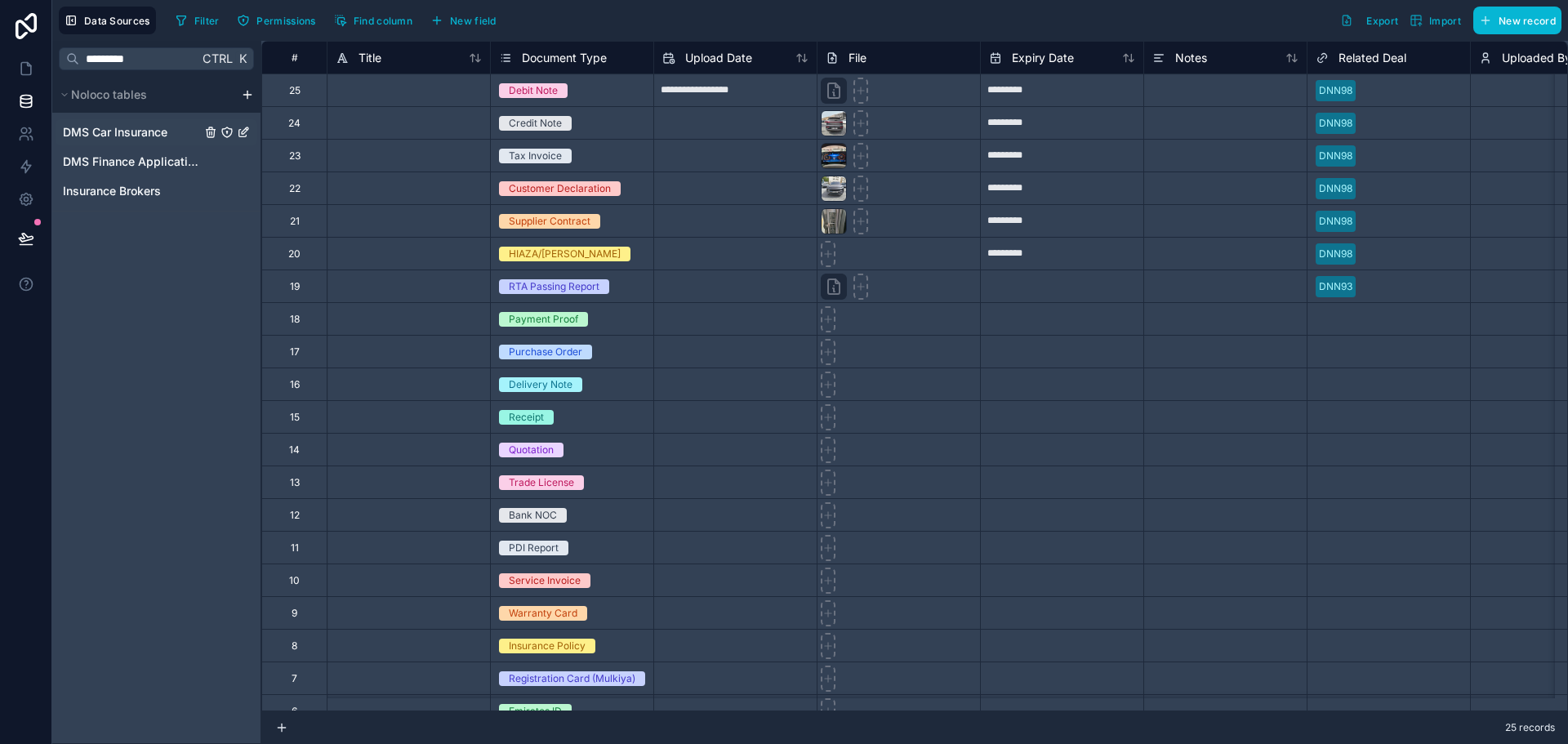
click at [170, 141] on link "DMS Car Insurance" at bounding box center [157, 132] width 202 height 26
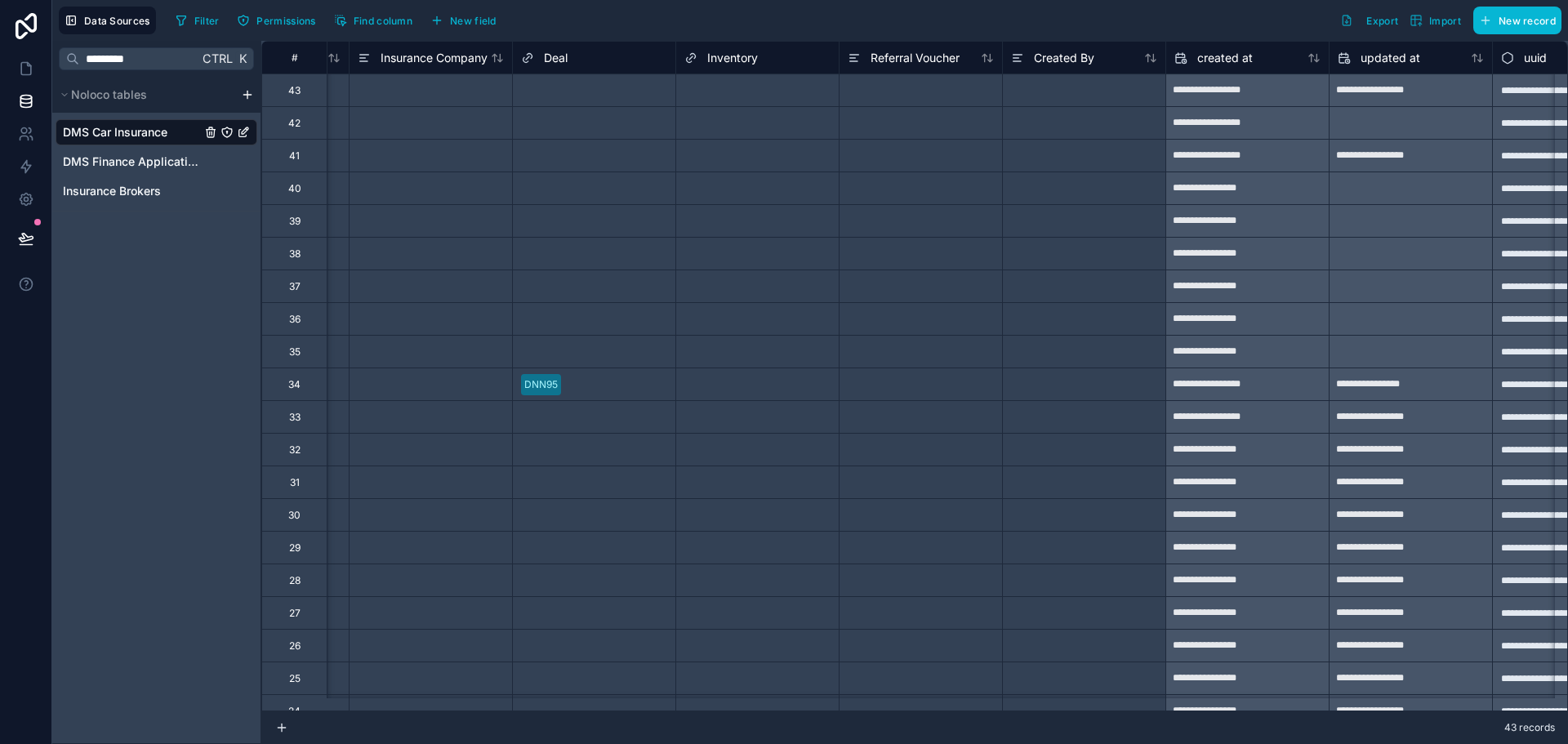
scroll to position [0, 1960]
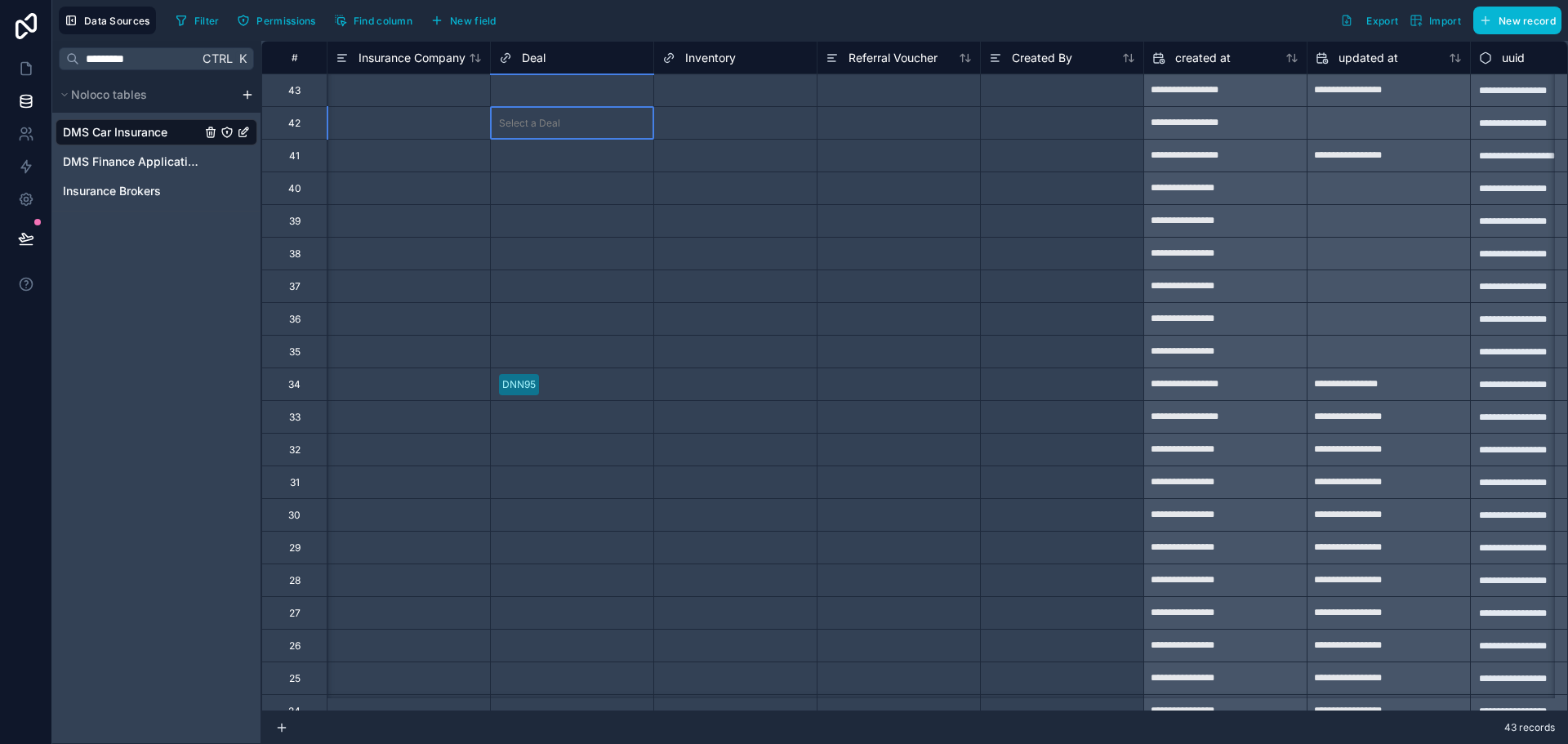
click at [555, 134] on div "Select a Deal" at bounding box center [571, 123] width 163 height 32
click at [730, 114] on div "Select a Inventory" at bounding box center [735, 123] width 163 height 32
click at [723, 65] on span "Inventory" at bounding box center [710, 58] width 51 height 16
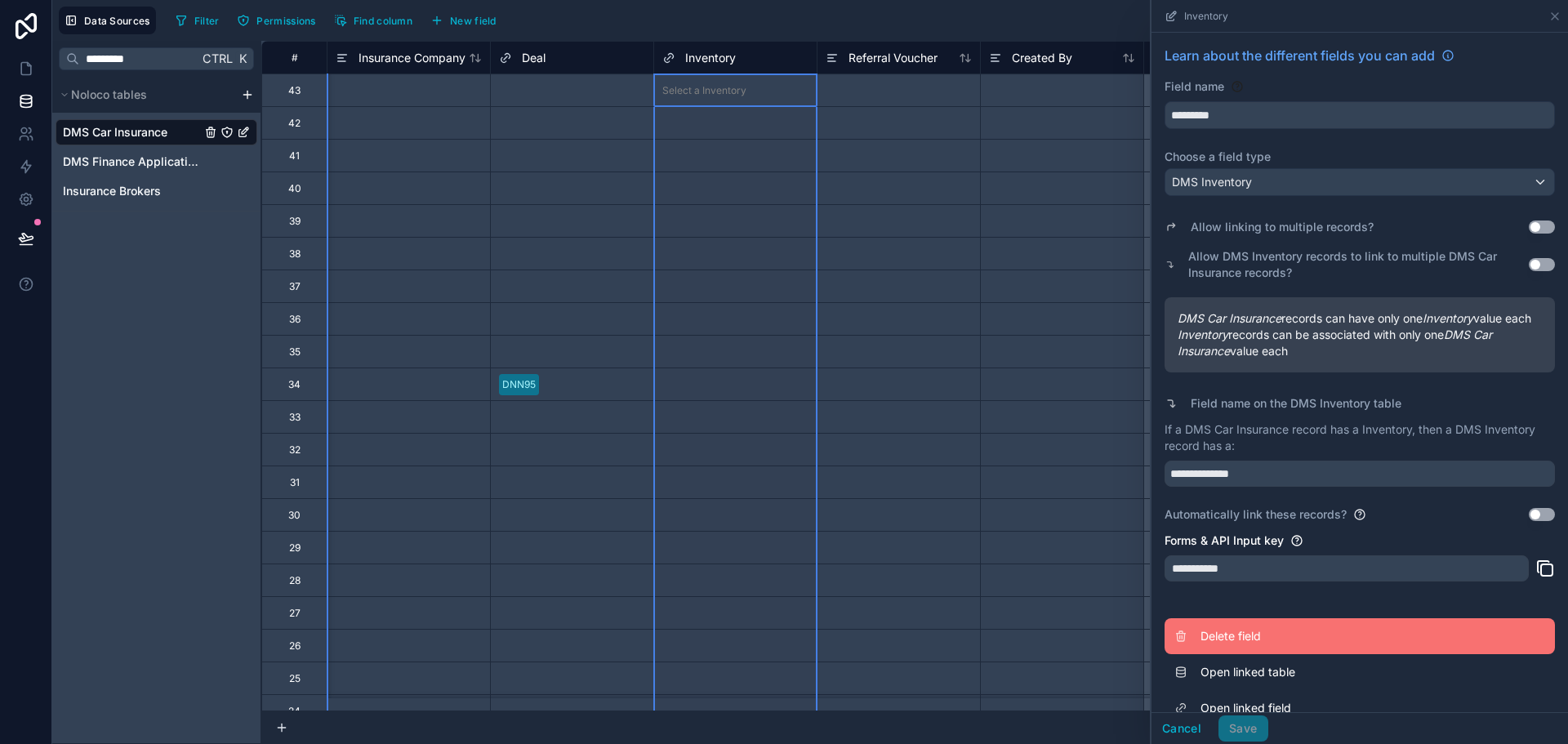
click at [1238, 643] on button "Delete field" at bounding box center [1359, 636] width 391 height 36
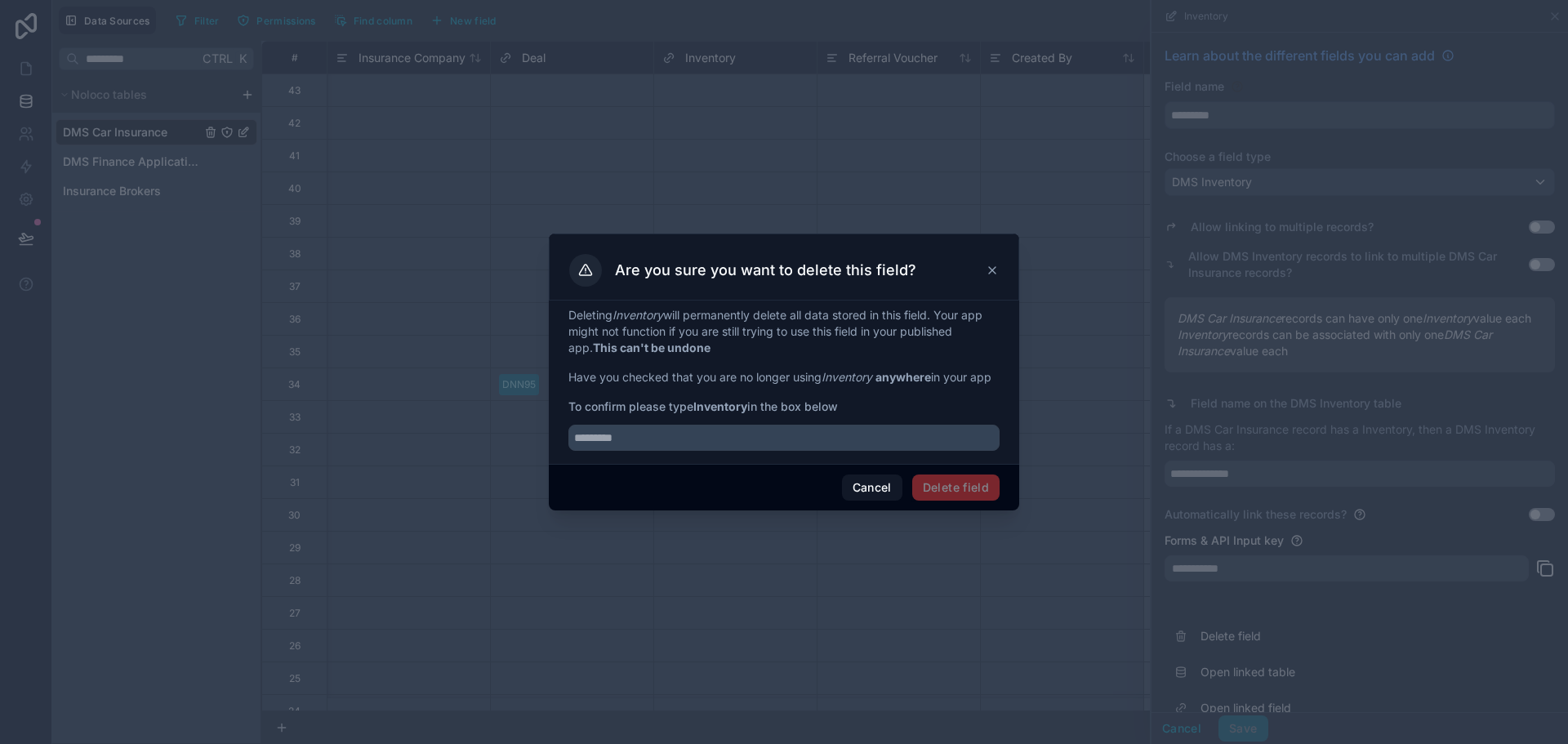
click at [742, 404] on strong "Inventory" at bounding box center [720, 406] width 54 height 14
copy span "Inventory"
click at [735, 445] on input "text" at bounding box center [784, 437] width 431 height 26
paste input "*********"
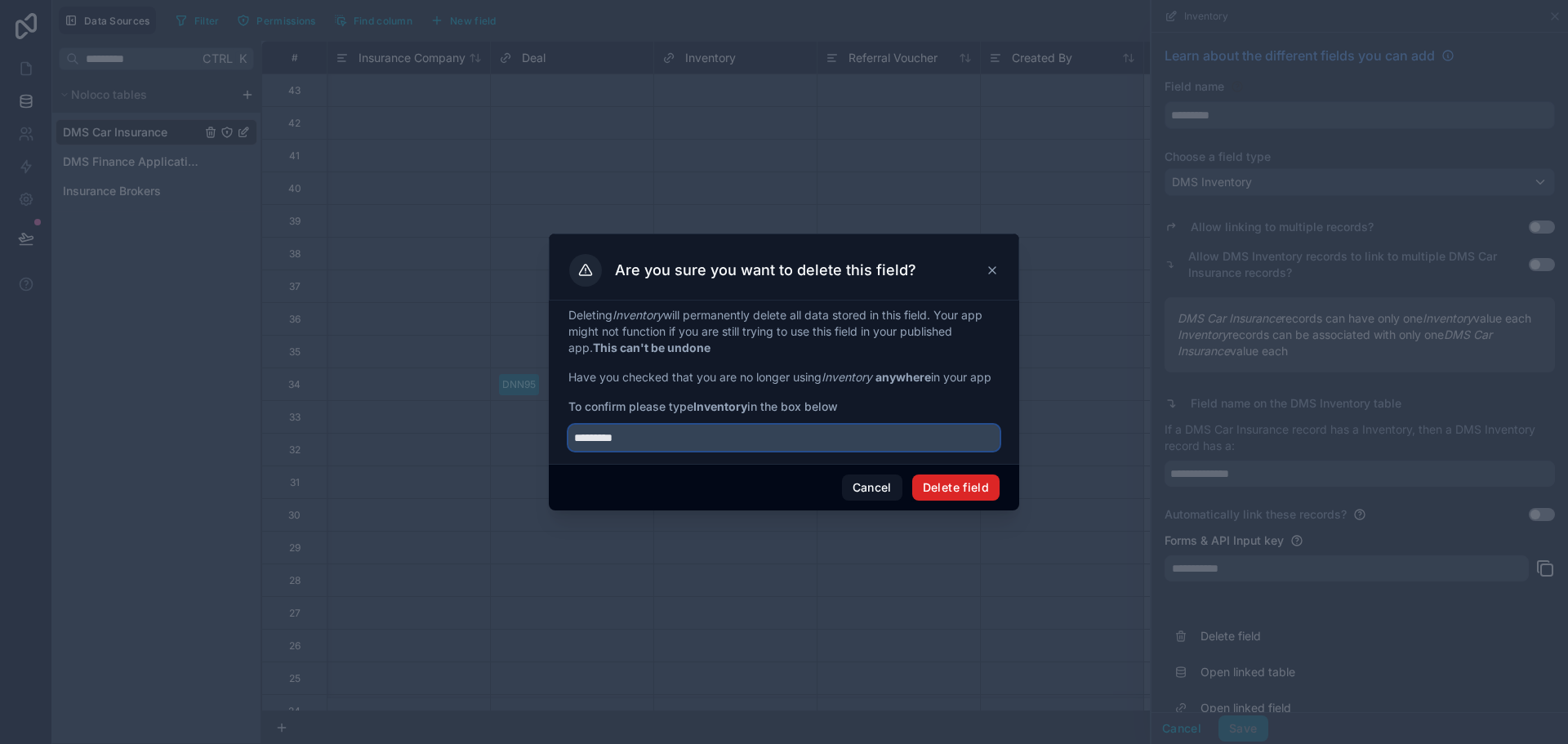
type input "*********"
click at [959, 482] on button "Delete field" at bounding box center [956, 487] width 88 height 26
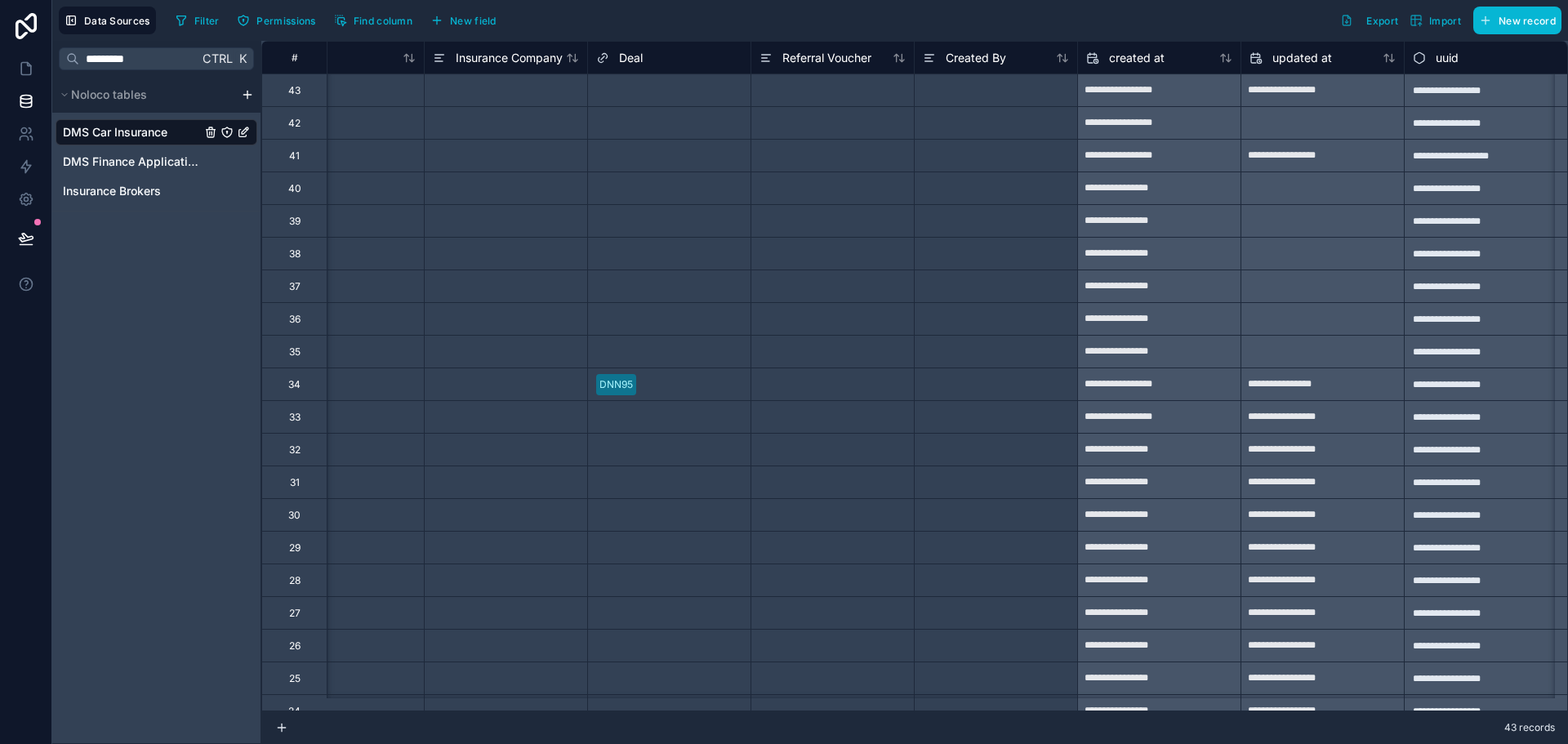
scroll to position [0, 1876]
click at [950, 61] on span "Created By" at bounding box center [976, 58] width 61 height 16
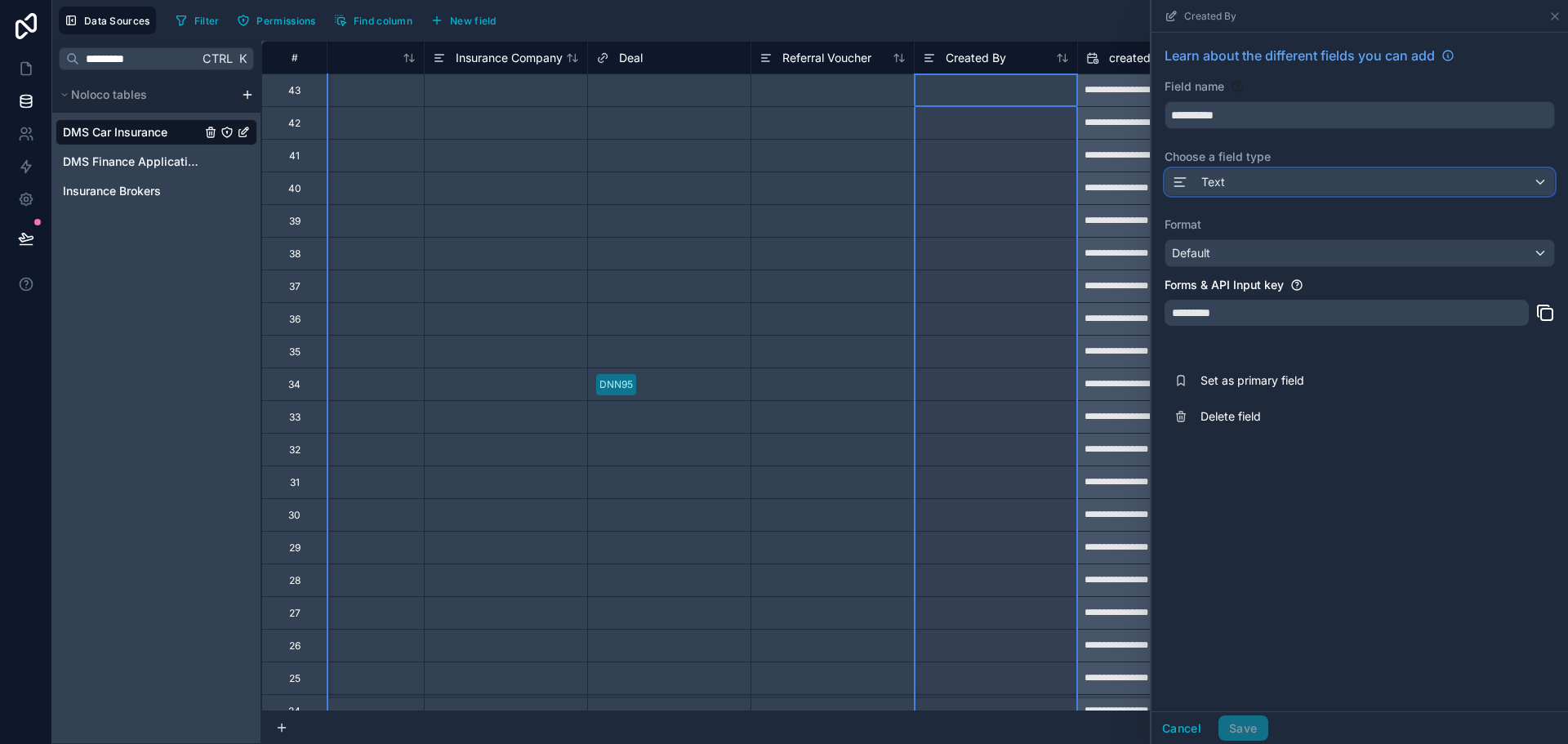
click at [1224, 188] on span "Text" at bounding box center [1213, 182] width 24 height 16
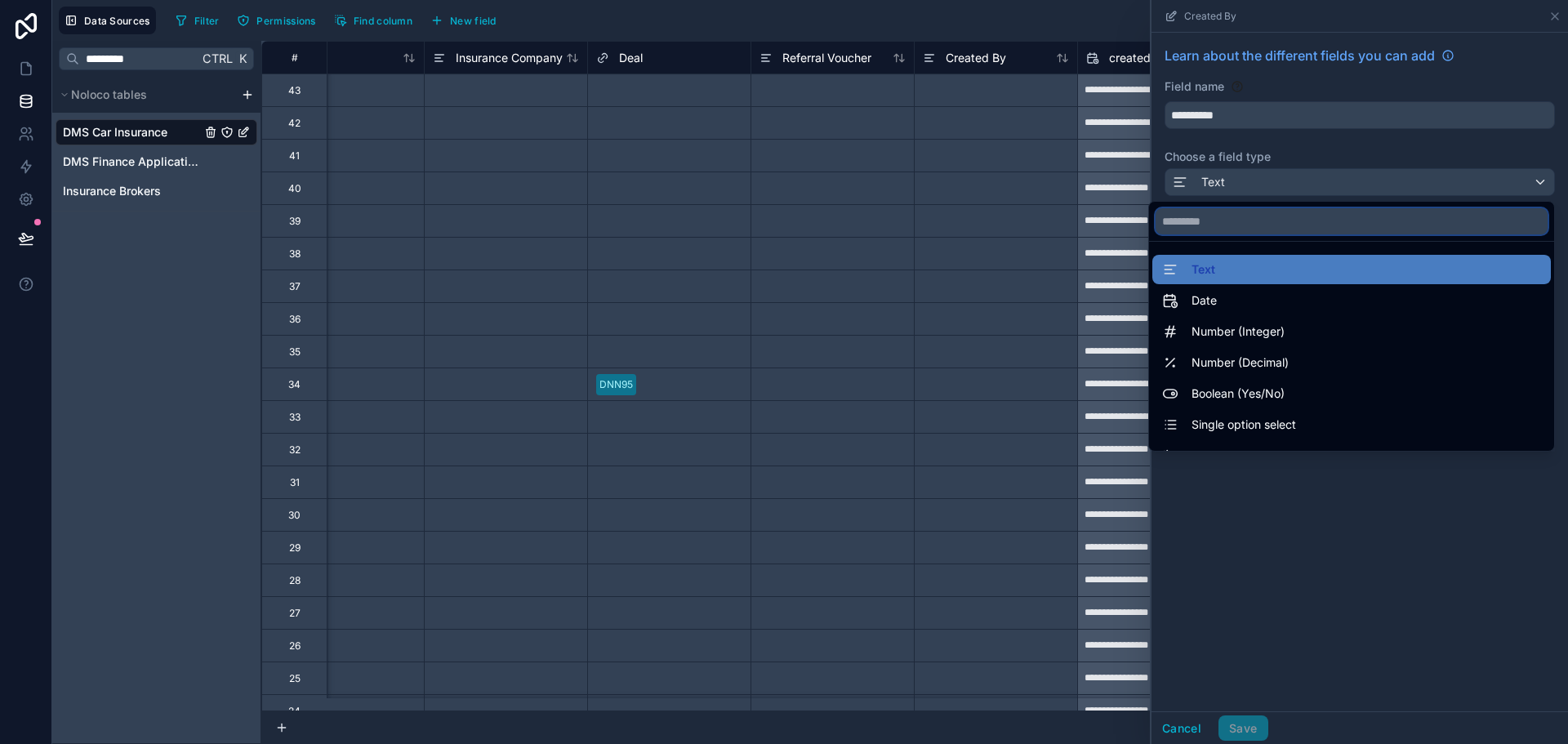
click at [1212, 224] on input "text" at bounding box center [1351, 222] width 392 height 26
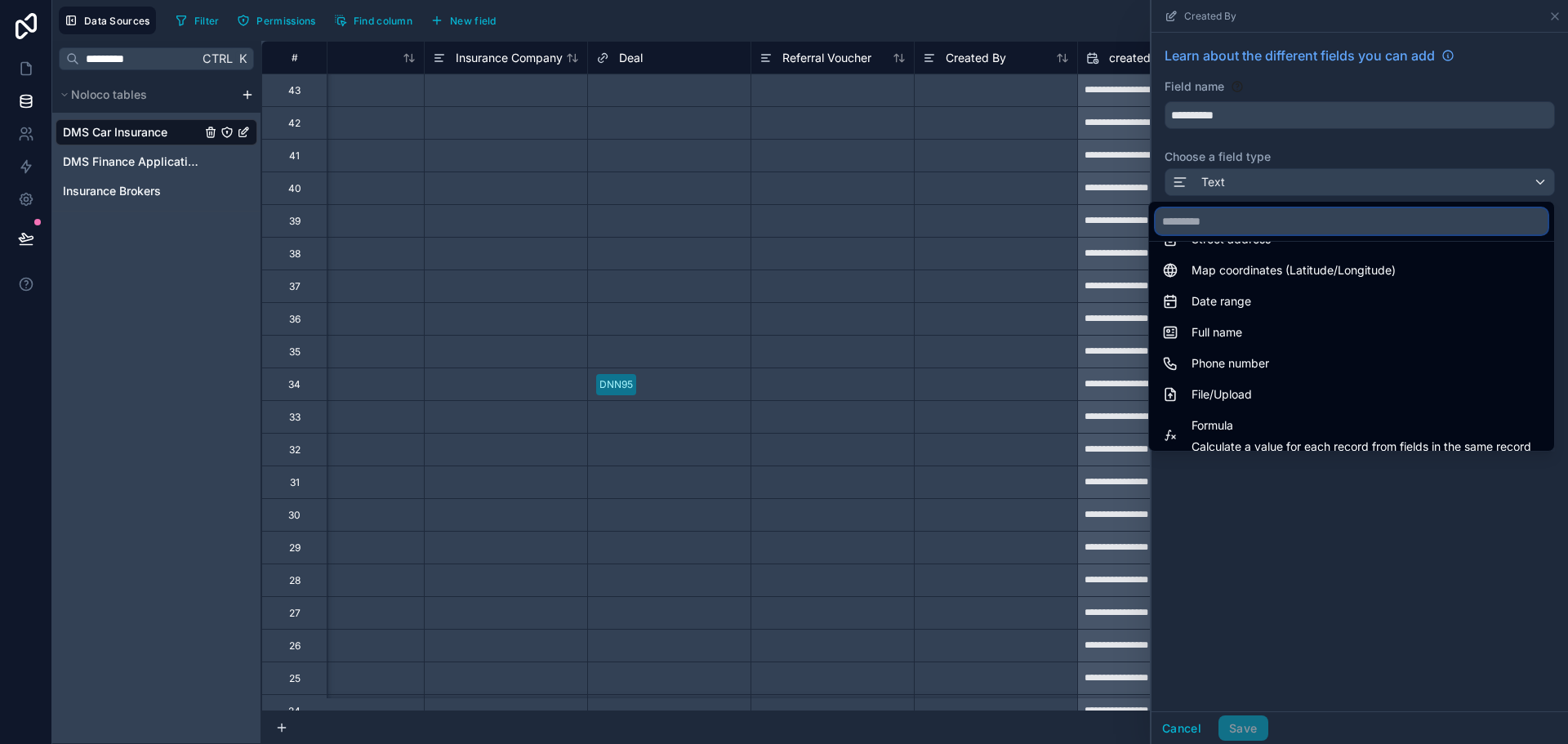
scroll to position [473, 0]
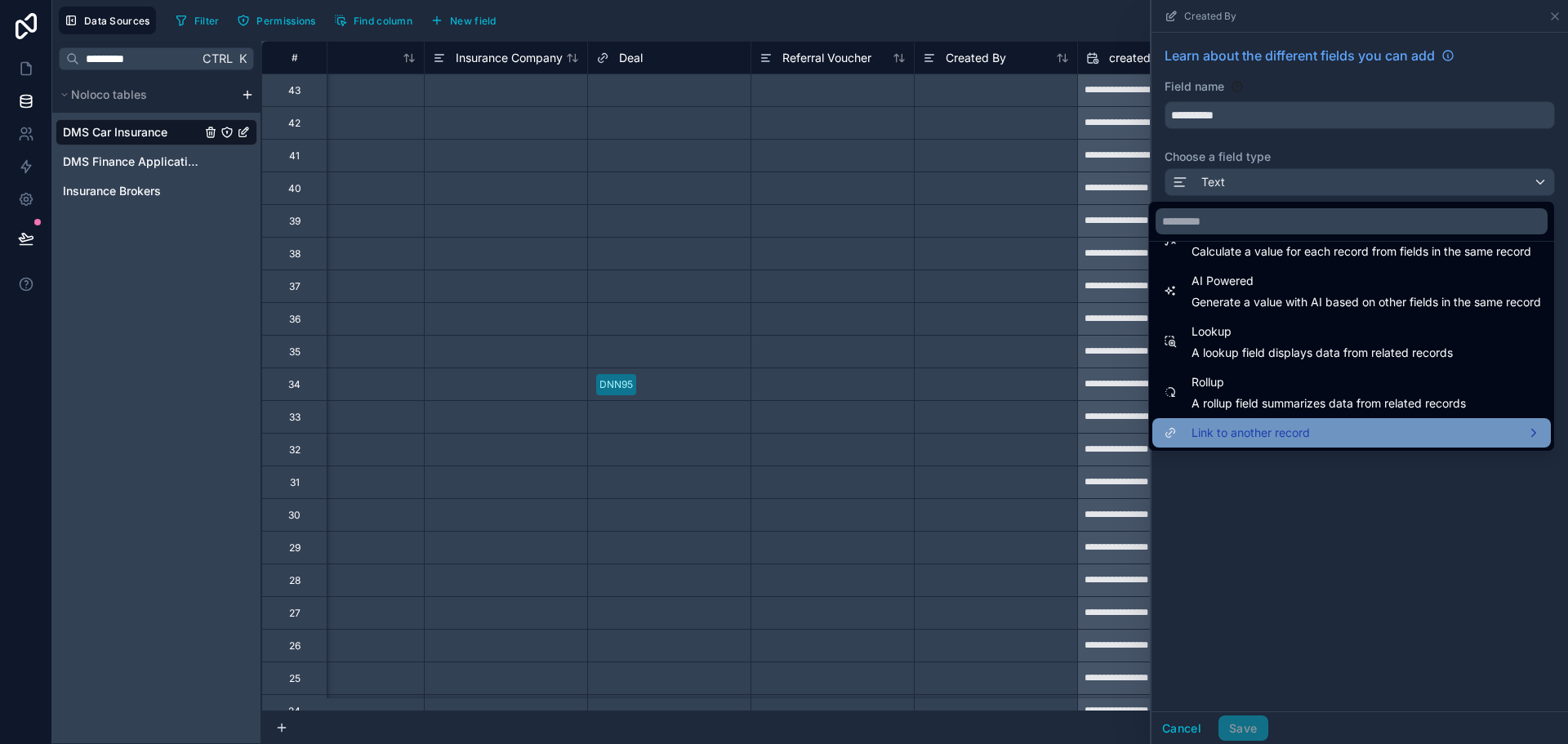
click at [1244, 442] on div "Link to another record" at bounding box center [1351, 432] width 398 height 29
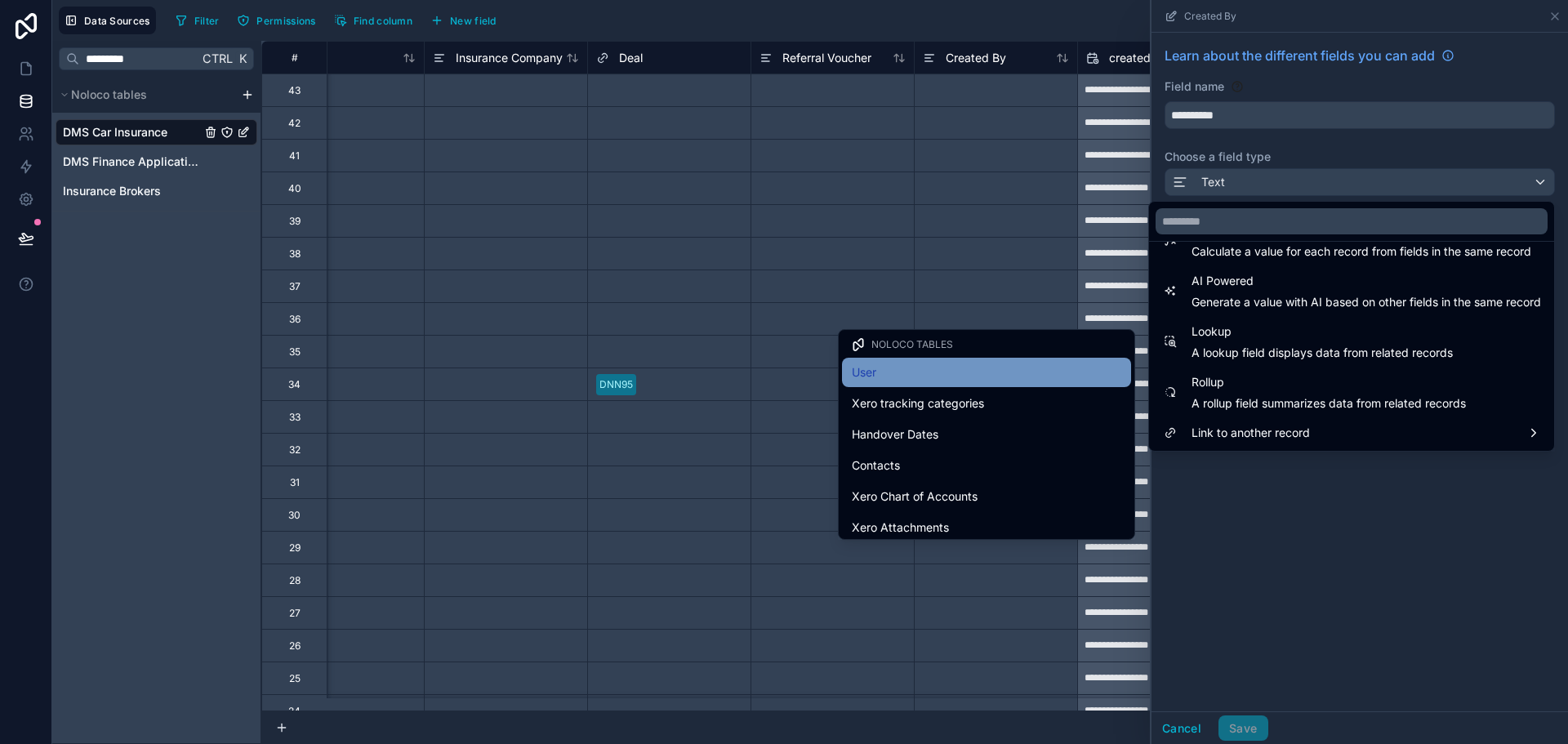
click at [950, 370] on div "User" at bounding box center [987, 372] width 270 height 20
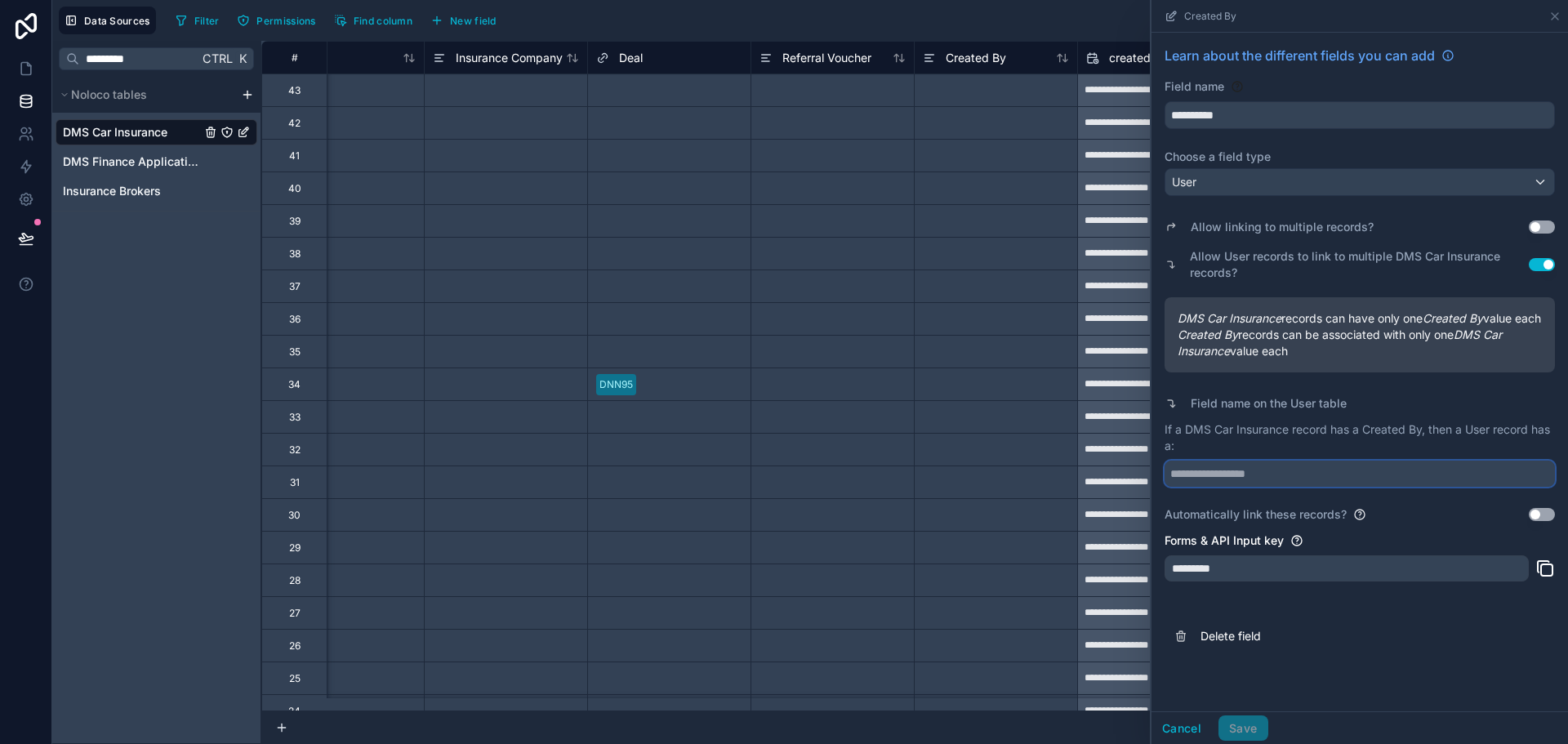
click at [1382, 486] on input "text" at bounding box center [1359, 473] width 391 height 26
click at [1310, 486] on input "**********" at bounding box center [1359, 473] width 391 height 26
type input "**********"
click at [1249, 724] on button "Save" at bounding box center [1242, 728] width 49 height 26
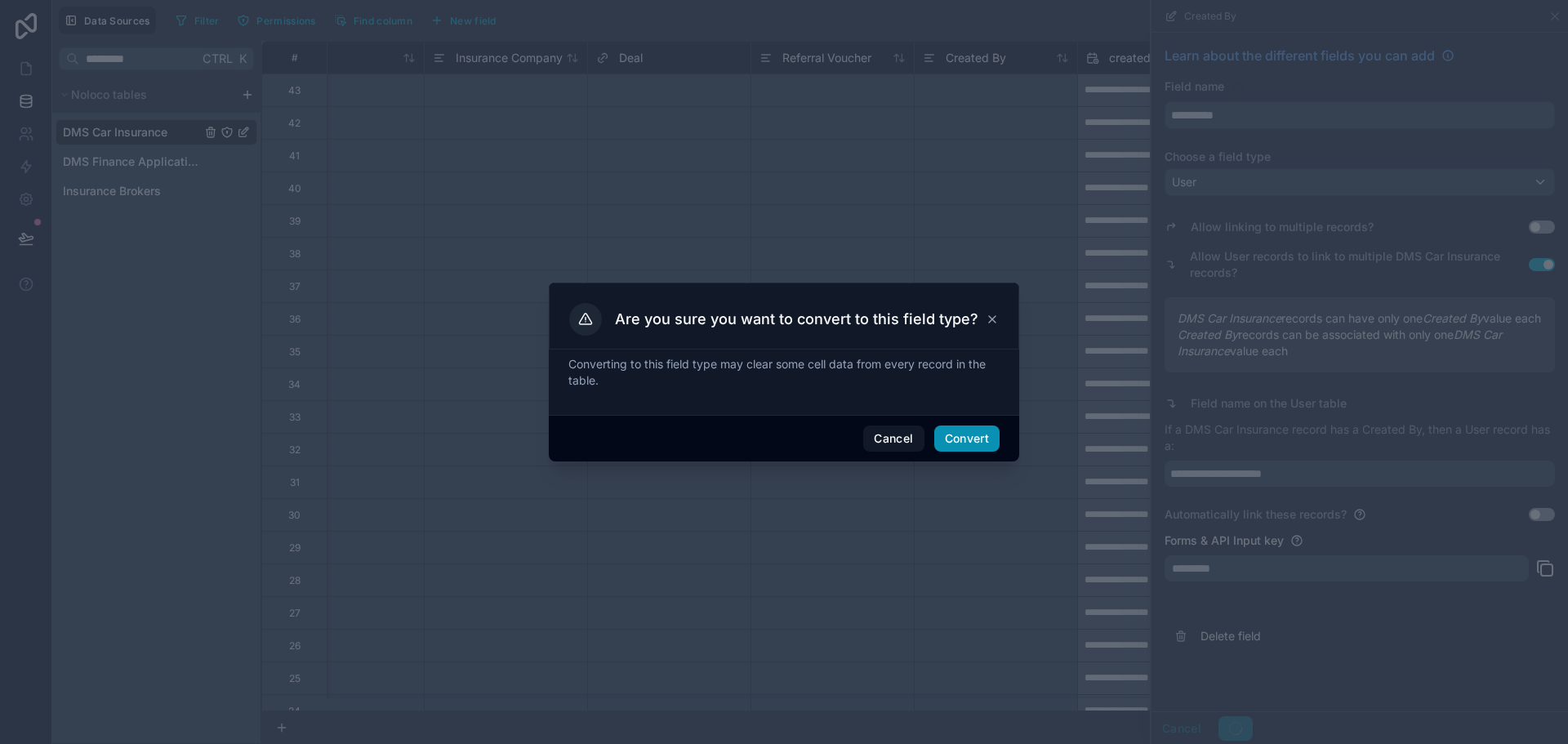
click at [957, 427] on button "Convert" at bounding box center [967, 438] width 65 height 26
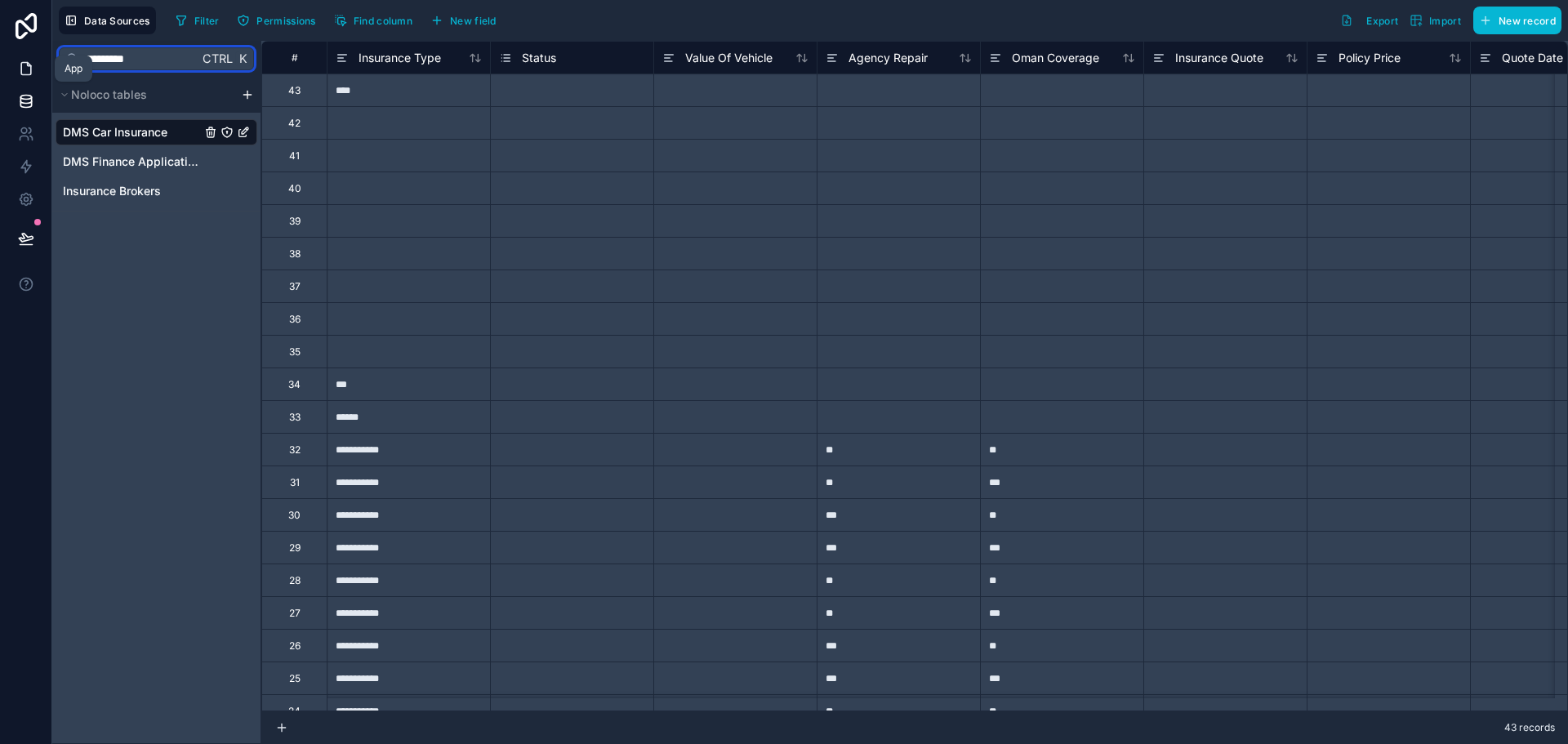
drag, startPoint x: 197, startPoint y: 55, endPoint x: 0, endPoint y: 64, distance: 197.2
click at [0, 64] on div "**********" at bounding box center [784, 372] width 1568 height 744
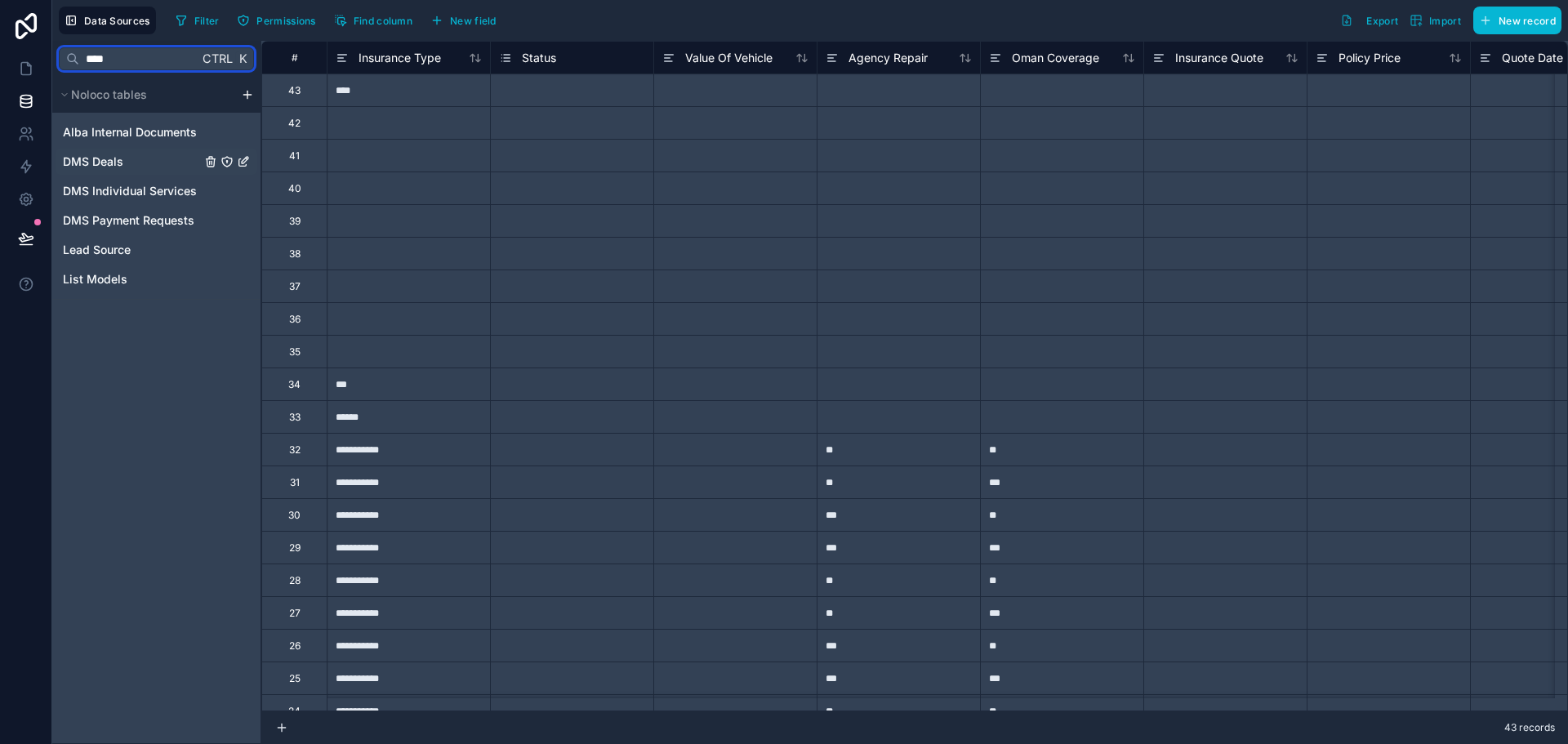
type input "****"
click at [103, 166] on span "DMS Deals" at bounding box center [93, 162] width 61 height 16
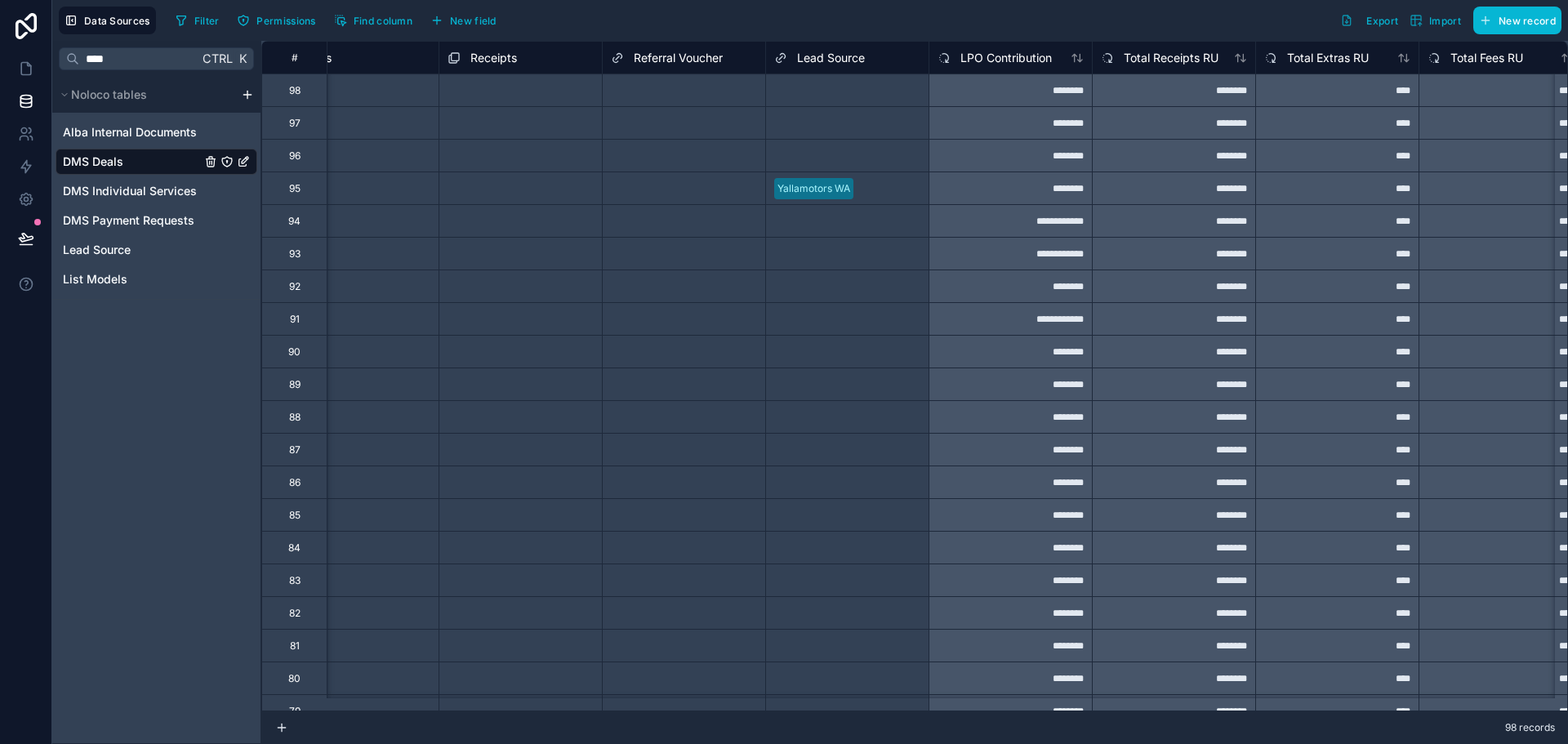
scroll to position [0, 1715]
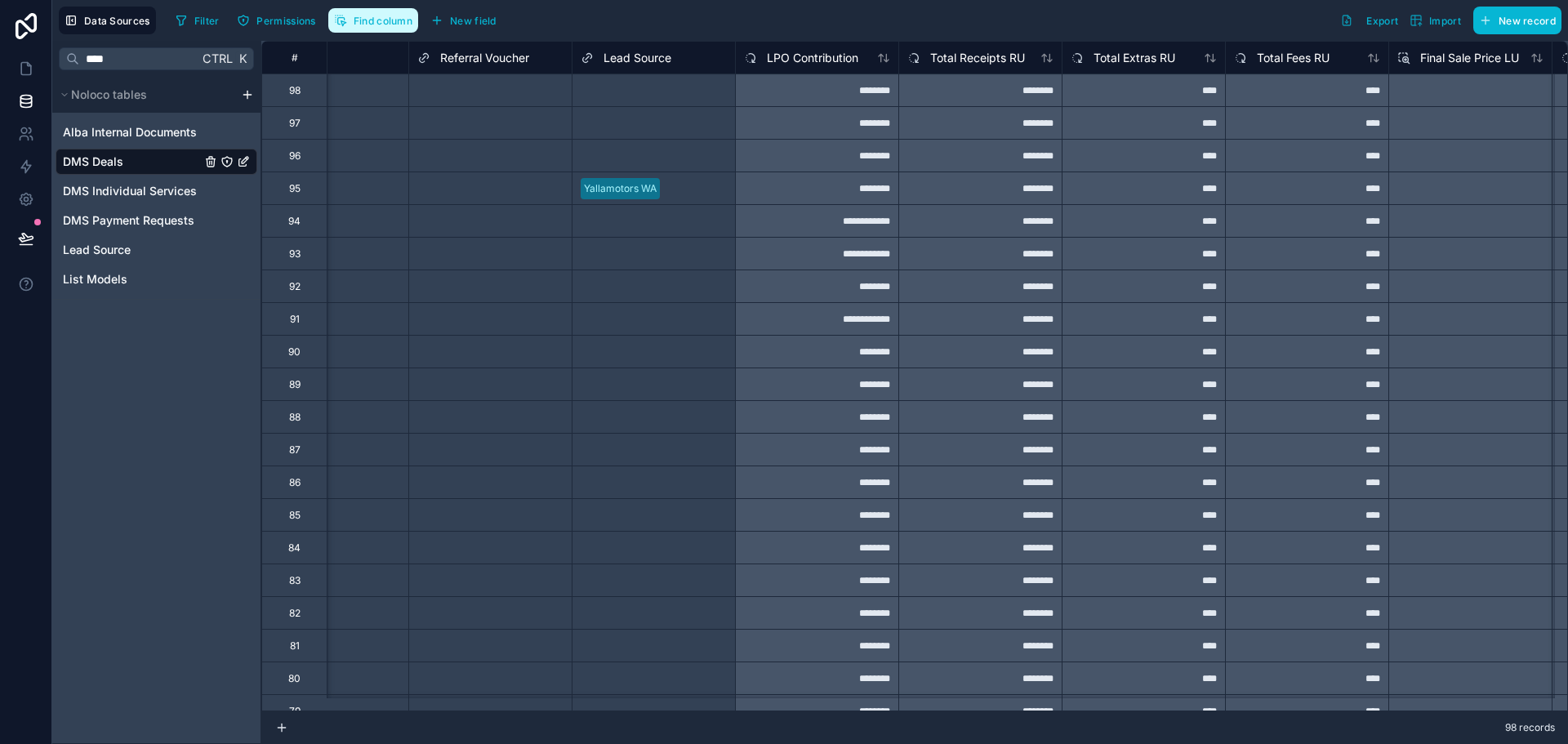
click at [381, 23] on span "Find column" at bounding box center [383, 21] width 59 height 12
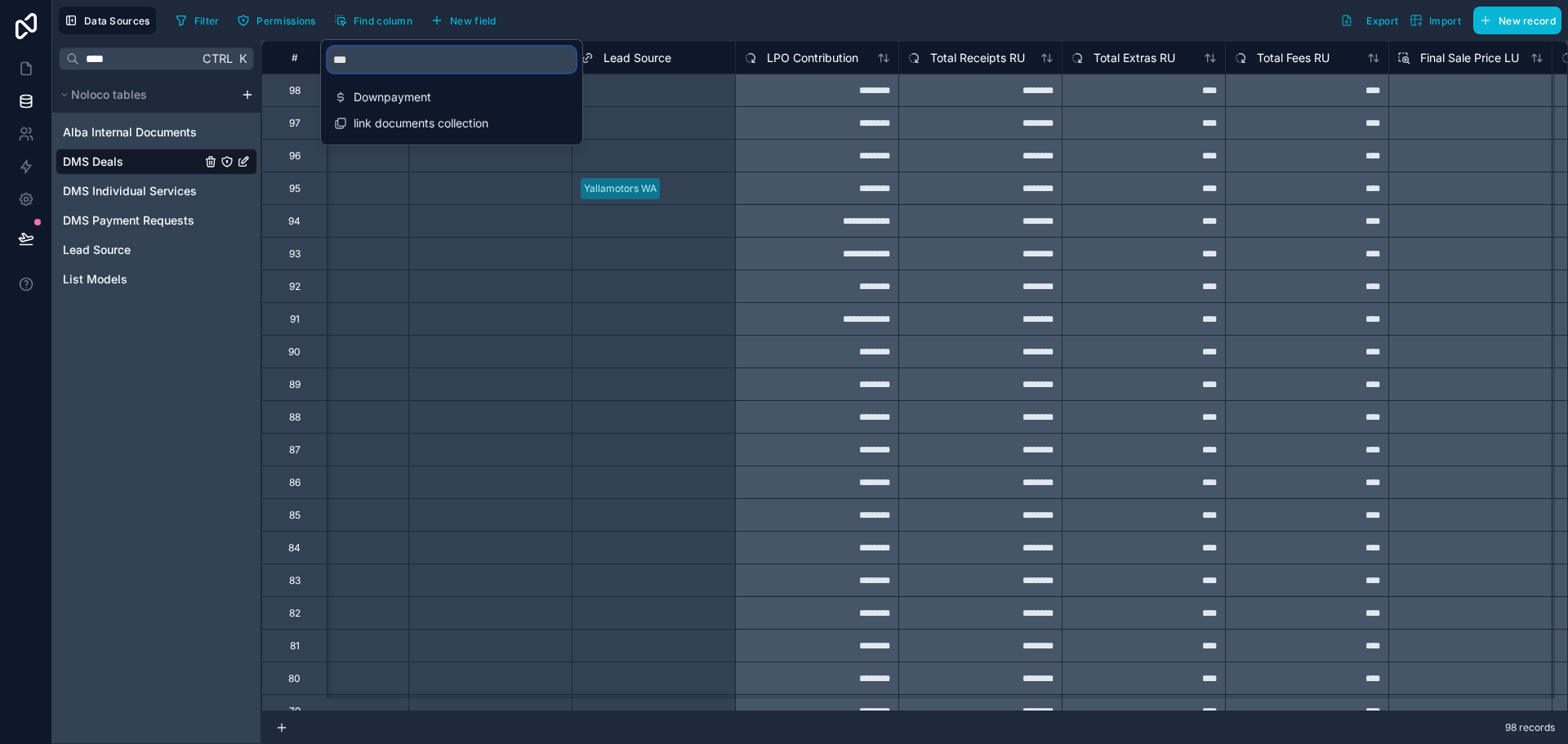
click at [392, 61] on input "***" at bounding box center [451, 60] width 249 height 26
click at [392, 62] on input "***" at bounding box center [451, 60] width 249 height 26
type input "******"
click at [375, 128] on span "Insurance Provider" at bounding box center [452, 123] width 198 height 16
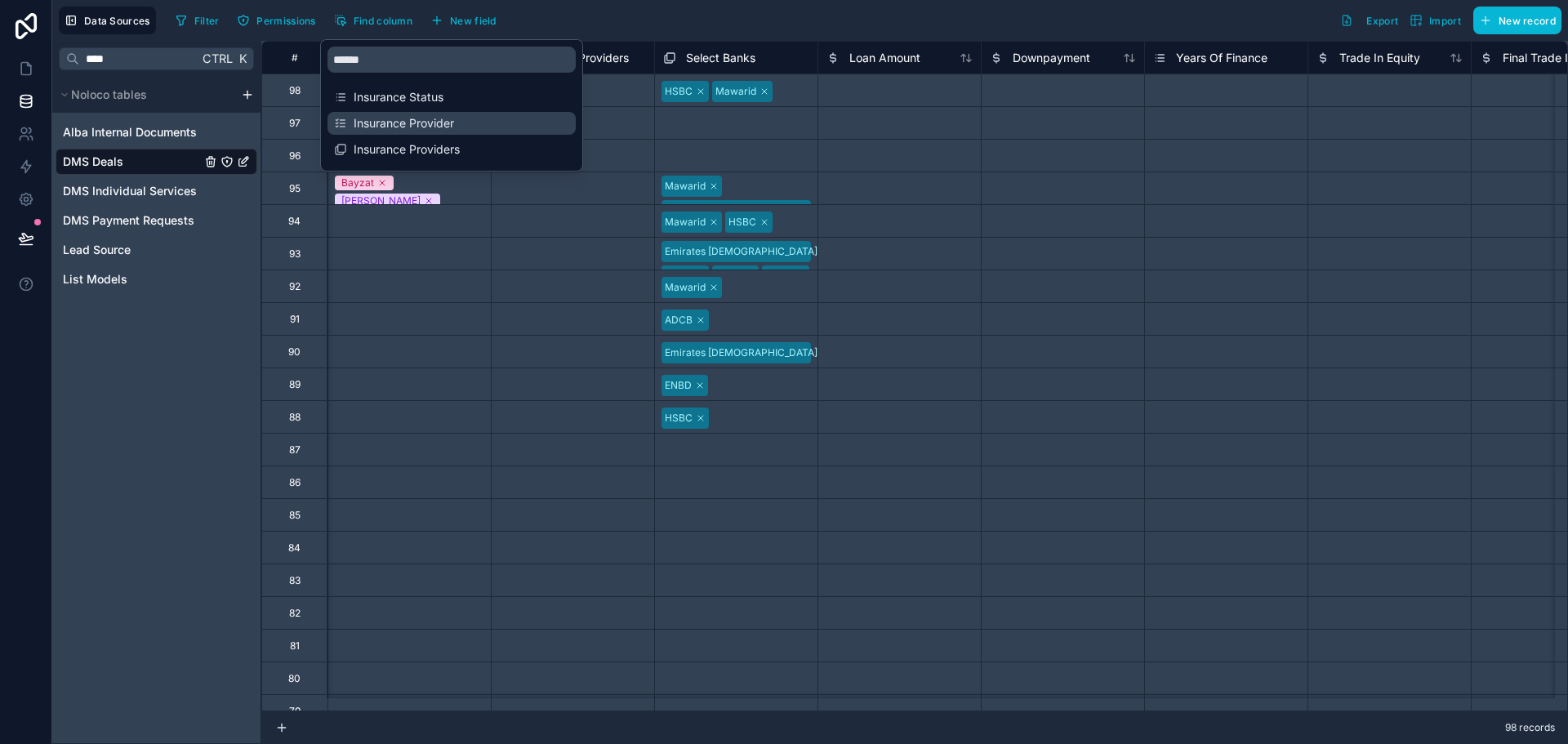
scroll to position [0, 4410]
click at [380, 146] on span "Insurance Providers" at bounding box center [452, 149] width 198 height 16
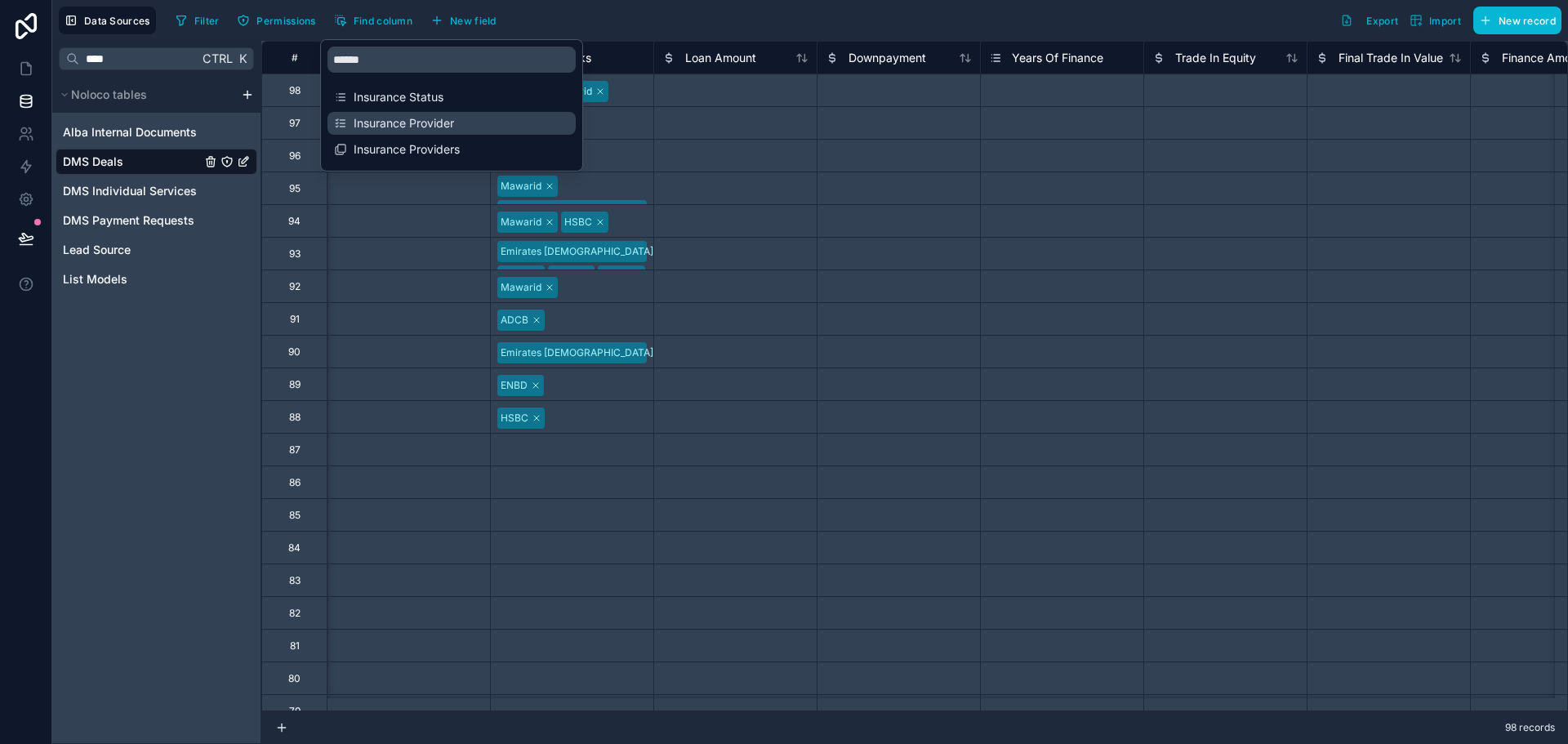
click at [383, 130] on span "Insurance Provider" at bounding box center [452, 123] width 198 height 16
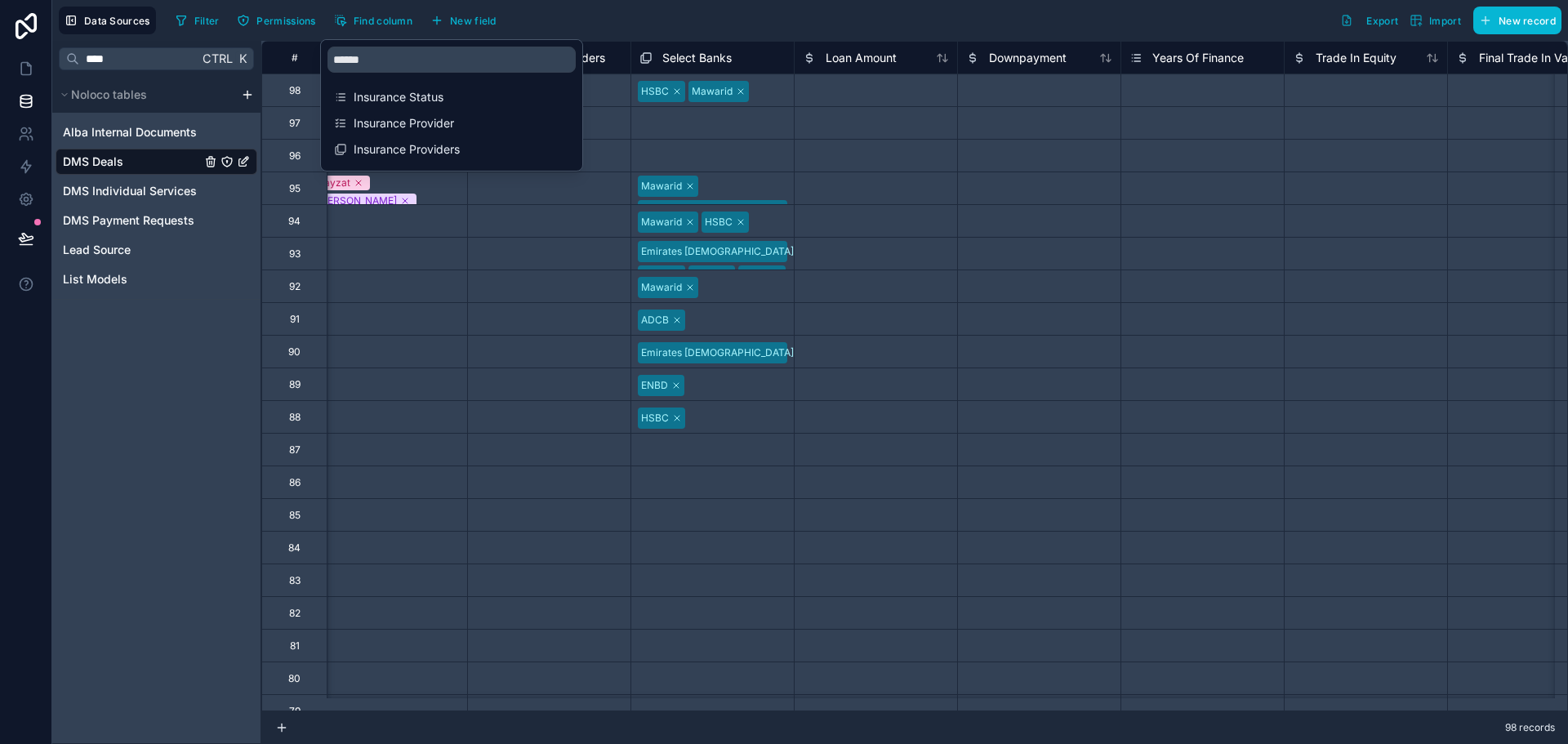
scroll to position [0, 4410]
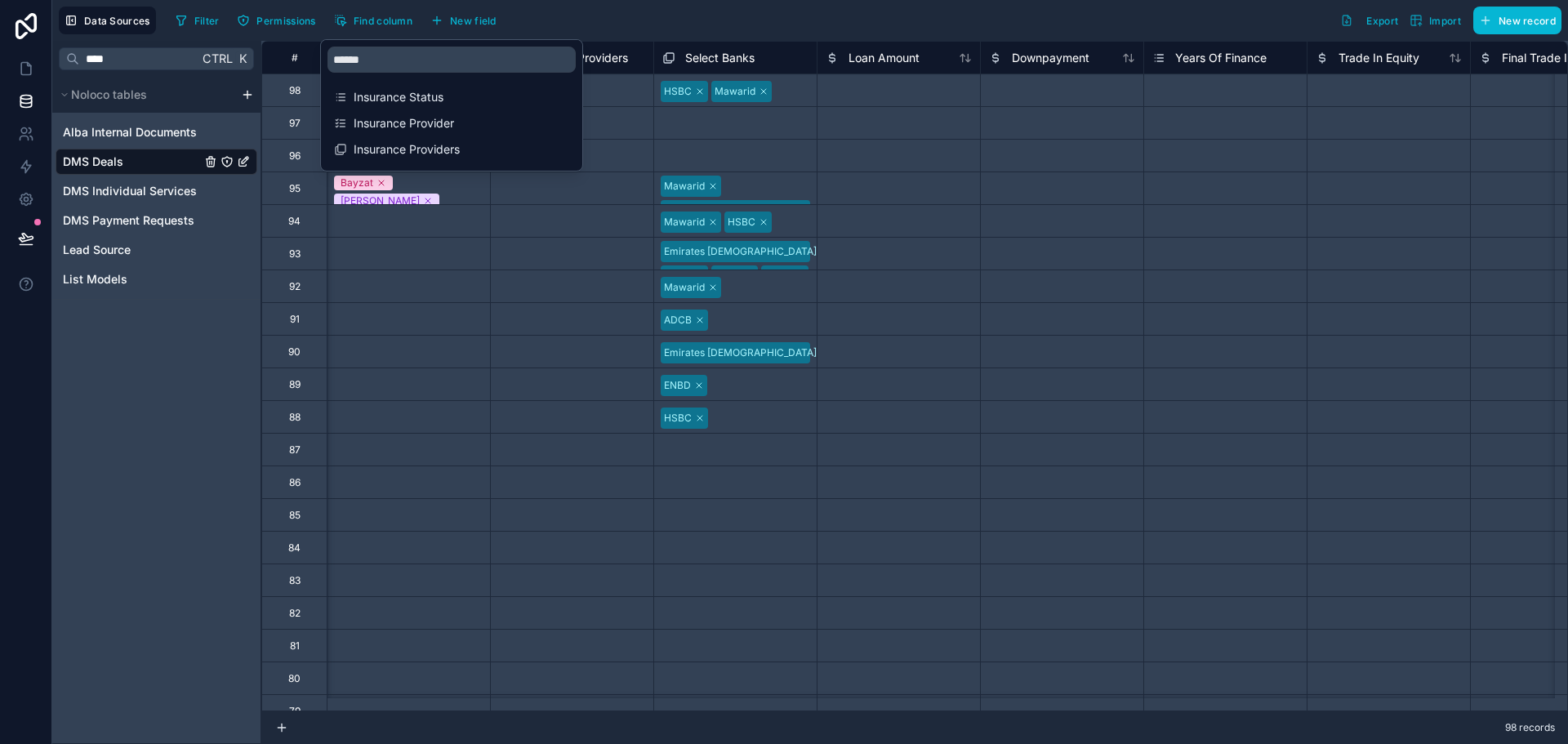
click at [437, 238] on div "Select a Insurance Provider" at bounding box center [408, 254] width 163 height 32
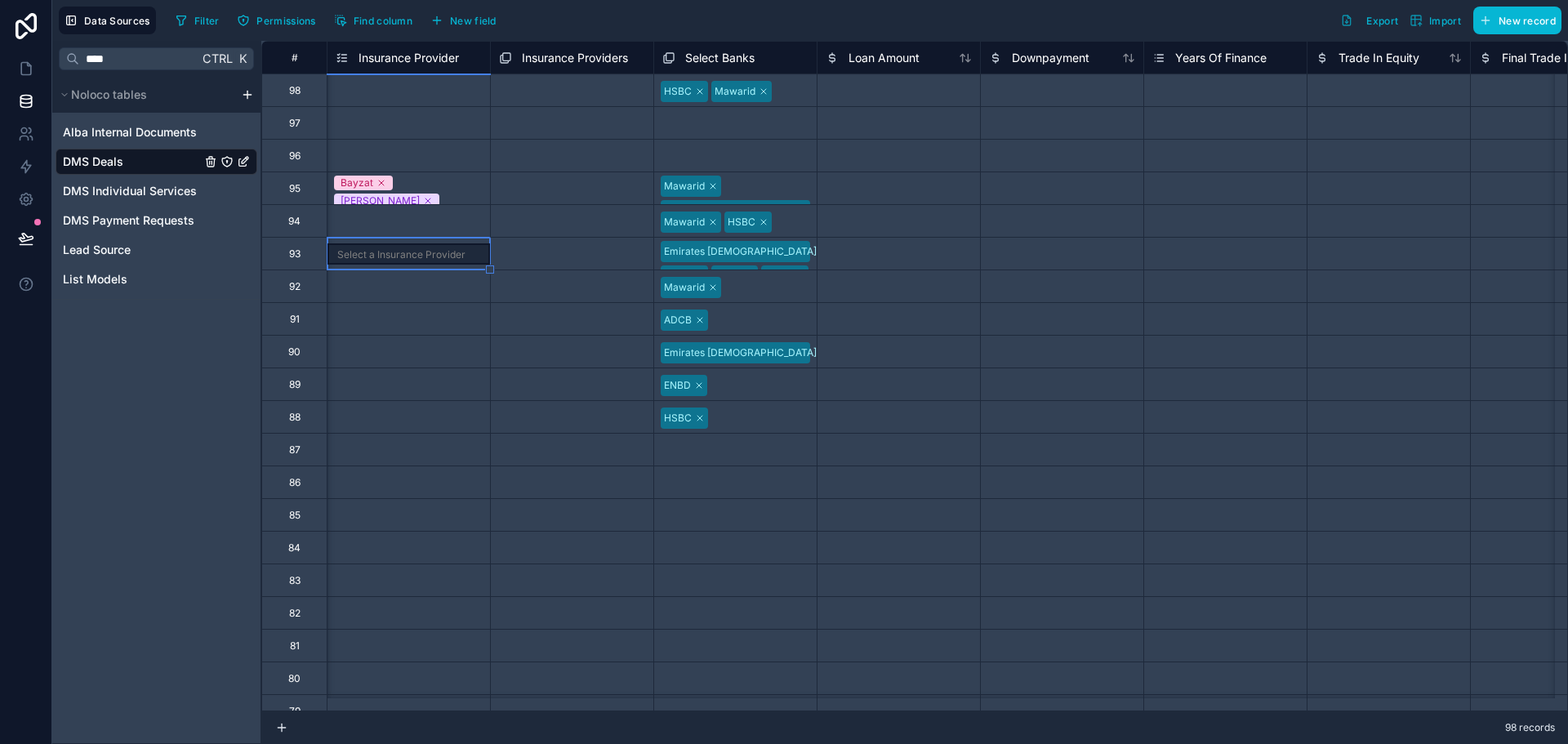
click at [422, 63] on span "Insurance Provider" at bounding box center [408, 58] width 101 height 16
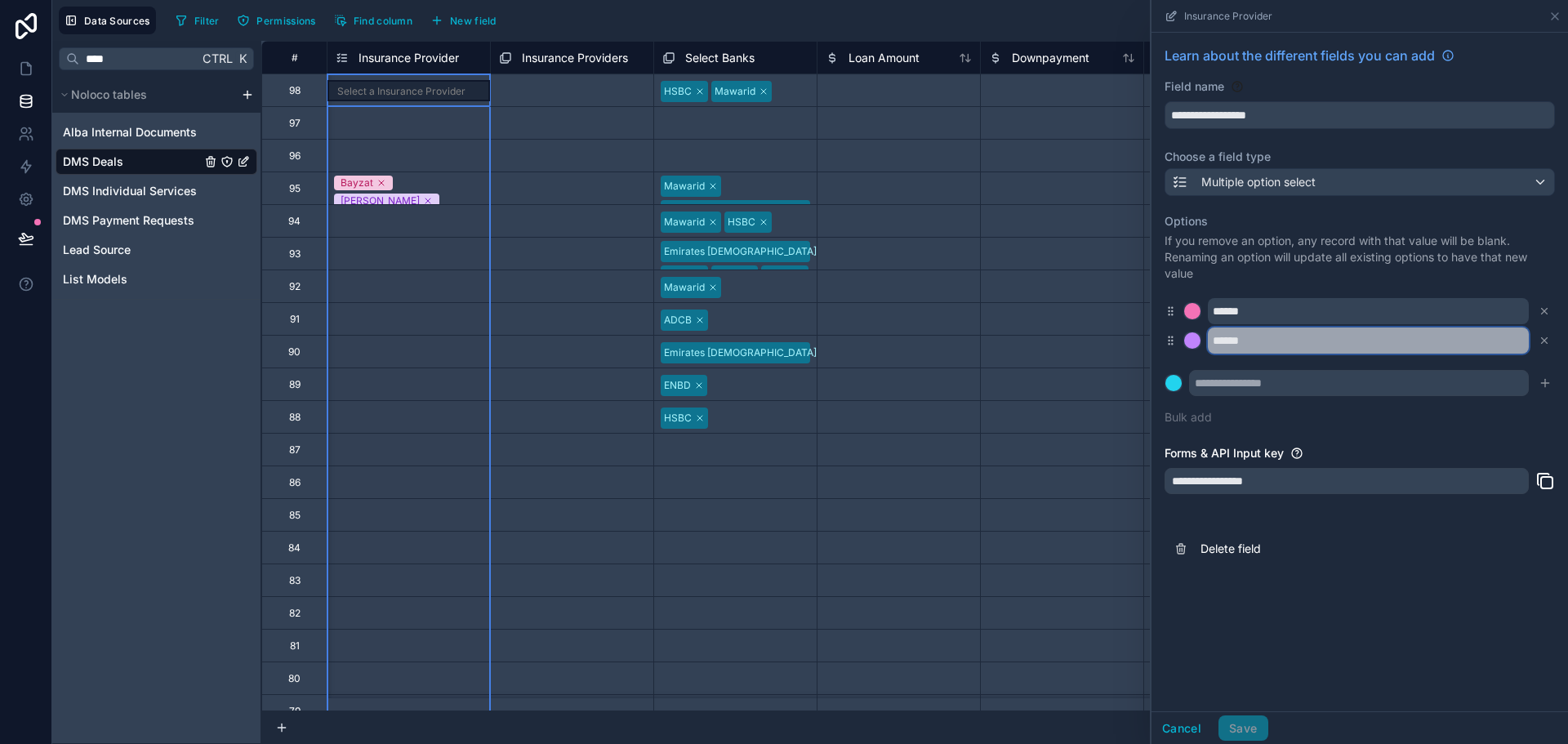
click at [1220, 345] on input "******" at bounding box center [1367, 341] width 321 height 26
type input "*******"
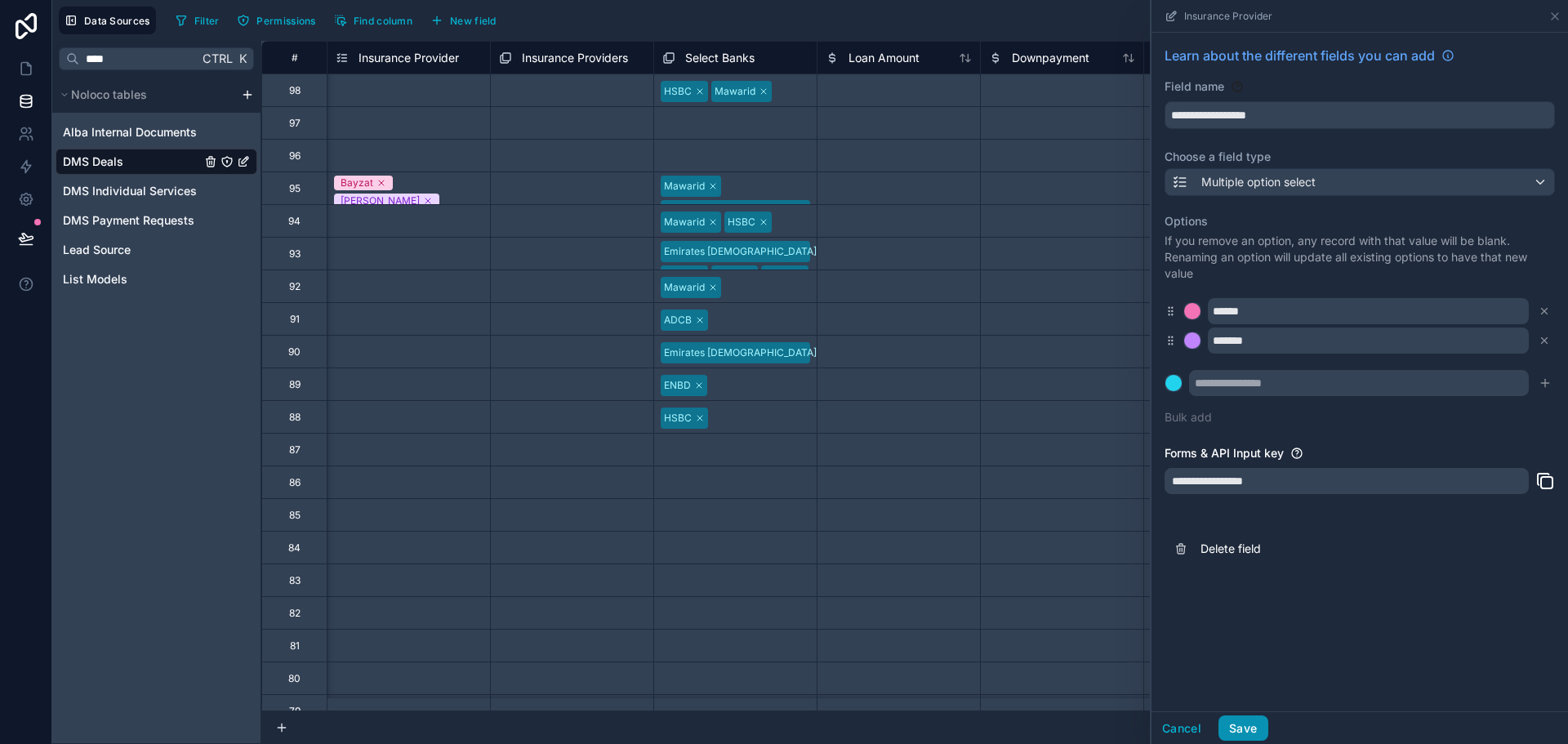
click at [1255, 719] on button "Save" at bounding box center [1242, 728] width 49 height 26
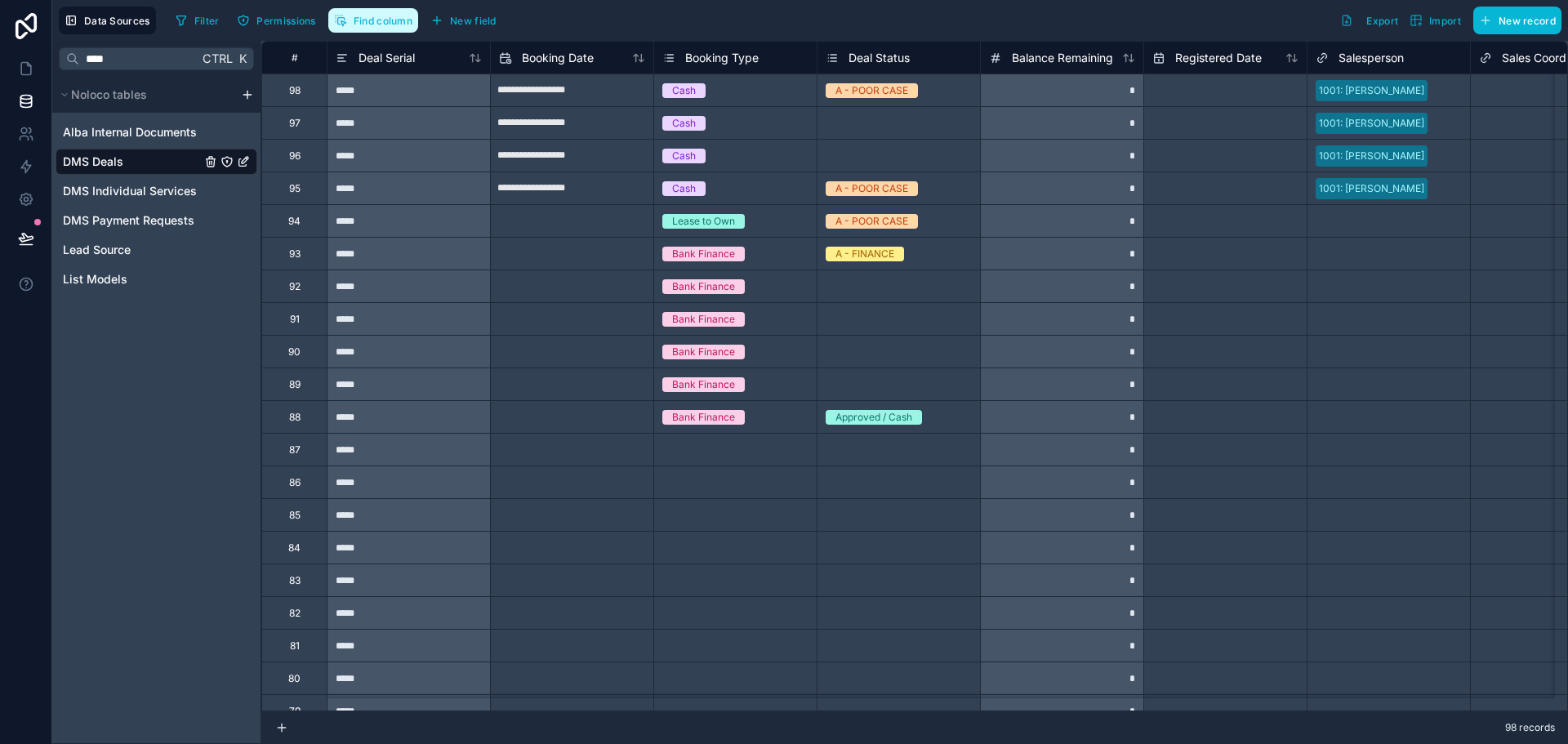
click at [361, 25] on span "Find column" at bounding box center [383, 21] width 59 height 12
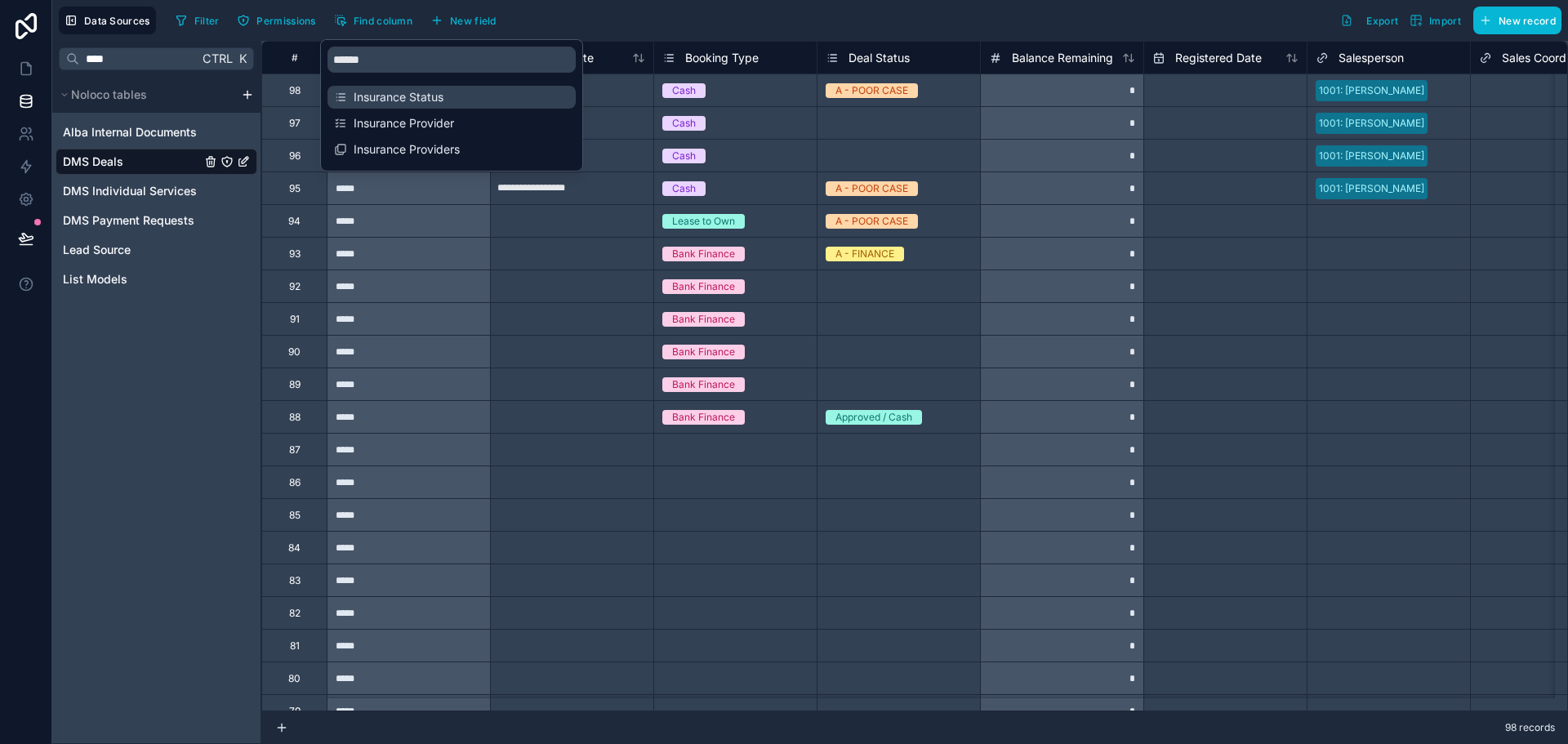
click at [366, 105] on div "Insurance Status" at bounding box center [451, 97] width 249 height 23
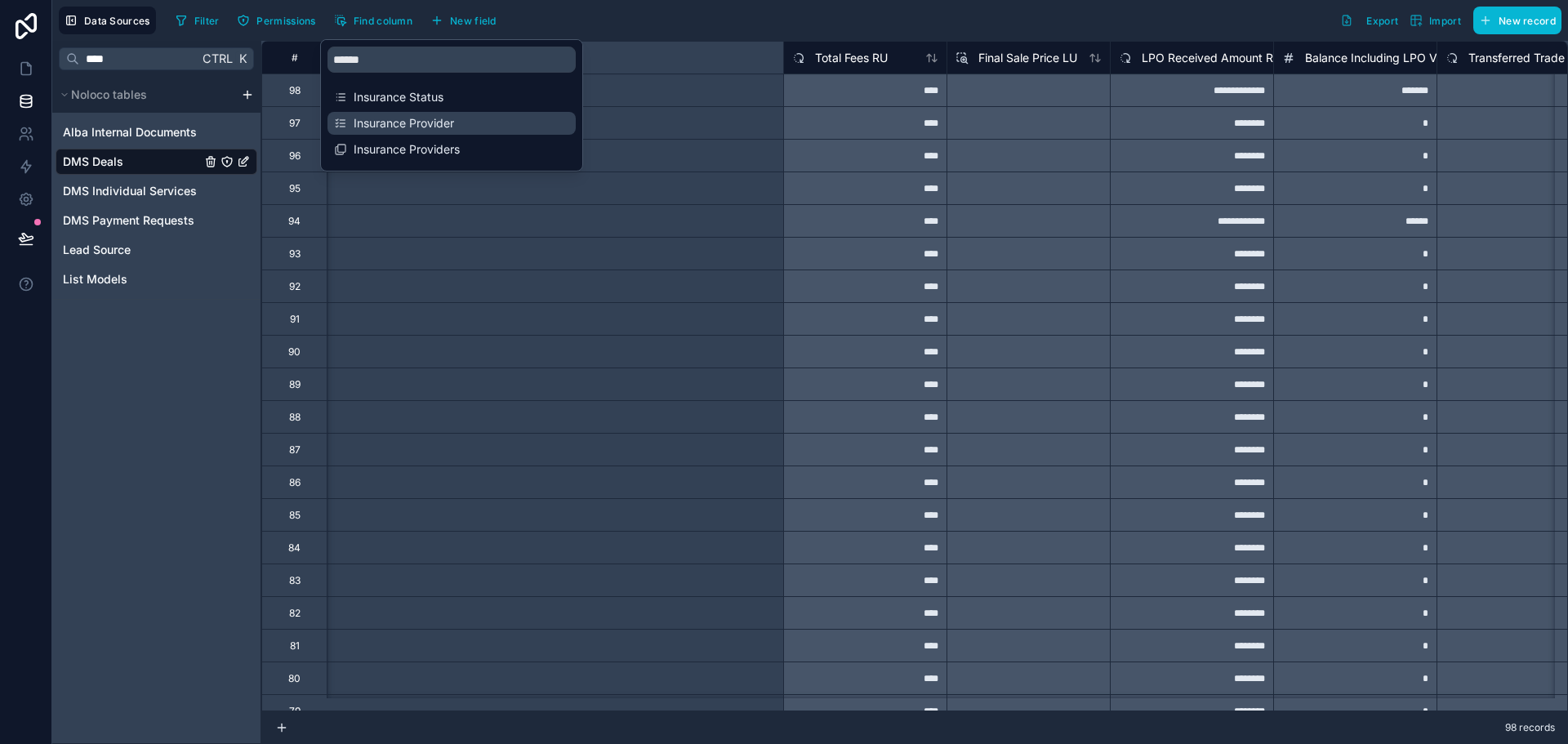
click at [371, 134] on div "Insurance Provider" at bounding box center [451, 123] width 249 height 23
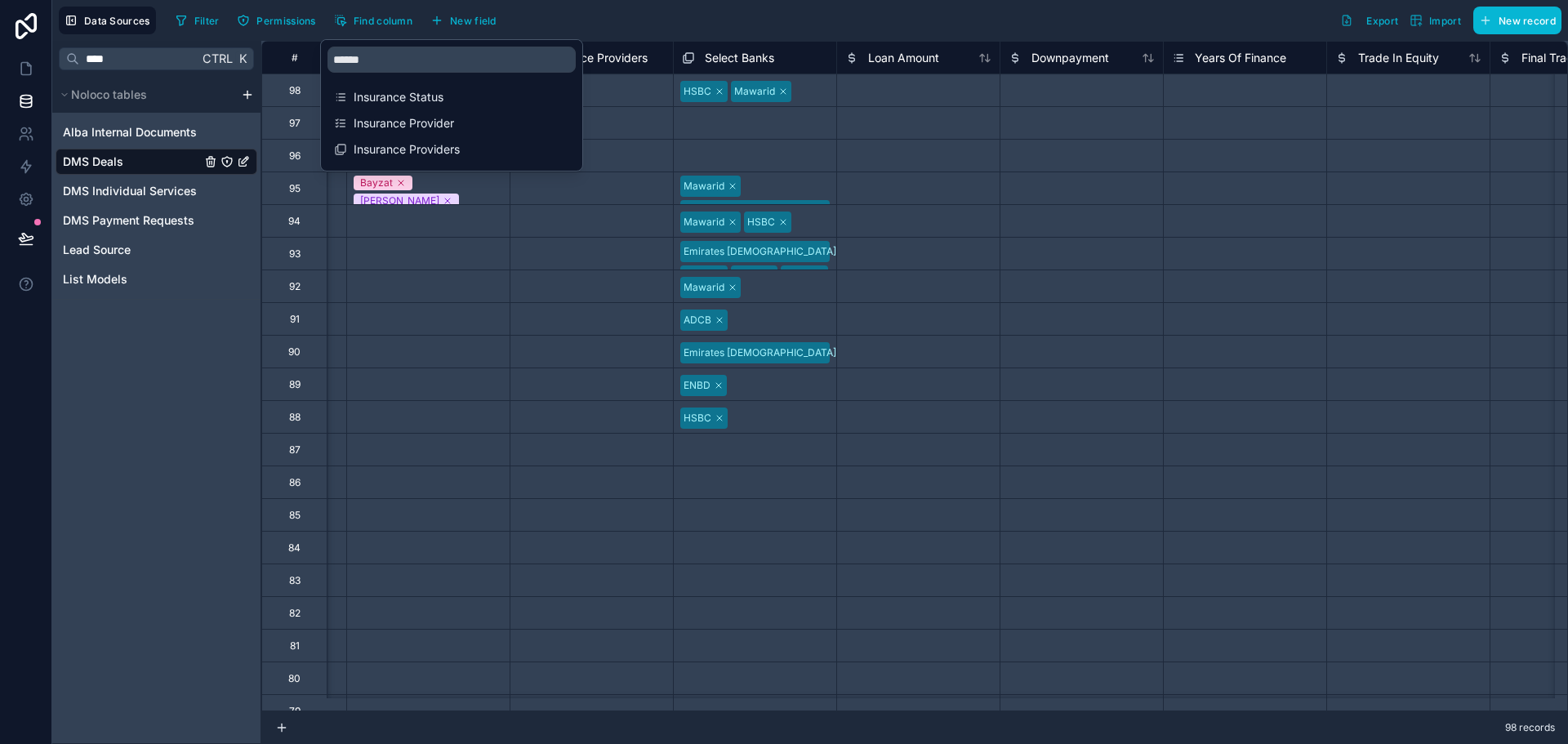
scroll to position [0, 4410]
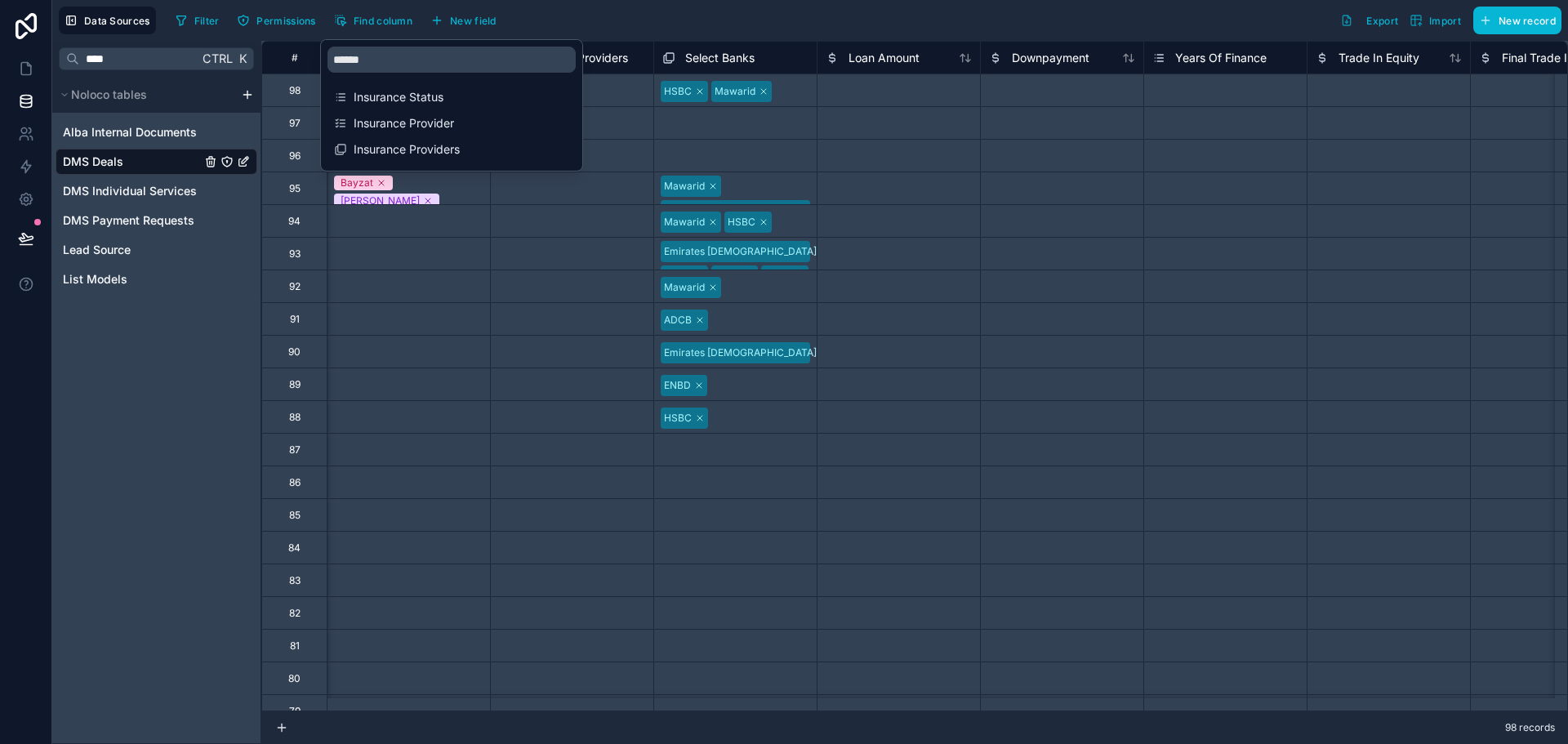
click at [582, 209] on div "Select a Insurance Providers" at bounding box center [571, 221] width 163 height 32
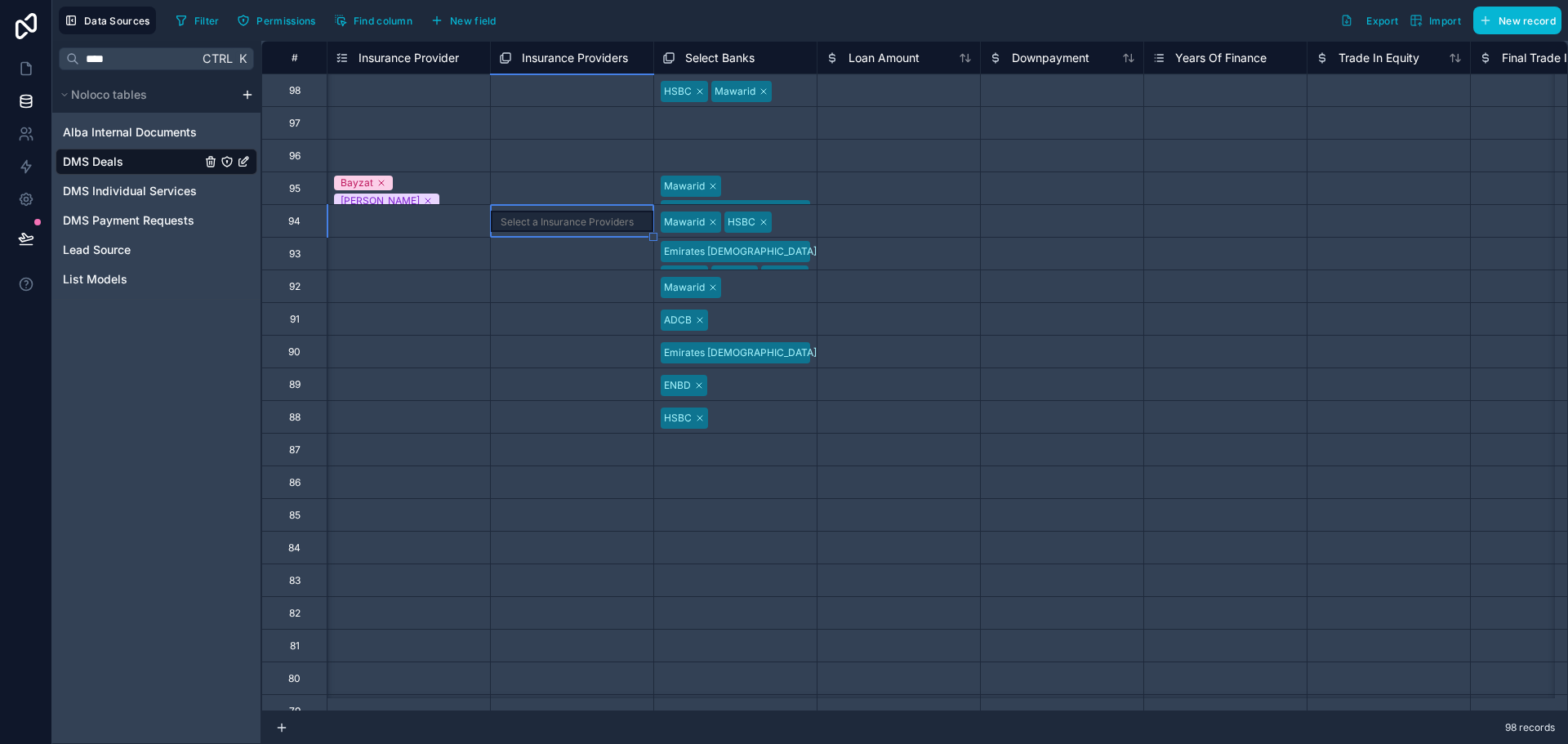
click at [559, 52] on span "Insurance Providers" at bounding box center [575, 58] width 106 height 16
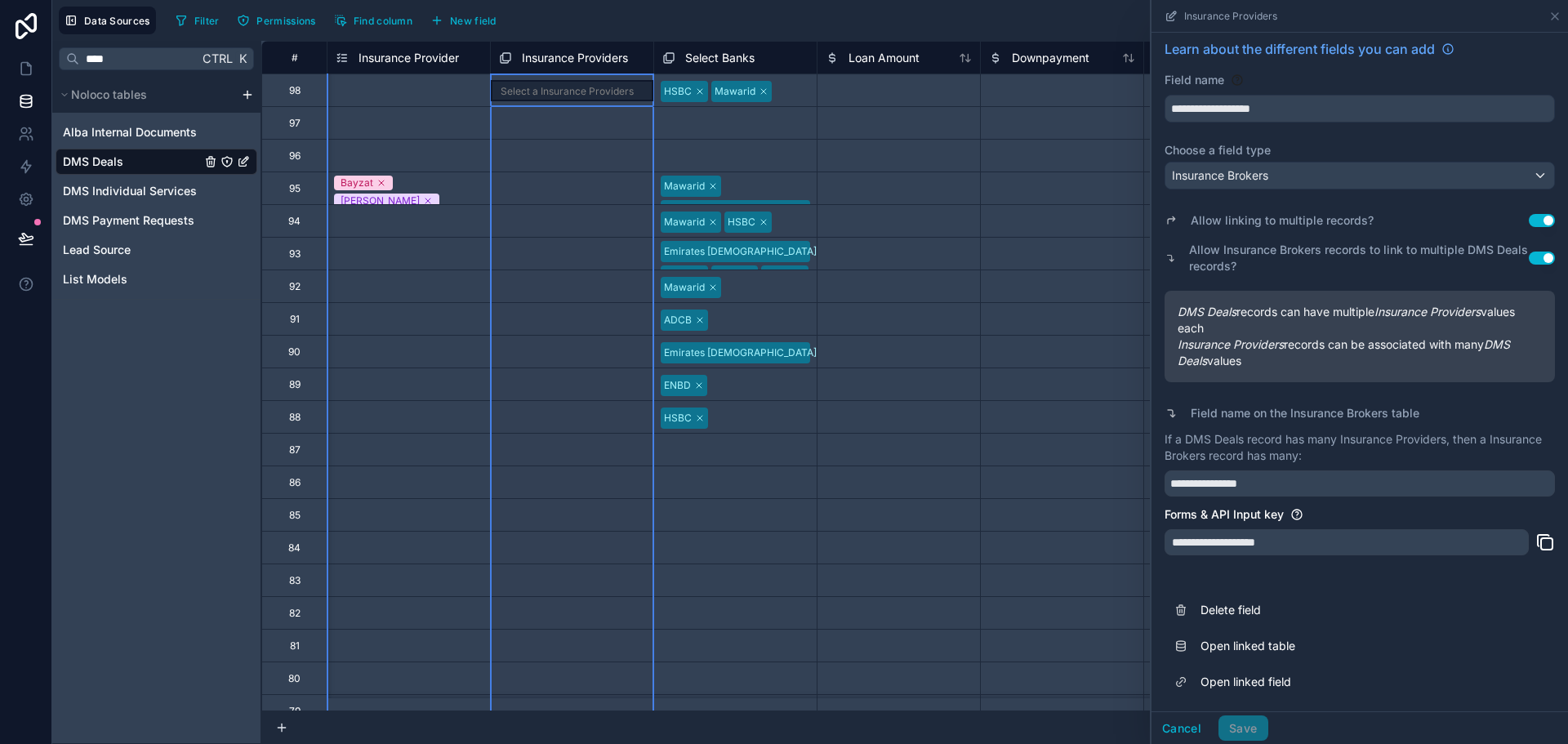
scroll to position [8, 0]
click at [603, 102] on div "Select a Insurance Providers" at bounding box center [571, 90] width 163 height 32
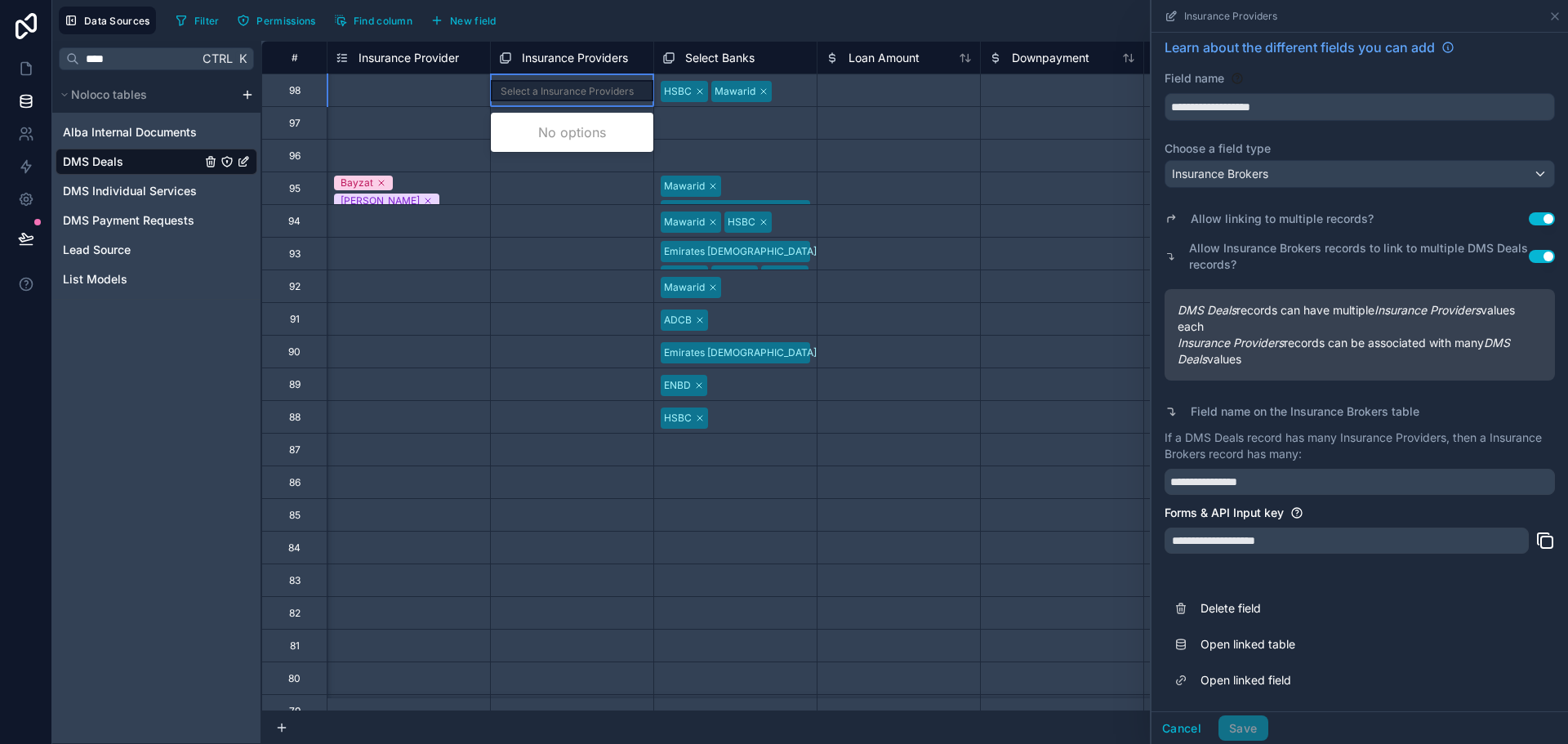
click at [574, 207] on div "Select a Insurance Providers" at bounding box center [571, 221] width 163 height 32
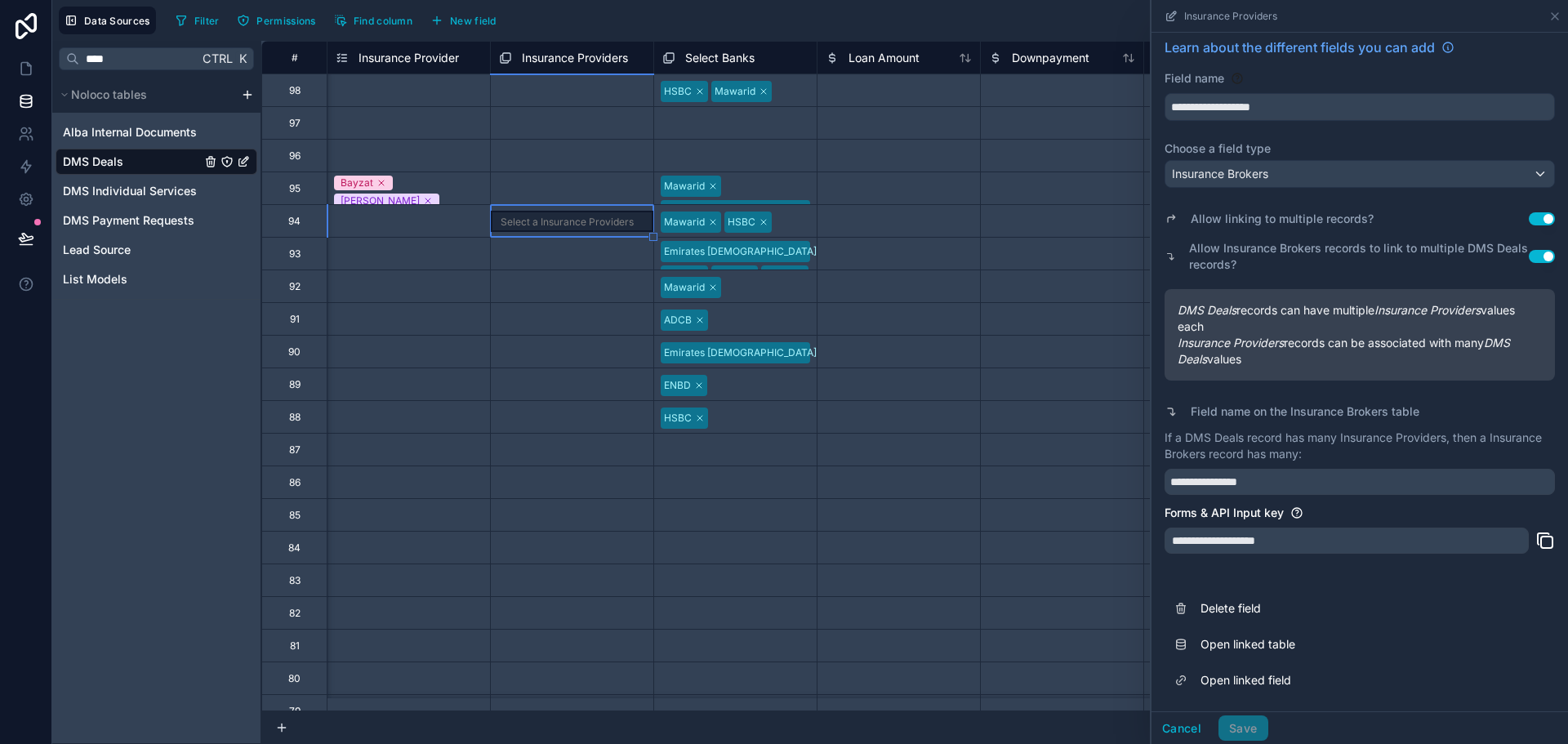
click at [558, 52] on span "Insurance Providers" at bounding box center [575, 58] width 106 height 16
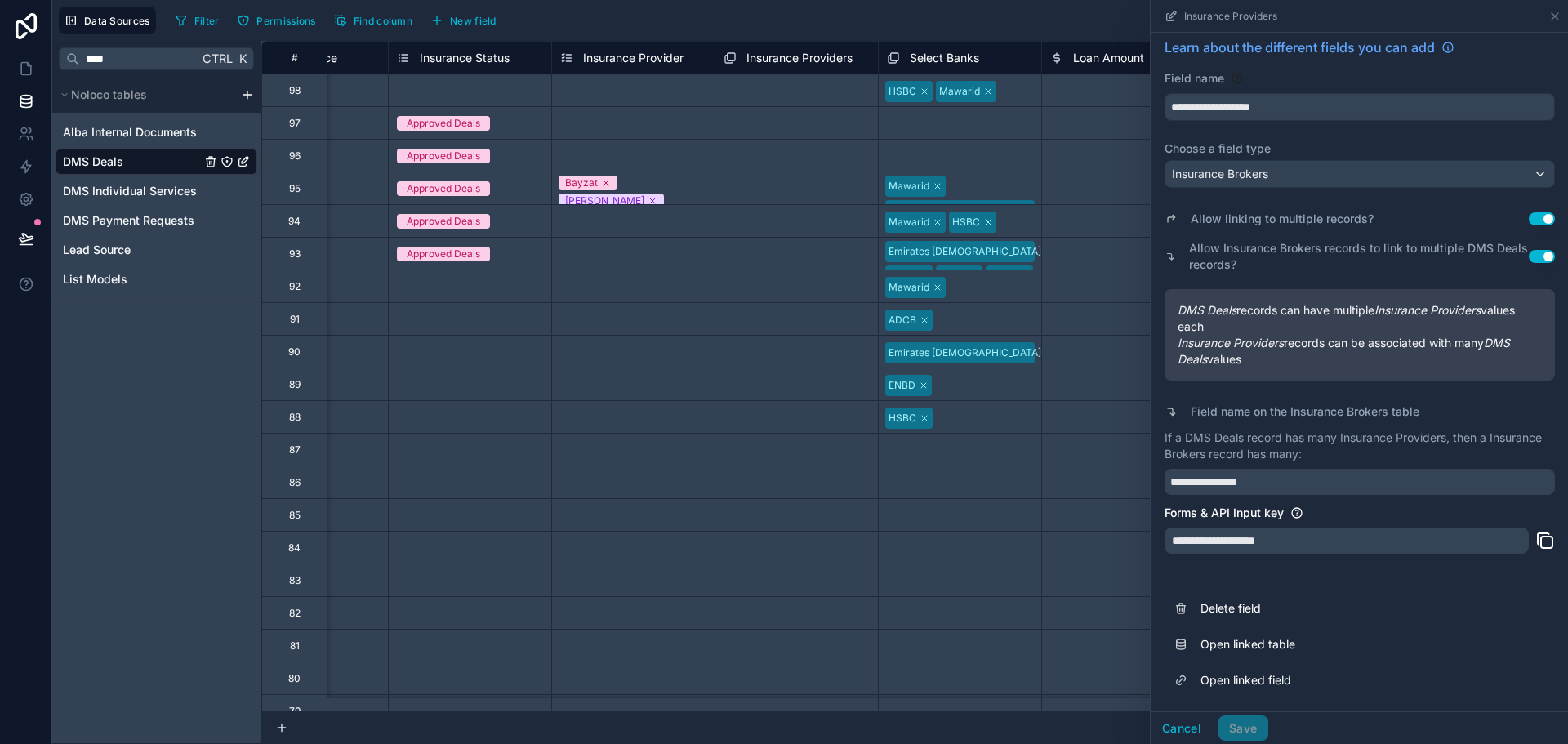
scroll to position [0, 4166]
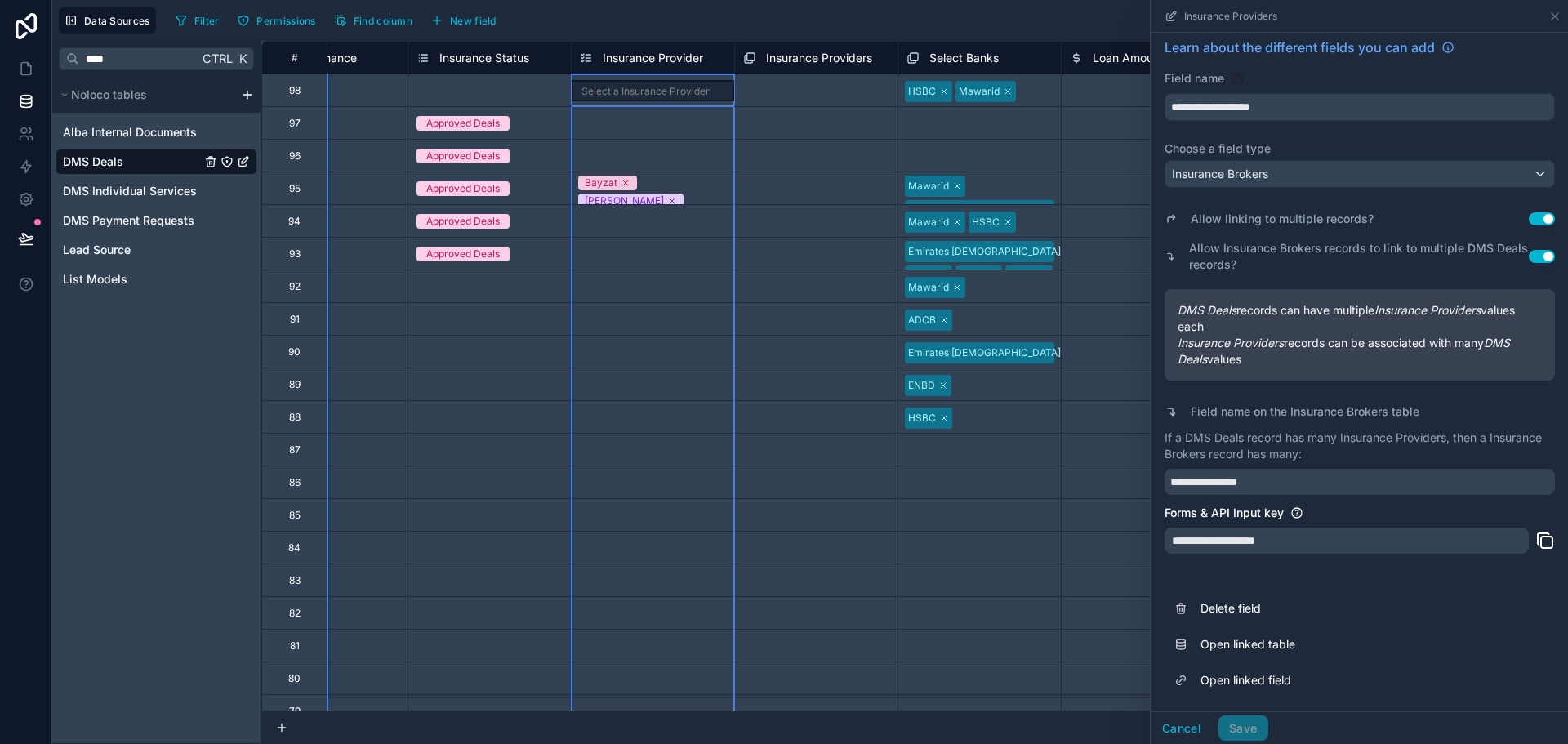
click at [646, 58] on span "Insurance Provider" at bounding box center [653, 58] width 101 height 16
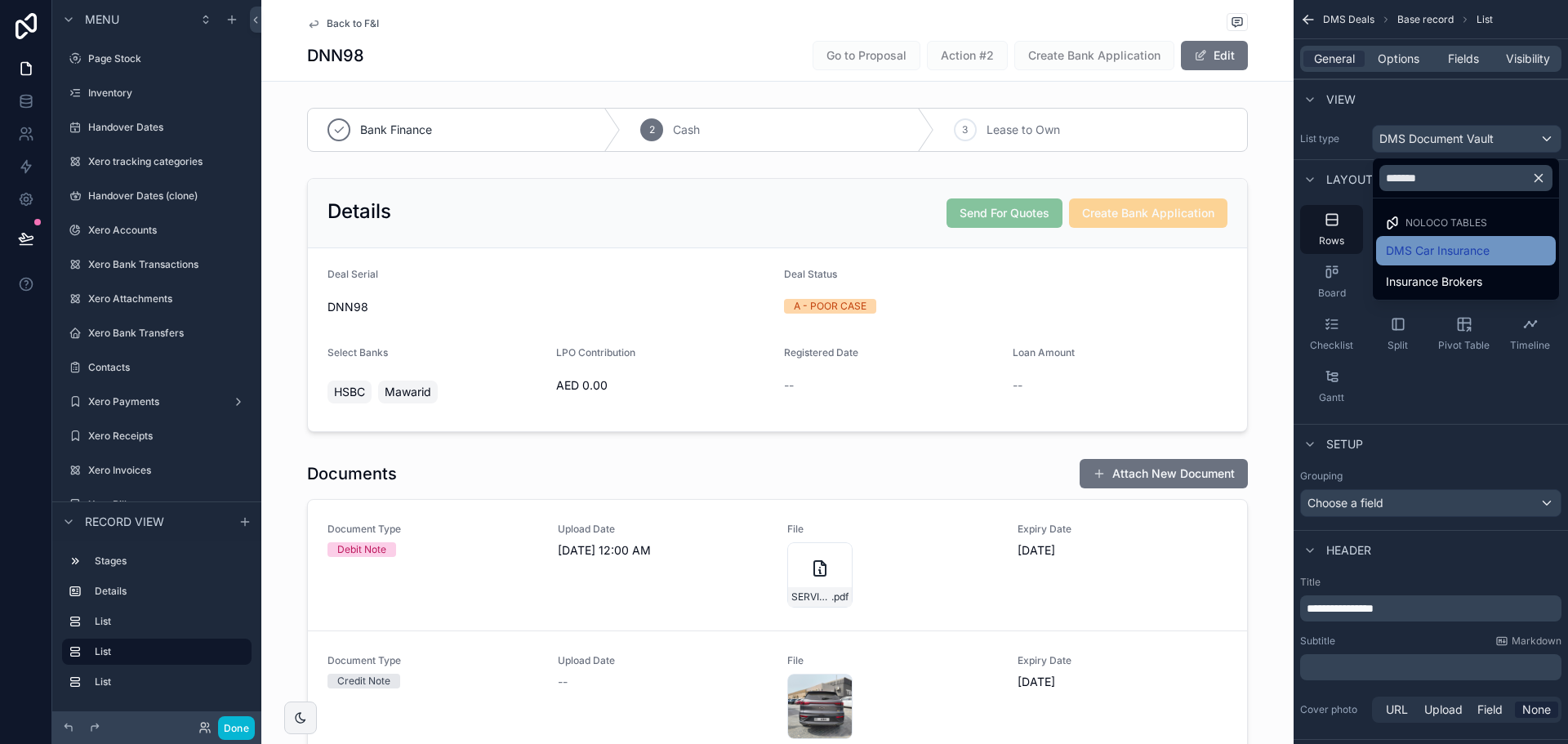
scroll to position [735, 0]
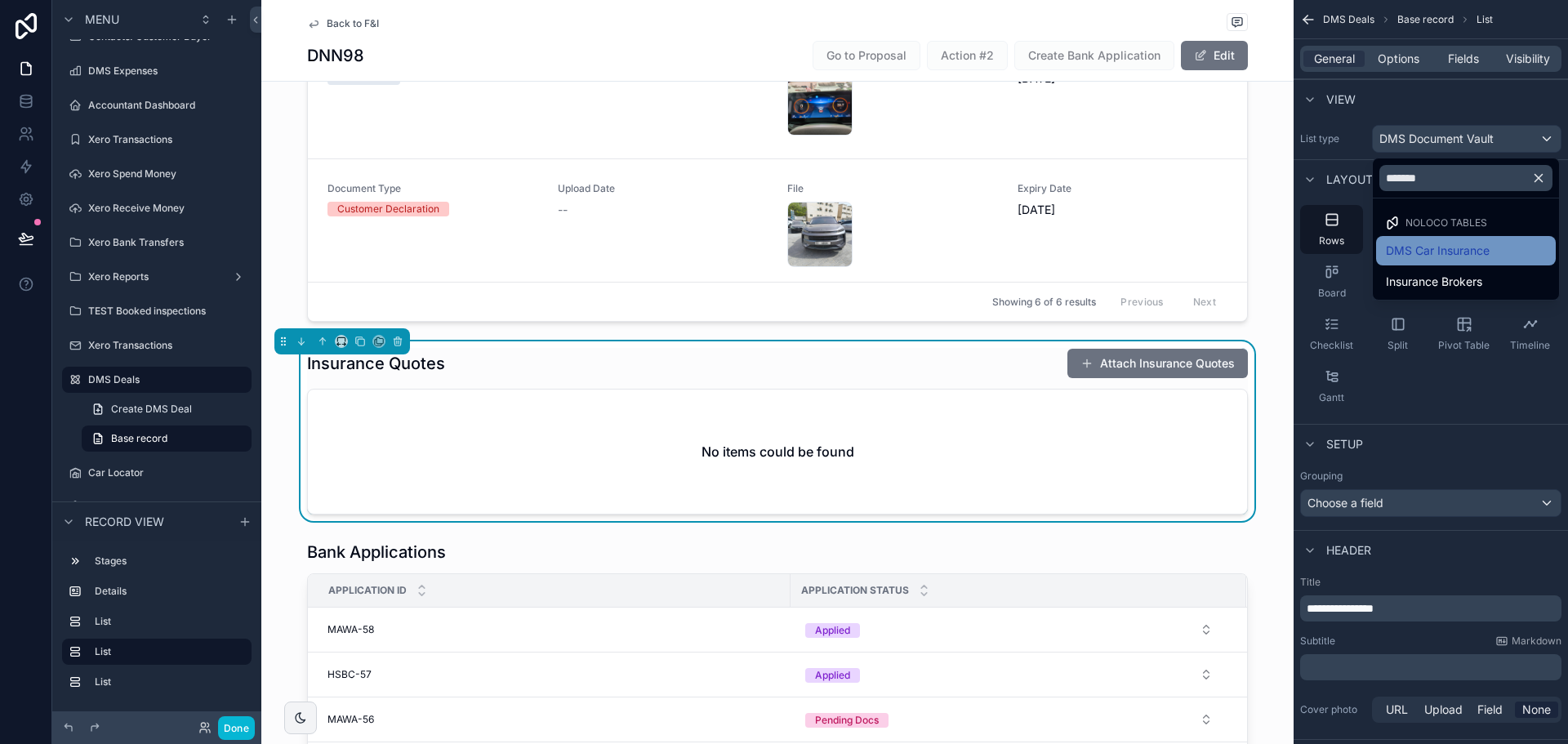
type input "*******"
click at [1440, 257] on span "DMS Car Insurance" at bounding box center [1438, 251] width 104 height 20
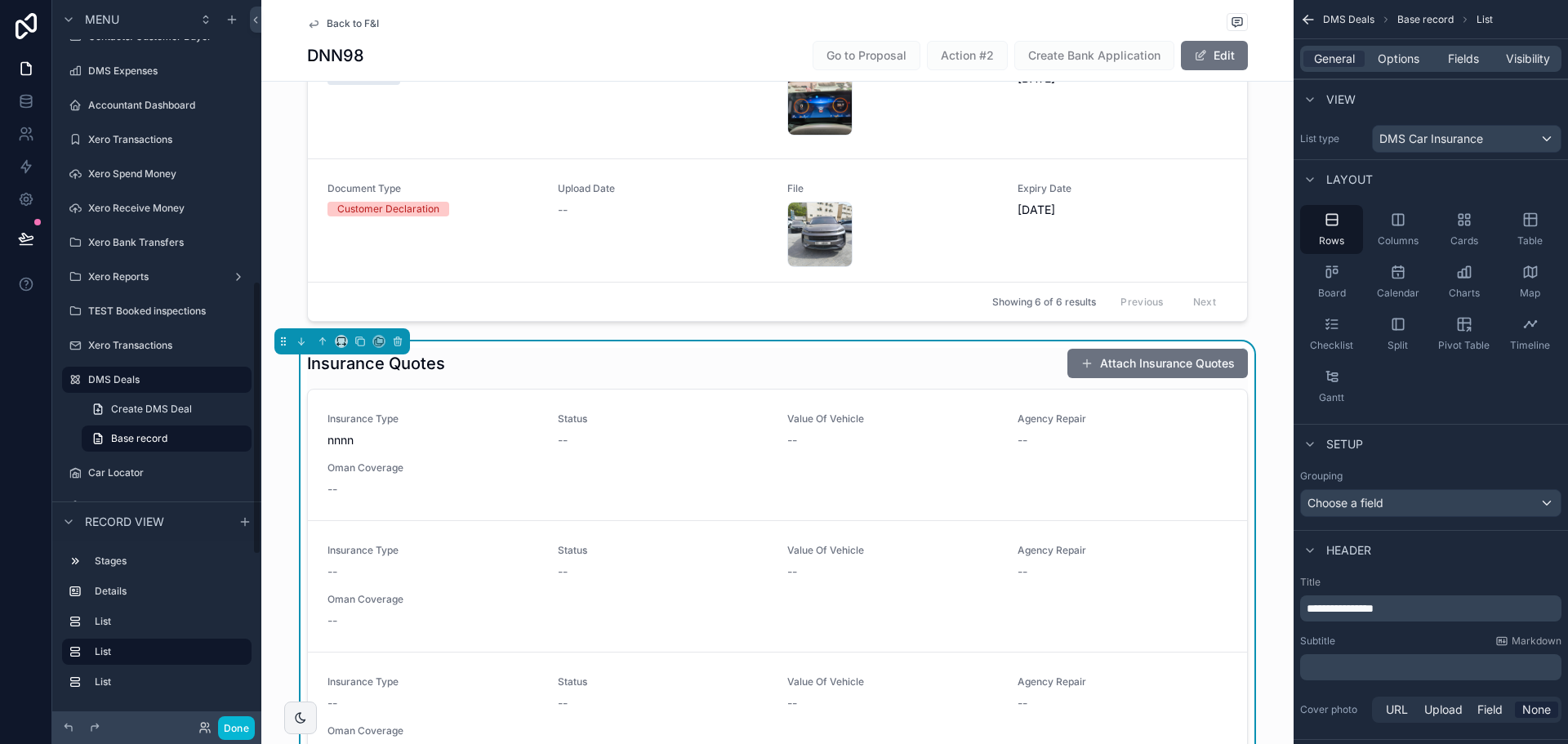
click at [626, 354] on div "Insurance Quotes Attach Insurance Quotes" at bounding box center [777, 363] width 941 height 31
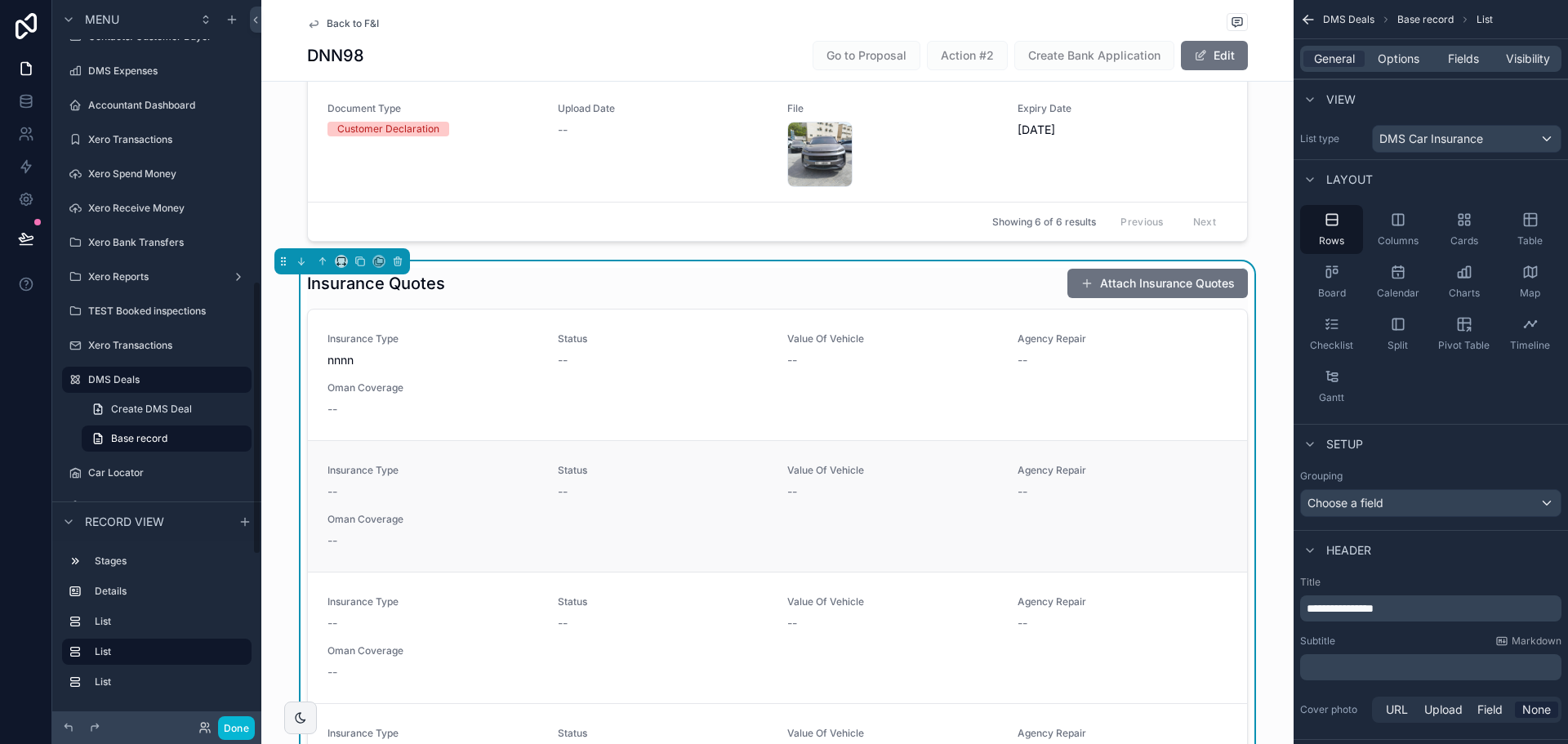
scroll to position [817, 0]
click at [1211, 285] on button "Attach Insurance Quotes" at bounding box center [1158, 281] width 181 height 29
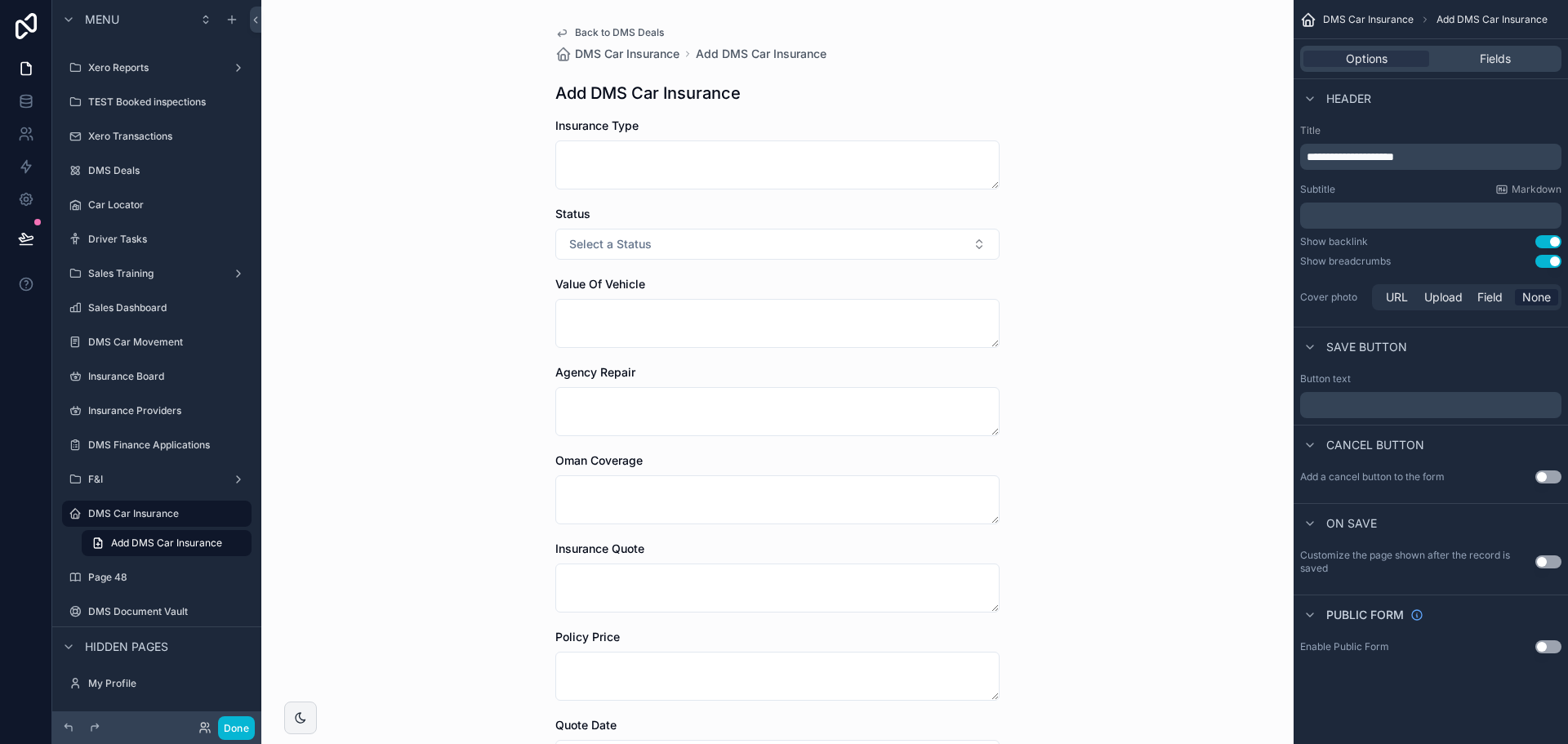
click at [949, 80] on div "Back to DMS Deals DMS Car Insurance Add DMS Car Insurance Add DMS Car Insurance…" at bounding box center [777, 562] width 470 height 1125
click at [647, 35] on span "Back to DMS Deals" at bounding box center [619, 32] width 89 height 13
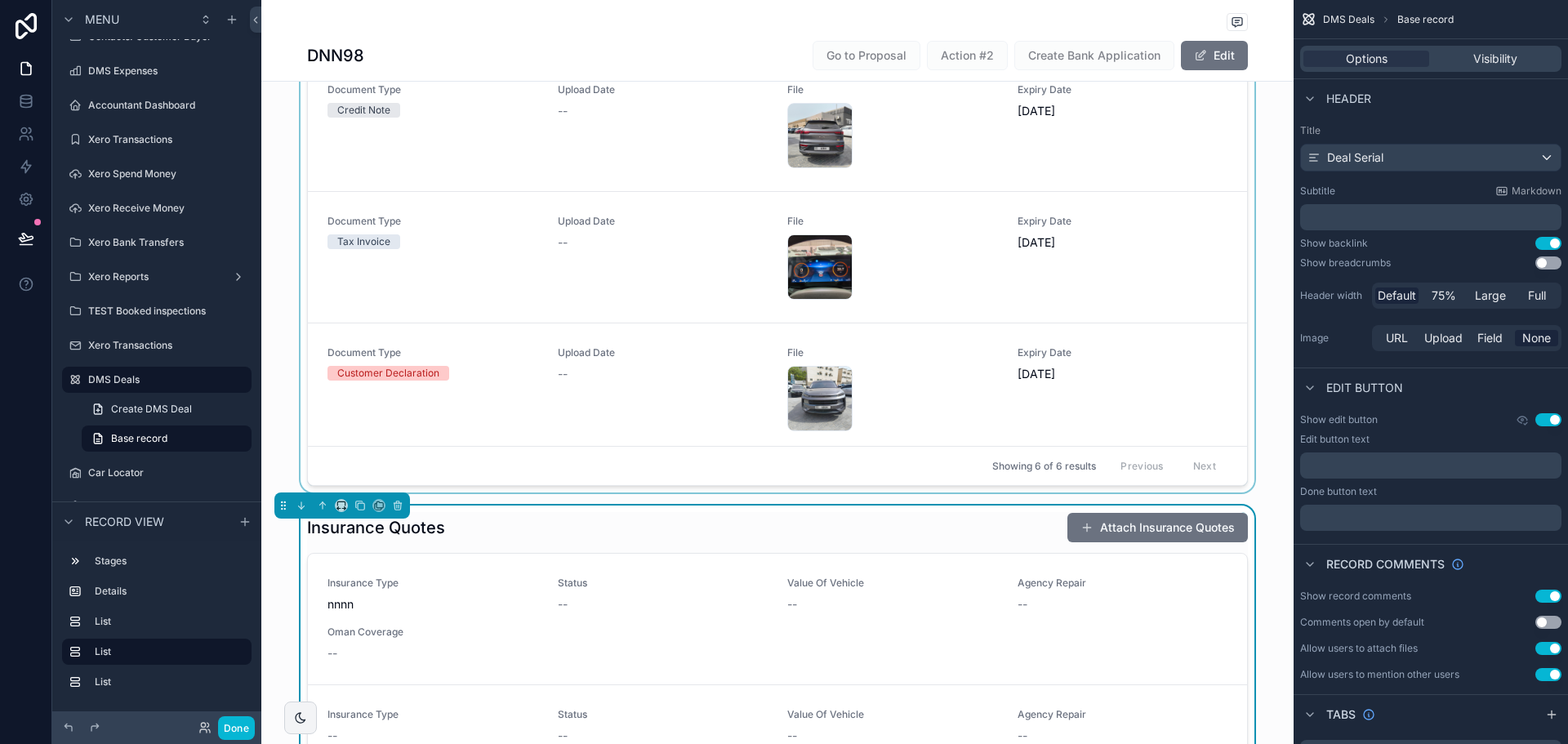
scroll to position [571, 0]
click at [750, 524] on div "Insurance Quotes Attach Insurance Quotes" at bounding box center [777, 526] width 941 height 31
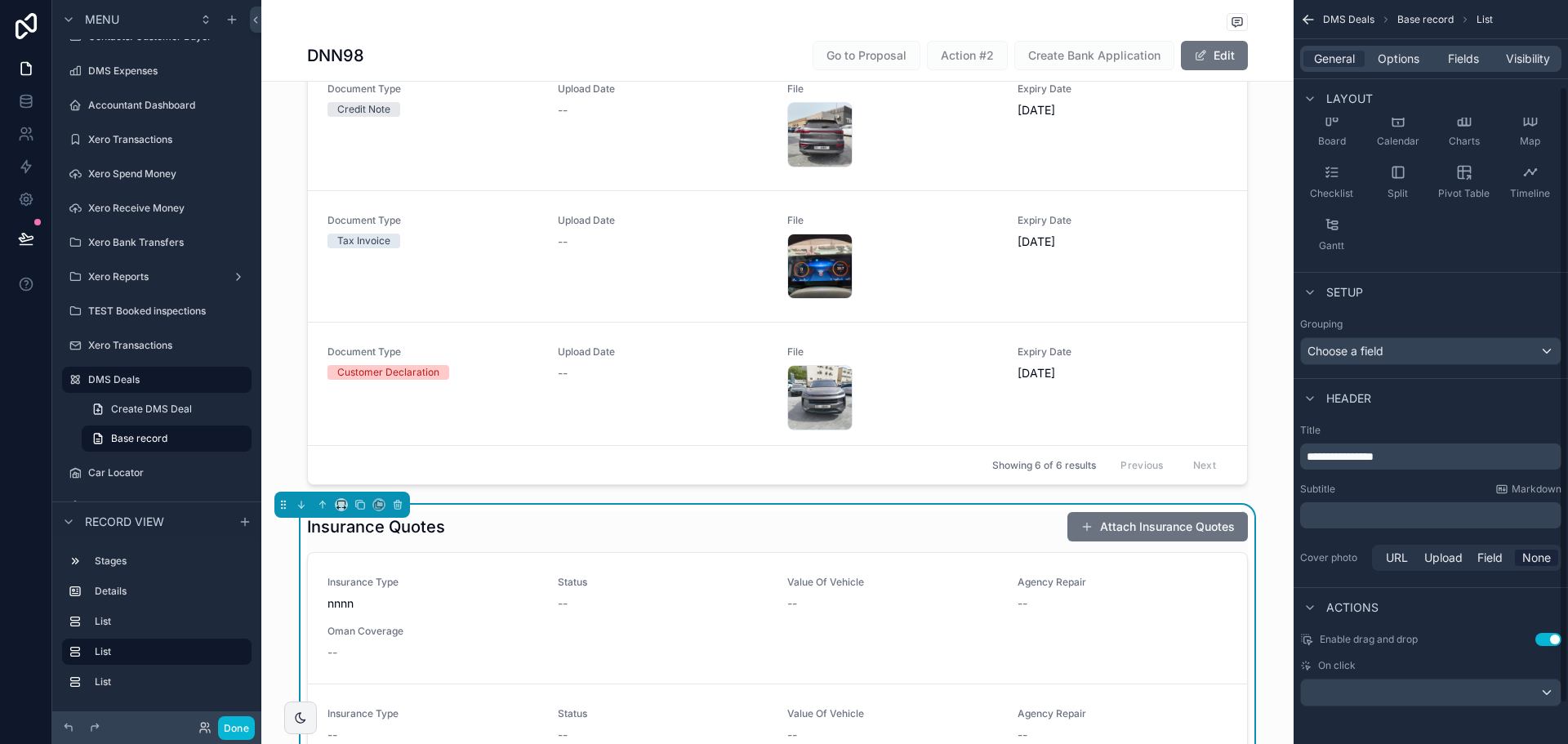
scroll to position [154, 0]
click at [1403, 65] on span "Options" at bounding box center [1399, 59] width 42 height 16
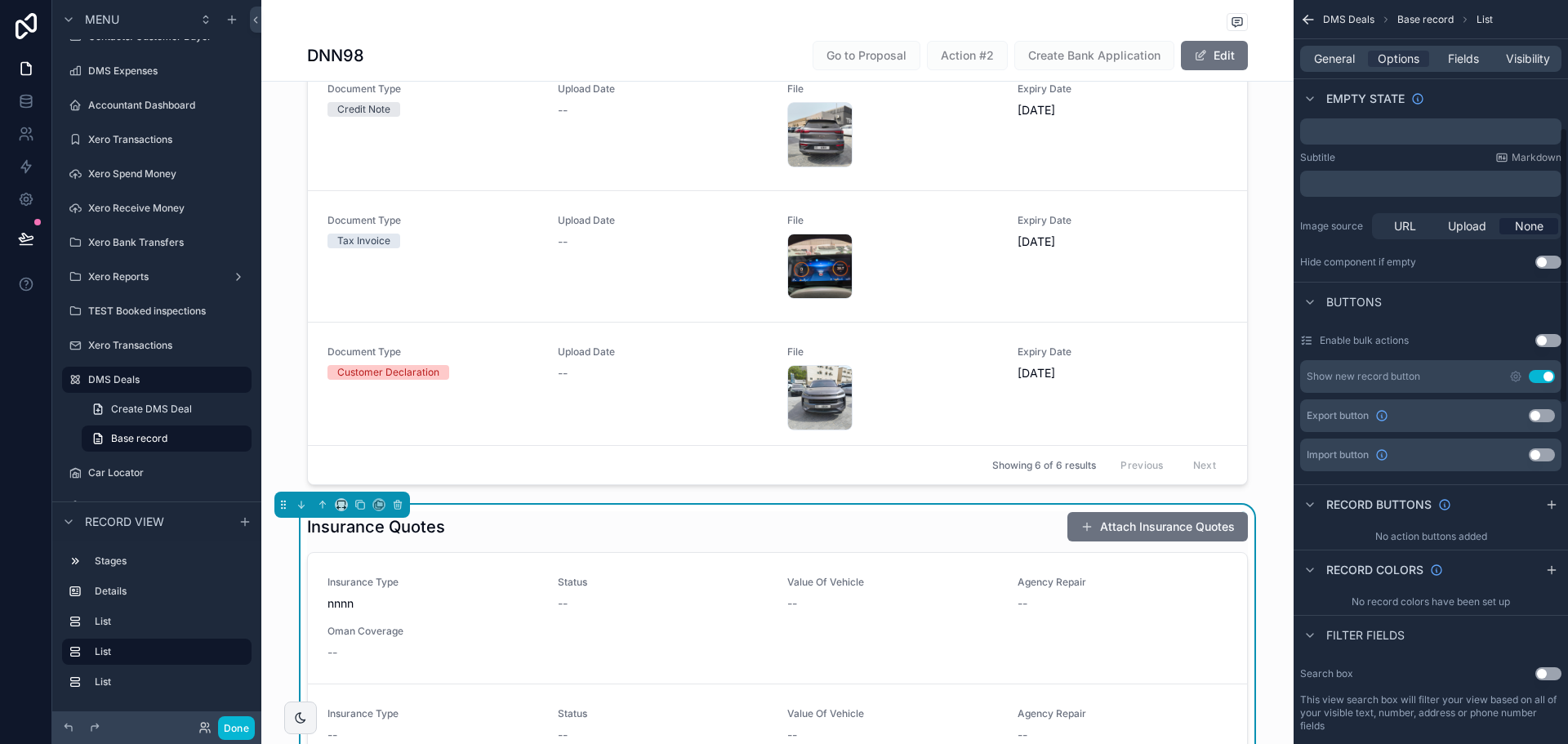
scroll to position [562, 0]
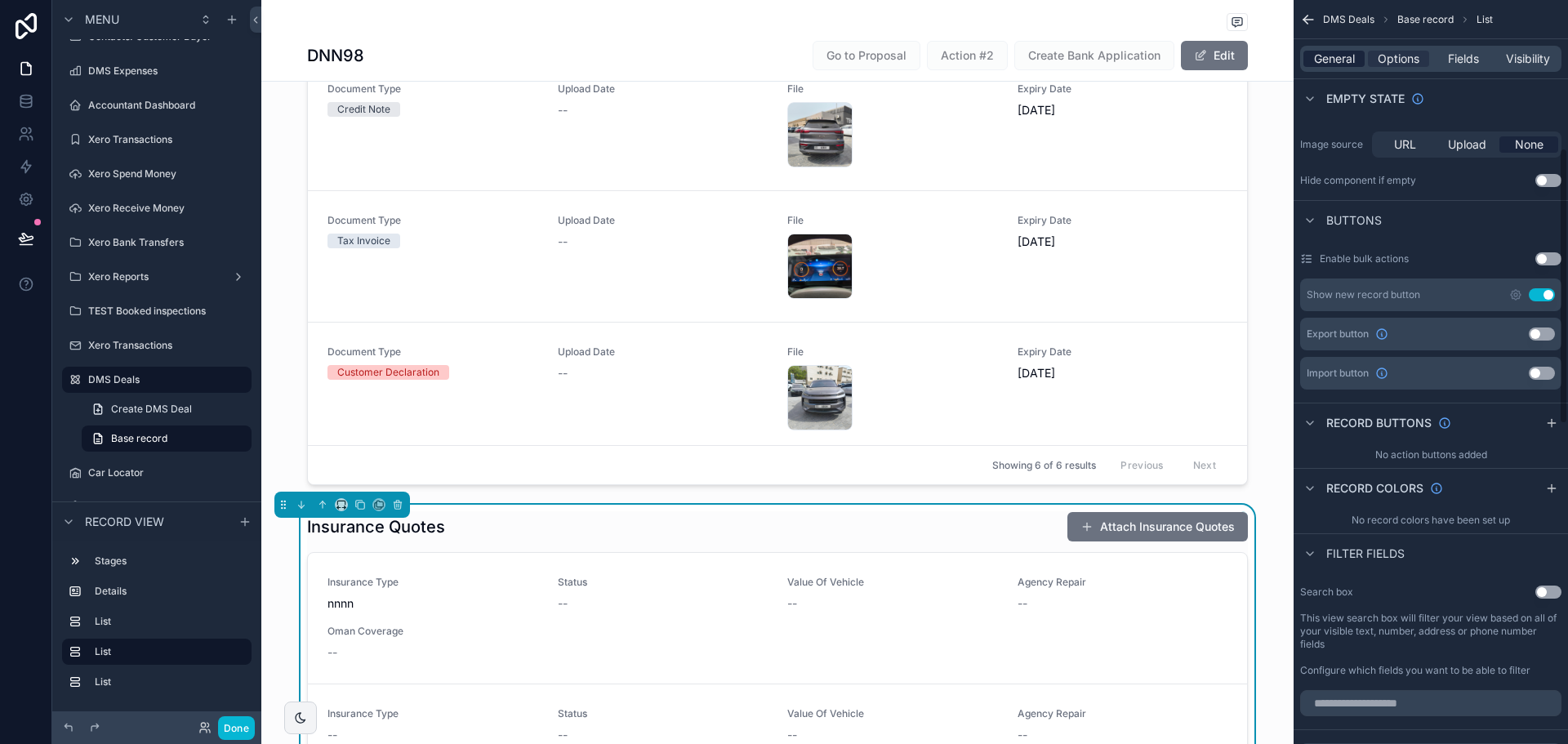
click at [1344, 57] on span "General" at bounding box center [1334, 59] width 41 height 16
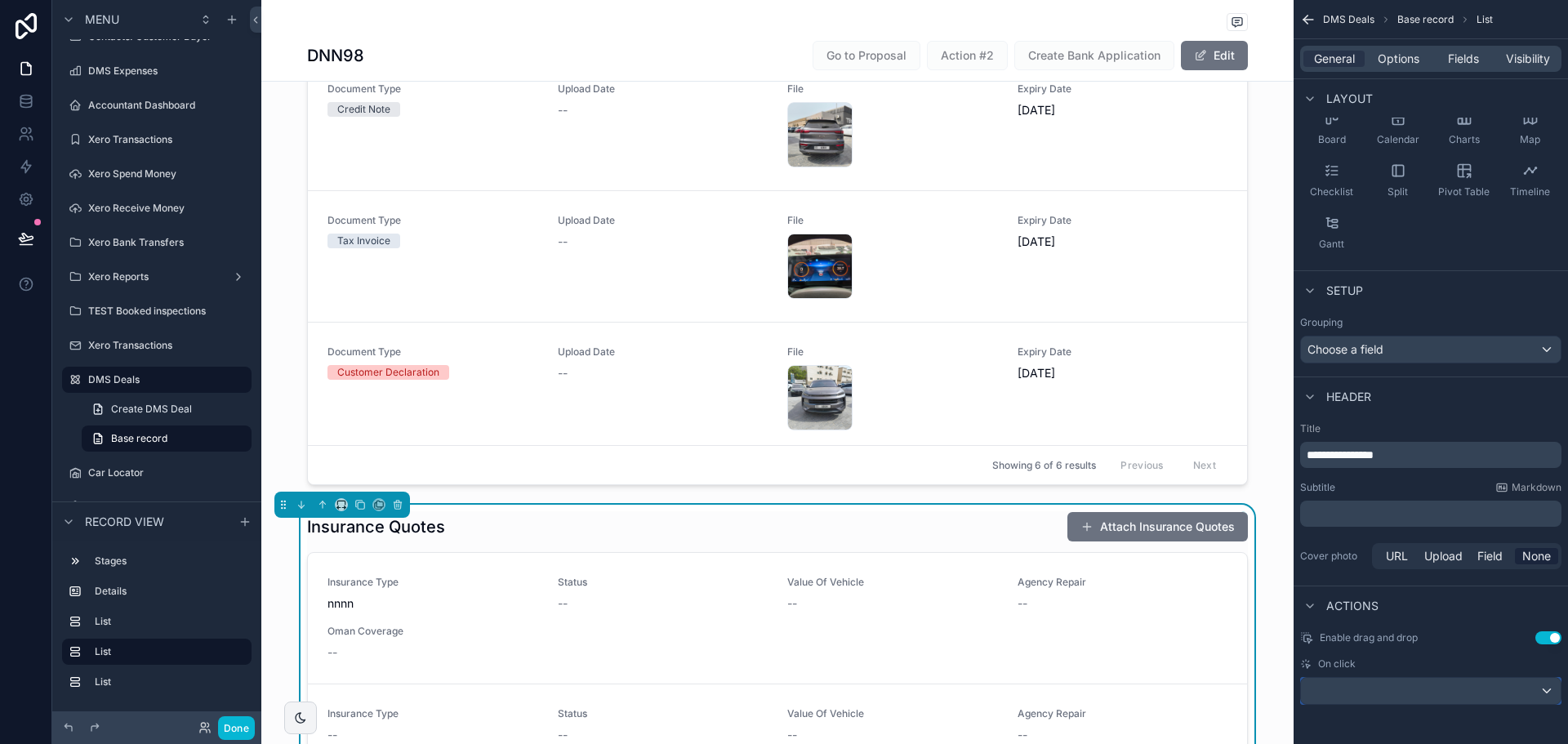
click at [1443, 688] on div "scrollable content" at bounding box center [1431, 691] width 260 height 26
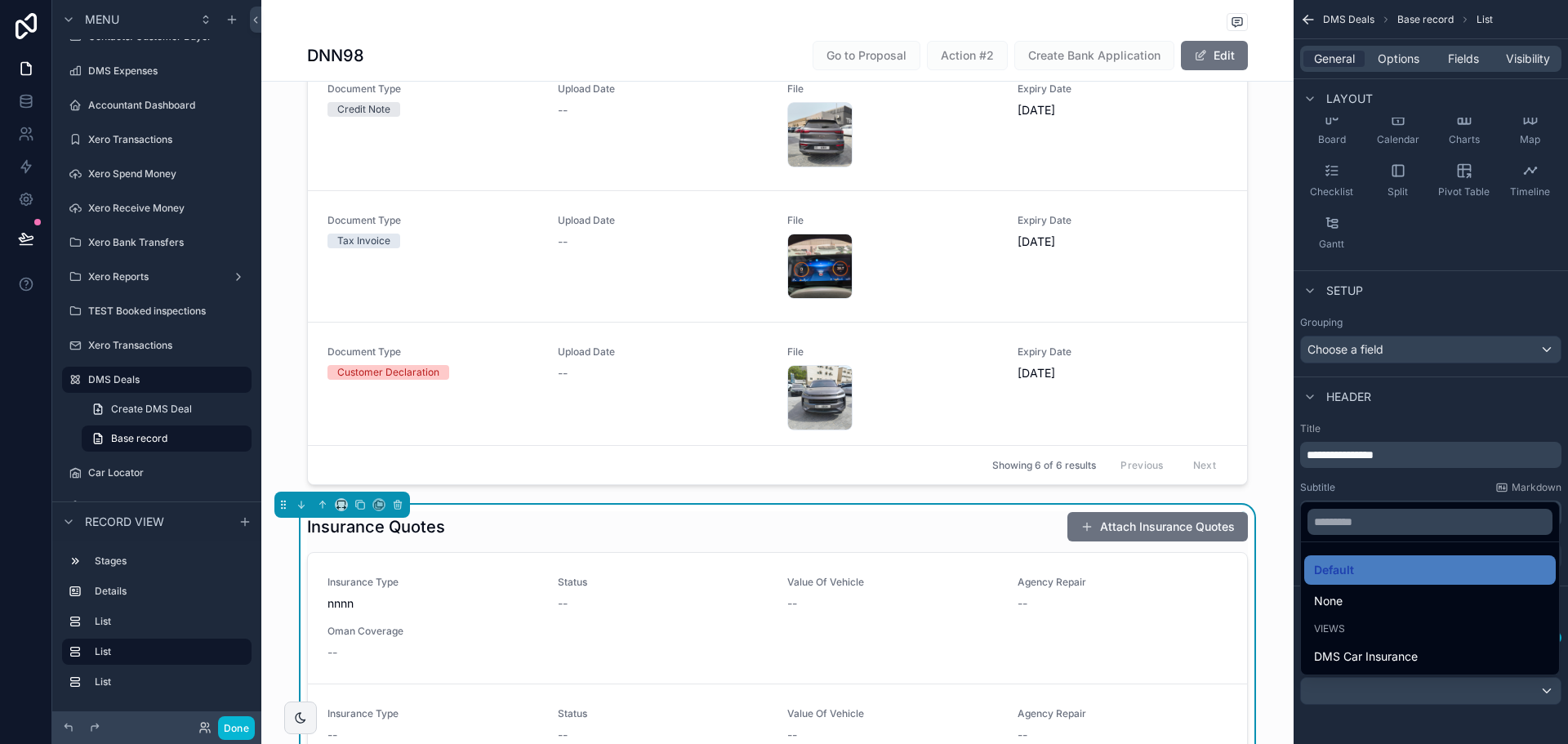
click at [1443, 688] on div "scrollable content" at bounding box center [784, 372] width 1568 height 744
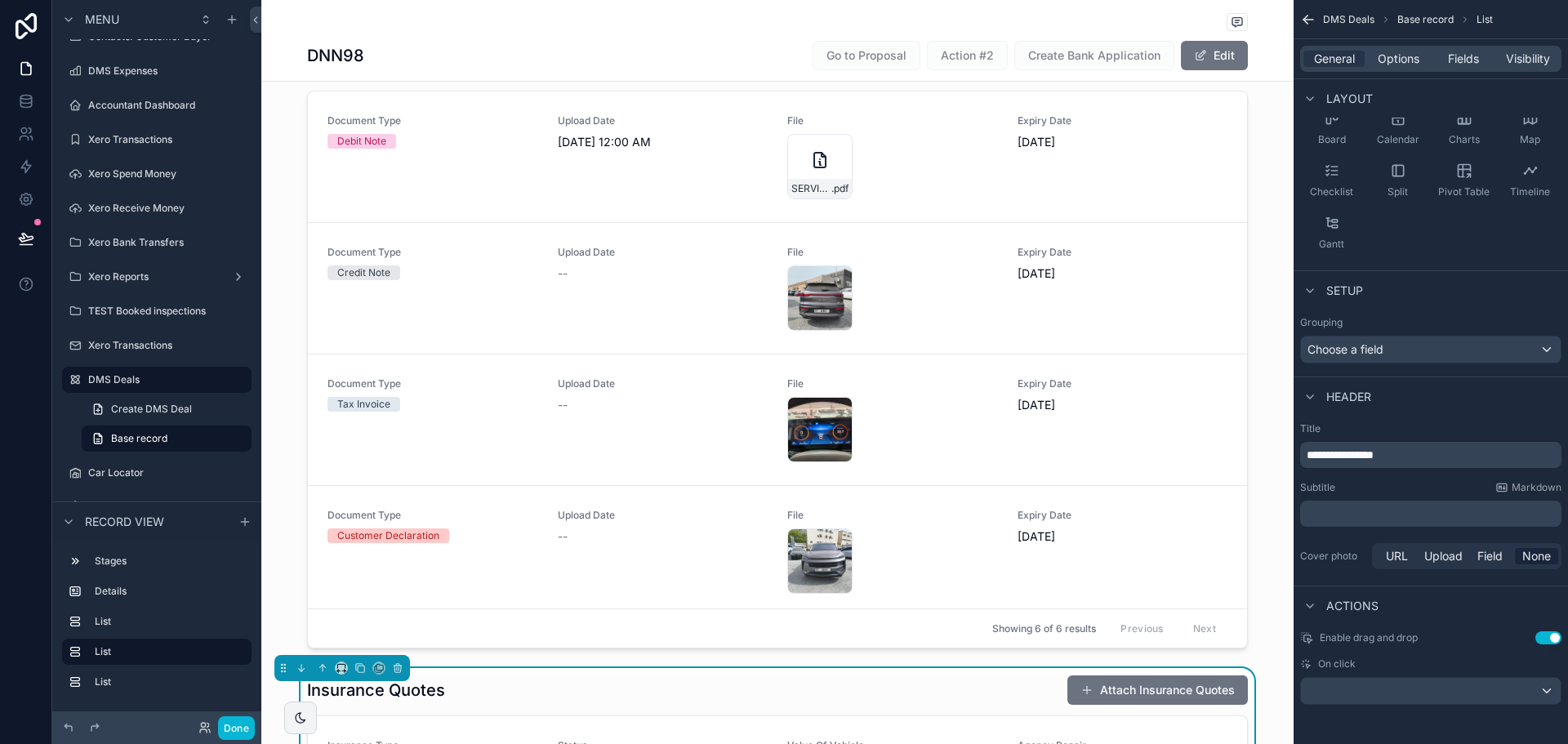
scroll to position [0, 0]
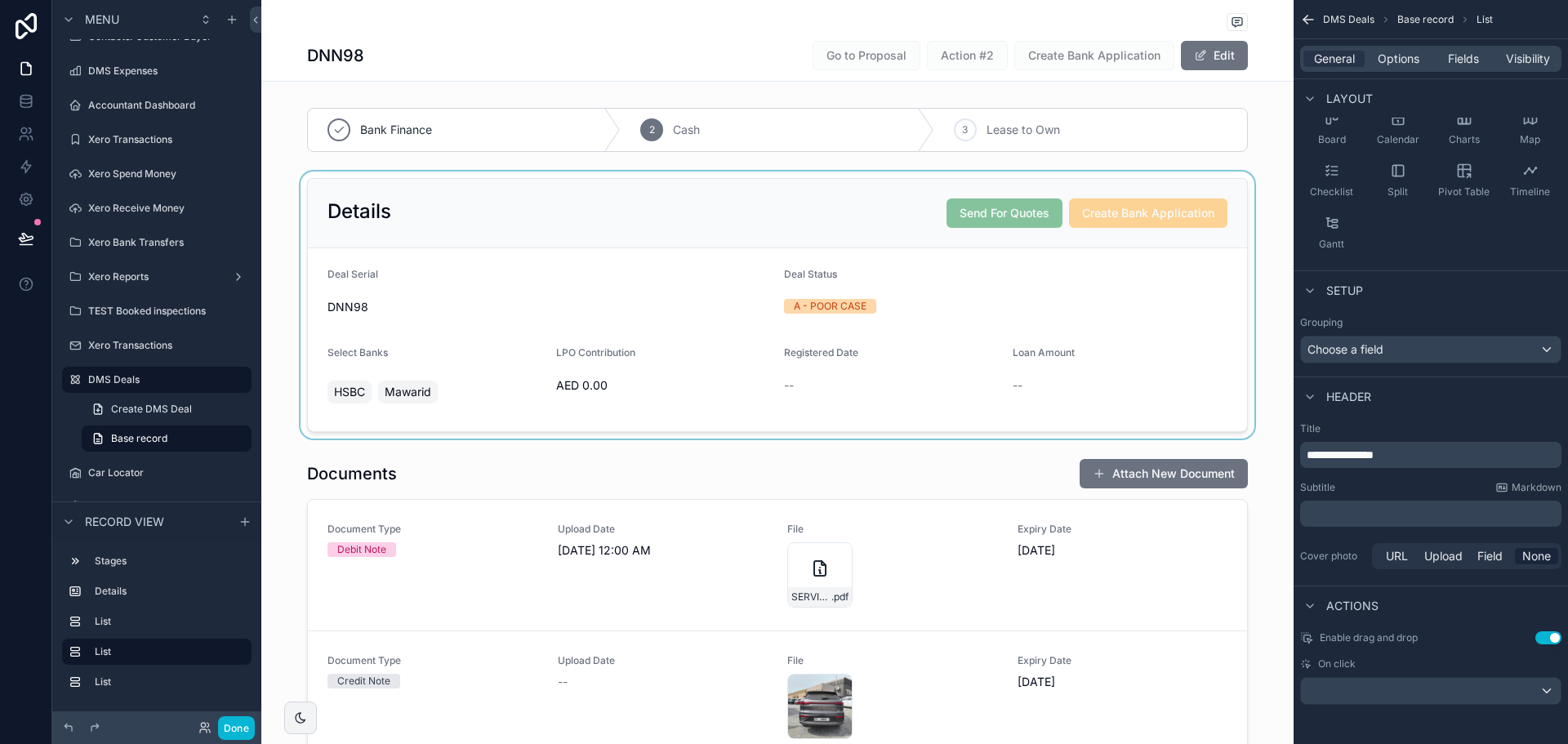
click at [949, 207] on div "scrollable content" at bounding box center [778, 305] width 1033 height 267
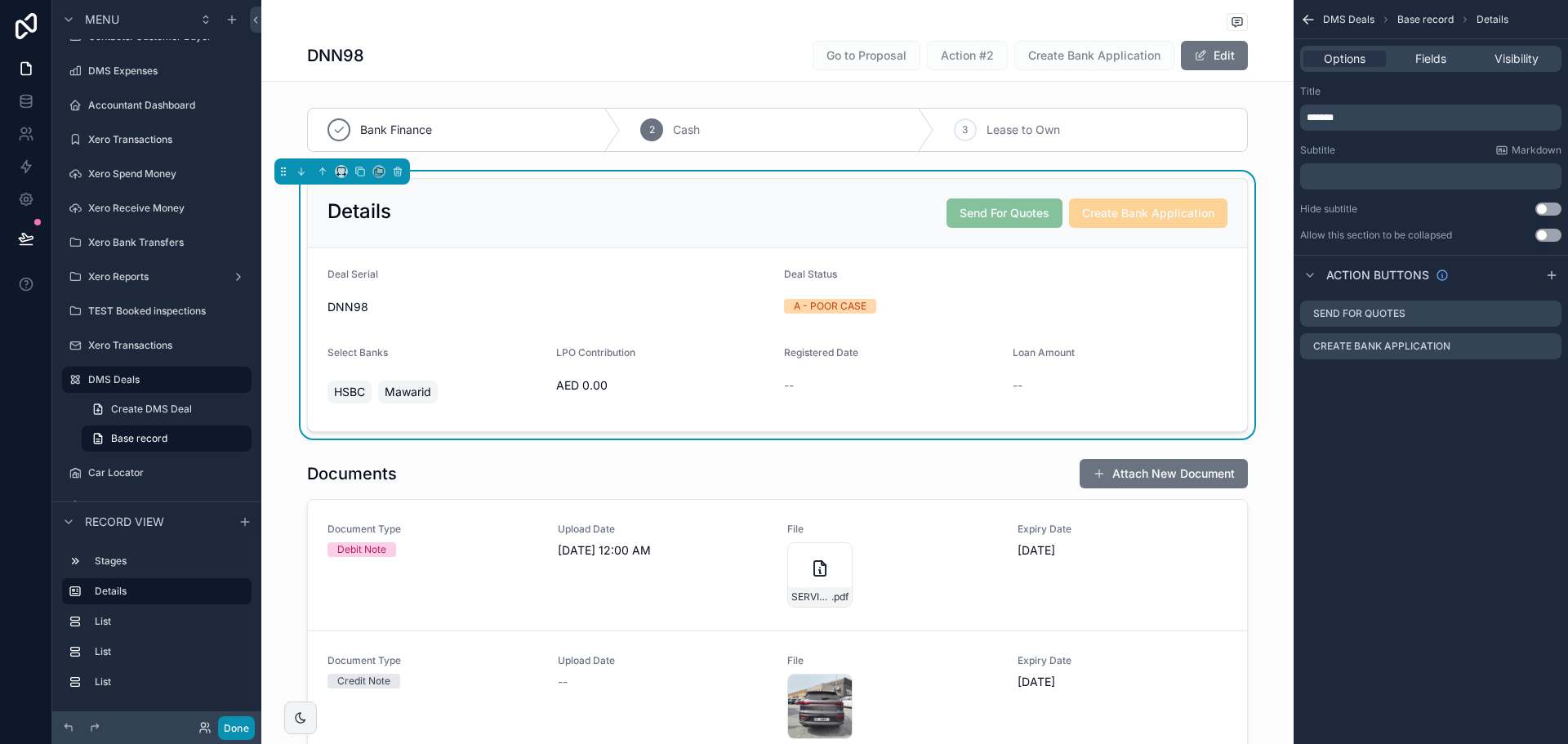
click at [222, 724] on button "Done" at bounding box center [236, 728] width 37 height 24
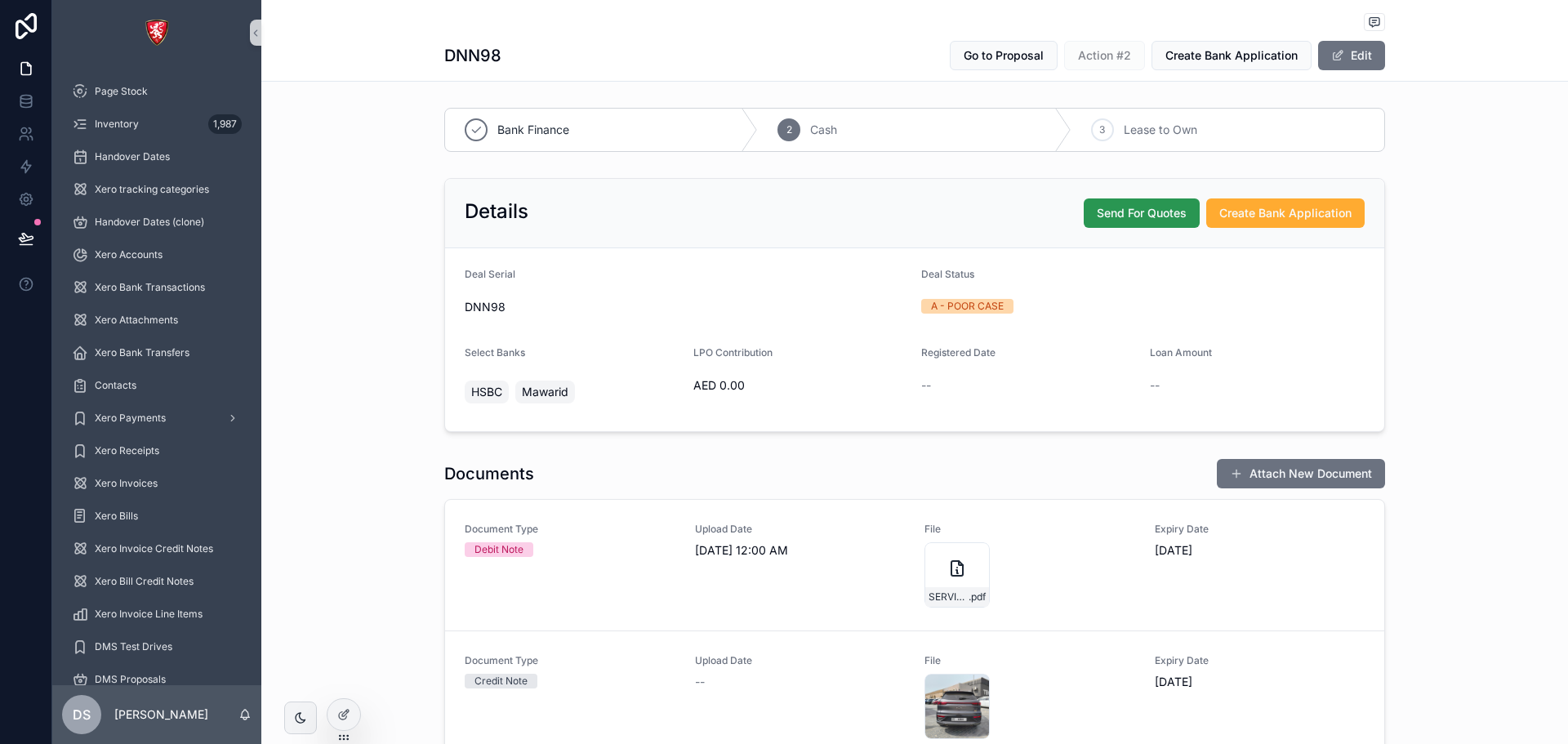
click at [1113, 215] on span "Send For Quotes" at bounding box center [1142, 213] width 90 height 16
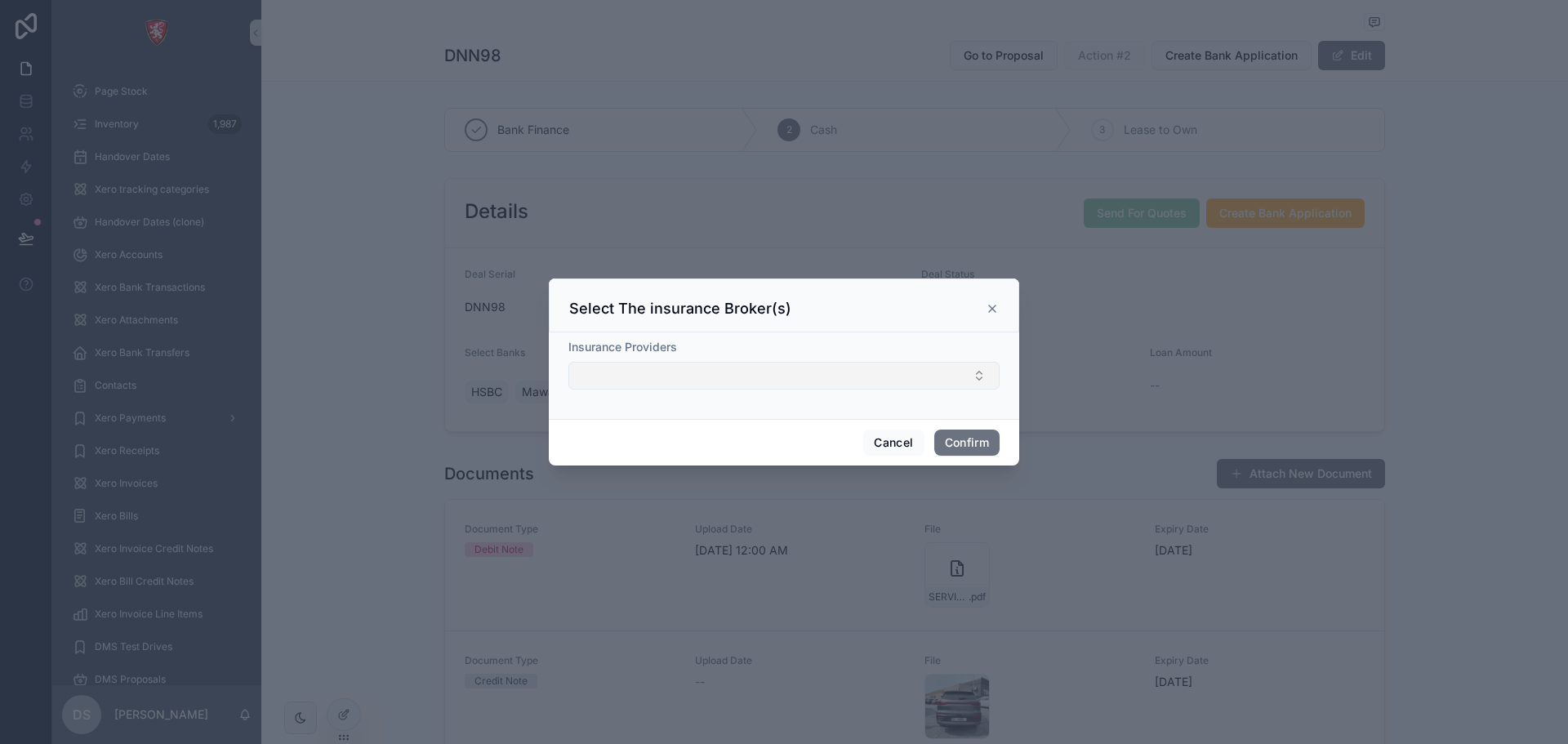
click at [688, 371] on button "Select Button" at bounding box center [784, 375] width 431 height 28
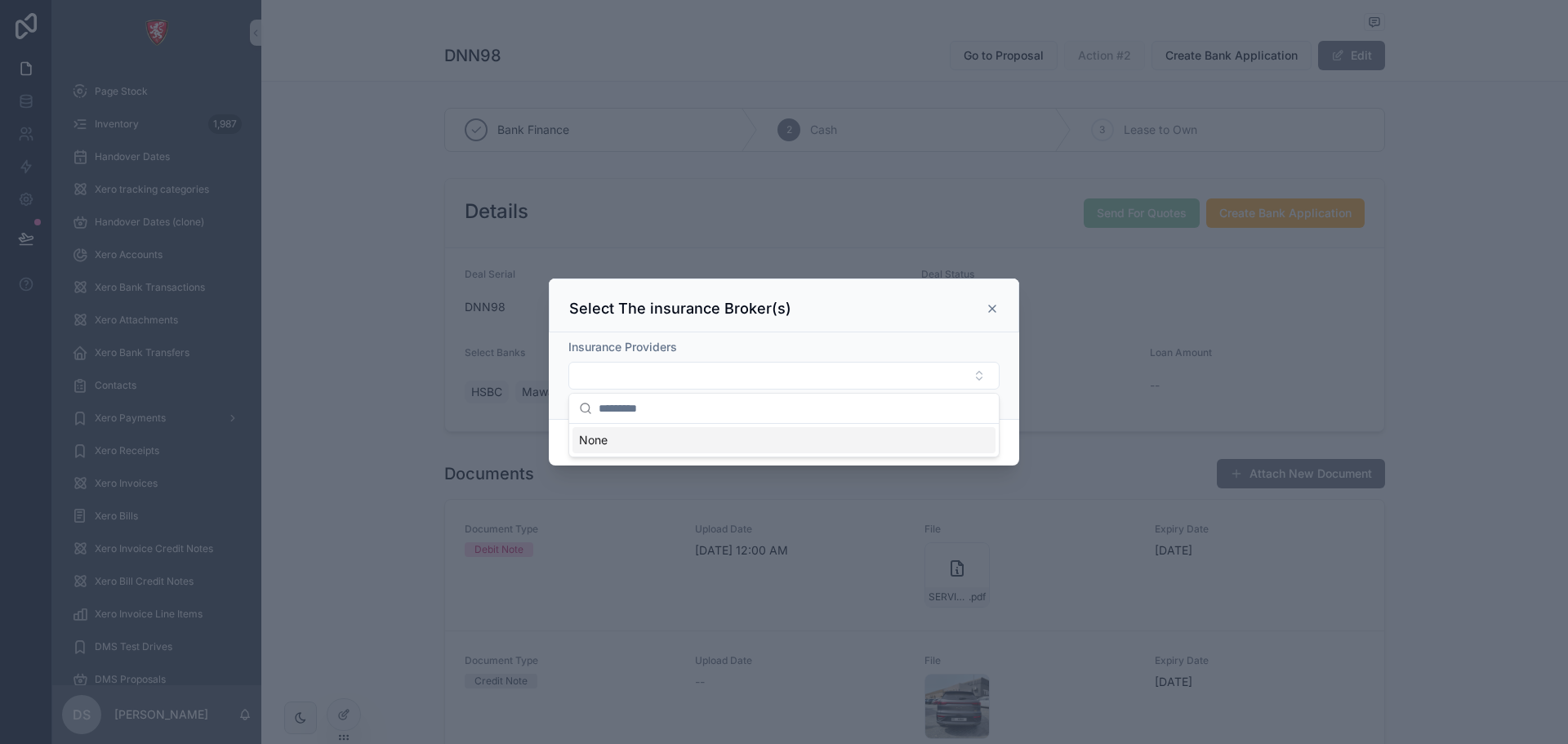
click at [991, 312] on icon at bounding box center [992, 309] width 13 height 13
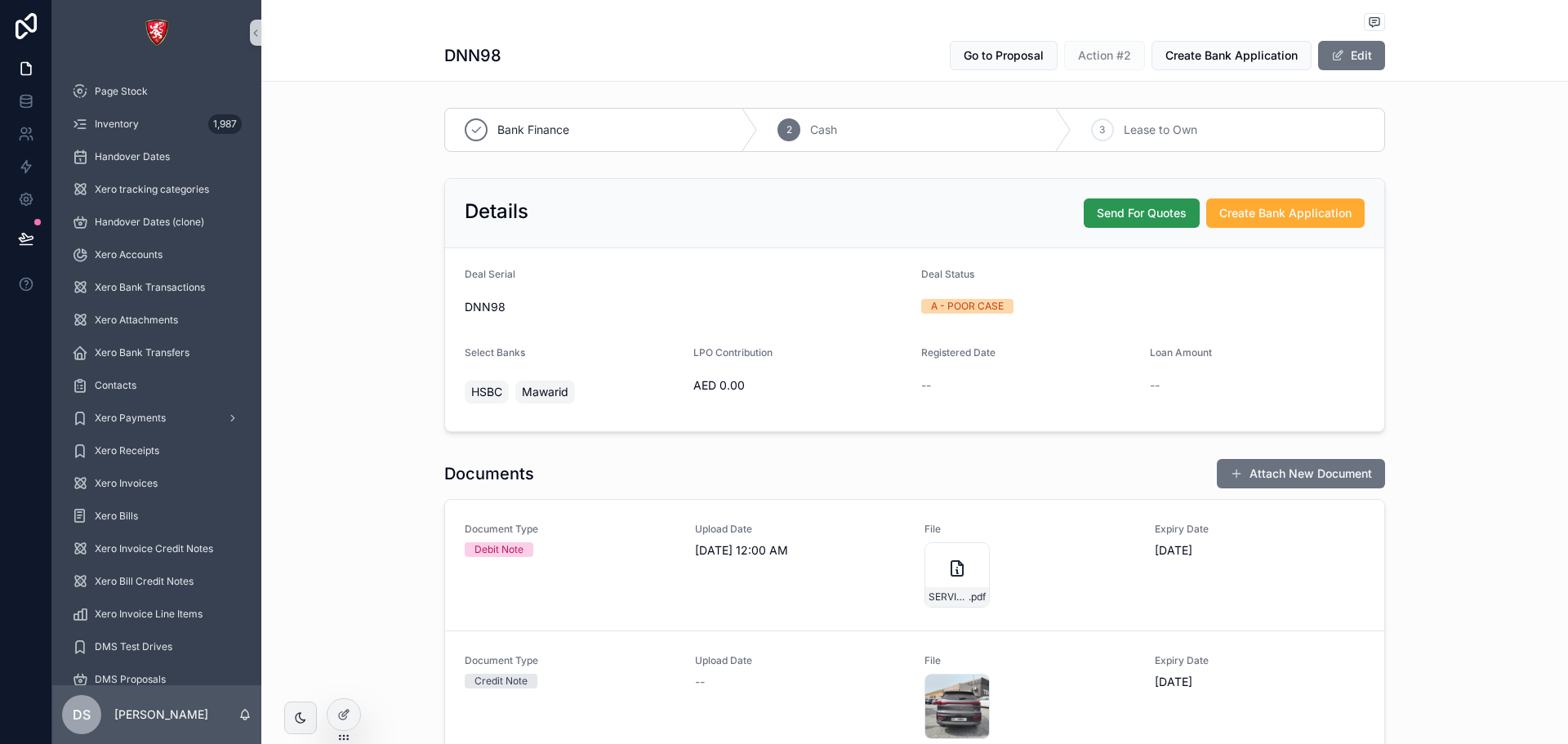
click at [1097, 221] on span "Send For Quotes" at bounding box center [1142, 213] width 90 height 16
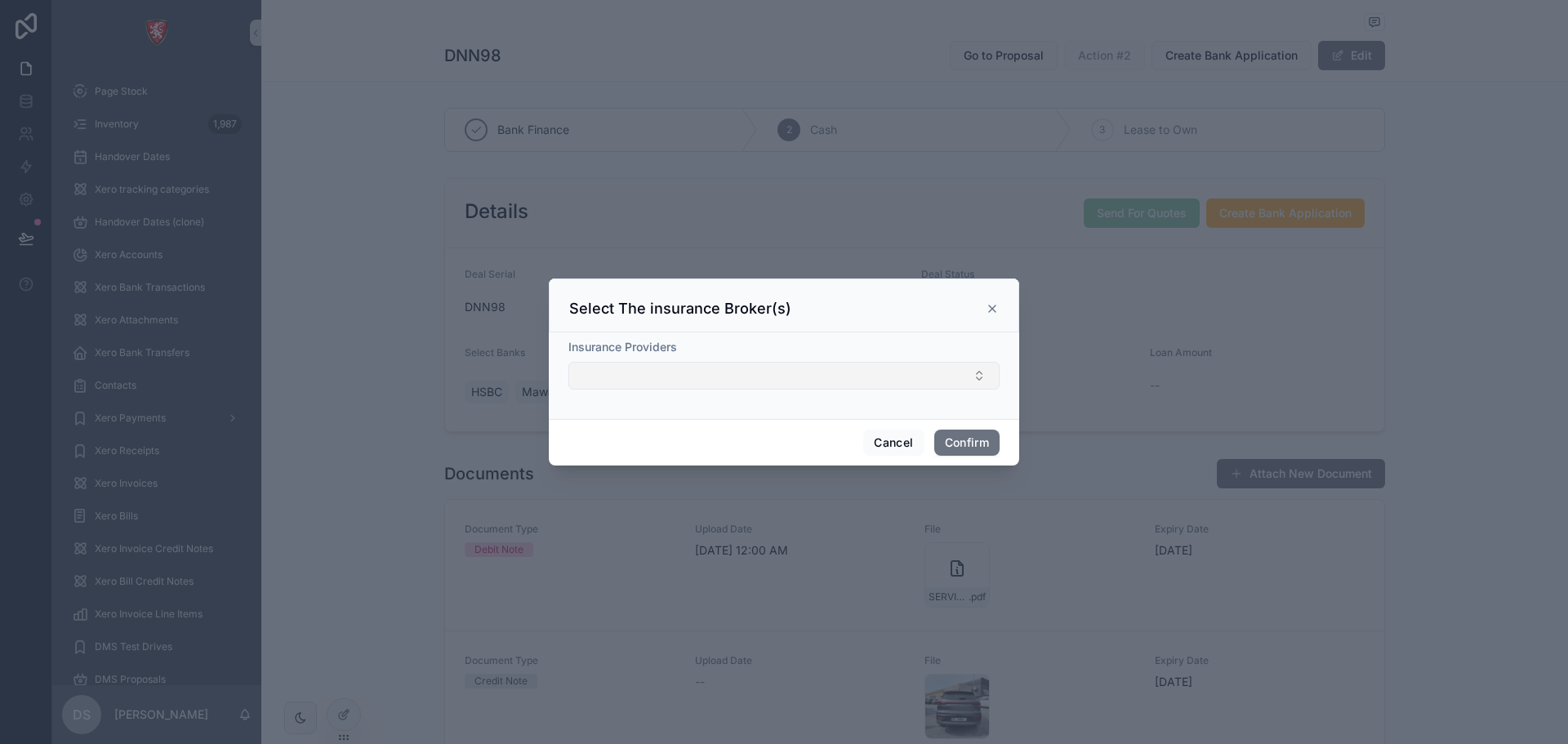
click at [726, 375] on button "Select Button" at bounding box center [784, 375] width 431 height 28
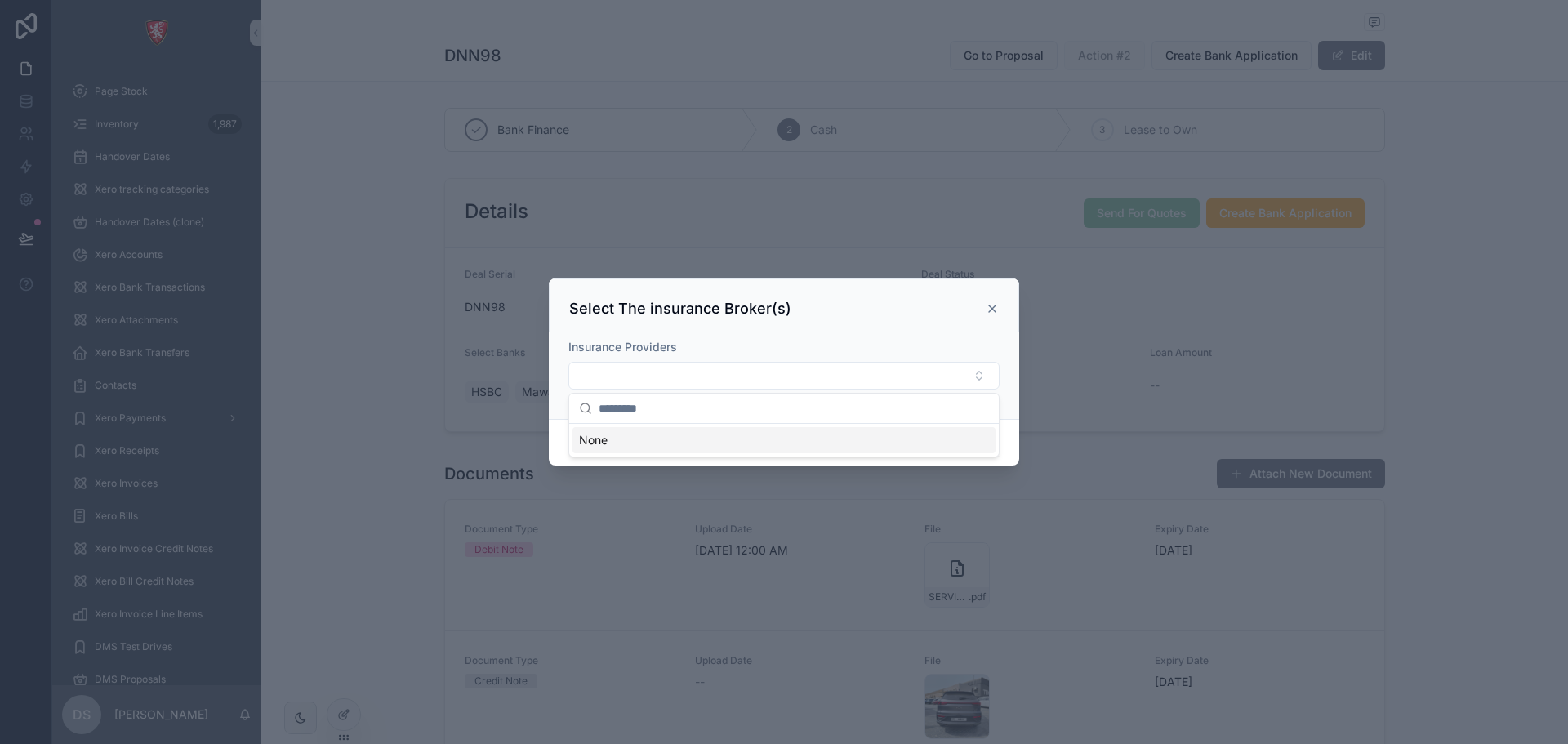
click at [737, 436] on div "None" at bounding box center [784, 440] width 423 height 26
click at [751, 341] on div "Insurance Providers" at bounding box center [784, 347] width 431 height 16
click at [903, 440] on button "Cancel" at bounding box center [893, 442] width 61 height 26
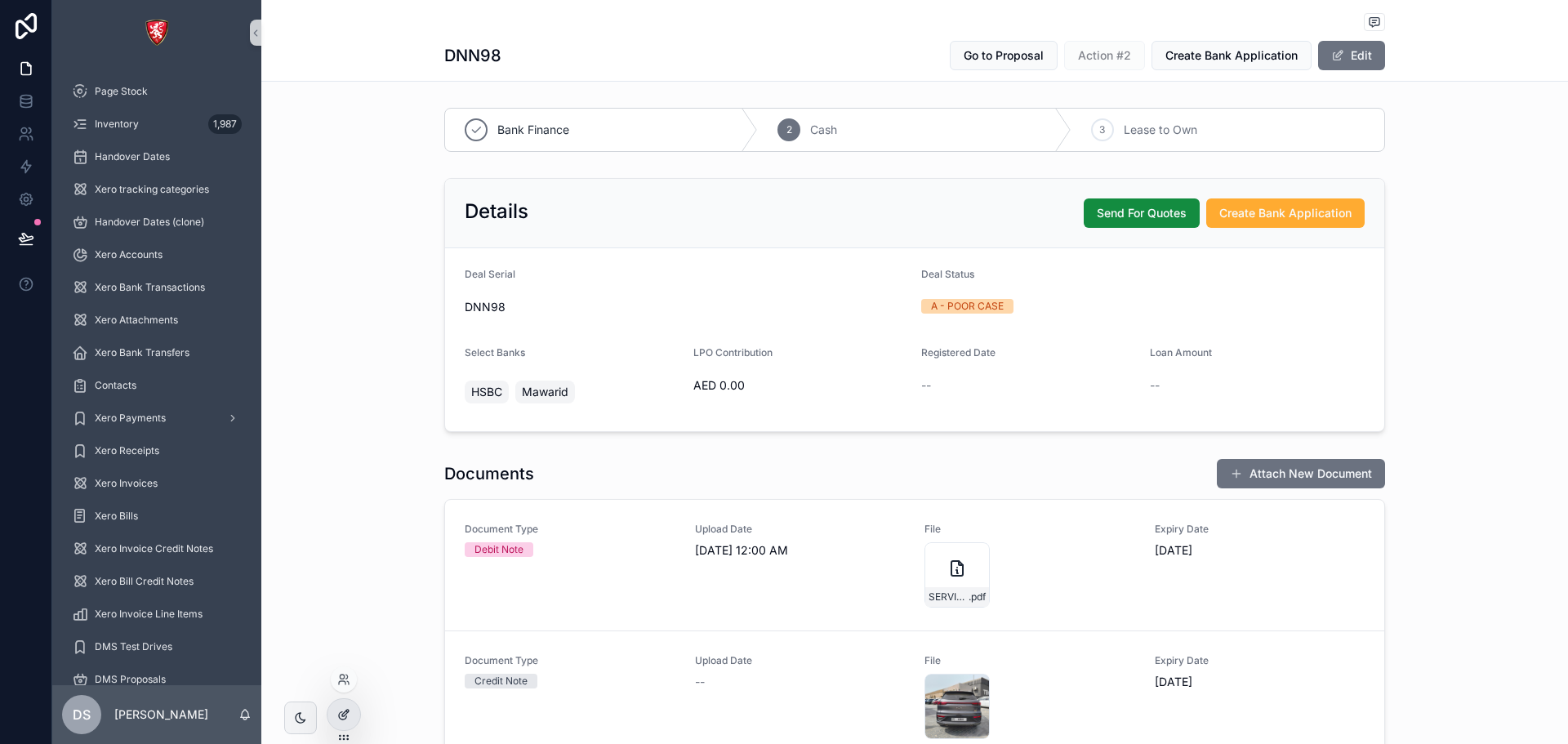
click at [348, 709] on icon at bounding box center [344, 714] width 13 height 13
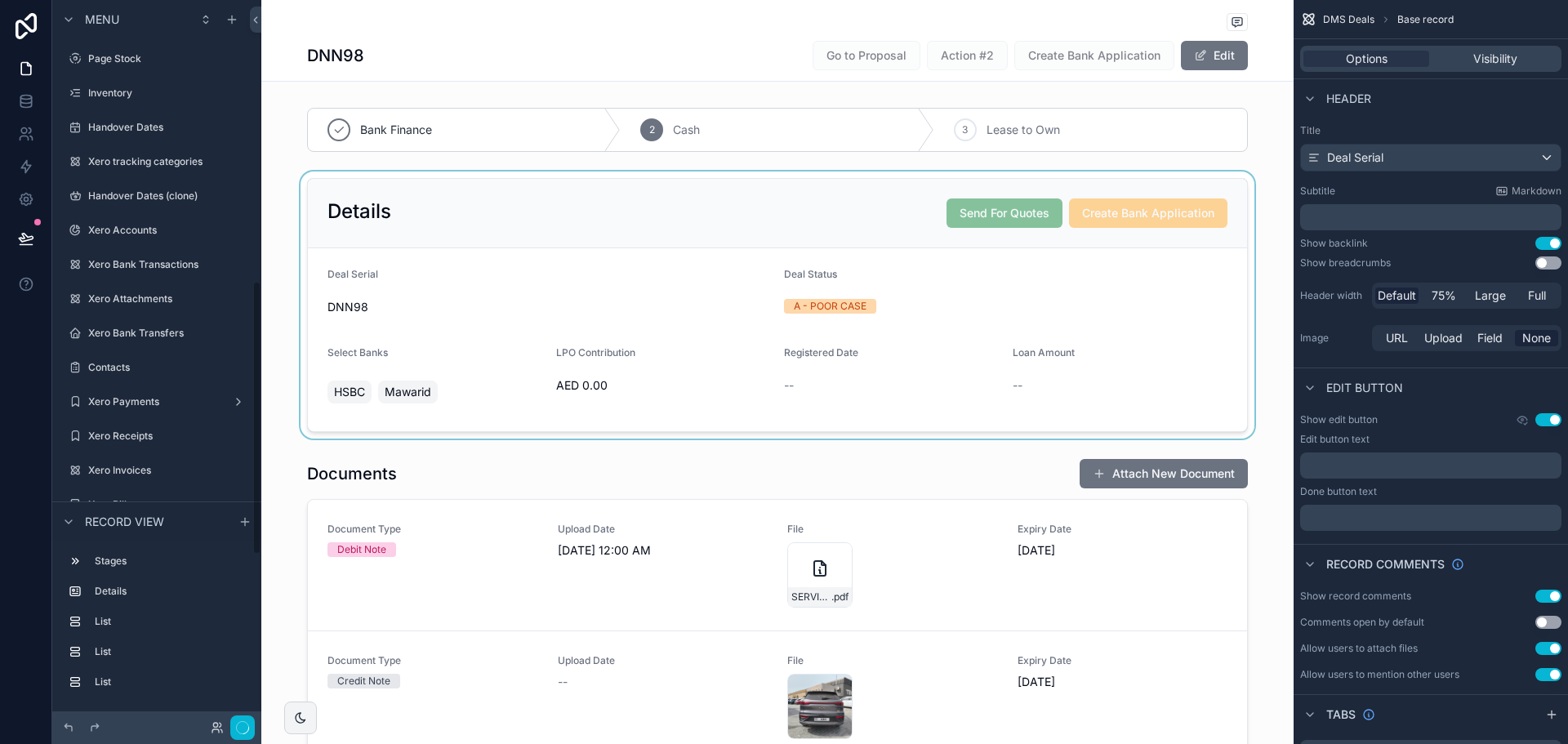
scroll to position [742, 0]
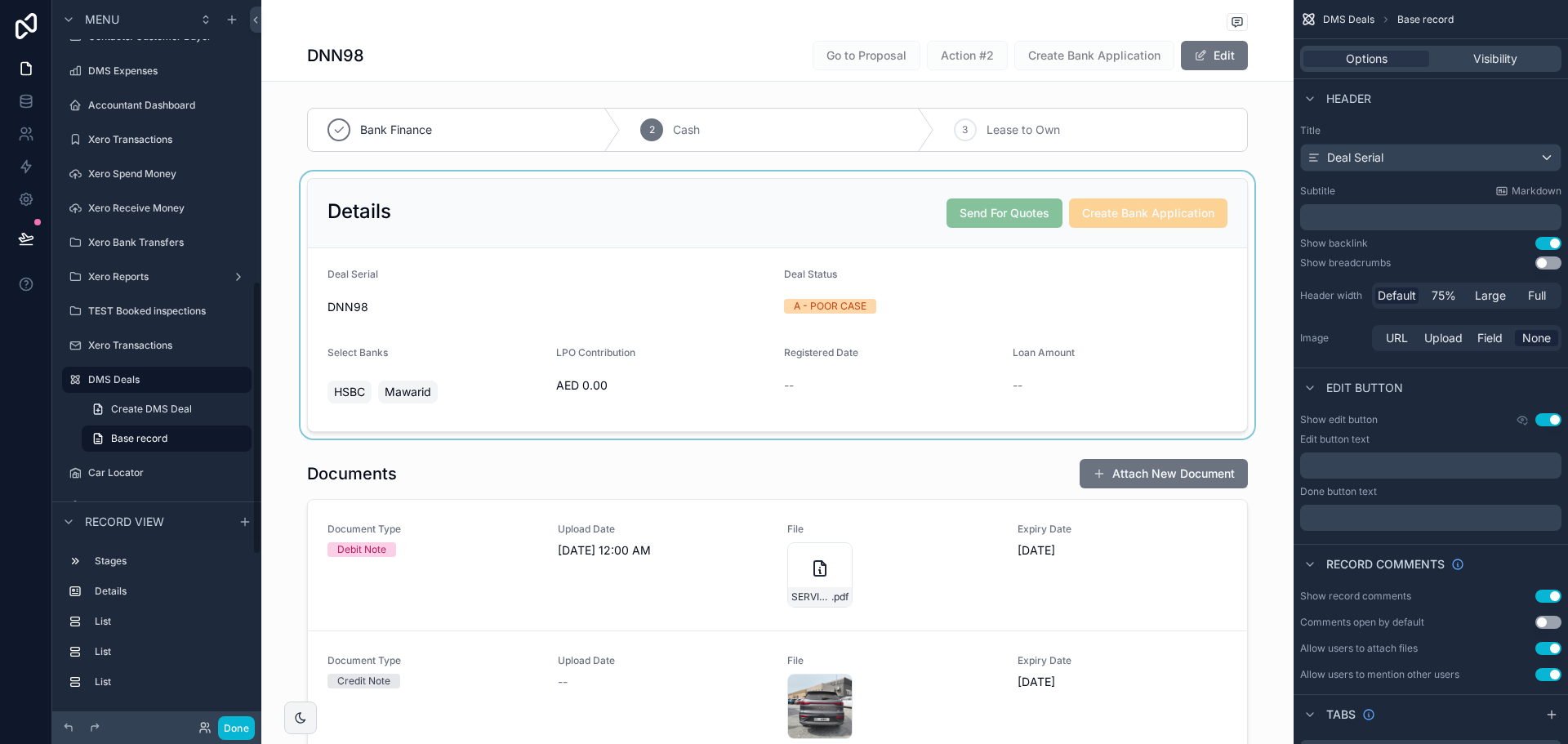
click at [994, 230] on div "scrollable content" at bounding box center [778, 305] width 1033 height 267
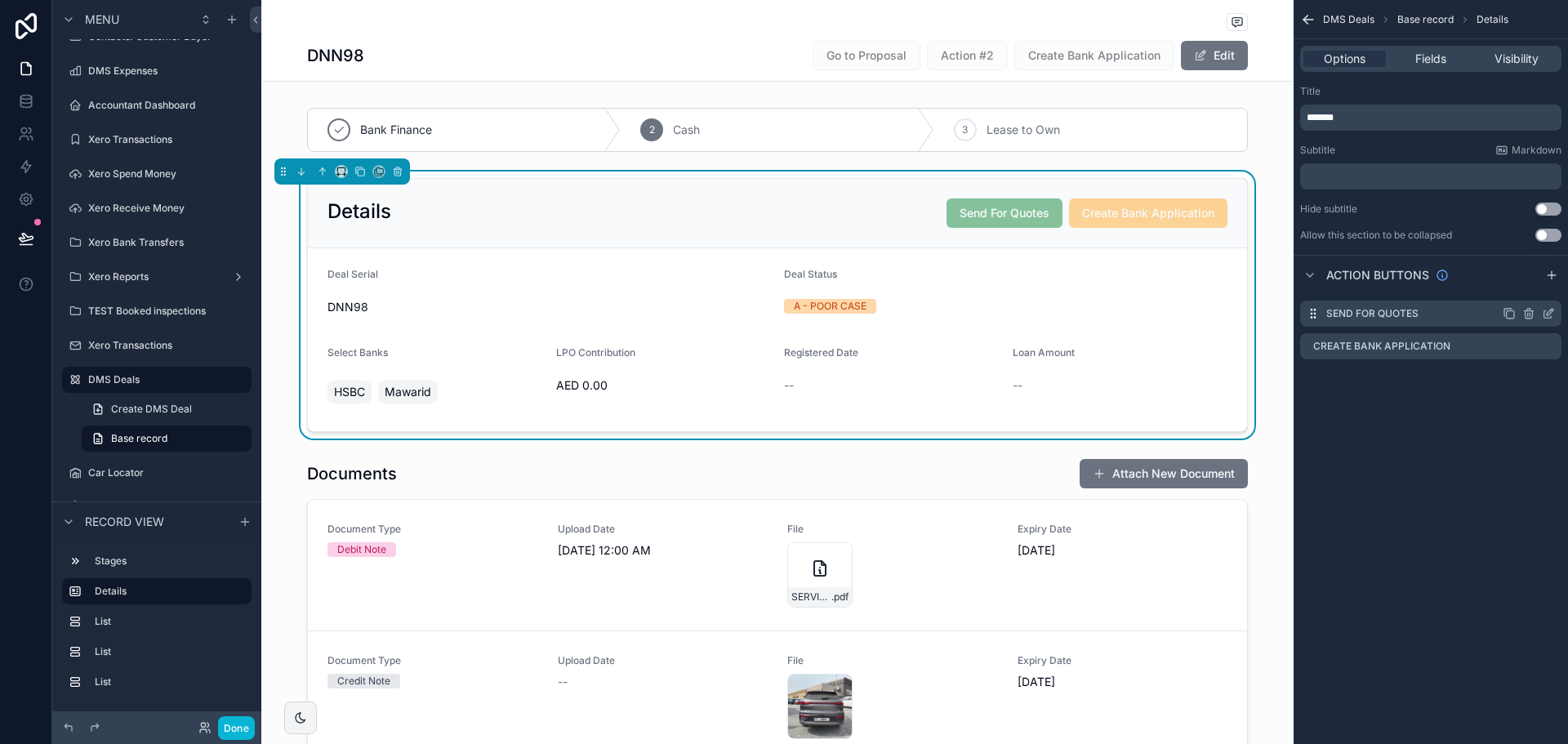
click at [1548, 314] on icon "scrollable content" at bounding box center [1548, 313] width 13 height 13
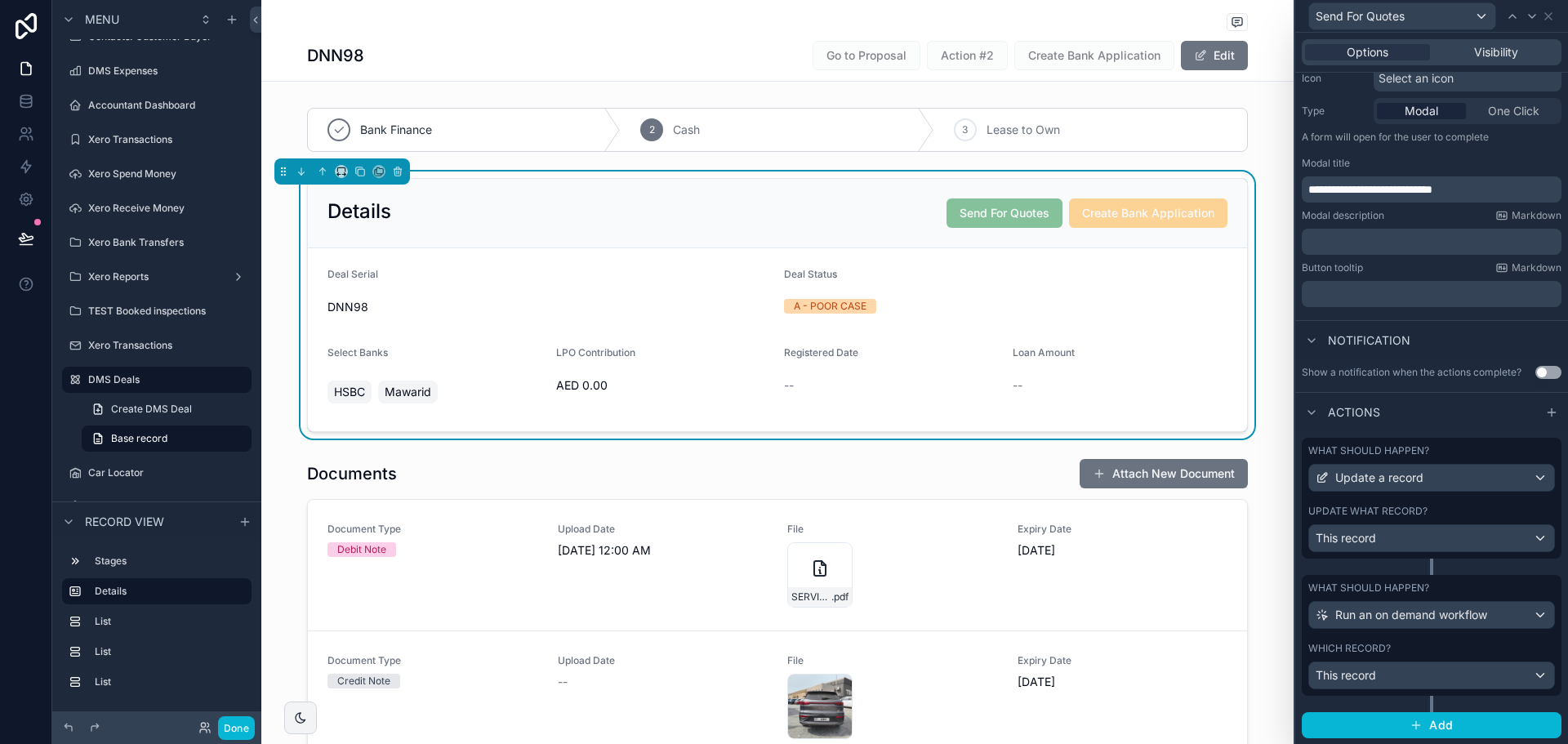
scroll to position [180, 0]
click at [1436, 513] on div "Update what record?" at bounding box center [1431, 510] width 247 height 13
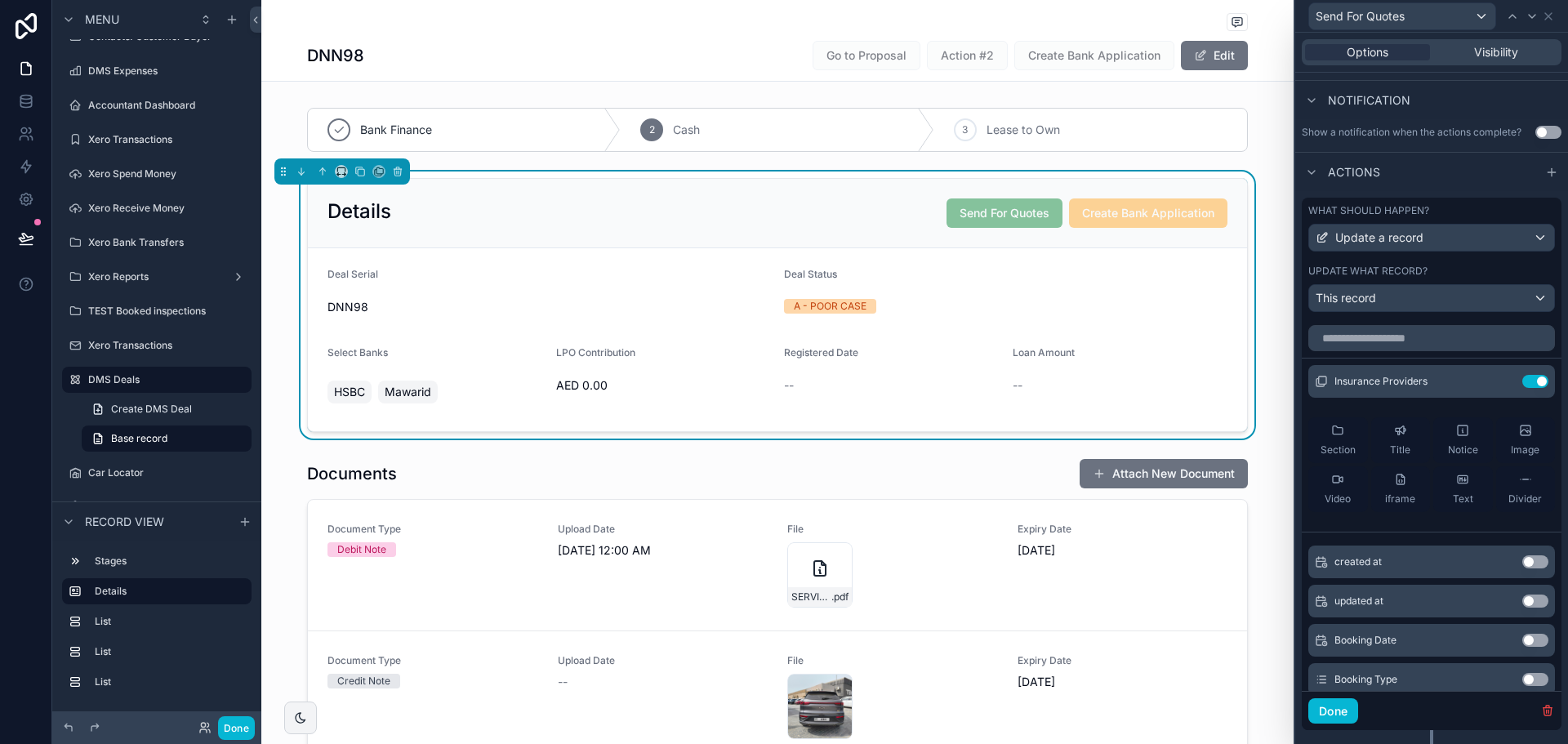
scroll to position [424, 0]
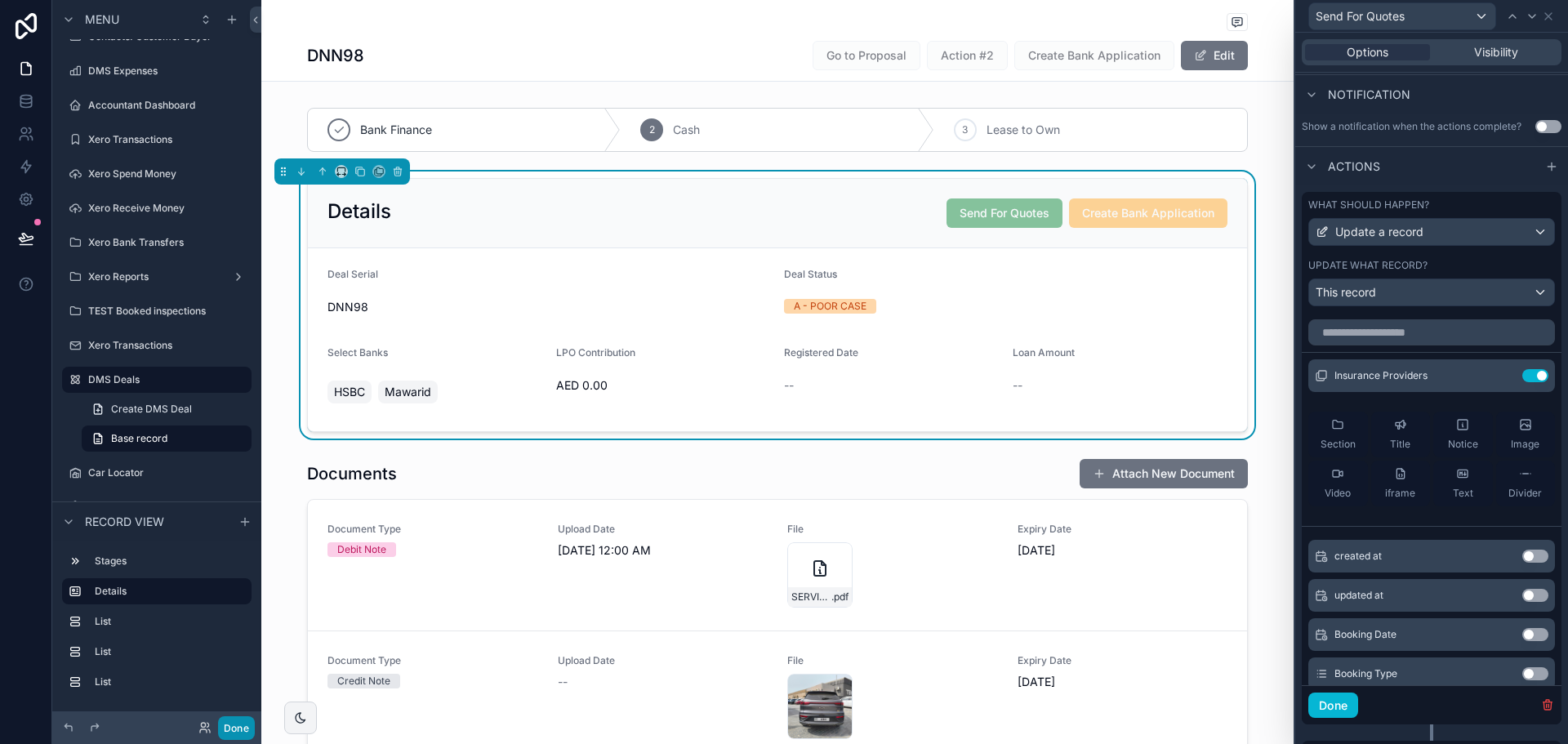
click at [222, 730] on button "Done" at bounding box center [236, 728] width 37 height 24
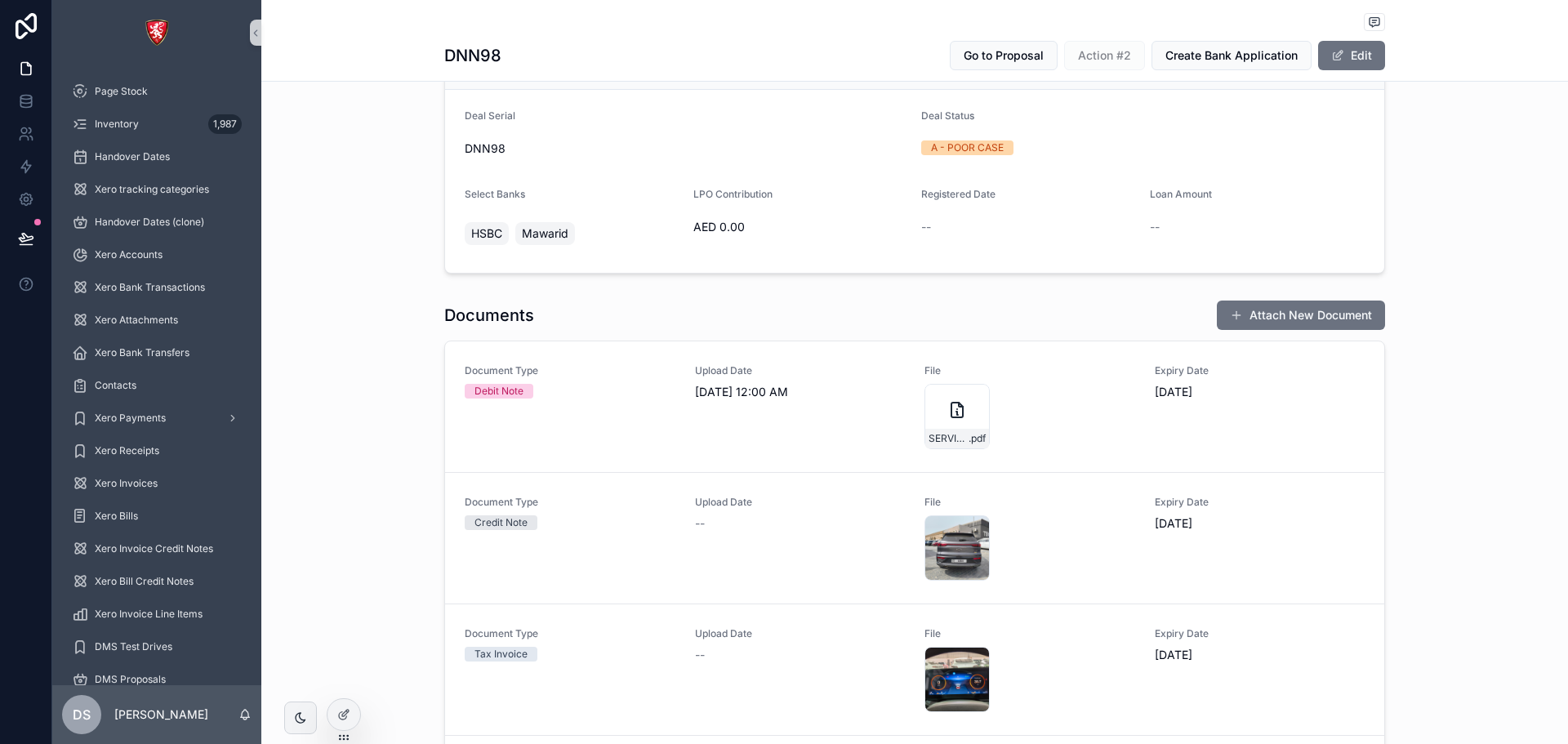
scroll to position [164, 0]
